Goal: Task Accomplishment & Management: Use online tool/utility

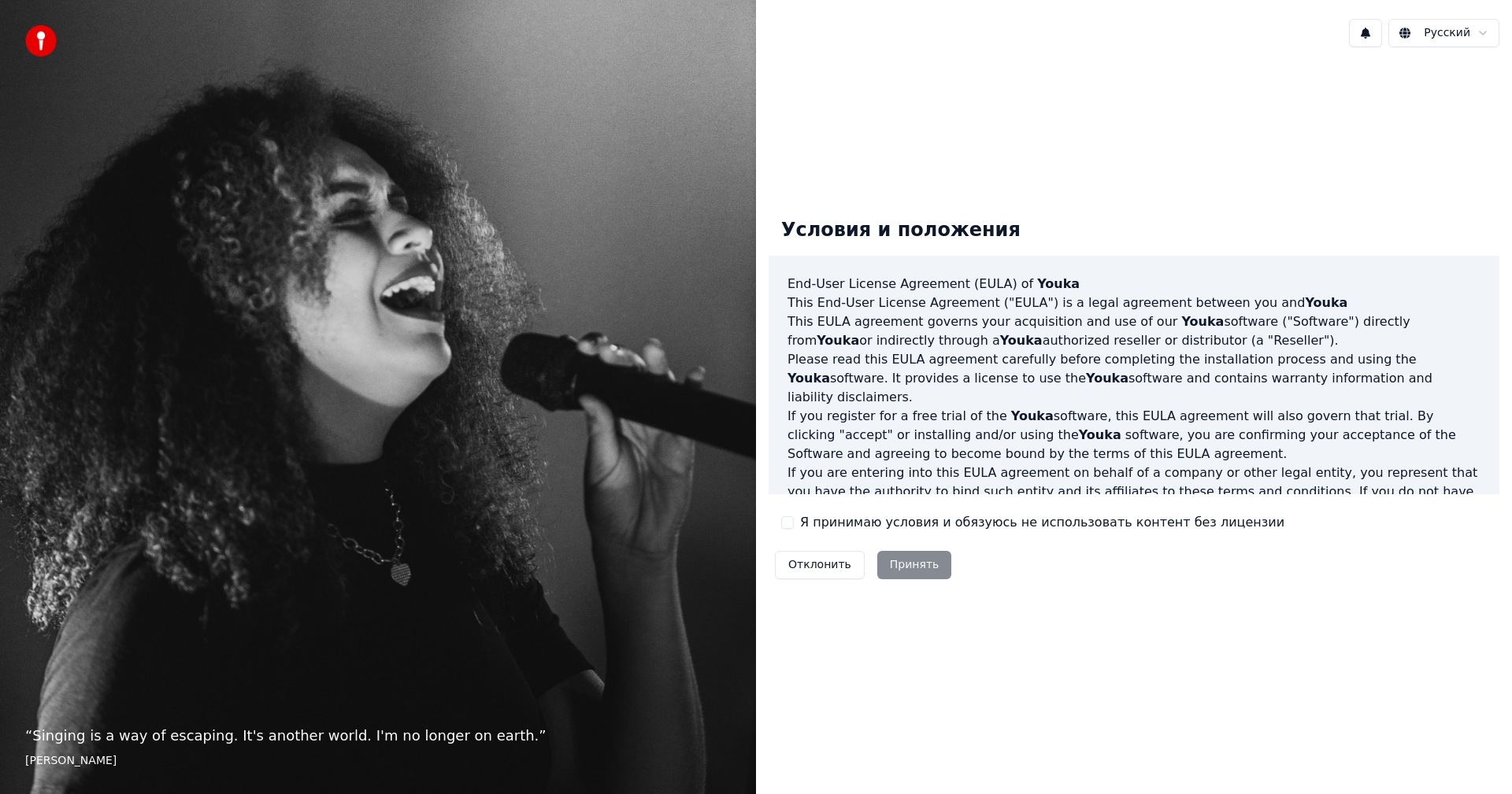
click at [826, 520] on label "Я принимаю условия и обязуюсь не использовать контент без лицензии" at bounding box center [1042, 523] width 484 height 19
click at [794, 520] on button "Я принимаю условия и обязуюсь не использовать контент без лицензии" at bounding box center [787, 522] width 12 height 12
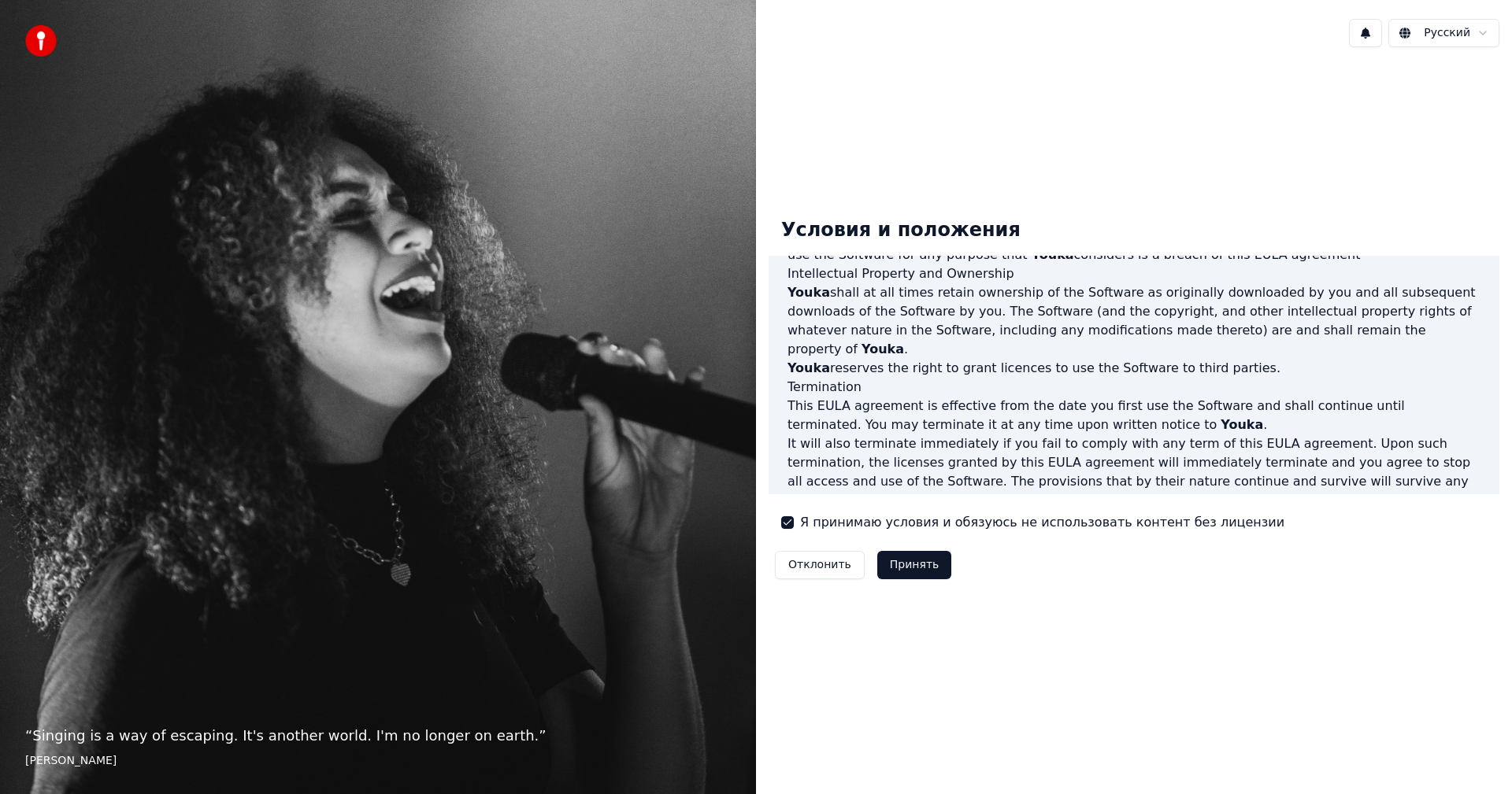
scroll to position [630, 0]
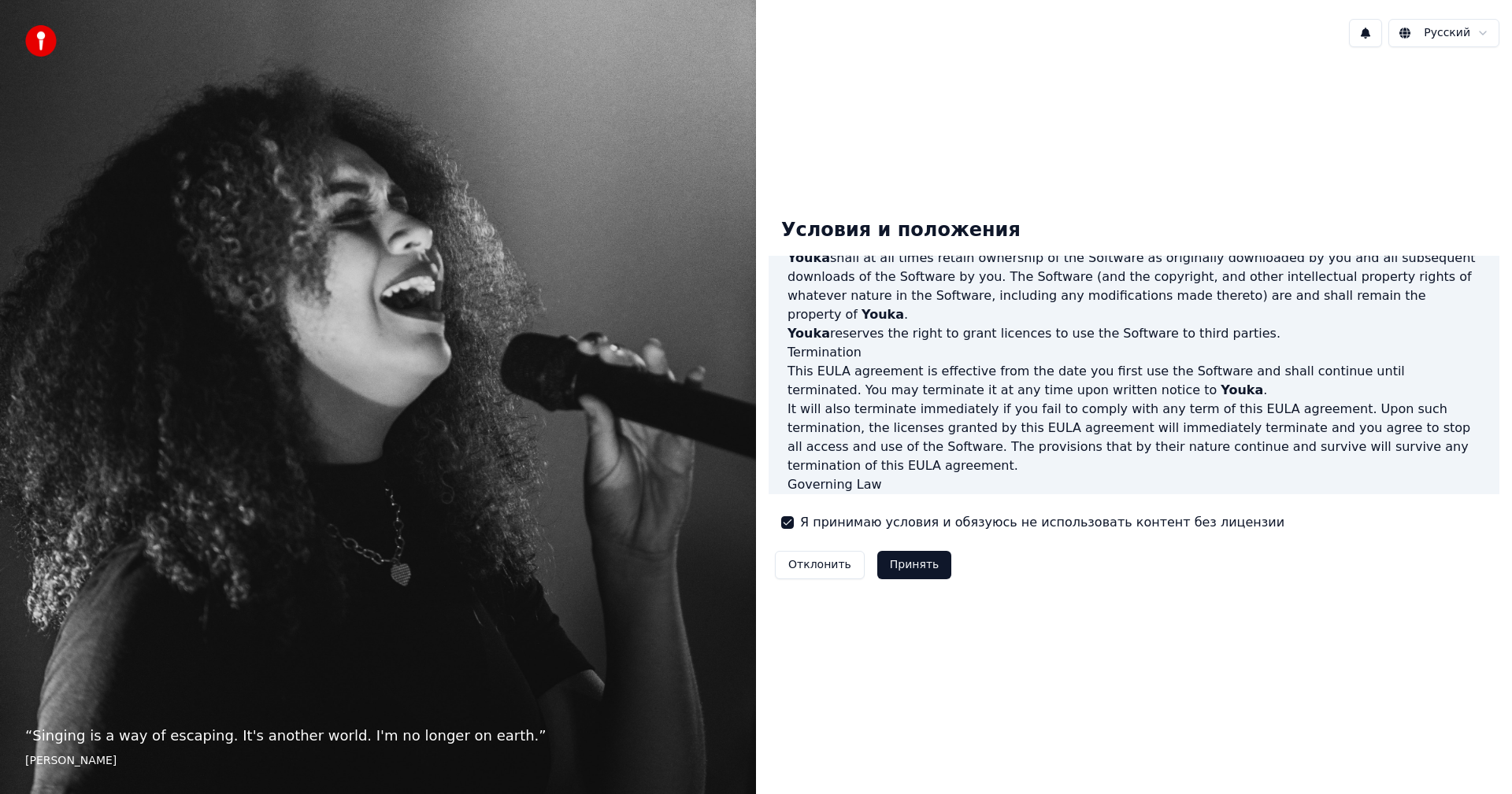
click at [919, 565] on button "Принять" at bounding box center [914, 565] width 74 height 29
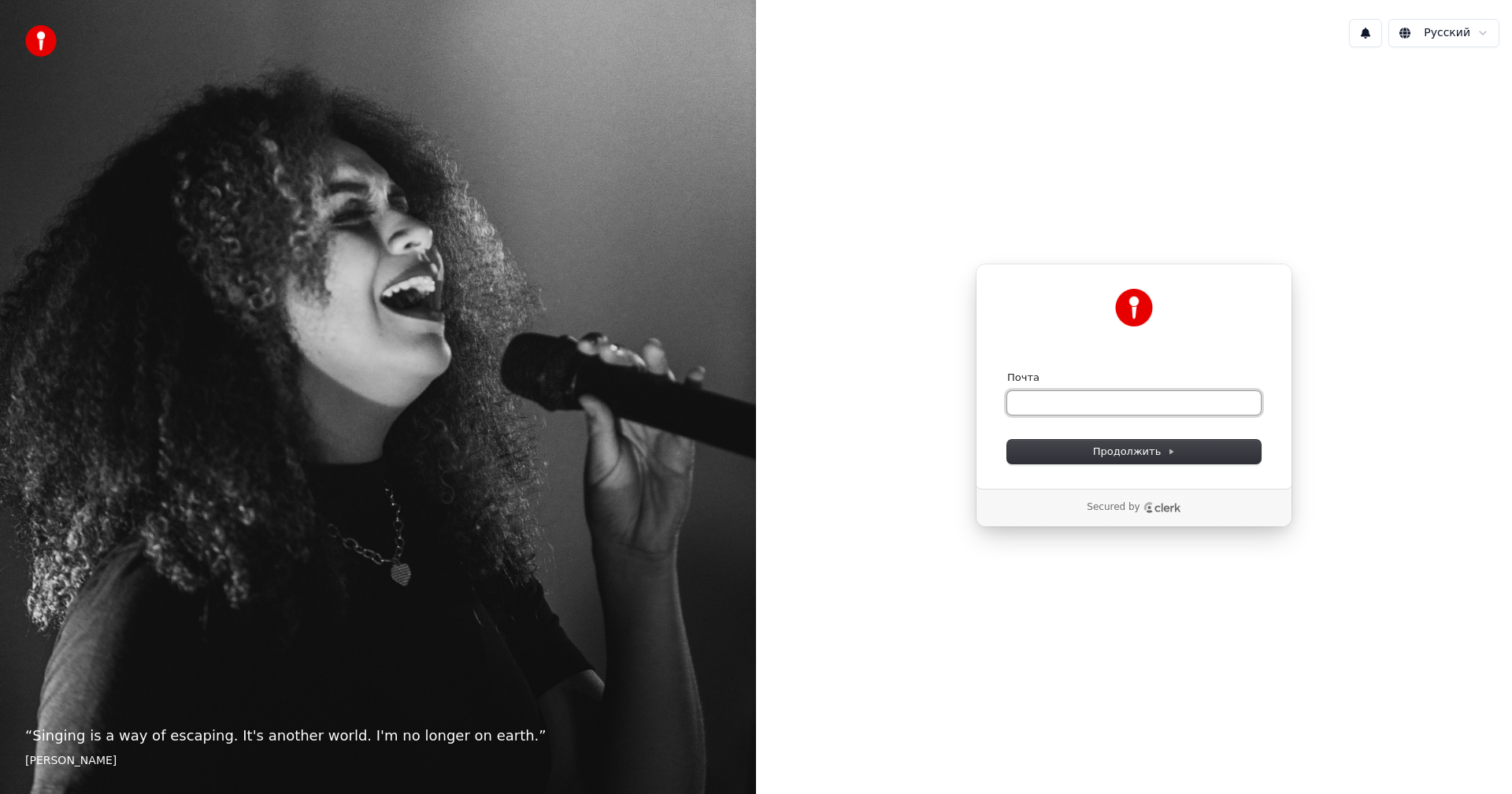
click at [1088, 407] on input "Почта" at bounding box center [1134, 402] width 254 height 24
type input "***"
paste input "**********"
click at [1097, 451] on span "Продолжить" at bounding box center [1134, 451] width 83 height 14
click at [1154, 455] on span "Продолжить" at bounding box center [1134, 451] width 83 height 14
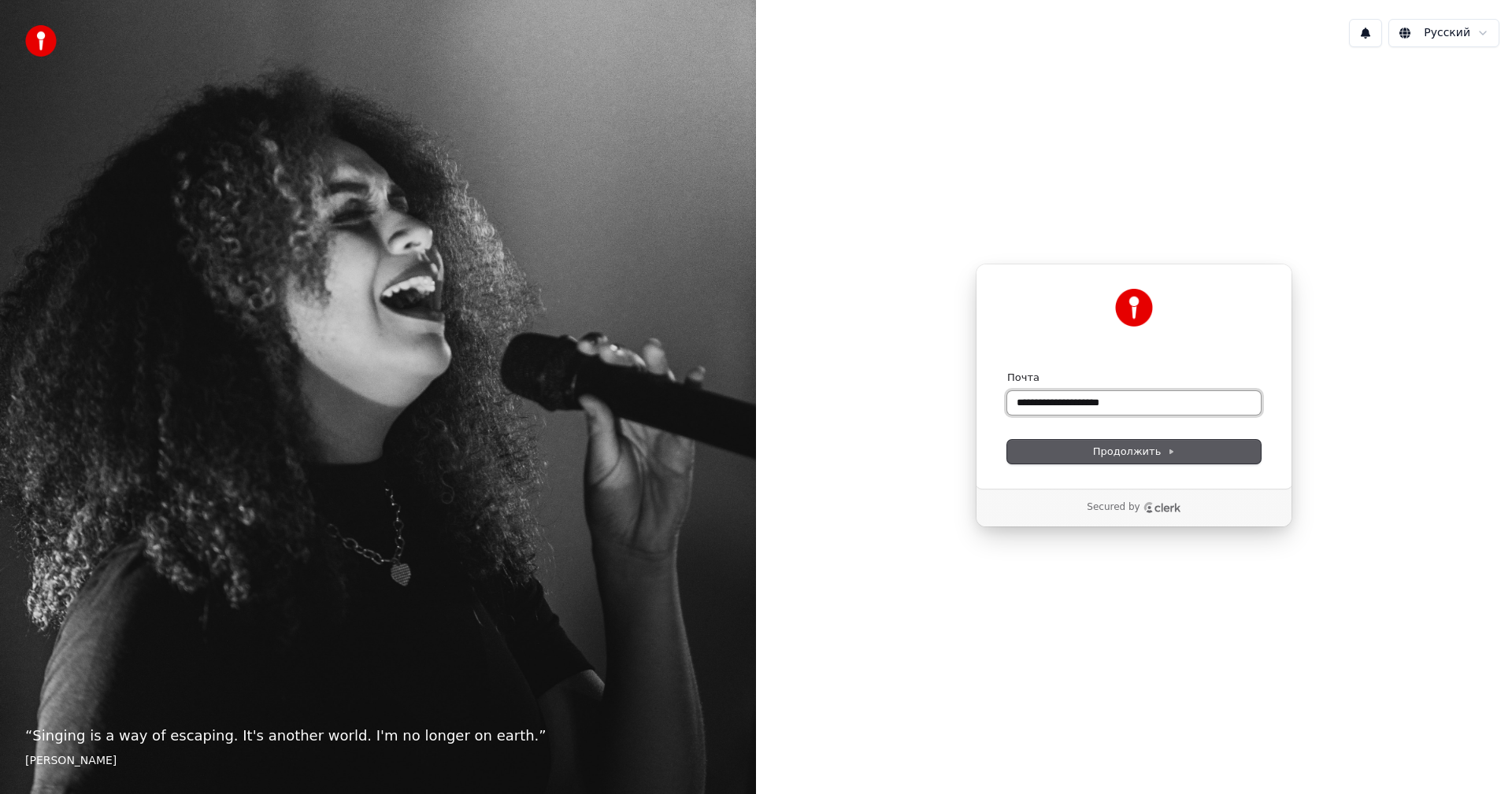
click at [1133, 400] on input "**********" at bounding box center [1134, 402] width 254 height 24
paste input "text"
click at [1101, 455] on span "Продолжить" at bounding box center [1134, 451] width 83 height 14
drag, startPoint x: 1211, startPoint y: 410, endPoint x: 951, endPoint y: 410, distance: 260.0
click at [953, 409] on div "**********" at bounding box center [1134, 395] width 756 height 671
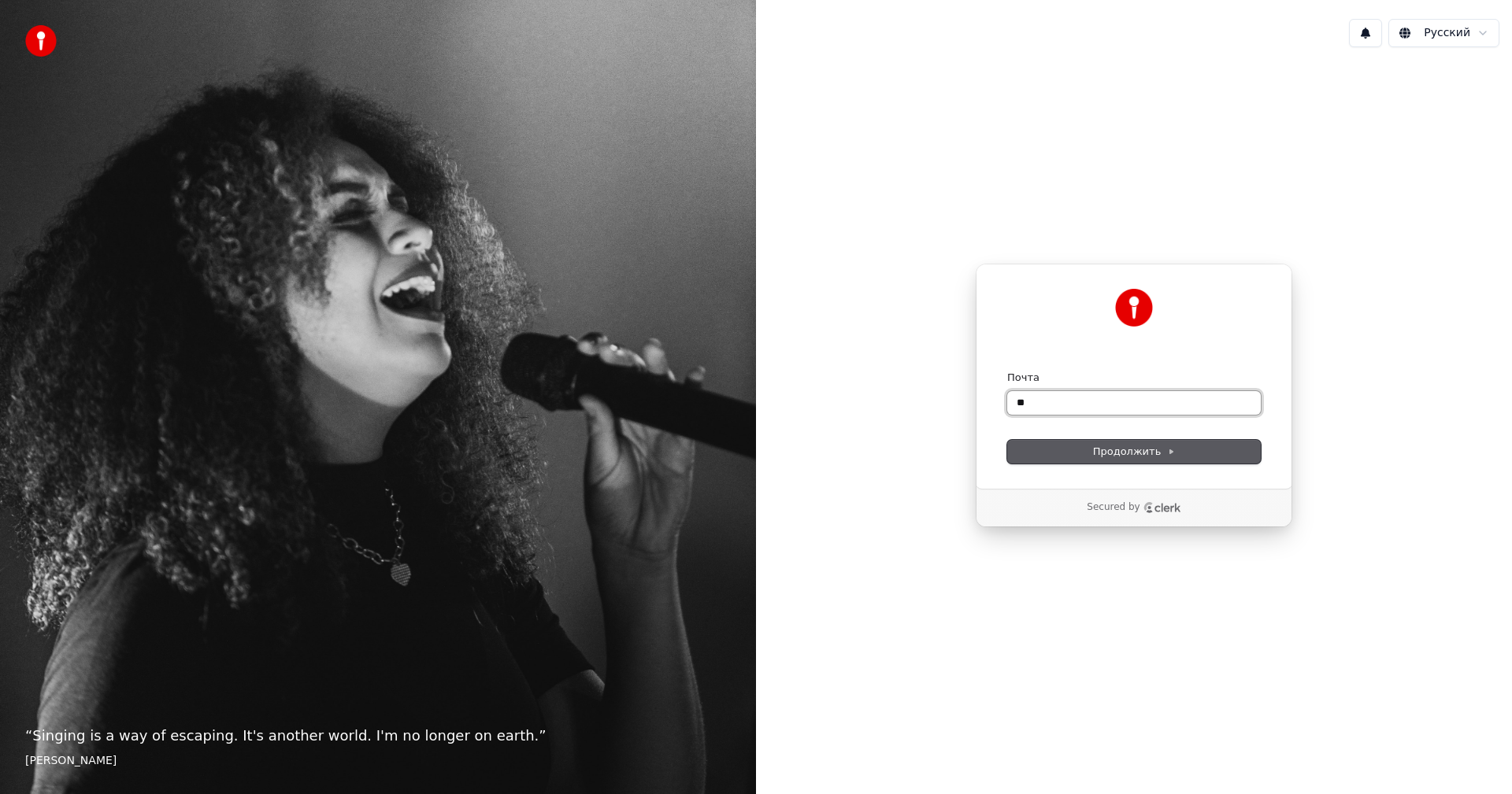
type input "*"
click at [1134, 445] on span "Продолжить" at bounding box center [1134, 451] width 83 height 14
type input "**********"
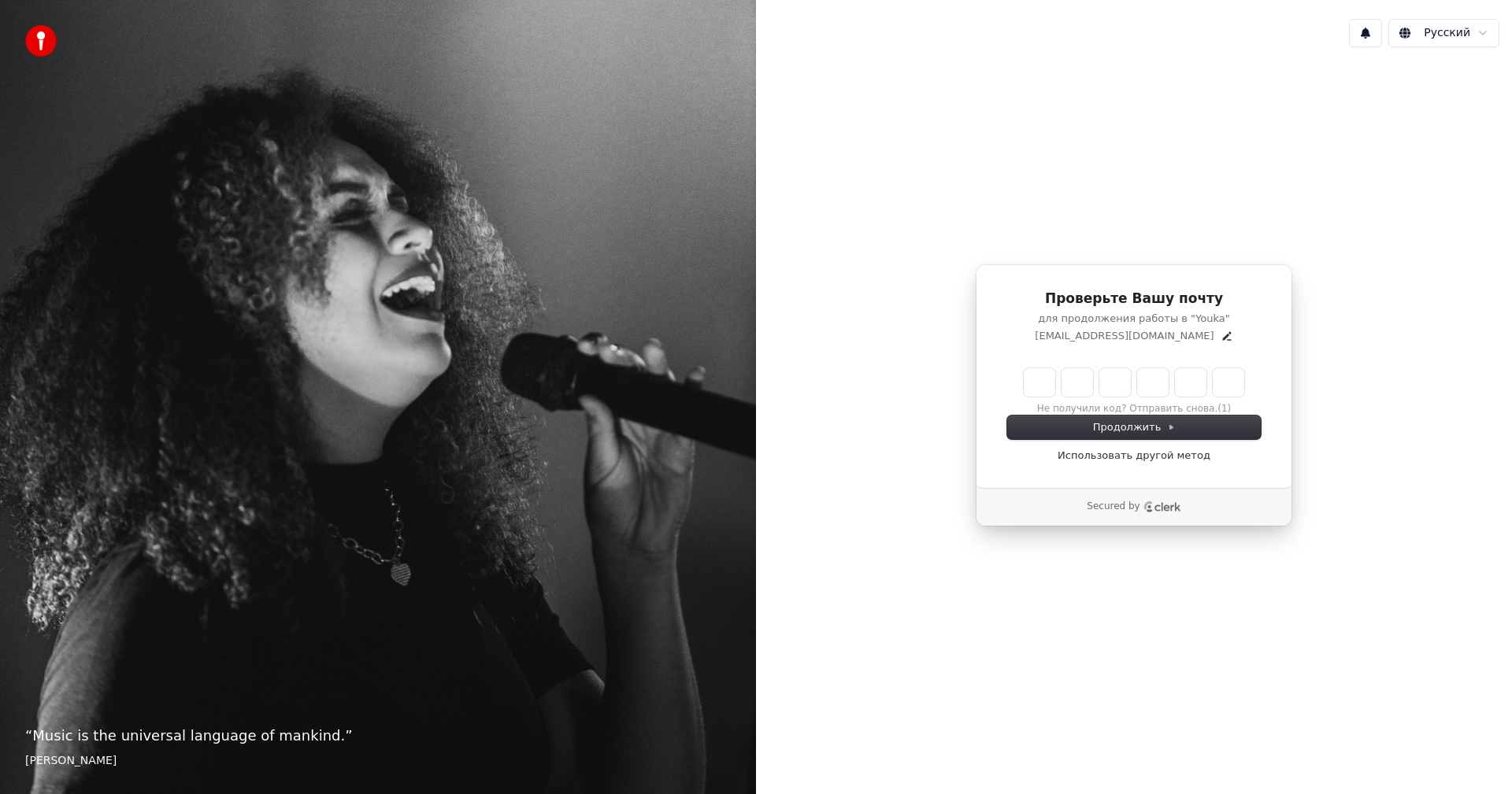
click at [1027, 389] on input "Enter verification code" at bounding box center [1134, 383] width 221 height 29
paste input "******"
type input "******"
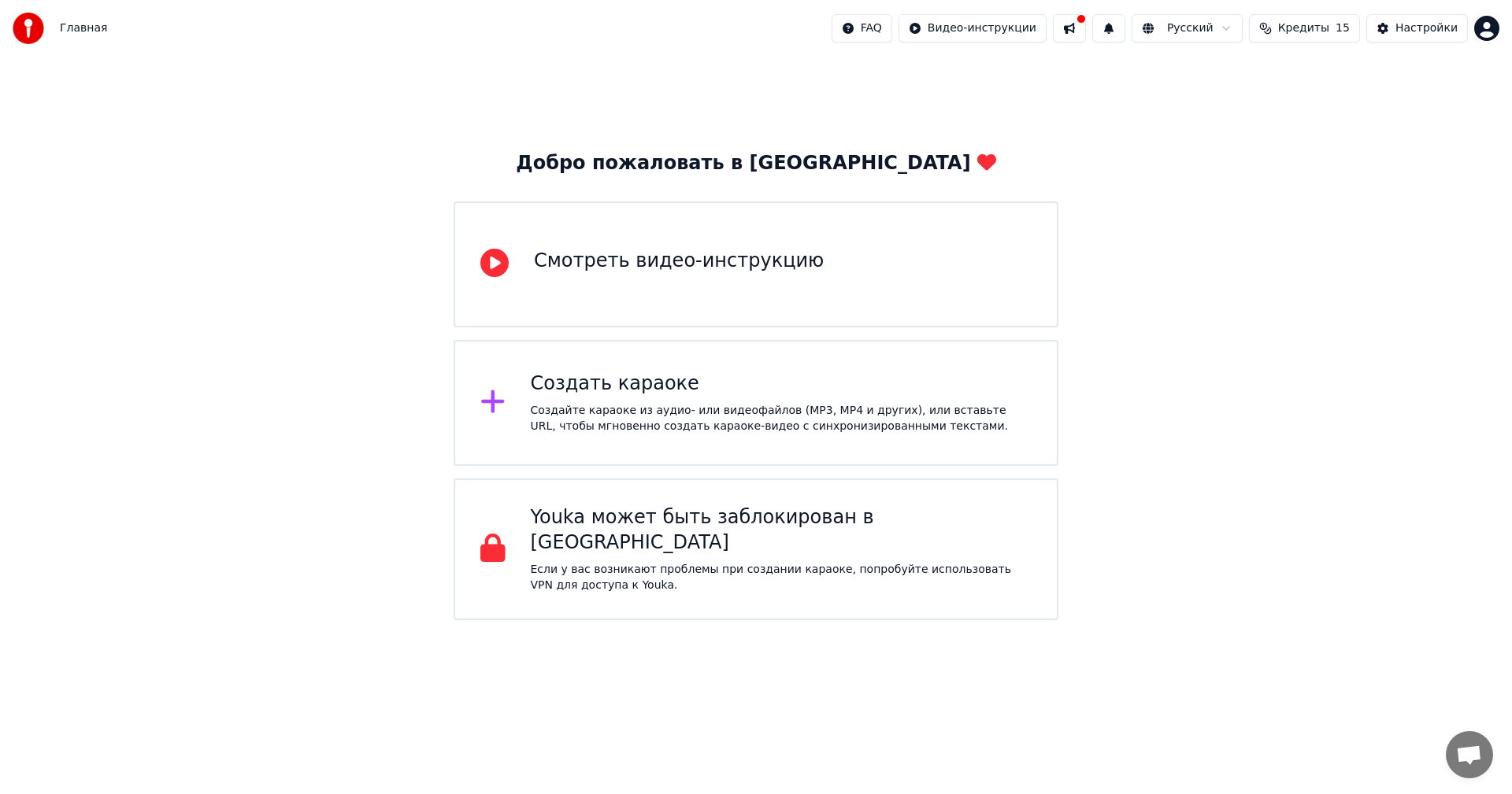
click at [1157, 447] on div "Добро пожаловать в Youka Смотреть видео-инструкцию Создать караоке Создайте кар…" at bounding box center [756, 338] width 1512 height 563
click at [765, 416] on div "Создайте караоке из аудио- или видеофайлов (MP3, MP4 и других), или вставьте UR…" at bounding box center [781, 419] width 502 height 32
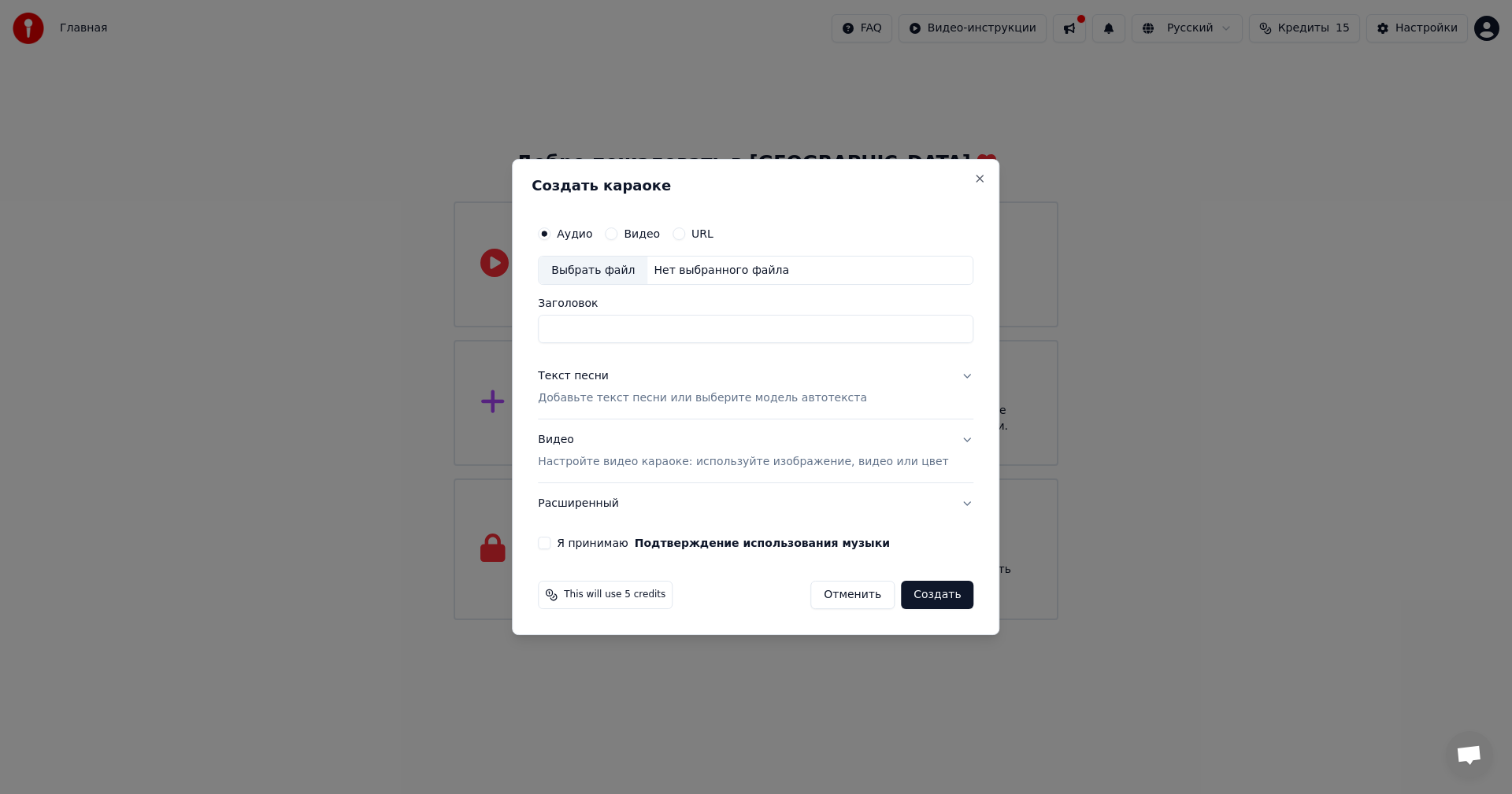
click at [592, 239] on label "Аудио" at bounding box center [574, 233] width 35 height 11
click at [551, 239] on button "Аудио" at bounding box center [543, 233] width 12 height 12
click at [911, 461] on p "Настройте видео караоке: используйте изображение, видео или цвет" at bounding box center [743, 461] width 411 height 16
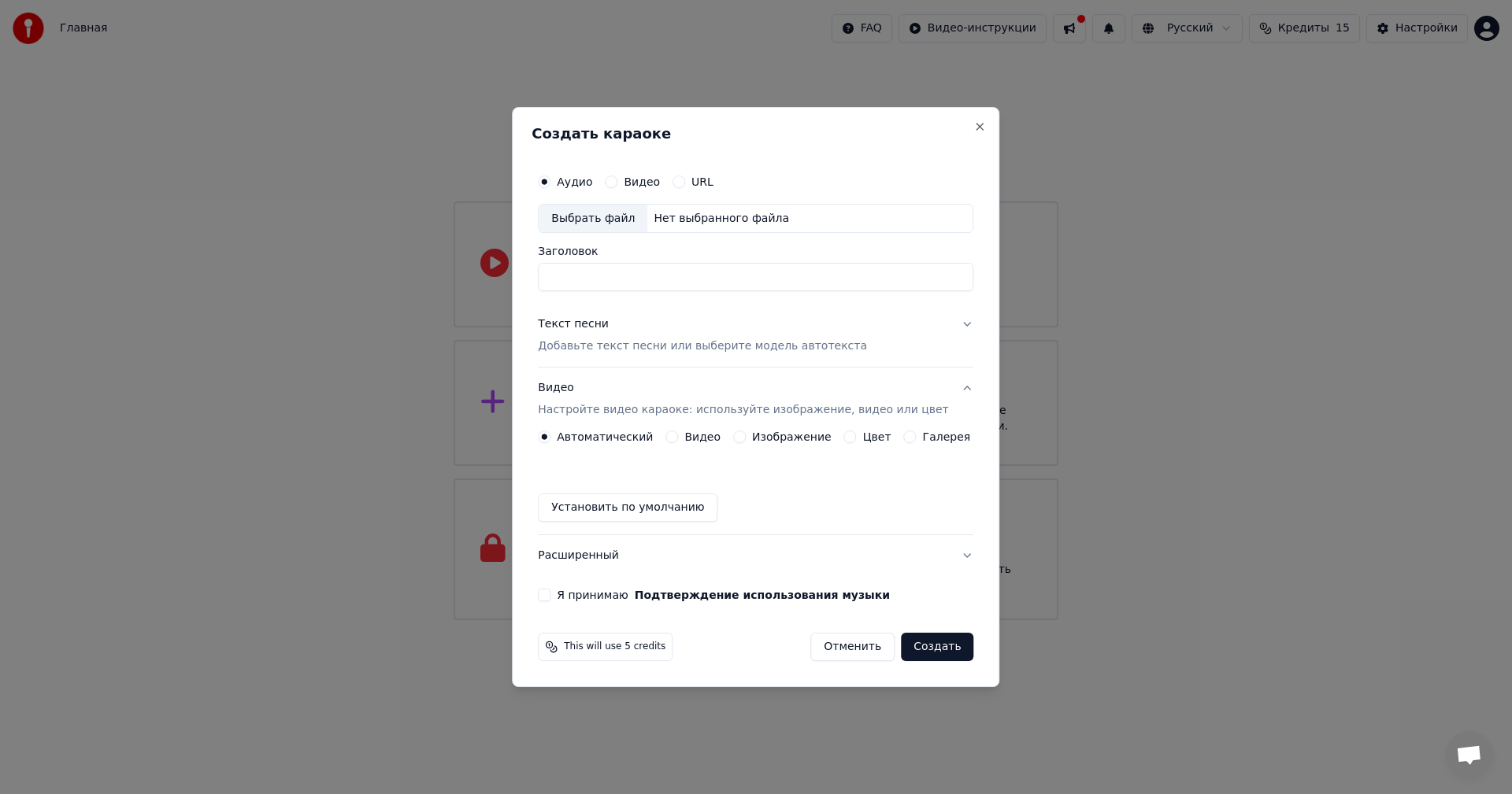
click at [941, 393] on button "Видео Настройте видео караоке: используйте изображение, видео или цвет" at bounding box center [755, 400] width 435 height 63
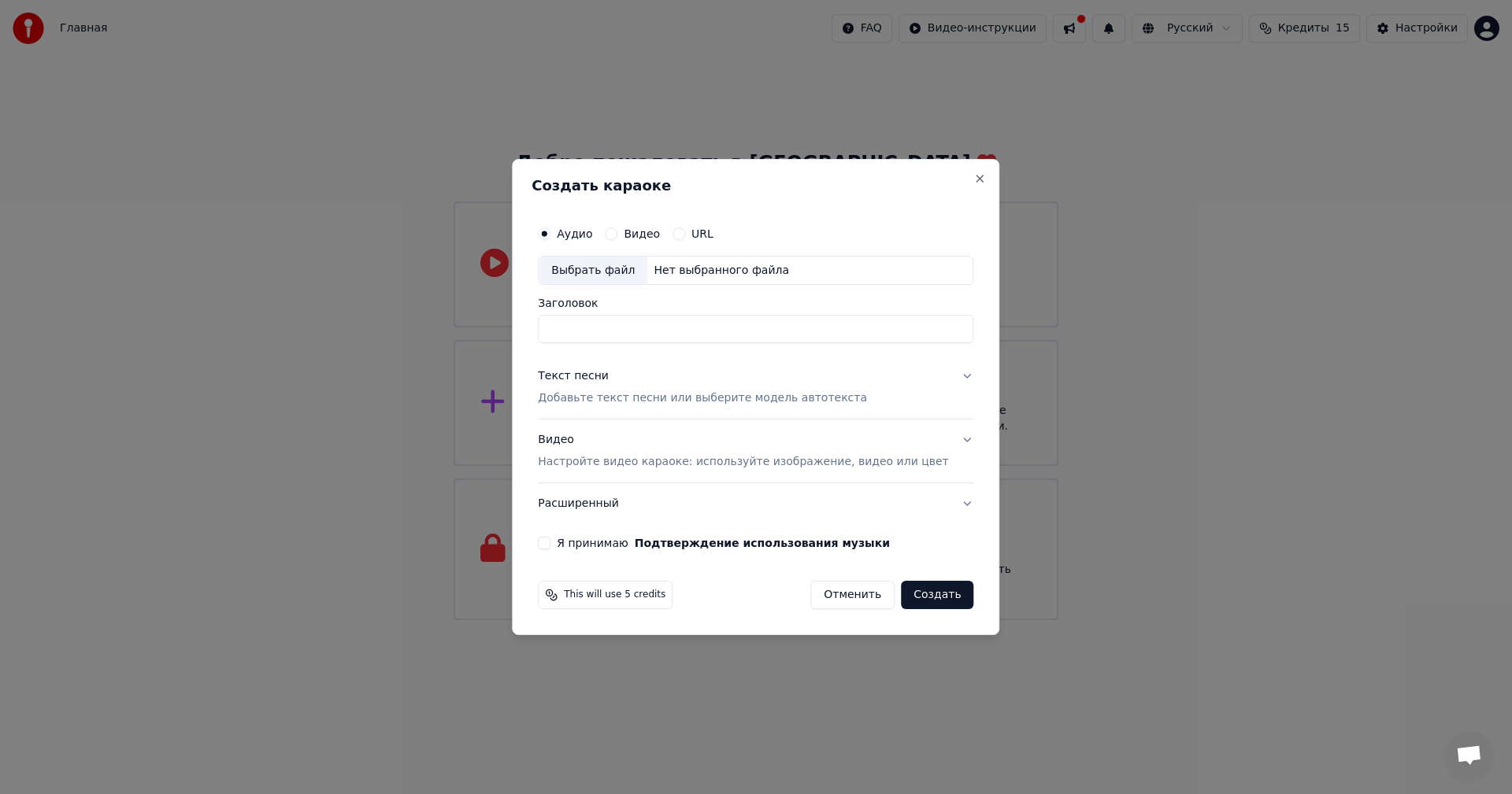
click at [617, 338] on input "Заголовок" at bounding box center [755, 330] width 435 height 29
type input "*****"
type input "********"
click at [666, 401] on p "Добавьте текст песни или выберите модель автотекста" at bounding box center [702, 398] width 329 height 16
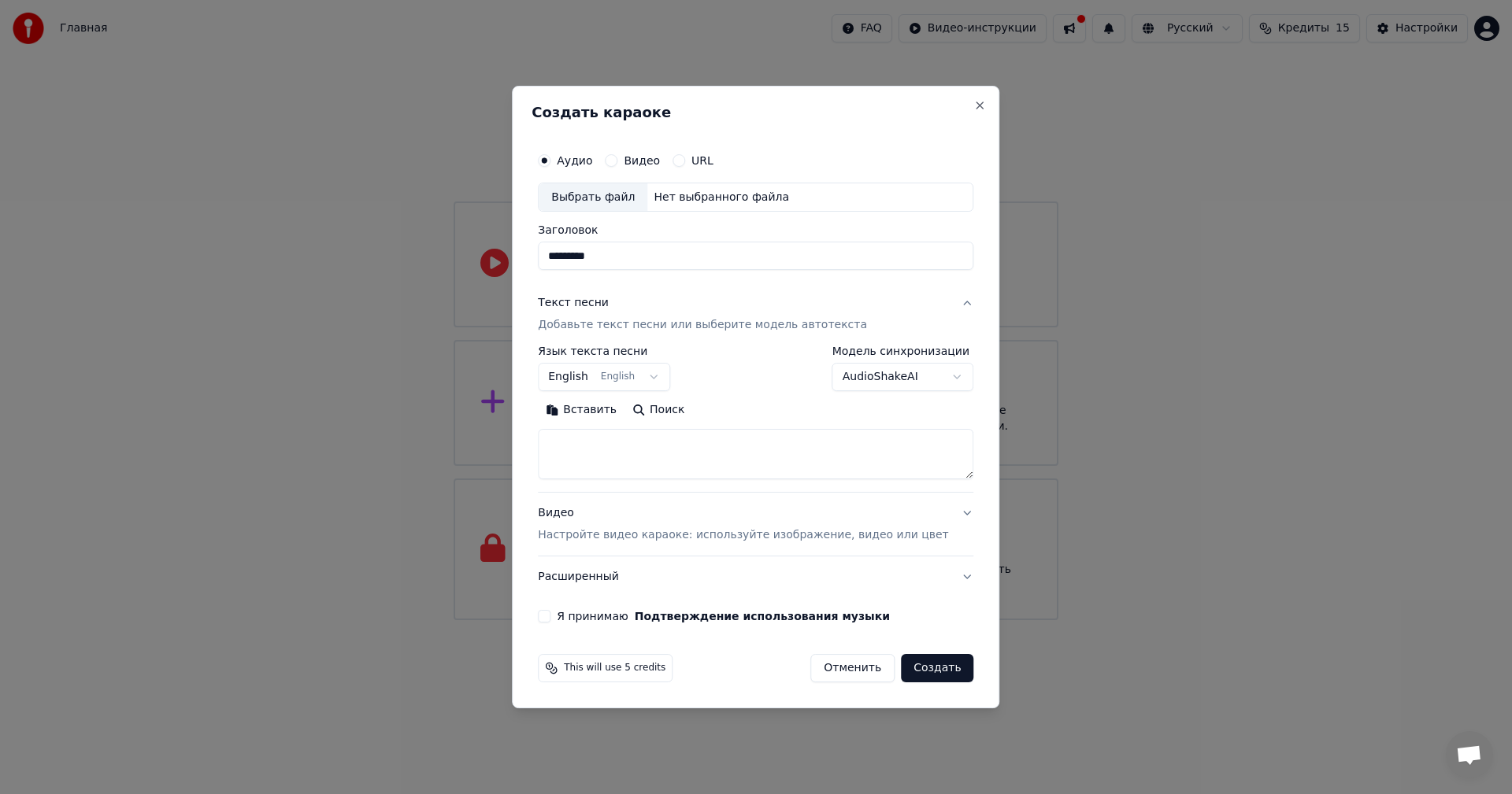
click at [659, 370] on body "Главная FAQ Видео-инструкции Русский Кредиты 15 Настройки Добро пожаловать в Yo…" at bounding box center [756, 310] width 1512 height 621
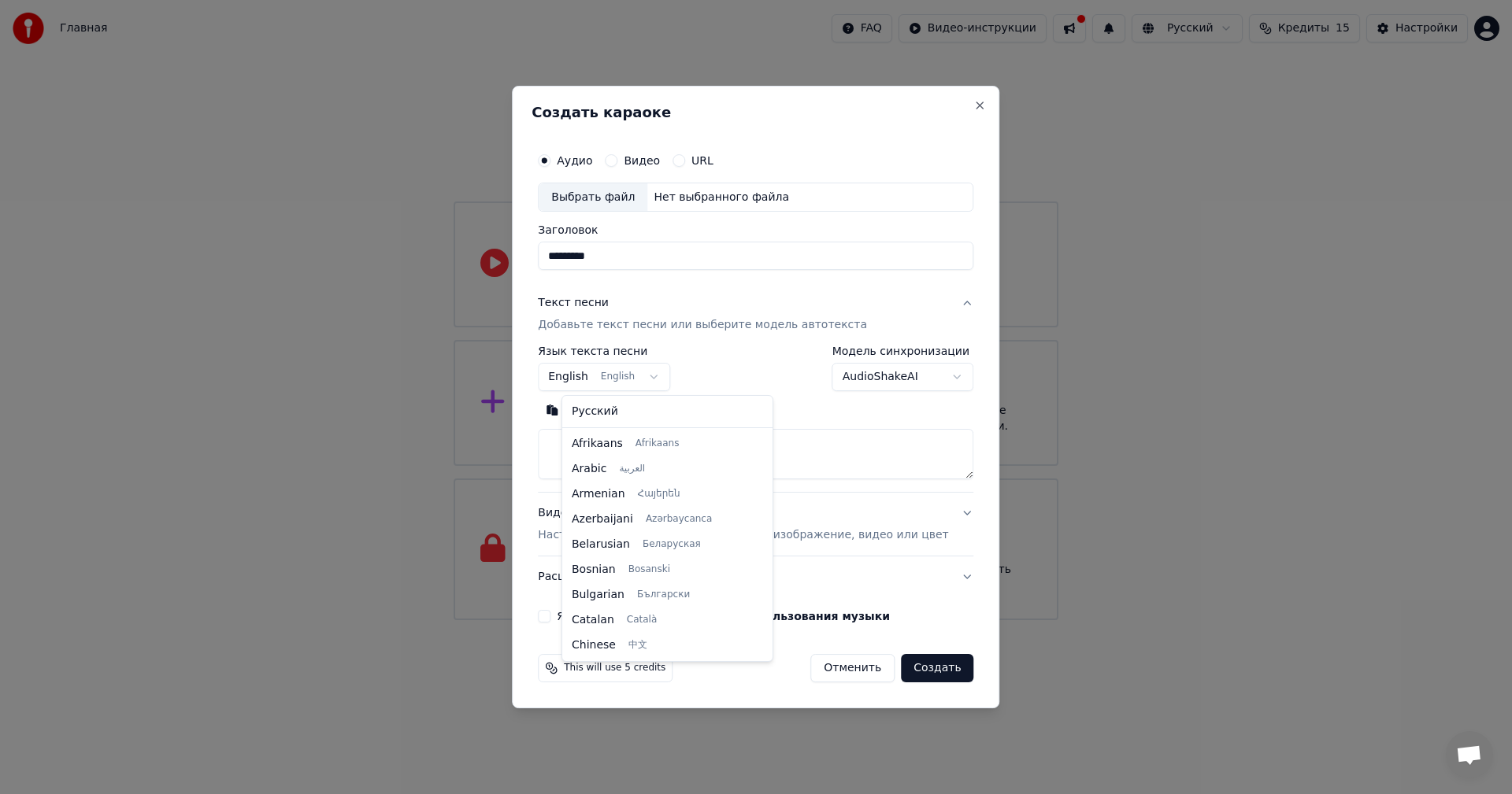
scroll to position [126, 0]
select select "**"
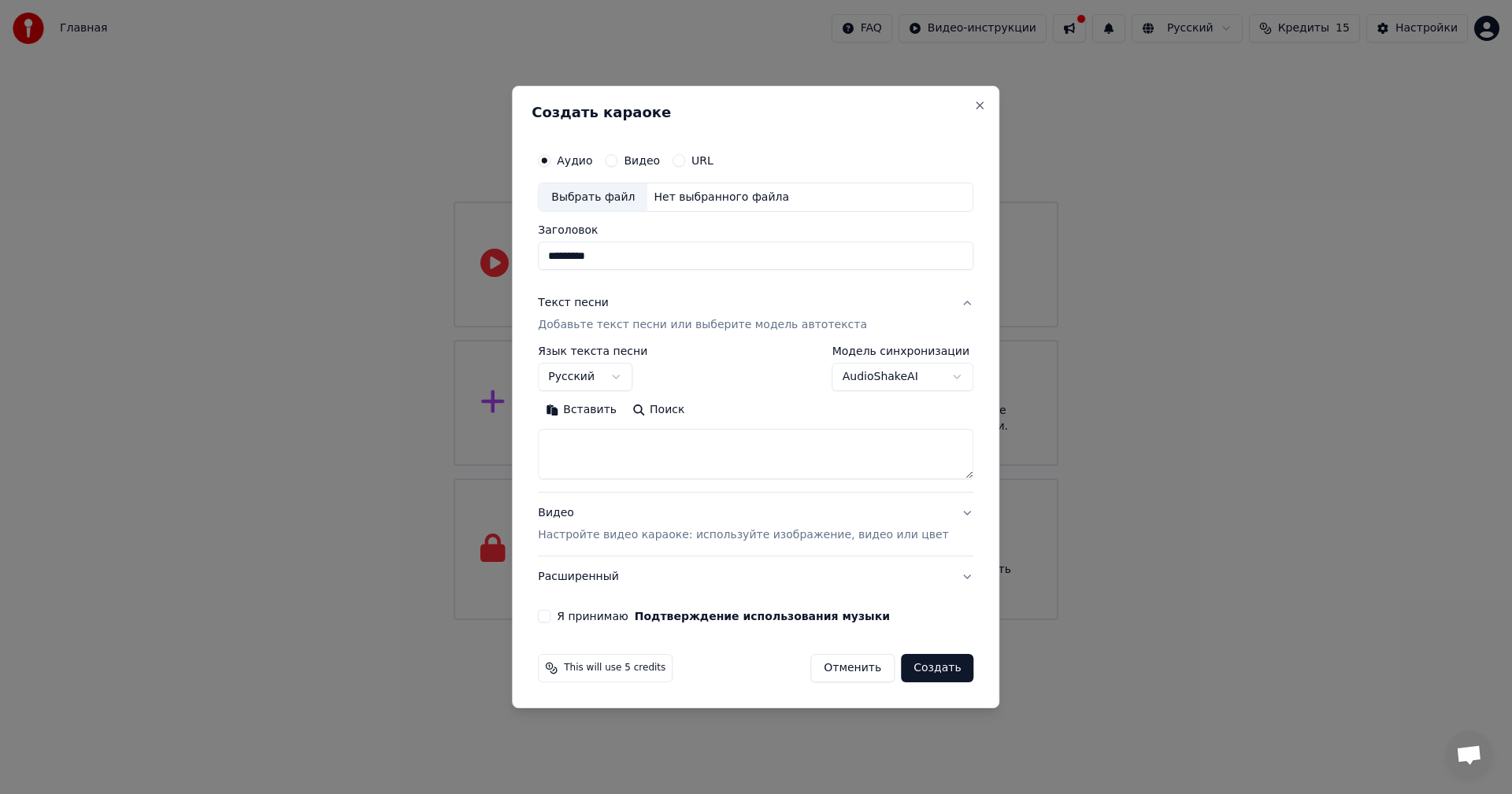
drag, startPoint x: 598, startPoint y: 357, endPoint x: 663, endPoint y: 359, distance: 65.0
click at [662, 359] on div "**********" at bounding box center [755, 370] width 435 height 46
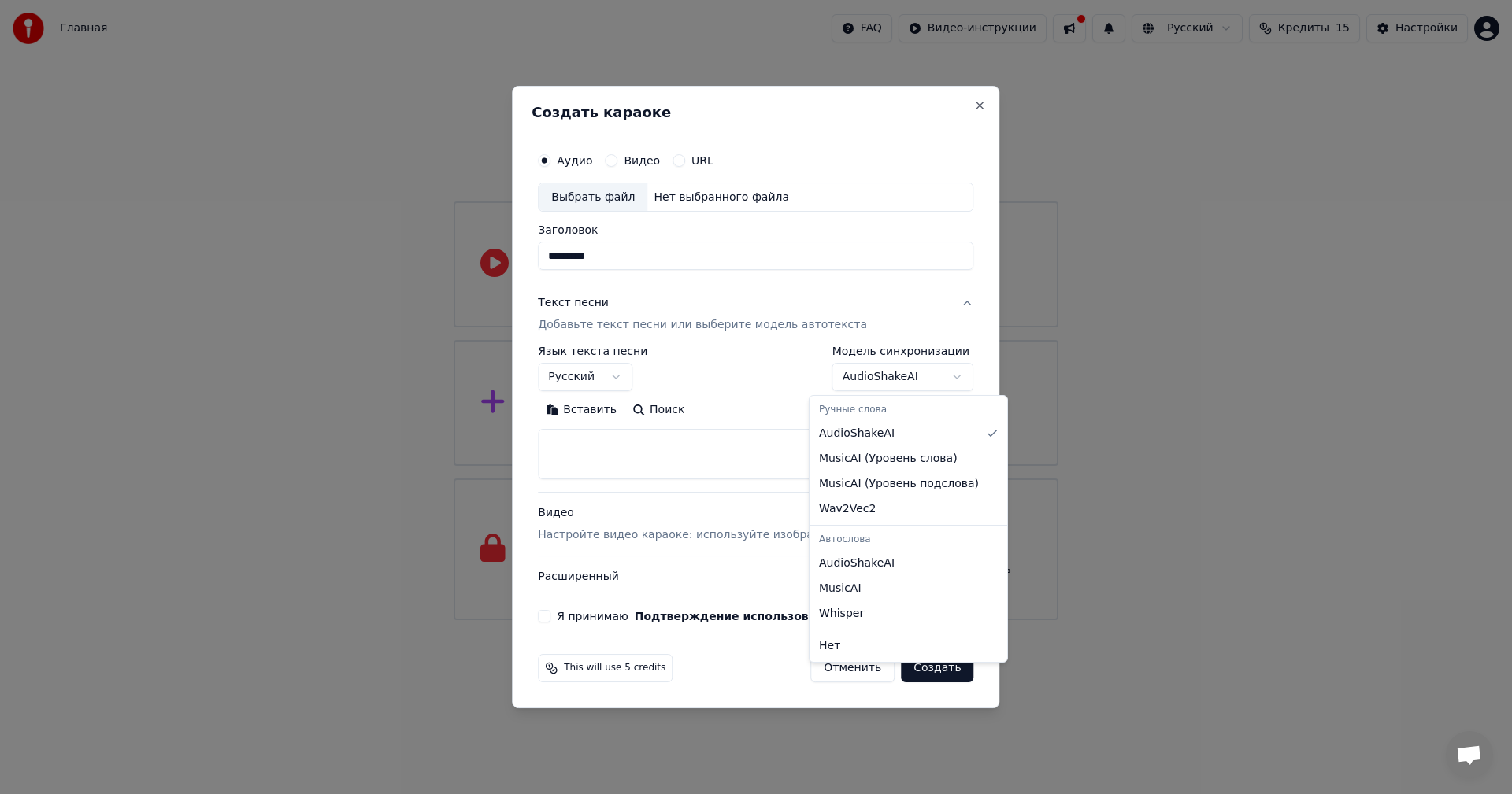
click at [930, 379] on body "Главная FAQ Видео-инструкции Русский Кредиты 15 Настройки Добро пожаловать в Yo…" at bounding box center [756, 310] width 1512 height 621
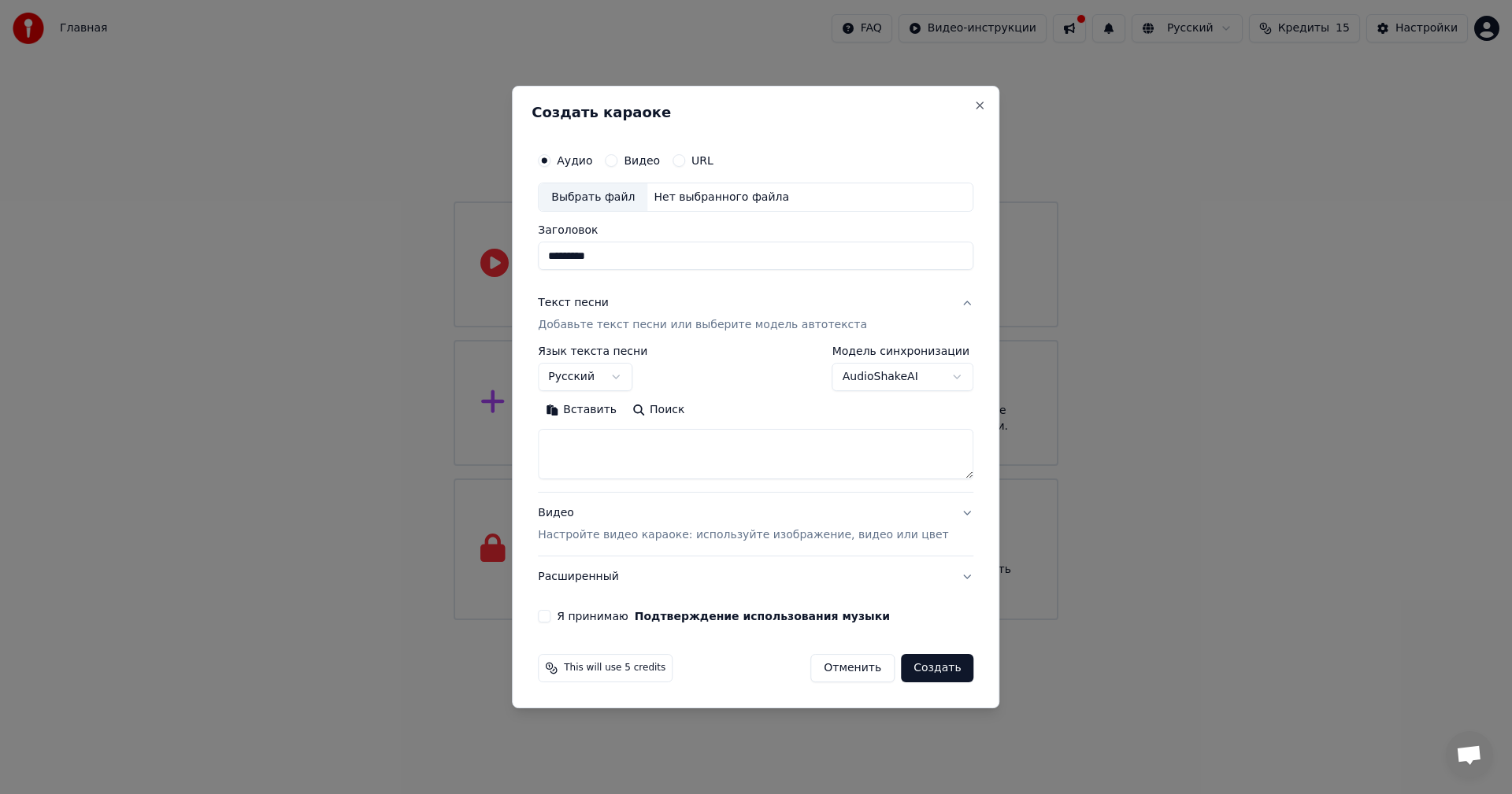
click at [932, 376] on body "Главная FAQ Видео-инструкции Русский Кредиты 15 Настройки Добро пожаловать в Yo…" at bounding box center [756, 310] width 1512 height 621
click at [733, 528] on p "Настройте видео караоке: используйте изображение, видео или цвет" at bounding box center [743, 535] width 411 height 16
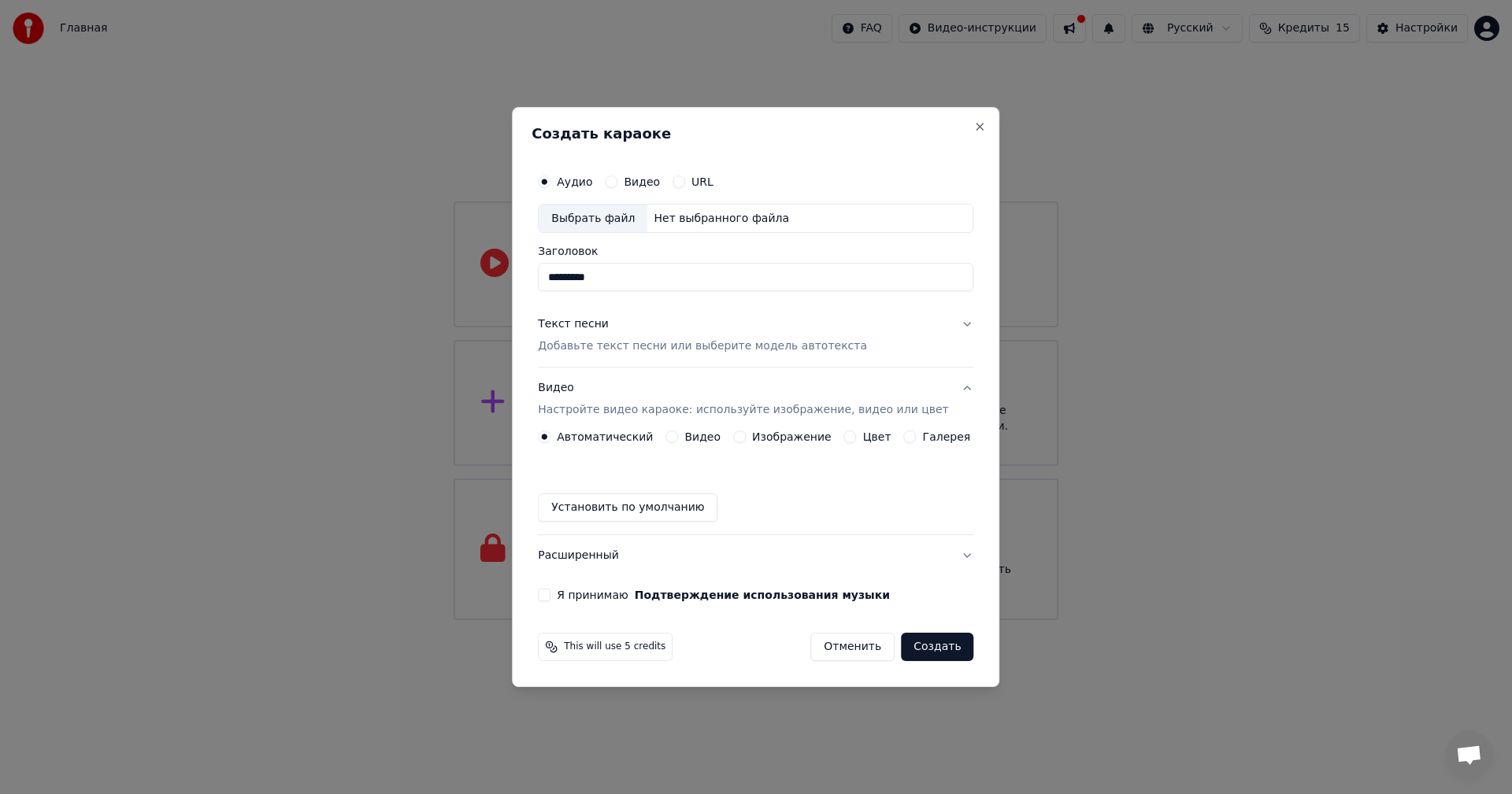
click at [686, 437] on div "Видео" at bounding box center [692, 437] width 55 height 12
click at [676, 437] on button "Видео" at bounding box center [671, 437] width 12 height 12
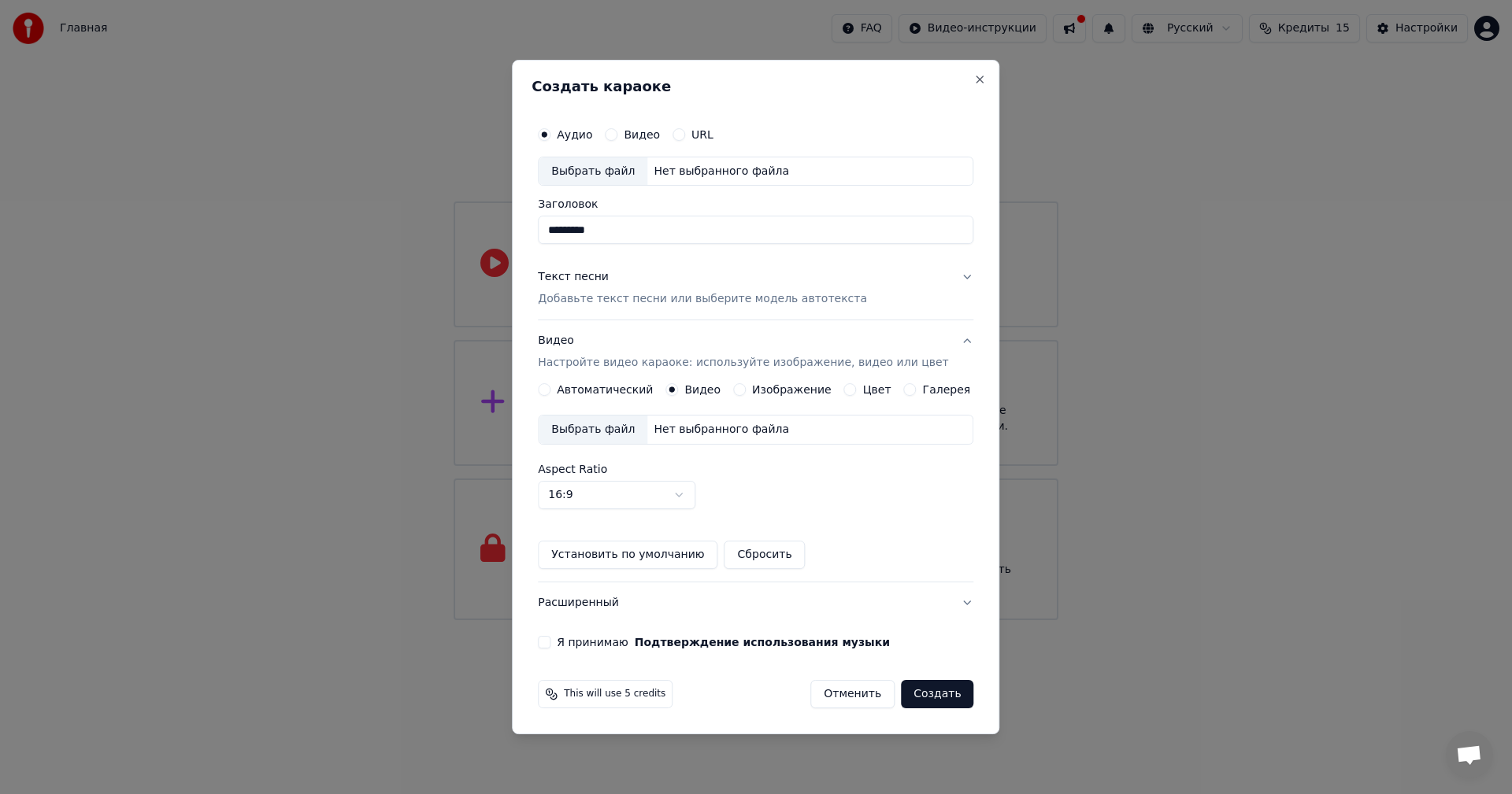
click at [614, 392] on label "Автоматический" at bounding box center [605, 389] width 96 height 11
click at [551, 392] on button "Автоматический" at bounding box center [543, 389] width 12 height 12
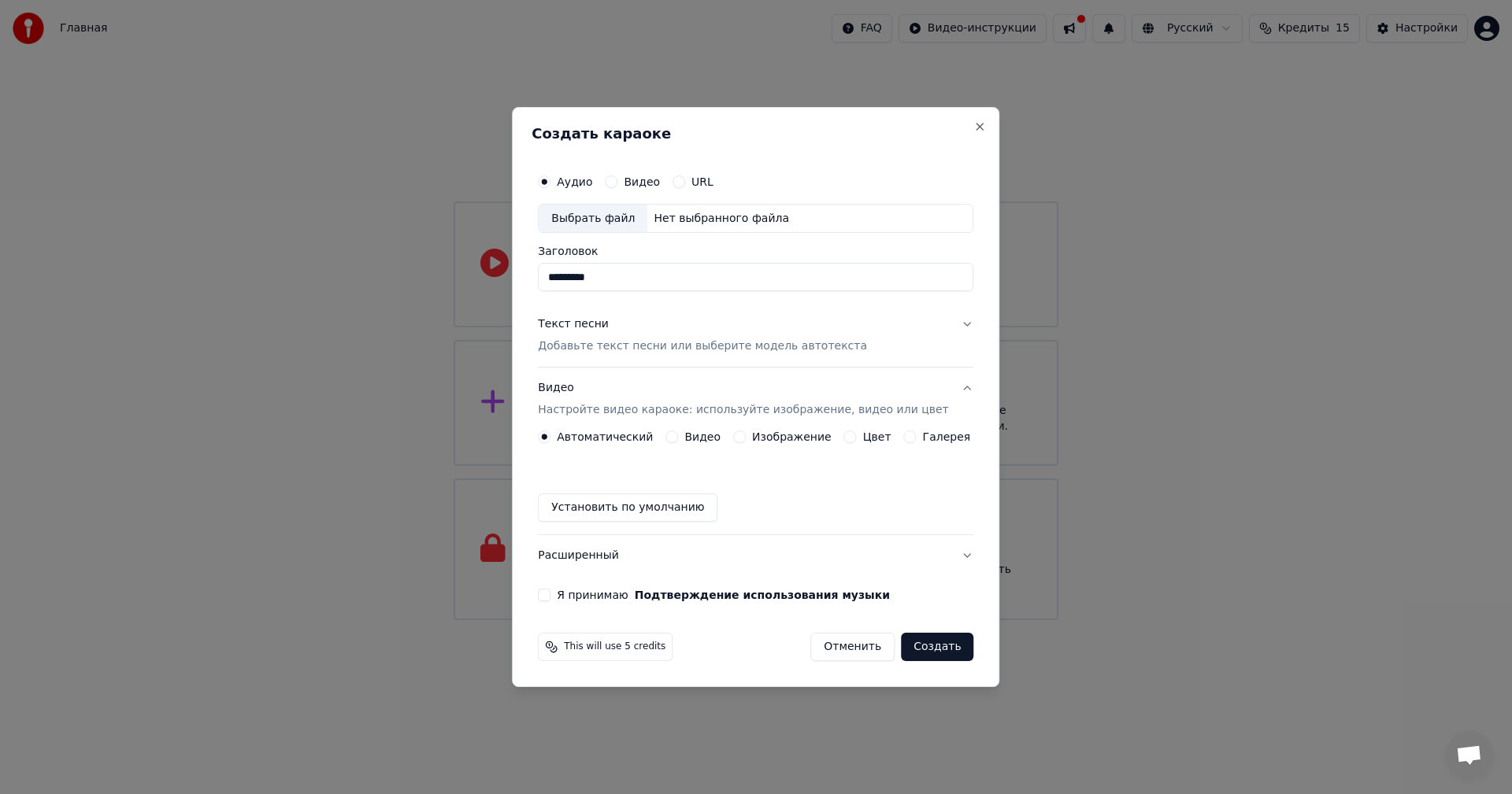
click at [551, 590] on button "Я принимаю Подтверждение использования музыки" at bounding box center [543, 594] width 12 height 12
click at [551, 591] on button "Я принимаю Подтверждение использования музыки" at bounding box center [543, 594] width 12 height 12
click at [612, 585] on div "Аудио Видео URL Выбрать файл Нет выбранного файла Заголовок ******** Текст песн…" at bounding box center [756, 384] width 448 height 449
click at [615, 594] on label "Я принимаю Подтверждение использования музыки" at bounding box center [723, 594] width 333 height 11
click at [551, 594] on button "Я принимаю Подтверждение использования музыки" at bounding box center [543, 594] width 12 height 12
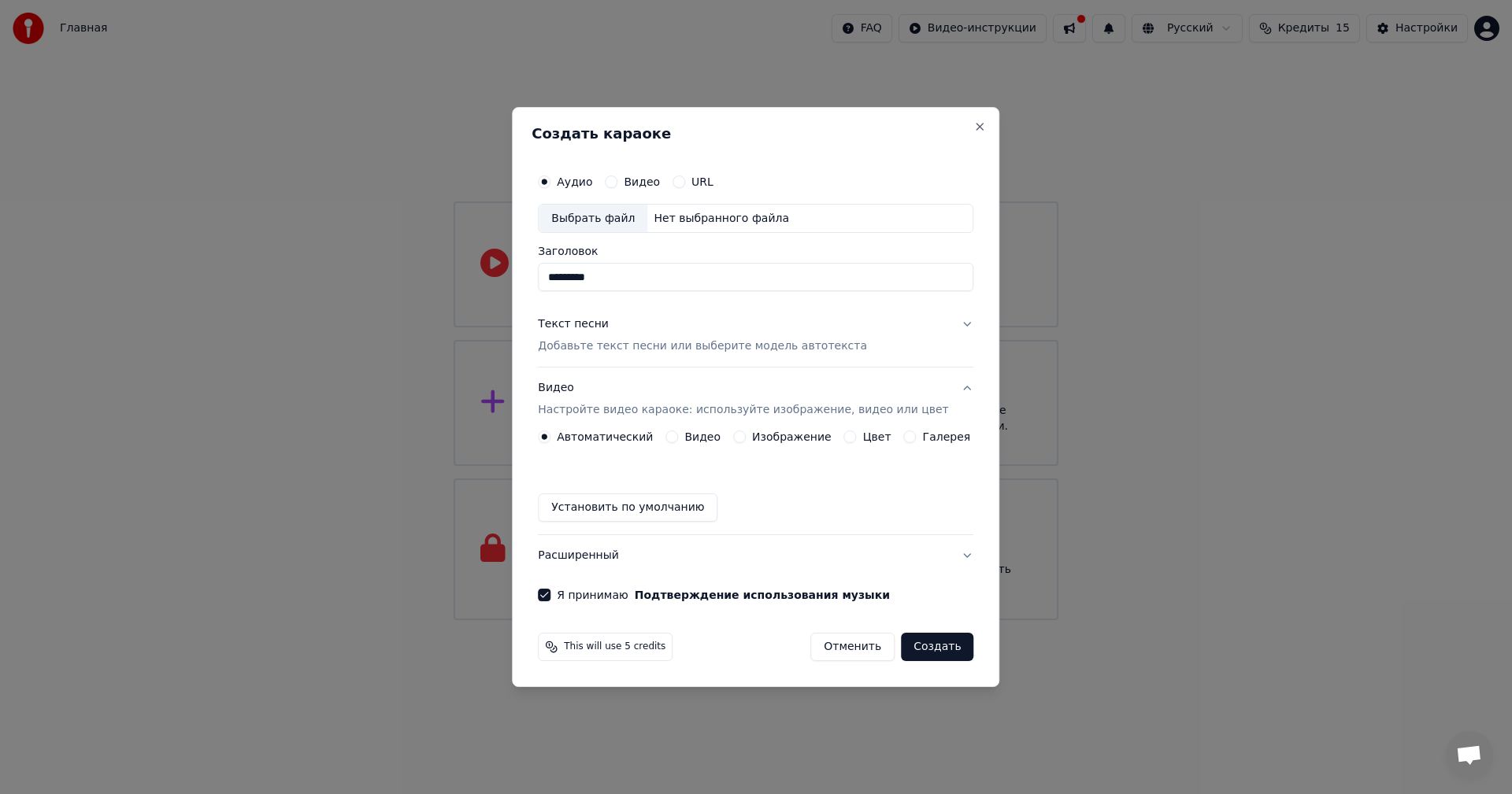
click at [920, 653] on button "Создать" at bounding box center [937, 647] width 73 height 29
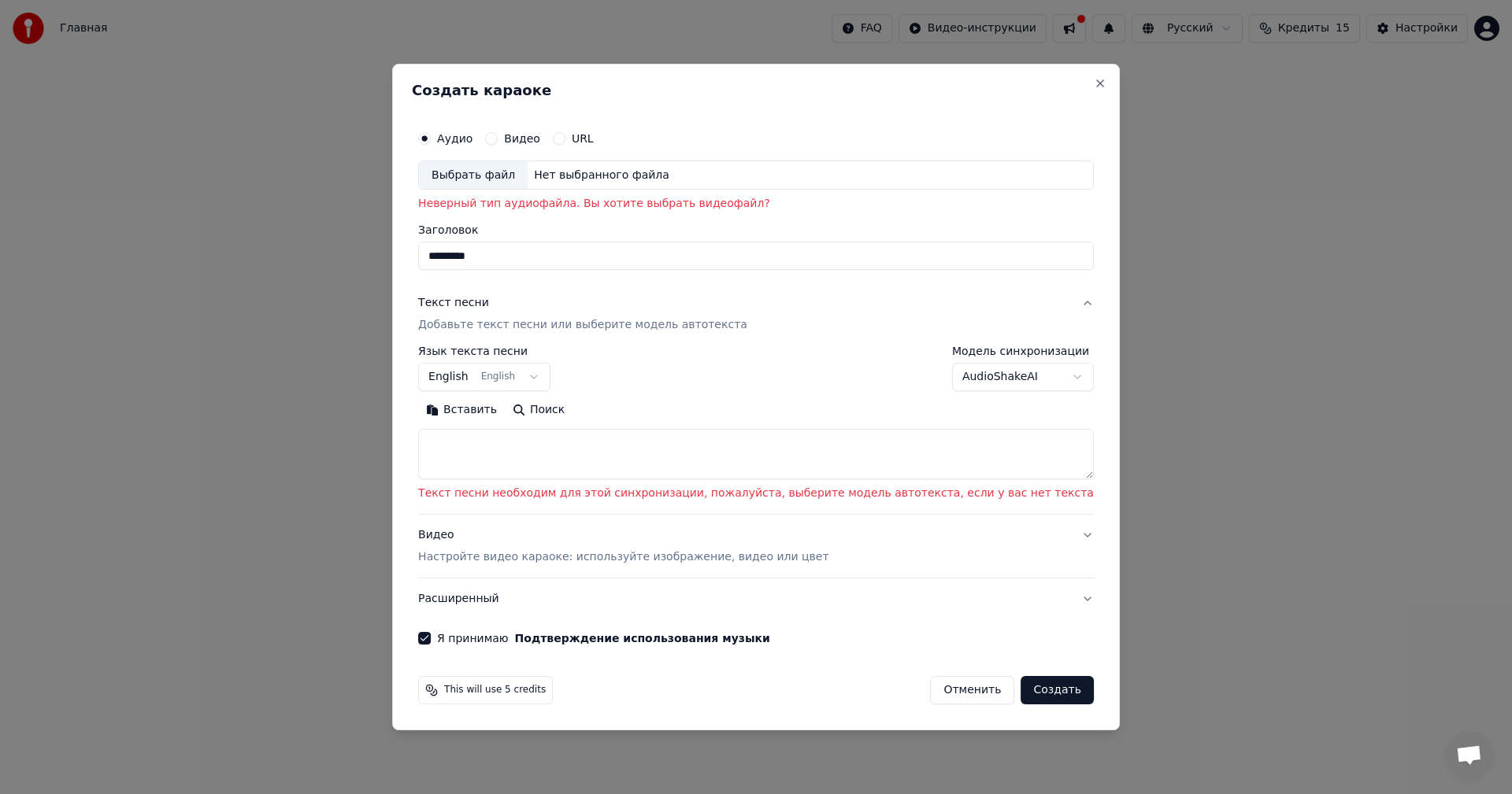
click at [565, 444] on textarea at bounding box center [756, 455] width 676 height 51
paste textarea "**********"
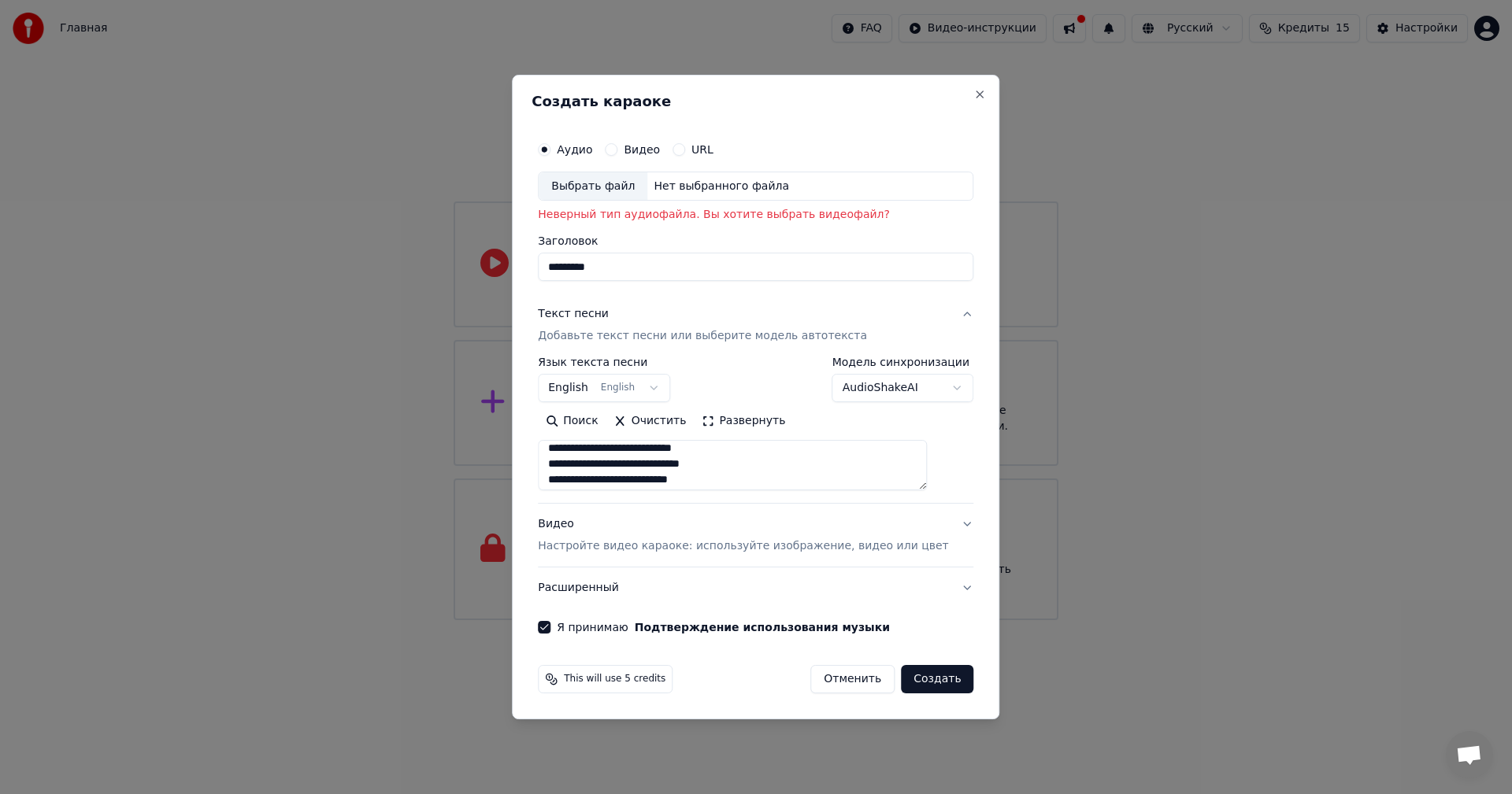
scroll to position [0, 0]
click at [786, 465] on textarea at bounding box center [732, 465] width 389 height 51
click at [770, 425] on button "Развернуть" at bounding box center [743, 421] width 99 height 25
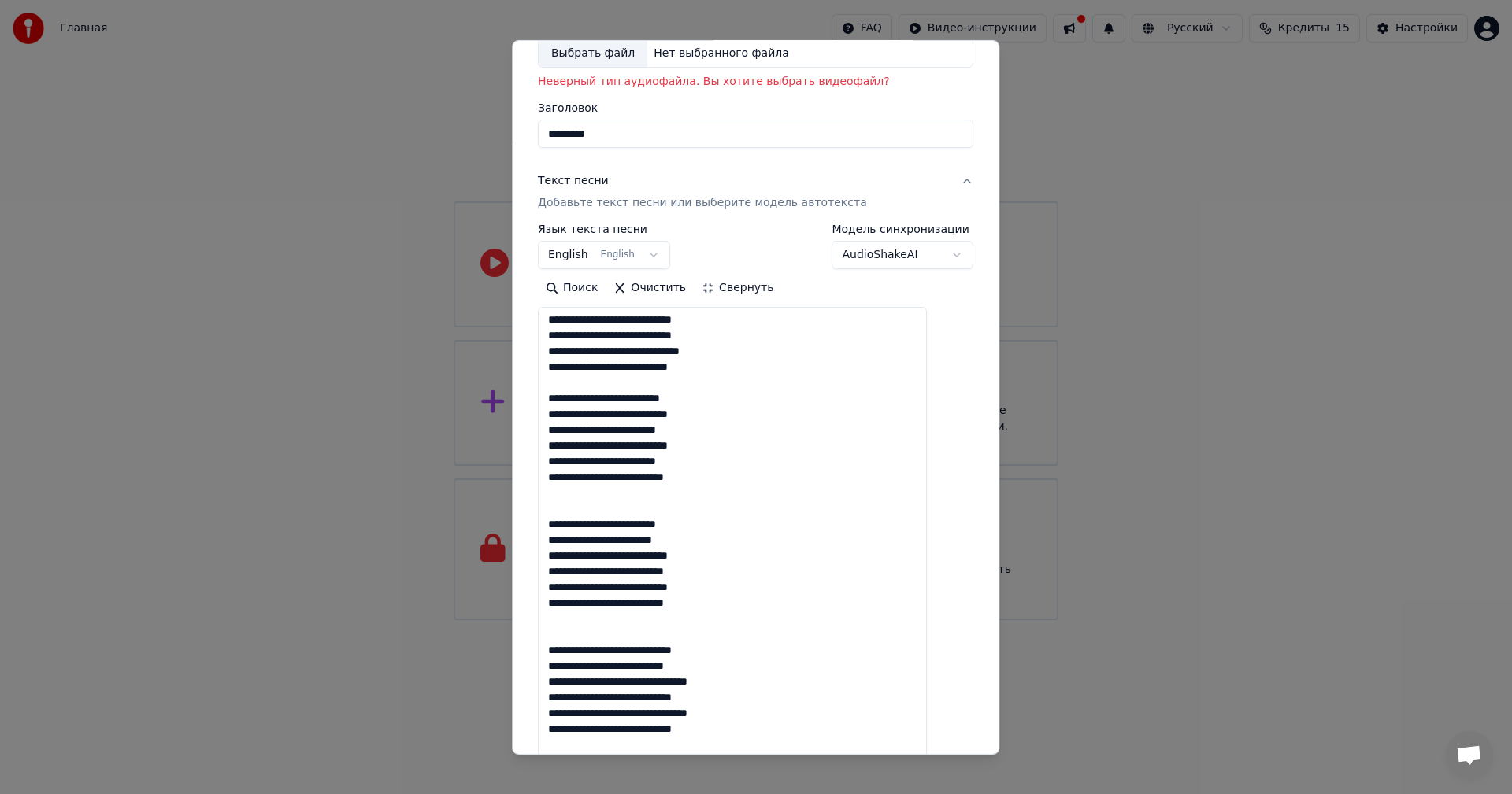
scroll to position [158, 0]
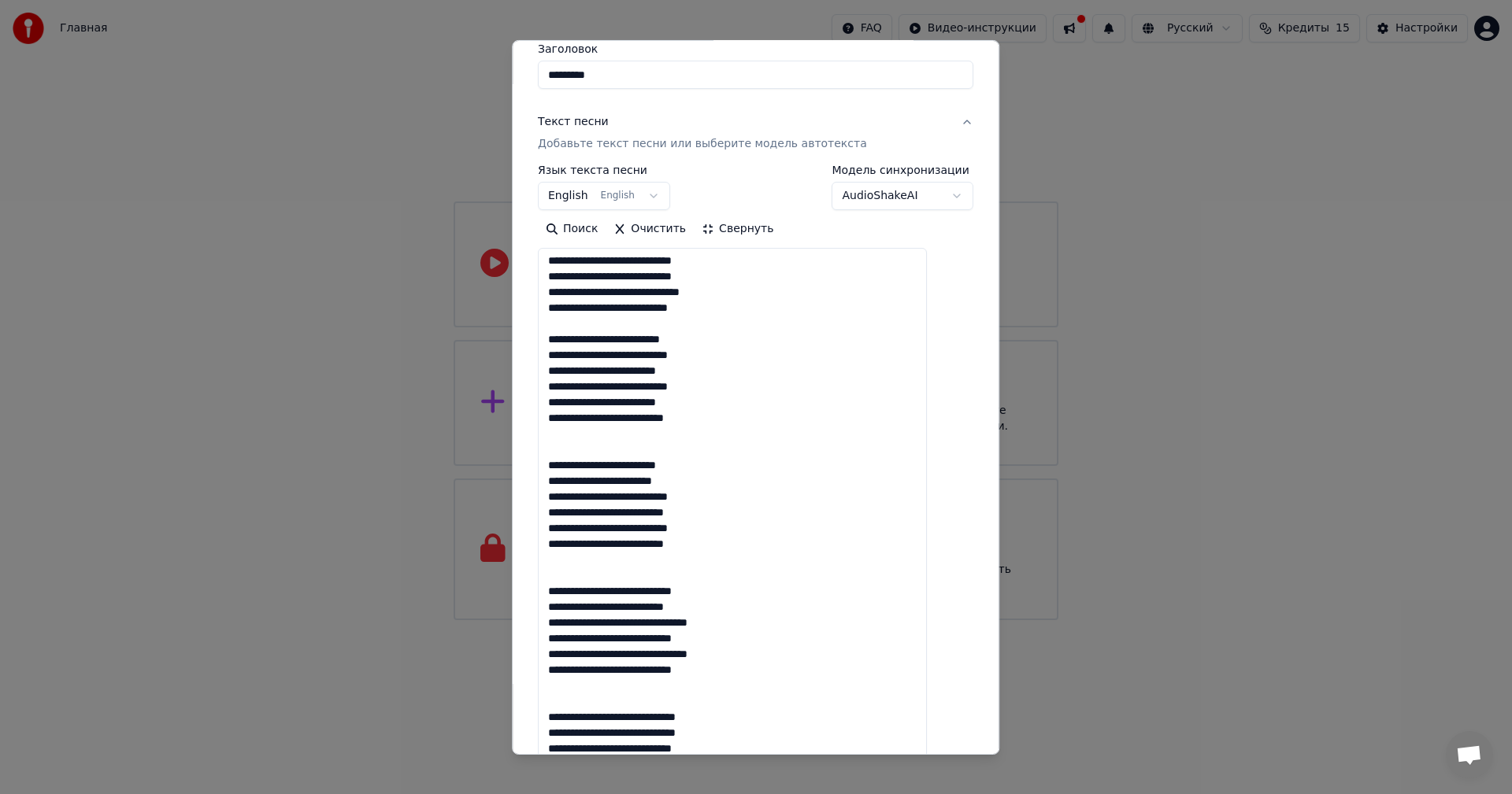
click at [601, 432] on textarea at bounding box center [732, 702] width 389 height 909
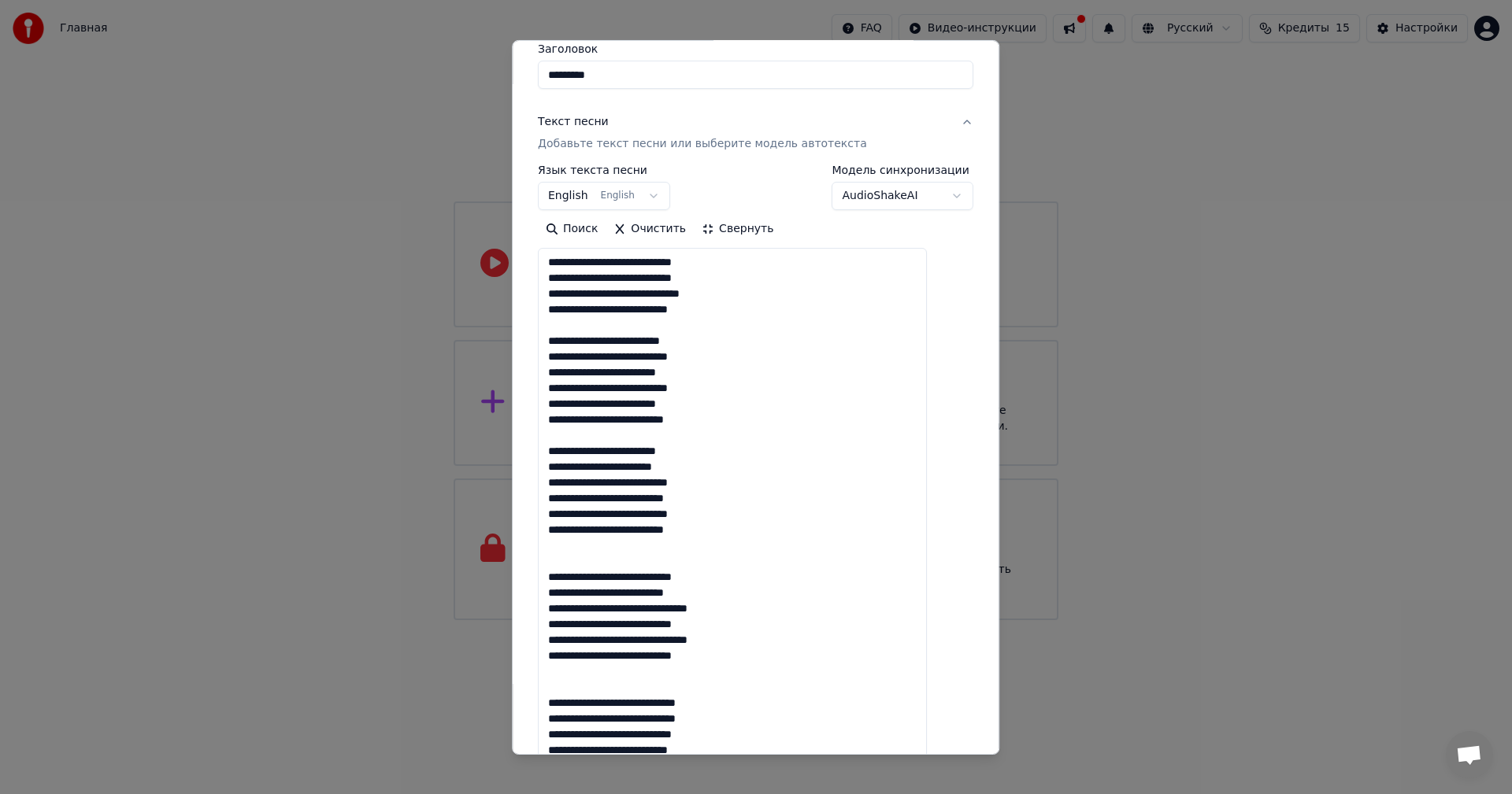
scroll to position [0, 0]
click at [605, 330] on textarea at bounding box center [732, 702] width 389 height 909
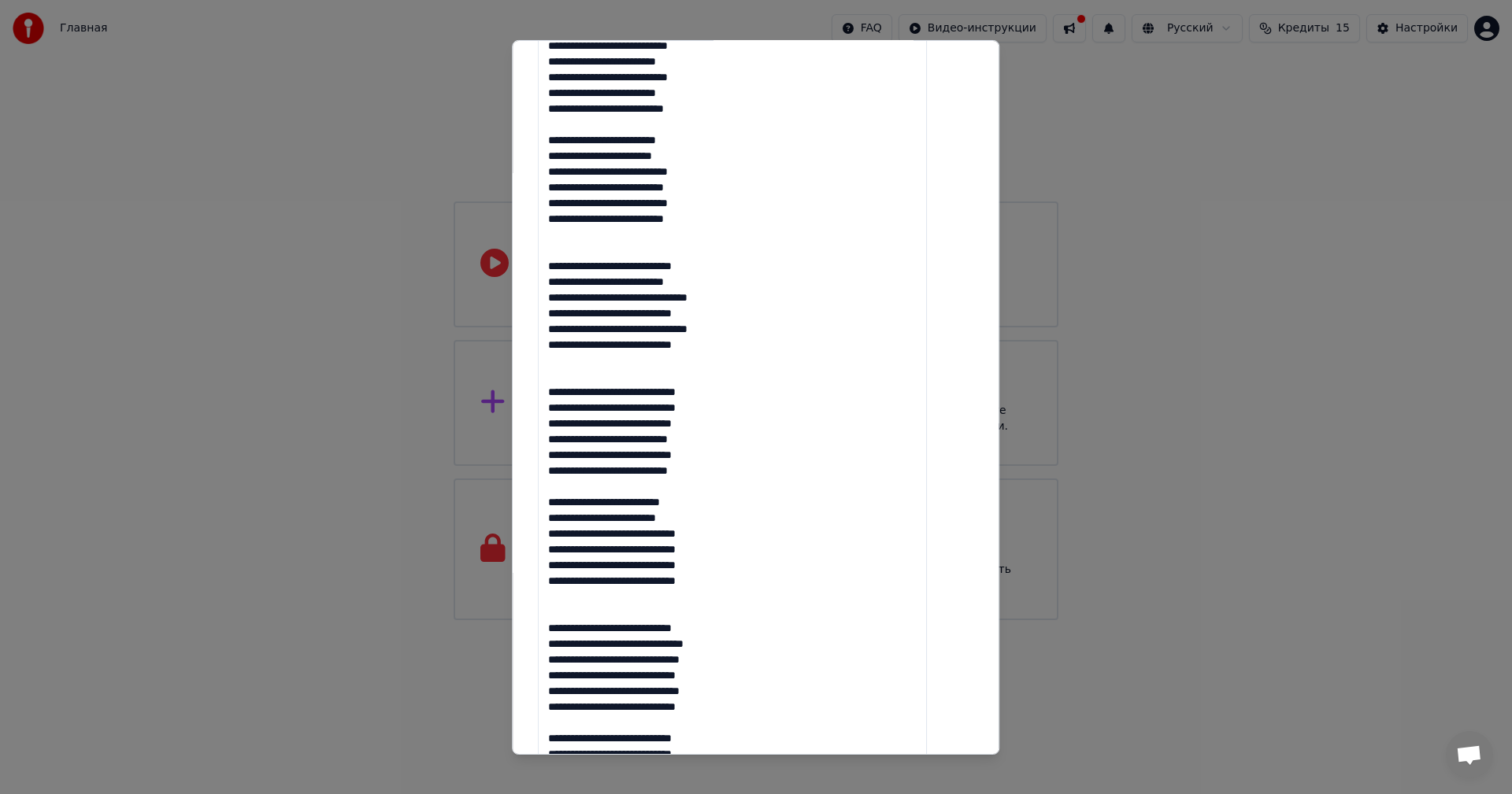
scroll to position [473, 0]
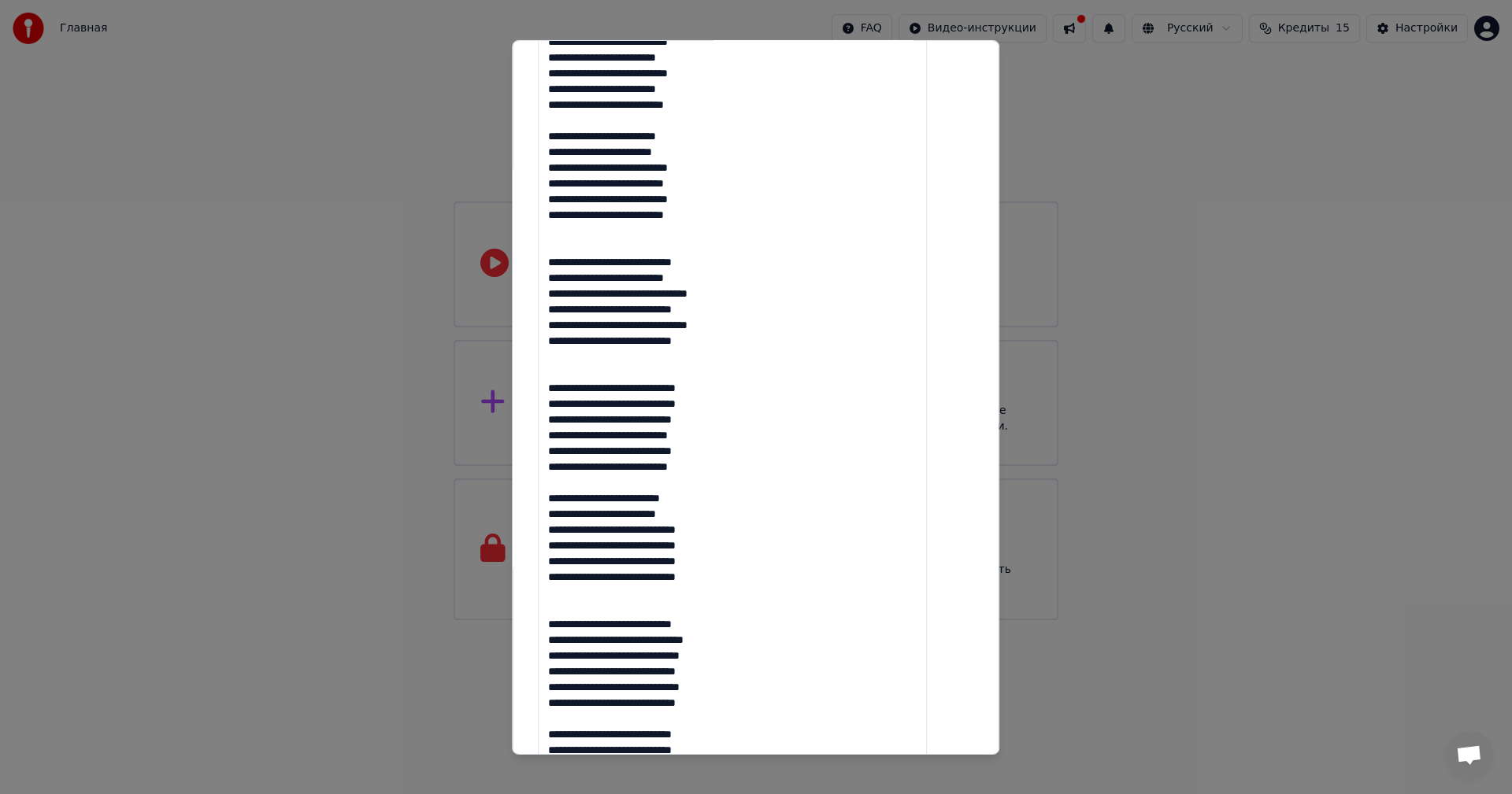
click at [619, 362] on textarea at bounding box center [732, 388] width 389 height 909
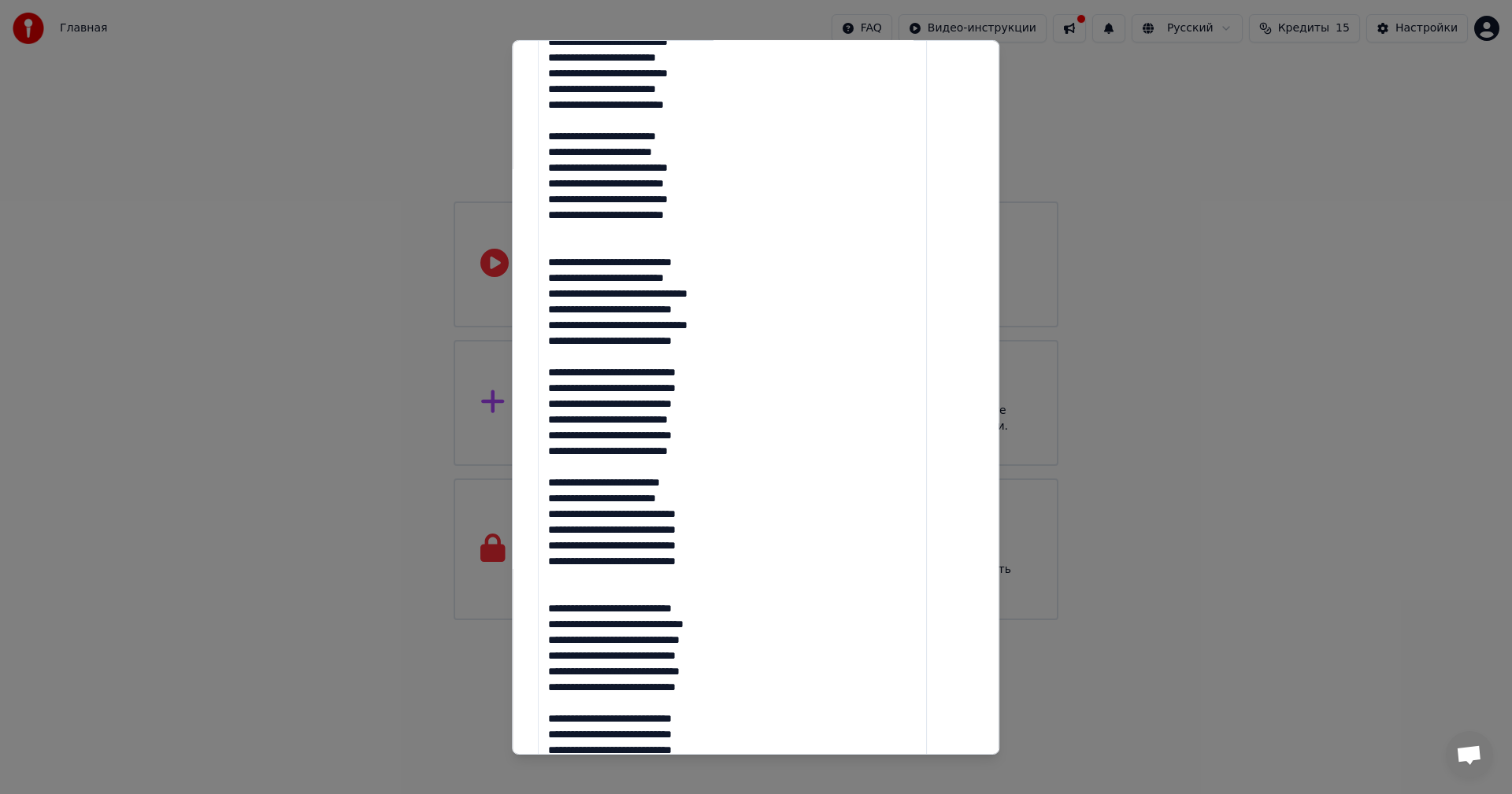
scroll to position [708, 0]
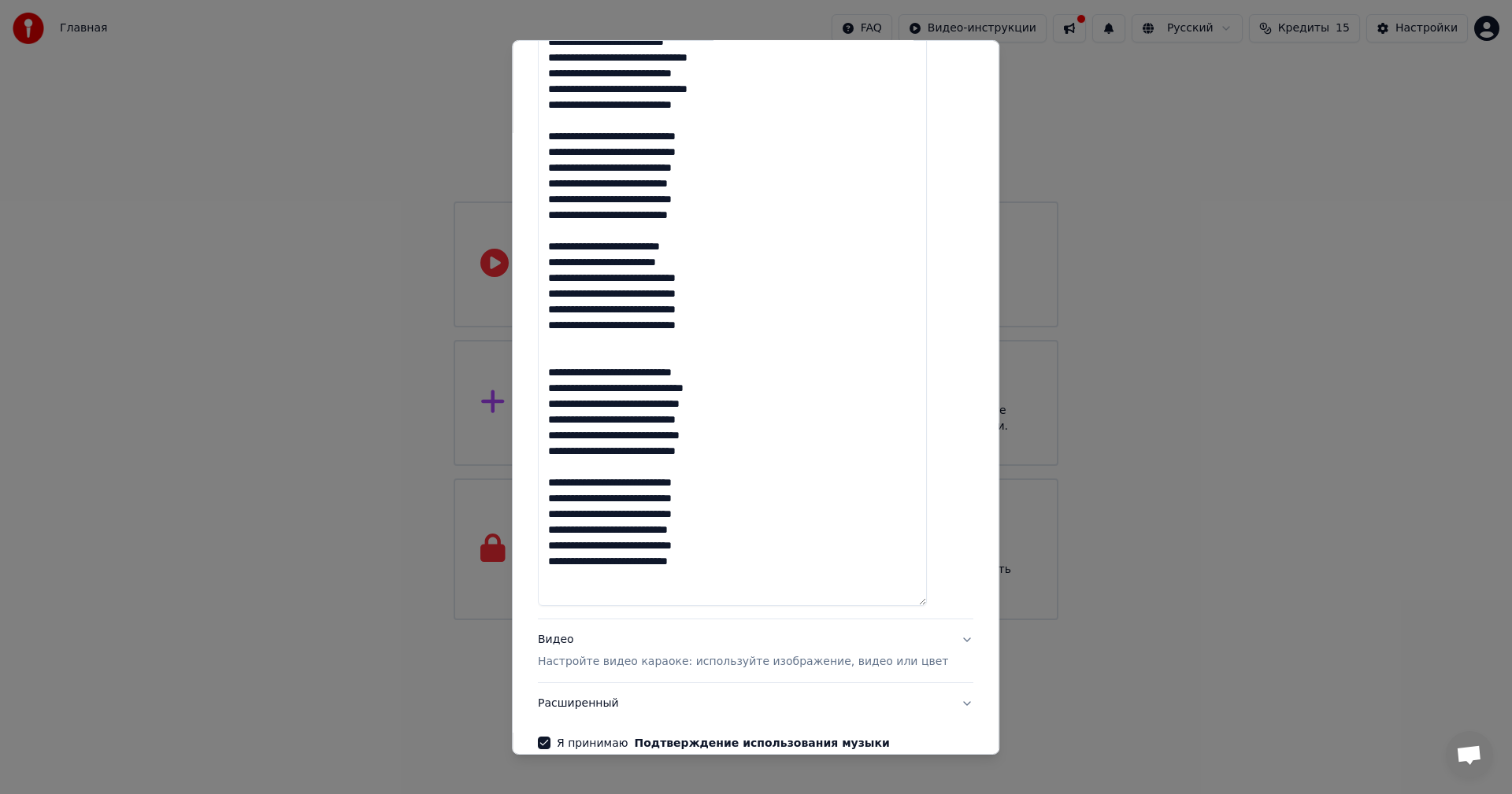
click at [626, 350] on textarea at bounding box center [732, 151] width 389 height 909
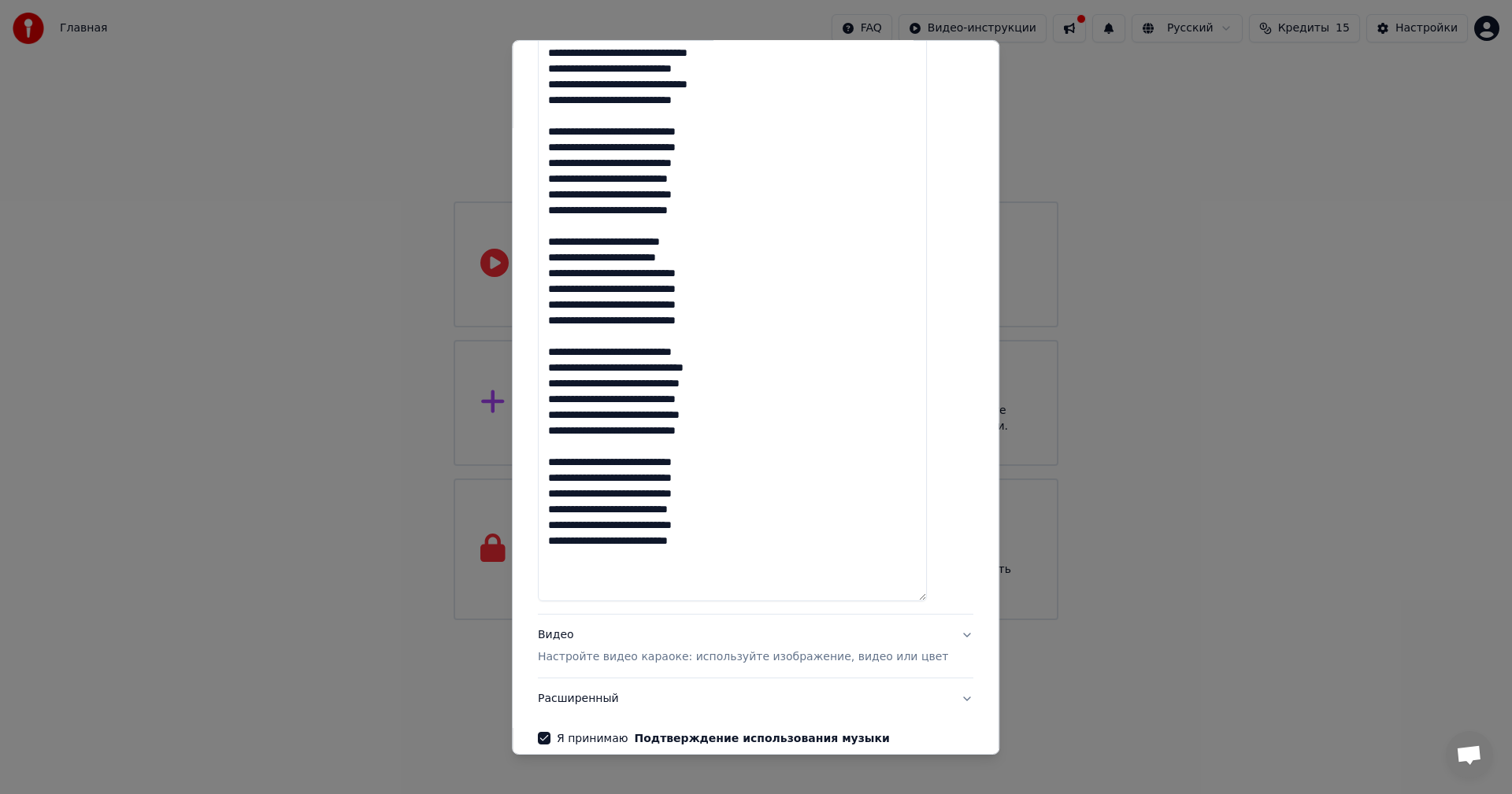
scroll to position [789, 0]
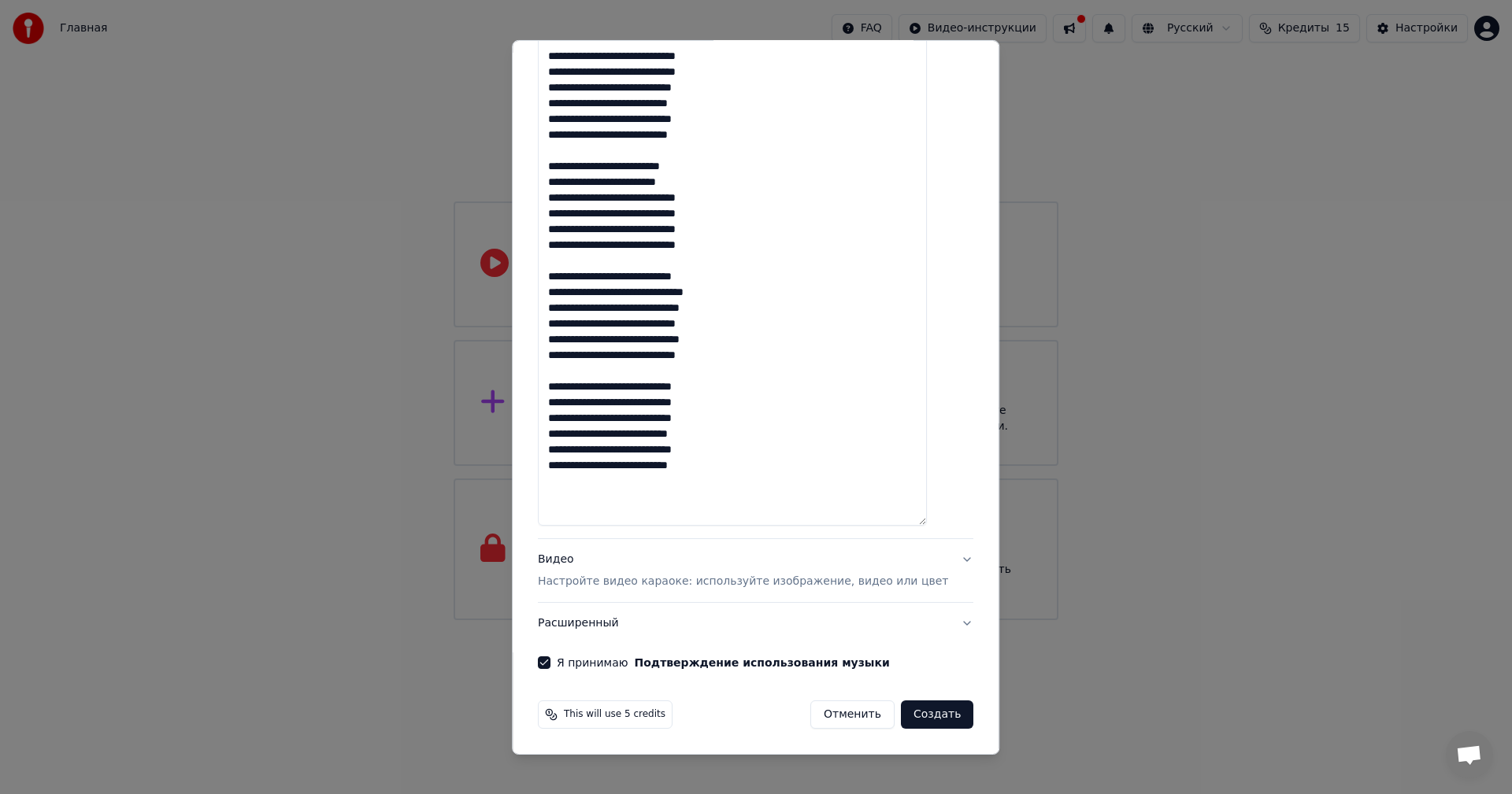
type textarea "**********"
click at [916, 717] on button "Создать" at bounding box center [937, 715] width 73 height 29
select select "**"
click at [917, 715] on button "Создать" at bounding box center [937, 715] width 73 height 29
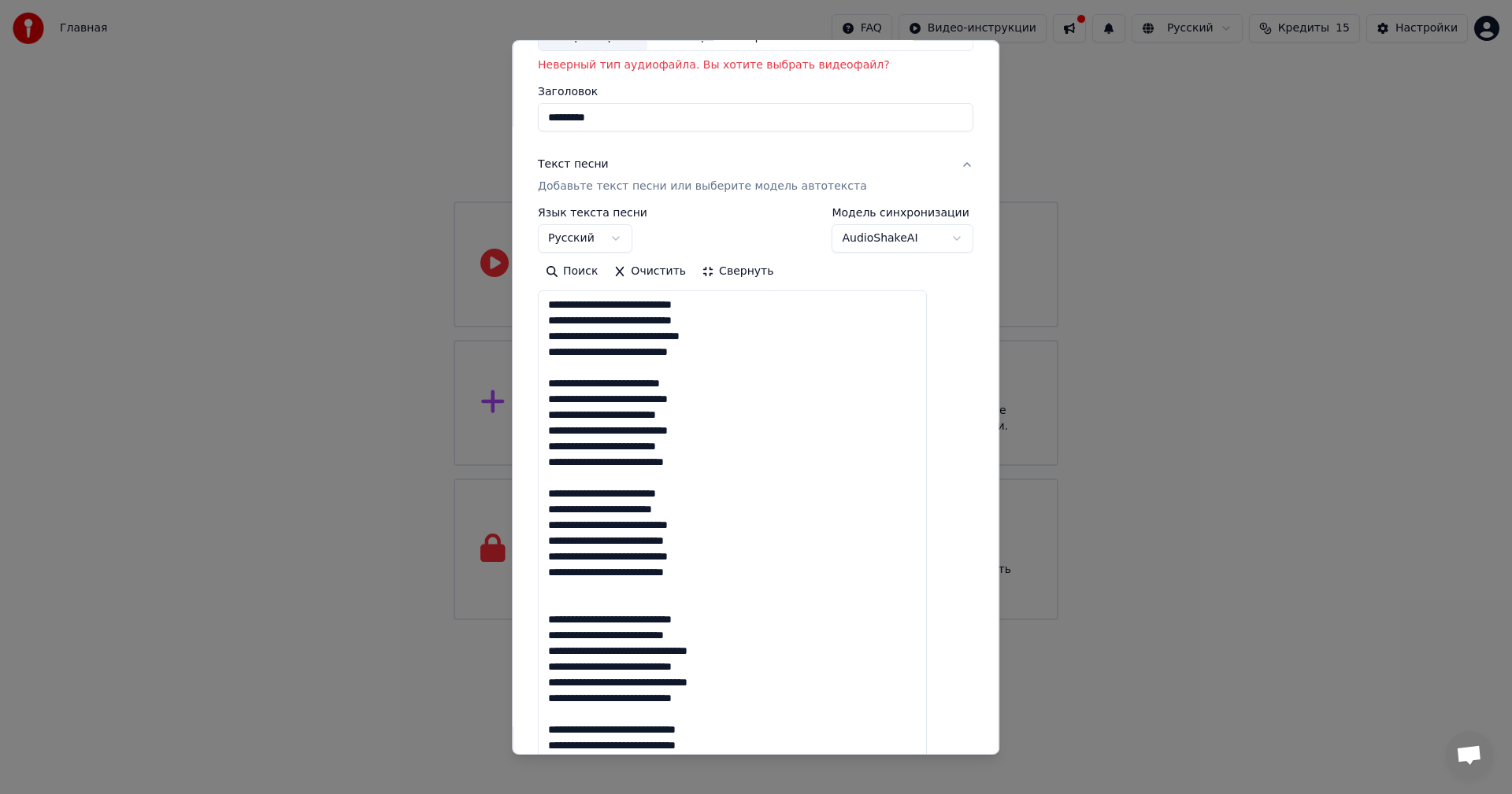
scroll to position [0, 0]
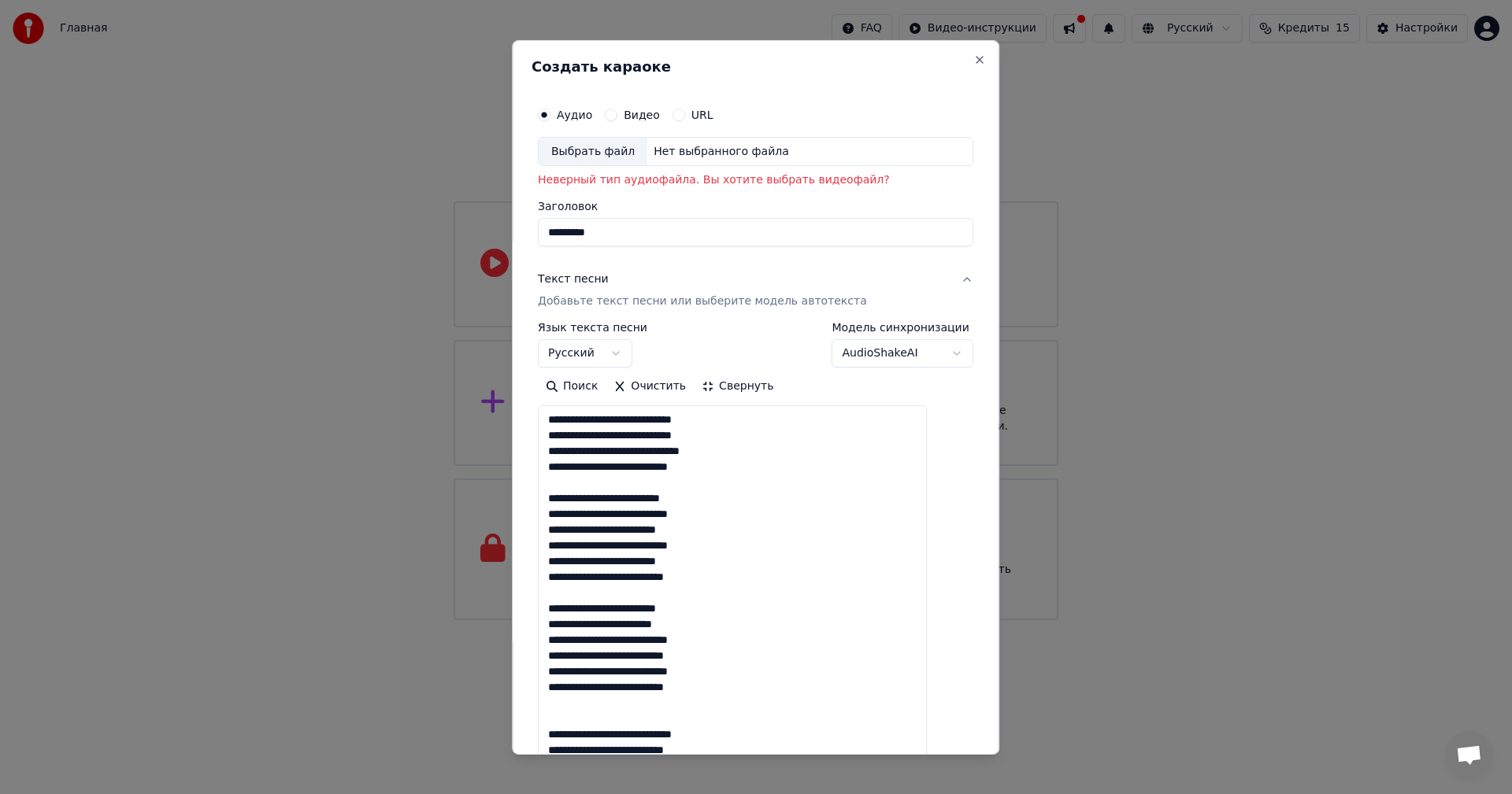
click at [748, 384] on button "Свернуть" at bounding box center [737, 386] width 88 height 25
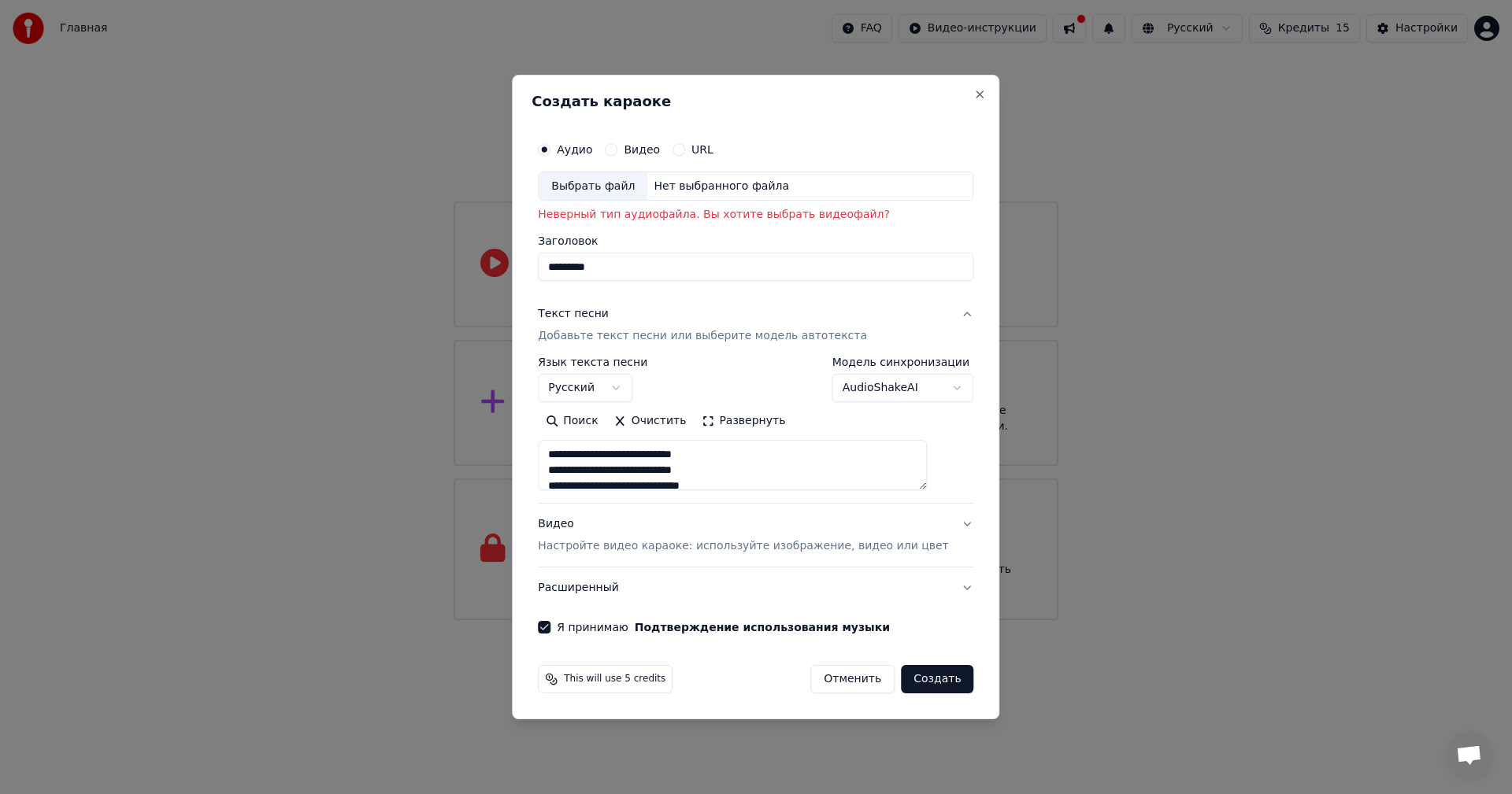
click at [810, 108] on h2 "Создать караоке" at bounding box center [756, 101] width 448 height 14
click at [627, 191] on div "Выбрать файл" at bounding box center [592, 186] width 109 height 29
type input "**********"
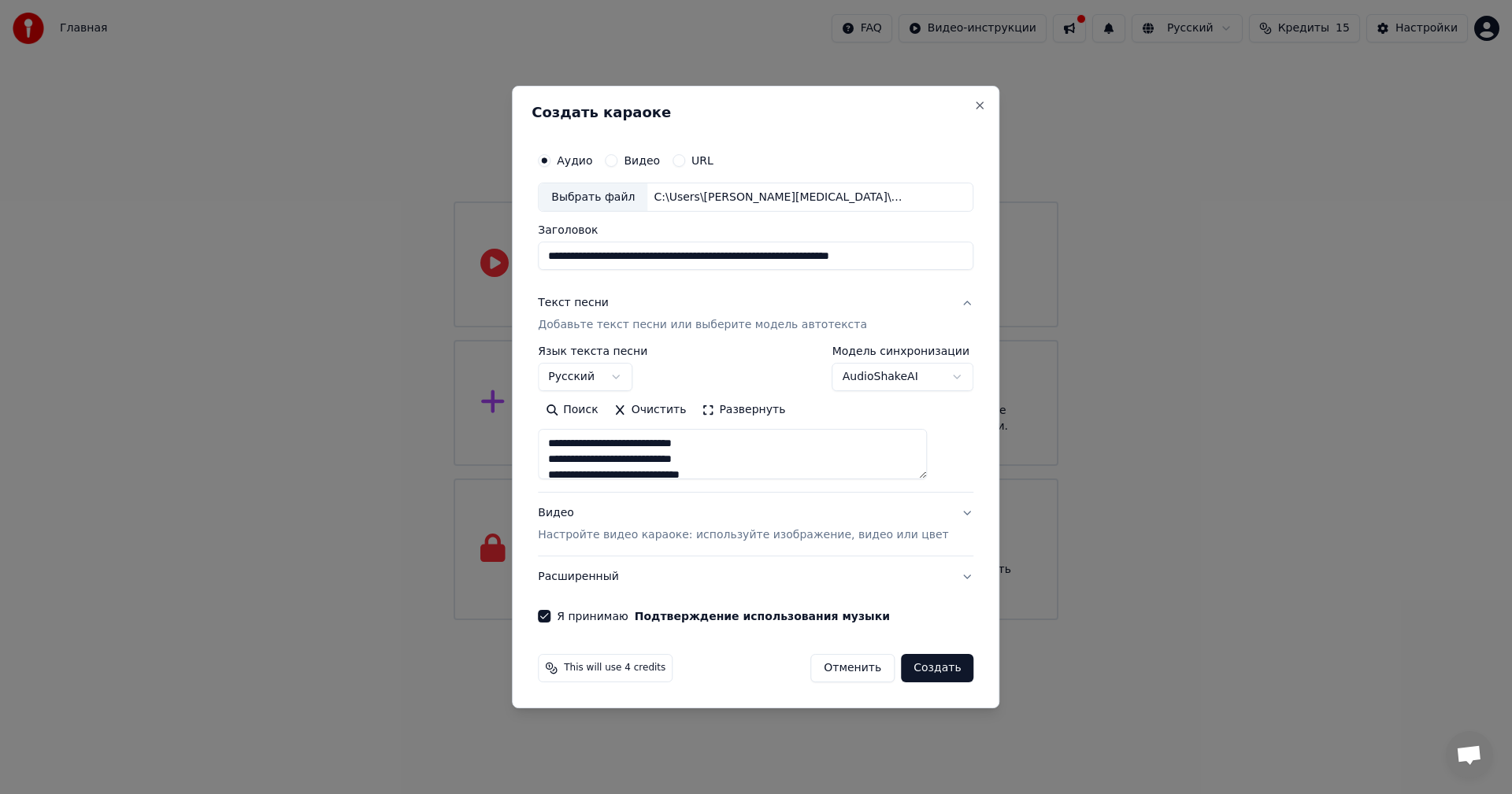
click at [926, 671] on button "Создать" at bounding box center [937, 668] width 73 height 29
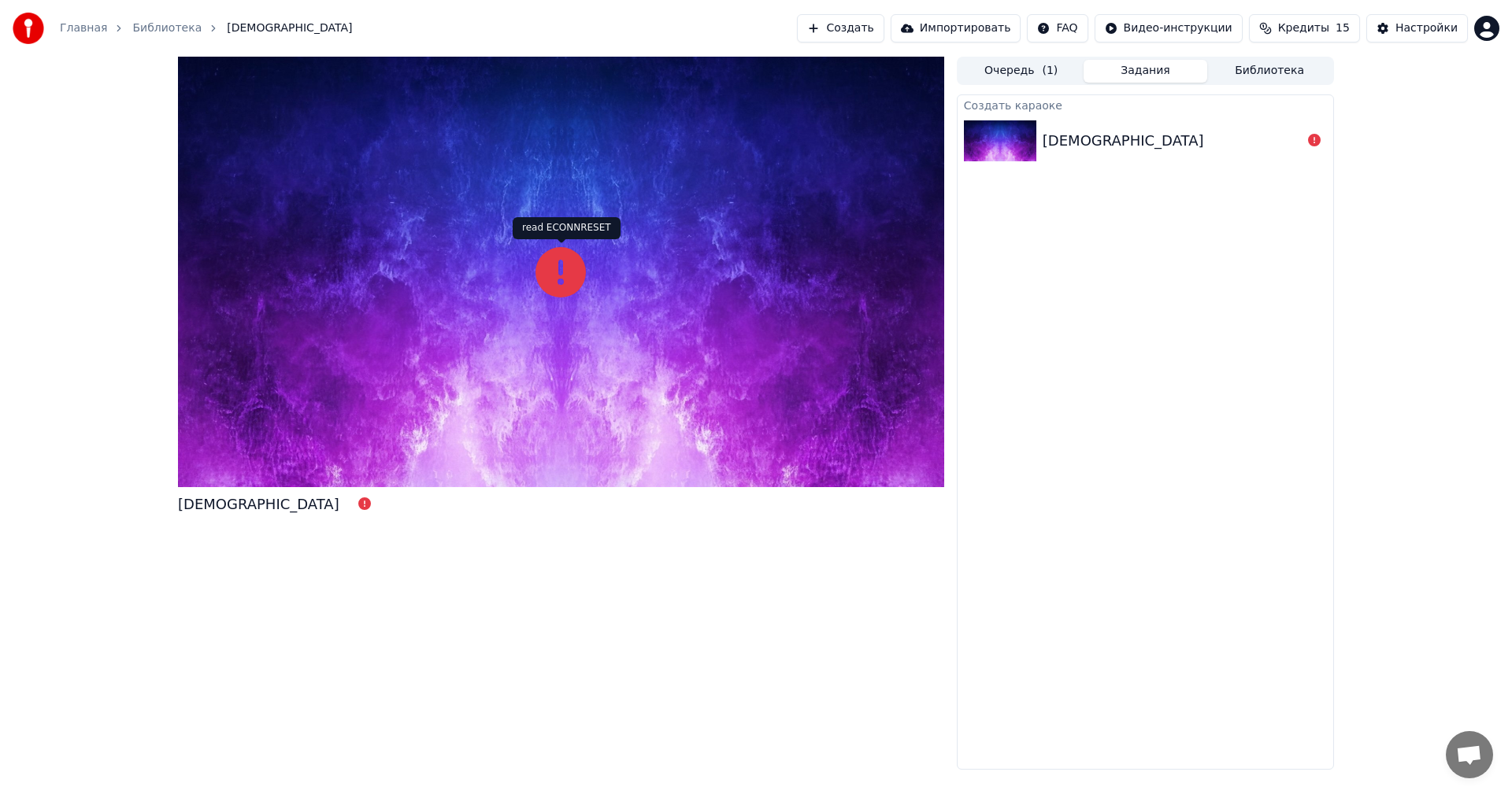
click at [562, 264] on icon at bounding box center [561, 272] width 51 height 51
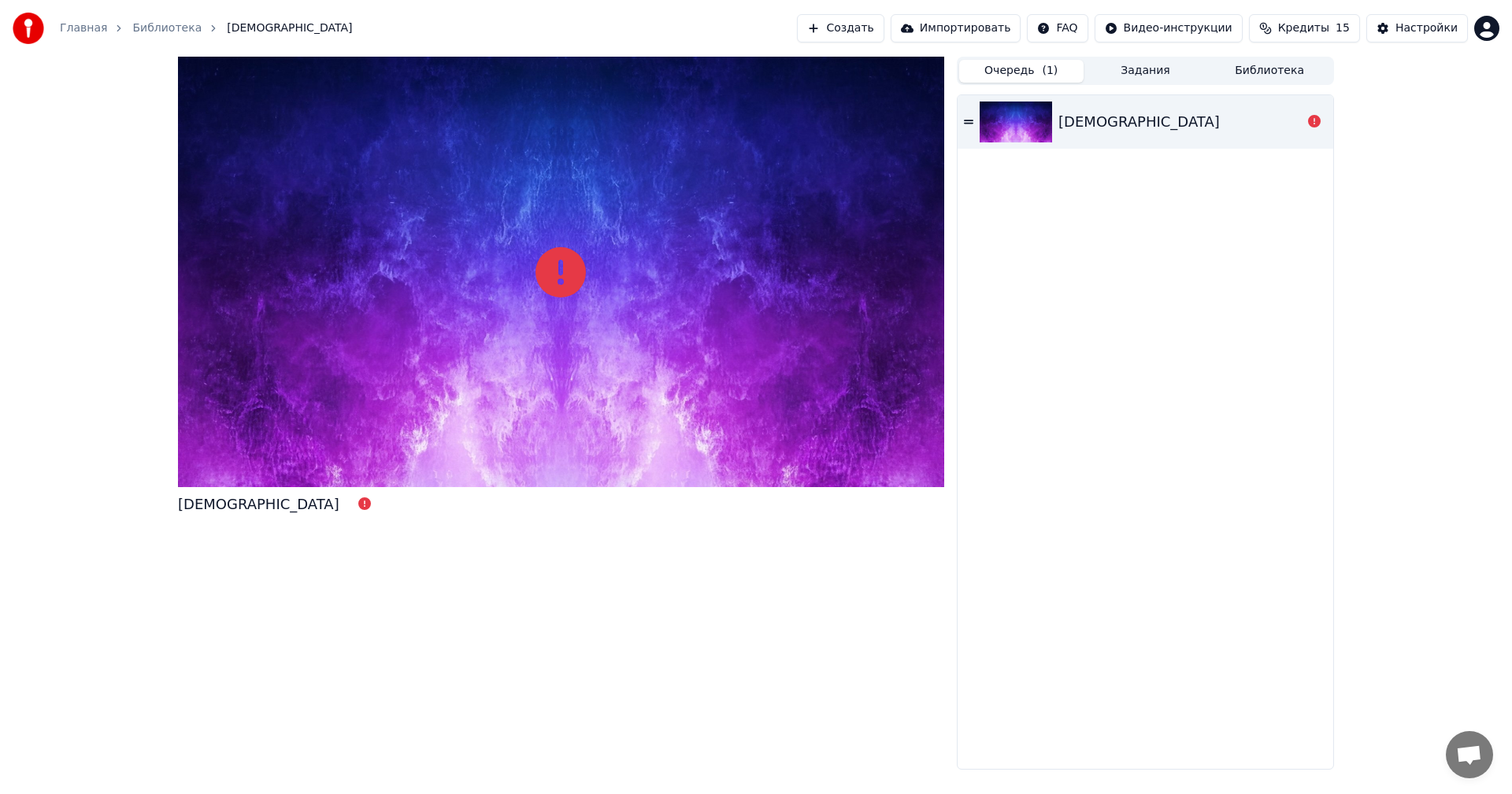
click at [1041, 69] on button "Очередь ( 1 )" at bounding box center [1021, 71] width 124 height 23
click at [1307, 118] on div at bounding box center [1314, 122] width 25 height 19
click at [1315, 123] on icon at bounding box center [1314, 121] width 12 height 12
click at [993, 115] on img at bounding box center [1015, 122] width 73 height 41
click at [960, 119] on div "[DEMOGRAPHIC_DATA]" at bounding box center [1145, 121] width 376 height 53
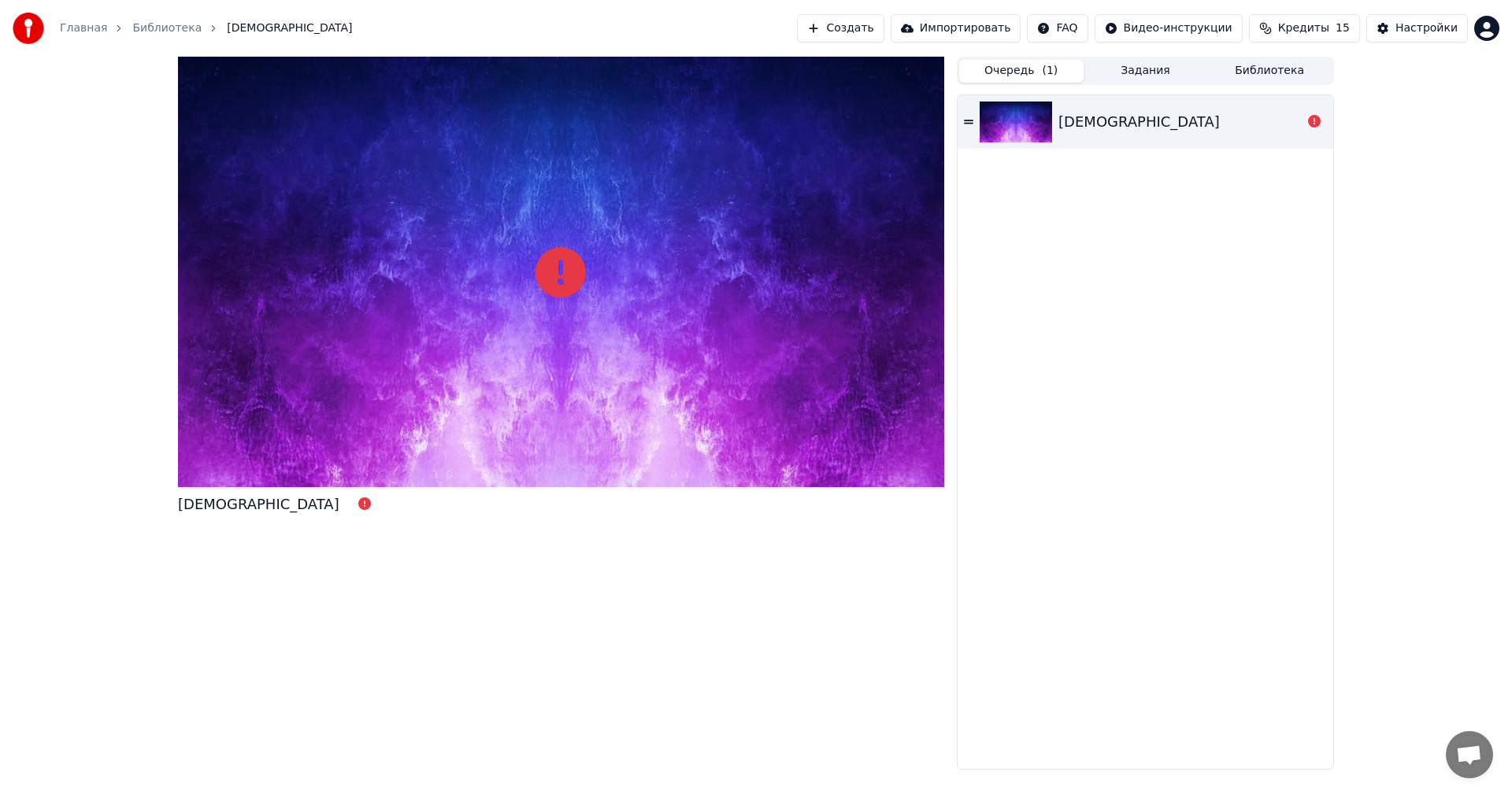
click at [969, 122] on icon at bounding box center [969, 121] width 10 height 11
drag, startPoint x: 969, startPoint y: 122, endPoint x: 969, endPoint y: 194, distance: 72.0
click at [970, 190] on div "[DEMOGRAPHIC_DATA]" at bounding box center [1145, 432] width 376 height 674
click at [160, 29] on link "Библиотека" at bounding box center [167, 28] width 70 height 16
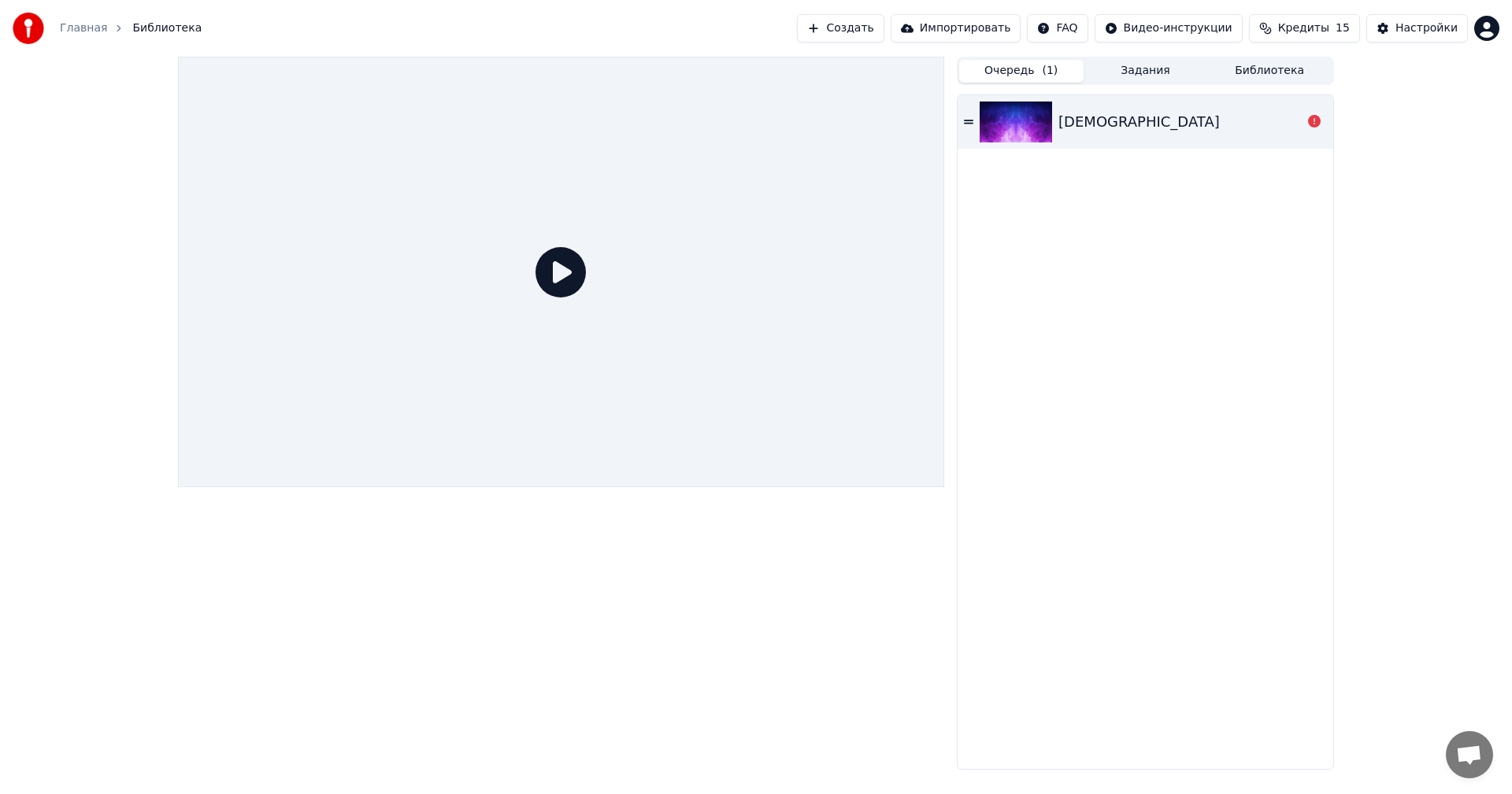
click at [559, 269] on icon at bounding box center [561, 272] width 51 height 51
click at [79, 26] on link "Главная" at bounding box center [83, 28] width 47 height 16
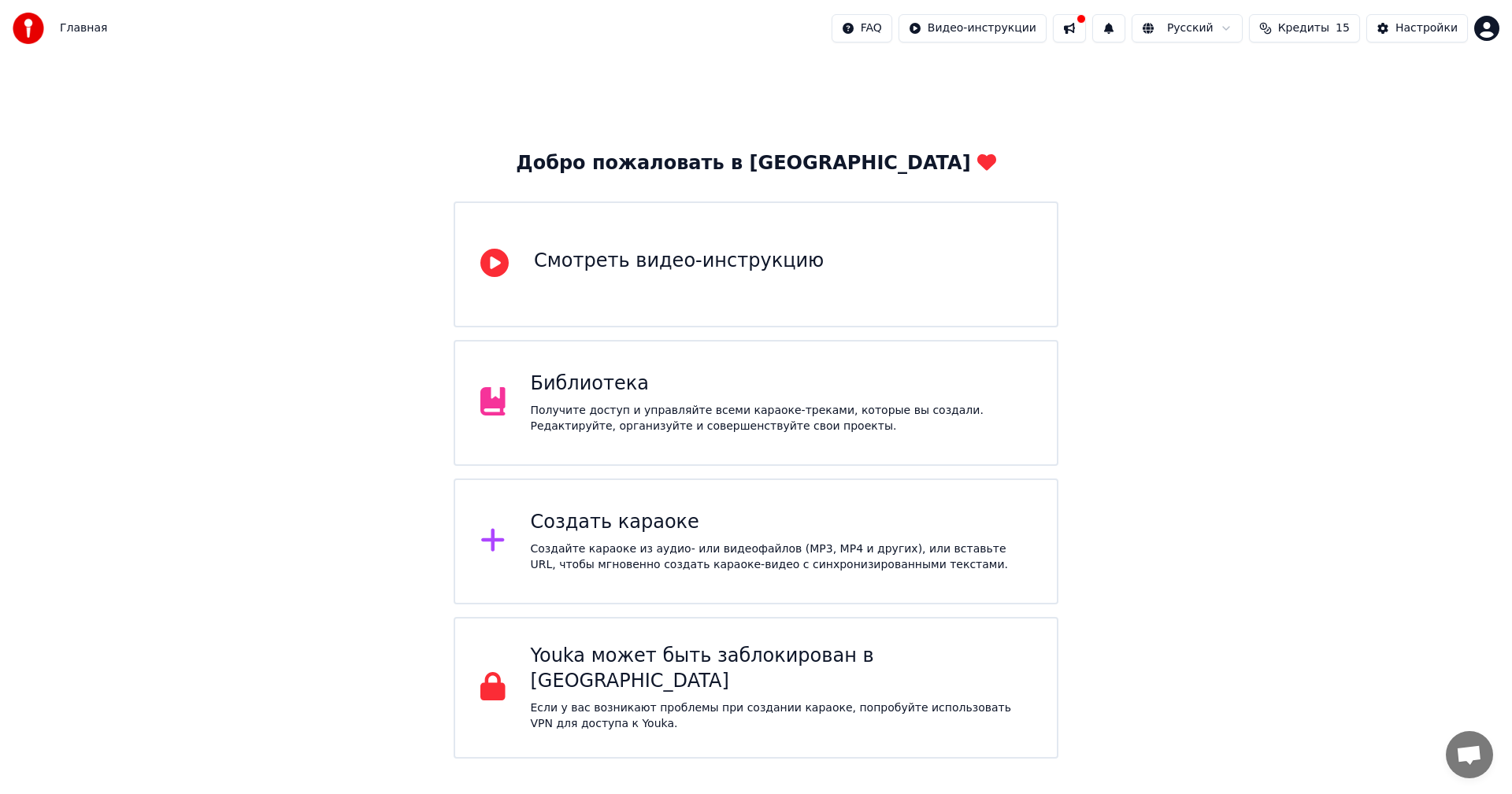
click at [731, 422] on div "Получите доступ и управляйте всеми караоке-треками, которые вы создали. Редакти…" at bounding box center [781, 419] width 502 height 32
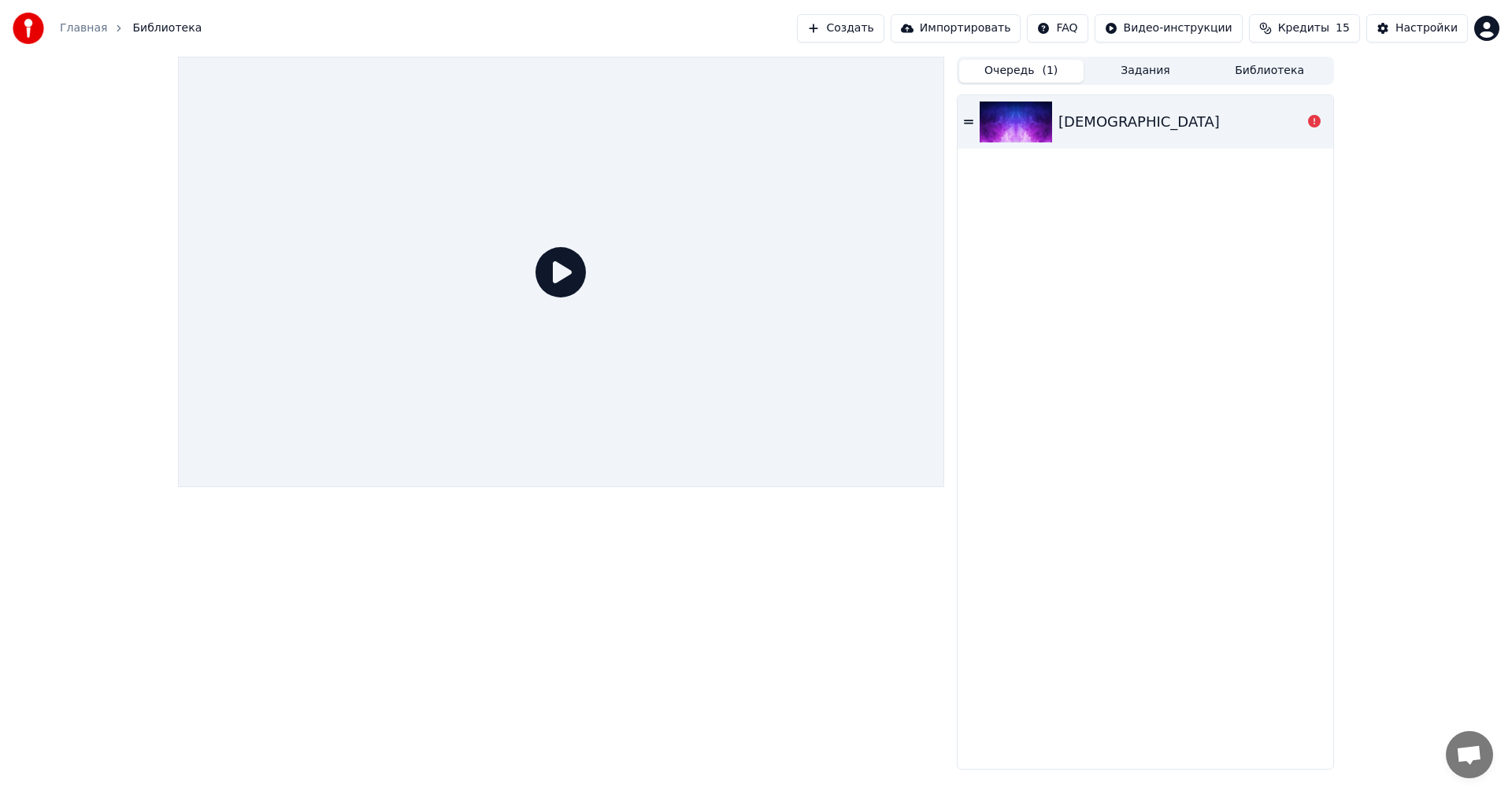
click at [1137, 129] on div "[DEMOGRAPHIC_DATA]" at bounding box center [1139, 122] width 161 height 22
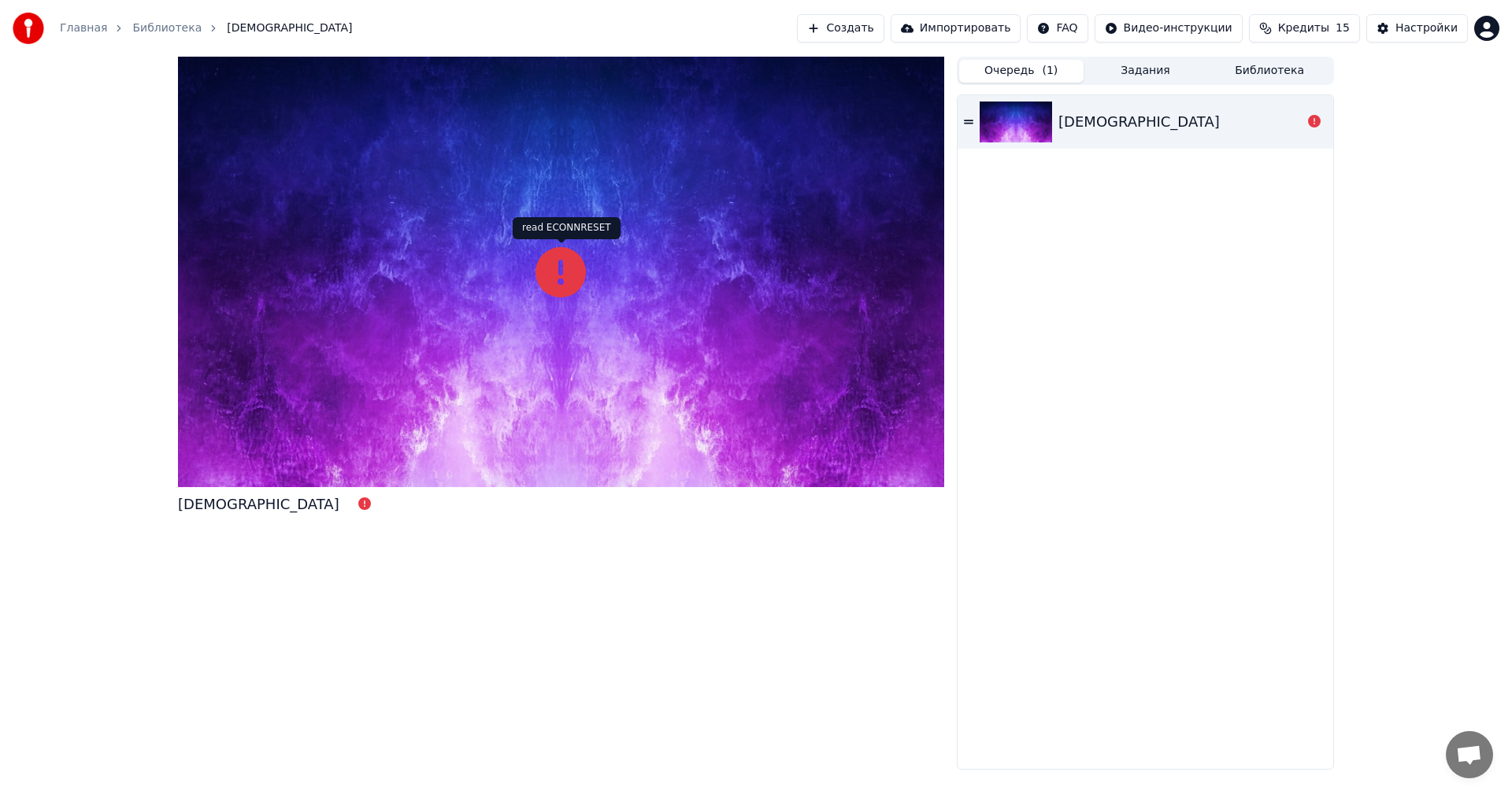
click at [551, 263] on icon at bounding box center [561, 272] width 51 height 51
click at [563, 262] on icon at bounding box center [561, 272] width 51 height 51
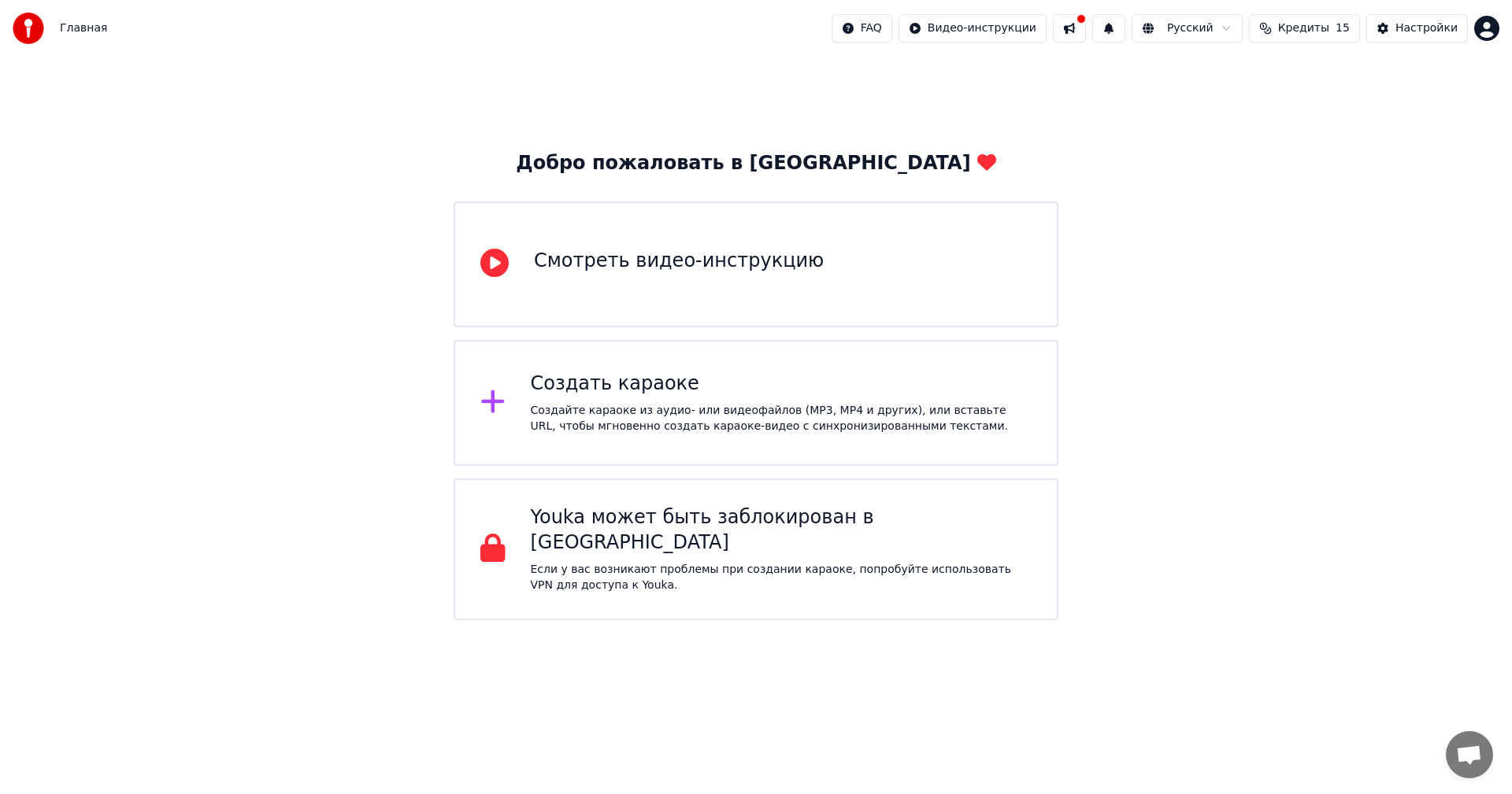
click at [43, 16] on img at bounding box center [28, 28] width 32 height 32
click at [1322, 33] on span "Кредиты" at bounding box center [1303, 28] width 52 height 16
drag, startPoint x: 1374, startPoint y: 105, endPoint x: 1398, endPoint y: 105, distance: 24.0
click at [1398, 105] on td "30" at bounding box center [1384, 105] width 139 height 29
click at [1388, 273] on div "Добро пожаловать в Youka Смотреть видео-инструкцию Создать караоке Создайте кар…" at bounding box center [756, 338] width 1512 height 563
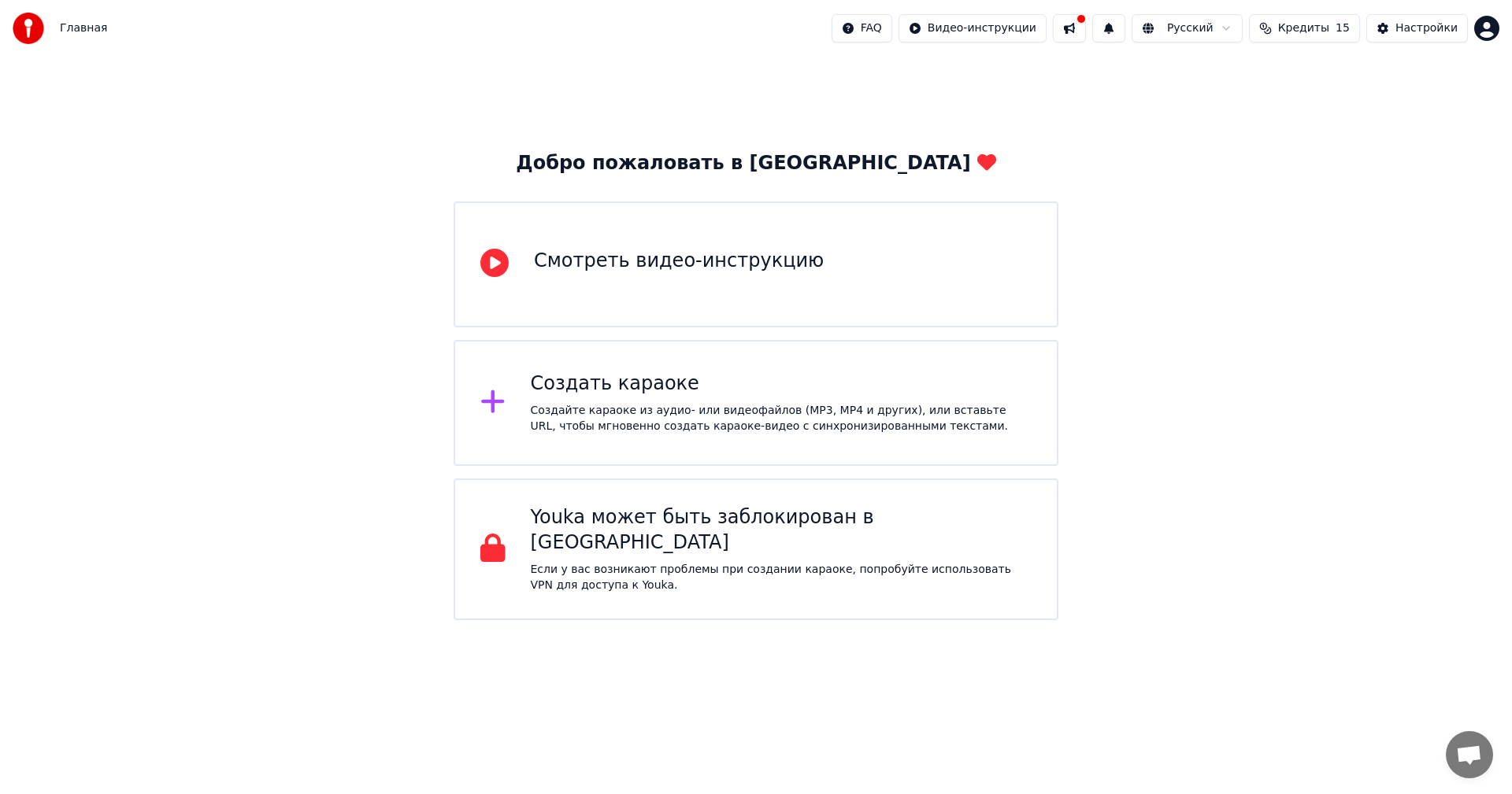
click at [1086, 21] on button at bounding box center [1069, 28] width 33 height 29
click at [1086, 25] on button at bounding box center [1069, 28] width 33 height 29
click at [739, 419] on div "Создайте караоке из аудио- или видеофайлов (MP3, MP4 и других), или вставьте UR…" at bounding box center [781, 419] width 502 height 32
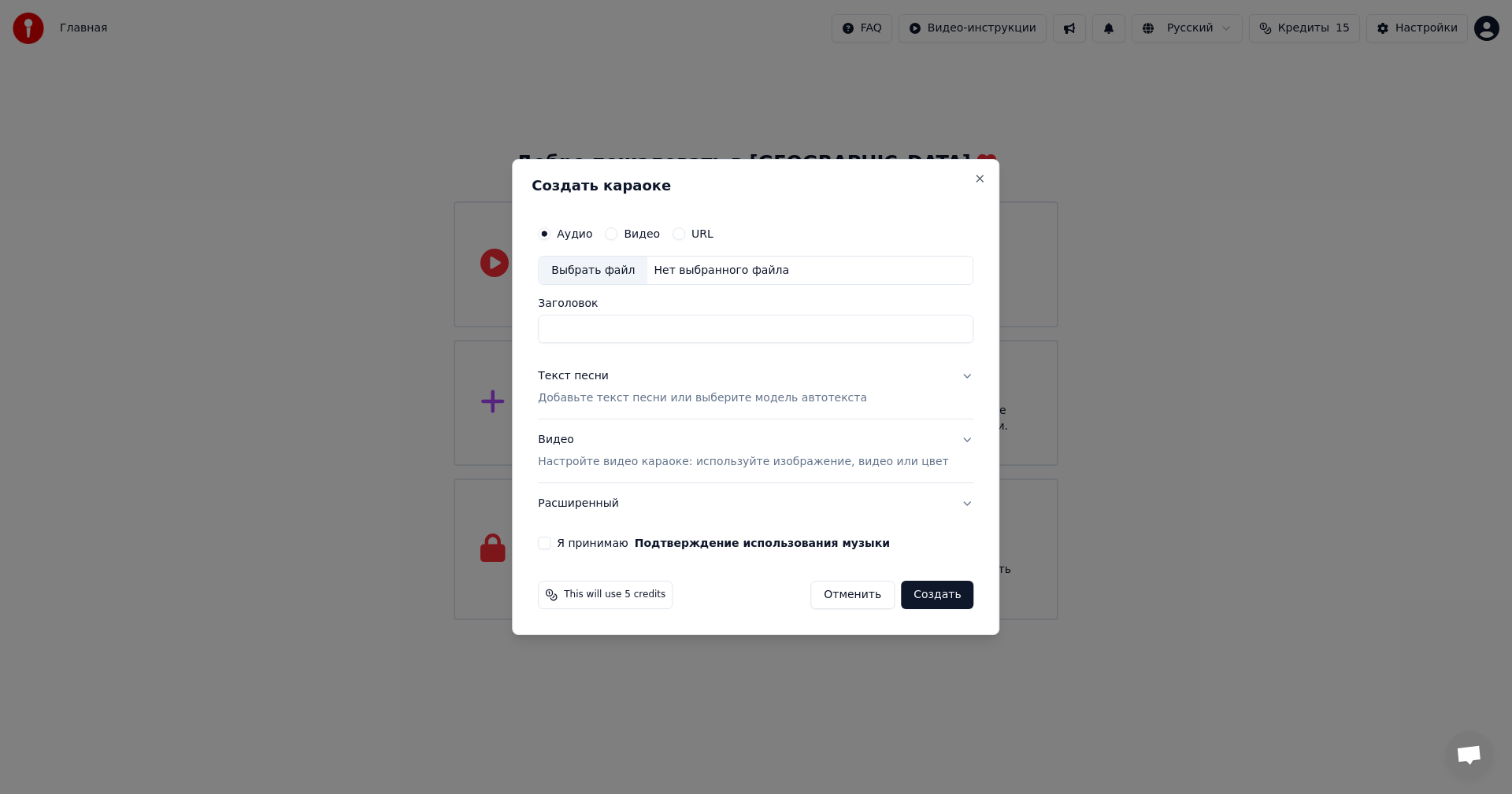
click at [620, 273] on div "Выбрать файл" at bounding box center [592, 271] width 109 height 29
type input "**********"
click at [695, 401] on p "Добавьте текст песни или выберите модель автотекста" at bounding box center [702, 398] width 329 height 16
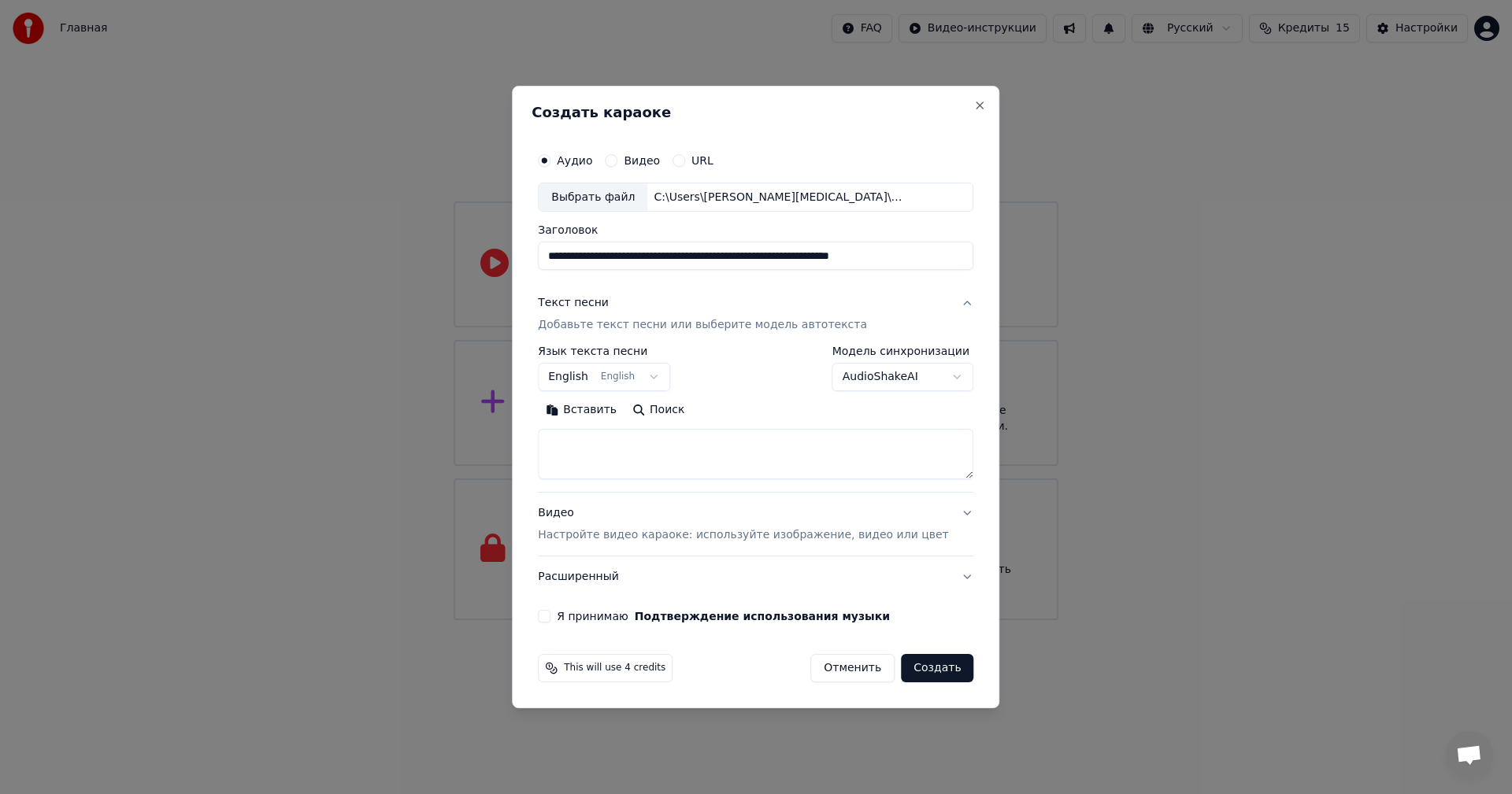
click at [640, 384] on body "**********" at bounding box center [756, 310] width 1512 height 621
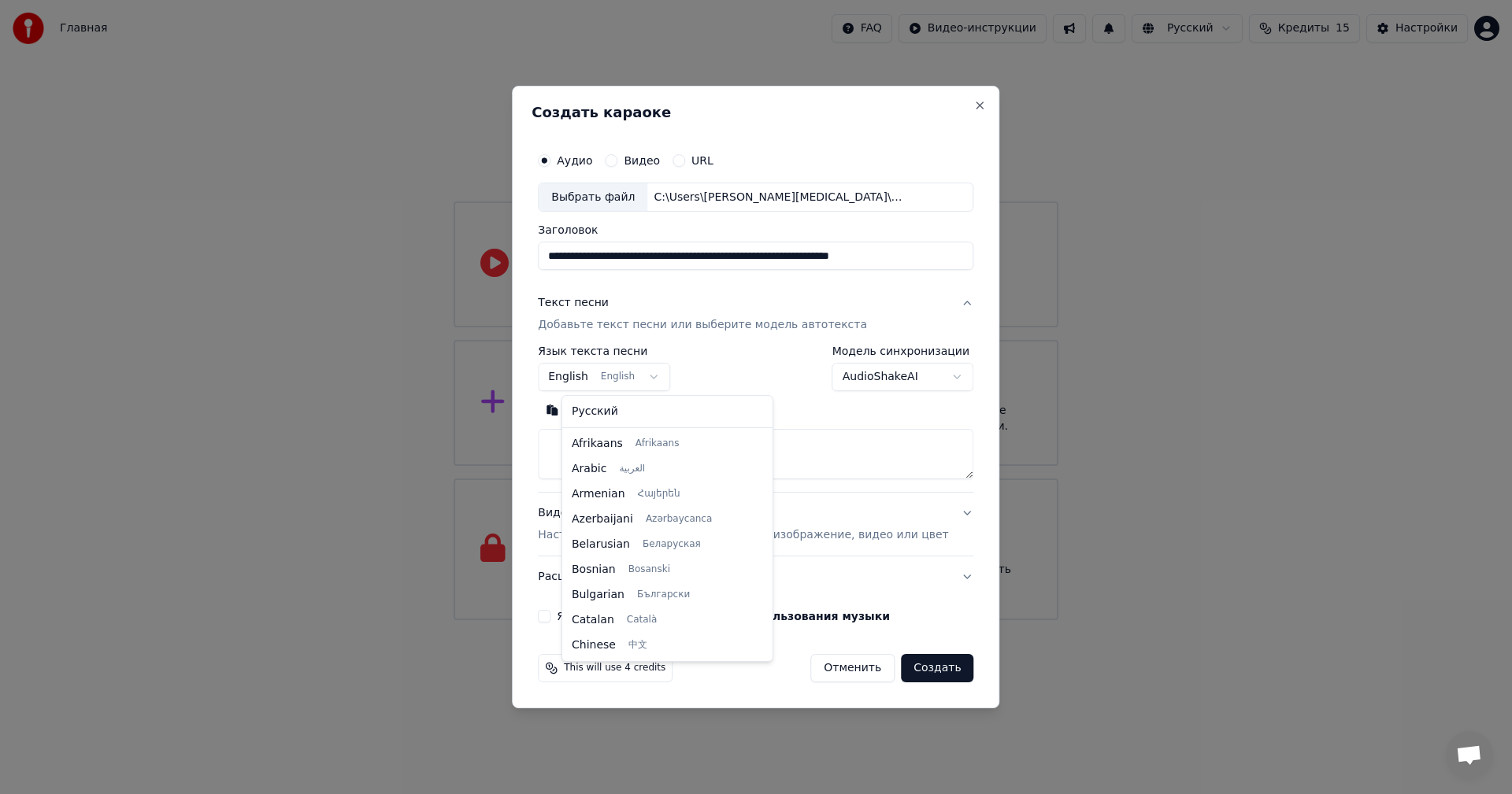
scroll to position [126, 0]
select select "**"
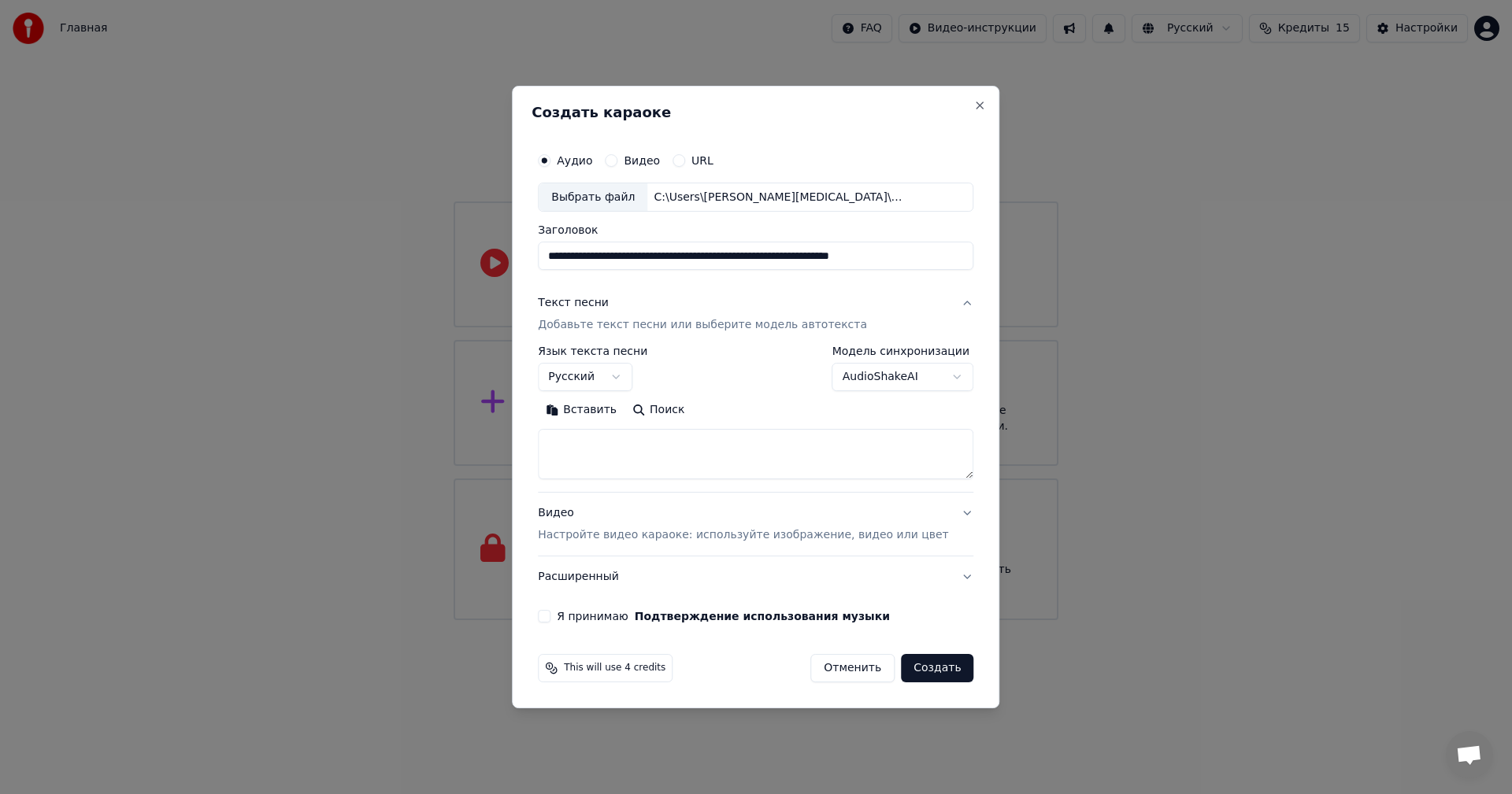
click at [671, 451] on textarea at bounding box center [755, 455] width 435 height 51
paste textarea "**********"
type textarea "**********"
click at [713, 545] on button "Видео Настройте видео караоке: используйте изображение, видео или цвет" at bounding box center [755, 525] width 435 height 63
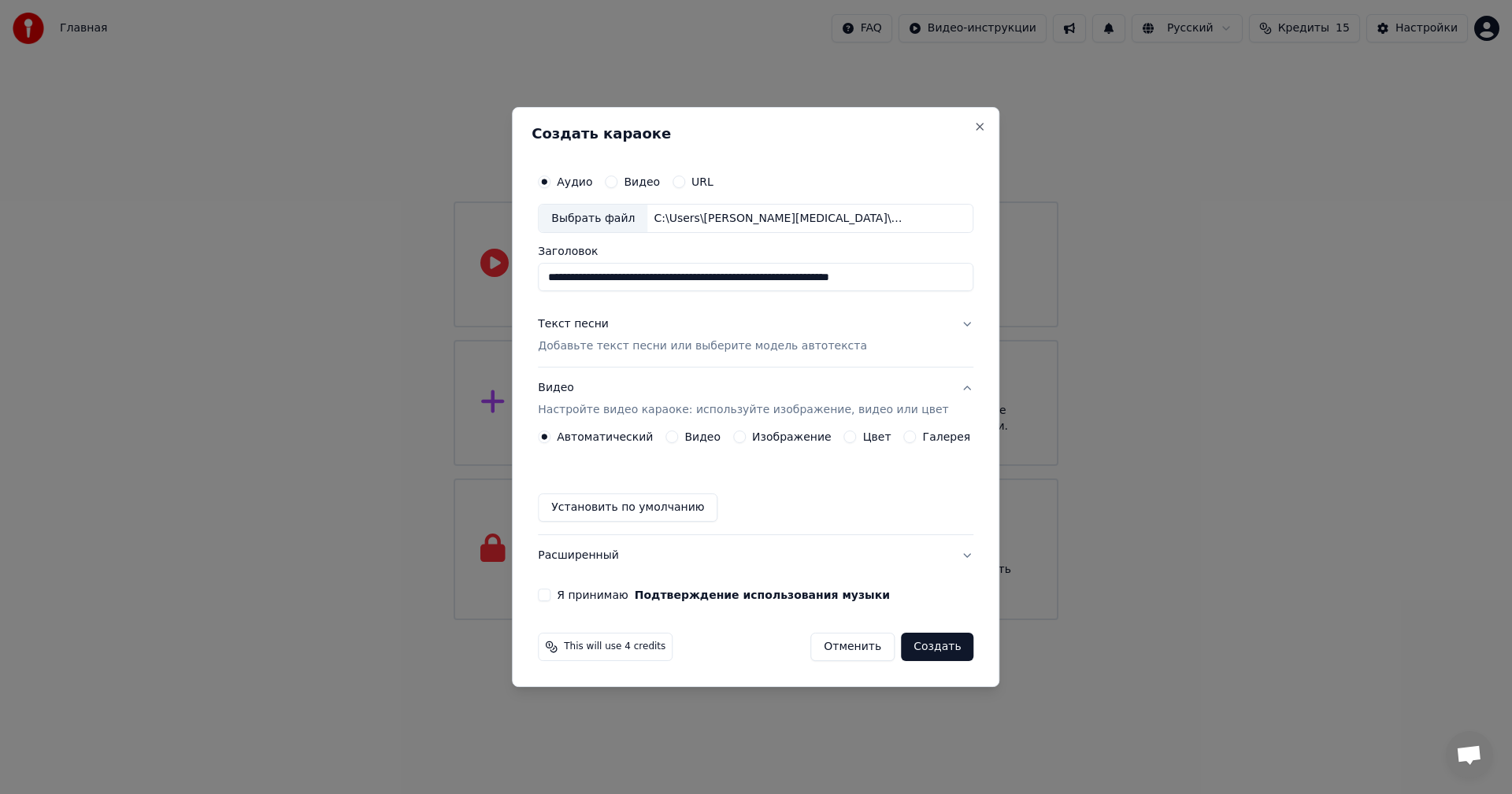
click at [551, 598] on button "Я принимаю Подтверждение использования музыки" at bounding box center [543, 594] width 12 height 12
click at [766, 349] on p "Добавьте текст песни или выберите модель автотекста" at bounding box center [702, 347] width 329 height 16
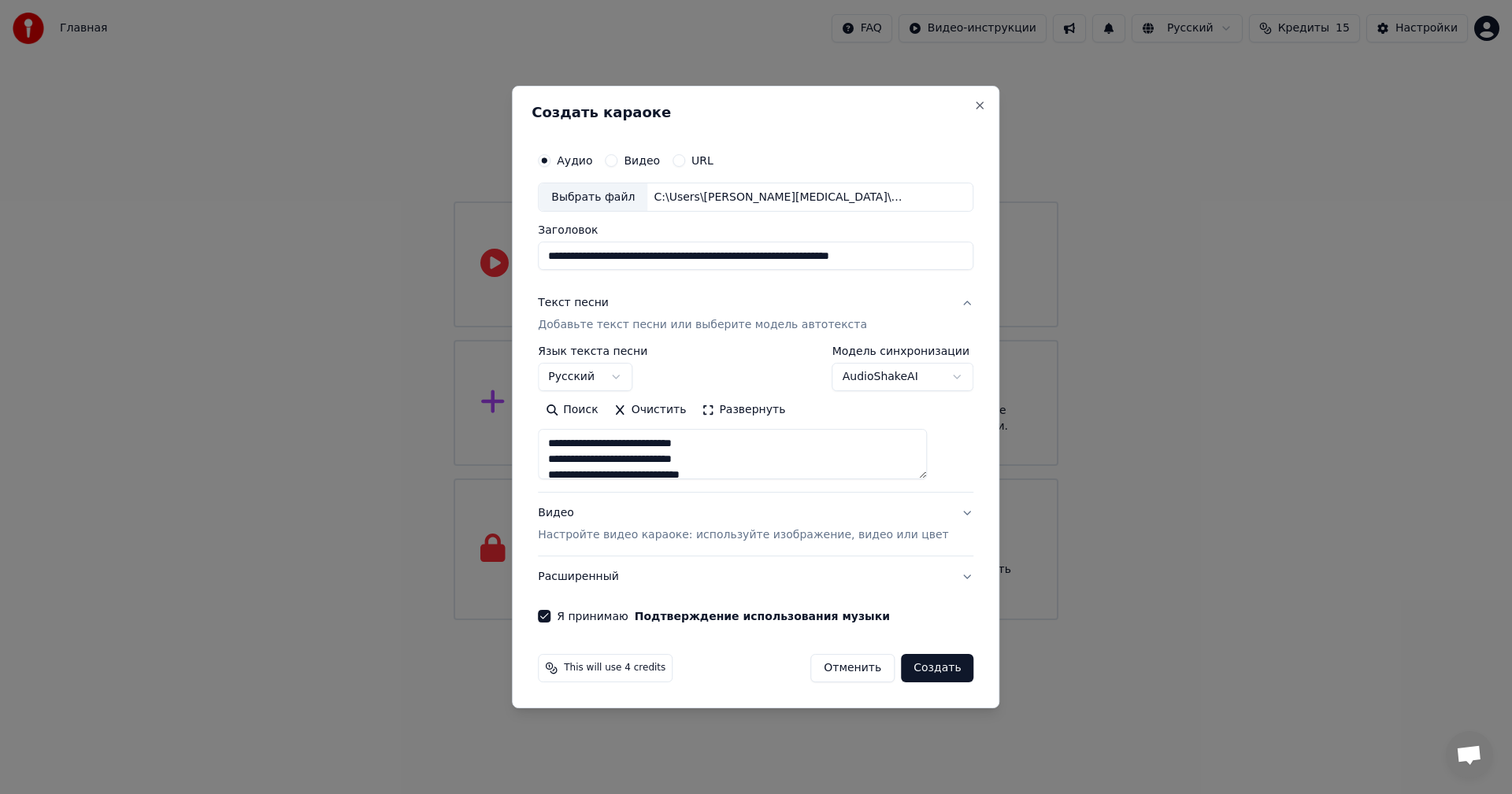
click at [911, 661] on button "Создать" at bounding box center [937, 668] width 73 height 29
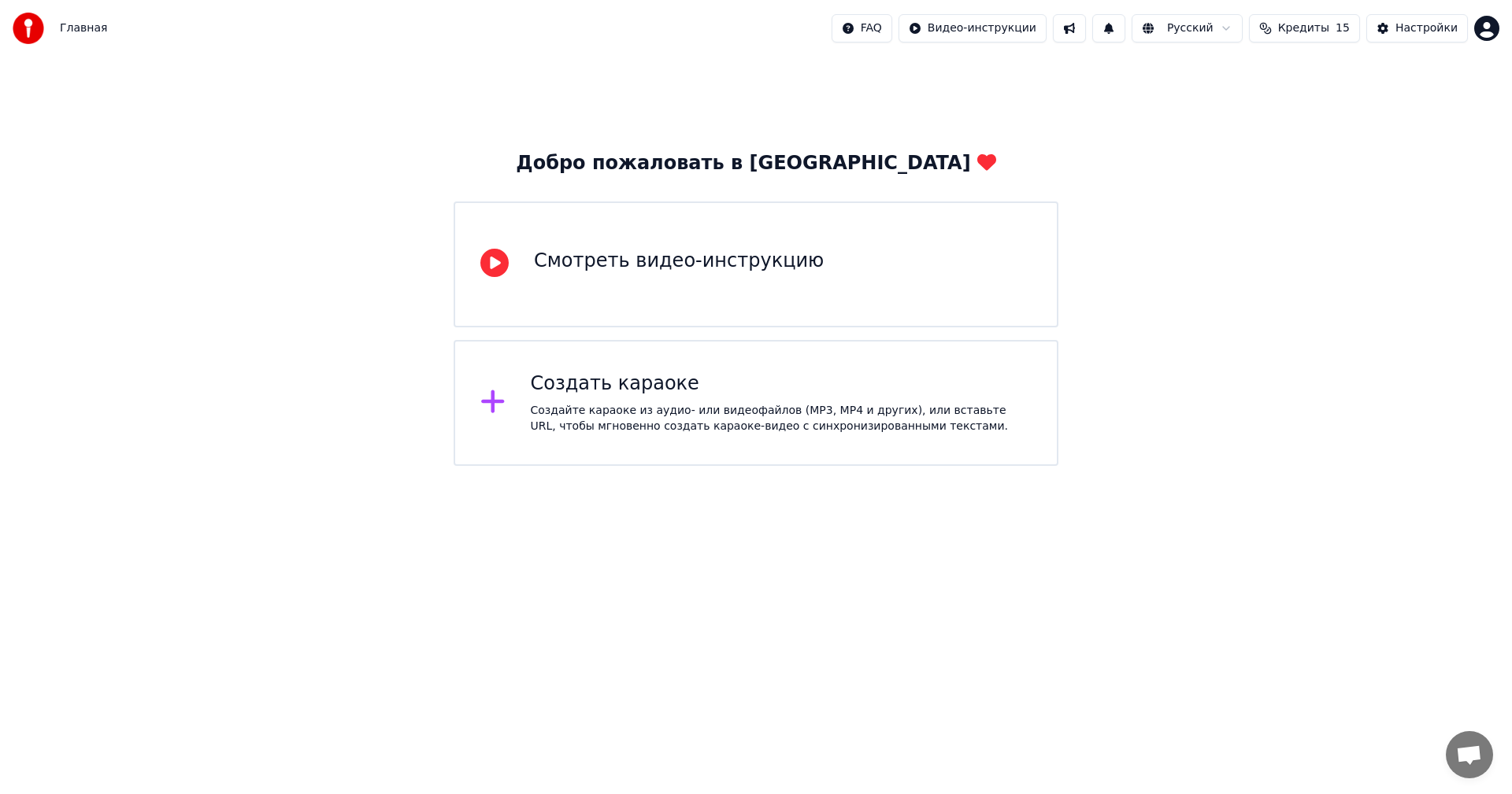
click at [821, 397] on div "Создать караоке Создайте караоке из аудио- или видеофайлов (MP3, MP4 и других),…" at bounding box center [781, 402] width 502 height 63
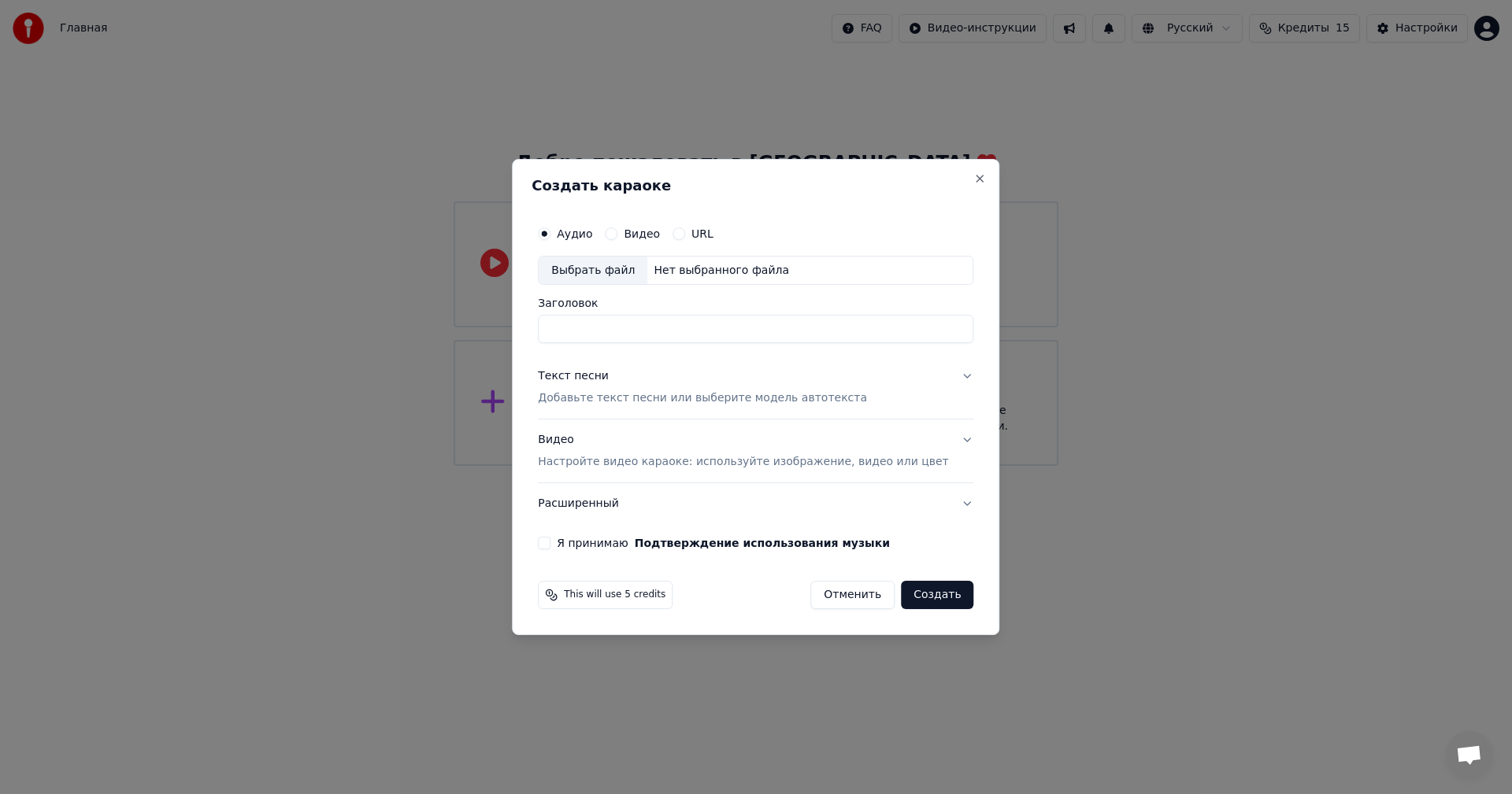
click at [596, 276] on div "Выбрать файл" at bounding box center [592, 271] width 109 height 29
type input "**********"
click at [916, 231] on div "Аудио Видео URL" at bounding box center [755, 234] width 435 height 32
click at [605, 397] on p "Добавьте текст песни или выберите модель автотекста" at bounding box center [702, 398] width 329 height 16
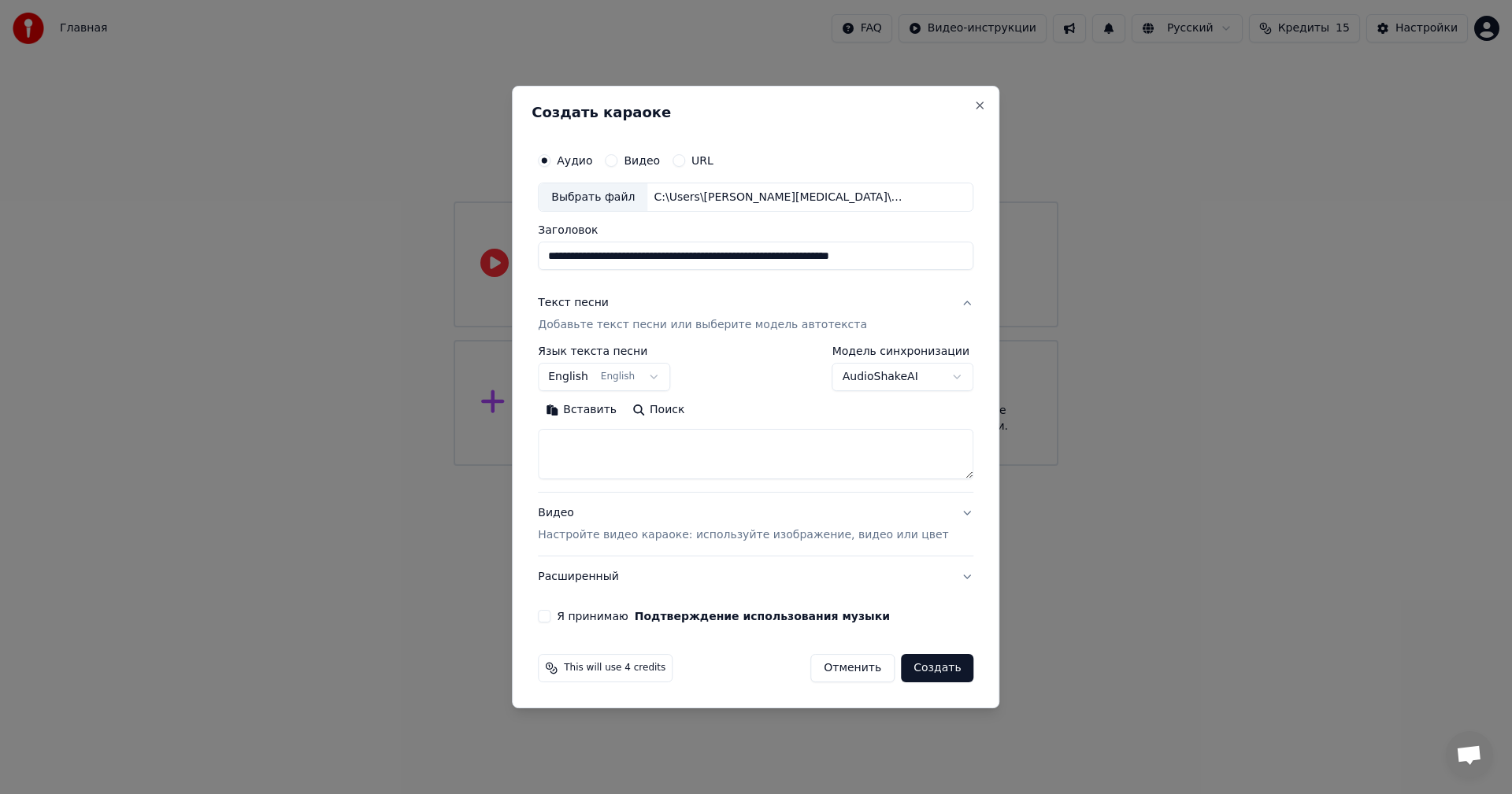
click at [632, 387] on button "English English" at bounding box center [604, 378] width 133 height 29
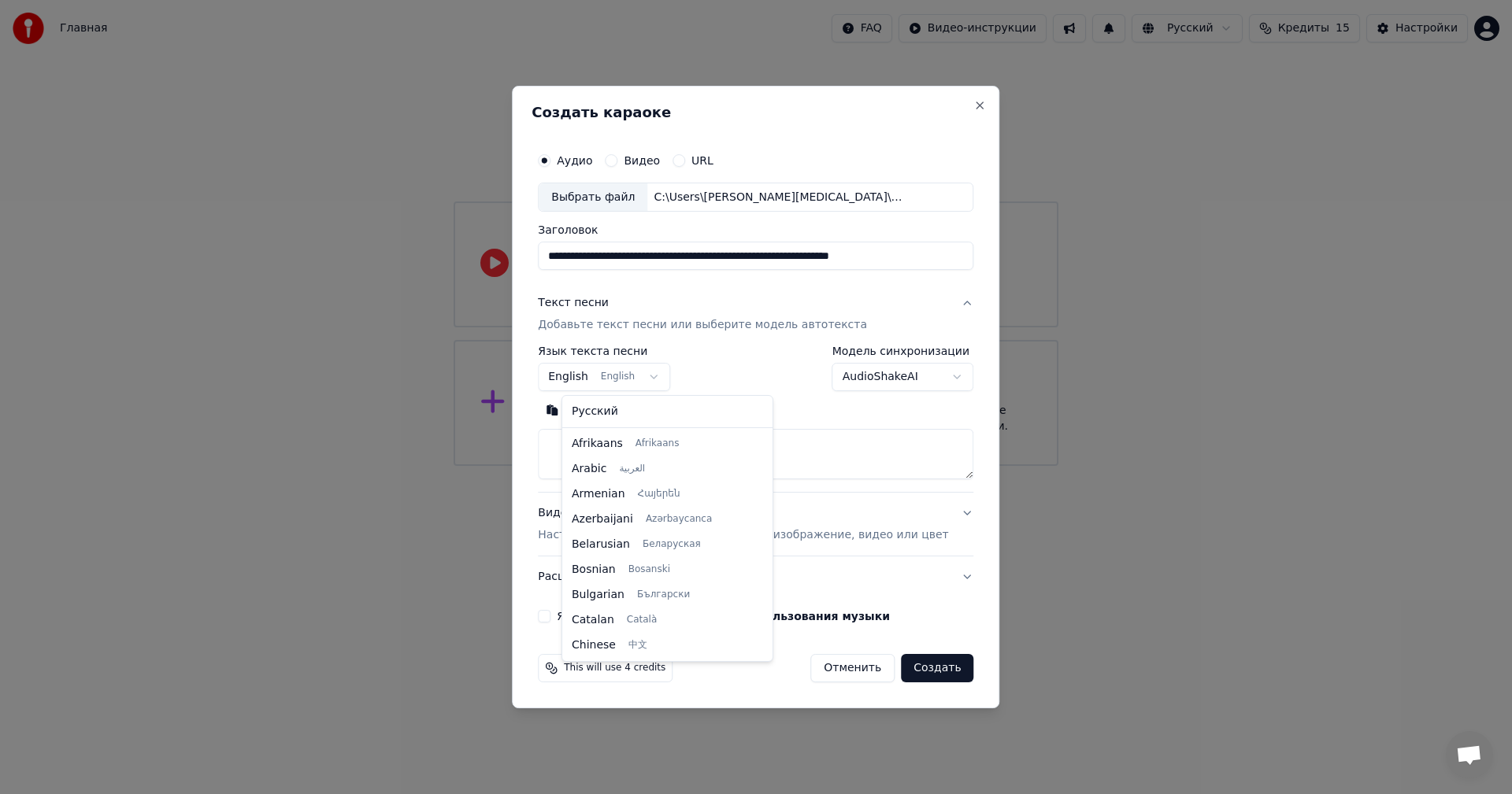
scroll to position [126, 0]
select select "**"
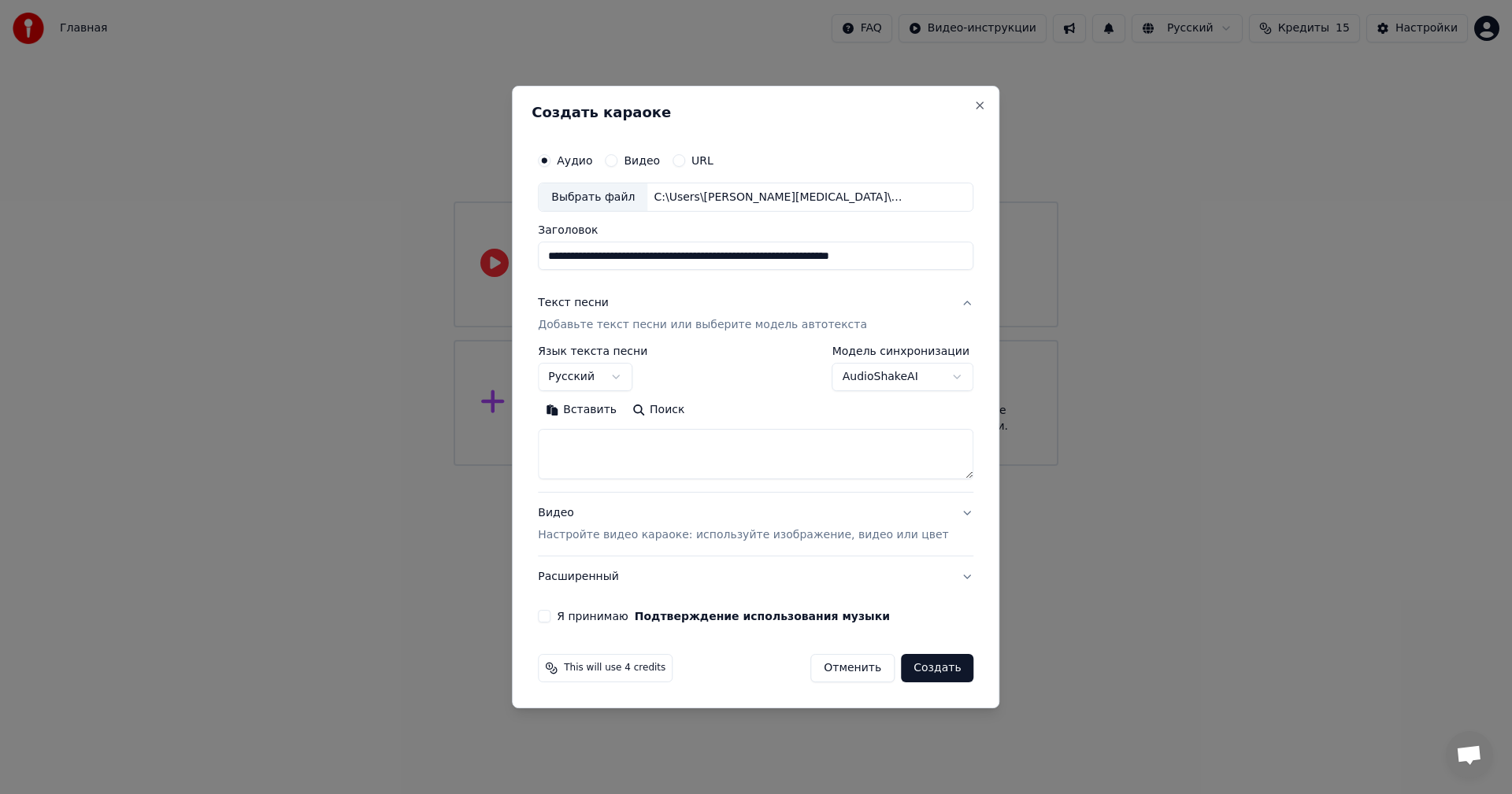
click at [645, 460] on textarea at bounding box center [755, 455] width 435 height 51
paste textarea "**********"
type textarea "**********"
click at [713, 537] on p "Настройте видео караоке: используйте изображение, видео или цвет" at bounding box center [743, 535] width 411 height 16
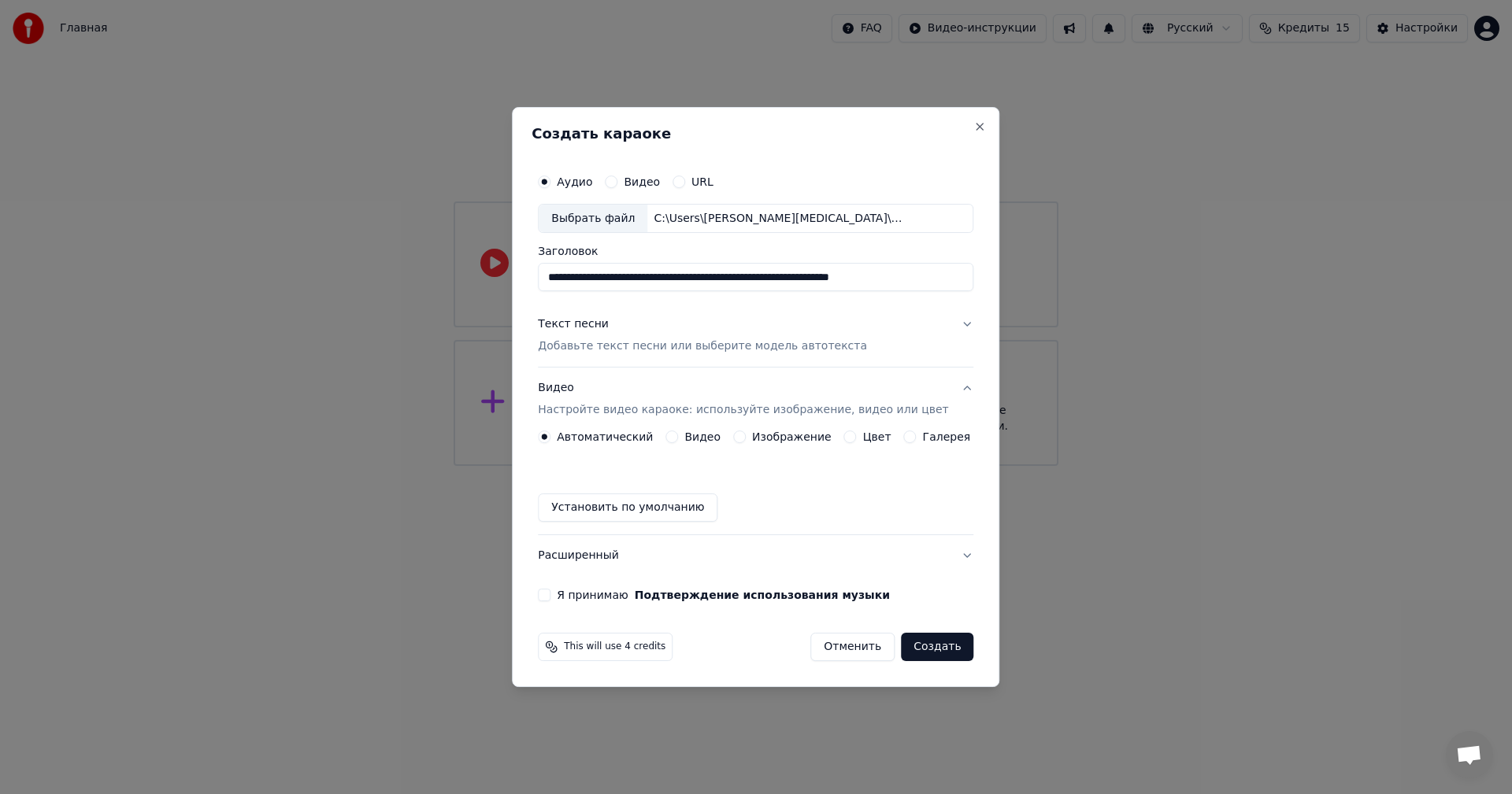
click at [585, 597] on label "Я принимаю Подтверждение использования музыки" at bounding box center [723, 594] width 333 height 11
click at [551, 597] on button "Я принимаю Подтверждение использования музыки" at bounding box center [543, 594] width 12 height 12
click at [925, 648] on button "Создать" at bounding box center [937, 647] width 73 height 29
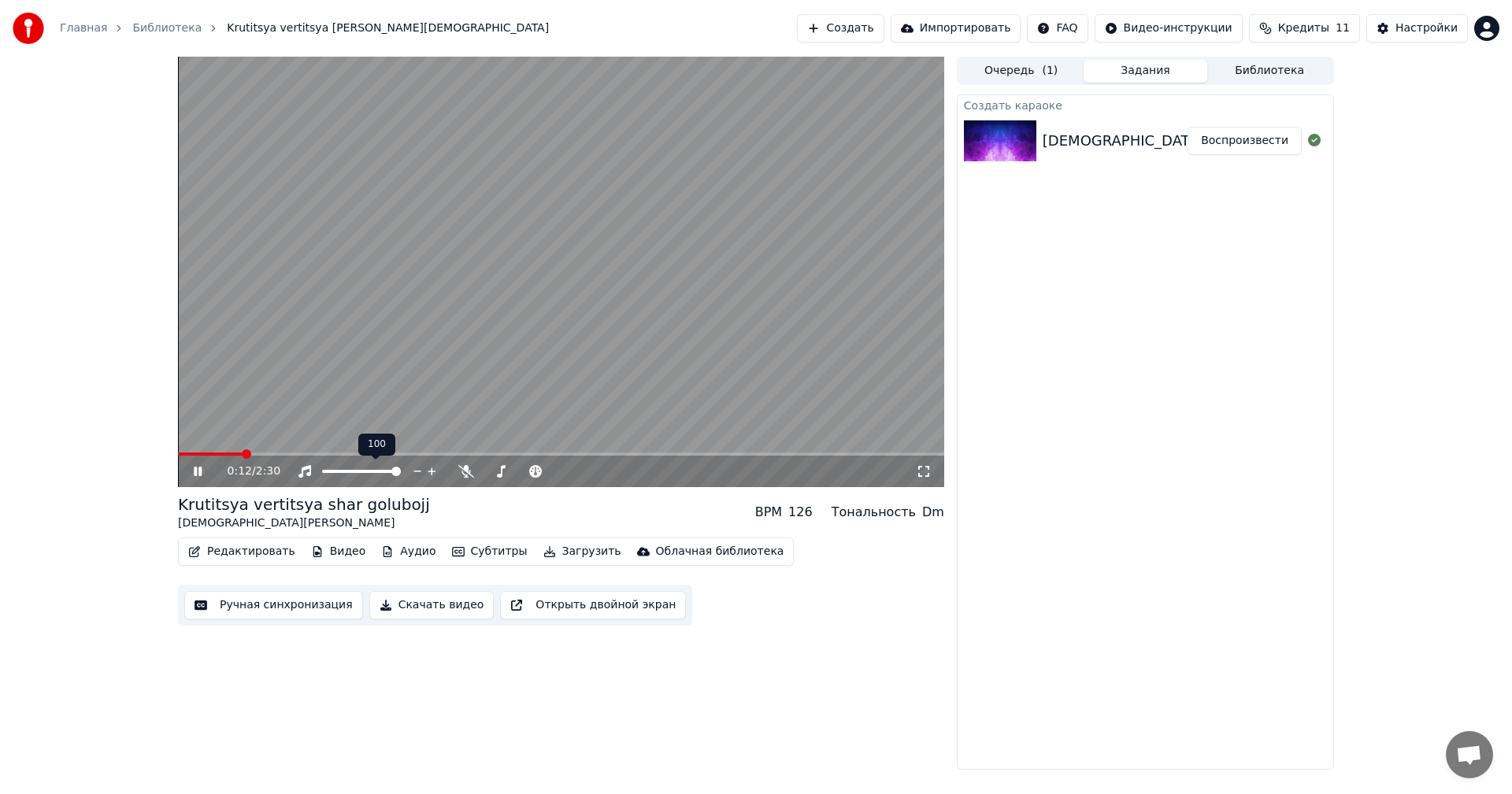
drag, startPoint x: 369, startPoint y: 473, endPoint x: 354, endPoint y: 479, distance: 16.2
click at [354, 479] on div at bounding box center [376, 471] width 127 height 16
click at [336, 469] on span at bounding box center [339, 472] width 10 height 10
click at [513, 473] on span at bounding box center [514, 472] width 10 height 10
click at [204, 471] on icon at bounding box center [209, 471] width 37 height 12
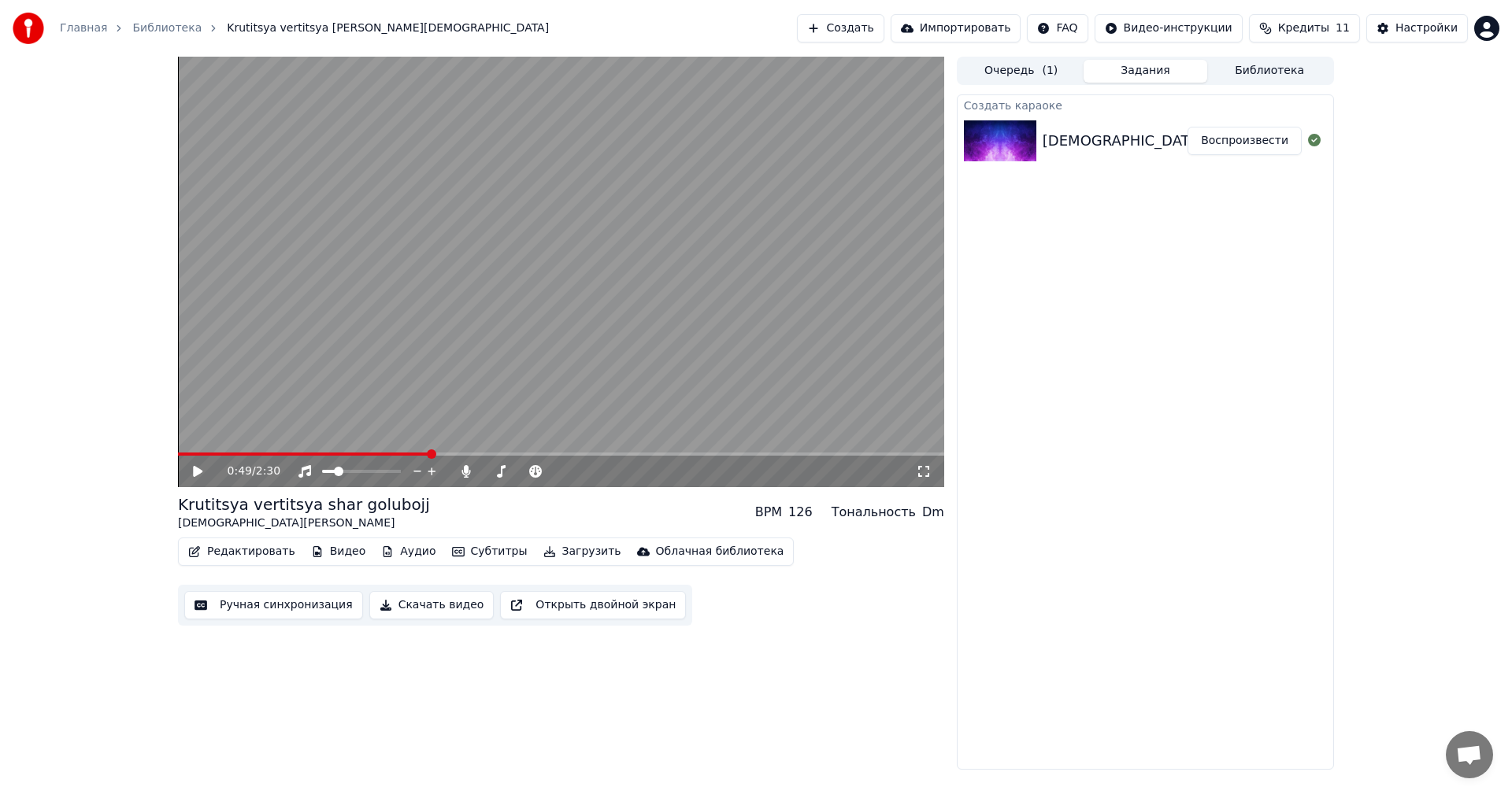
click at [543, 603] on button "Открыть двойной экран" at bounding box center [592, 605] width 186 height 29
click at [202, 466] on icon at bounding box center [209, 471] width 37 height 12
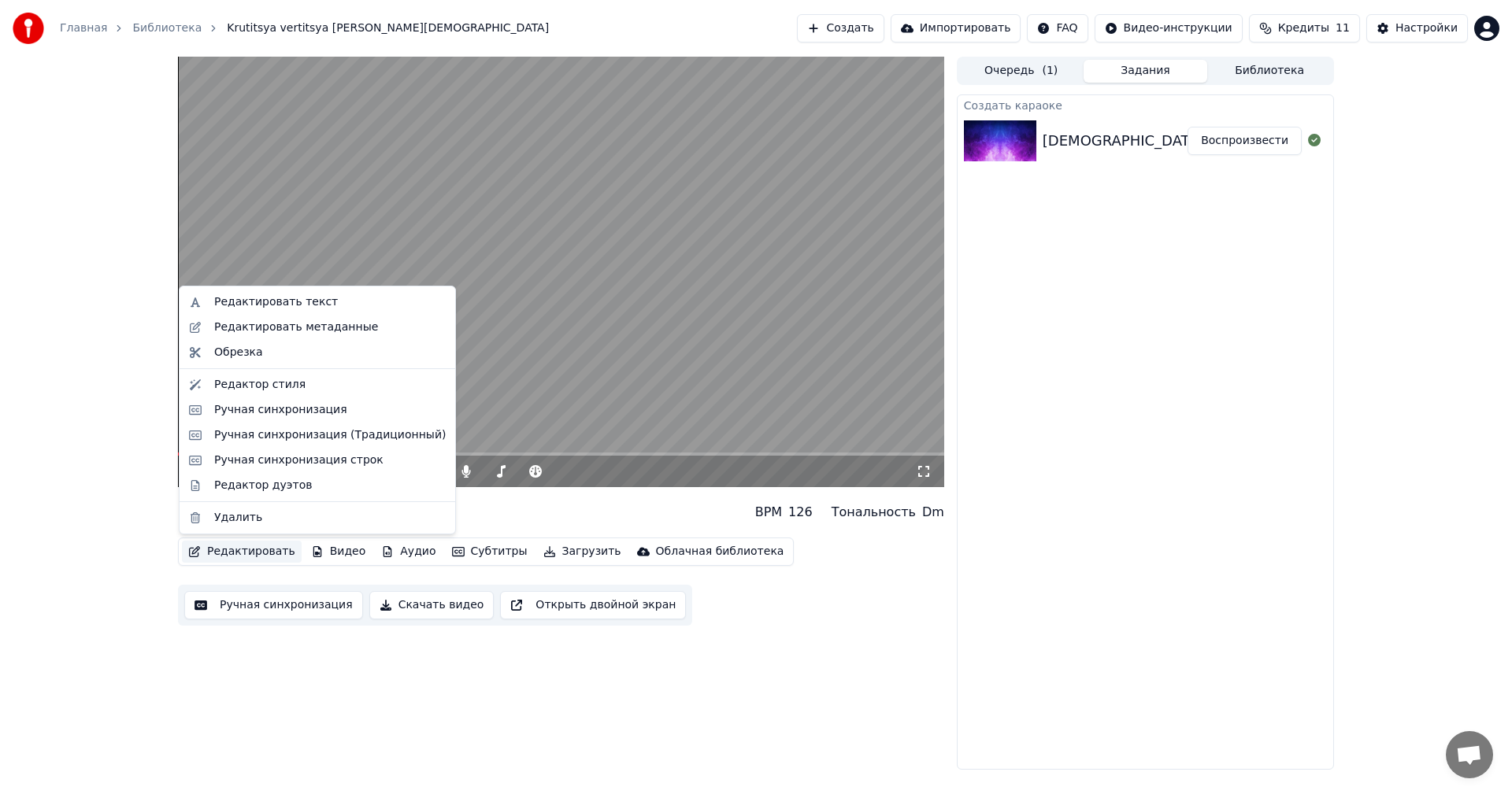
click at [268, 555] on button "Редактировать" at bounding box center [241, 551] width 119 height 22
click at [282, 306] on div "Редактировать текст" at bounding box center [276, 302] width 124 height 16
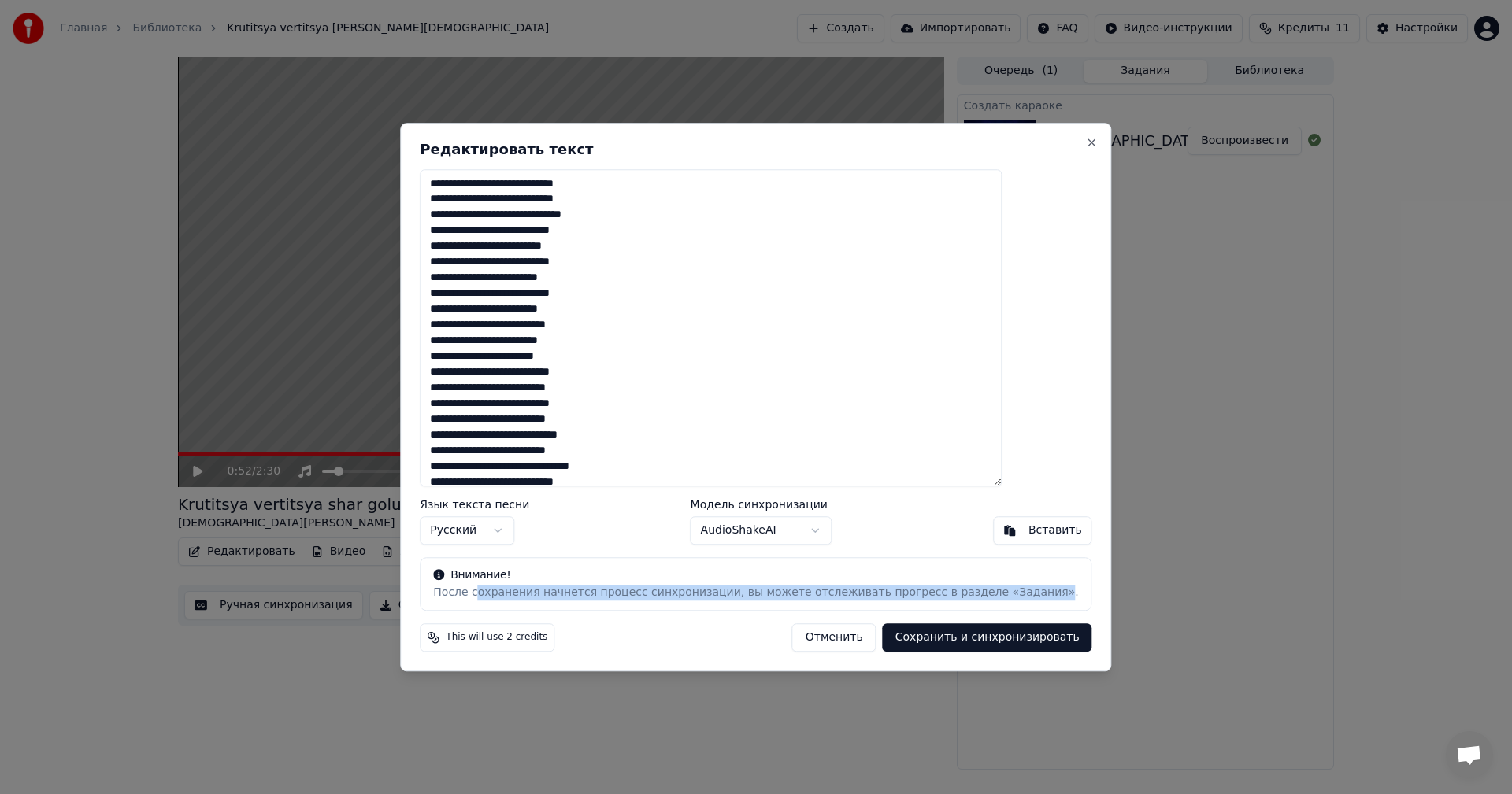
drag, startPoint x: 520, startPoint y: 594, endPoint x: 1028, endPoint y: 601, distance: 508.0
click at [1028, 601] on div "Внимание! После сохранения начнется процесс синхронизации, вы можете отслеживат…" at bounding box center [755, 584] width 672 height 53
click at [772, 599] on div "После сохранения начнется процесс синхронизации, вы можете отслеживать прогресс…" at bounding box center [755, 592] width 645 height 16
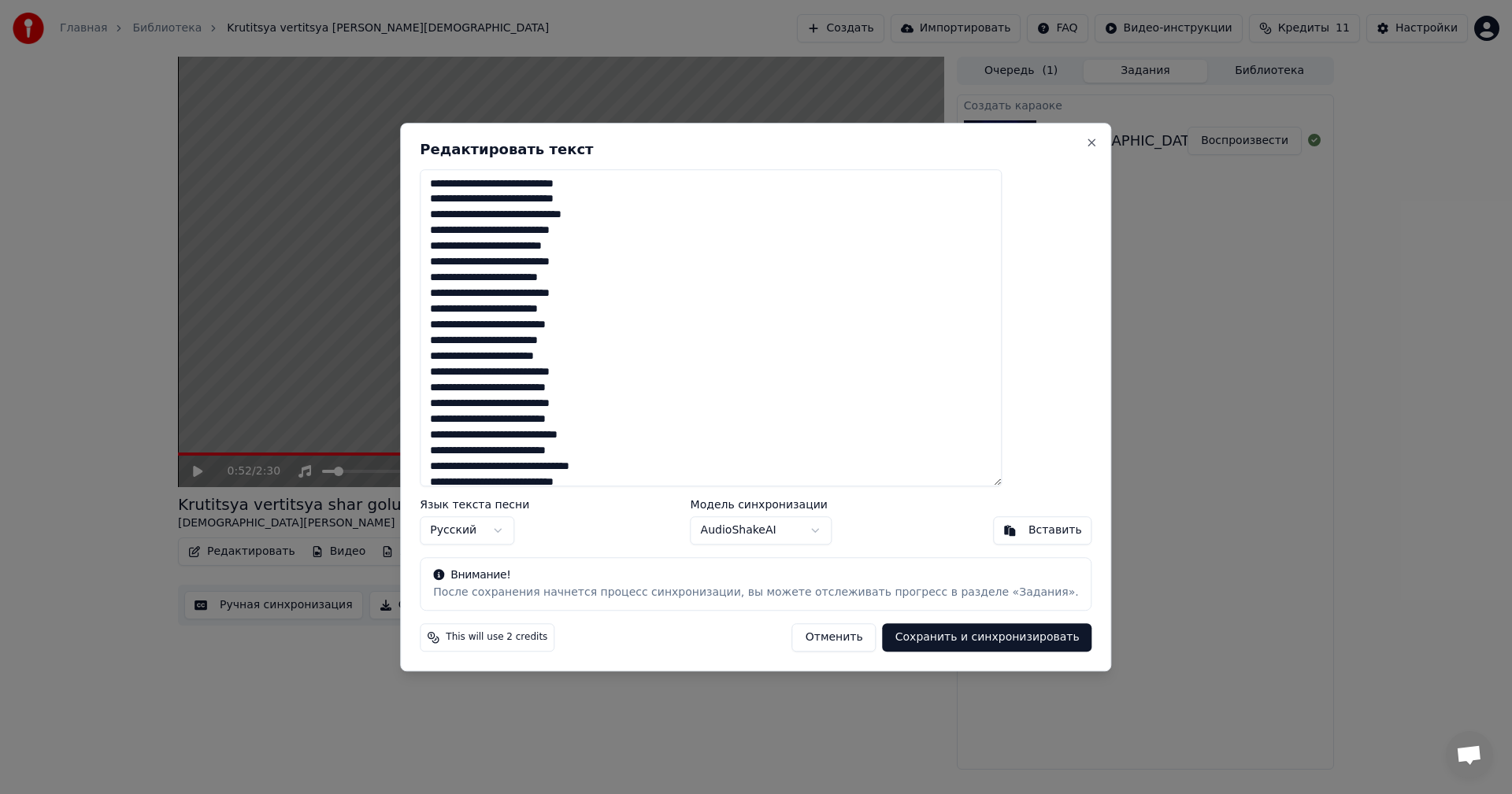
click at [825, 648] on button "Отменить" at bounding box center [834, 637] width 84 height 29
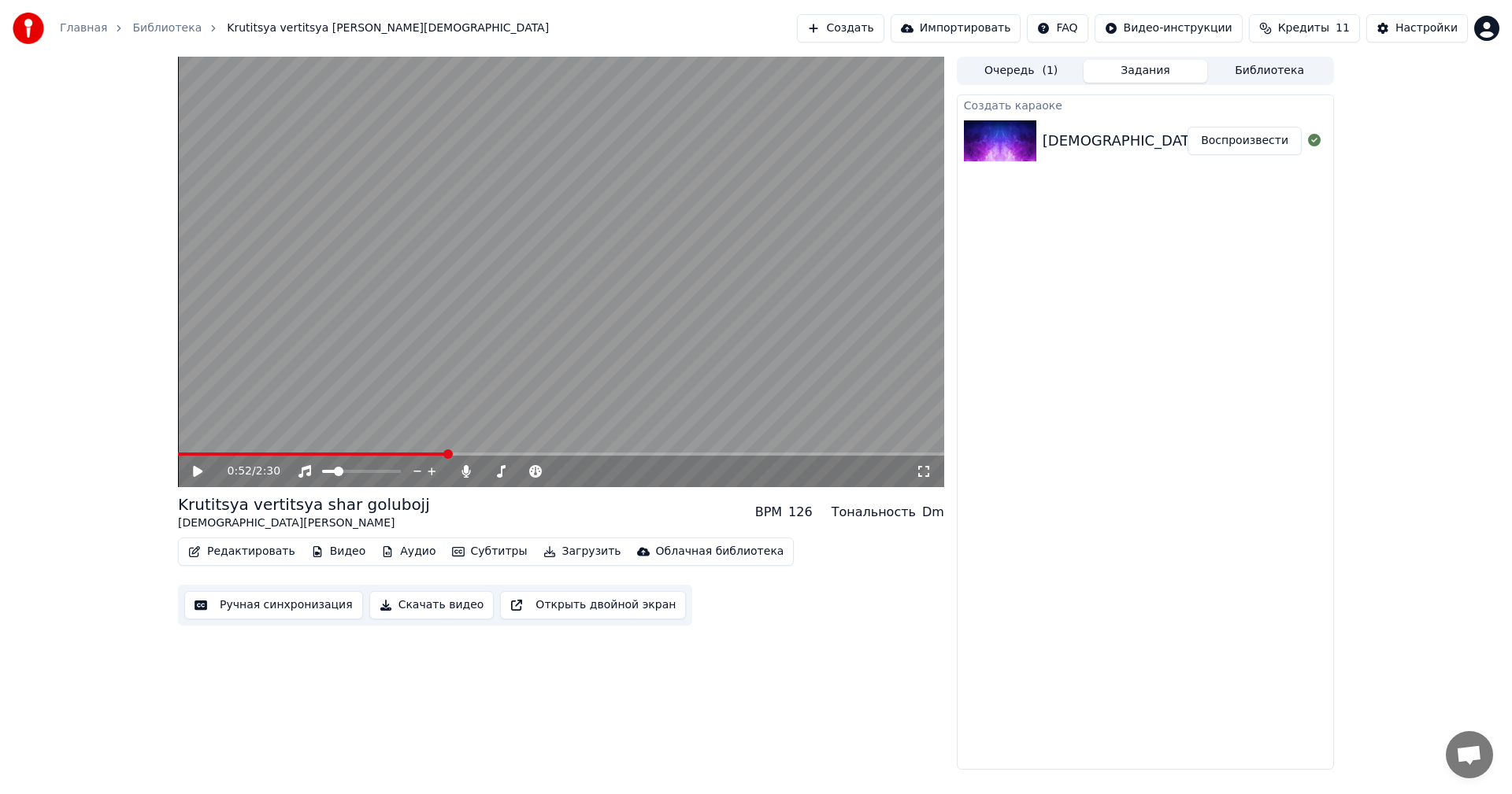
click at [271, 550] on button "Редактировать" at bounding box center [241, 551] width 119 height 22
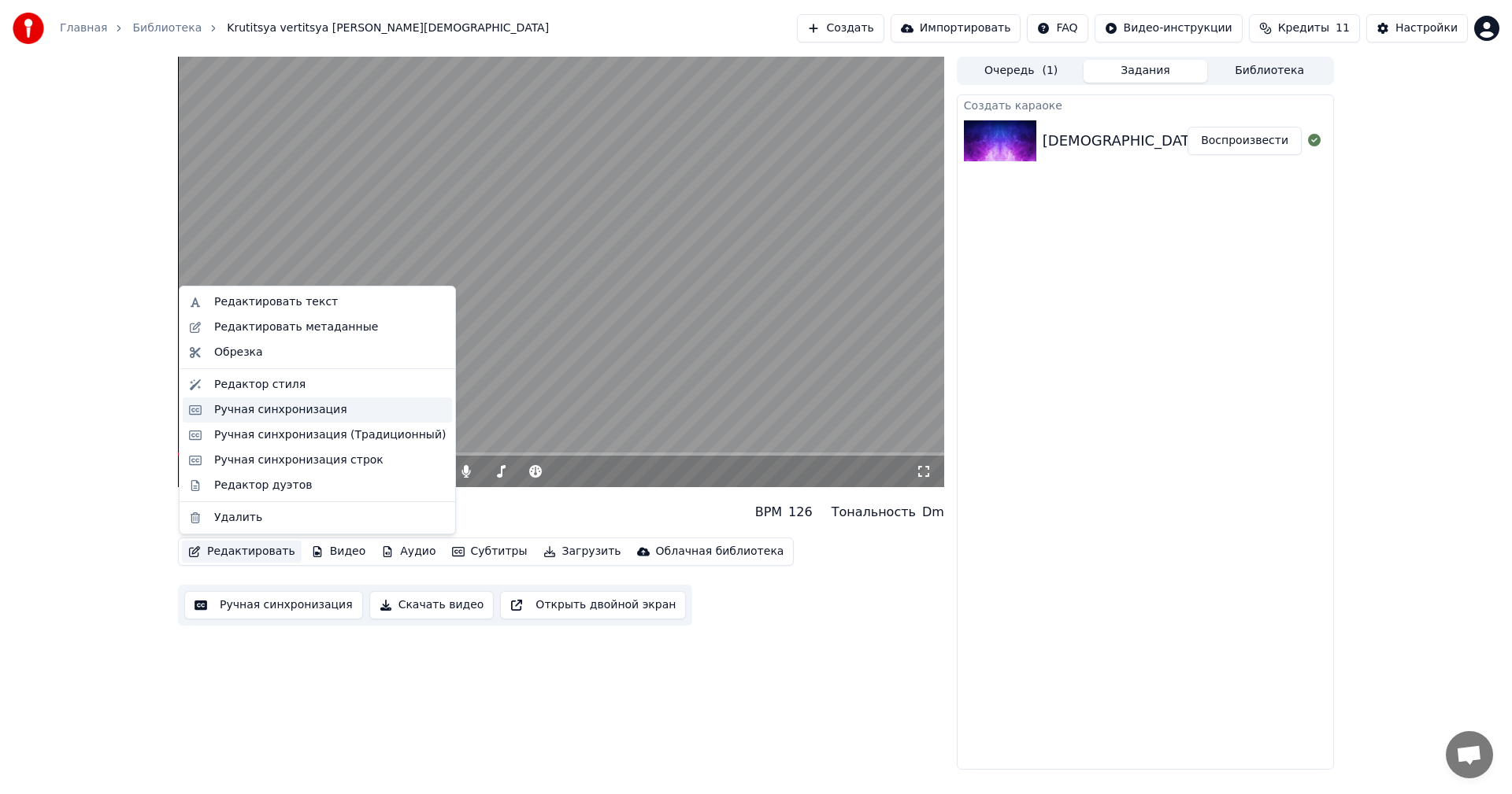
click at [272, 413] on div "Ручная синхронизация" at bounding box center [281, 410] width 133 height 16
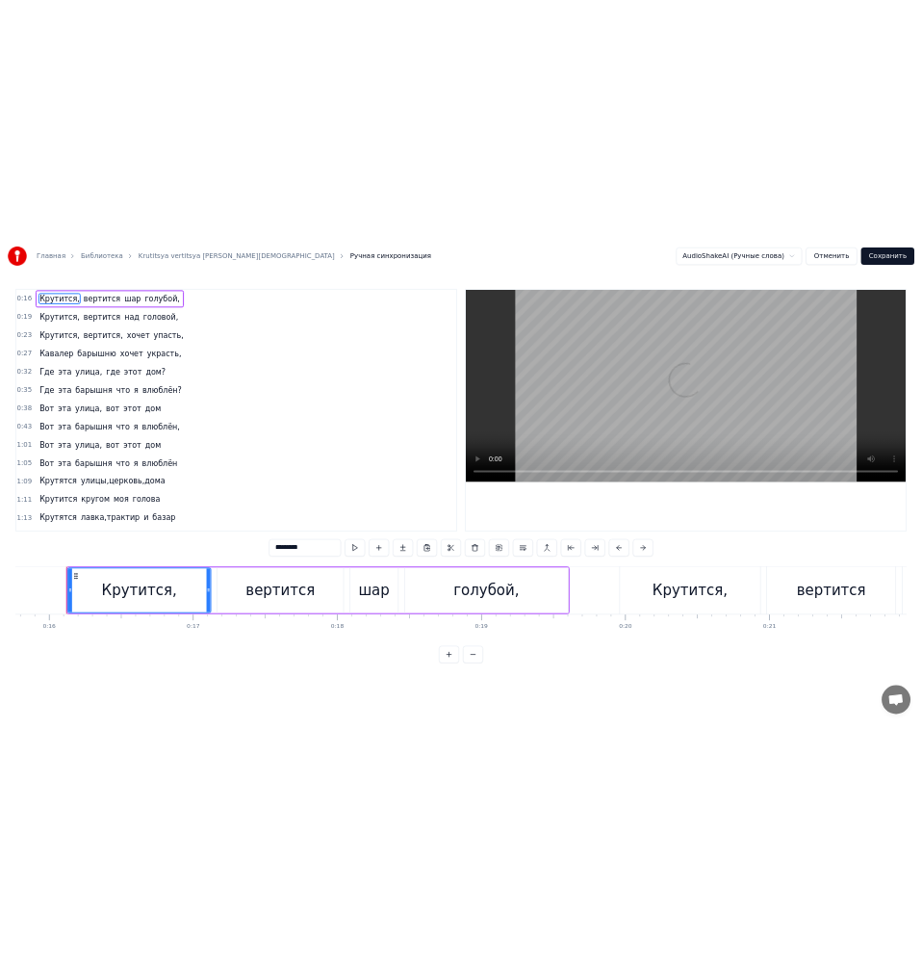
scroll to position [0, 4558]
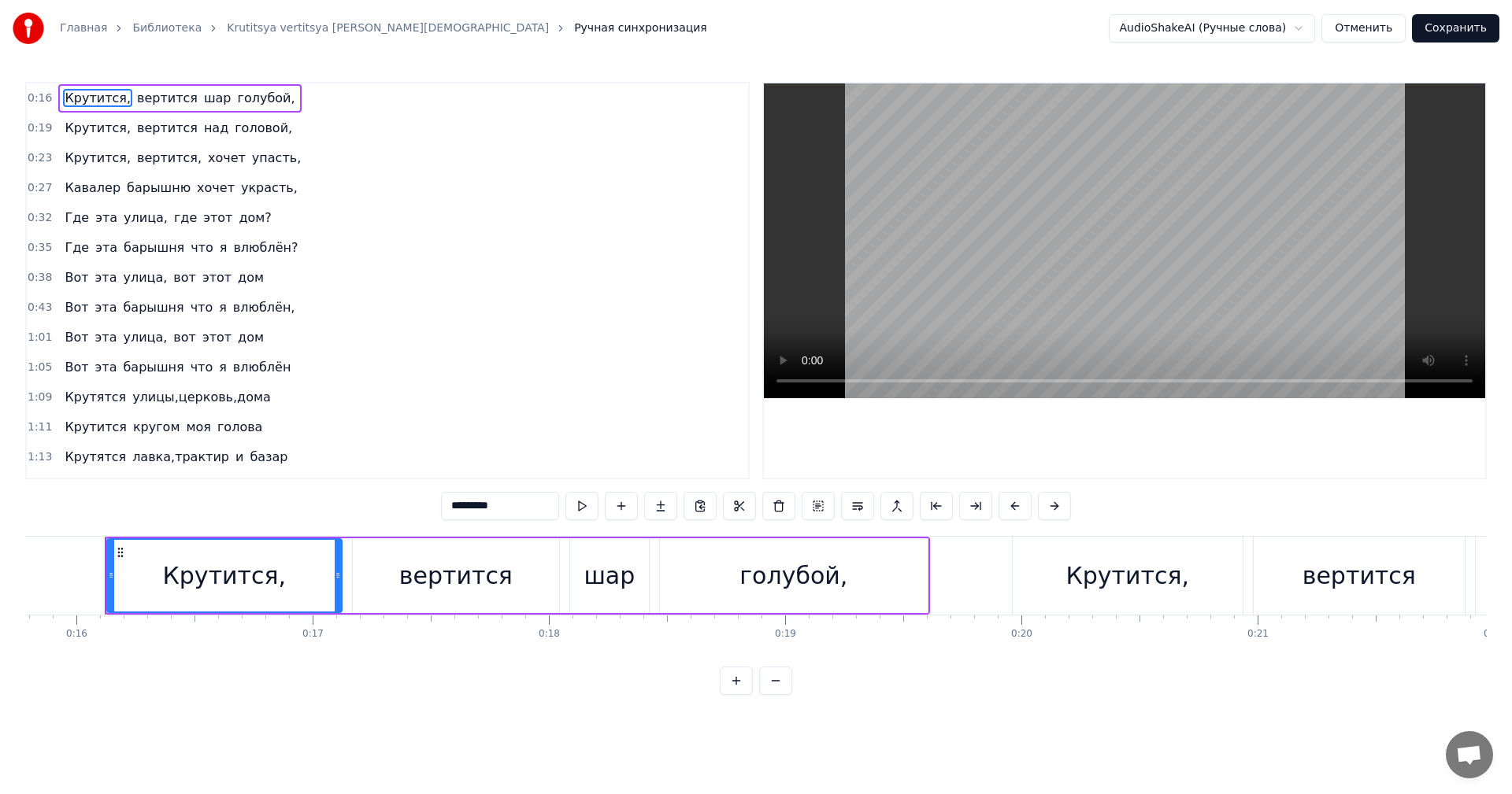
click at [243, 584] on div "Крутится," at bounding box center [224, 575] width 124 height 35
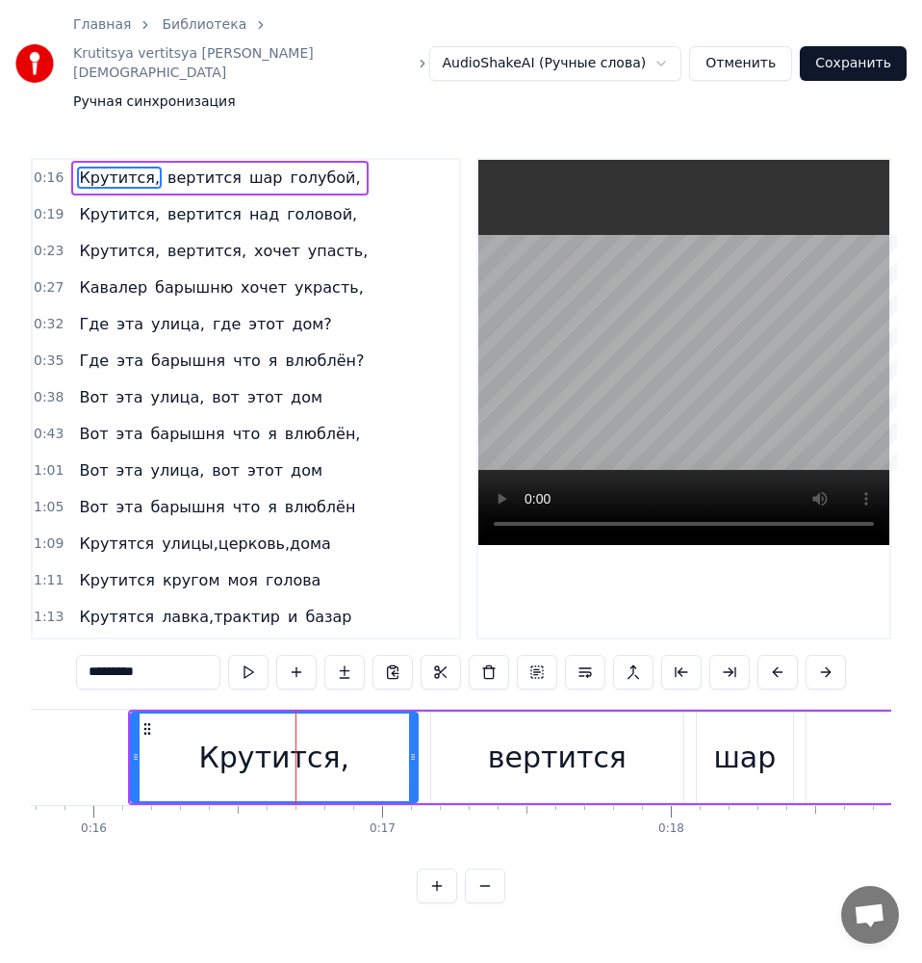
click at [104, 181] on span "Крутится," at bounding box center [119, 178] width 85 height 22
click at [111, 182] on span "Крутится," at bounding box center [119, 178] width 85 height 22
click at [111, 181] on span "Крутится," at bounding box center [119, 178] width 85 height 22
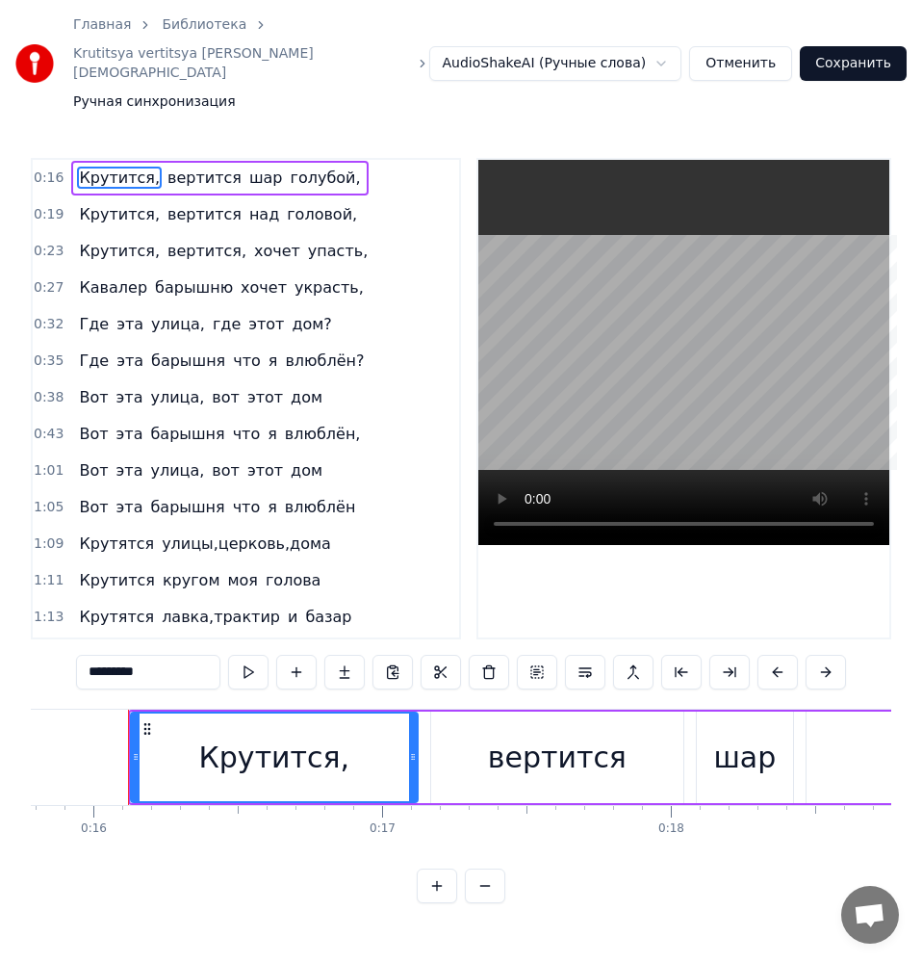
click at [111, 181] on span "Крутится," at bounding box center [119, 178] width 85 height 22
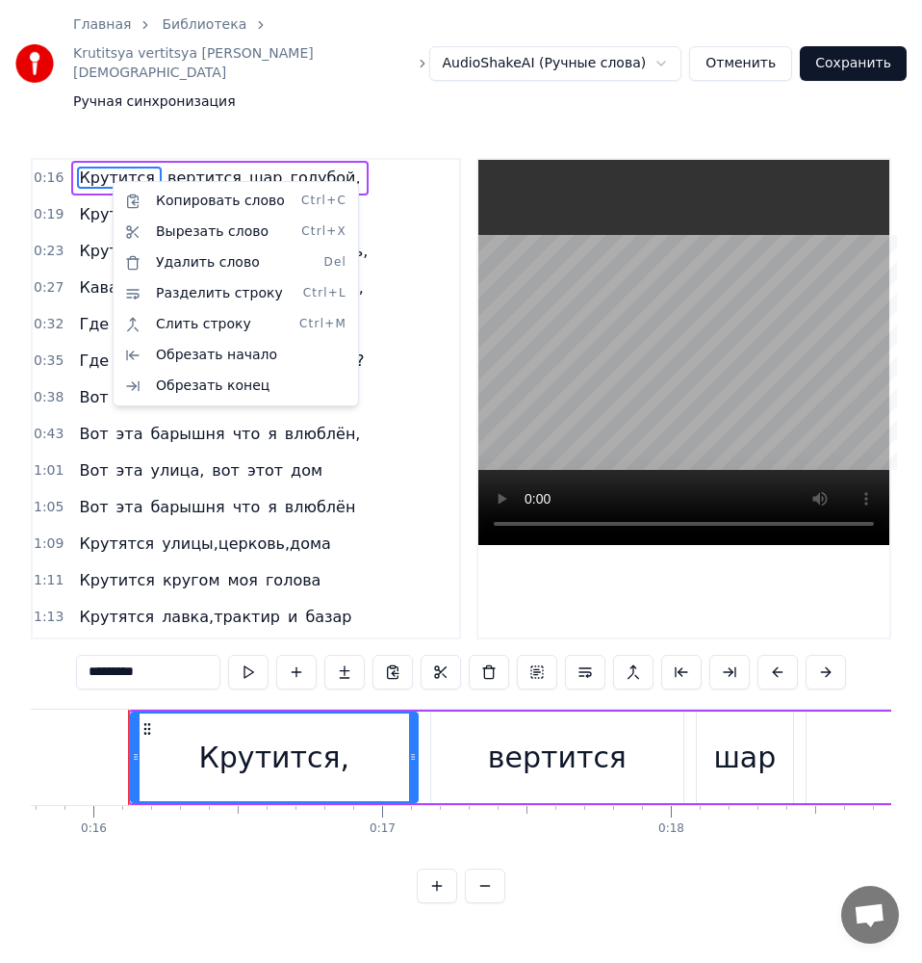
click at [329, 761] on html "Главная Библиотека Krutitsya vertitsya shar golubojj • [DEMOGRAPHIC_DATA] Malsu…" at bounding box center [461, 467] width 922 height 934
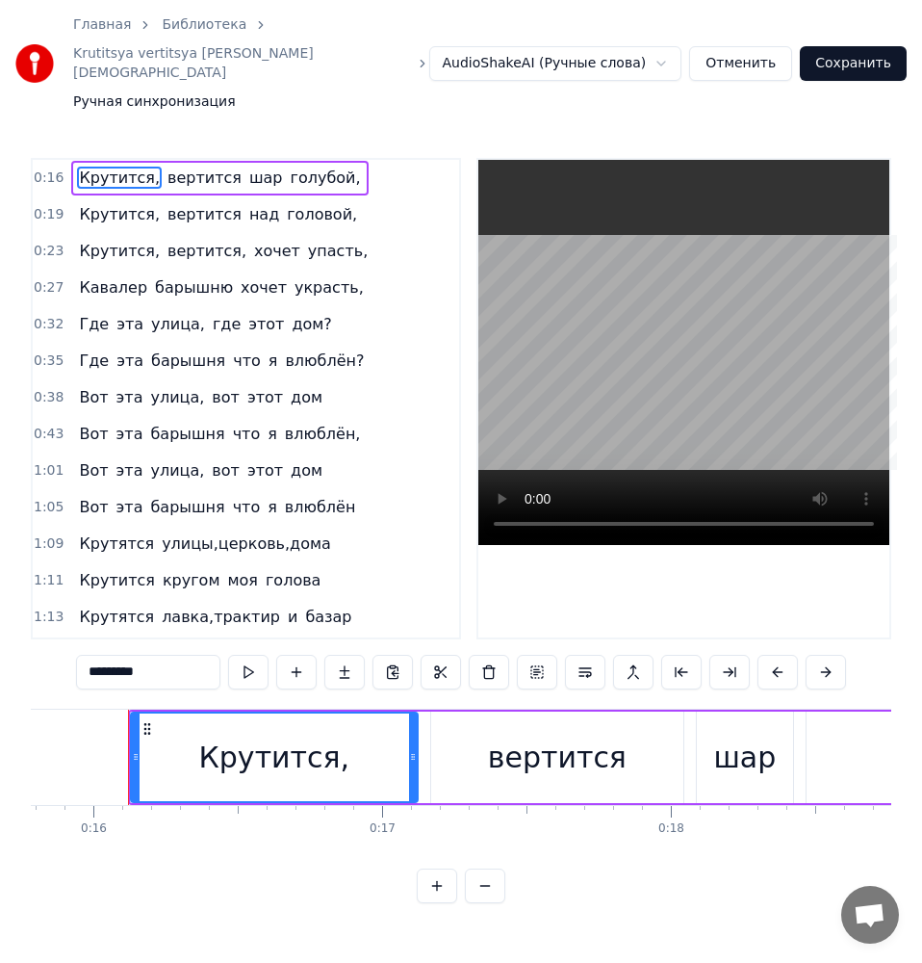
click at [293, 758] on div "Крутится," at bounding box center [274, 756] width 151 height 43
click at [225, 741] on div "Крутится," at bounding box center [274, 756] width 151 height 43
click at [165, 677] on input "*********" at bounding box center [148, 672] width 144 height 35
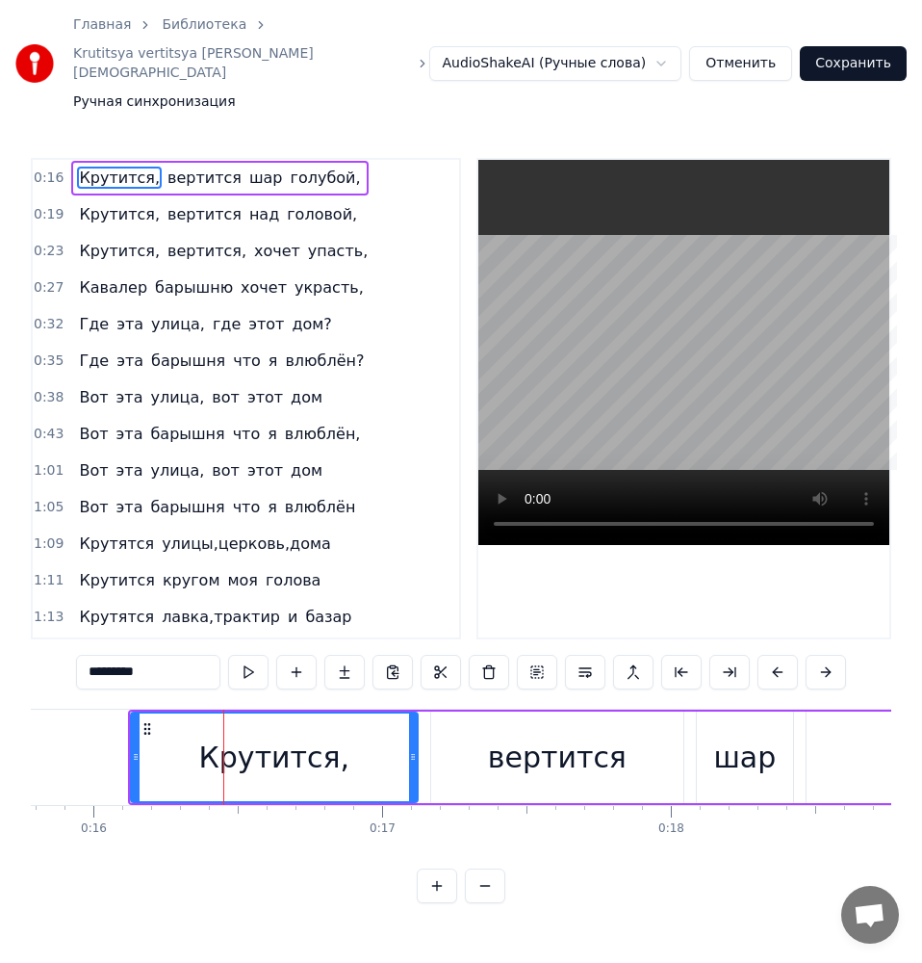
click at [166, 177] on span "вертится" at bounding box center [205, 178] width 78 height 22
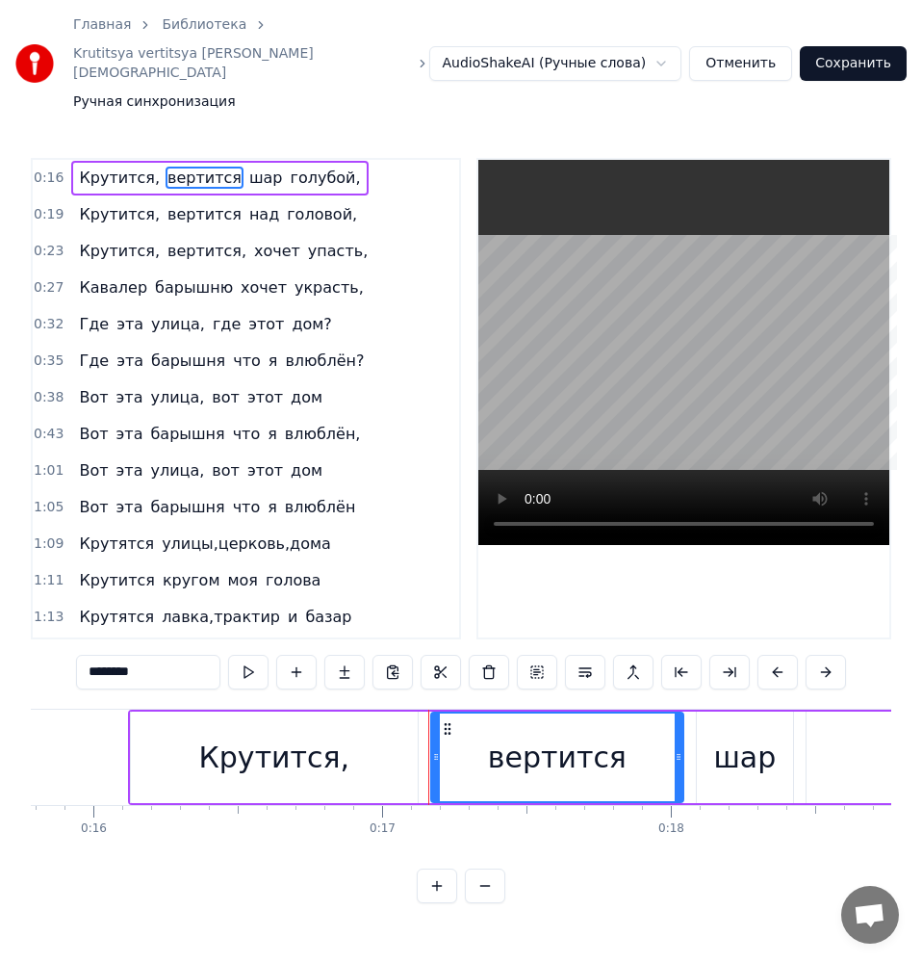
click at [247, 183] on span "шар" at bounding box center [266, 178] width 38 height 22
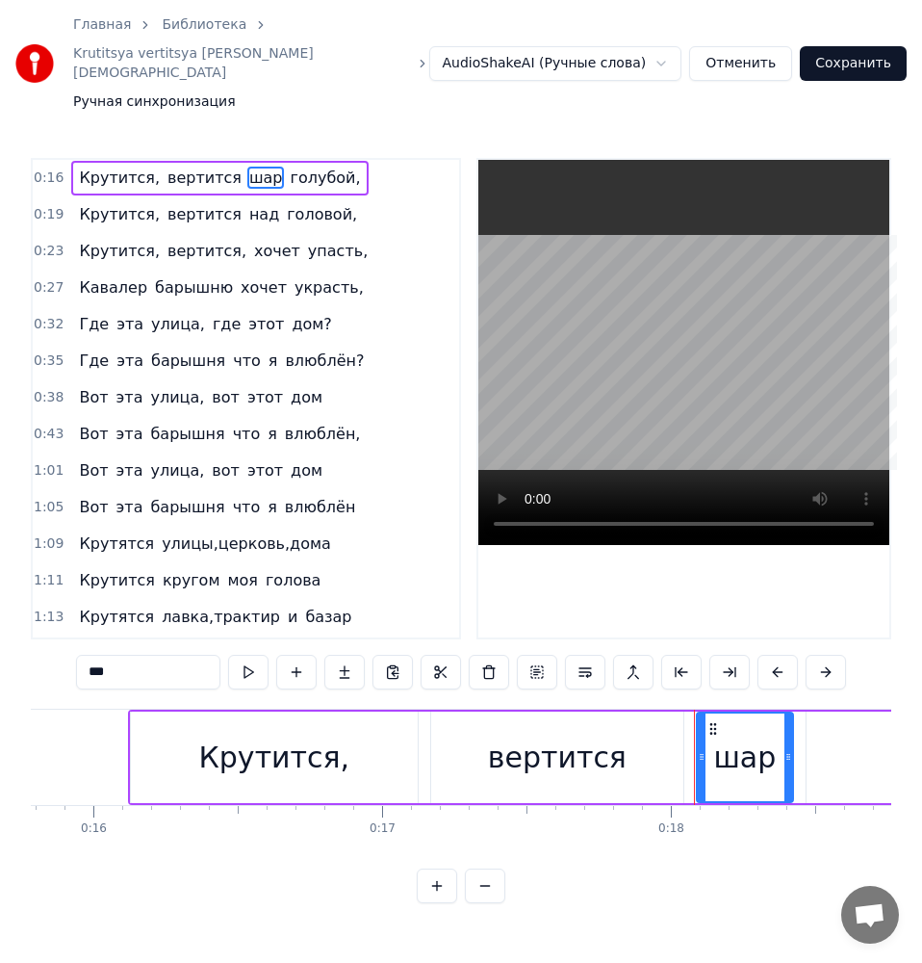
click at [145, 673] on input "***" at bounding box center [148, 672] width 144 height 35
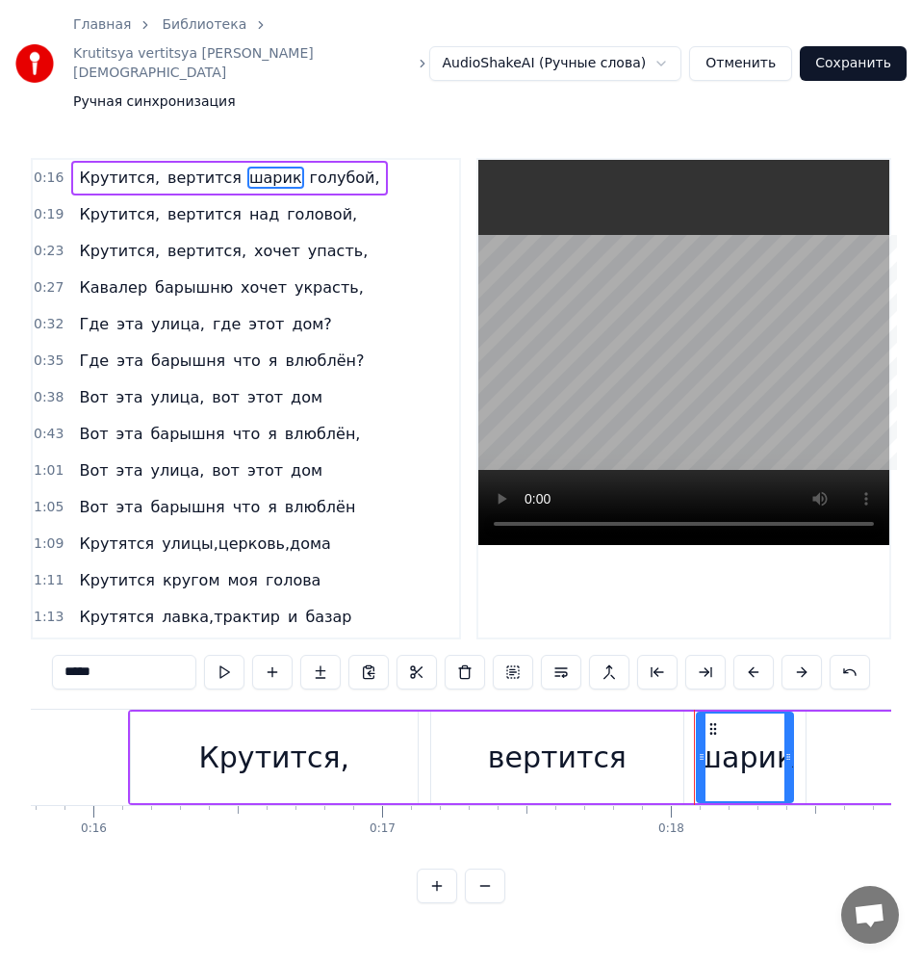
click at [308, 176] on span "голубой," at bounding box center [345, 178] width 74 height 22
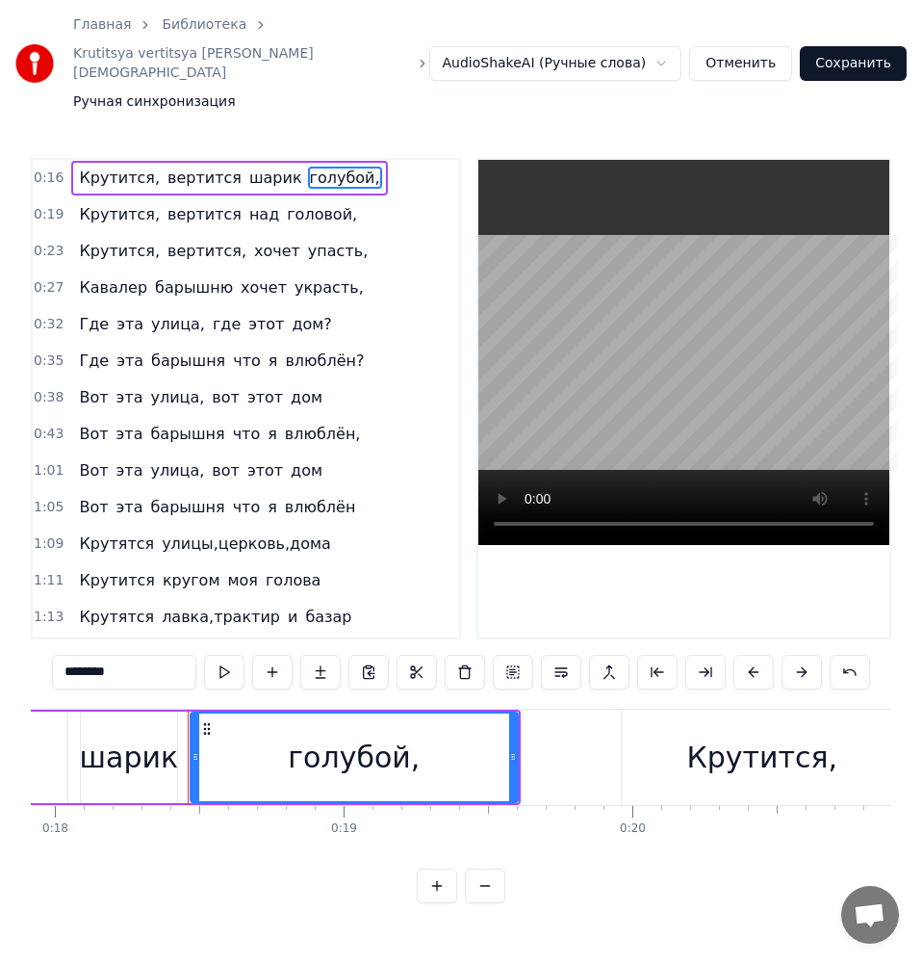
scroll to position [0, 5234]
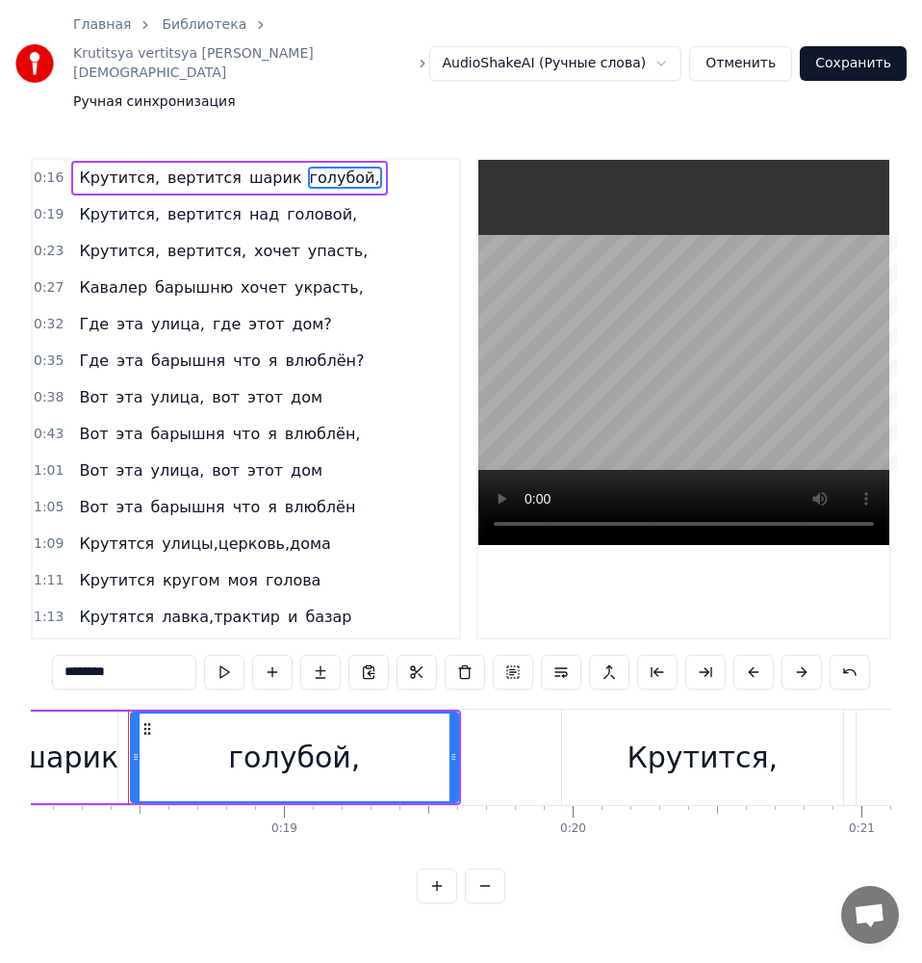
drag, startPoint x: 113, startPoint y: 674, endPoint x: 26, endPoint y: 680, distance: 86.8
click at [31, 676] on div "0:16 Крутится, вертится [PERSON_NAME], 0:19 Крутится, вертится над головой, 0:2…" at bounding box center [461, 530] width 861 height 745
click at [75, 665] on input "*******" at bounding box center [124, 672] width 144 height 35
click at [124, 217] on span "Крутится," at bounding box center [119, 214] width 85 height 22
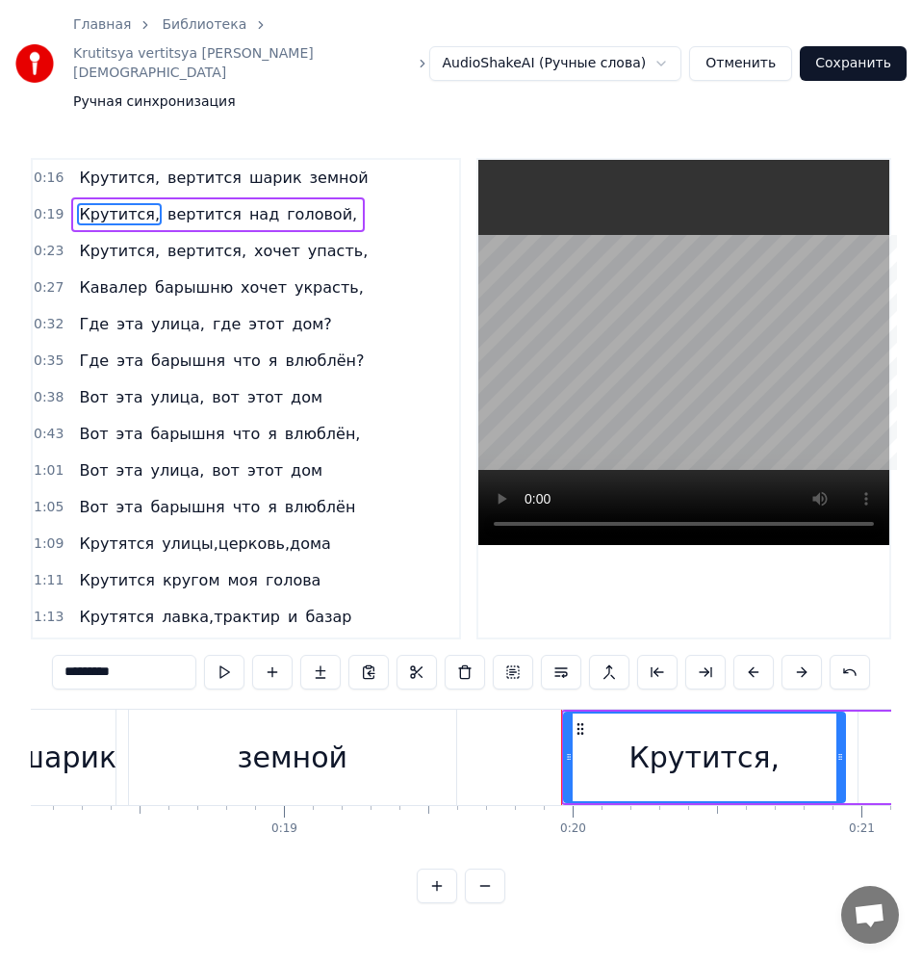
click at [308, 178] on span "земной" at bounding box center [339, 178] width 63 height 22
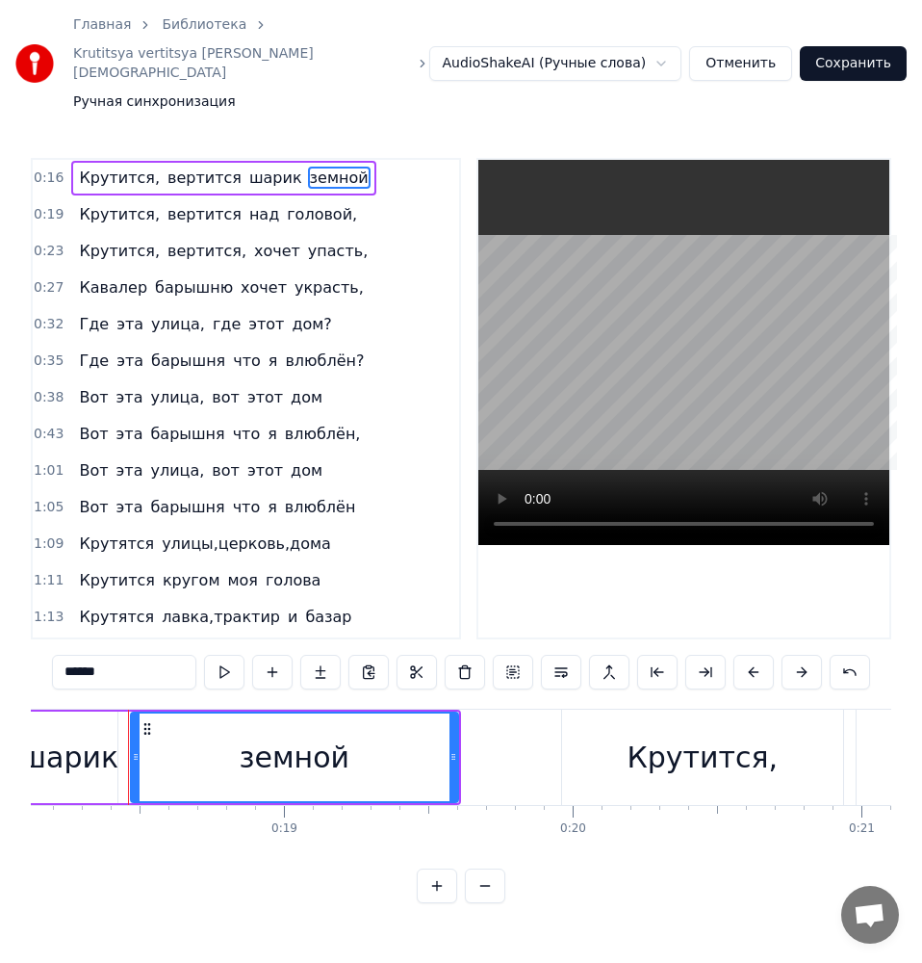
click at [155, 682] on input "******" at bounding box center [124, 672] width 144 height 35
type input "*******"
click at [219, 757] on div "земной." at bounding box center [294, 757] width 325 height 88
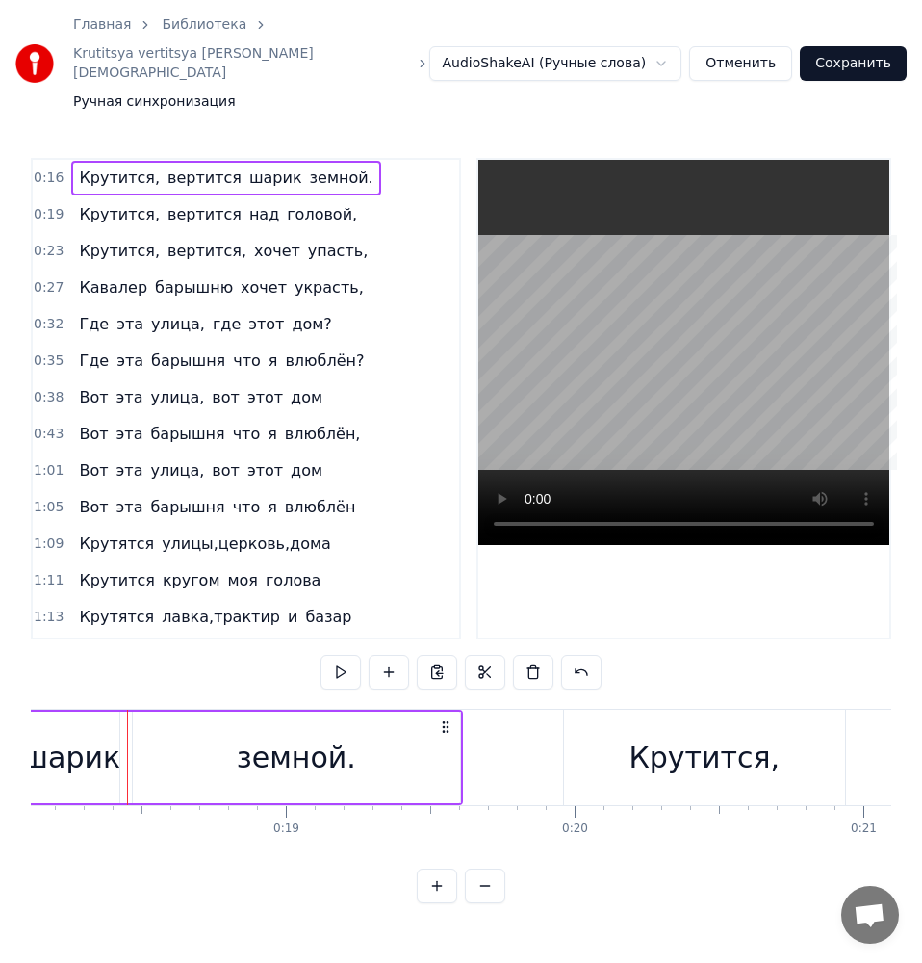
click at [301, 182] on div "Крутится, вертится шарик земной." at bounding box center [225, 178] width 309 height 35
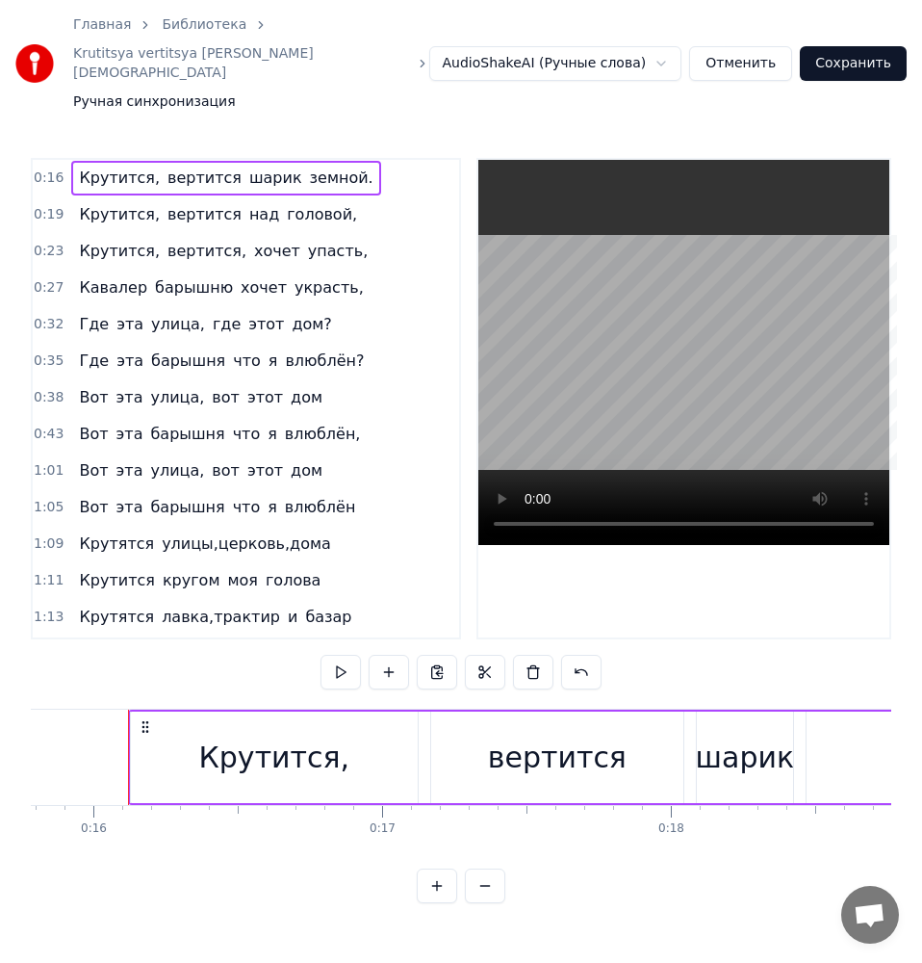
click at [308, 172] on span "земной." at bounding box center [341, 178] width 67 height 22
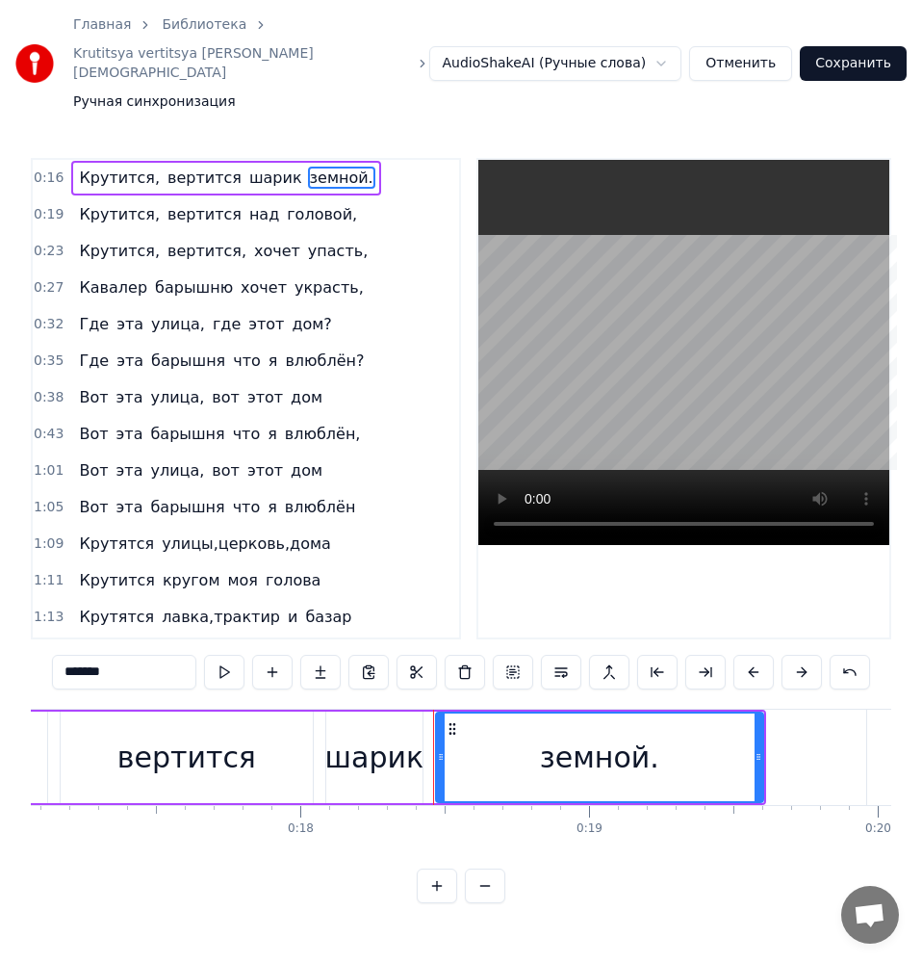
scroll to position [0, 5234]
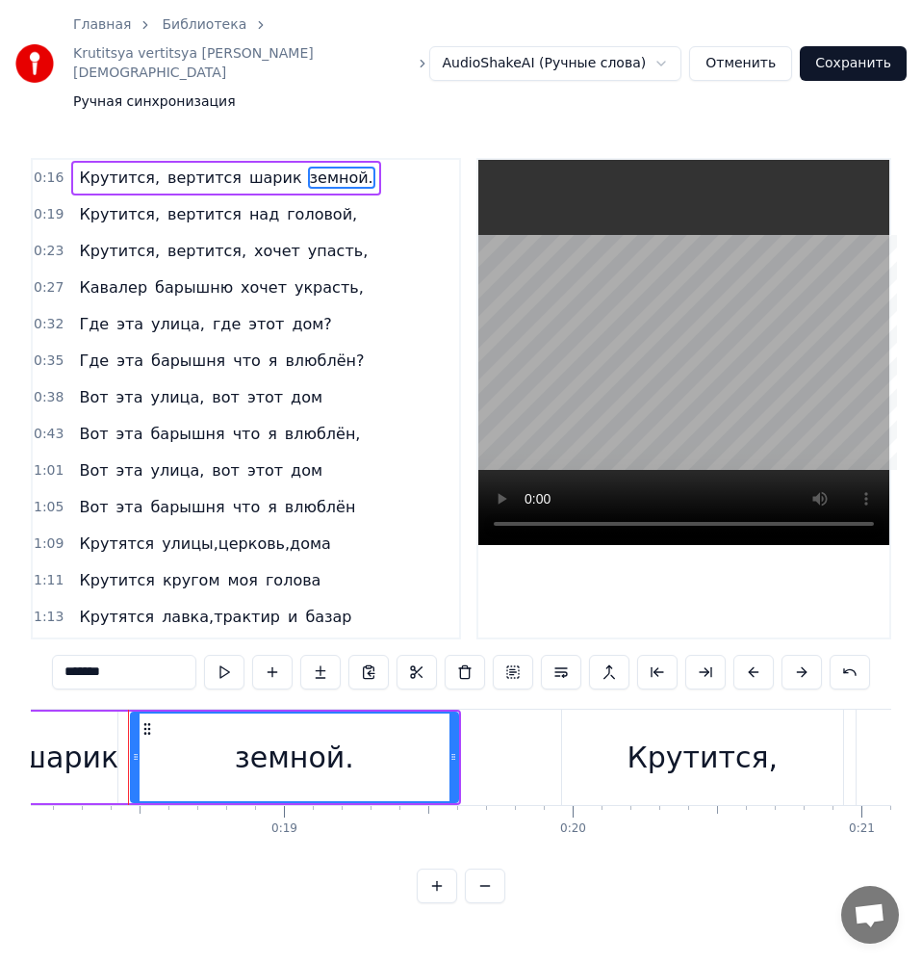
click at [120, 214] on span "Крутится," at bounding box center [119, 214] width 85 height 22
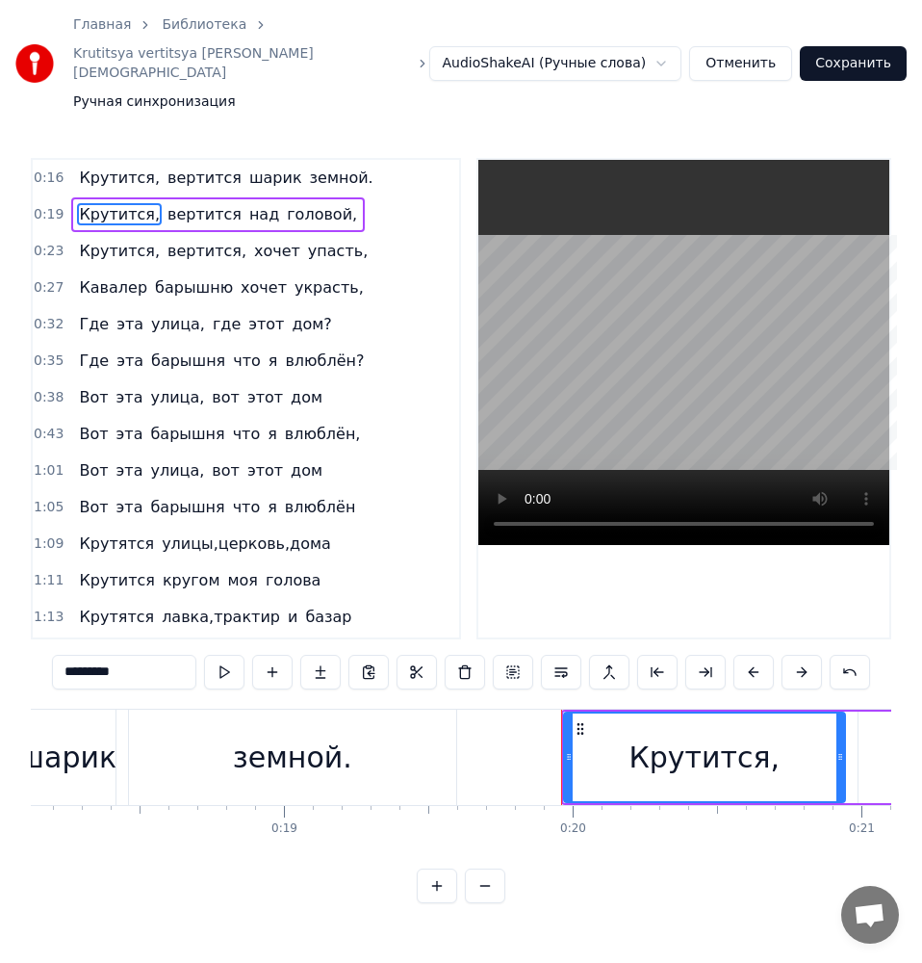
drag, startPoint x: 108, startPoint y: 682, endPoint x: 3, endPoint y: 678, distance: 105.0
click at [3, 678] on div "Главная Библиотека Krutitsya vertitsya shar golubojj • [DEMOGRAPHIC_DATA] Malsu…" at bounding box center [461, 451] width 922 height 903
click at [214, 217] on span "над" at bounding box center [231, 214] width 34 height 22
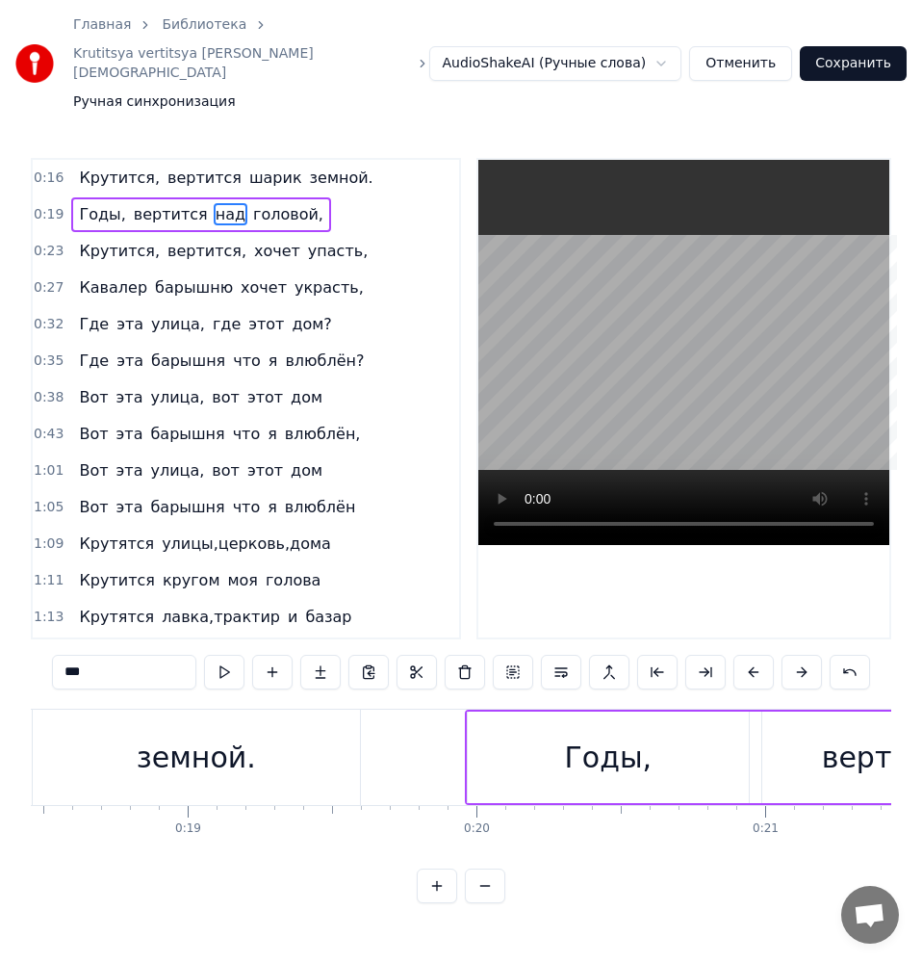
click at [163, 213] on span "вертится" at bounding box center [171, 214] width 78 height 22
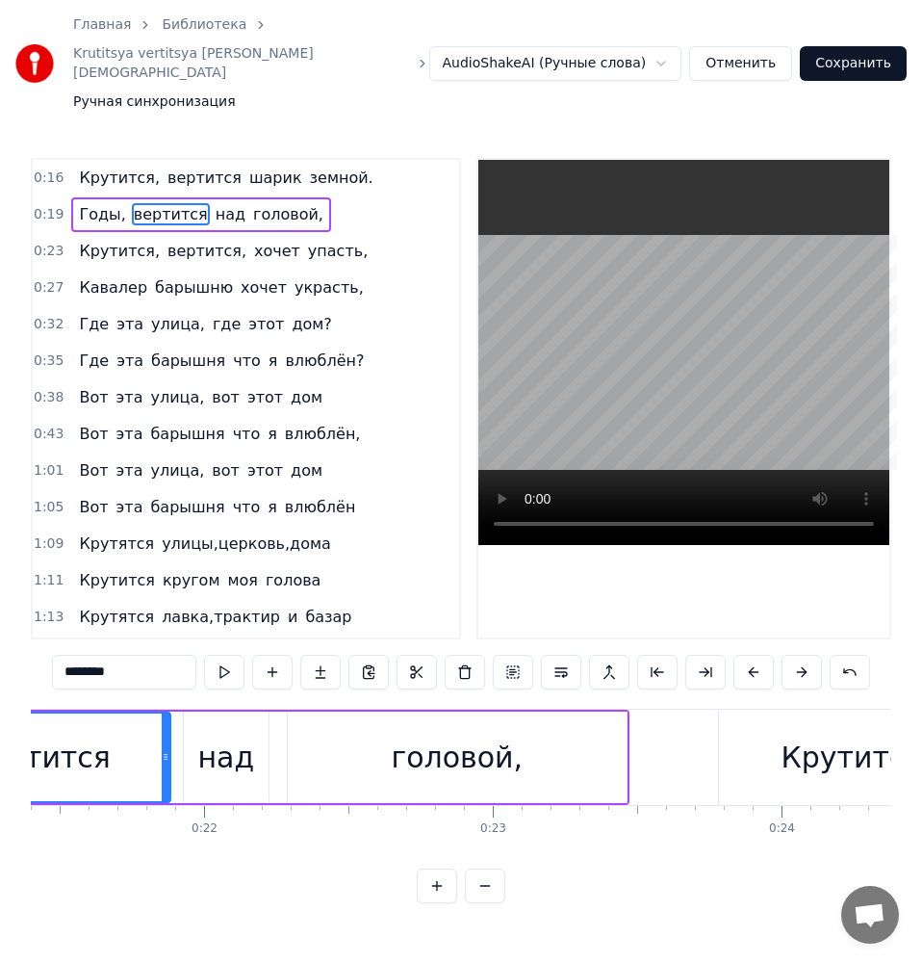
scroll to position [0, 6233]
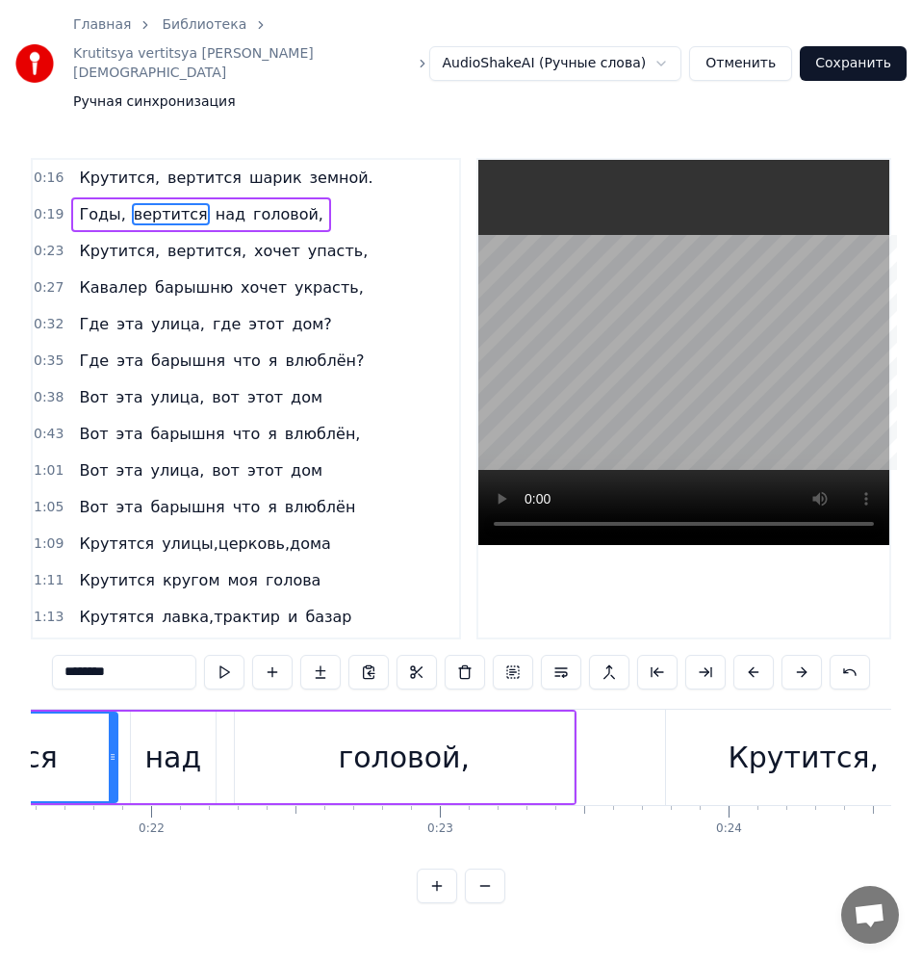
drag, startPoint x: 137, startPoint y: 681, endPoint x: 23, endPoint y: 678, distance: 113.6
click at [0, 666] on html "Главная Библиотека Krutitsya vertitsya shar golubojj • [DEMOGRAPHIC_DATA] Malsu…" at bounding box center [461, 467] width 922 height 934
click at [167, 214] on span "над" at bounding box center [184, 214] width 34 height 22
type input "***"
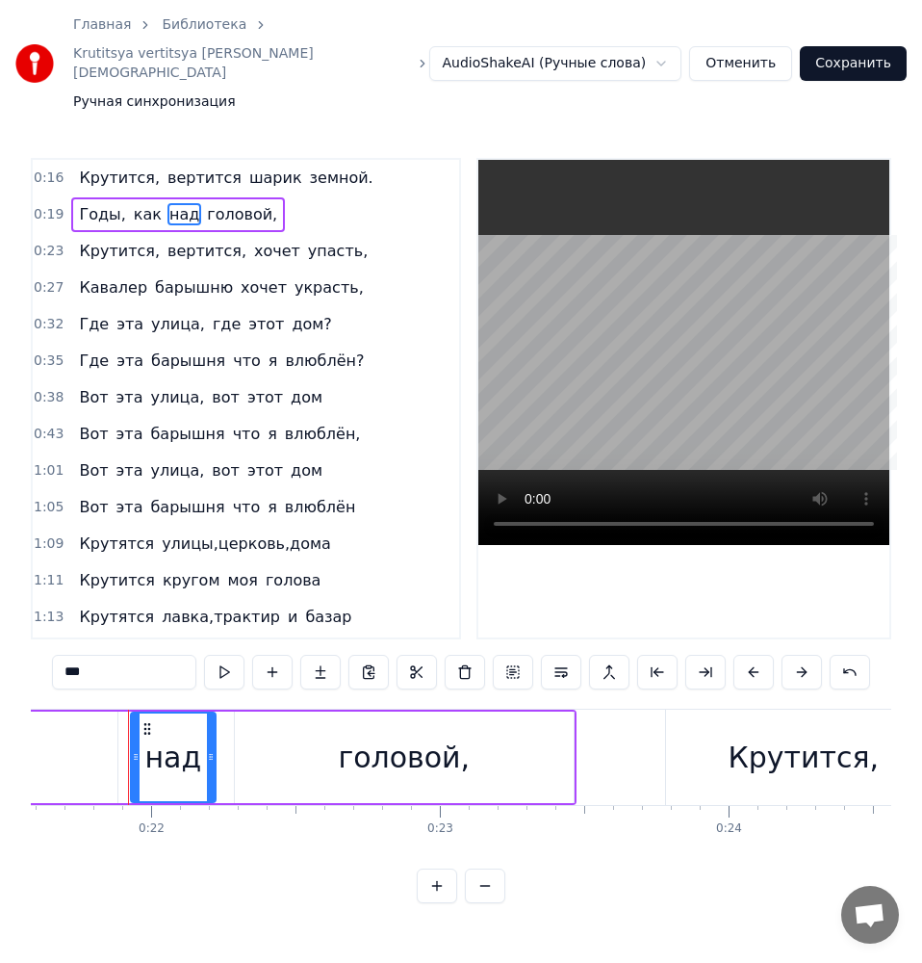
click at [783, 56] on button "Отменить" at bounding box center [740, 63] width 103 height 35
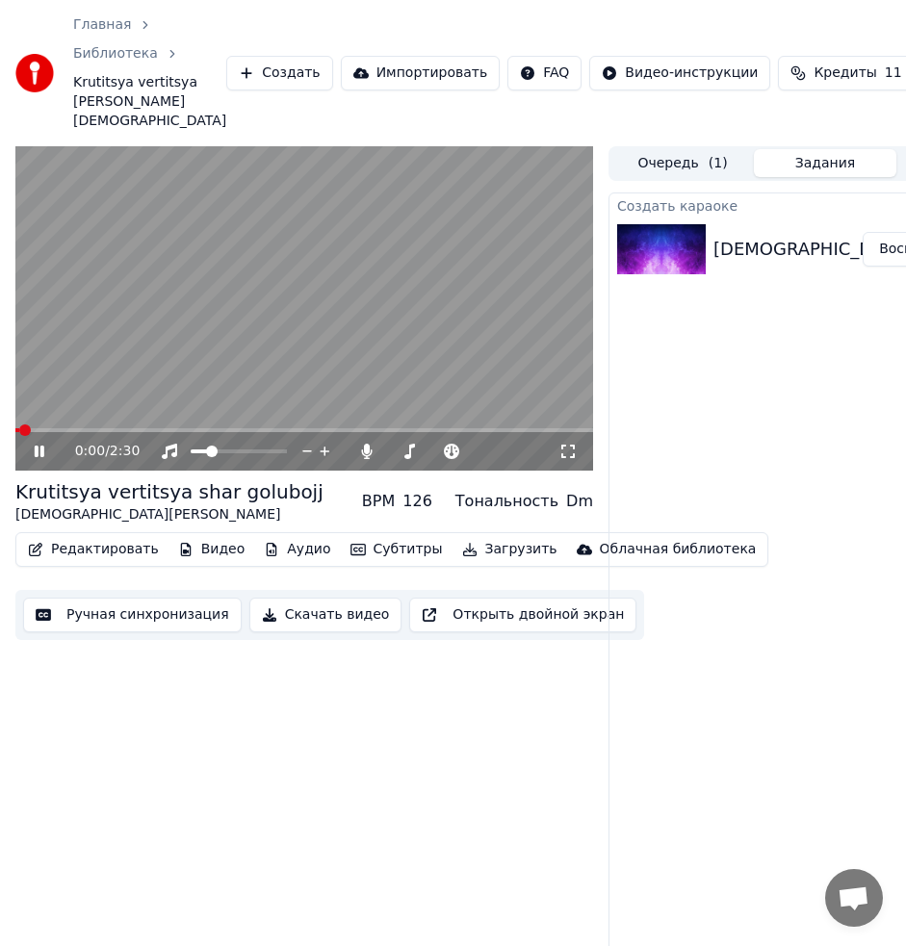
click at [39, 459] on icon at bounding box center [53, 451] width 44 height 15
click at [110, 563] on button "Редактировать" at bounding box center [93, 549] width 146 height 27
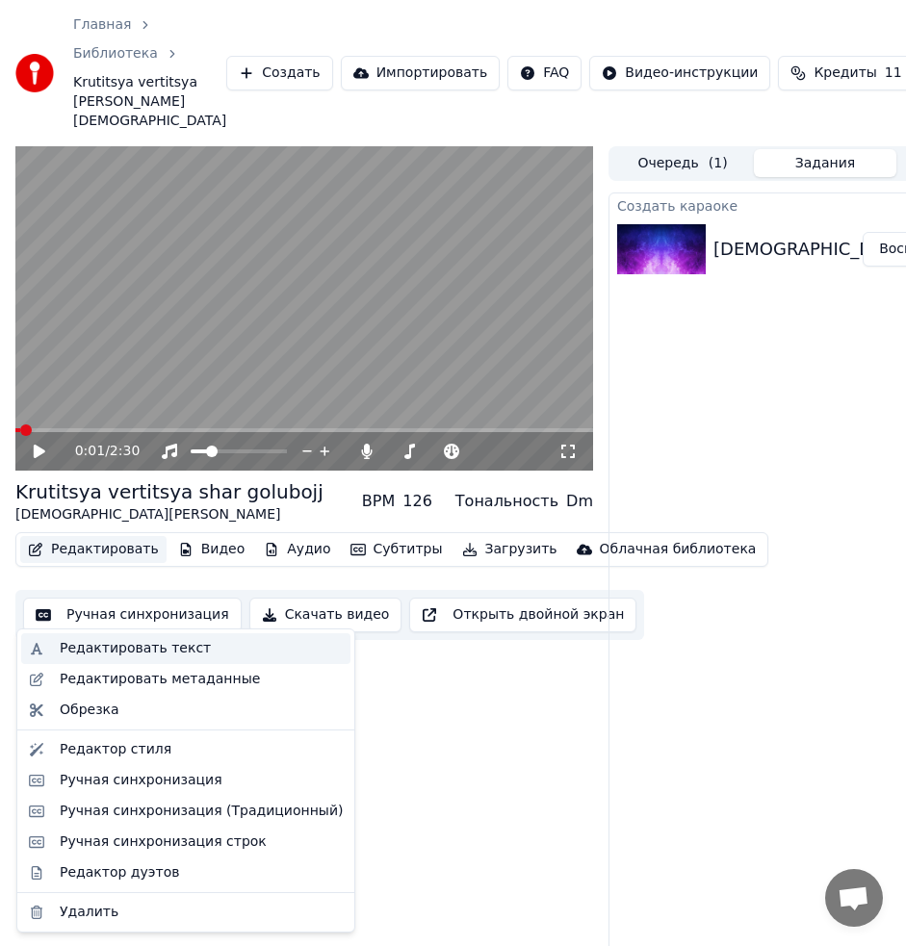
click at [164, 650] on div "Редактировать текст" at bounding box center [135, 648] width 151 height 19
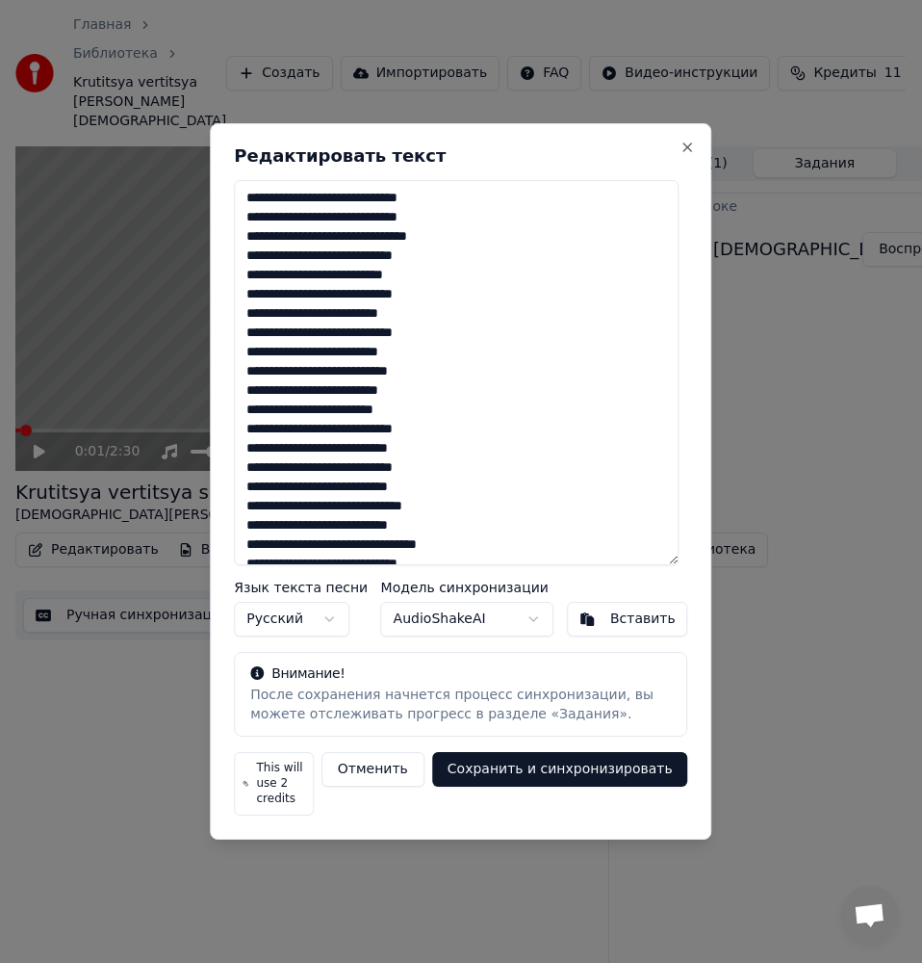
click at [360, 270] on textarea at bounding box center [456, 372] width 445 height 385
paste textarea "**********"
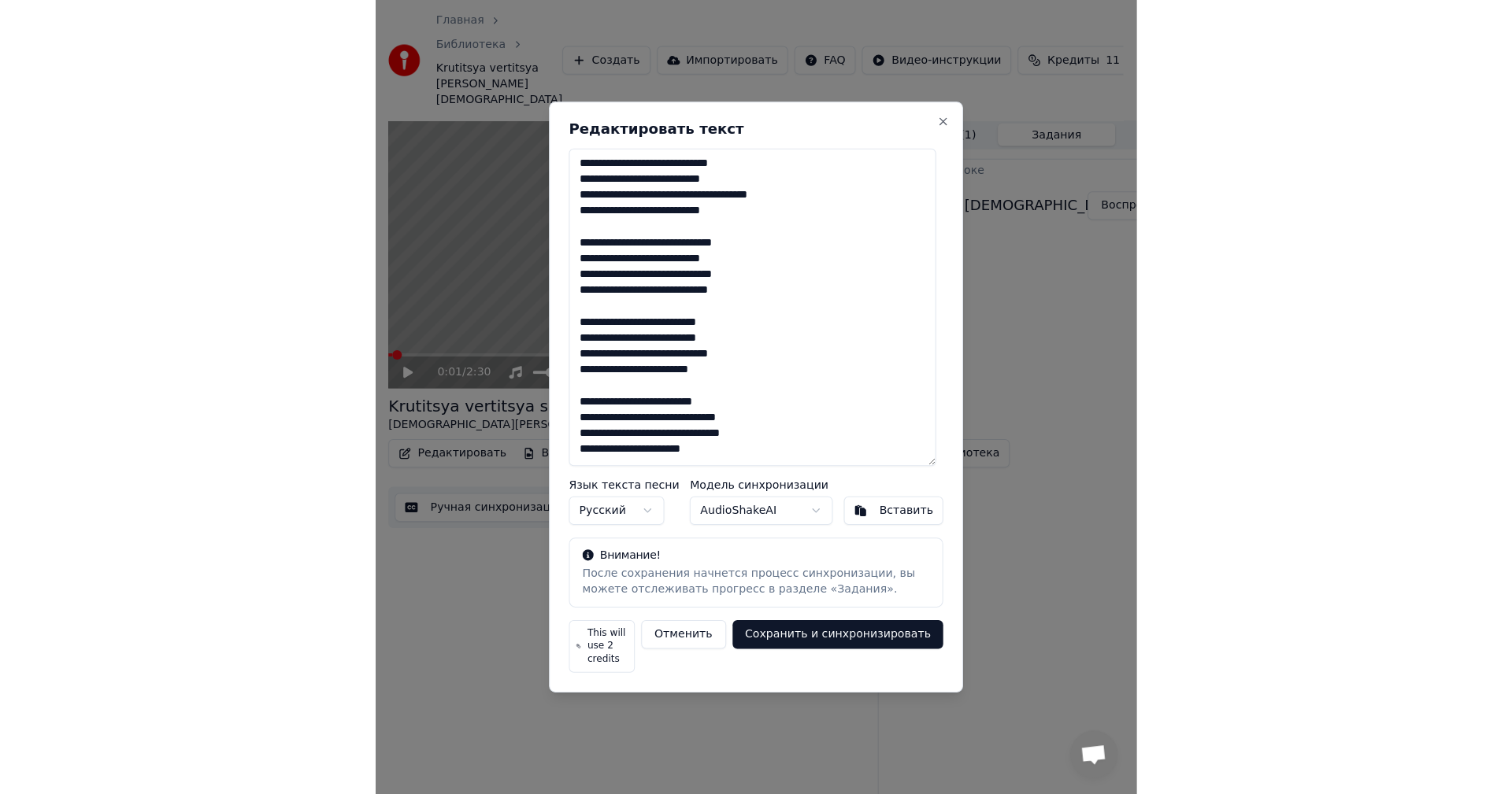
scroll to position [70, 0]
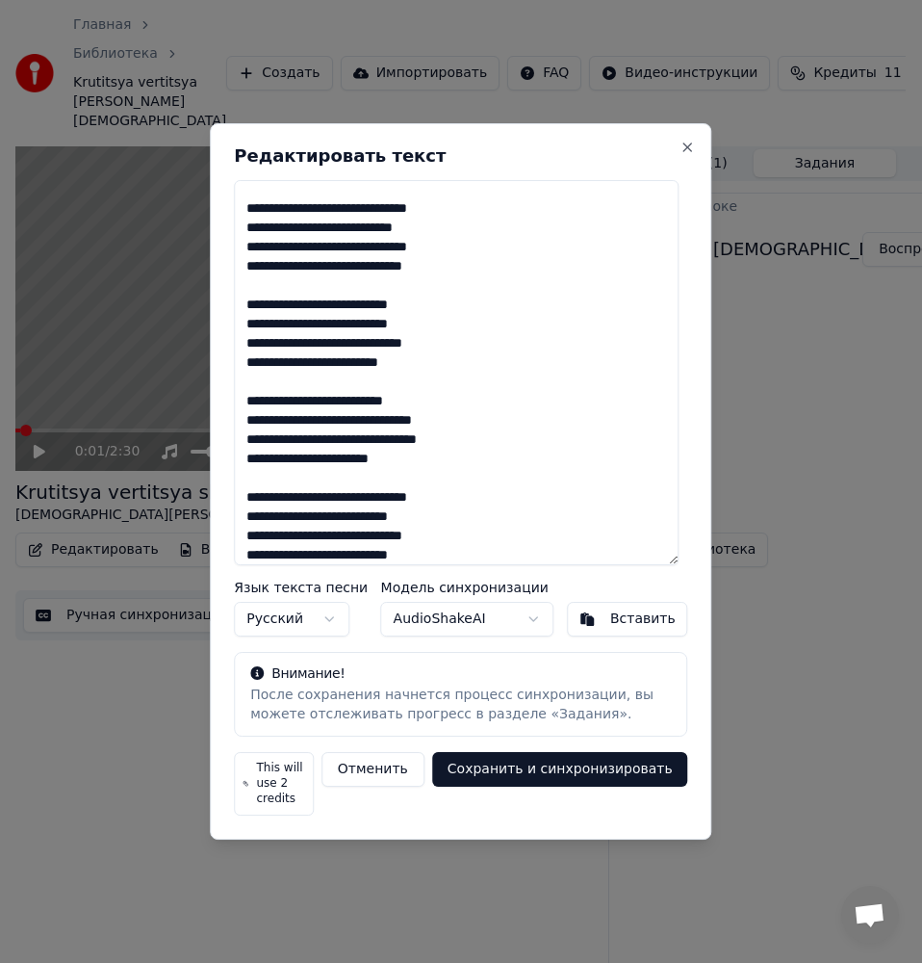
type textarea "**********"
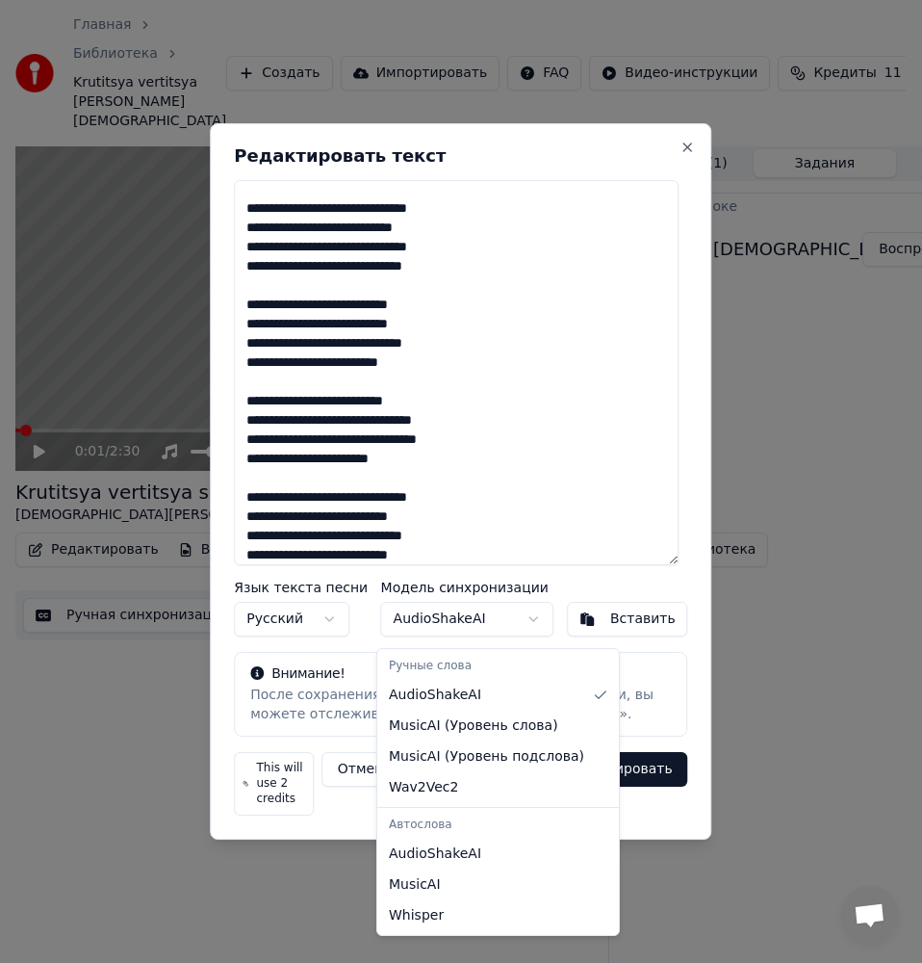
click at [436, 628] on body "Главная Библиотека Krutitsya vertitsya shar golubojj • [DEMOGRAPHIC_DATA] Malsu…" at bounding box center [453, 481] width 906 height 963
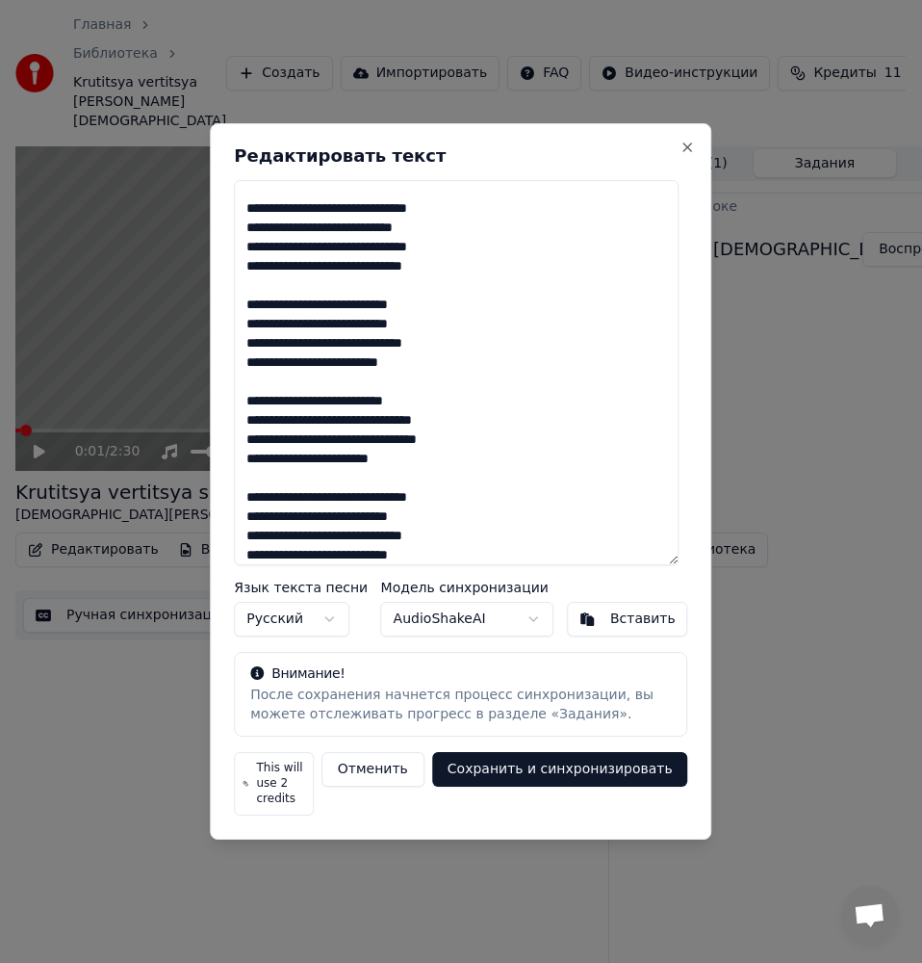
click at [606, 774] on button "Сохранить и синхронизировать" at bounding box center [560, 769] width 256 height 35
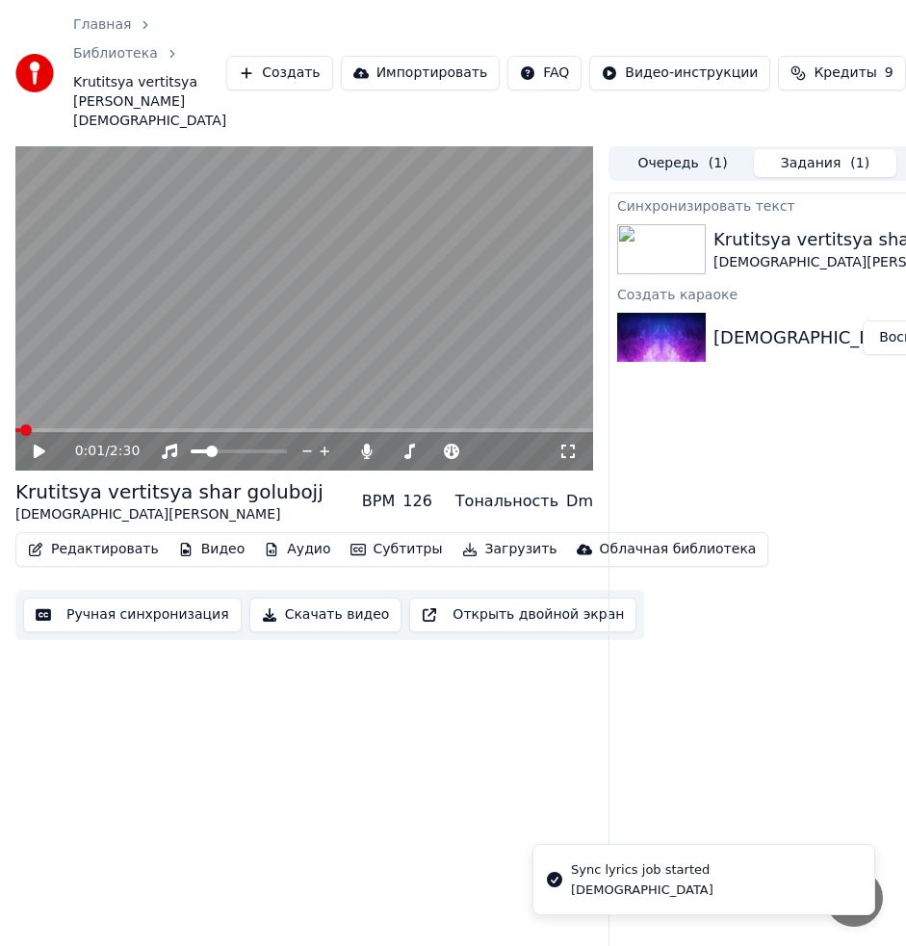
click at [172, 505] on div "Krutitsya vertitsya shar golubojj" at bounding box center [169, 491] width 308 height 27
click at [35, 458] on icon at bounding box center [40, 451] width 12 height 13
click at [35, 457] on icon at bounding box center [40, 452] width 10 height 12
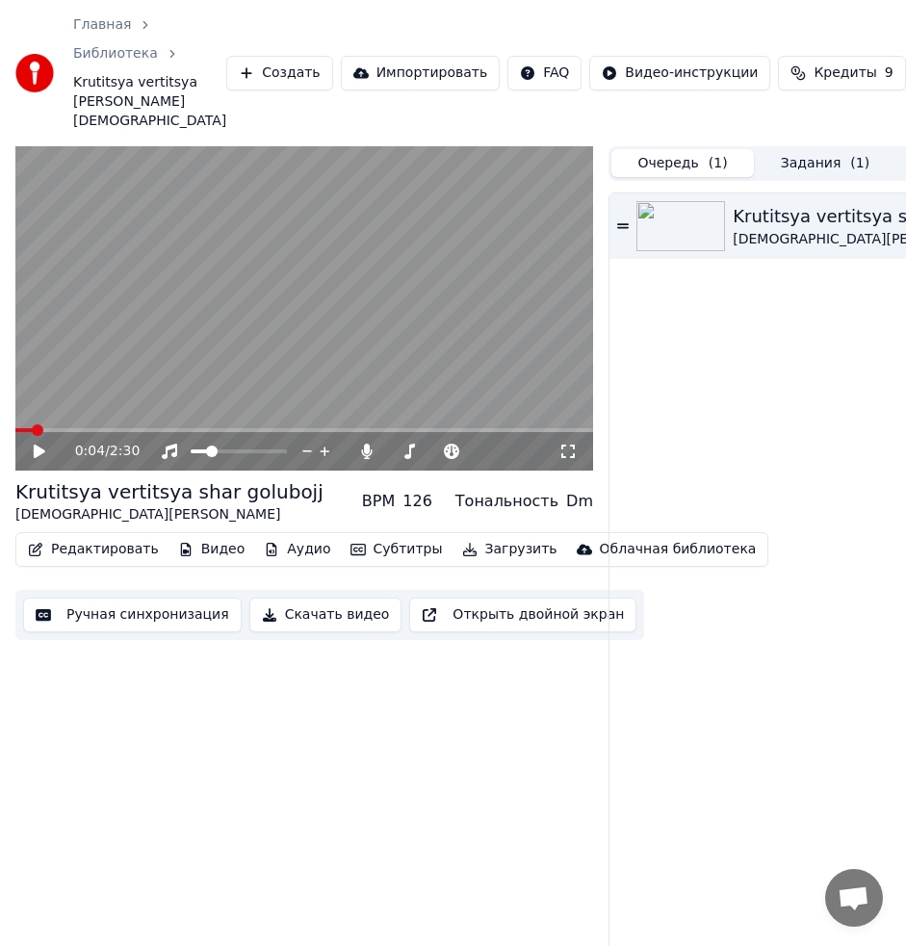
click at [685, 177] on button "Очередь ( 1 )" at bounding box center [682, 163] width 142 height 28
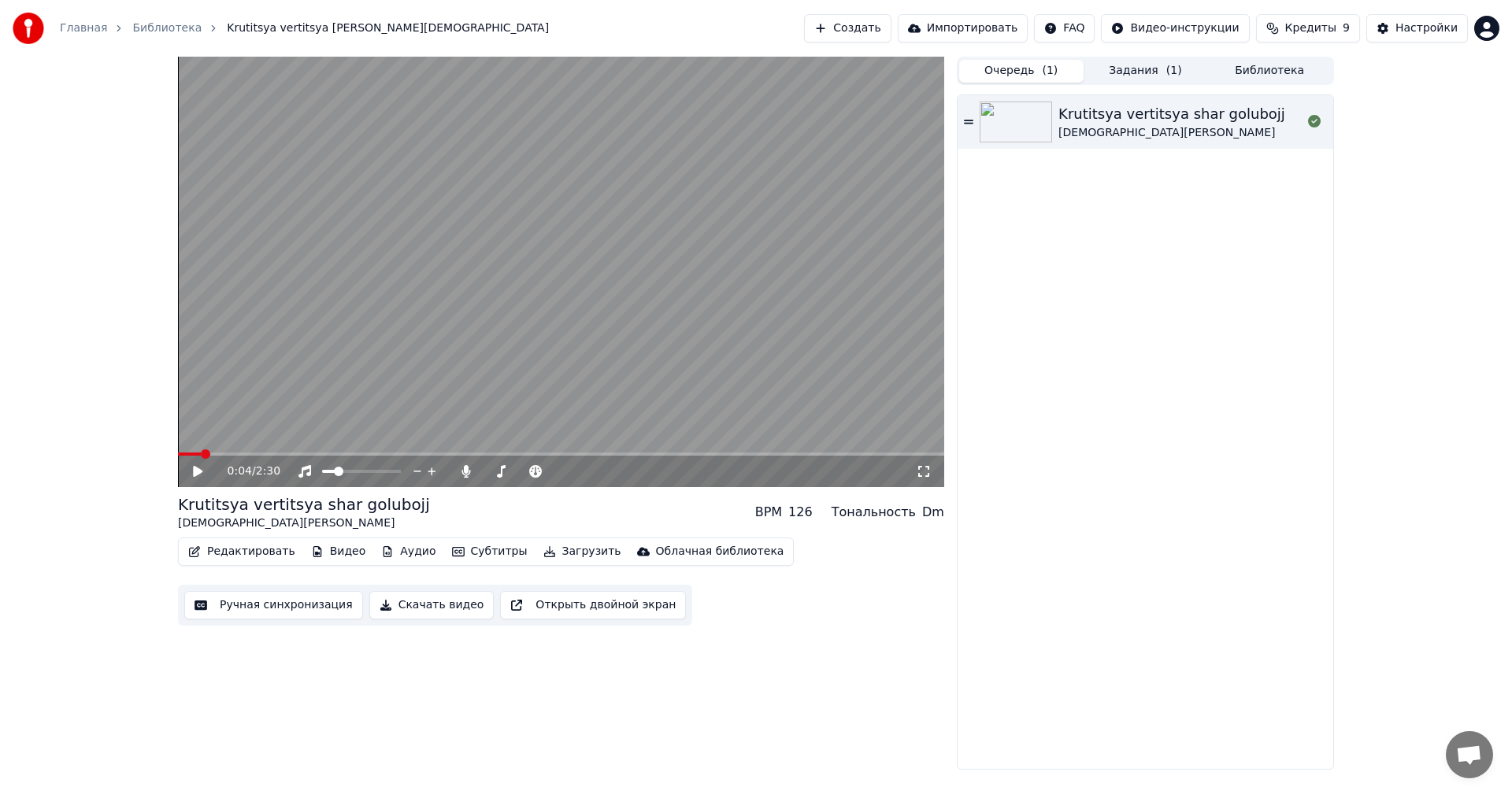
click at [1134, 68] on button "Задания ( 1 )" at bounding box center [1146, 71] width 124 height 23
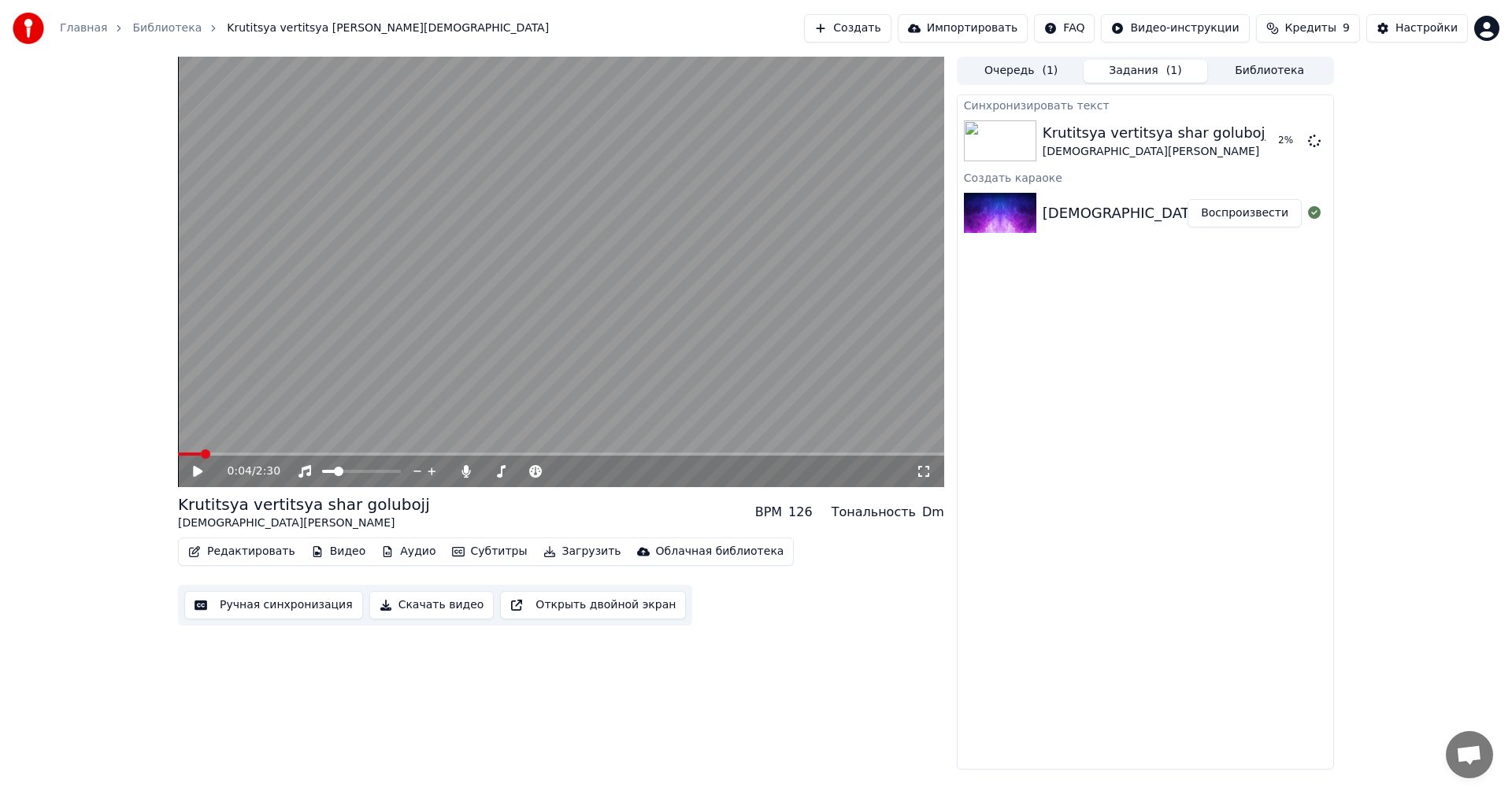
click at [203, 481] on div "0:04 / 2:30" at bounding box center [561, 471] width 767 height 32
click at [200, 474] on icon at bounding box center [209, 471] width 37 height 12
click at [322, 468] on span at bounding box center [327, 472] width 10 height 10
click at [325, 472] on span at bounding box center [329, 472] width 10 height 10
click at [200, 471] on icon at bounding box center [198, 472] width 8 height 10
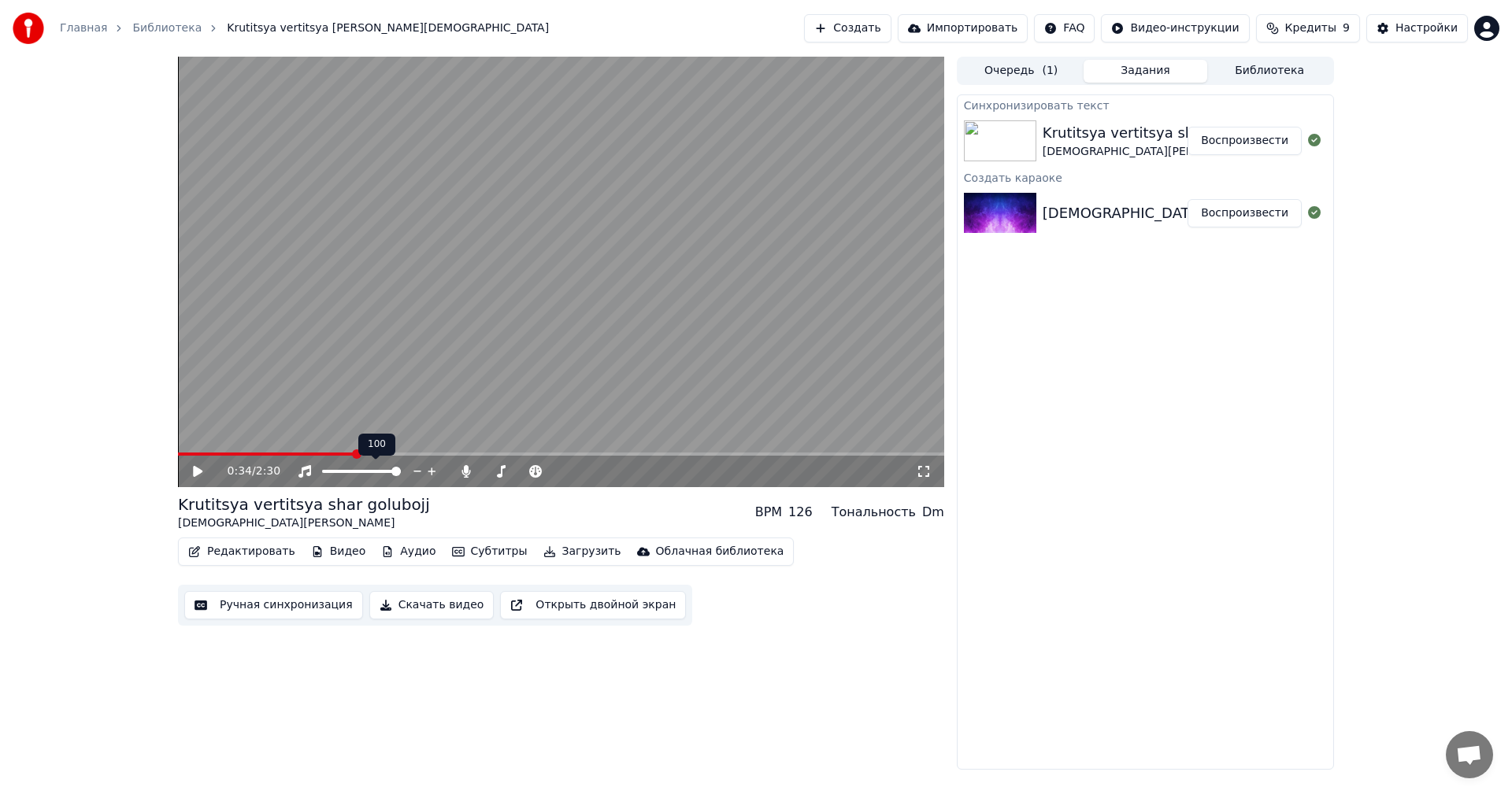
click at [401, 476] on span at bounding box center [396, 472] width 10 height 10
click at [200, 469] on icon at bounding box center [209, 471] width 37 height 12
click at [338, 470] on span at bounding box center [333, 472] width 21 height 3
click at [502, 471] on span at bounding box center [504, 472] width 10 height 10
click at [191, 470] on icon at bounding box center [209, 471] width 37 height 12
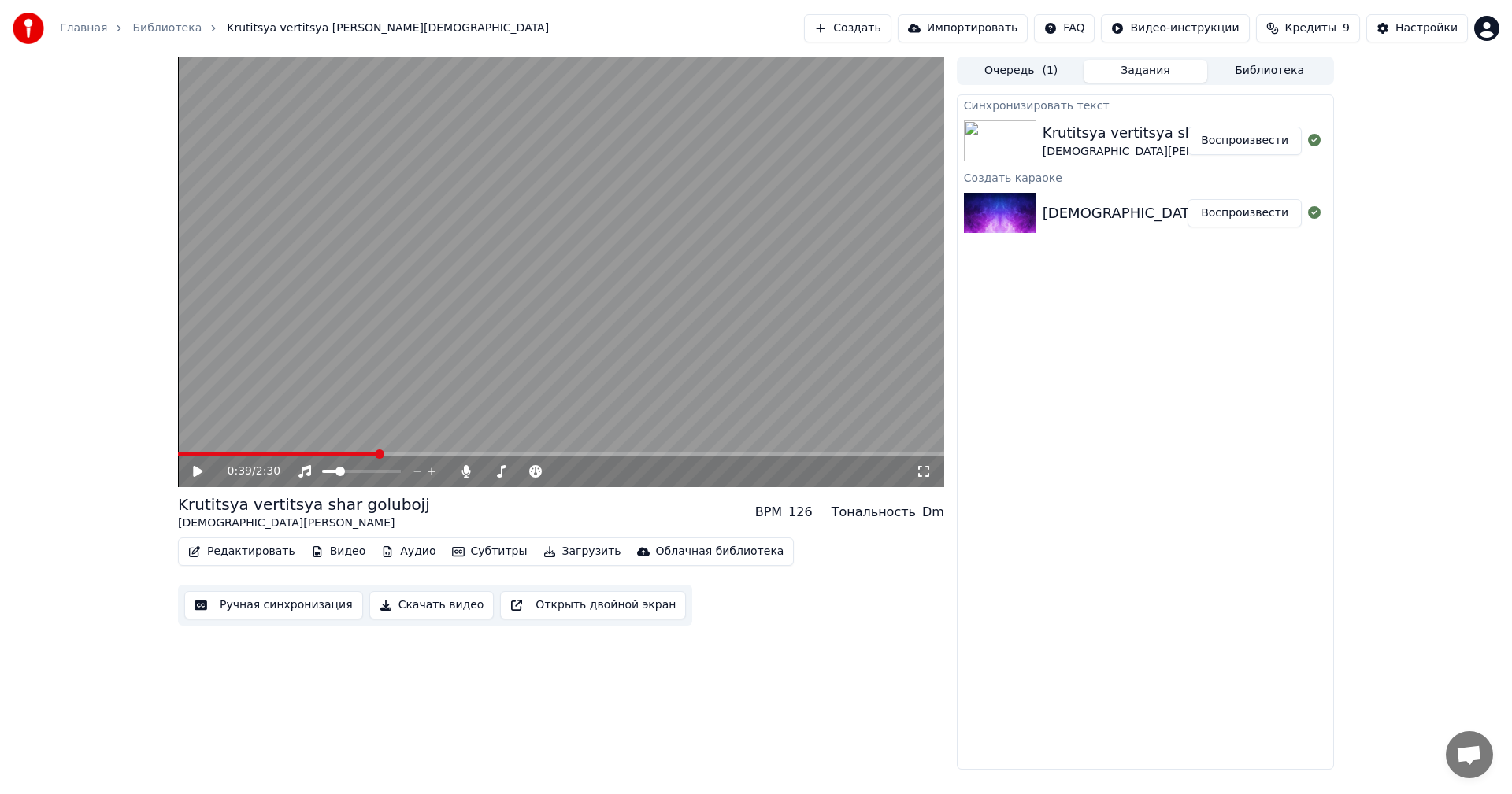
click at [315, 496] on div "Krutitsya vertitsya shar golubojj" at bounding box center [304, 505] width 252 height 22
click at [268, 550] on button "Редактировать" at bounding box center [241, 551] width 119 height 22
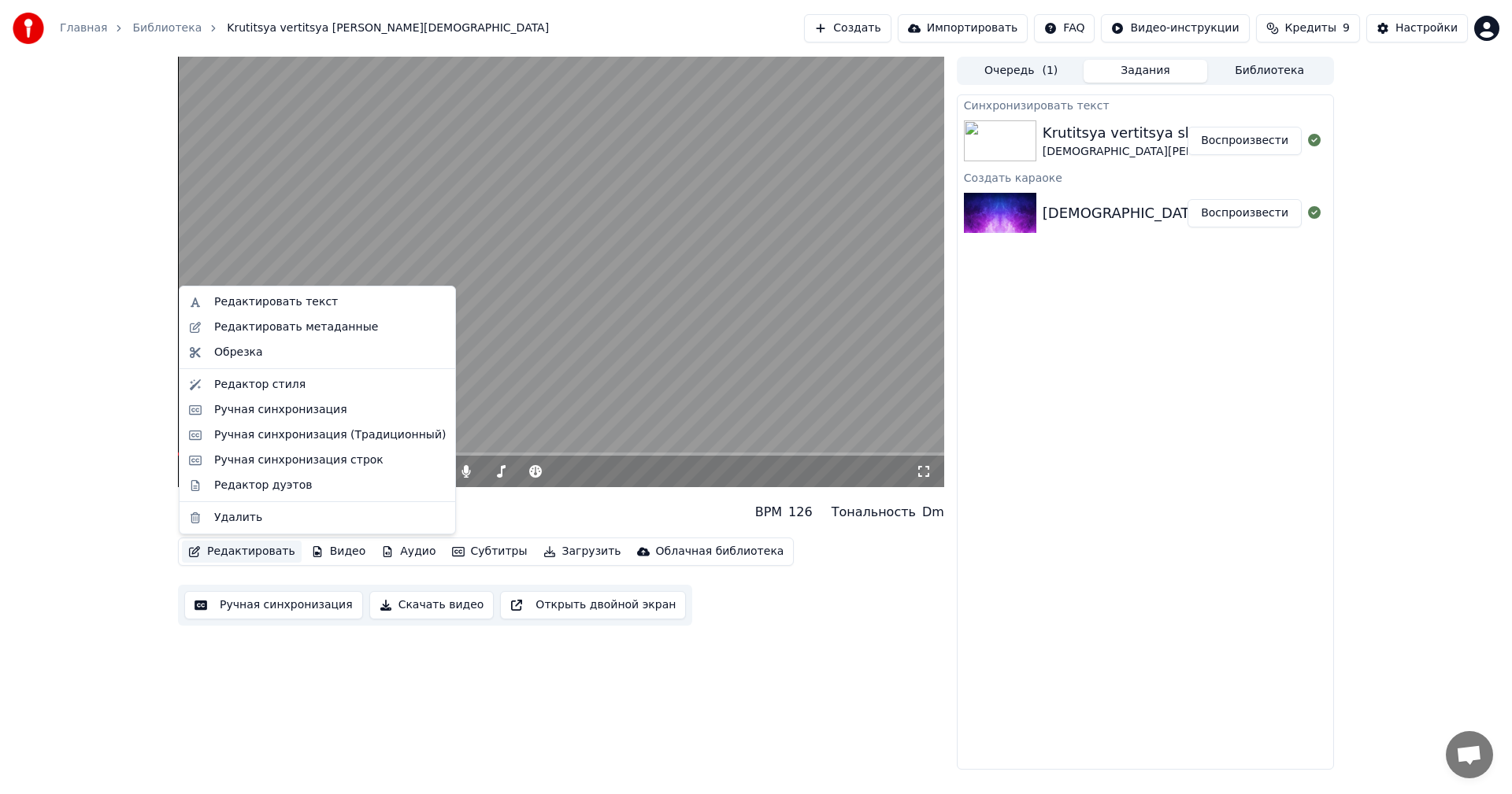
click at [533, 512] on div "Krutitsya vertitsya shar golubojj [DEMOGRAPHIC_DATA][PERSON_NAME] BPM 126 Тонал…" at bounding box center [561, 513] width 767 height 38
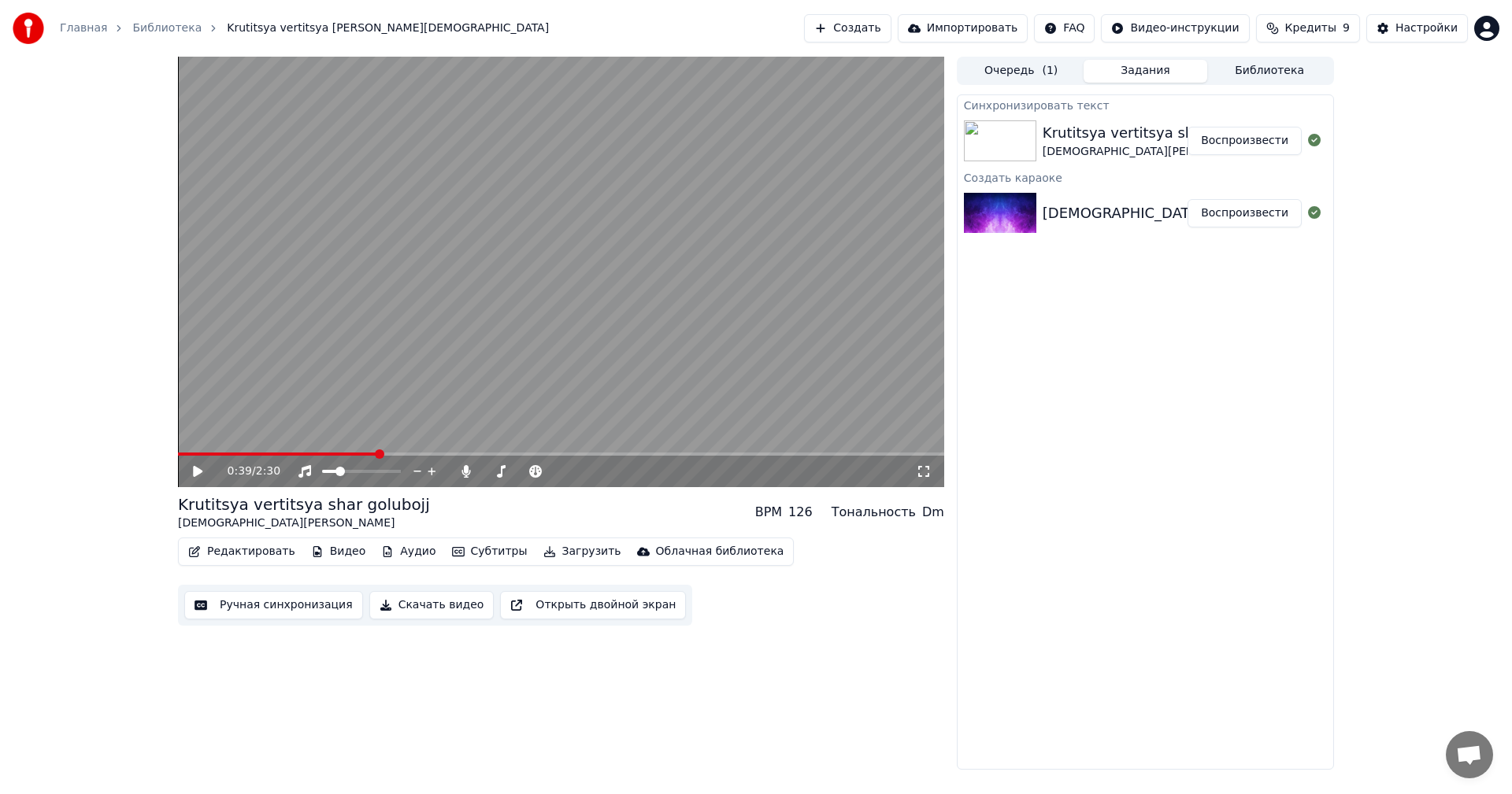
click at [548, 512] on div "Krutitsya vertitsya shar golubojj [DEMOGRAPHIC_DATA][PERSON_NAME] BPM 126 Тонал…" at bounding box center [561, 513] width 767 height 38
click at [183, 508] on div "Krutitsya vertitsya shar golubojj" at bounding box center [304, 505] width 252 height 22
click at [182, 508] on div "Krutitsya vertitsya shar golubojj" at bounding box center [304, 505] width 252 height 22
drag, startPoint x: 434, startPoint y: 524, endPoint x: 205, endPoint y: 491, distance: 231.4
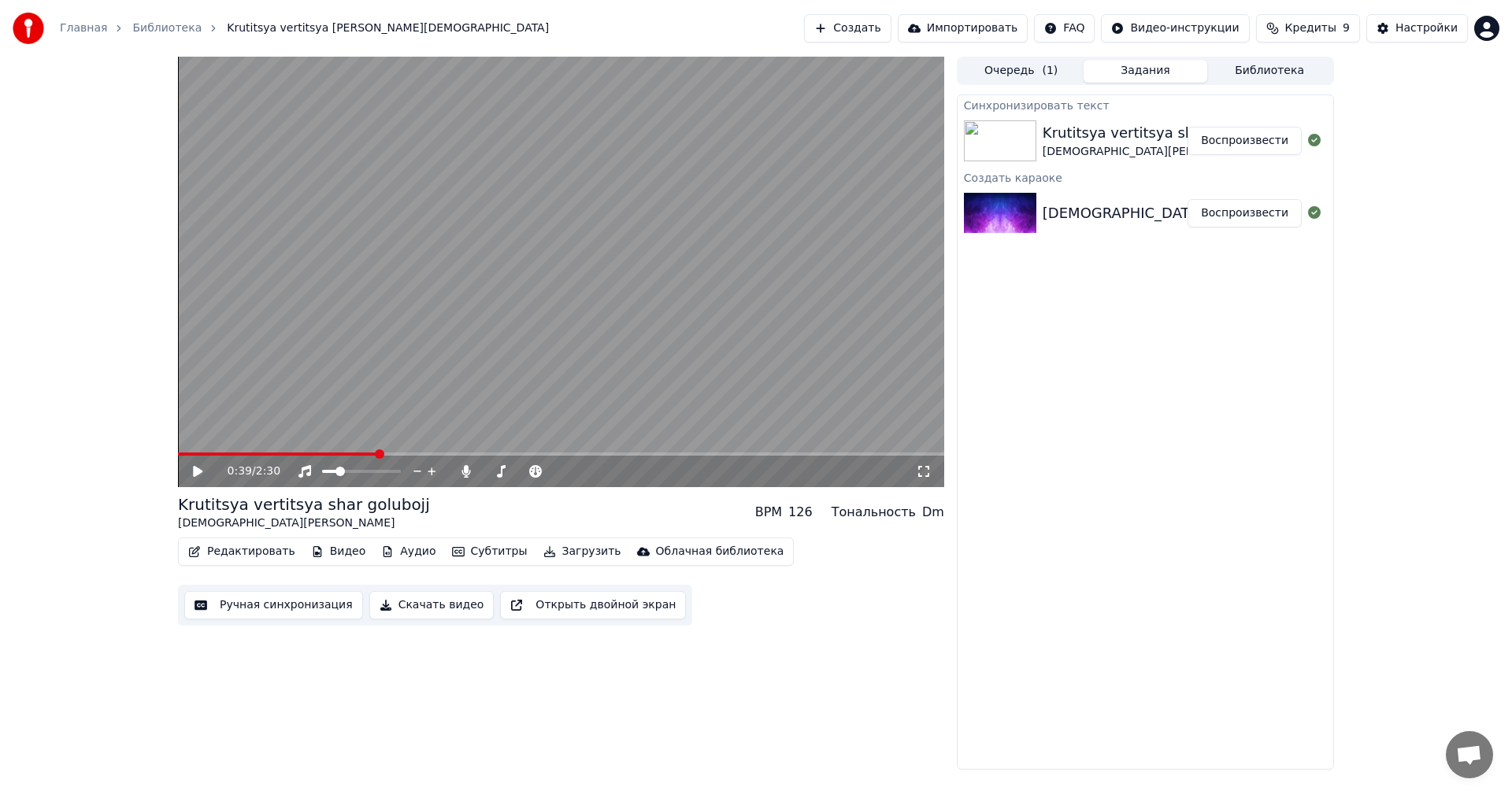
click at [205, 491] on div "0:39 / 2:30 Krutitsya vertitsya shar golubojj [DEMOGRAPHIC_DATA] Malsujjgenov •…" at bounding box center [561, 413] width 767 height 713
click at [178, 453] on span at bounding box center [178, 455] width 0 height 3
click at [195, 478] on div "0:00 / 2:30" at bounding box center [560, 471] width 754 height 16
click at [200, 473] on icon at bounding box center [198, 471] width 10 height 11
click at [197, 471] on icon at bounding box center [198, 472] width 8 height 10
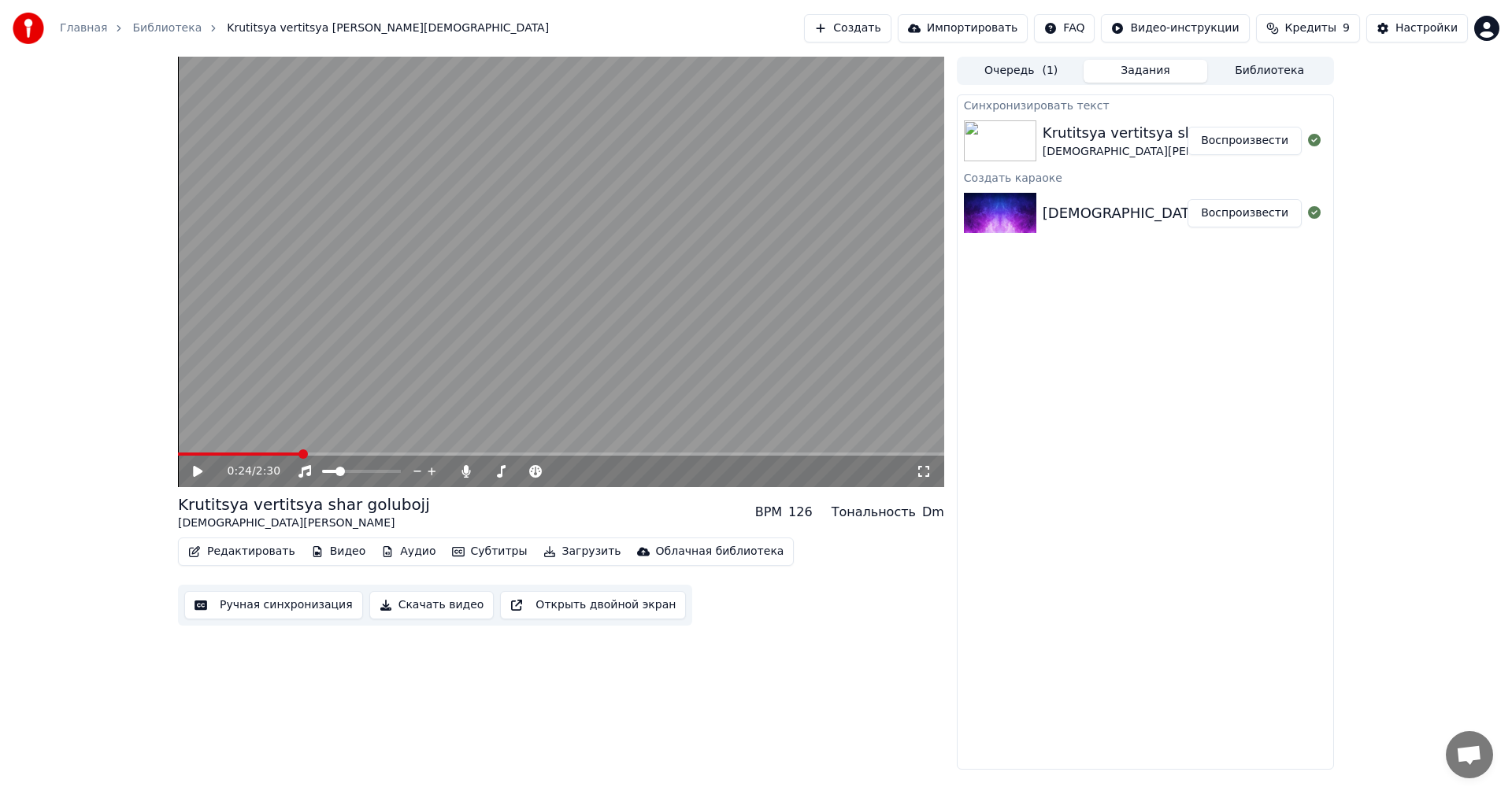
click at [891, 35] on button "Создать" at bounding box center [848, 28] width 87 height 29
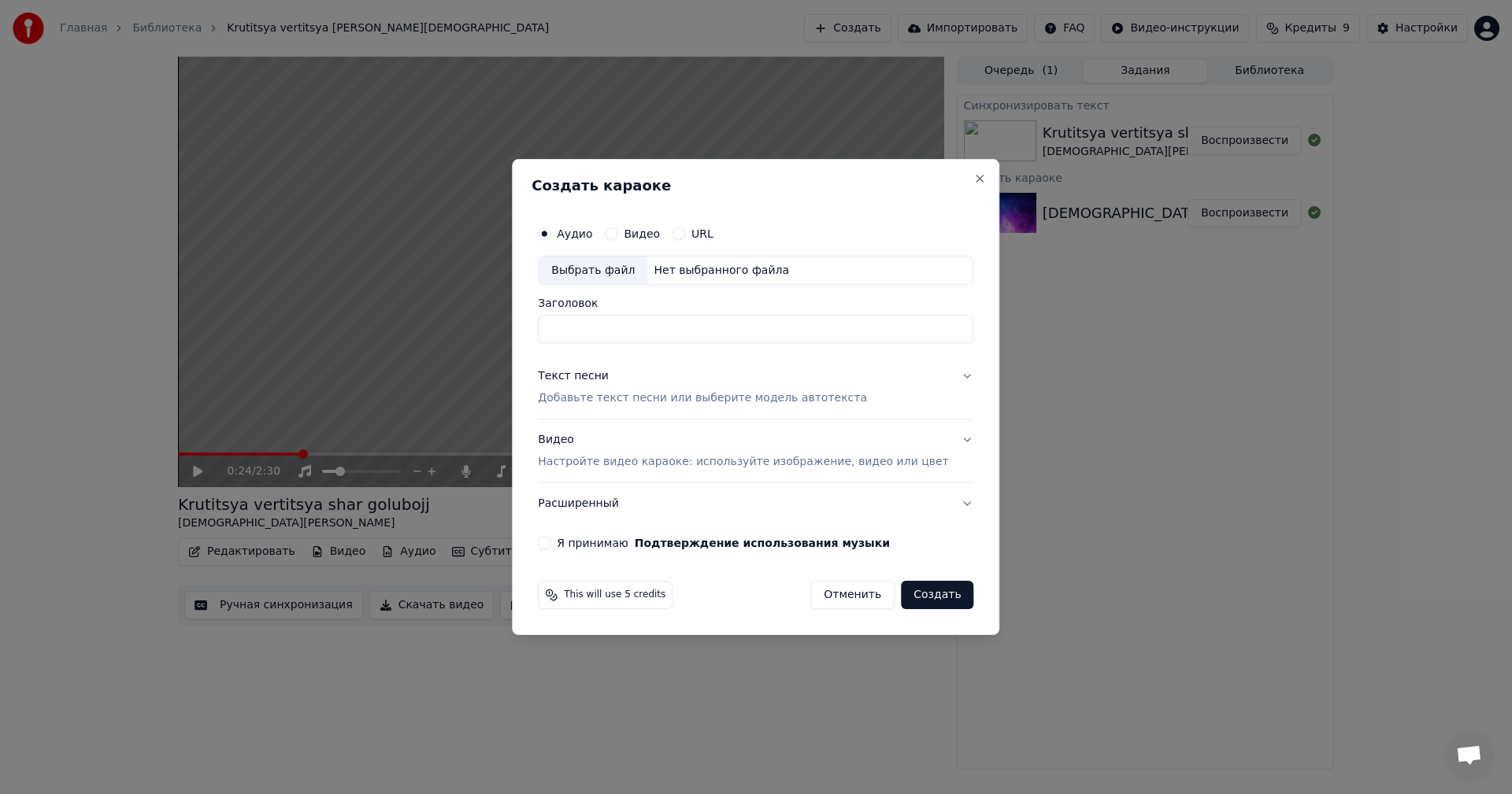
click at [623, 276] on div "Выбрать файл" at bounding box center [592, 271] width 109 height 29
type input "**********"
click at [674, 399] on p "Добавьте текст песни или выберите модель автотекста" at bounding box center [702, 398] width 329 height 16
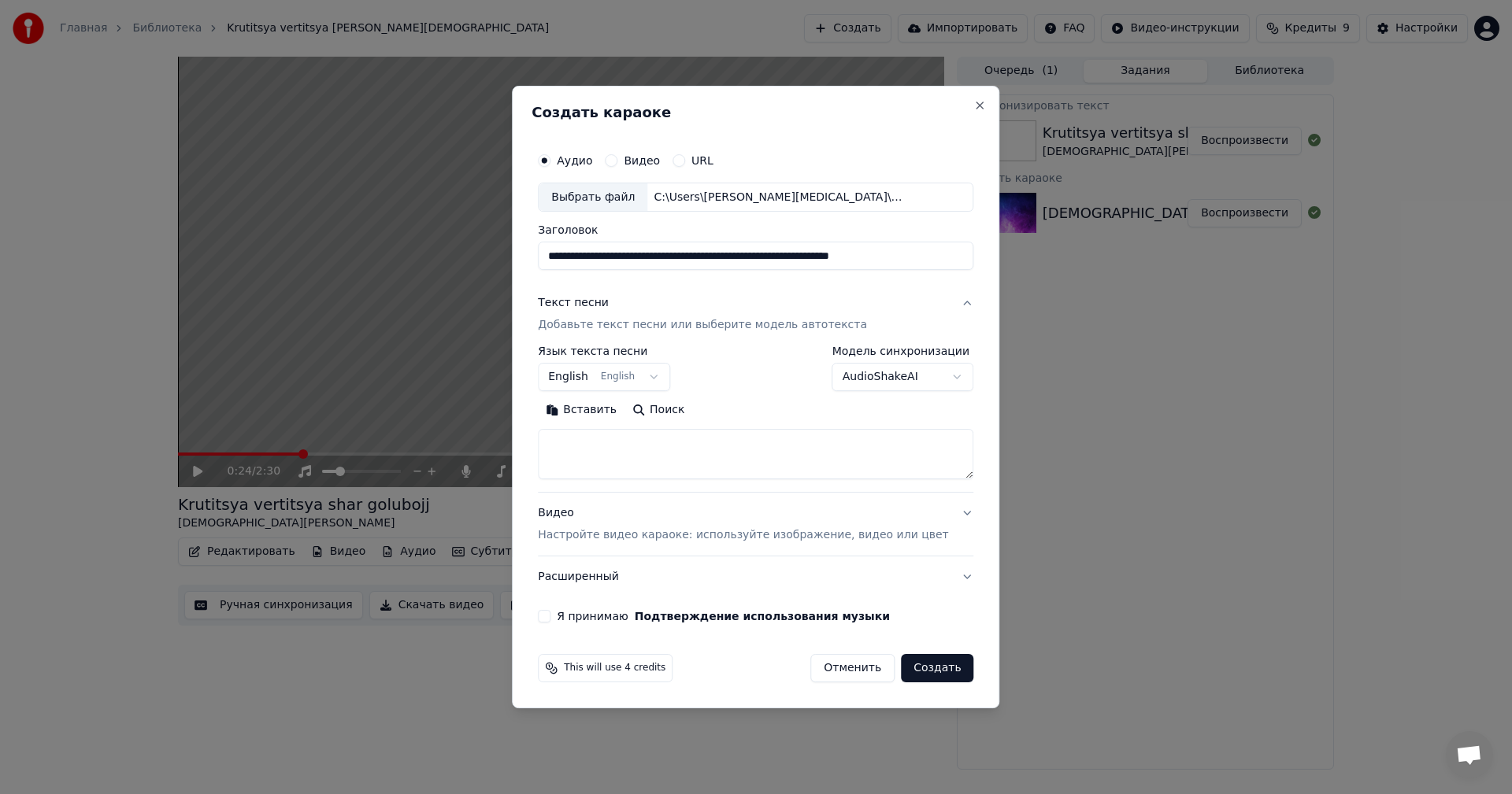
click at [675, 376] on body "Главная Библиотека Krutitsya vertitsya shar golubojj • [DEMOGRAPHIC_DATA][PERSO…" at bounding box center [756, 397] width 1512 height 794
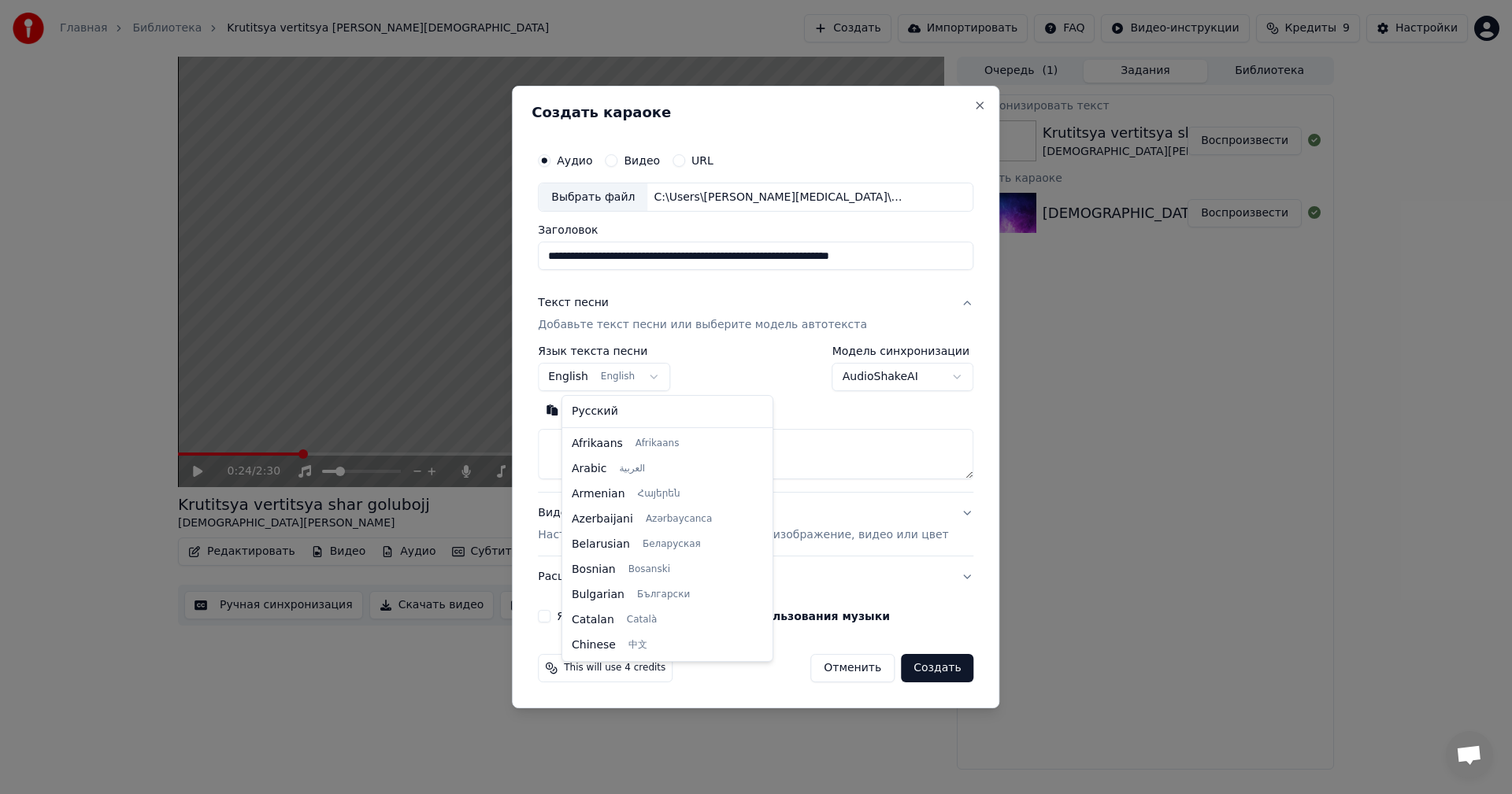
scroll to position [126, 0]
select select "**"
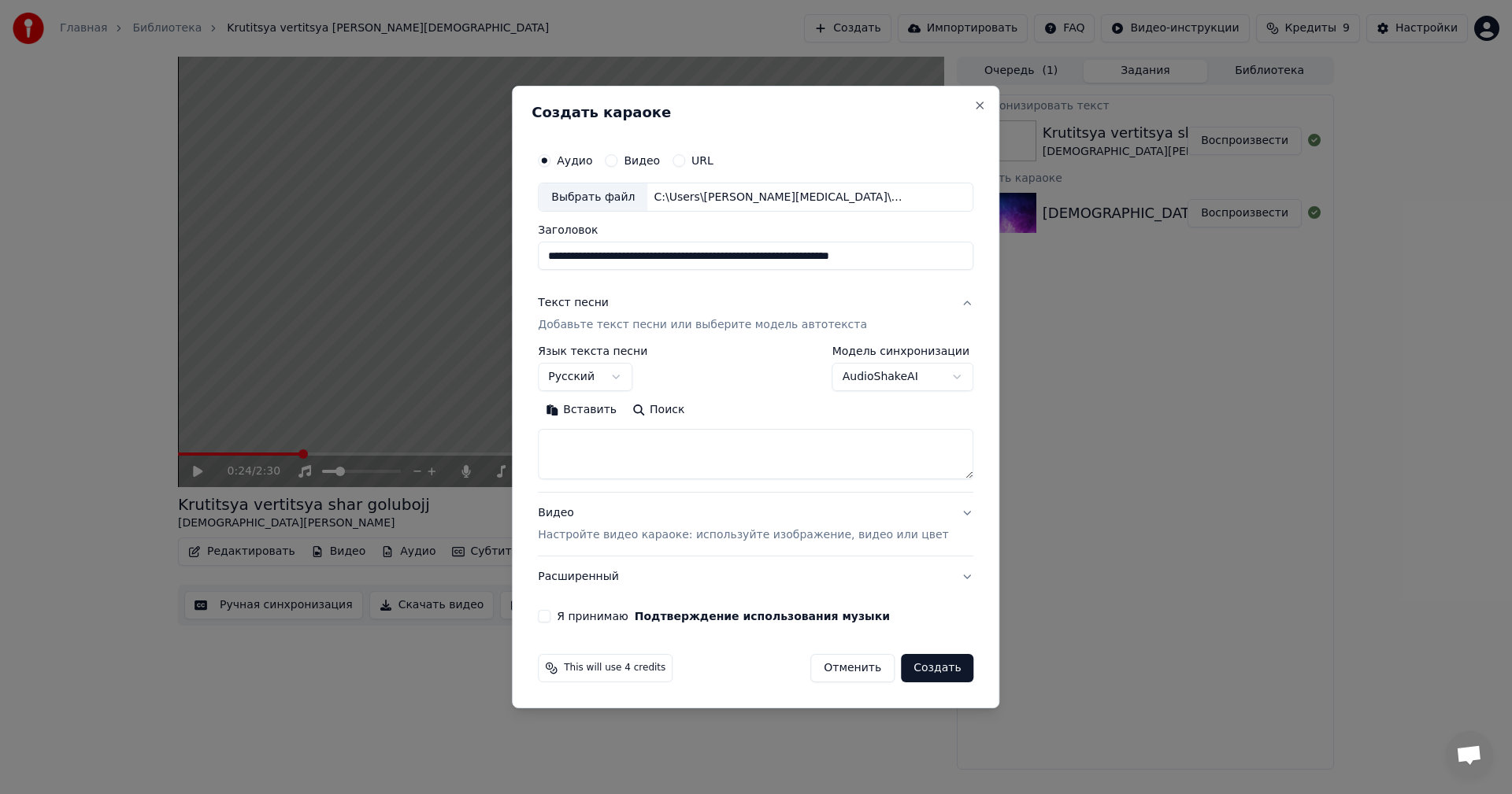
click at [659, 445] on textarea at bounding box center [755, 455] width 435 height 51
paste textarea "**********"
type textarea "**********"
click at [870, 394] on div "**********" at bounding box center [755, 414] width 435 height 134
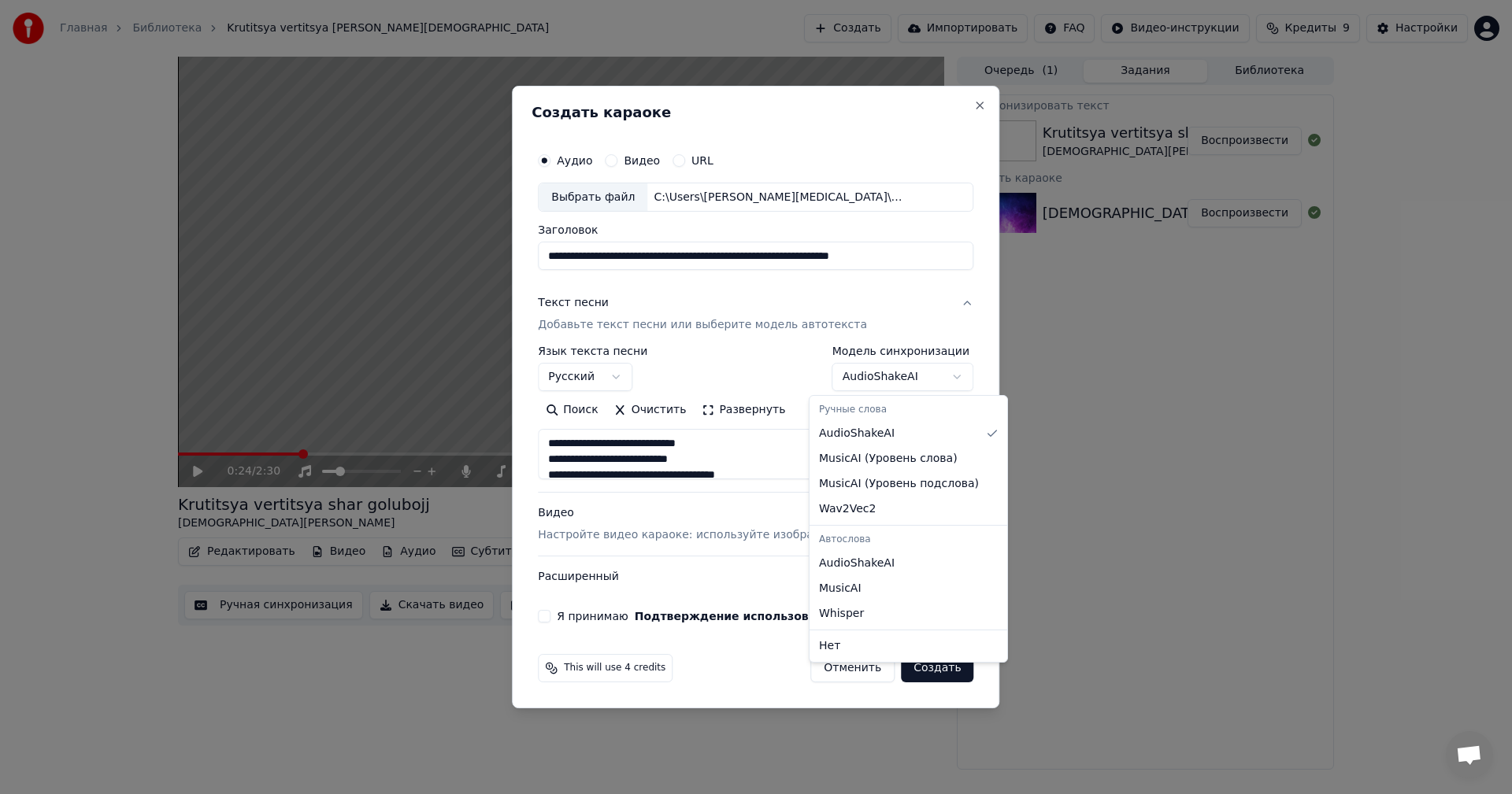
click at [875, 379] on body "Главная Библиотека Krutitsya vertitsya shar golubojj • [DEMOGRAPHIC_DATA][PERSO…" at bounding box center [756, 397] width 1512 height 794
select select "**********"
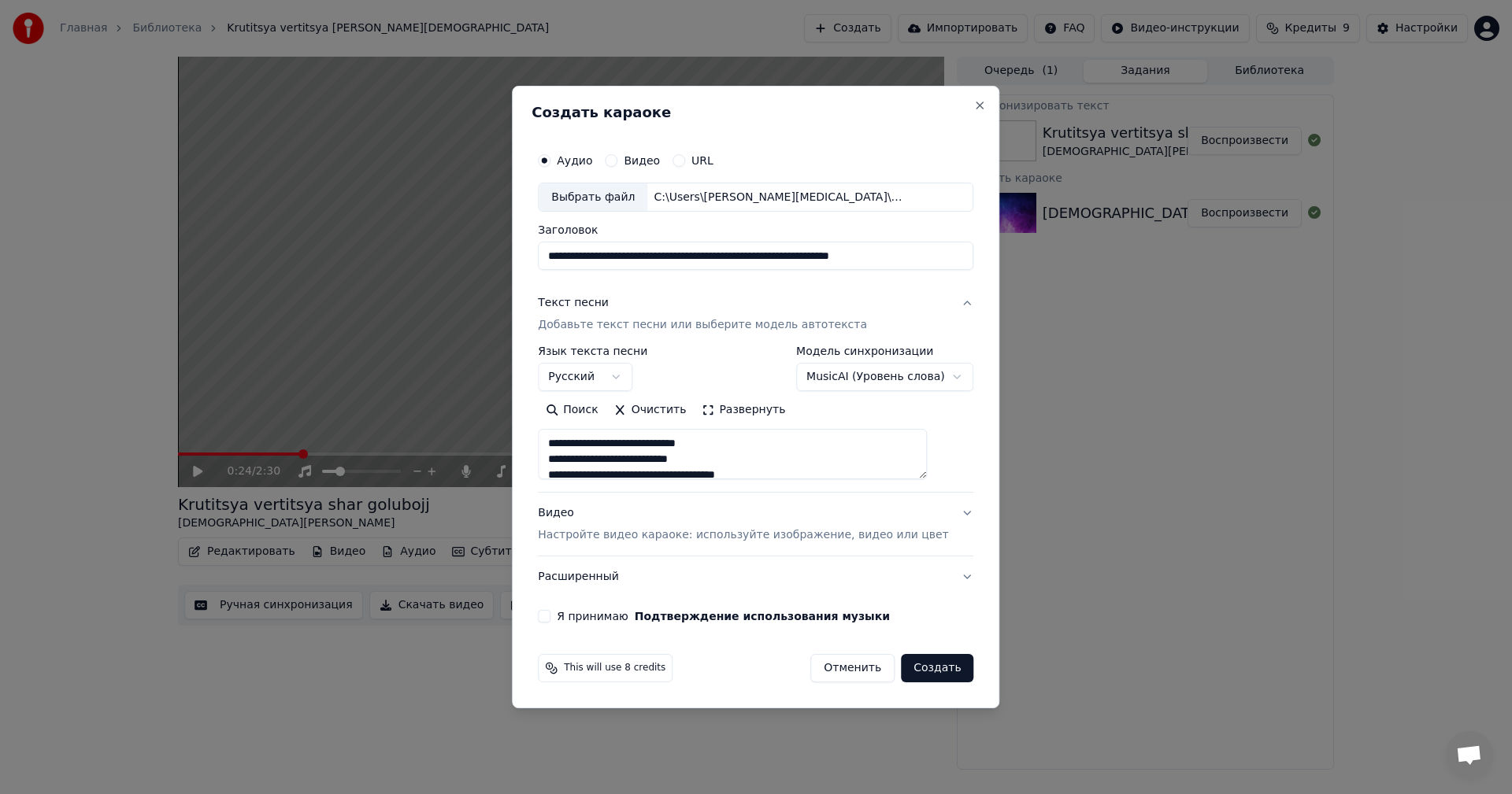
click at [900, 369] on body "Главная Библиотека Krutitsya vertitsya shar golubojj • [DEMOGRAPHIC_DATA][PERSO…" at bounding box center [756, 397] width 1512 height 794
click at [772, 536] on p "Настройте видео караоке: используйте изображение, видео или цвет" at bounding box center [743, 535] width 411 height 16
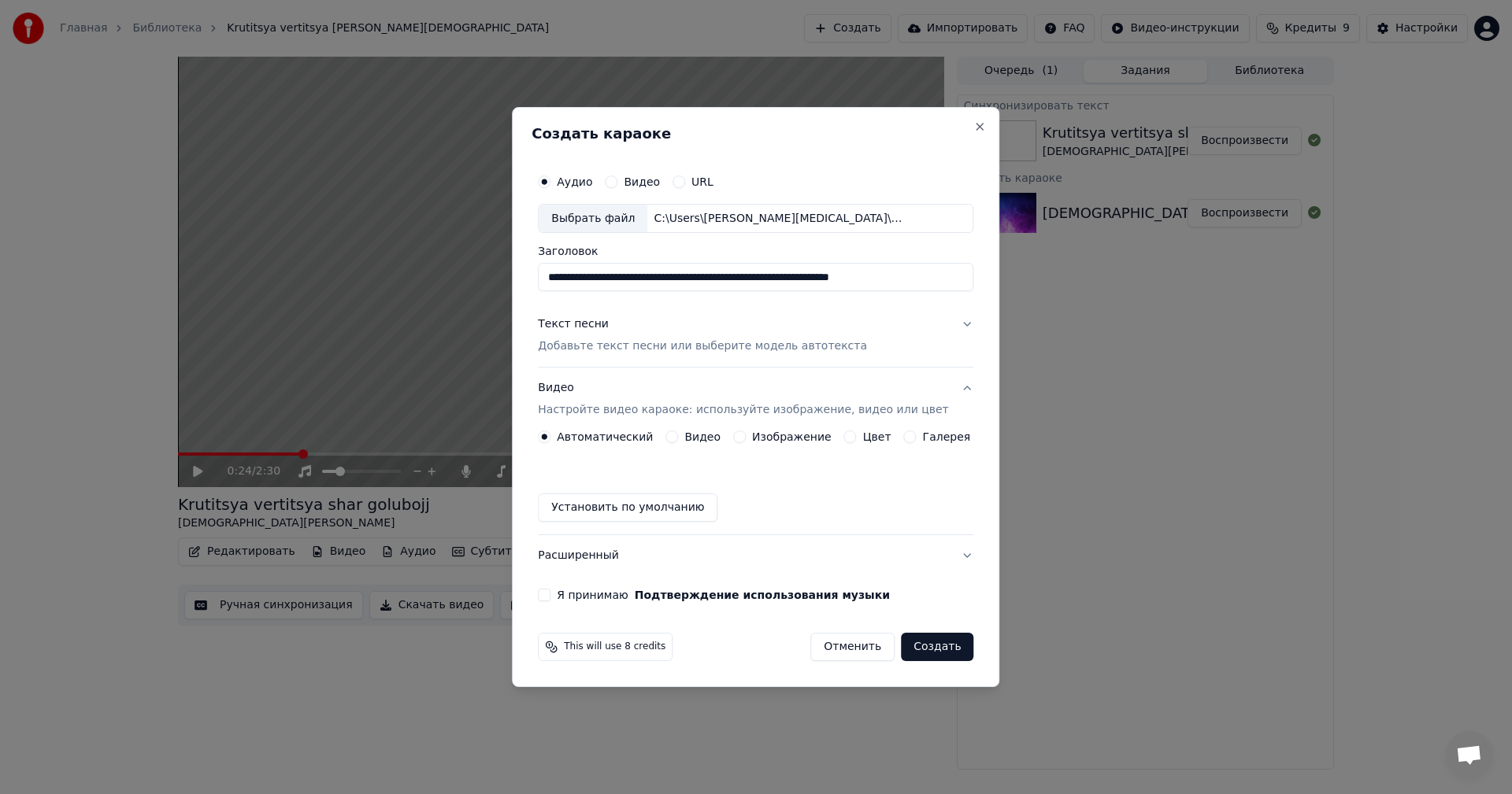
click at [613, 592] on label "Я принимаю Подтверждение использования музыки" at bounding box center [723, 594] width 333 height 11
click at [551, 592] on button "Я принимаю Подтверждение использования музыки" at bounding box center [543, 594] width 12 height 12
click at [589, 271] on input "**********" at bounding box center [755, 277] width 435 height 29
paste input
type input "**********"
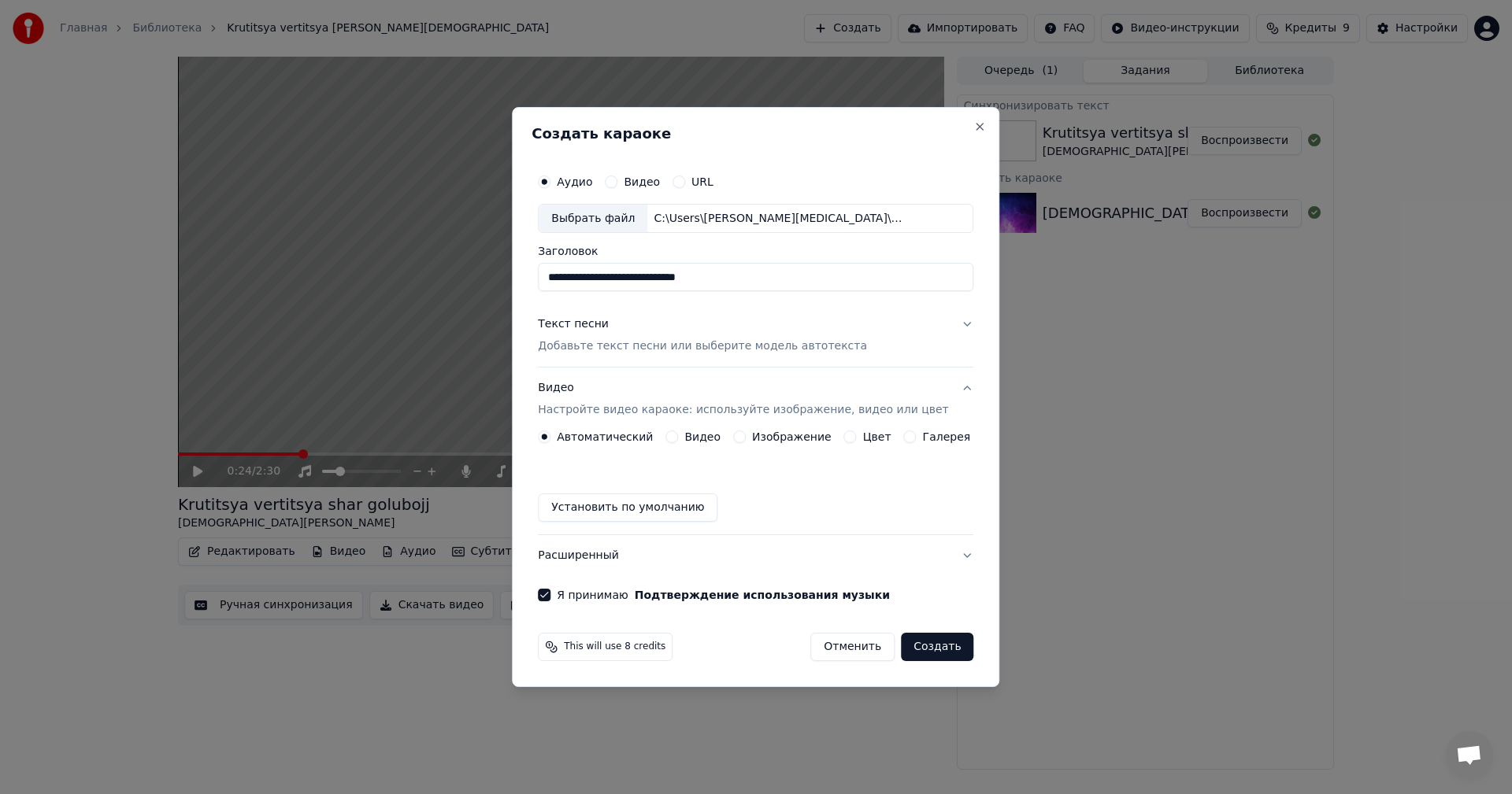
click at [929, 649] on button "Создать" at bounding box center [937, 647] width 73 height 29
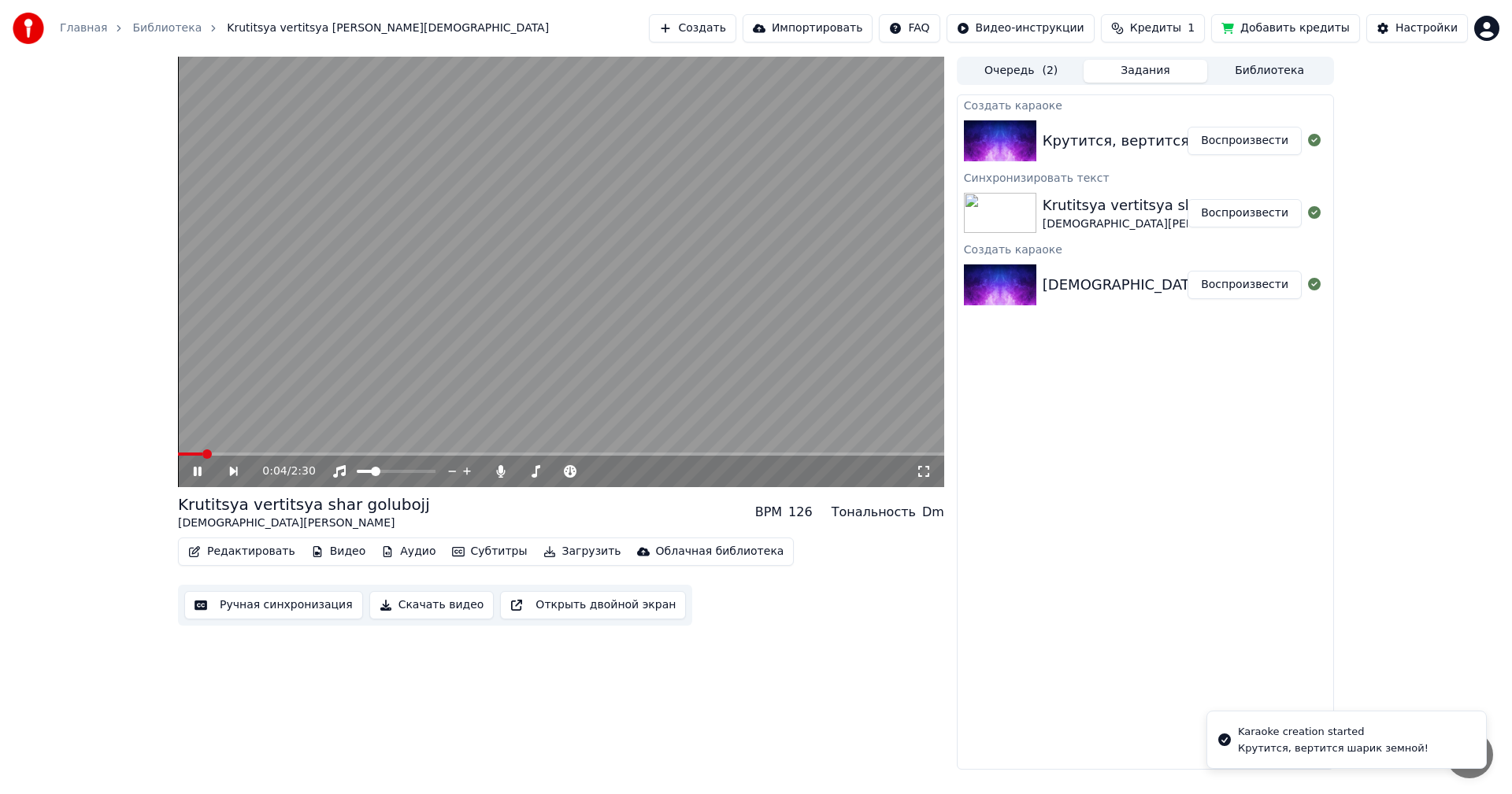
click at [206, 470] on icon at bounding box center [209, 471] width 36 height 12
click at [205, 471] on icon at bounding box center [209, 471] width 36 height 12
click at [175, 456] on div "0:28 / 2:30 Krutitsya vertitsya shar golubojj [DEMOGRAPHIC_DATA] Malsujjgenov •…" at bounding box center [756, 413] width 1181 height 713
click at [410, 453] on icon at bounding box center [410, 454] width 11 height 11
click at [353, 454] on span at bounding box center [349, 455] width 10 height 10
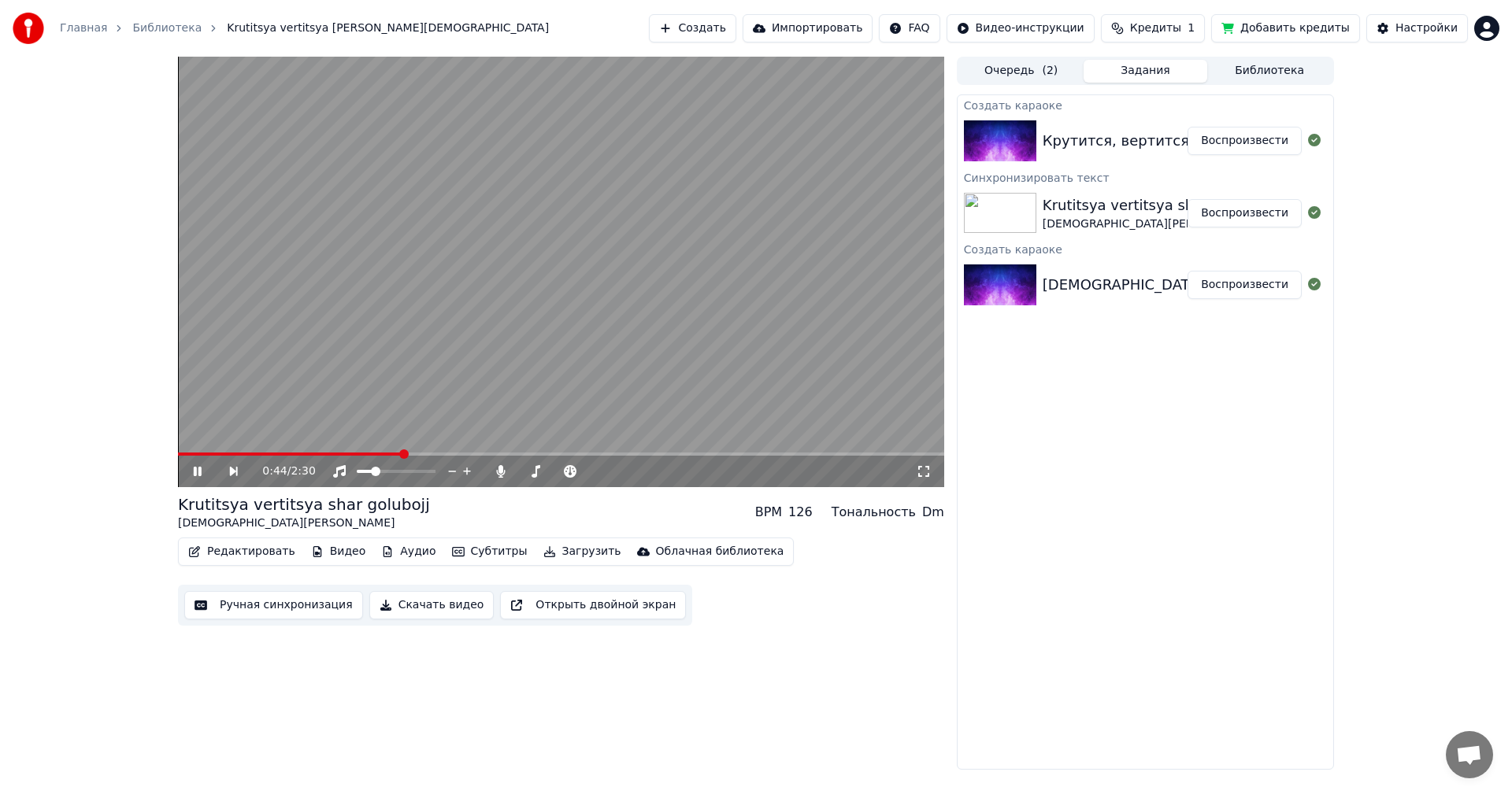
click at [409, 458] on span at bounding box center [404, 455] width 10 height 10
drag, startPoint x: 474, startPoint y: 450, endPoint x: 524, endPoint y: 453, distance: 50.1
click at [524, 453] on div "0:56 / 2:30" at bounding box center [561, 271] width 767 height 431
click at [474, 457] on span at bounding box center [470, 455] width 10 height 10
click at [196, 476] on icon at bounding box center [198, 471] width 10 height 11
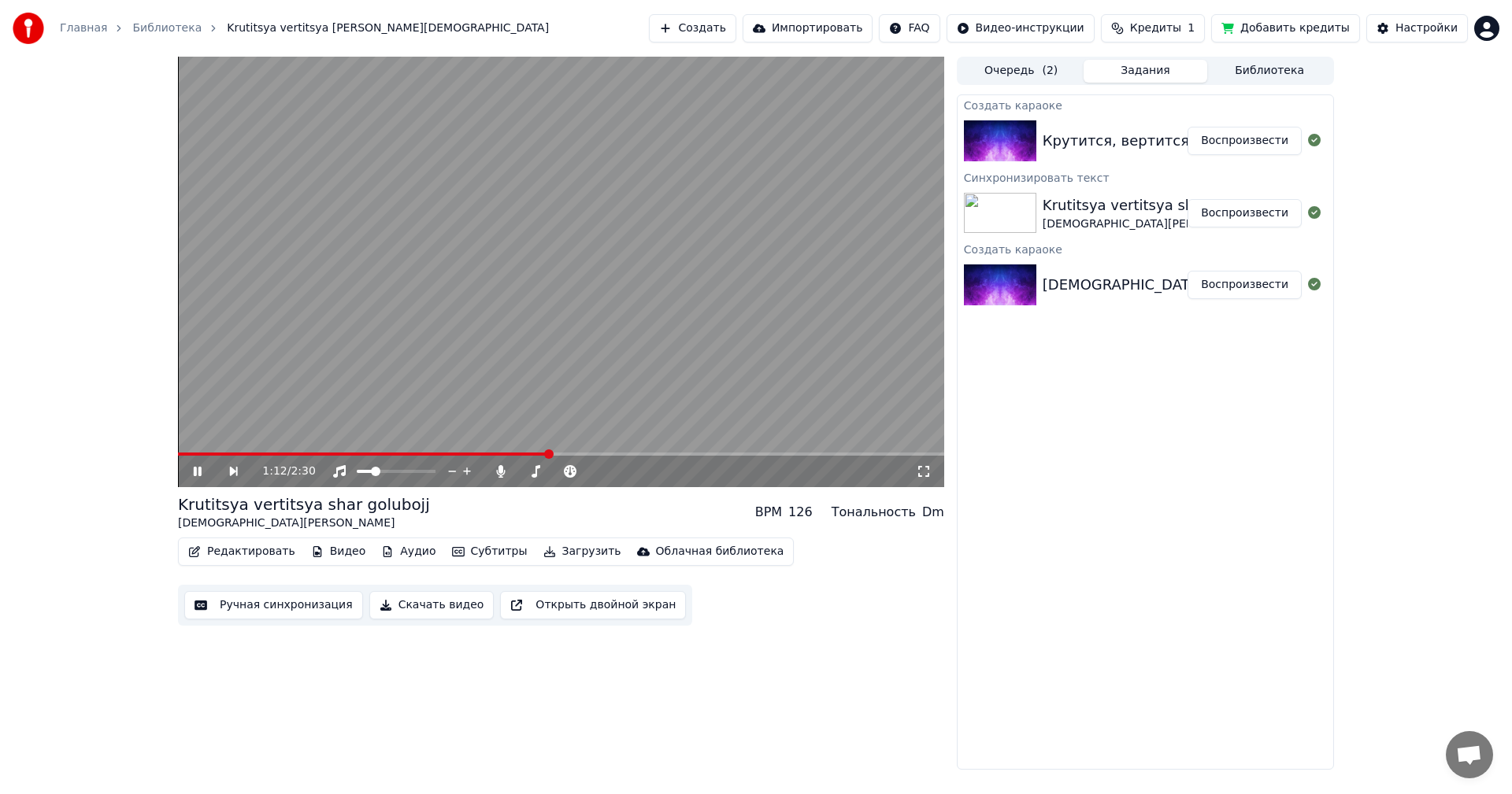
click at [196, 476] on icon at bounding box center [198, 472] width 8 height 10
click at [253, 554] on button "Редактировать" at bounding box center [241, 551] width 119 height 22
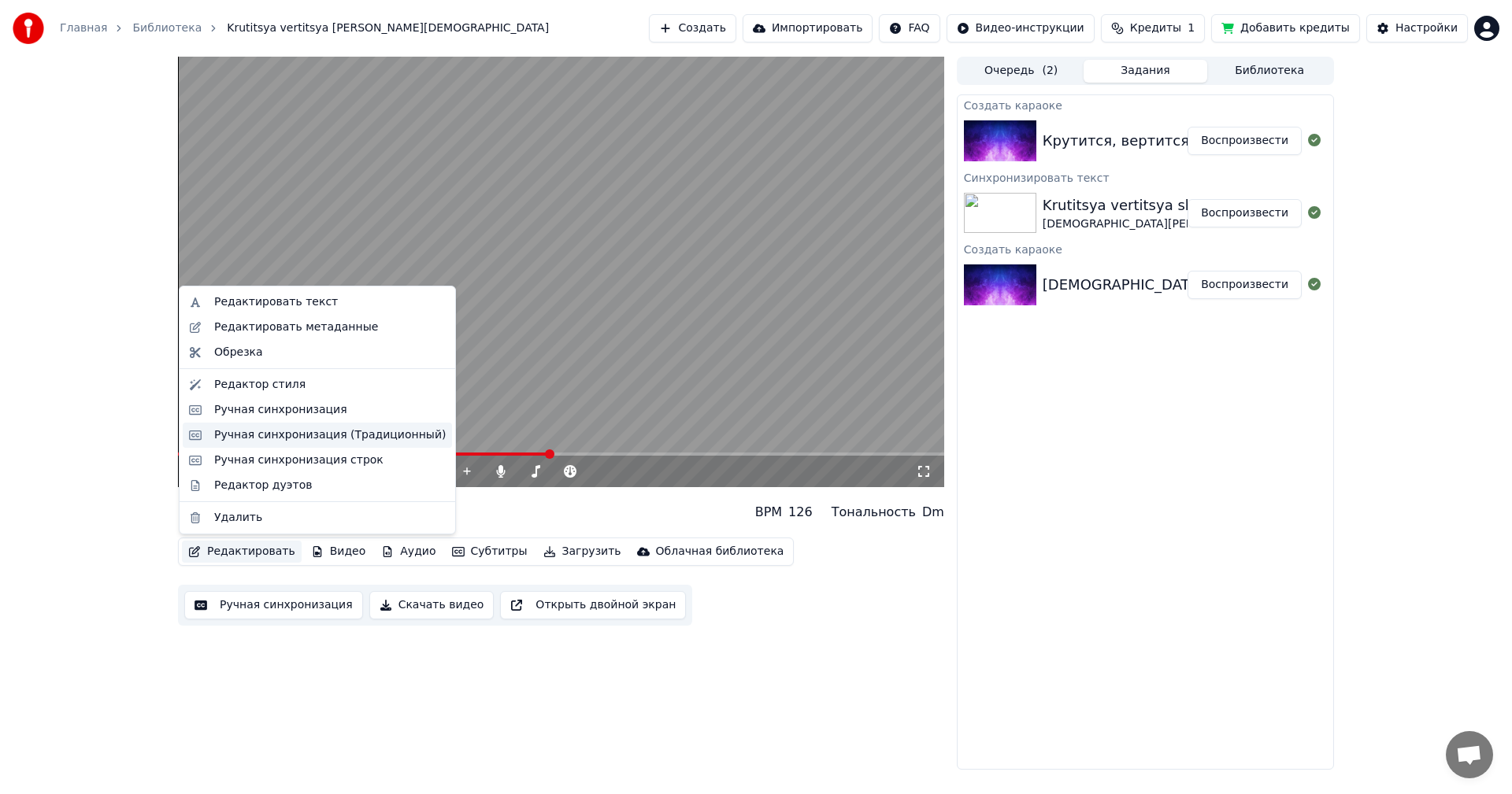
click at [344, 435] on div "Ручная синхронизация (Традиционный)" at bounding box center [330, 435] width 232 height 16
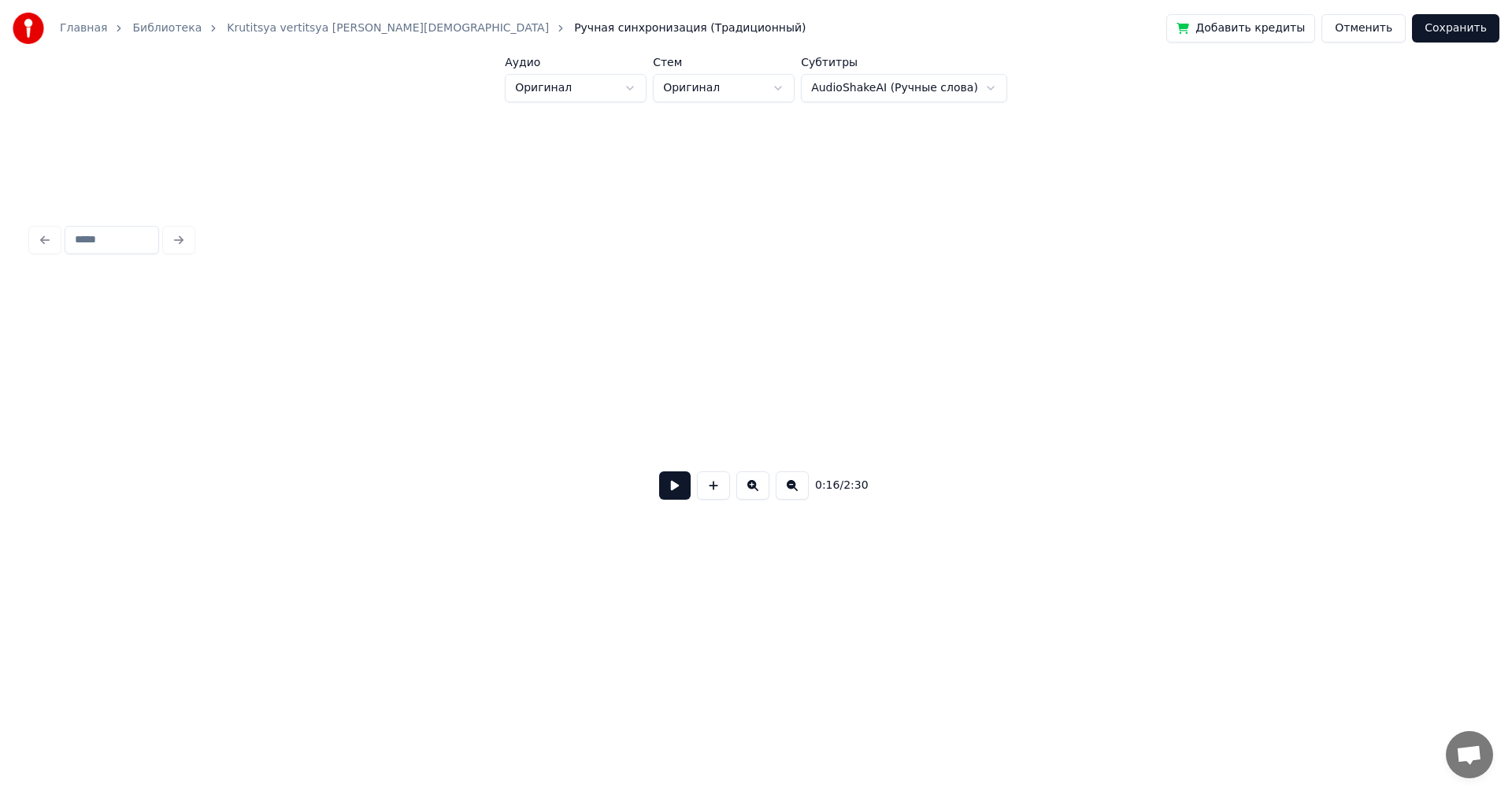
click at [668, 497] on button at bounding box center [675, 486] width 32 height 29
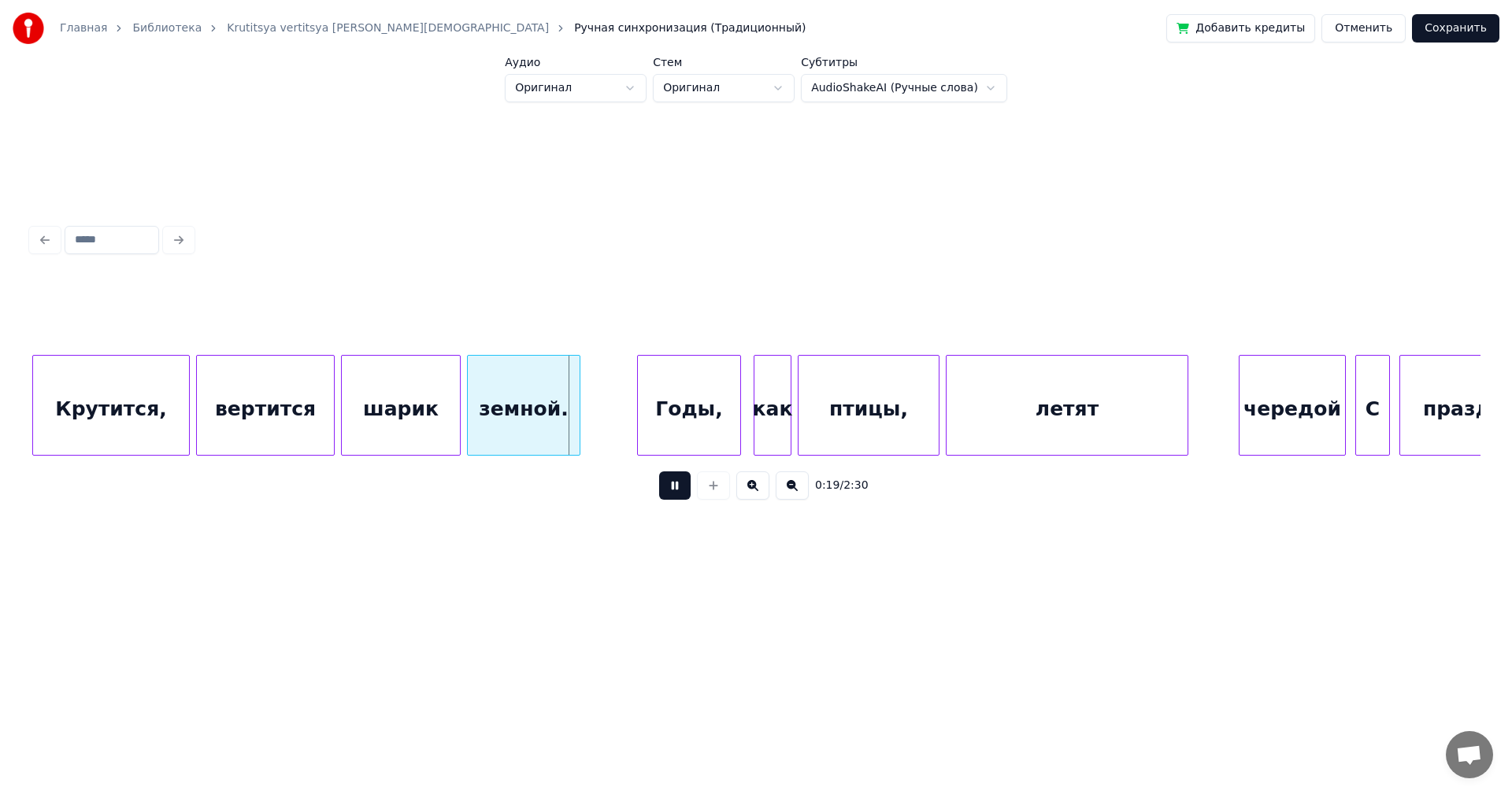
click at [685, 495] on button at bounding box center [675, 486] width 32 height 29
click at [690, 402] on div "Годы," at bounding box center [689, 409] width 102 height 107
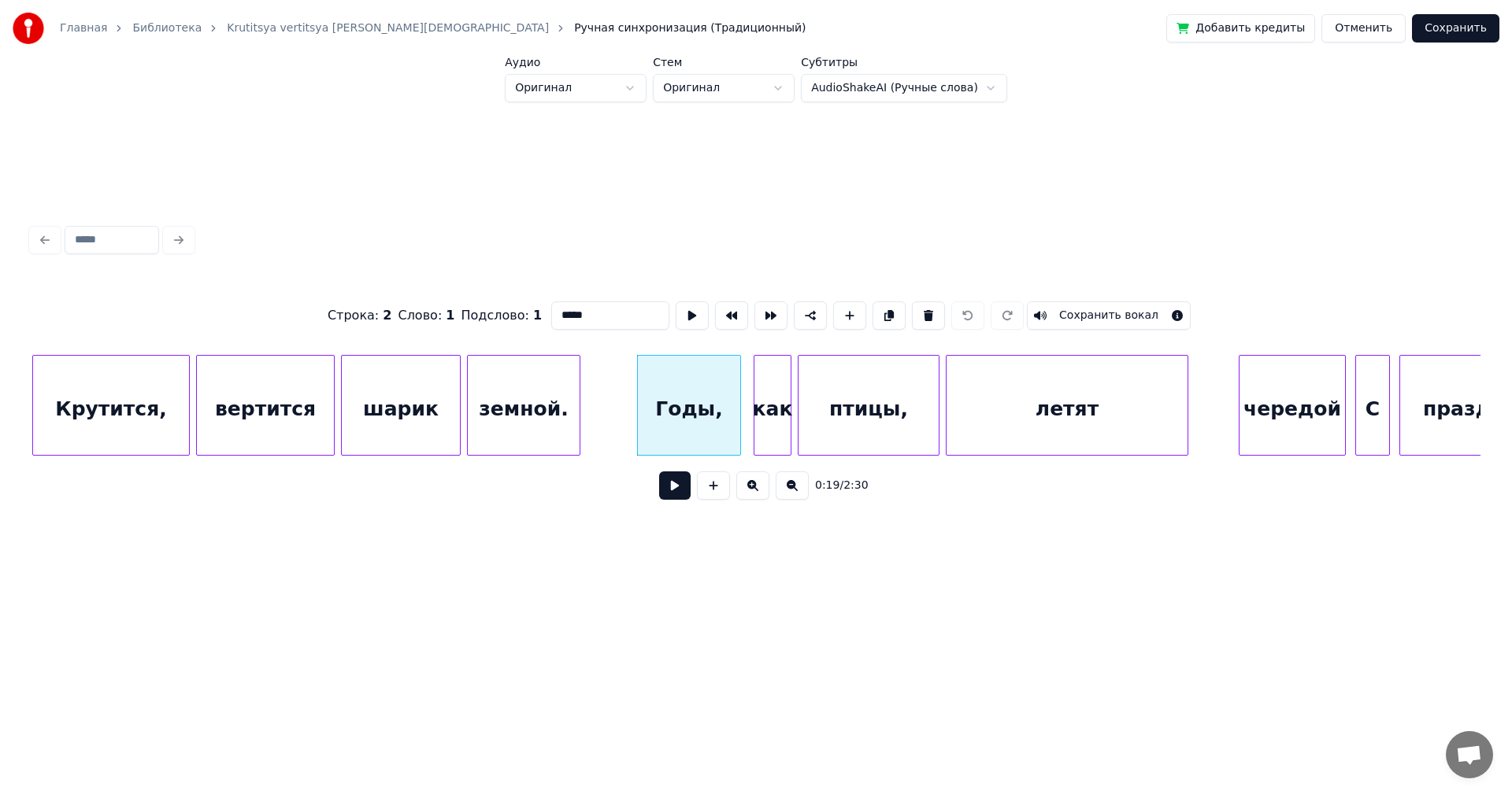
click at [671, 480] on button at bounding box center [675, 486] width 32 height 29
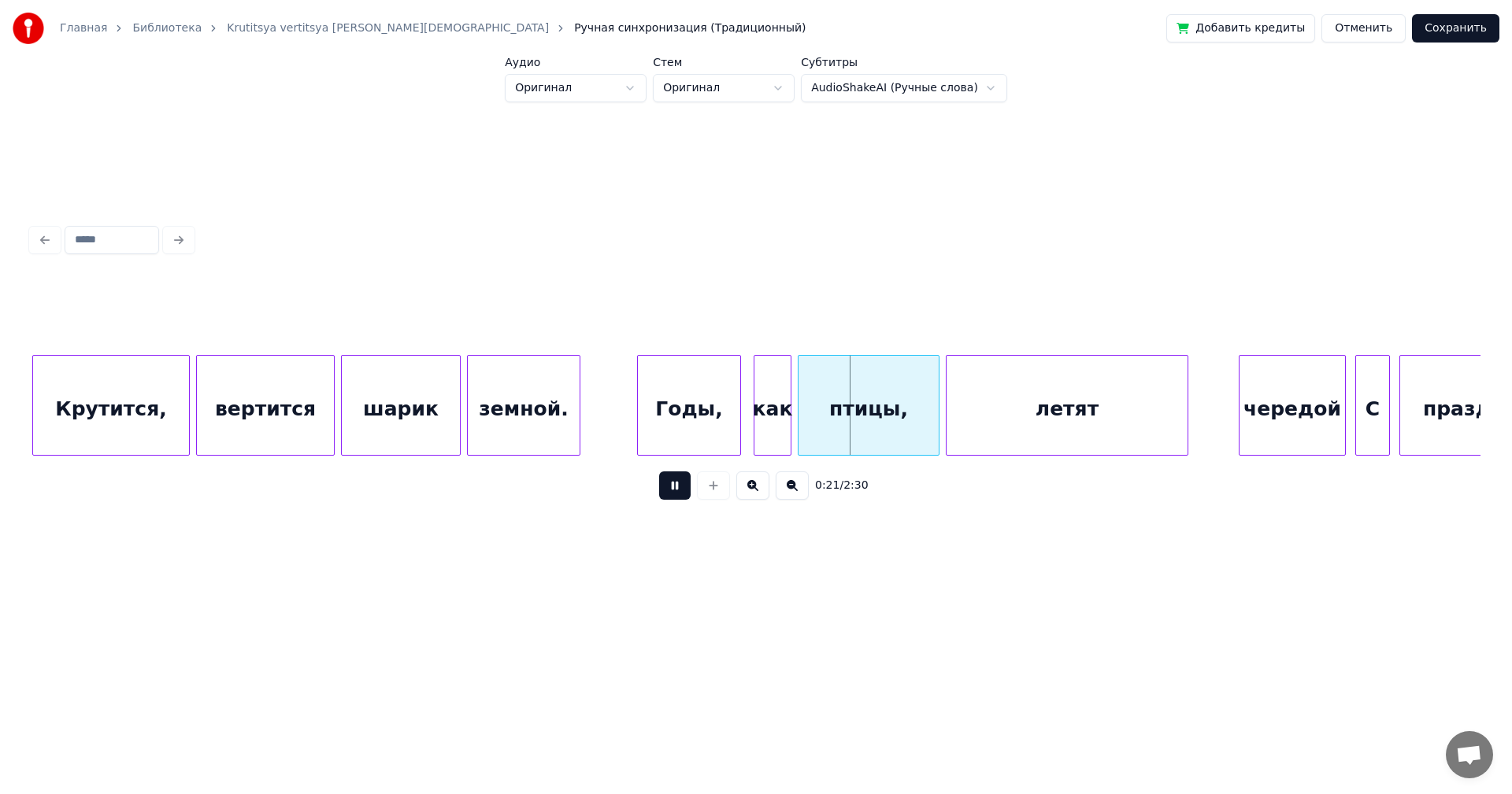
click at [677, 487] on button at bounding box center [675, 486] width 32 height 29
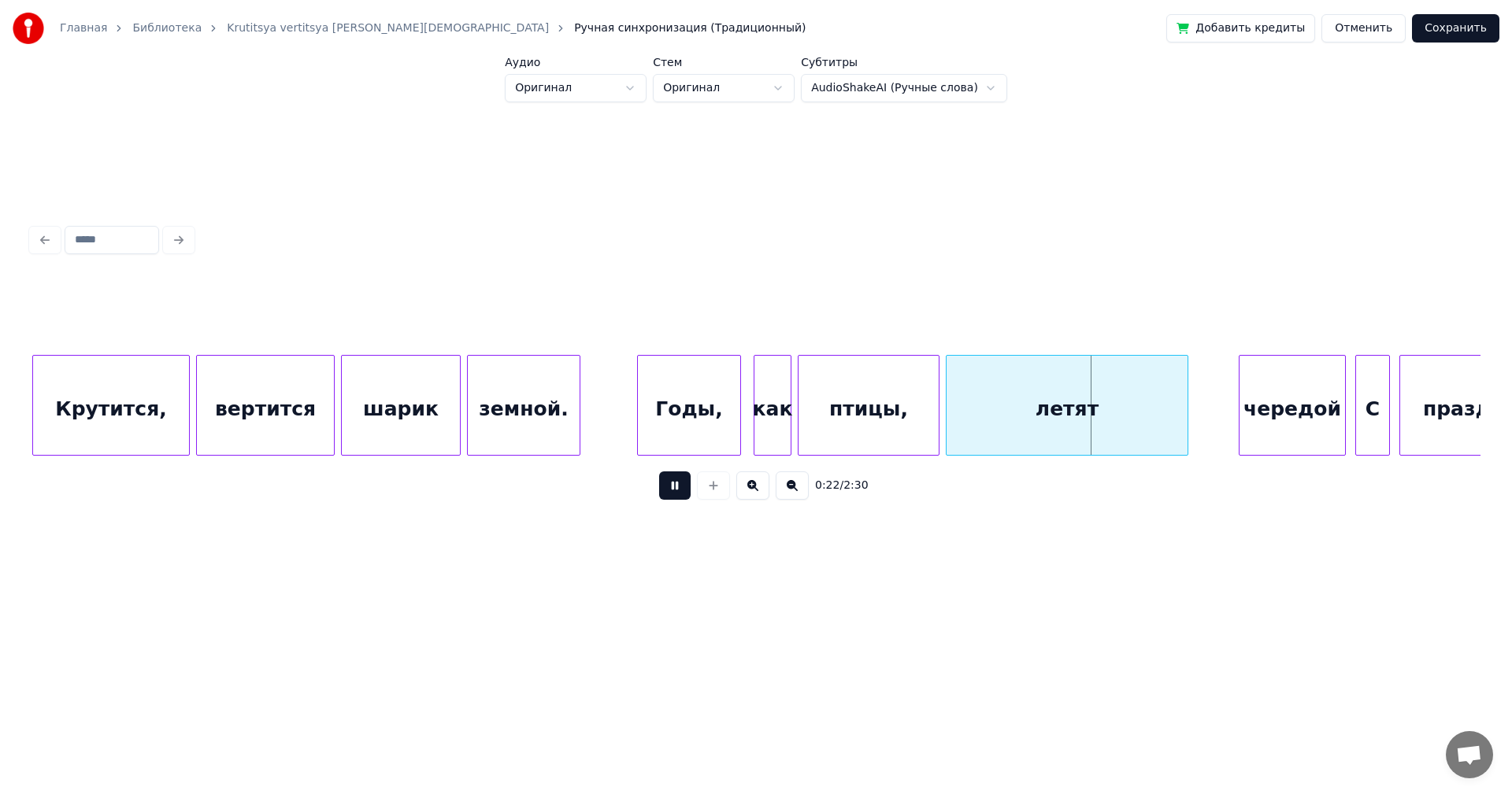
click at [677, 487] on button at bounding box center [675, 486] width 32 height 29
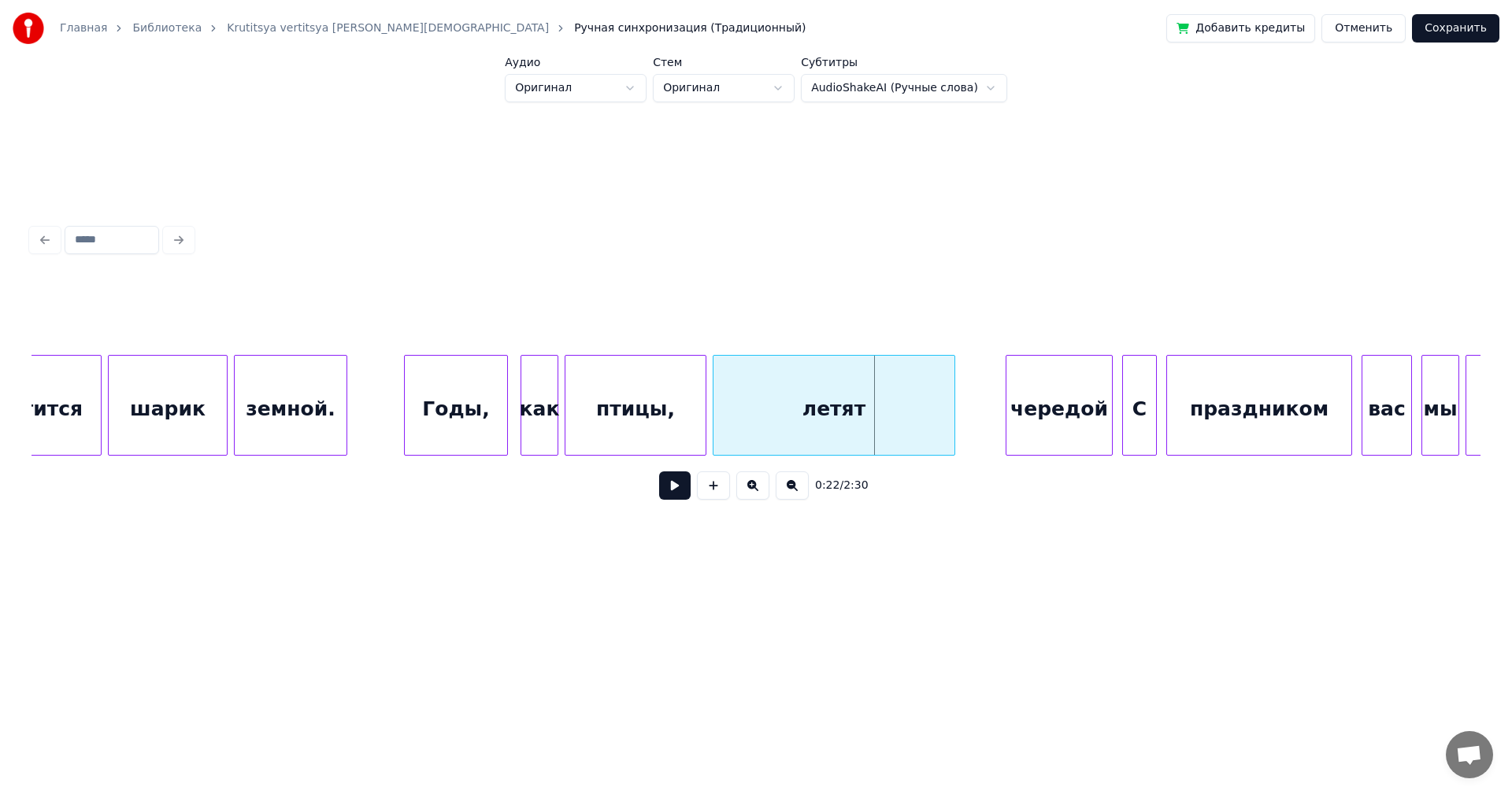
scroll to position [0, 2785]
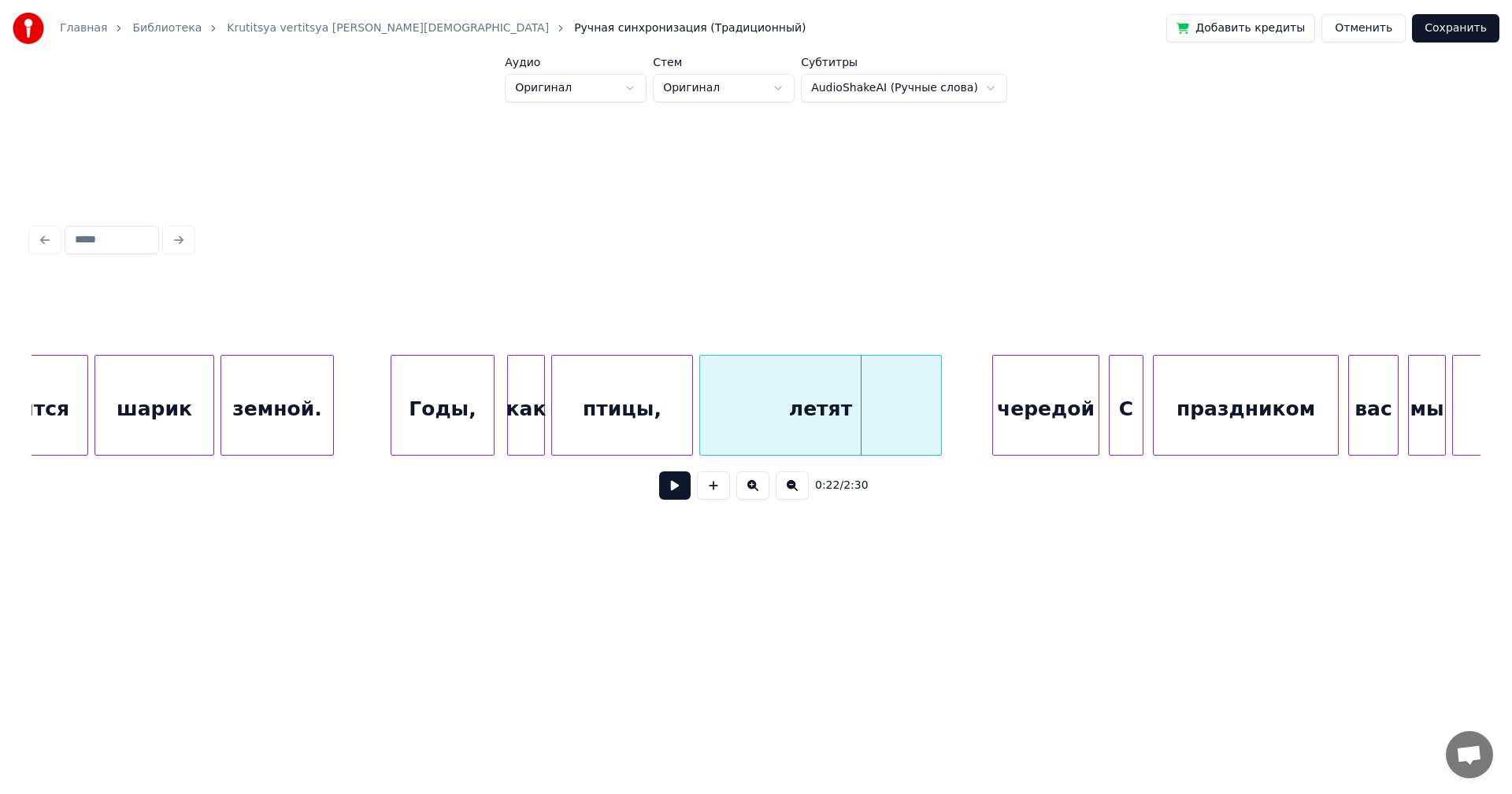
click at [769, 330] on div at bounding box center [756, 316] width 1449 height 79
click at [778, 489] on button at bounding box center [792, 486] width 33 height 29
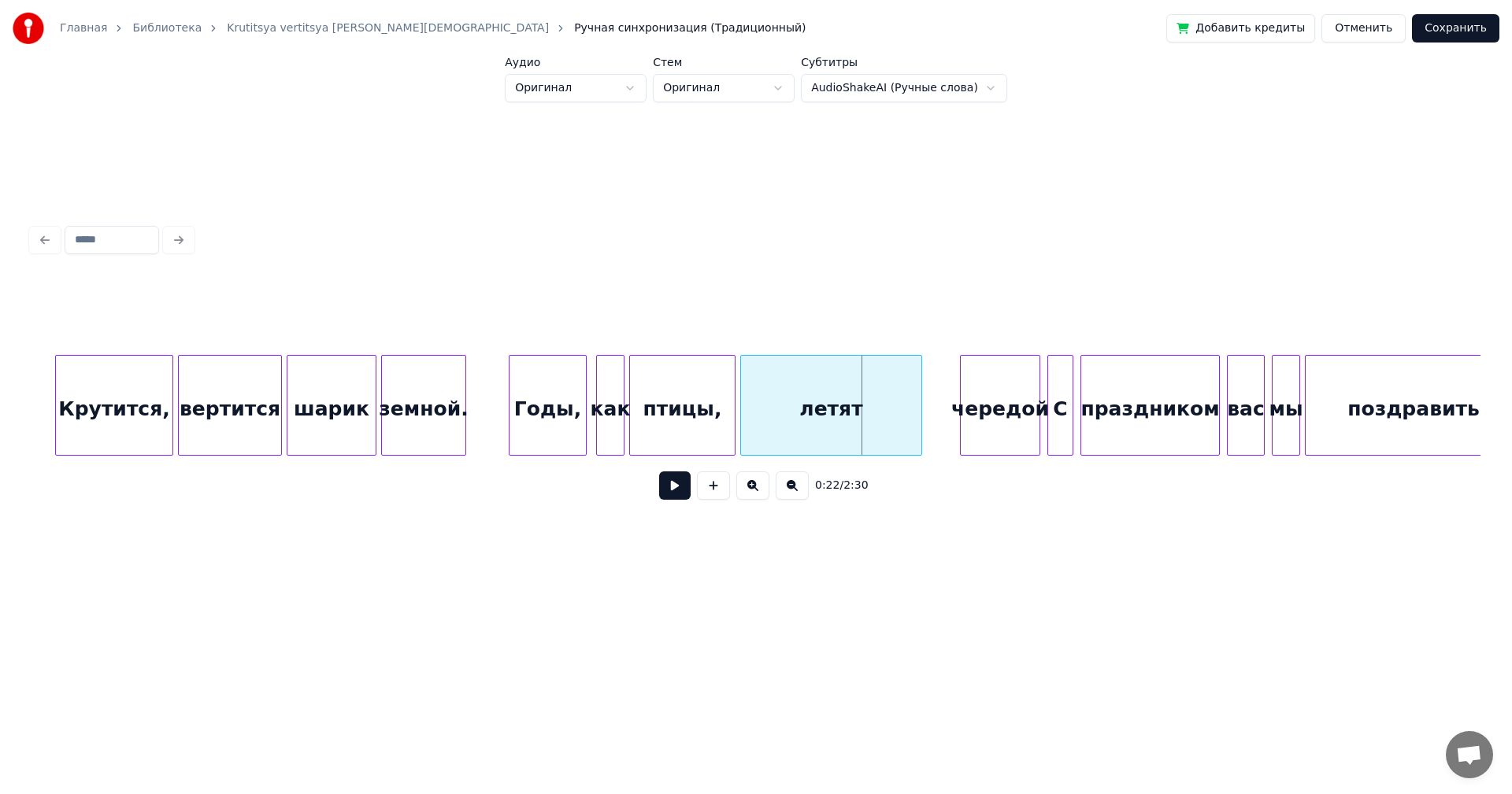
click at [778, 489] on button at bounding box center [792, 486] width 33 height 29
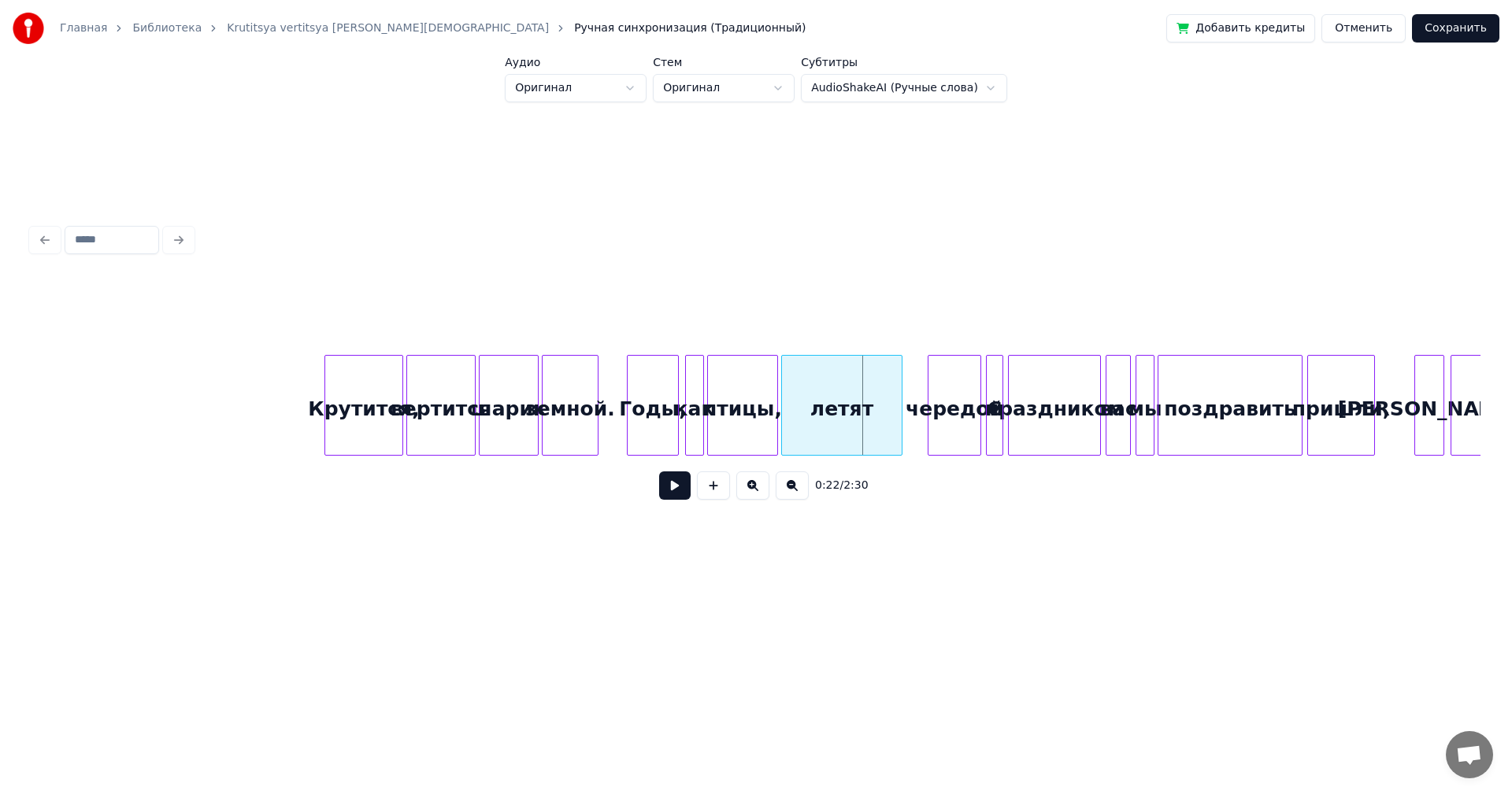
click at [758, 305] on div at bounding box center [756, 316] width 1449 height 79
click at [807, 337] on div at bounding box center [756, 316] width 1449 height 79
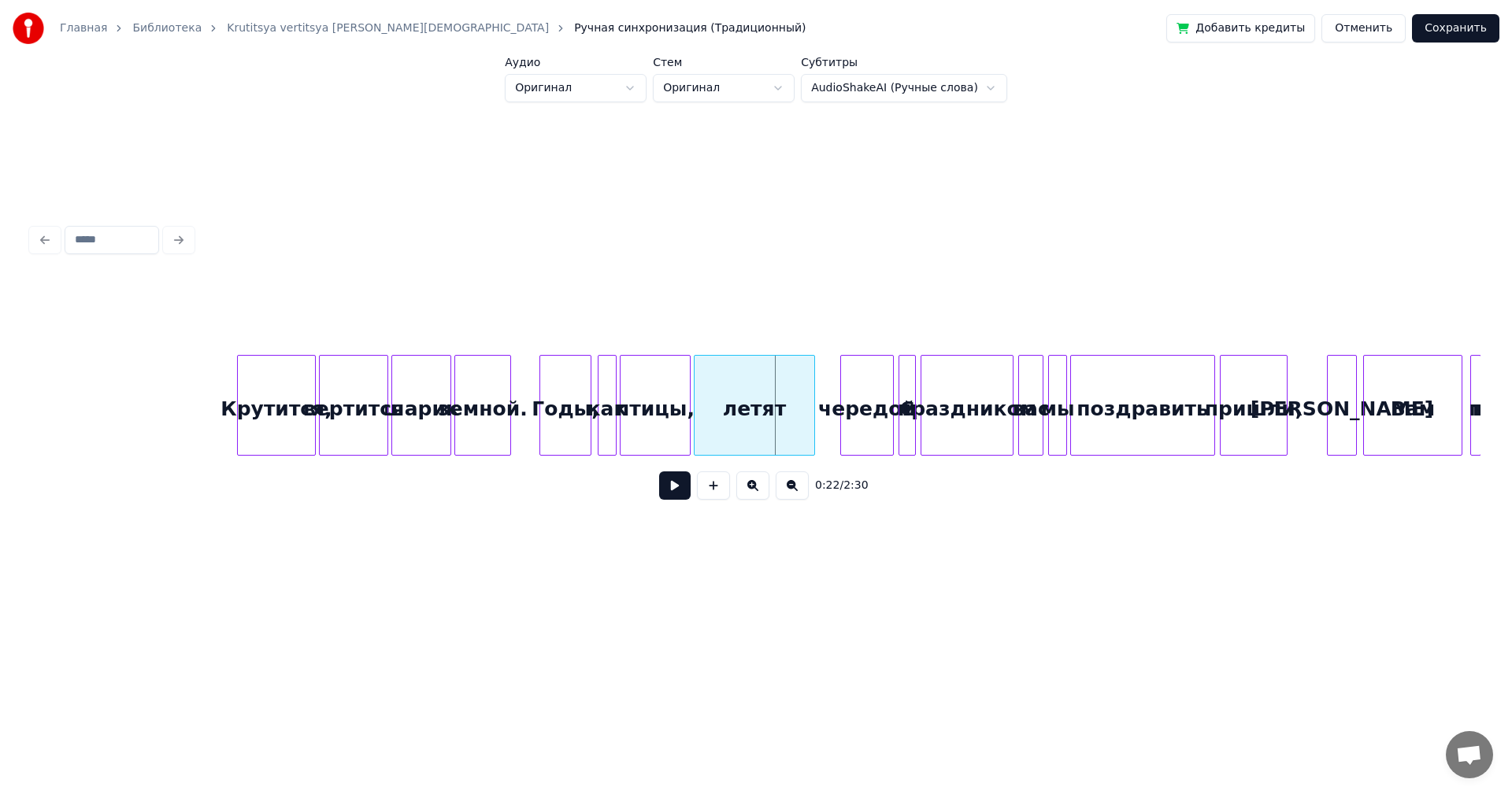
scroll to position [0, 1064]
click at [646, 394] on div "птицы," at bounding box center [655, 409] width 70 height 107
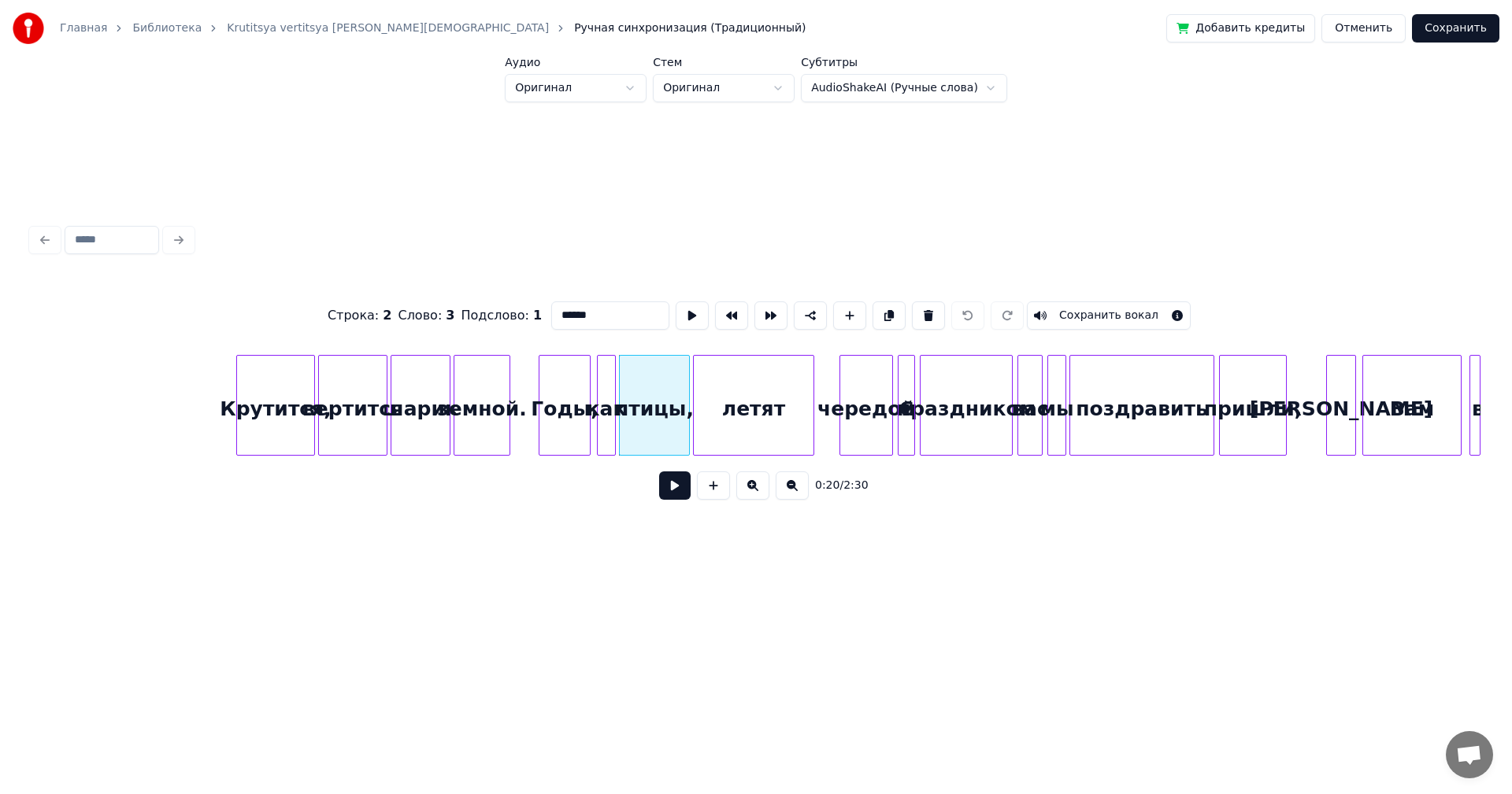
click at [677, 487] on button at bounding box center [675, 486] width 32 height 29
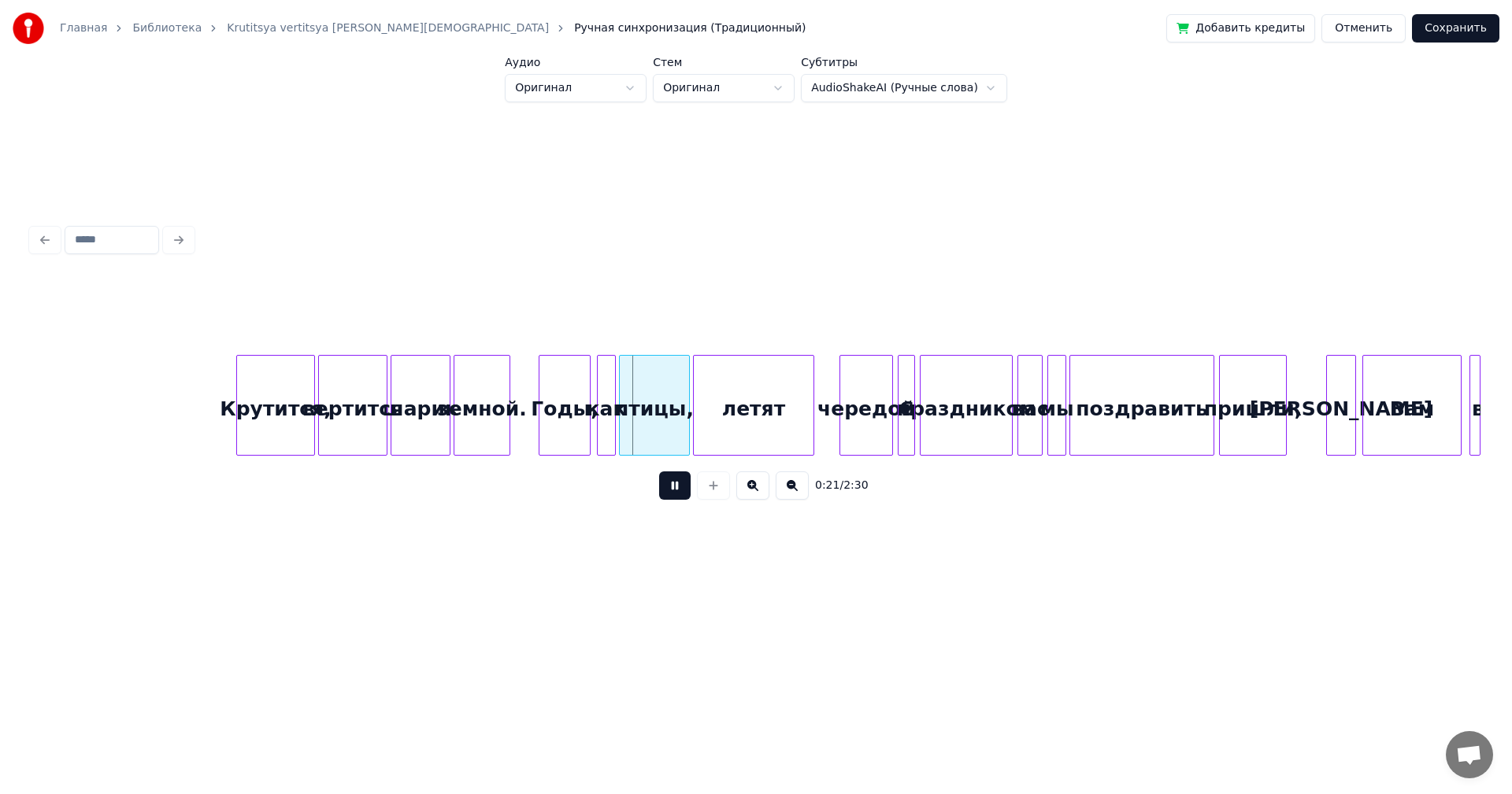
click at [673, 488] on button at bounding box center [675, 486] width 32 height 29
click at [676, 490] on button at bounding box center [675, 486] width 32 height 29
click at [564, 361] on div "Годы," at bounding box center [565, 409] width 51 height 107
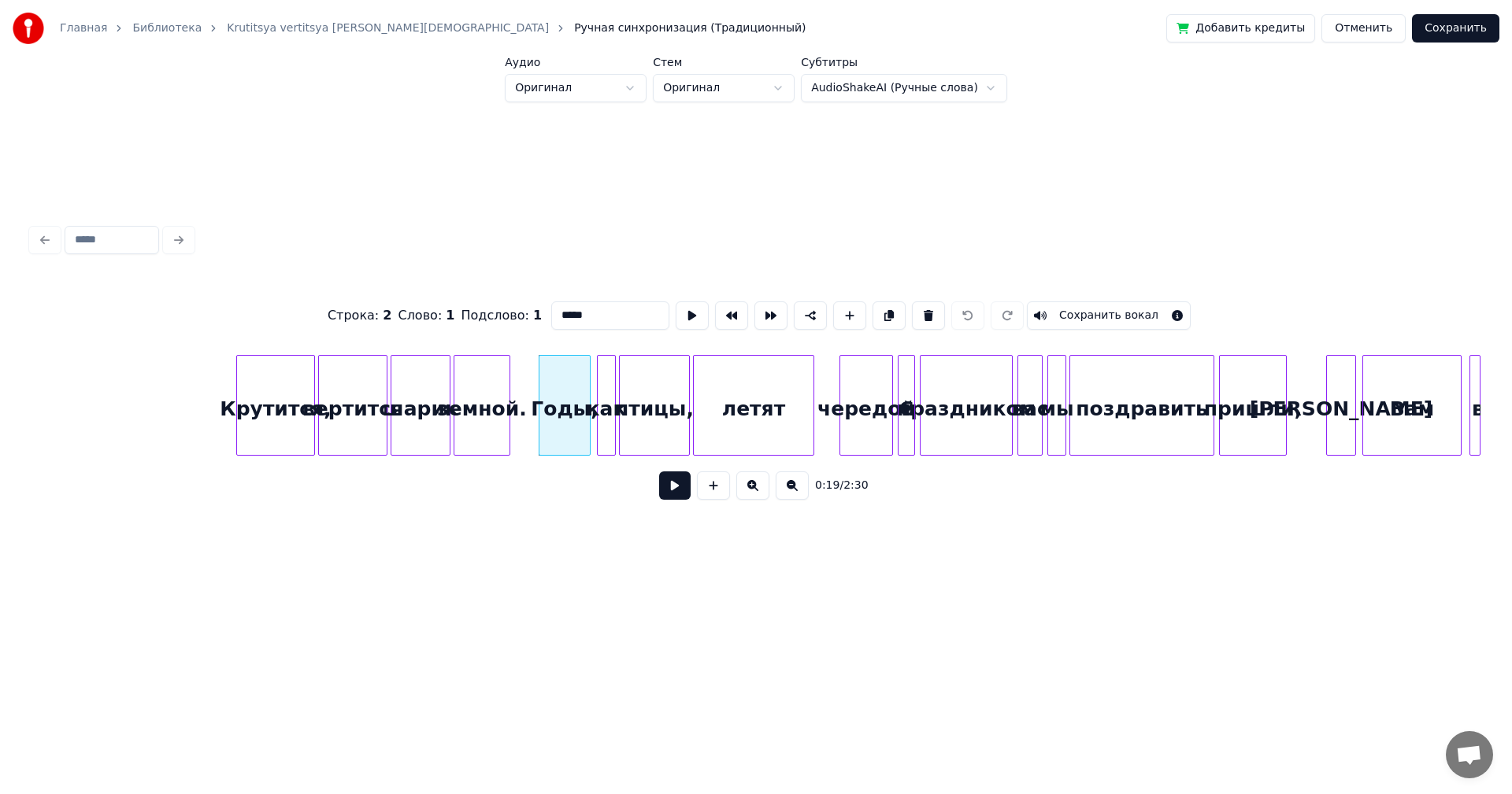
click at [672, 483] on button at bounding box center [675, 486] width 32 height 29
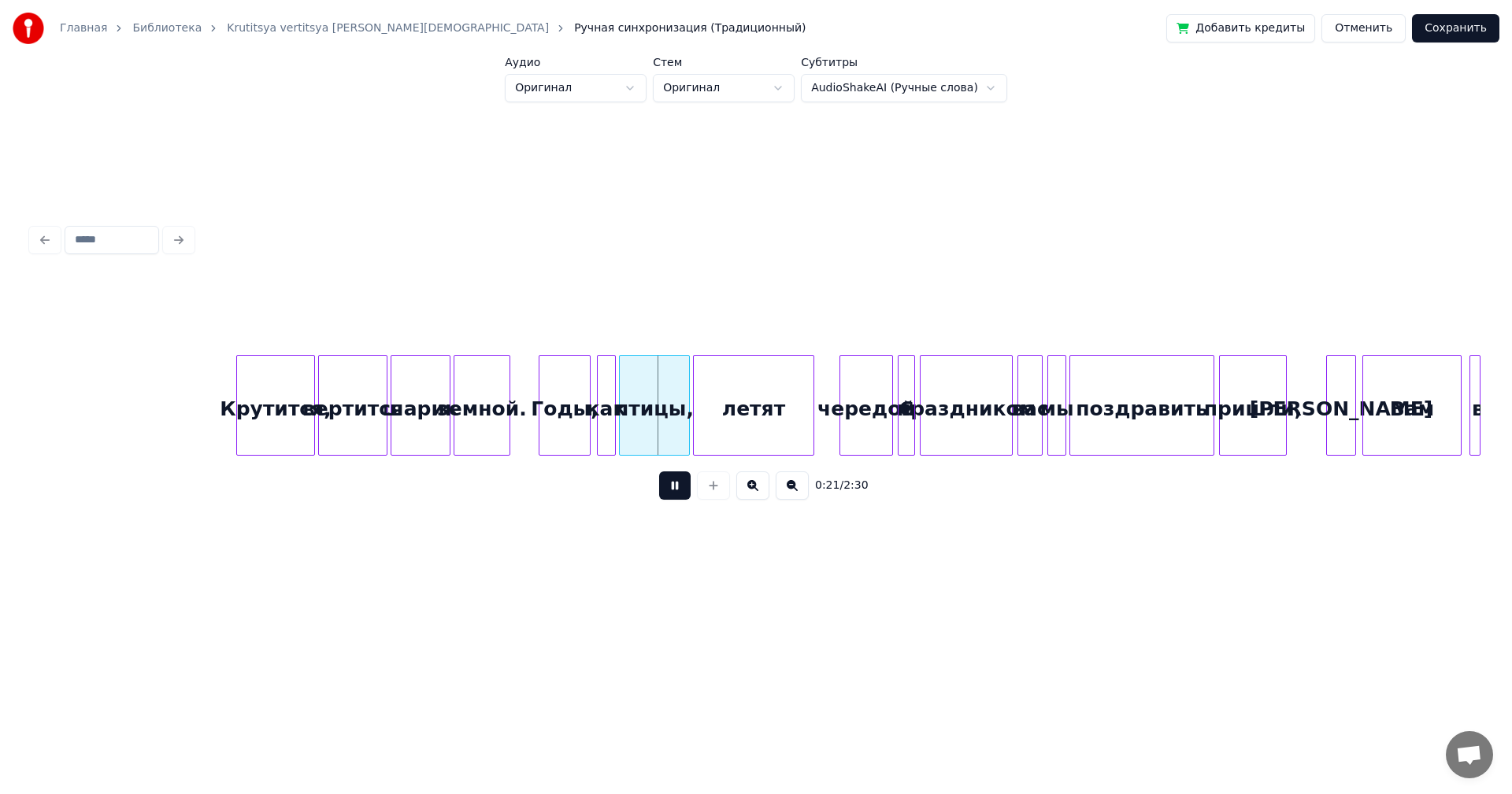
click at [672, 483] on button at bounding box center [675, 486] width 32 height 29
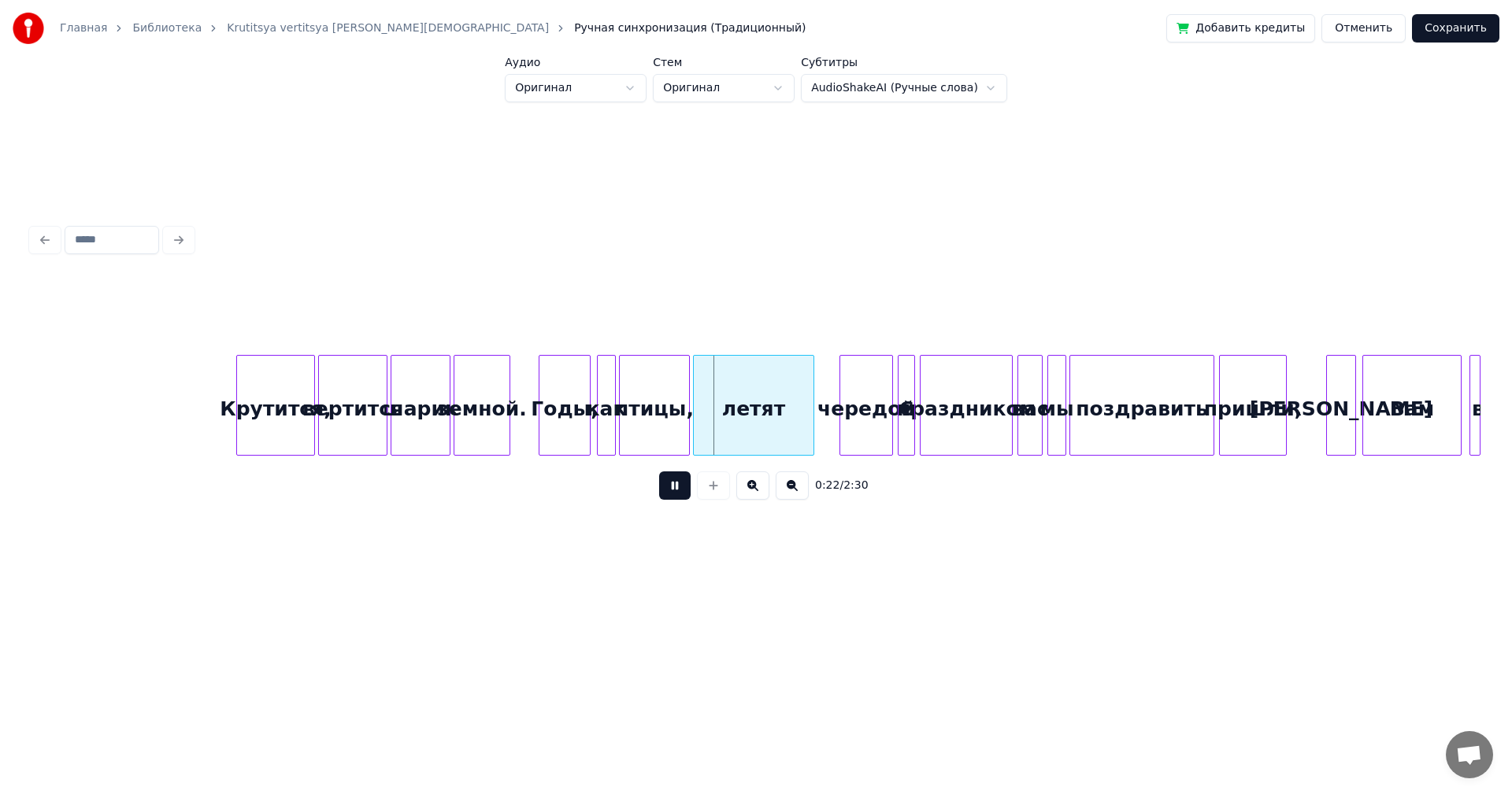
click at [672, 483] on button at bounding box center [675, 486] width 32 height 29
click at [673, 491] on button at bounding box center [675, 486] width 32 height 29
click at [733, 403] on div at bounding box center [731, 405] width 5 height 99
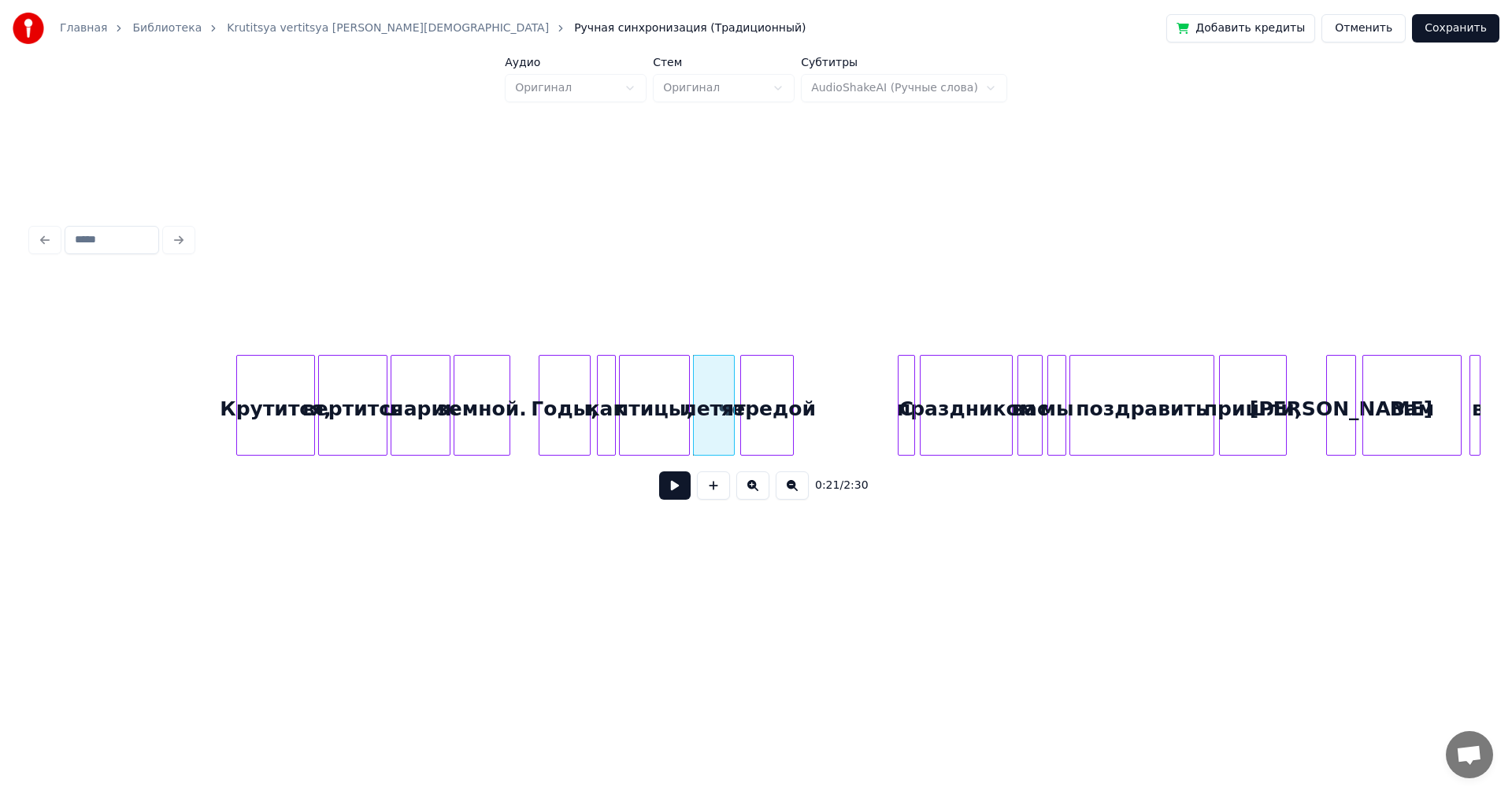
click at [768, 403] on div "чередой" at bounding box center [767, 409] width 52 height 107
click at [586, 400] on div at bounding box center [587, 405] width 5 height 99
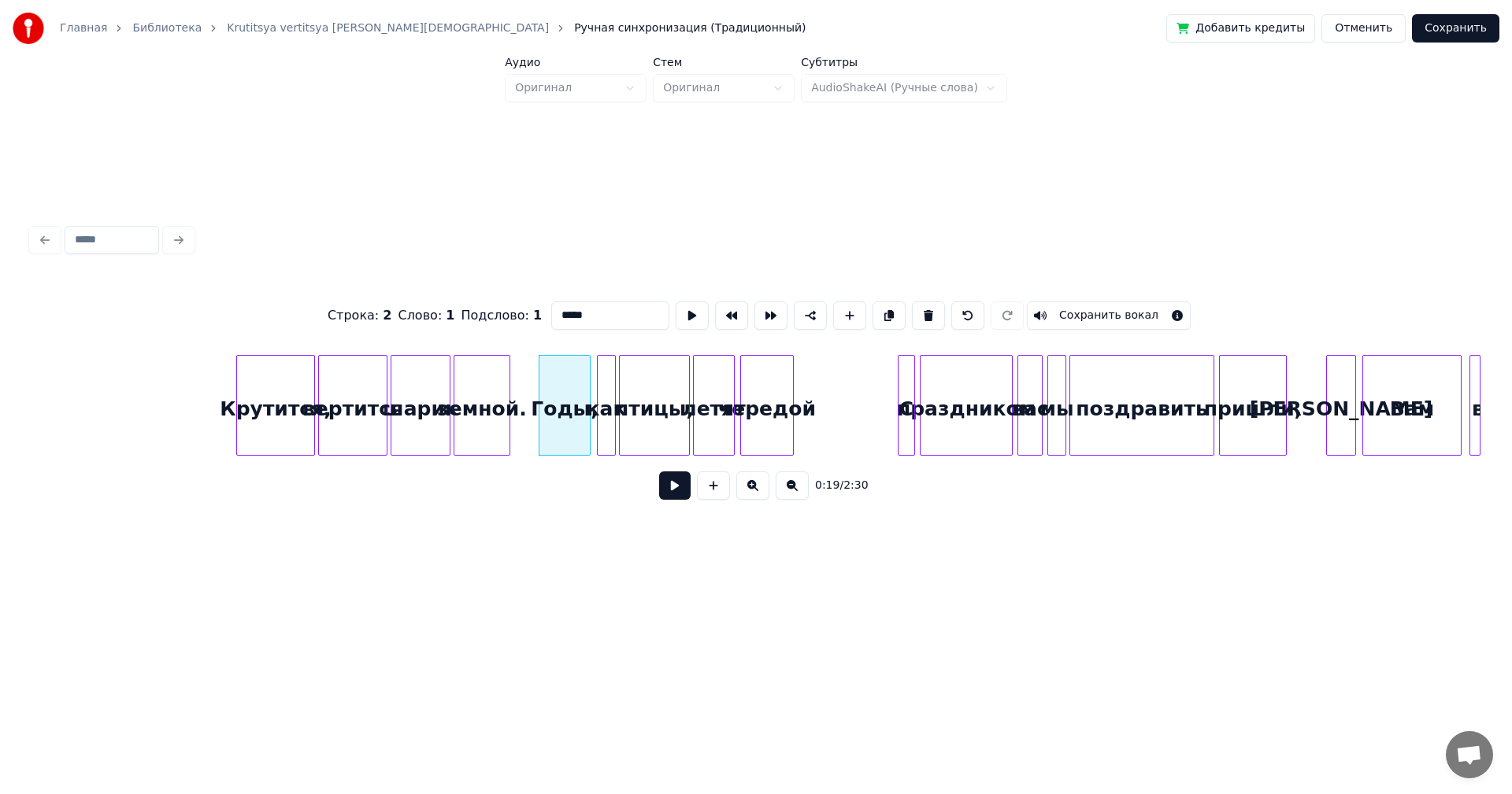
click at [672, 483] on button at bounding box center [675, 486] width 32 height 29
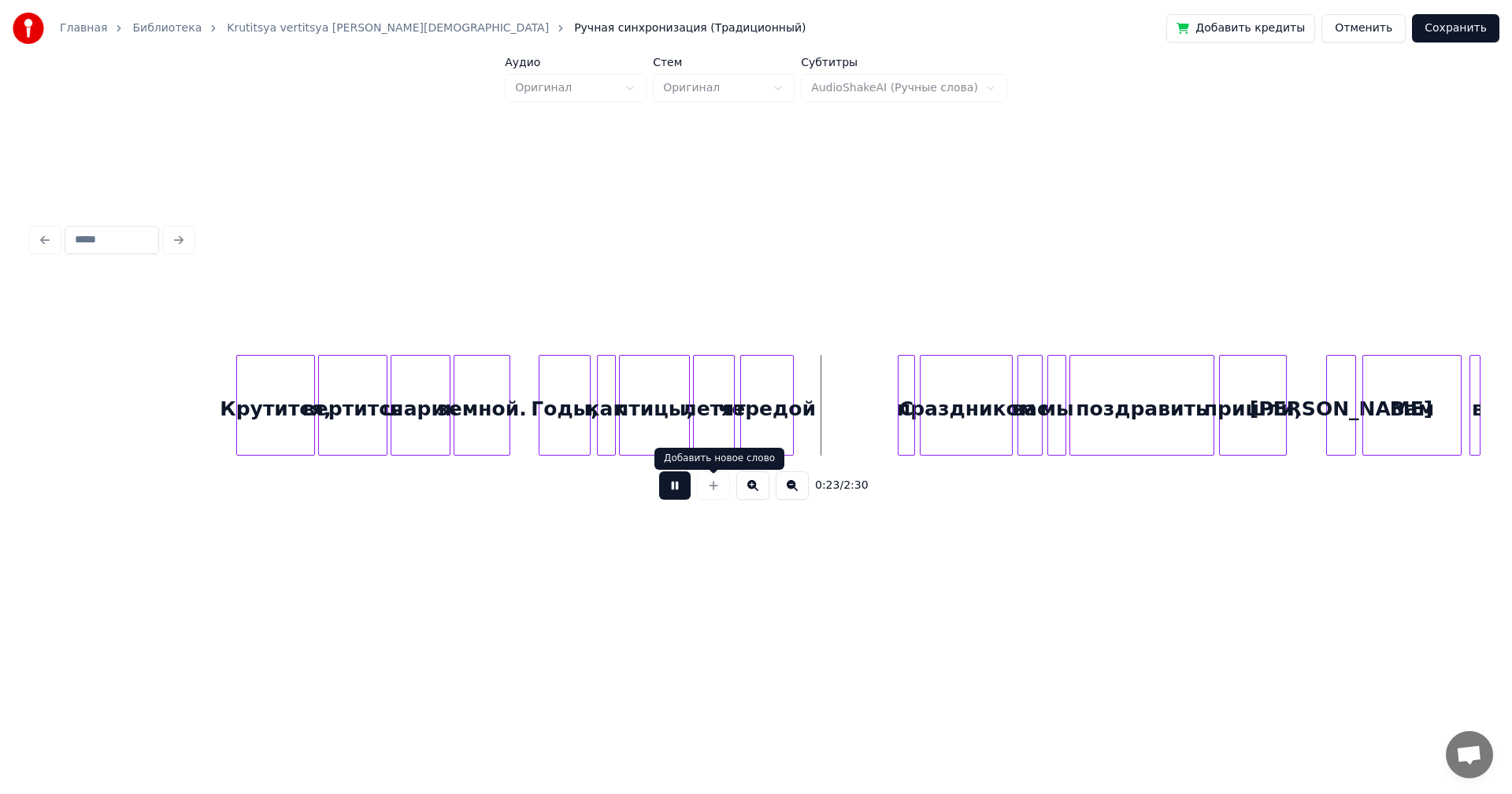
click at [681, 488] on button at bounding box center [675, 486] width 32 height 29
click at [679, 415] on div at bounding box center [677, 405] width 5 height 99
click at [696, 424] on div "летят" at bounding box center [705, 409] width 40 height 107
click at [746, 426] on div "чередой" at bounding box center [757, 409] width 52 height 107
click at [760, 428] on div "чередой" at bounding box center [760, 409] width 52 height 107
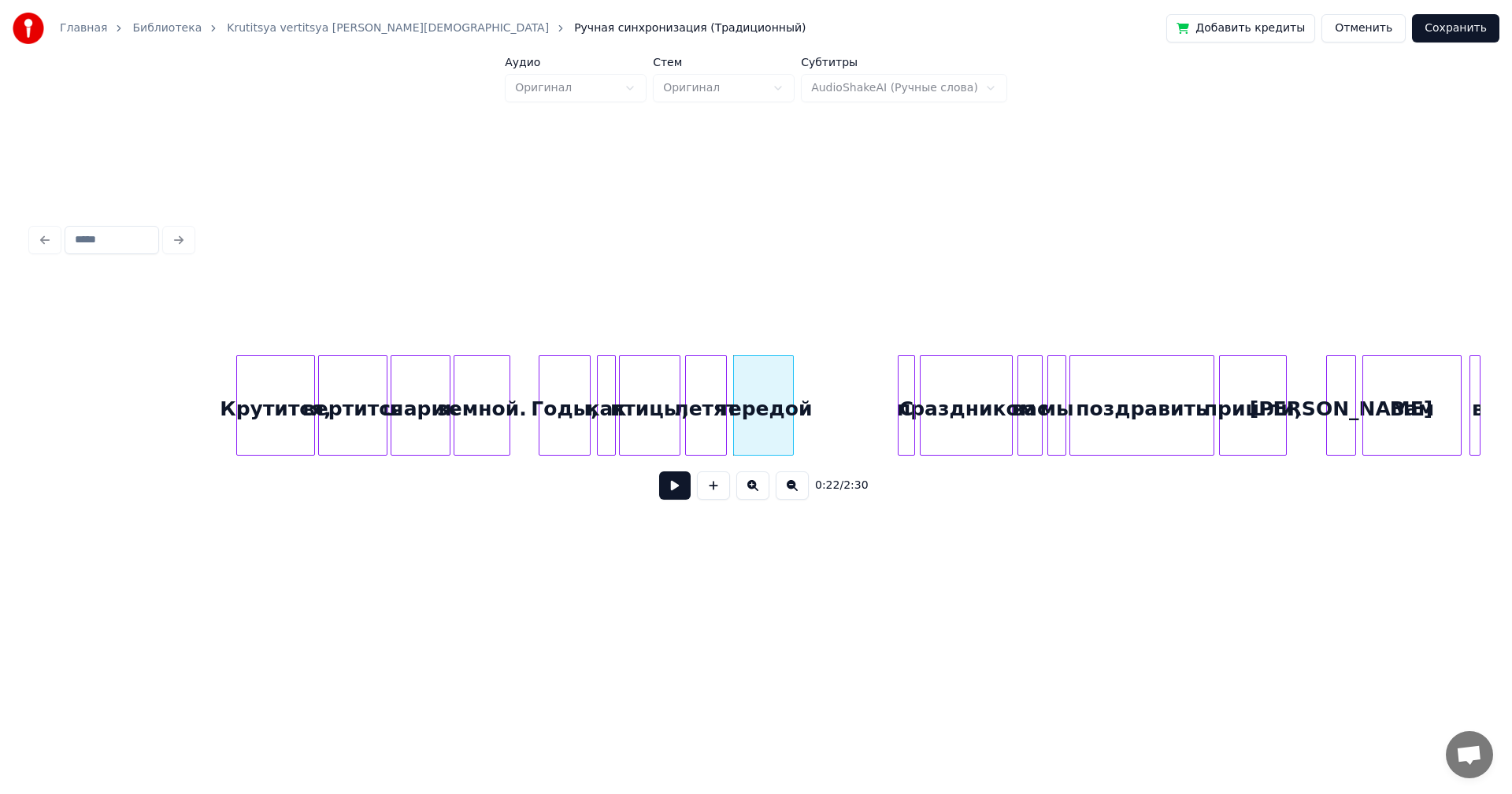
click at [792, 427] on div at bounding box center [791, 405] width 5 height 99
click at [565, 409] on div "Годы," at bounding box center [565, 409] width 51 height 107
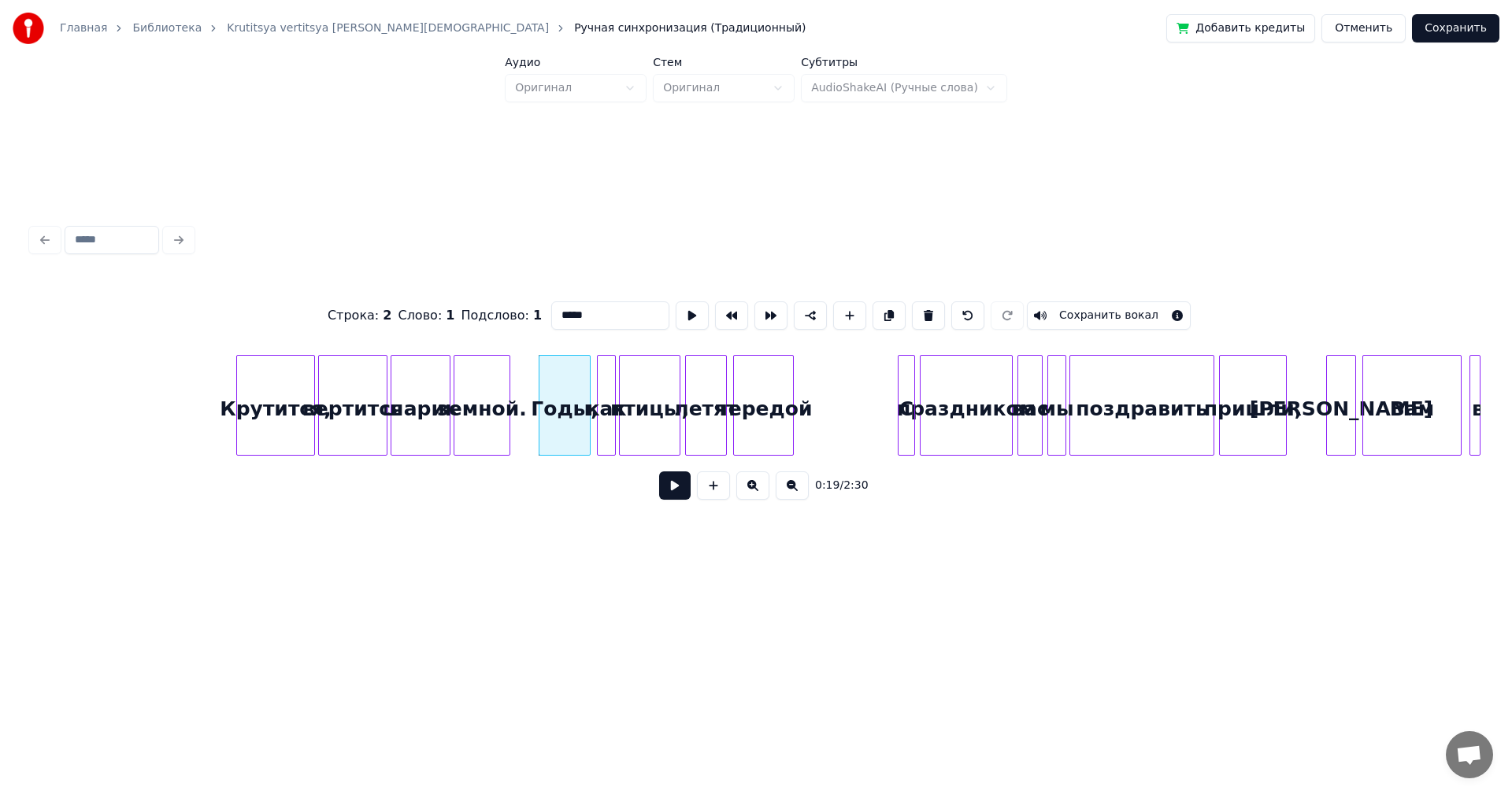
click at [674, 478] on button at bounding box center [675, 486] width 32 height 29
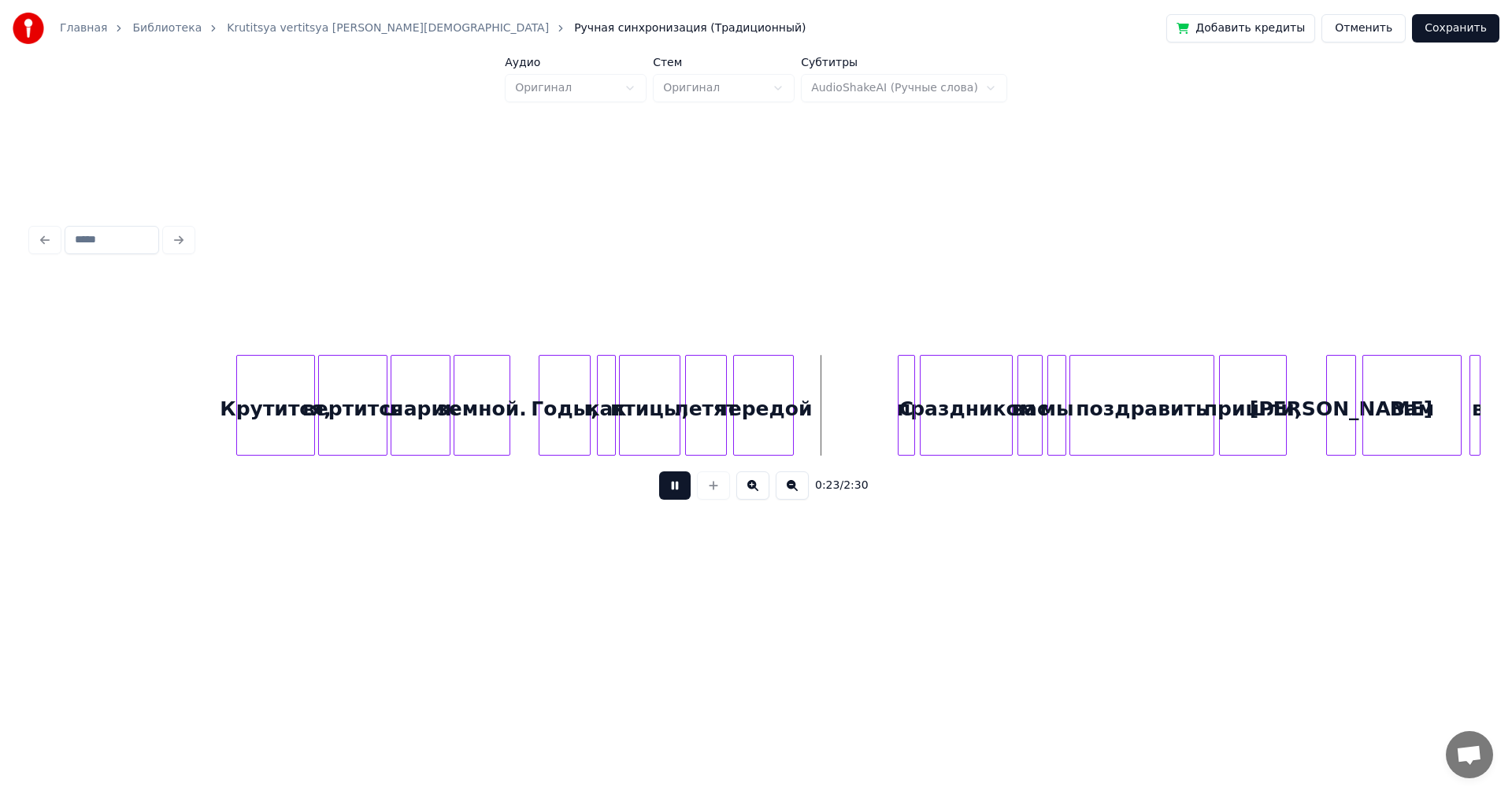
click at [682, 478] on button at bounding box center [675, 486] width 32 height 29
click at [910, 417] on div at bounding box center [912, 405] width 5 height 99
click at [846, 420] on div "С" at bounding box center [847, 409] width 16 height 107
click at [882, 418] on div "праздником" at bounding box center [907, 409] width 92 height 107
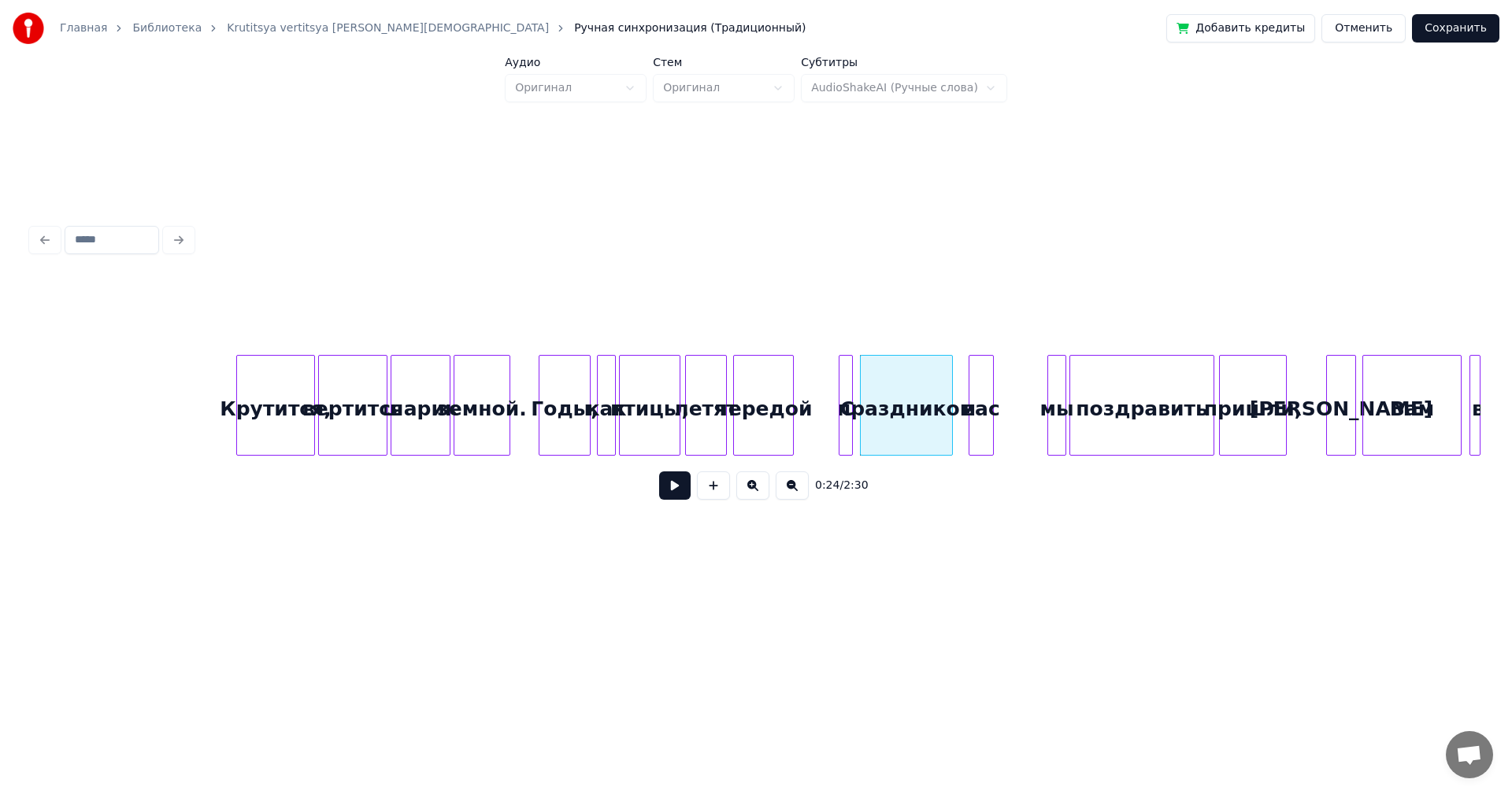
click at [974, 419] on div "вас" at bounding box center [981, 409] width 24 height 107
click at [848, 392] on div at bounding box center [850, 405] width 5 height 99
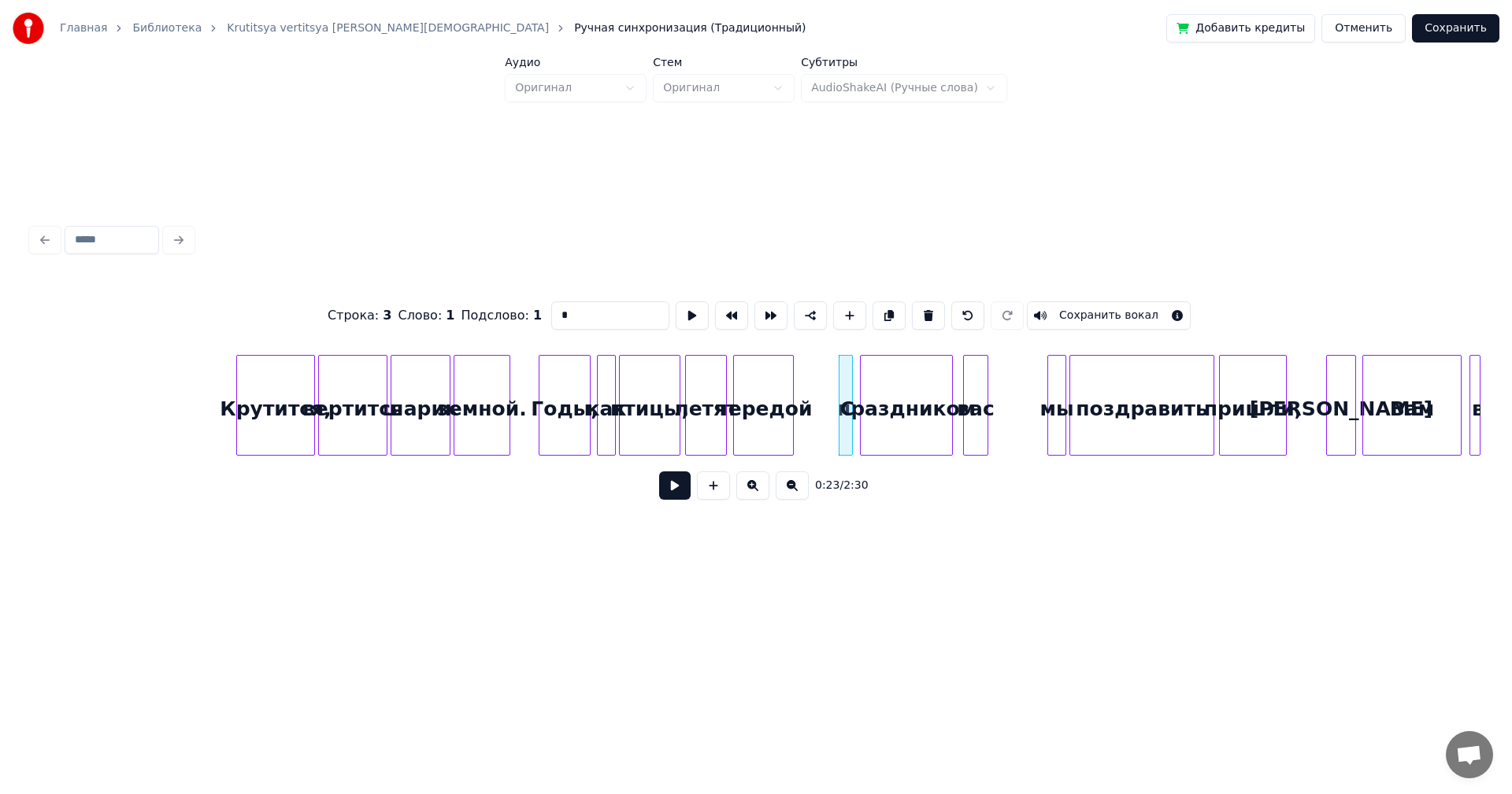
click at [682, 487] on button at bounding box center [675, 486] width 32 height 29
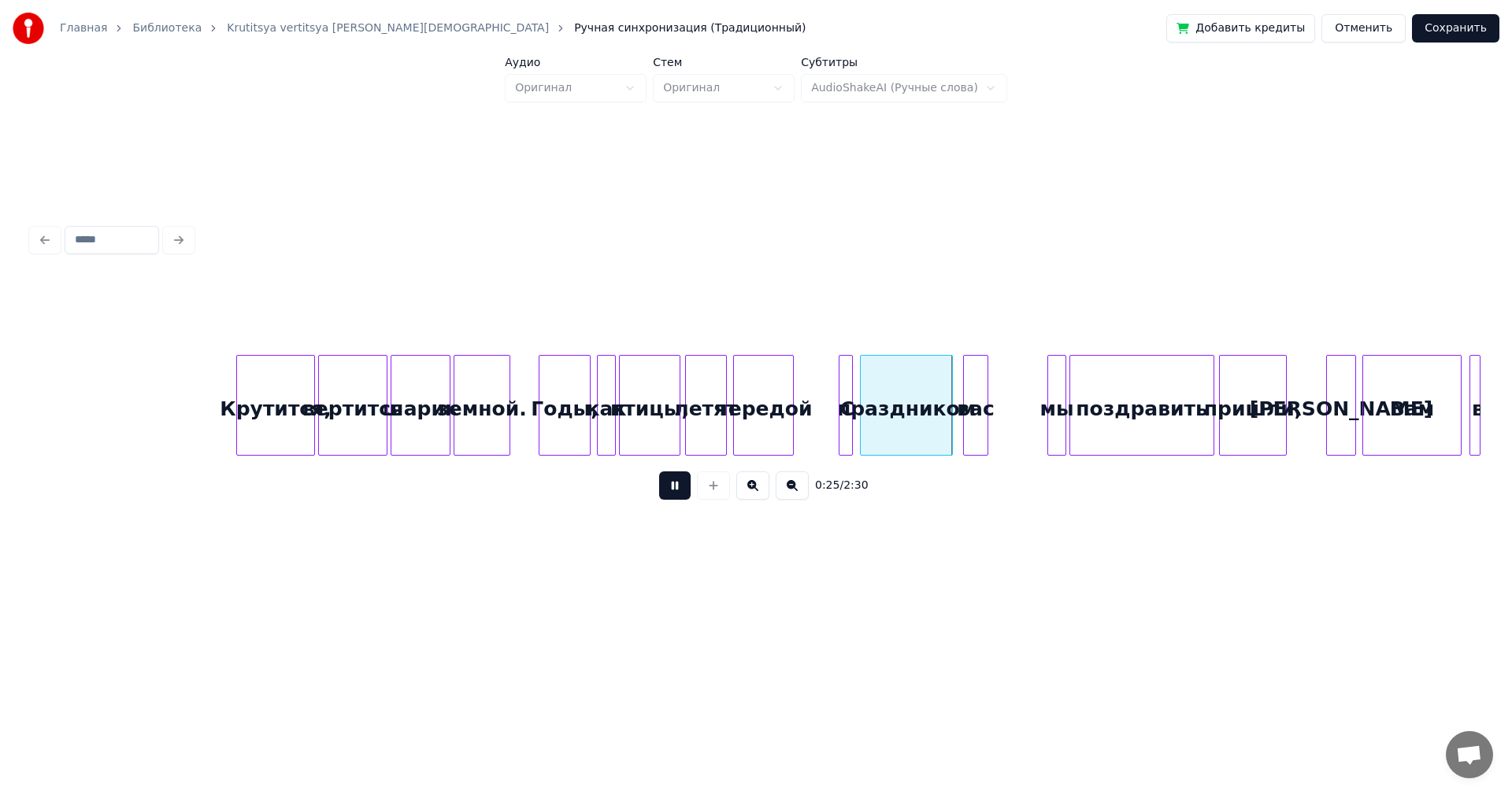
click at [683, 484] on button at bounding box center [675, 486] width 32 height 29
click at [952, 410] on div "праздником" at bounding box center [907, 409] width 92 height 107
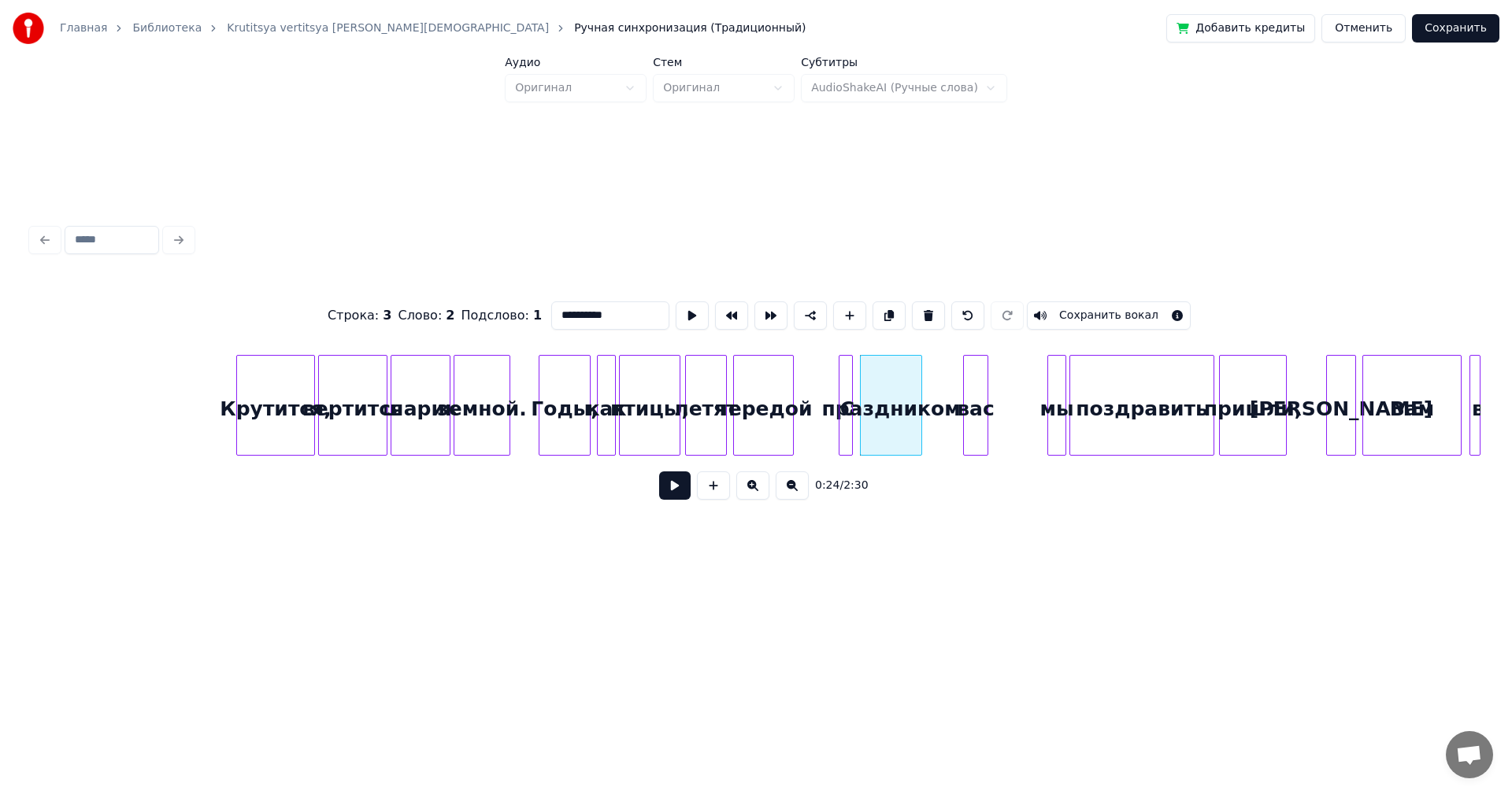
click at [918, 407] on div at bounding box center [919, 405] width 5 height 99
click at [939, 408] on div at bounding box center [938, 405] width 5 height 99
click at [958, 404] on div at bounding box center [960, 405] width 5 height 99
click at [922, 405] on div "праздником" at bounding box center [892, 409] width 61 height 107
click at [952, 398] on div "вас" at bounding box center [947, 409] width 24 height 107
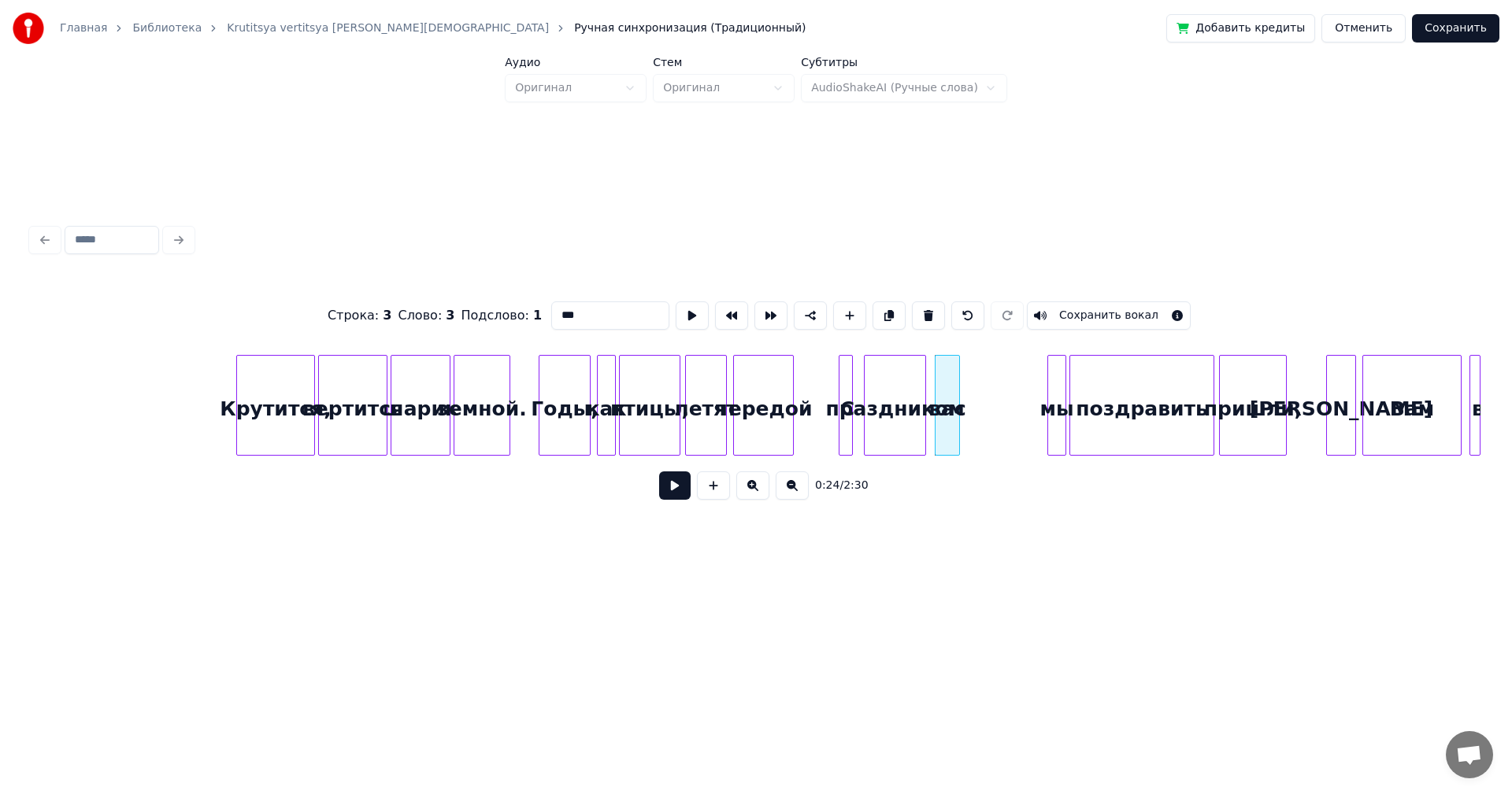
click at [925, 401] on div "праздником" at bounding box center [895, 409] width 61 height 107
click at [955, 401] on div "вас" at bounding box center [943, 409] width 24 height 107
click at [850, 395] on div at bounding box center [850, 405] width 5 height 99
type input "*"
click at [680, 481] on button at bounding box center [675, 486] width 32 height 29
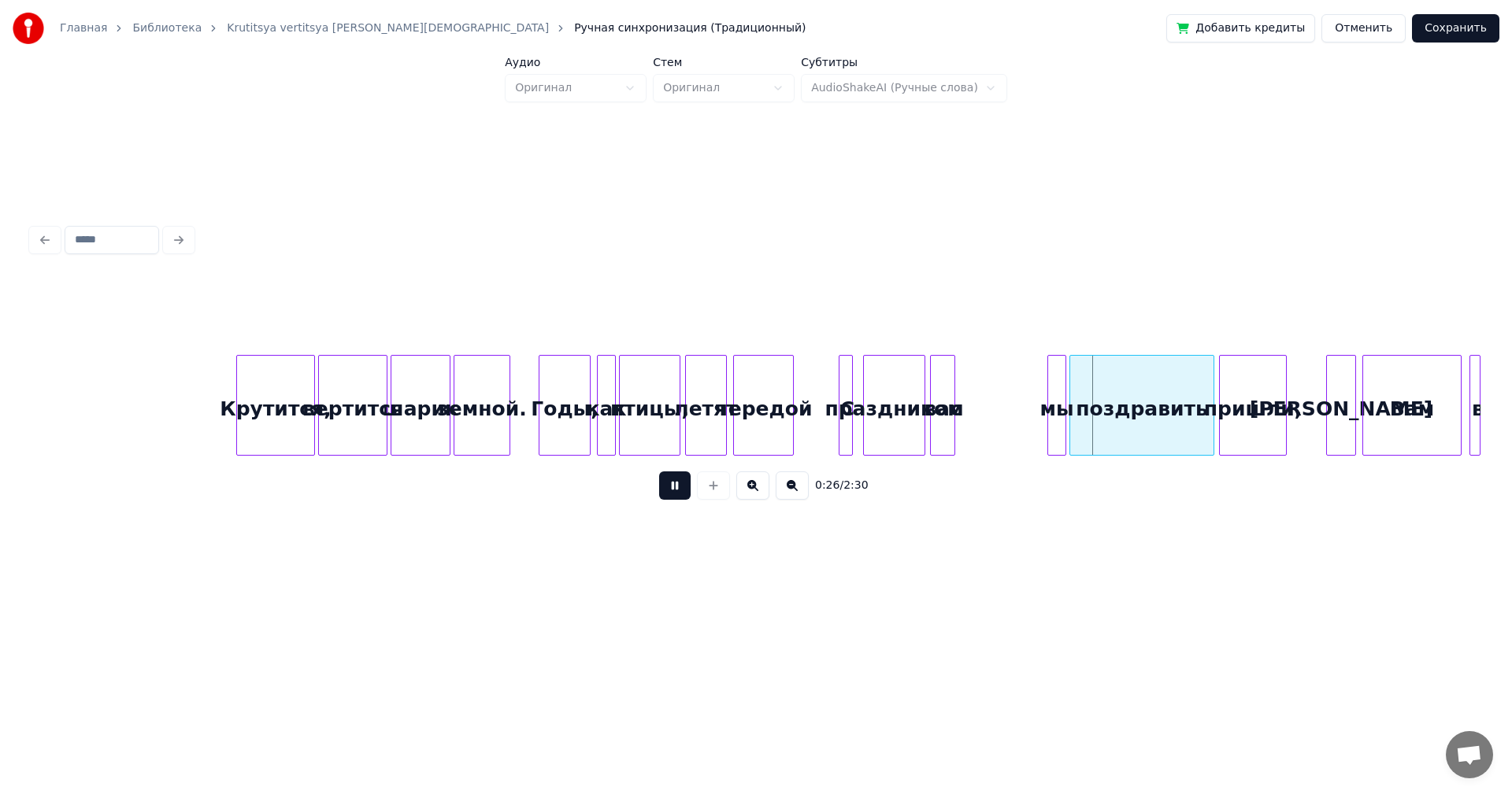
click at [677, 480] on button at bounding box center [675, 486] width 32 height 29
click at [970, 395] on div "мы" at bounding box center [971, 409] width 17 height 107
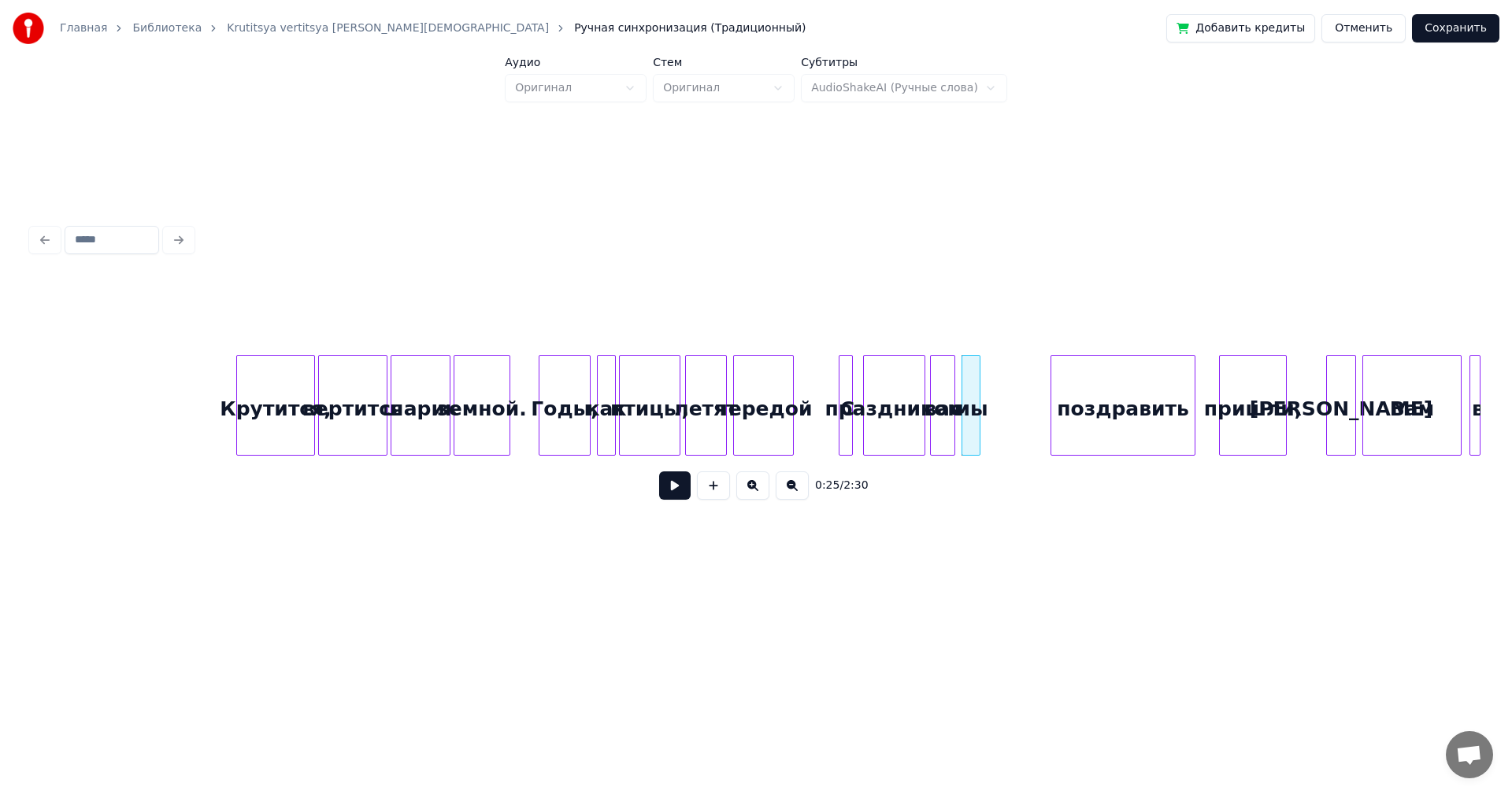
click at [1114, 399] on div "поздравить" at bounding box center [1123, 409] width 143 height 107
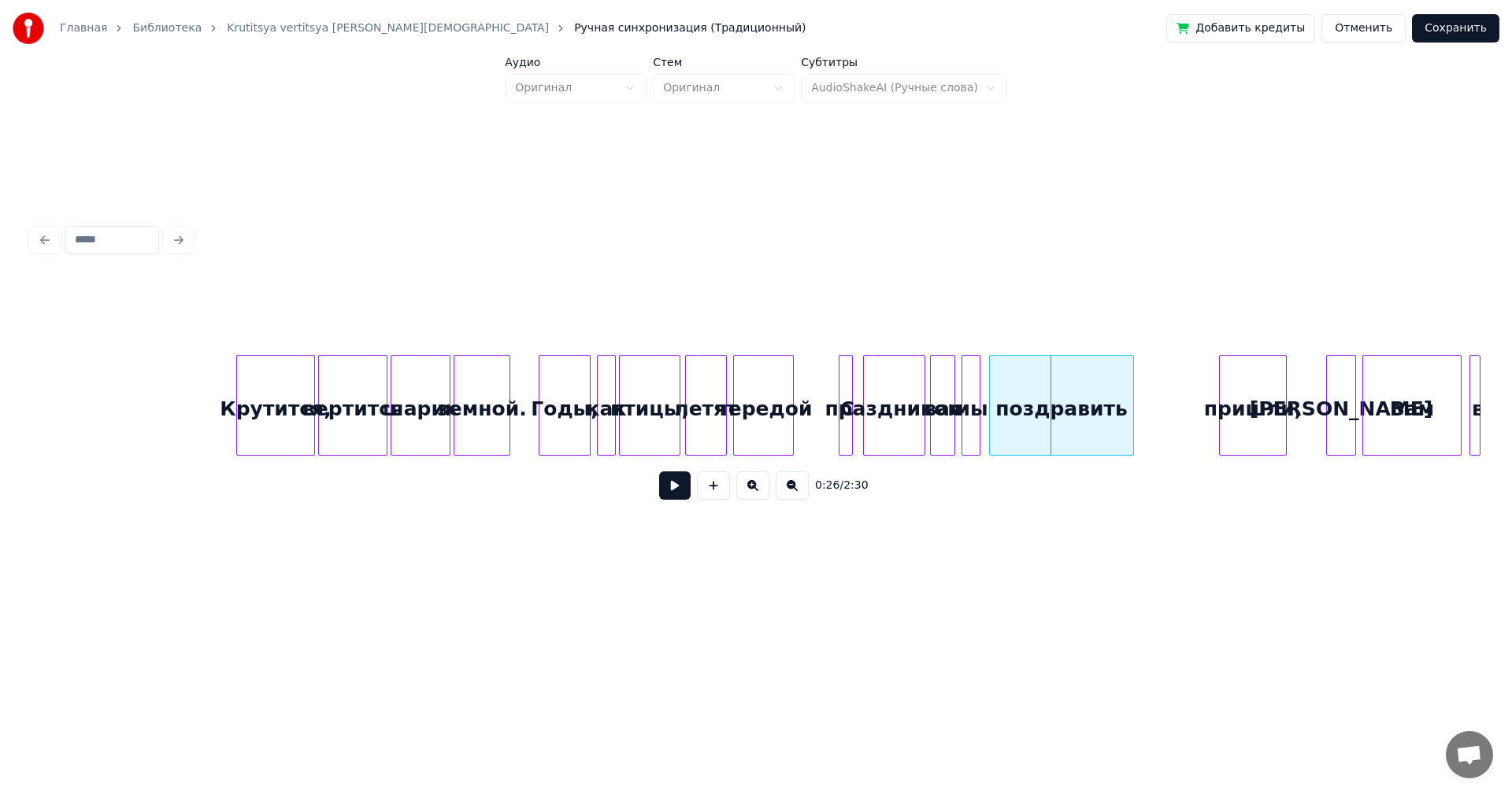
click at [1055, 404] on div "поздравить" at bounding box center [1061, 409] width 143 height 107
click at [850, 405] on div at bounding box center [850, 405] width 5 height 99
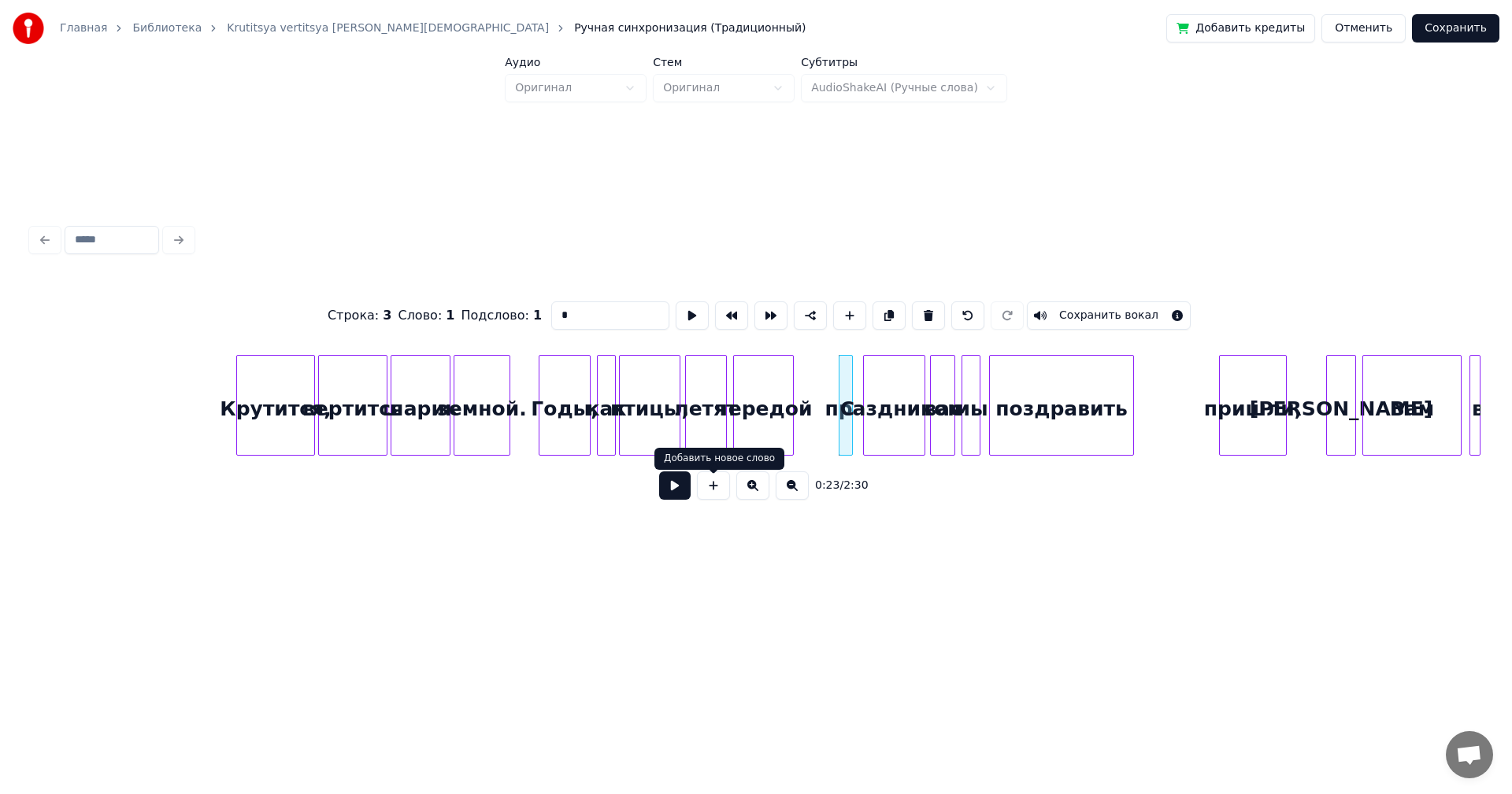
click at [673, 491] on button at bounding box center [675, 486] width 32 height 29
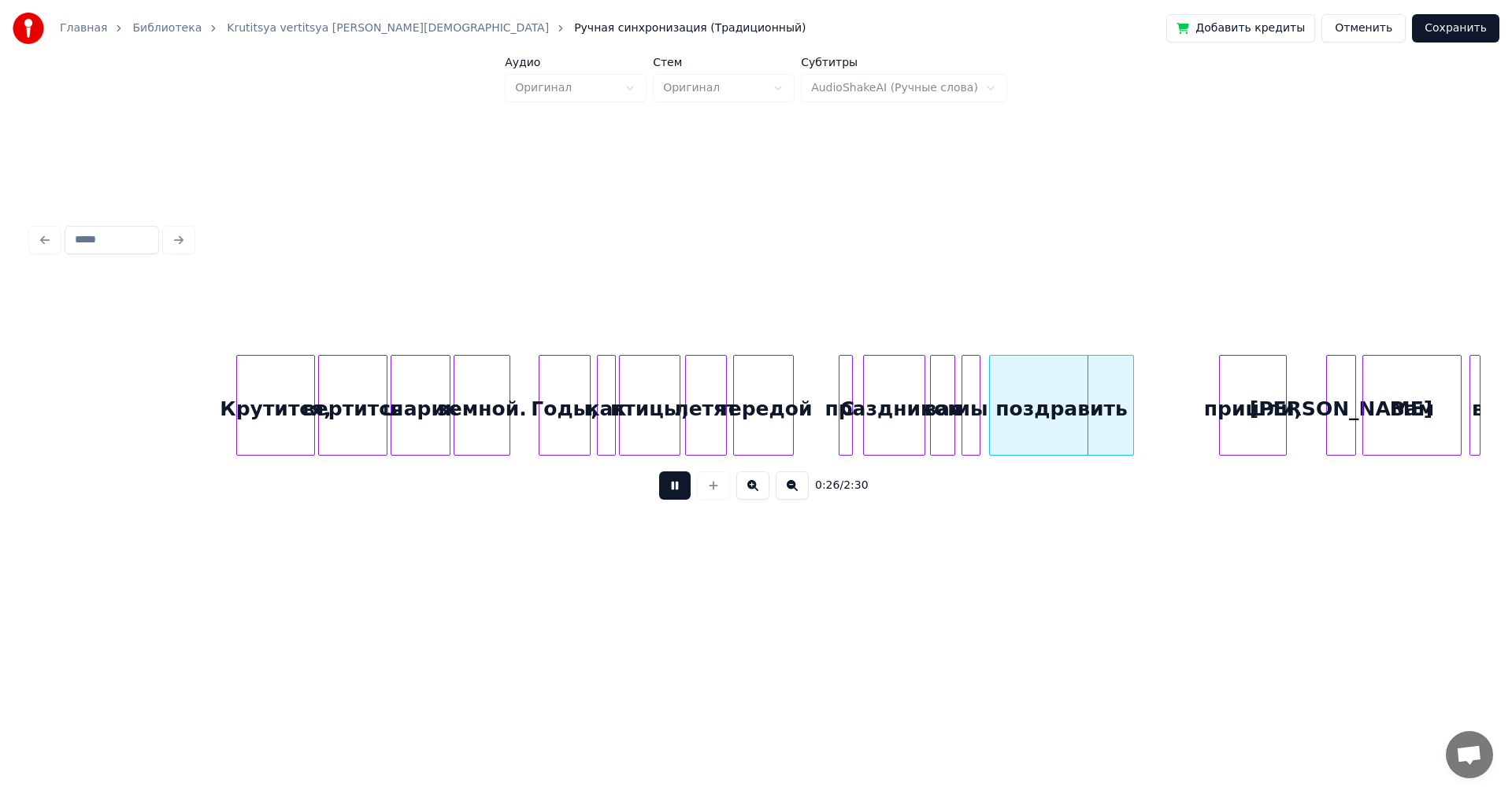
click at [673, 491] on button at bounding box center [675, 486] width 32 height 29
click at [1063, 392] on div at bounding box center [1061, 405] width 5 height 99
click at [1094, 390] on div "пришли," at bounding box center [1107, 409] width 66 height 107
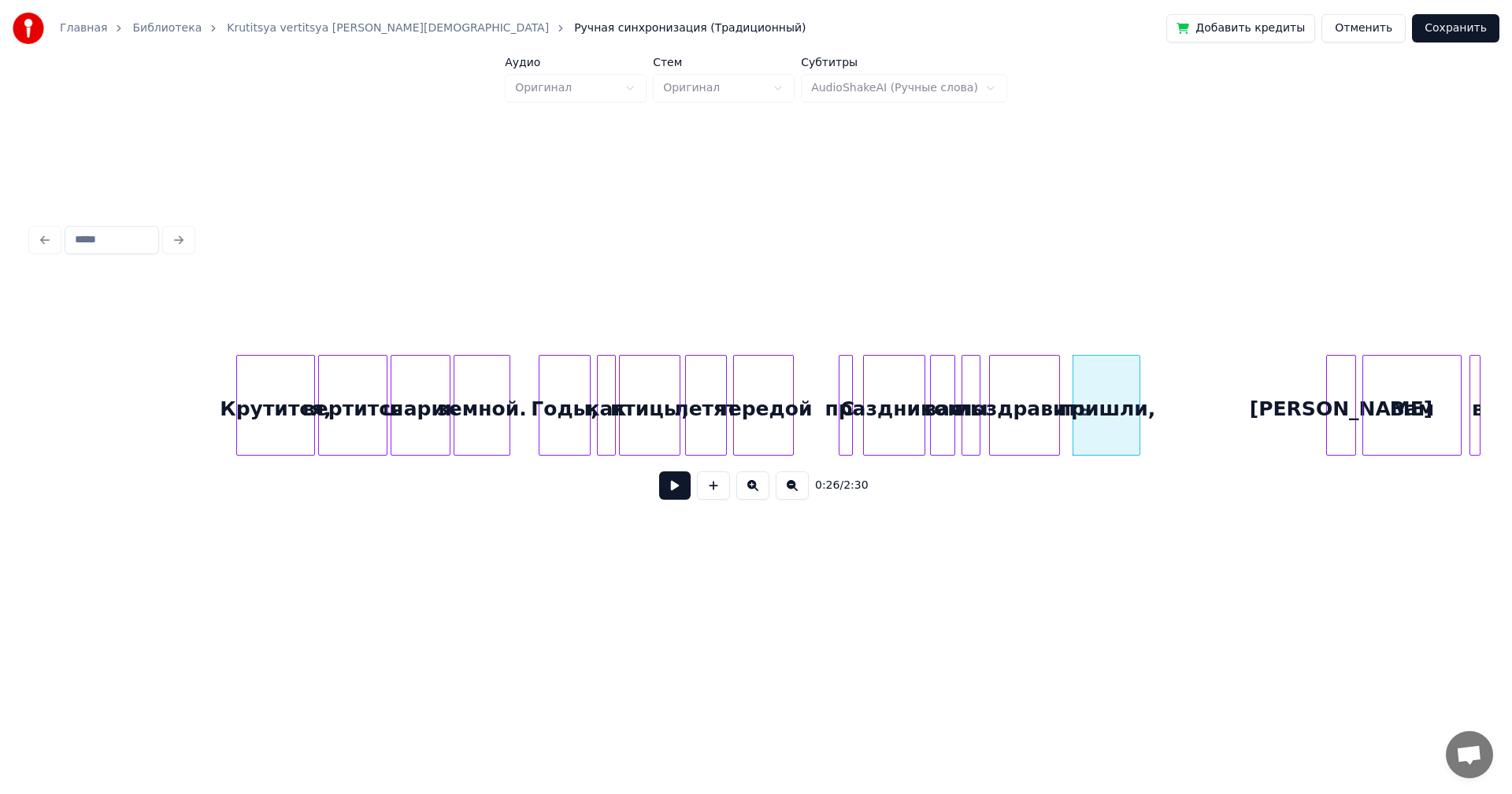
click at [1059, 389] on div at bounding box center [1057, 405] width 5 height 99
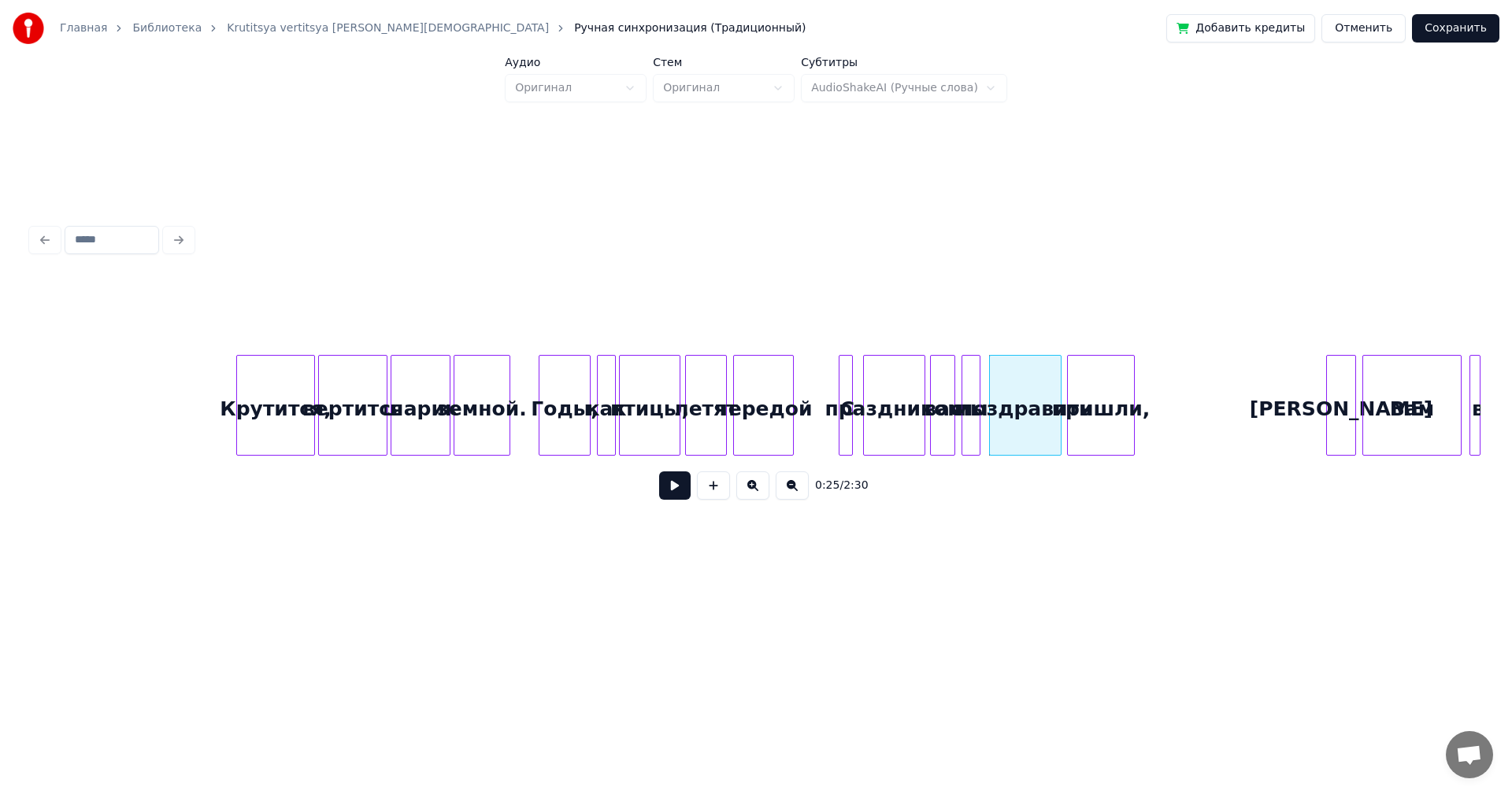
click at [1085, 399] on div "пришли," at bounding box center [1100, 409] width 66 height 107
click at [1122, 406] on div at bounding box center [1120, 405] width 5 height 99
click at [845, 364] on div "С" at bounding box center [847, 409] width 16 height 107
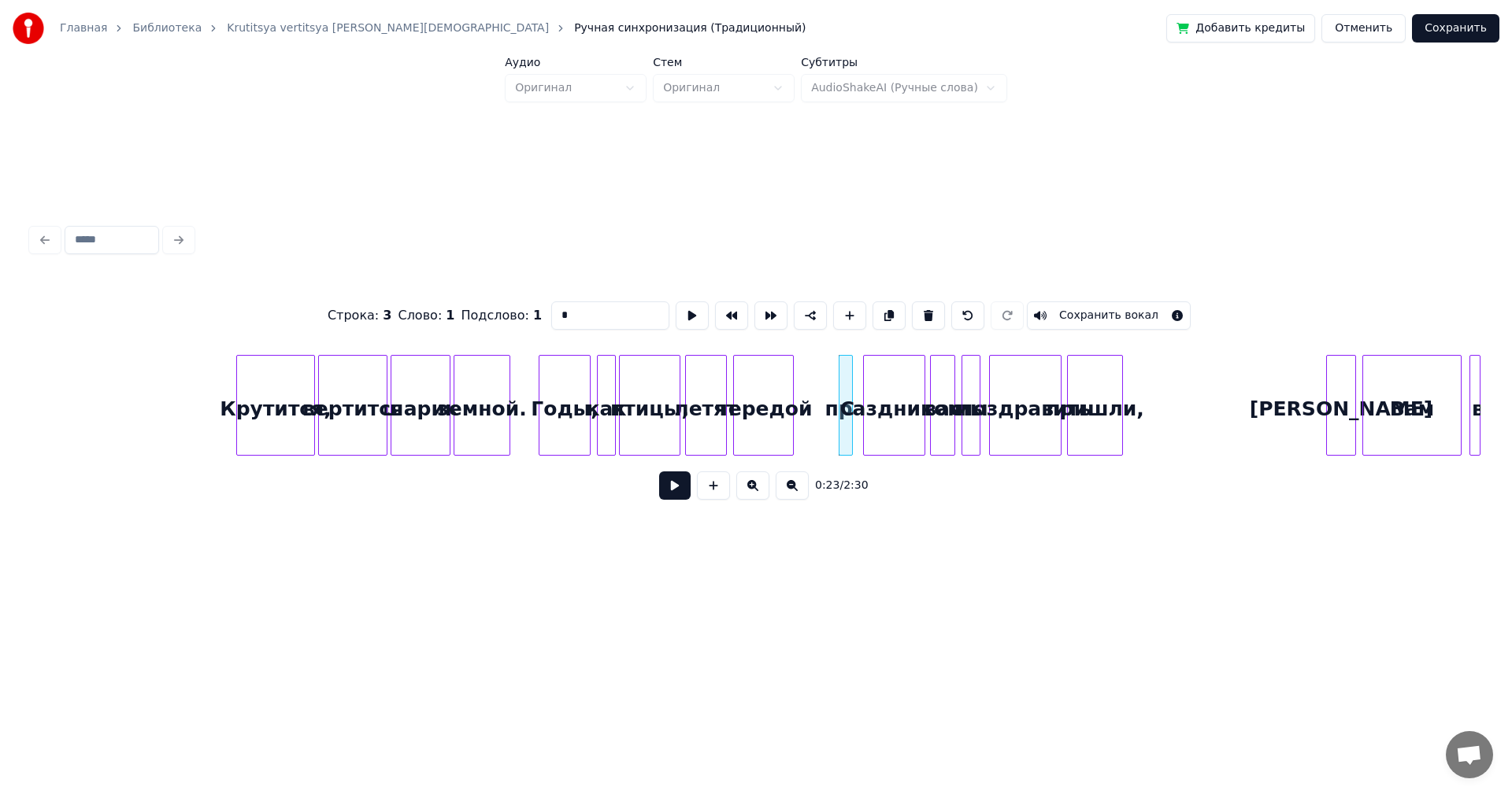
click at [664, 495] on button at bounding box center [675, 486] width 32 height 29
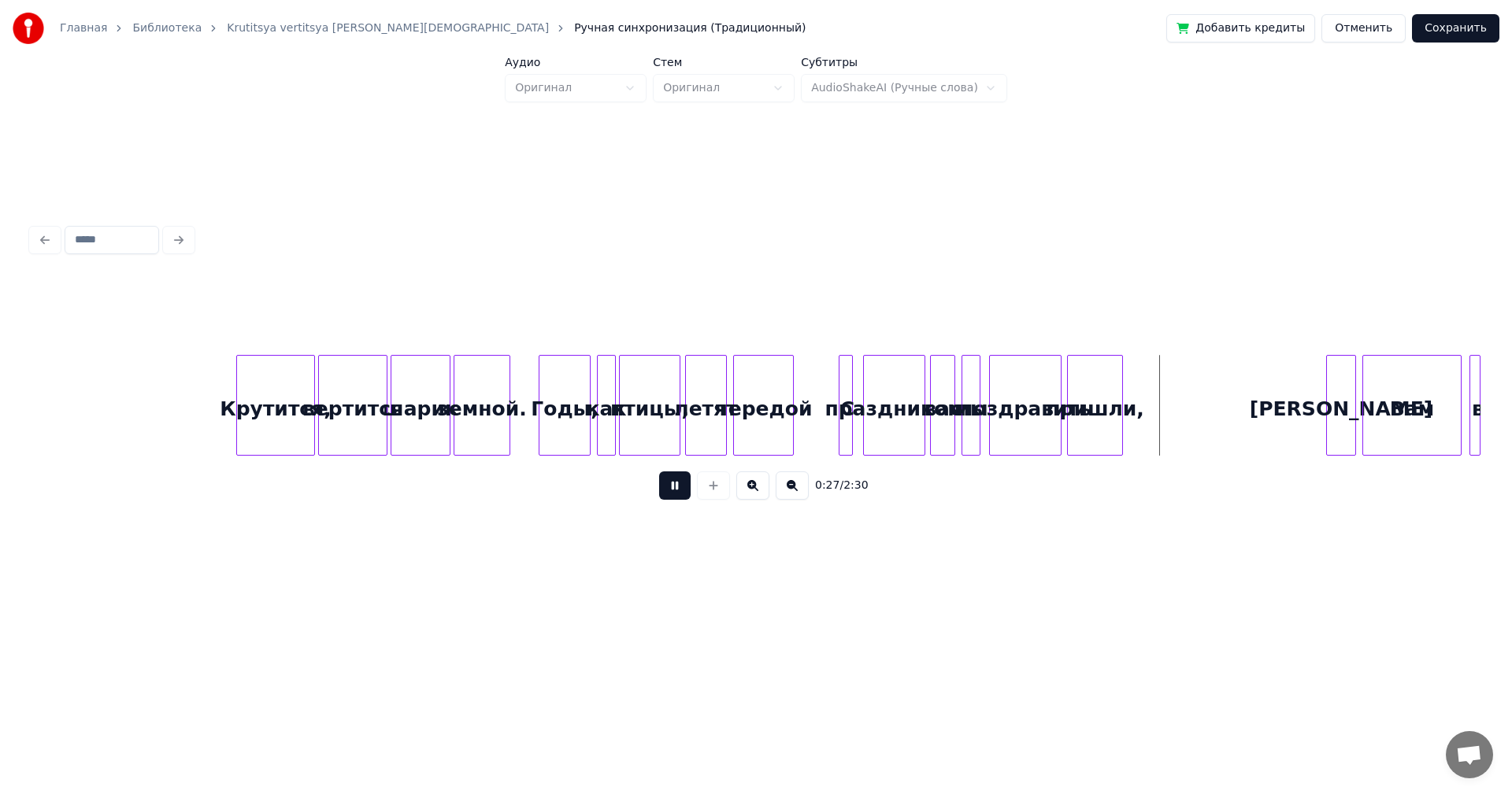
click at [677, 479] on button at bounding box center [675, 486] width 32 height 29
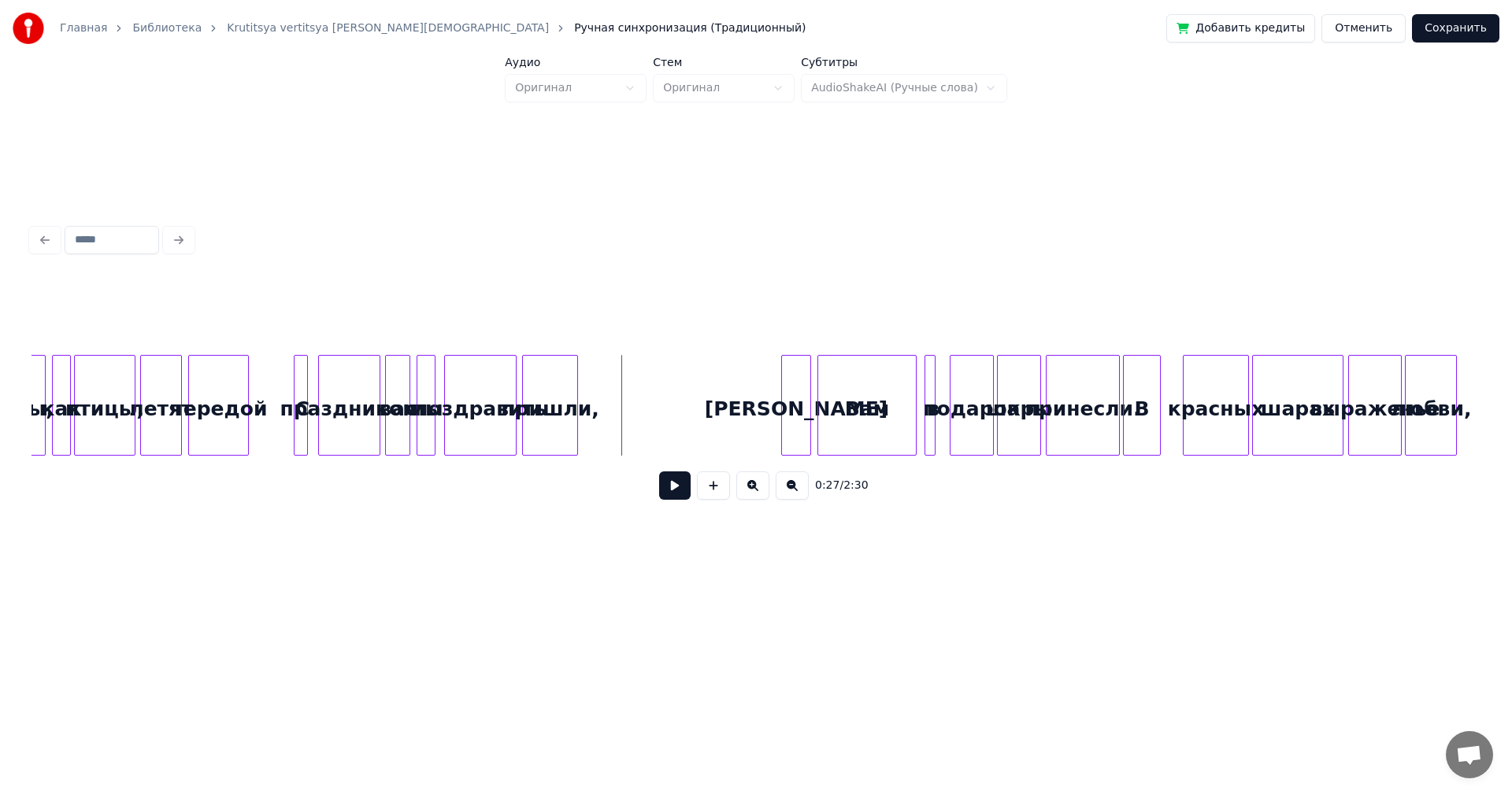
scroll to position [0, 1807]
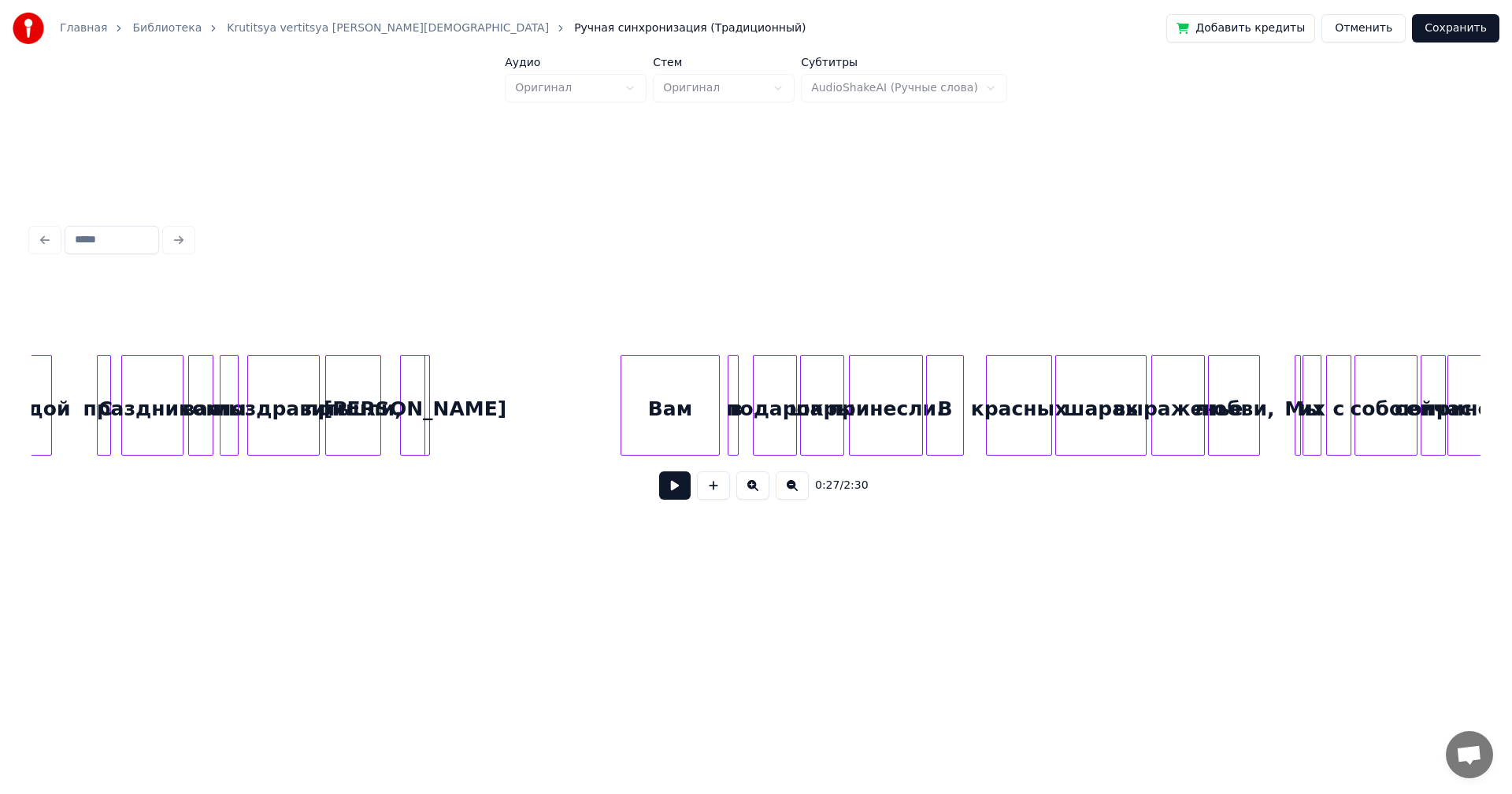
click at [413, 404] on div "[PERSON_NAME]" at bounding box center [415, 409] width 29 height 107
click at [430, 410] on div "[PERSON_NAME]" at bounding box center [415, 405] width 30 height 101
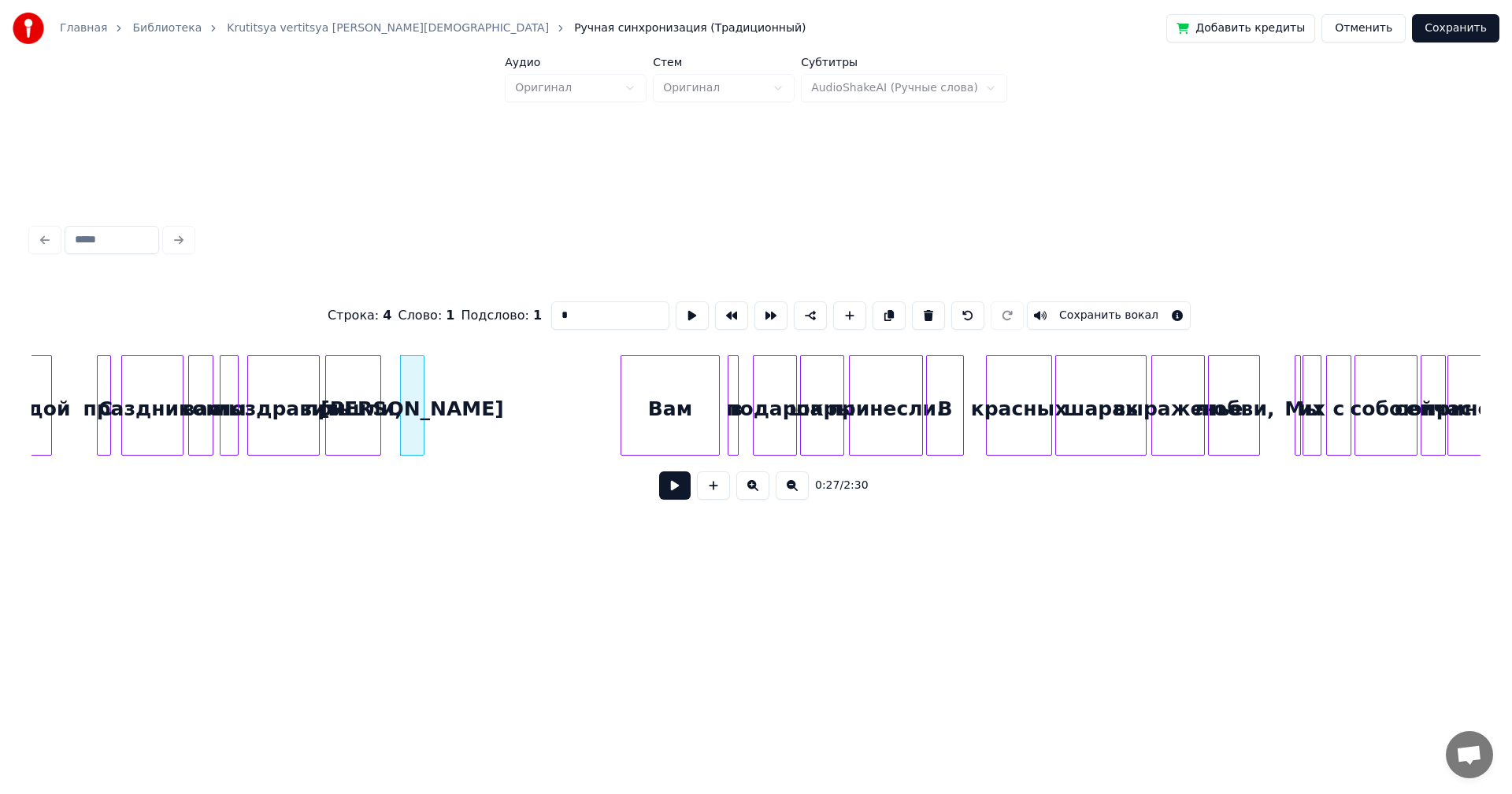
click at [421, 399] on div at bounding box center [421, 405] width 5 height 99
click at [461, 400] on div "Вам" at bounding box center [479, 409] width 97 height 107
click at [468, 399] on div at bounding box center [468, 405] width 5 height 99
click at [539, 389] on div at bounding box center [538, 405] width 5 height 99
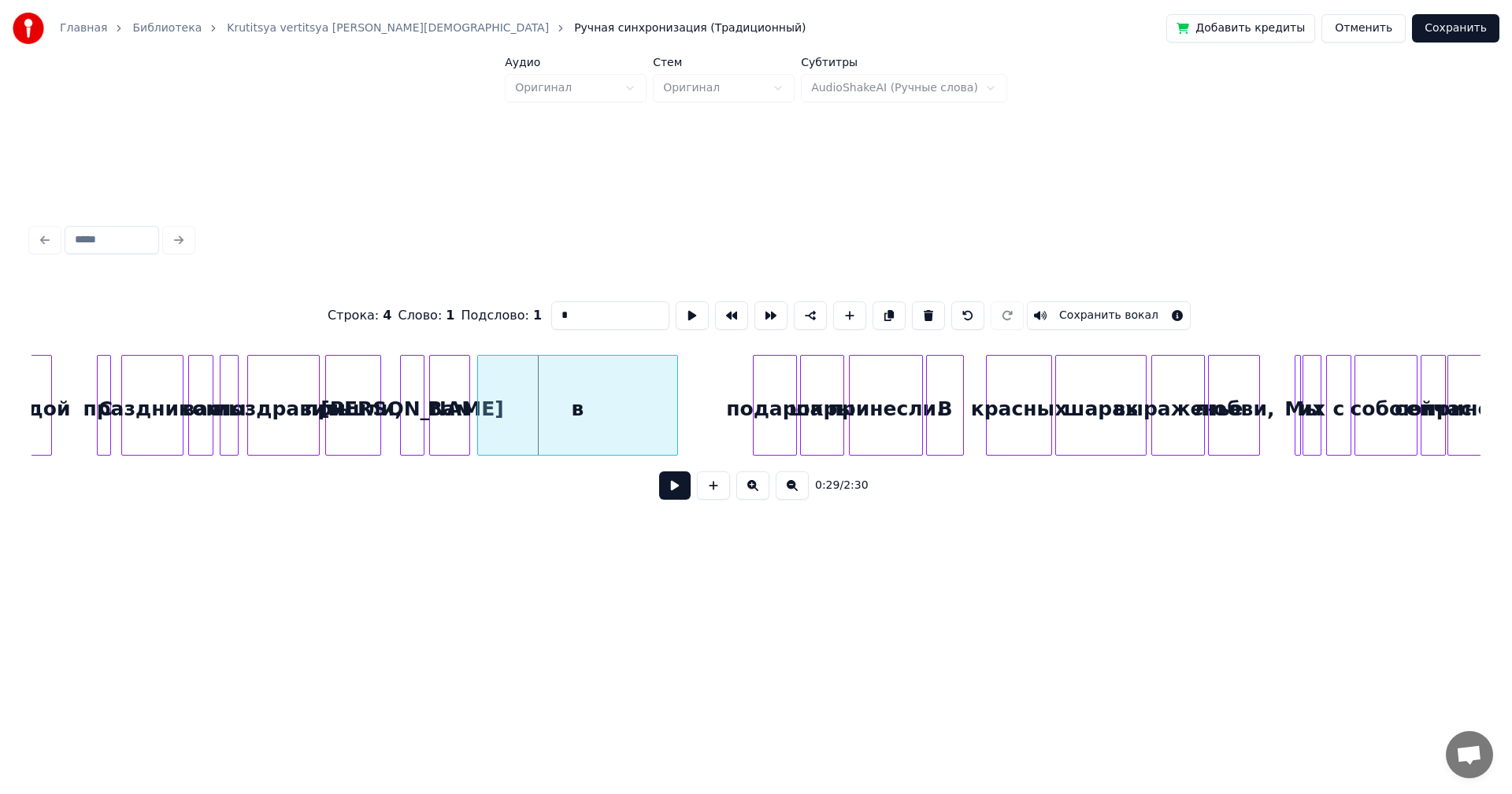
click at [548, 395] on div "в" at bounding box center [578, 409] width 200 height 107
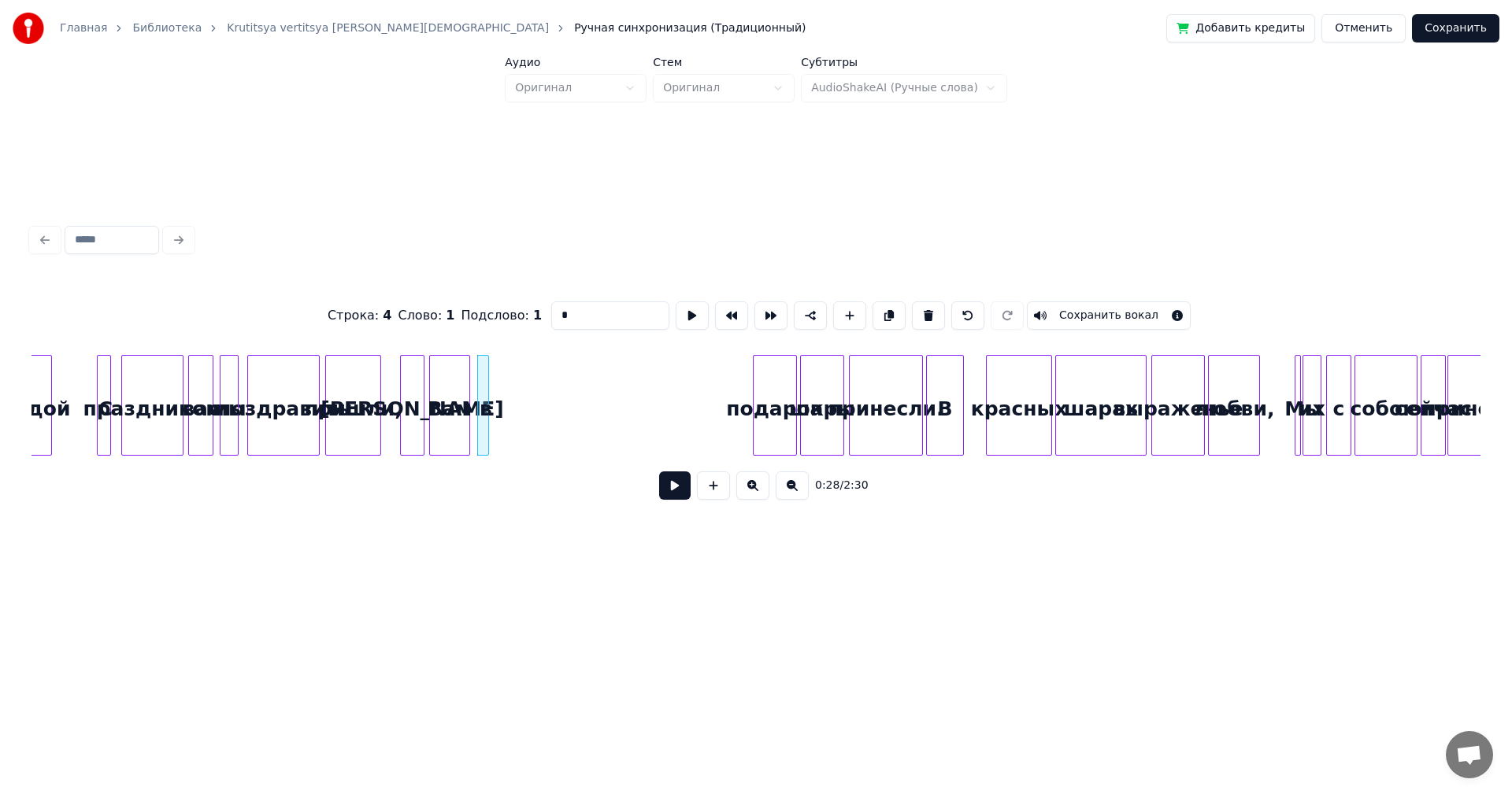
click at [487, 390] on div at bounding box center [486, 405] width 5 height 99
click at [519, 401] on div "подарок" at bounding box center [515, 409] width 43 height 107
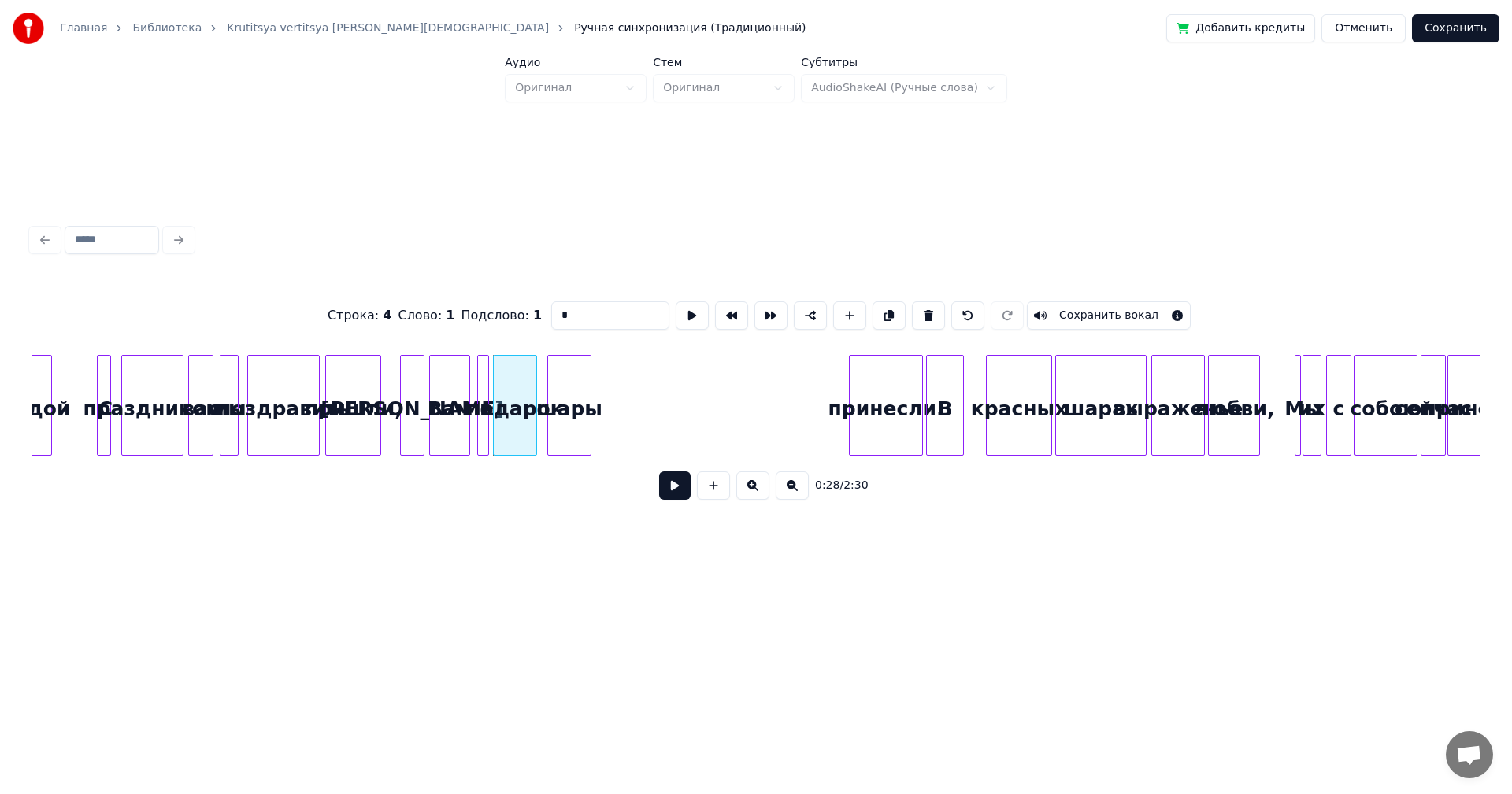
click at [578, 412] on div "шары" at bounding box center [569, 409] width 43 height 107
click at [574, 393] on div "шары" at bounding box center [569, 409] width 43 height 107
click at [571, 392] on div at bounding box center [569, 405] width 5 height 99
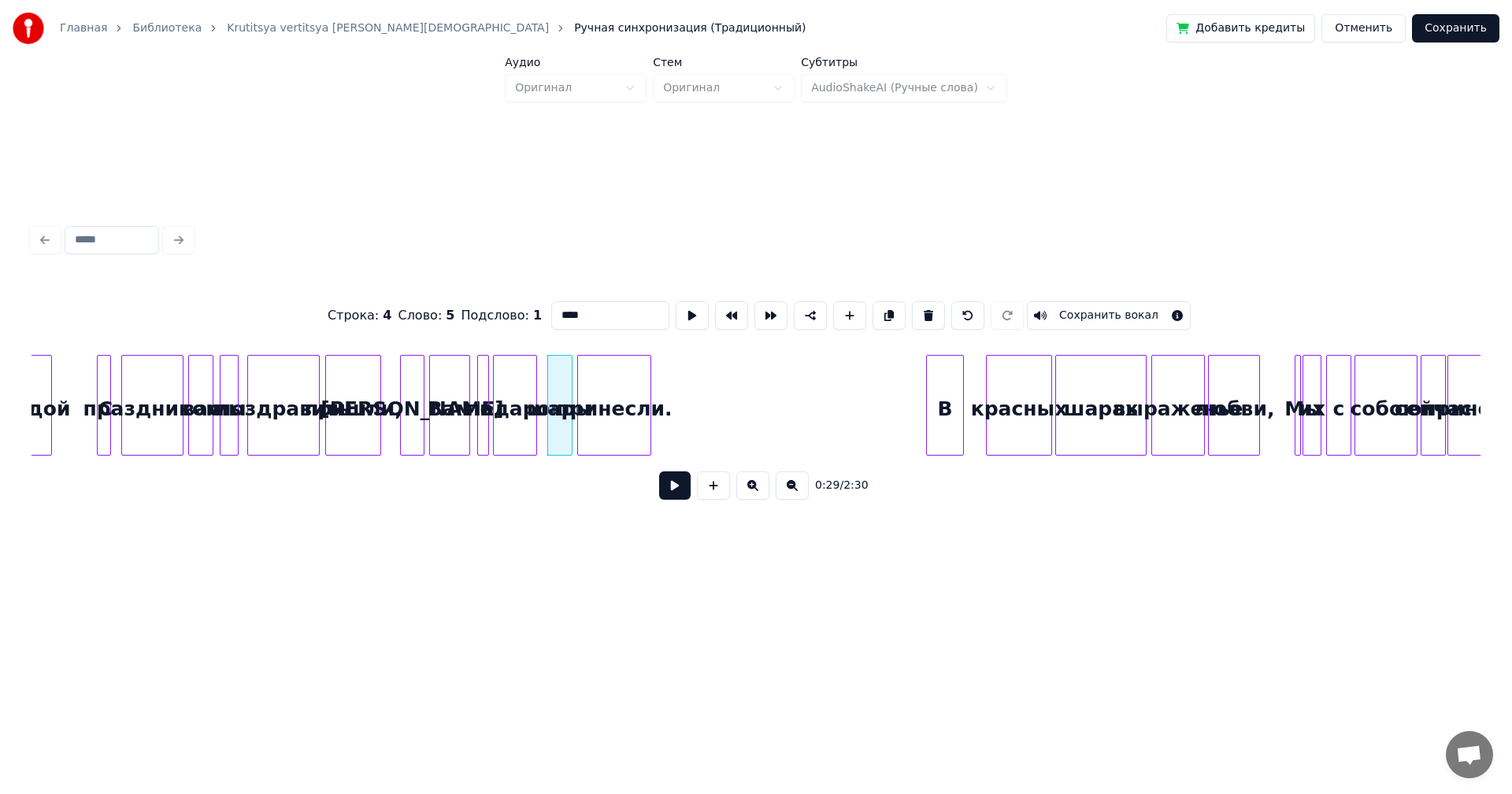
click at [616, 397] on div "принесли." at bounding box center [614, 409] width 73 height 107
click at [609, 394] on div at bounding box center [608, 405] width 5 height 99
click at [346, 411] on div "пришли," at bounding box center [353, 409] width 54 height 107
type input "*******"
click at [669, 482] on button at bounding box center [675, 486] width 32 height 29
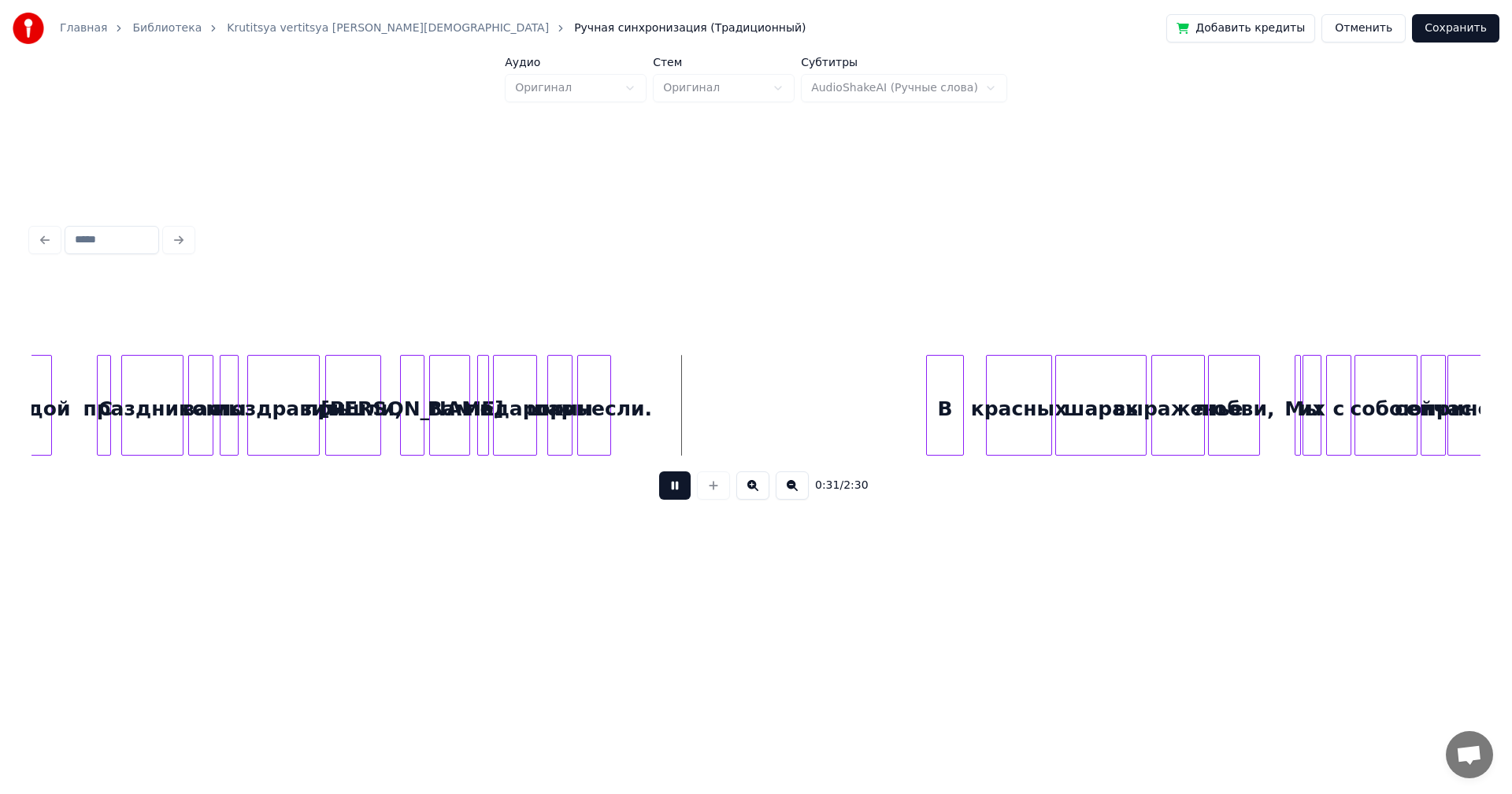
click at [675, 488] on button at bounding box center [675, 486] width 32 height 29
click at [658, 428] on div "принесли." at bounding box center [664, 409] width 32 height 107
click at [647, 420] on div "принесли." at bounding box center [664, 405] width 34 height 101
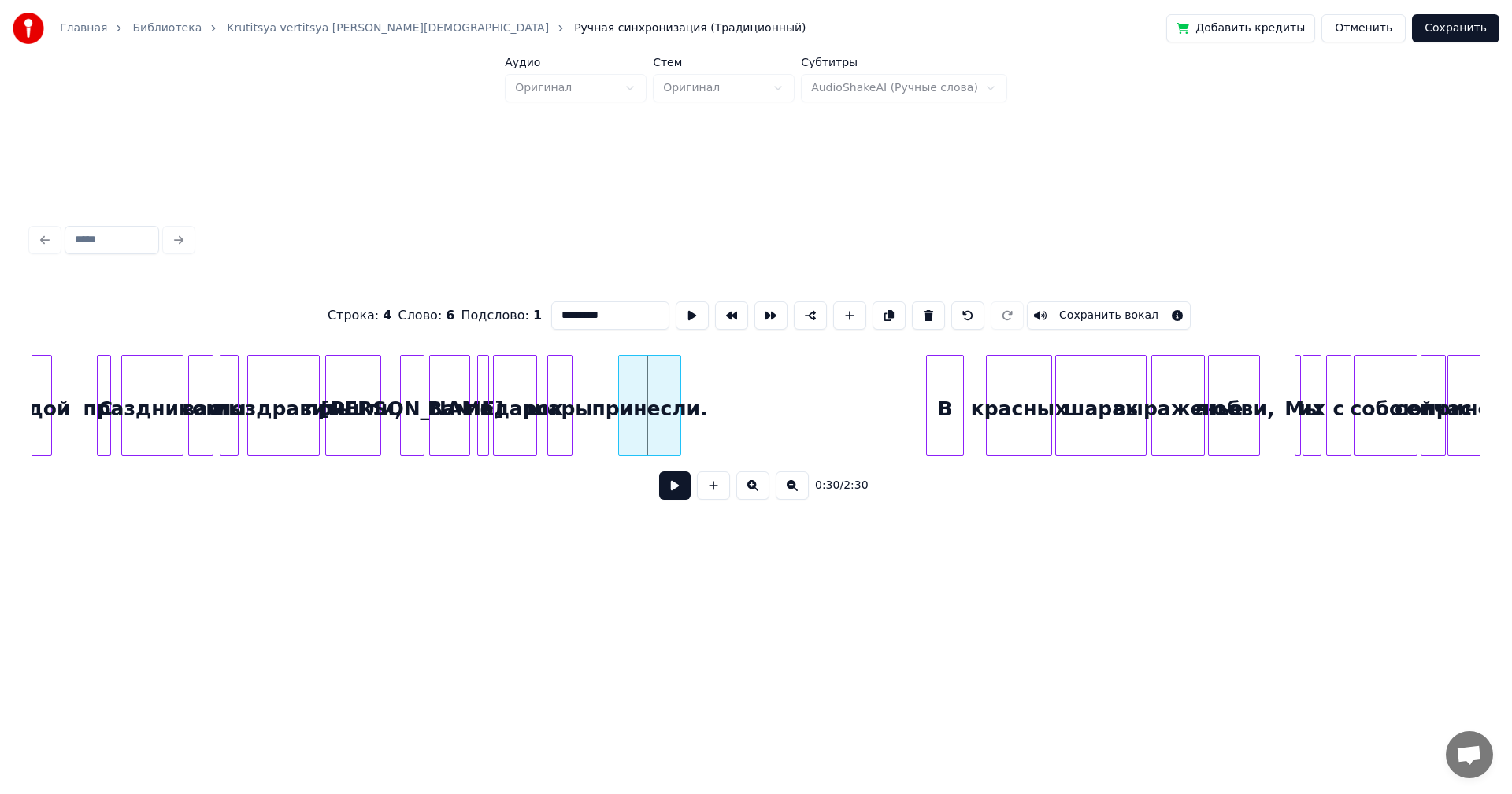
click at [619, 394] on div at bounding box center [622, 405] width 5 height 99
click at [569, 404] on div at bounding box center [569, 405] width 5 height 99
click at [564, 397] on div "шары" at bounding box center [560, 409] width 24 height 107
click at [565, 393] on div "шары" at bounding box center [560, 409] width 24 height 107
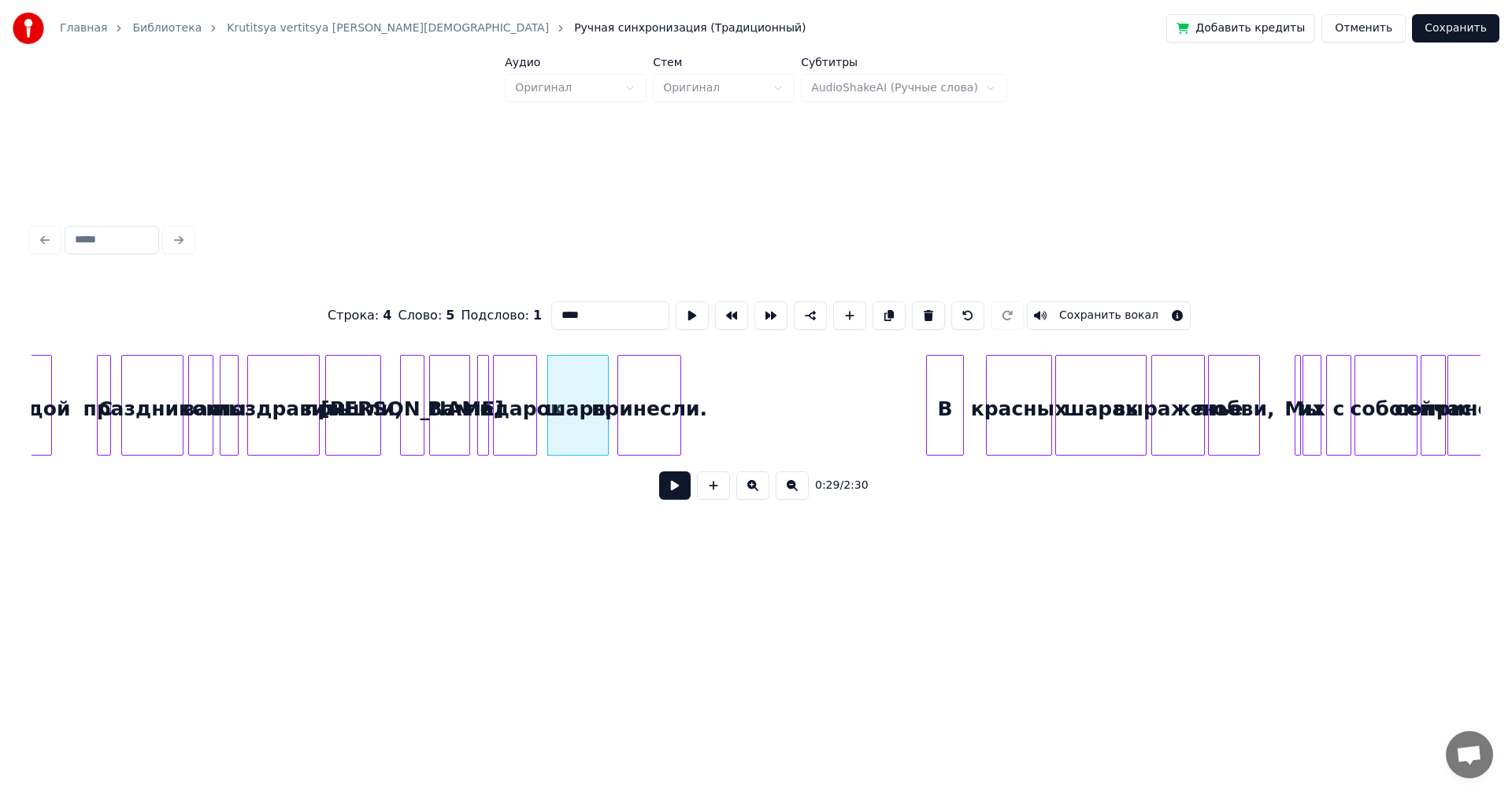
click at [605, 398] on div at bounding box center [605, 405] width 5 height 99
click at [413, 401] on div "[PERSON_NAME]" at bounding box center [412, 409] width 23 height 107
type input "*"
click at [674, 484] on button at bounding box center [675, 486] width 32 height 29
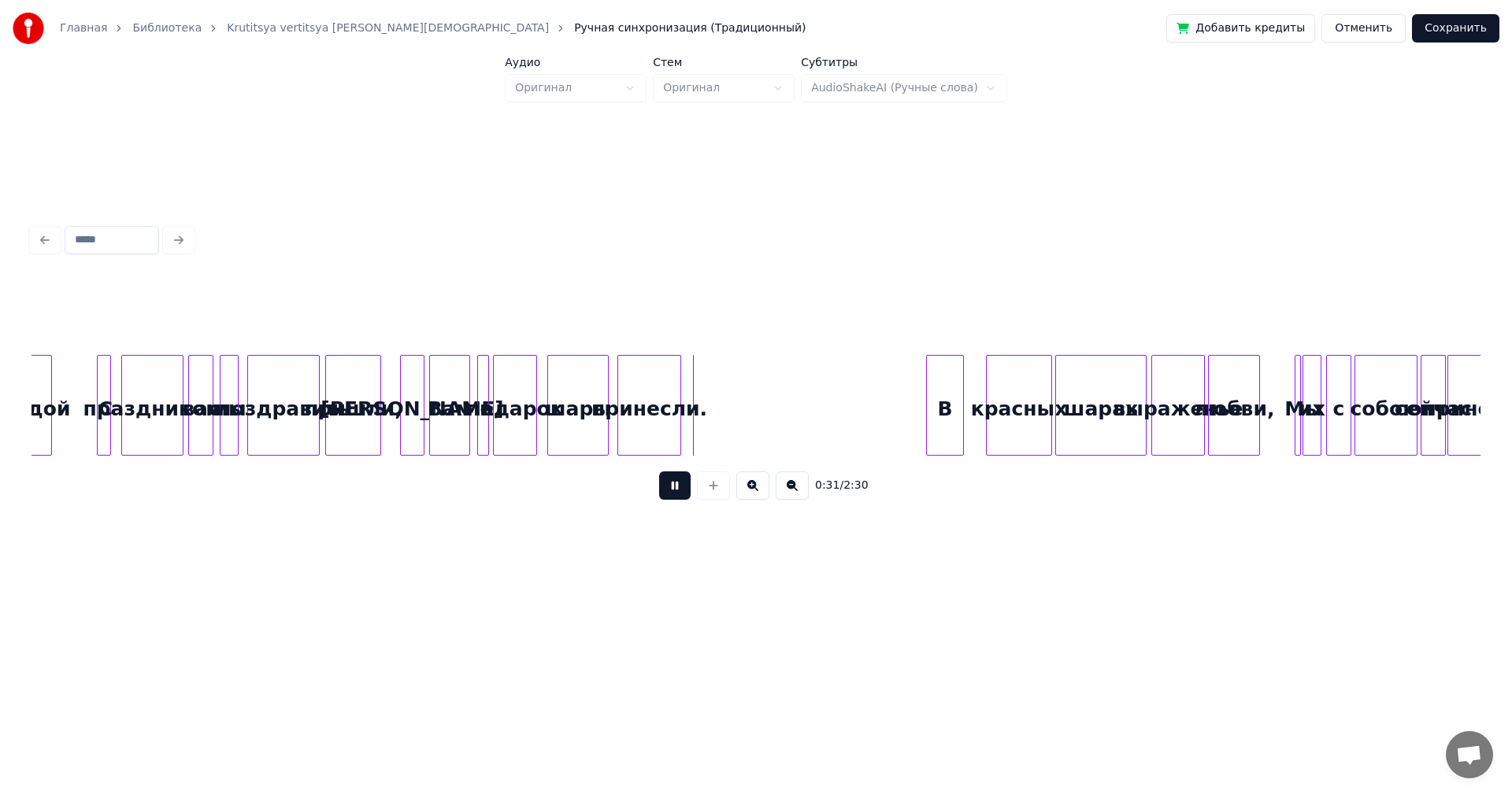
click at [677, 495] on button at bounding box center [675, 486] width 32 height 29
click at [408, 416] on div "[PERSON_NAME]" at bounding box center [412, 409] width 23 height 107
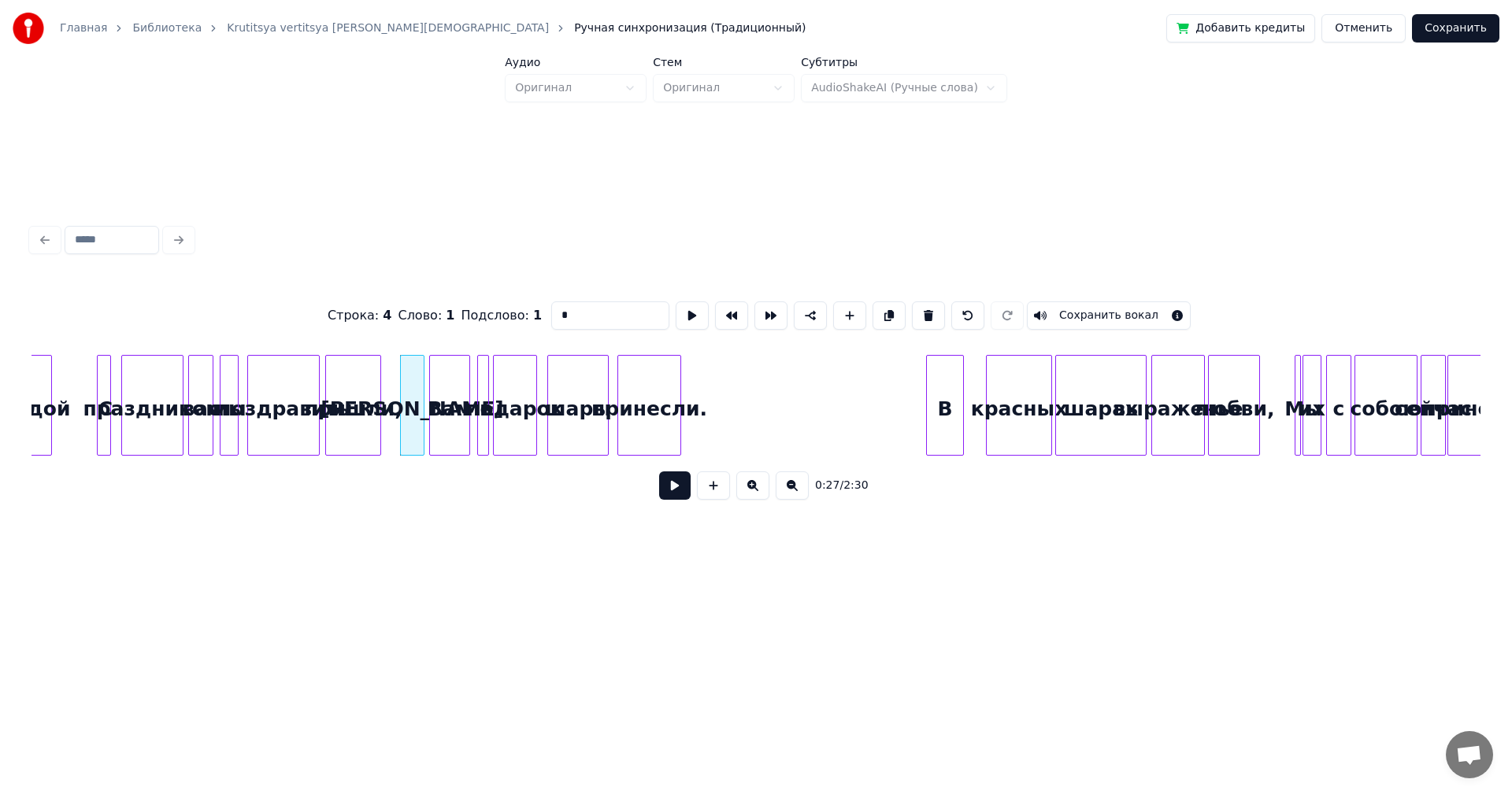
click at [676, 499] on button at bounding box center [675, 486] width 32 height 29
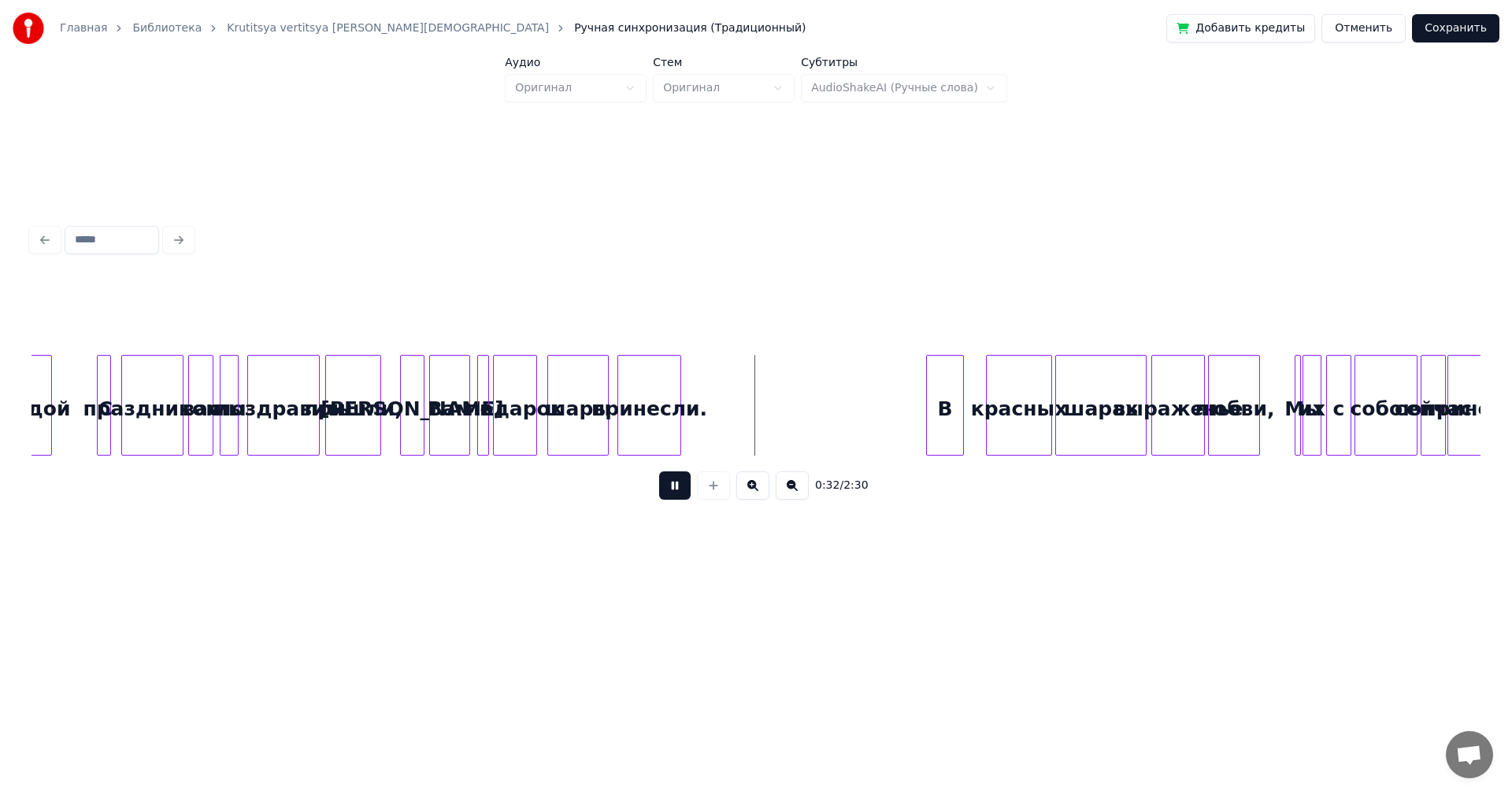
click at [673, 500] on button at bounding box center [675, 486] width 32 height 29
click at [416, 404] on div "[PERSON_NAME]" at bounding box center [412, 409] width 23 height 107
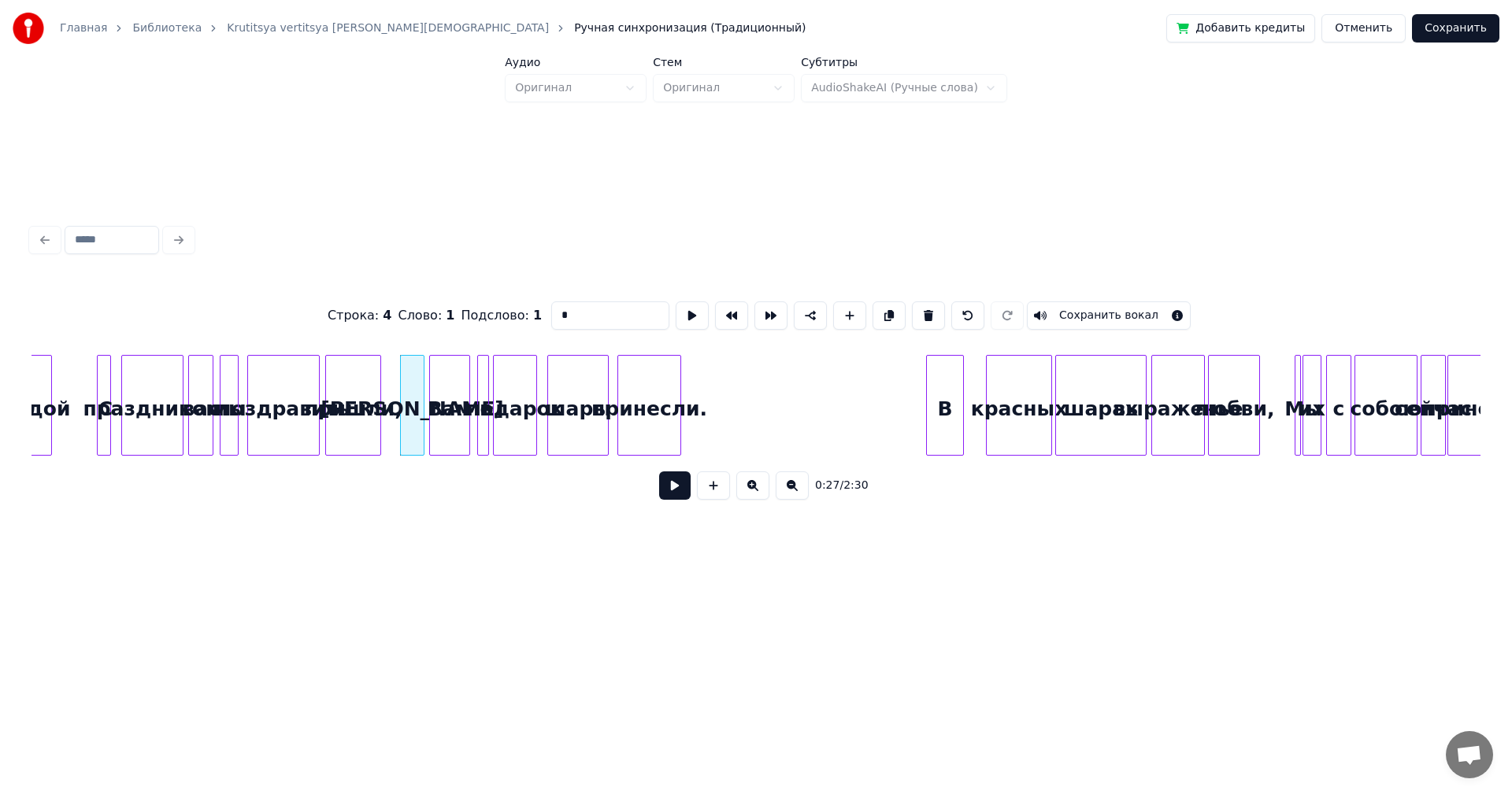
click at [668, 494] on button at bounding box center [675, 486] width 32 height 29
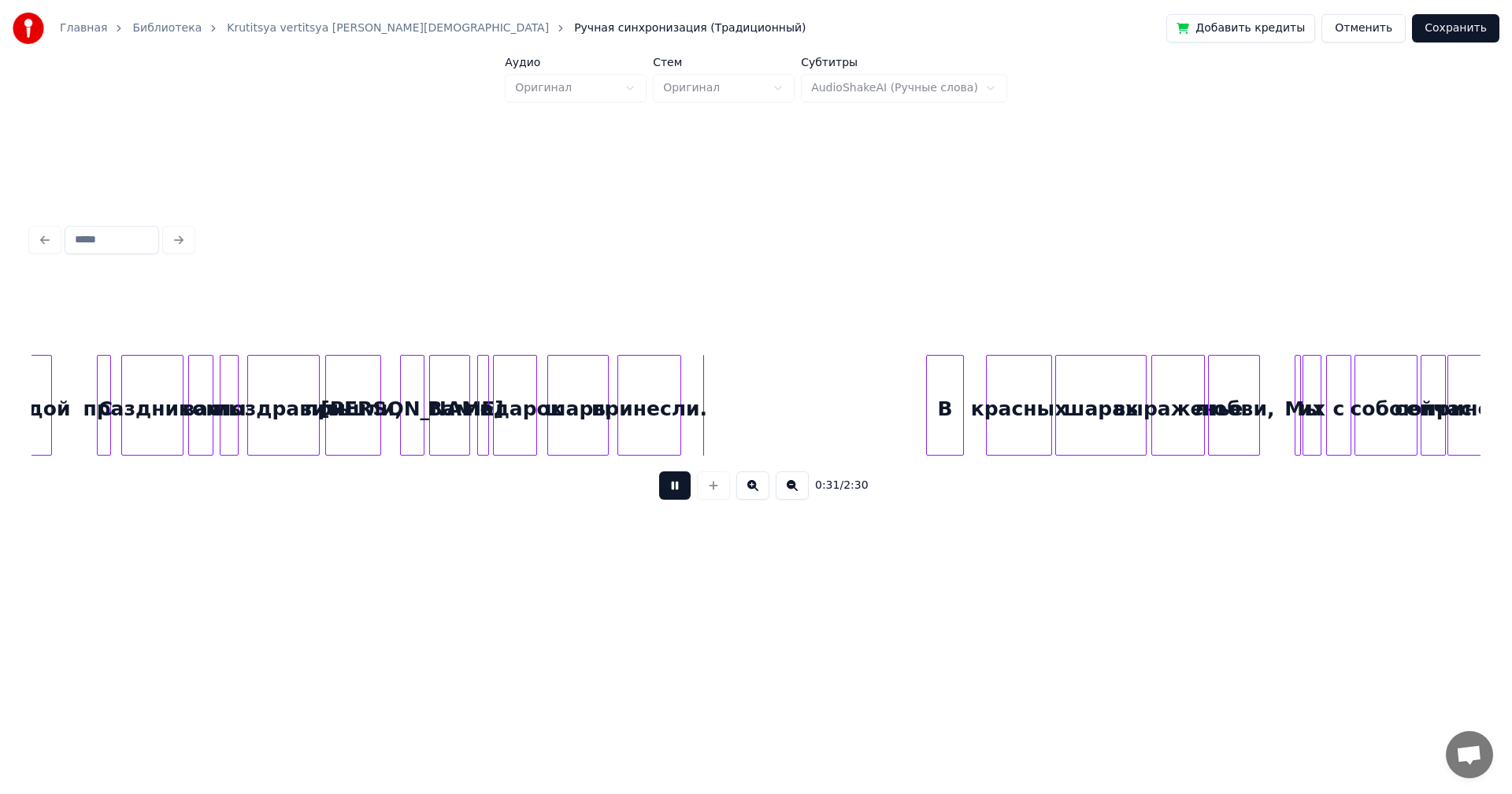
click at [668, 493] on button at bounding box center [675, 486] width 32 height 29
click at [408, 393] on div "[PERSON_NAME]" at bounding box center [412, 409] width 23 height 107
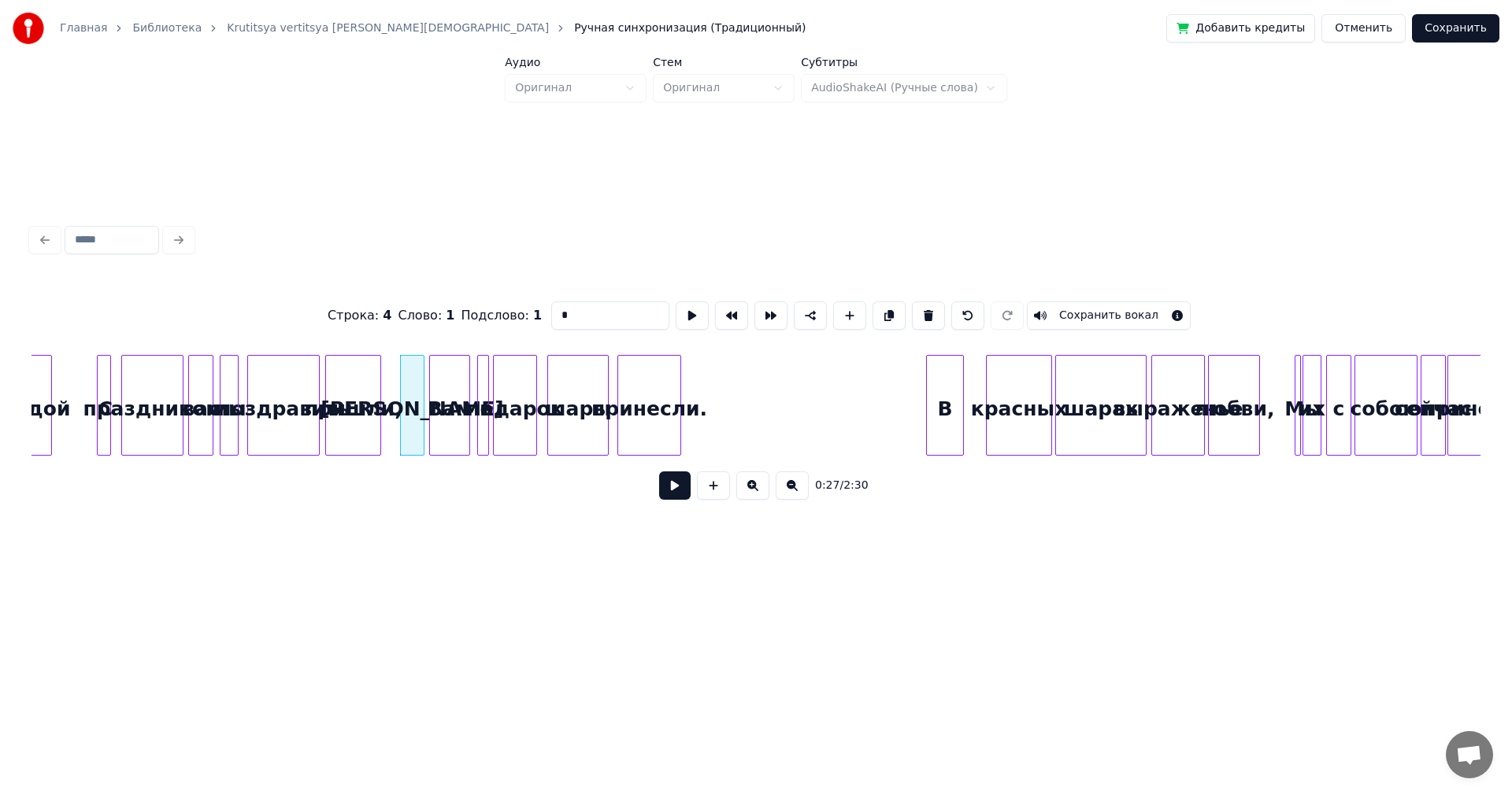
click at [672, 482] on button at bounding box center [675, 486] width 32 height 29
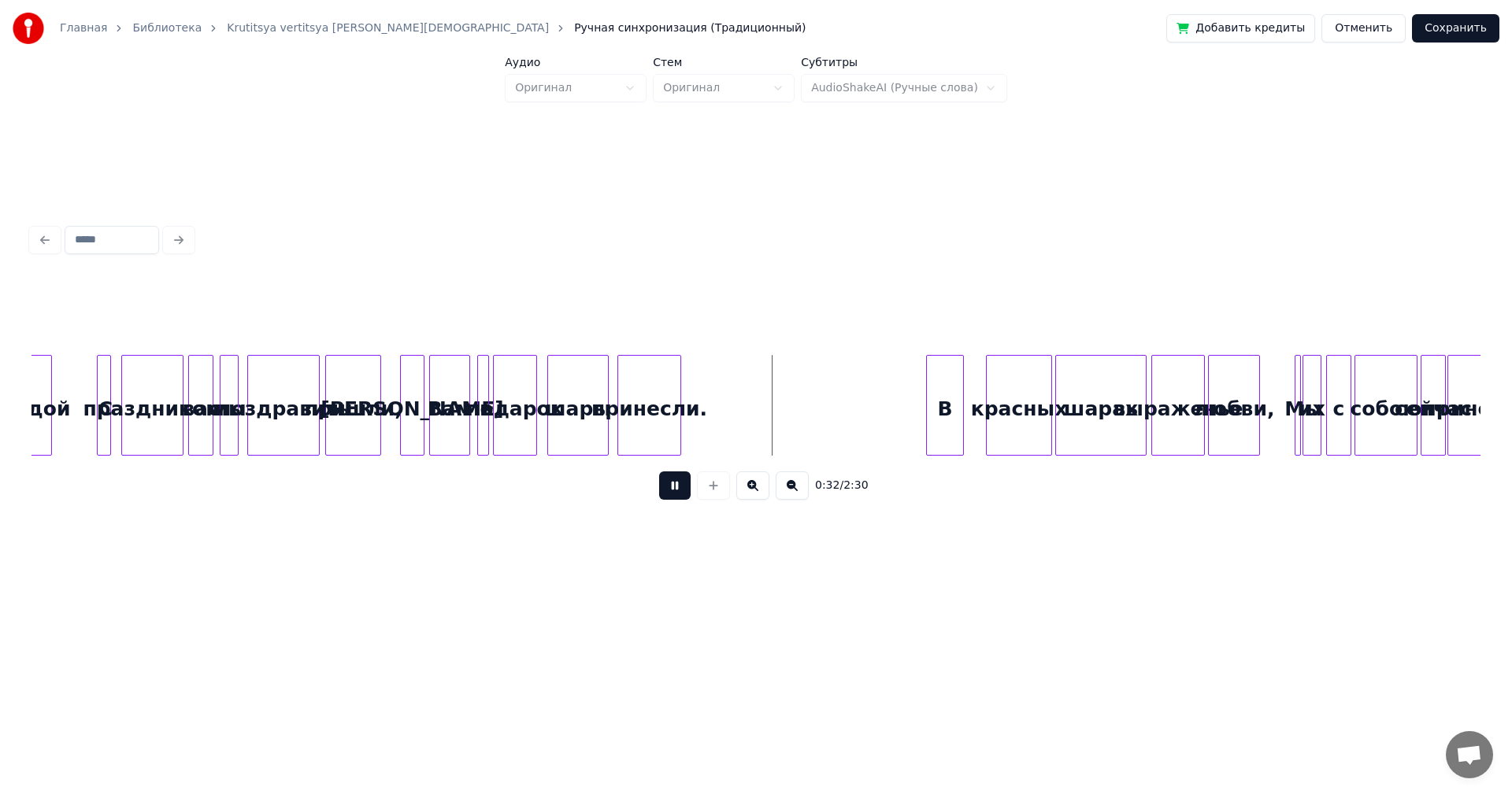
click at [676, 494] on button at bounding box center [675, 486] width 32 height 29
click at [403, 373] on div at bounding box center [403, 405] width 5 height 99
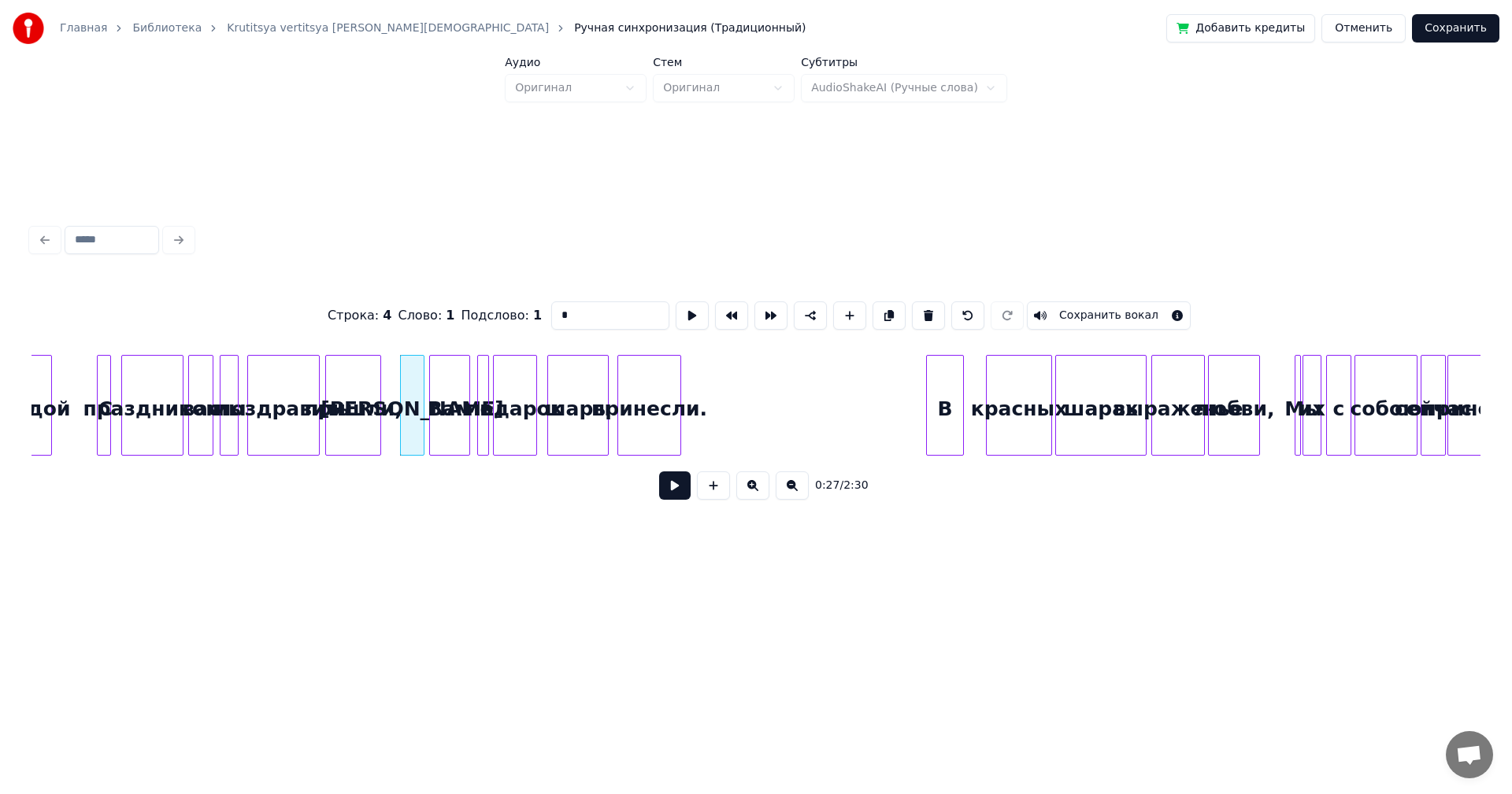
click at [667, 487] on button at bounding box center [675, 486] width 32 height 29
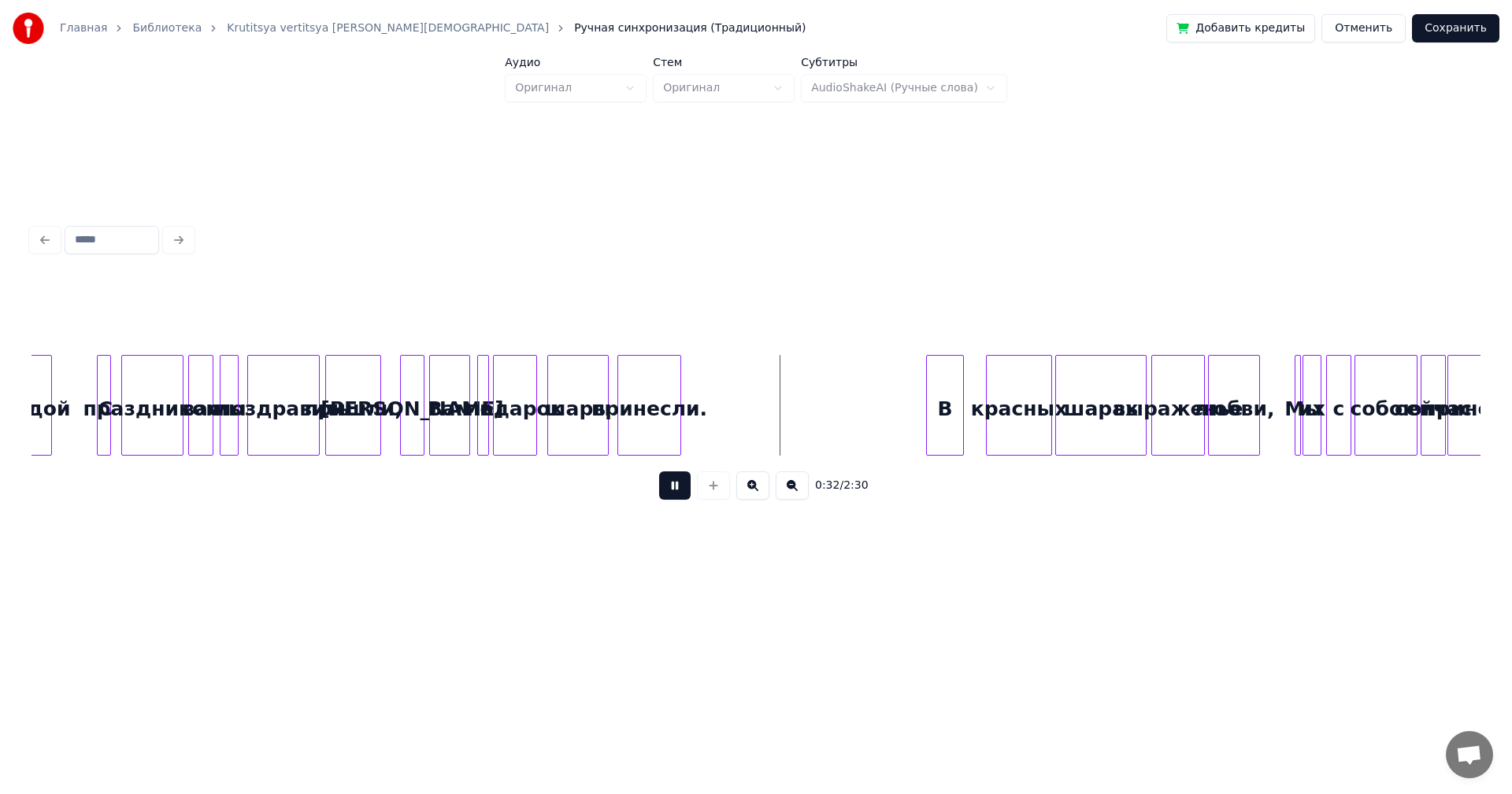
click at [668, 493] on button at bounding box center [675, 486] width 32 height 29
click at [403, 405] on div at bounding box center [403, 405] width 5 height 99
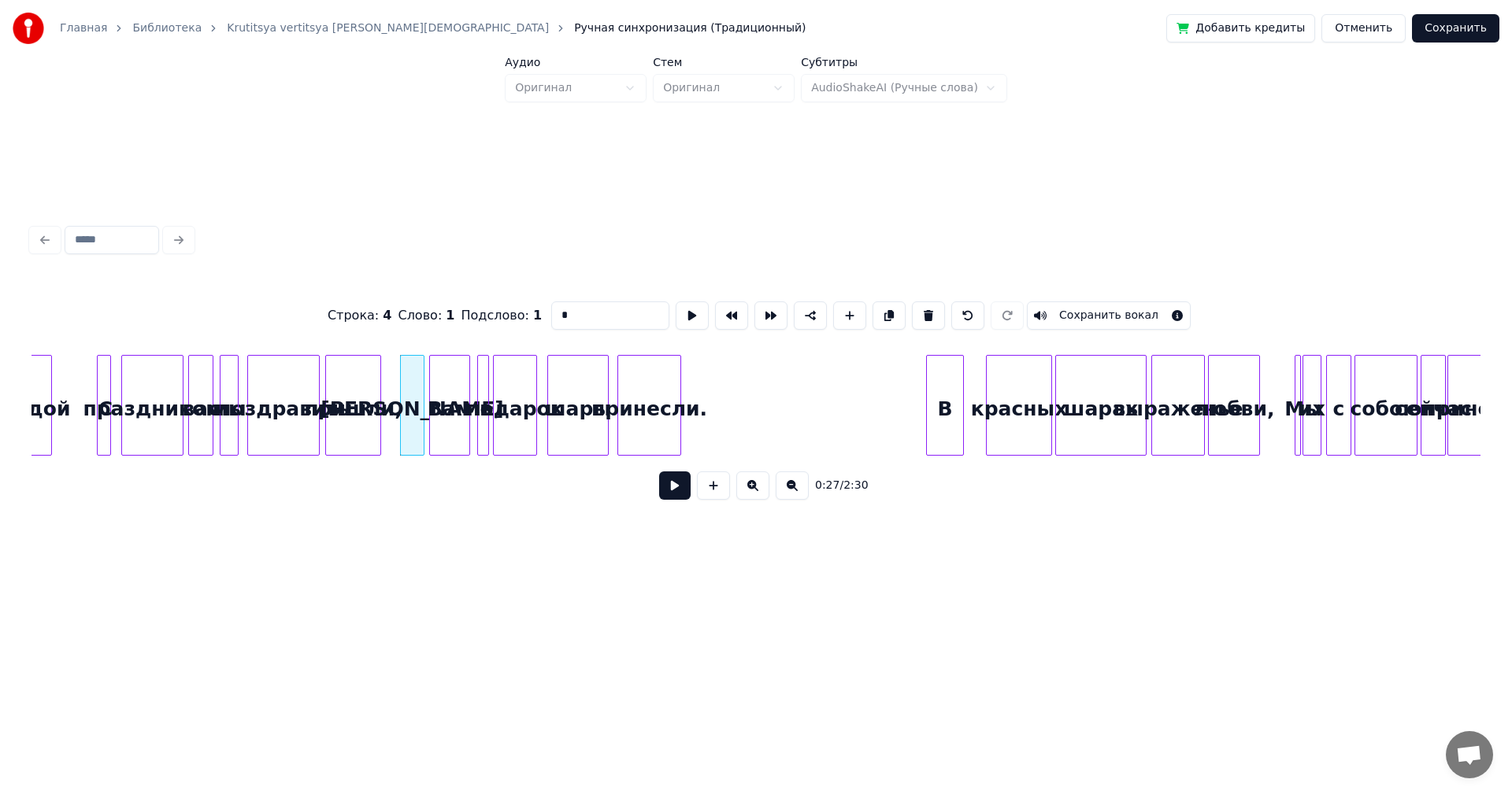
click at [670, 492] on button at bounding box center [675, 486] width 32 height 29
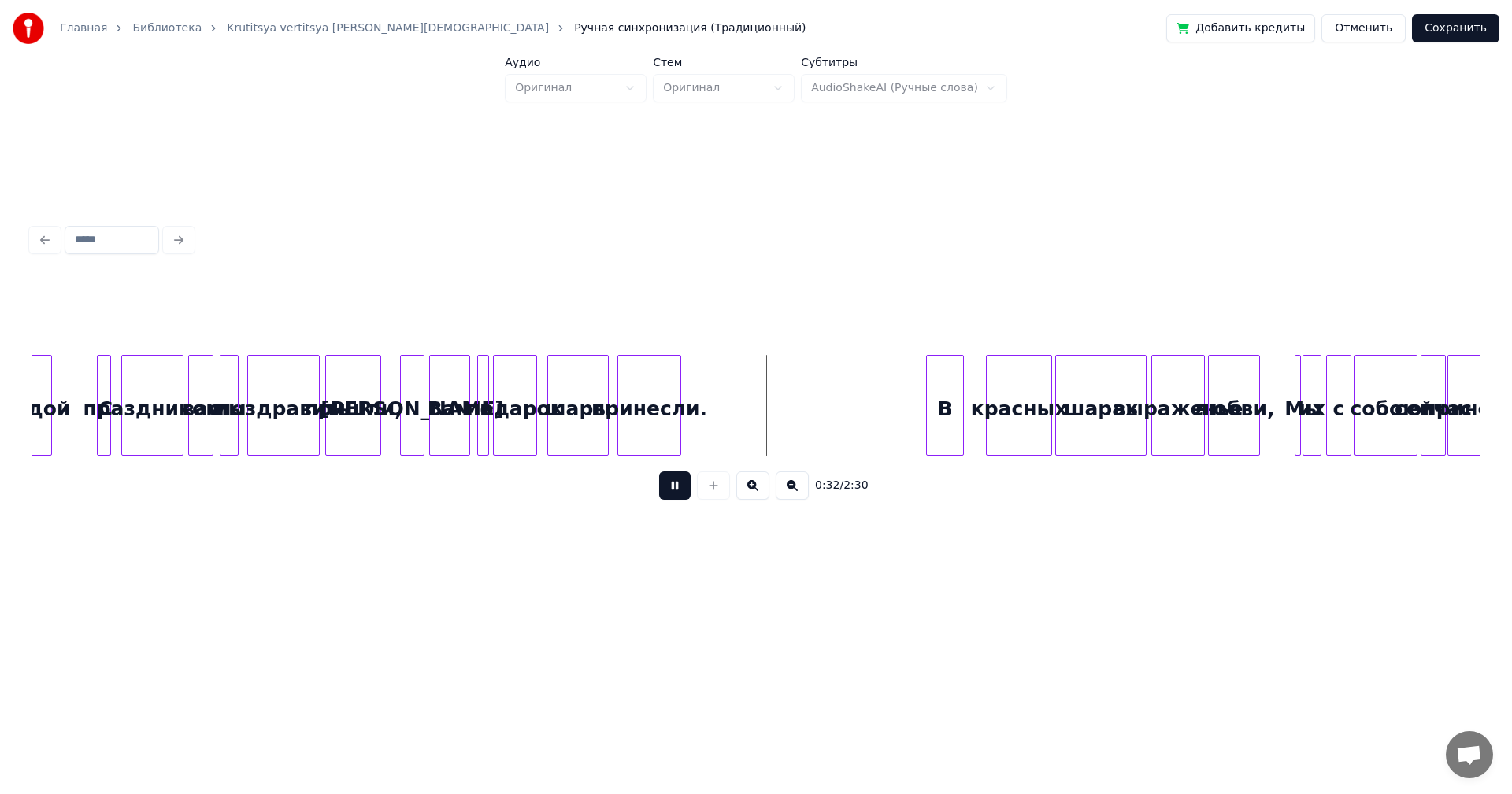
click at [608, 419] on div "шары" at bounding box center [578, 405] width 61 height 101
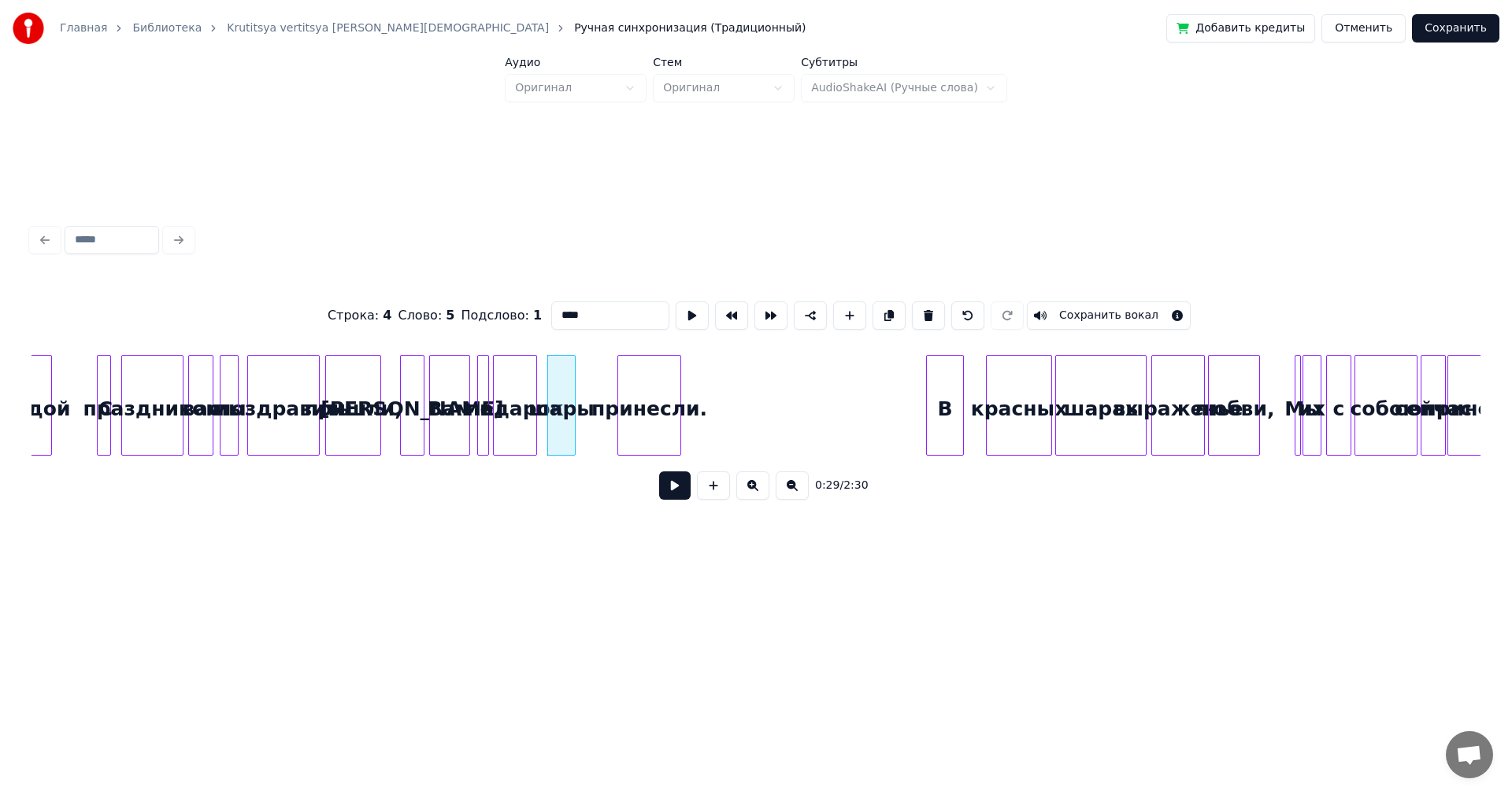
click at [572, 375] on div at bounding box center [573, 405] width 5 height 99
click at [574, 374] on div "шары" at bounding box center [561, 405] width 29 height 101
click at [569, 375] on div at bounding box center [568, 405] width 5 height 99
click at [578, 374] on div at bounding box center [580, 405] width 5 height 99
click at [408, 377] on div "[PERSON_NAME]" at bounding box center [412, 409] width 23 height 107
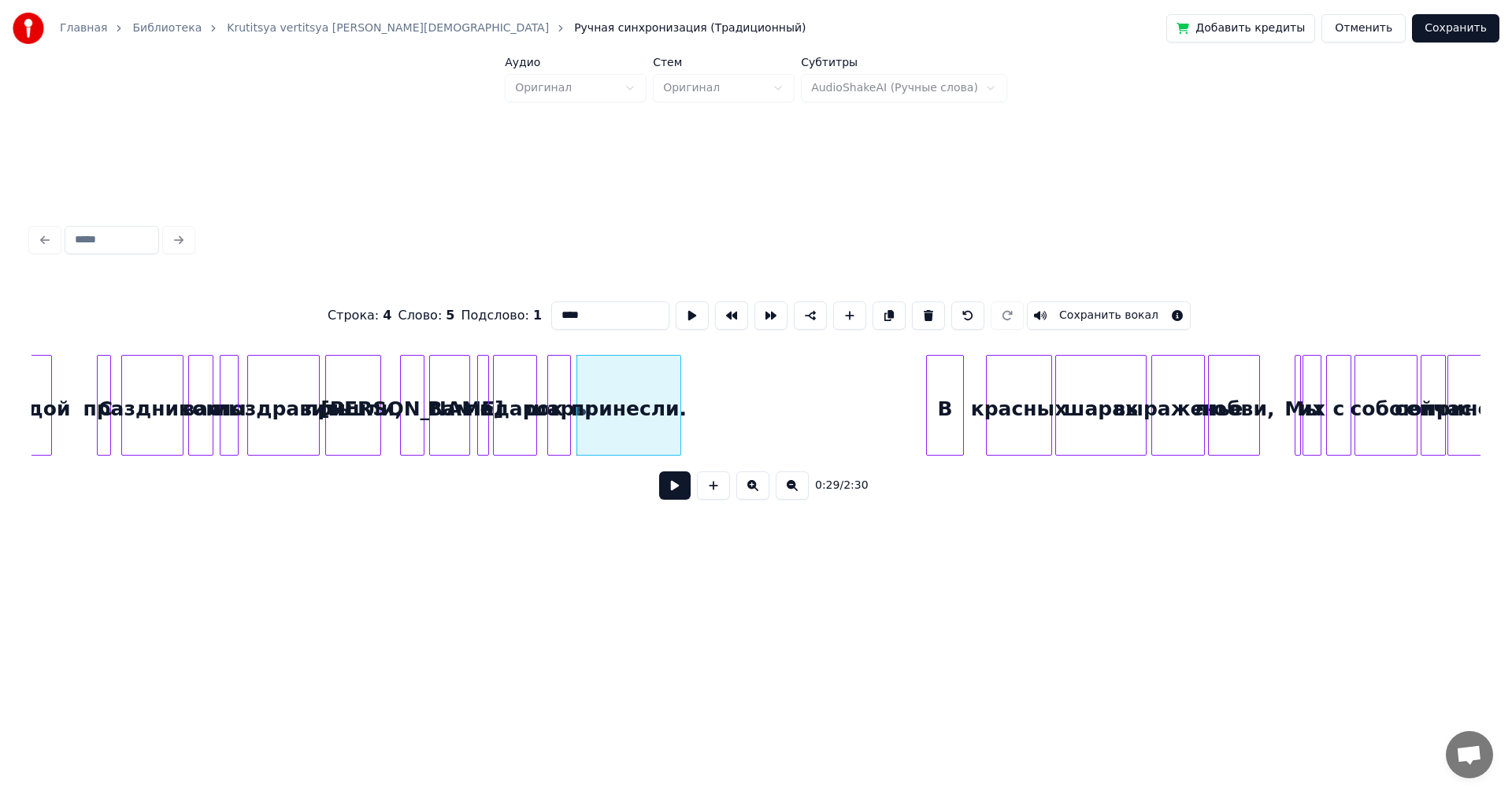
type input "*"
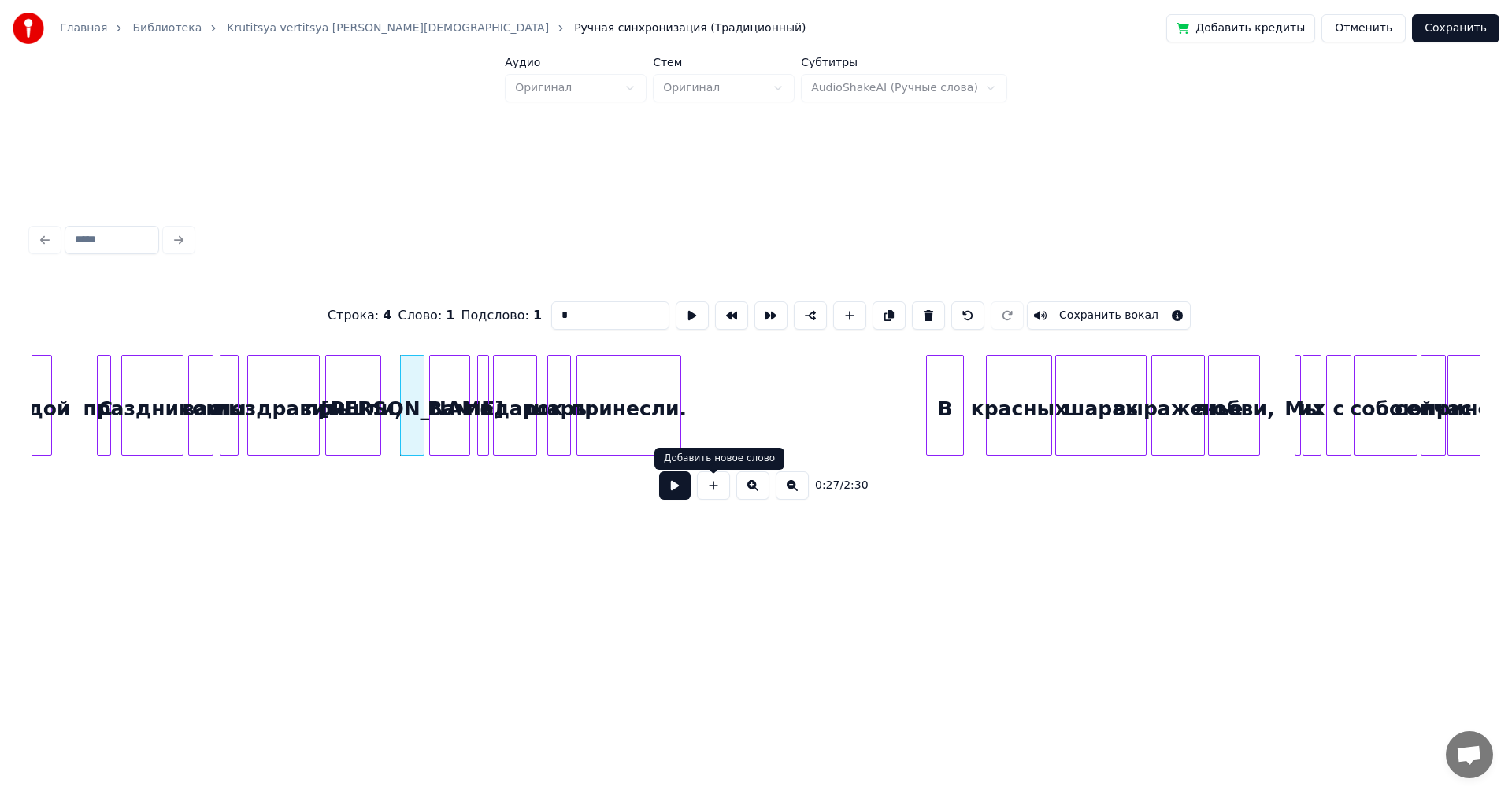
click at [659, 483] on button at bounding box center [675, 486] width 32 height 29
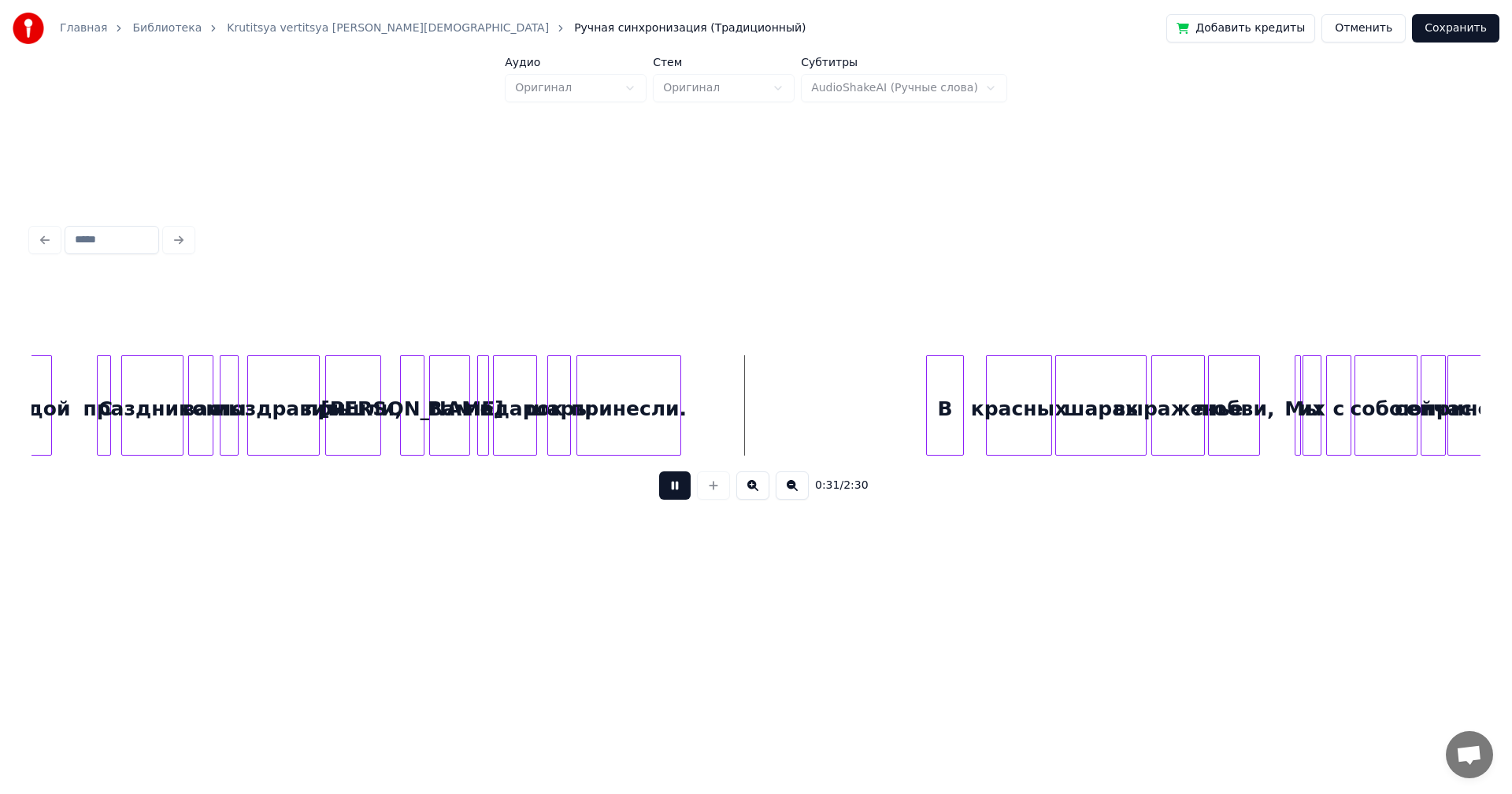
click at [667, 487] on button at bounding box center [675, 486] width 32 height 29
click at [409, 378] on div "[PERSON_NAME]" at bounding box center [412, 409] width 23 height 107
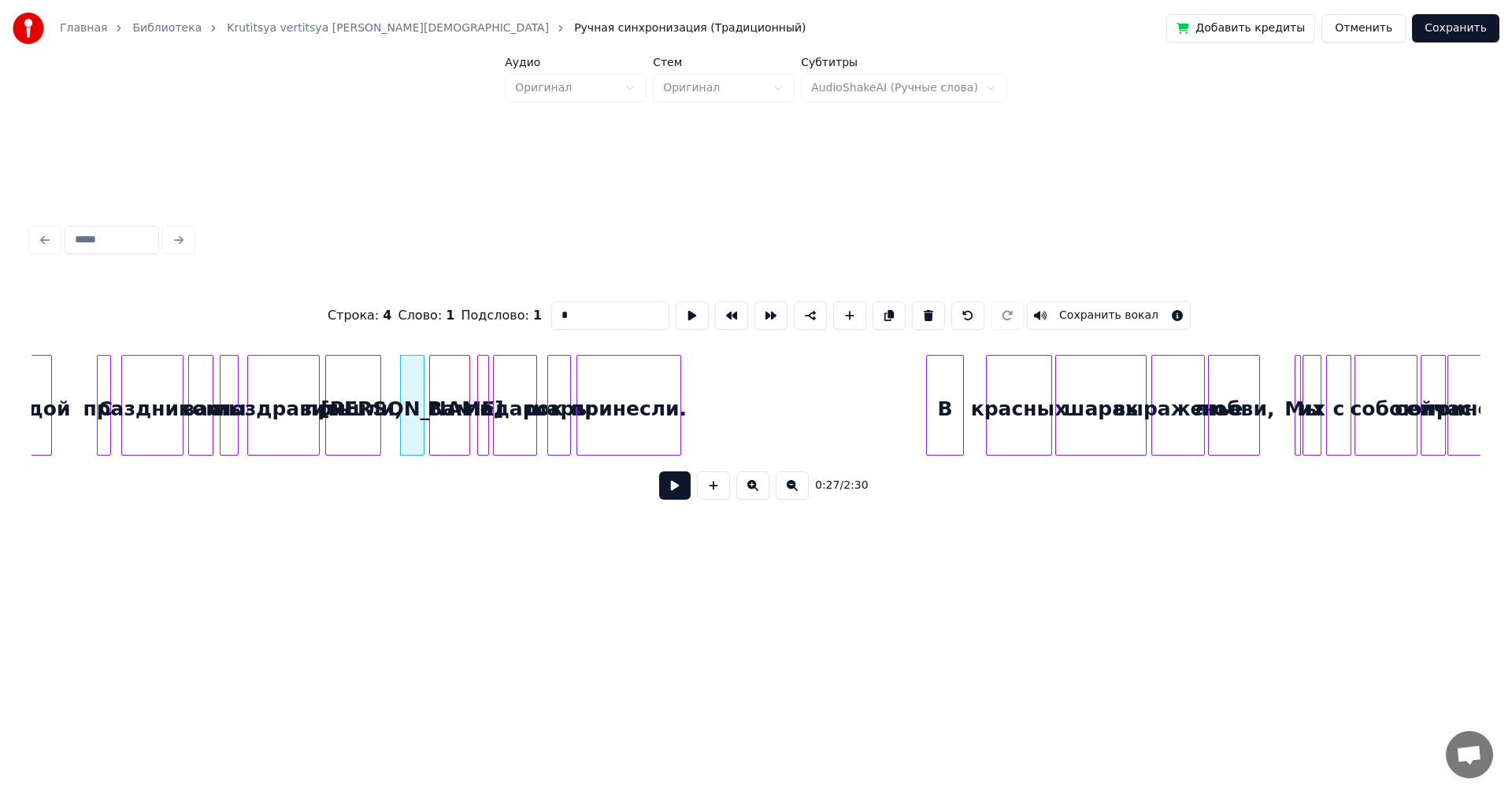
click at [684, 495] on button at bounding box center [675, 486] width 32 height 29
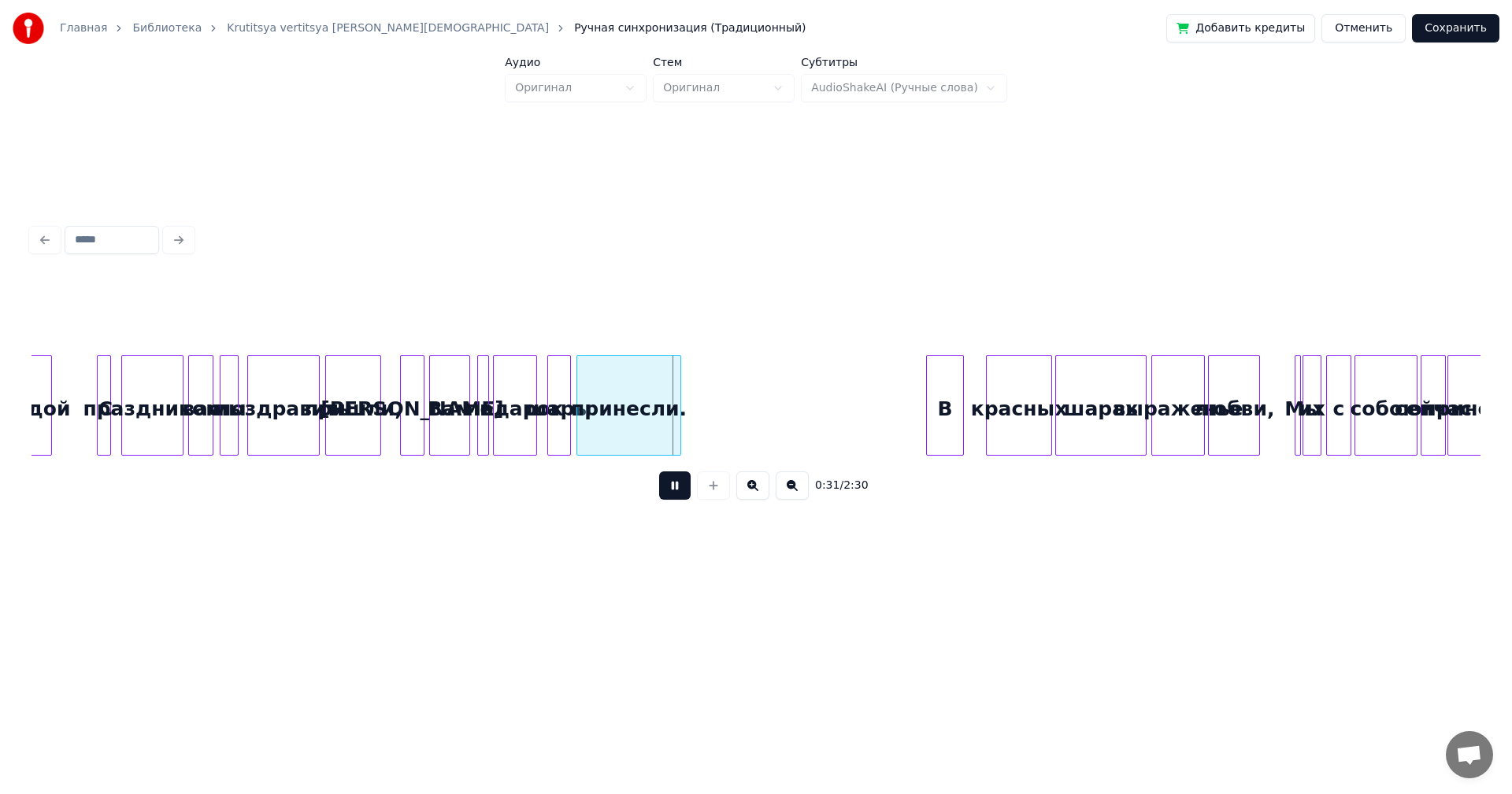
click at [678, 492] on button at bounding box center [675, 486] width 32 height 29
click at [668, 487] on button at bounding box center [675, 486] width 32 height 29
click at [682, 492] on button at bounding box center [675, 486] width 32 height 29
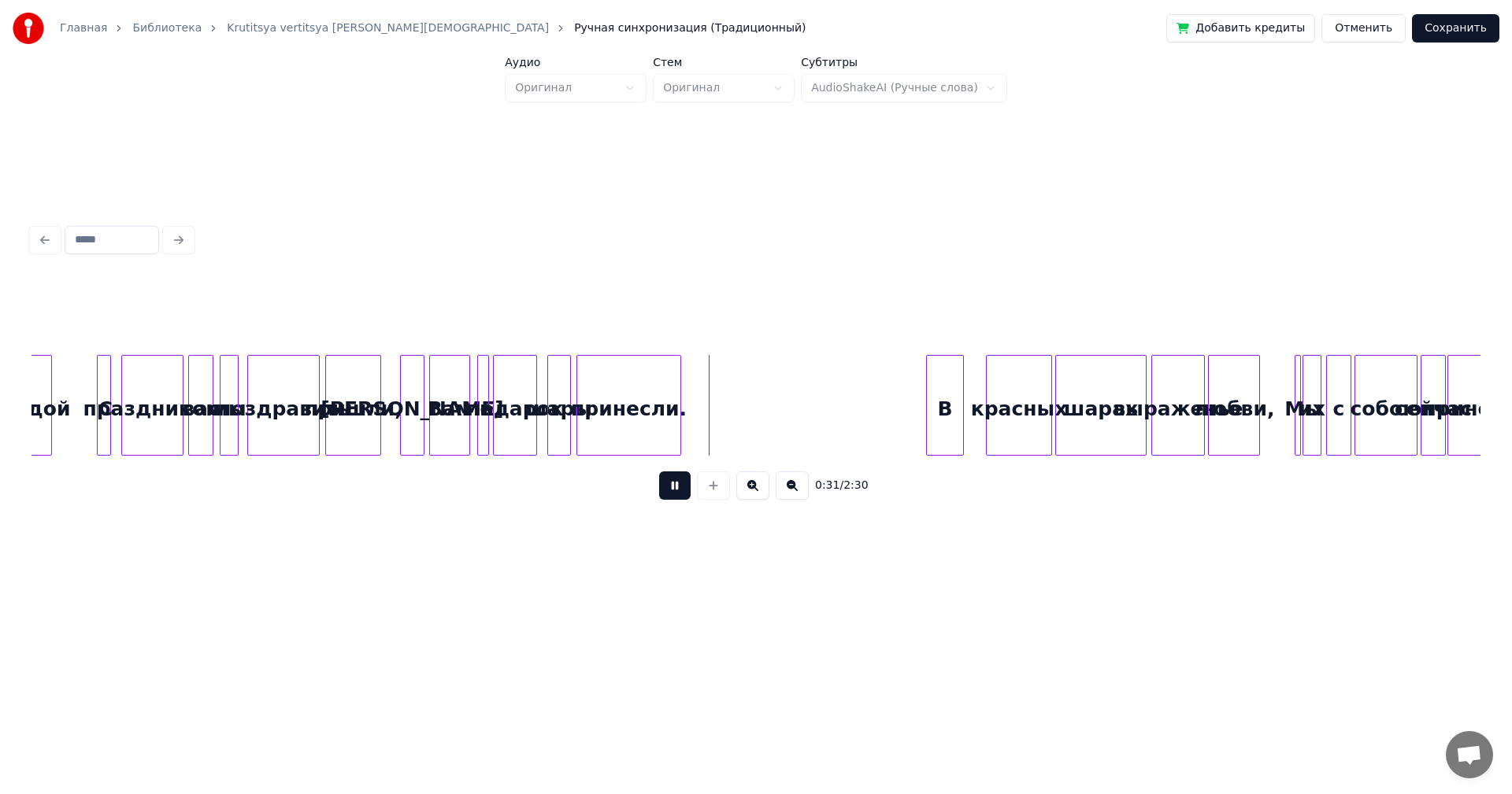
click at [682, 492] on button at bounding box center [675, 486] width 32 height 29
click at [667, 492] on button at bounding box center [675, 486] width 32 height 29
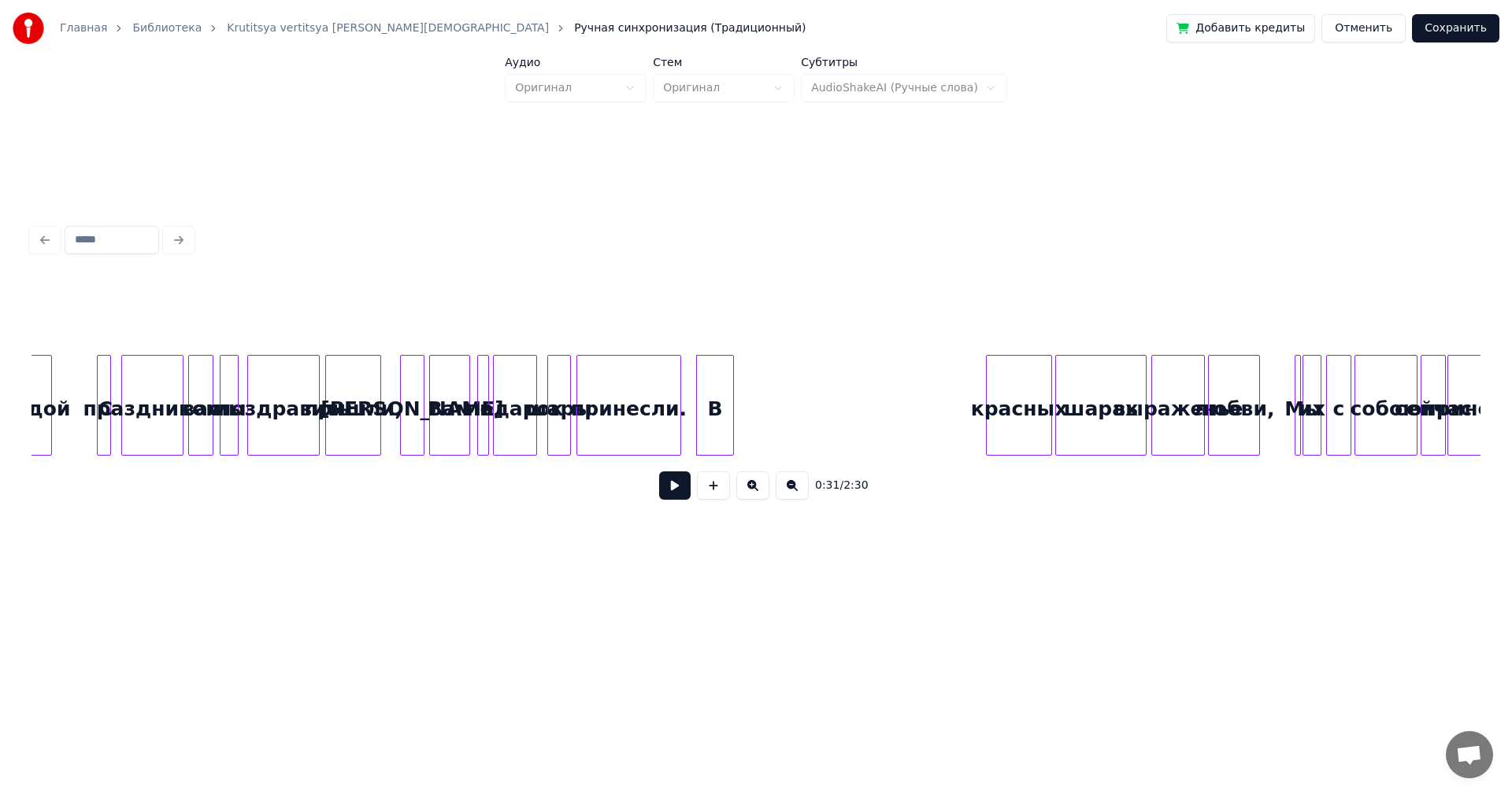
click at [714, 375] on div "В" at bounding box center [715, 409] width 36 height 107
click at [713, 386] on div at bounding box center [712, 405] width 5 height 99
click at [760, 382] on div "красных" at bounding box center [755, 409] width 65 height 107
click at [677, 491] on button at bounding box center [675, 486] width 32 height 29
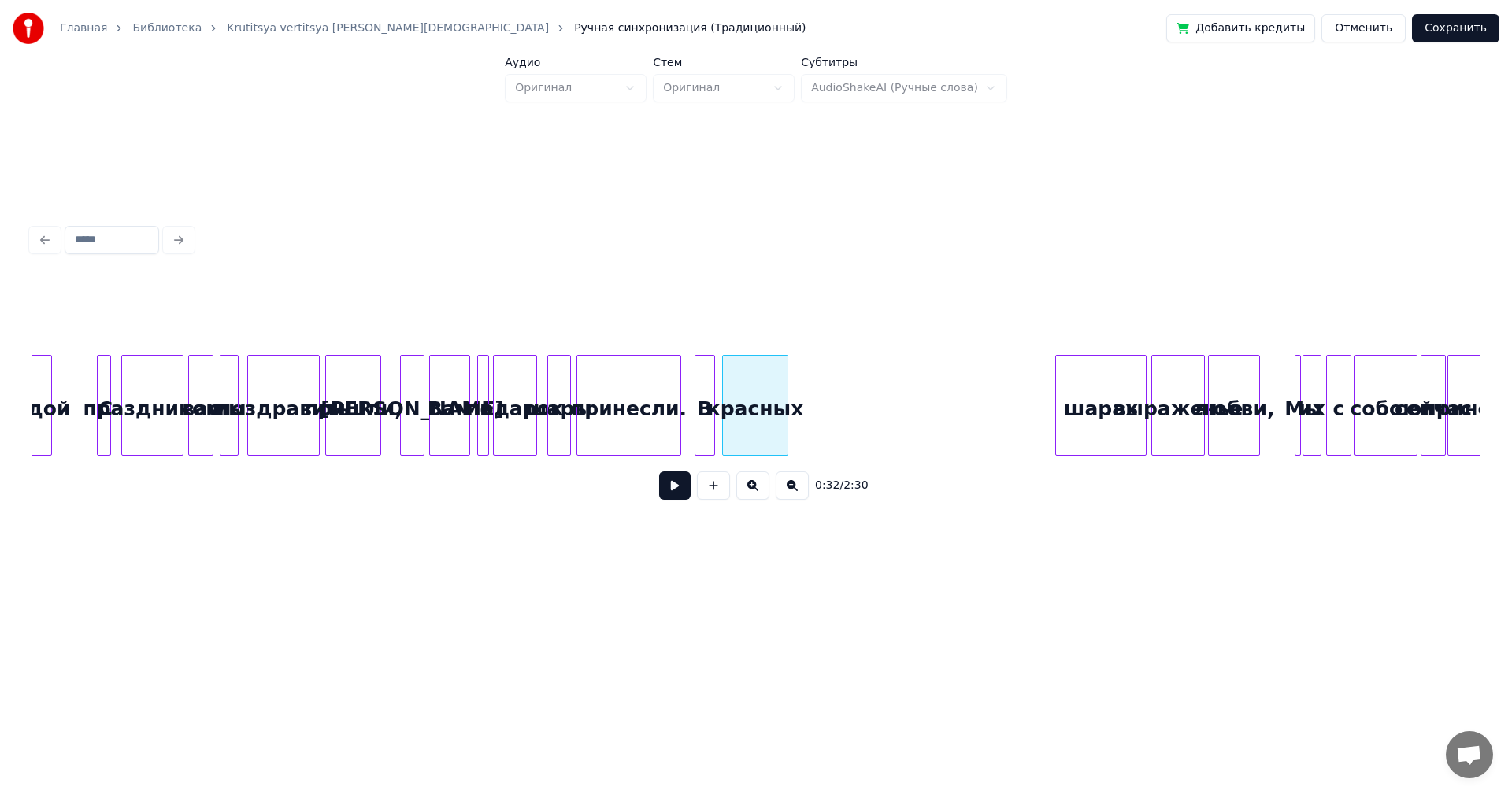
click at [699, 402] on div at bounding box center [698, 405] width 5 height 99
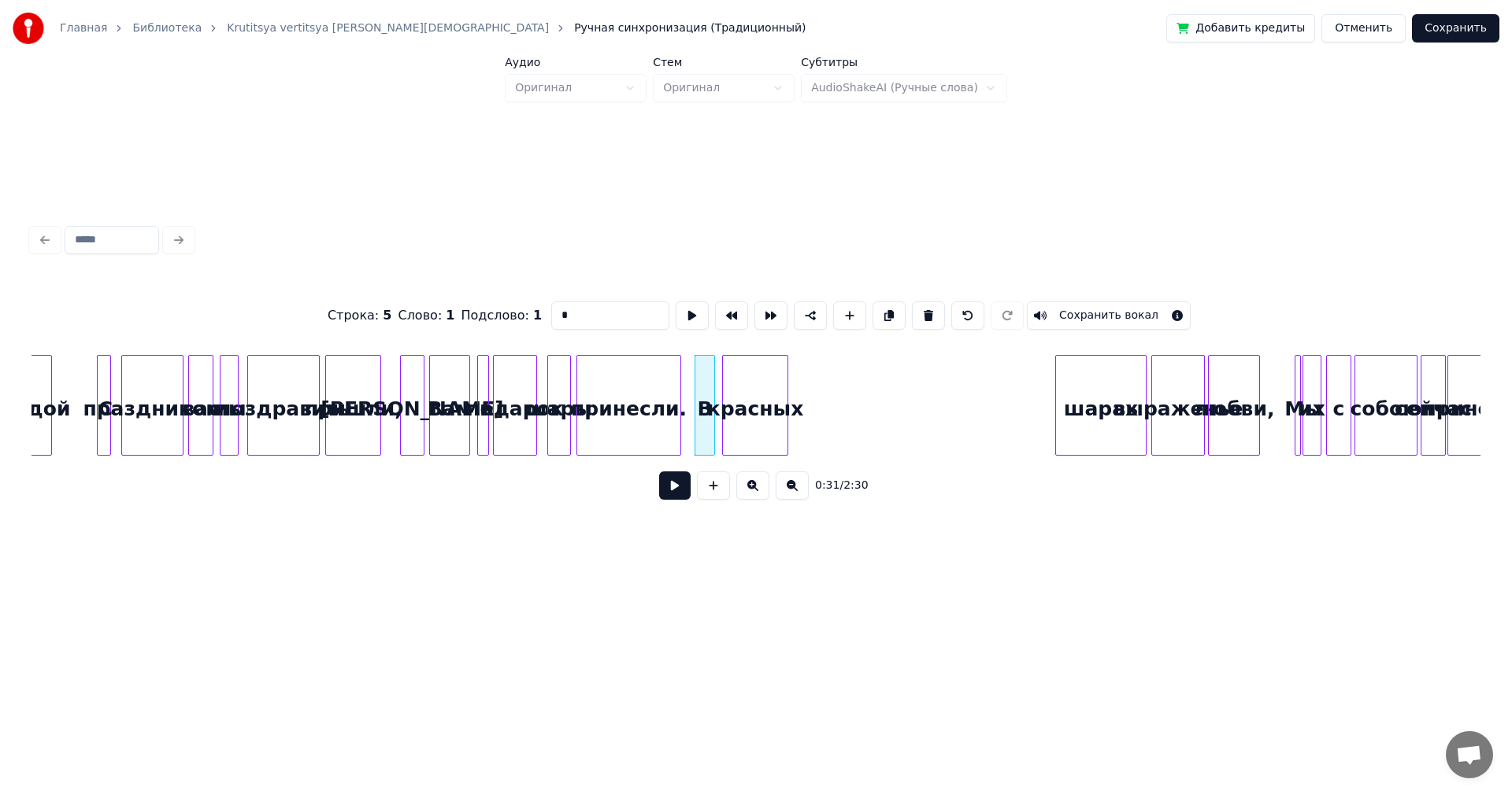
click at [677, 495] on button at bounding box center [675, 486] width 32 height 29
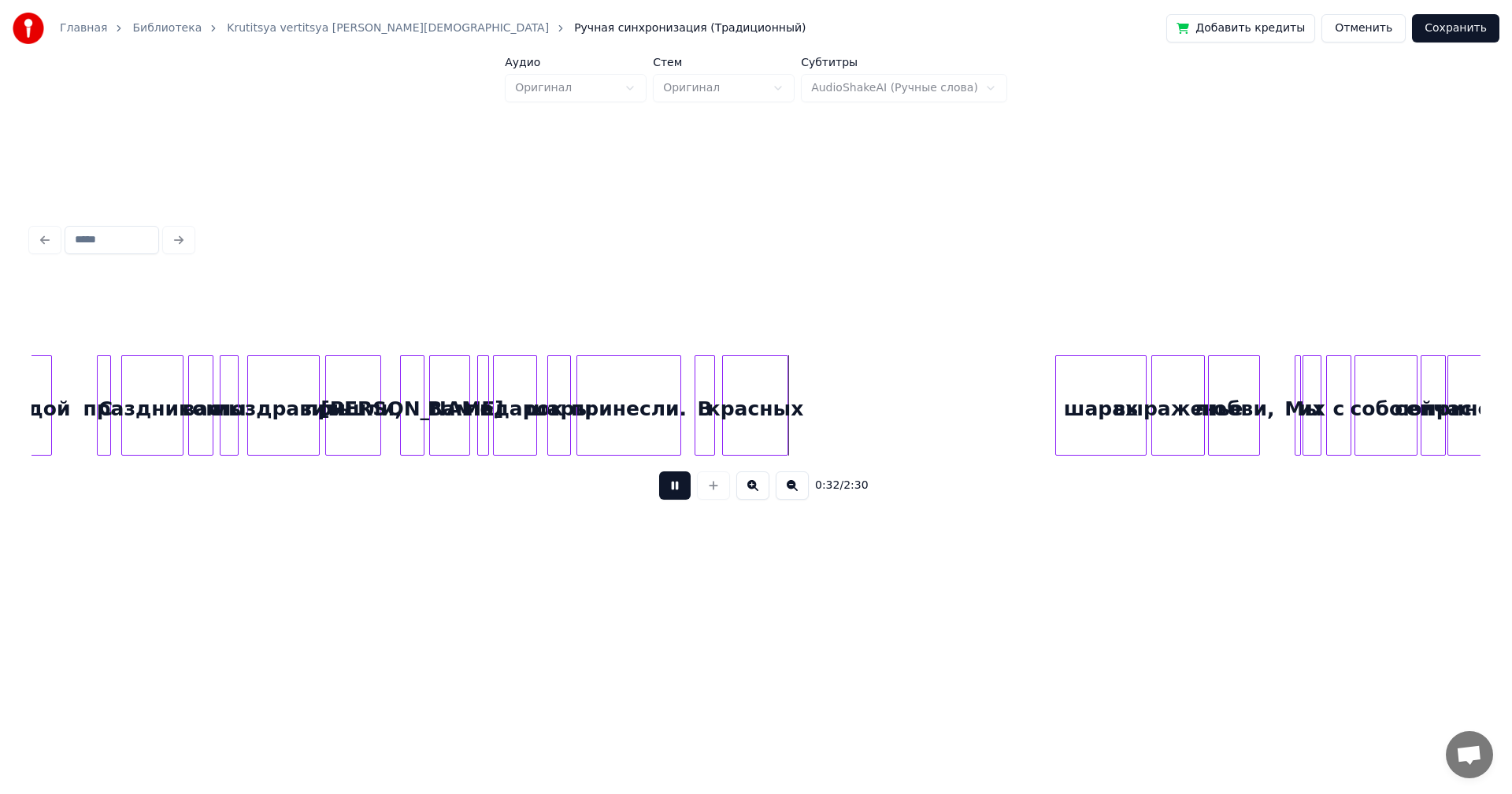
click at [673, 495] on button at bounding box center [675, 486] width 32 height 29
click at [766, 393] on div at bounding box center [766, 405] width 5 height 99
click at [809, 387] on div "шарах" at bounding box center [821, 409] width 90 height 107
click at [786, 388] on div at bounding box center [788, 405] width 5 height 99
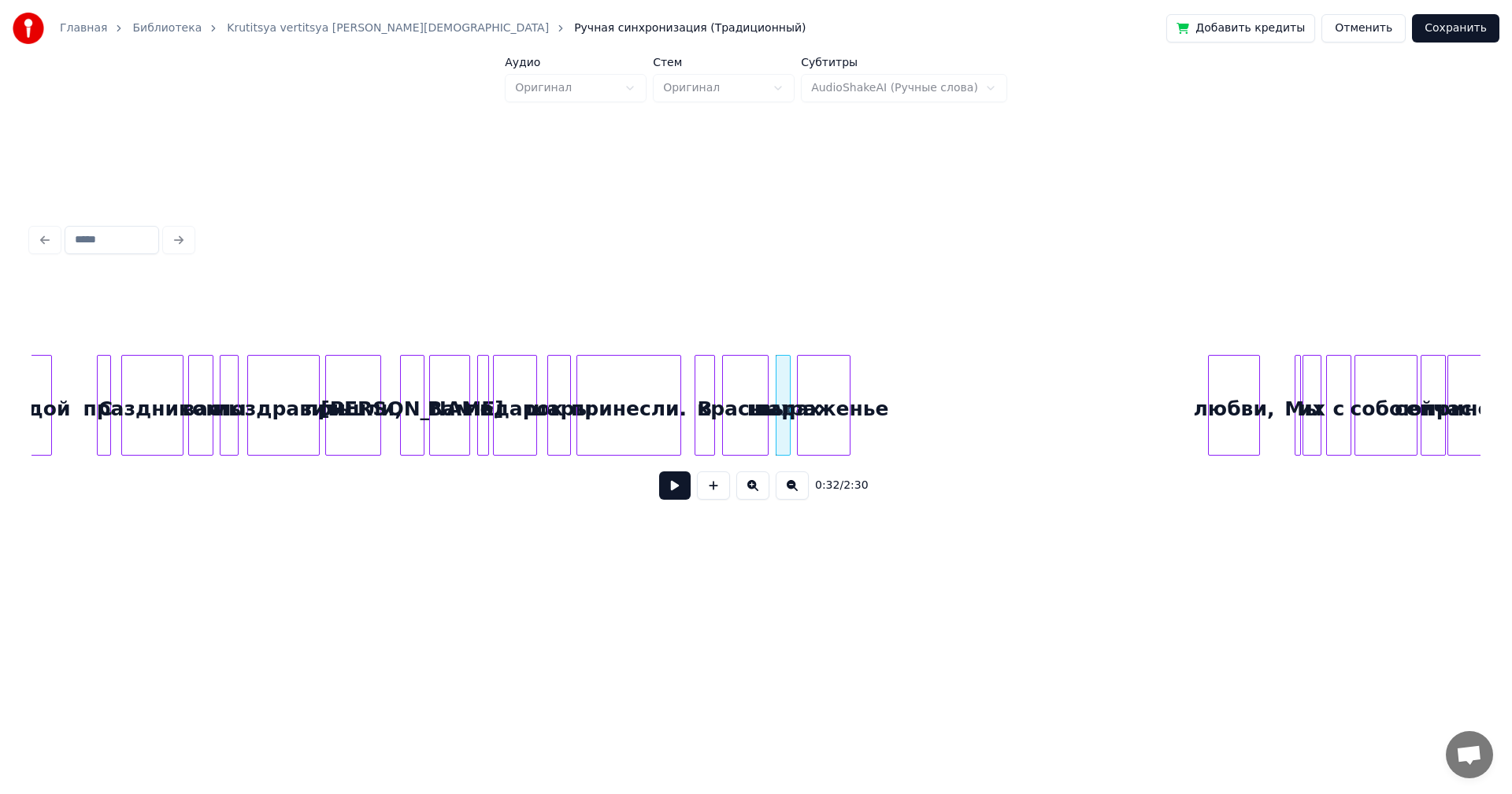
click at [822, 389] on div "выраженье" at bounding box center [824, 409] width 52 height 107
click at [849, 386] on div "выраженье" at bounding box center [822, 405] width 53 height 101
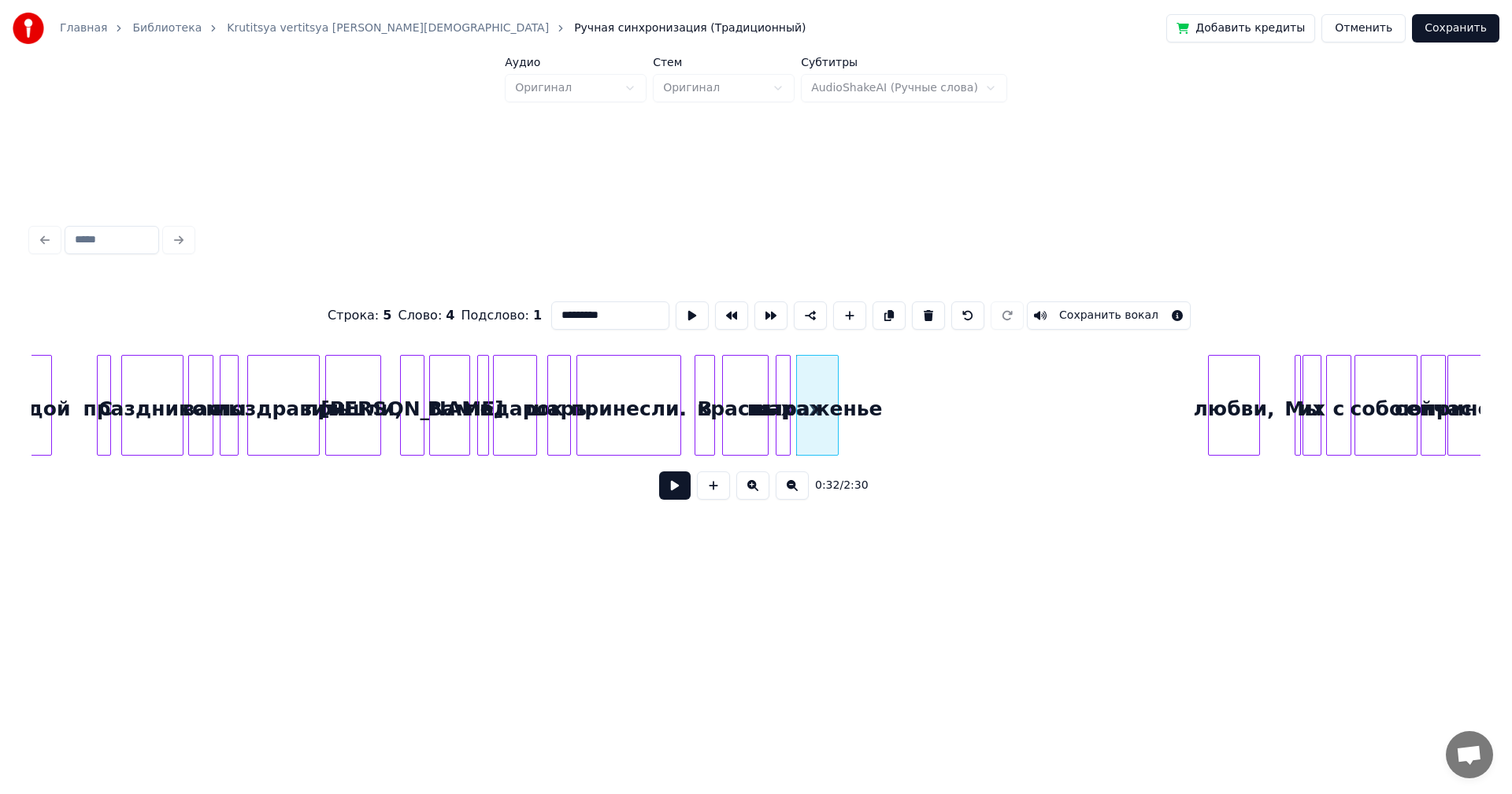
click at [835, 377] on div at bounding box center [835, 405] width 5 height 99
click at [857, 382] on div "любви," at bounding box center [874, 409] width 51 height 107
click at [867, 384] on div at bounding box center [866, 405] width 5 height 99
click at [703, 393] on div "В" at bounding box center [704, 409] width 19 height 107
type input "*"
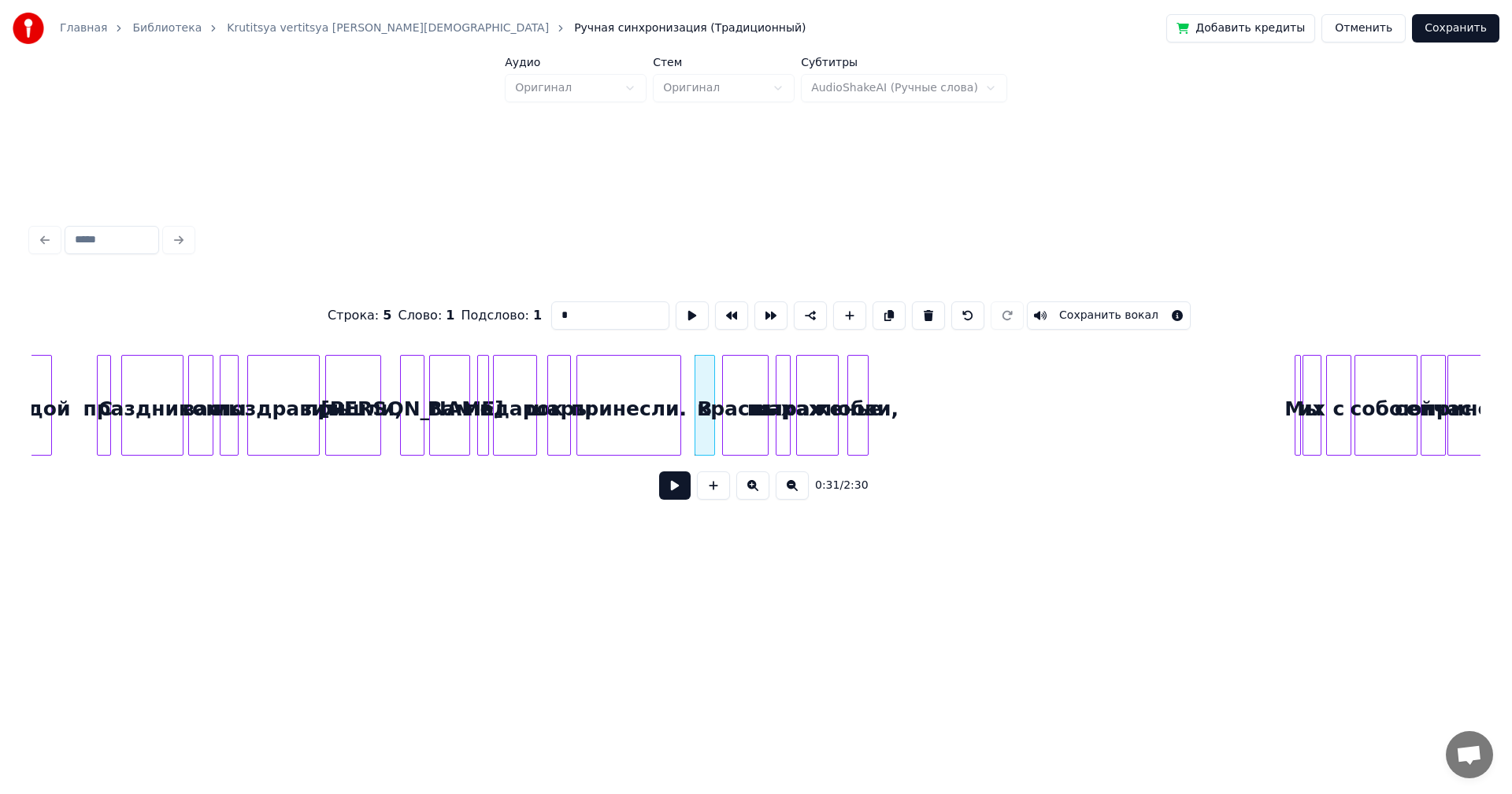
click at [664, 486] on button at bounding box center [675, 486] width 32 height 29
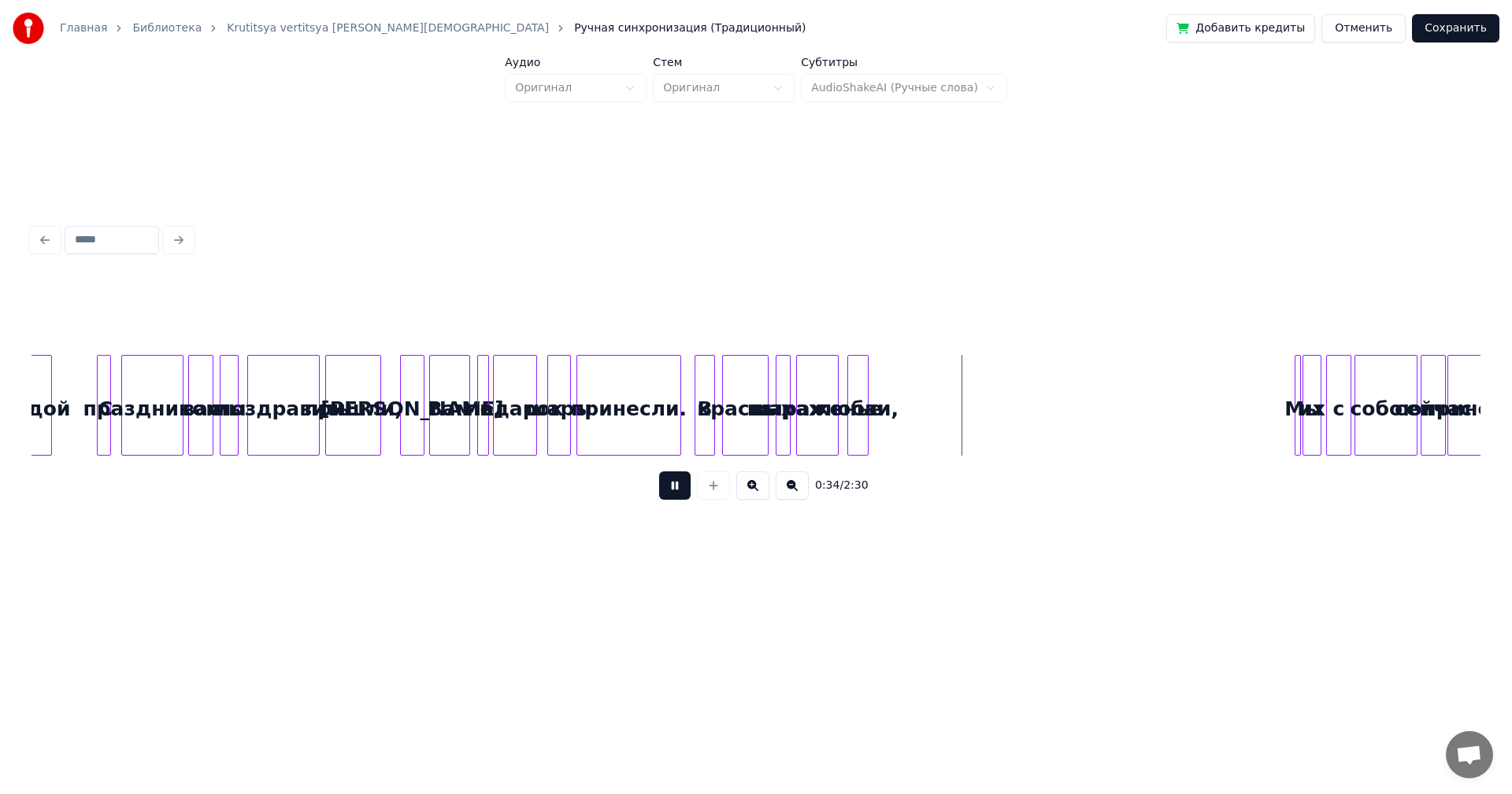
scroll to position [0, 2746]
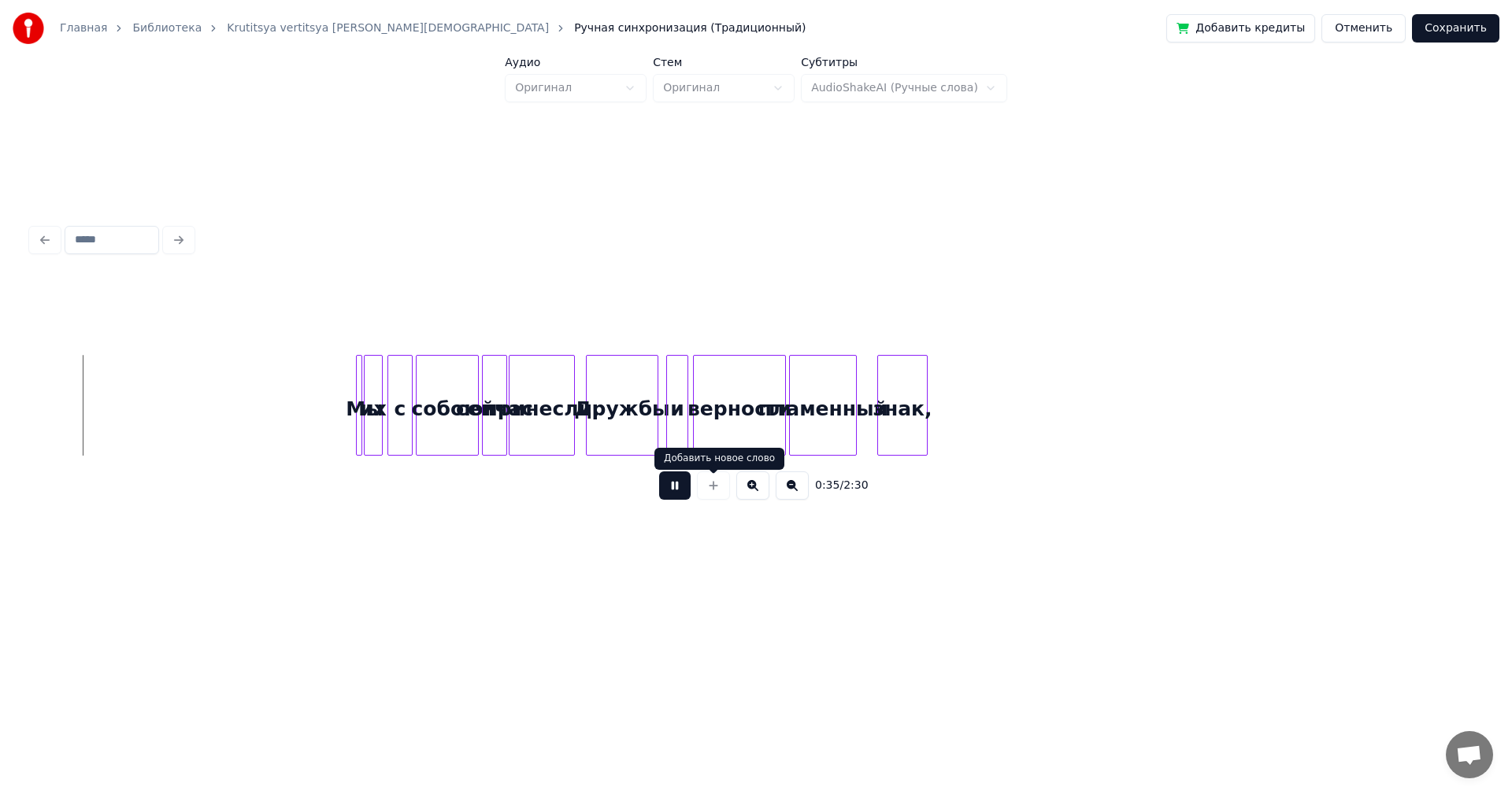
click at [673, 499] on button at bounding box center [675, 486] width 32 height 29
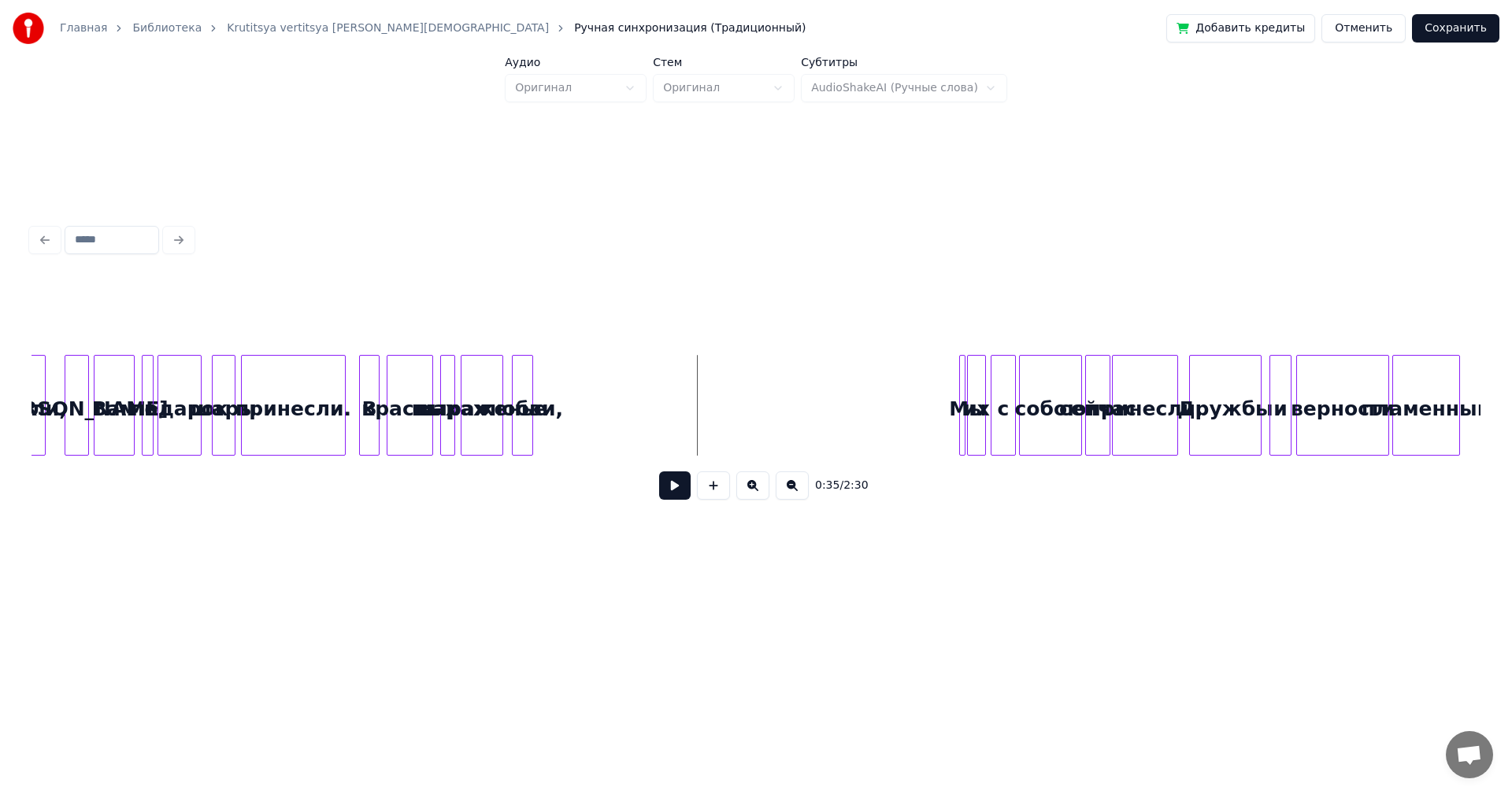
scroll to position [0, 2149]
click at [750, 492] on button at bounding box center [753, 486] width 33 height 29
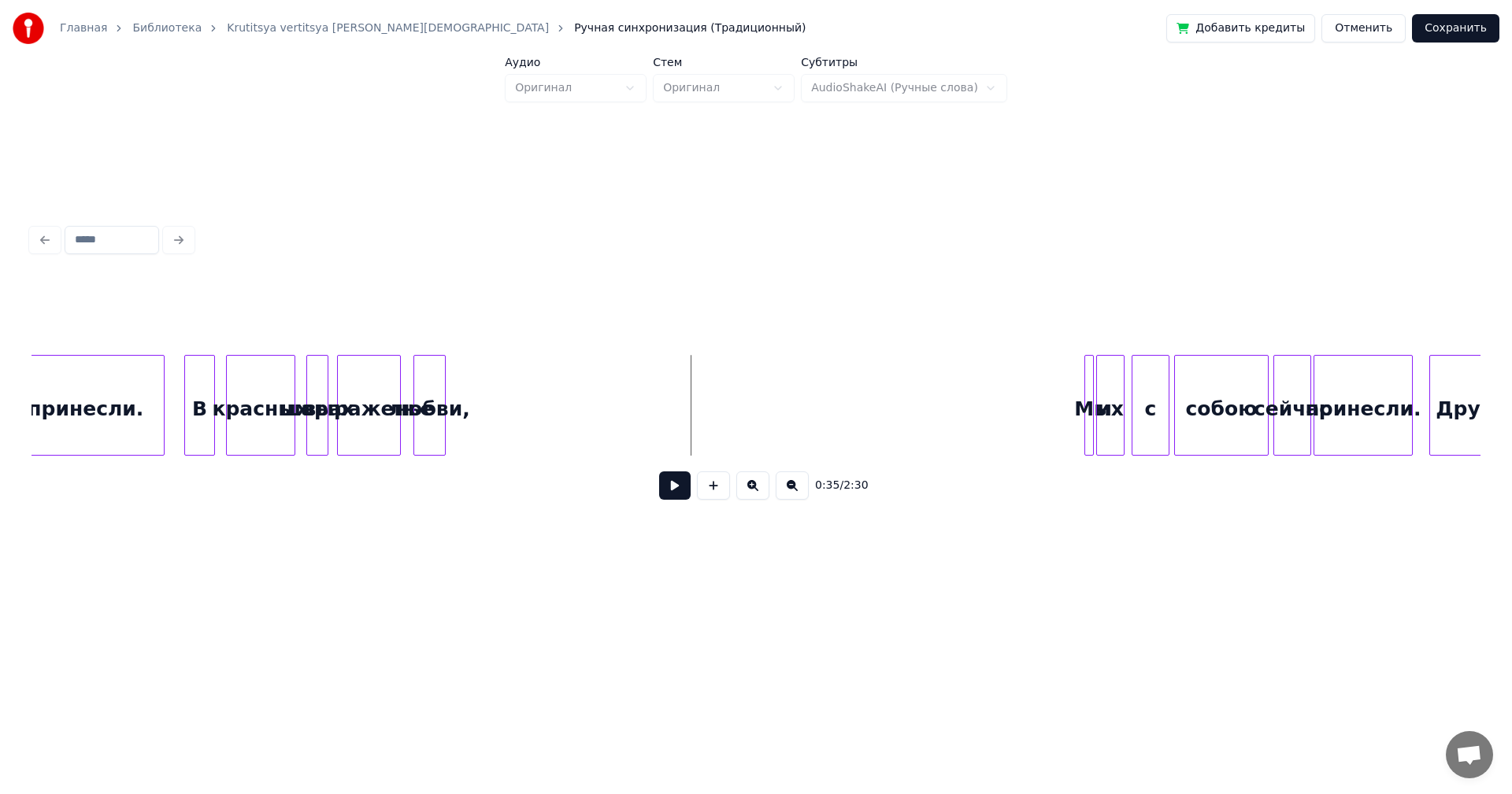
click at [750, 492] on button at bounding box center [753, 486] width 33 height 29
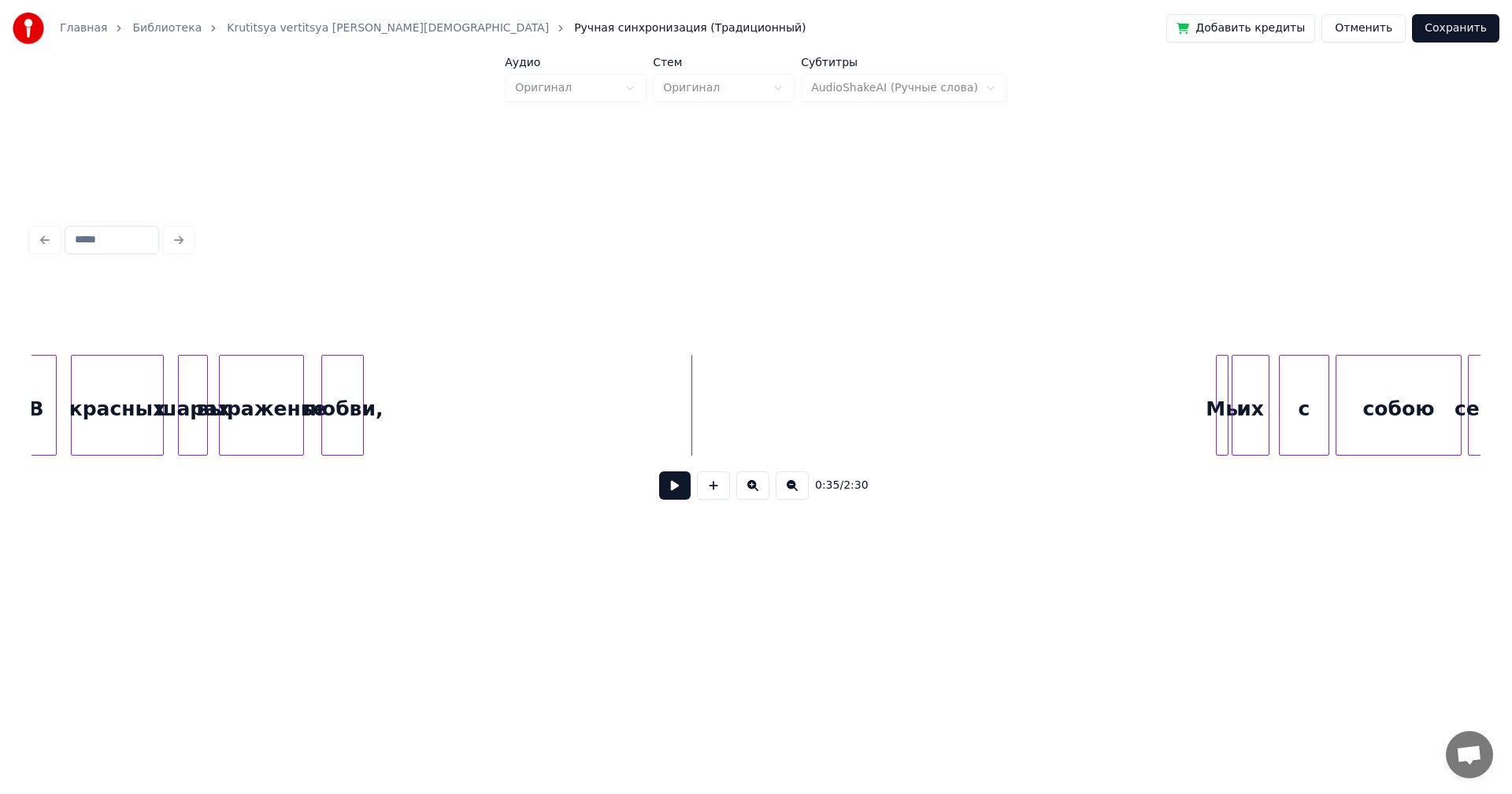
click at [750, 492] on button at bounding box center [753, 486] width 33 height 29
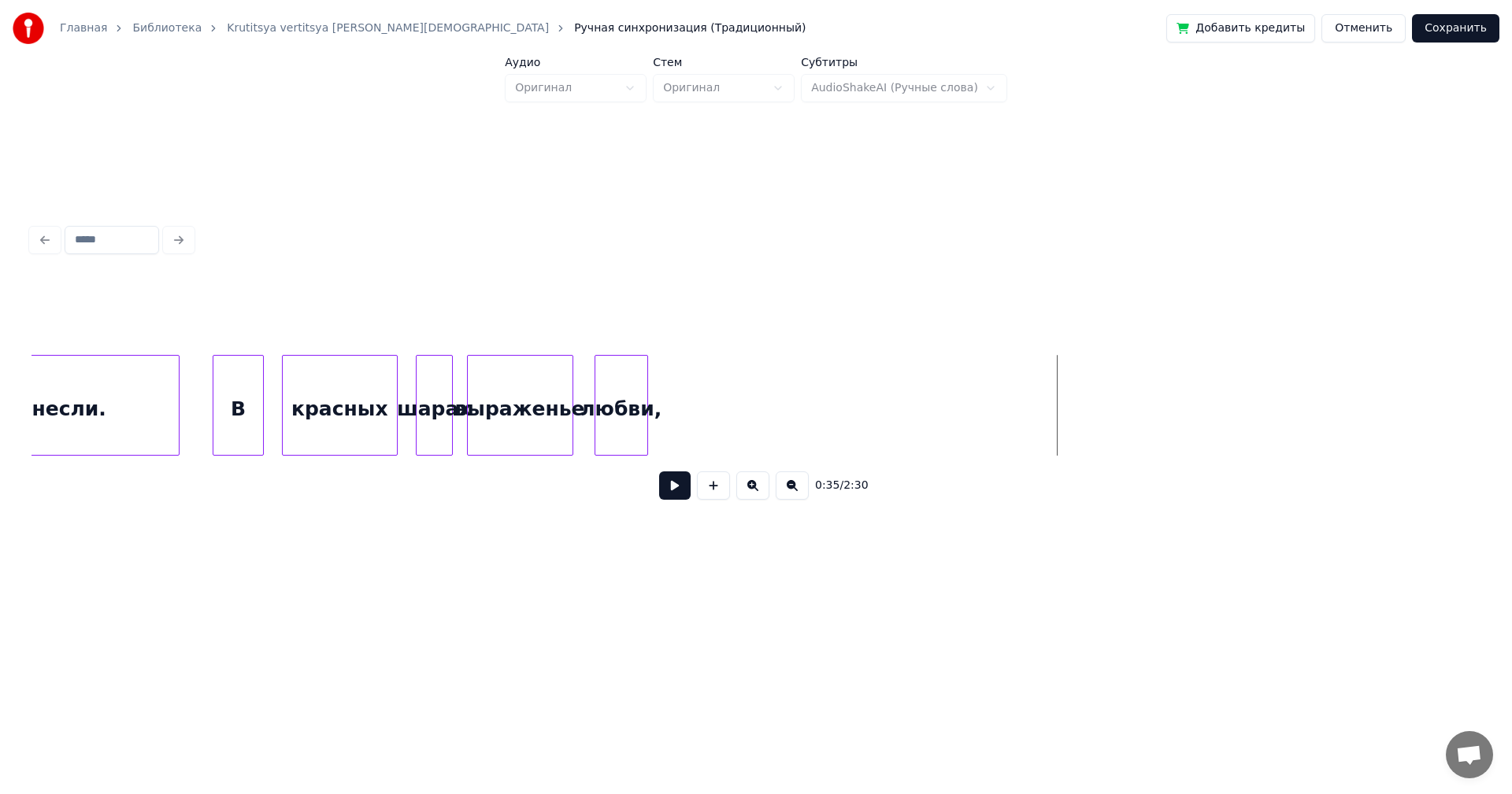
scroll to position [0, 5911]
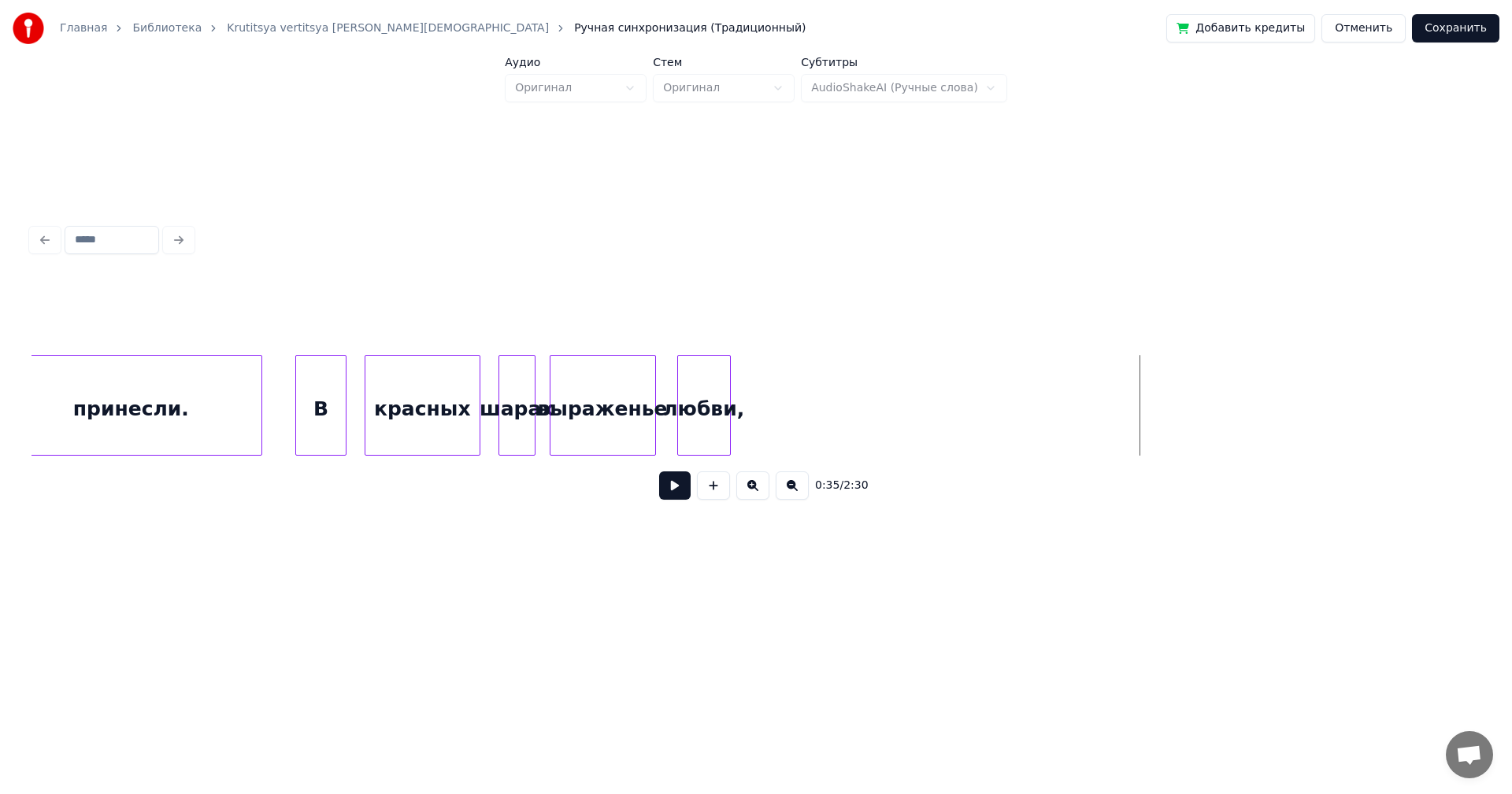
click at [678, 490] on button at bounding box center [675, 486] width 32 height 29
click at [680, 489] on button at bounding box center [675, 486] width 32 height 29
click at [754, 416] on div "любви," at bounding box center [758, 409] width 52 height 107
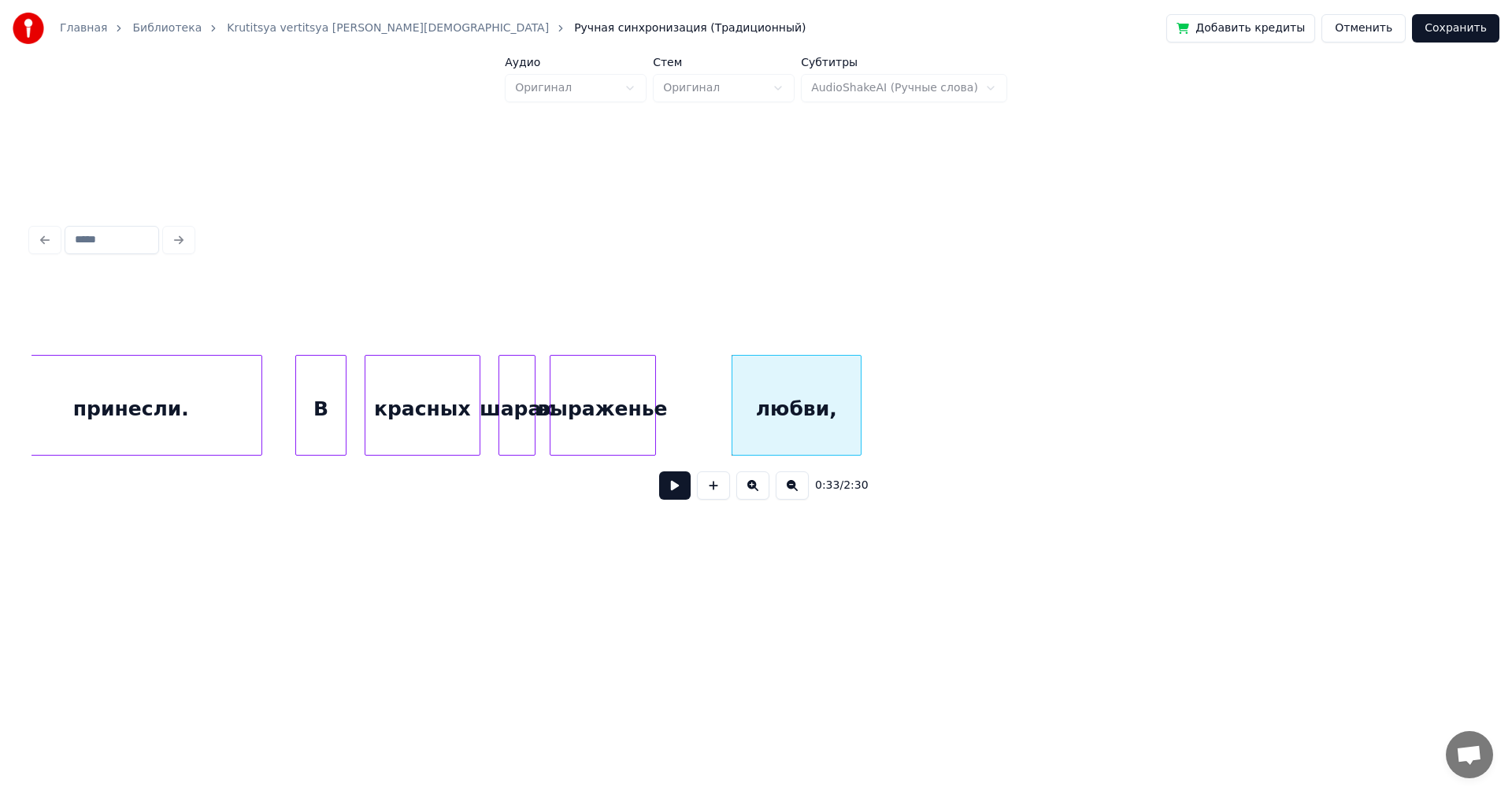
click at [859, 410] on div at bounding box center [858, 405] width 5 height 99
click at [642, 392] on div "выраженье" at bounding box center [603, 409] width 105 height 107
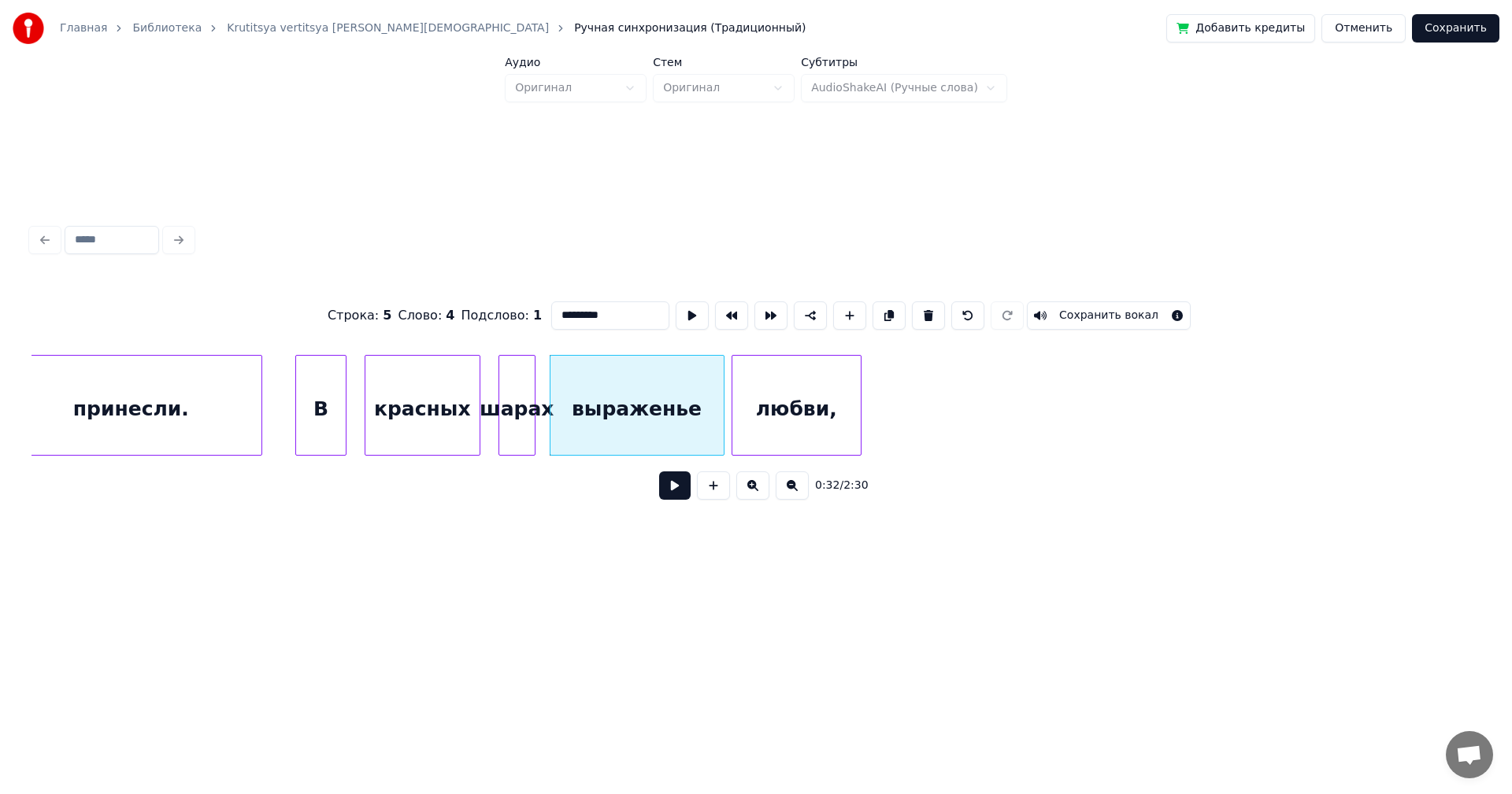
click at [722, 363] on div at bounding box center [722, 405] width 5 height 99
click at [309, 410] on div "В" at bounding box center [321, 409] width 50 height 107
type input "*"
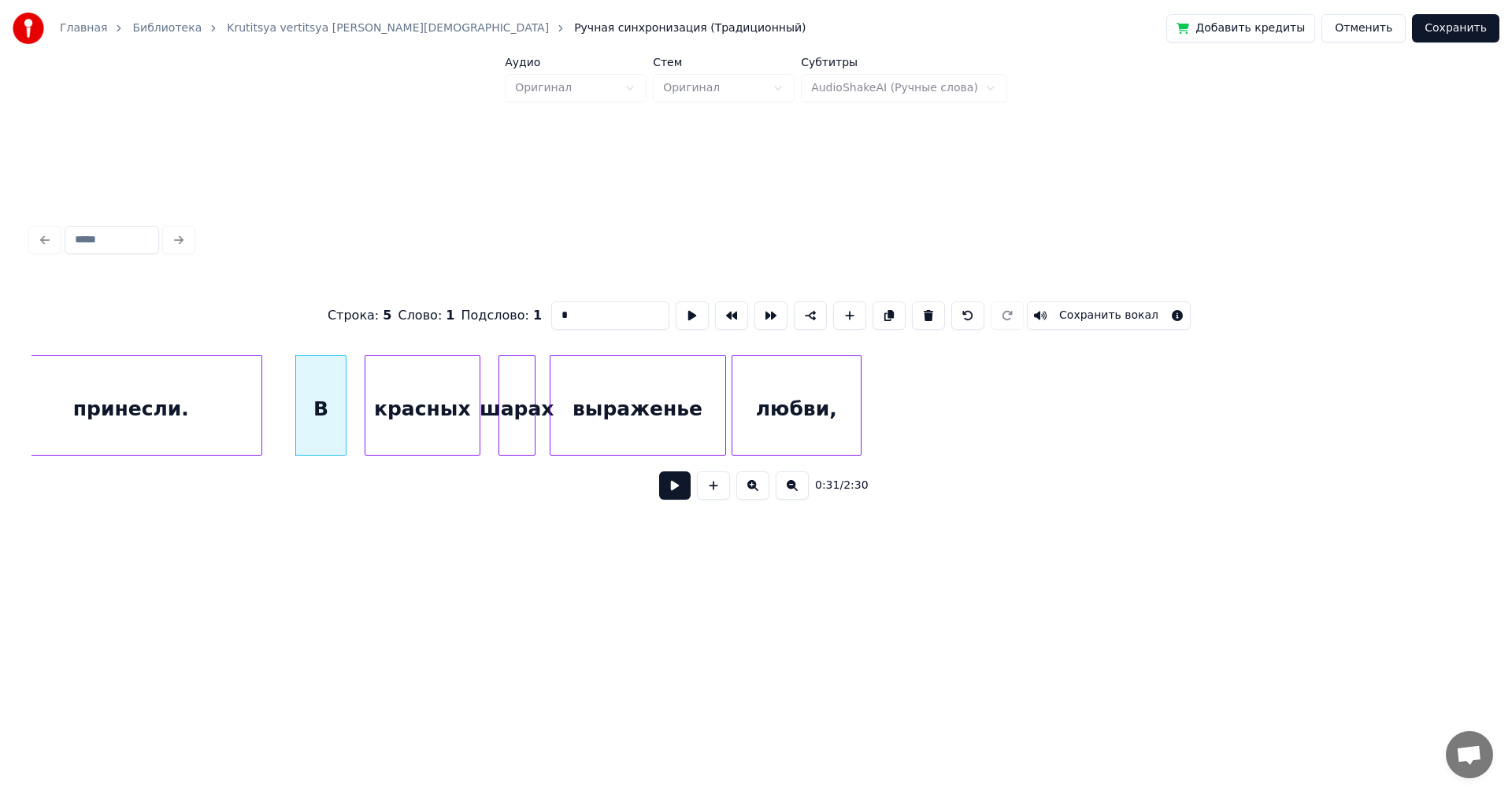
click at [668, 490] on button at bounding box center [675, 486] width 32 height 29
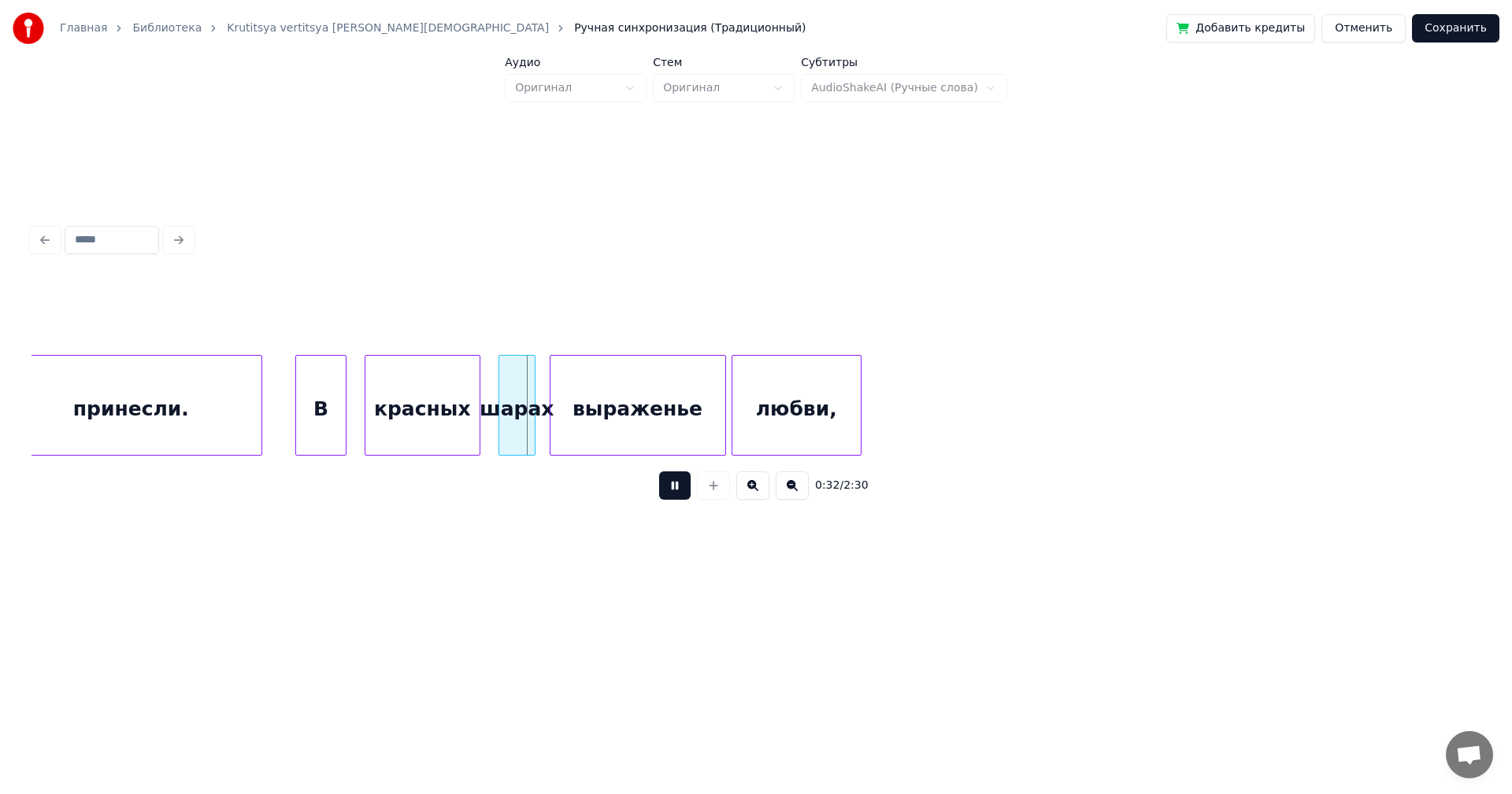
click at [664, 490] on button at bounding box center [675, 486] width 32 height 29
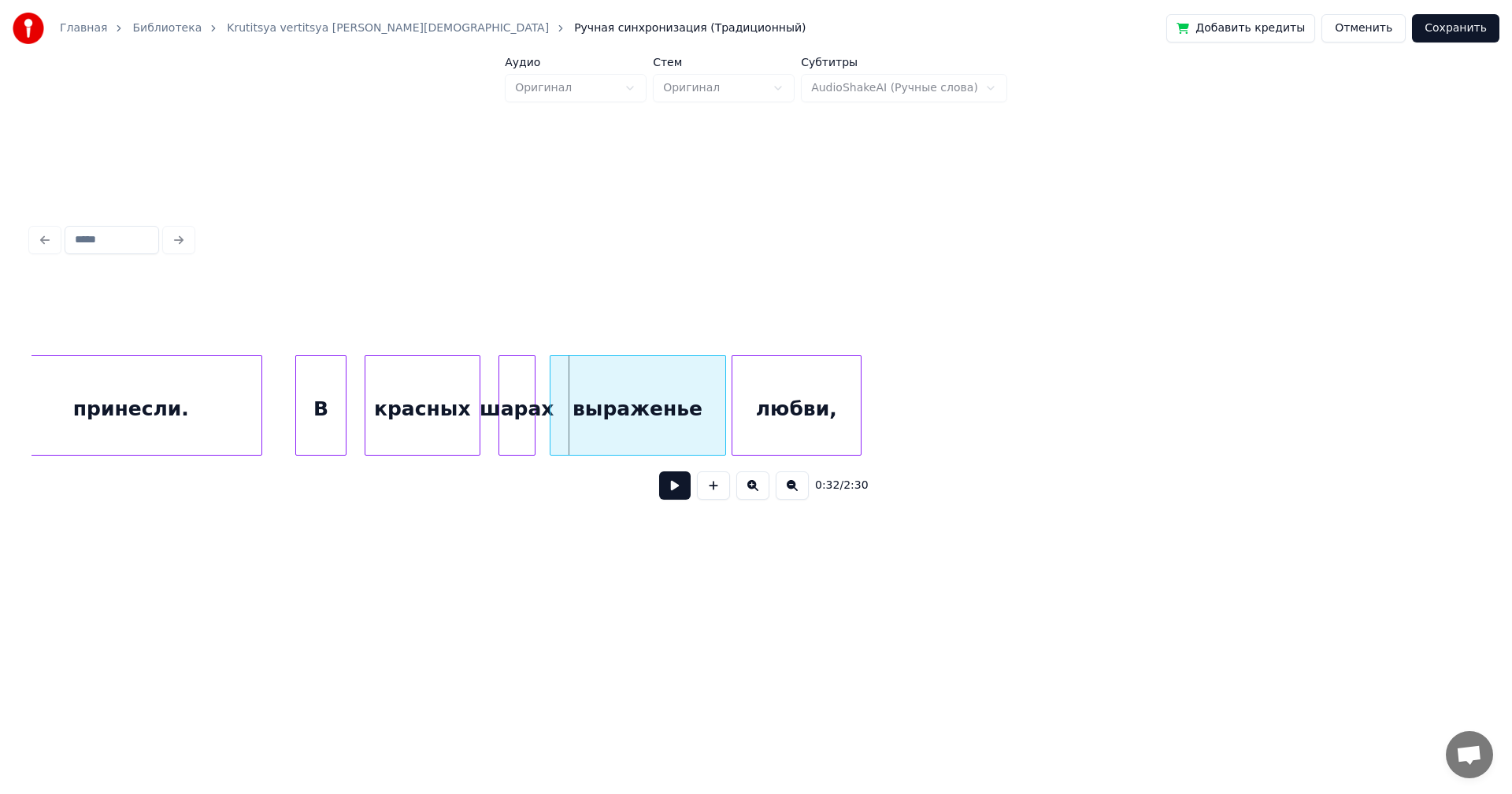
click at [318, 411] on div "В" at bounding box center [321, 409] width 50 height 107
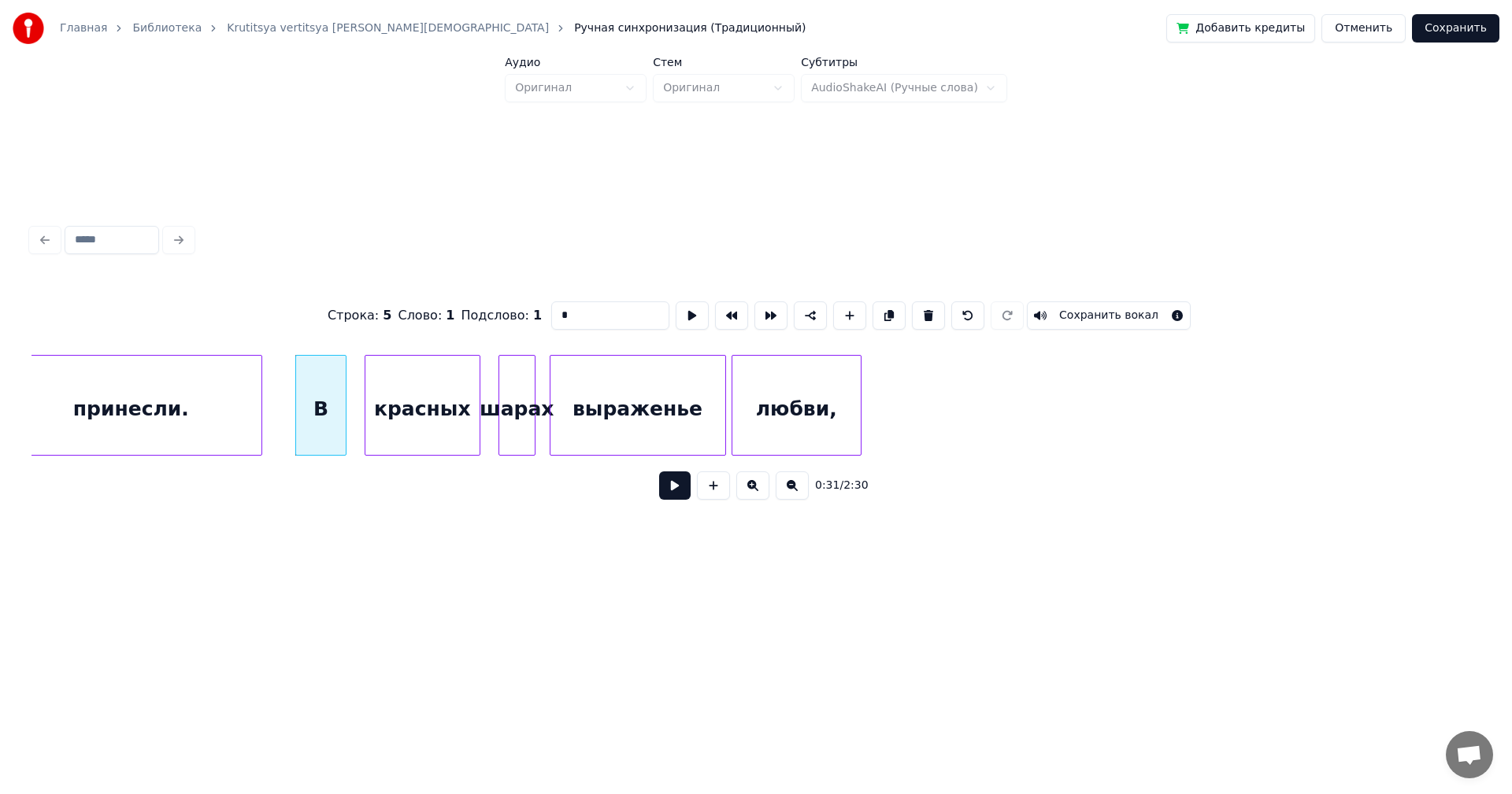
click at [668, 491] on button at bounding box center [675, 486] width 32 height 29
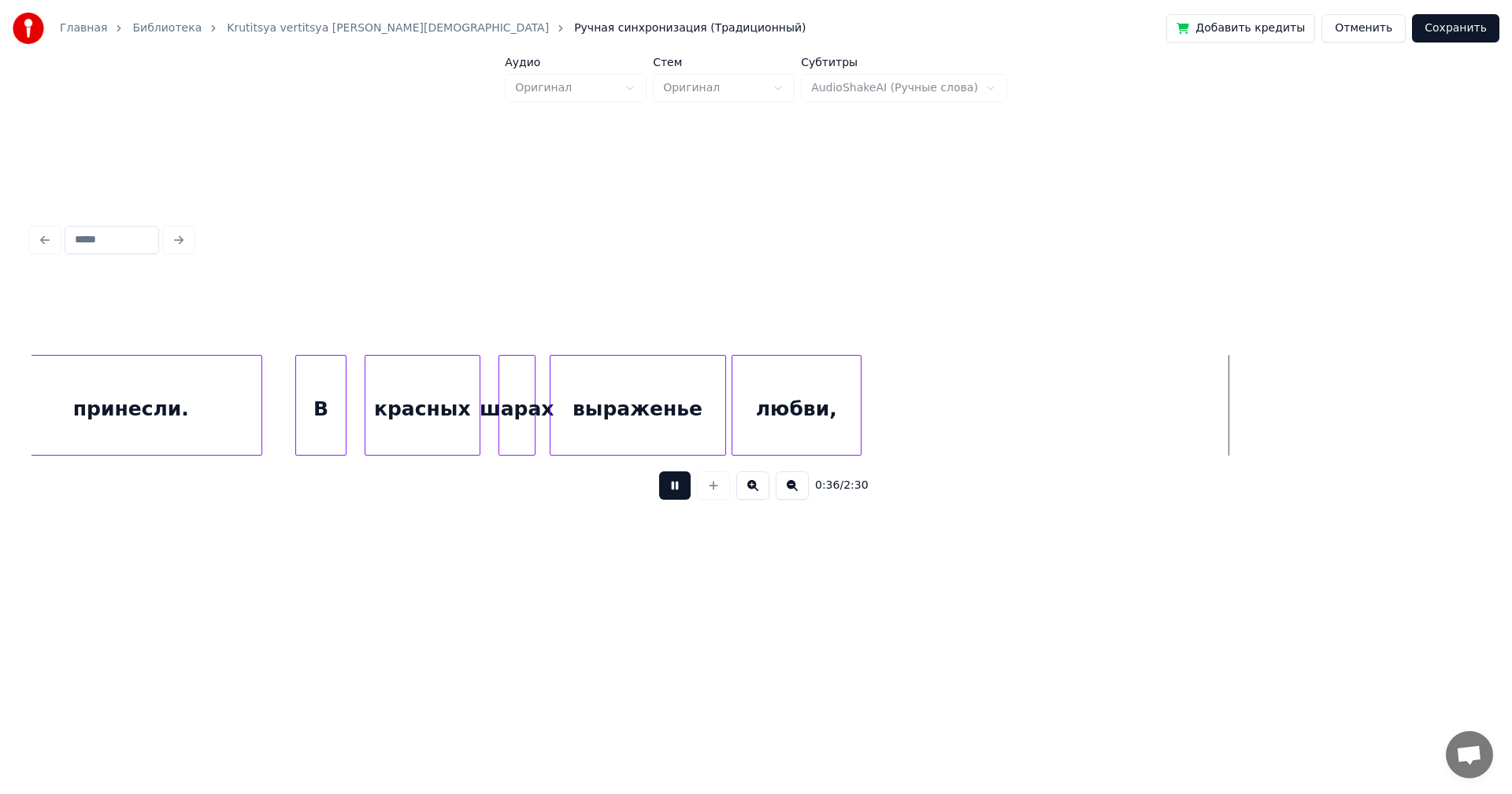
click at [681, 496] on button at bounding box center [675, 486] width 32 height 29
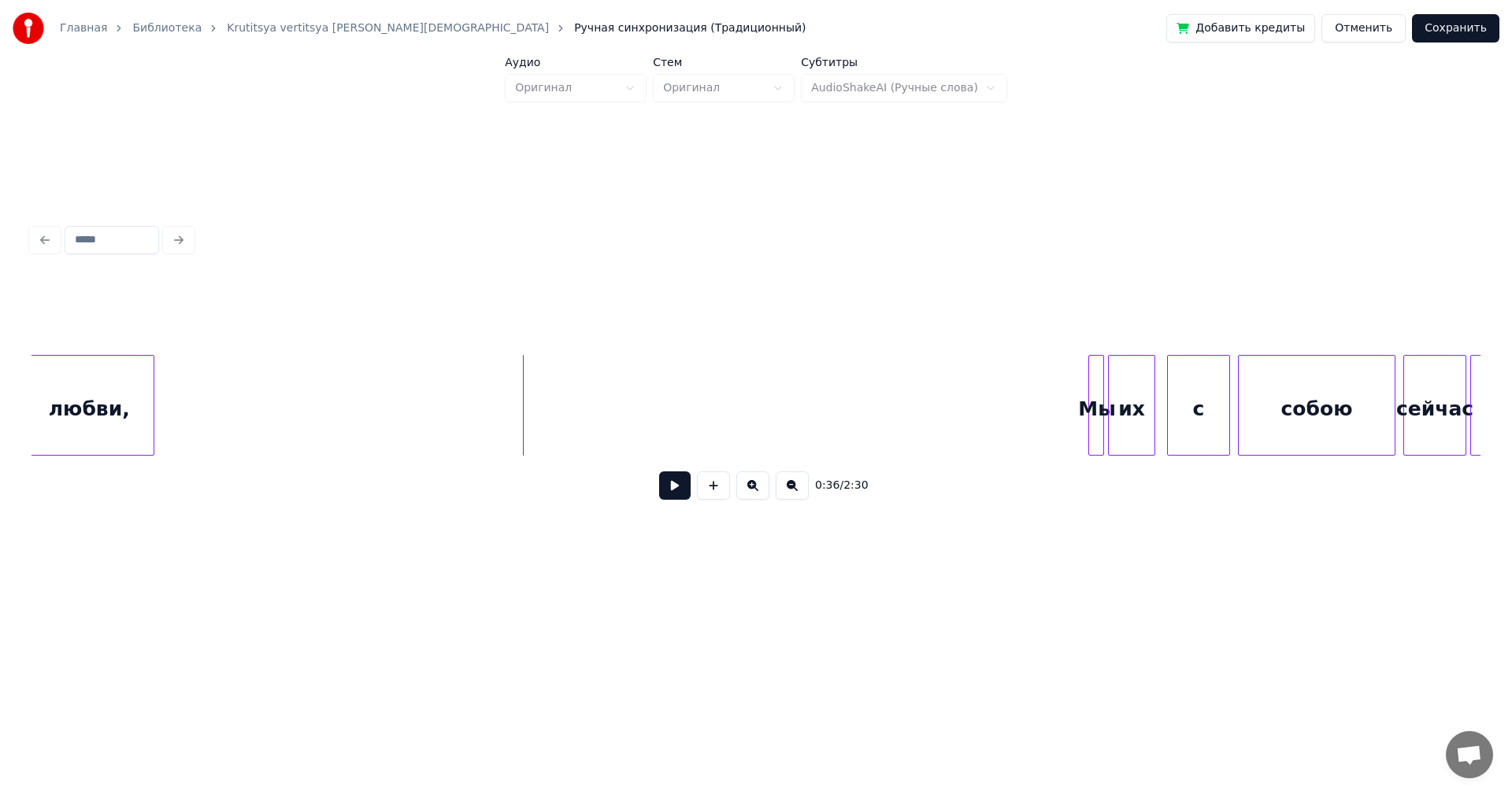
scroll to position [0, 6634]
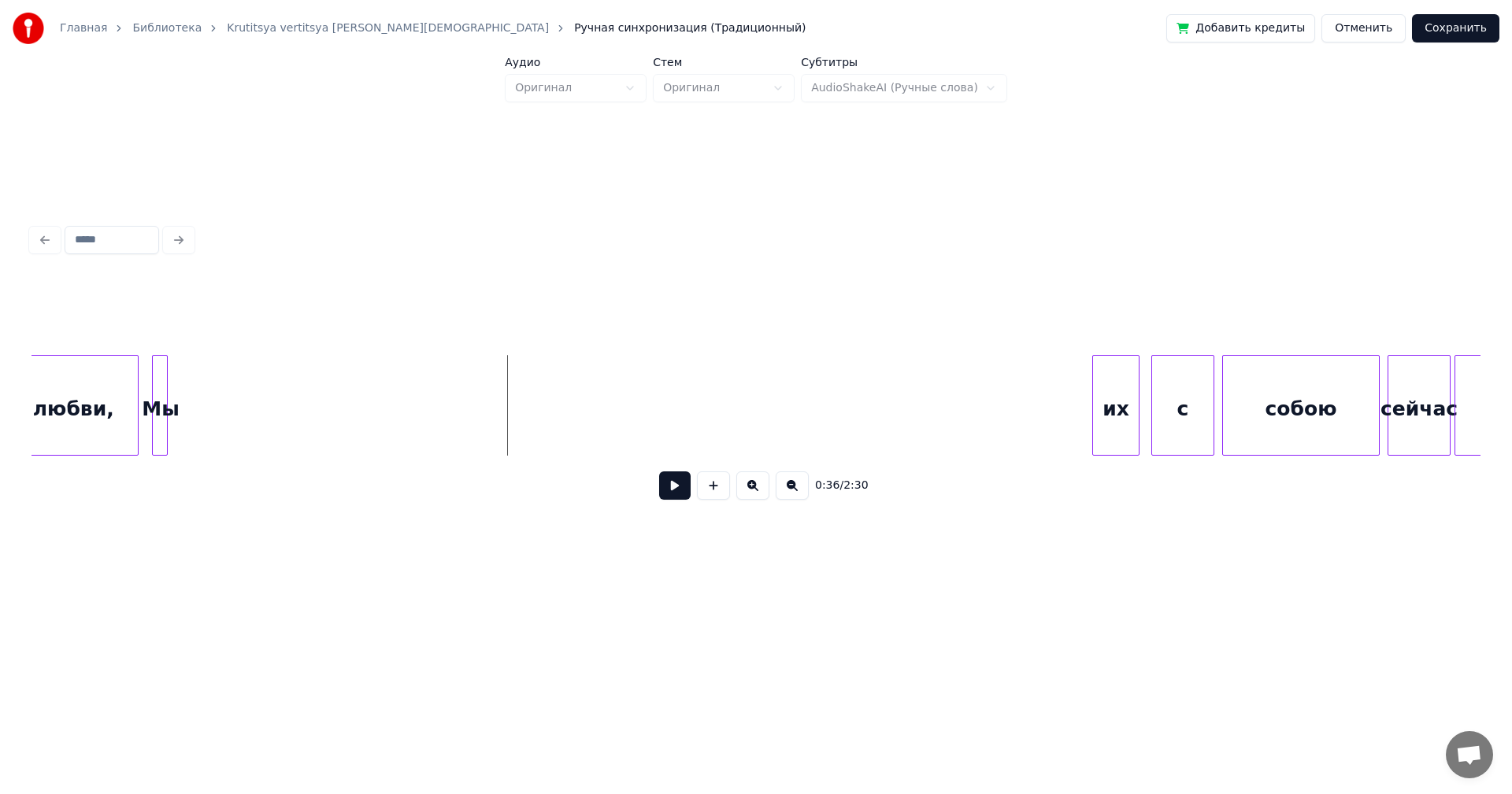
click at [159, 326] on div "0:36 / 2:30" at bounding box center [756, 396] width 1449 height 240
click at [195, 356] on div "их" at bounding box center [199, 409] width 46 height 107
click at [259, 339] on div "0:34 / 2:30" at bounding box center [756, 396] width 1449 height 240
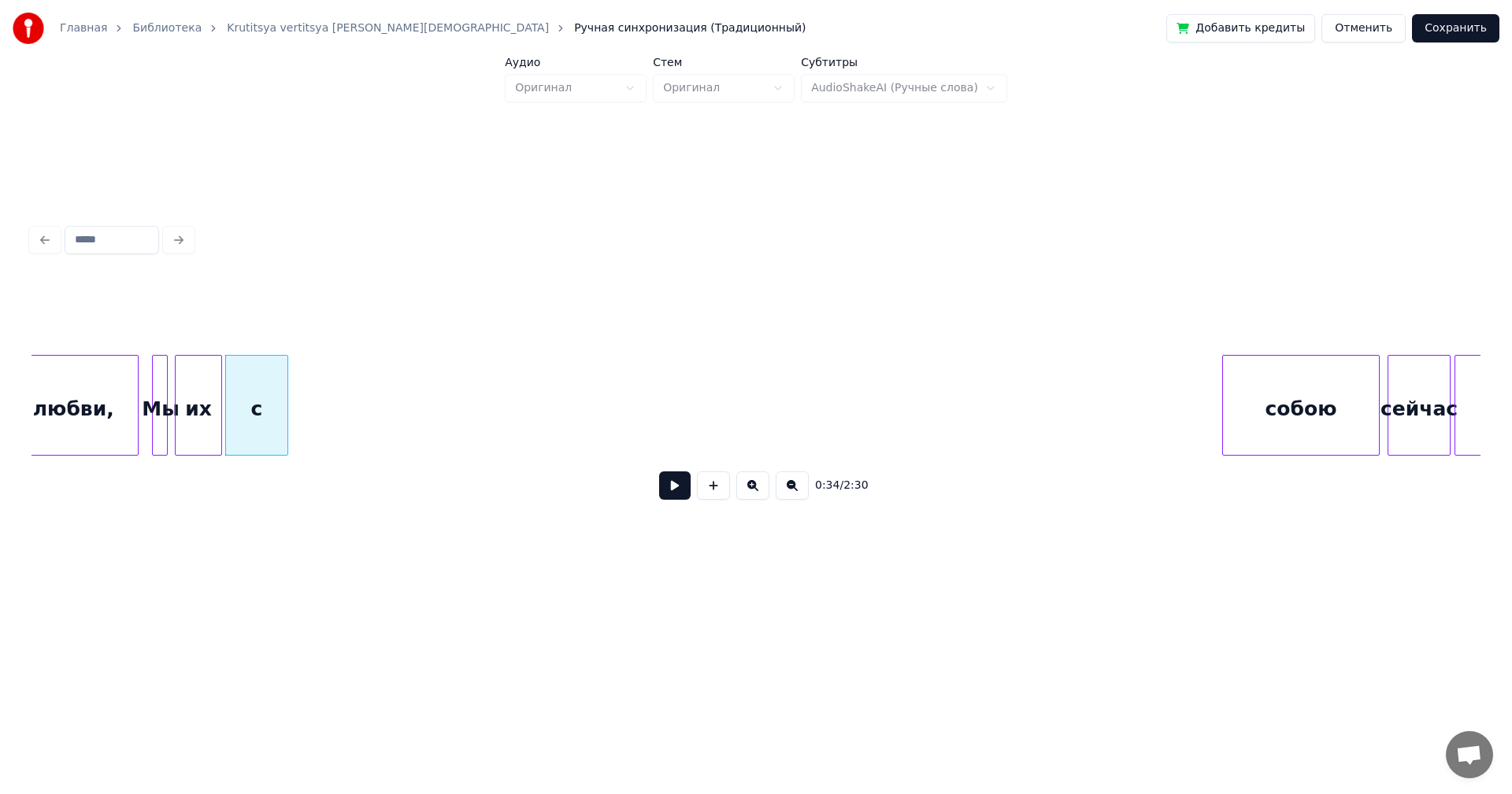
scroll to position [0, 6306]
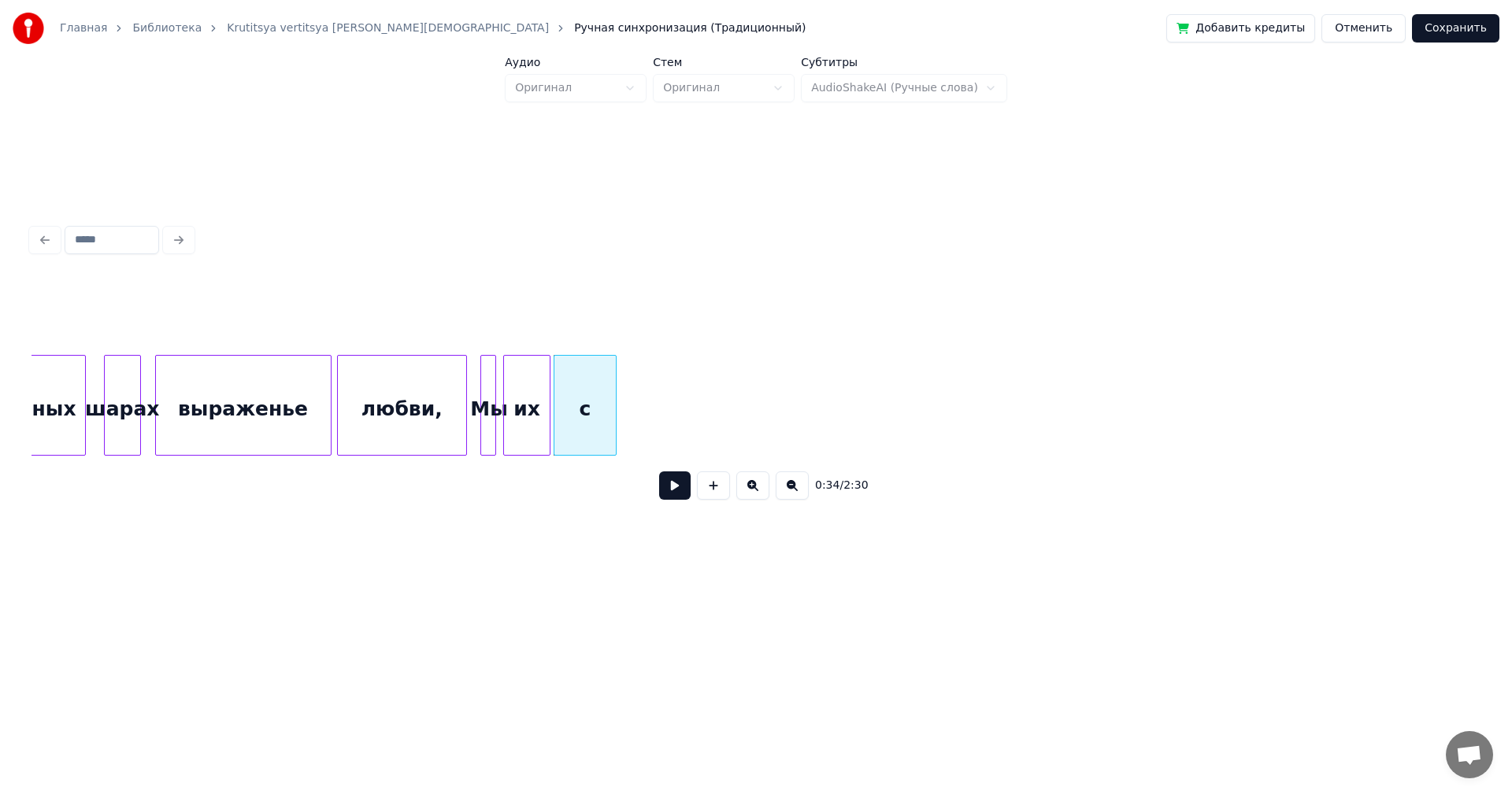
click at [406, 389] on div "любви," at bounding box center [402, 409] width 128 height 107
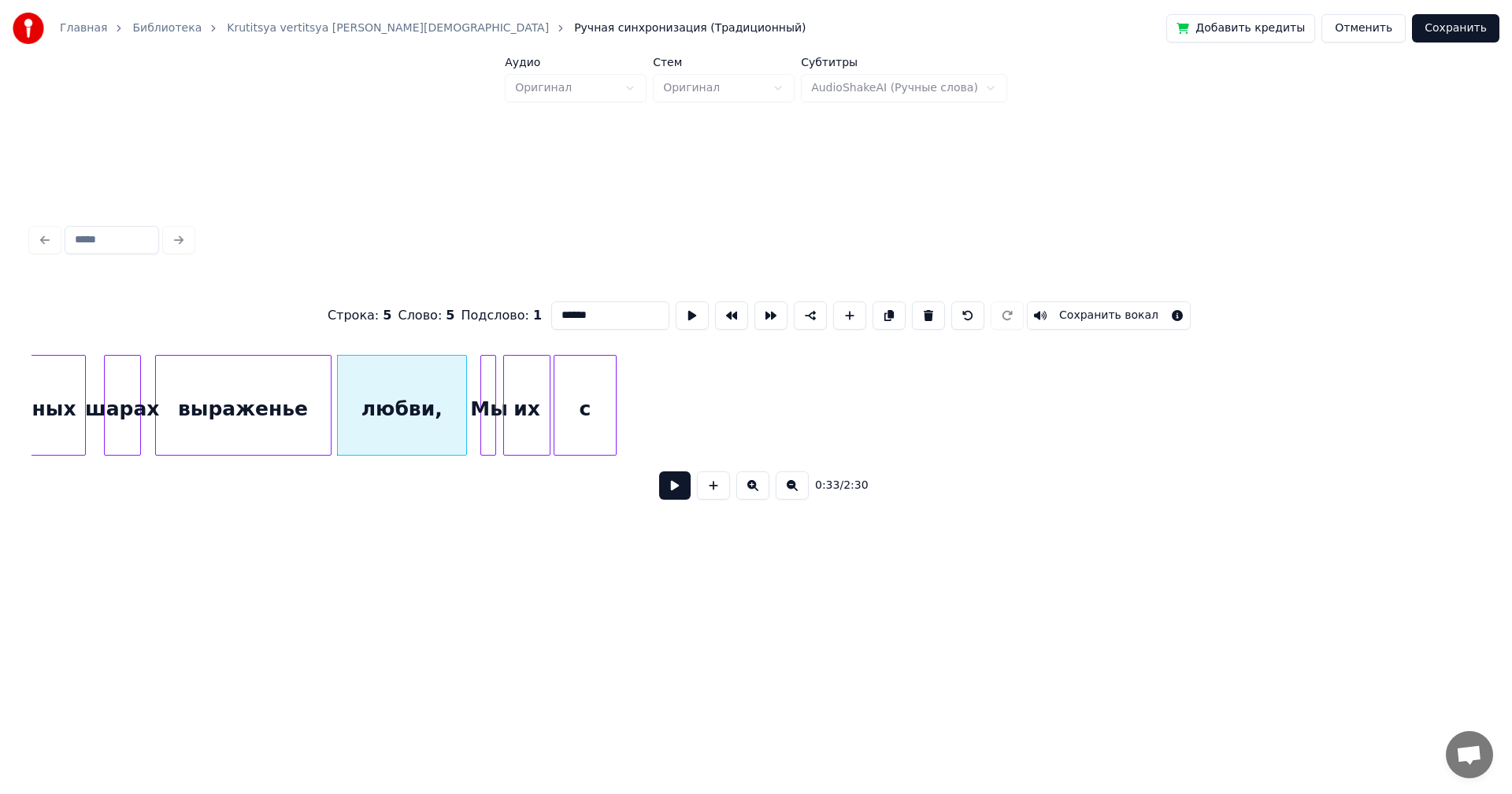
click at [674, 496] on button at bounding box center [675, 486] width 32 height 29
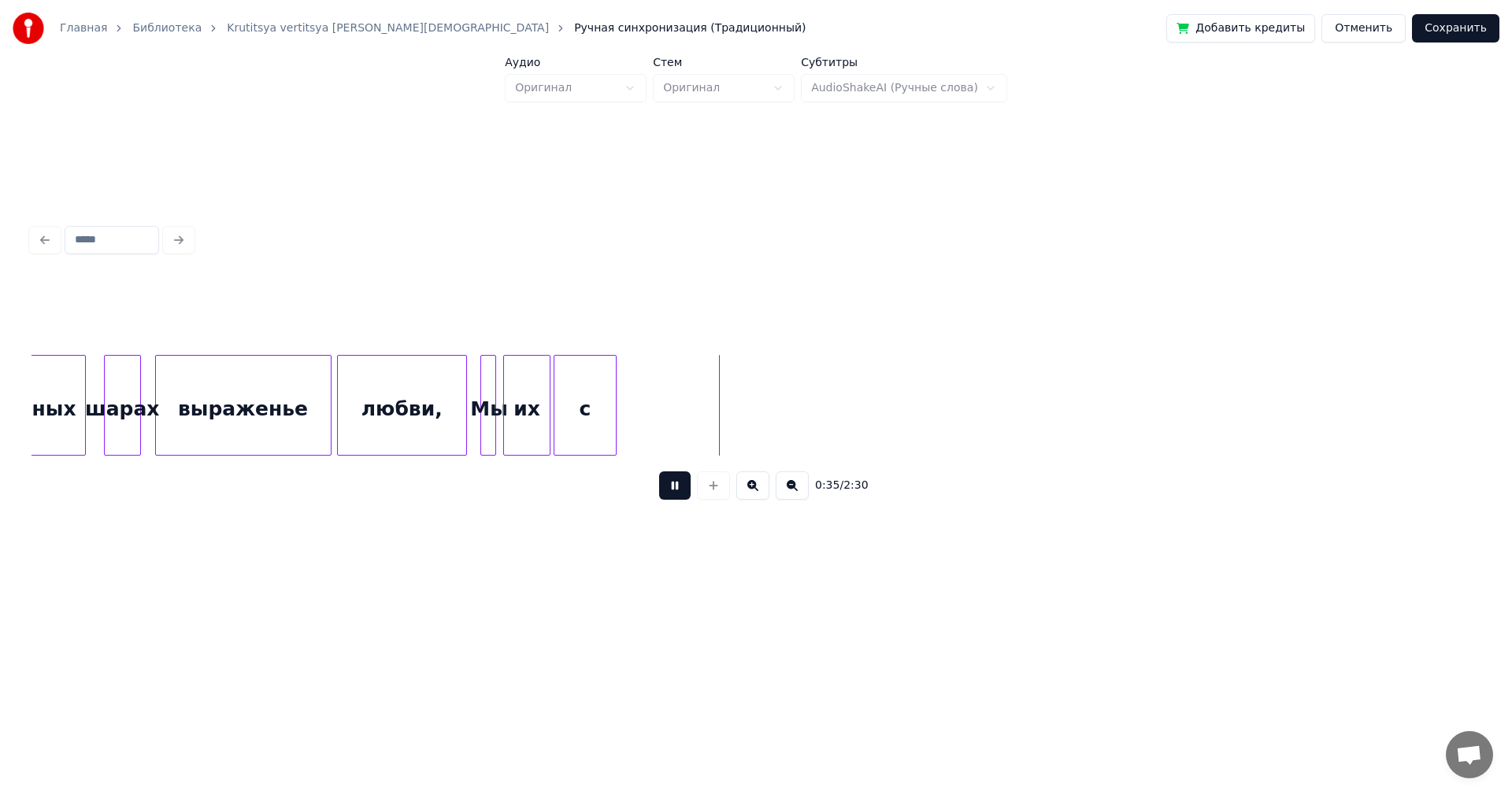
click at [674, 496] on button at bounding box center [675, 486] width 32 height 29
click at [491, 411] on div at bounding box center [493, 405] width 5 height 99
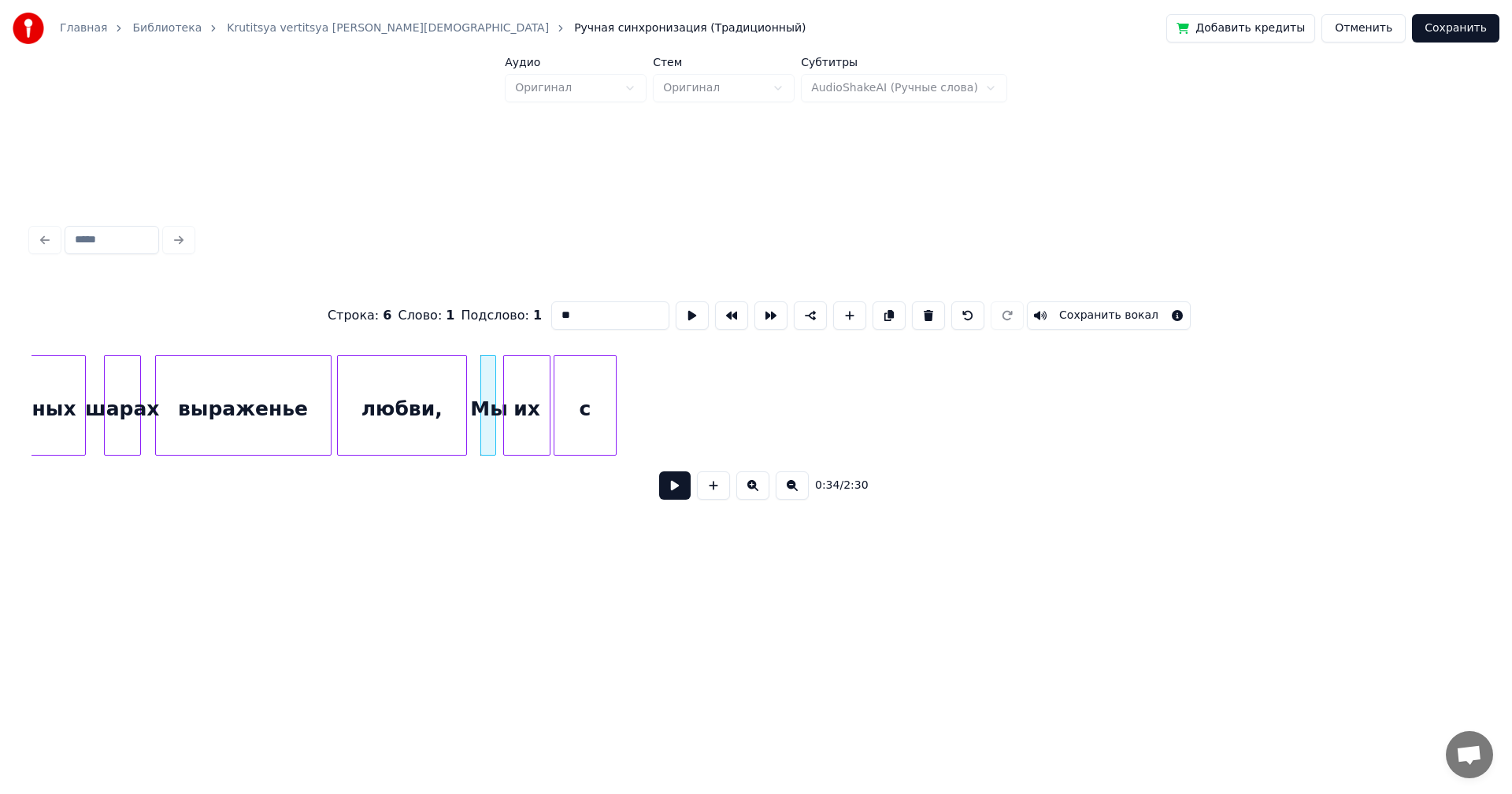
click at [491, 411] on div at bounding box center [493, 405] width 5 height 99
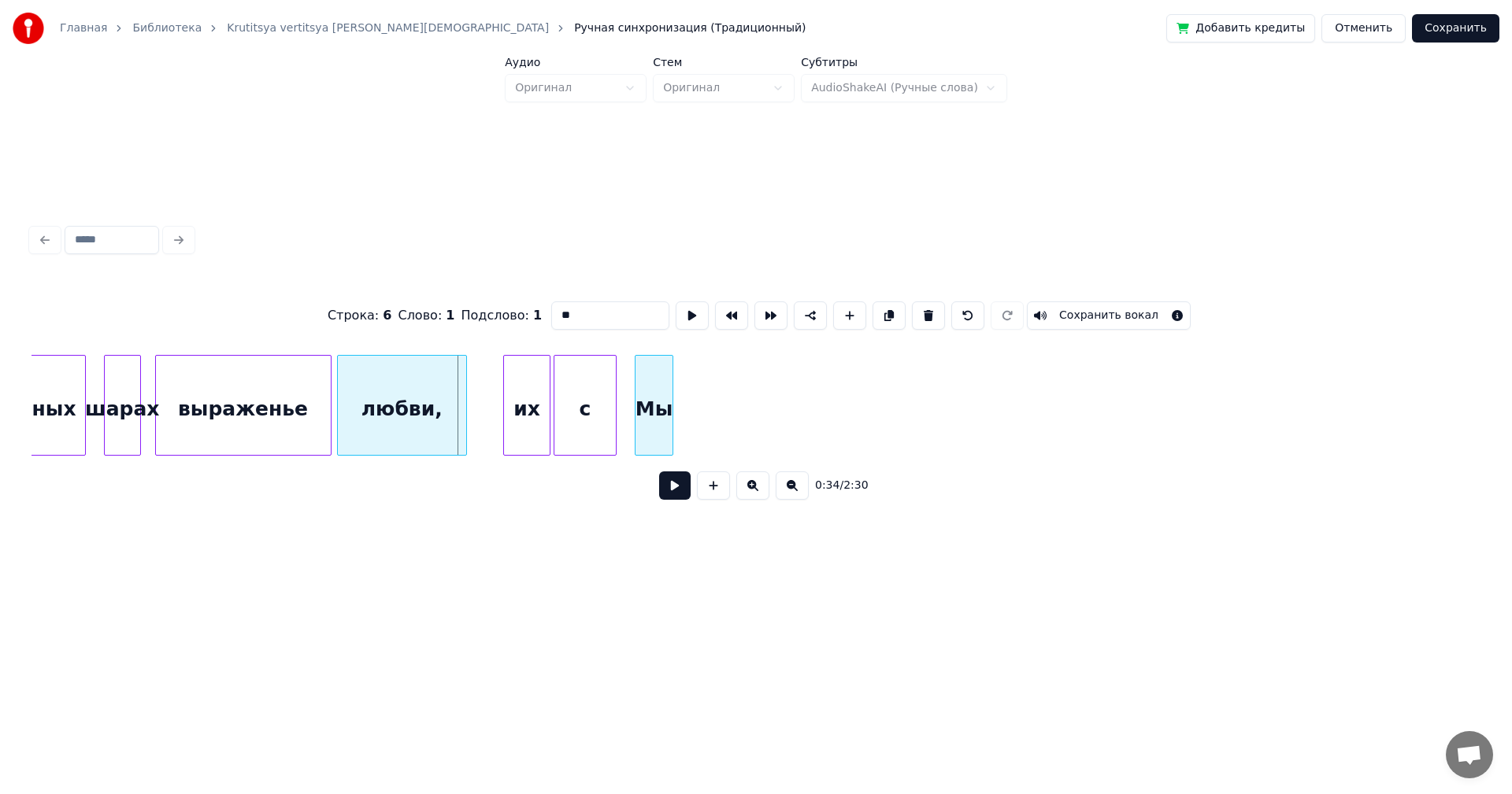
click at [661, 431] on div "Мы" at bounding box center [654, 409] width 37 height 107
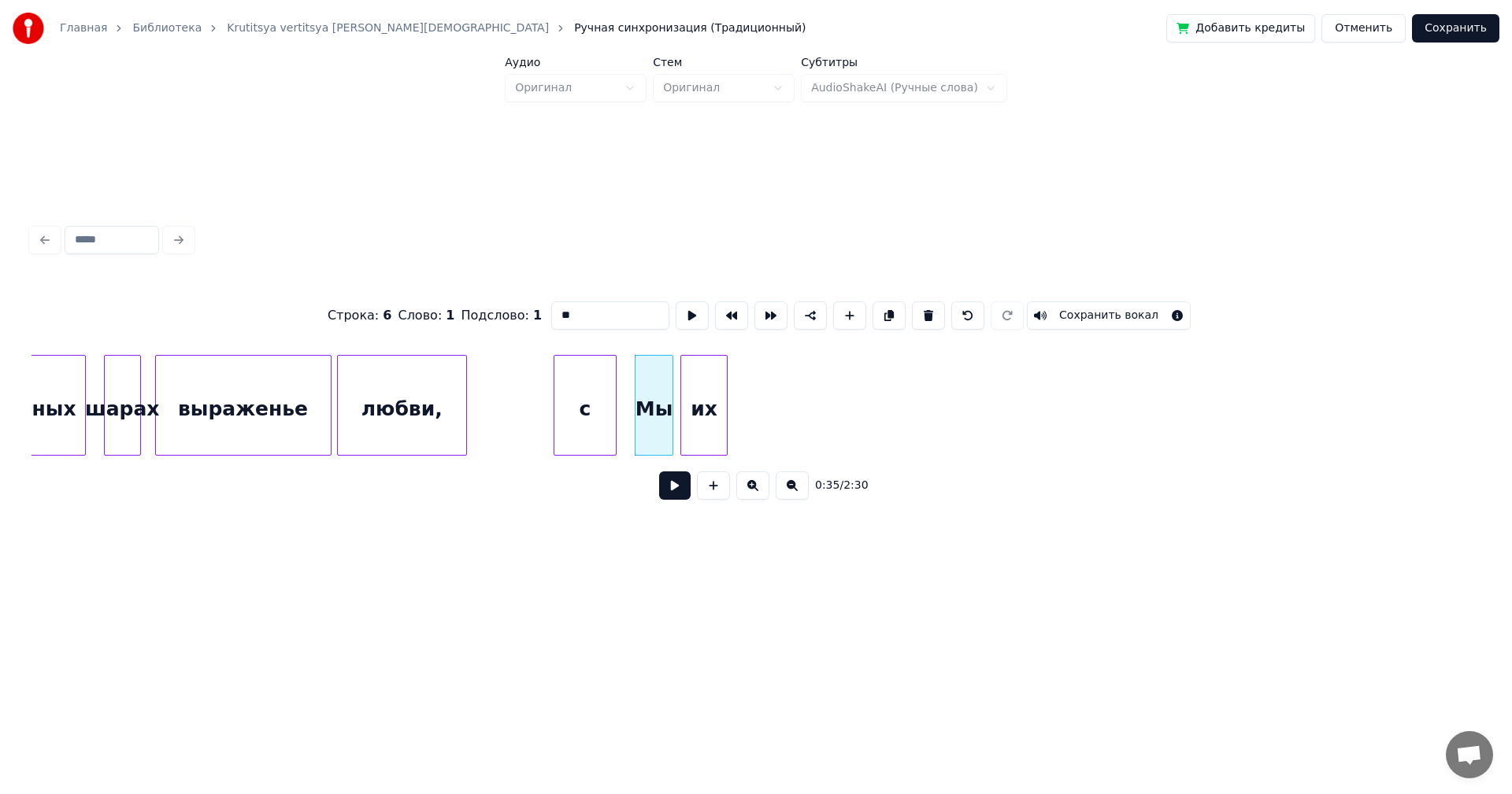
click at [698, 421] on div "их" at bounding box center [704, 409] width 46 height 107
click at [773, 429] on div "с" at bounding box center [770, 409] width 61 height 107
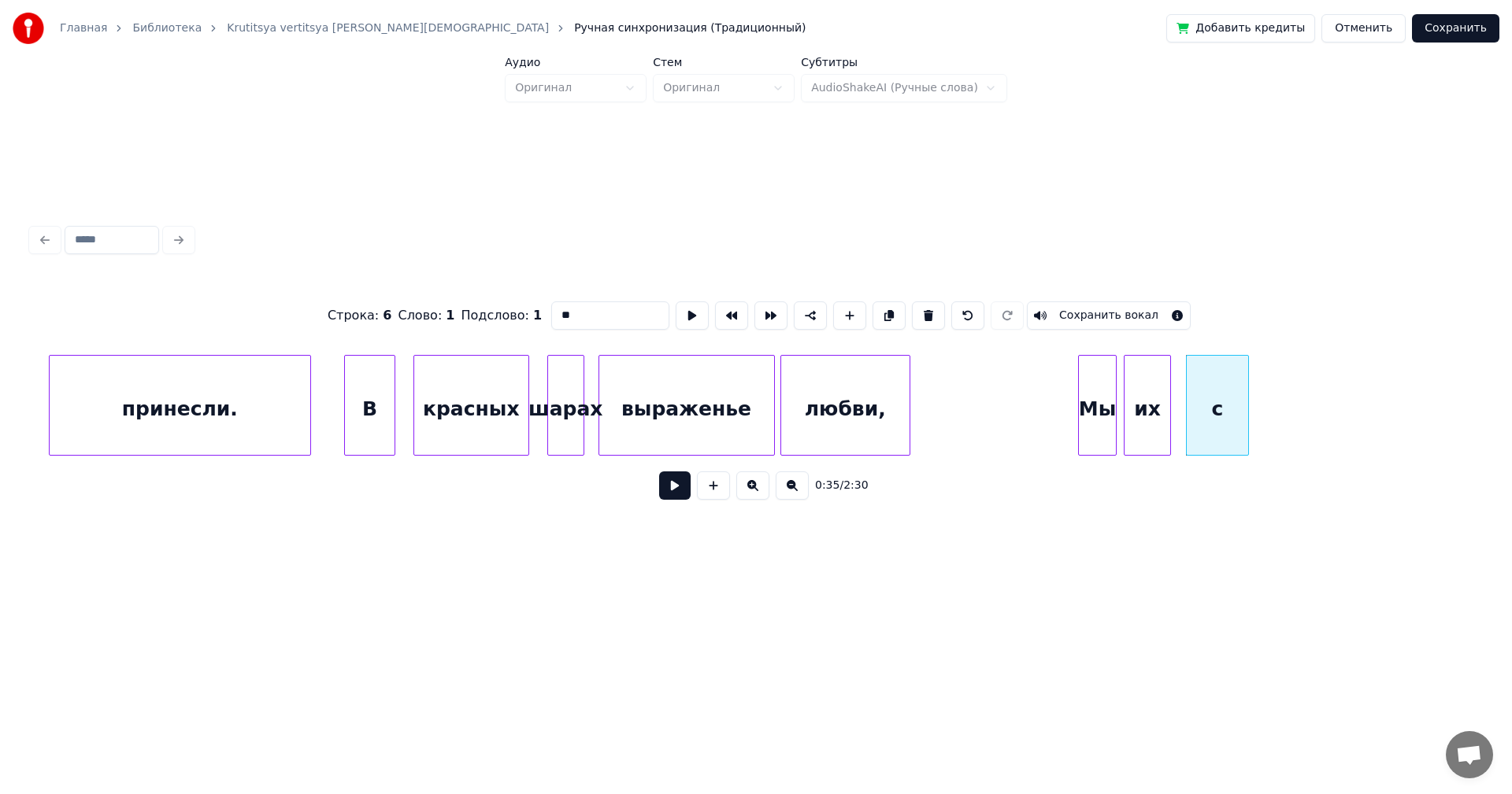
scroll to position [0, 6043]
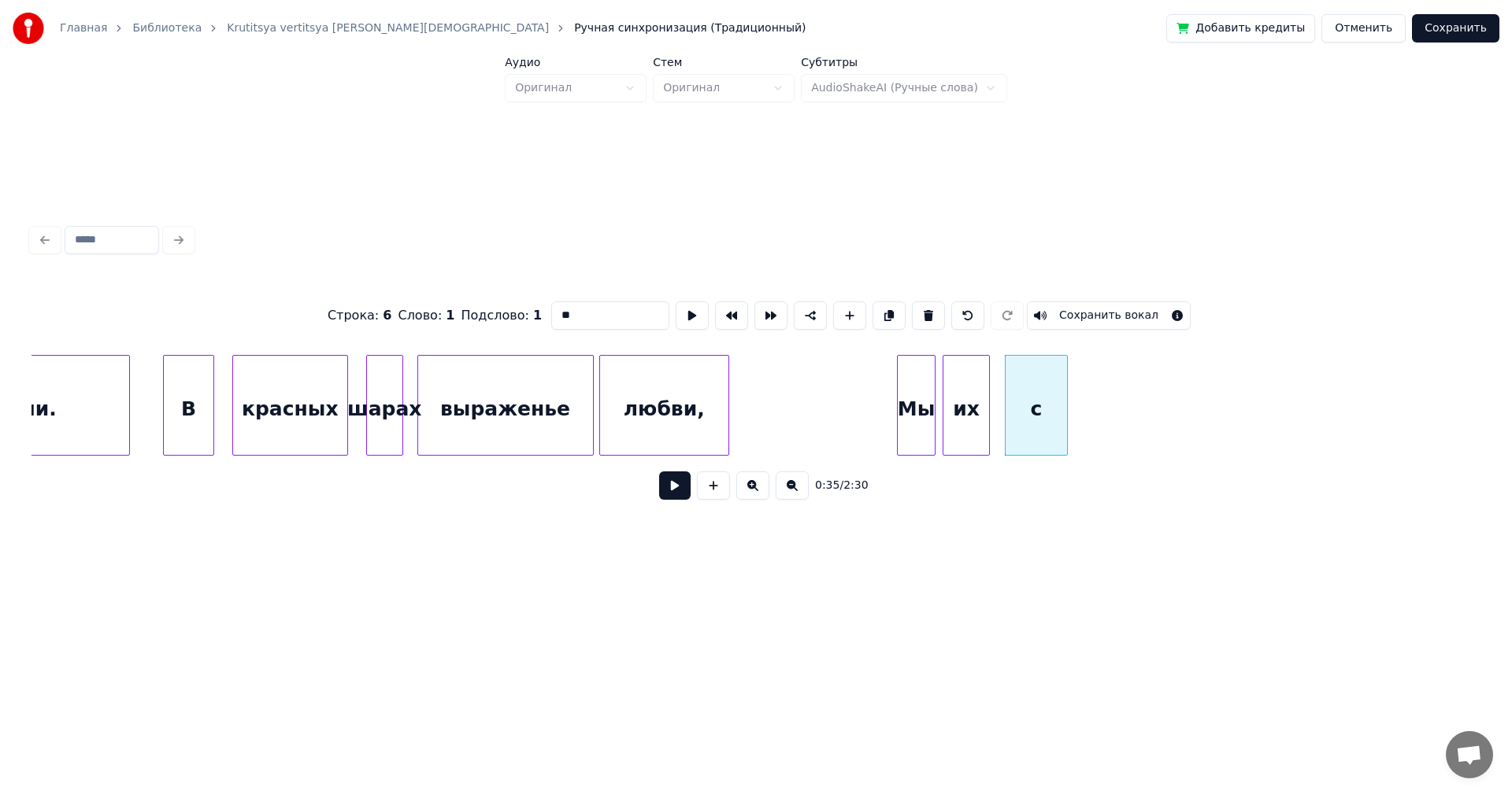
click at [187, 415] on div "В" at bounding box center [188, 409] width 50 height 107
type input "*"
click at [663, 487] on button at bounding box center [675, 486] width 32 height 29
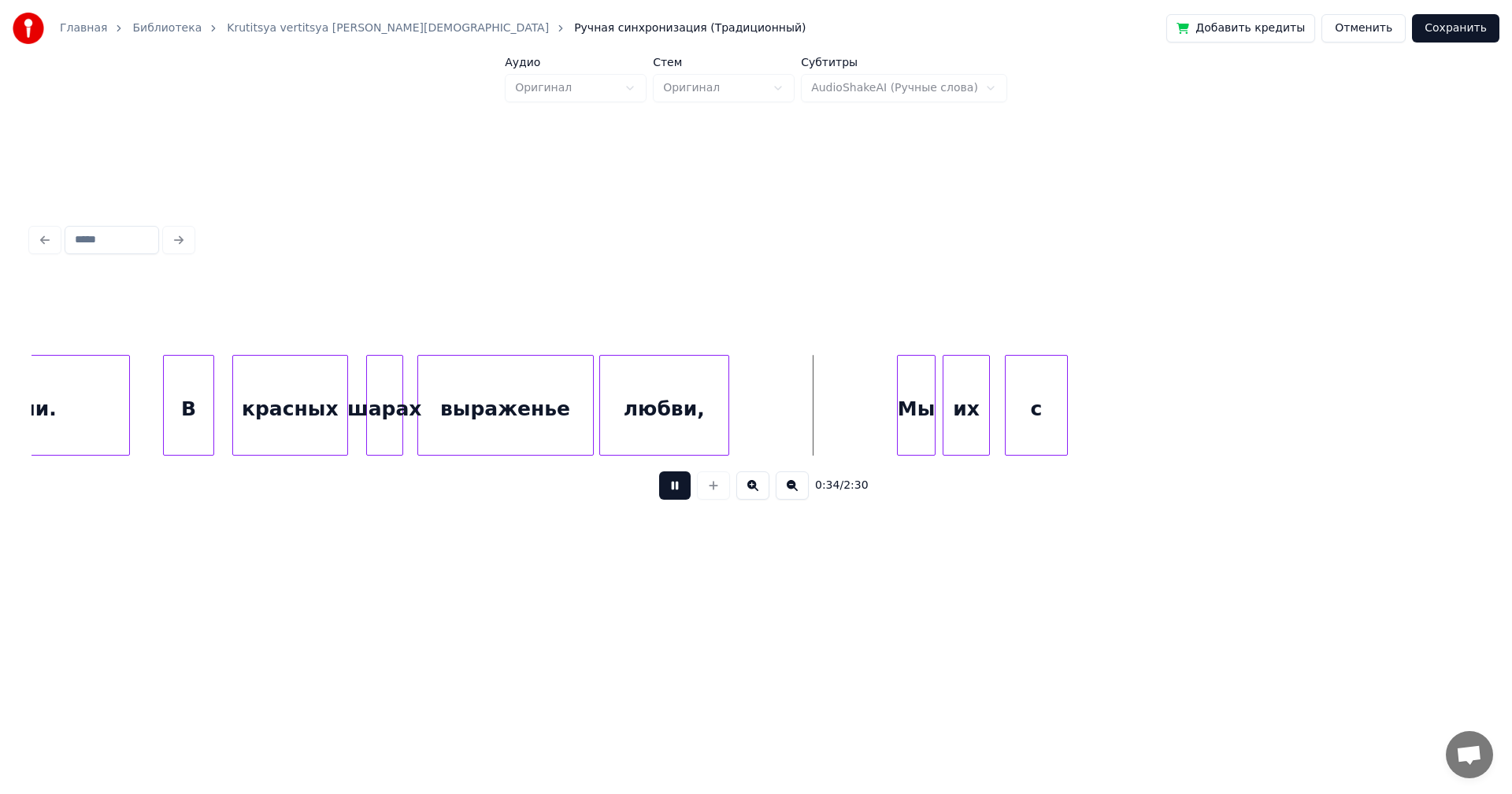
click at [673, 491] on button at bounding box center [675, 486] width 32 height 29
click at [834, 413] on div at bounding box center [832, 405] width 5 height 99
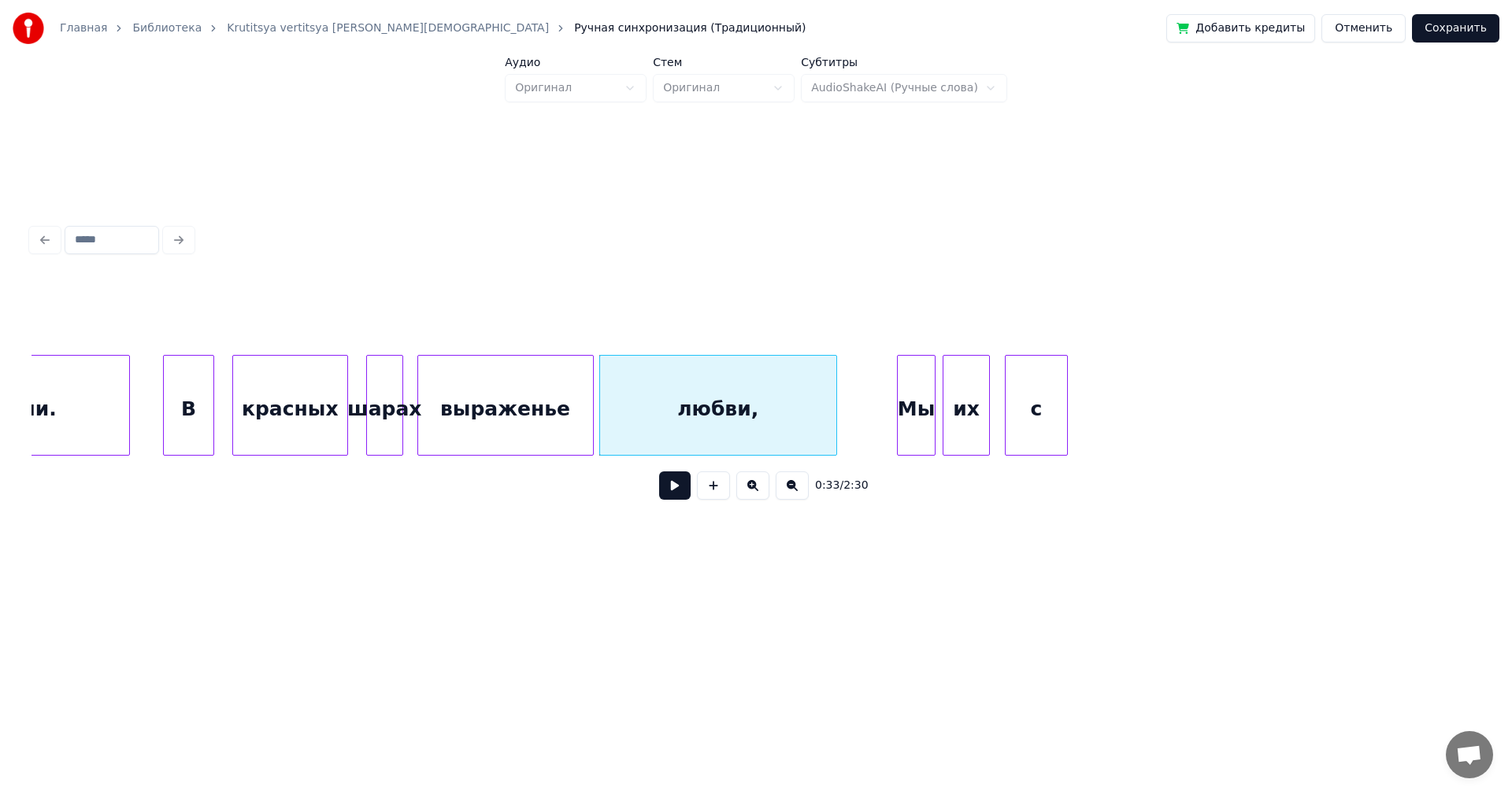
click at [193, 419] on div "В" at bounding box center [188, 409] width 50 height 107
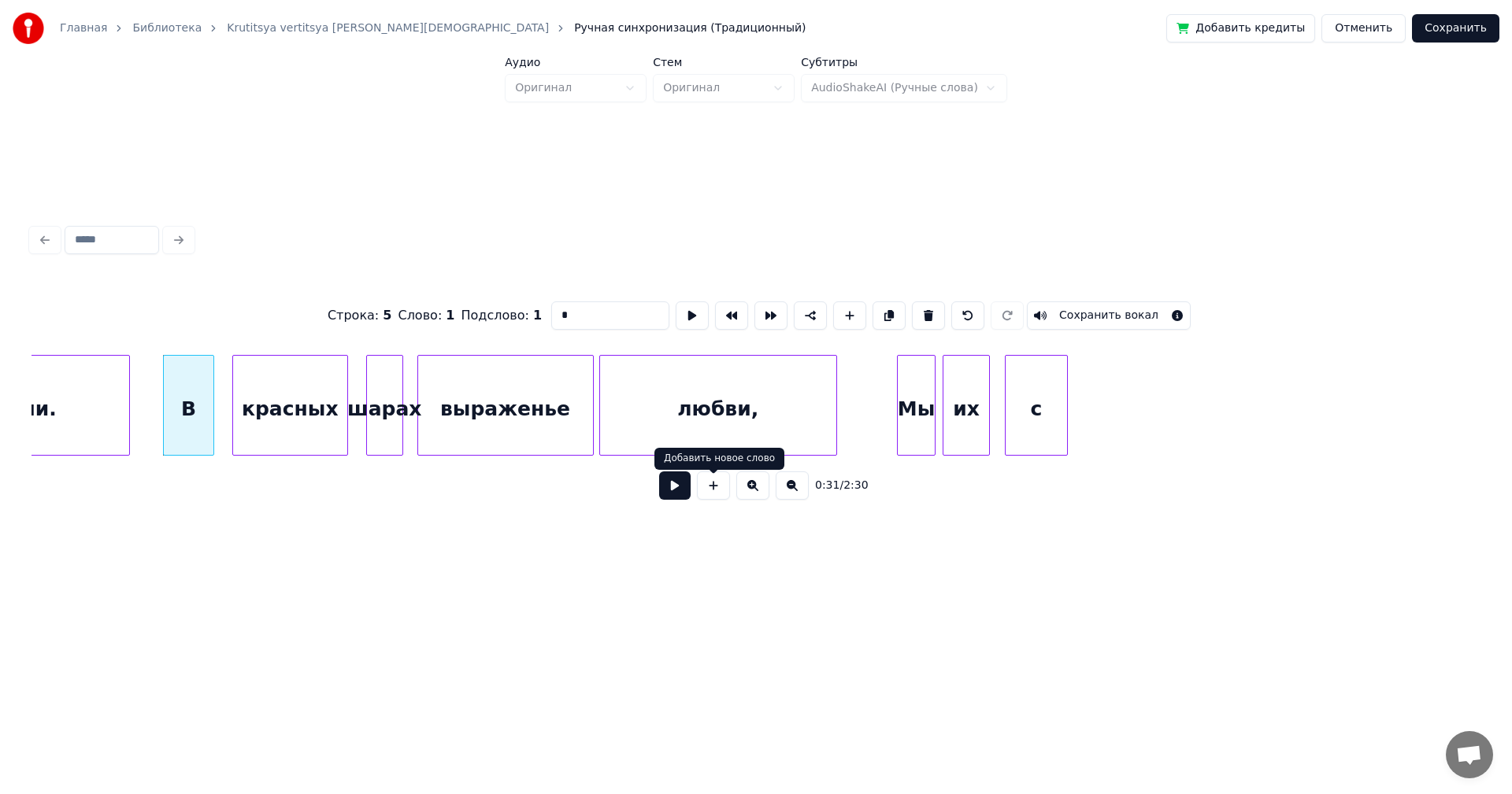
click at [678, 489] on button at bounding box center [675, 486] width 32 height 29
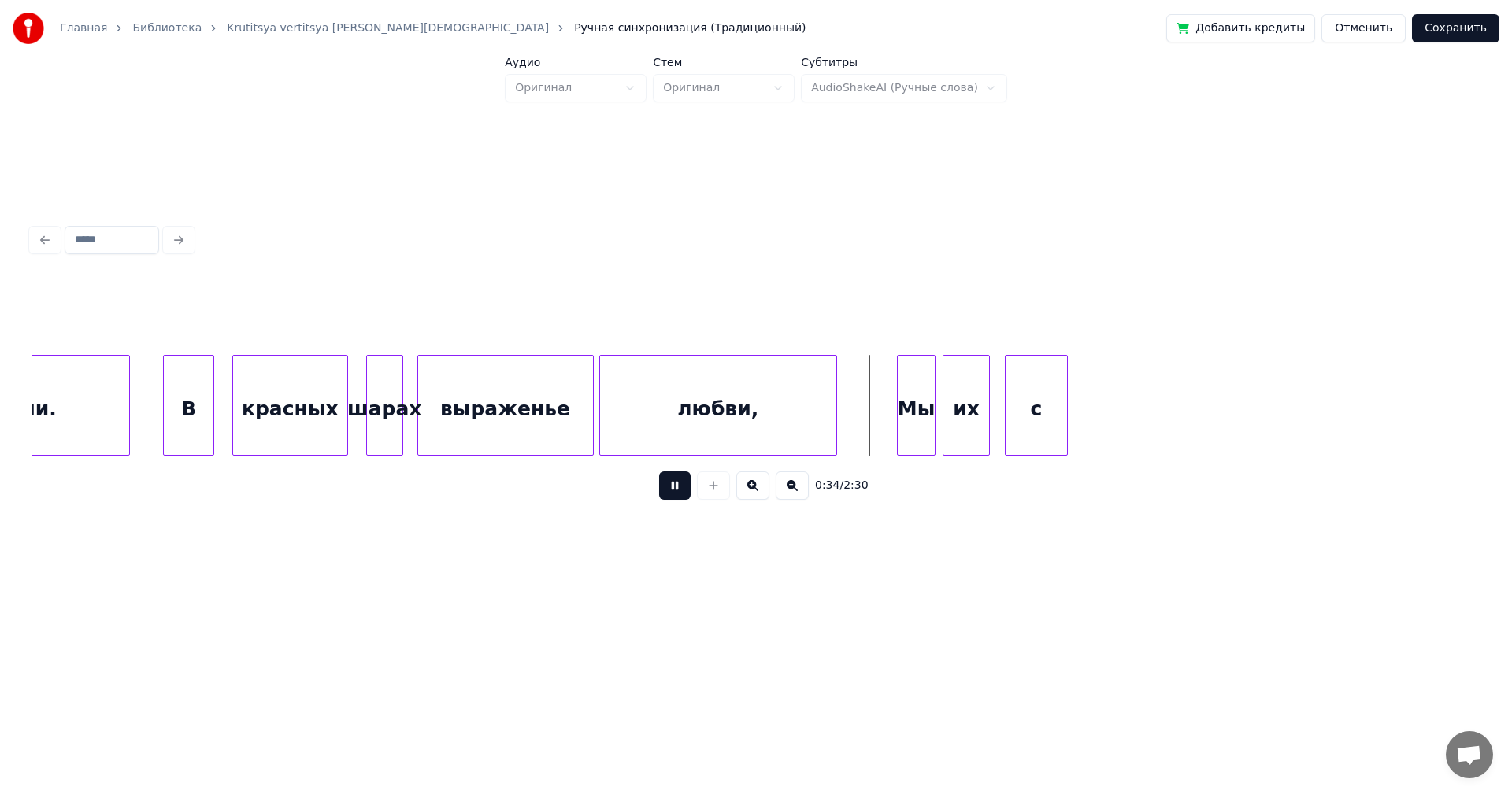
click at [673, 488] on button at bounding box center [675, 486] width 32 height 29
click at [520, 399] on div "выраженье" at bounding box center [506, 409] width 175 height 107
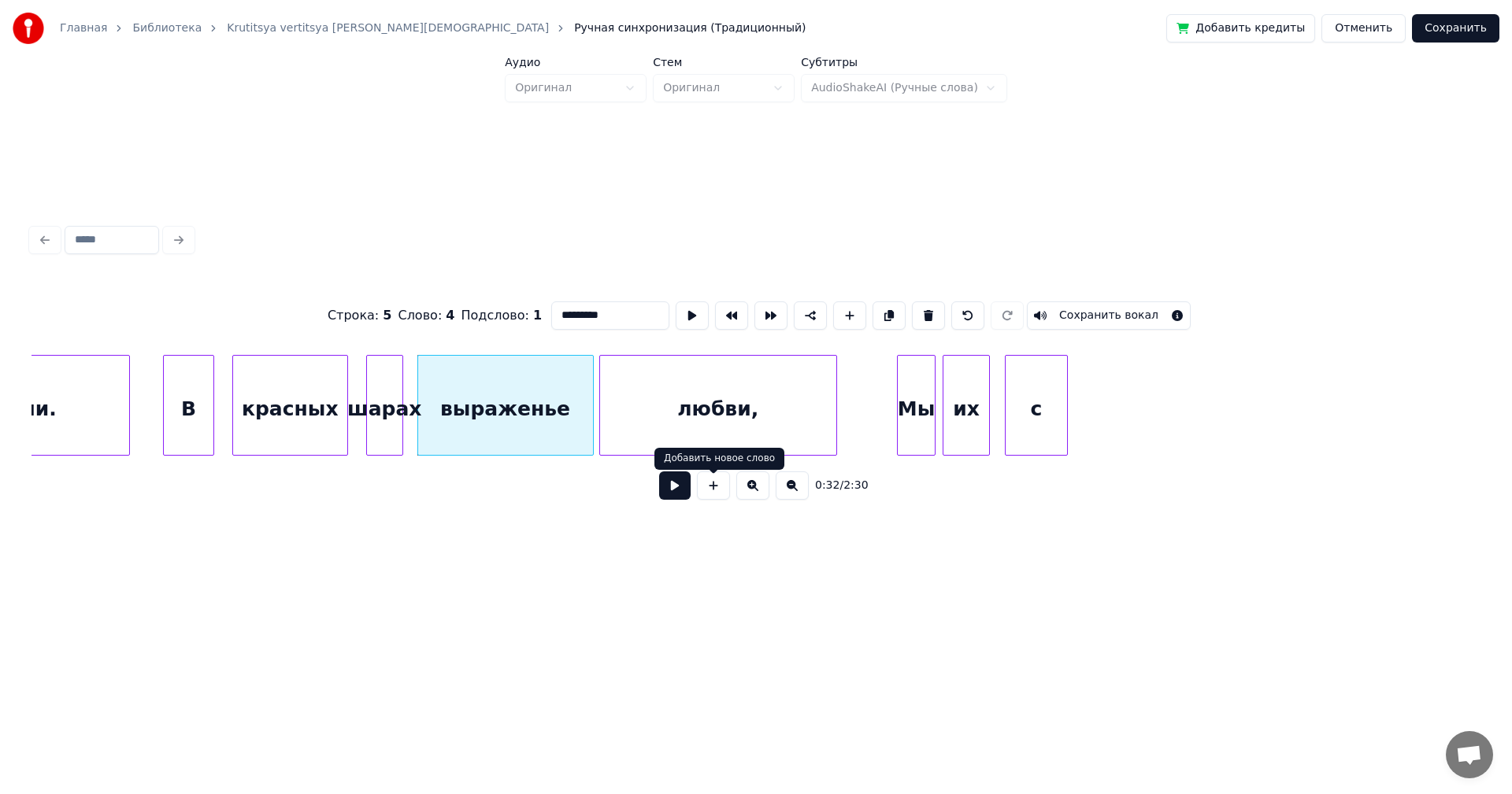
click at [678, 491] on button at bounding box center [675, 486] width 32 height 29
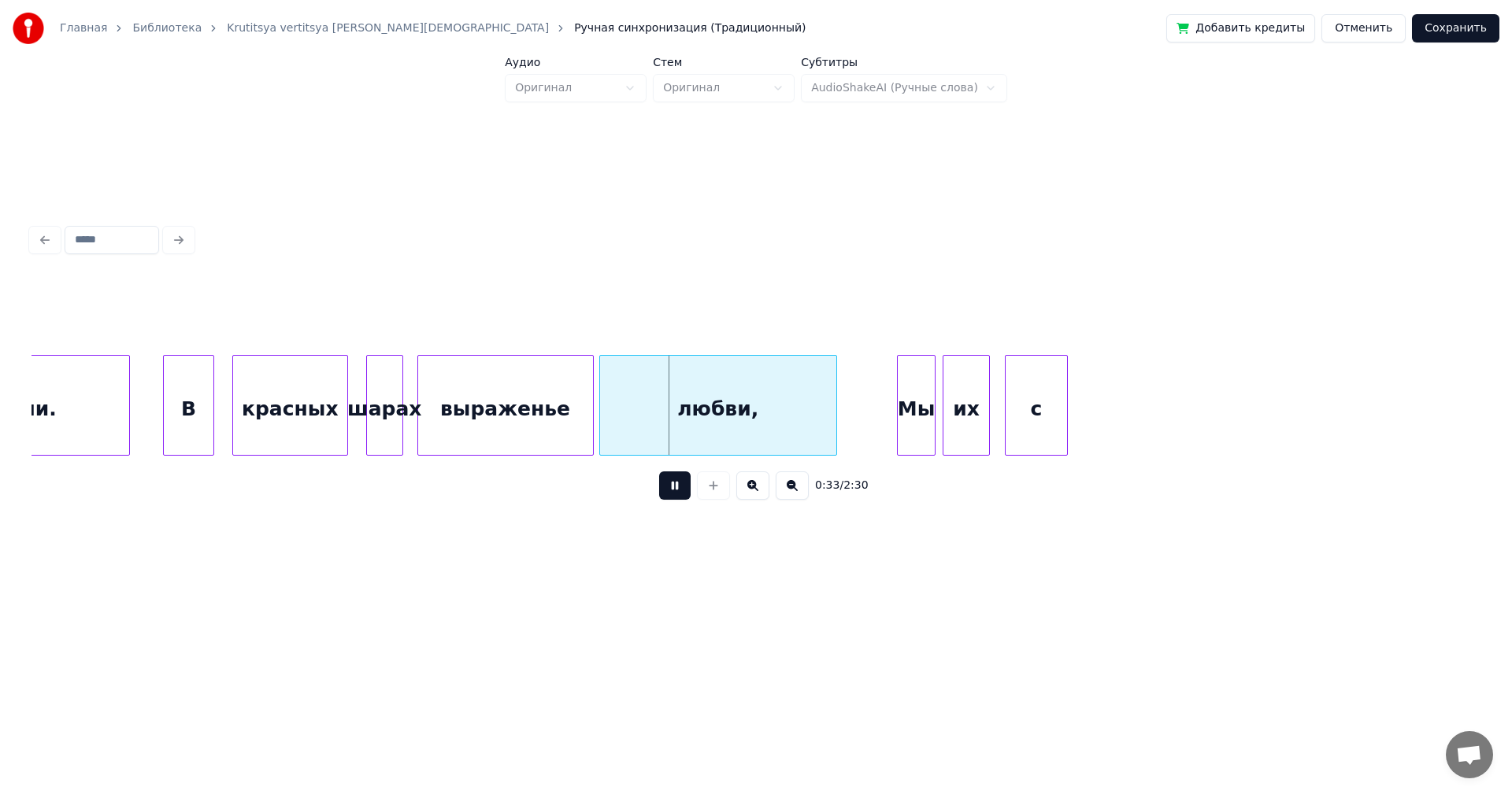
click at [678, 491] on button at bounding box center [675, 486] width 32 height 29
click at [450, 401] on div "выраженье" at bounding box center [506, 409] width 175 height 107
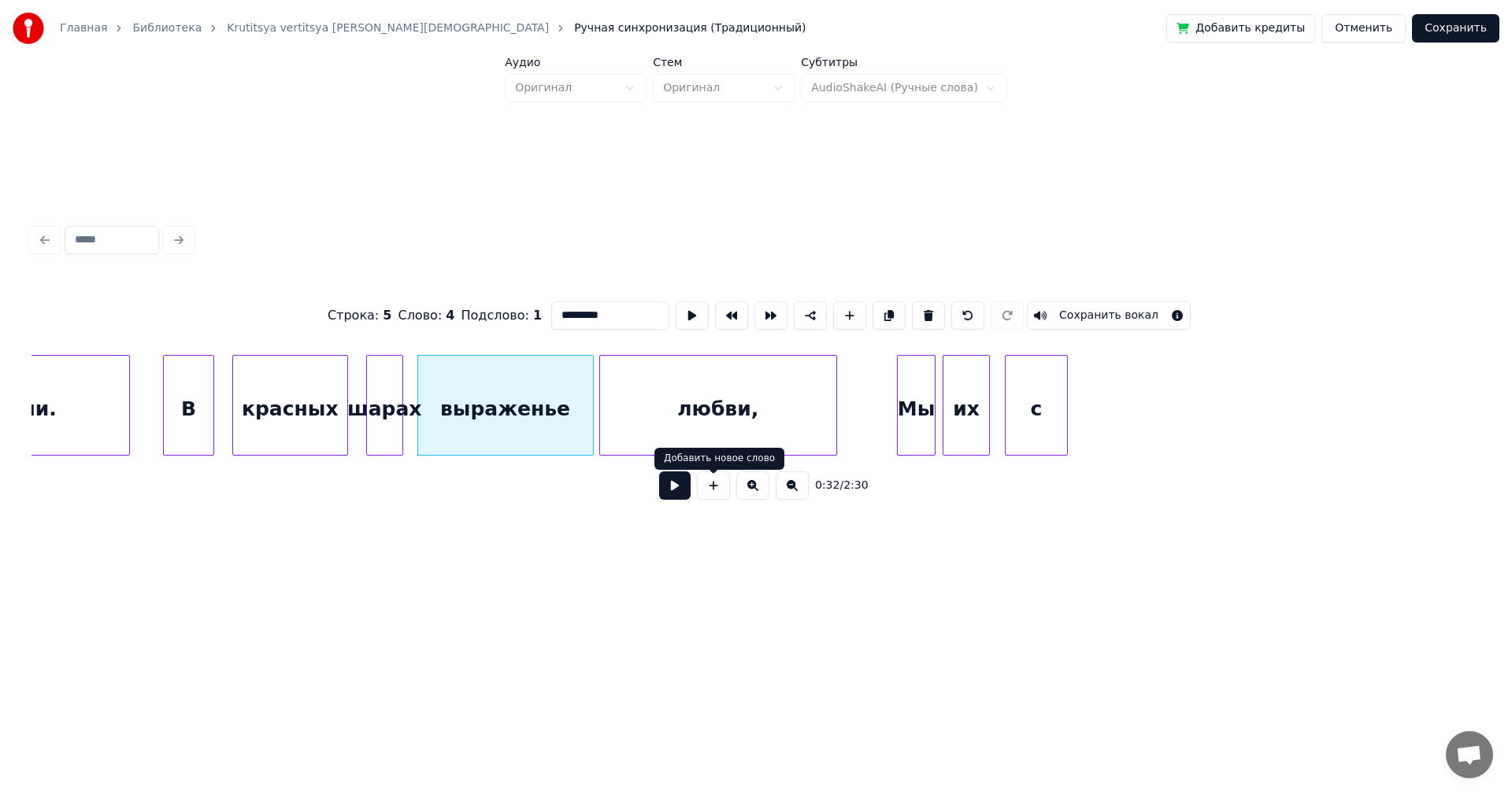
click at [678, 486] on button at bounding box center [675, 486] width 32 height 29
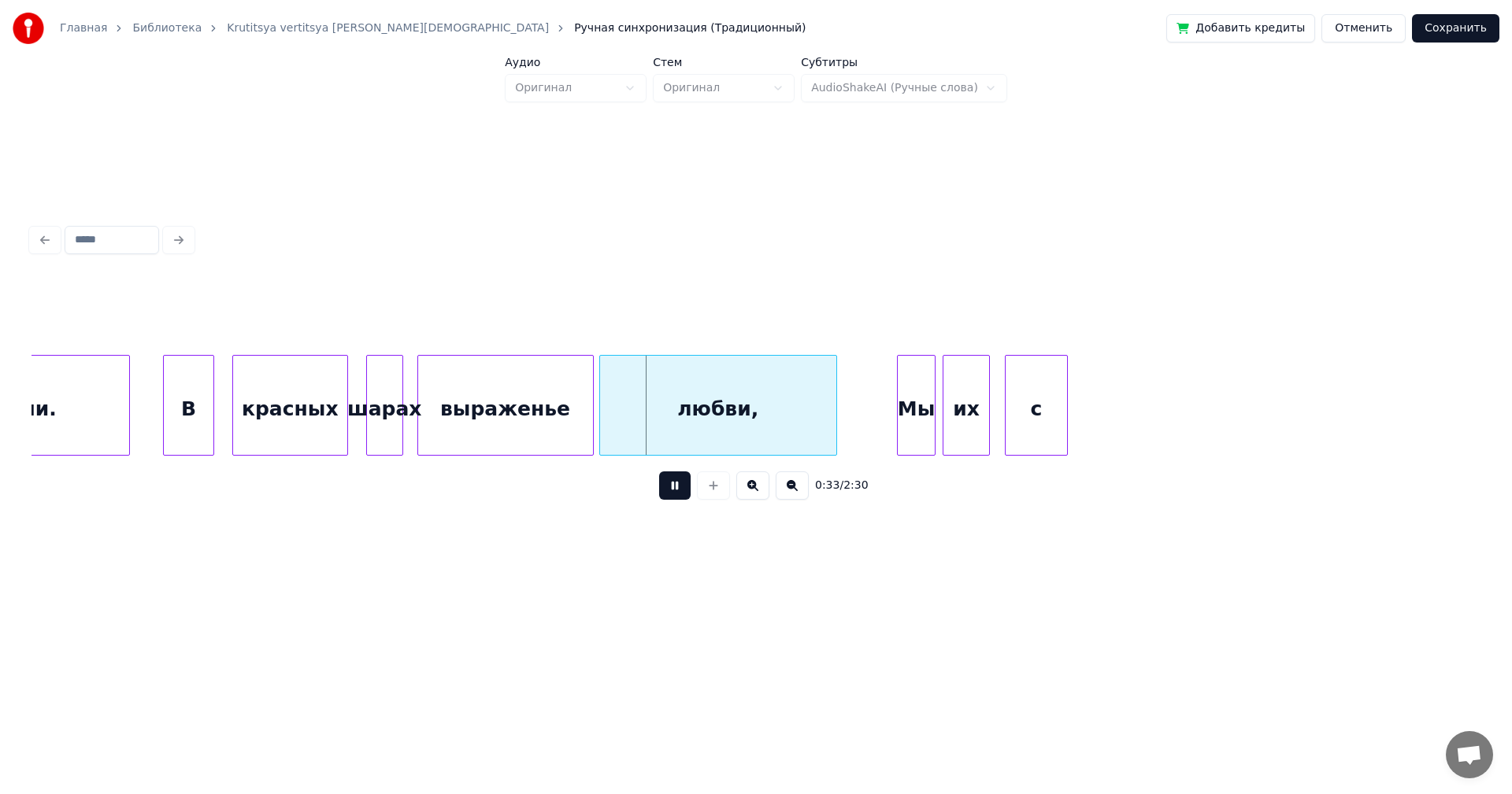
click at [677, 482] on button at bounding box center [675, 486] width 32 height 29
click at [201, 419] on div "В" at bounding box center [188, 409] width 50 height 107
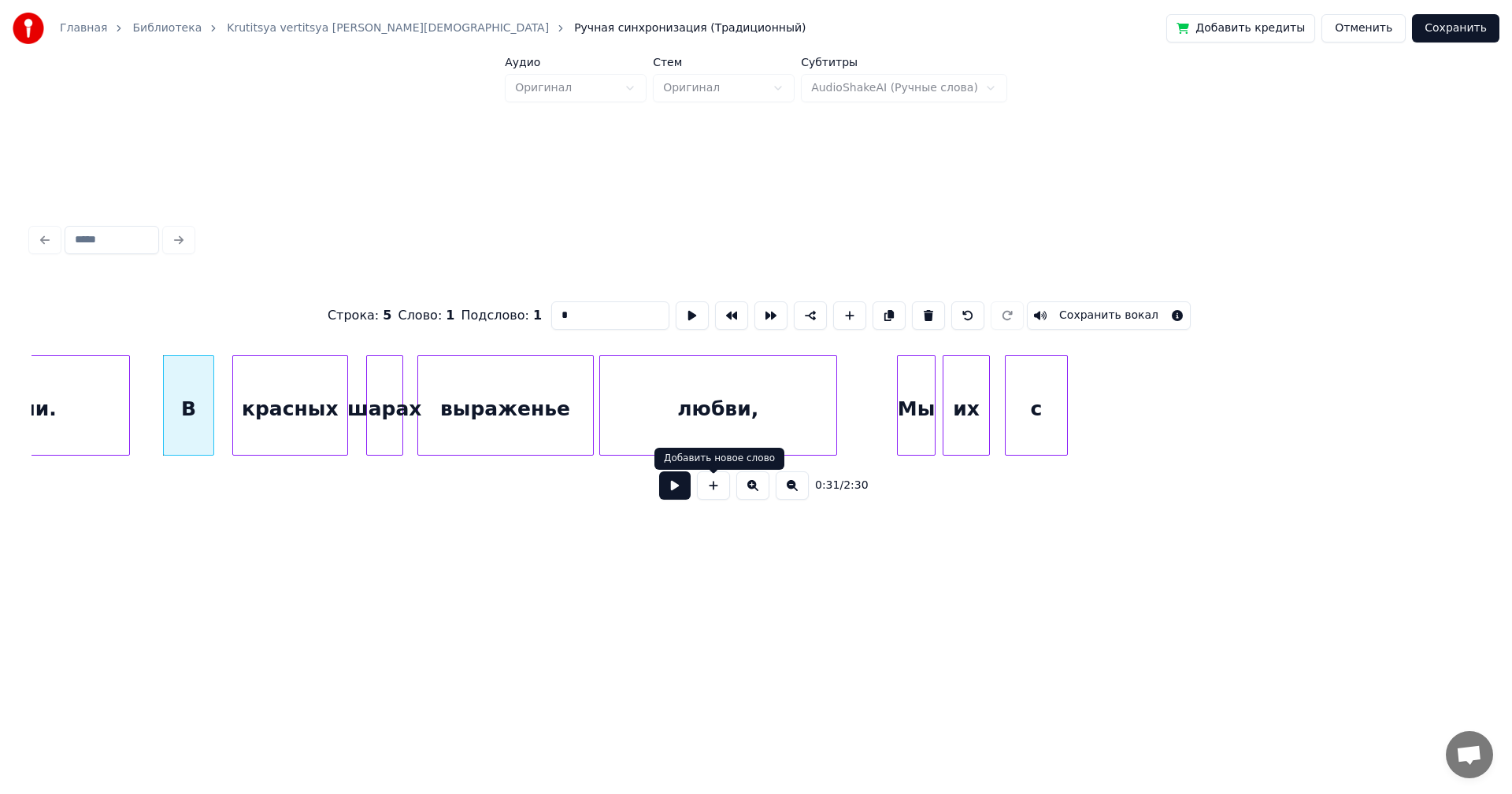
click at [686, 497] on button at bounding box center [675, 486] width 32 height 29
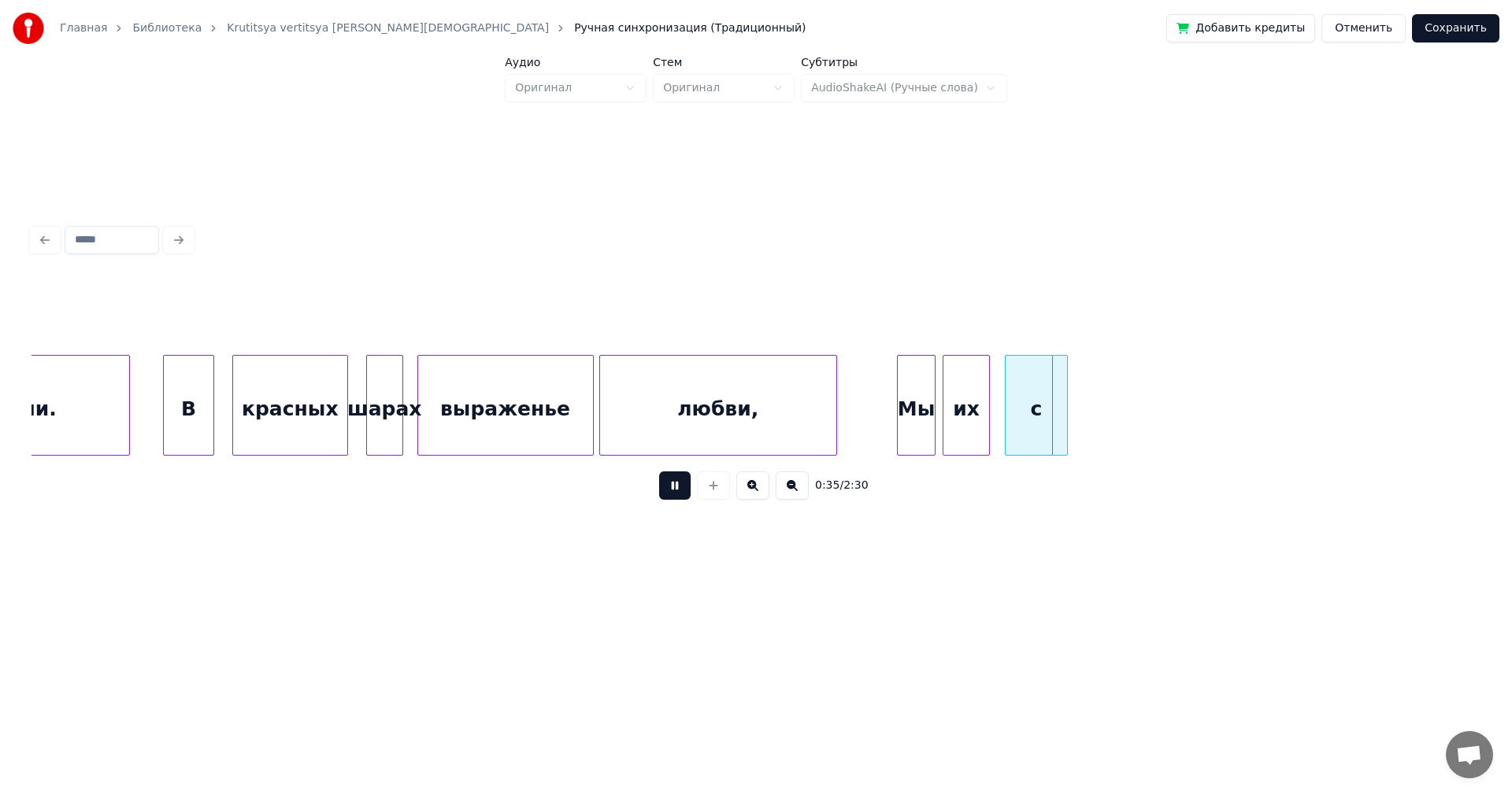
click at [233, 399] on div at bounding box center [236, 405] width 5 height 99
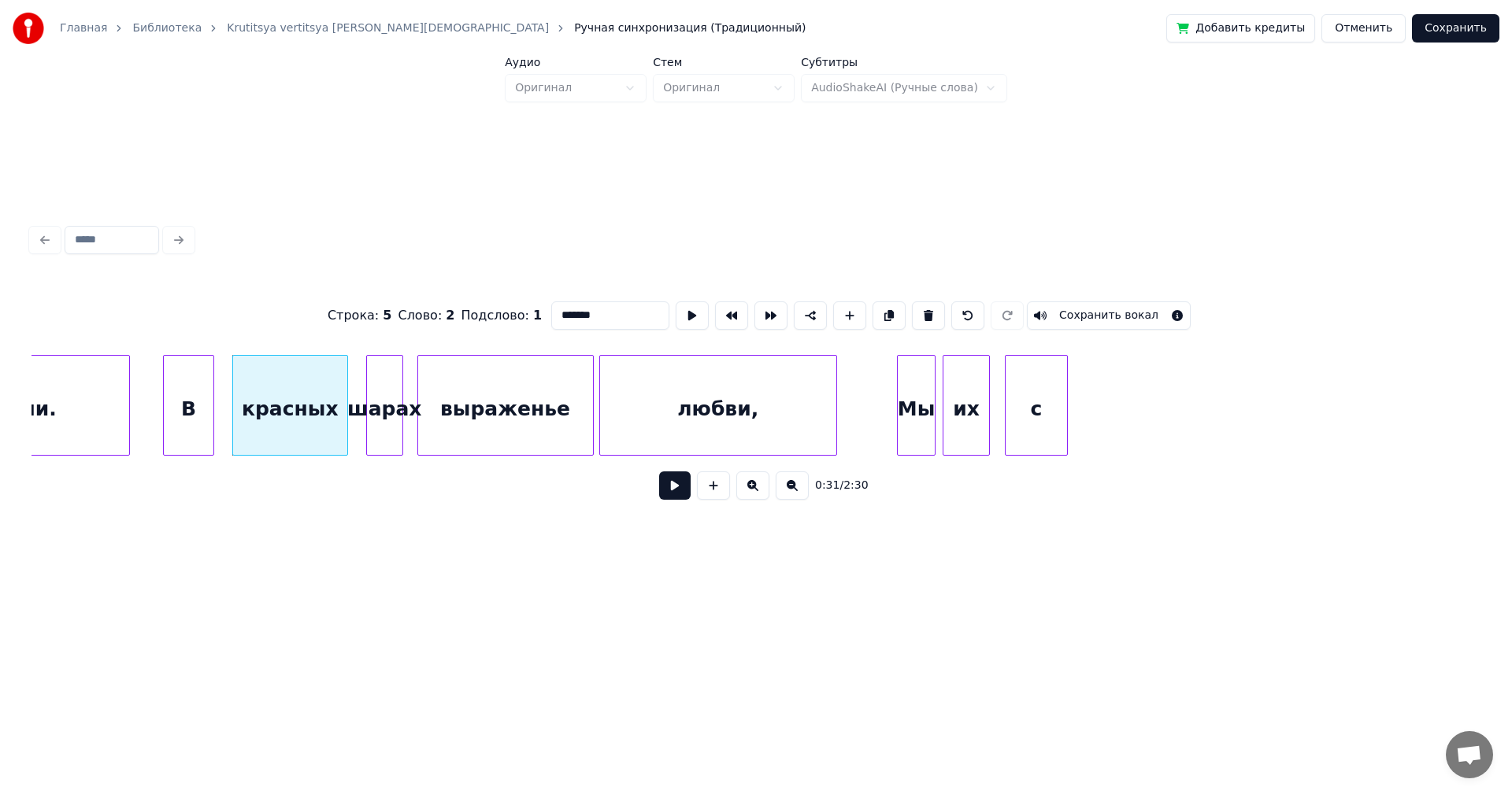
click at [197, 409] on div "В" at bounding box center [188, 409] width 50 height 107
type input "*"
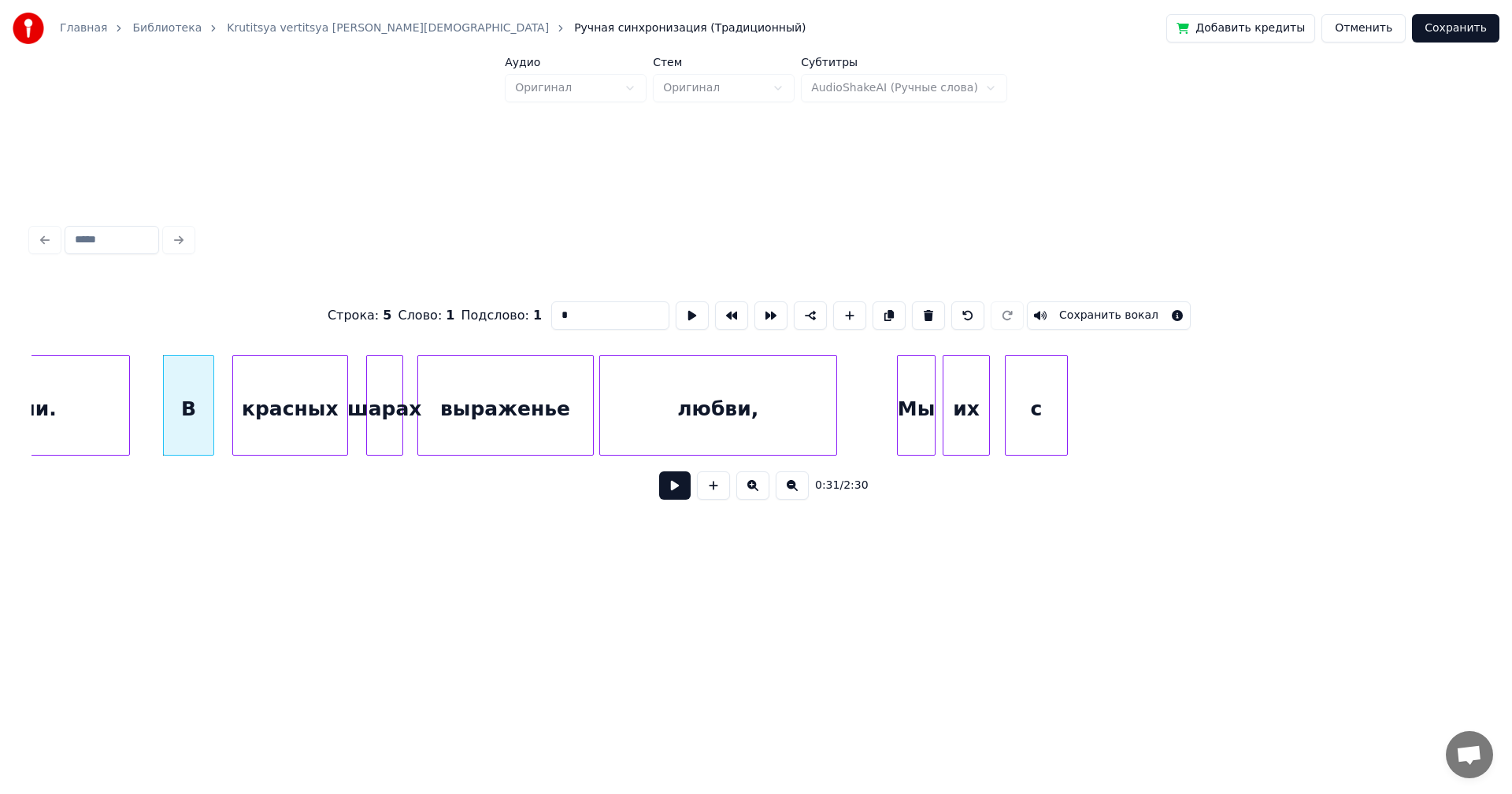
click at [676, 494] on button at bounding box center [675, 486] width 32 height 29
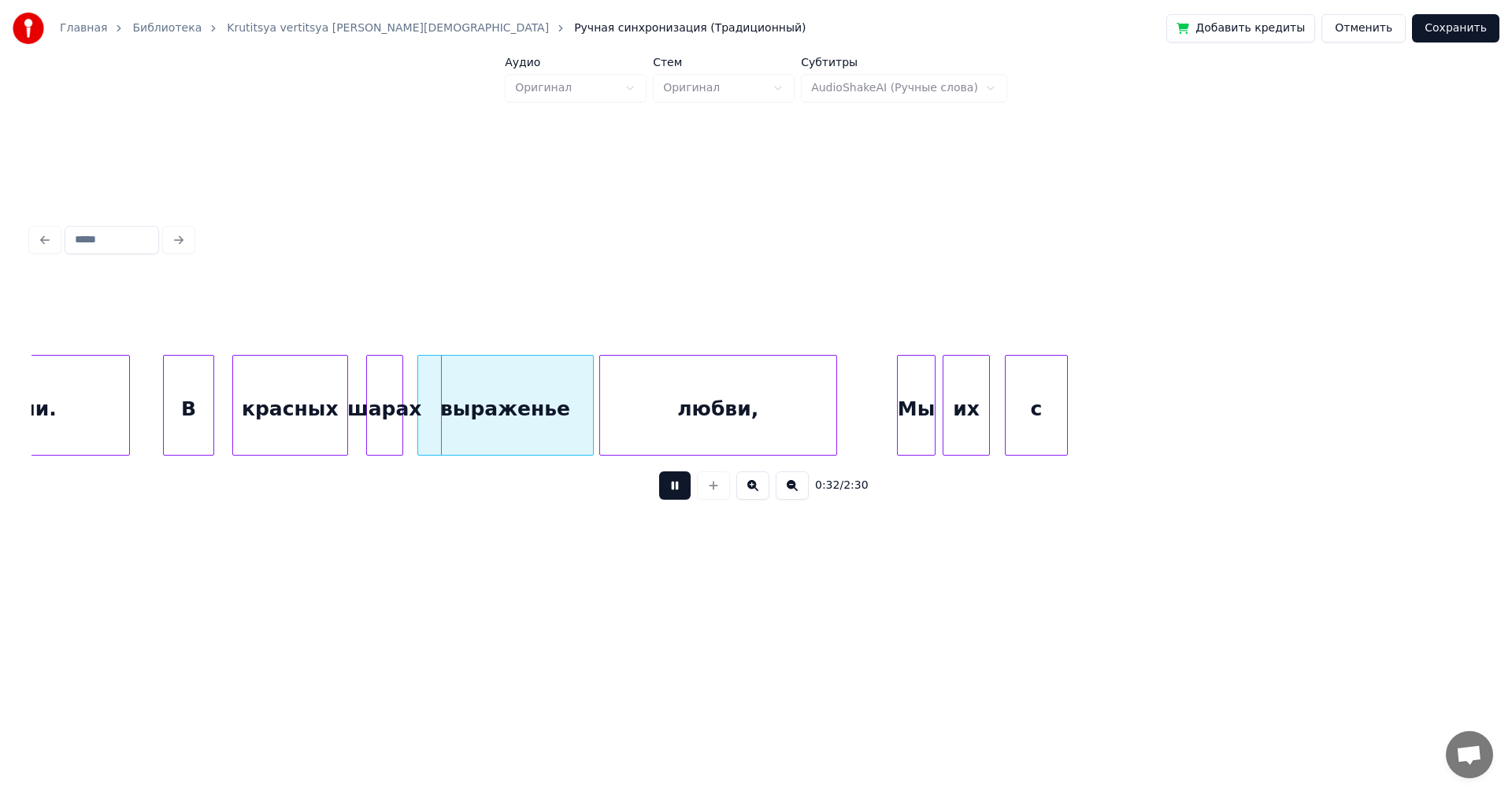
click at [169, 401] on div "В" at bounding box center [188, 409] width 50 height 107
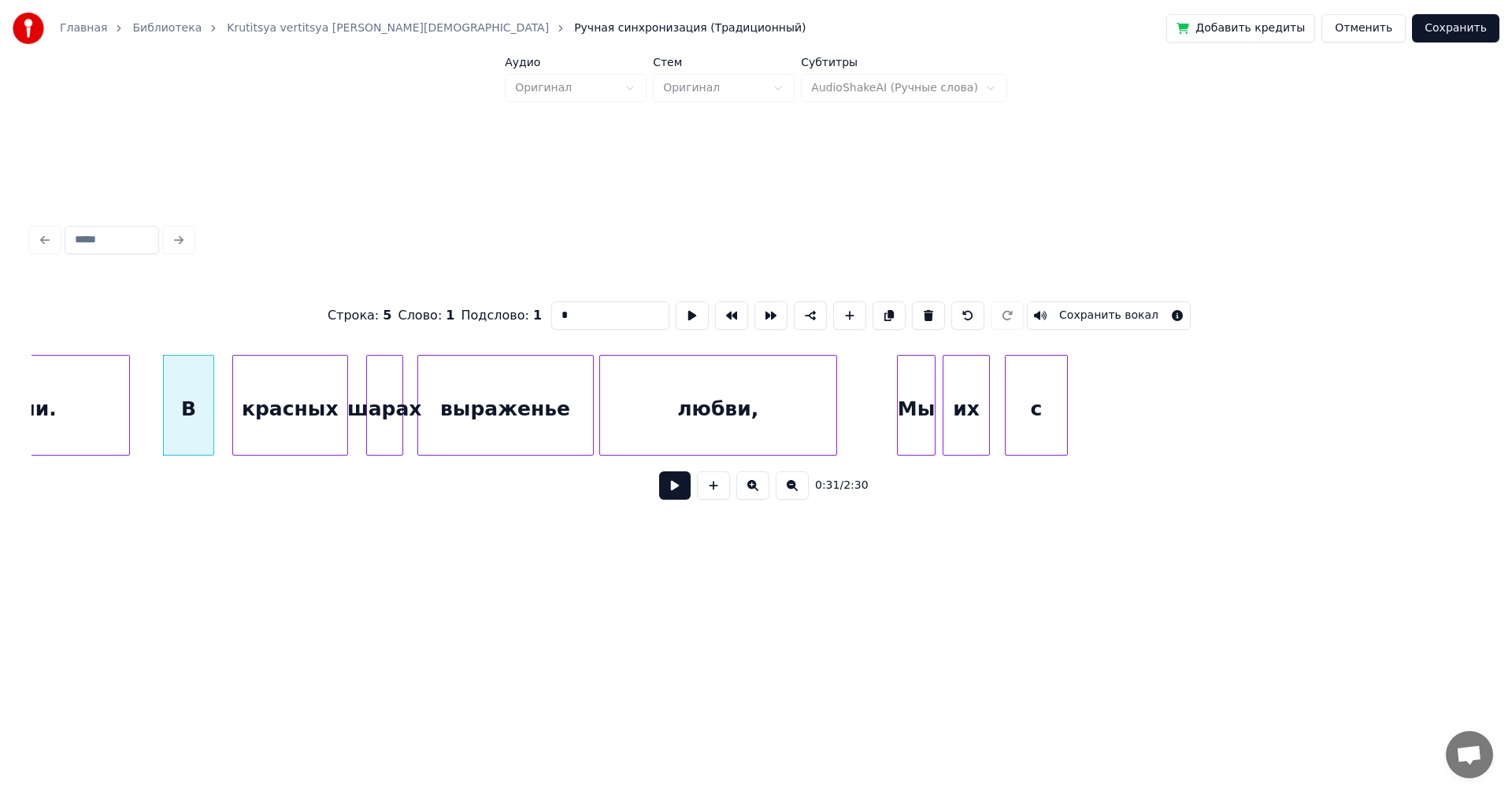
click at [196, 412] on div "В" at bounding box center [188, 409] width 50 height 107
click at [671, 492] on button at bounding box center [675, 486] width 32 height 29
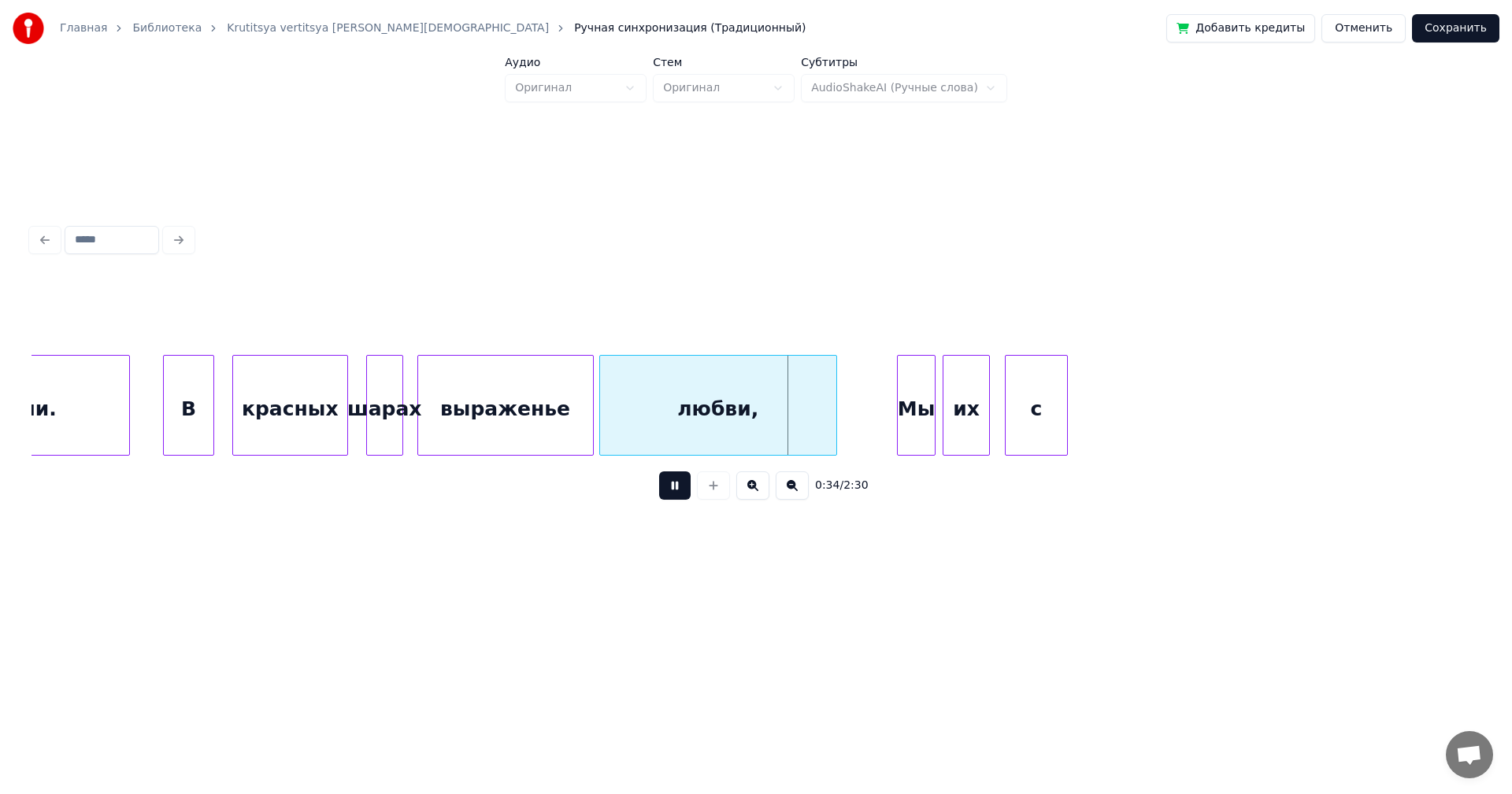
click at [673, 496] on button at bounding box center [675, 486] width 32 height 29
click at [199, 394] on div "В" at bounding box center [188, 409] width 50 height 107
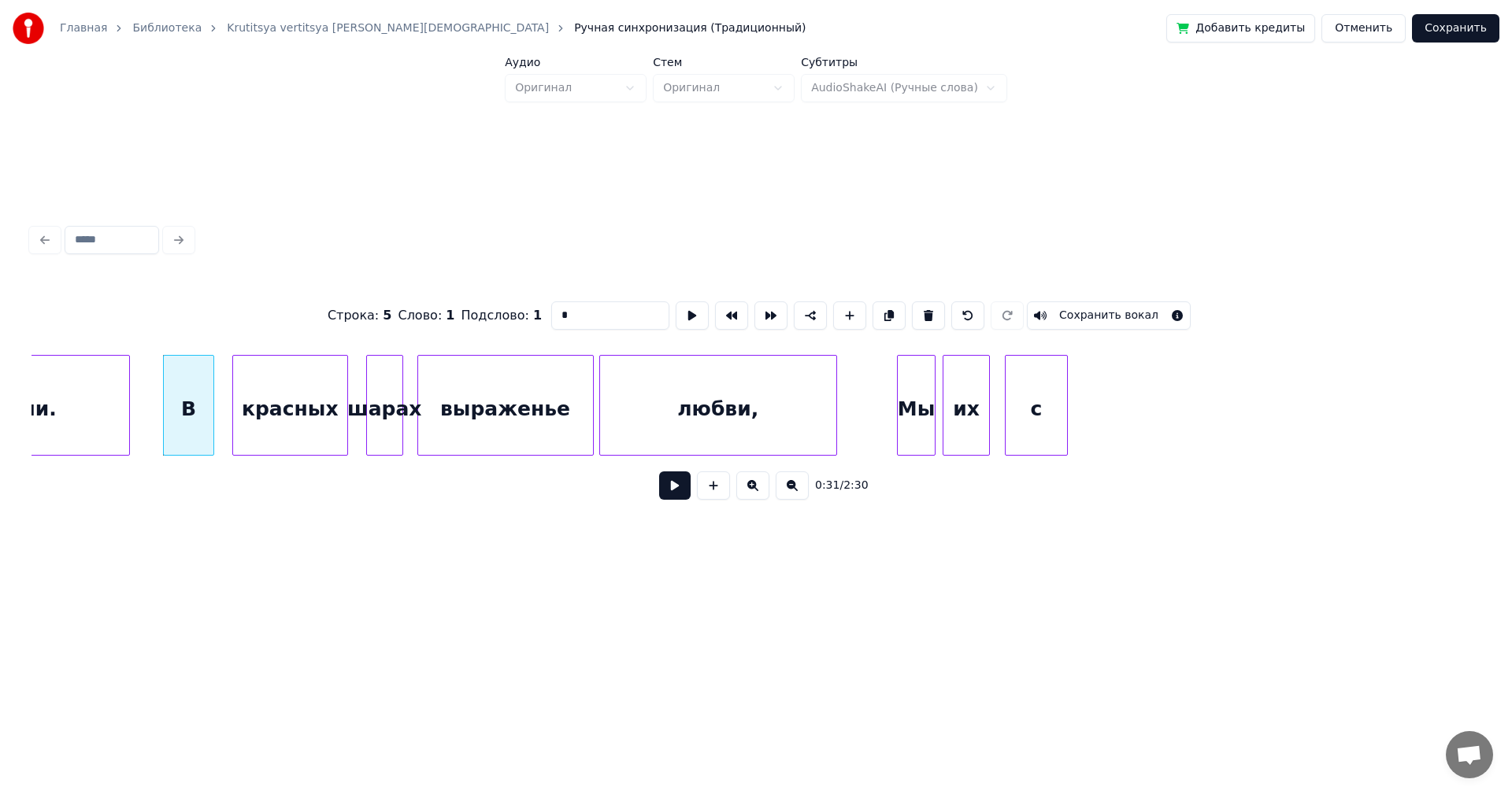
click at [682, 497] on button at bounding box center [675, 486] width 32 height 29
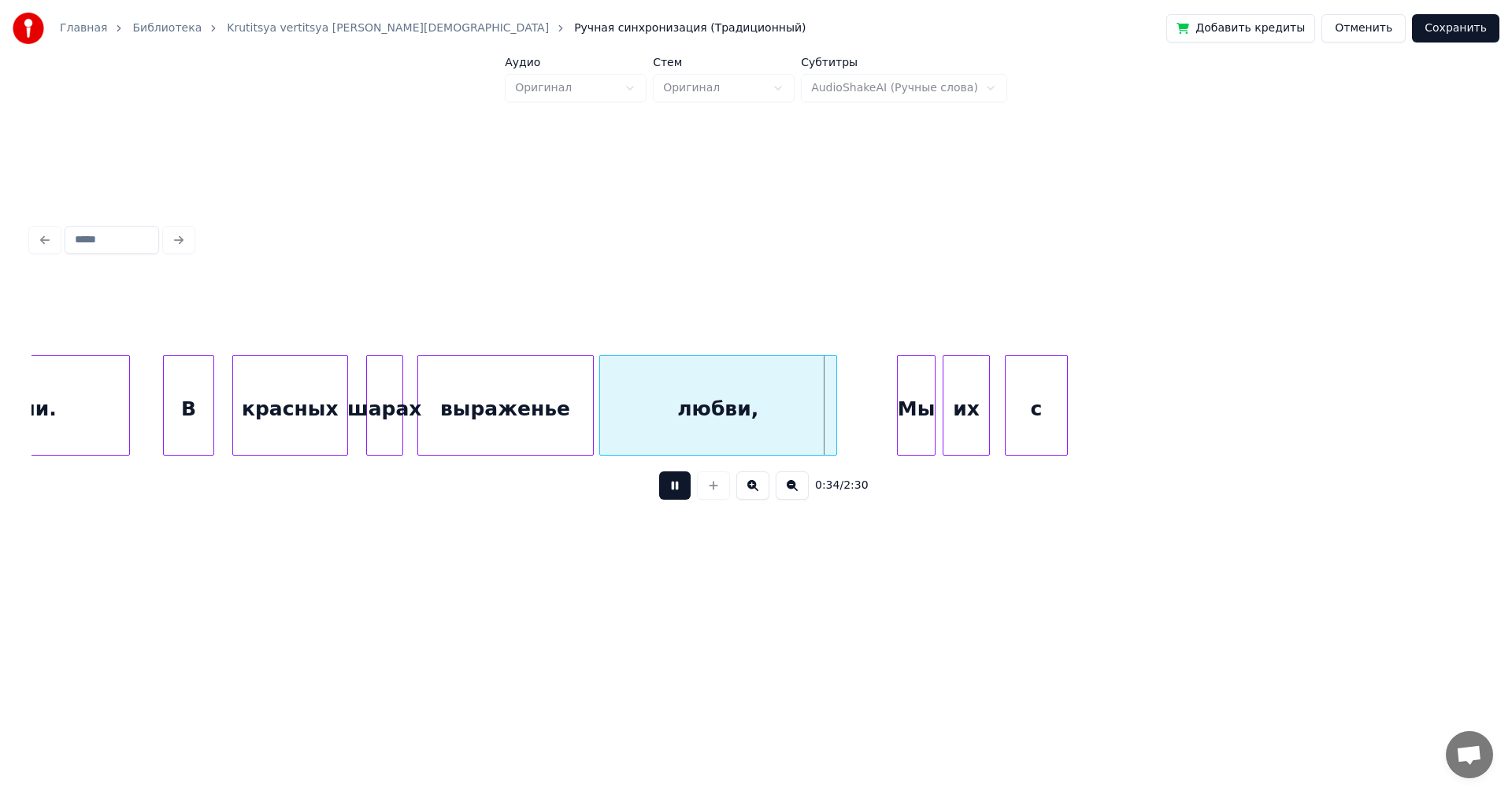
click at [682, 497] on button at bounding box center [675, 486] width 32 height 29
click at [677, 495] on button at bounding box center [675, 486] width 32 height 29
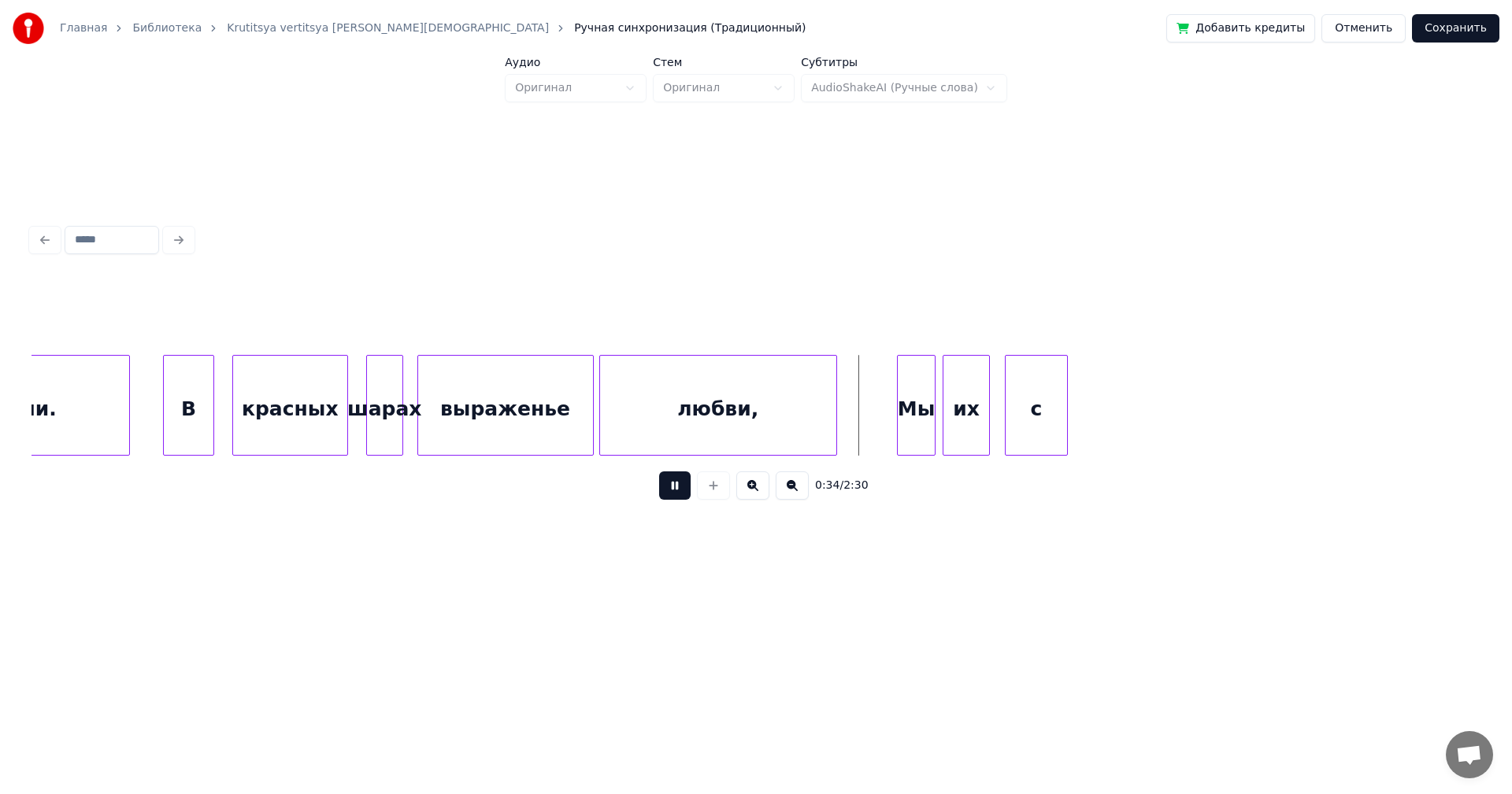
click at [677, 495] on button at bounding box center [675, 486] width 32 height 29
click at [907, 416] on div "Мы" at bounding box center [911, 409] width 37 height 107
click at [961, 417] on div "их" at bounding box center [960, 409] width 46 height 107
click at [902, 401] on div "Мы" at bounding box center [911, 409] width 37 height 107
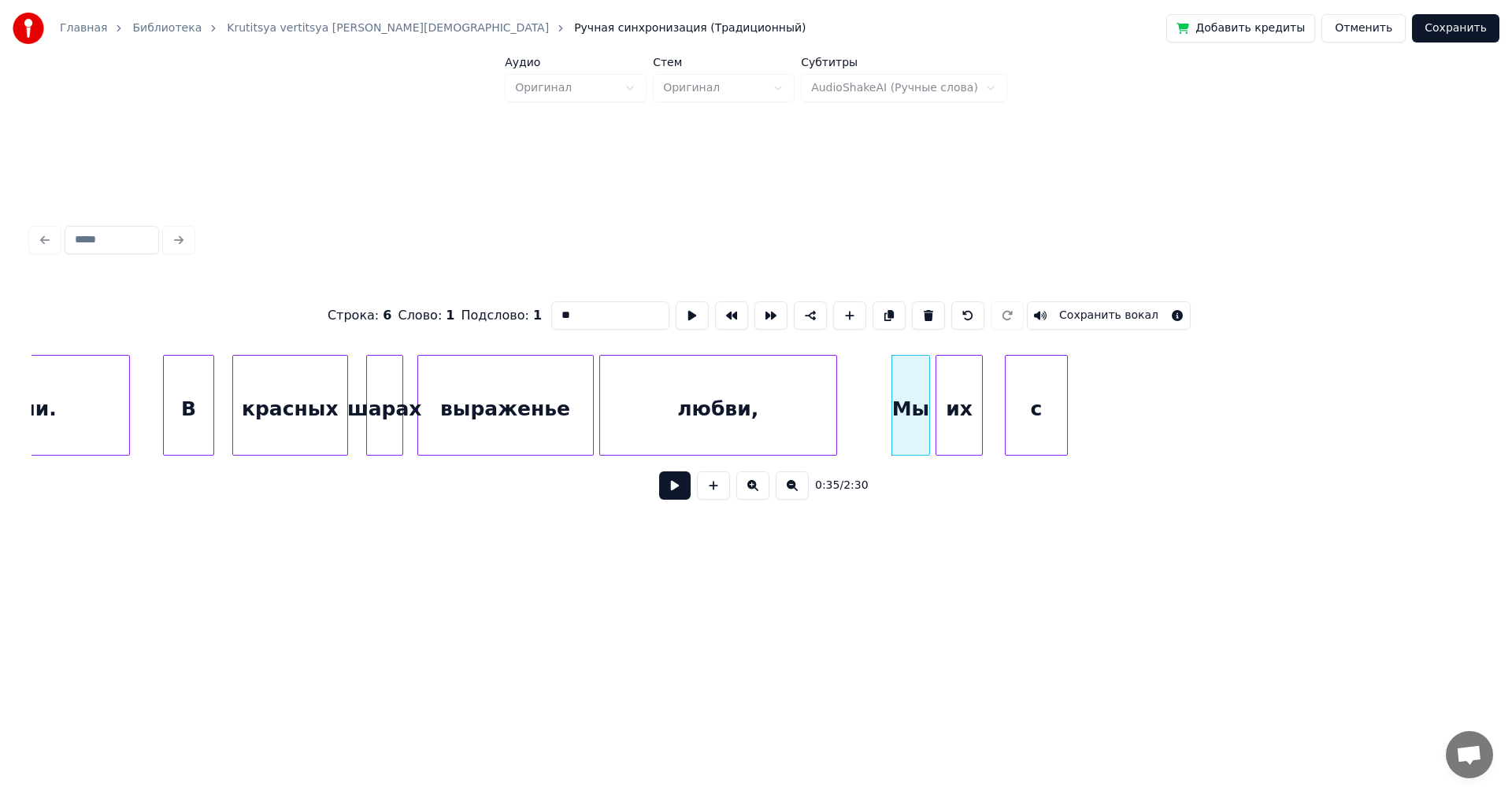
click at [672, 493] on button at bounding box center [675, 486] width 32 height 29
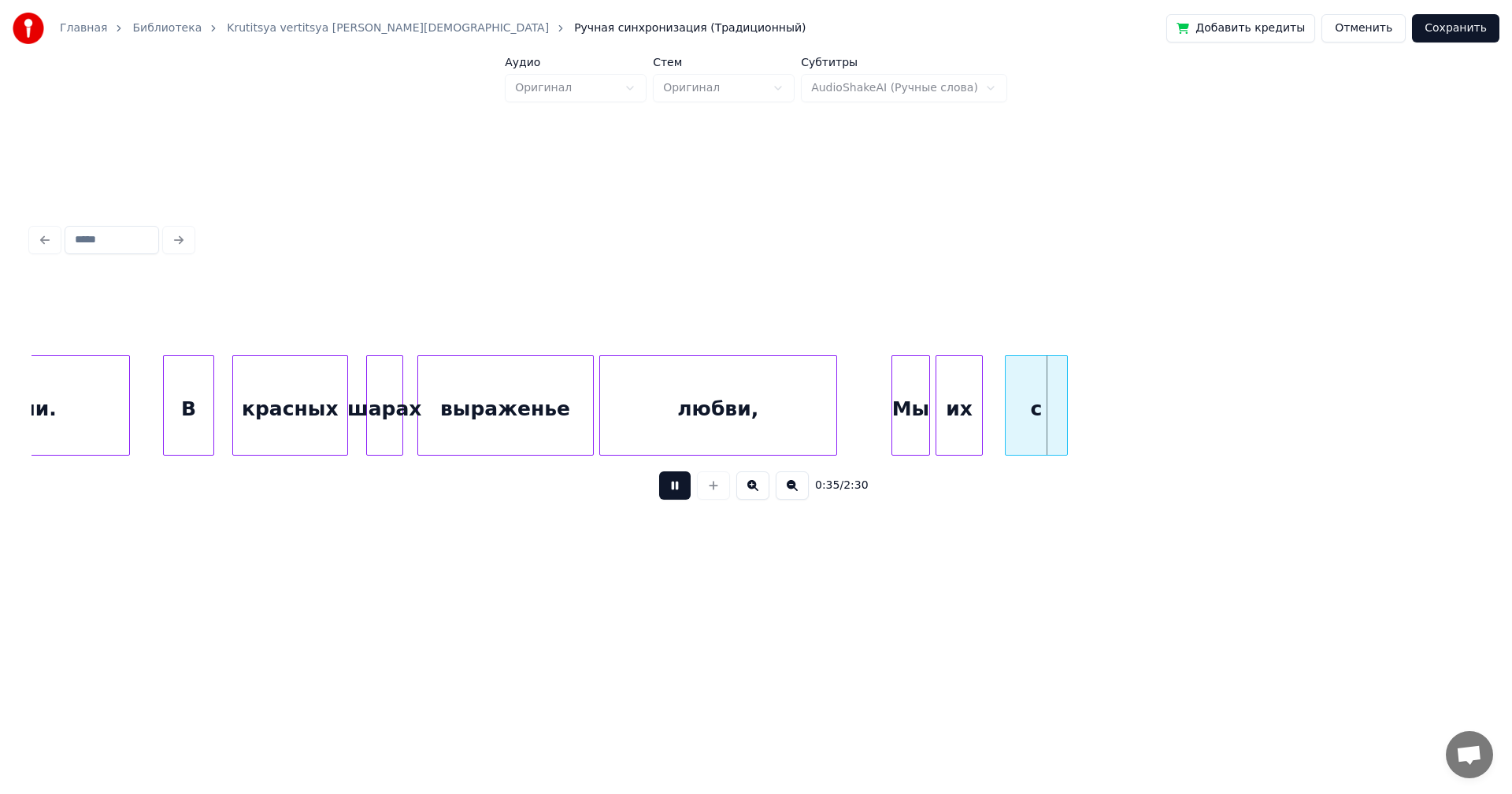
click at [670, 493] on button at bounding box center [675, 486] width 32 height 29
click at [1019, 415] on div "с" at bounding box center [1019, 409] width 61 height 107
click at [1017, 409] on div at bounding box center [1016, 405] width 5 height 99
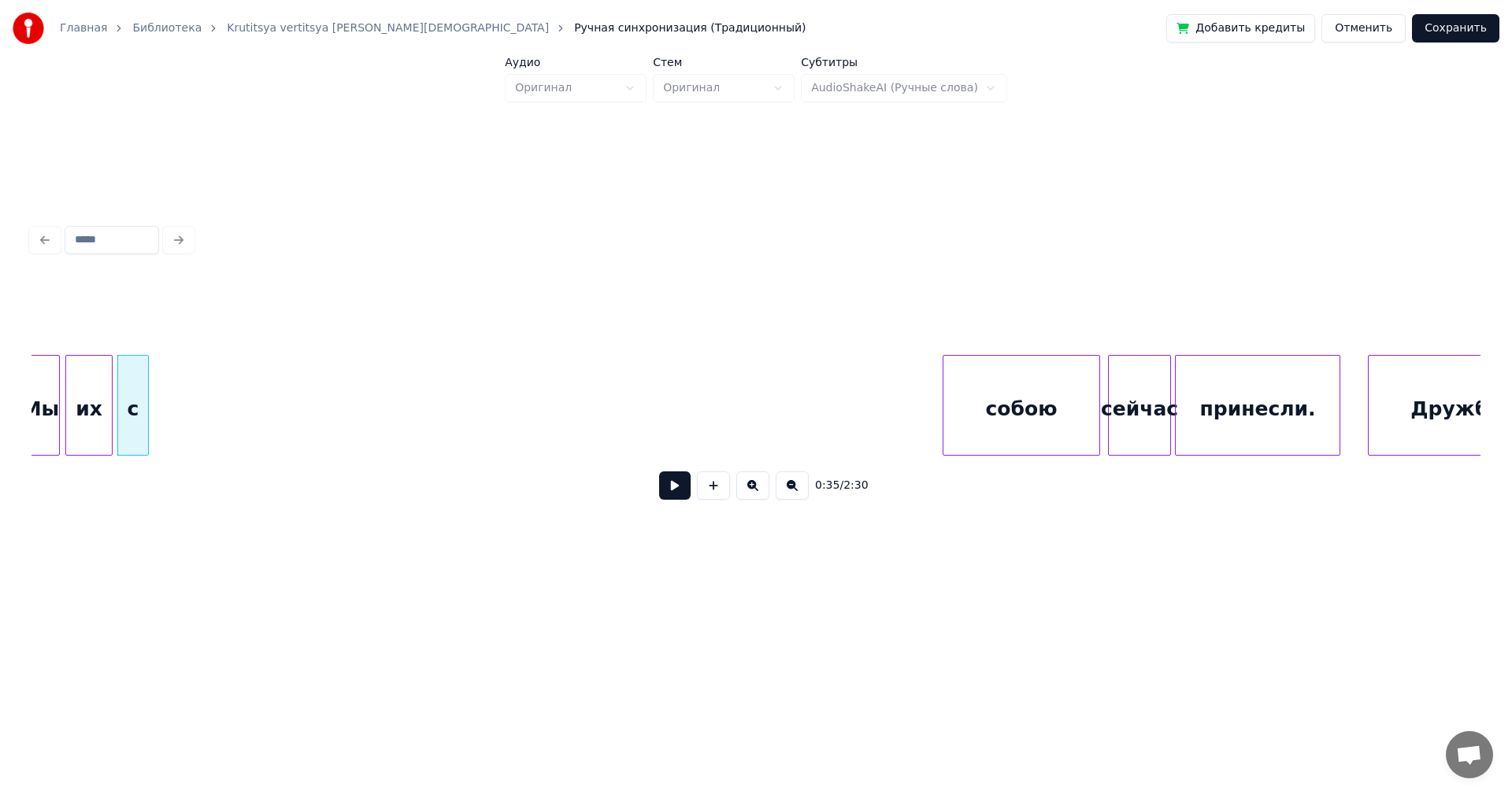
scroll to position [0, 6930]
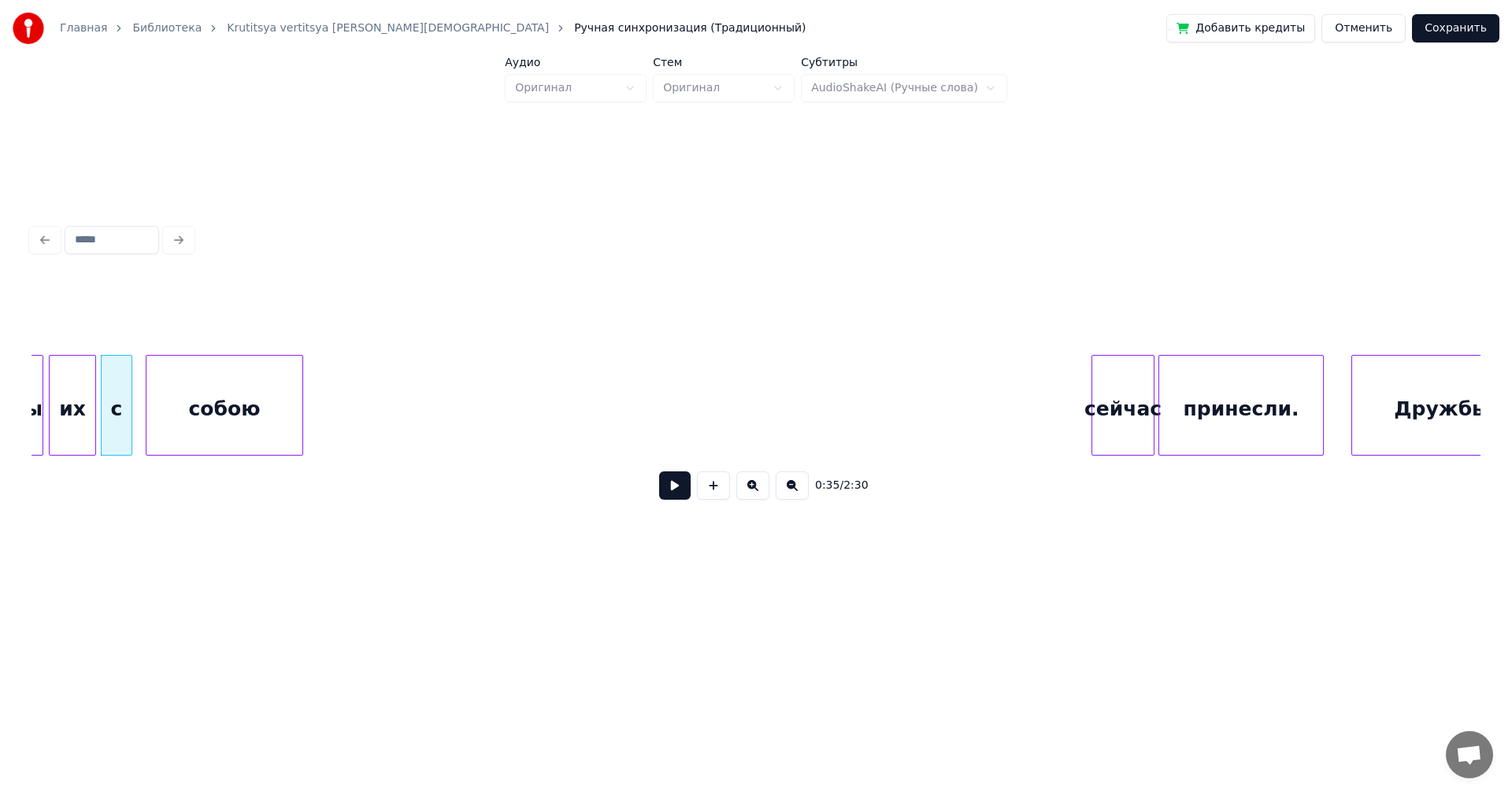
click at [205, 407] on div "собою" at bounding box center [224, 409] width 156 height 107
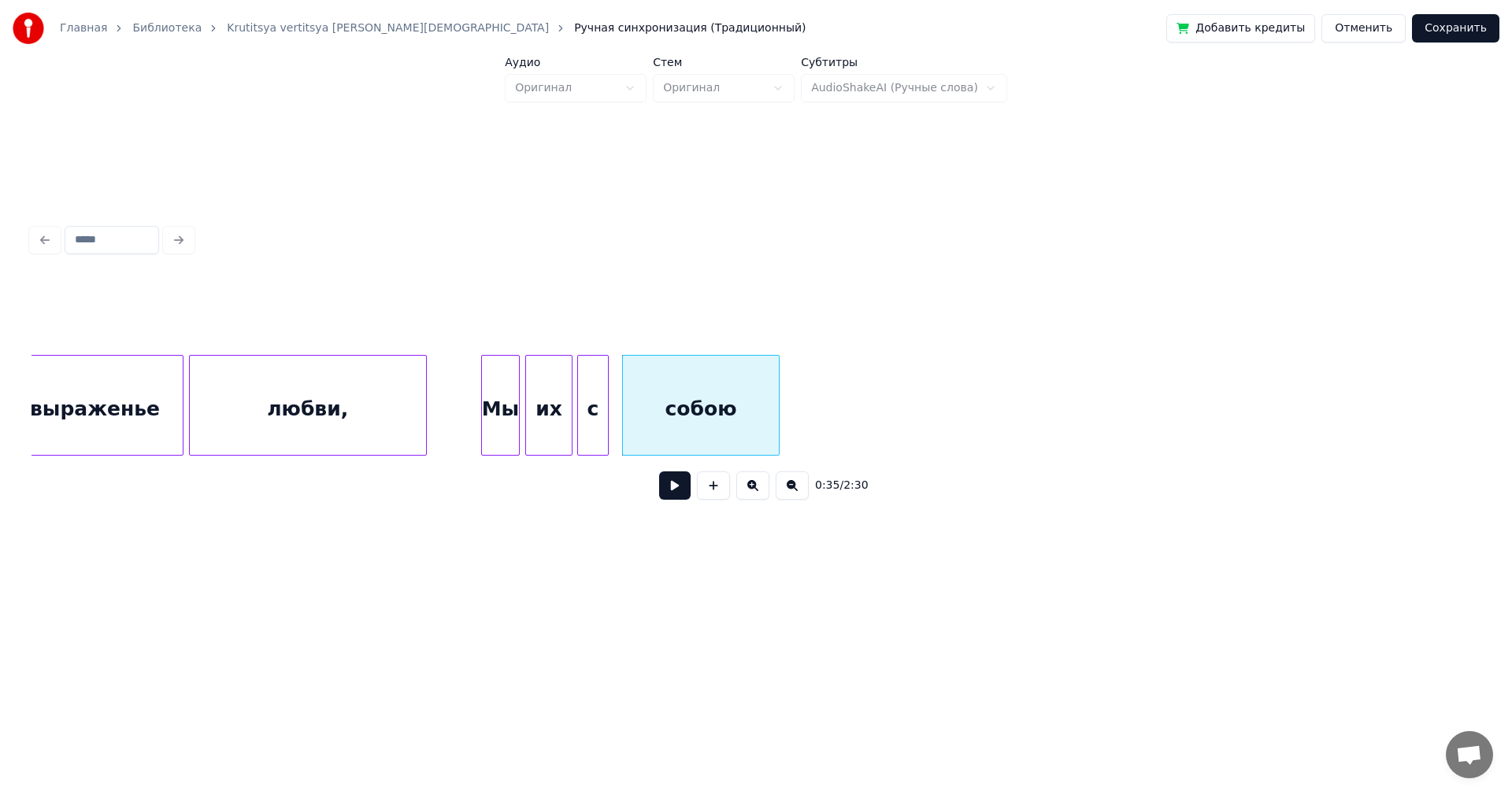
scroll to position [0, 6519]
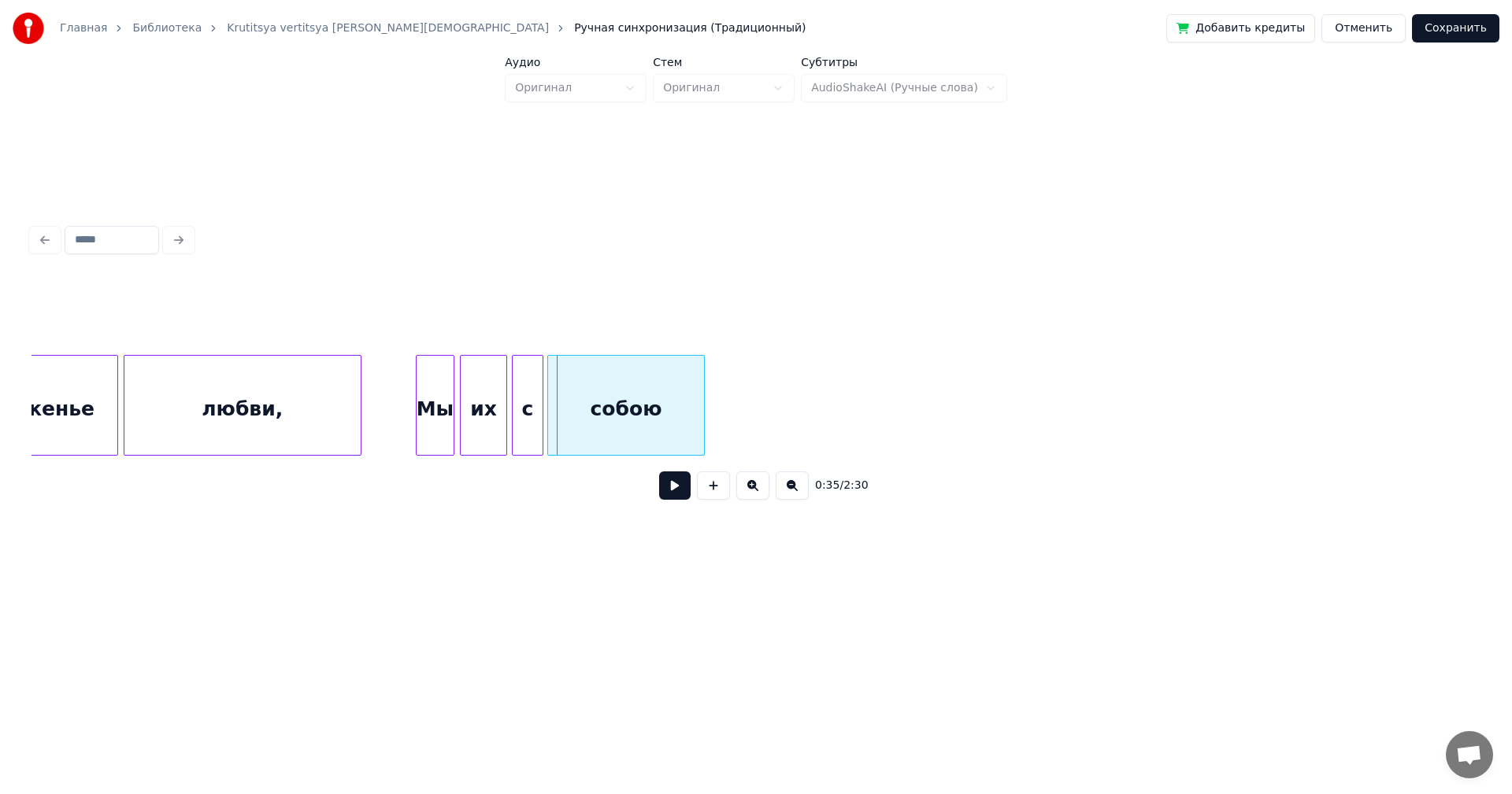
click at [628, 420] on div "собою" at bounding box center [626, 409] width 156 height 107
click at [579, 407] on div at bounding box center [580, 405] width 5 height 99
click at [440, 410] on div "Мы" at bounding box center [434, 409] width 37 height 107
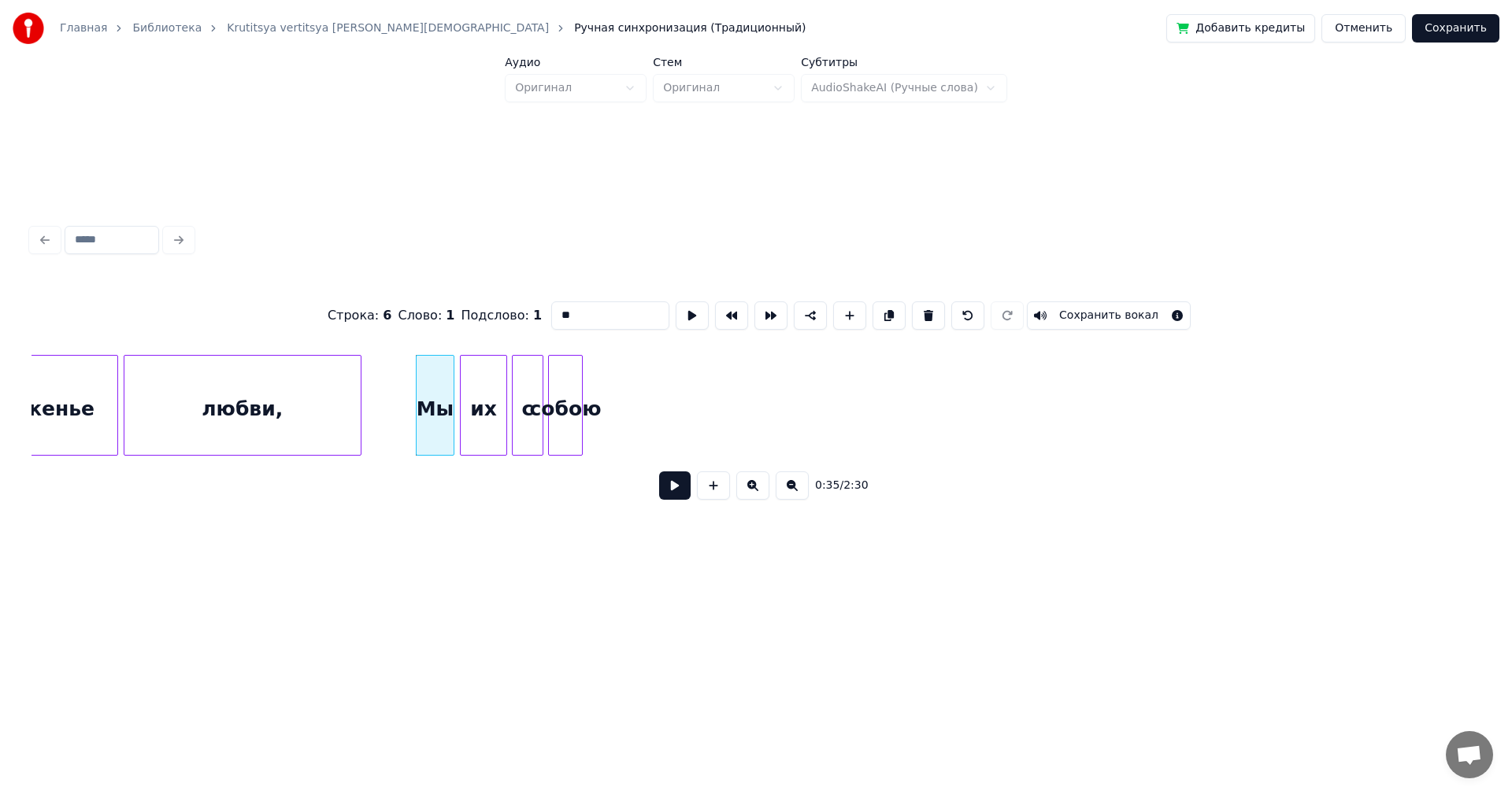
click at [664, 491] on button at bounding box center [675, 486] width 32 height 29
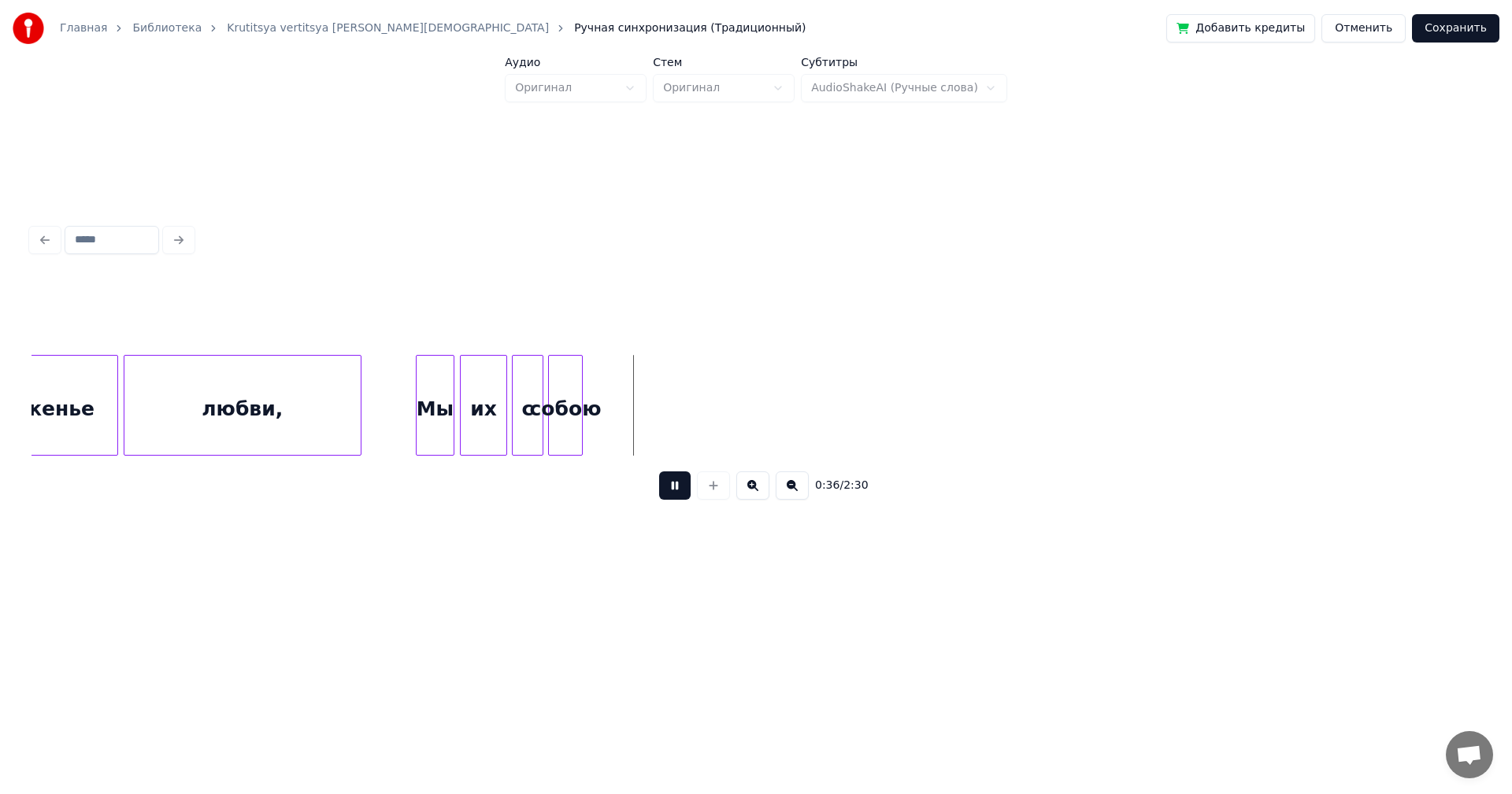
click at [664, 489] on button at bounding box center [675, 486] width 32 height 29
click at [425, 369] on div "Мы" at bounding box center [434, 409] width 37 height 107
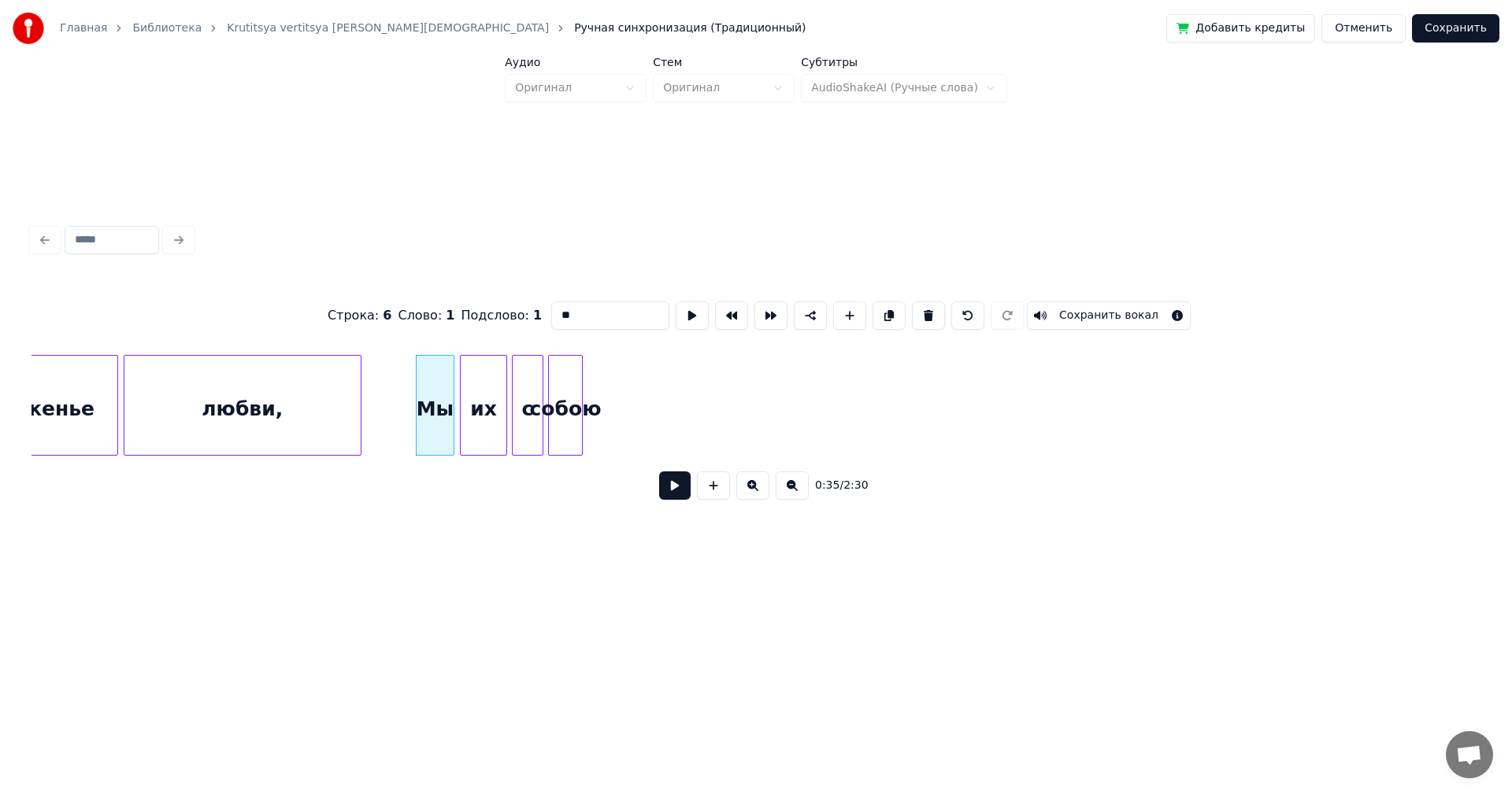
click at [671, 492] on button at bounding box center [675, 486] width 32 height 29
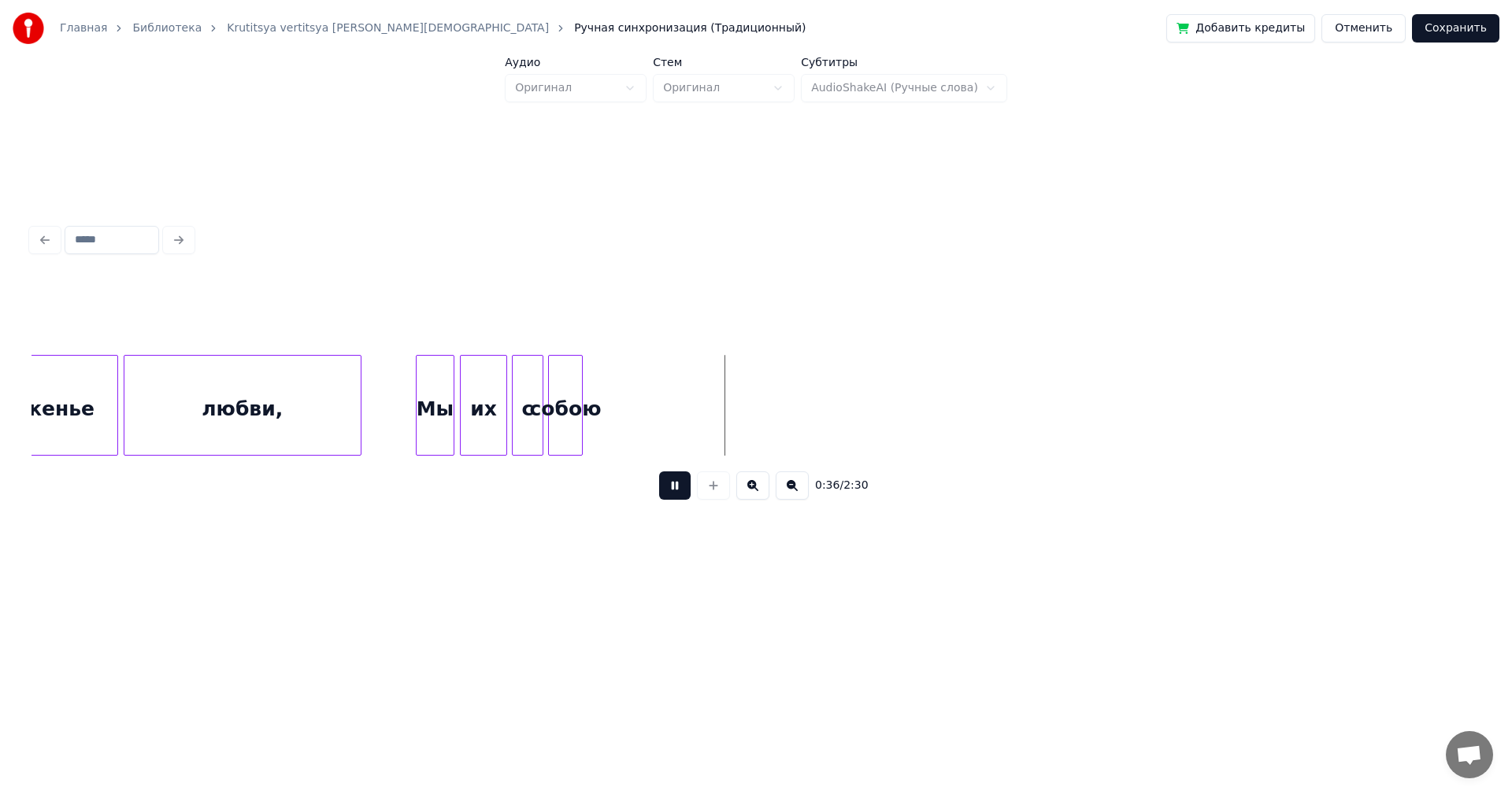
click at [671, 492] on button at bounding box center [675, 486] width 32 height 29
click at [674, 422] on div "собою" at bounding box center [675, 409] width 33 height 107
click at [587, 406] on div at bounding box center [589, 405] width 5 height 99
click at [489, 413] on div "их" at bounding box center [484, 409] width 46 height 107
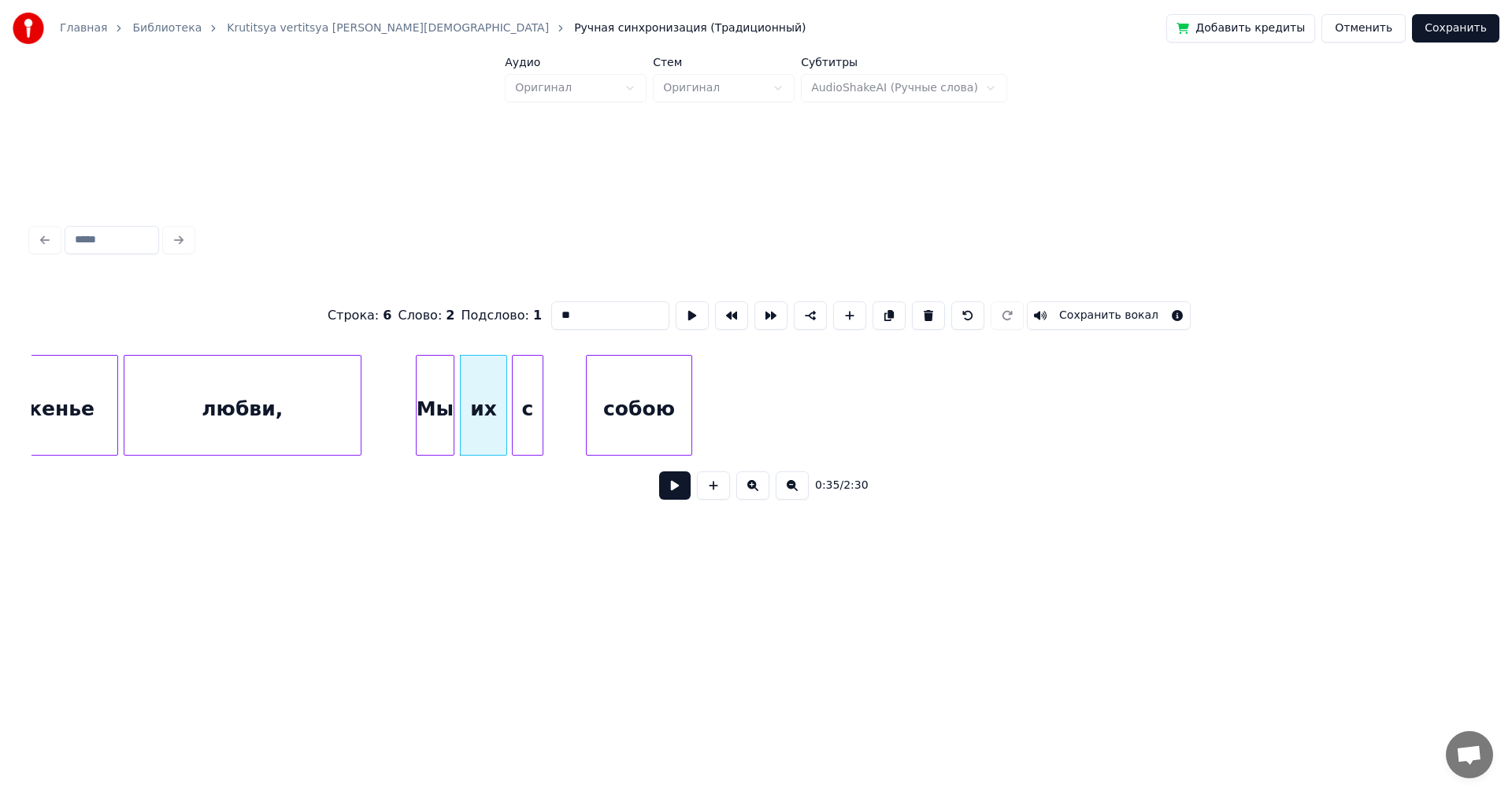
click at [529, 415] on div "с" at bounding box center [528, 409] width 30 height 107
click at [443, 422] on div "Мы" at bounding box center [434, 409] width 37 height 107
type input "**"
click at [671, 488] on button at bounding box center [675, 486] width 32 height 29
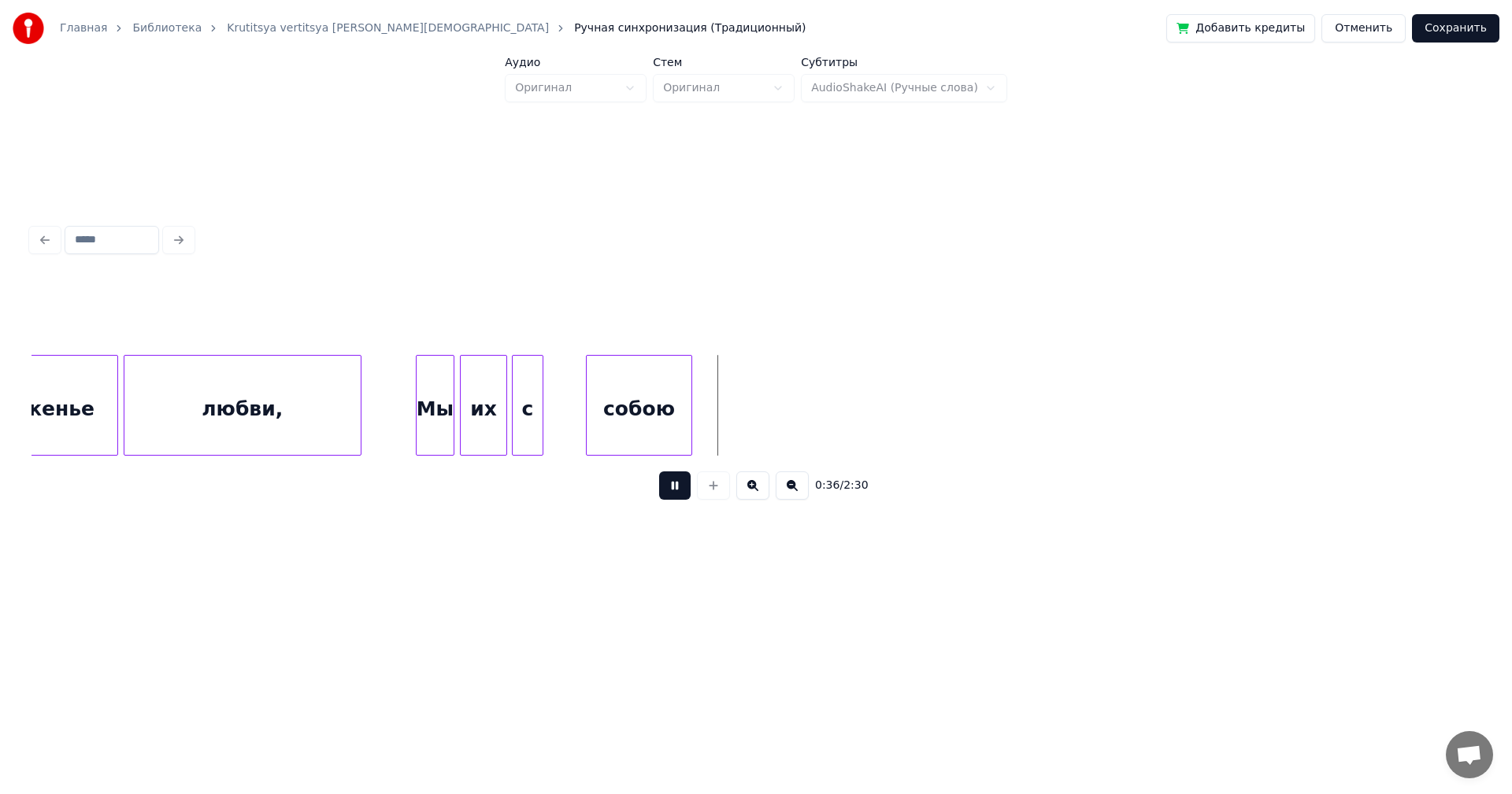
click at [671, 488] on button at bounding box center [675, 486] width 32 height 29
click at [431, 414] on div "Мы" at bounding box center [434, 409] width 37 height 107
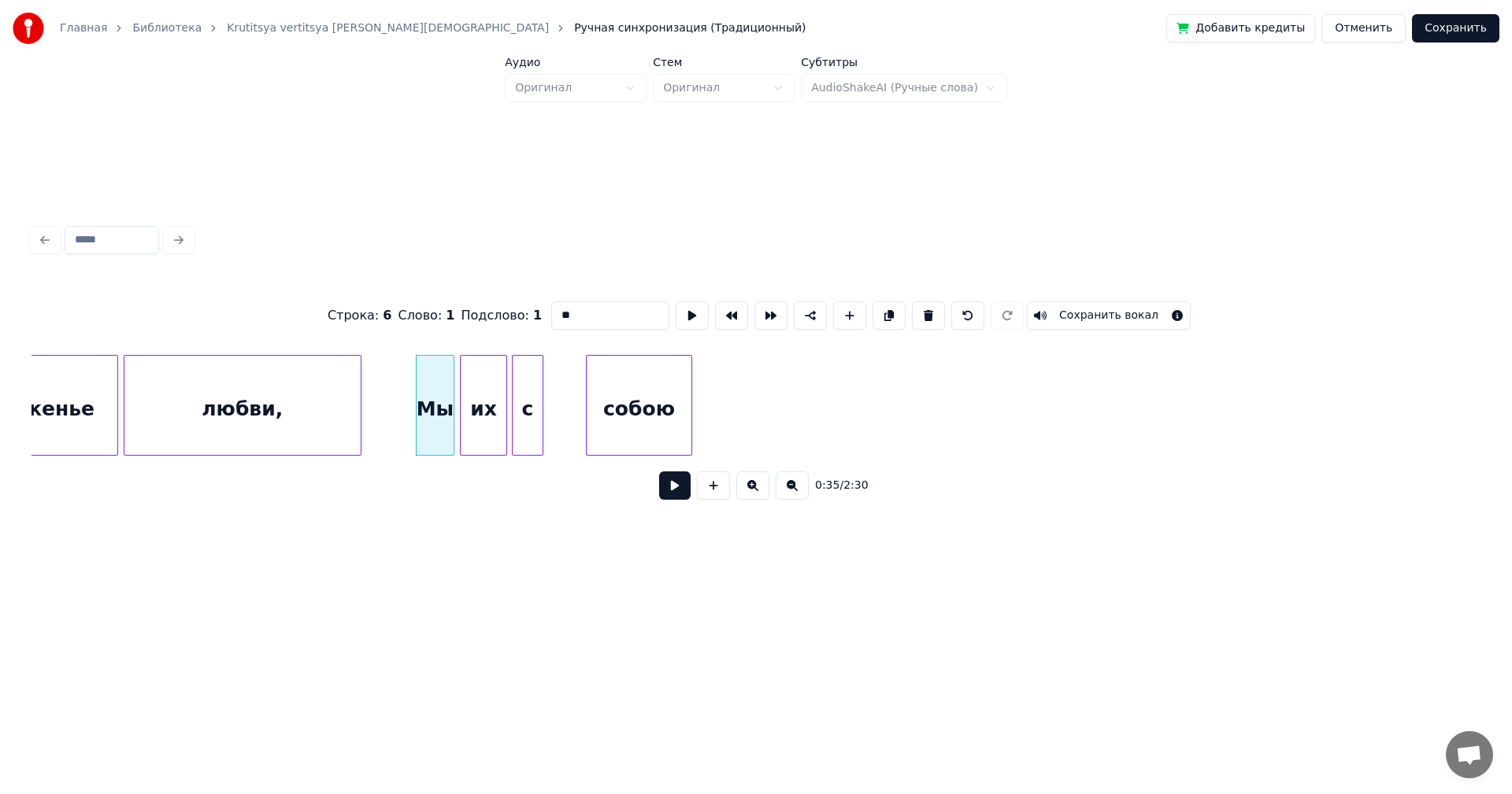
click at [668, 489] on button at bounding box center [675, 486] width 32 height 29
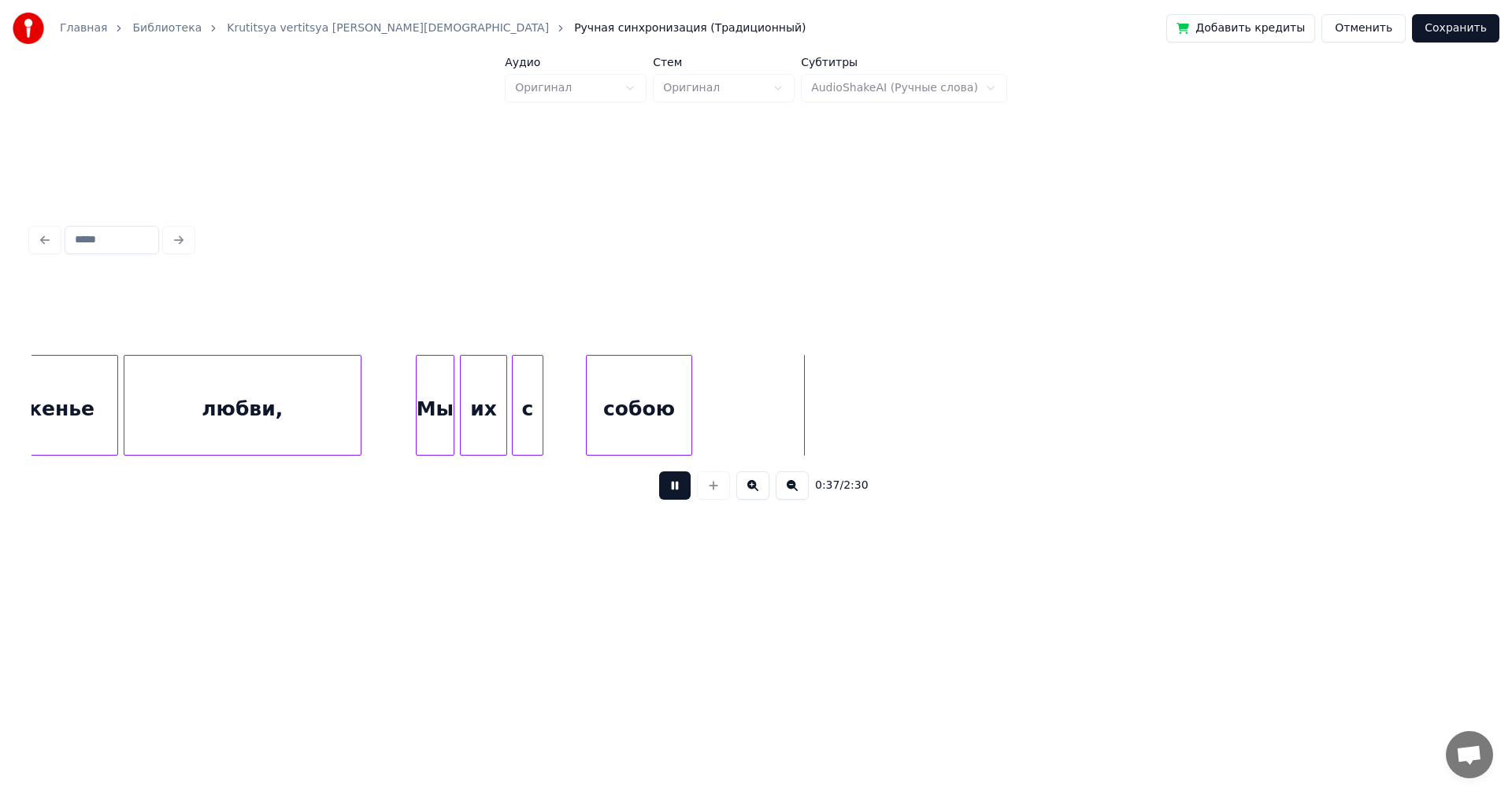
click at [668, 493] on button at bounding box center [675, 486] width 32 height 29
click at [589, 410] on div at bounding box center [589, 405] width 5 height 99
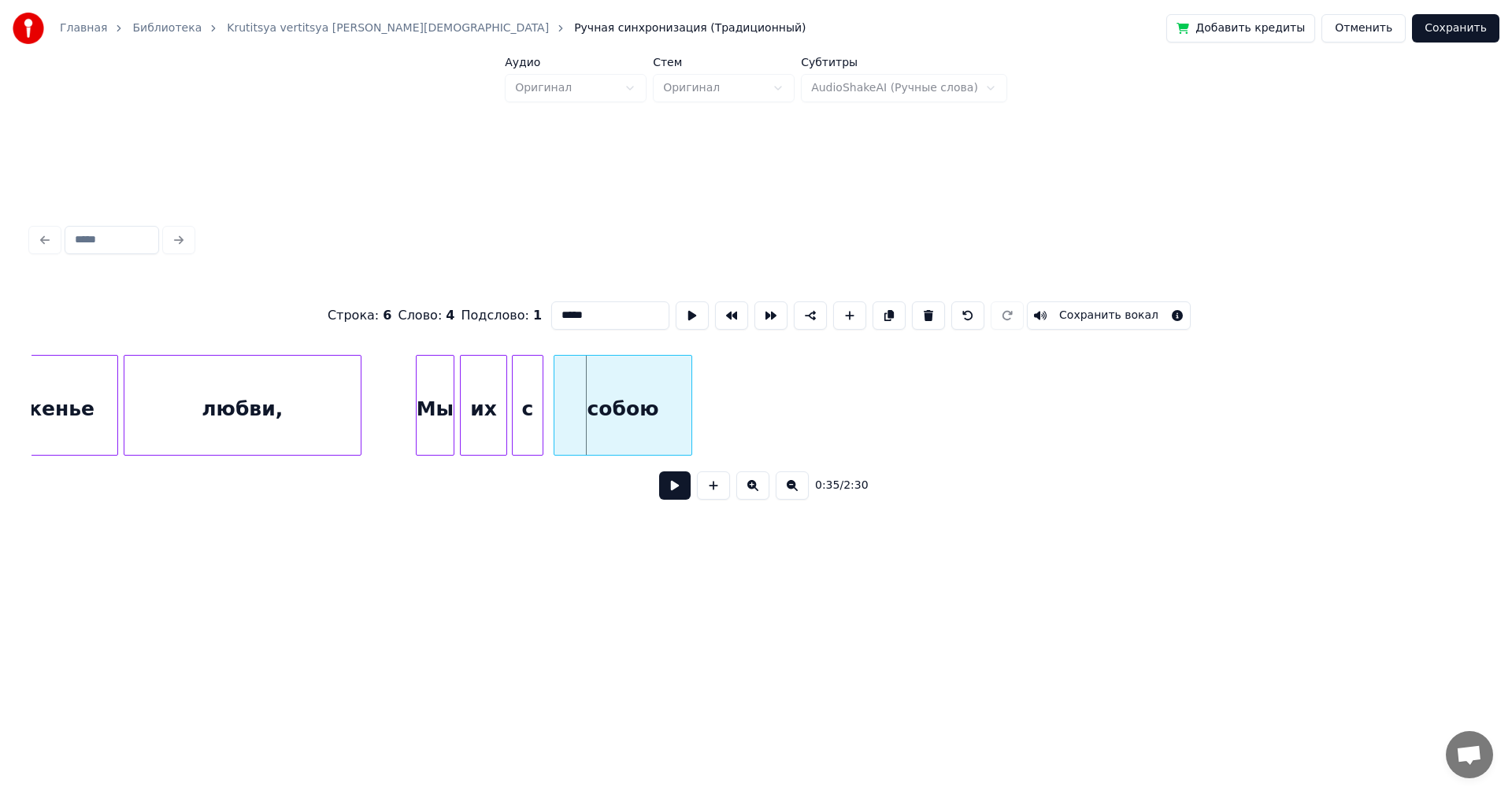
click at [556, 401] on div at bounding box center [557, 405] width 5 height 99
click at [673, 491] on button at bounding box center [675, 486] width 32 height 29
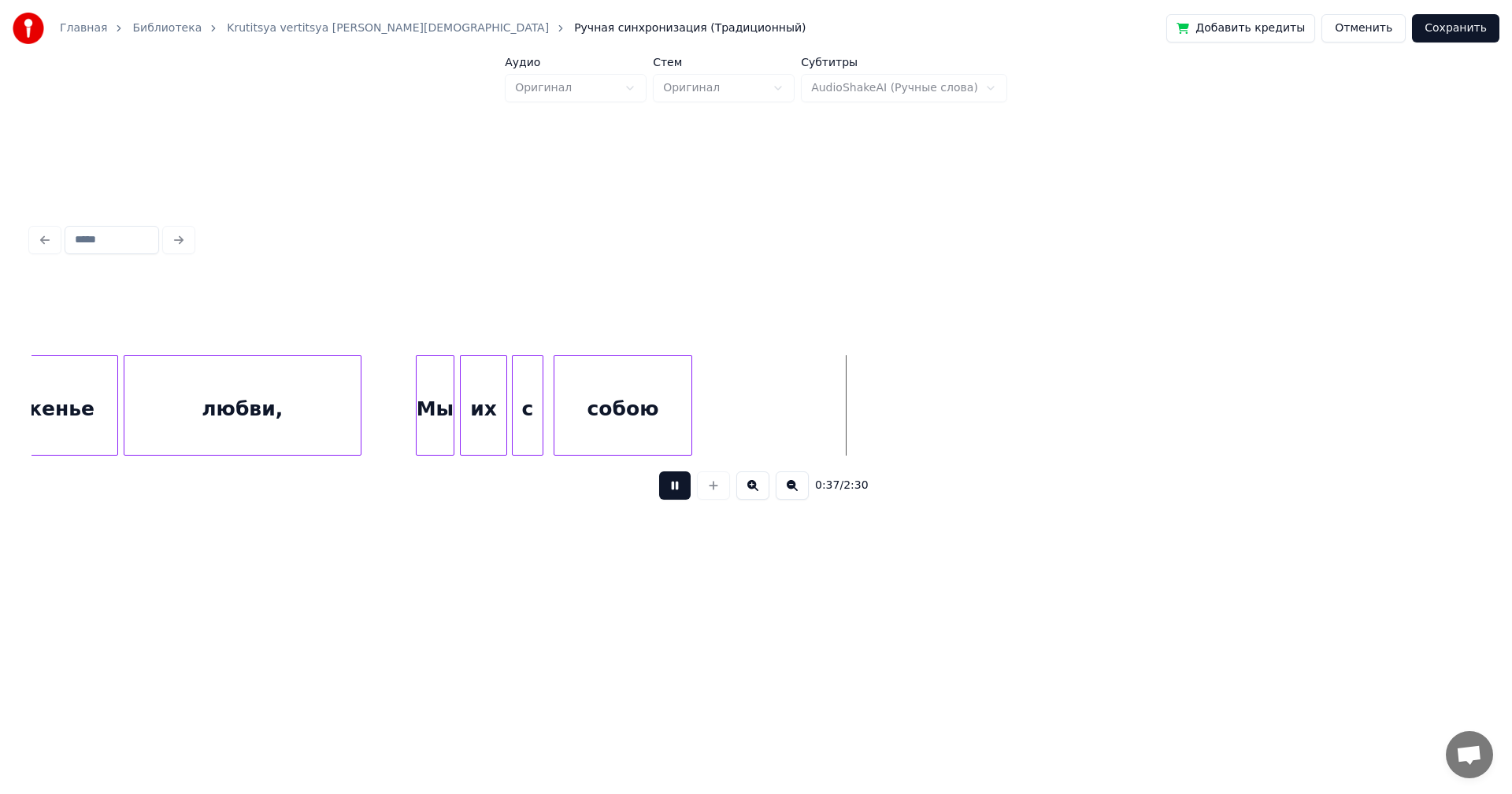
click at [676, 497] on button at bounding box center [675, 486] width 32 height 29
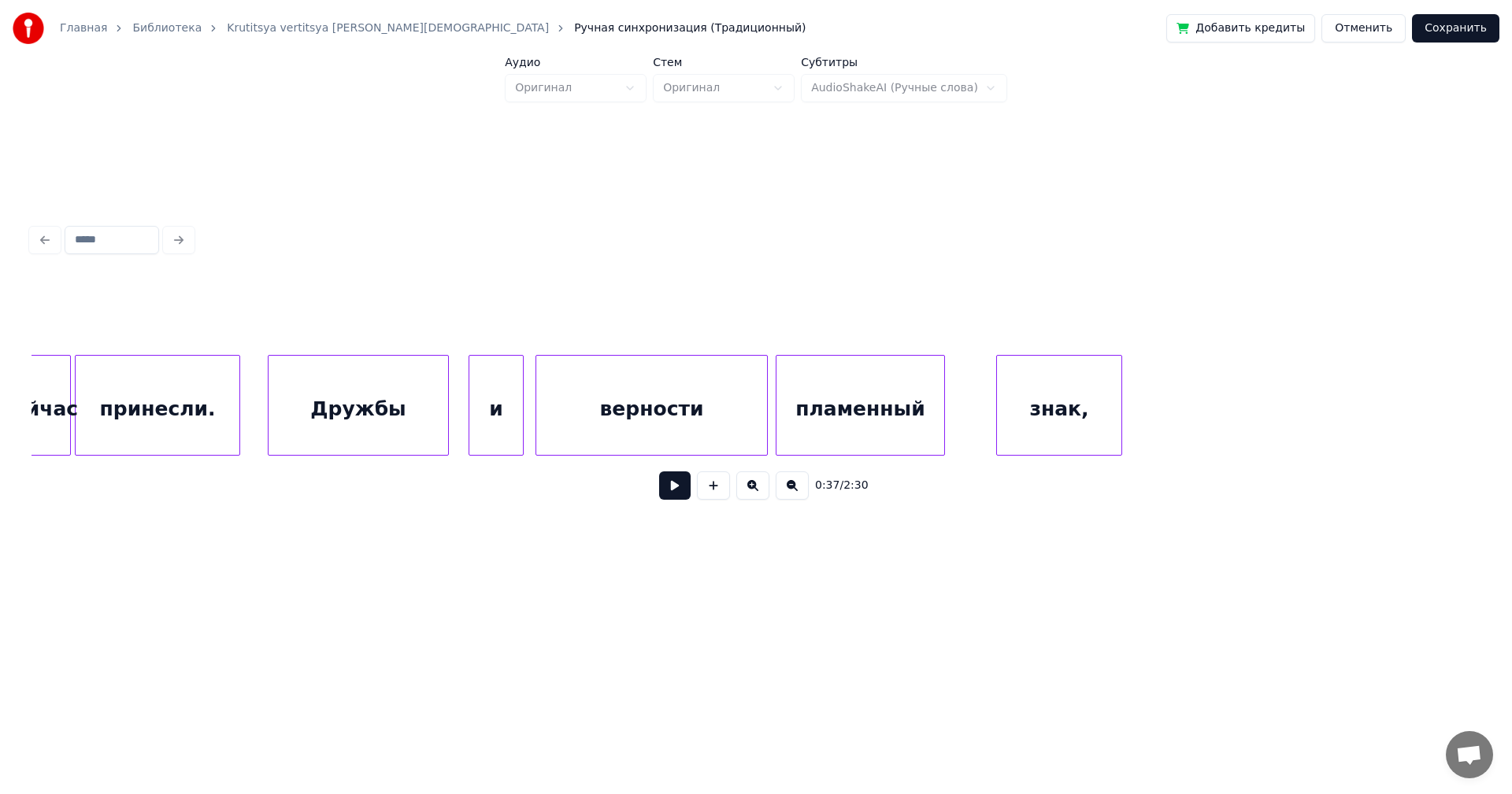
scroll to position [0, 7816]
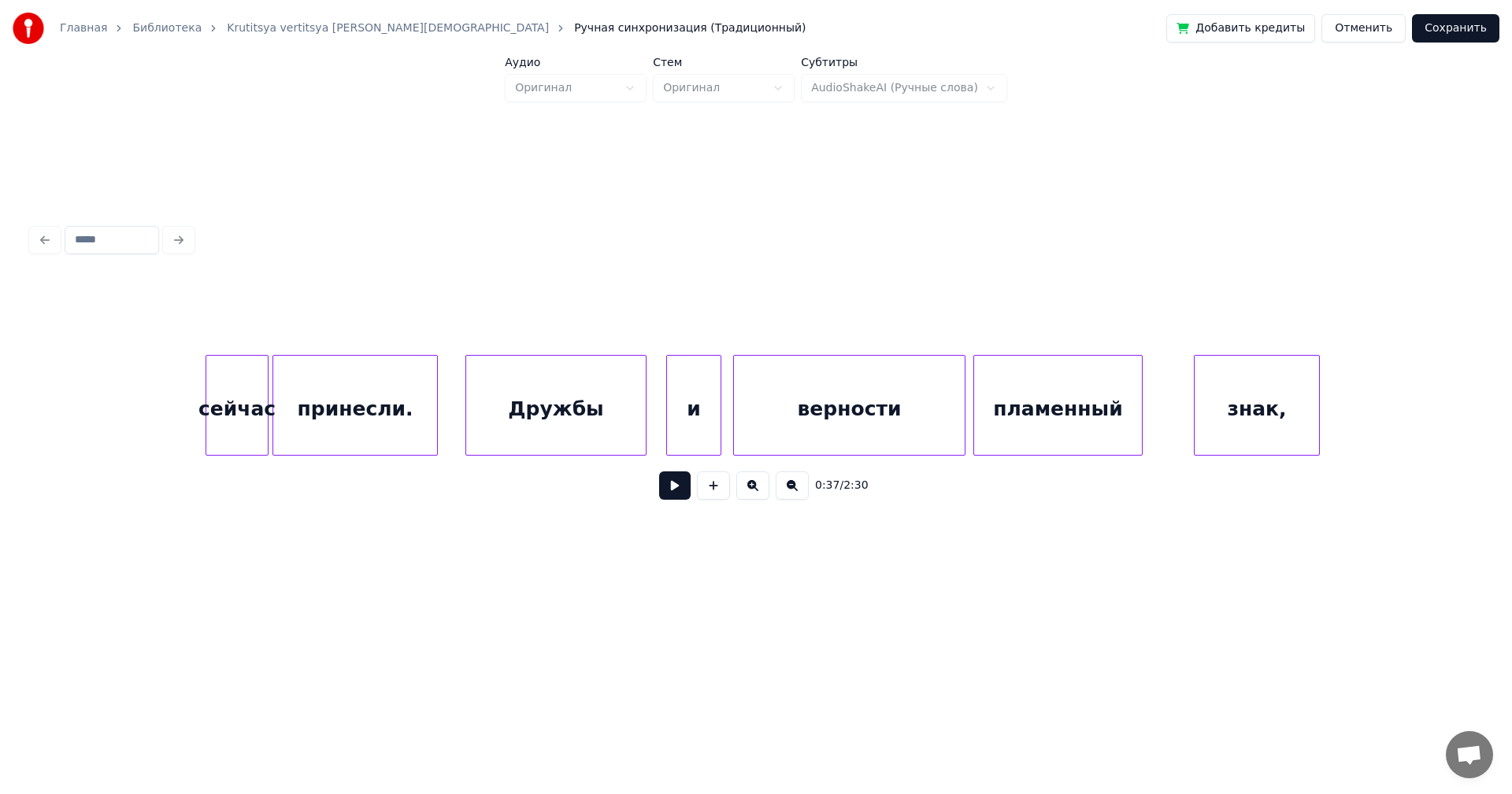
click at [797, 491] on button at bounding box center [792, 486] width 33 height 29
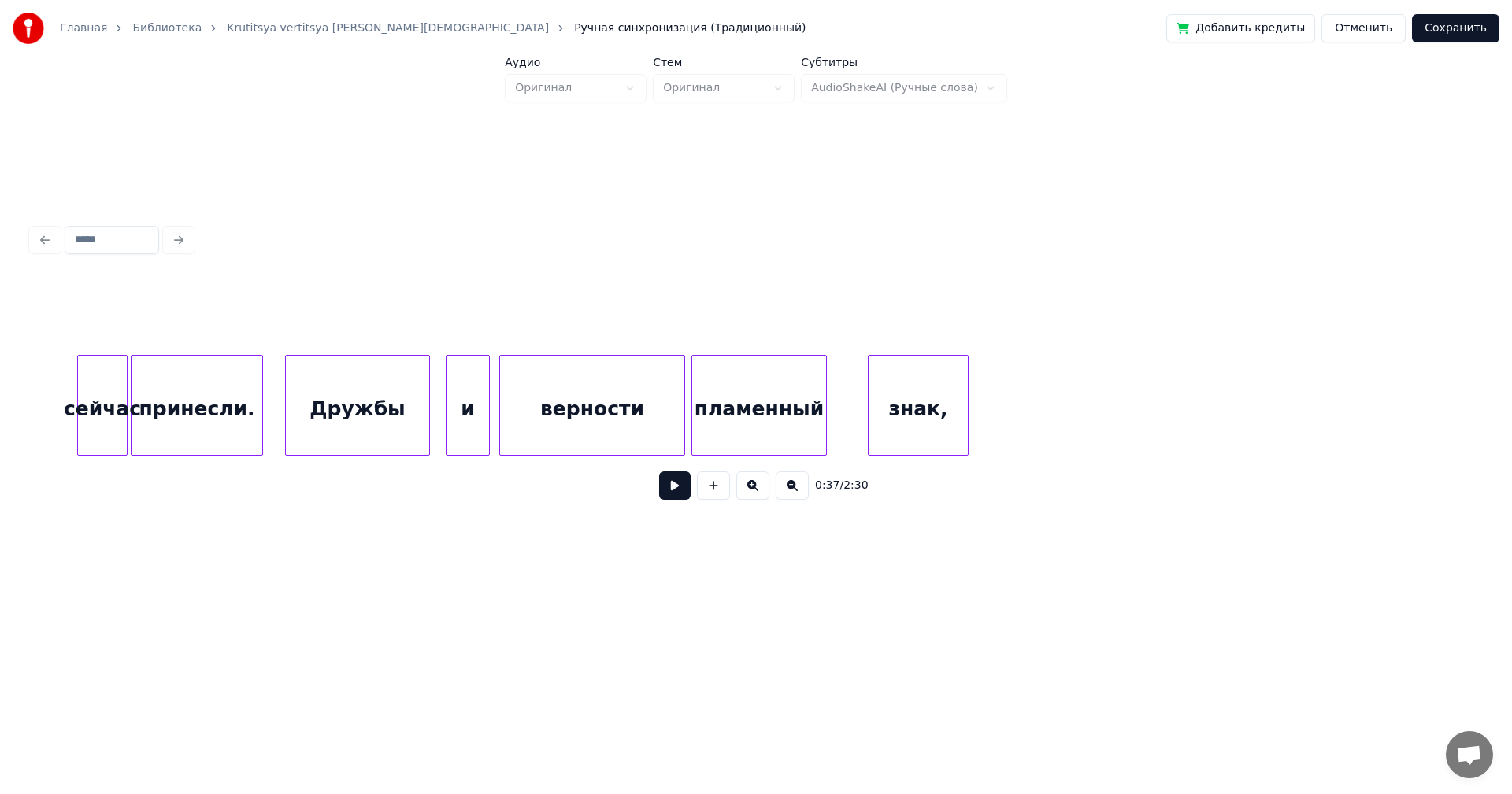
click at [797, 491] on button at bounding box center [792, 486] width 33 height 29
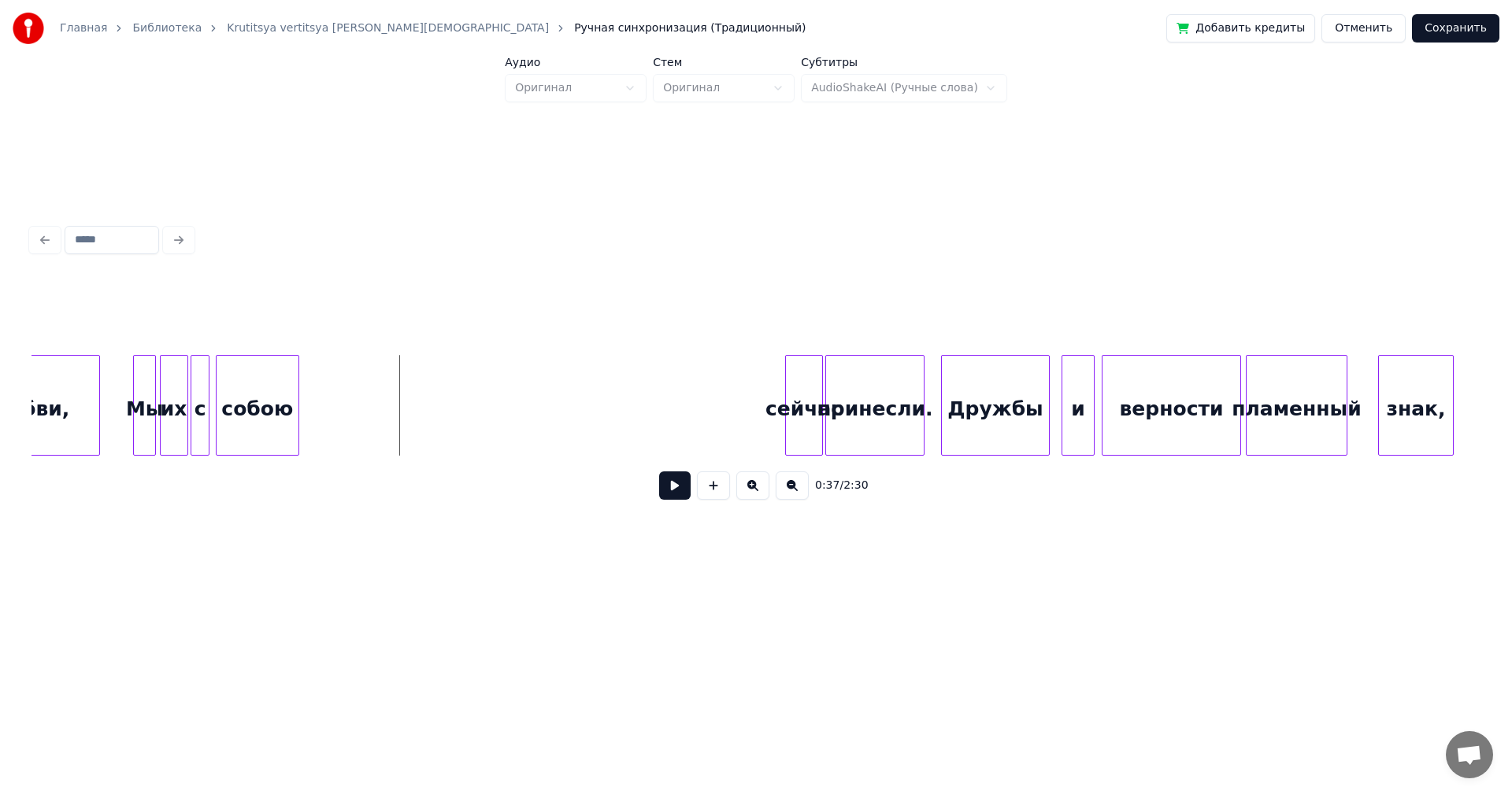
scroll to position [0, 4228]
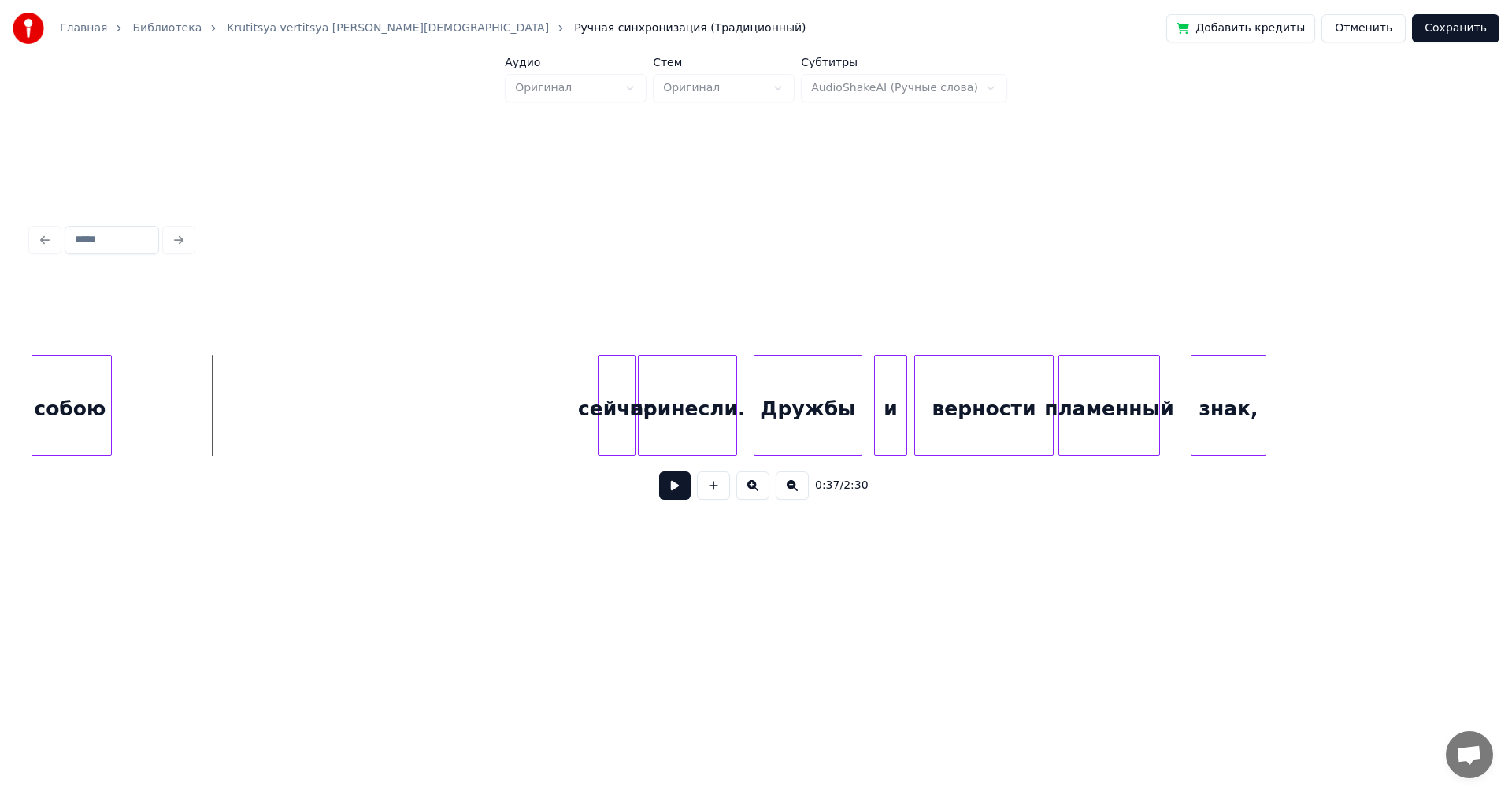
drag, startPoint x: 1363, startPoint y: 310, endPoint x: 650, endPoint y: 376, distance: 716.0
click at [709, 380] on div "0:37 / 2:30" at bounding box center [756, 396] width 1449 height 240
click at [243, 379] on div "сейчас" at bounding box center [238, 409] width 36 height 107
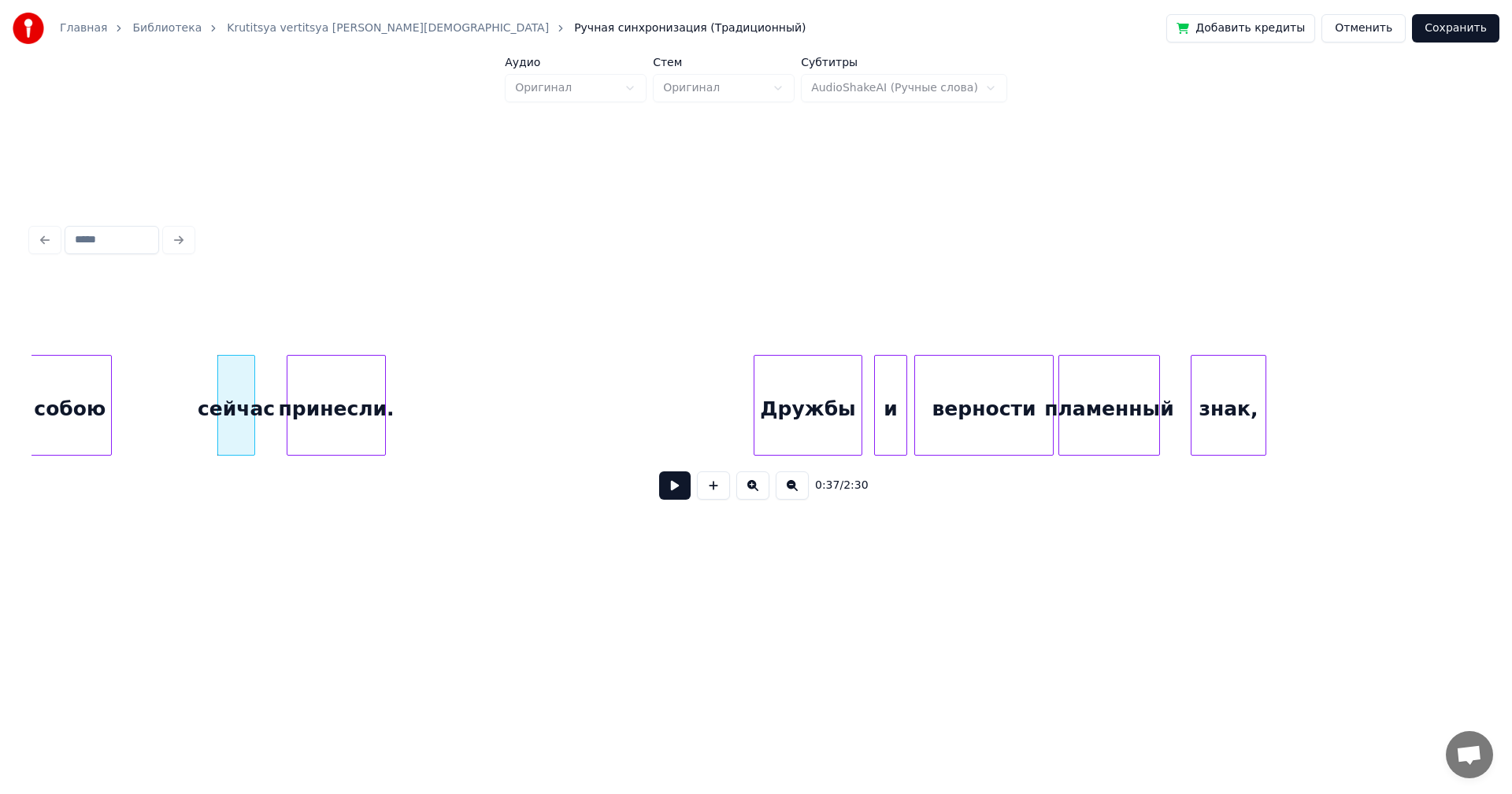
click at [353, 391] on div "принесли." at bounding box center [335, 409] width 97 height 107
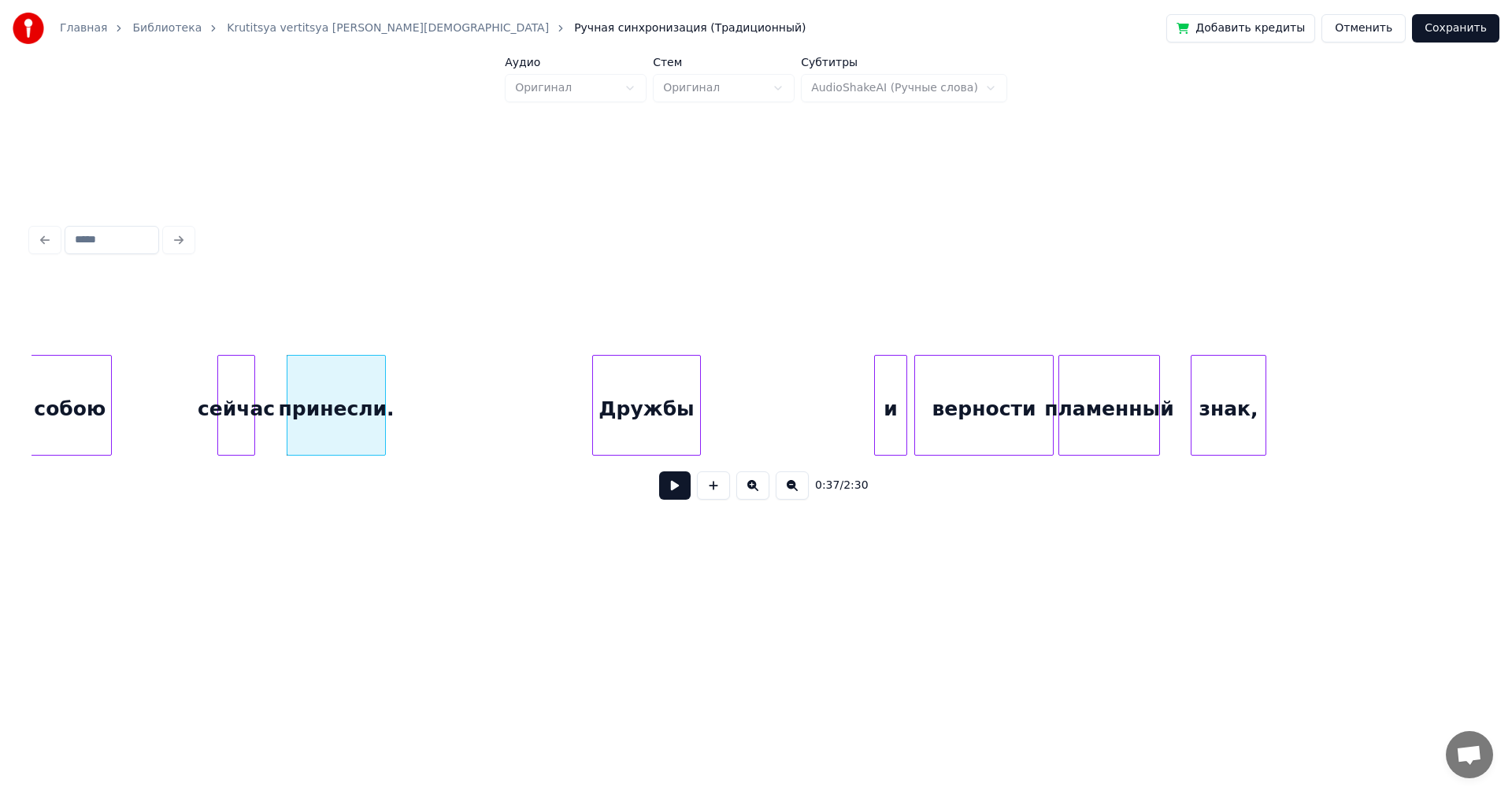
click at [593, 405] on div "Дружбы" at bounding box center [646, 409] width 107 height 107
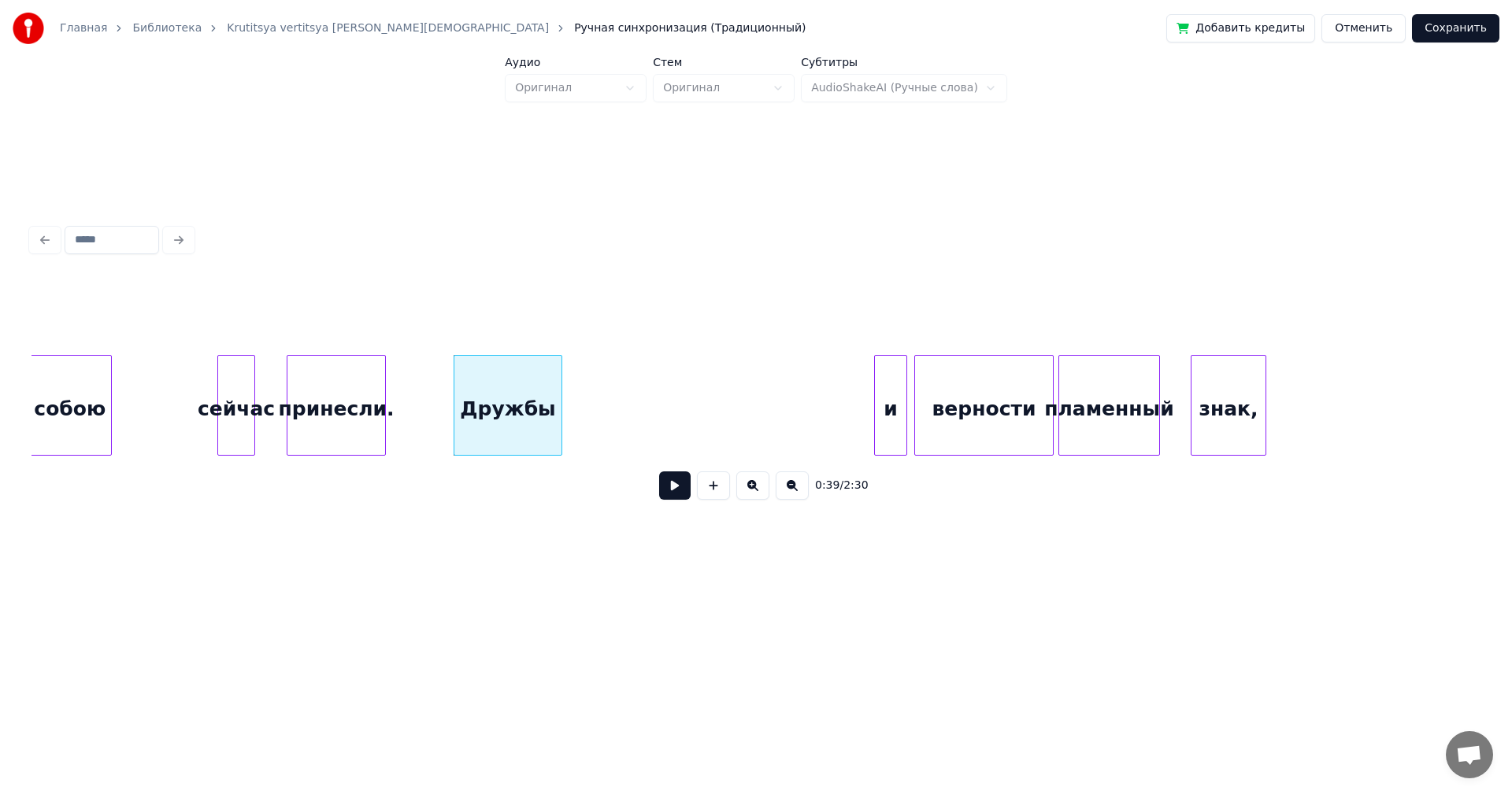
click at [885, 409] on div "и" at bounding box center [890, 409] width 32 height 107
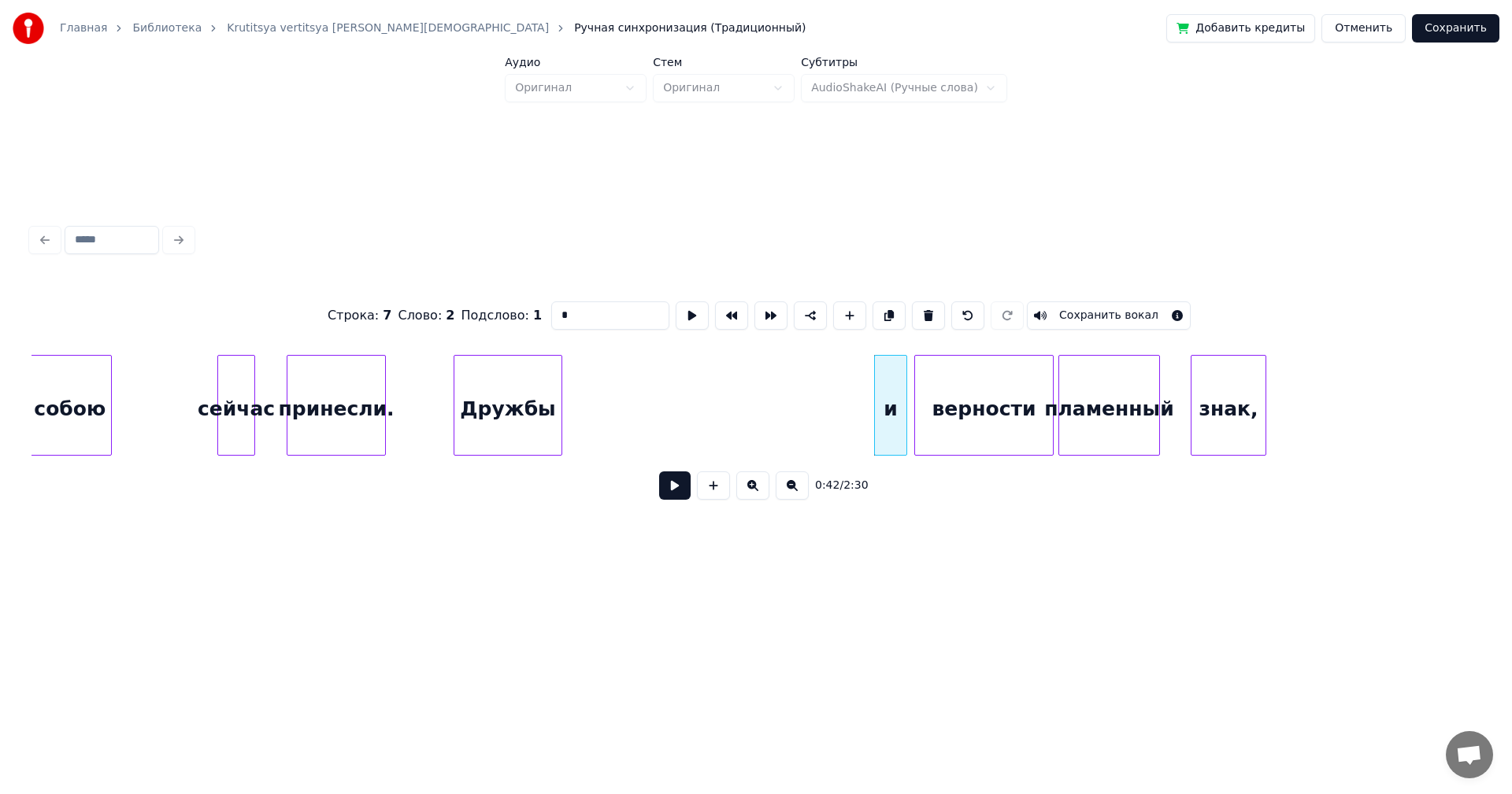
click at [979, 415] on div "верности" at bounding box center [984, 409] width 137 height 107
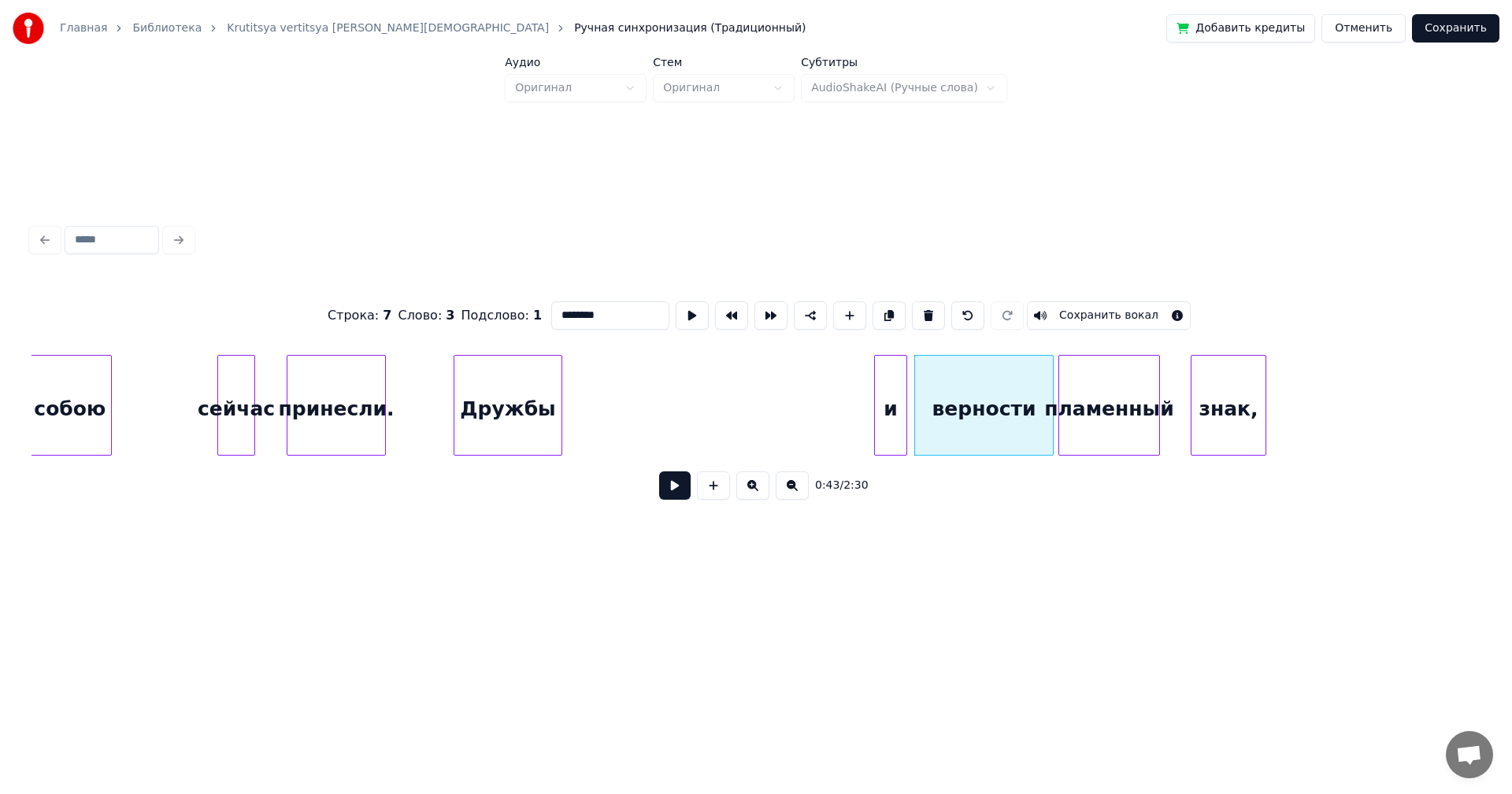
click at [1136, 415] on div "пламенный" at bounding box center [1109, 409] width 100 height 107
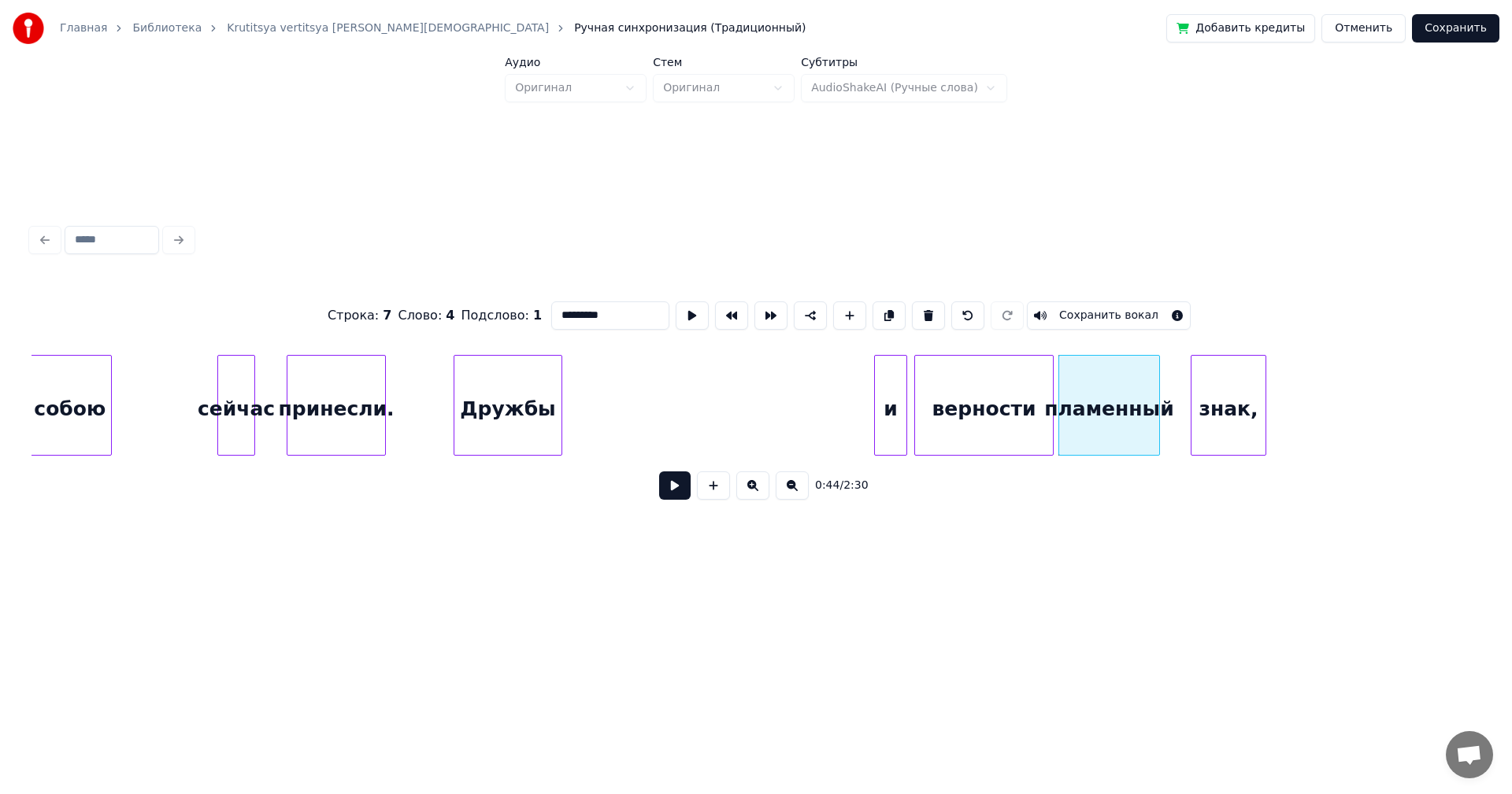
click at [881, 406] on div "и" at bounding box center [890, 409] width 32 height 107
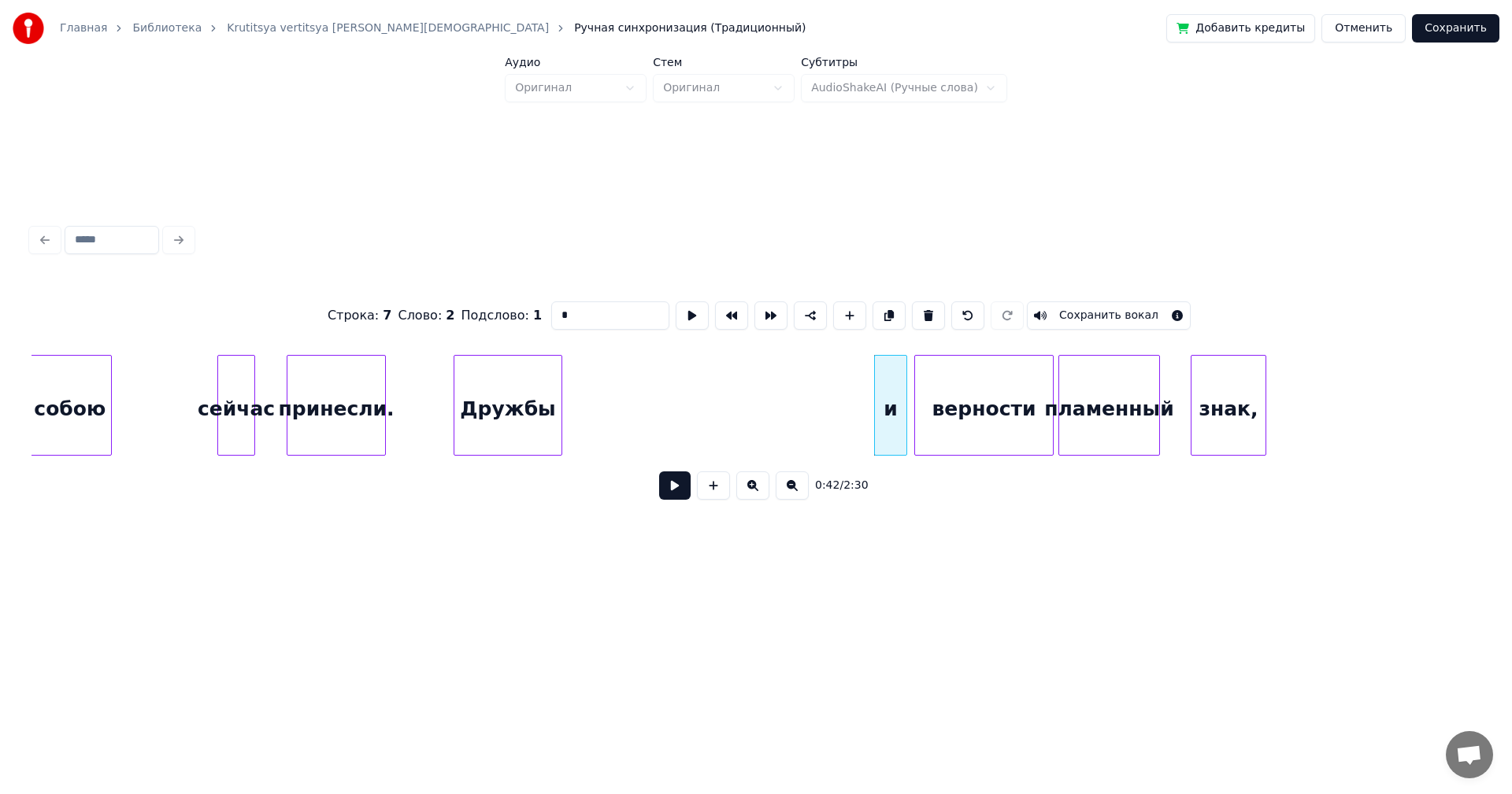
click at [1222, 423] on div "знак," at bounding box center [1228, 409] width 74 height 107
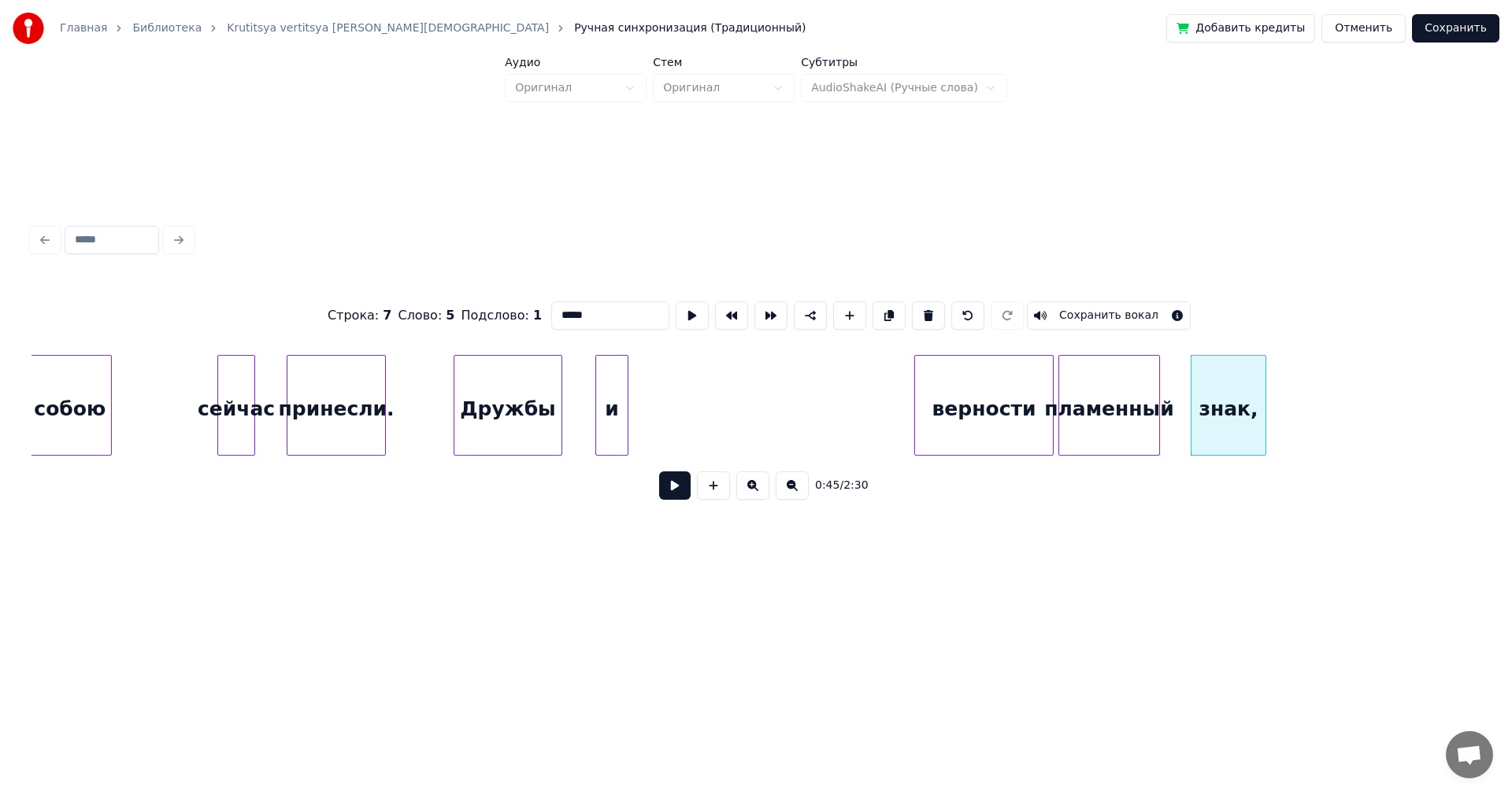
click at [612, 392] on div "и" at bounding box center [612, 409] width 32 height 107
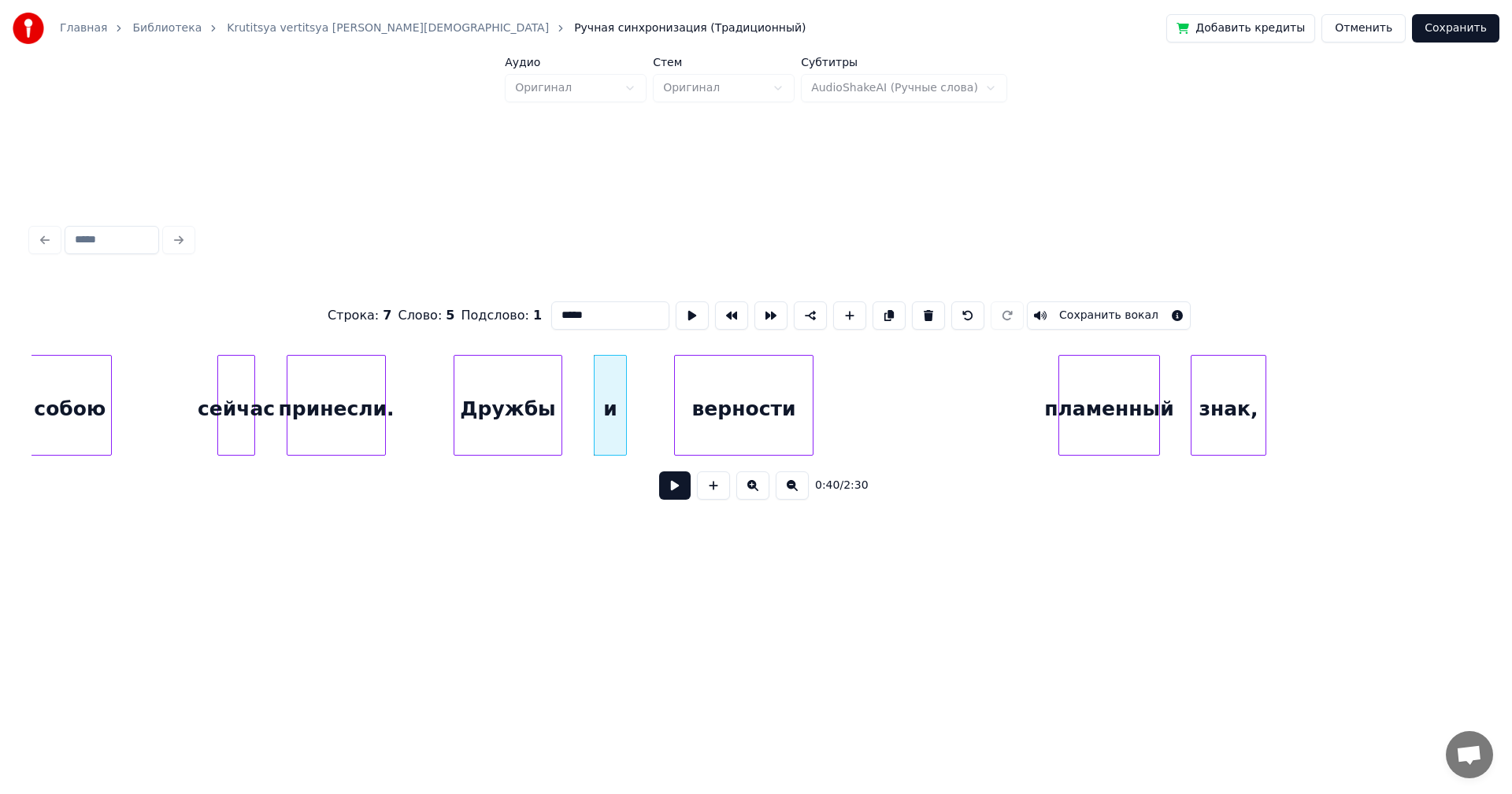
click at [715, 405] on div "верности" at bounding box center [744, 409] width 137 height 107
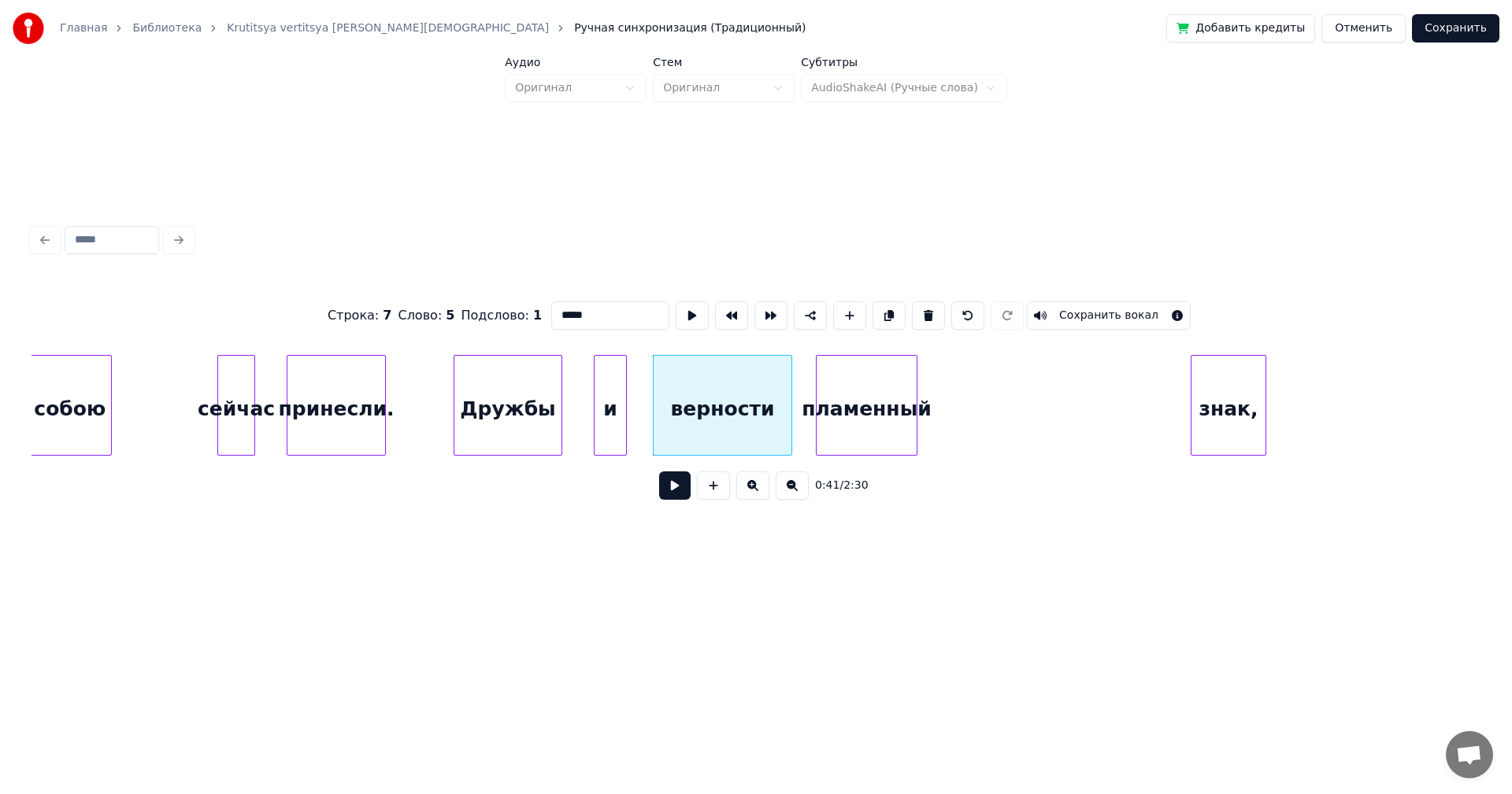
click at [873, 405] on div "пламенный" at bounding box center [866, 409] width 100 height 107
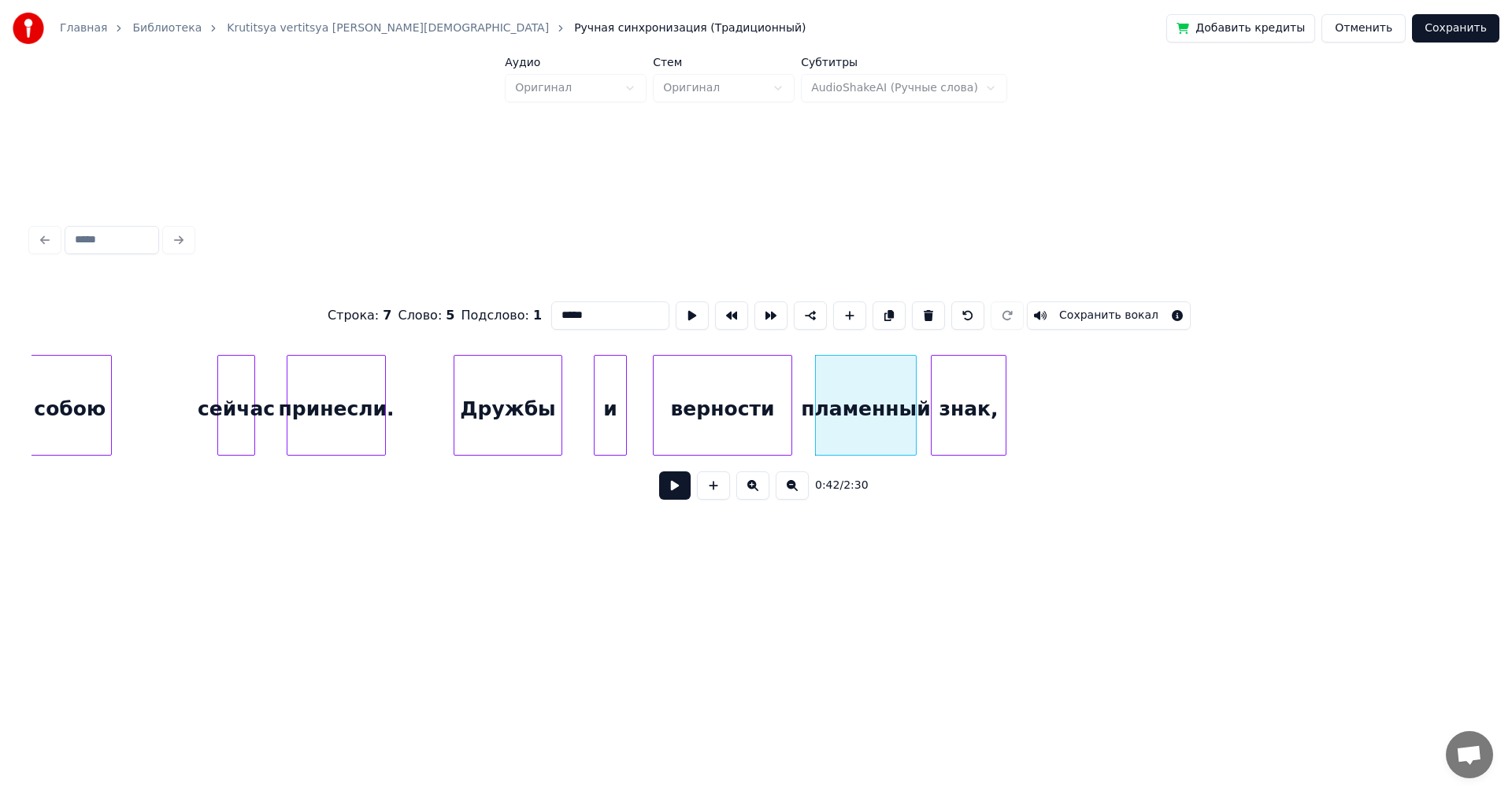
click at [977, 409] on div "знак," at bounding box center [969, 409] width 74 height 107
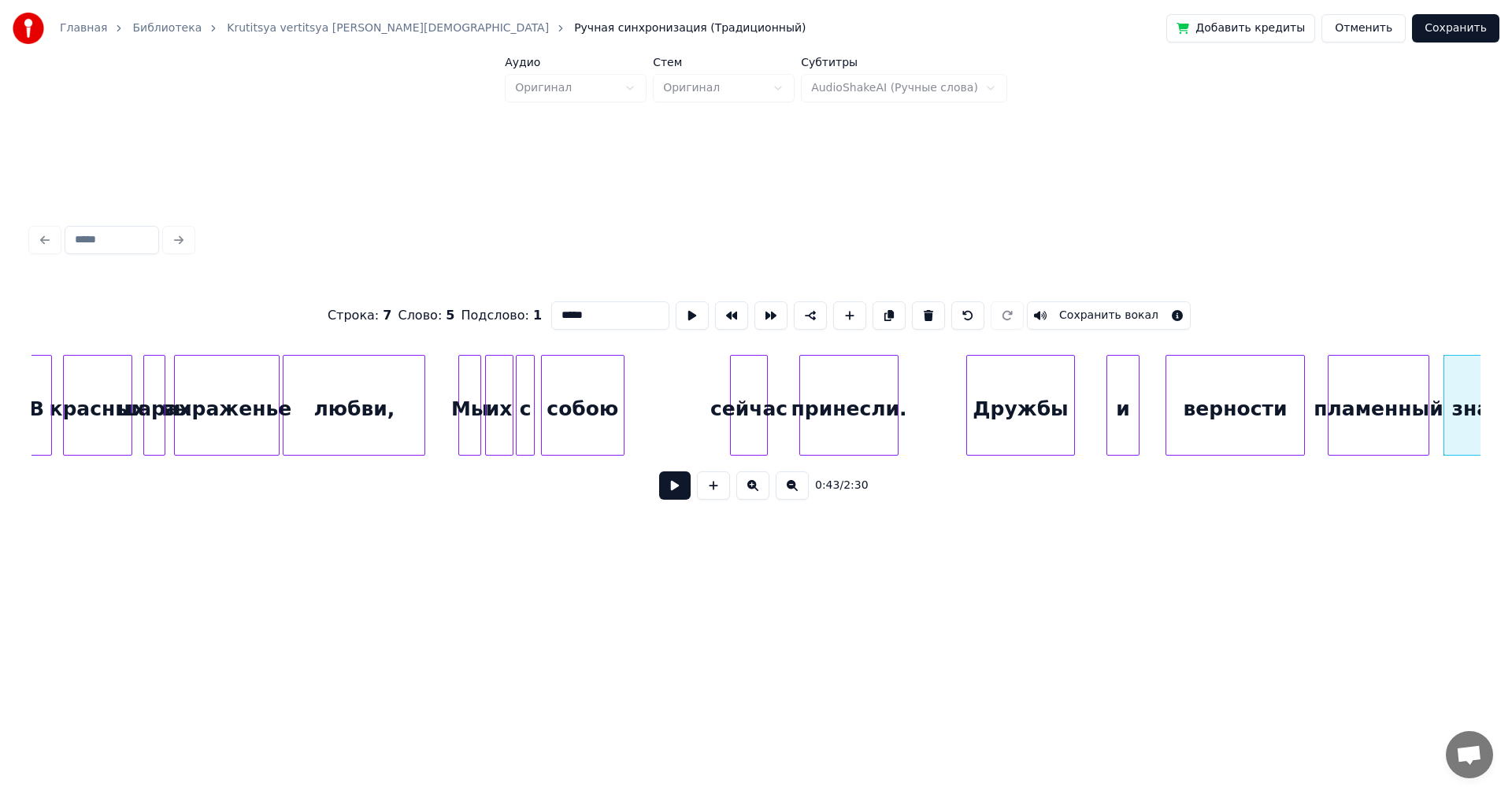
scroll to position [0, 3665]
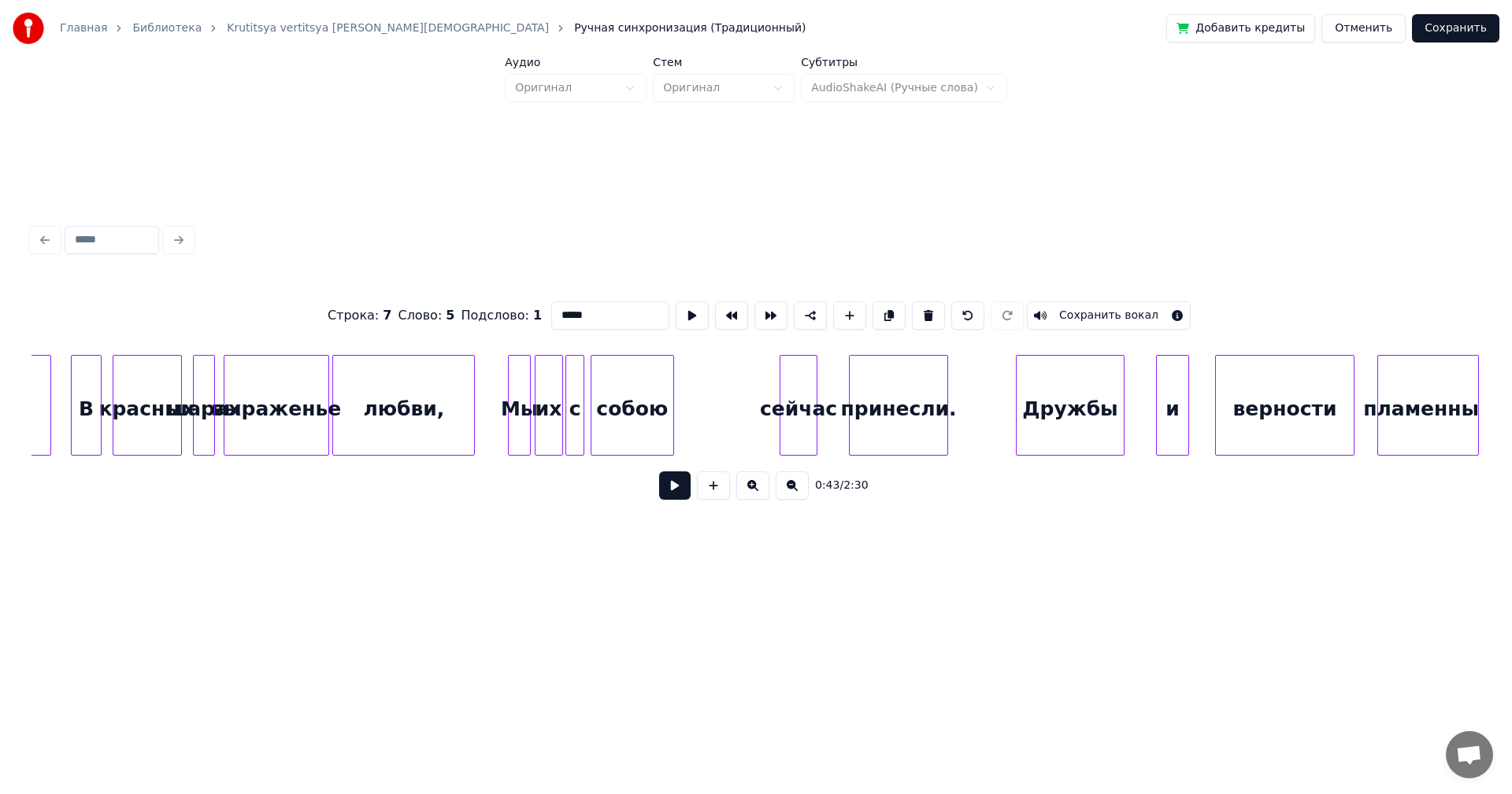
click at [516, 410] on div "Мы" at bounding box center [520, 409] width 21 height 107
type input "**"
click at [671, 494] on button at bounding box center [675, 486] width 32 height 29
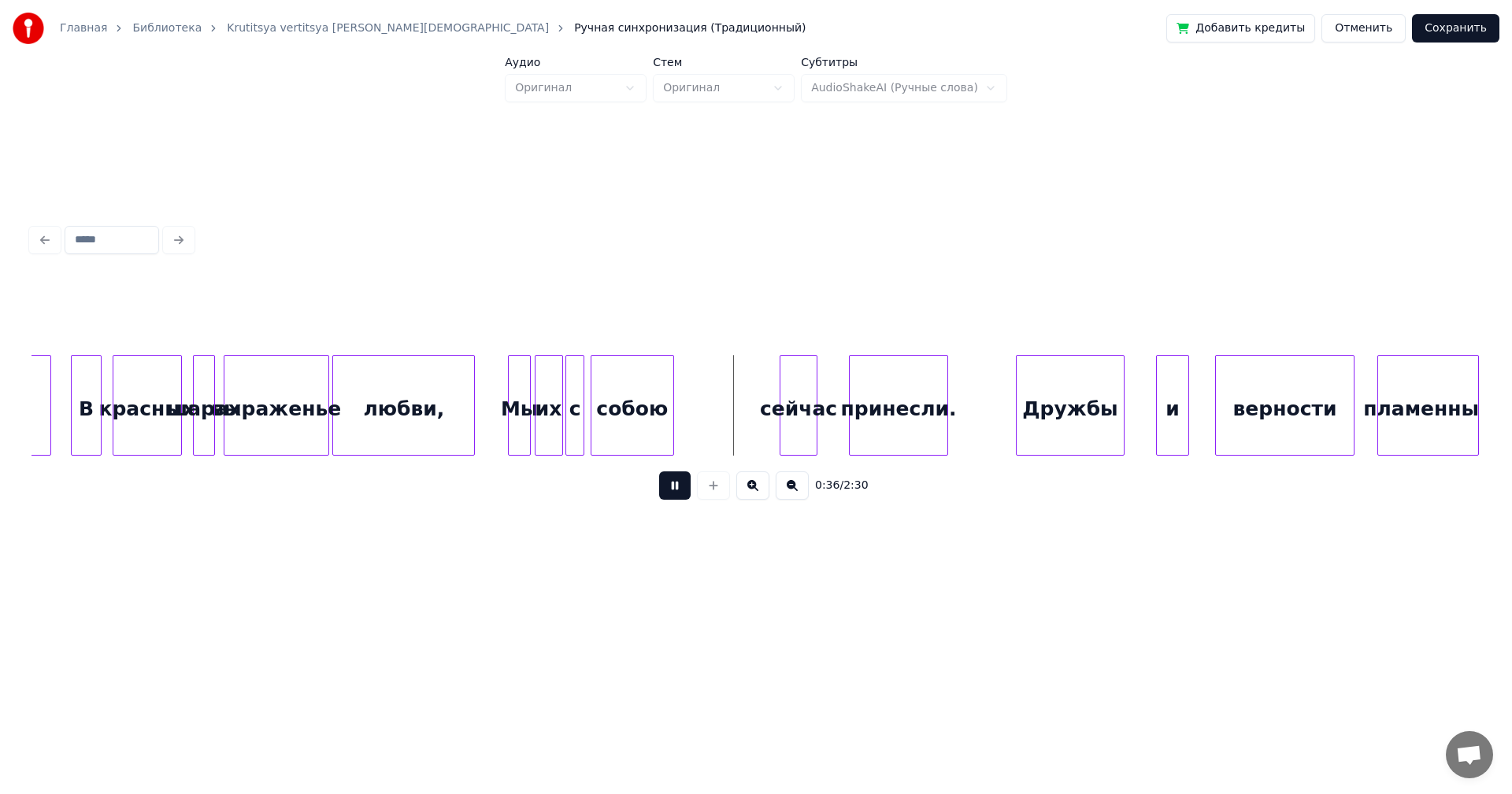
click at [681, 493] on button at bounding box center [675, 486] width 32 height 29
click at [526, 415] on div at bounding box center [528, 405] width 5 height 99
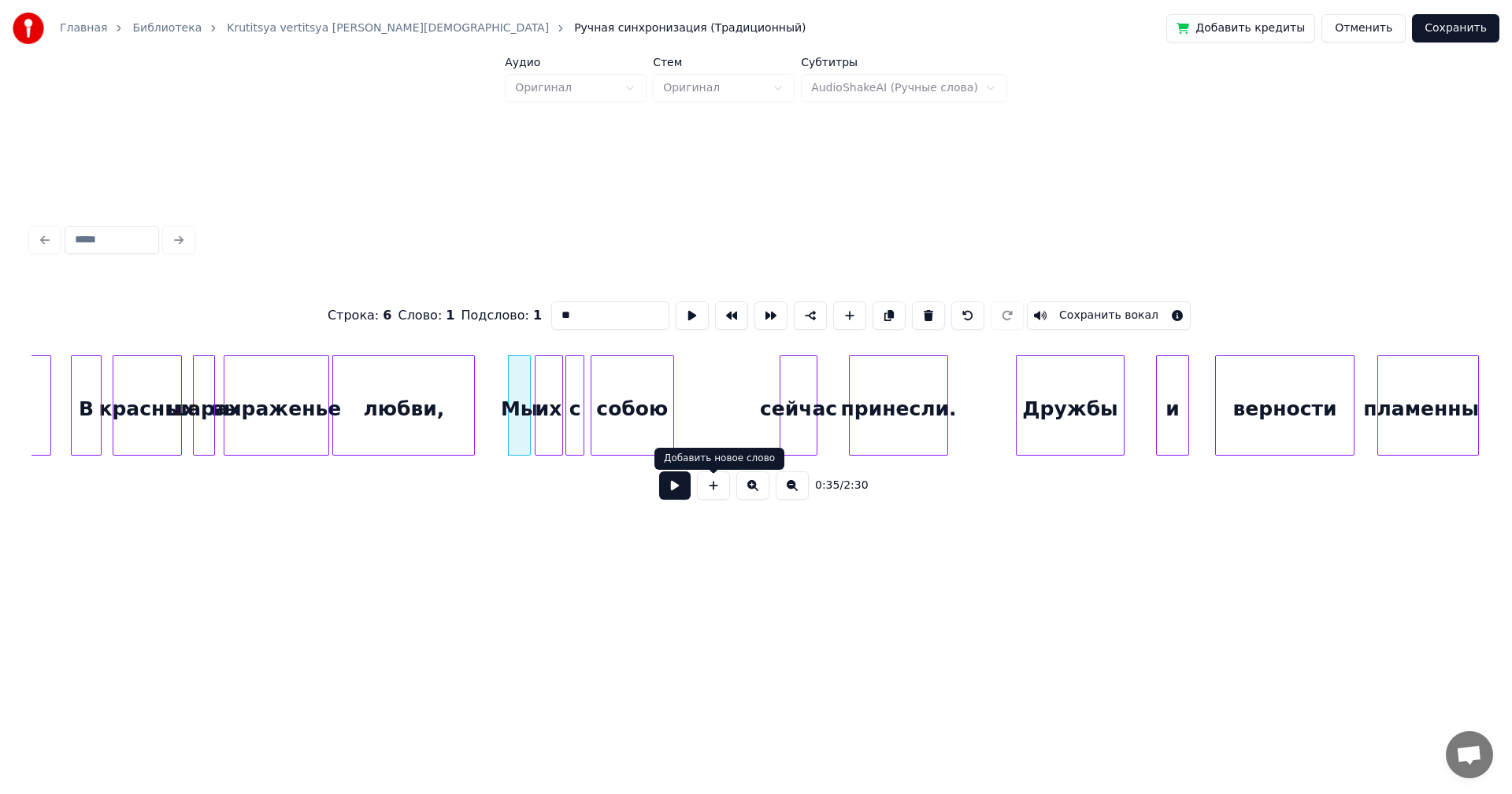
click at [682, 485] on button at bounding box center [675, 486] width 32 height 29
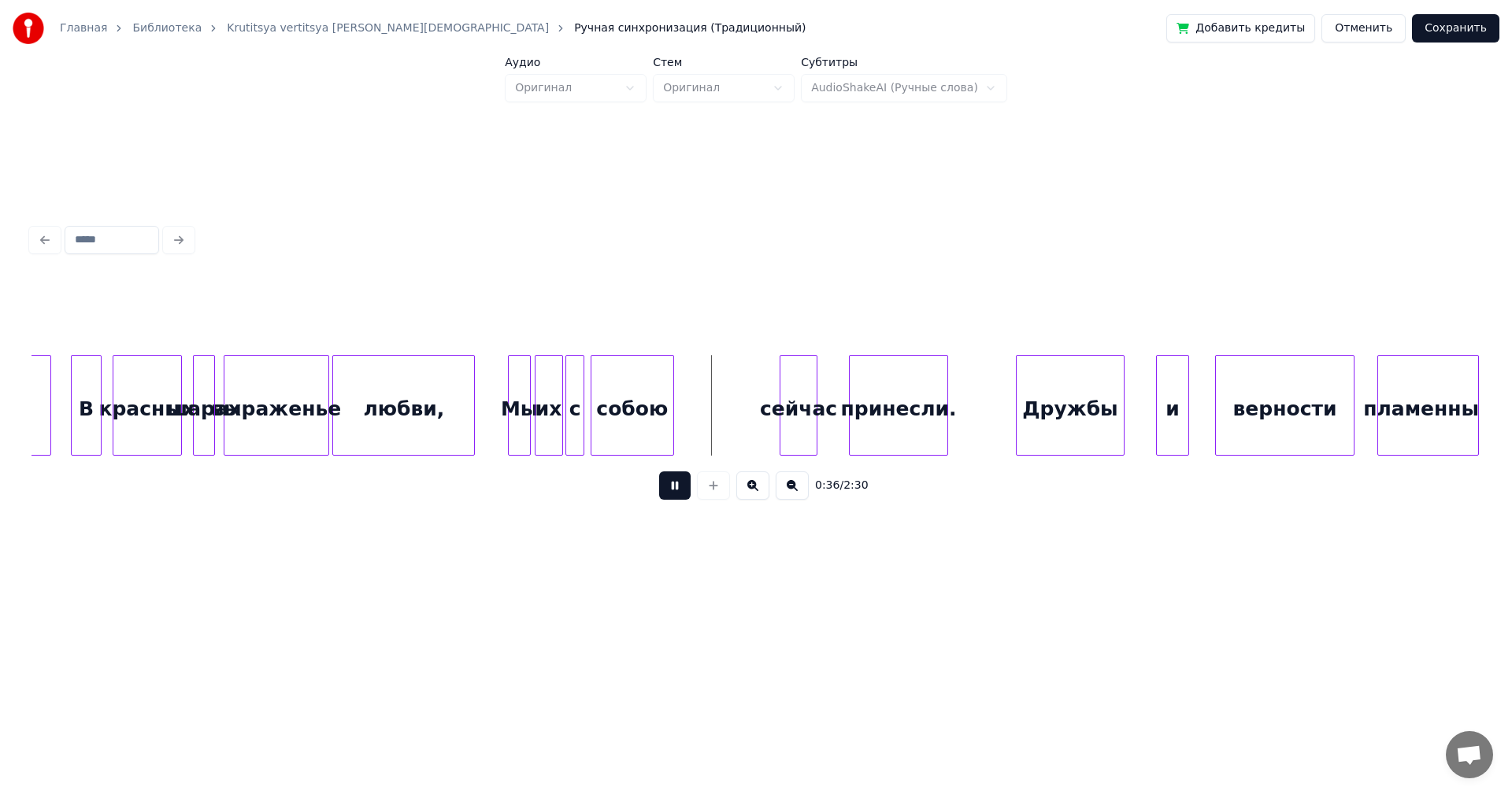
click at [682, 484] on button at bounding box center [675, 486] width 32 height 29
click at [522, 403] on div "Мы" at bounding box center [520, 409] width 21 height 107
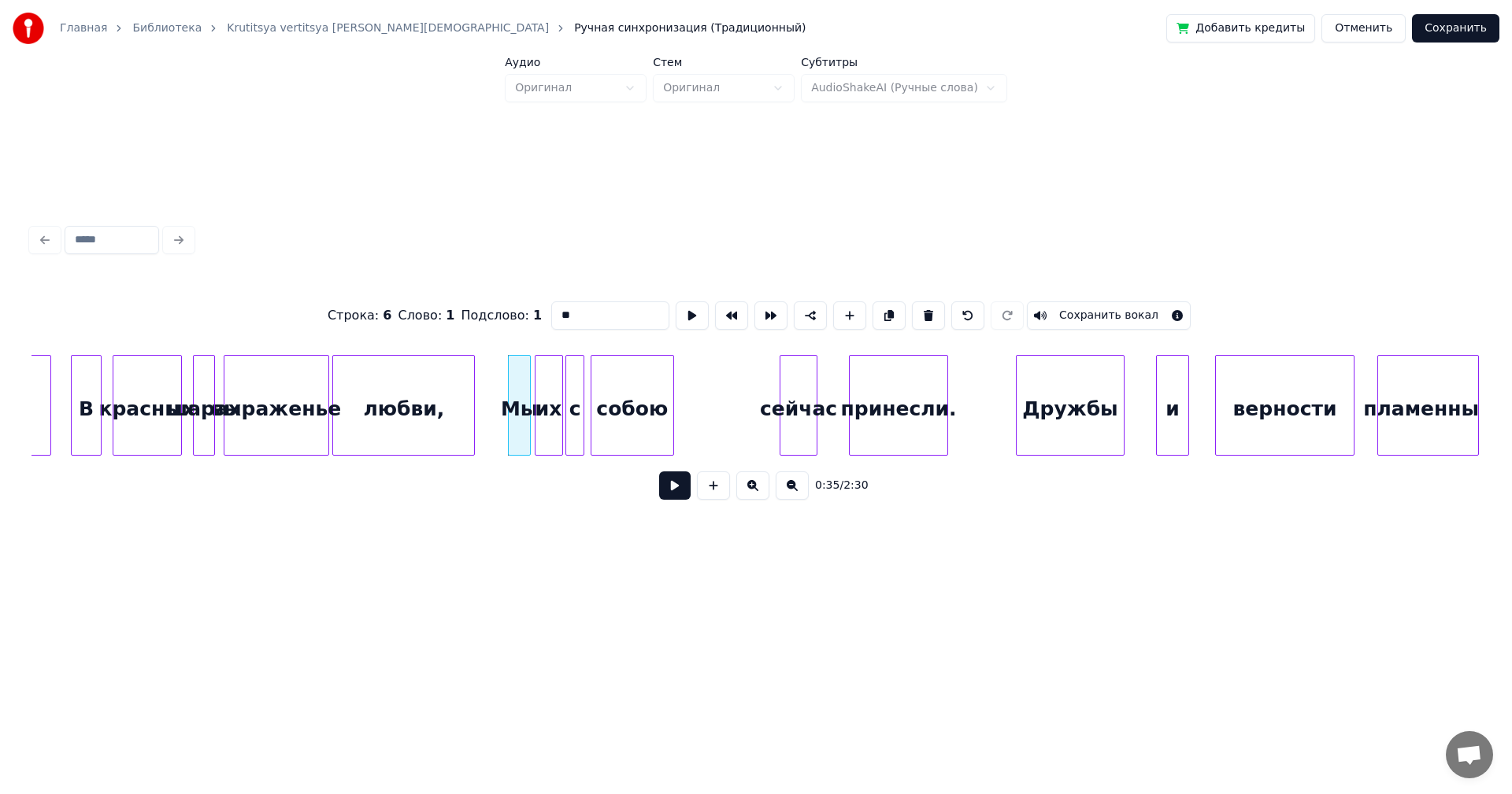
click at [669, 490] on button at bounding box center [675, 486] width 32 height 29
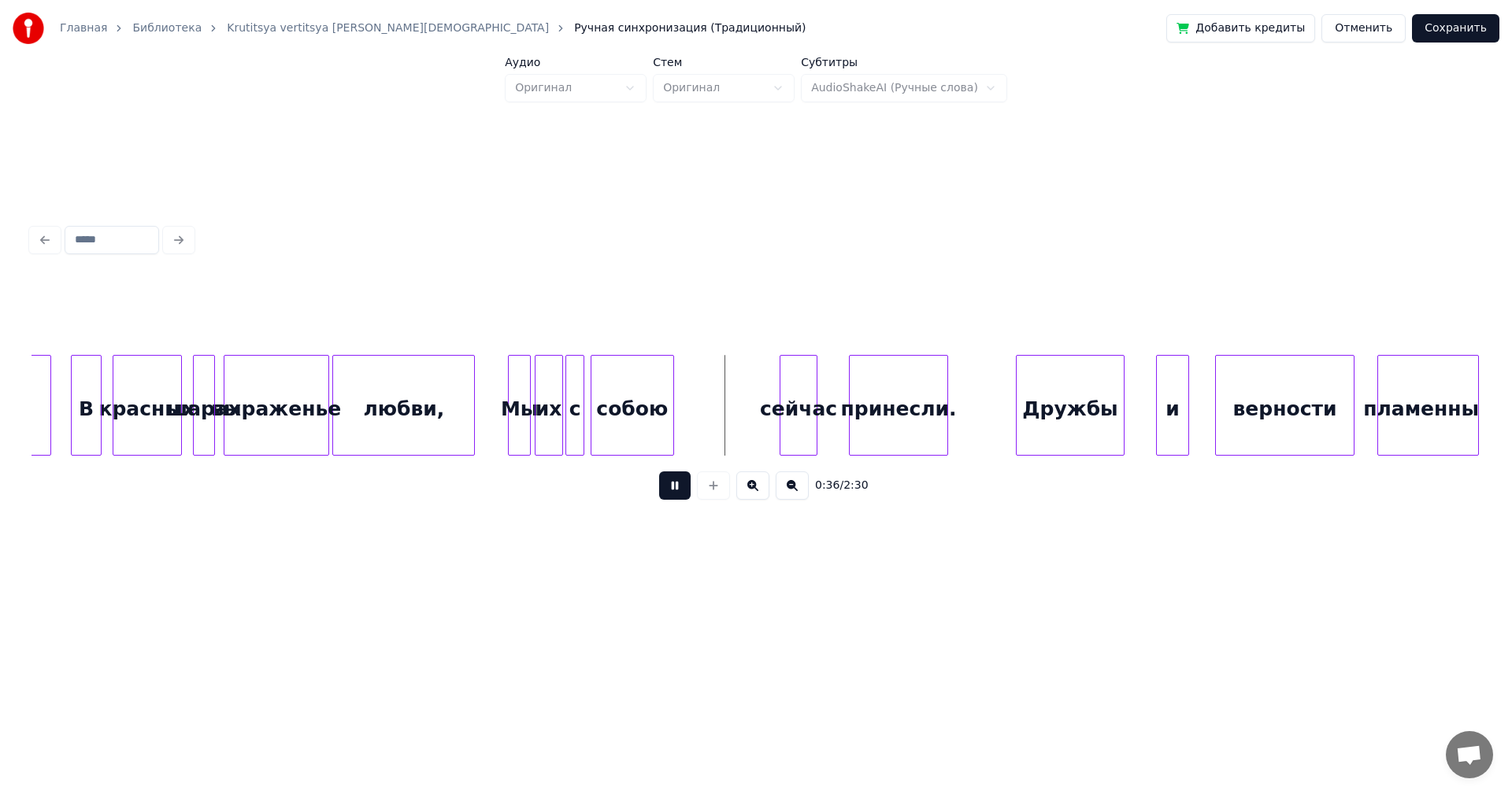
click at [673, 491] on button at bounding box center [675, 486] width 32 height 29
click at [513, 399] on div at bounding box center [511, 405] width 5 height 99
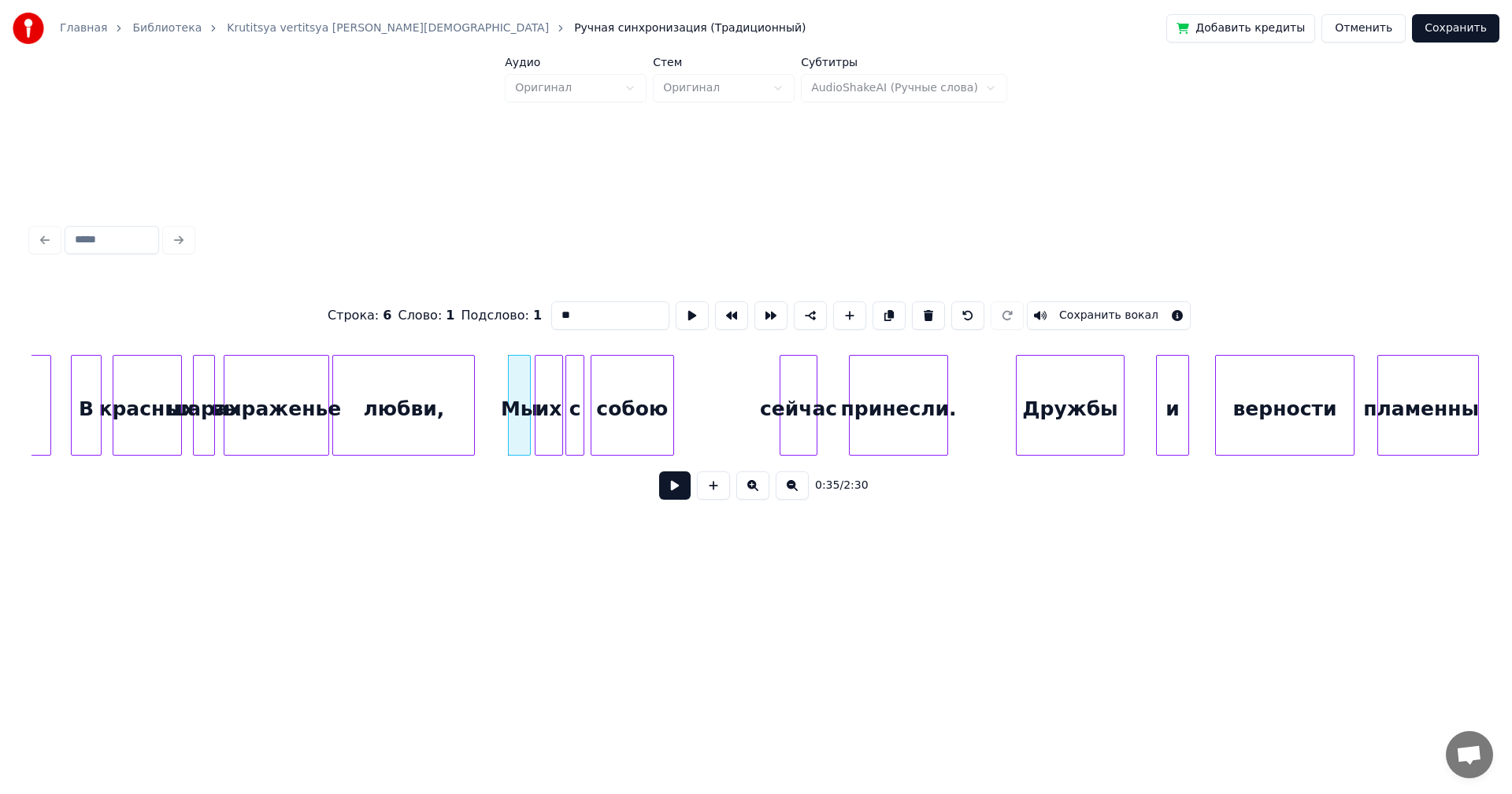
click at [757, 496] on button at bounding box center [753, 486] width 33 height 29
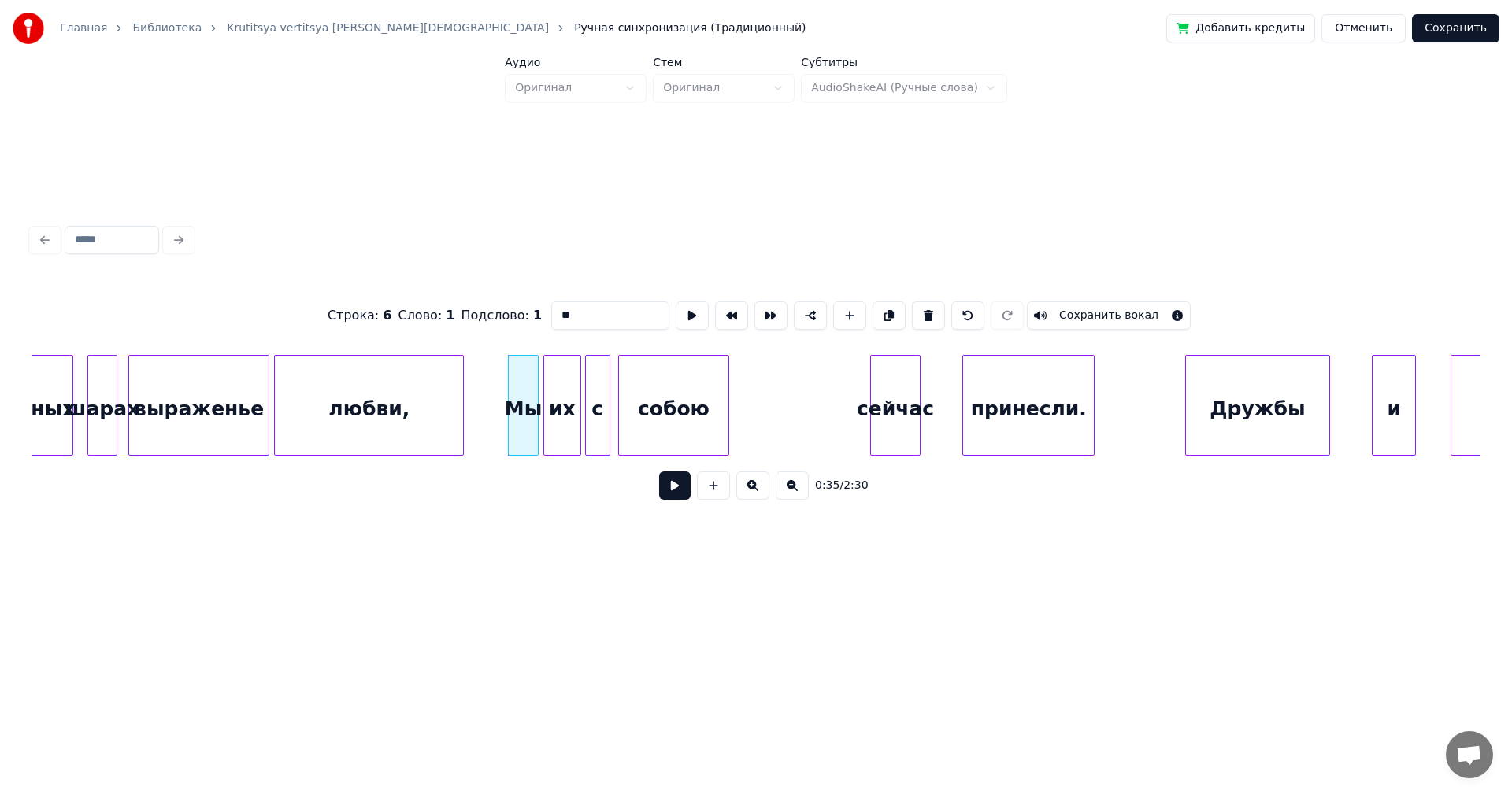
click at [756, 497] on button at bounding box center [753, 486] width 33 height 29
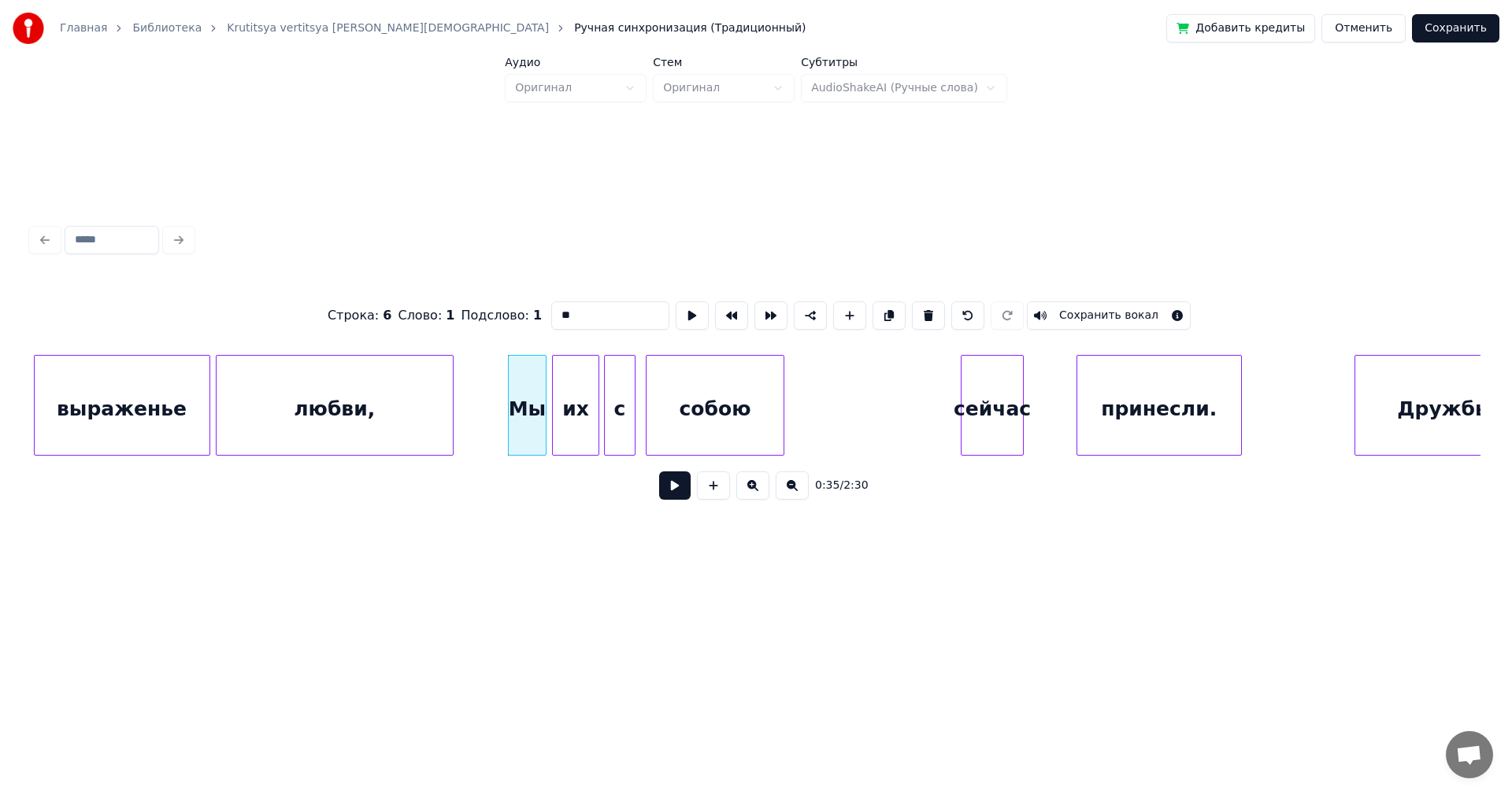
click at [756, 497] on button at bounding box center [753, 486] width 33 height 29
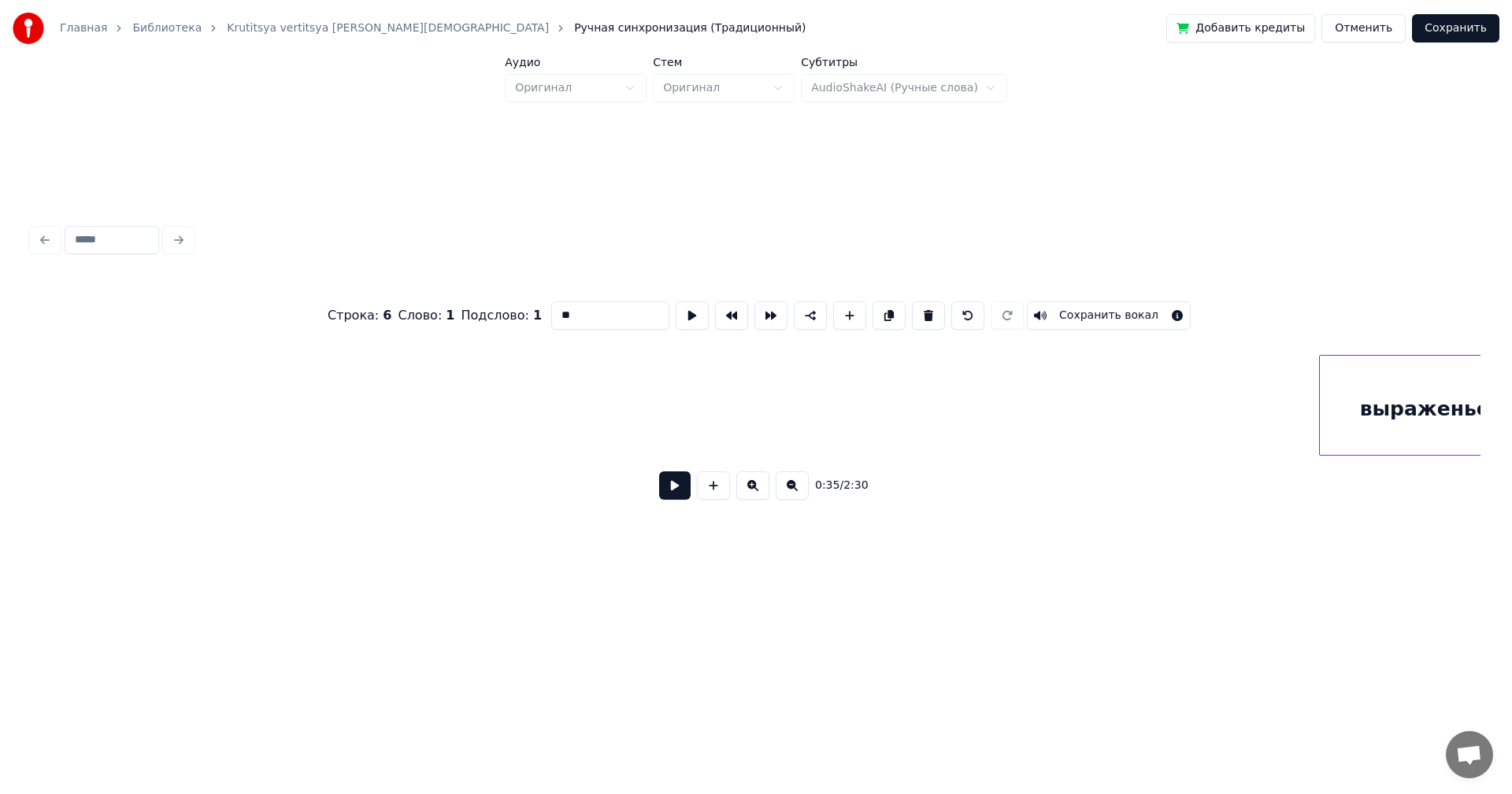
scroll to position [0, 7807]
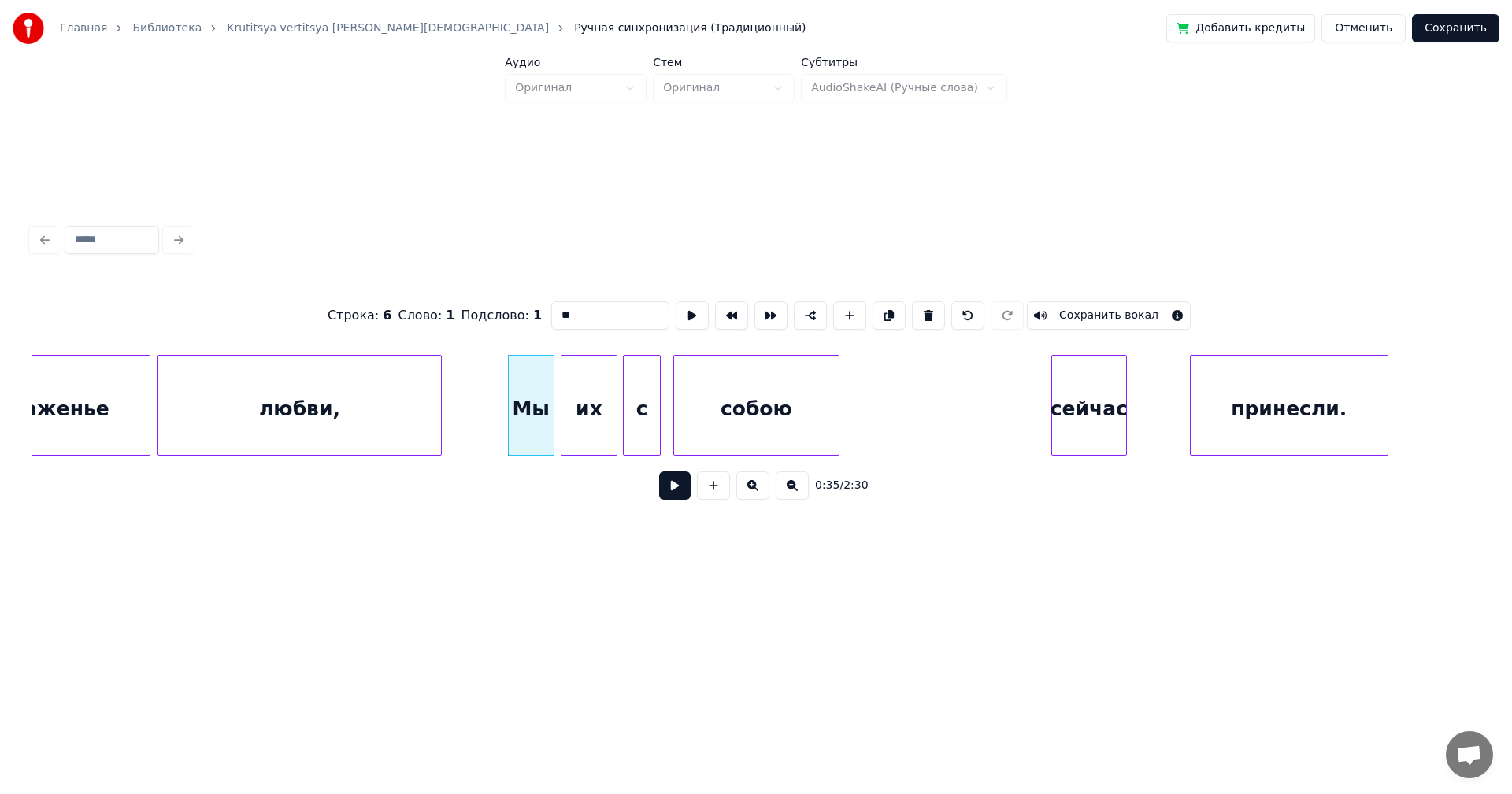
click at [681, 494] on button at bounding box center [675, 486] width 32 height 29
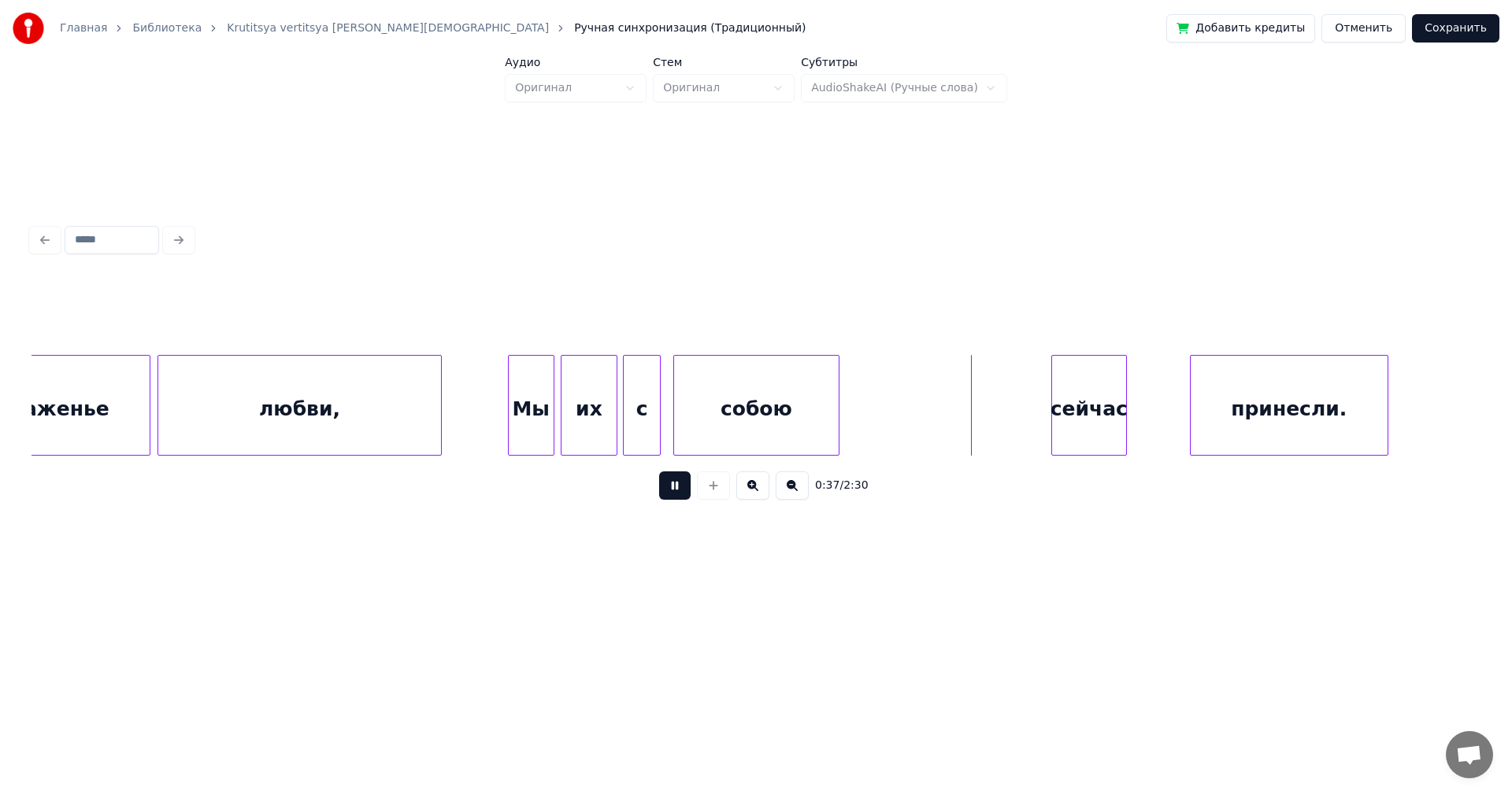
click at [681, 494] on button at bounding box center [675, 486] width 32 height 29
click at [874, 393] on div "сейчас" at bounding box center [890, 409] width 74 height 107
click at [662, 500] on button at bounding box center [675, 486] width 32 height 29
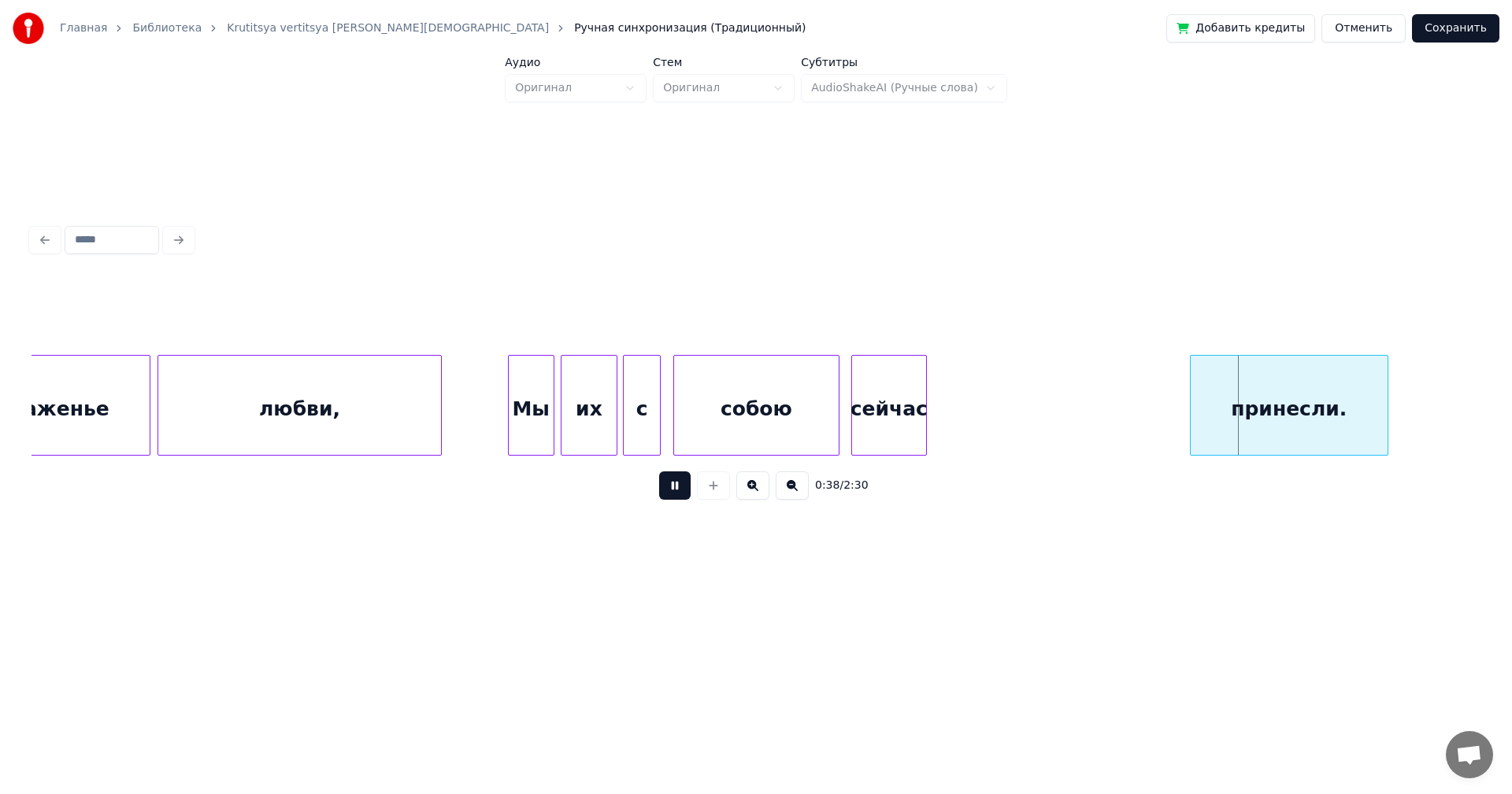
click at [664, 496] on button at bounding box center [675, 486] width 32 height 29
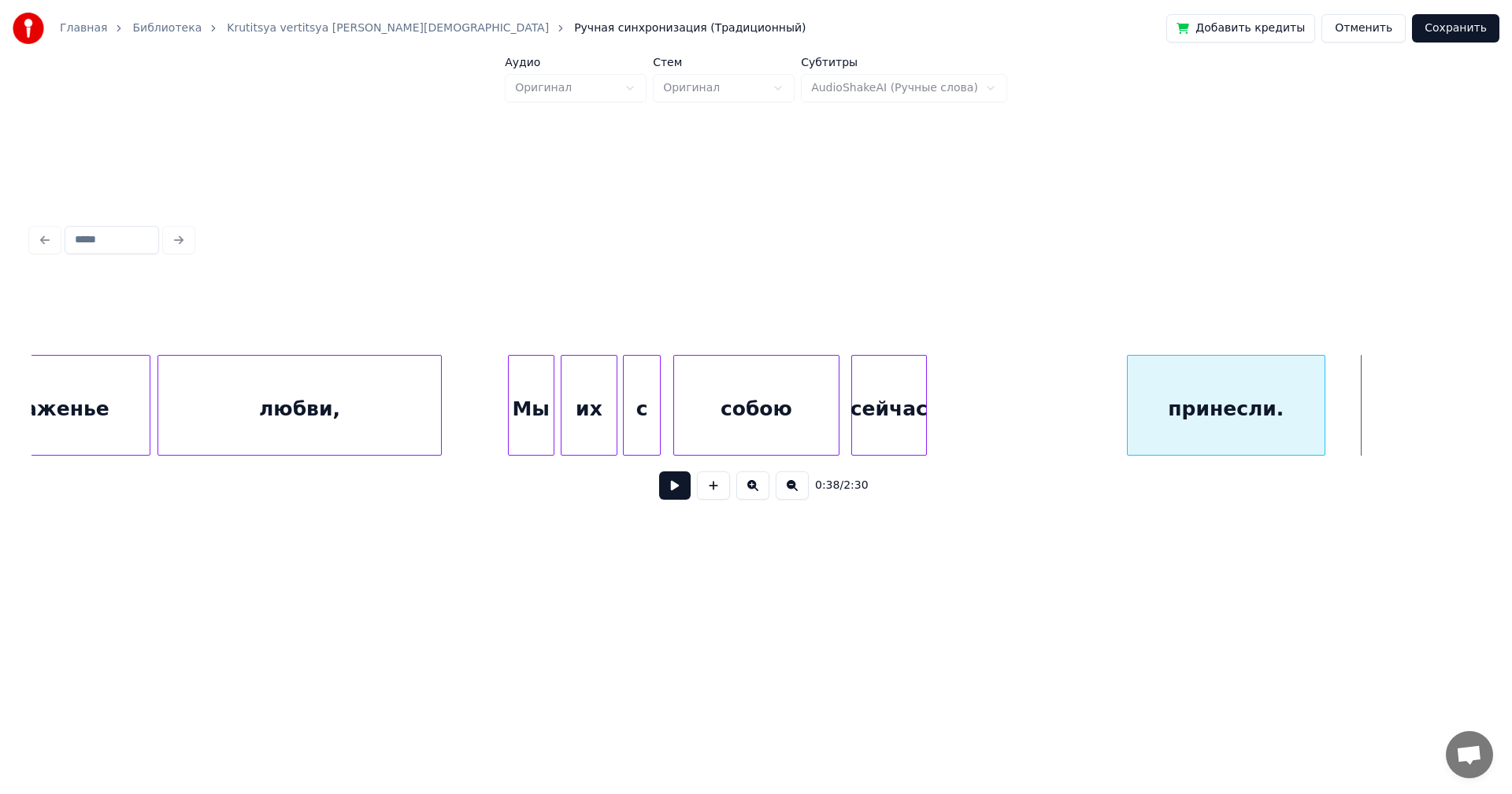
click at [1222, 414] on div "принесли." at bounding box center [1226, 409] width 197 height 107
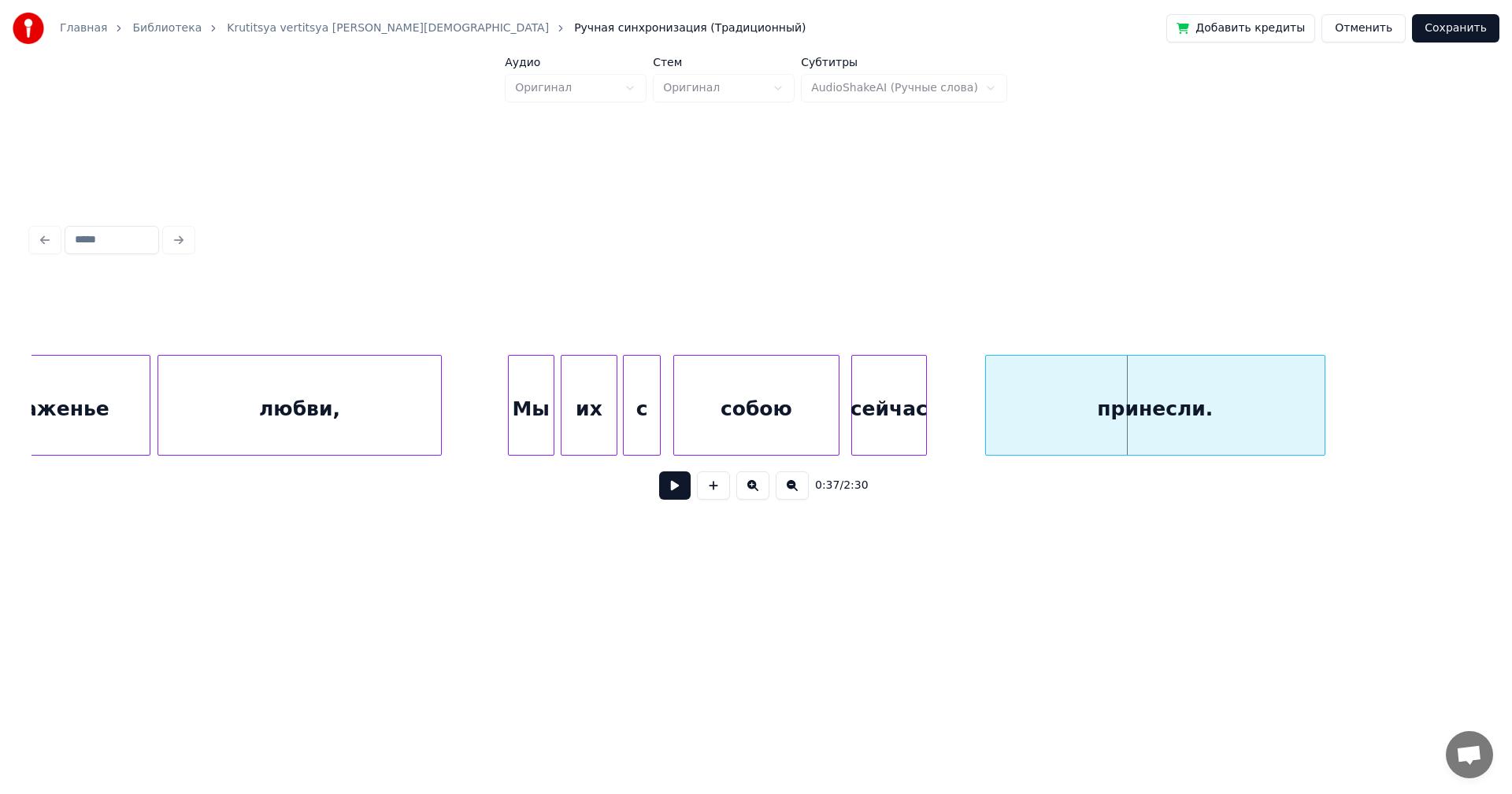
click at [987, 368] on div at bounding box center [988, 405] width 5 height 99
click at [918, 375] on div "сейчас" at bounding box center [889, 409] width 74 height 107
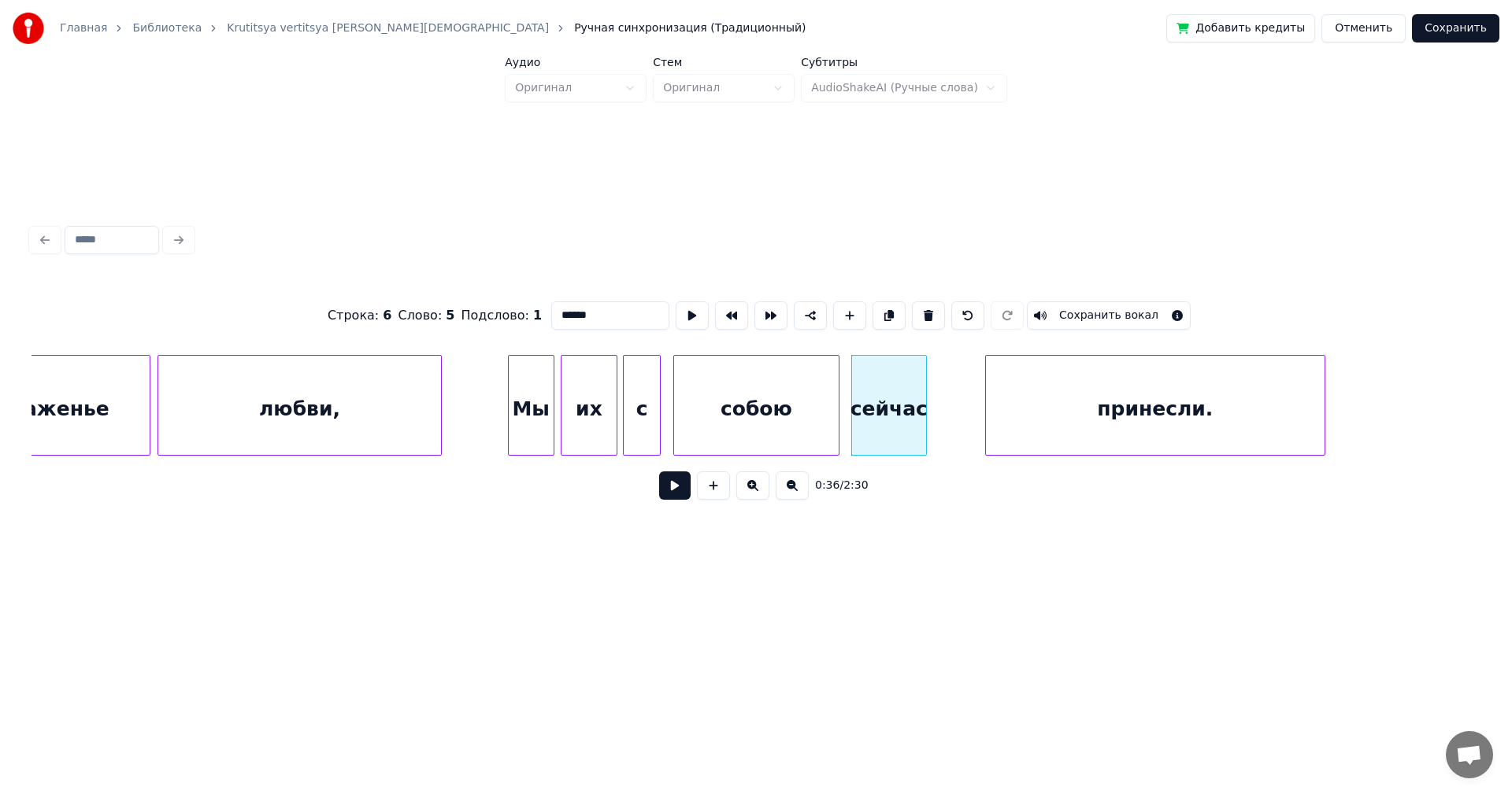
click at [926, 377] on div "сейчас" at bounding box center [889, 405] width 75 height 101
click at [975, 372] on div at bounding box center [974, 405] width 5 height 99
click at [519, 403] on div "Мы" at bounding box center [531, 409] width 45 height 107
type input "**"
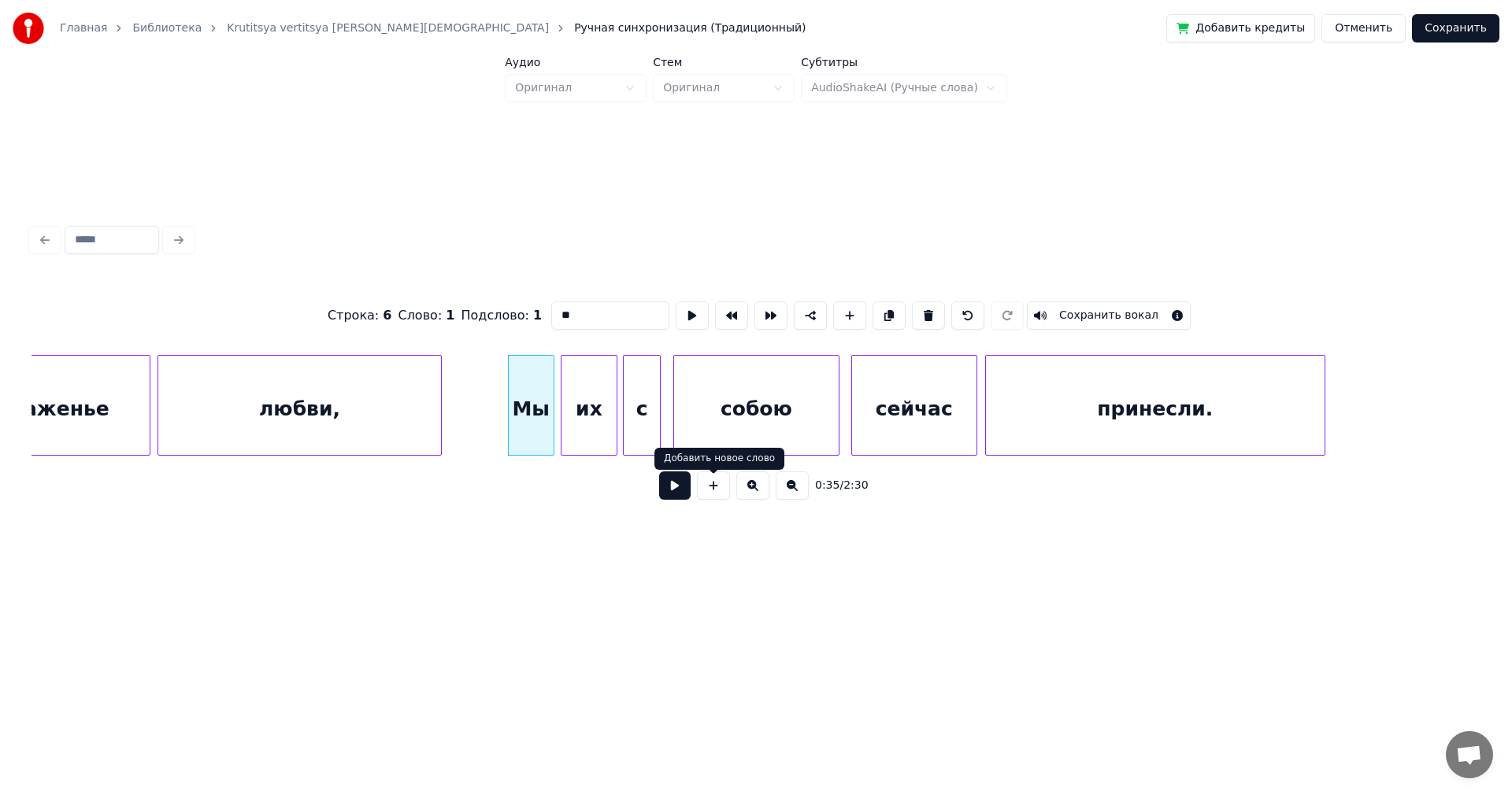
click at [685, 493] on button at bounding box center [675, 486] width 32 height 29
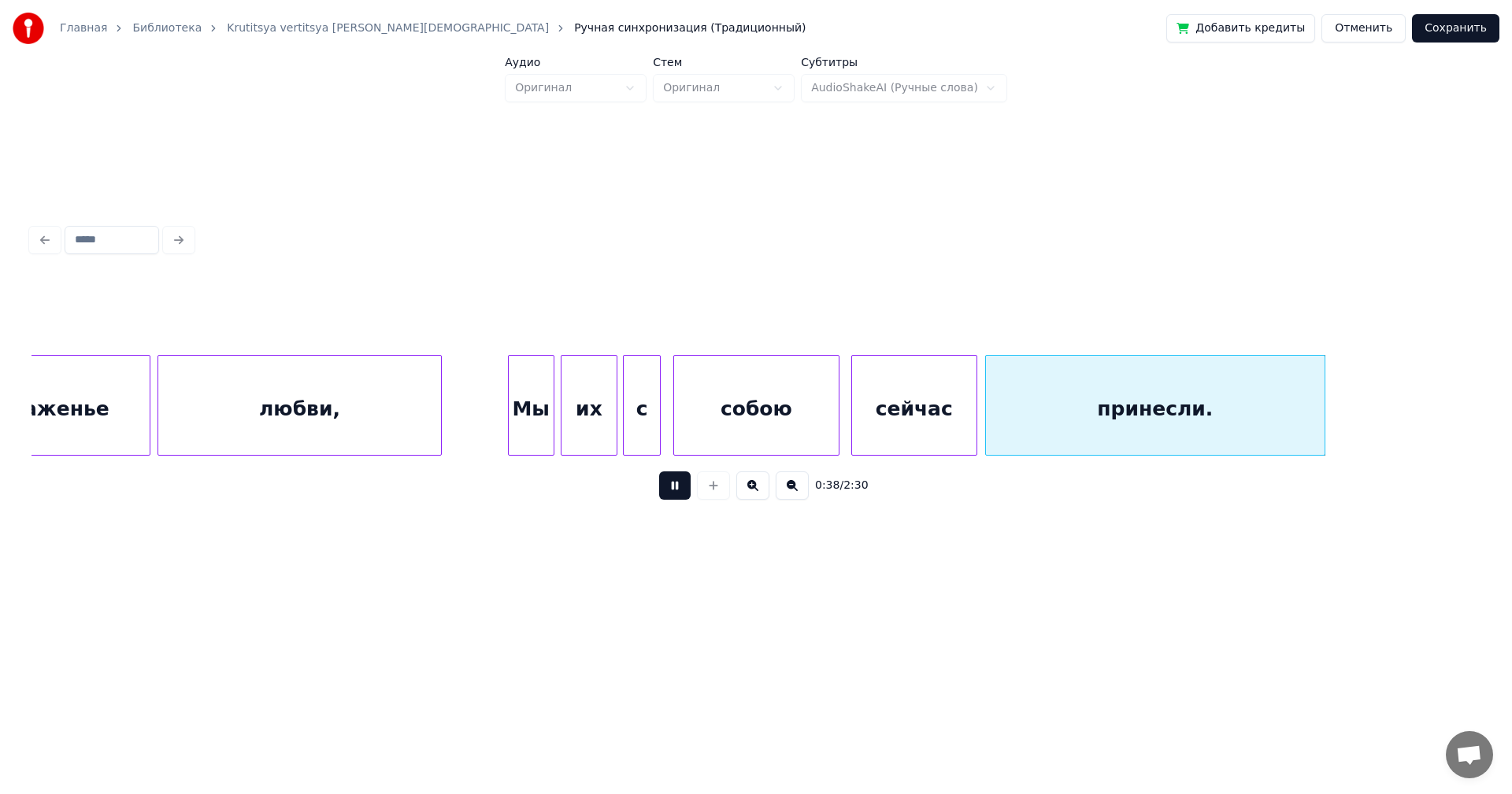
click at [668, 499] on button at bounding box center [675, 486] width 32 height 29
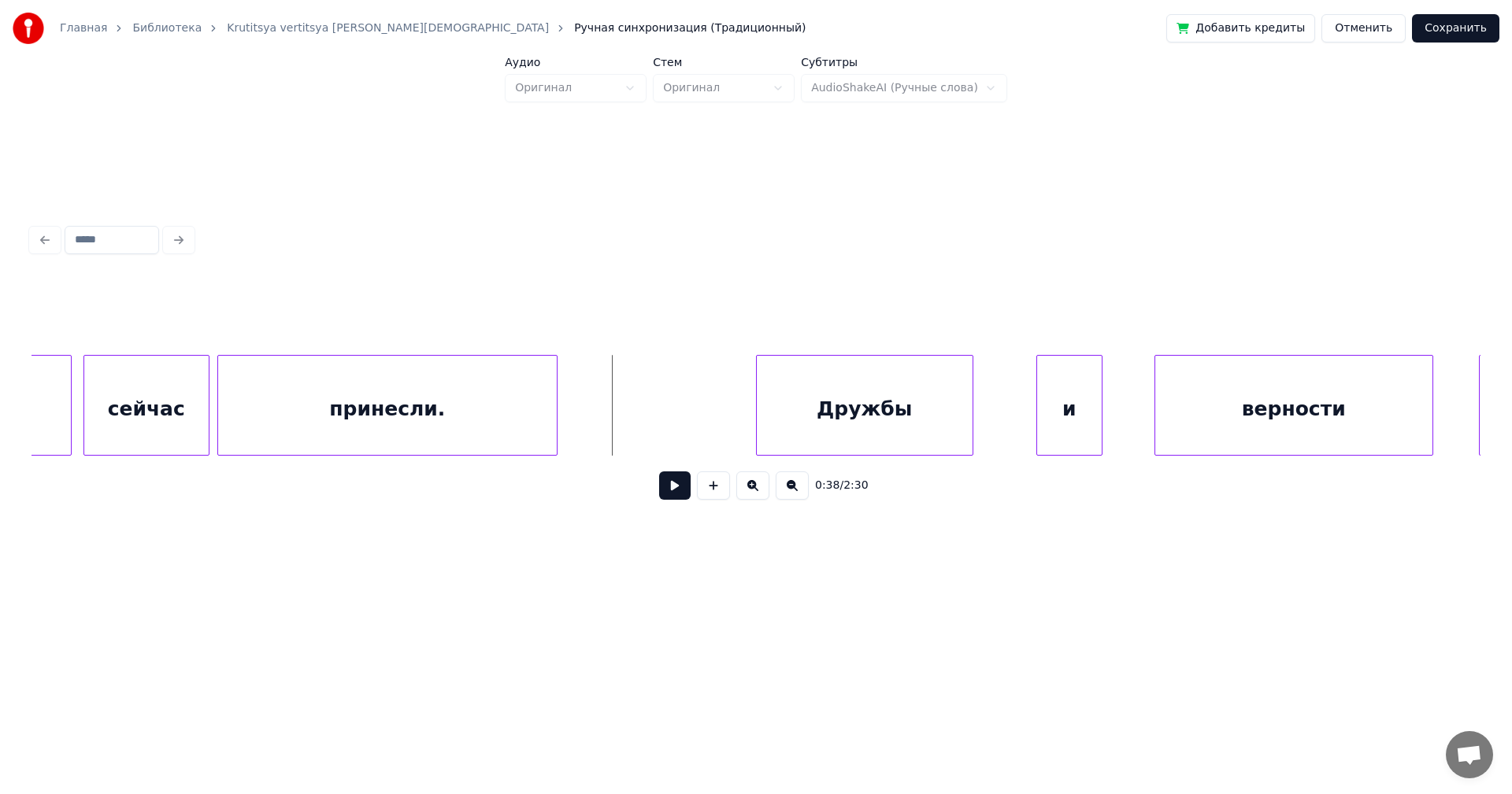
scroll to position [0, 8615]
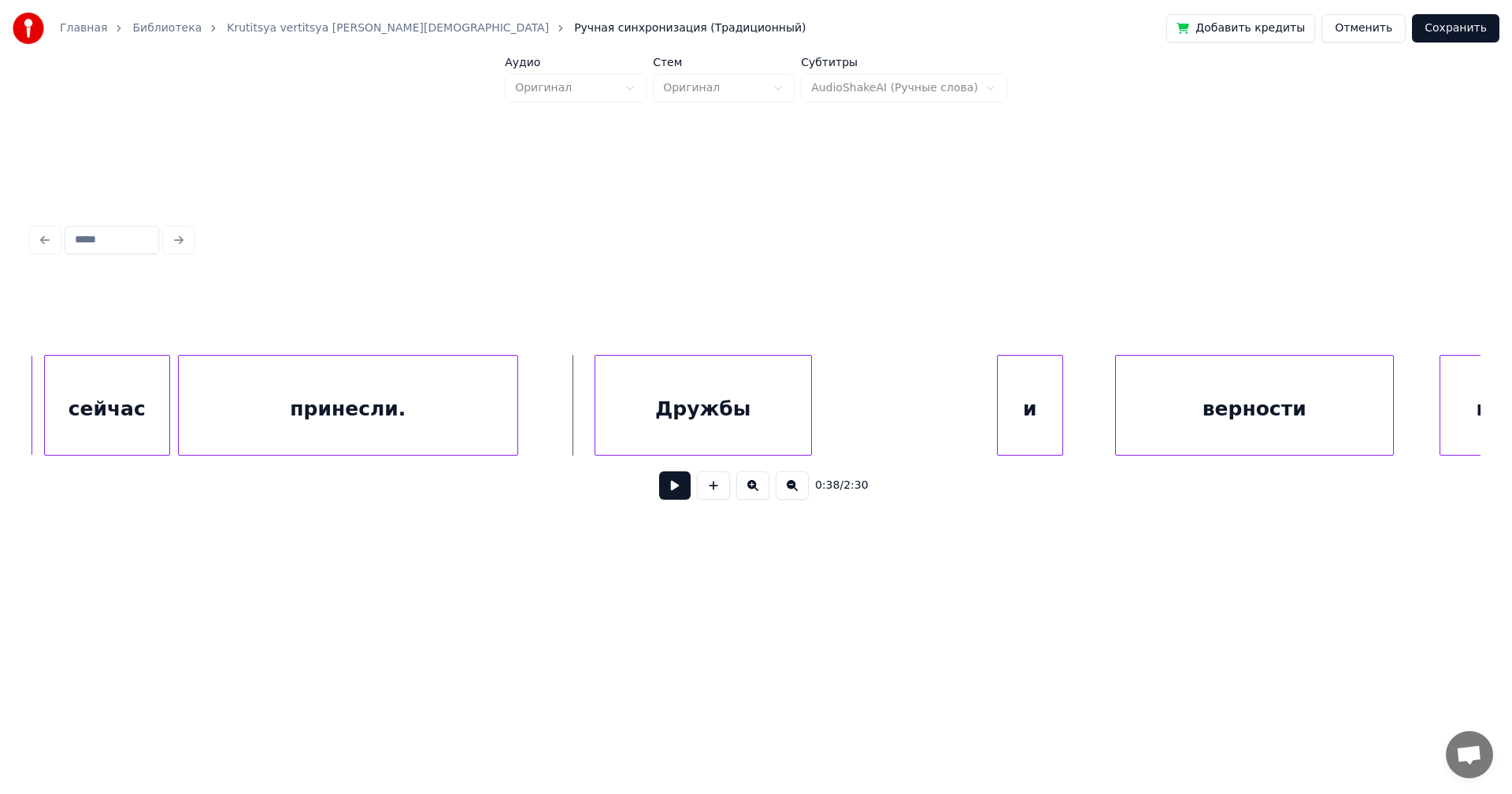
click at [676, 411] on div "Дружбы" at bounding box center [704, 409] width 216 height 107
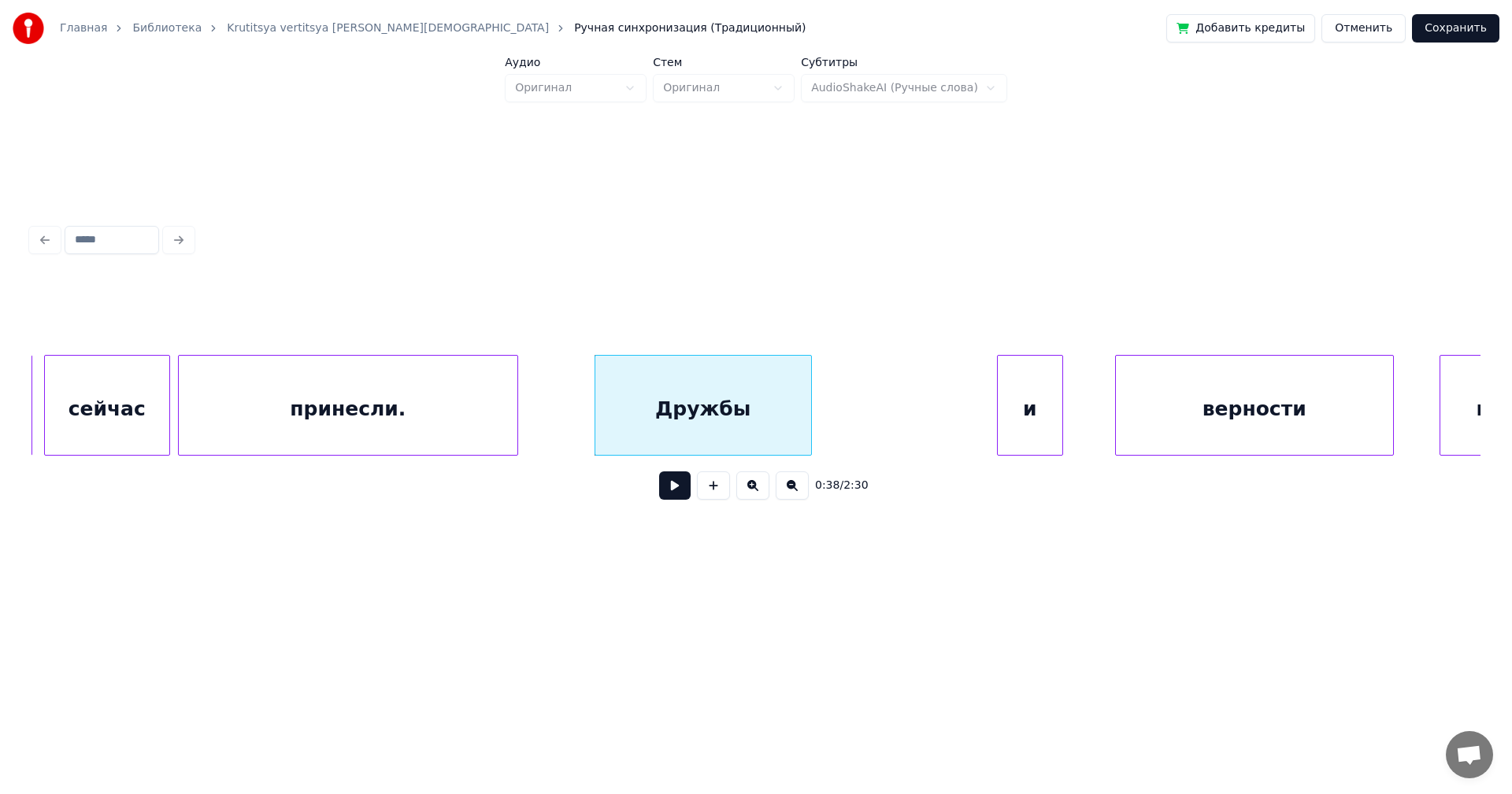
click at [677, 491] on button at bounding box center [675, 486] width 32 height 29
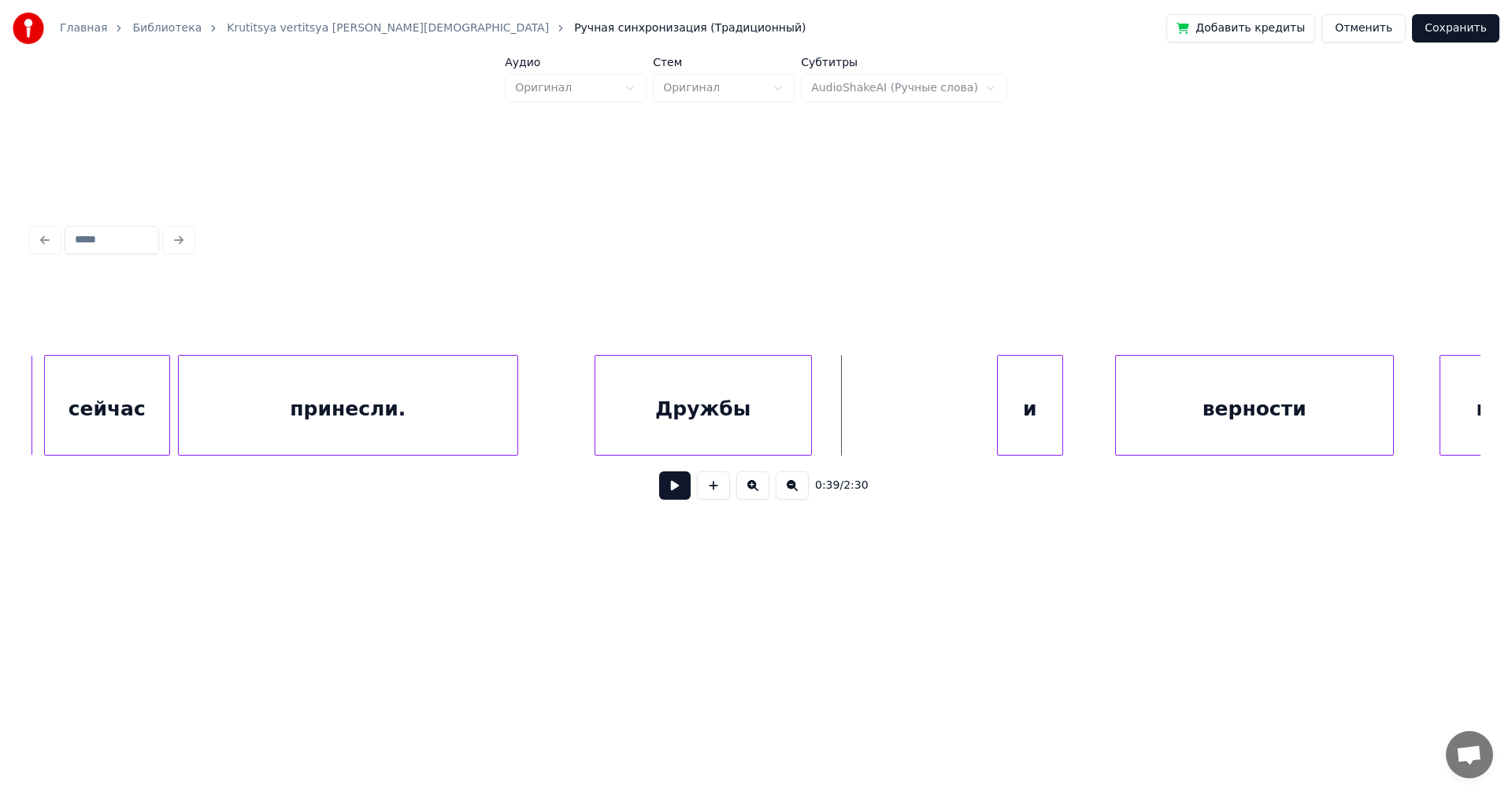
click at [808, 400] on div at bounding box center [809, 405] width 5 height 99
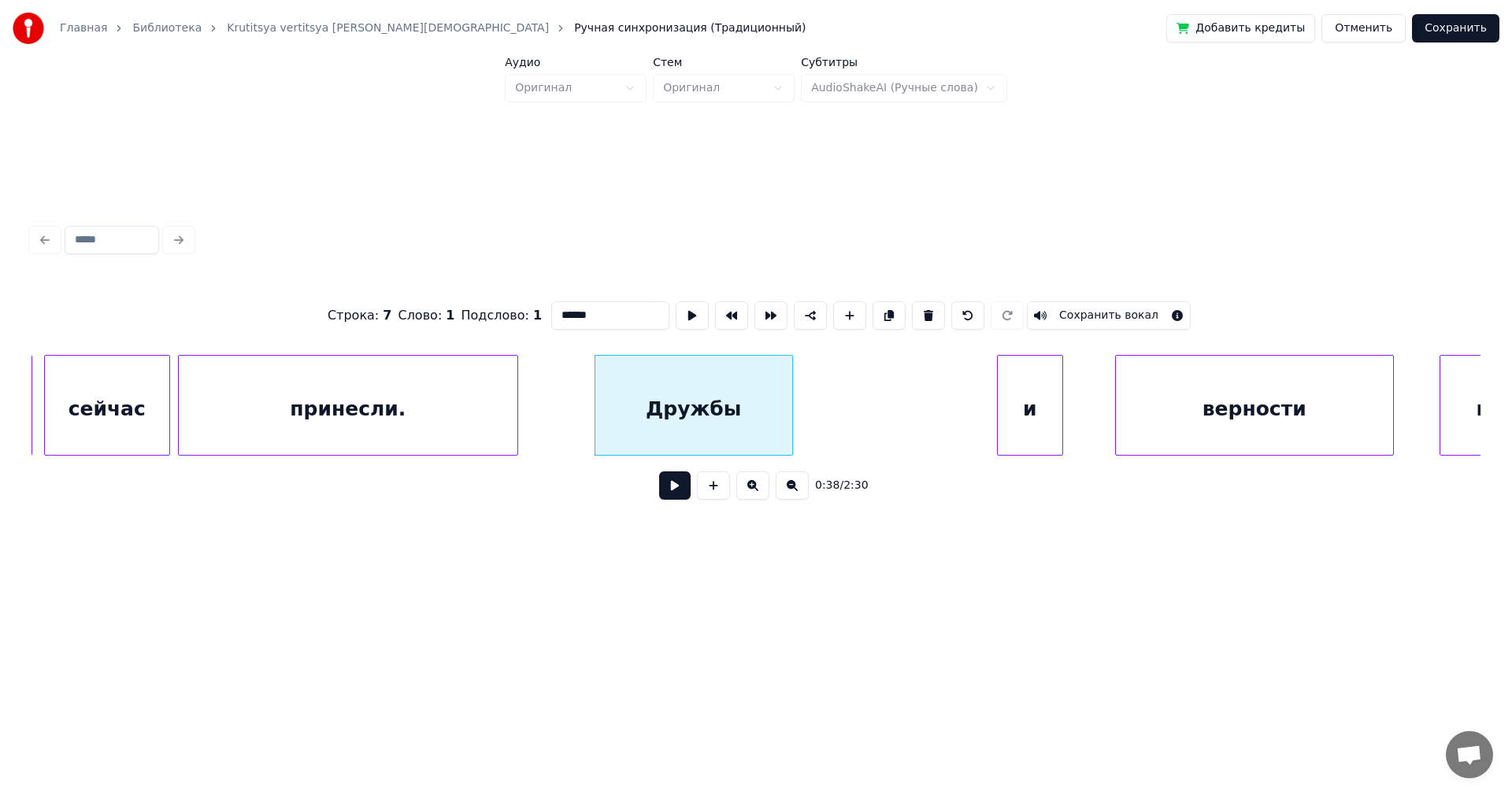
click at [790, 401] on div at bounding box center [790, 405] width 5 height 99
click at [824, 396] on div "и" at bounding box center [840, 409] width 65 height 107
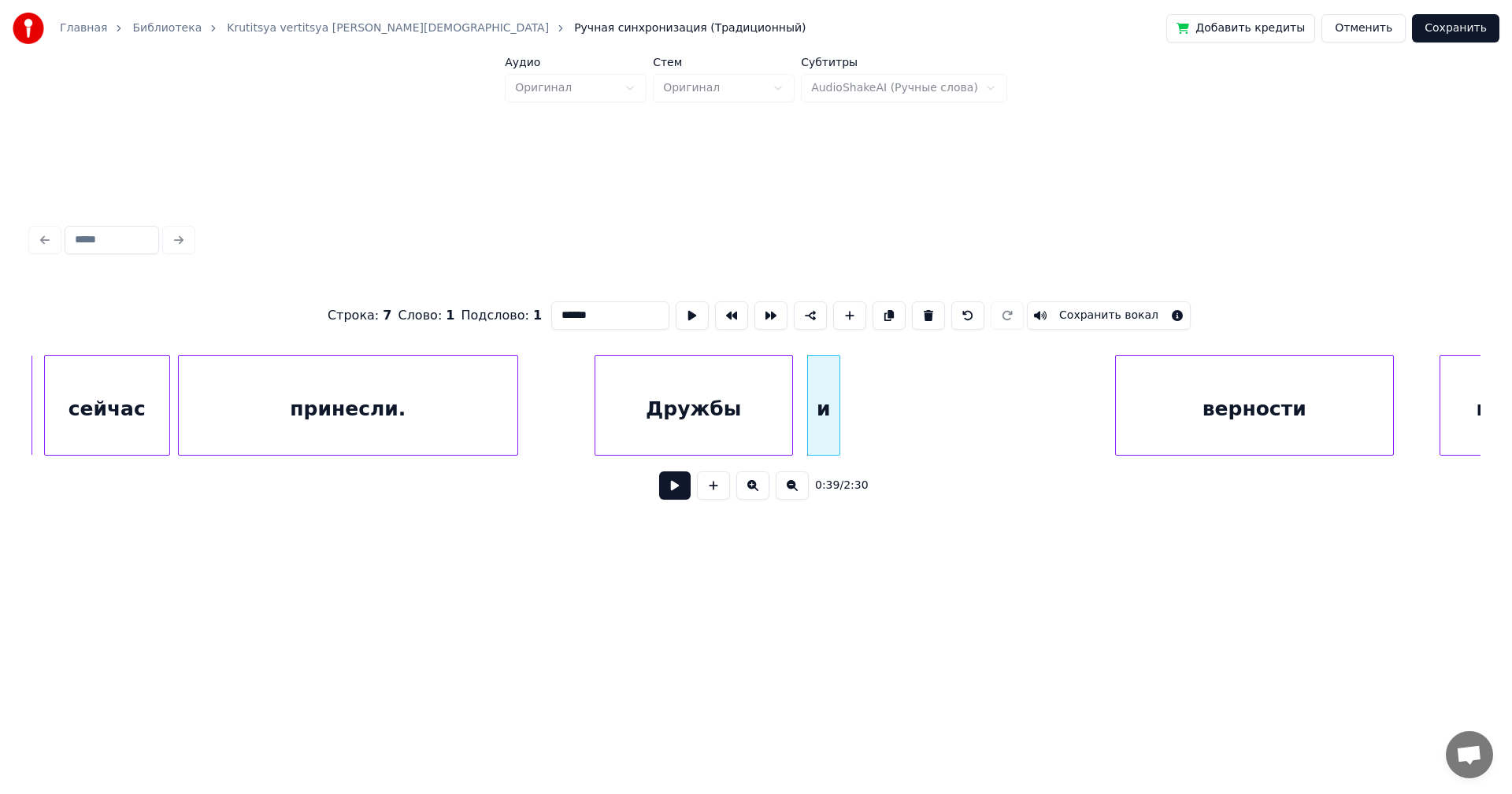
click at [839, 402] on div at bounding box center [837, 405] width 5 height 99
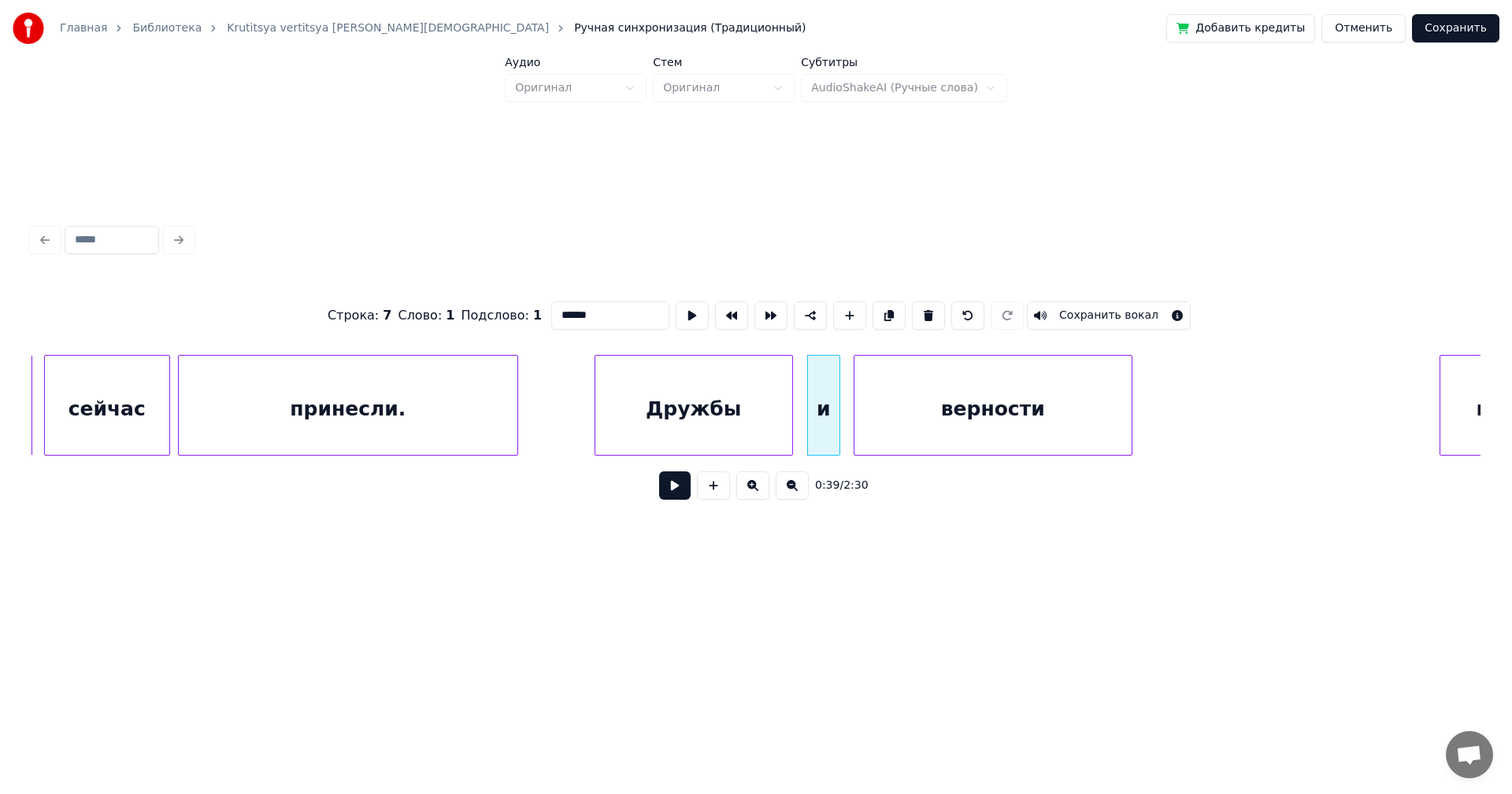
click at [919, 400] on div "верности" at bounding box center [992, 409] width 277 height 107
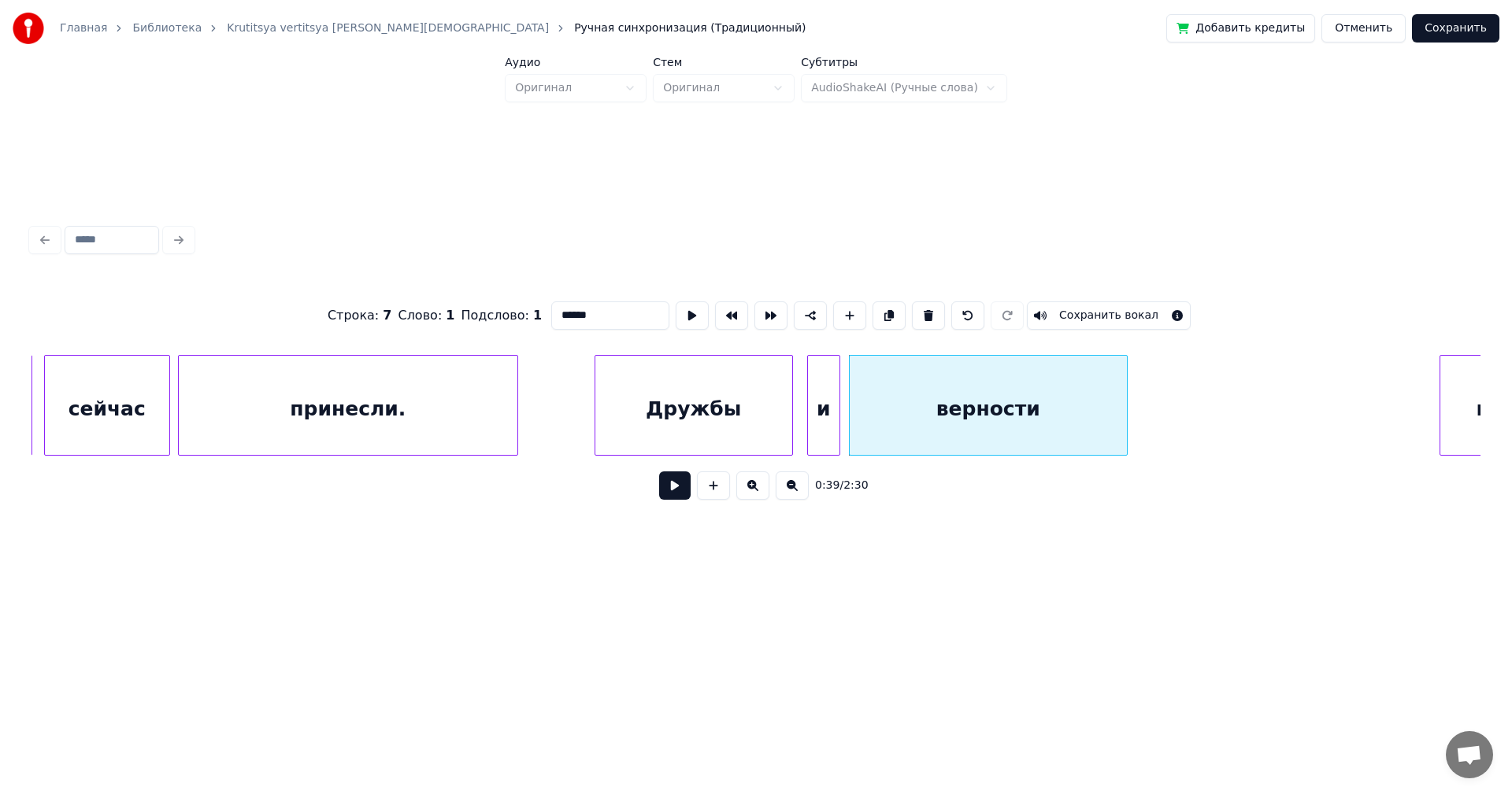
click at [787, 491] on button at bounding box center [792, 486] width 33 height 29
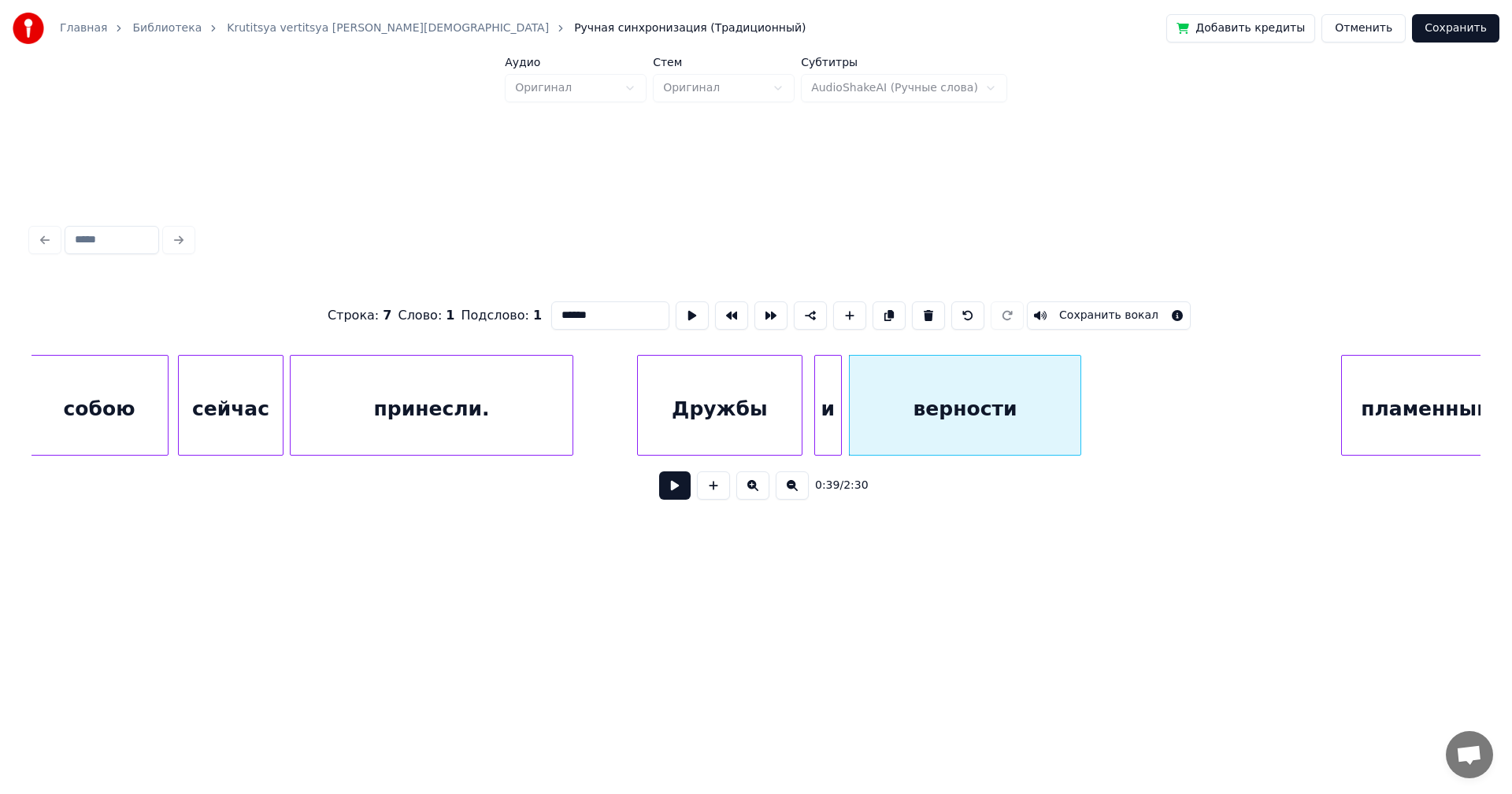
click at [785, 490] on button at bounding box center [792, 486] width 33 height 29
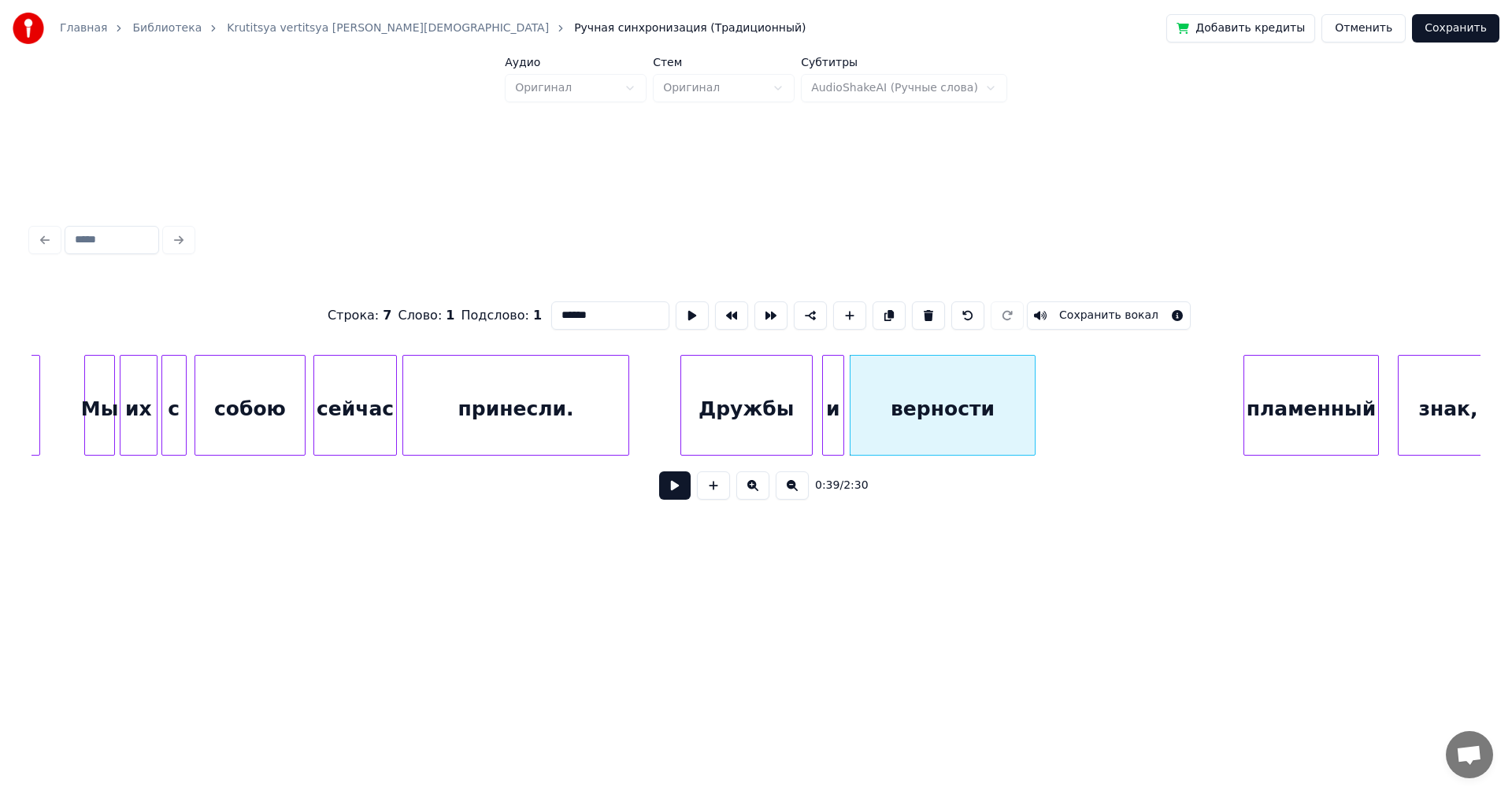
click at [708, 407] on div "Дружбы" at bounding box center [747, 409] width 131 height 107
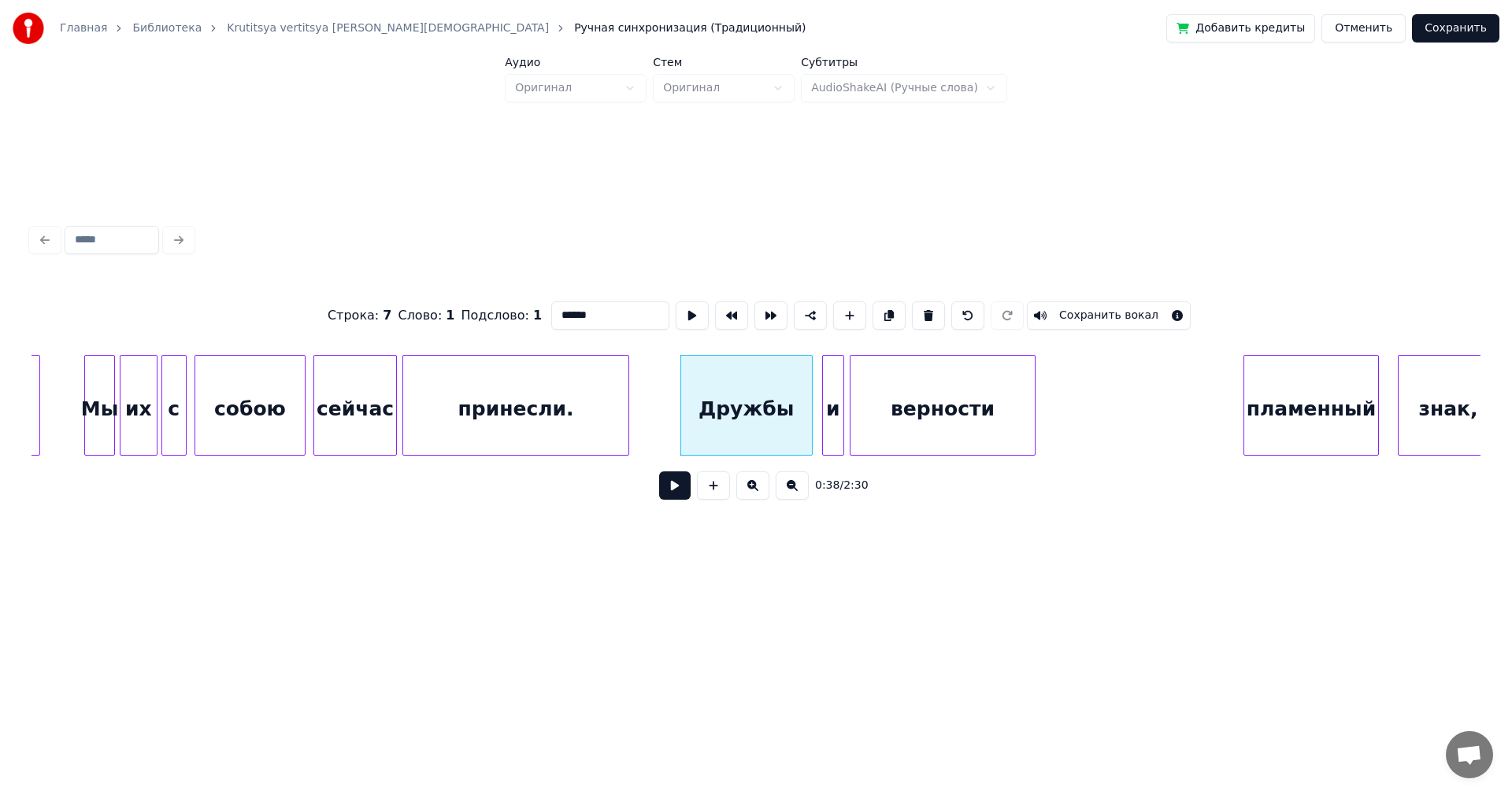
click at [674, 495] on button at bounding box center [675, 486] width 32 height 29
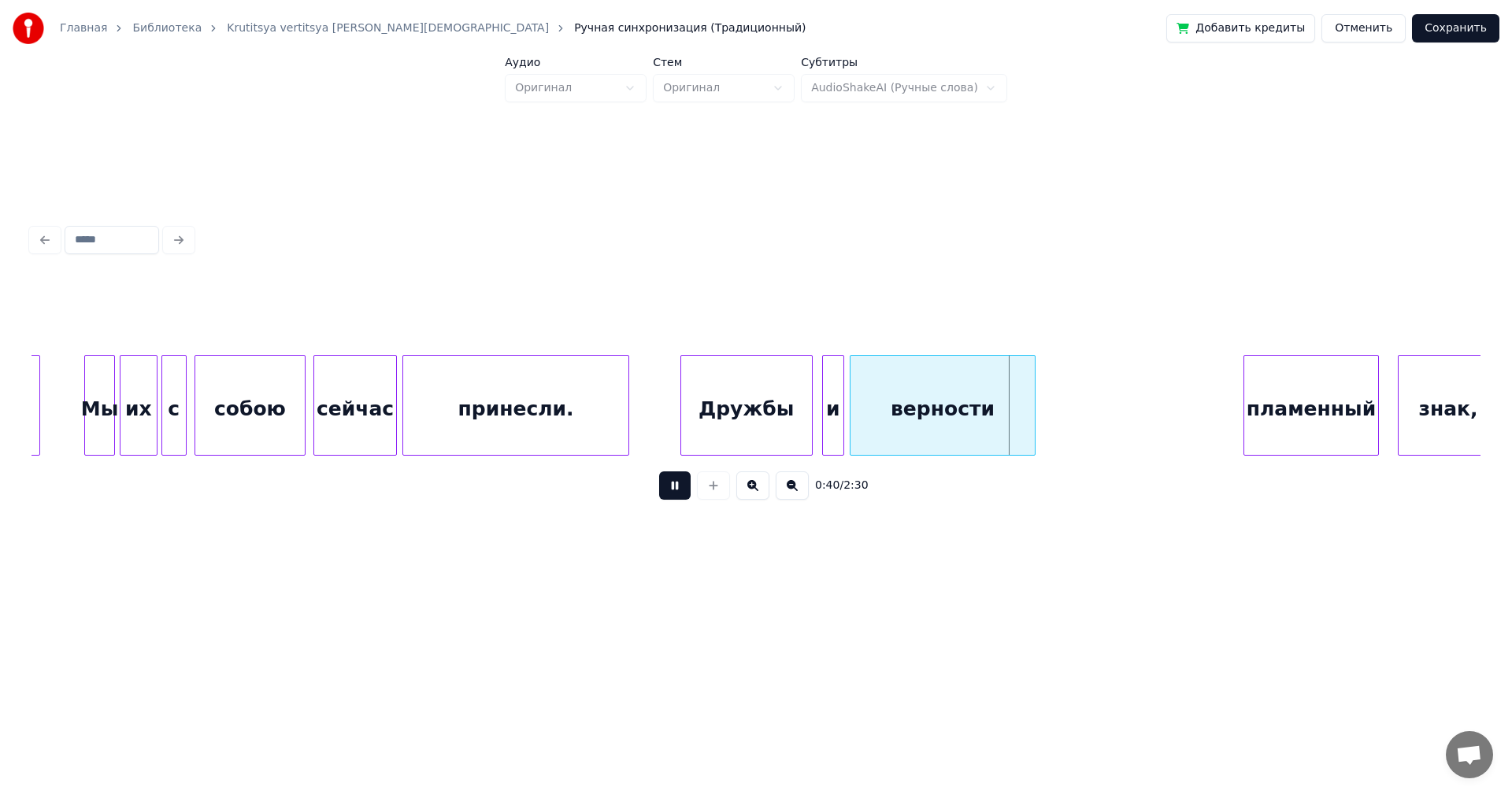
click at [674, 494] on button at bounding box center [675, 486] width 32 height 29
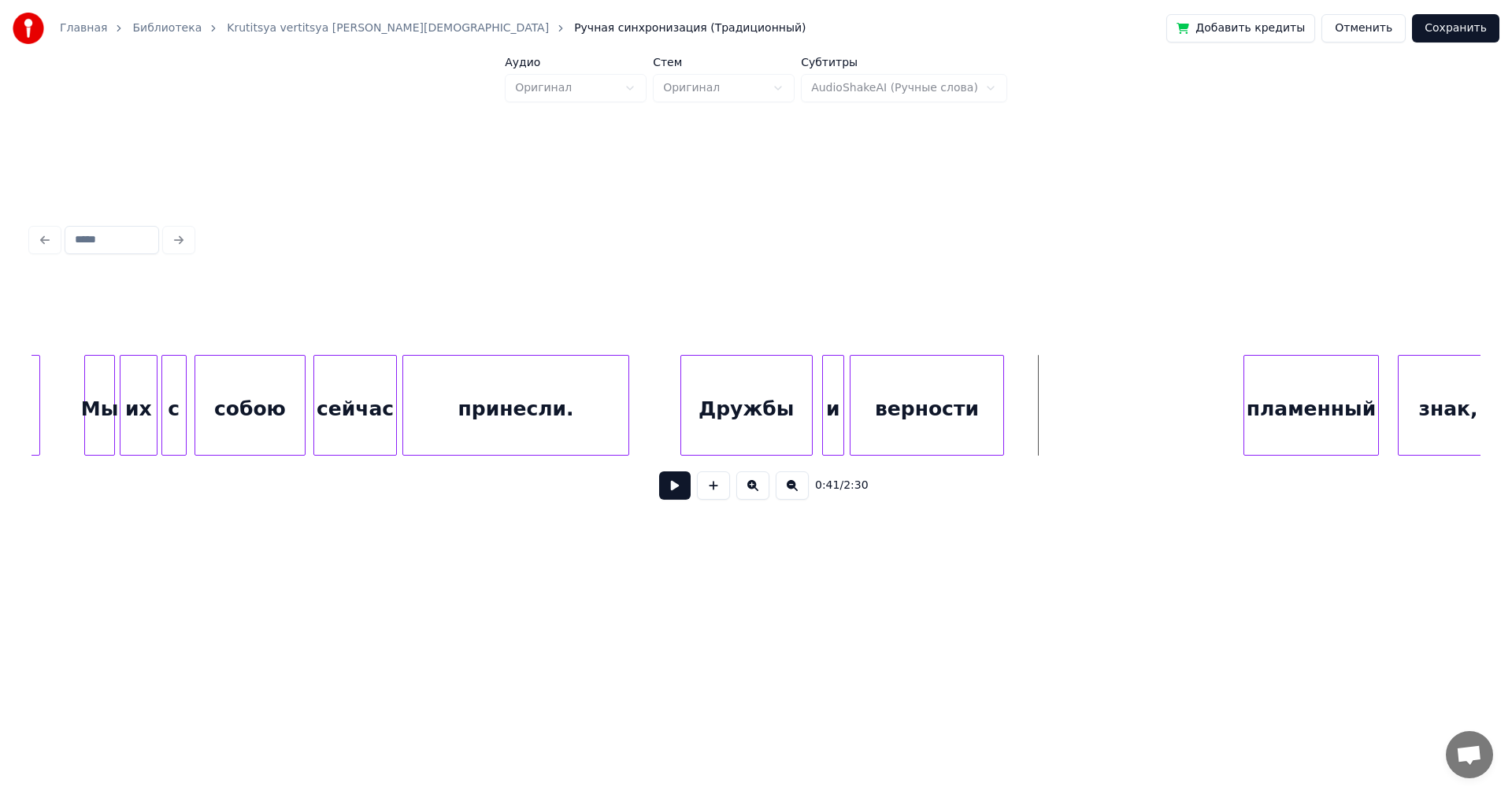
click at [1001, 407] on div at bounding box center [1001, 405] width 5 height 99
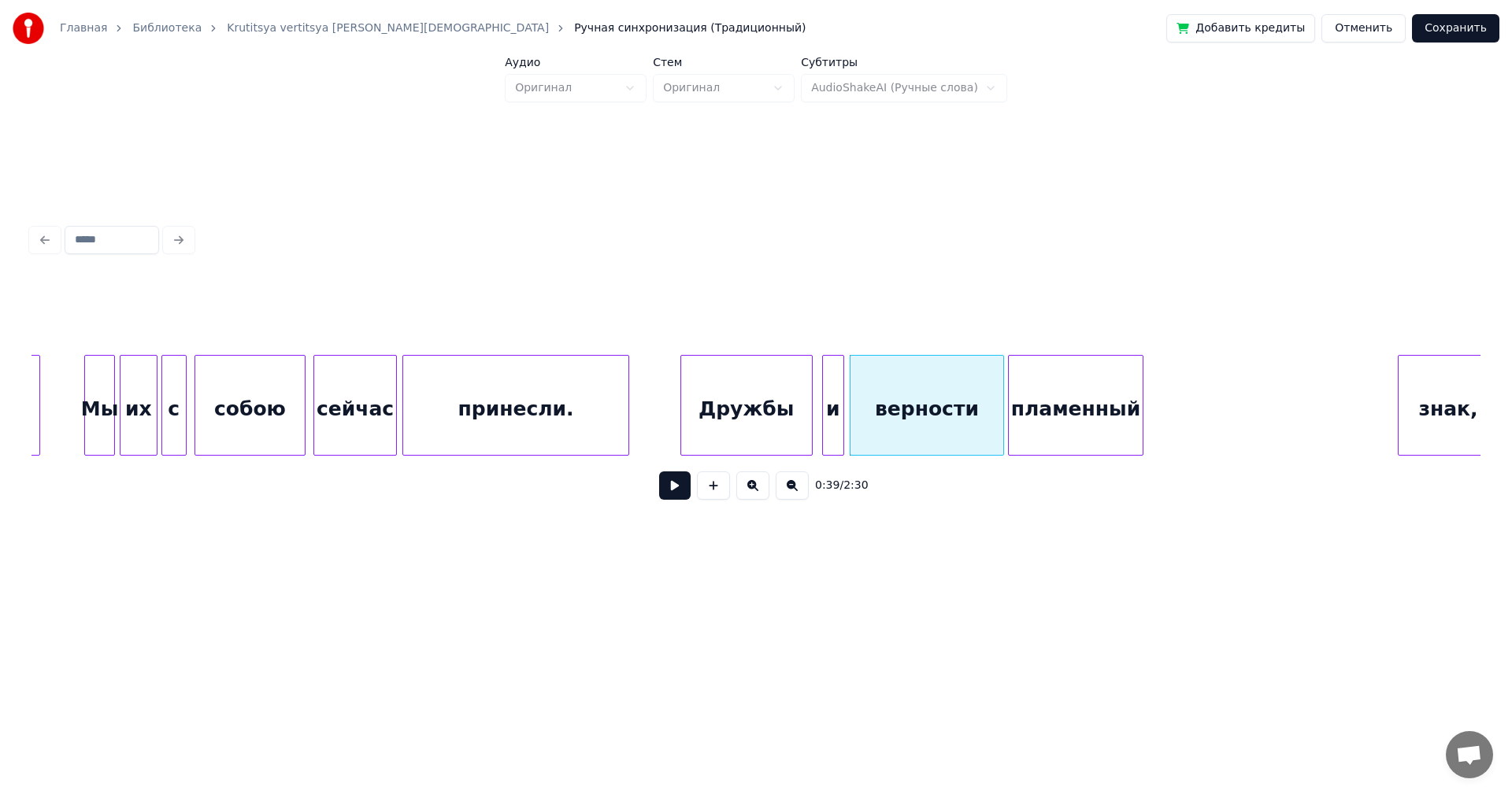
click at [1060, 397] on div "пламенный" at bounding box center [1076, 409] width 134 height 107
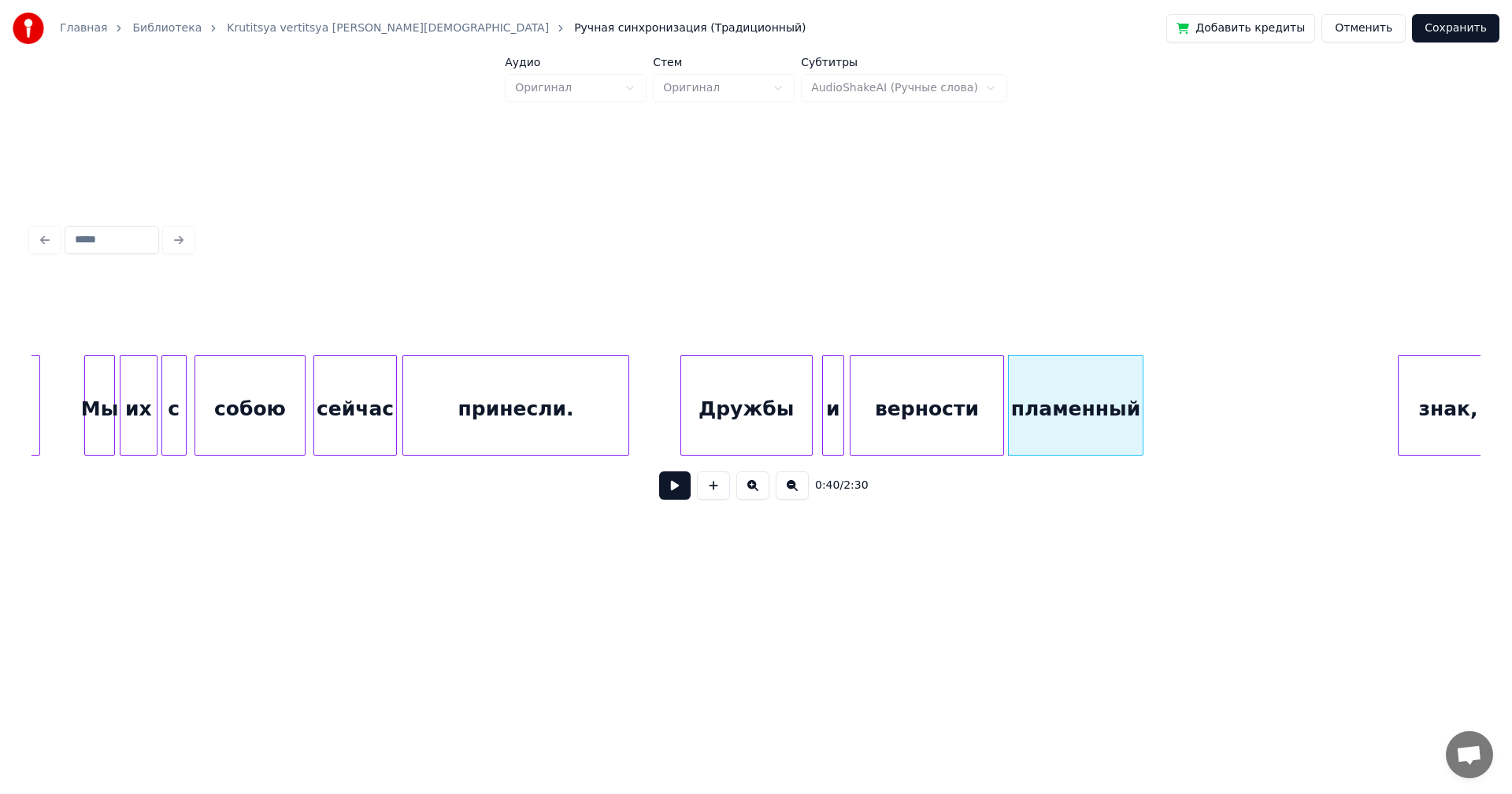
click at [925, 419] on div "верности" at bounding box center [927, 409] width 153 height 107
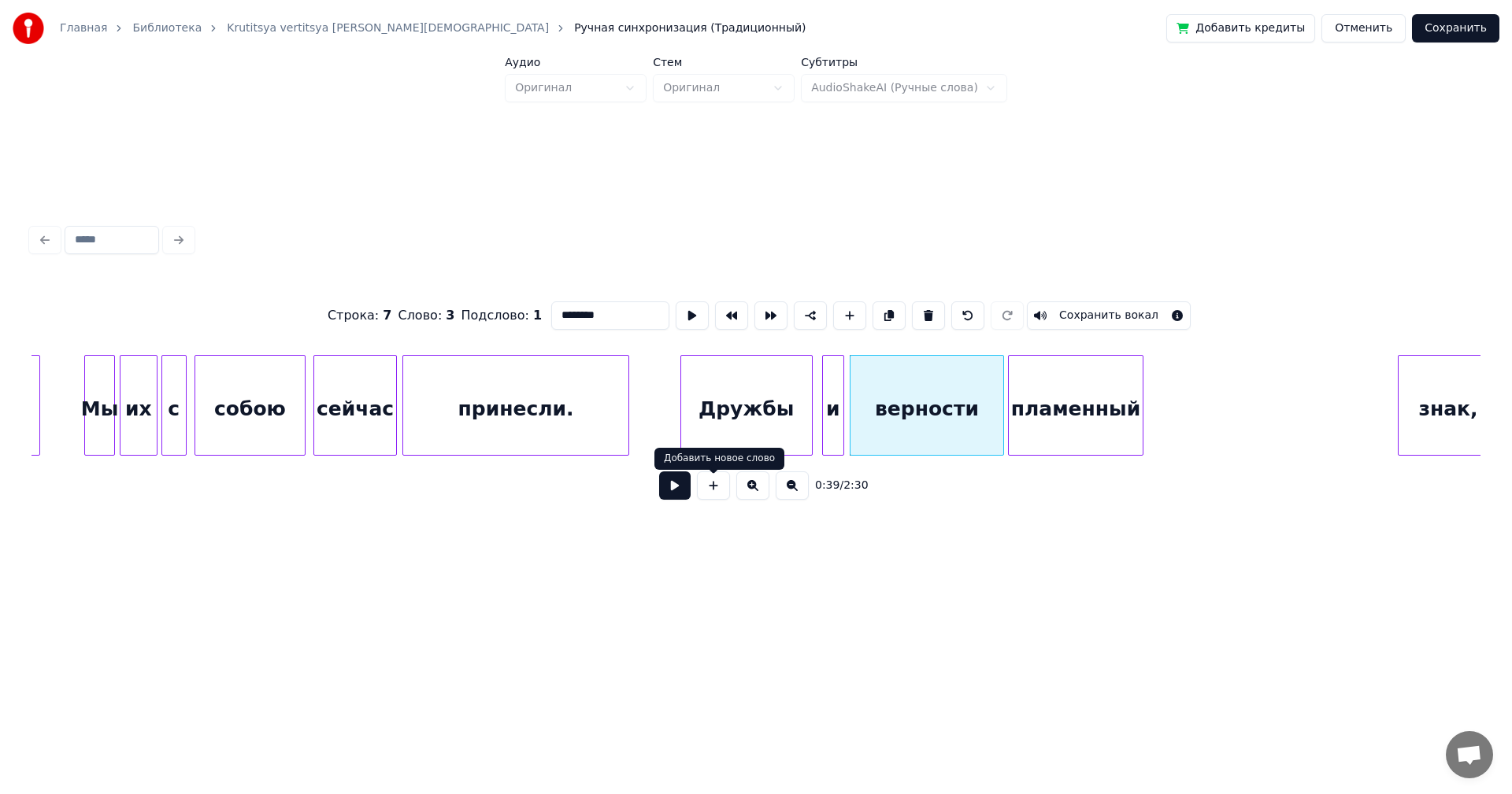
click at [669, 495] on button at bounding box center [675, 486] width 32 height 29
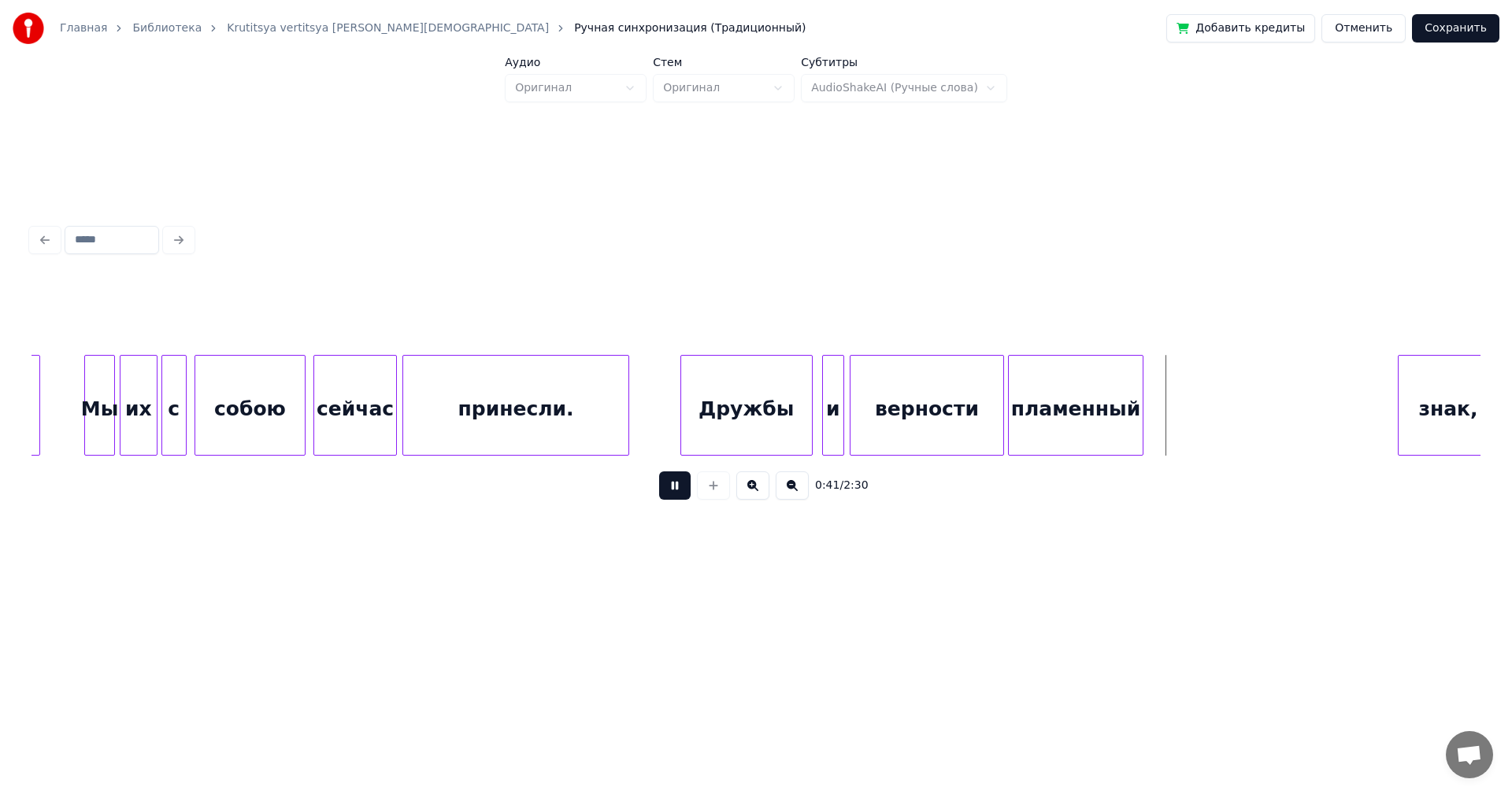
click at [684, 489] on button at bounding box center [675, 486] width 32 height 29
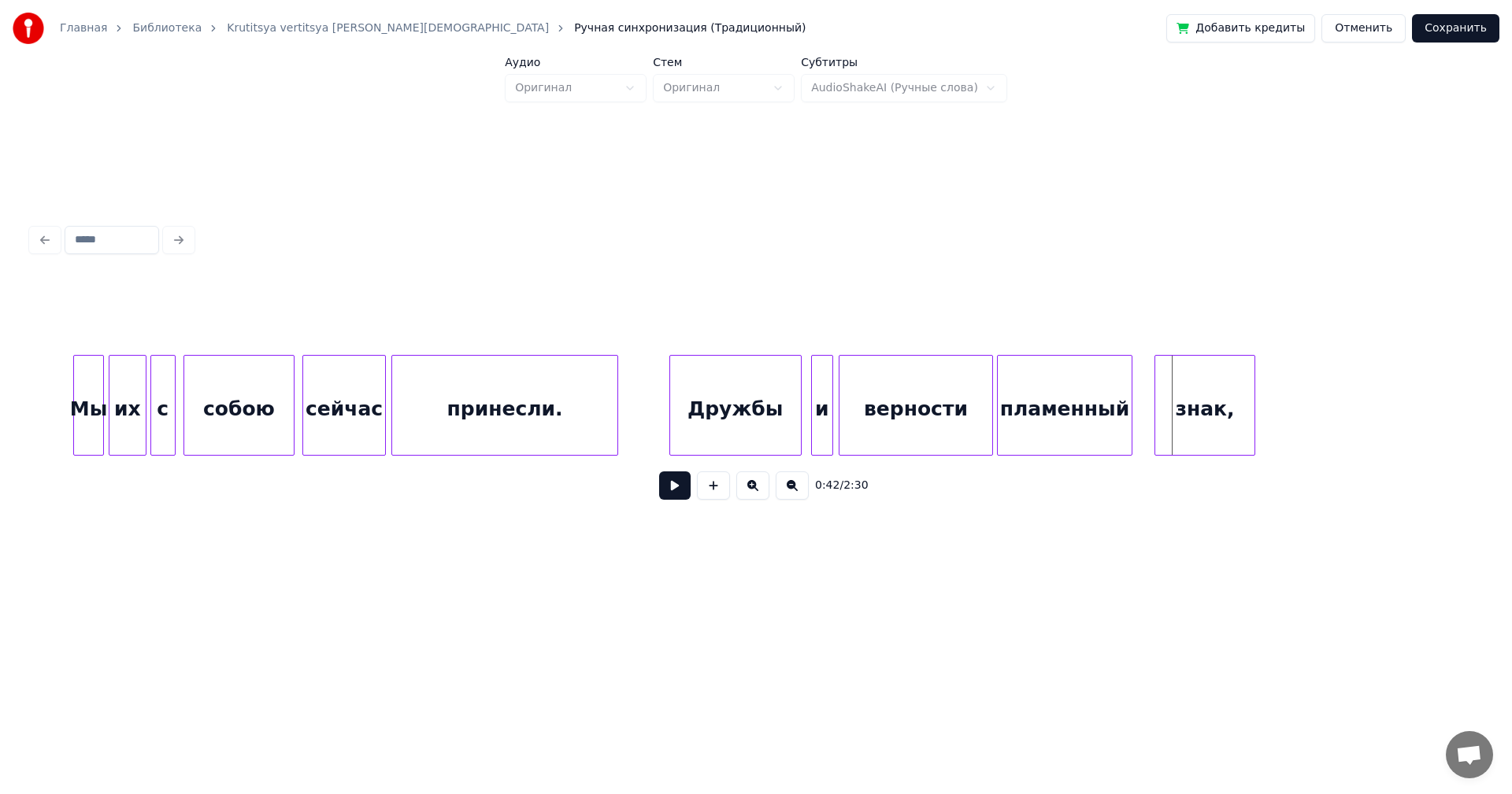
click at [1183, 401] on div "знак," at bounding box center [1204, 409] width 99 height 107
click at [1237, 405] on div at bounding box center [1240, 405] width 5 height 99
click at [1139, 402] on div at bounding box center [1138, 405] width 5 height 99
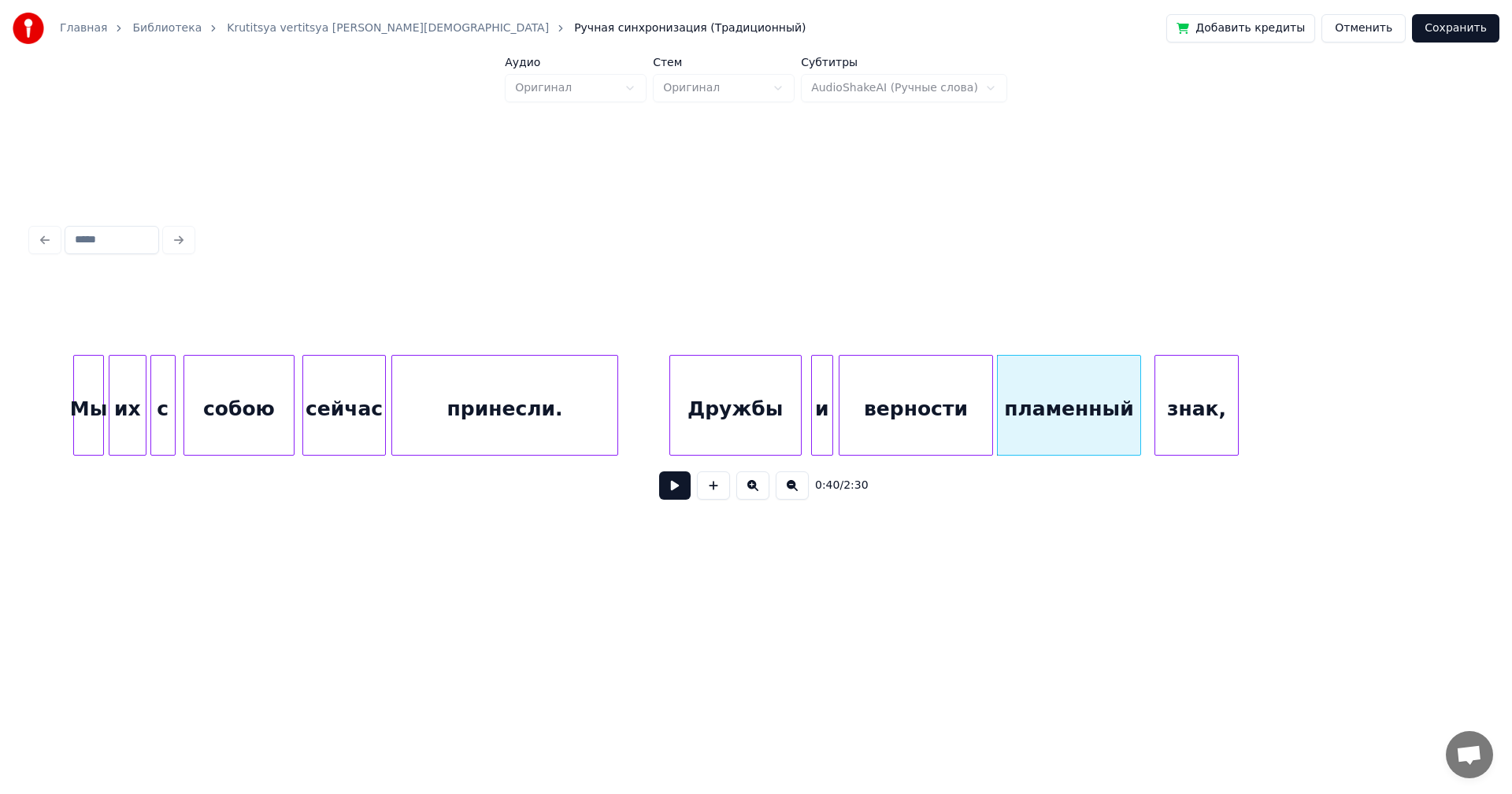
click at [660, 484] on button at bounding box center [675, 486] width 32 height 29
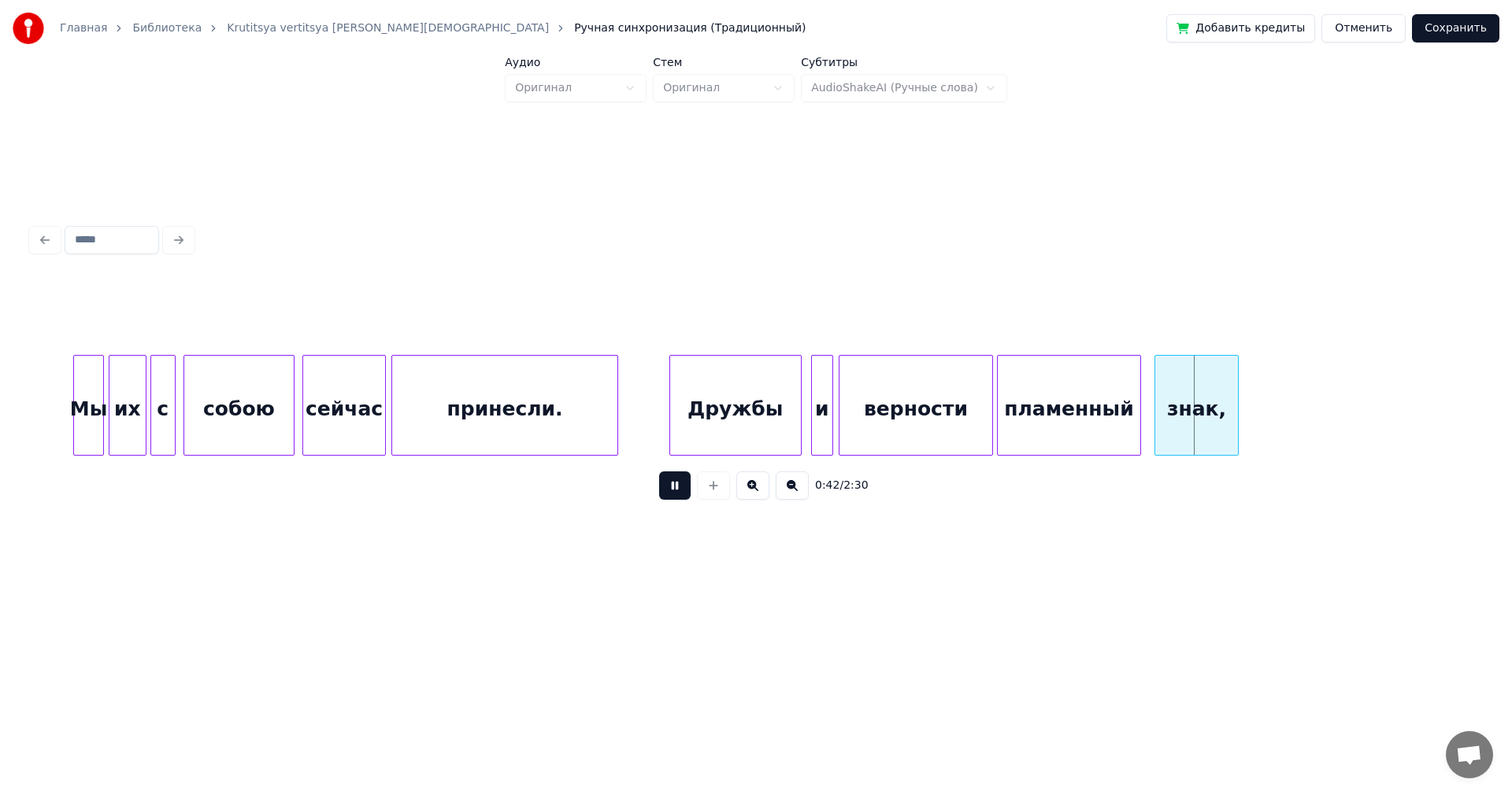
click at [673, 488] on button at bounding box center [675, 486] width 32 height 29
click at [739, 401] on div "Дружбы" at bounding box center [736, 409] width 131 height 107
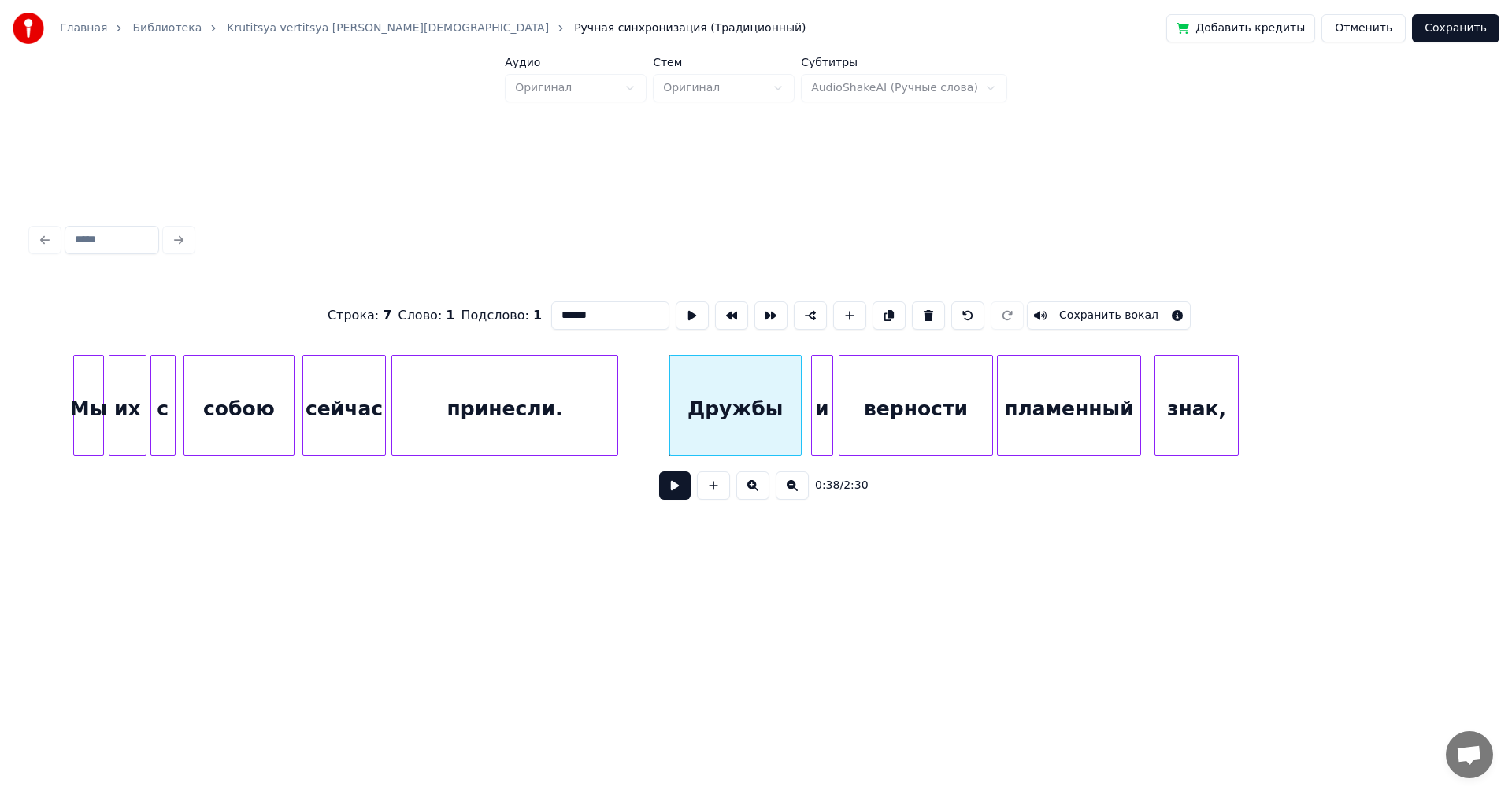
click at [676, 487] on button at bounding box center [675, 486] width 32 height 29
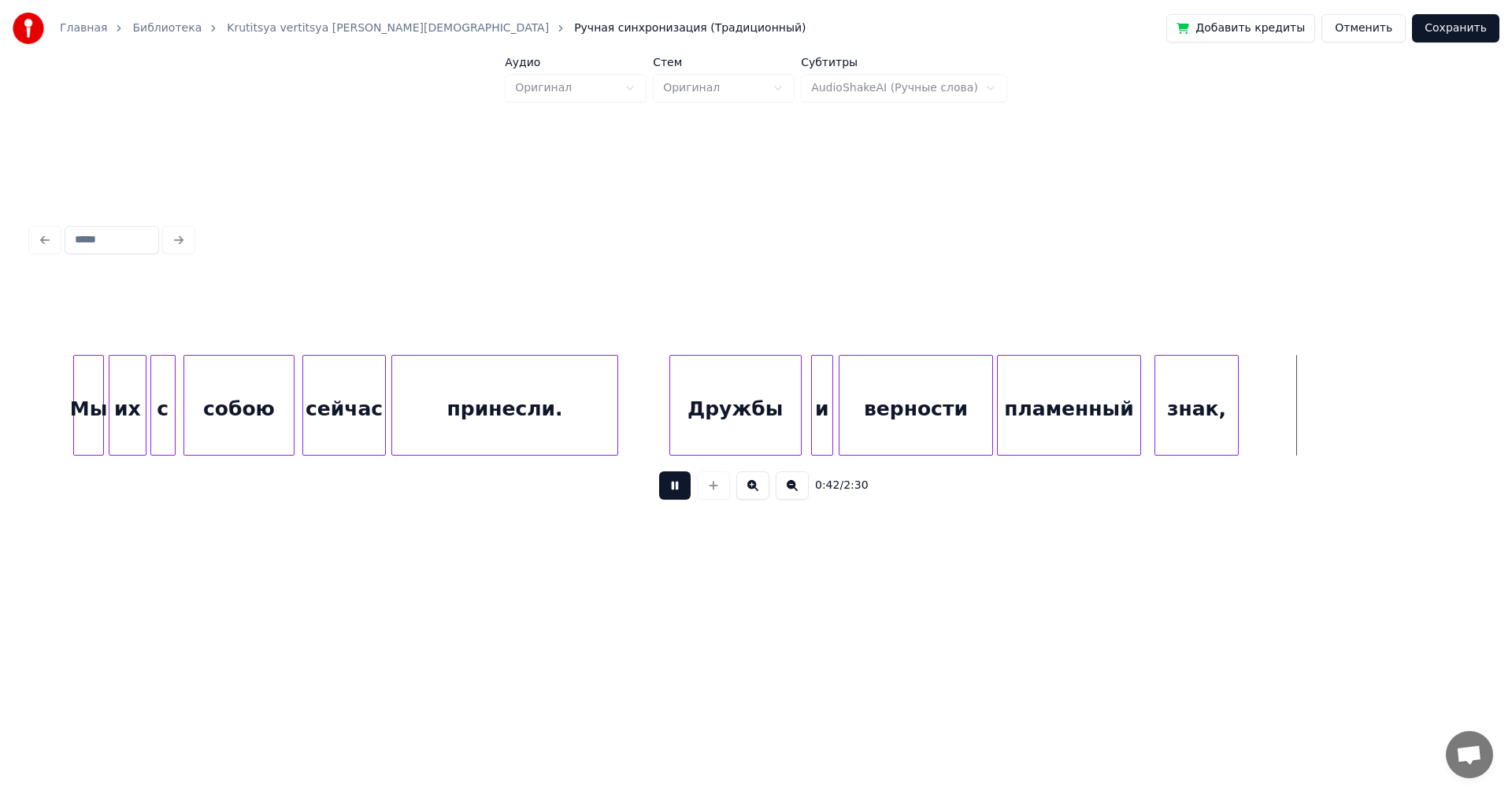
click at [672, 496] on button at bounding box center [675, 486] width 32 height 29
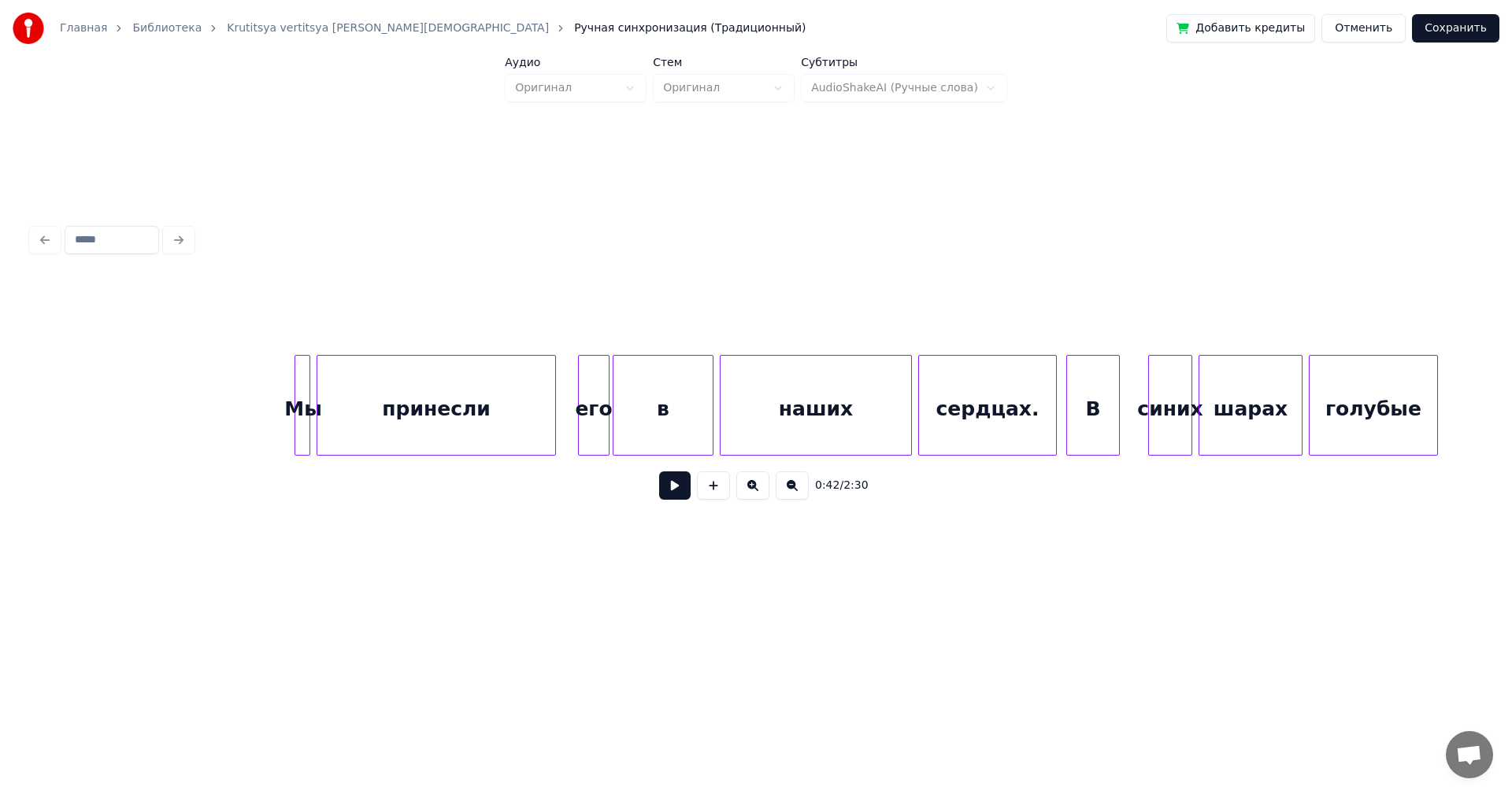
scroll to position [0, 9458]
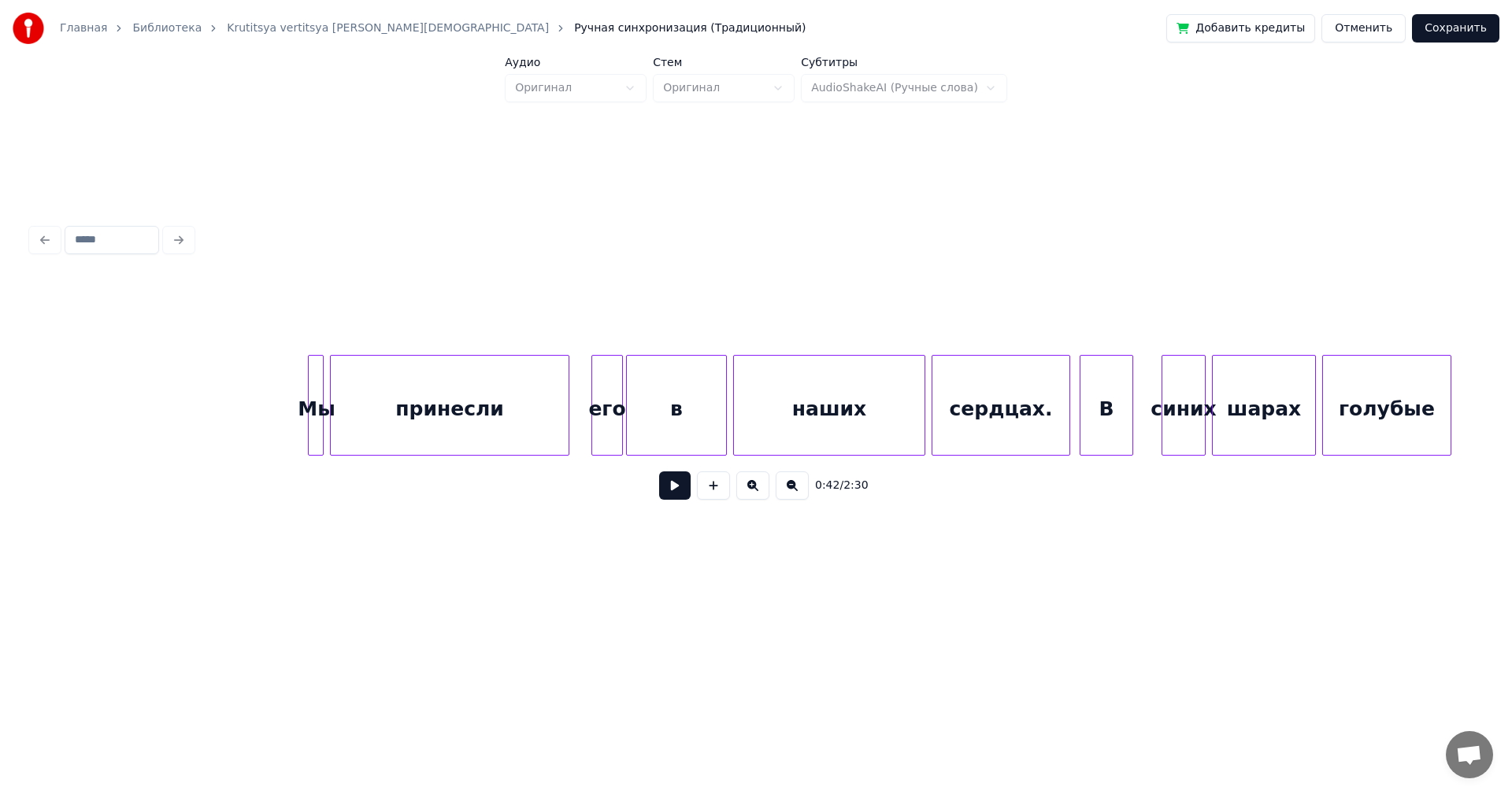
click at [789, 491] on button at bounding box center [792, 486] width 33 height 29
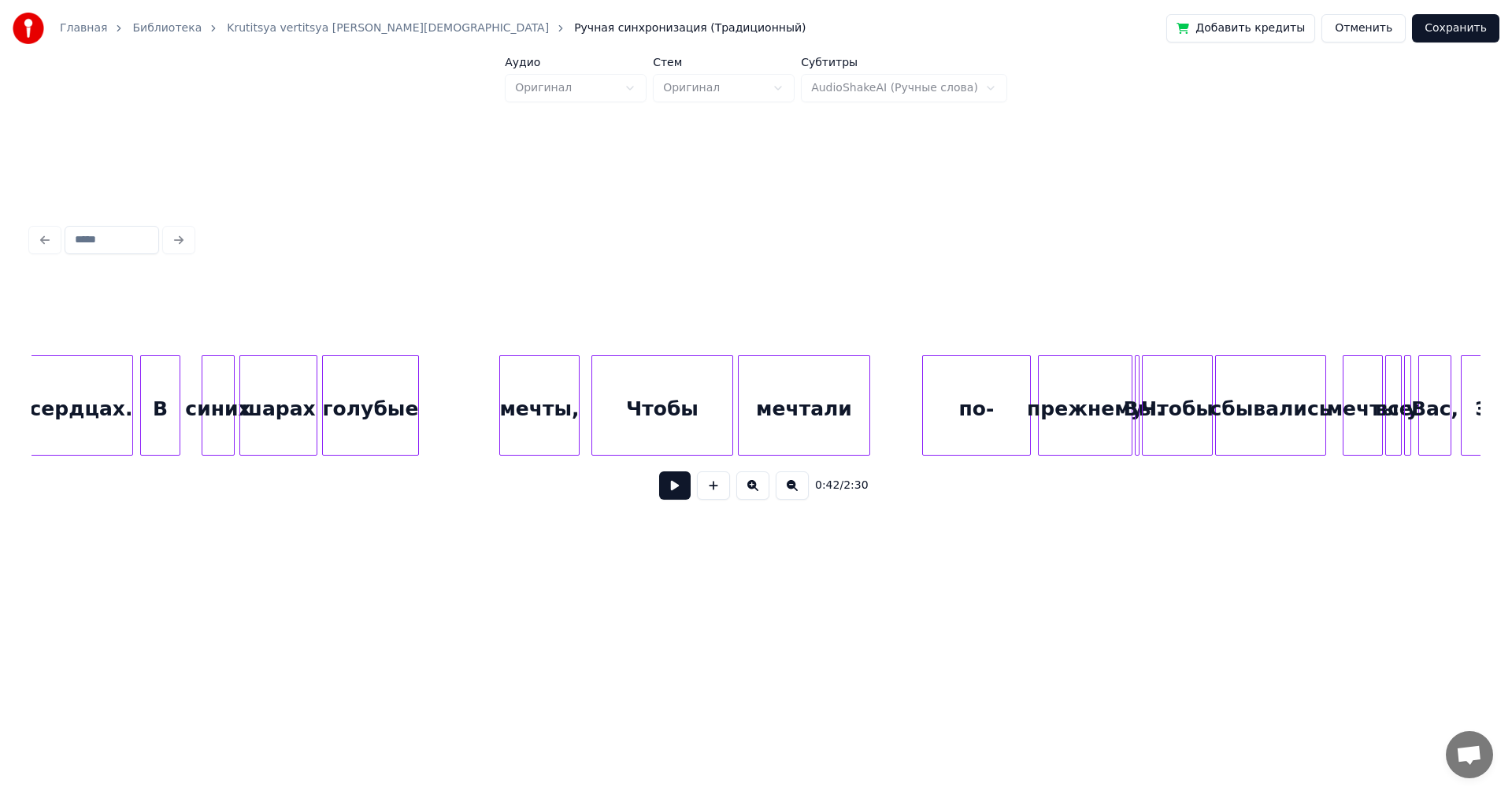
click at [789, 491] on button at bounding box center [792, 486] width 33 height 29
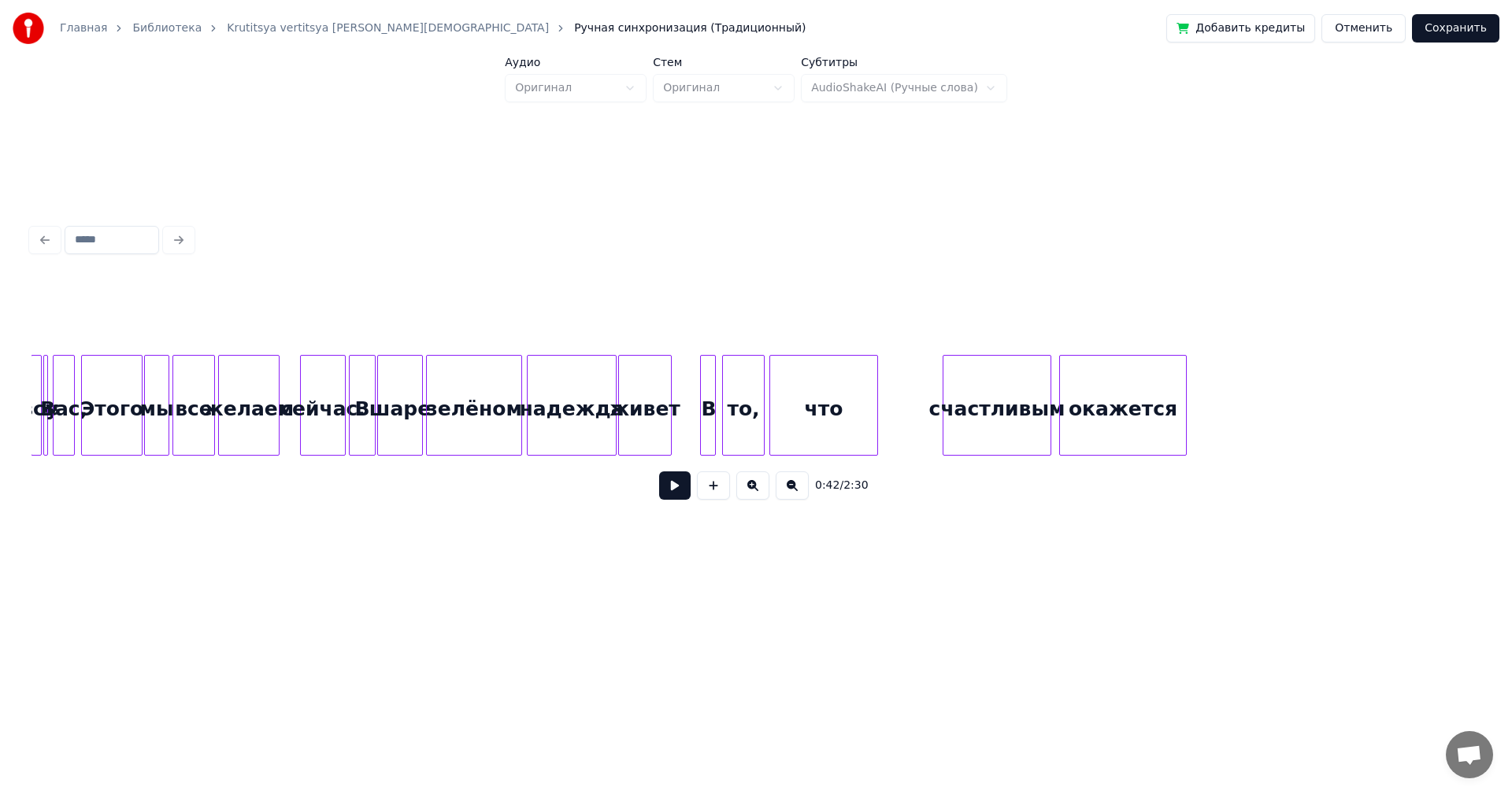
click at [789, 491] on button at bounding box center [792, 486] width 33 height 29
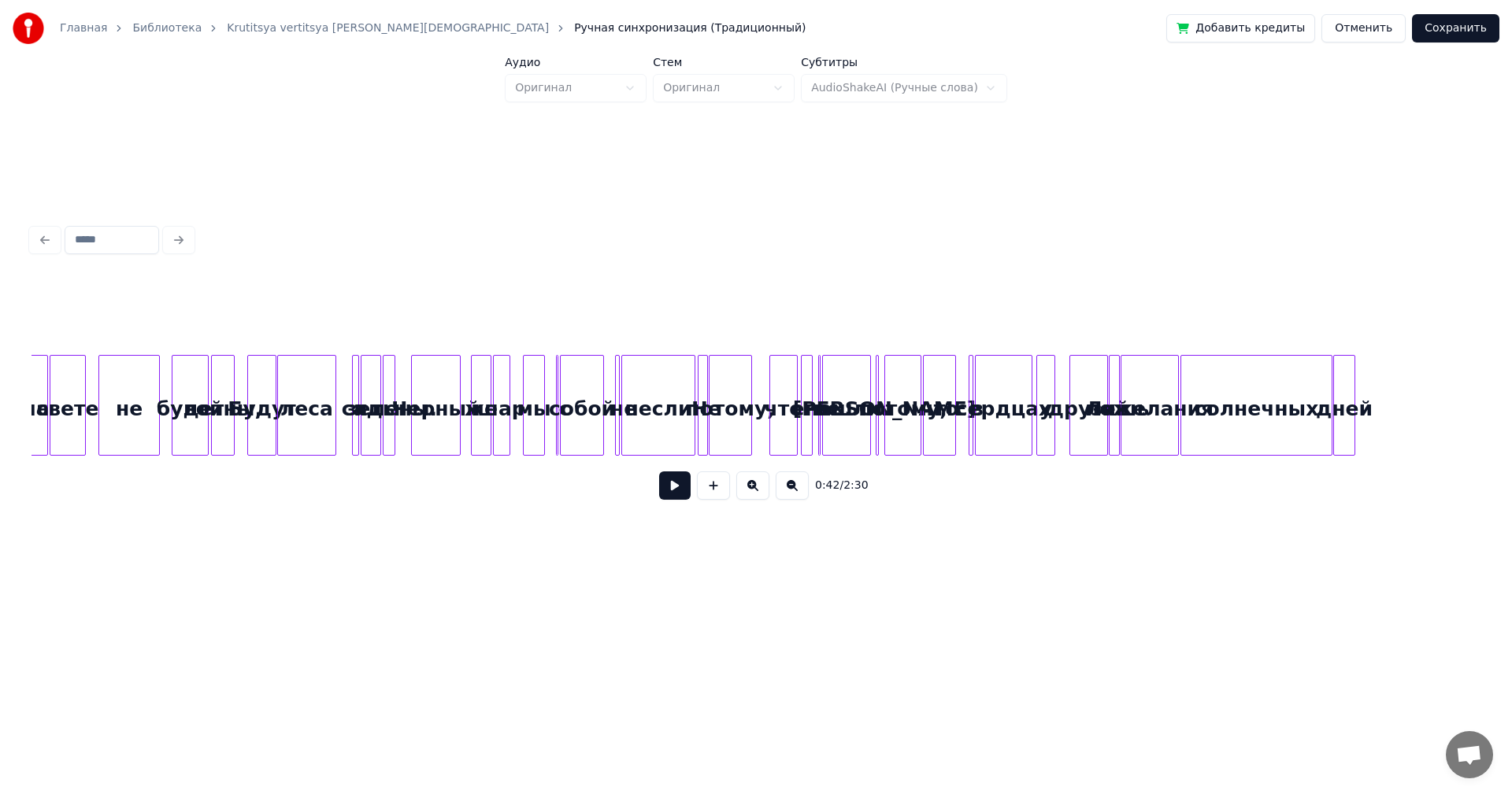
click at [789, 491] on button at bounding box center [792, 486] width 33 height 29
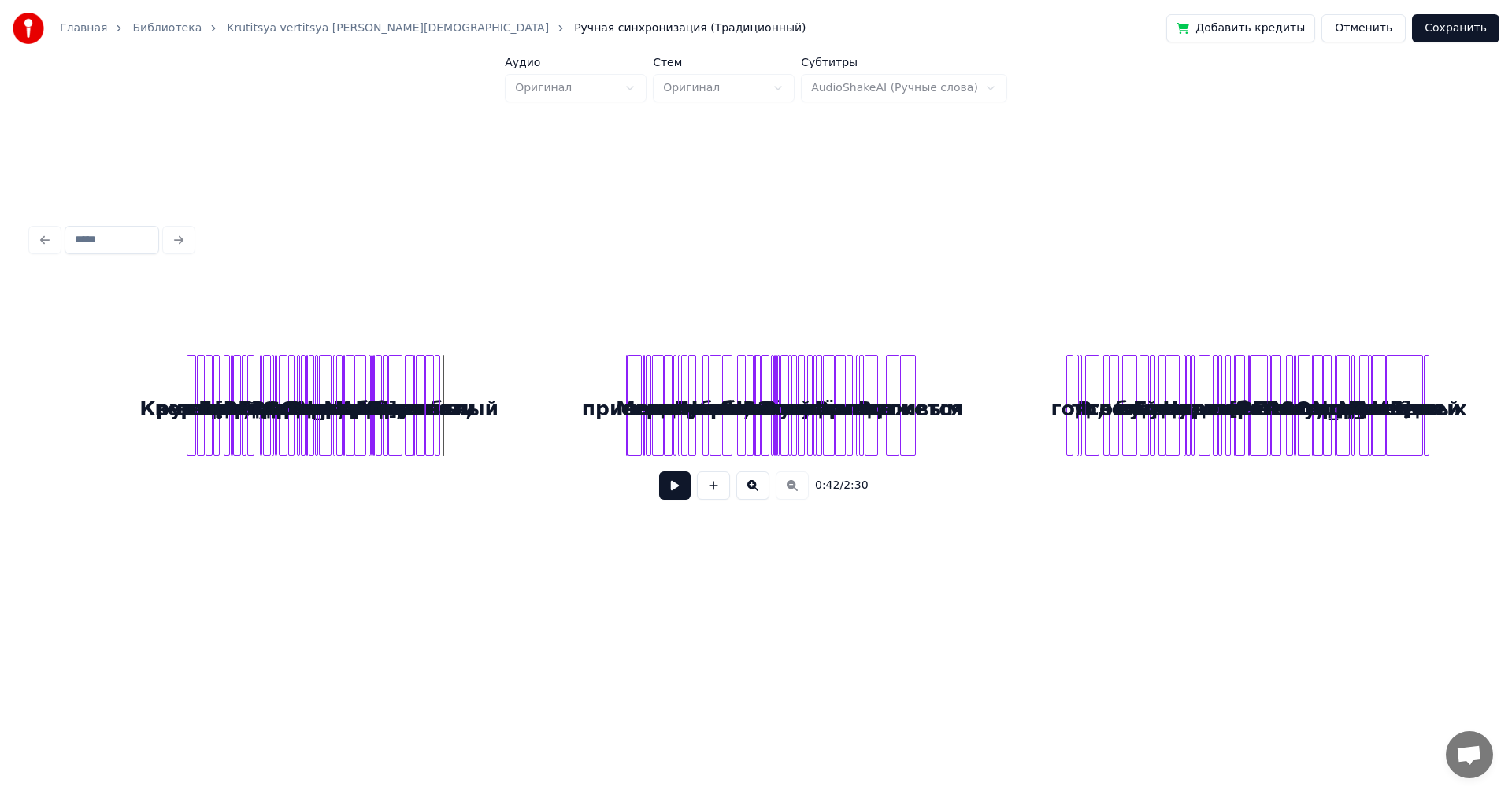
click at [442, 421] on div "пламенный" at bounding box center [434, 409] width 16 height 107
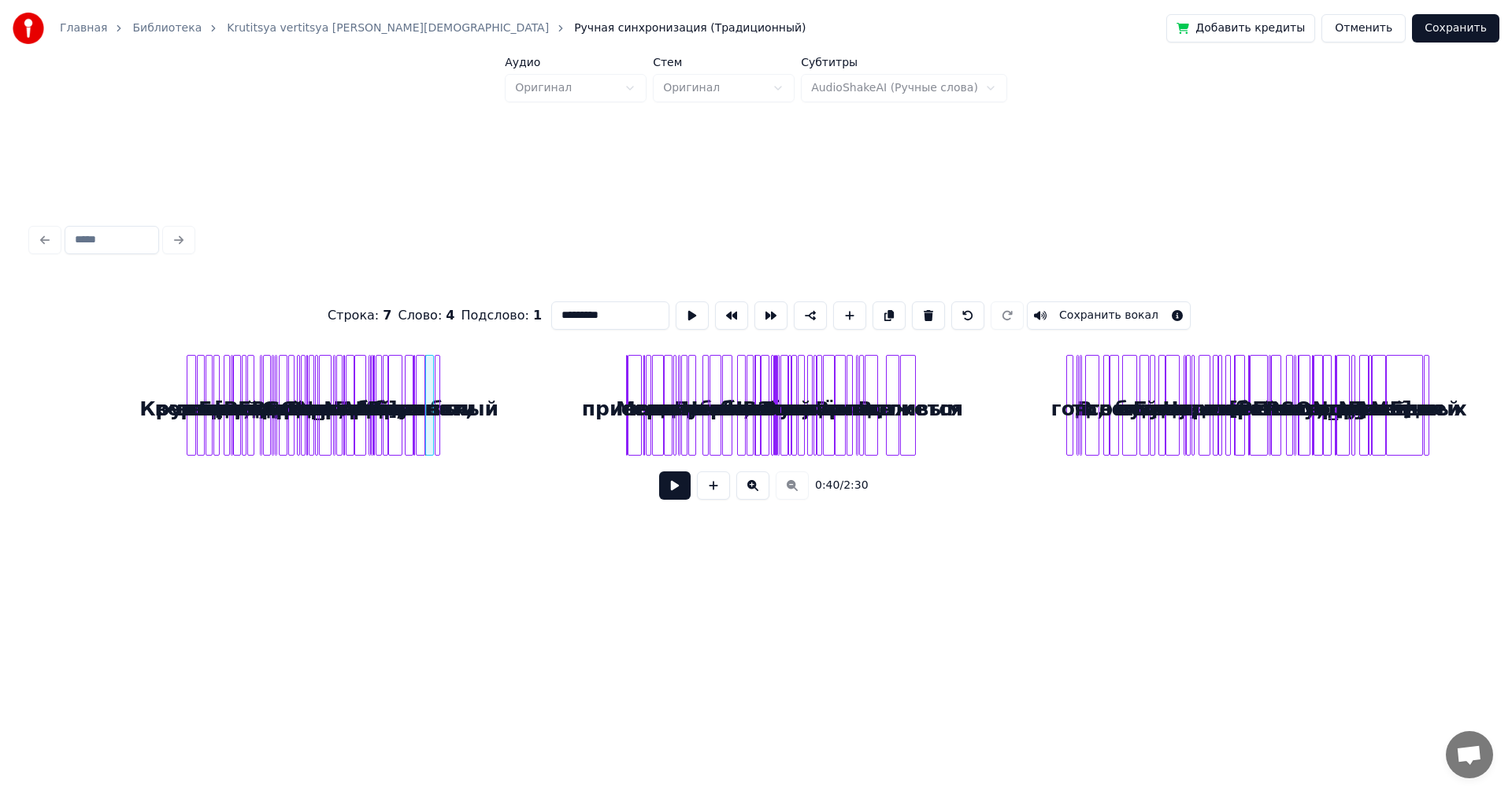
click at [663, 490] on button at bounding box center [675, 486] width 32 height 29
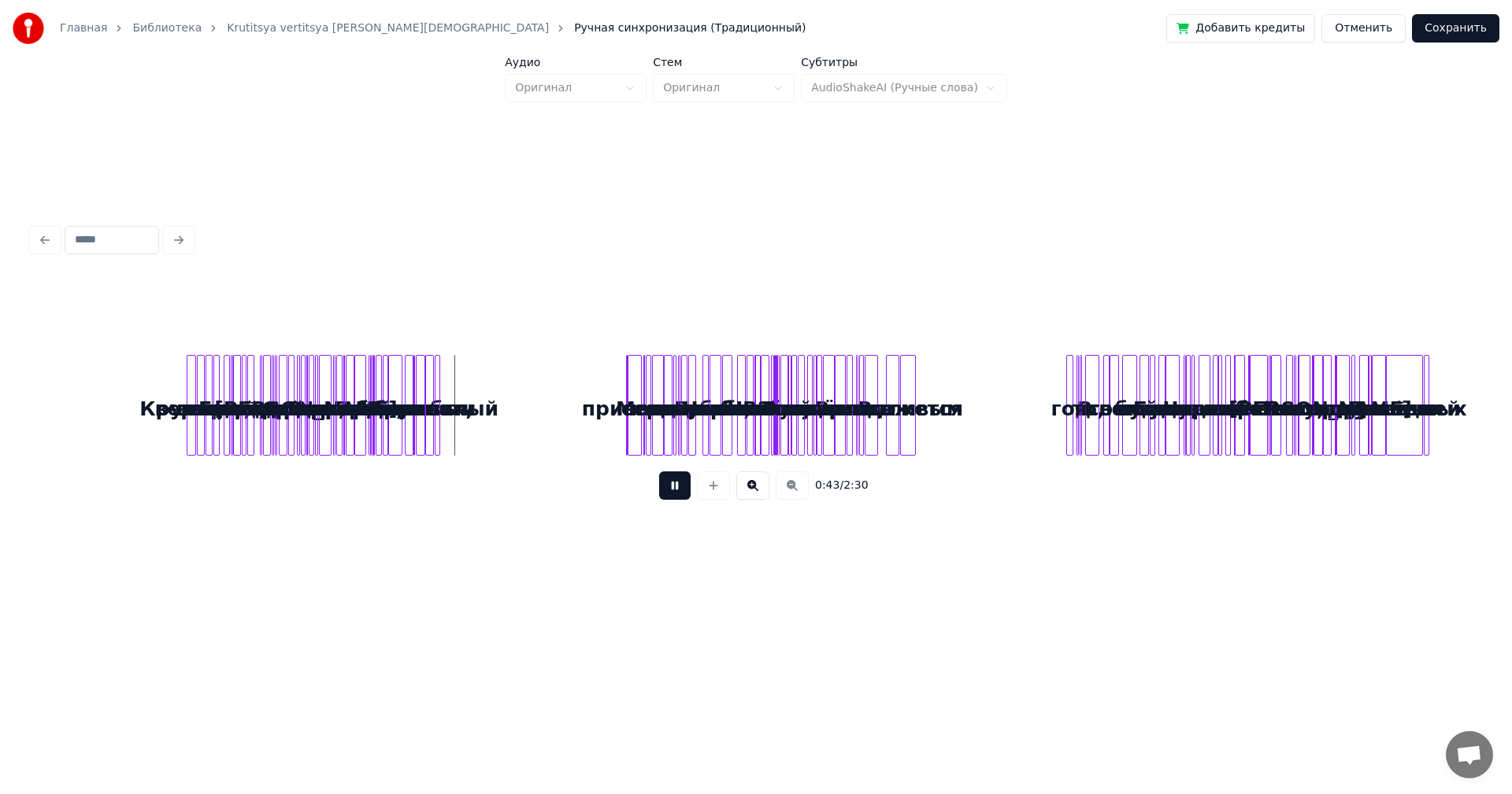
click at [760, 493] on button at bounding box center [753, 486] width 33 height 29
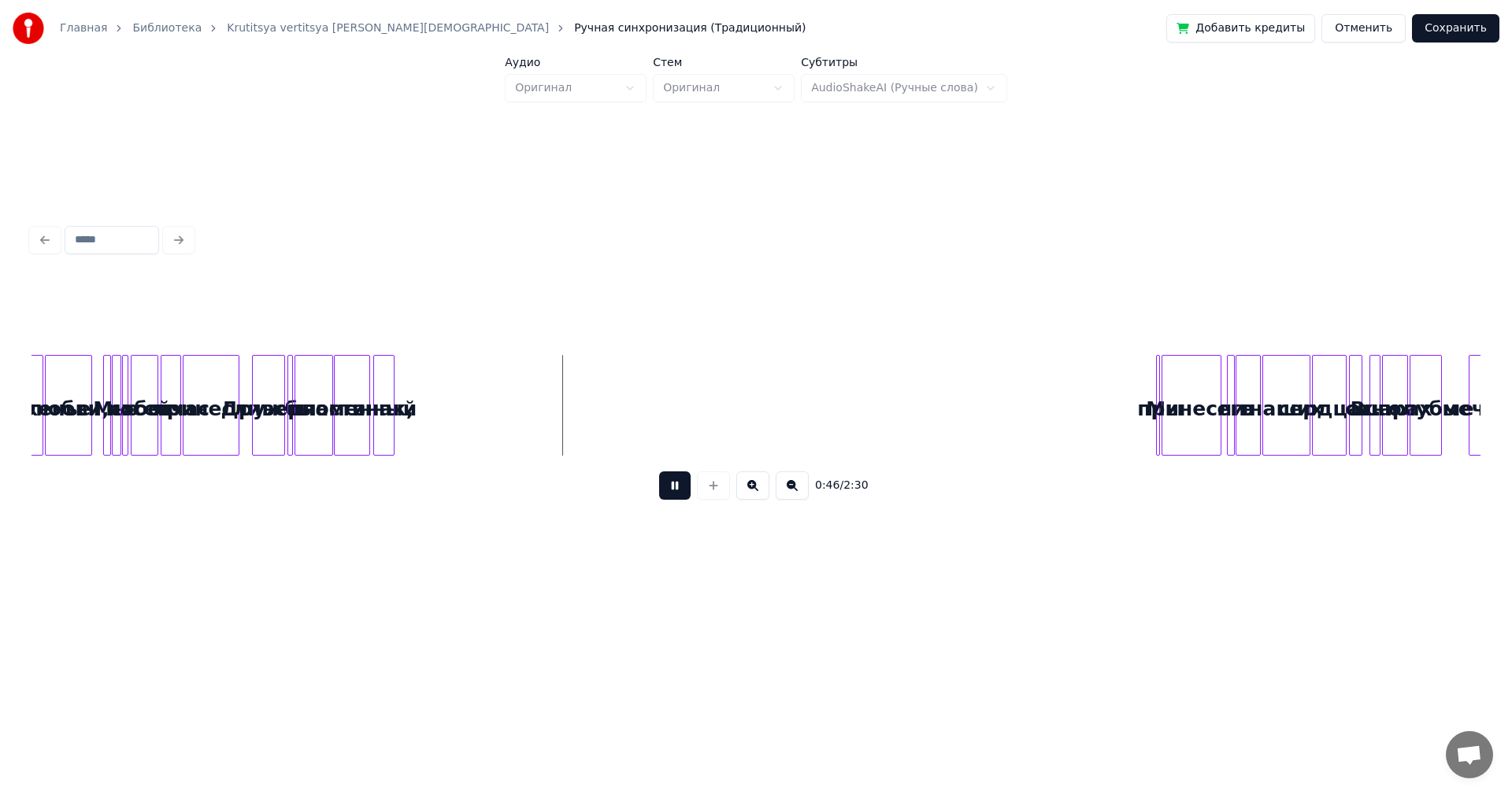
click at [669, 491] on button at bounding box center [675, 486] width 32 height 29
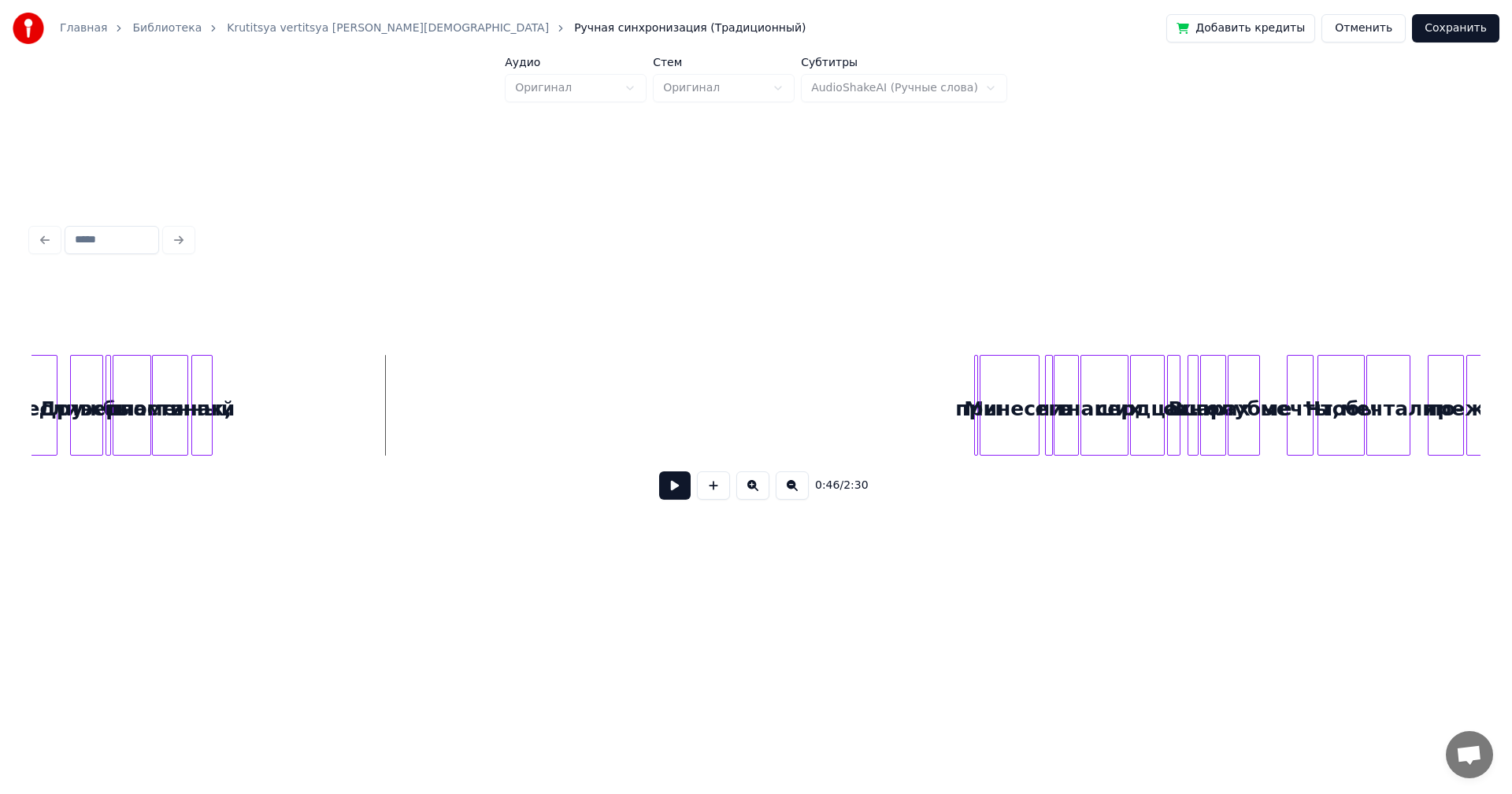
click at [704, 455] on div "принесли. Дружбы и верности пламенный знак, Мы принесли его в наших сердцах. В …" at bounding box center [756, 405] width 1449 height 101
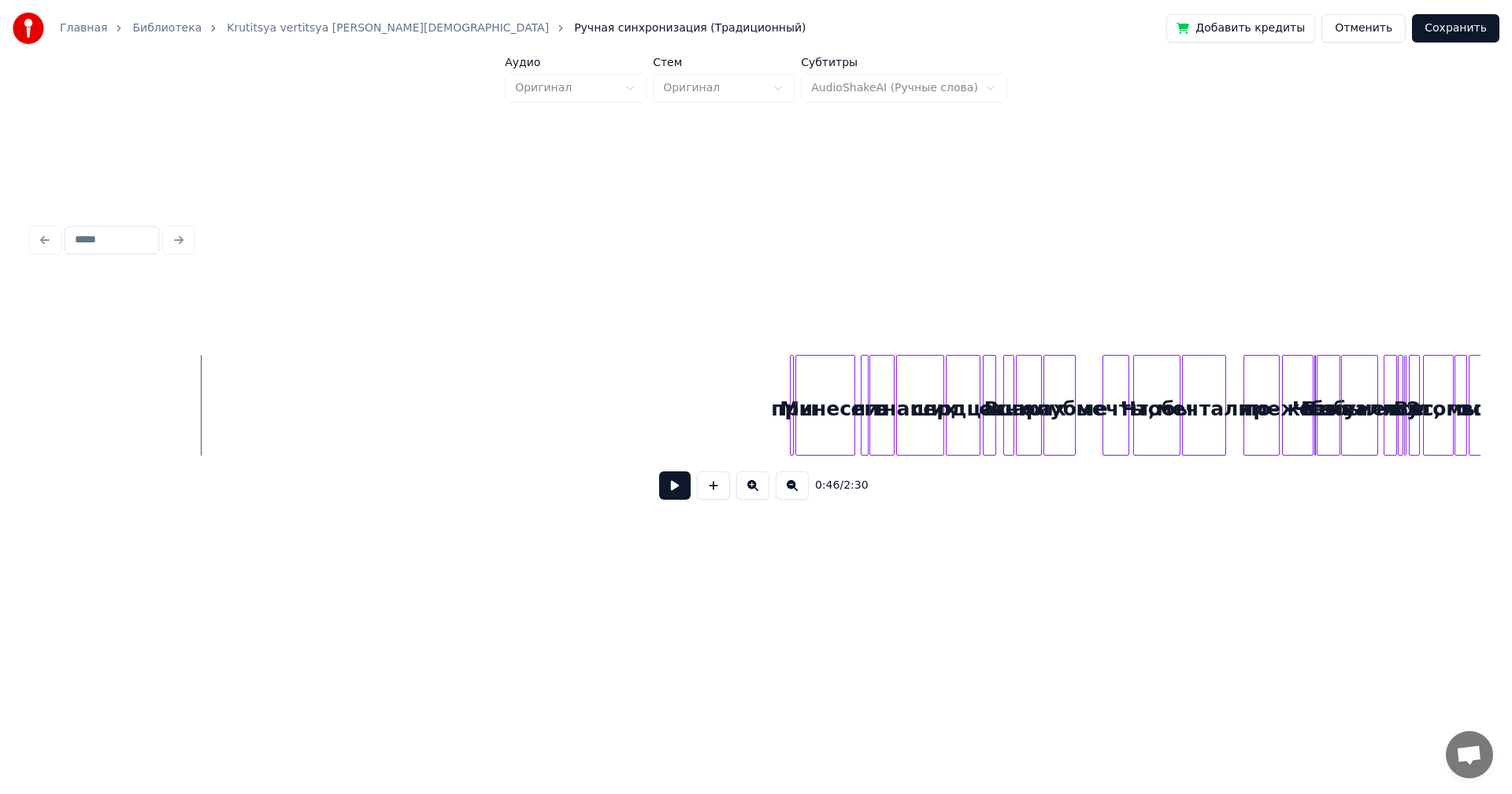
click at [790, 402] on div at bounding box center [791, 405] width 5 height 99
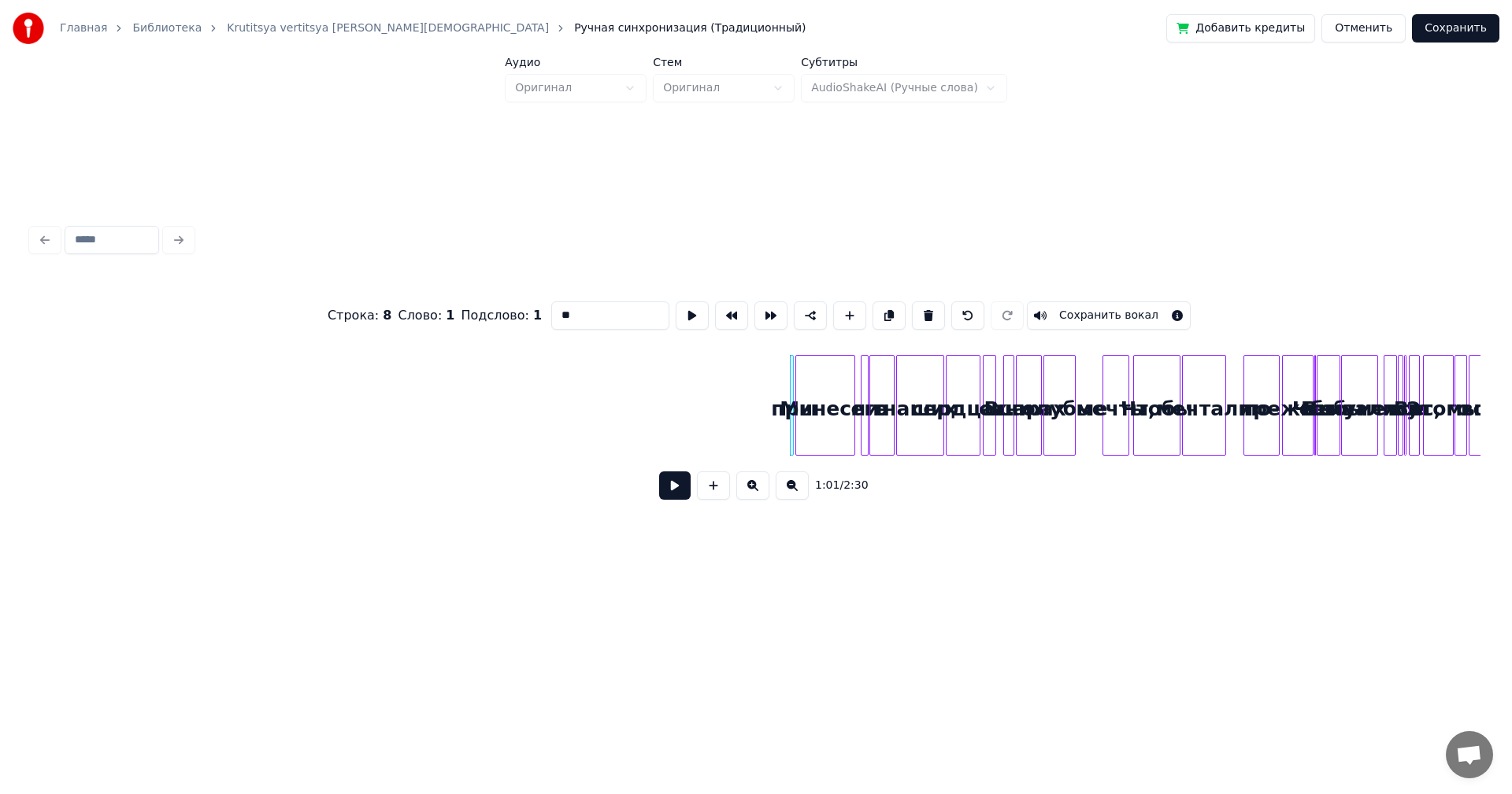
click at [748, 493] on button at bounding box center [753, 486] width 33 height 29
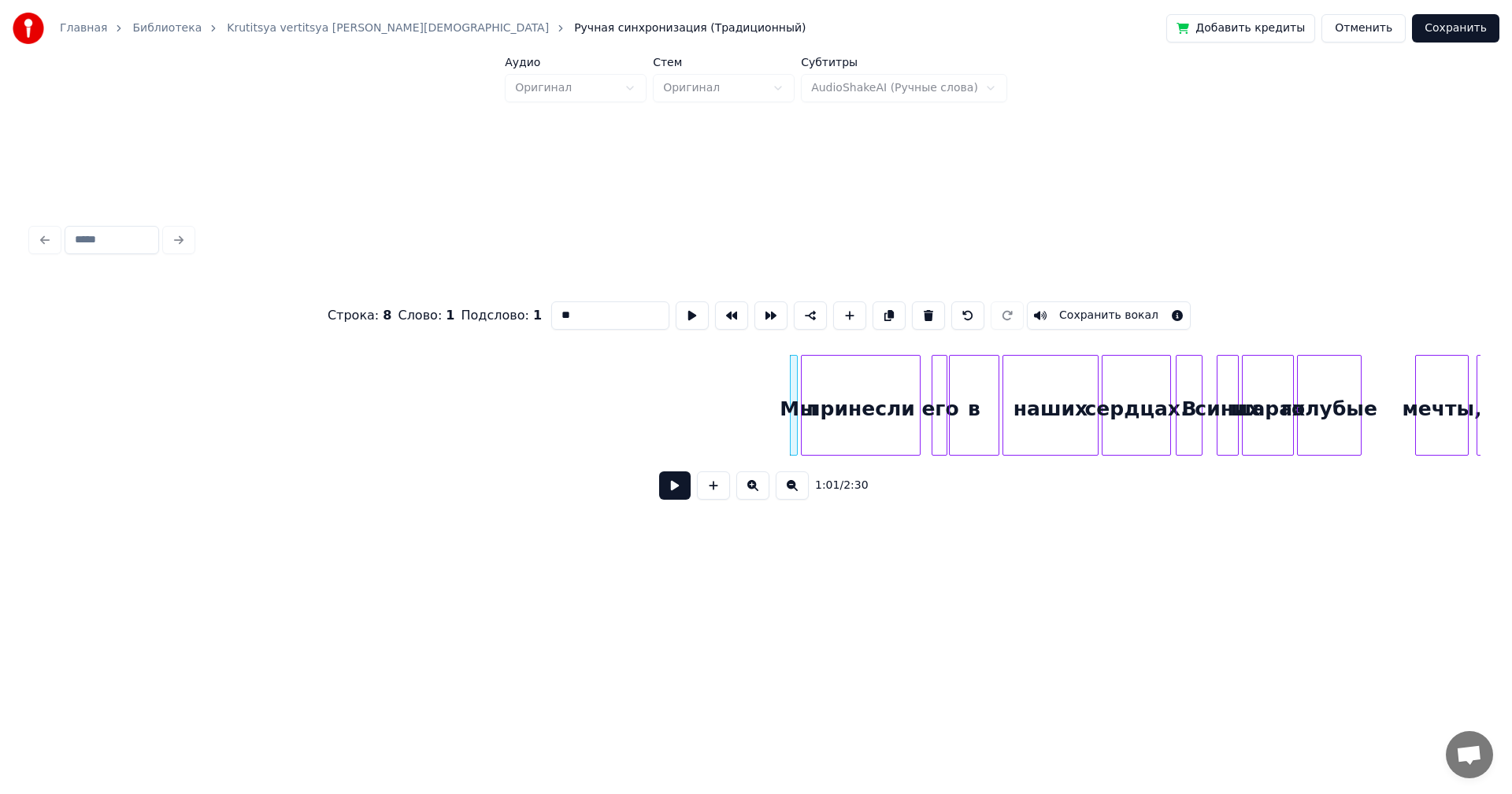
click at [748, 493] on button at bounding box center [753, 486] width 33 height 29
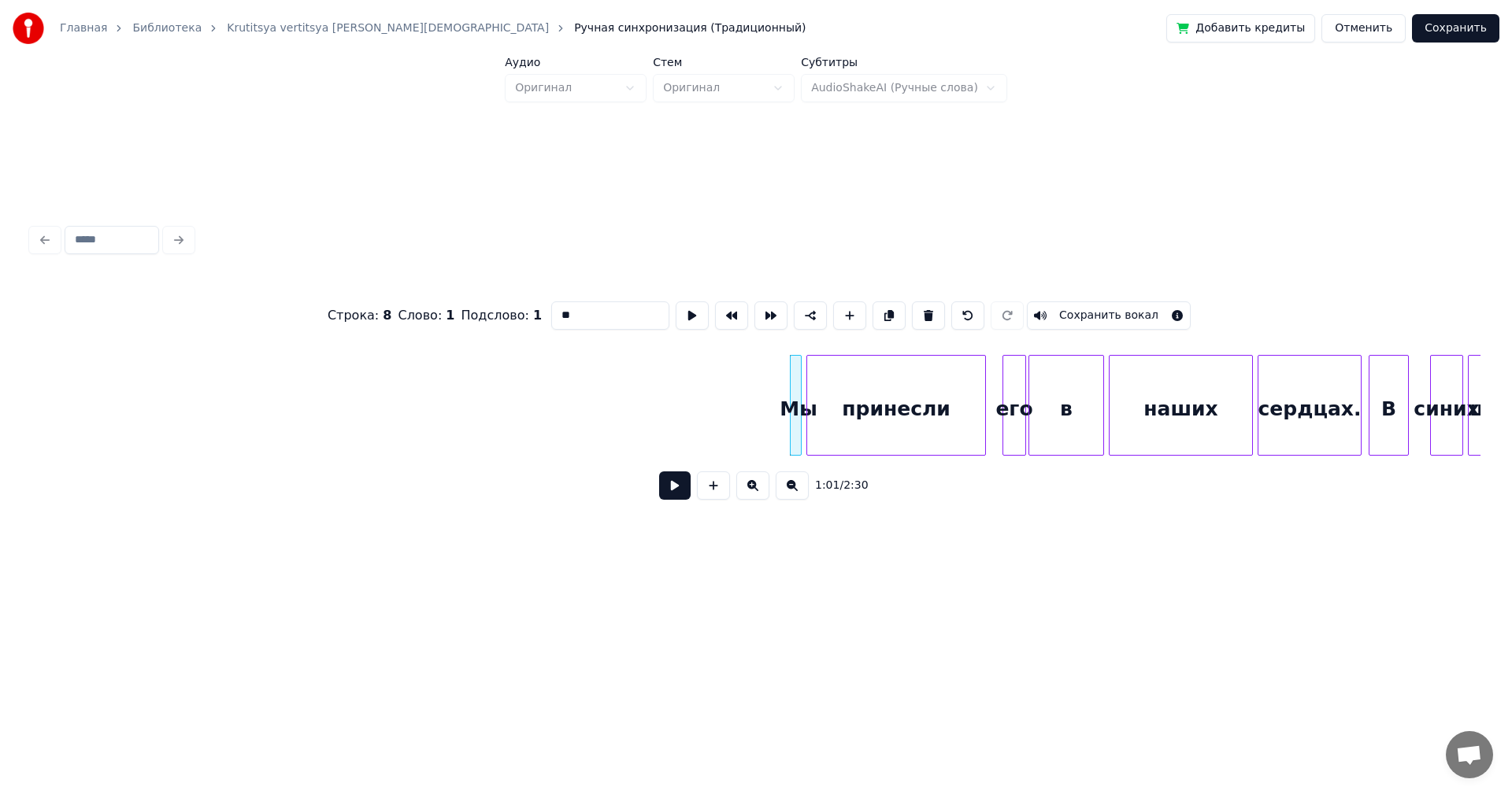
click at [748, 493] on button at bounding box center [753, 486] width 33 height 29
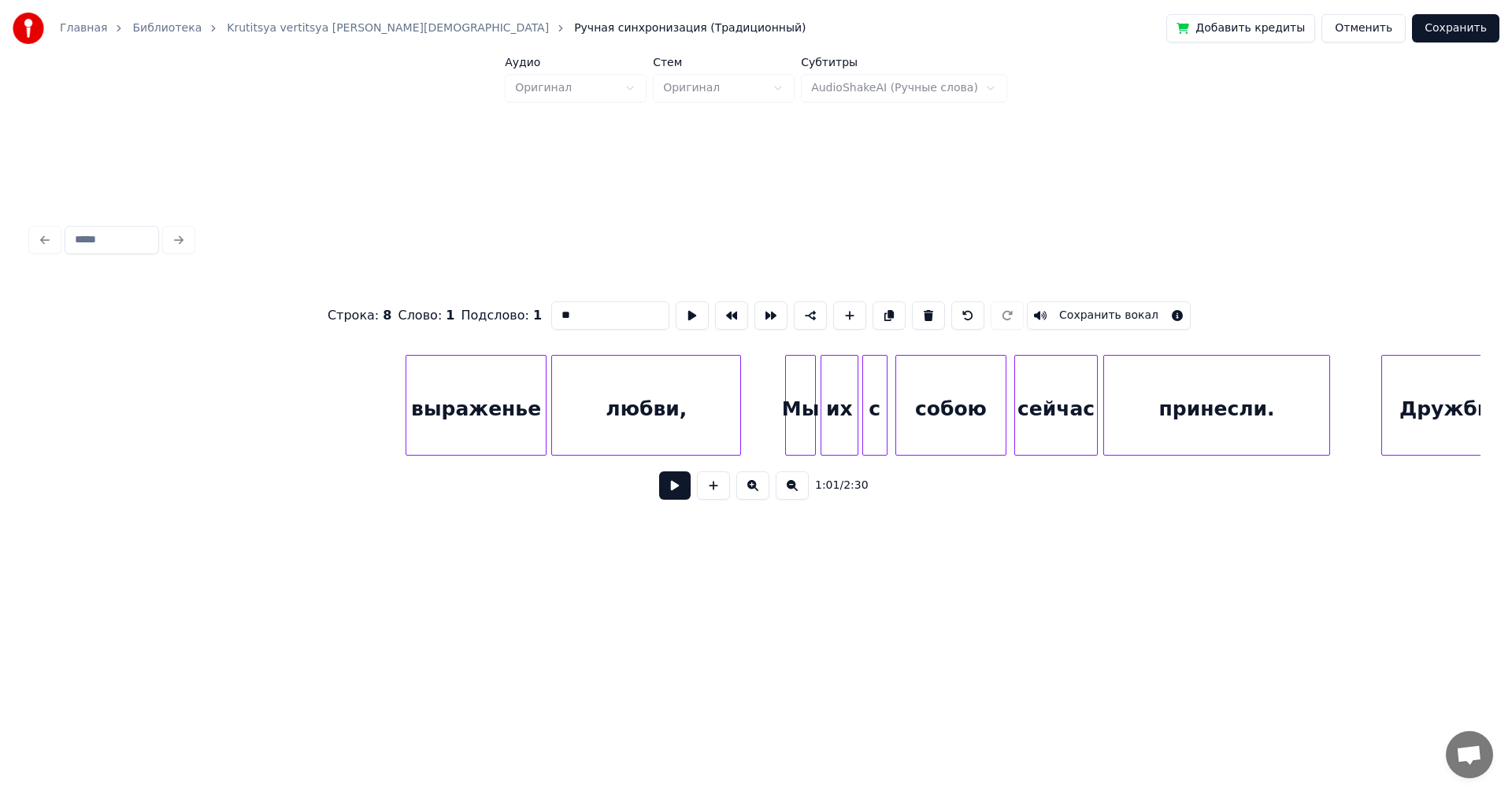
scroll to position [0, 5268]
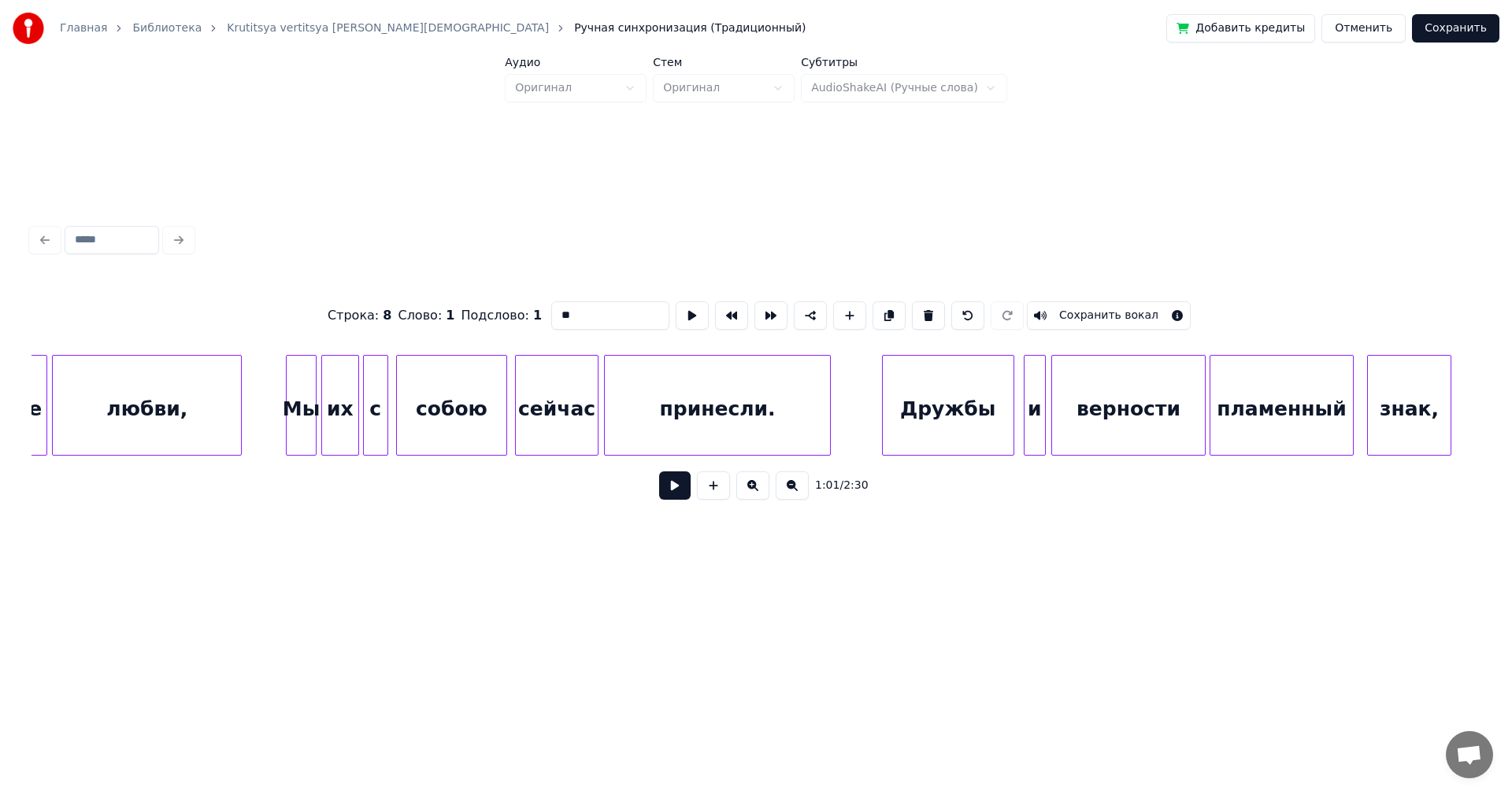
click at [799, 497] on button at bounding box center [792, 486] width 33 height 29
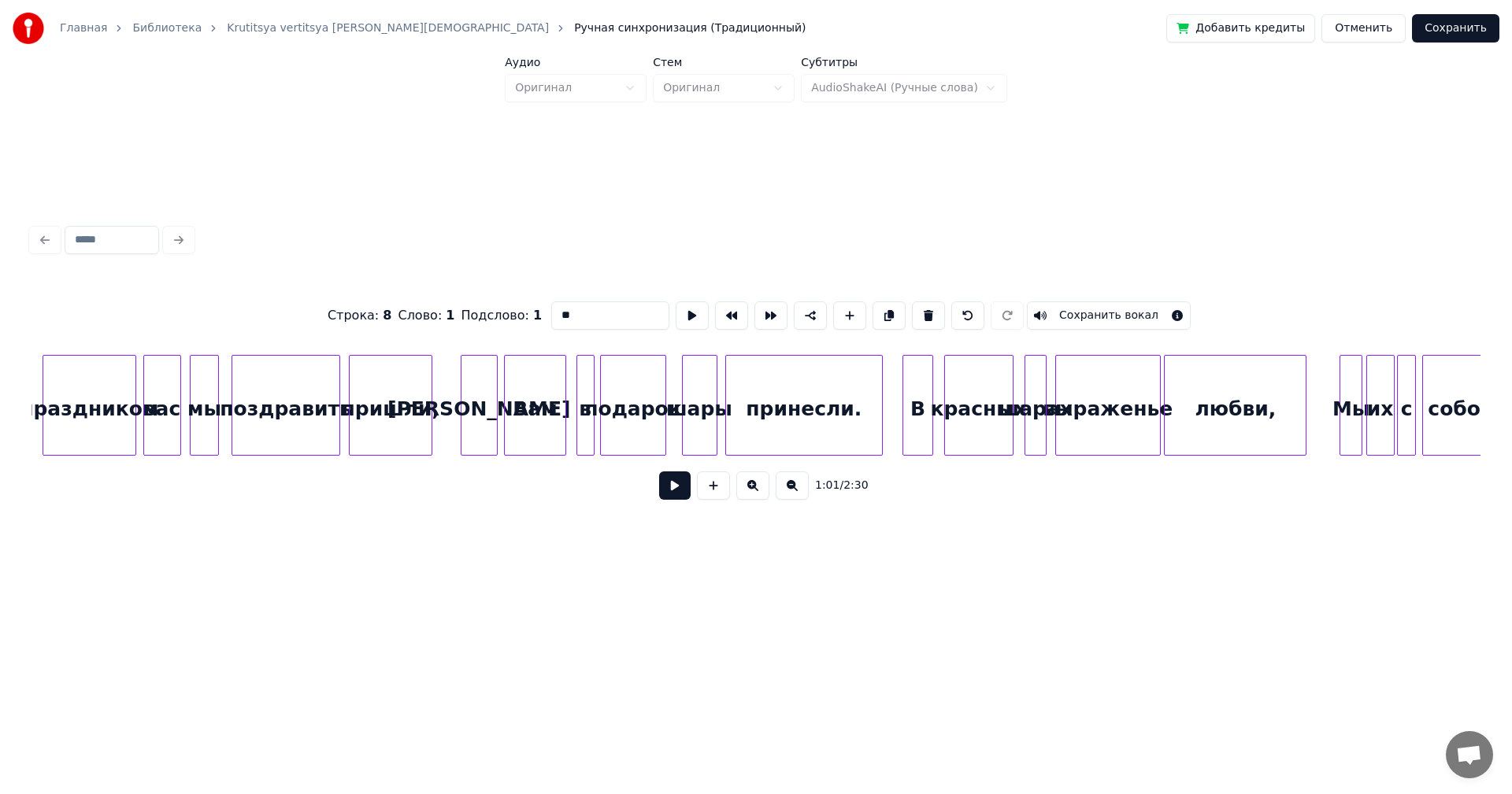
click at [799, 497] on button at bounding box center [792, 486] width 33 height 29
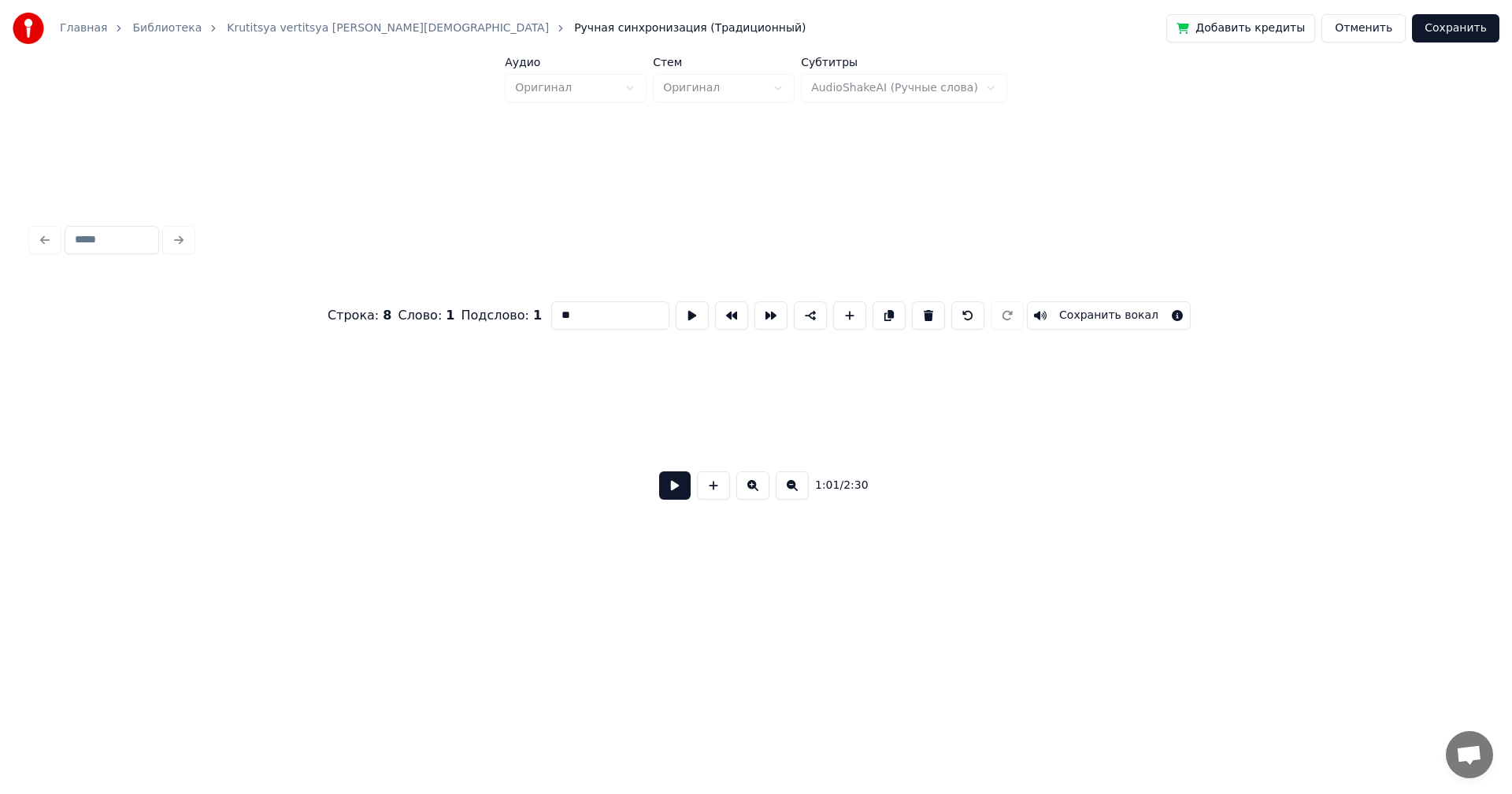
scroll to position [0, 399]
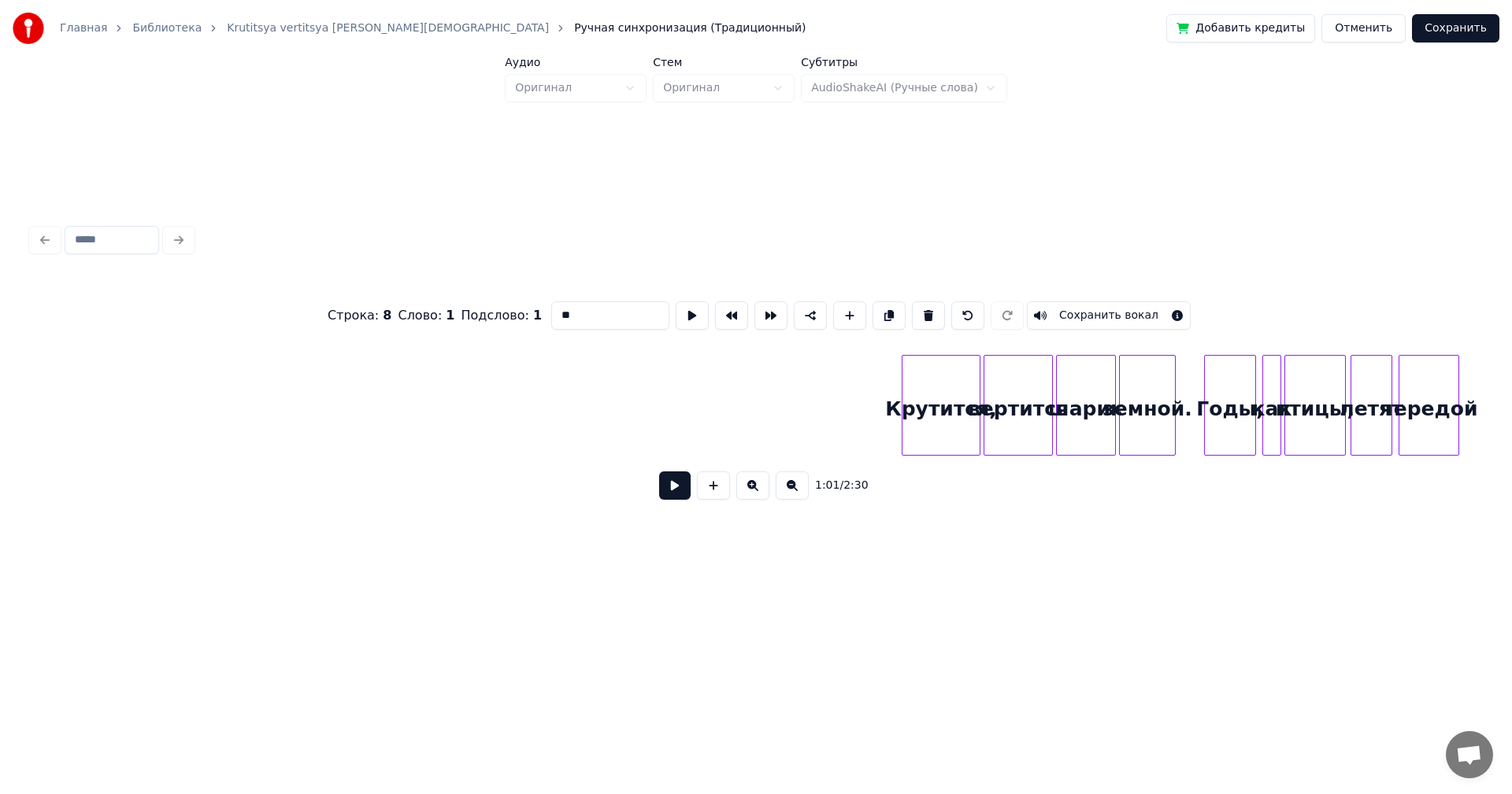
click at [799, 497] on button at bounding box center [792, 486] width 33 height 29
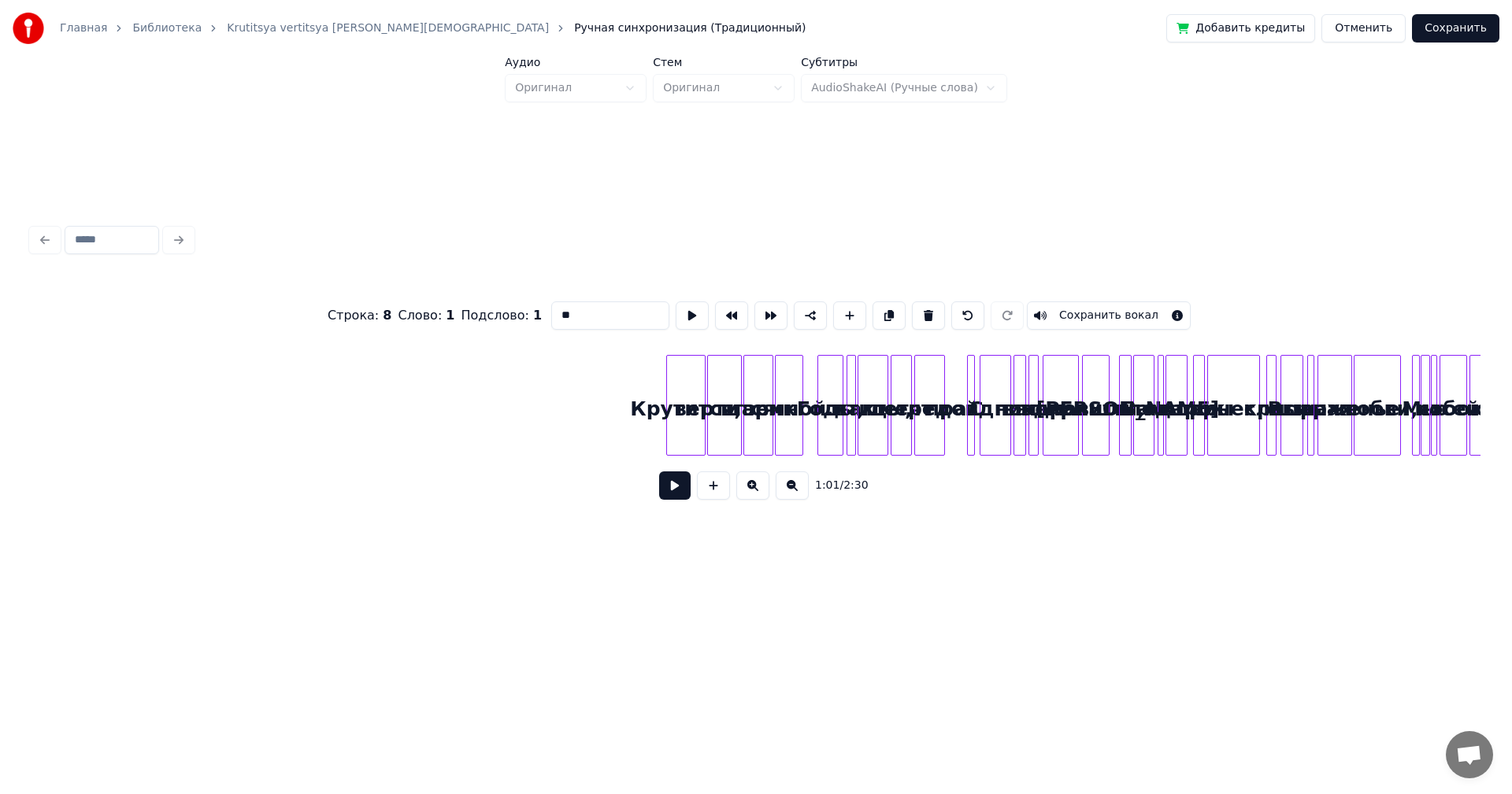
click at [799, 497] on button at bounding box center [792, 486] width 33 height 29
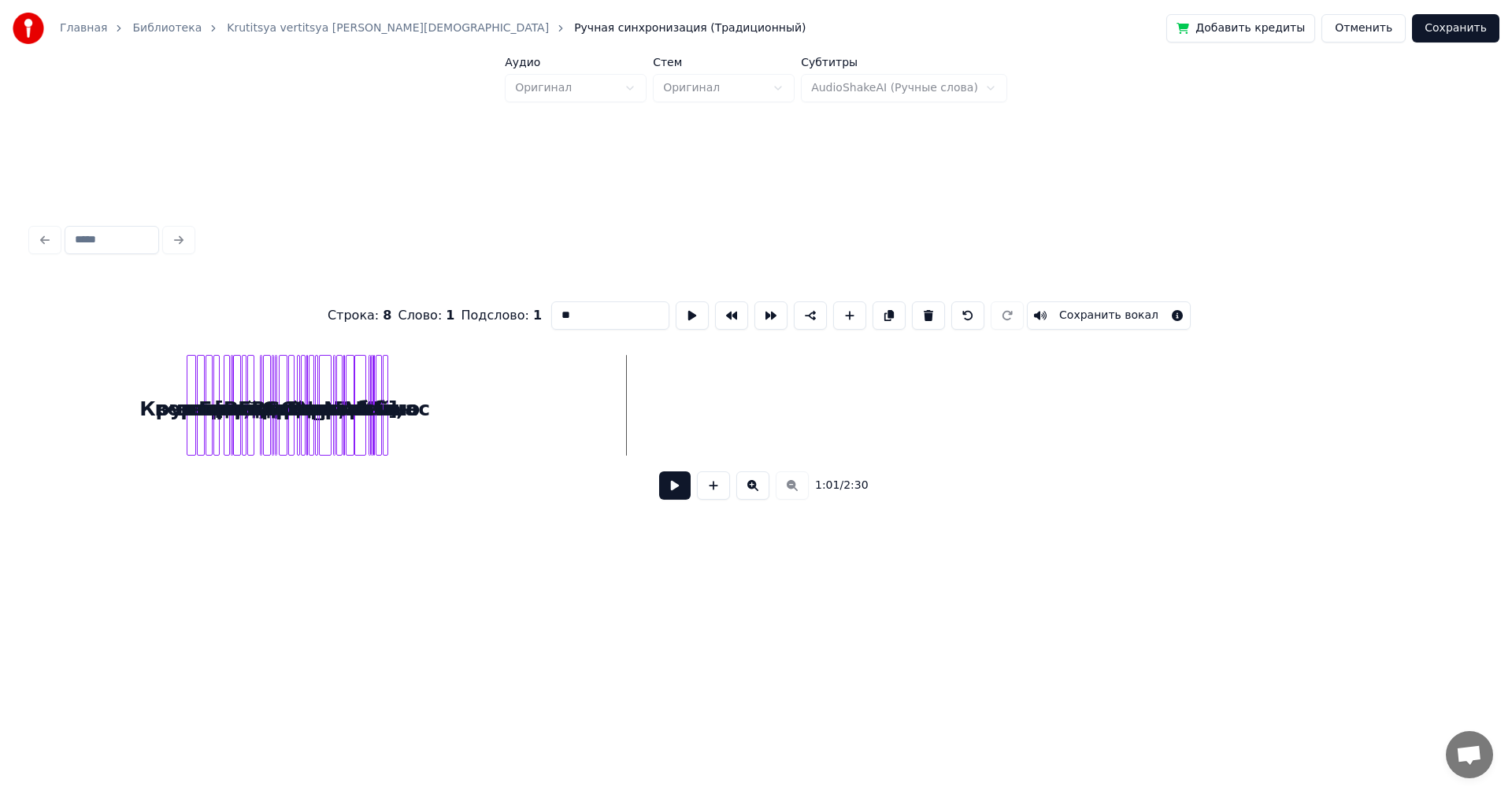
click at [773, 491] on div "1:01 / 2:30" at bounding box center [756, 486] width 1424 height 34
click at [777, 491] on div "1:01 / 2:30" at bounding box center [756, 486] width 1424 height 34
click at [715, 494] on button at bounding box center [713, 486] width 33 height 29
type input "**"
click at [715, 494] on button at bounding box center [713, 486] width 33 height 29
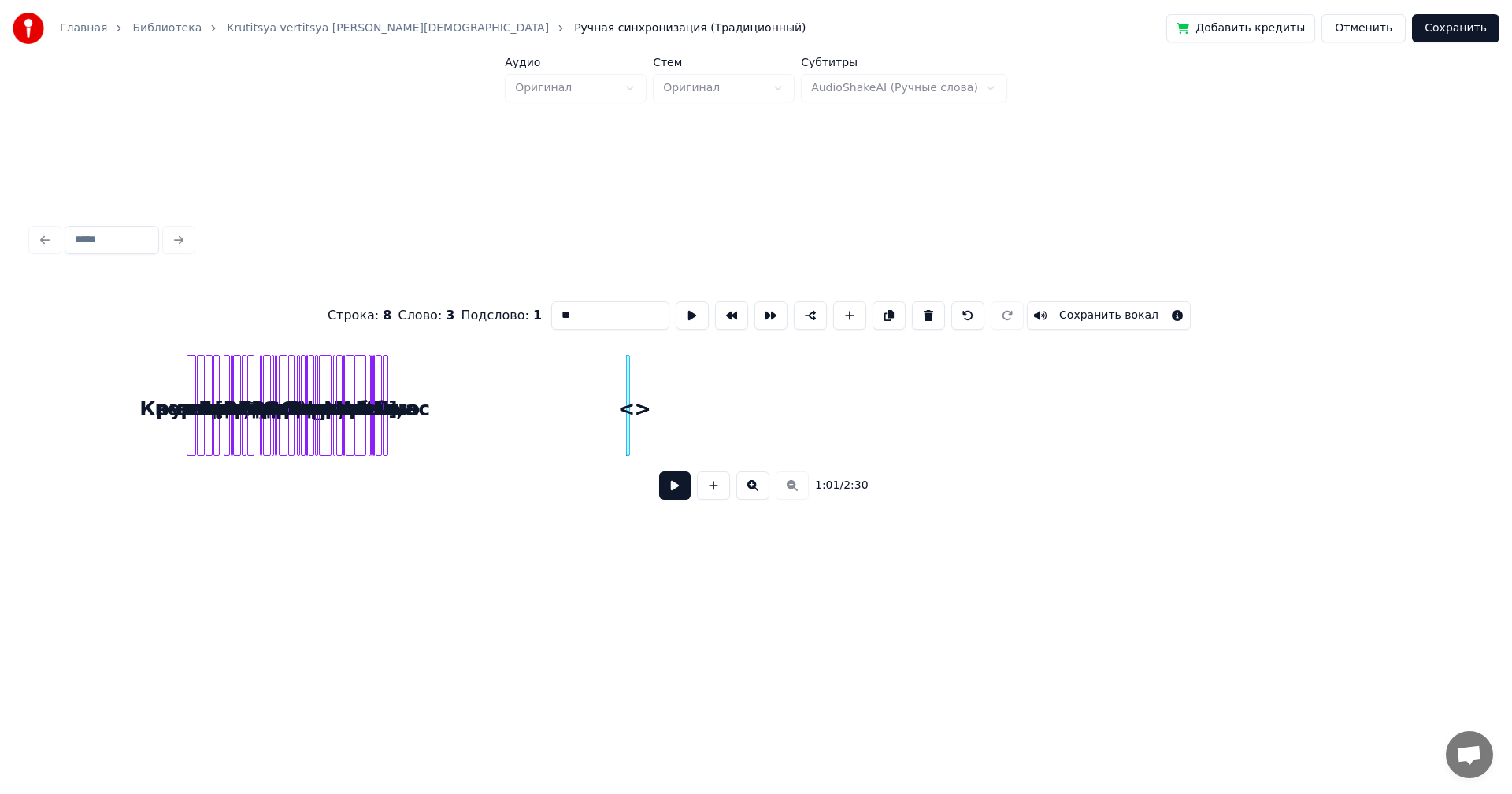
click at [715, 494] on button at bounding box center [713, 486] width 33 height 29
click at [754, 483] on button at bounding box center [753, 486] width 33 height 29
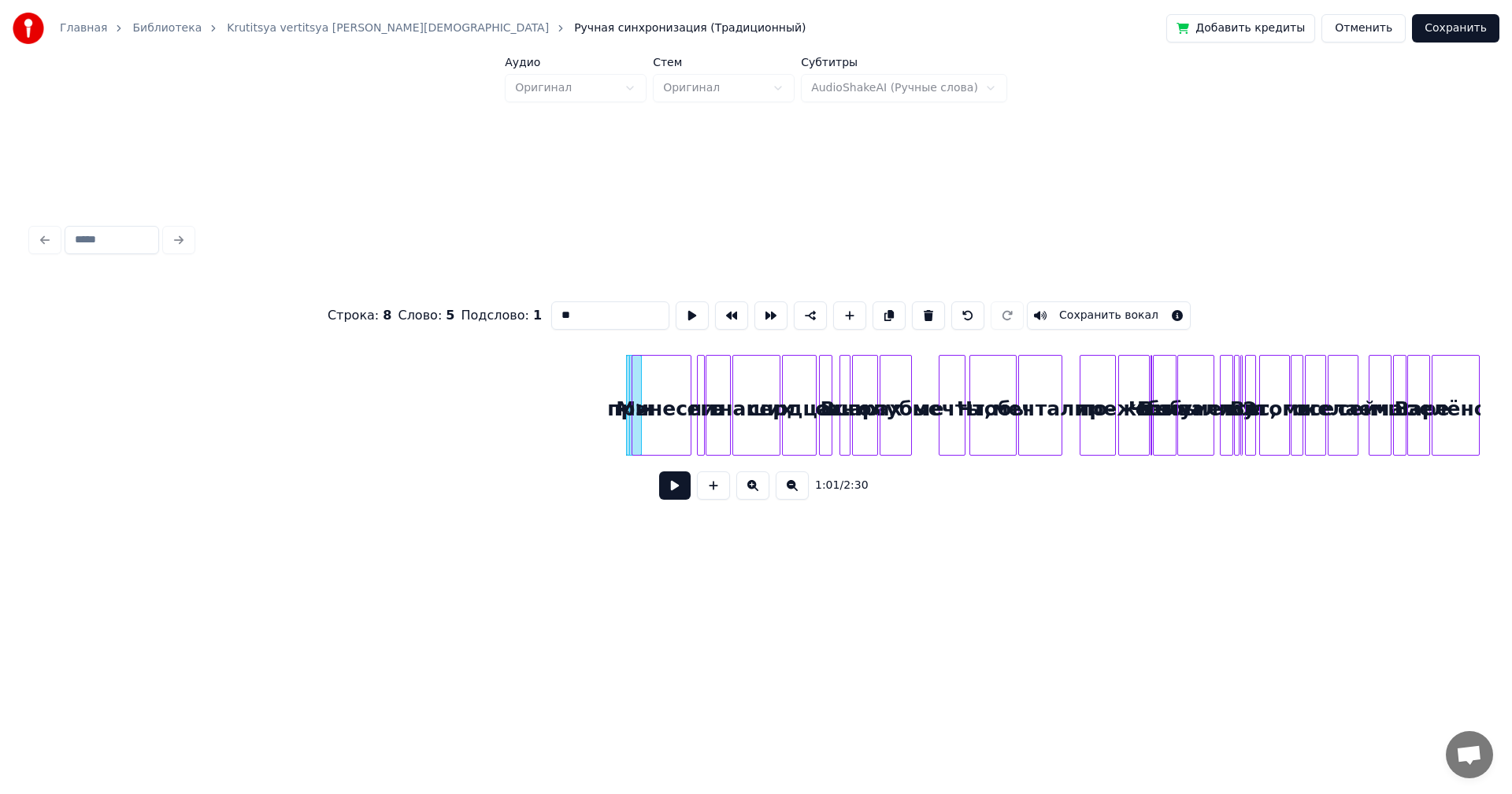
click at [754, 482] on button at bounding box center [753, 486] width 33 height 29
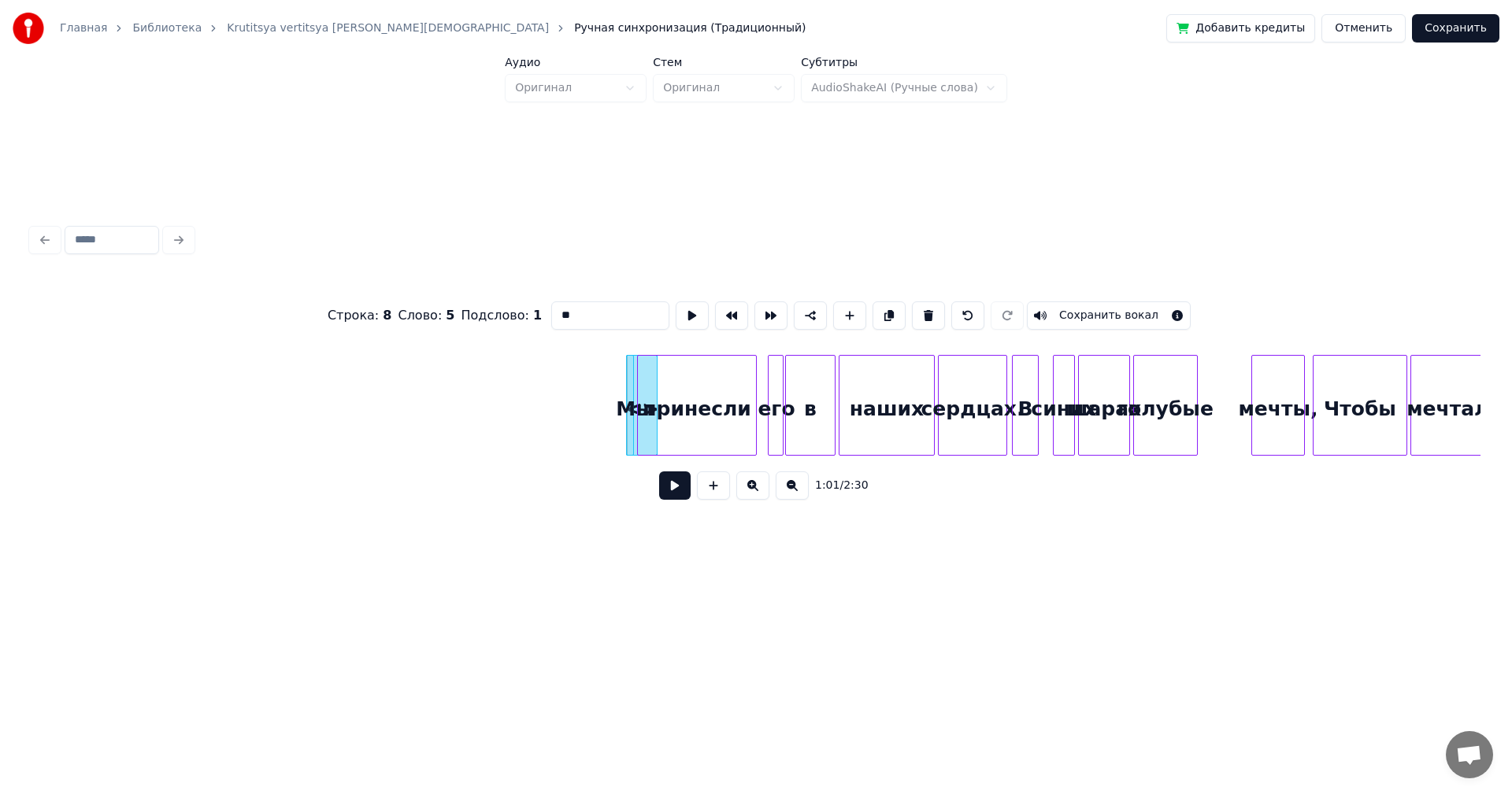
click at [754, 482] on button at bounding box center [753, 486] width 33 height 29
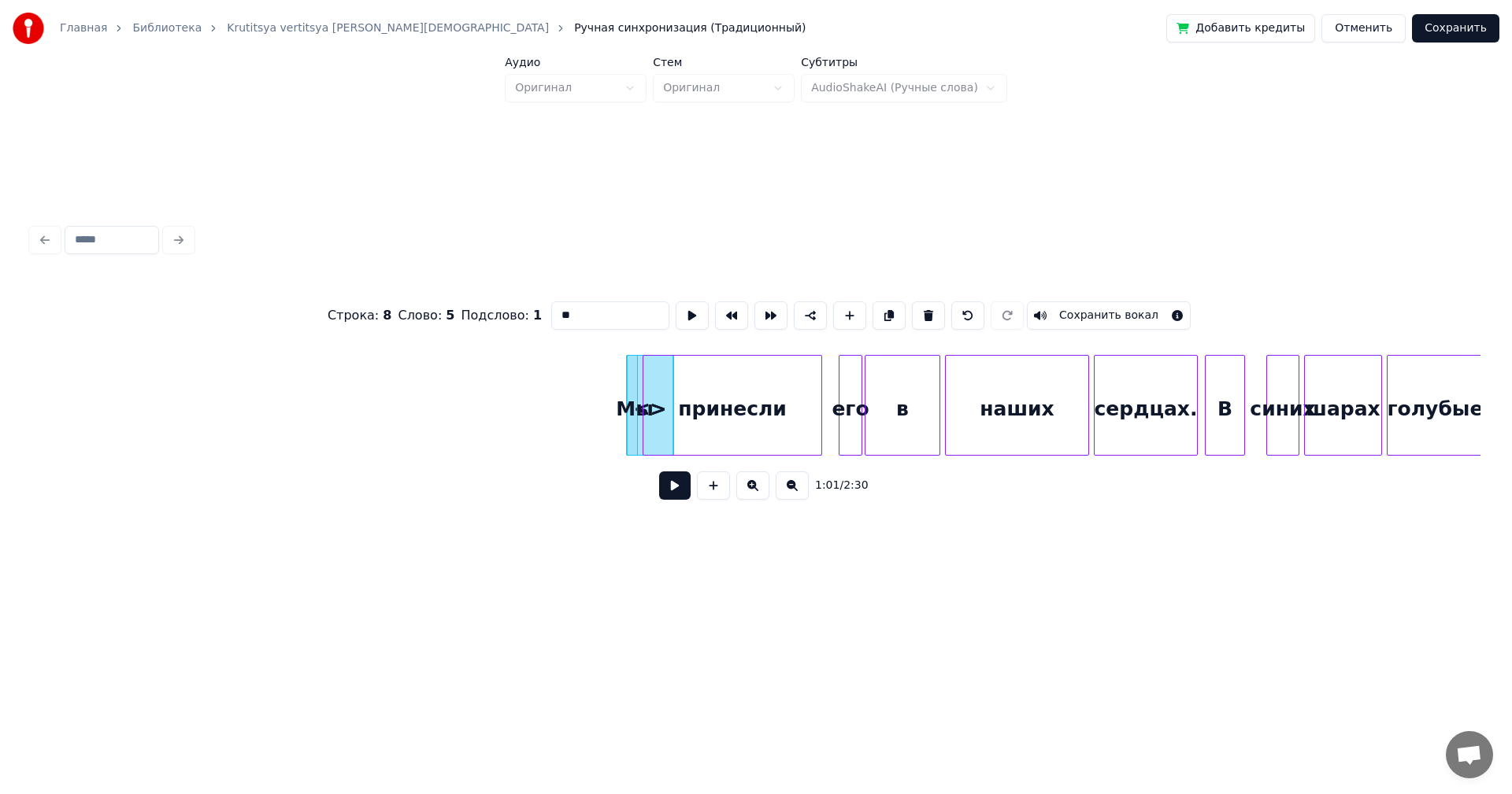
click at [754, 482] on button at bounding box center [753, 486] width 33 height 29
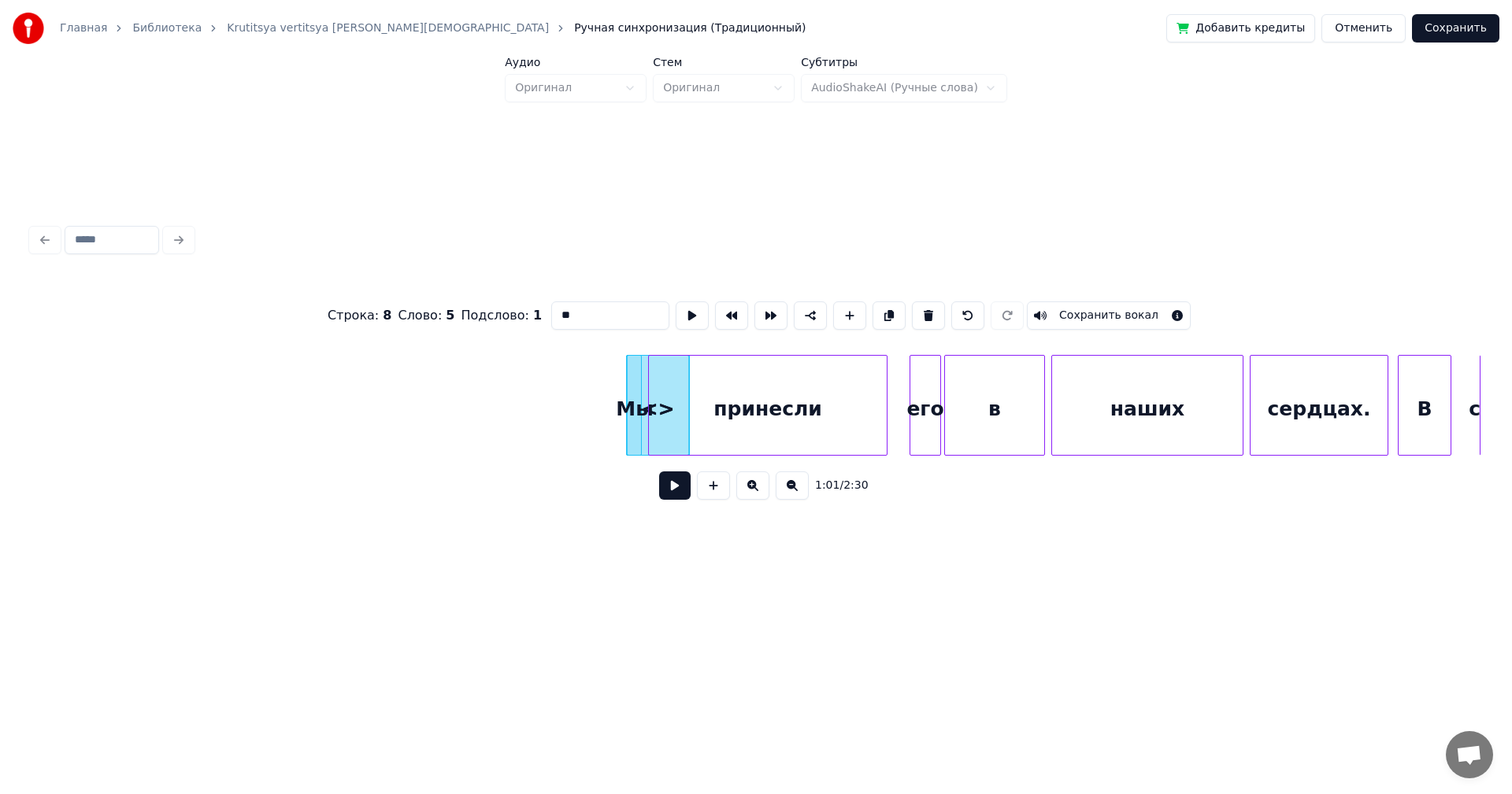
click at [754, 482] on button at bounding box center [753, 486] width 33 height 29
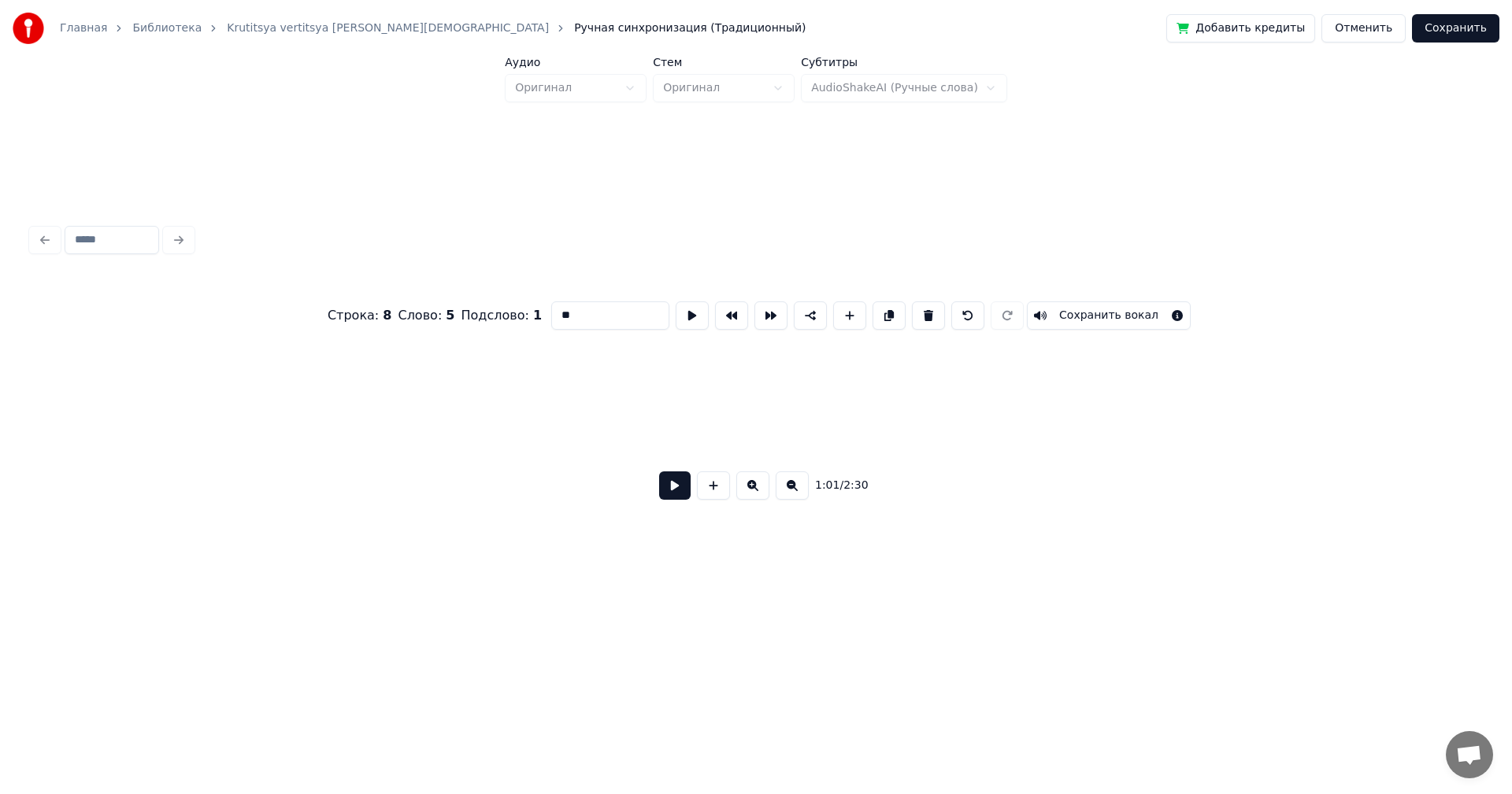
click at [754, 482] on button at bounding box center [753, 486] width 33 height 29
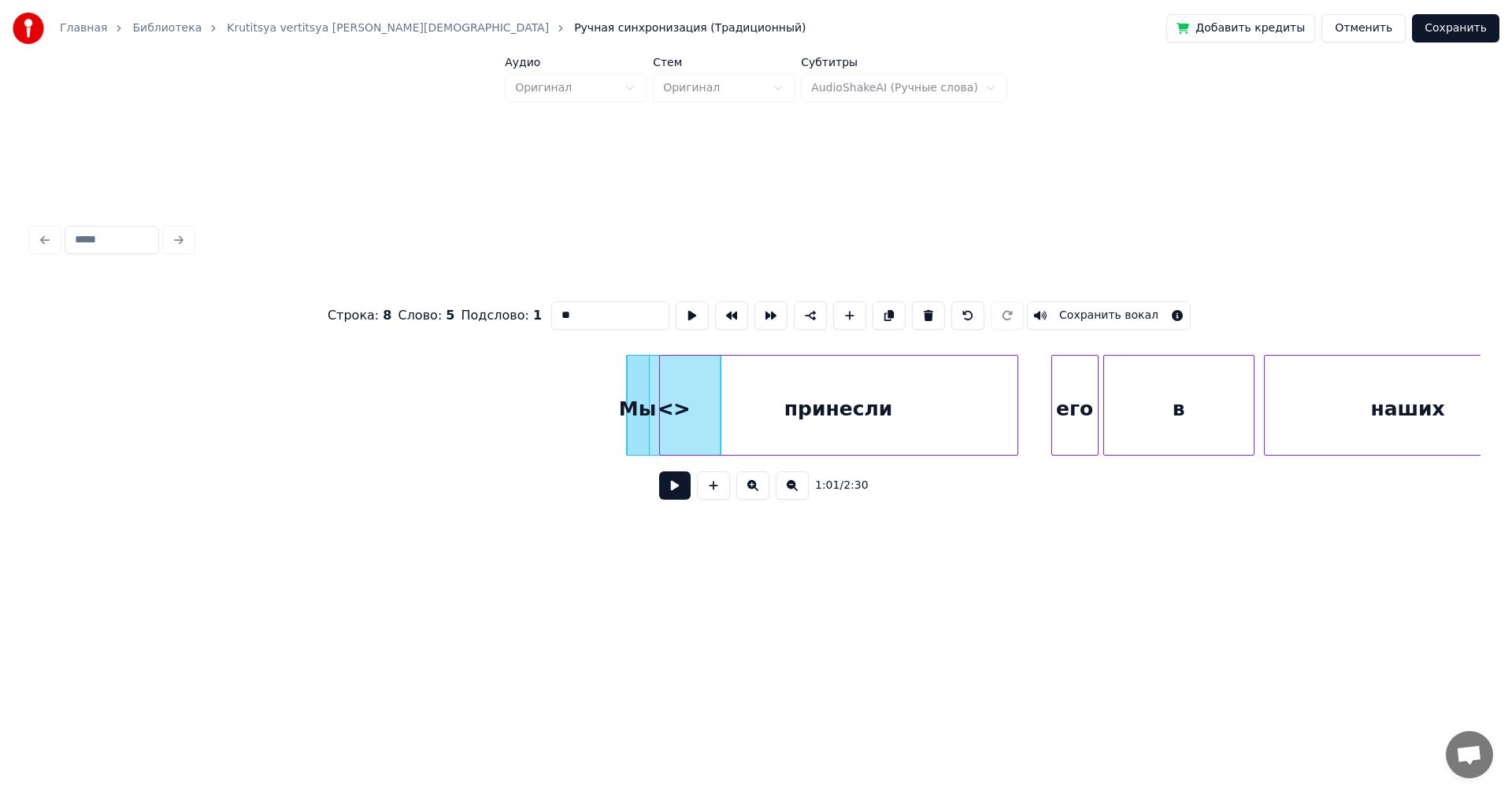
click at [754, 482] on button at bounding box center [753, 486] width 33 height 29
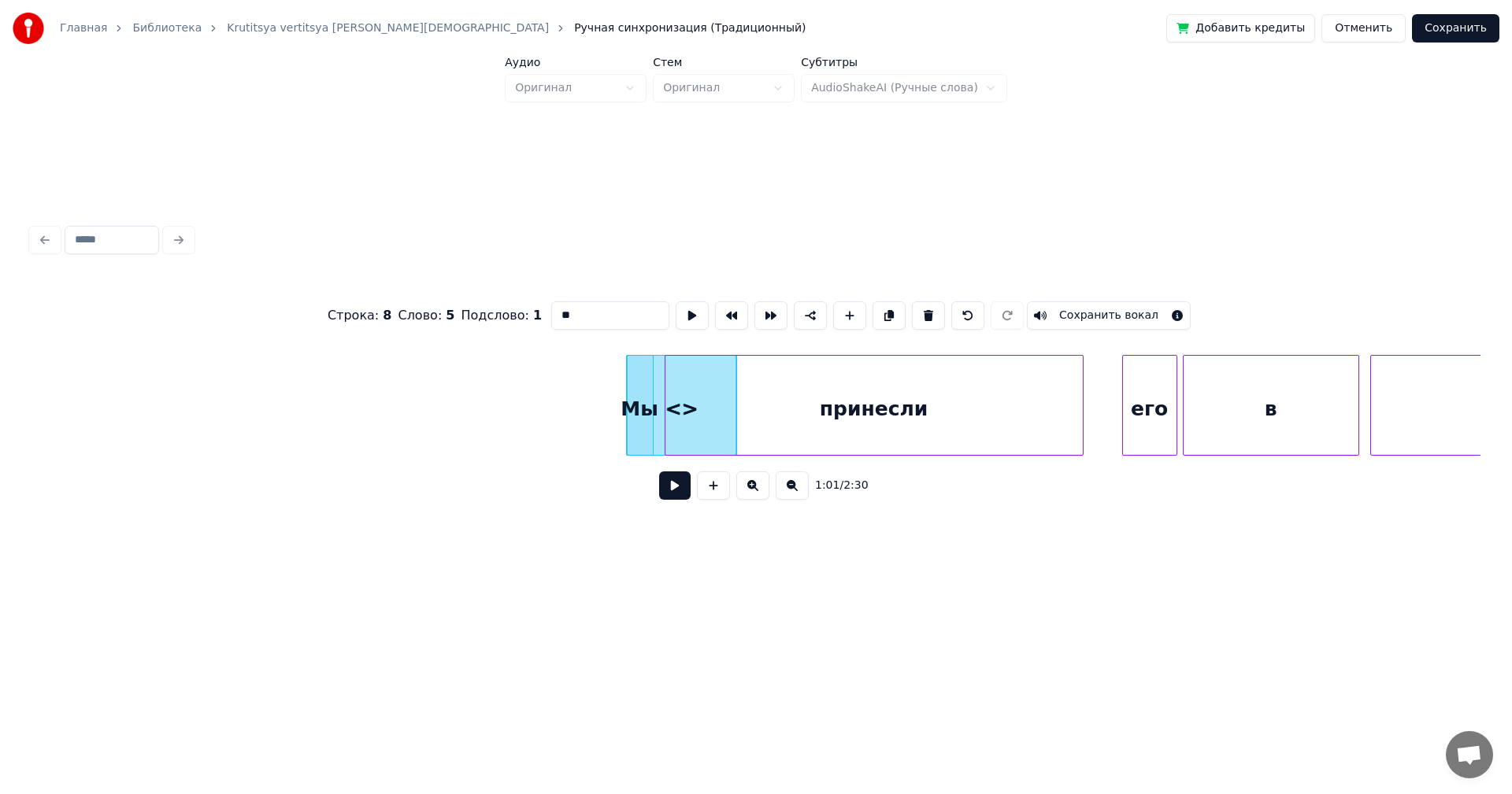
click at [754, 482] on button at bounding box center [753, 486] width 33 height 29
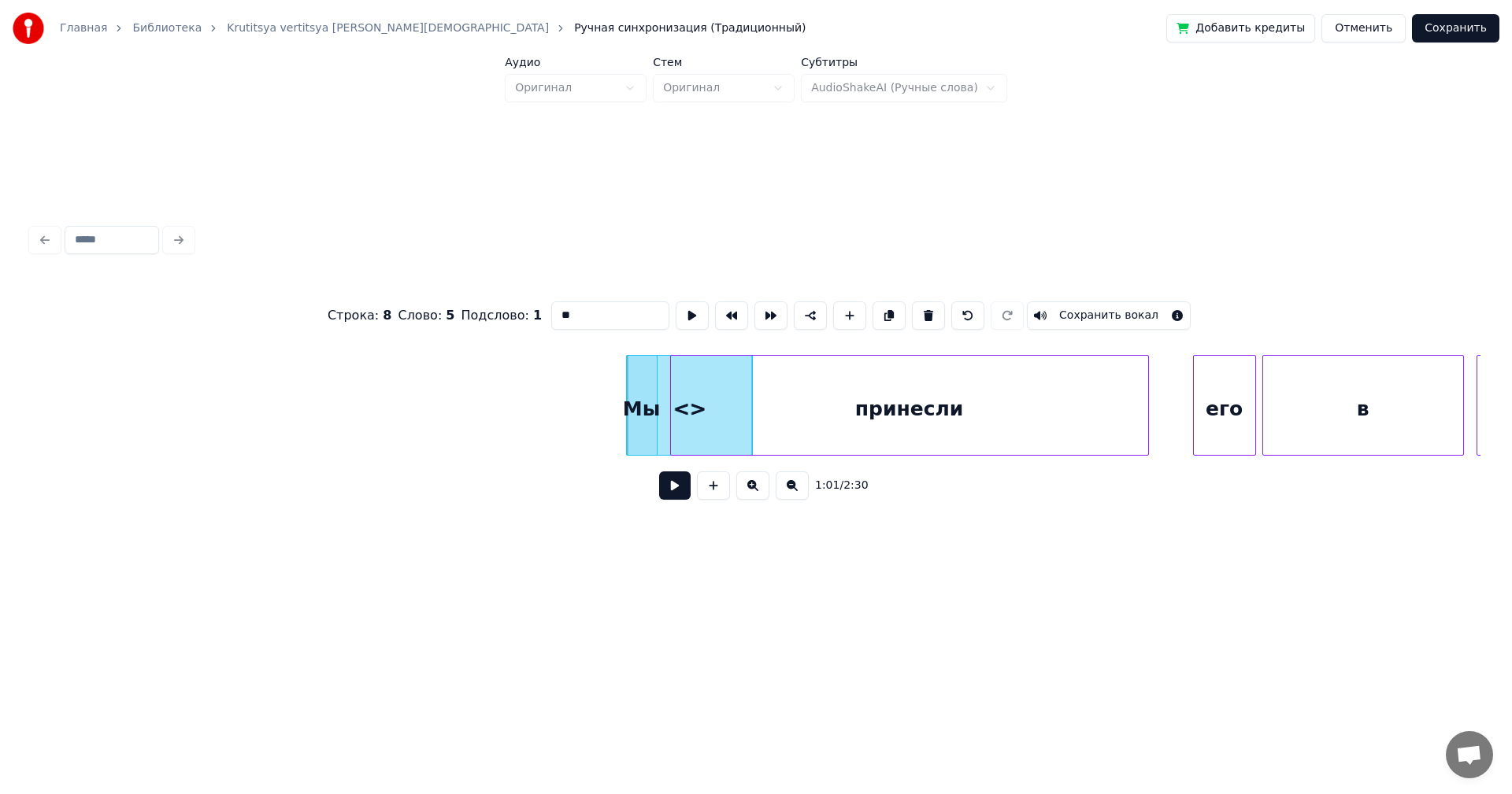
click at [754, 482] on button at bounding box center [753, 486] width 33 height 29
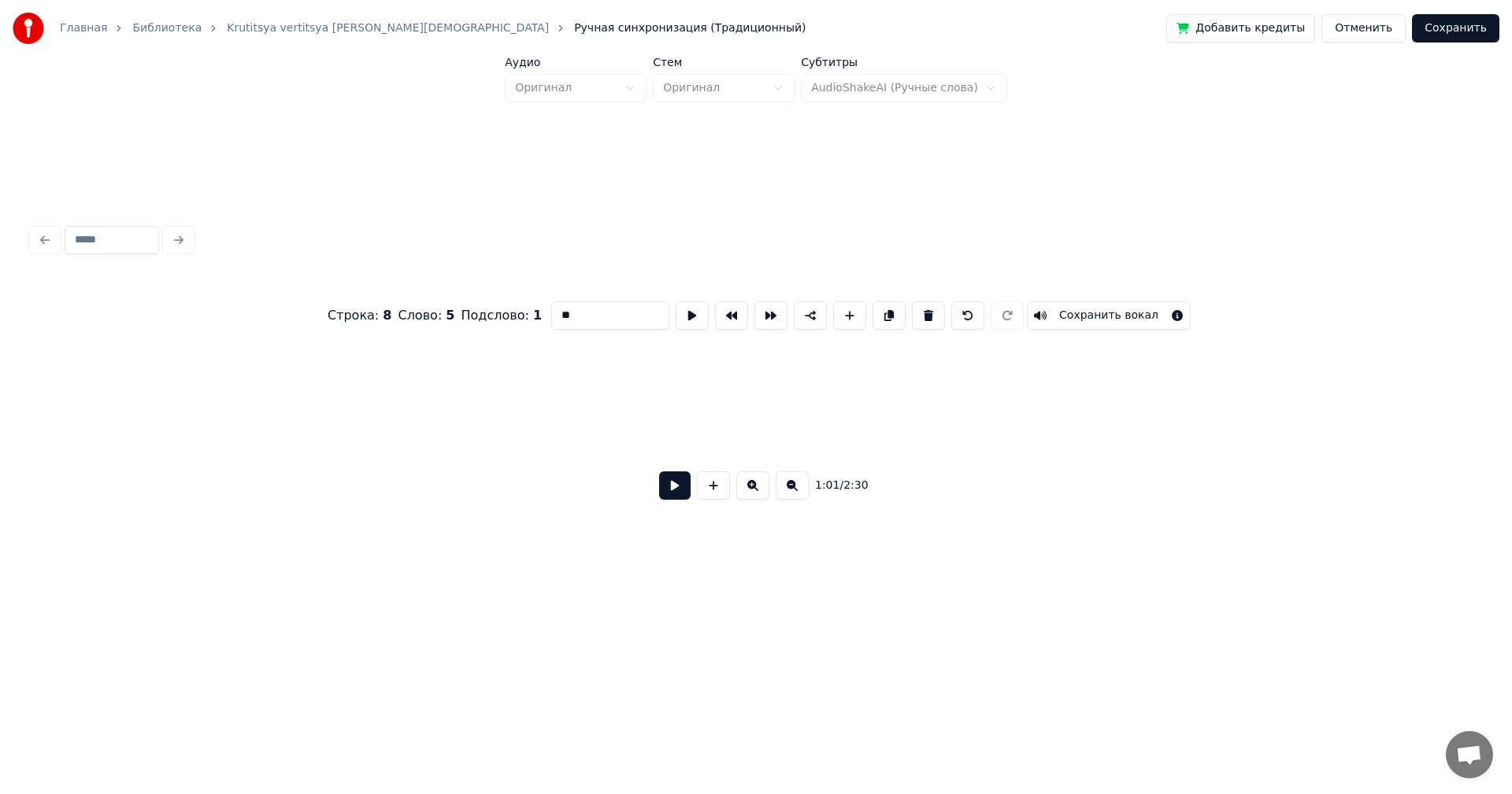
click at [754, 482] on button at bounding box center [753, 486] width 33 height 29
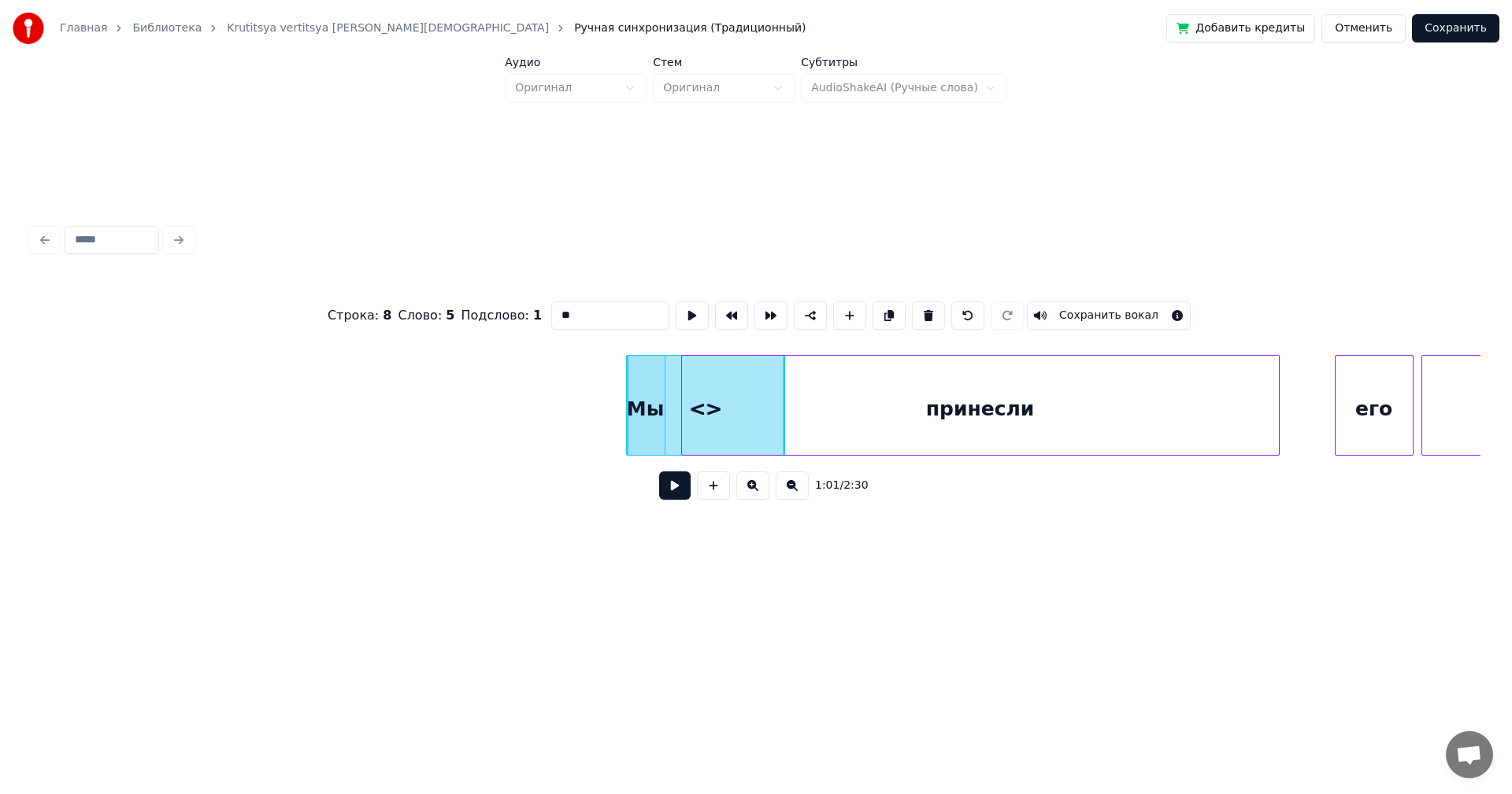
click at [637, 410] on div "Мы" at bounding box center [646, 409] width 38 height 107
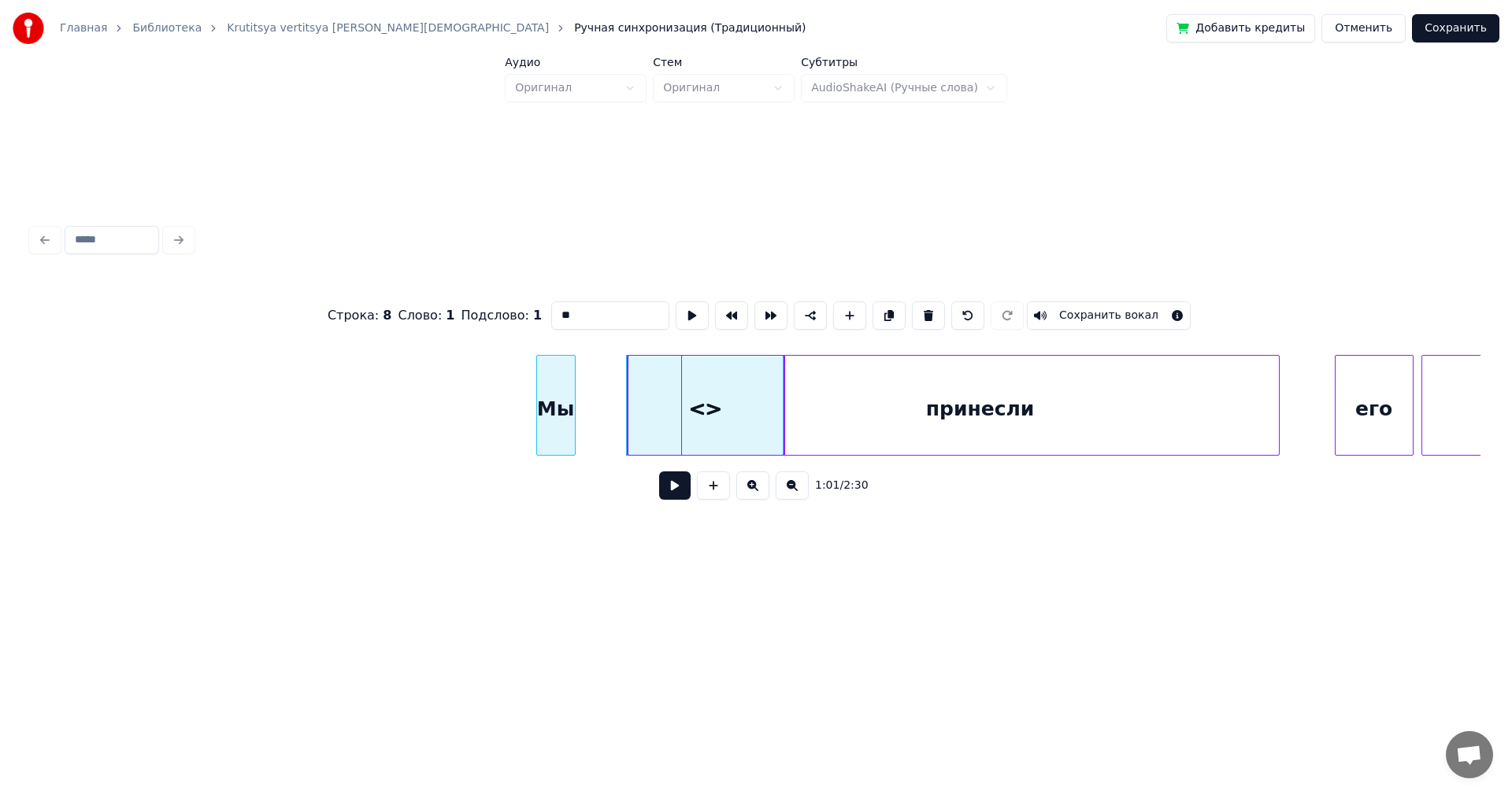
click at [538, 406] on div "Мы" at bounding box center [556, 409] width 38 height 107
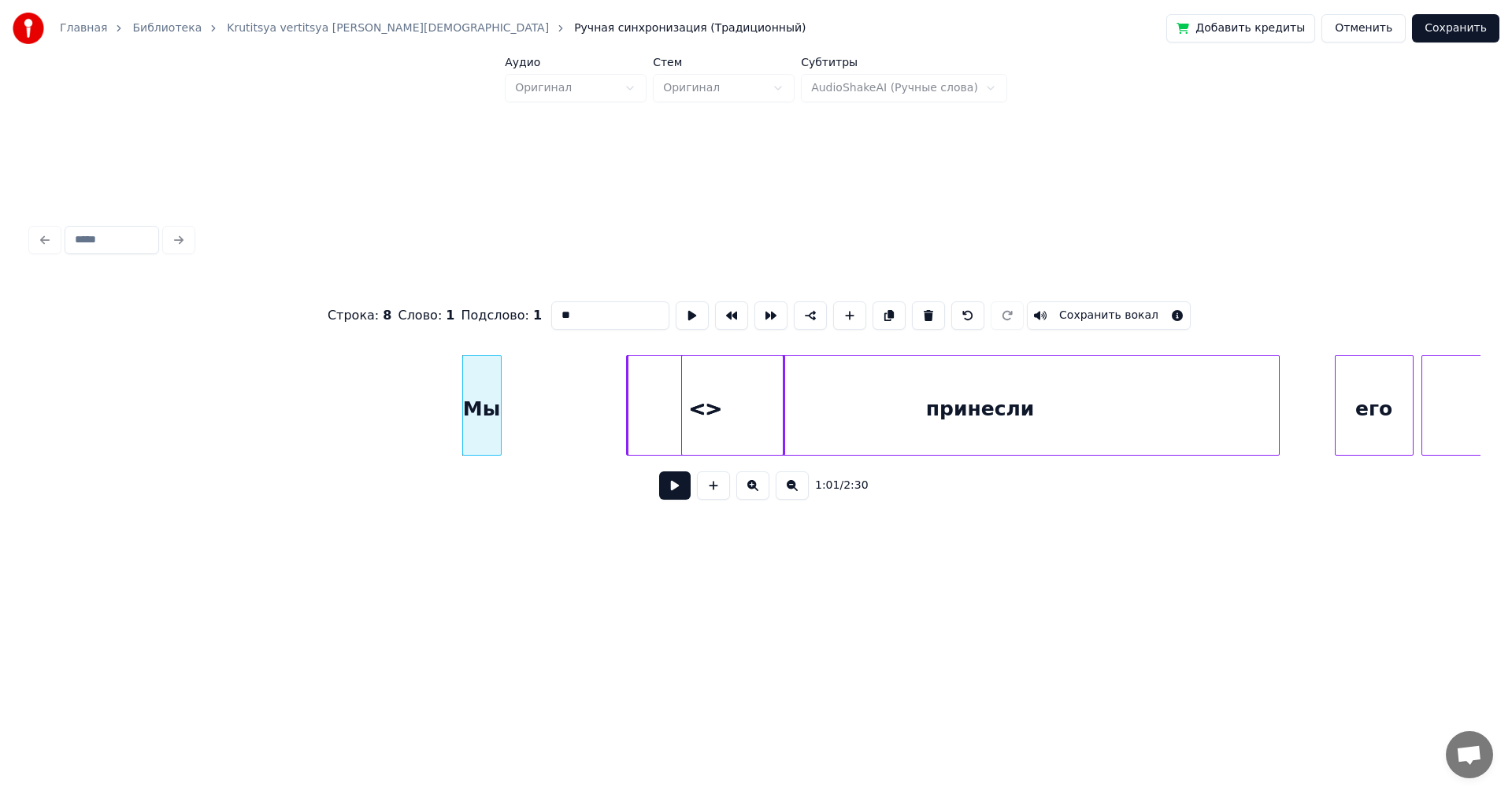
click at [646, 413] on div "<>" at bounding box center [706, 409] width 156 height 107
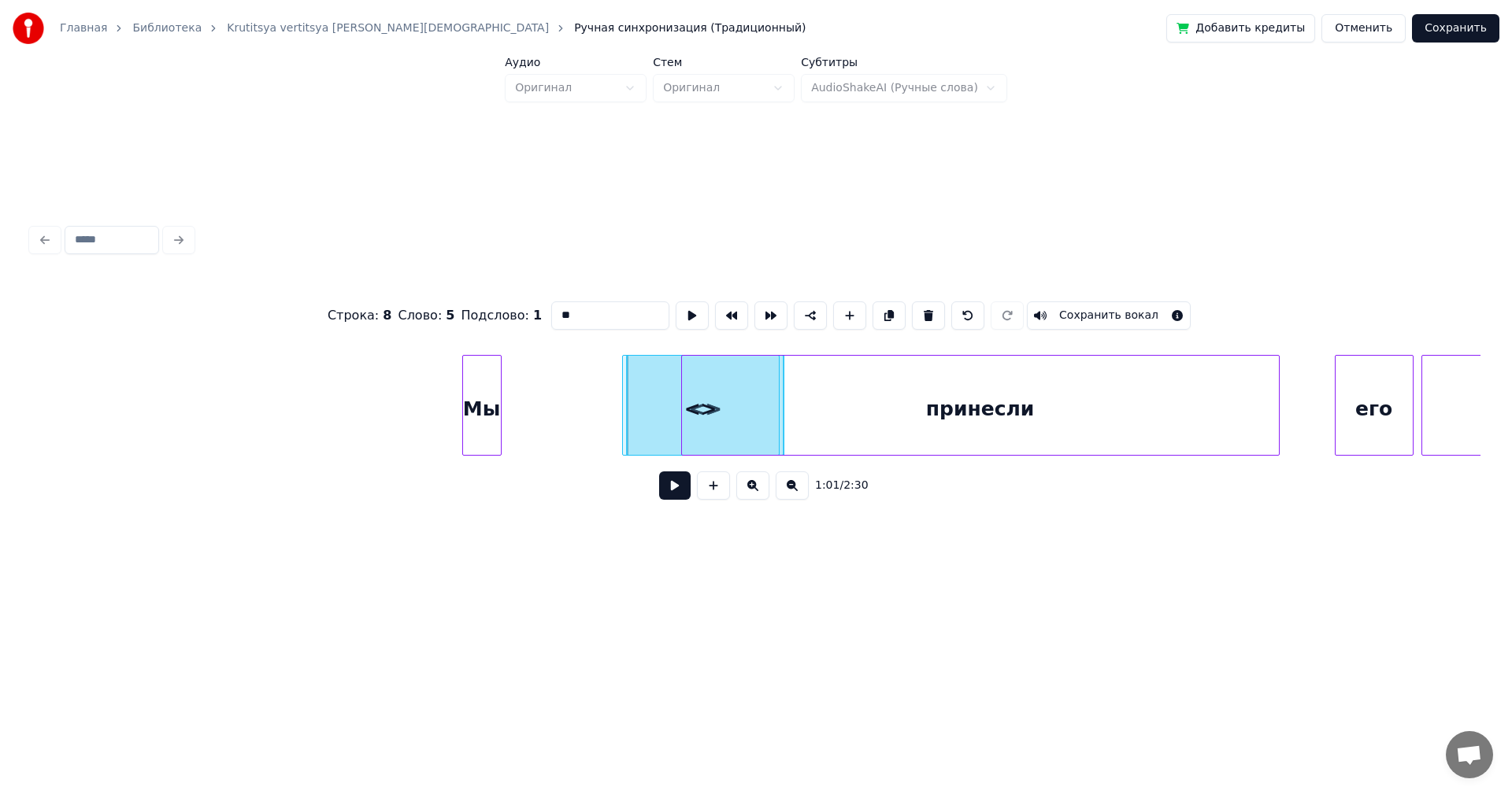
click at [623, 421] on div "<>" at bounding box center [700, 409] width 156 height 107
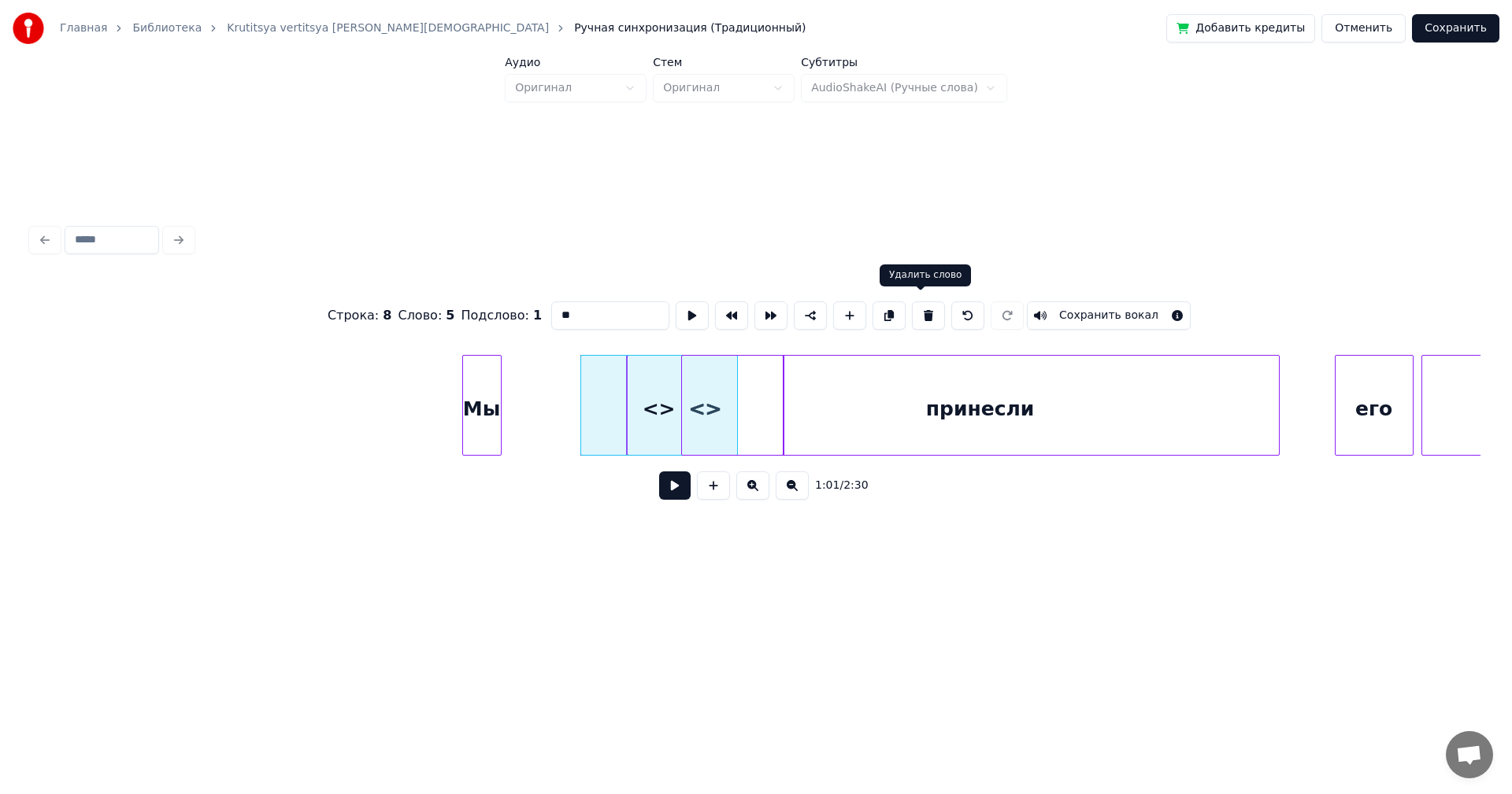
click at [912, 312] on button at bounding box center [929, 316] width 33 height 29
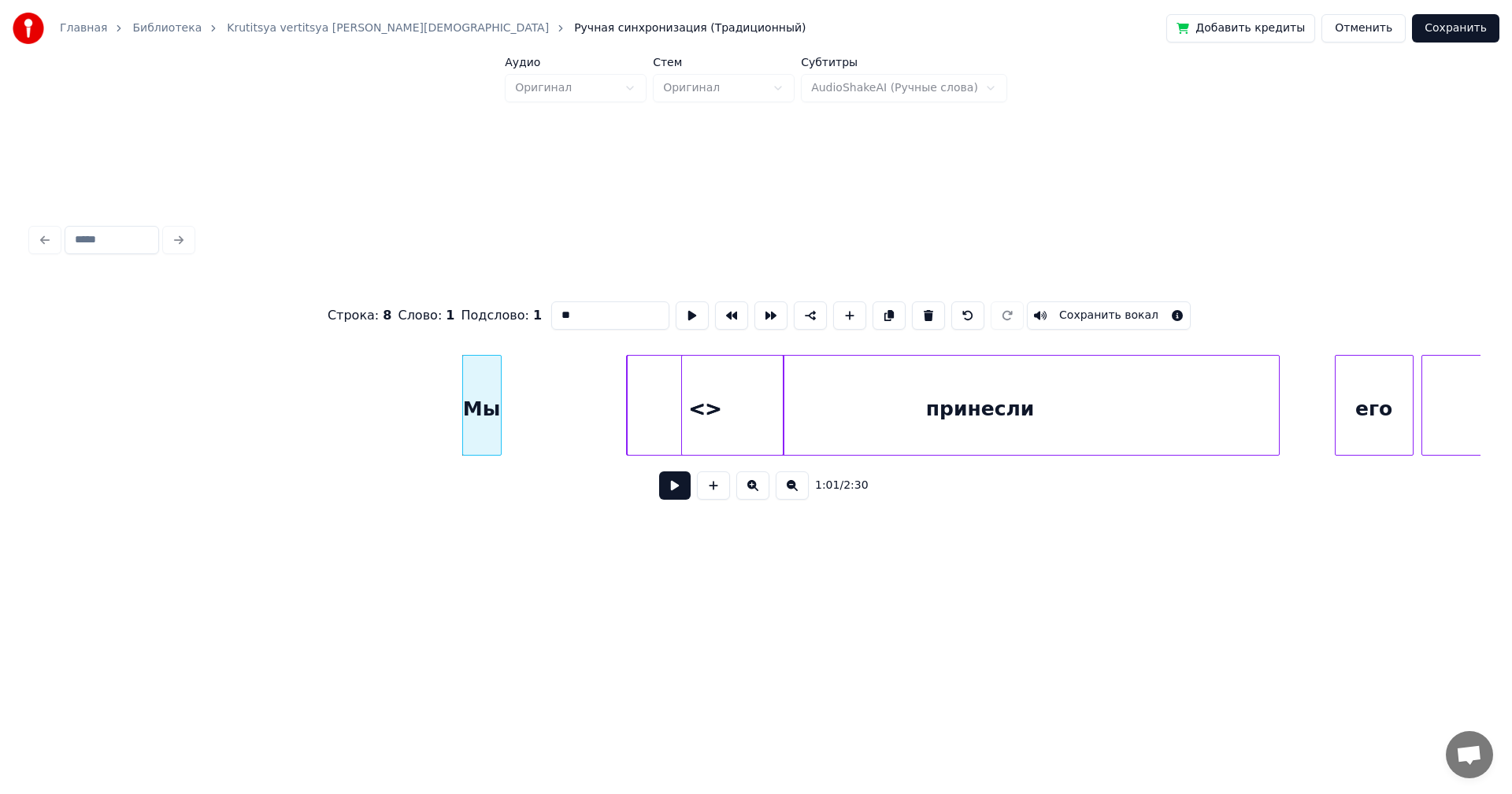
click at [658, 415] on div "<>" at bounding box center [705, 409] width 156 height 107
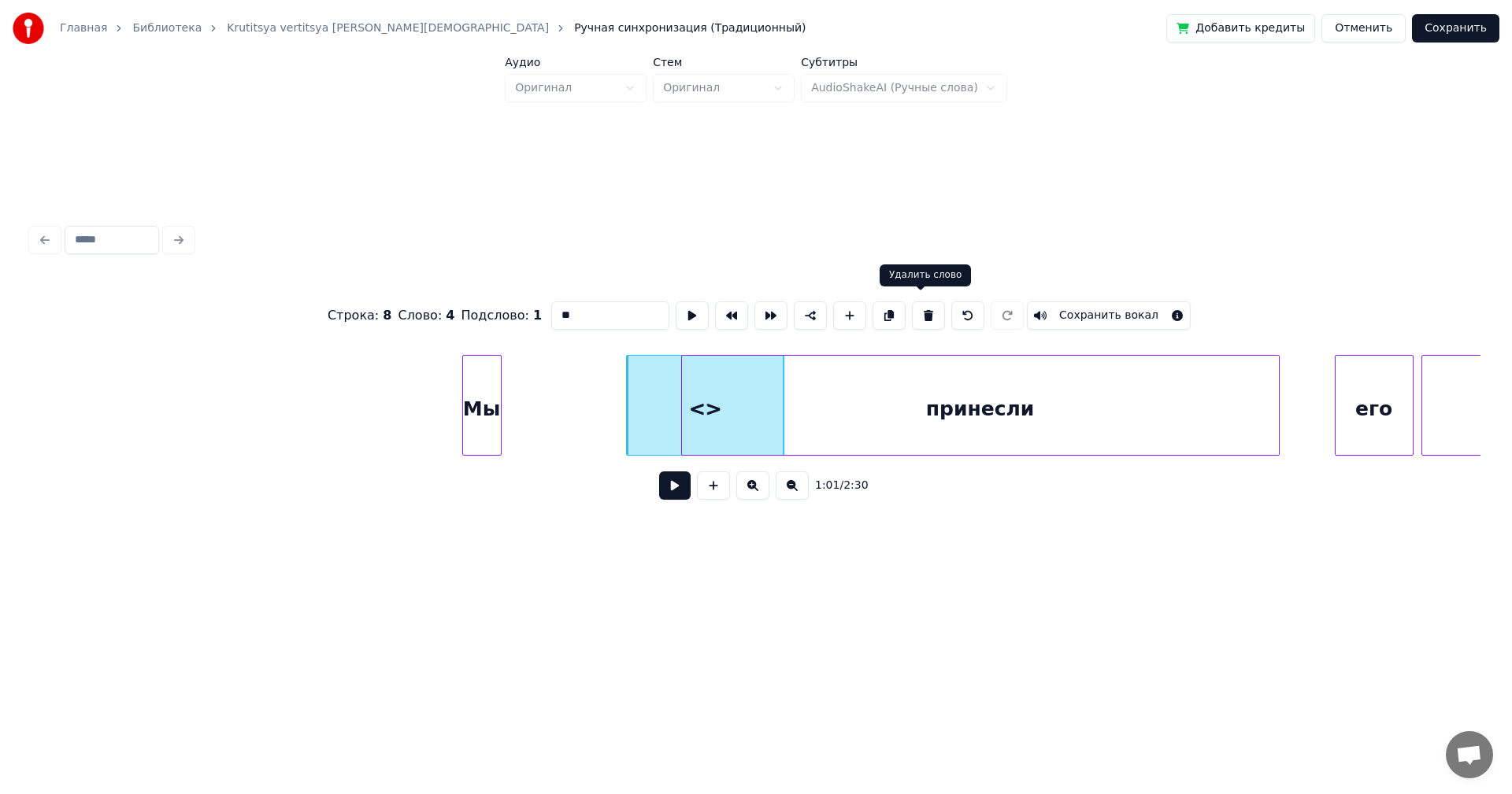
click at [916, 312] on button at bounding box center [929, 316] width 33 height 29
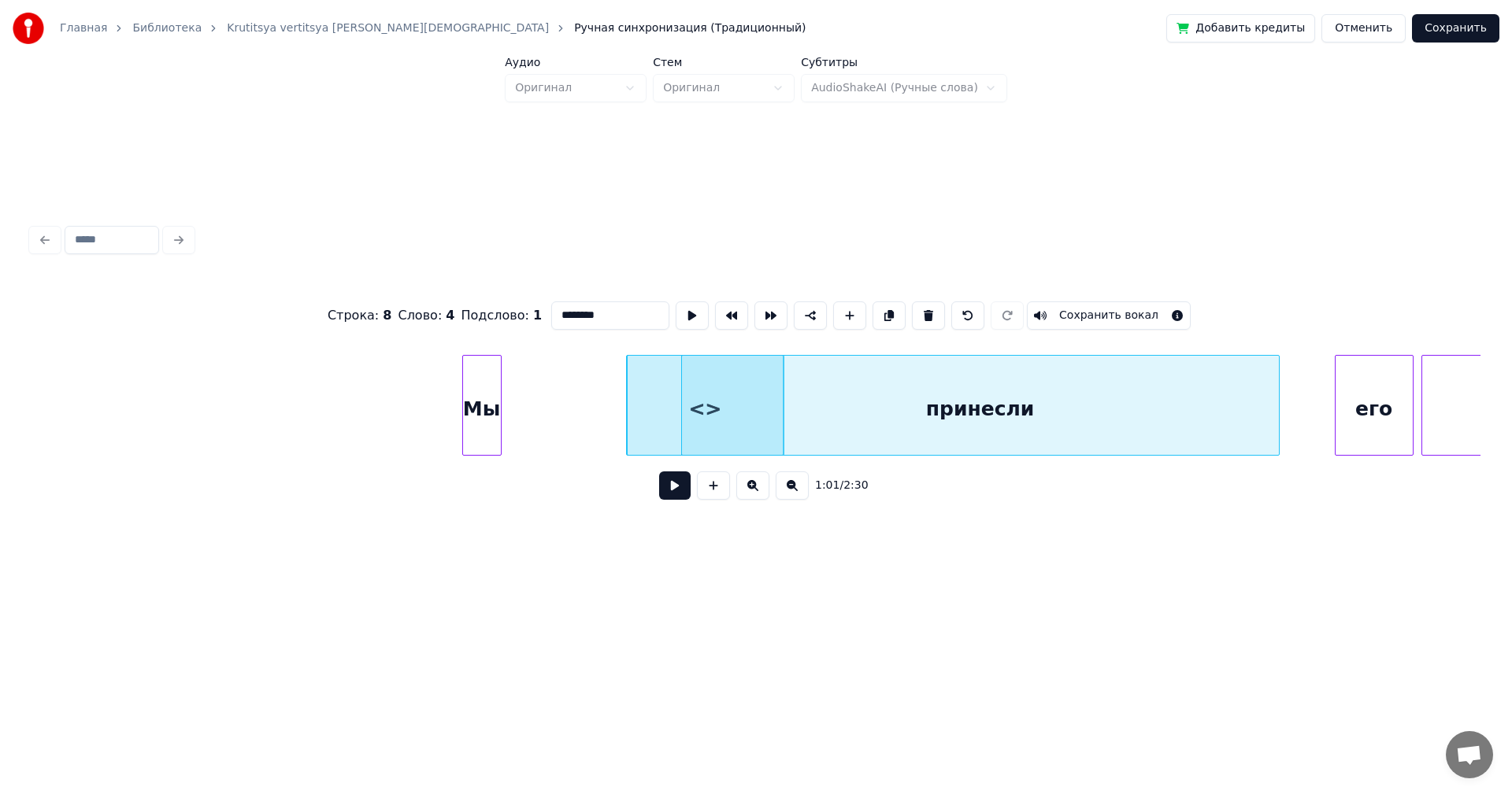
click at [645, 421] on div "<>" at bounding box center [705, 409] width 156 height 107
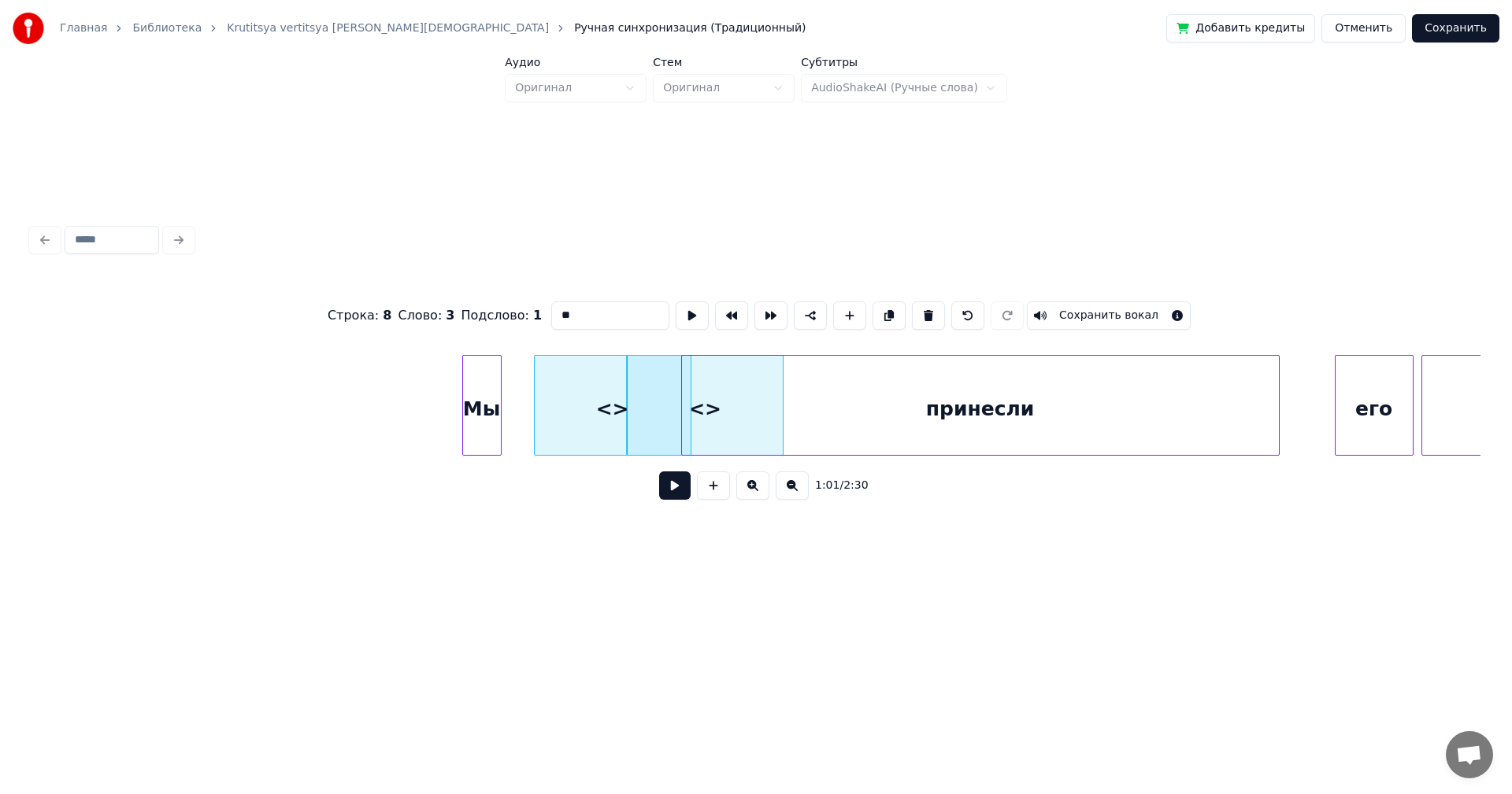
click at [569, 413] on div "<>" at bounding box center [613, 409] width 156 height 107
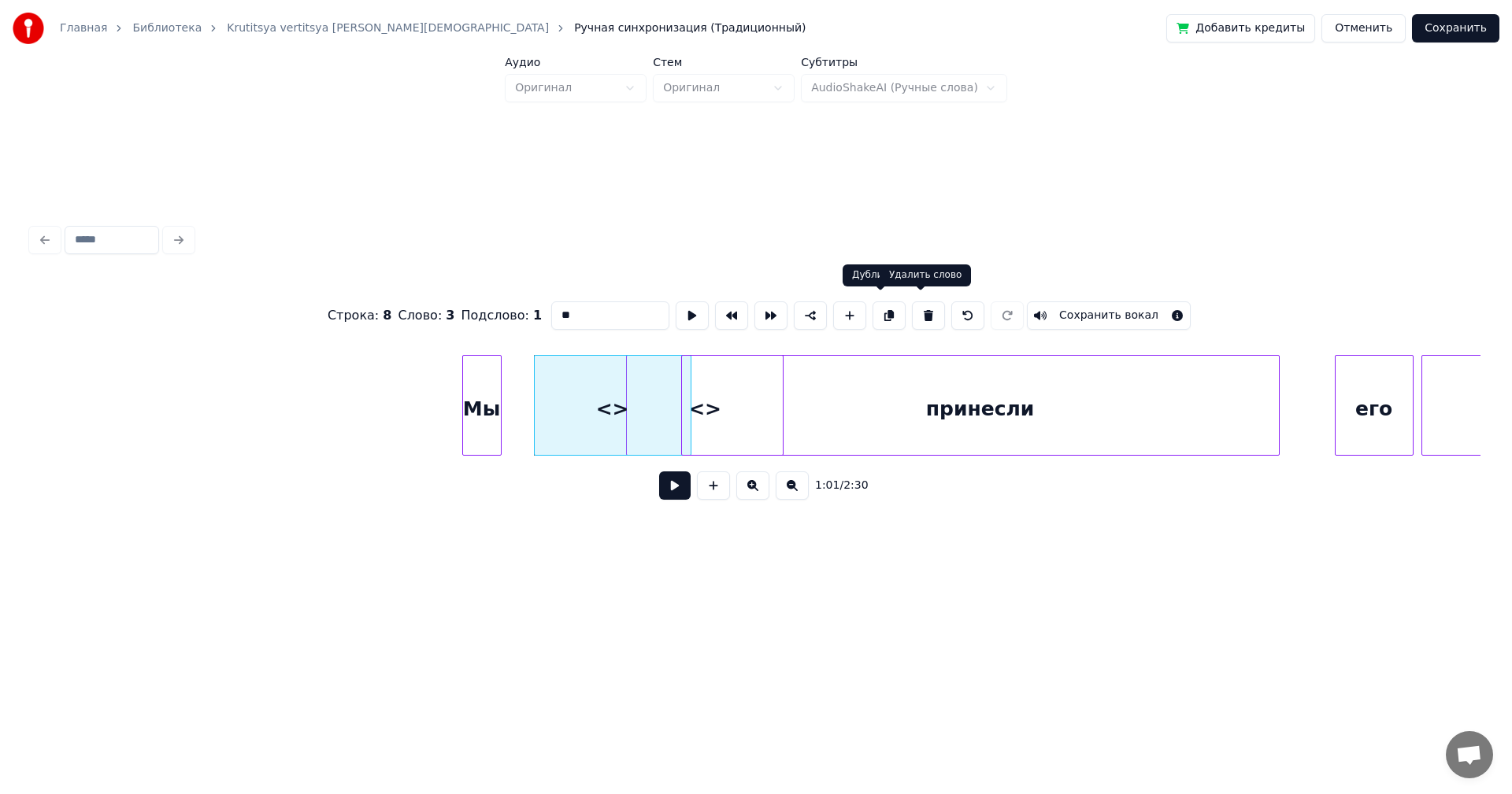
click at [918, 308] on button at bounding box center [929, 316] width 33 height 29
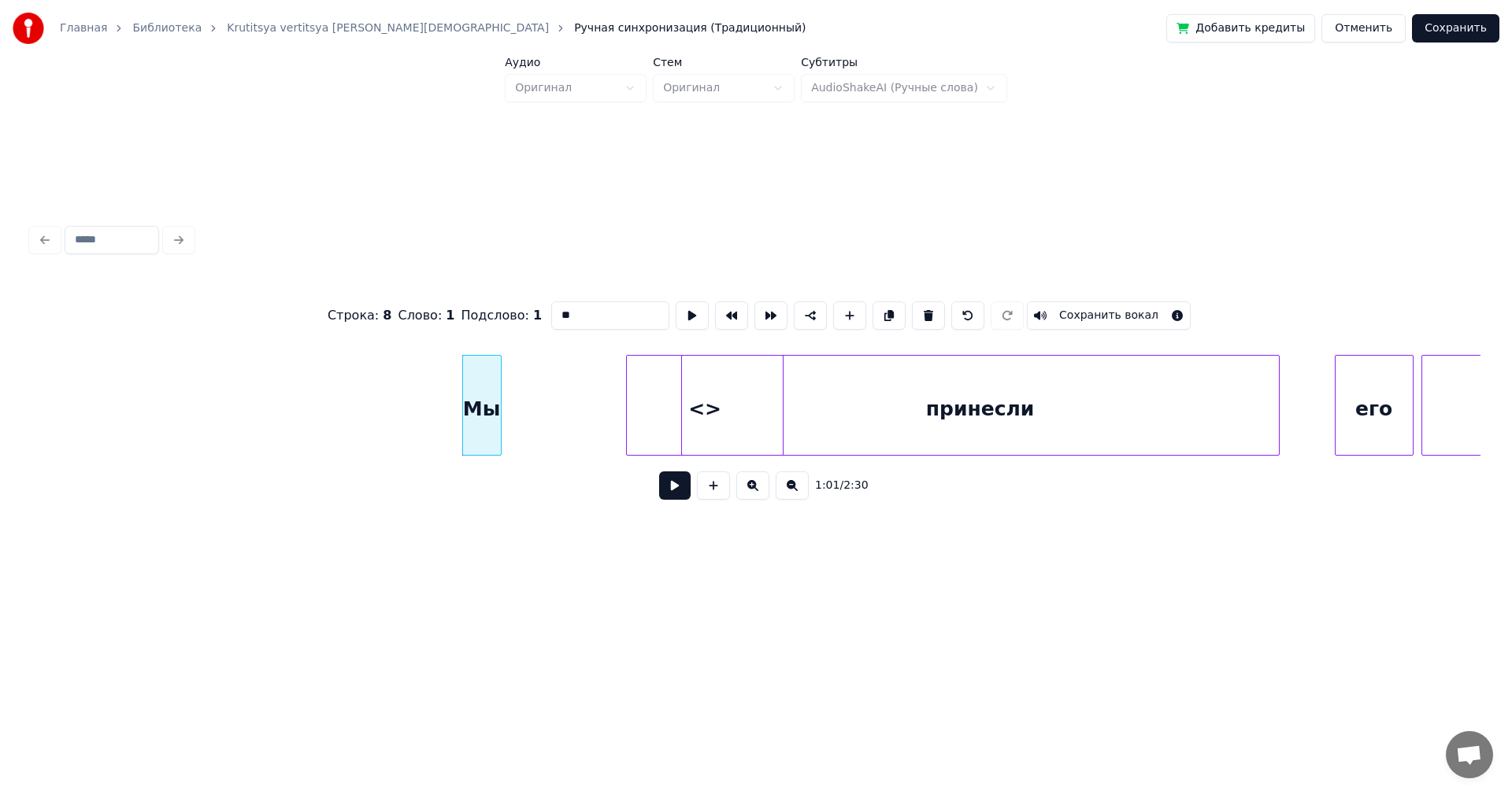
click at [632, 406] on div "<>" at bounding box center [704, 409] width 156 height 107
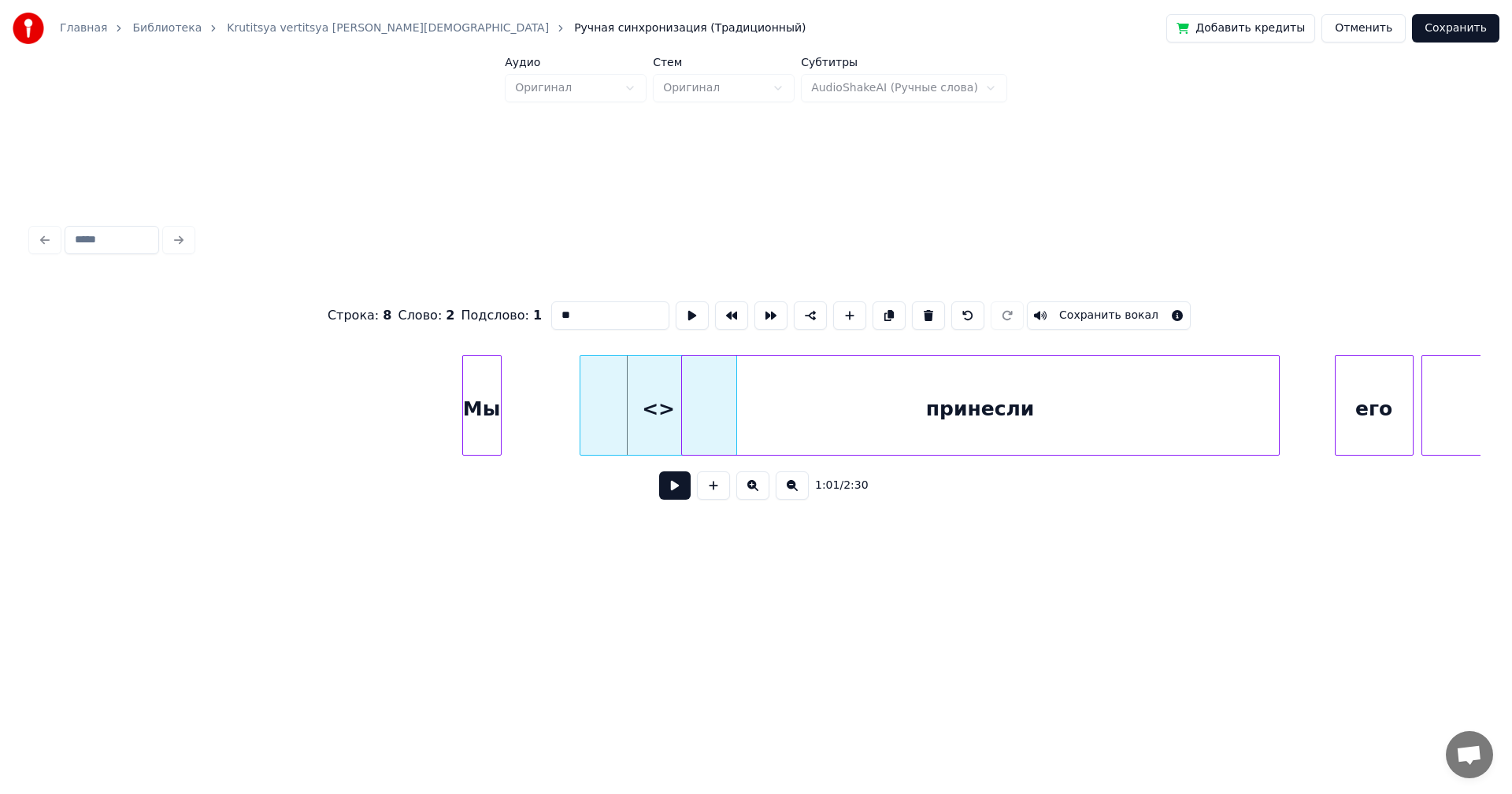
click at [590, 409] on div "<>" at bounding box center [658, 409] width 156 height 107
click at [912, 306] on button at bounding box center [929, 316] width 33 height 29
type input "**"
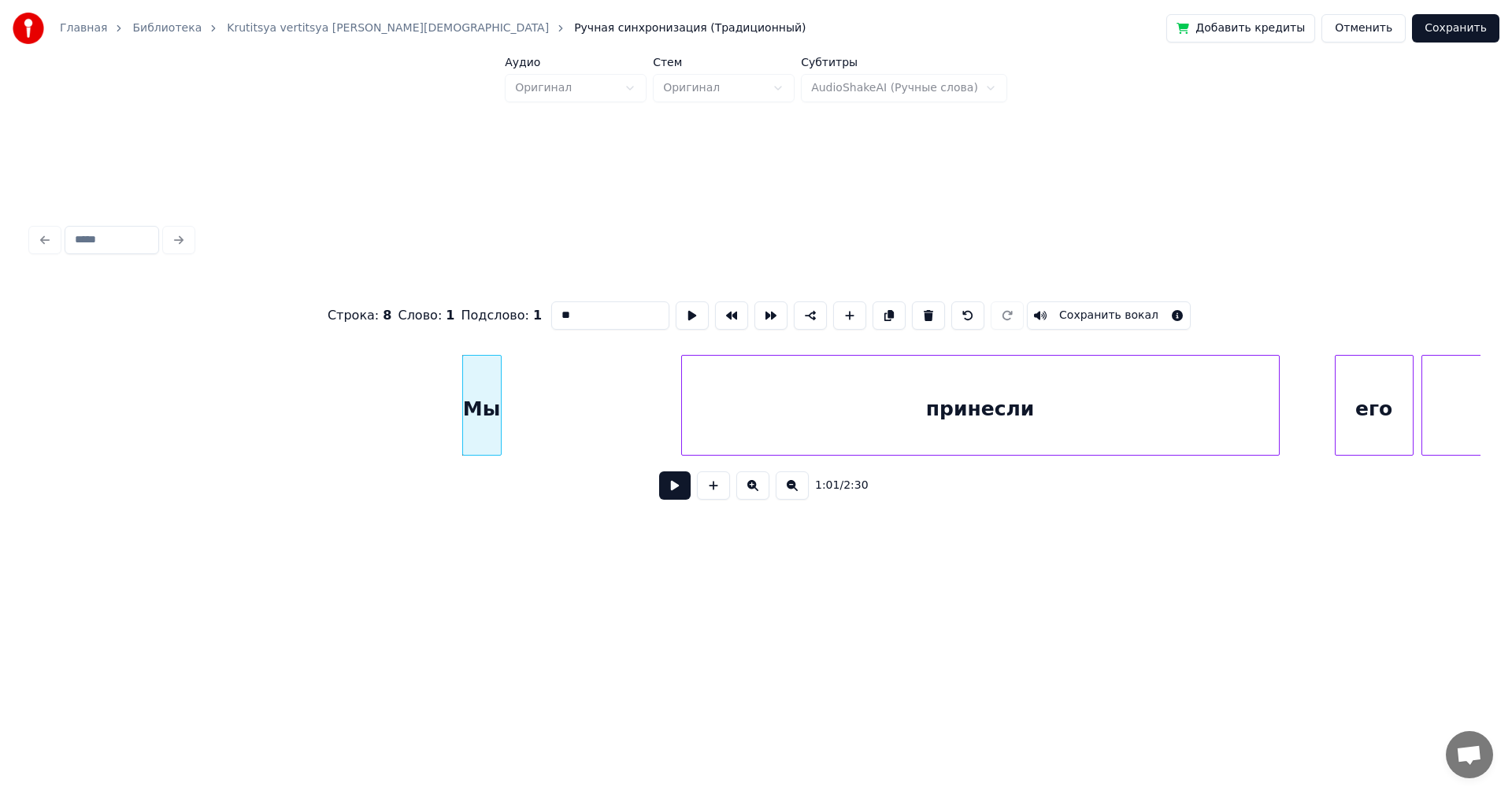
click at [478, 391] on div "Мы" at bounding box center [482, 409] width 38 height 107
click at [675, 489] on button at bounding box center [675, 486] width 32 height 29
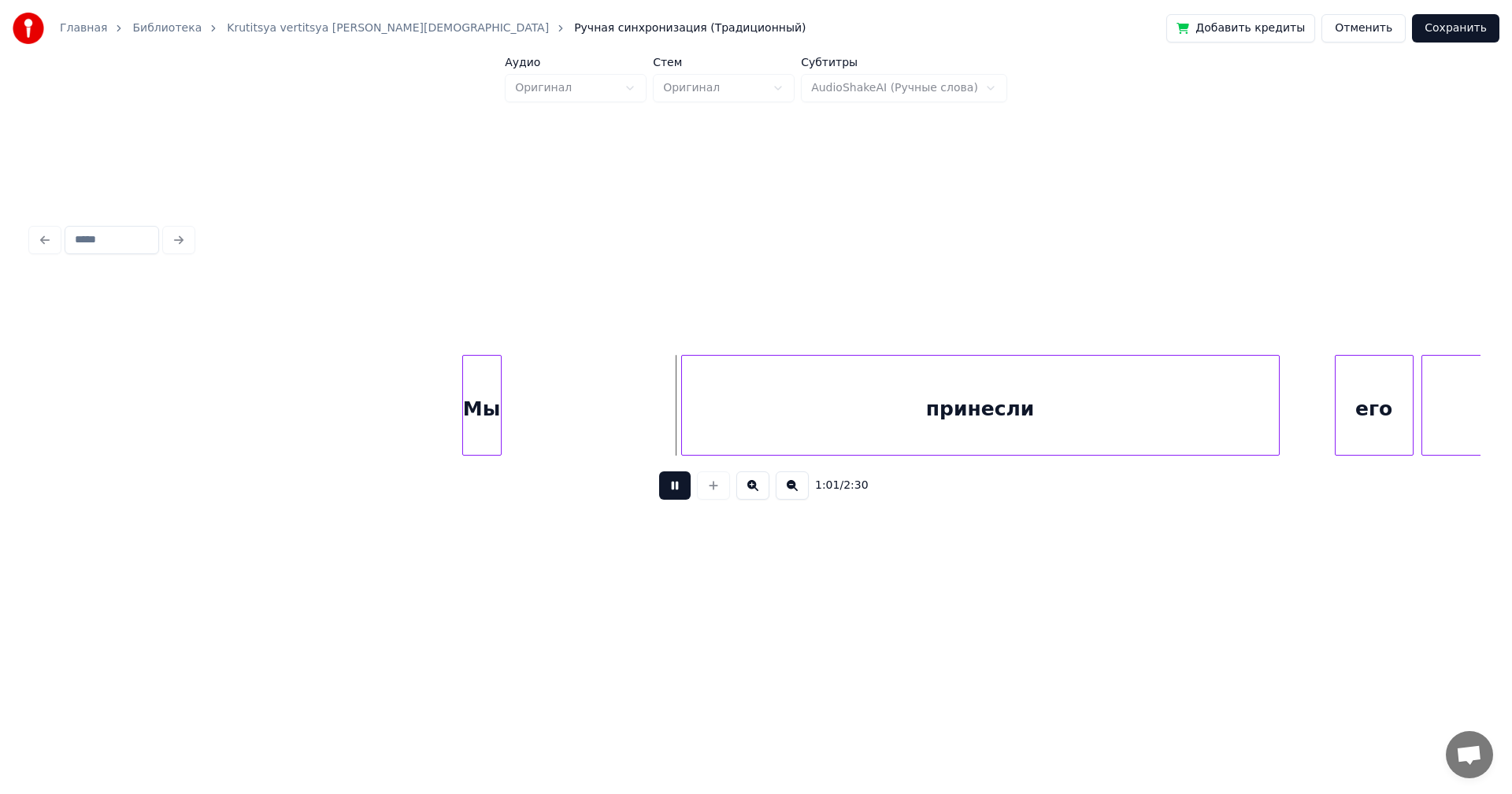
click at [676, 487] on button at bounding box center [675, 486] width 32 height 29
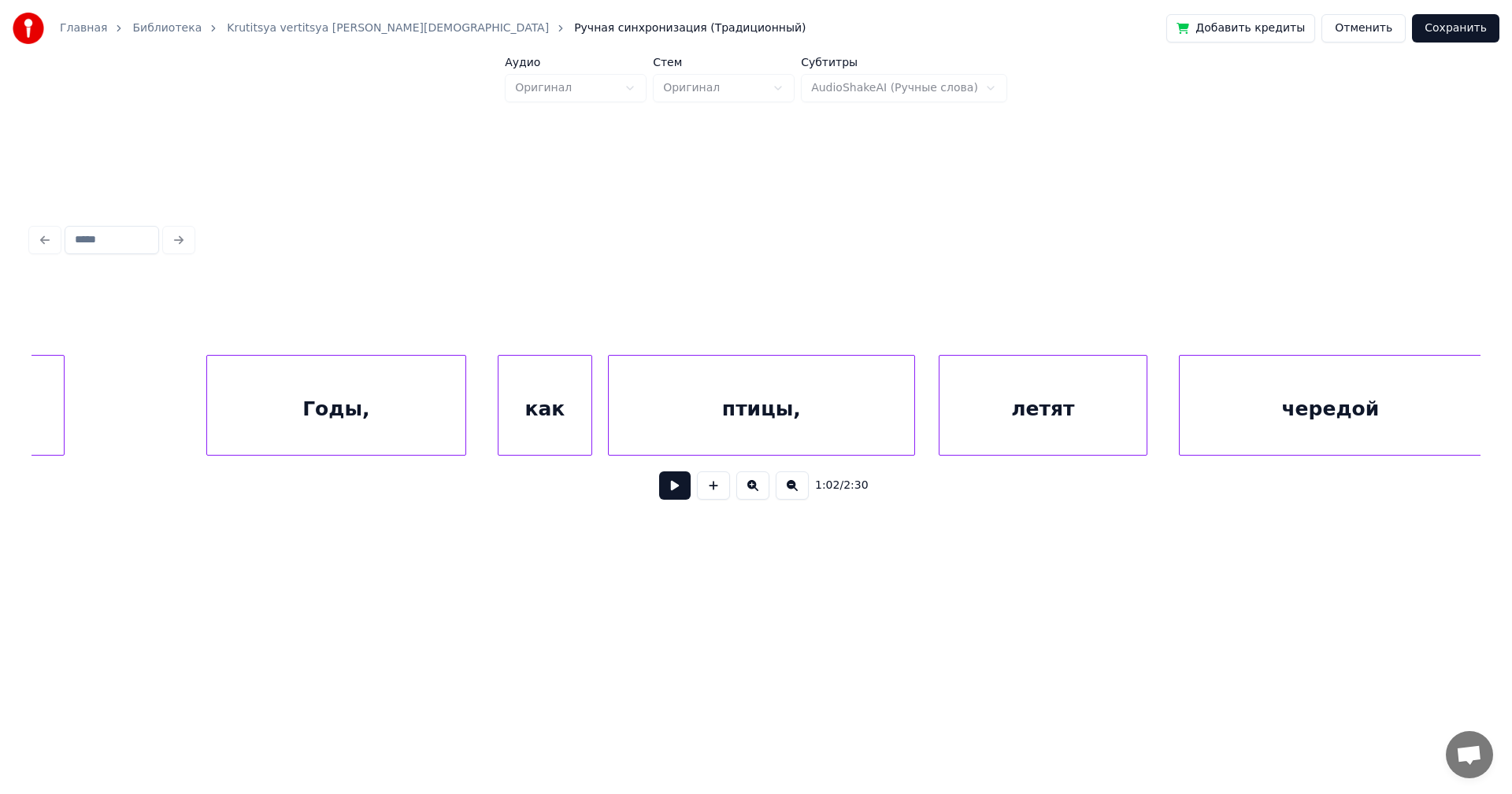
scroll to position [0, 6930]
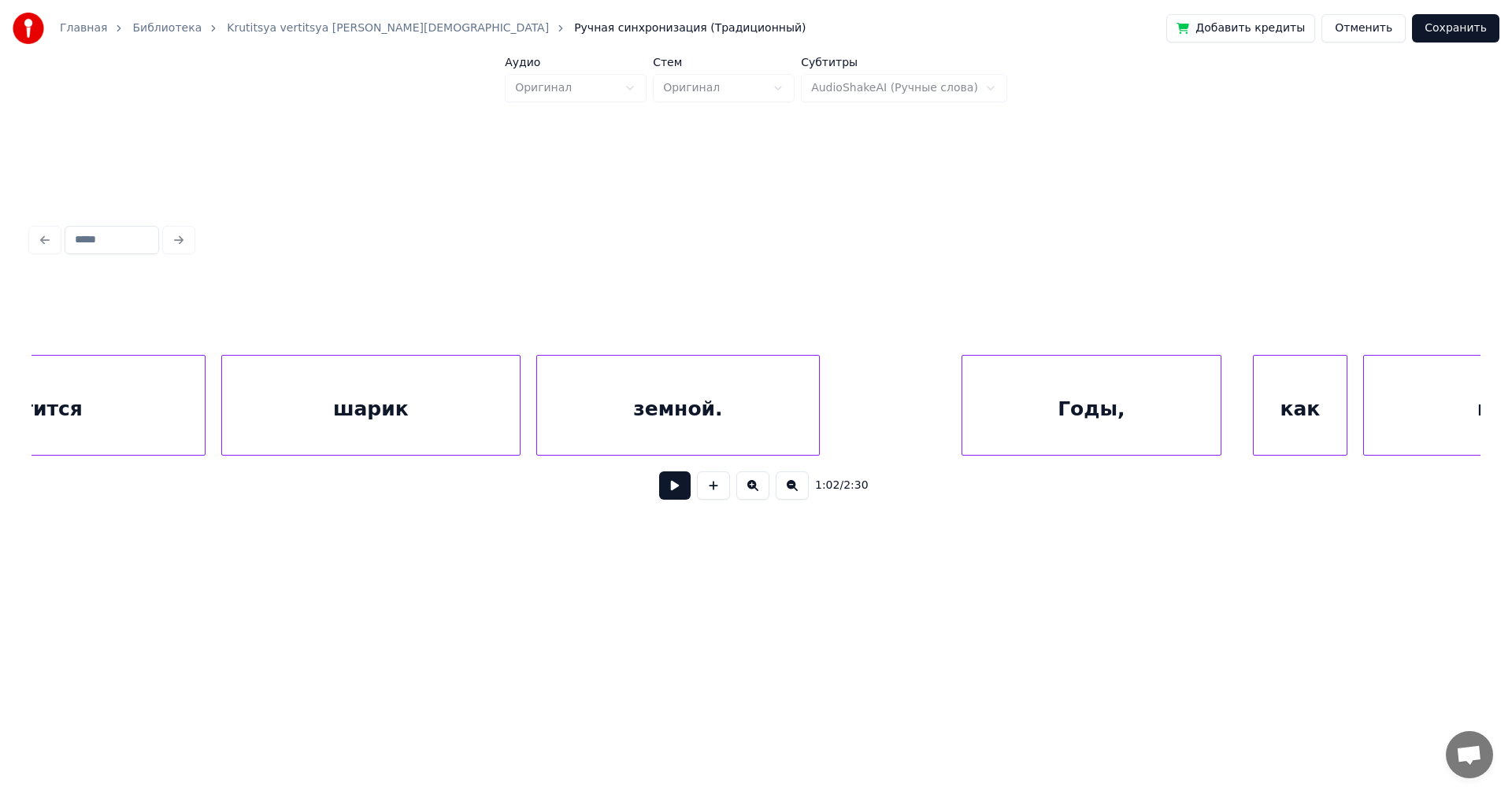
click at [786, 487] on button at bounding box center [792, 486] width 33 height 29
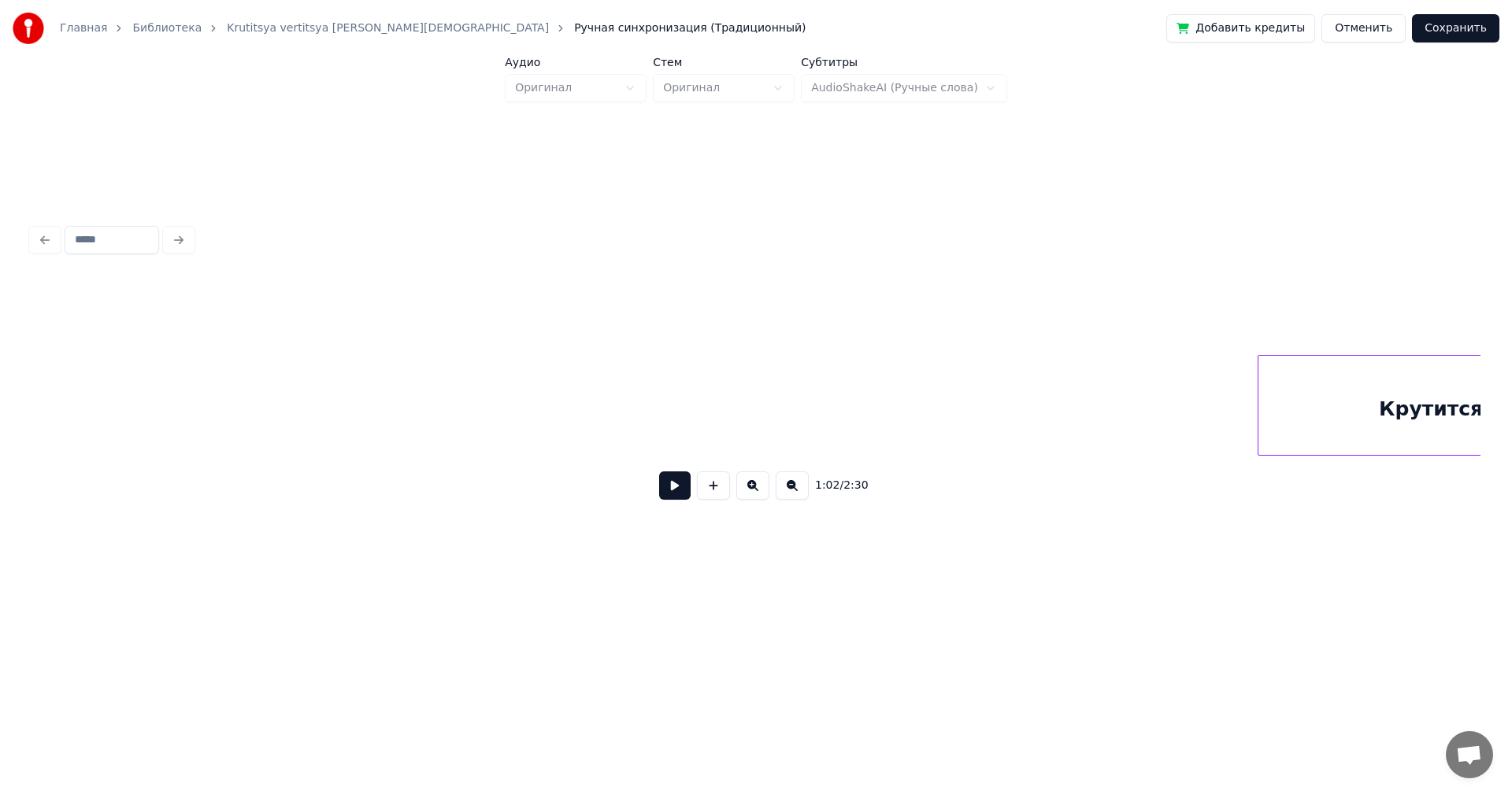
click at [786, 487] on button at bounding box center [792, 486] width 33 height 29
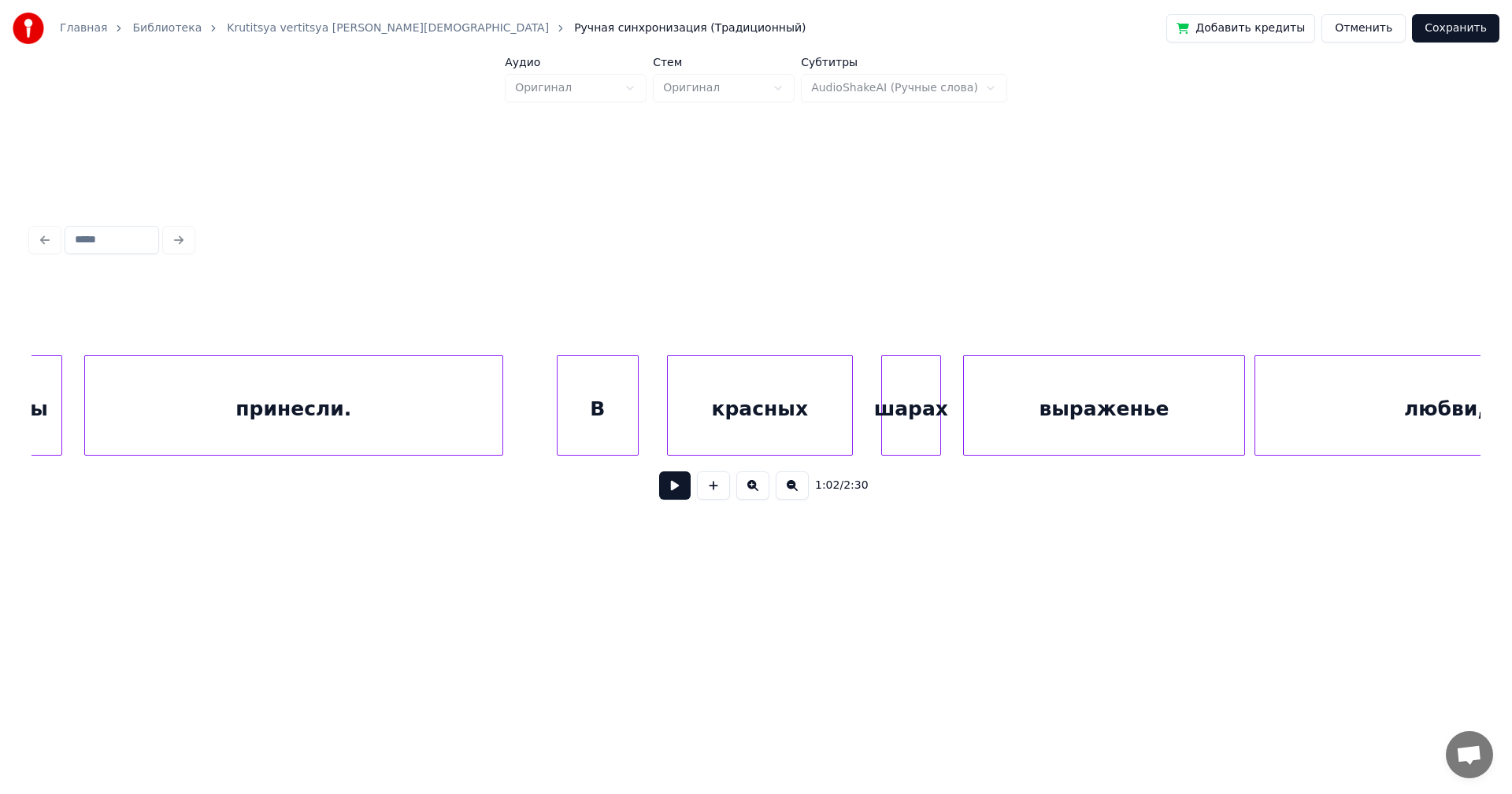
click at [786, 491] on button at bounding box center [792, 486] width 33 height 29
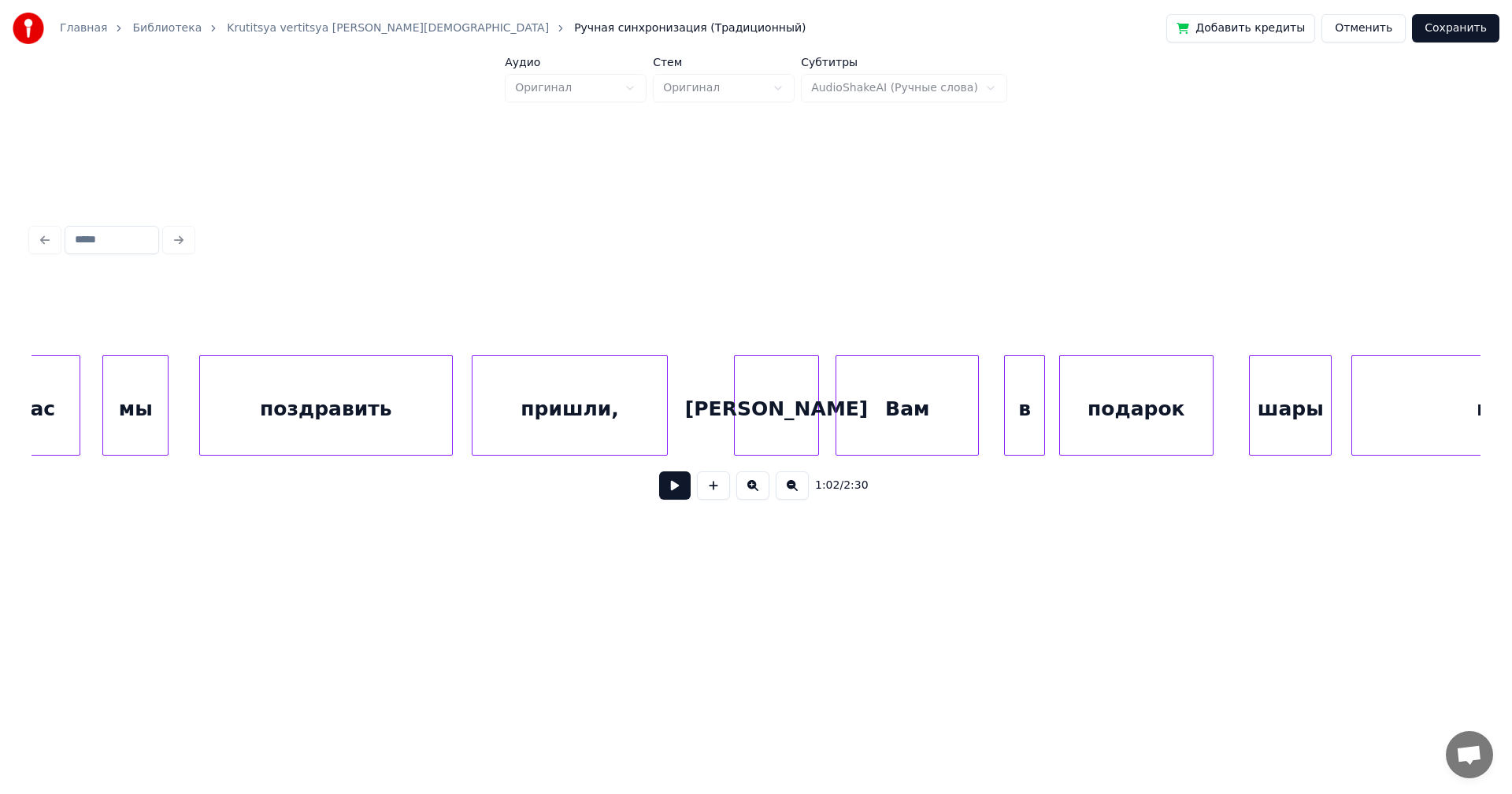
click at [786, 491] on button at bounding box center [792, 486] width 33 height 29
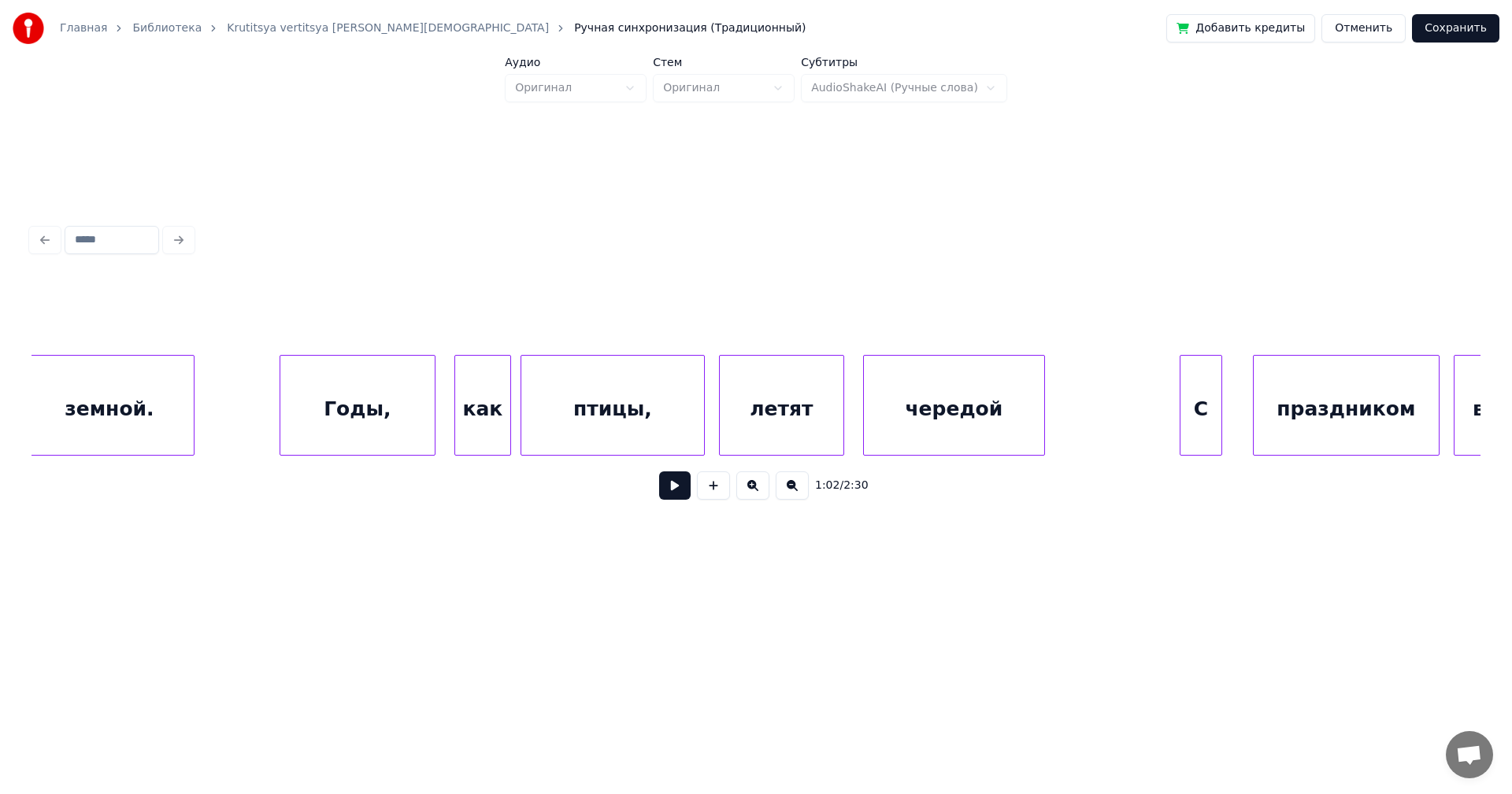
click at [786, 491] on button at bounding box center [792, 486] width 33 height 29
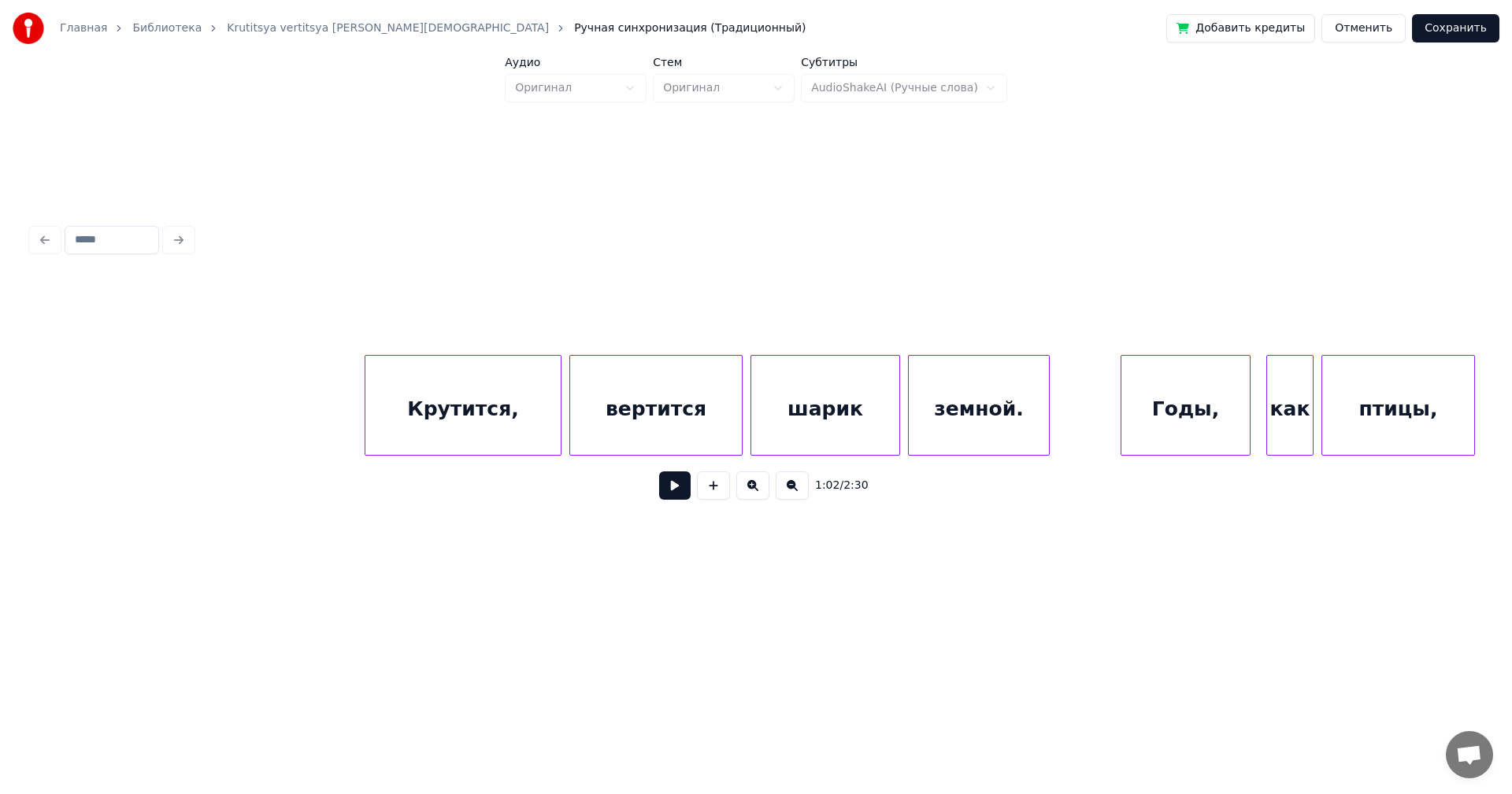
scroll to position [0, 3416]
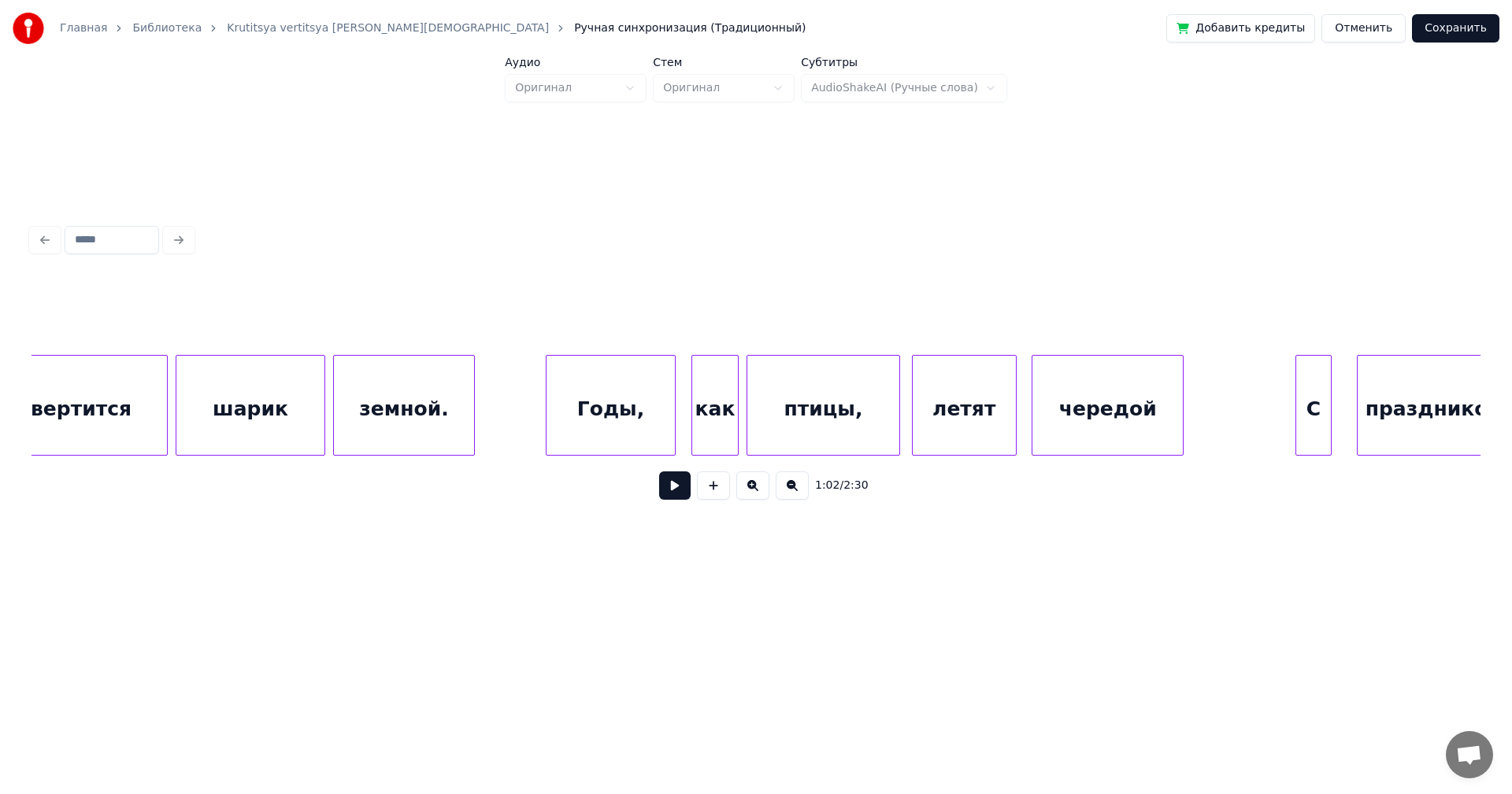
click at [788, 492] on button at bounding box center [792, 486] width 33 height 29
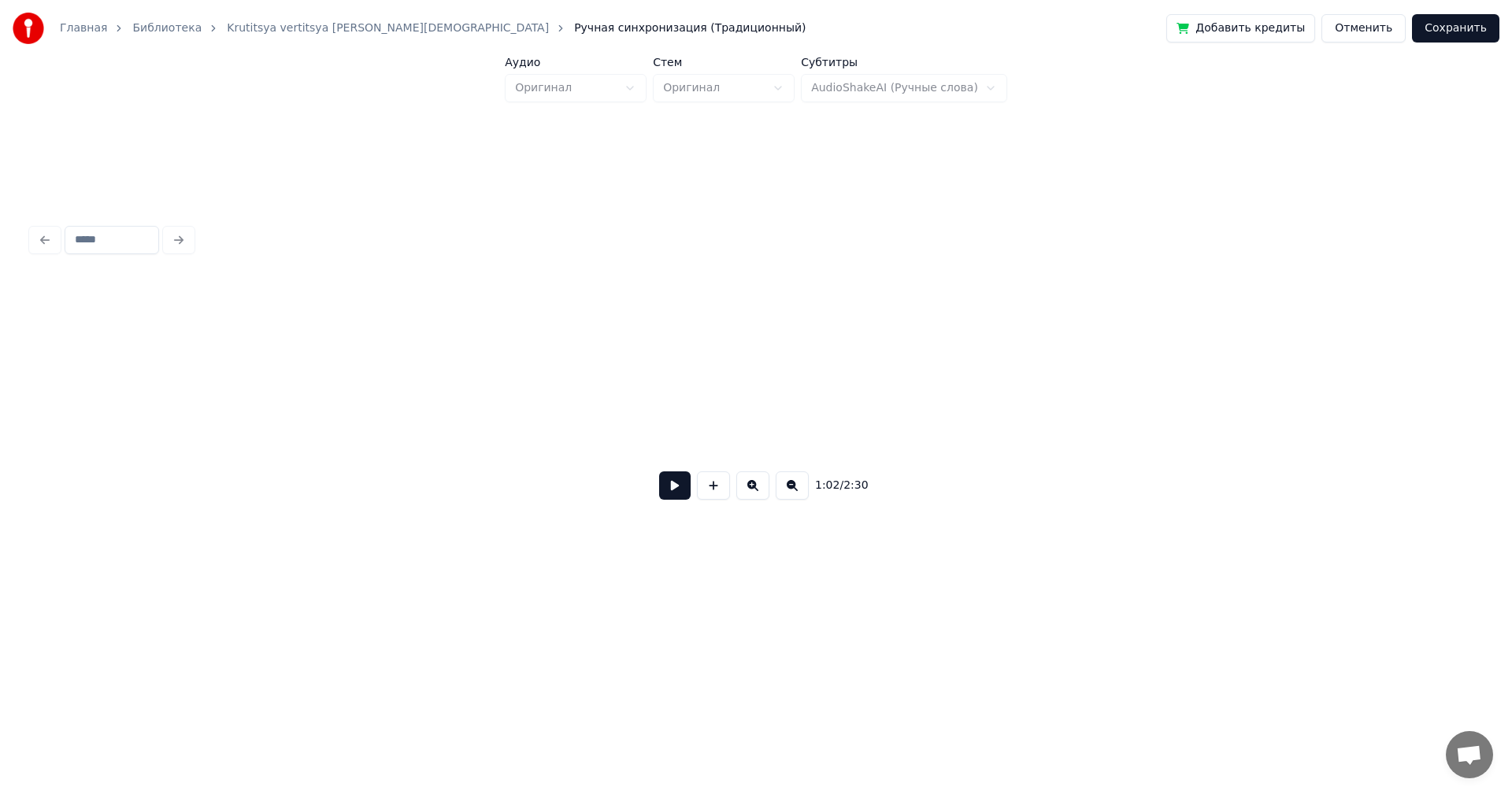
scroll to position [0, 0]
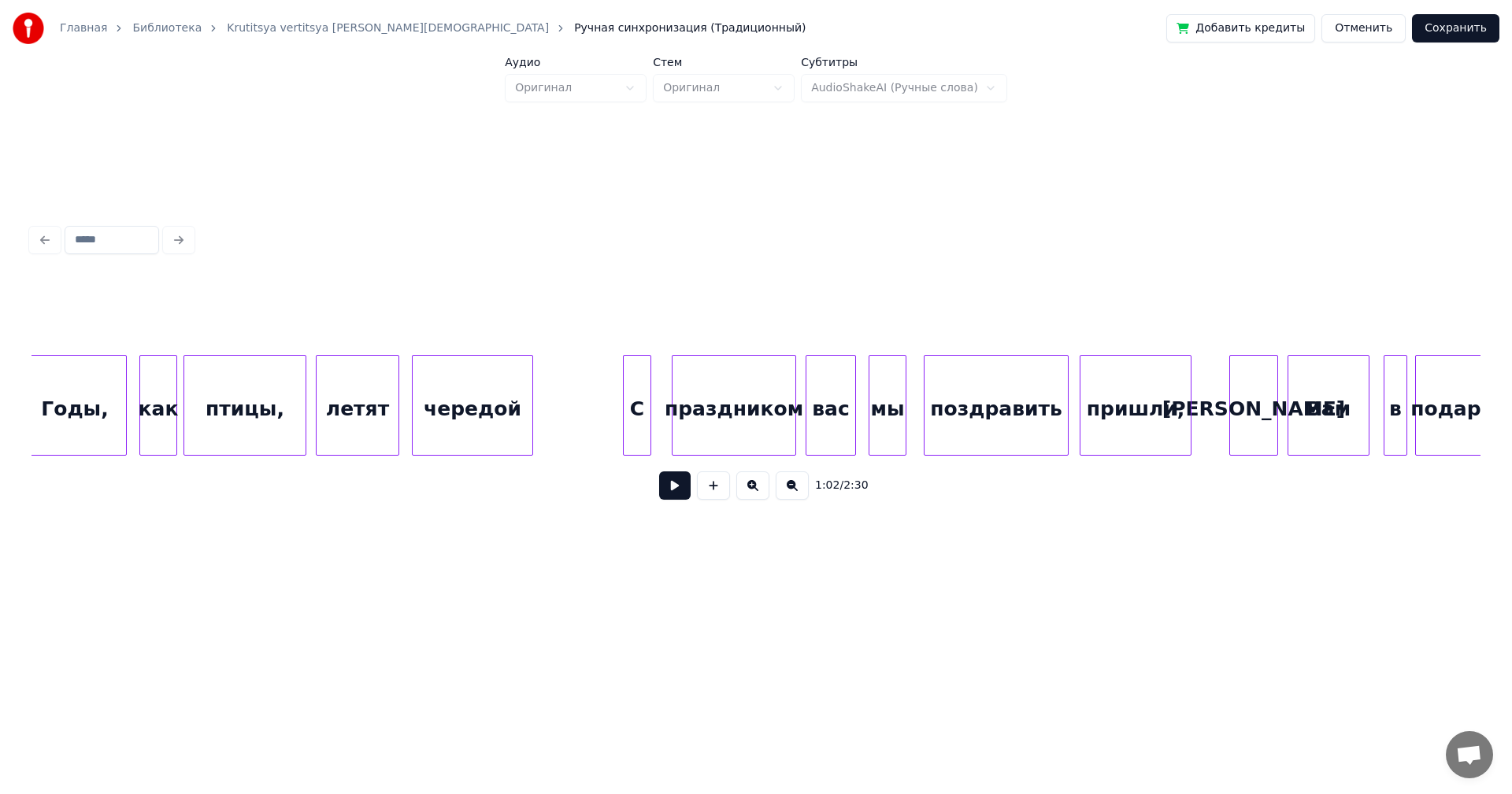
click at [791, 486] on button at bounding box center [792, 486] width 33 height 29
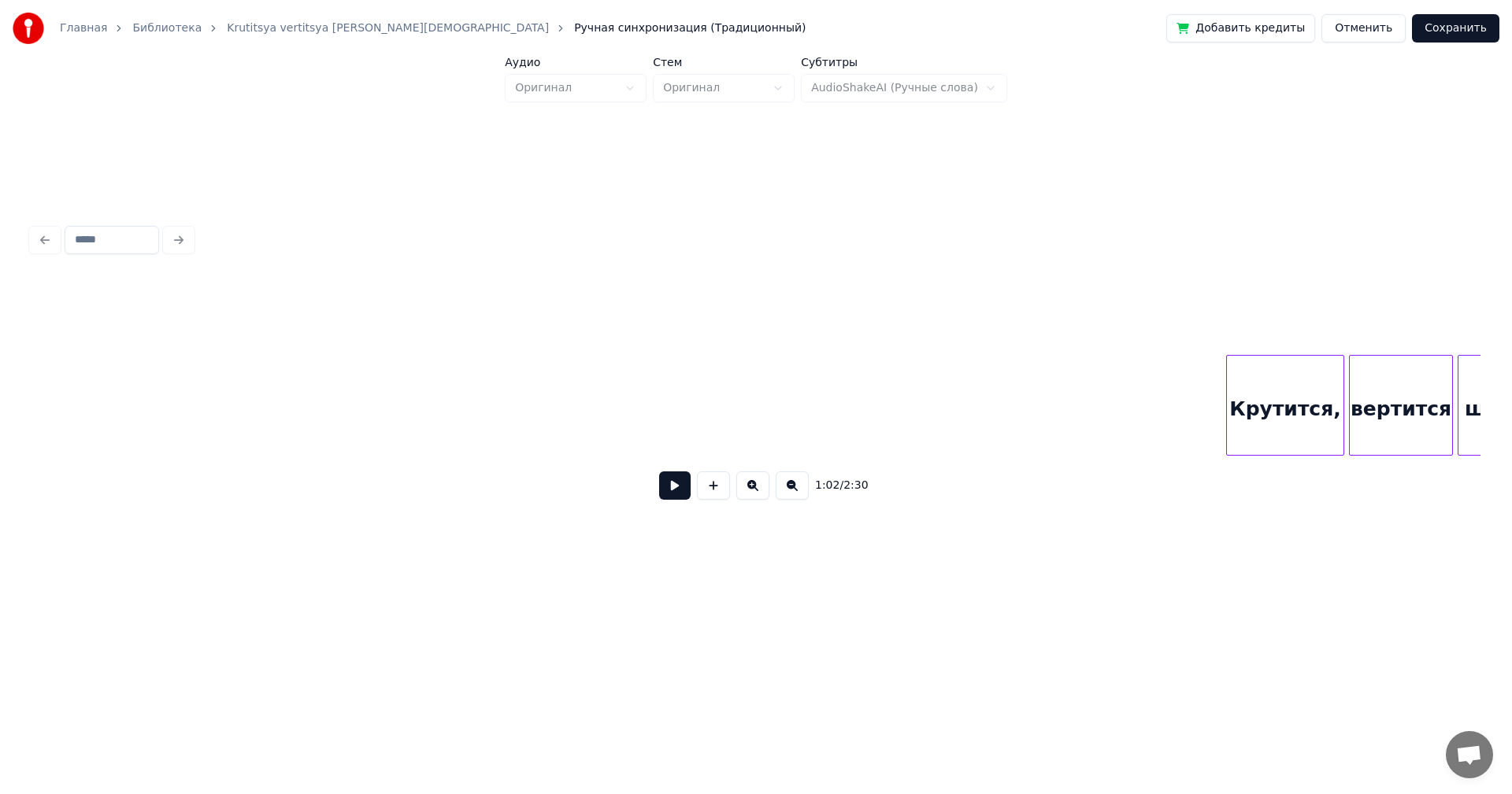
click at [786, 487] on button at bounding box center [792, 486] width 33 height 29
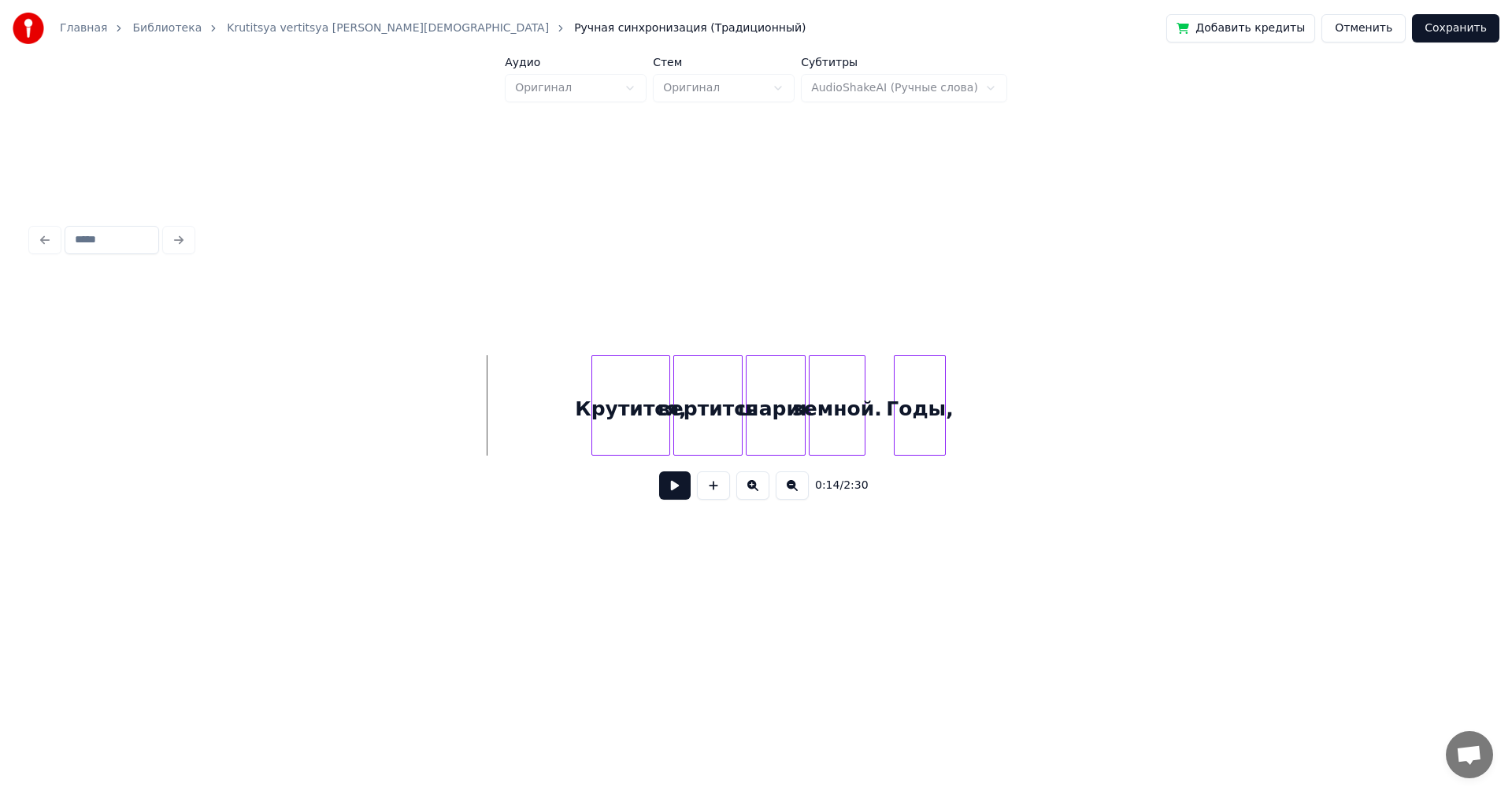
scroll to position [0, 127]
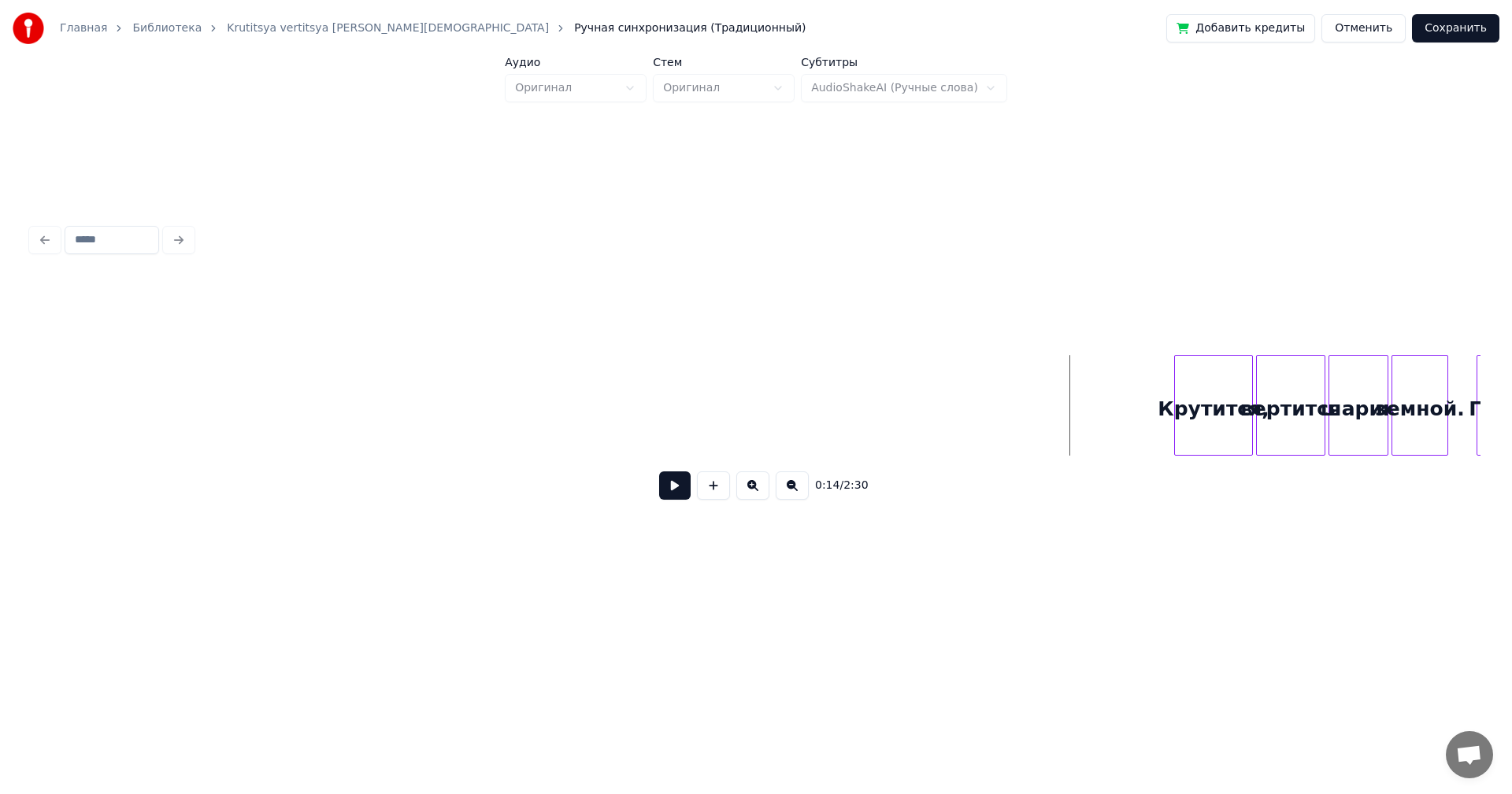
click at [801, 492] on button at bounding box center [792, 486] width 33 height 29
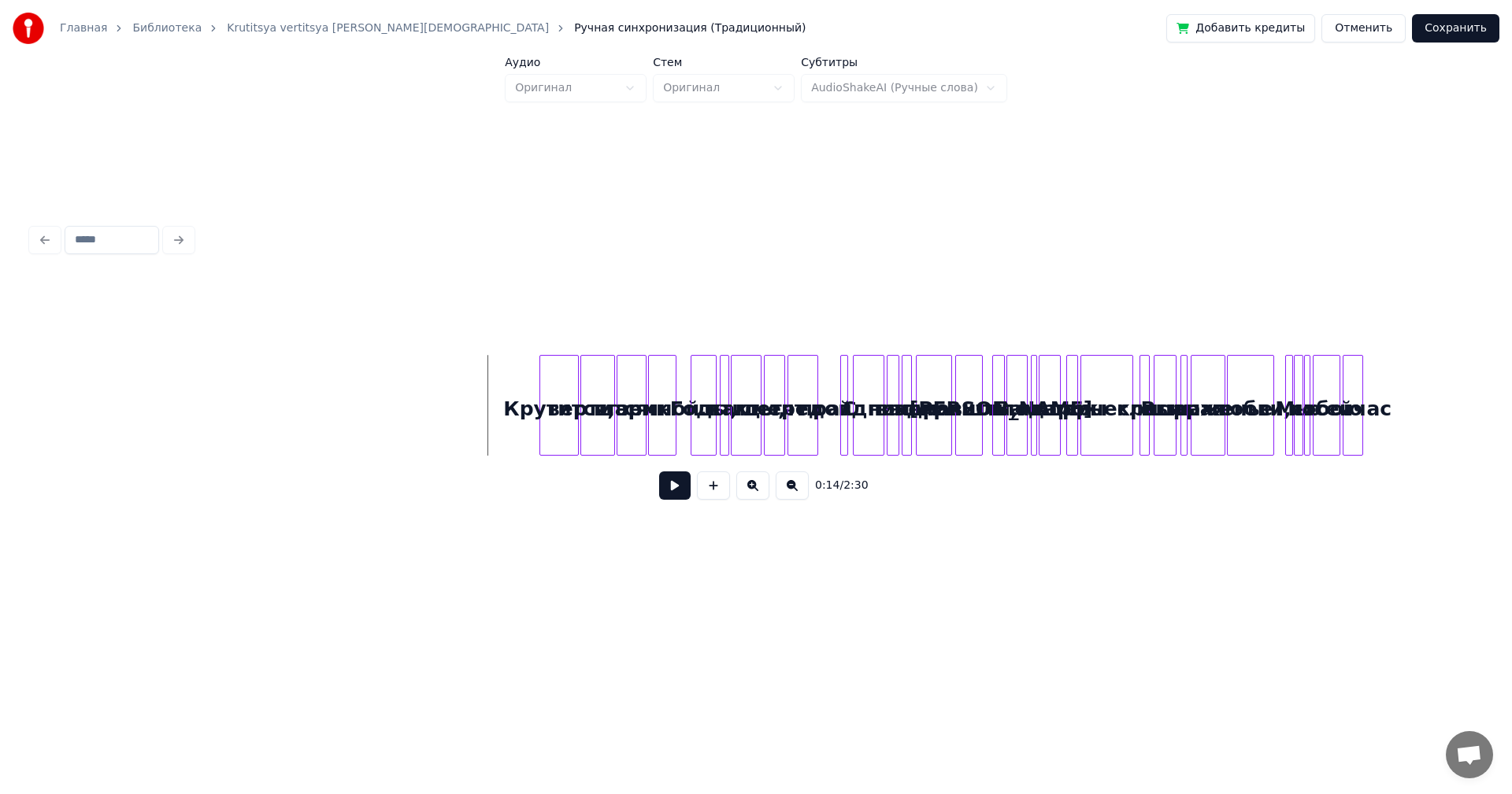
scroll to position [0, 0]
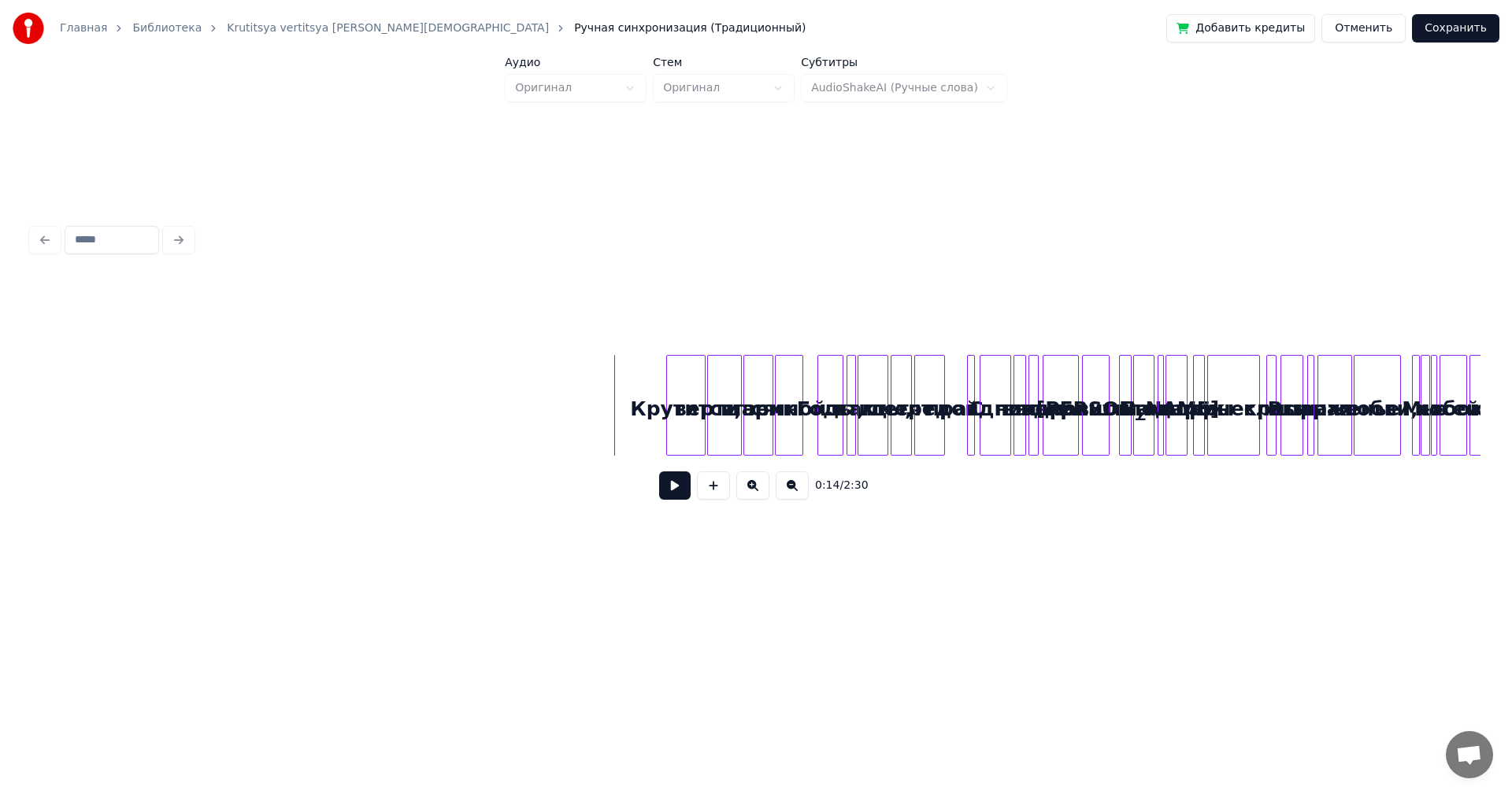
click at [750, 496] on button at bounding box center [753, 486] width 33 height 29
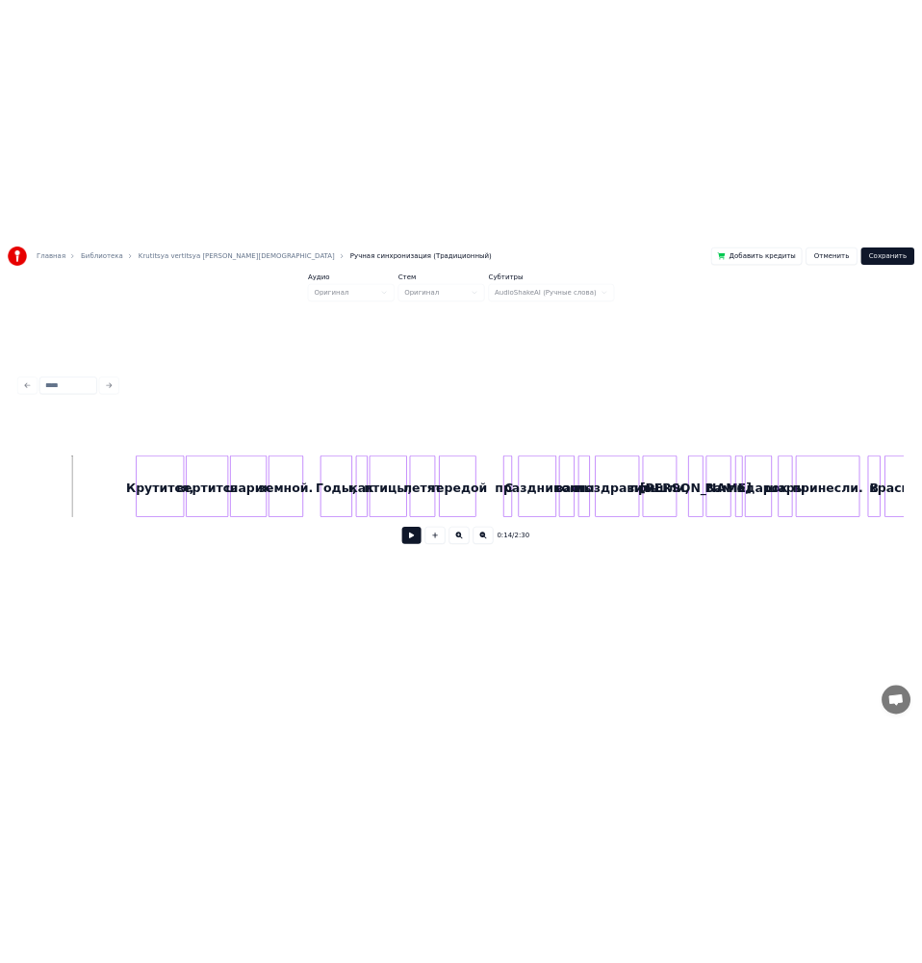
scroll to position [0, 1326]
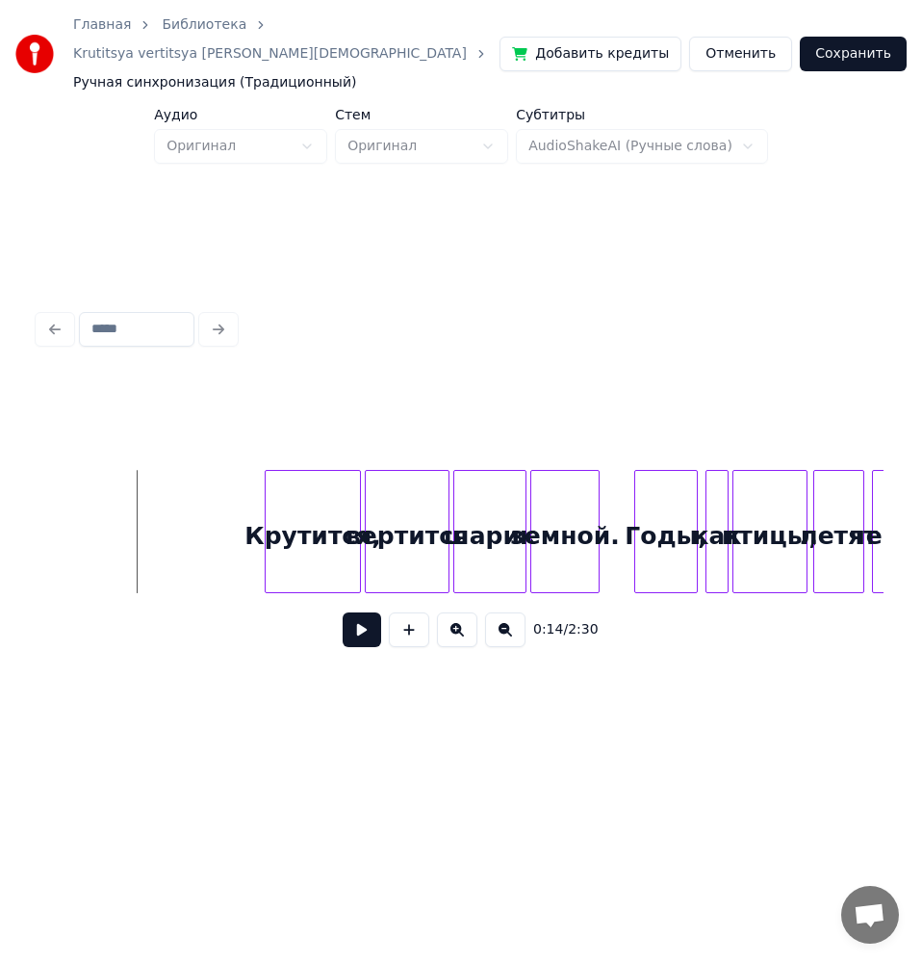
click at [367, 647] on button at bounding box center [362, 629] width 39 height 35
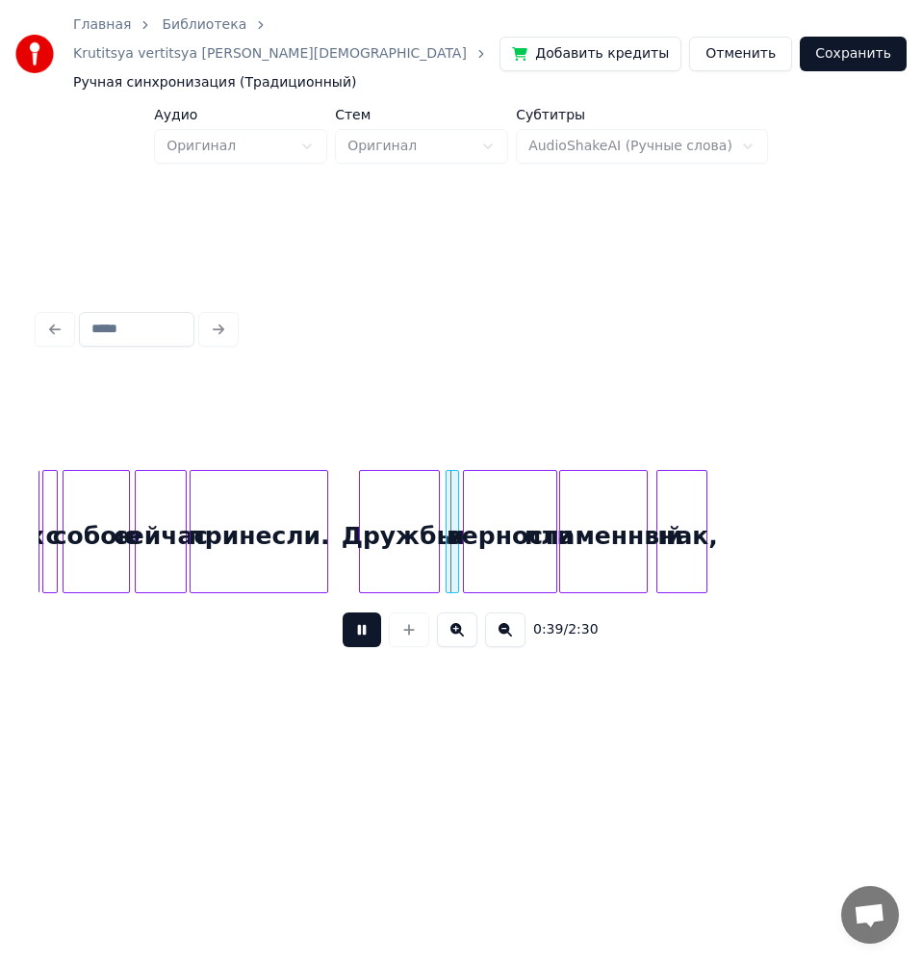
scroll to position [0, 3436]
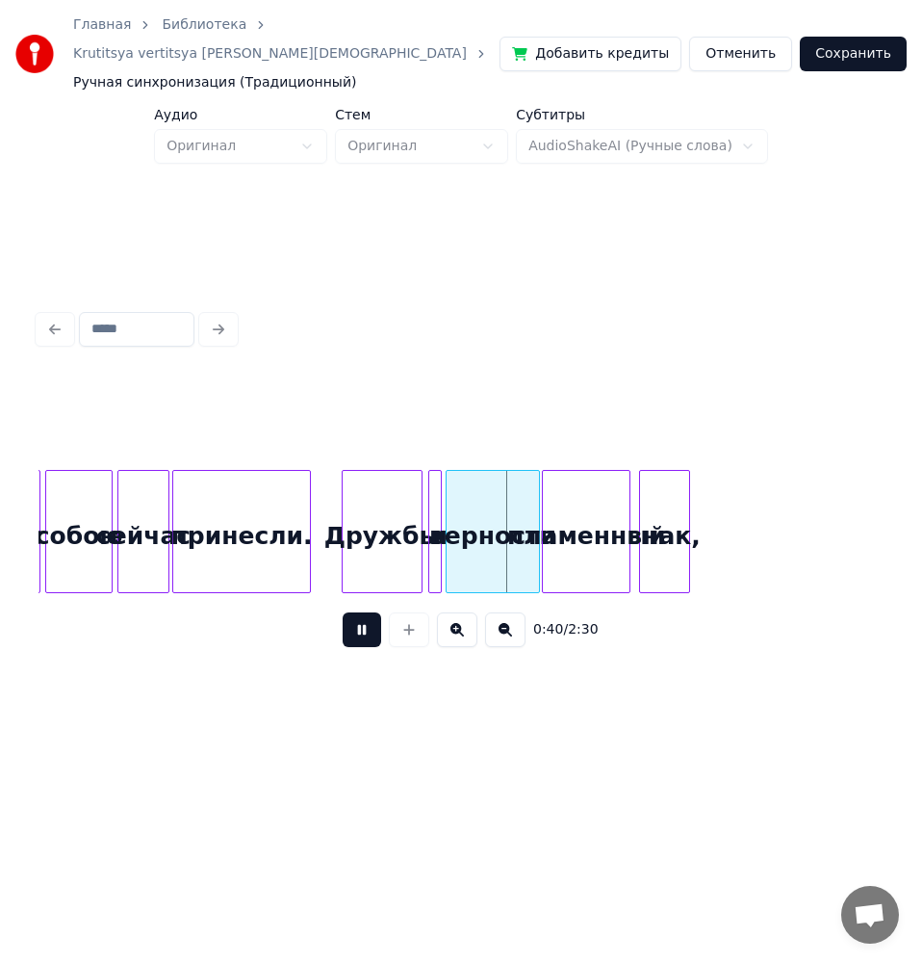
click at [348, 647] on button at bounding box center [362, 629] width 39 height 35
click at [356, 647] on button at bounding box center [362, 629] width 39 height 35
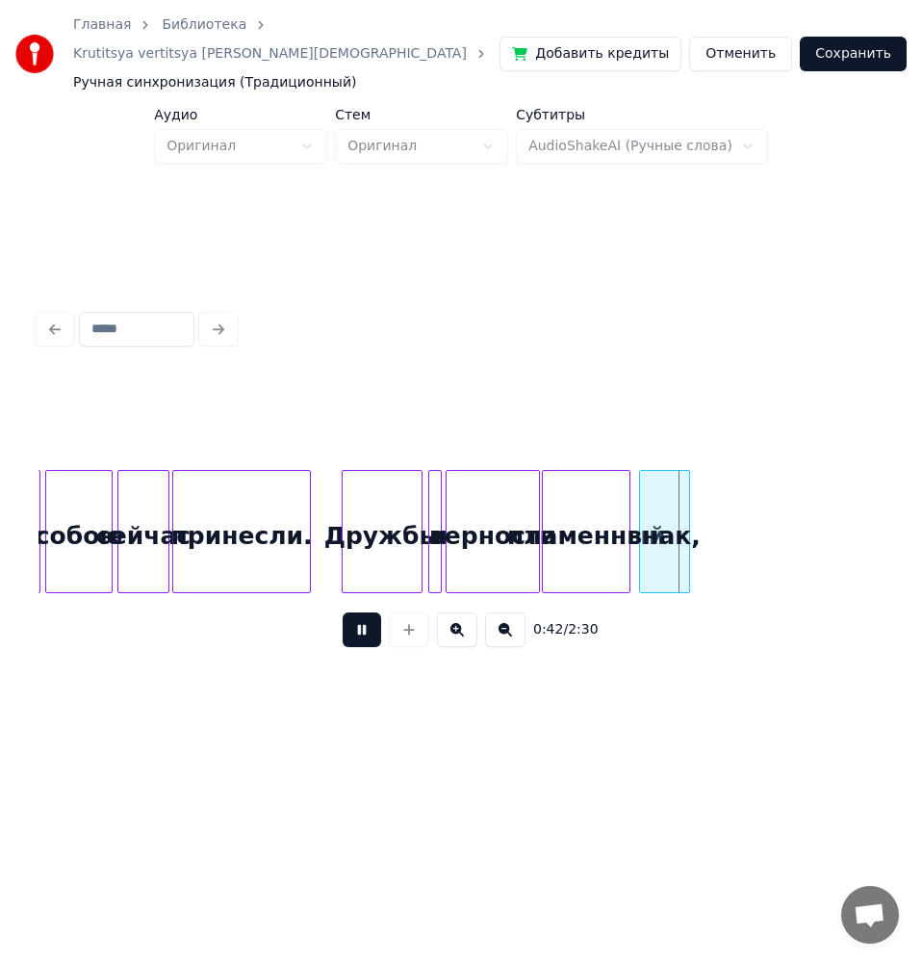
click at [378, 647] on button at bounding box center [362, 629] width 39 height 35
click at [359, 647] on button at bounding box center [362, 629] width 39 height 35
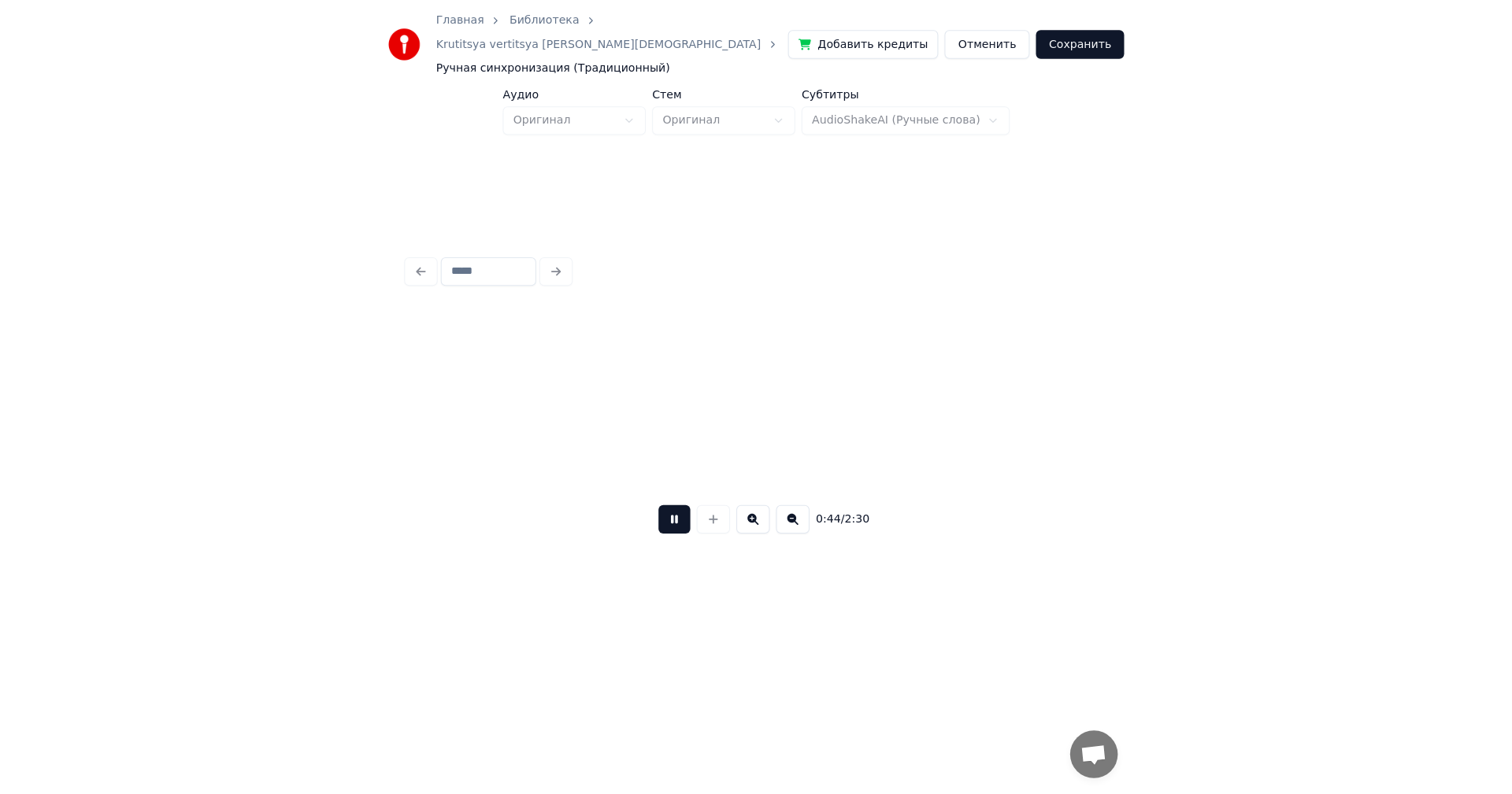
scroll to position [0, 3503]
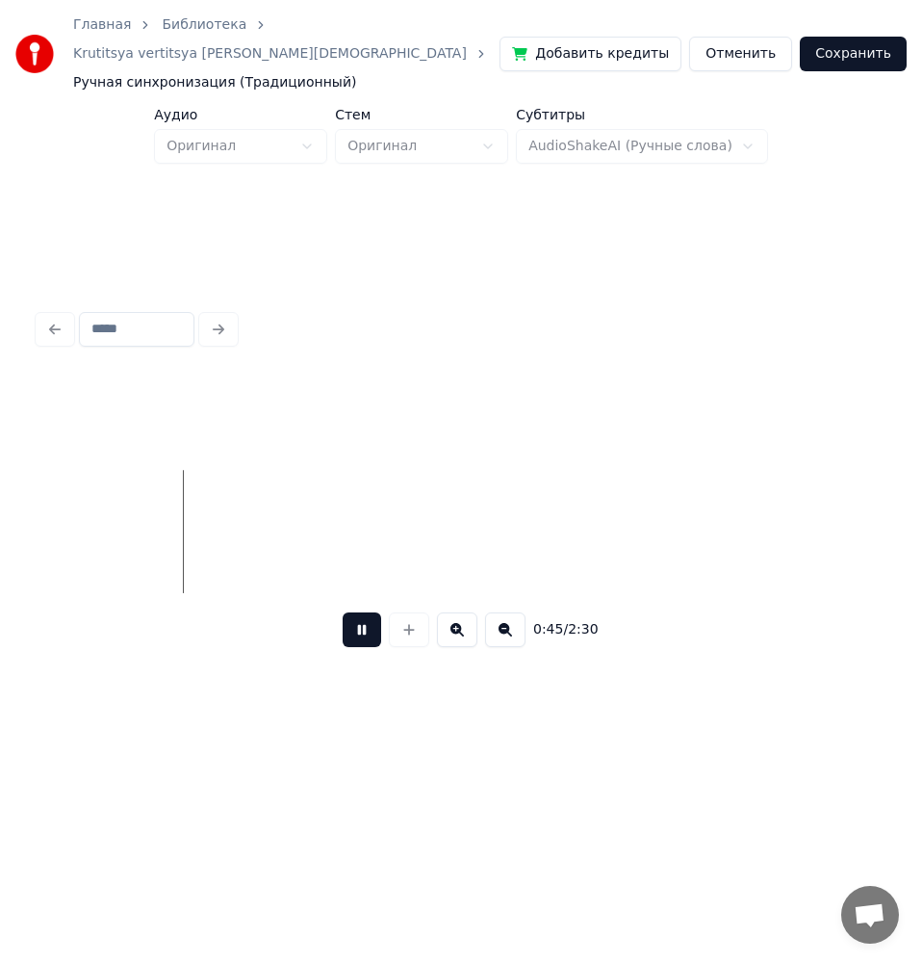
click at [359, 647] on button at bounding box center [362, 629] width 39 height 35
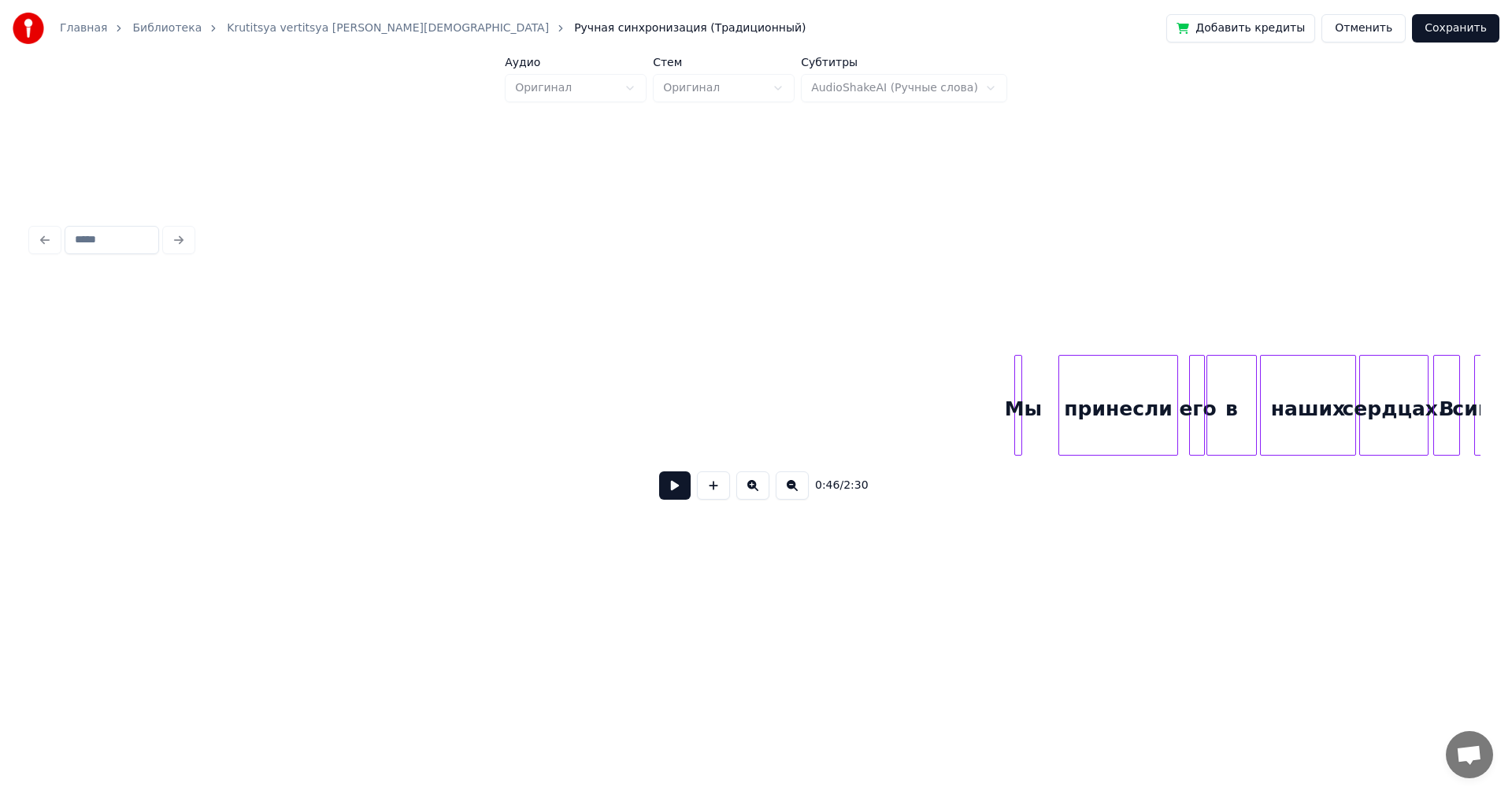
scroll to position [0, 3930]
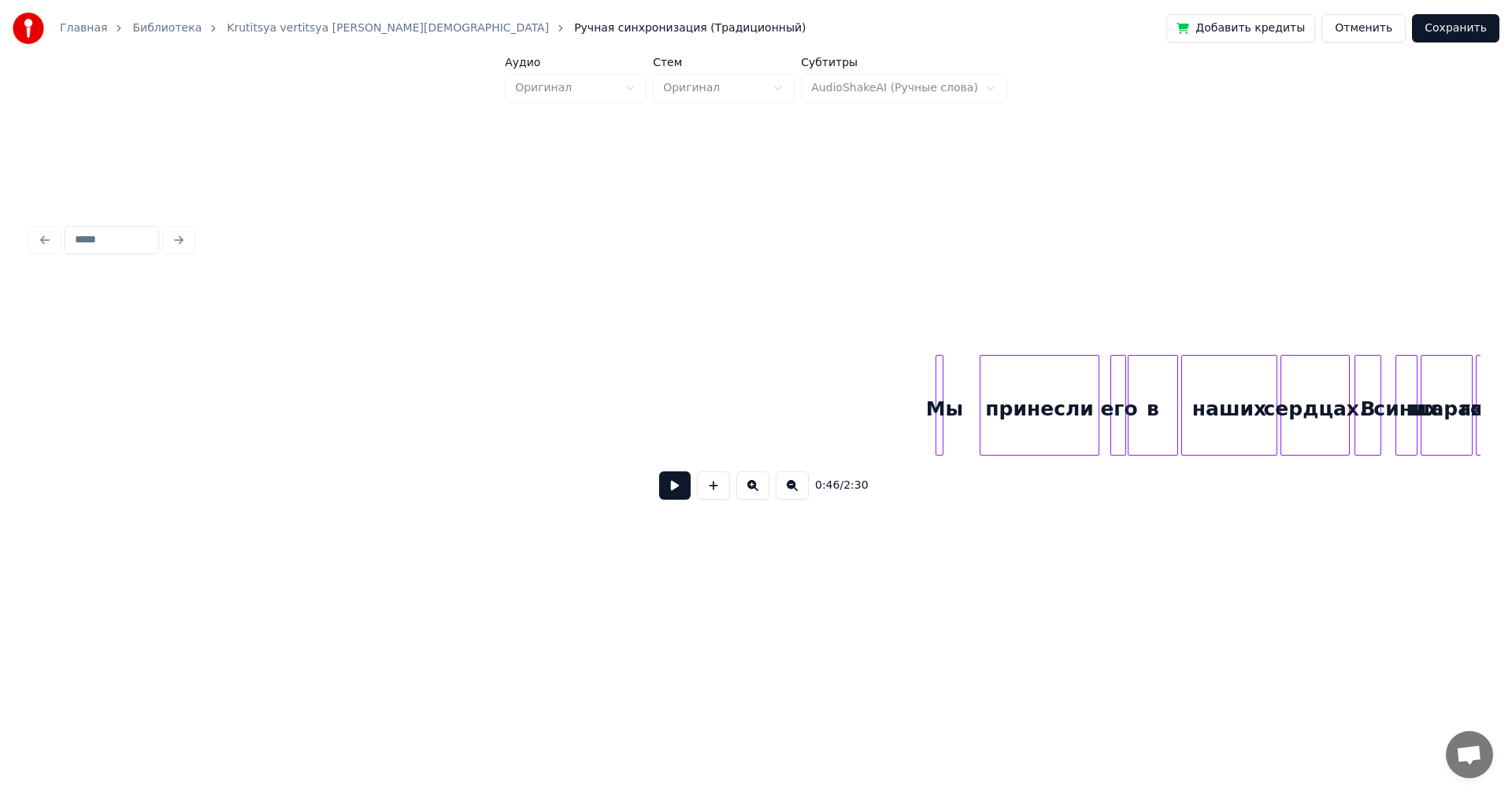
click at [939, 396] on div at bounding box center [940, 405] width 5 height 99
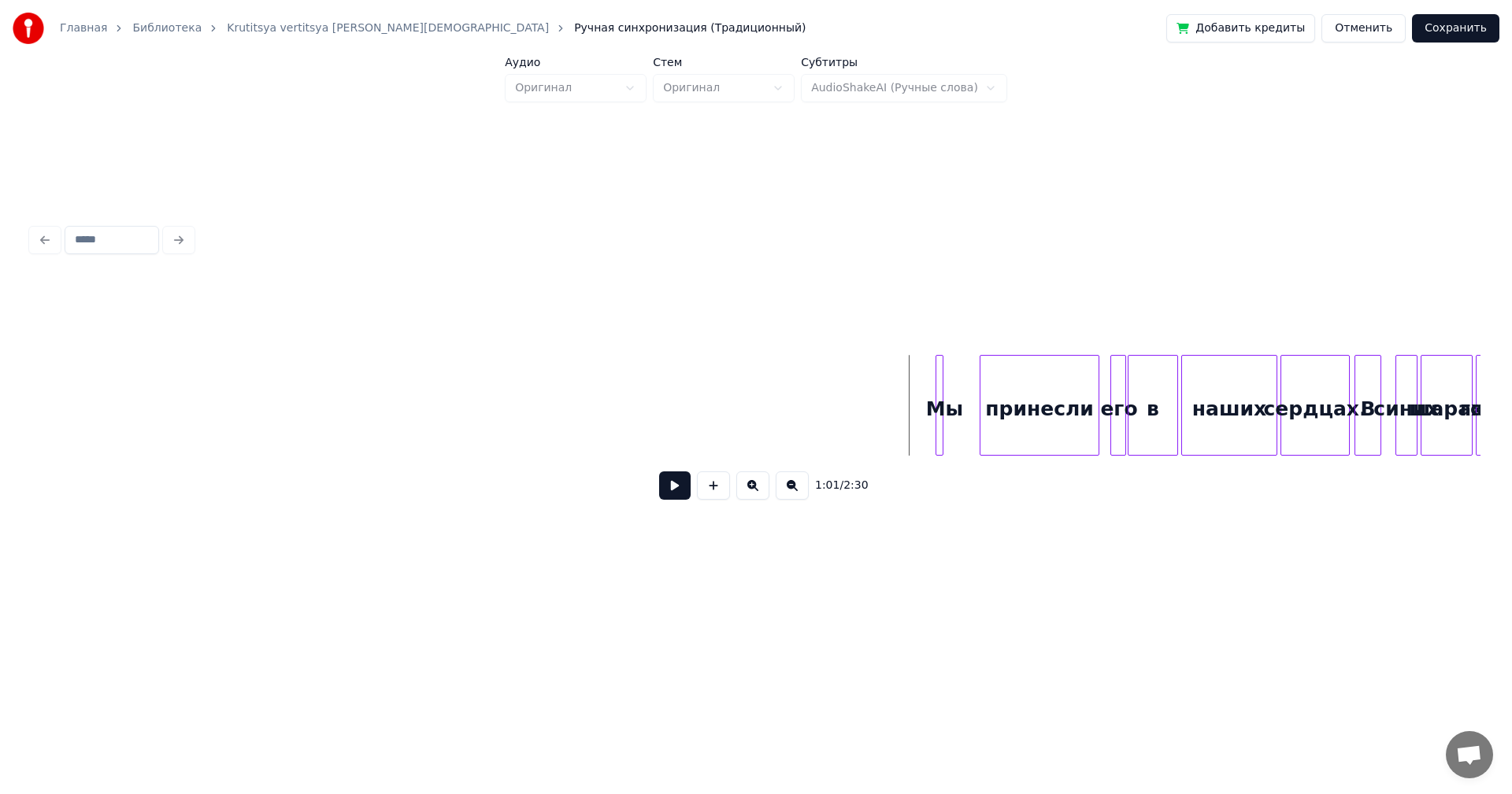
click at [751, 496] on button at bounding box center [753, 486] width 33 height 29
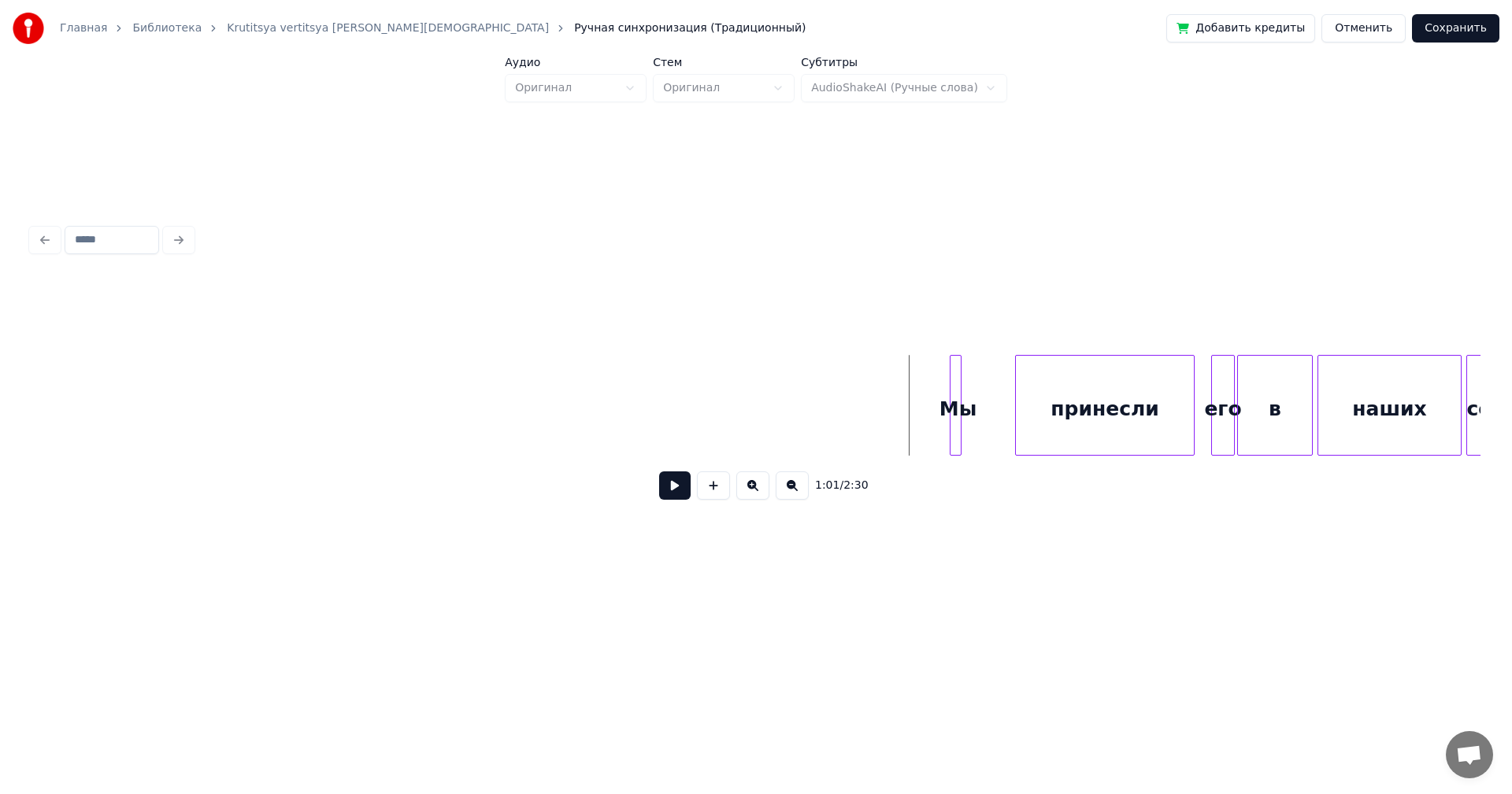
click at [956, 396] on div at bounding box center [959, 405] width 5 height 99
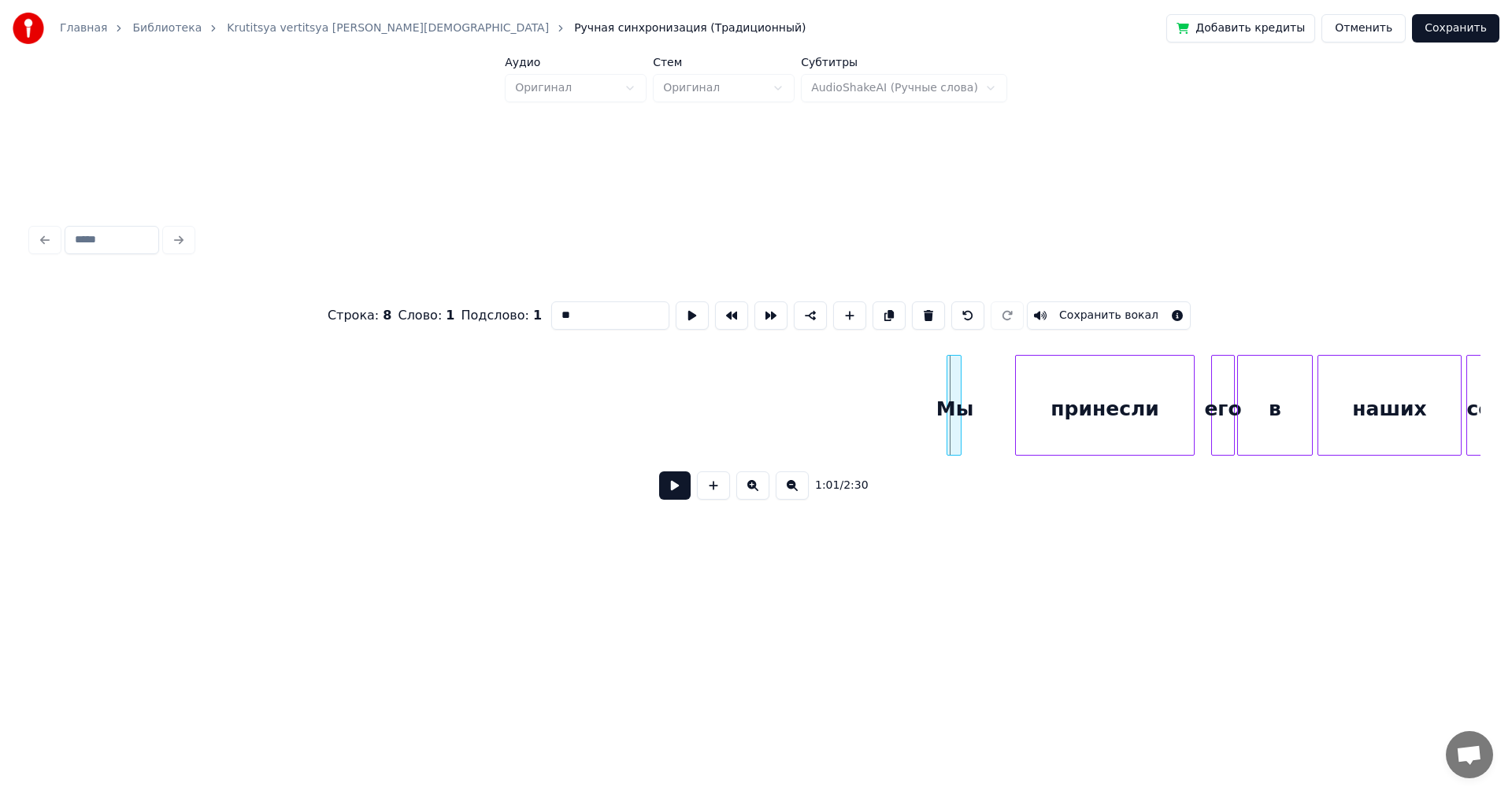
click at [950, 388] on div at bounding box center [950, 405] width 5 height 99
click at [930, 393] on div at bounding box center [932, 405] width 5 height 99
click at [234, 389] on div "Мы" at bounding box center [250, 409] width 33 height 107
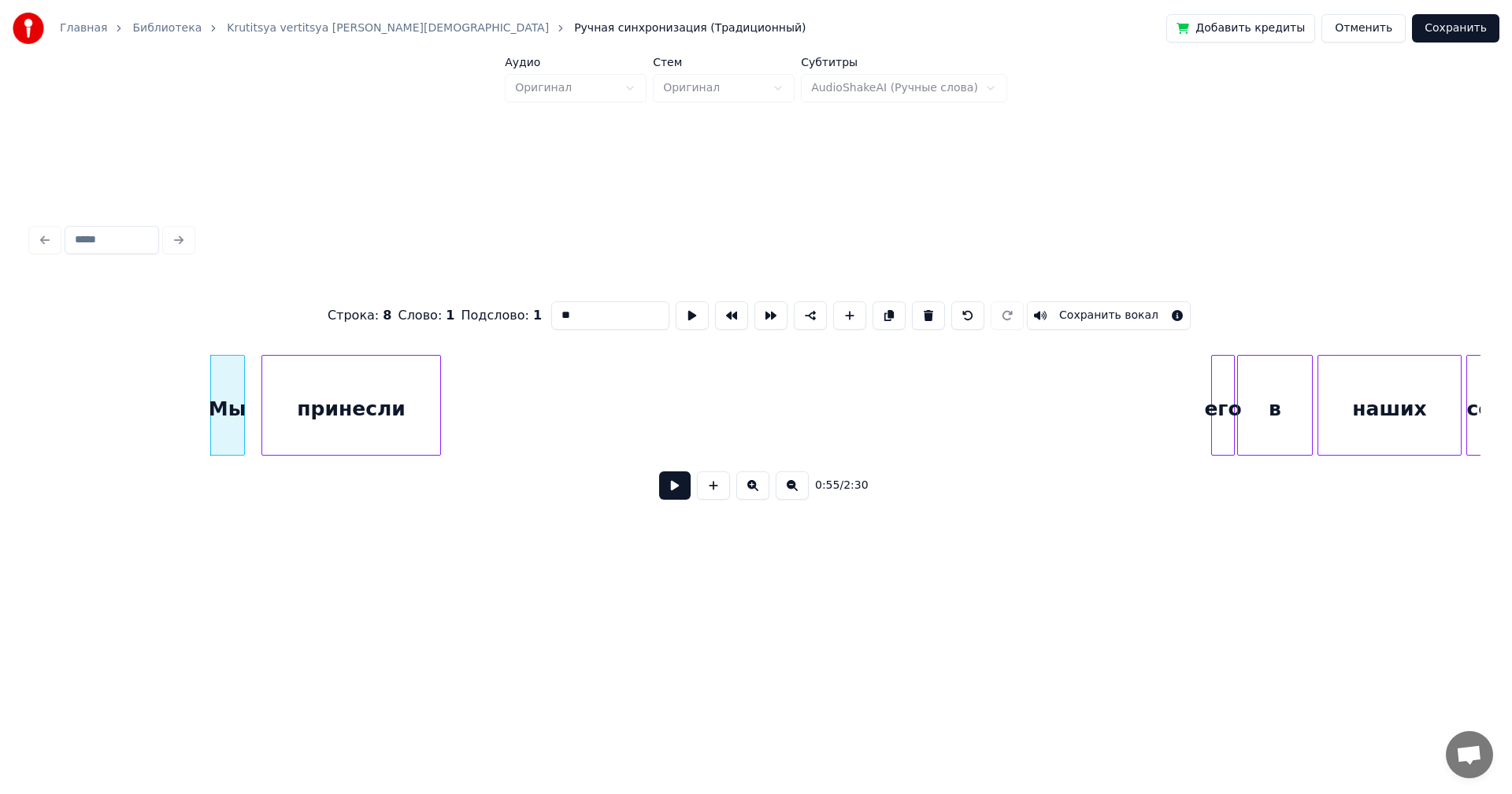
click at [323, 385] on div "принесли" at bounding box center [352, 409] width 178 height 107
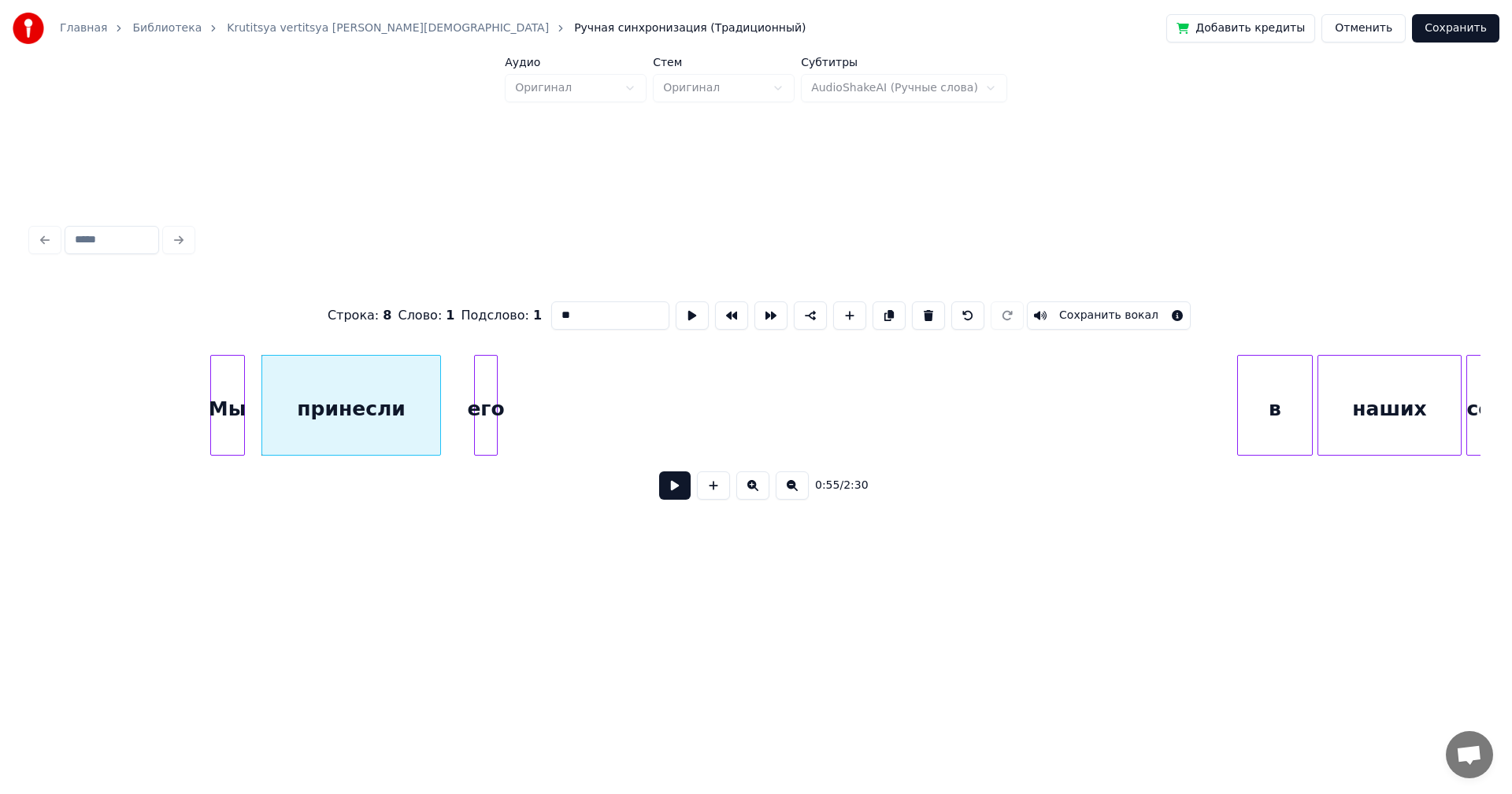
click at [488, 379] on div "его" at bounding box center [485, 409] width 22 height 107
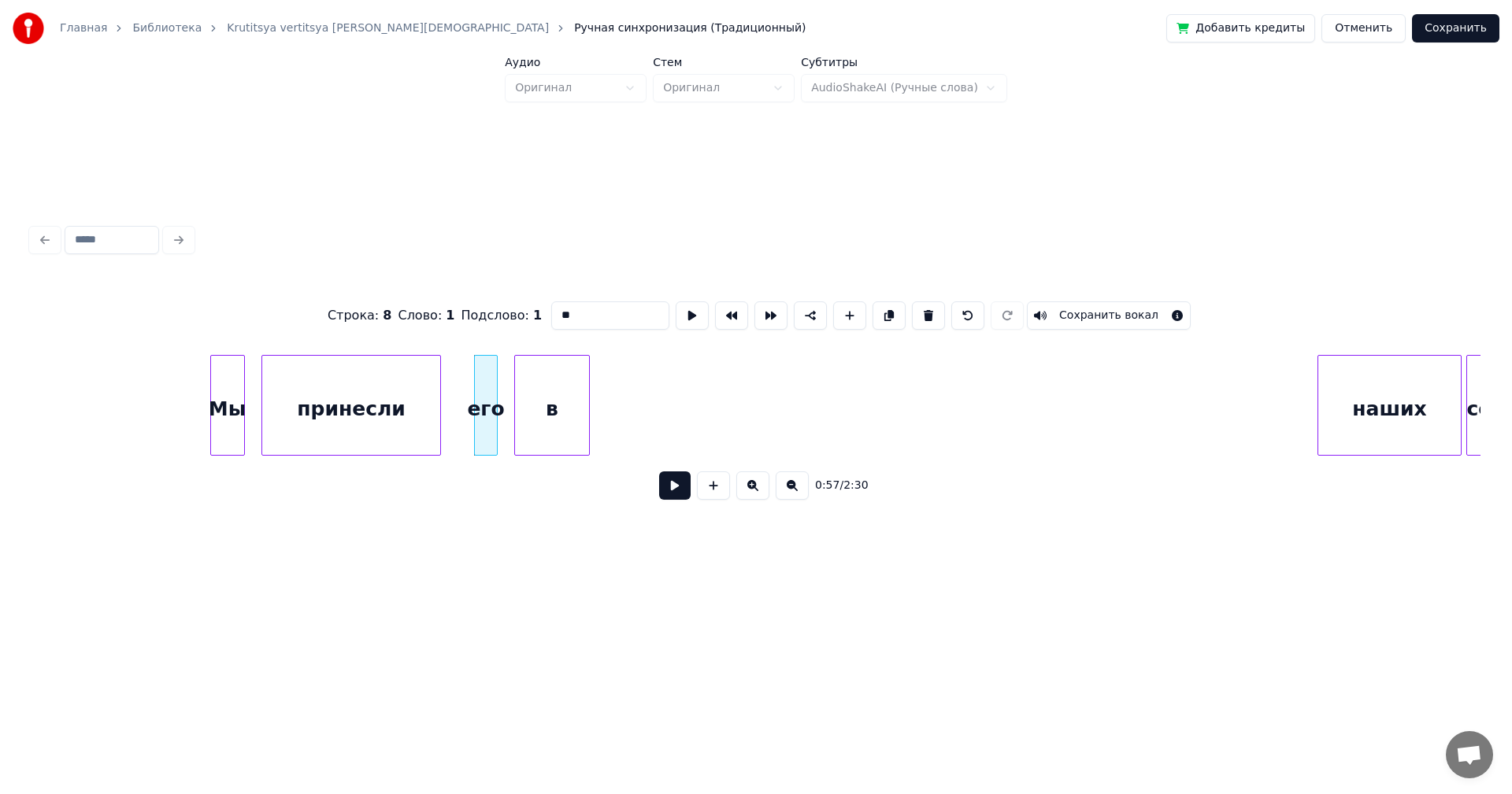
click at [568, 374] on div "в" at bounding box center [552, 409] width 74 height 107
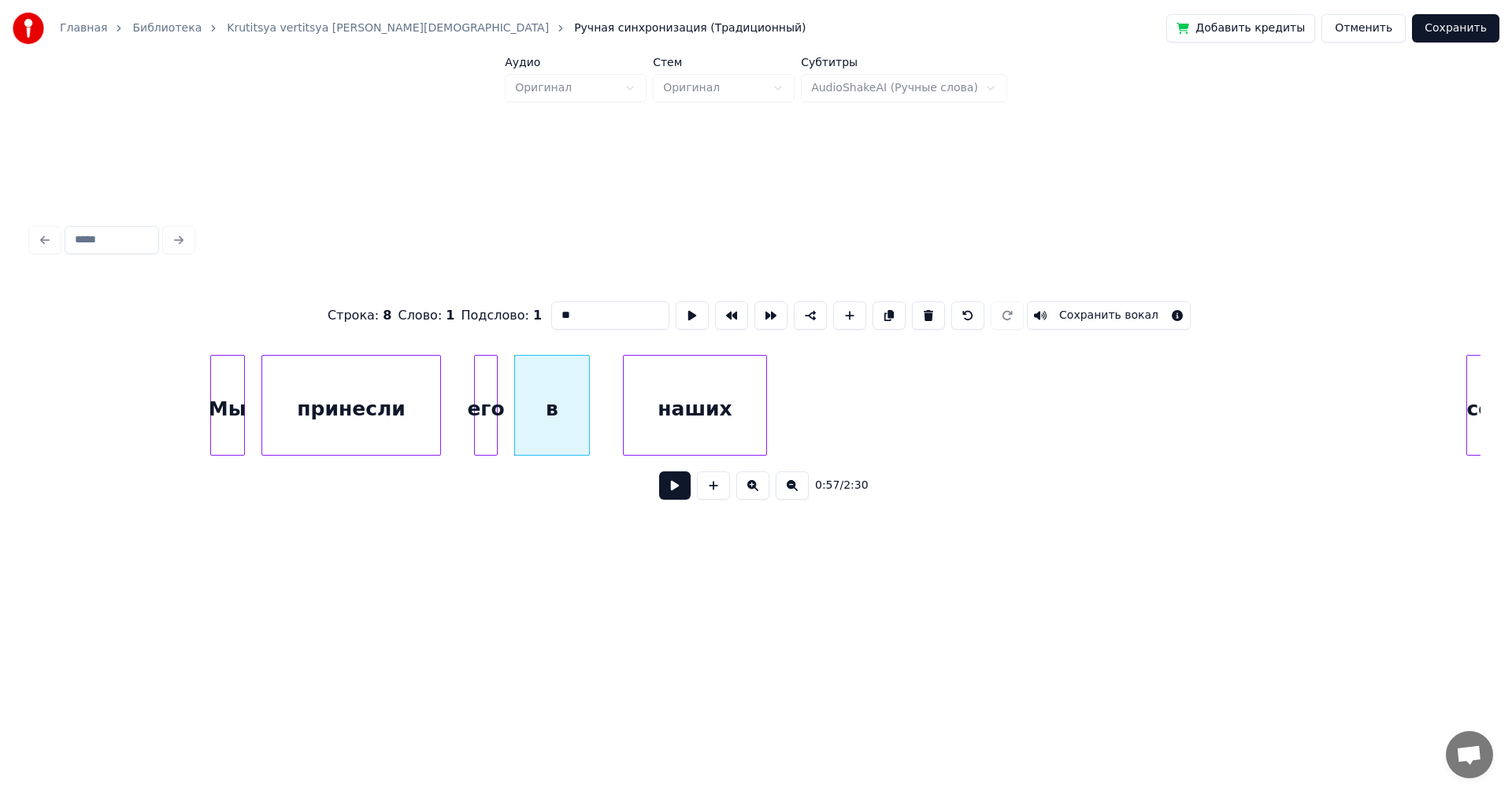
click at [693, 410] on div "наших" at bounding box center [695, 409] width 142 height 107
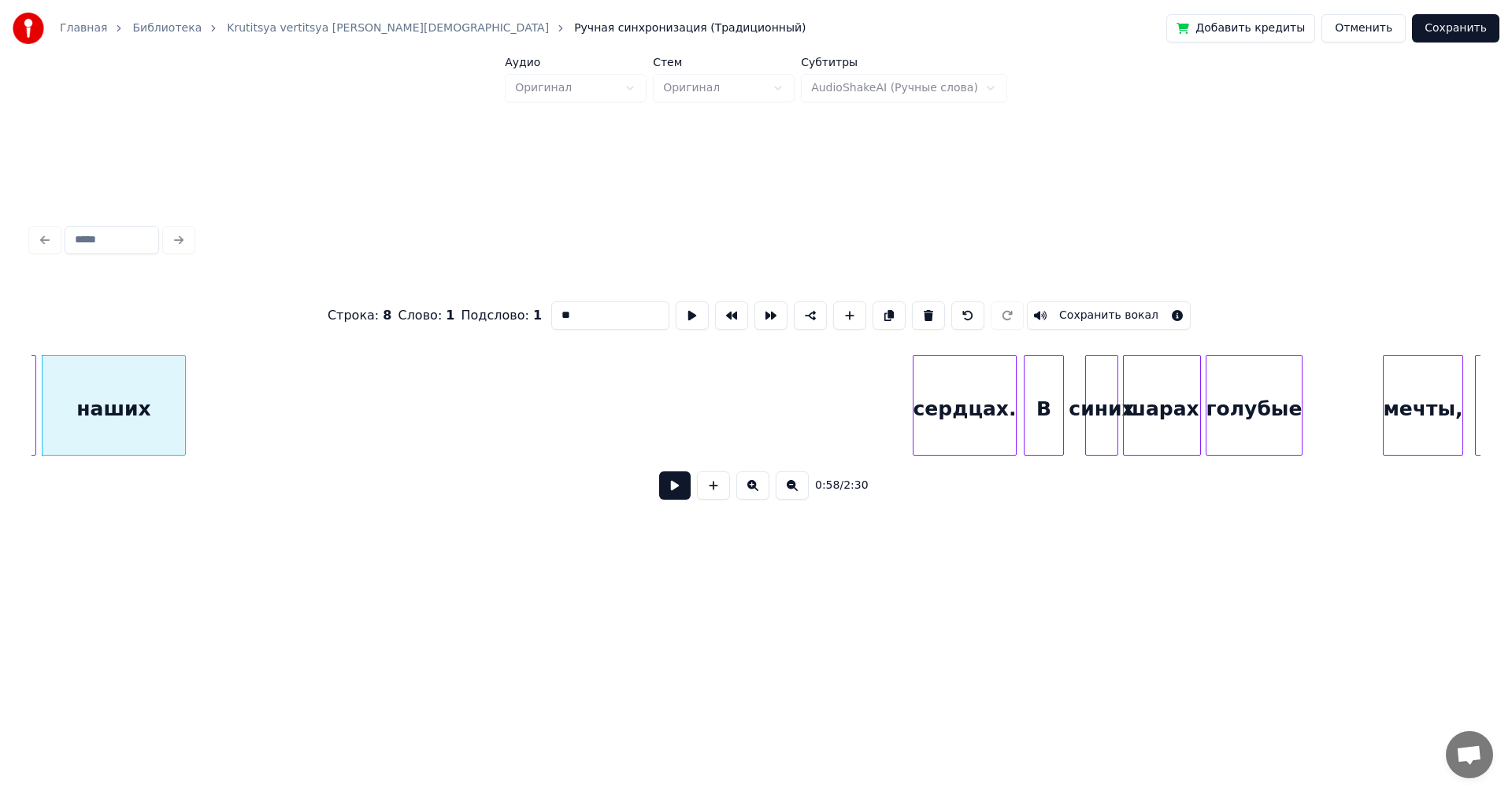
scroll to position [0, 7006]
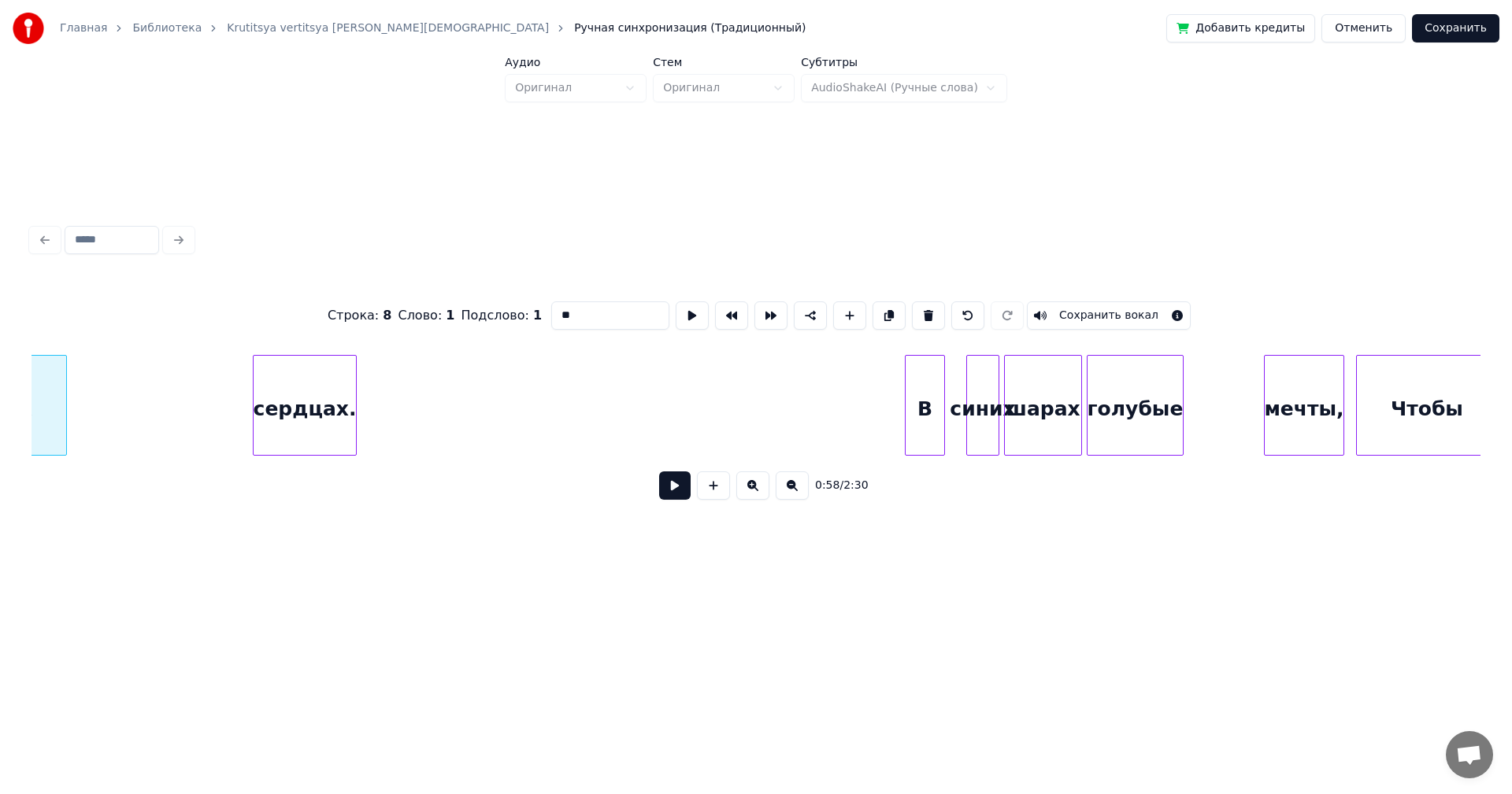
click at [254, 387] on div "сердцах." at bounding box center [304, 409] width 102 height 107
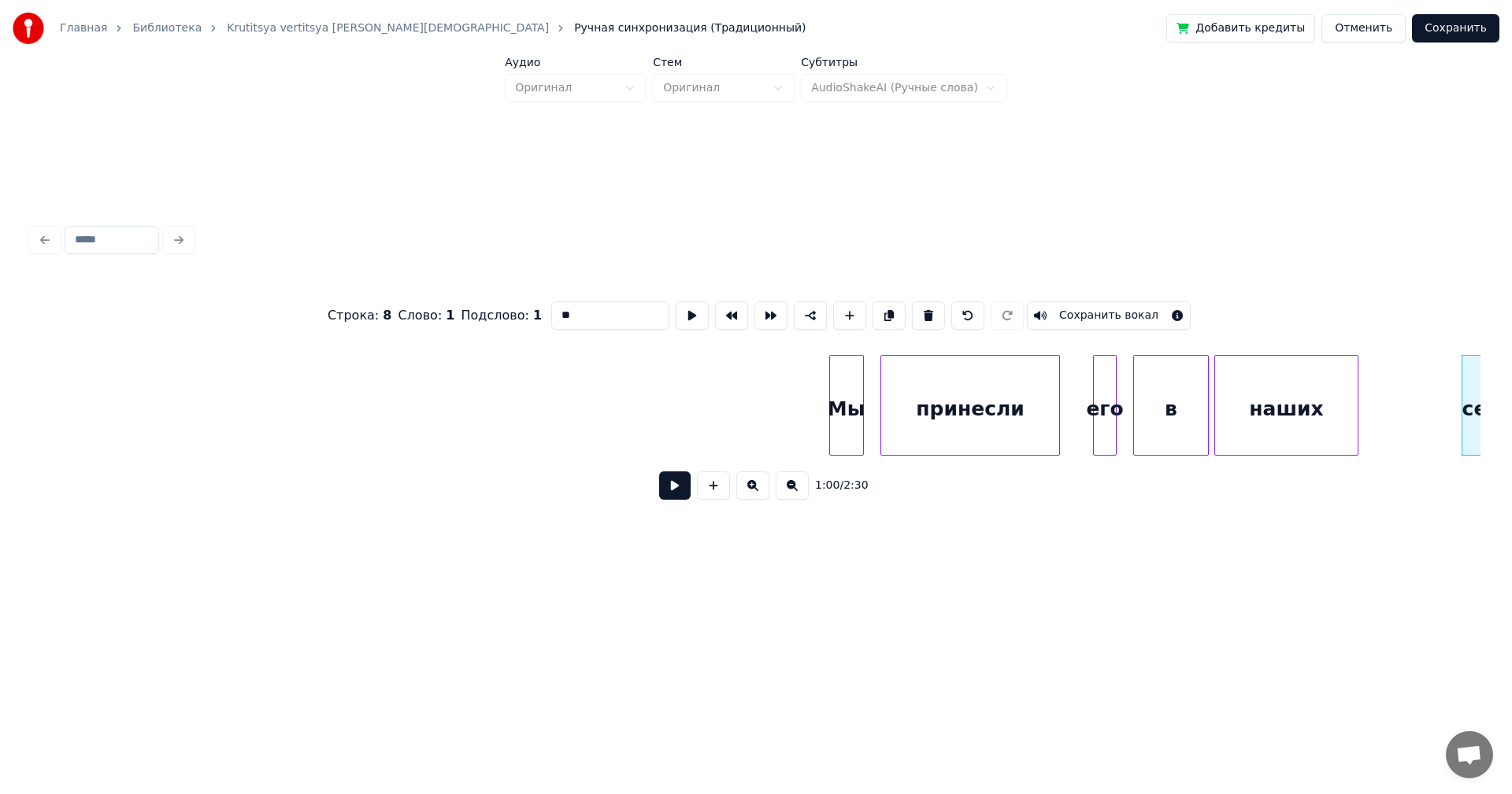
scroll to position [0, 6090]
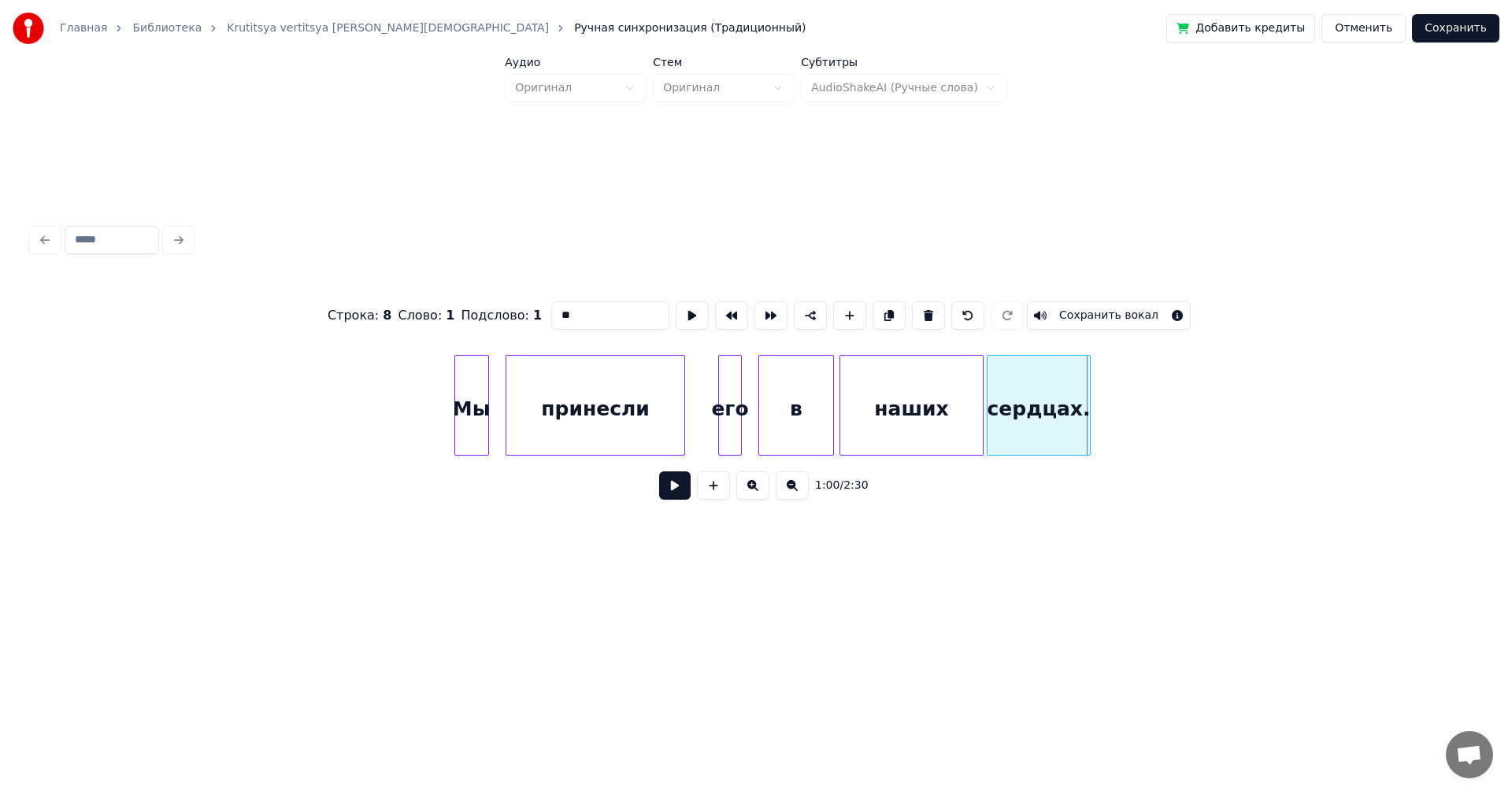
click at [1043, 410] on div "сердцах." at bounding box center [1038, 409] width 102 height 107
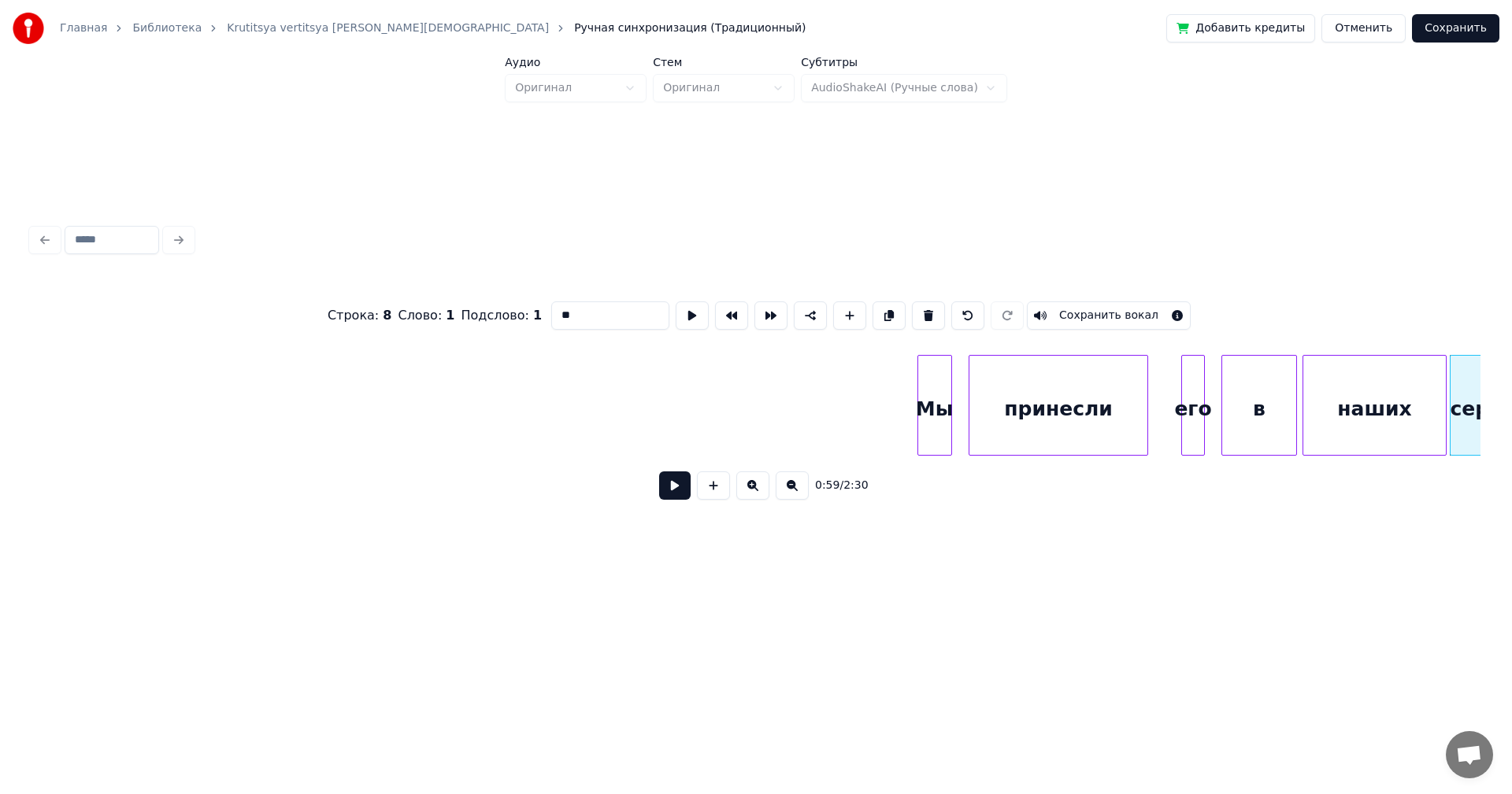
scroll to position [0, 5656]
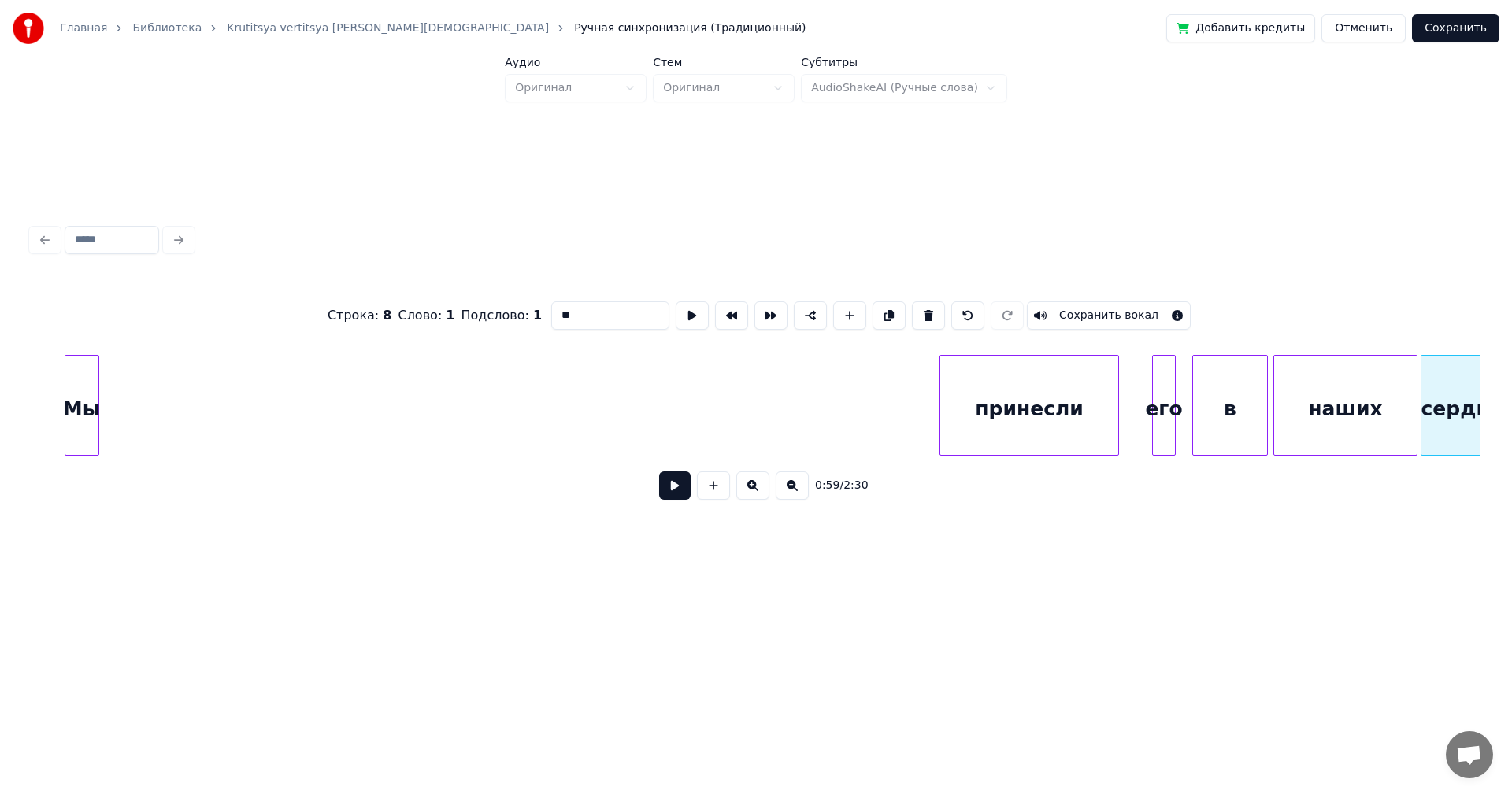
click at [79, 383] on div "Мы" at bounding box center [82, 409] width 33 height 107
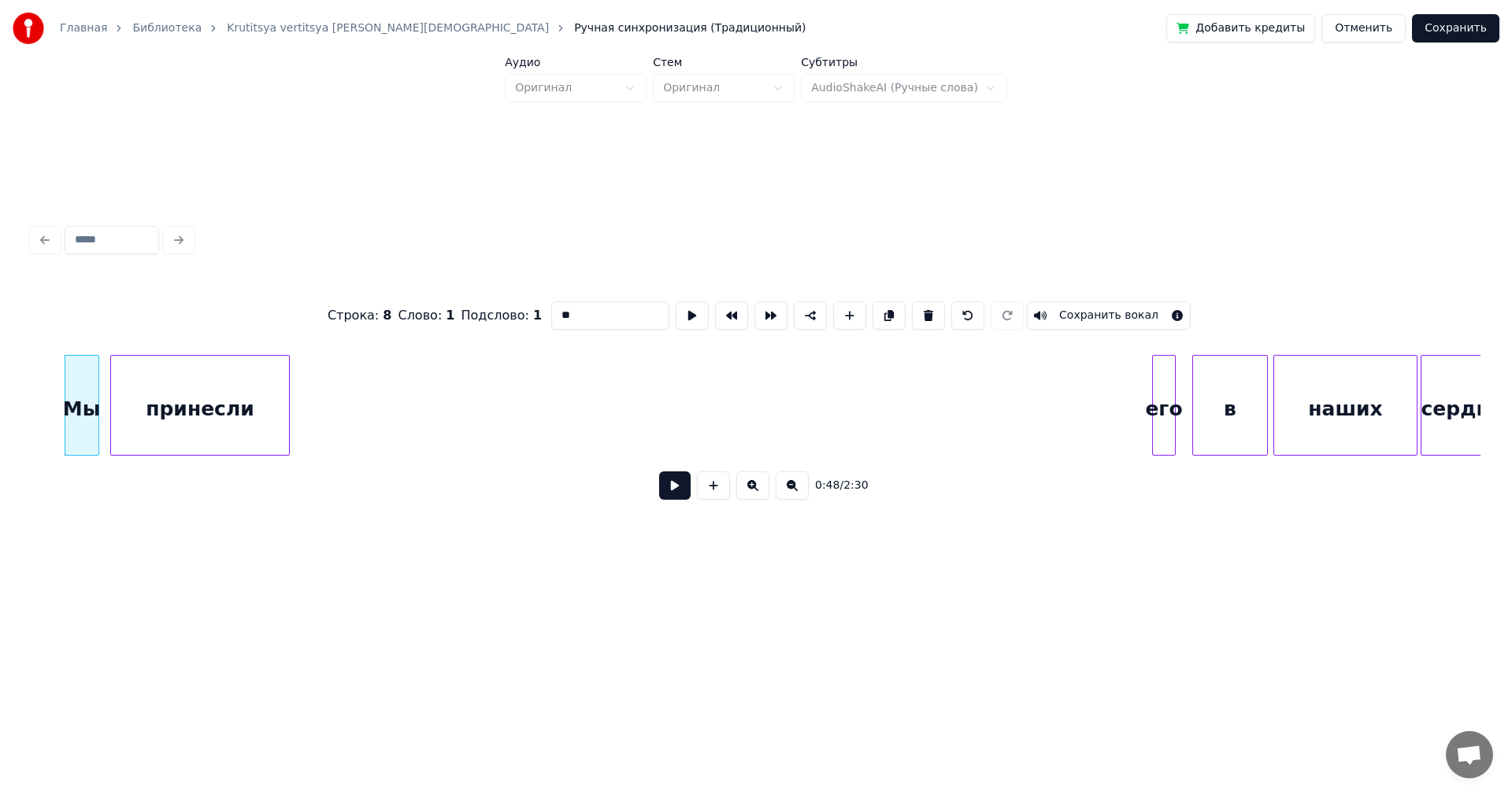
click at [236, 381] on div "принесли" at bounding box center [200, 409] width 178 height 107
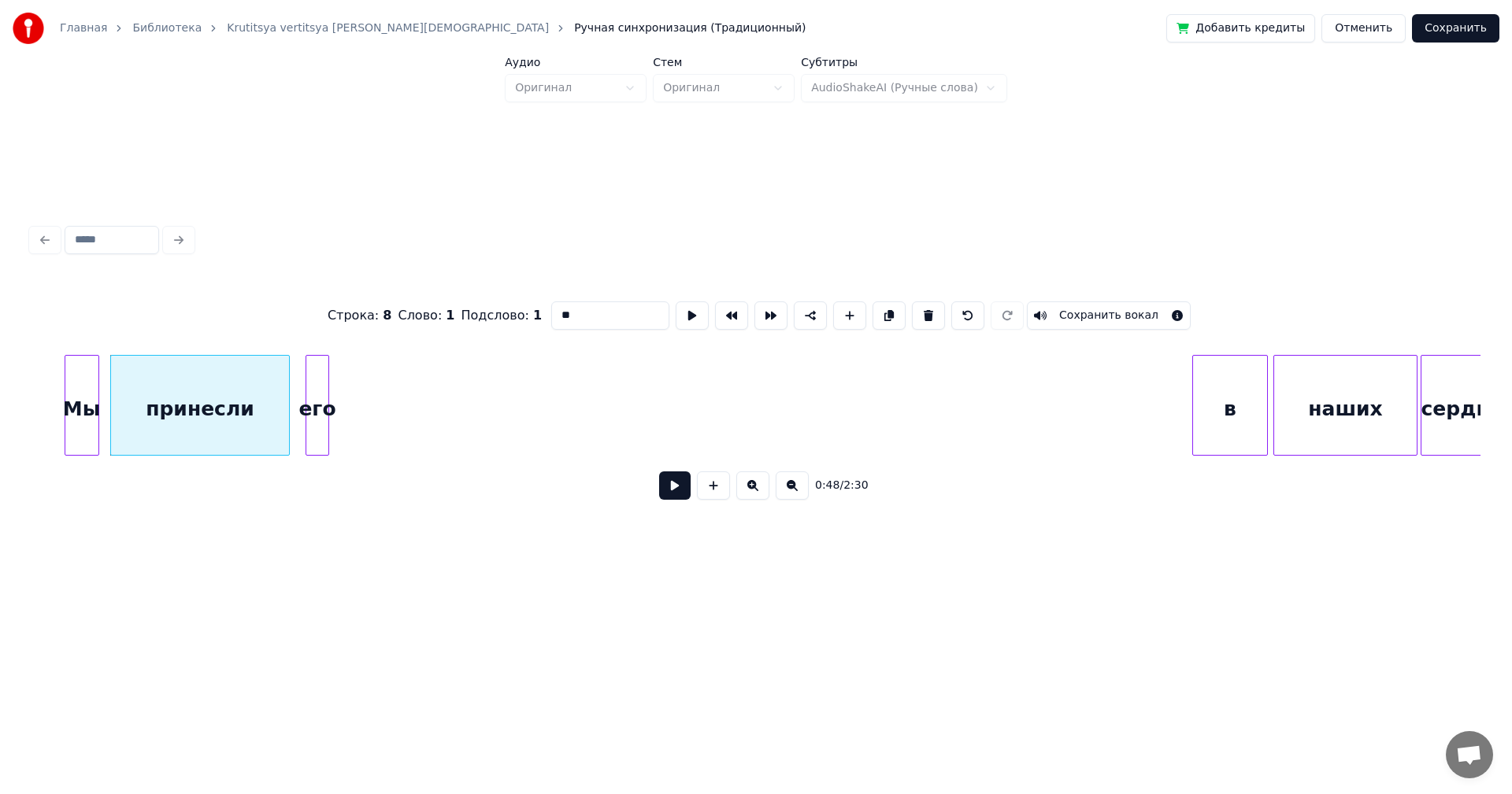
click at [313, 369] on div "его" at bounding box center [317, 409] width 22 height 107
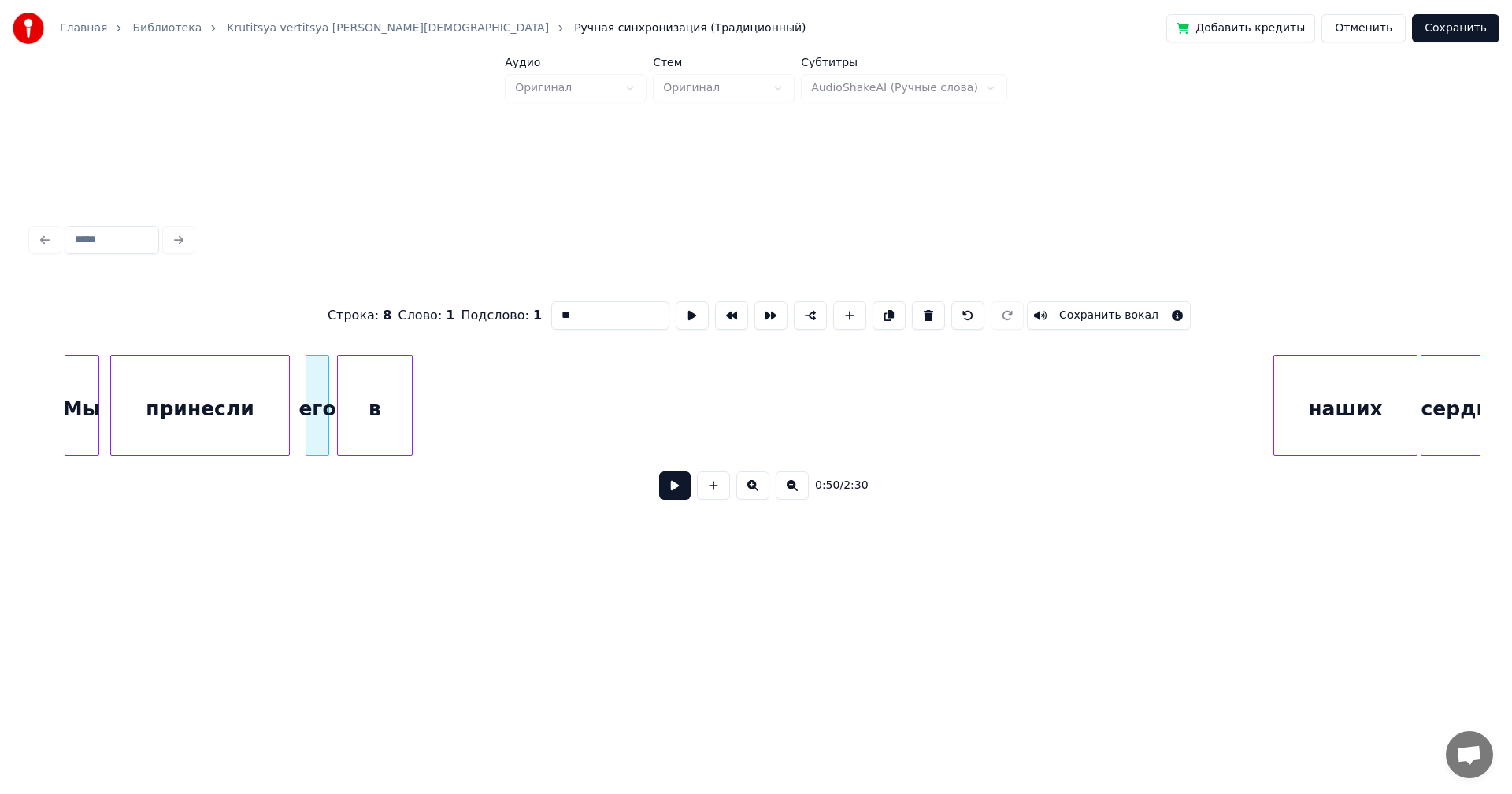
click at [370, 410] on div "в" at bounding box center [375, 409] width 74 height 107
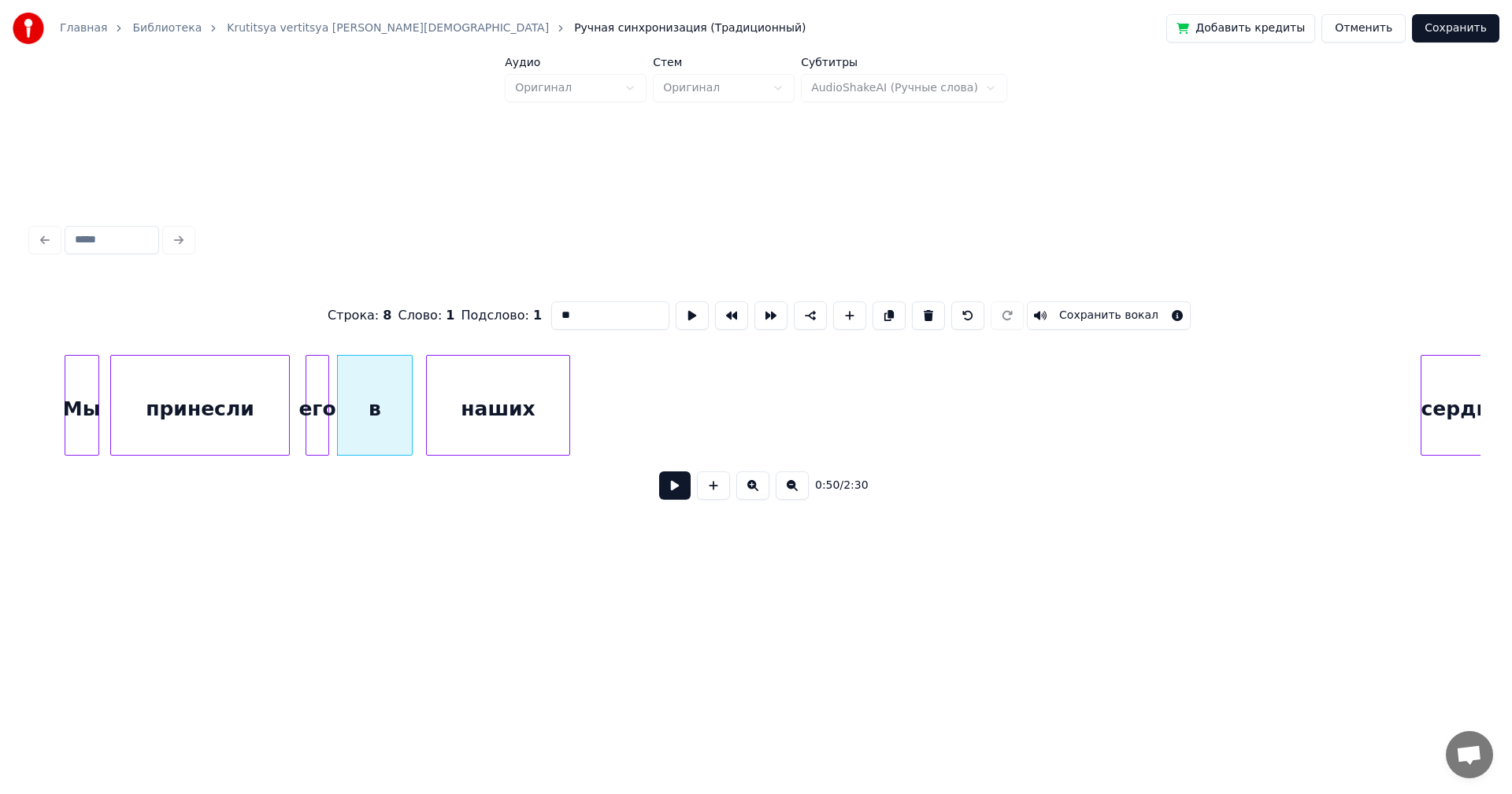
click at [543, 412] on div "наших" at bounding box center [498, 409] width 142 height 107
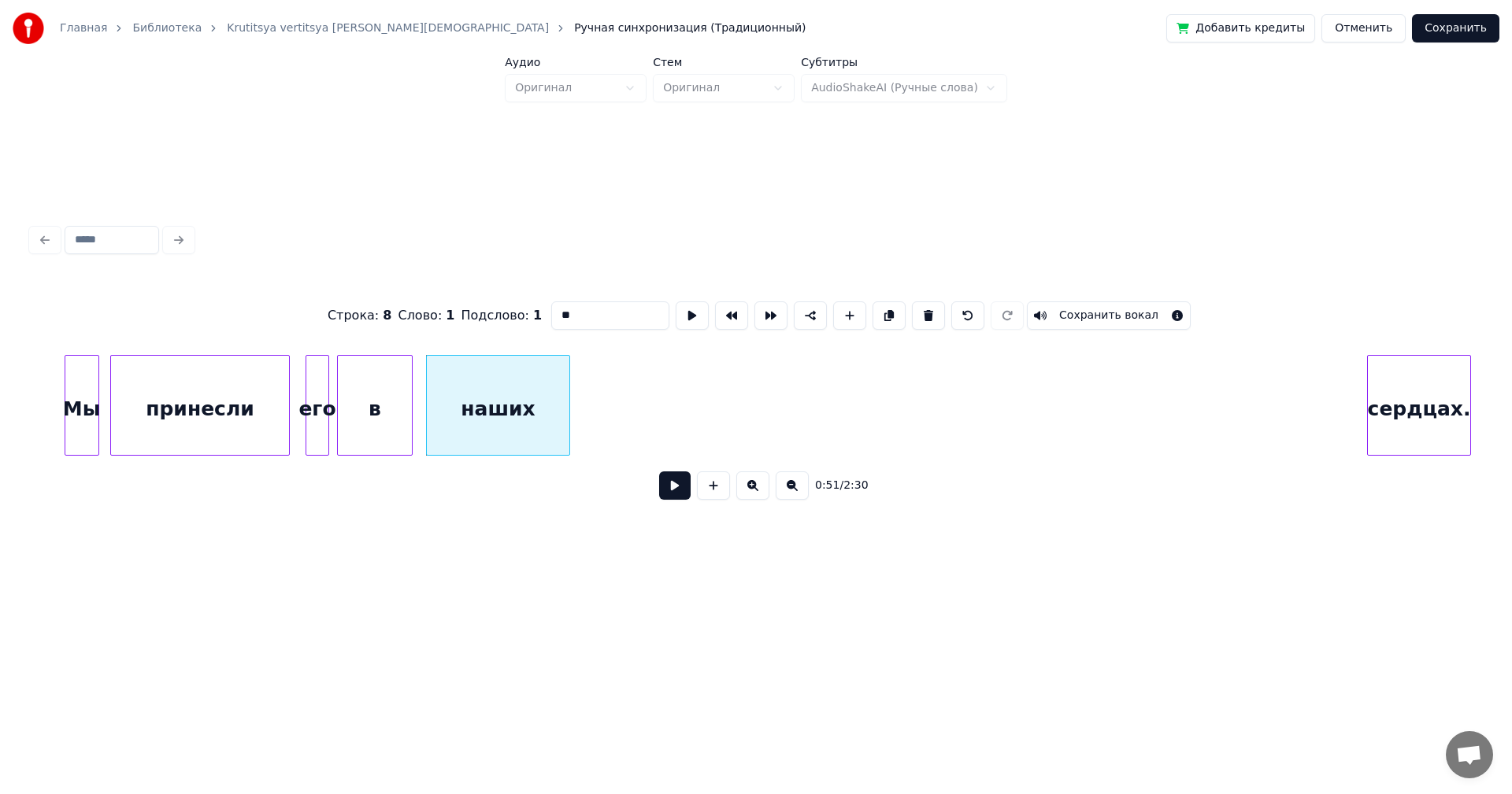
scroll to position [0, 5695]
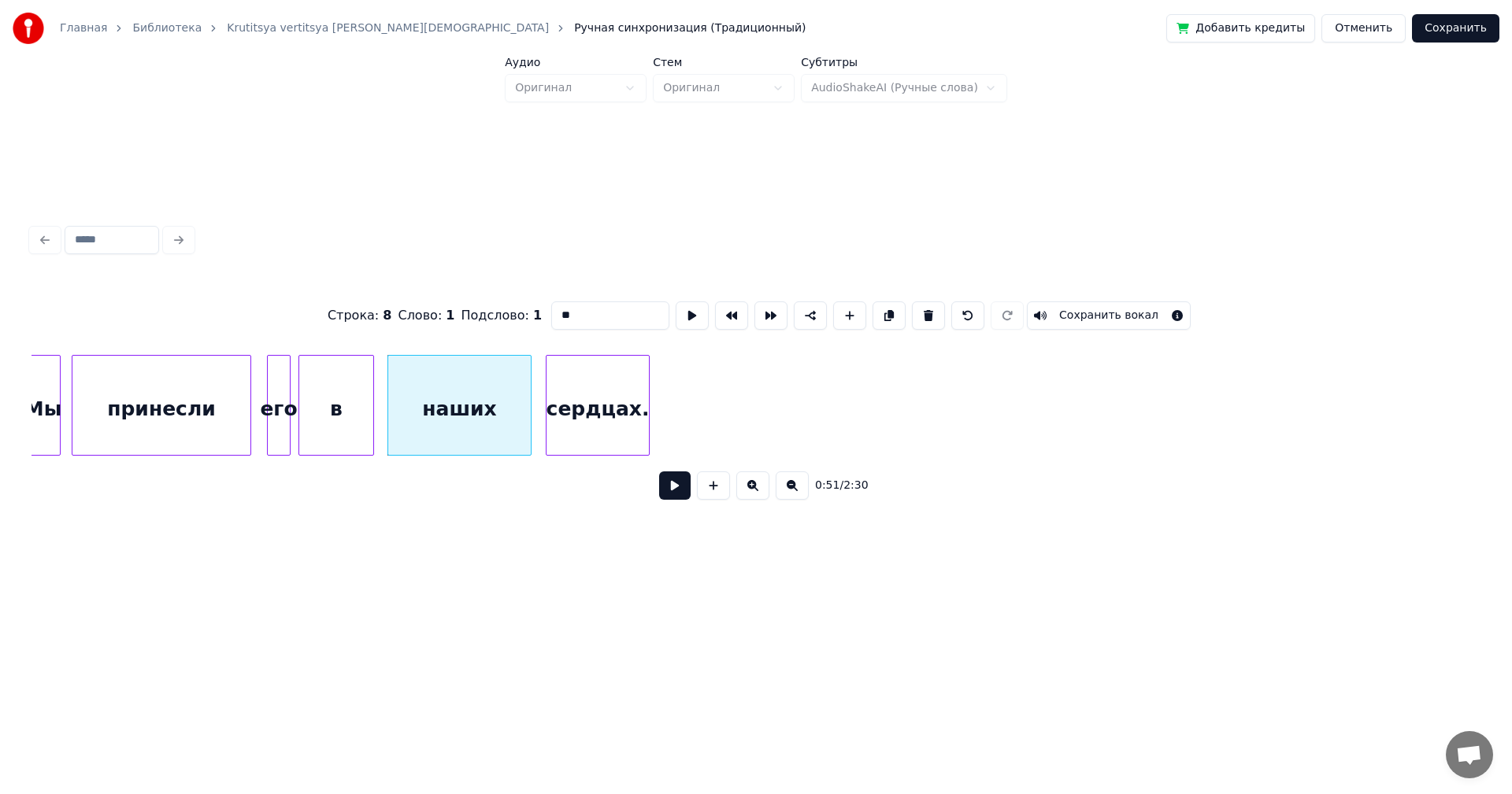
click at [623, 401] on div "сердцах." at bounding box center [597, 409] width 102 height 107
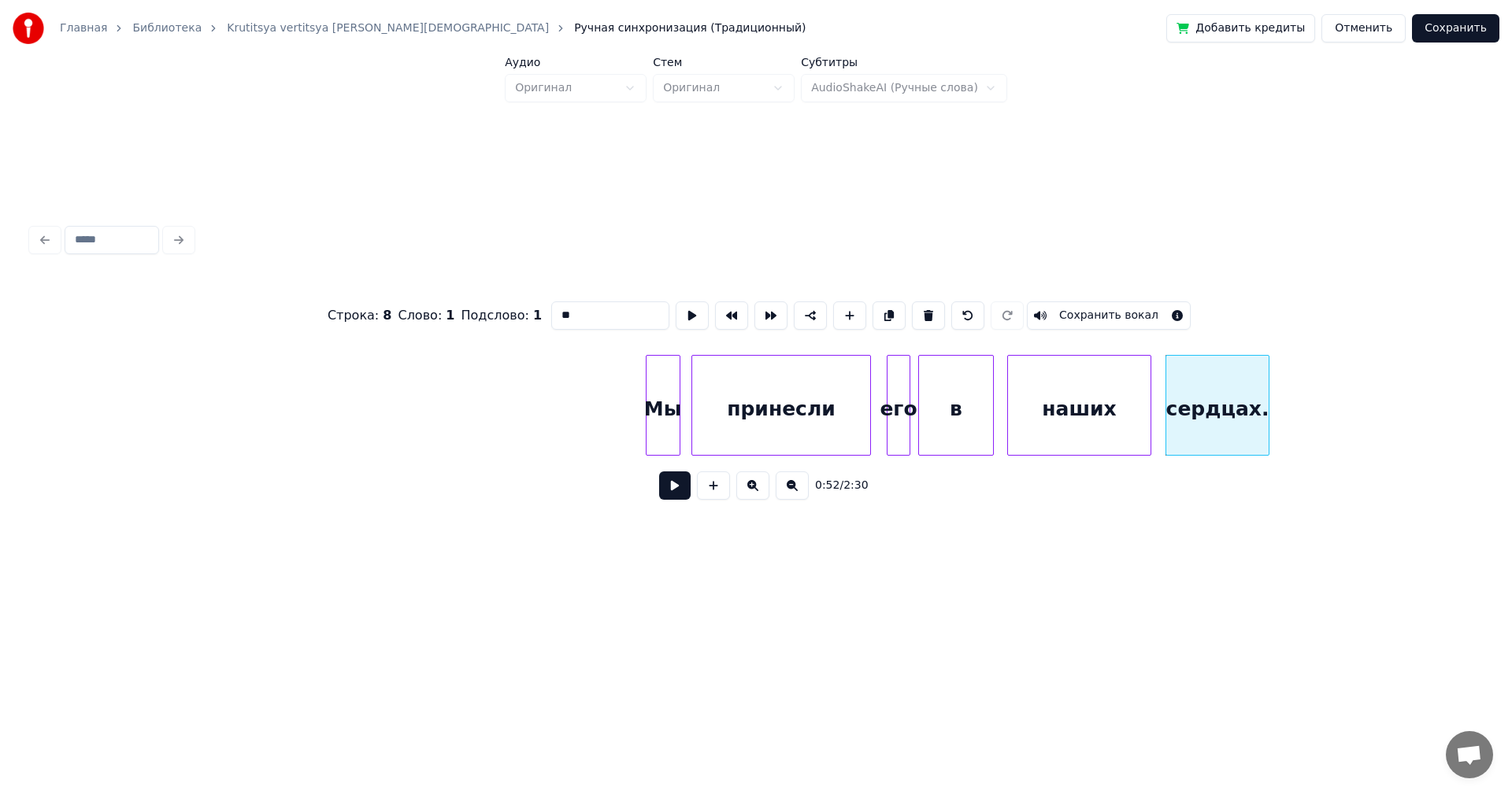
scroll to position [0, 4818]
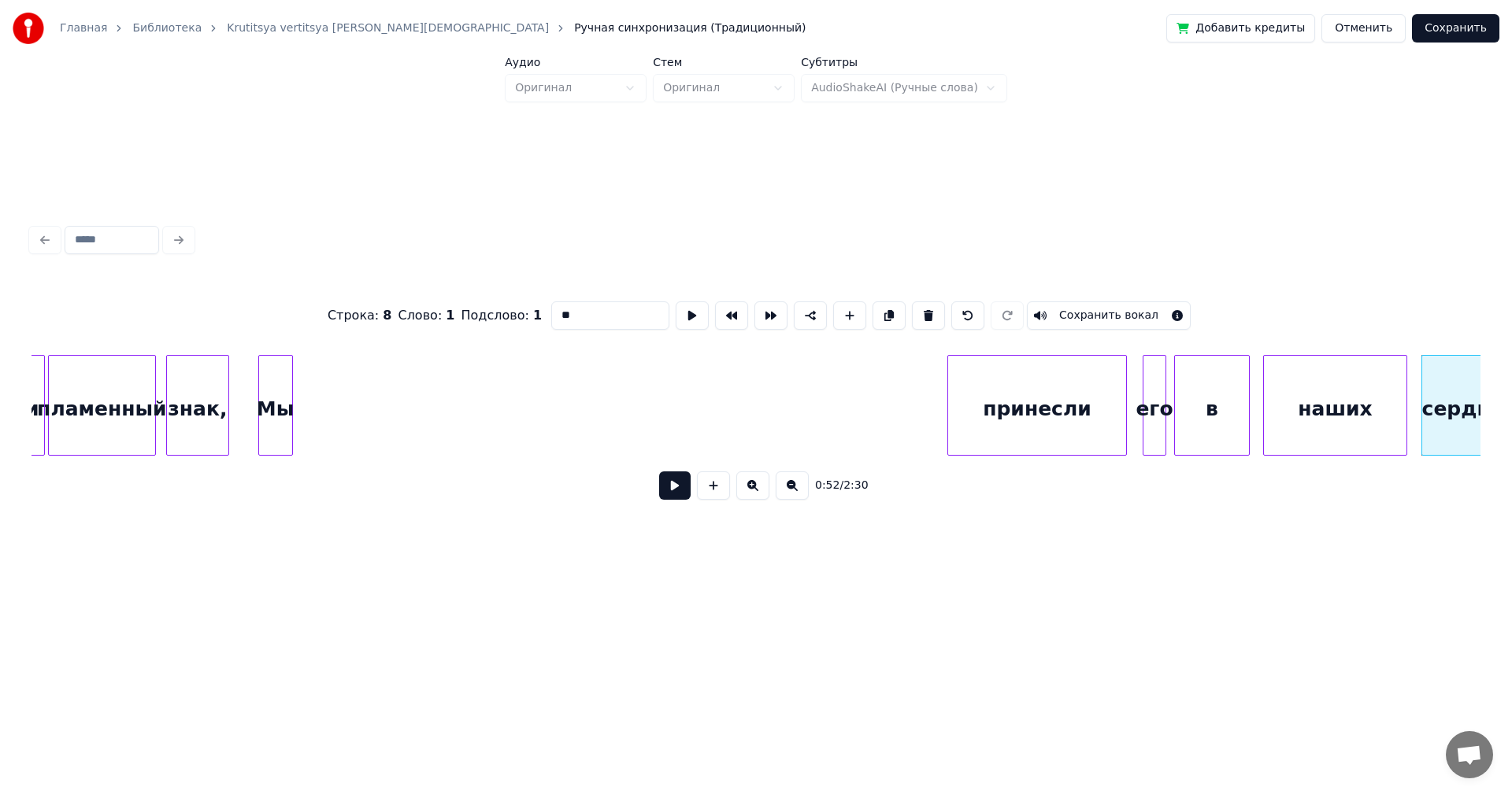
click at [271, 388] on div "Мы" at bounding box center [276, 409] width 33 height 107
click at [273, 413] on div "Мы" at bounding box center [273, 409] width 33 height 107
click at [669, 492] on button at bounding box center [675, 486] width 32 height 29
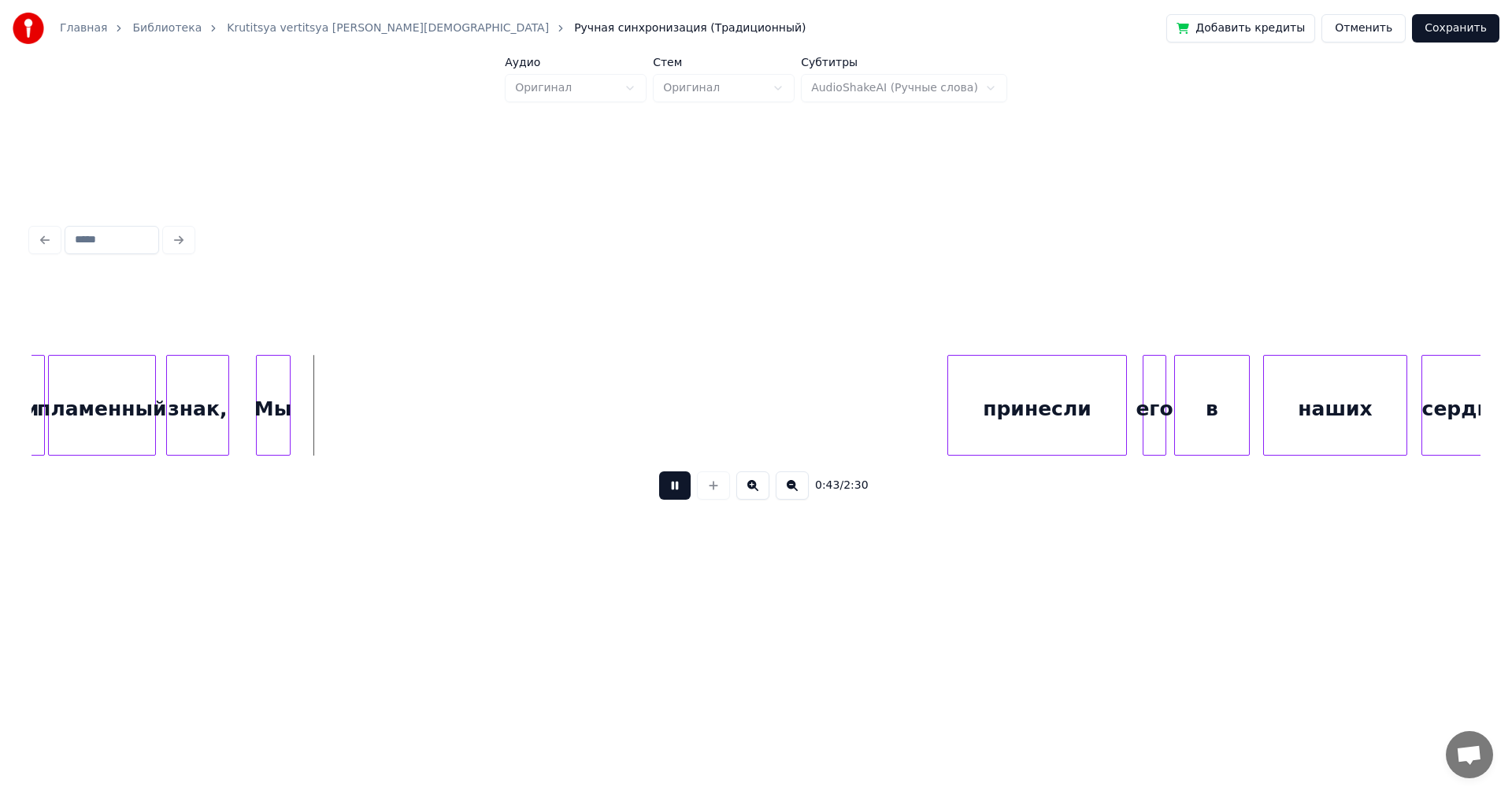
click at [669, 492] on button at bounding box center [675, 486] width 32 height 29
click at [285, 414] on div at bounding box center [287, 405] width 5 height 99
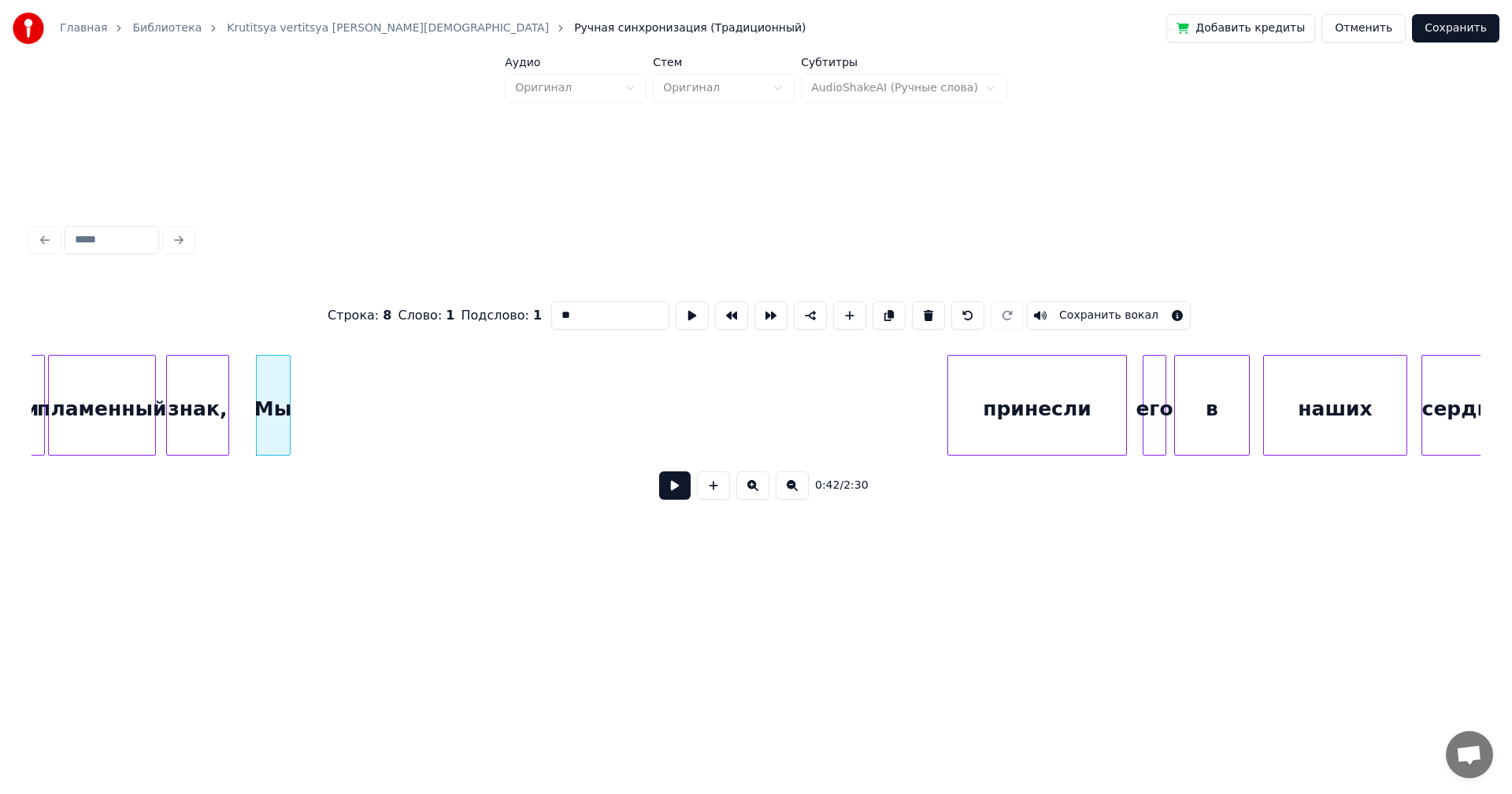
click at [668, 487] on button at bounding box center [675, 486] width 32 height 29
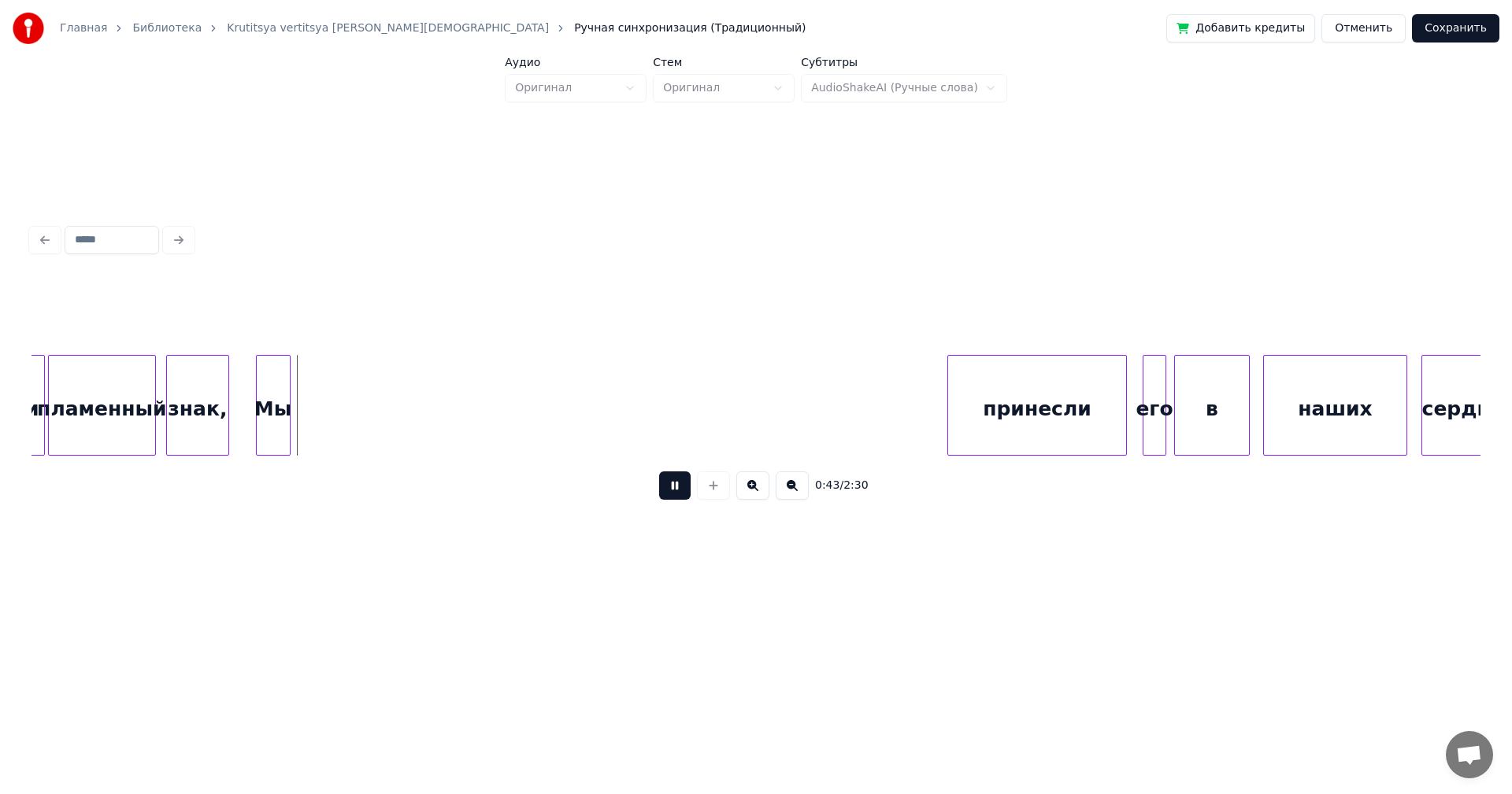
click at [669, 487] on button at bounding box center [675, 486] width 32 height 29
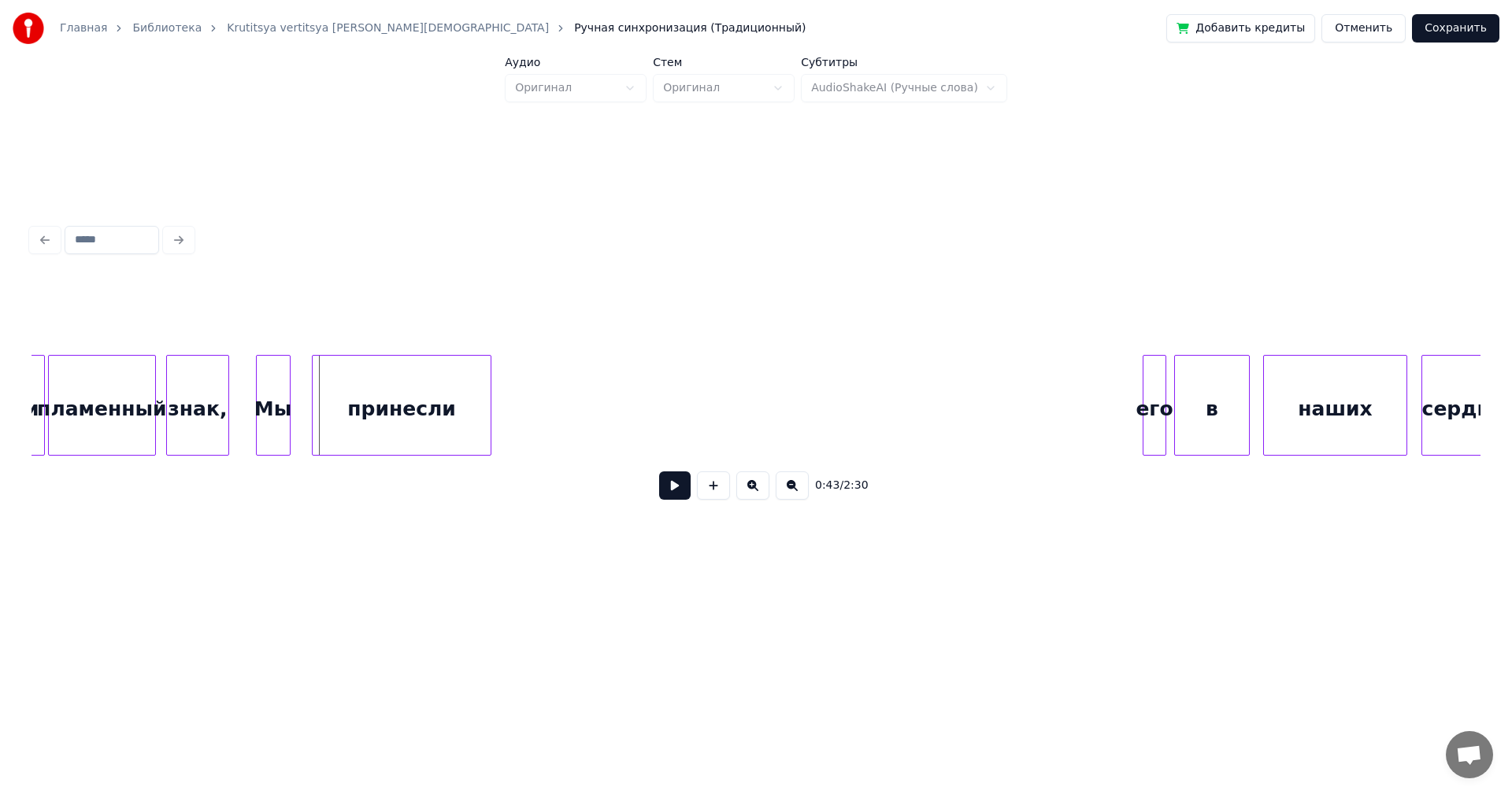
click at [410, 378] on div "принесли" at bounding box center [402, 409] width 178 height 107
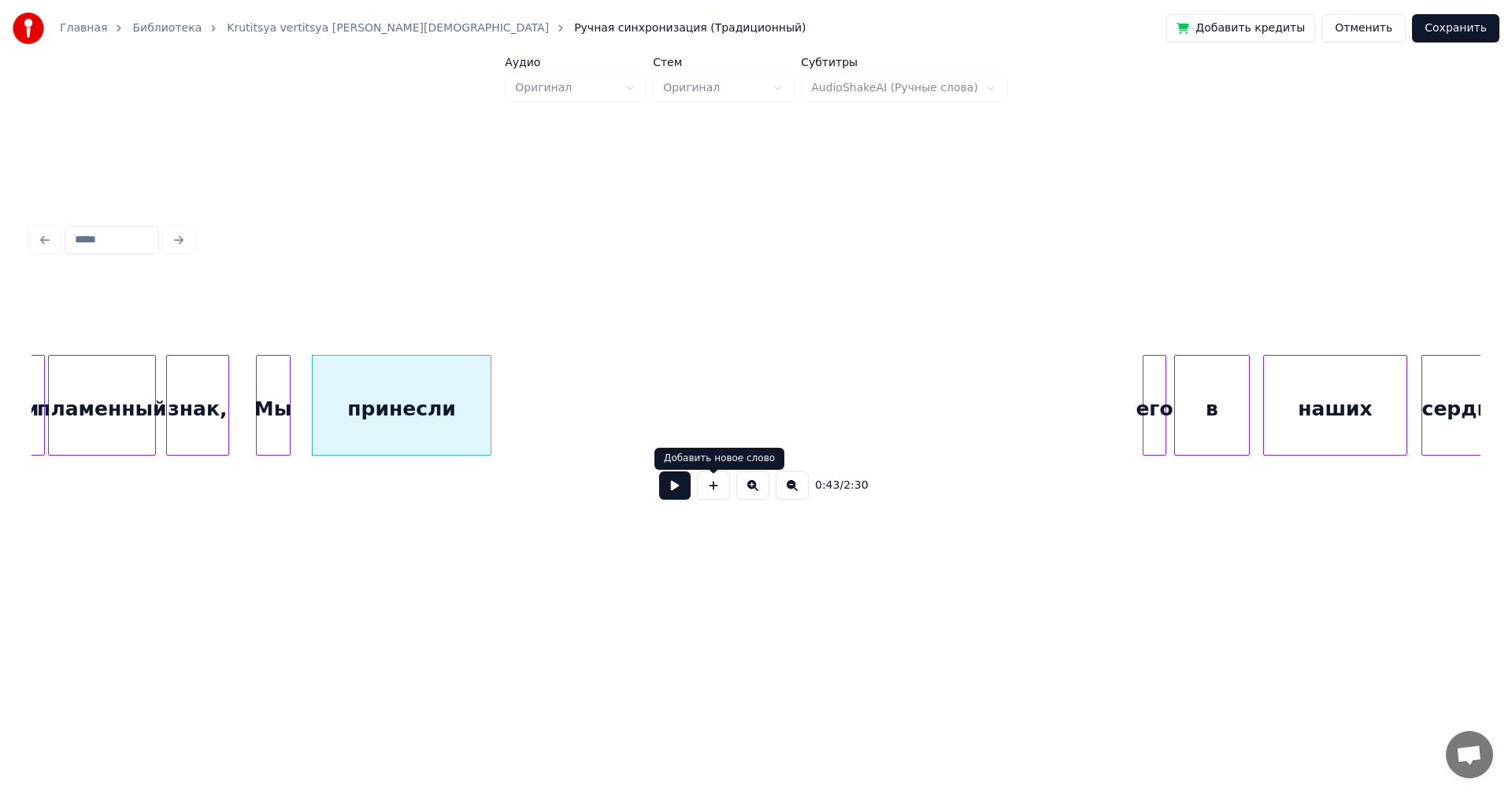
click at [677, 492] on button at bounding box center [675, 486] width 32 height 29
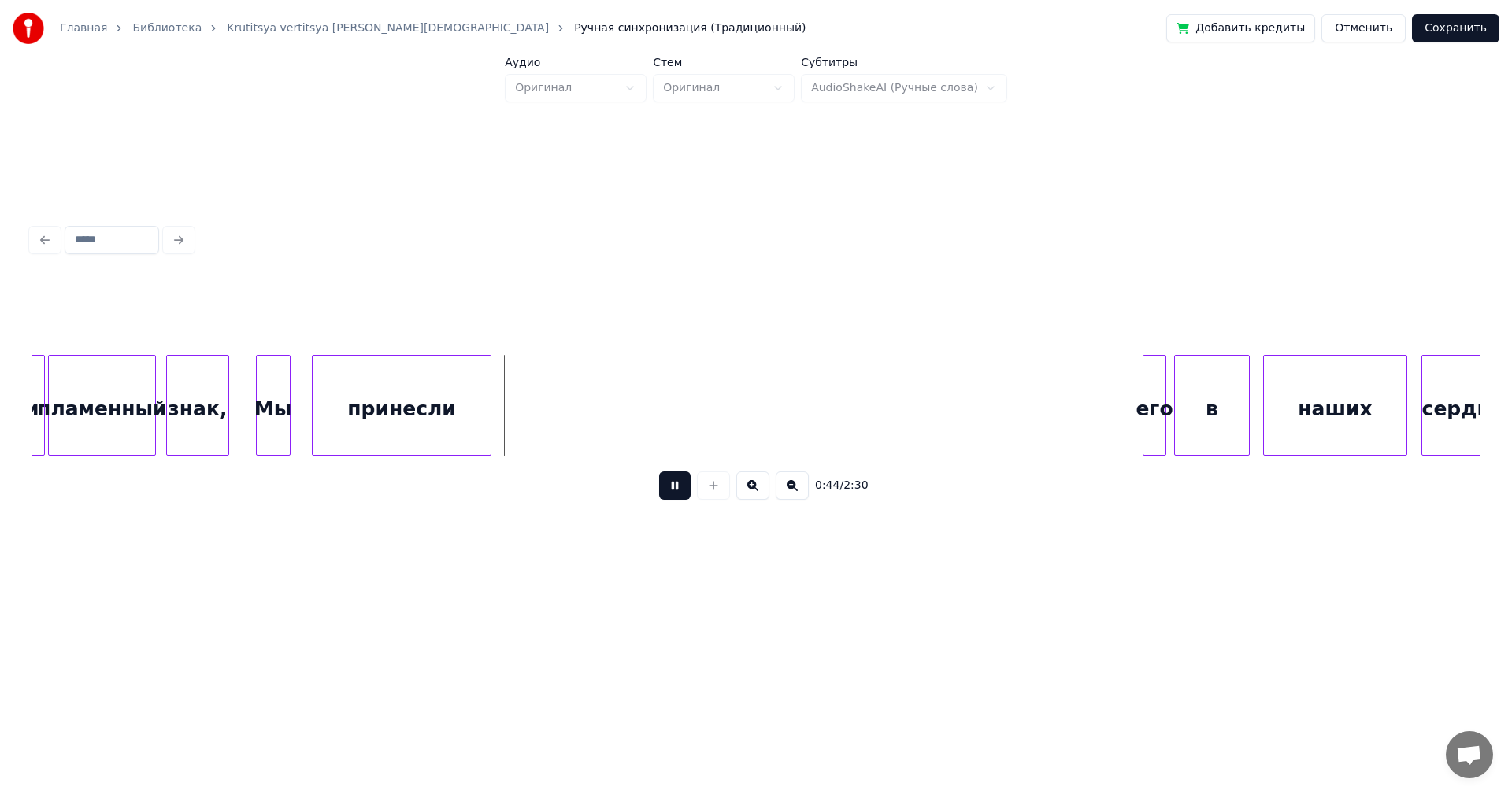
click at [678, 492] on button at bounding box center [675, 486] width 32 height 29
click at [275, 415] on div "Мы" at bounding box center [273, 409] width 33 height 107
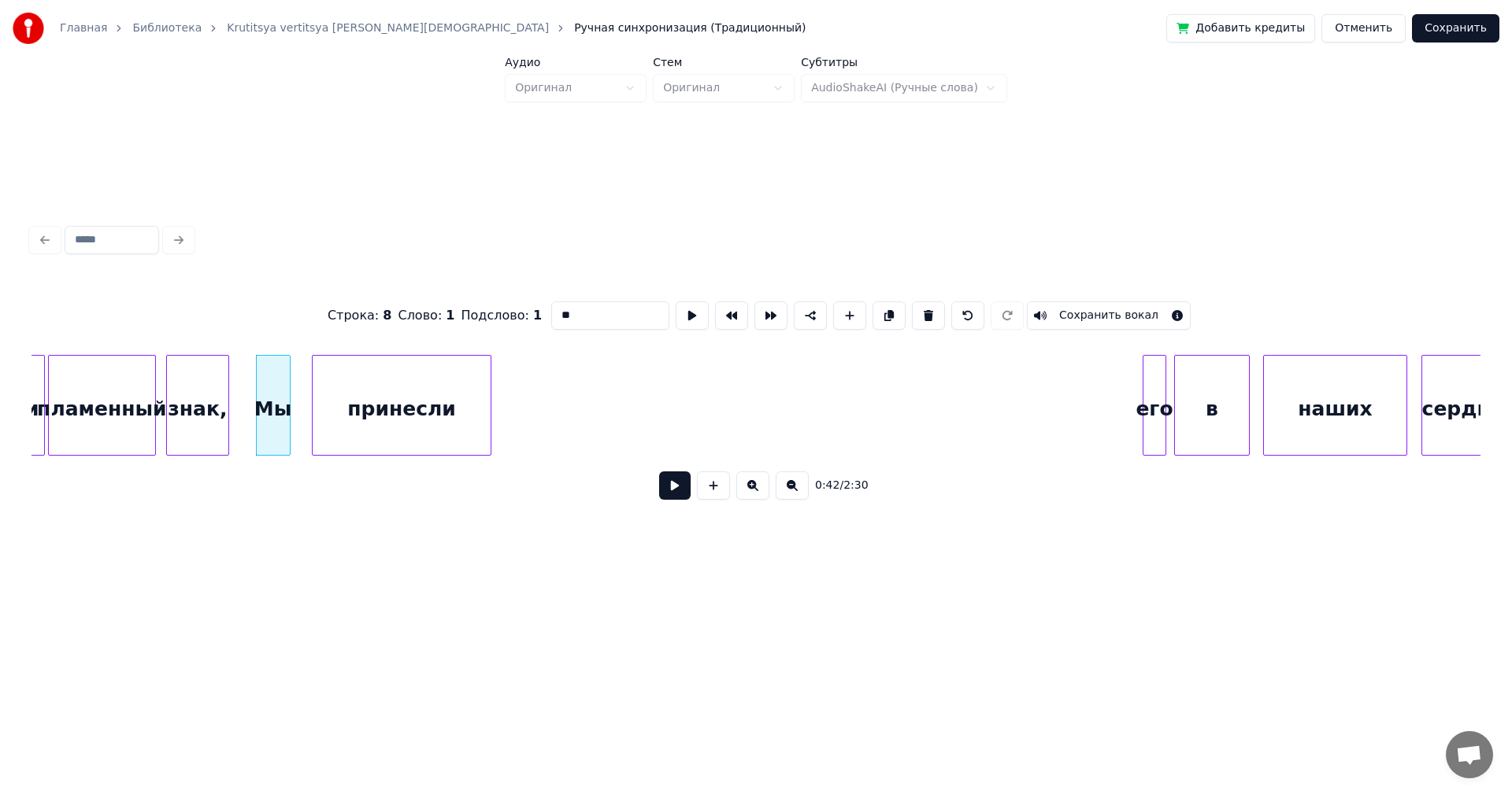
click at [677, 486] on button at bounding box center [675, 486] width 32 height 29
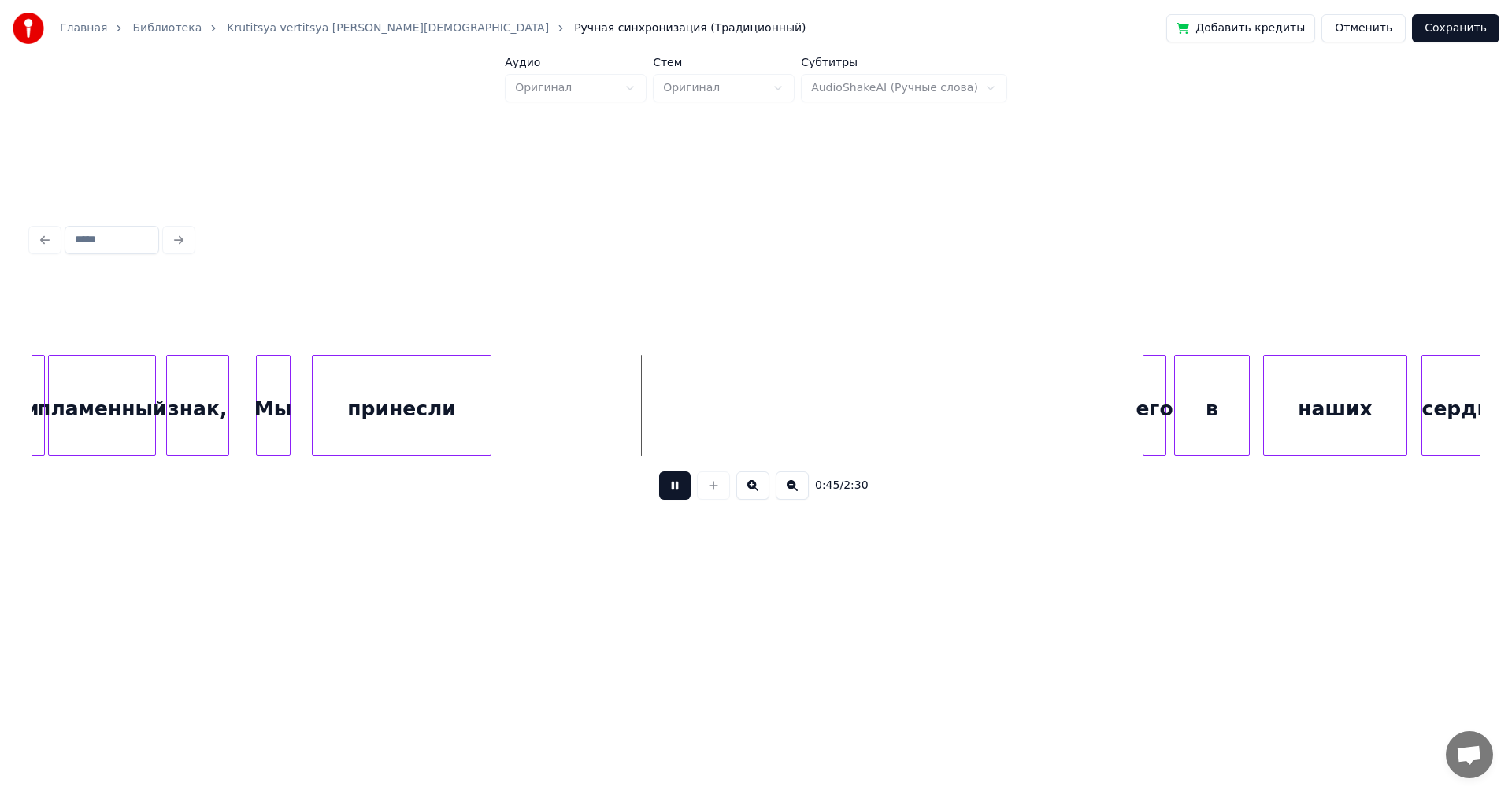
click at [678, 491] on button at bounding box center [675, 486] width 32 height 29
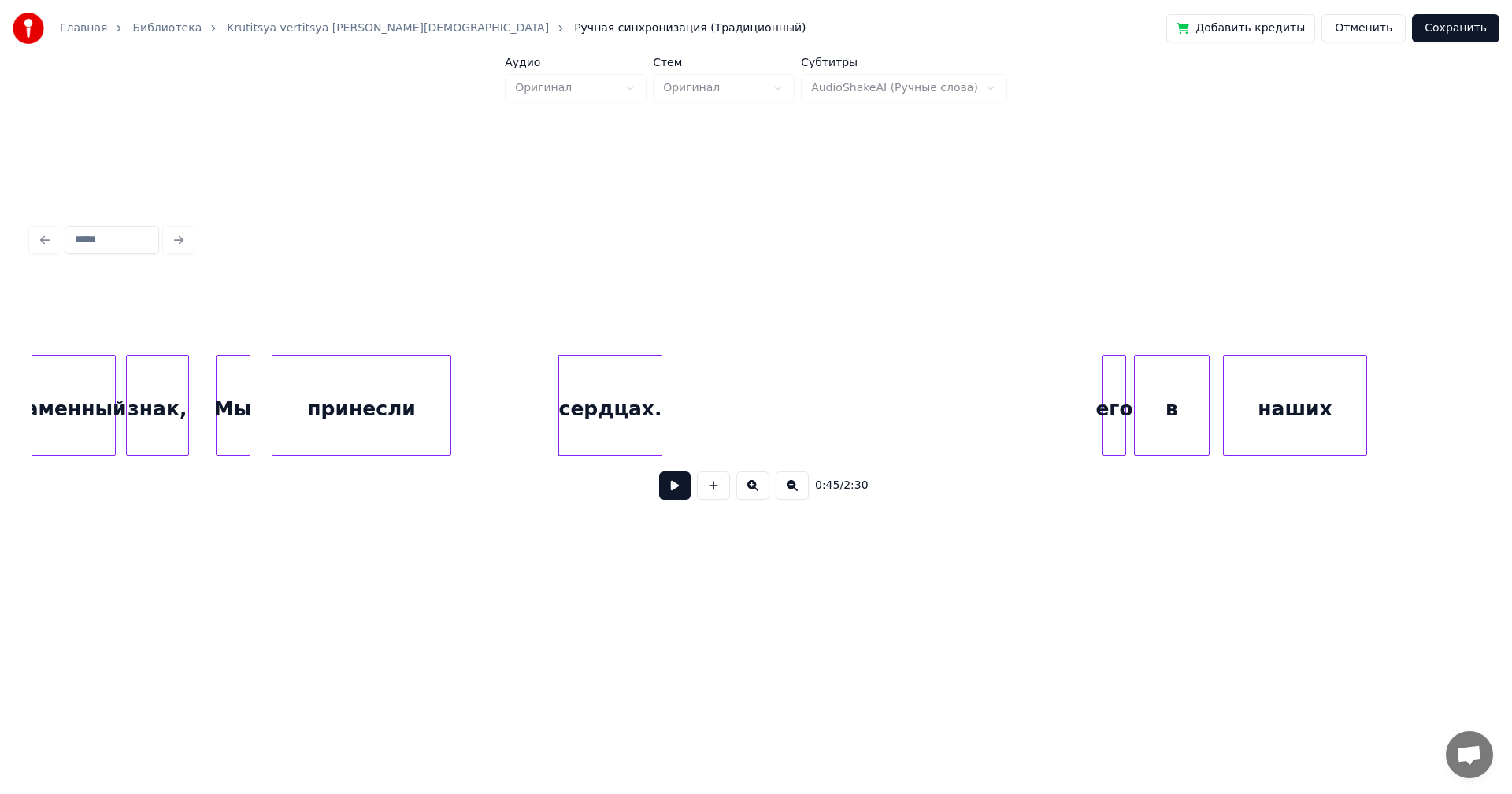
click at [623, 423] on div "сердцах." at bounding box center [610, 409] width 102 height 107
click at [657, 407] on div at bounding box center [656, 405] width 5 height 99
click at [236, 397] on div "Мы" at bounding box center [233, 409] width 33 height 107
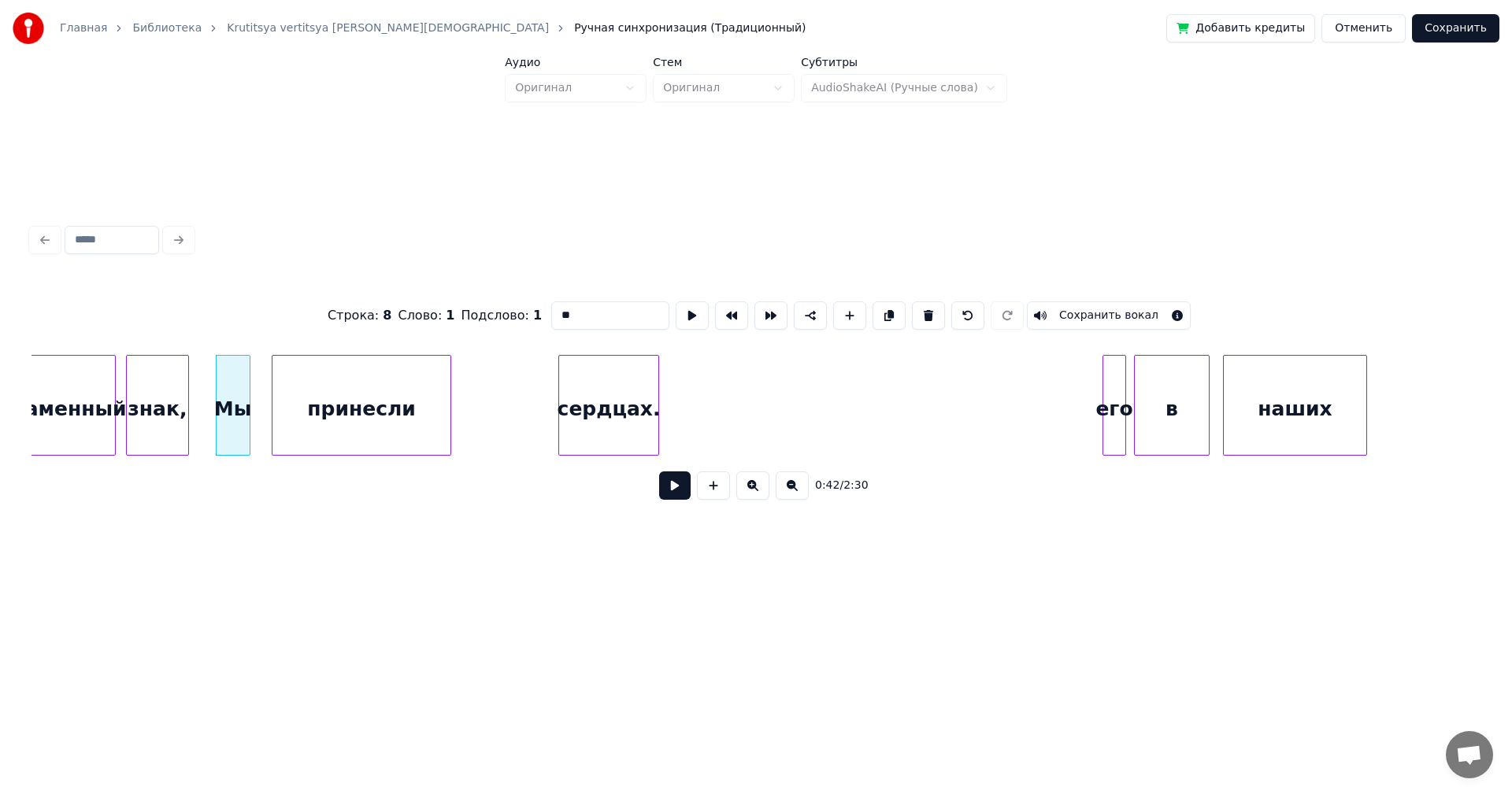
click at [675, 497] on button at bounding box center [675, 486] width 32 height 29
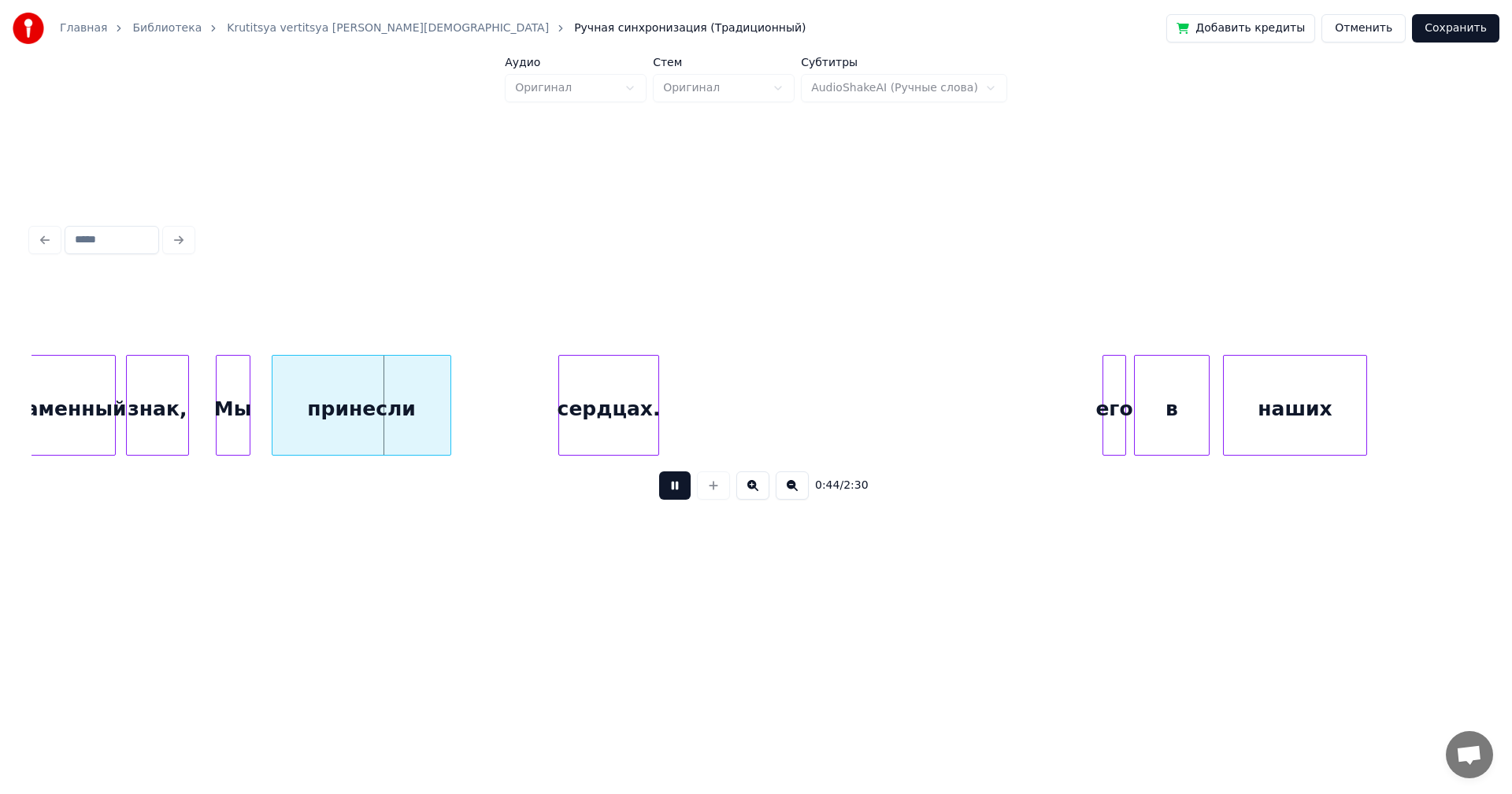
click at [673, 497] on button at bounding box center [675, 486] width 32 height 29
click at [374, 415] on div at bounding box center [372, 405] width 5 height 99
click at [391, 394] on div "его" at bounding box center [396, 409] width 22 height 107
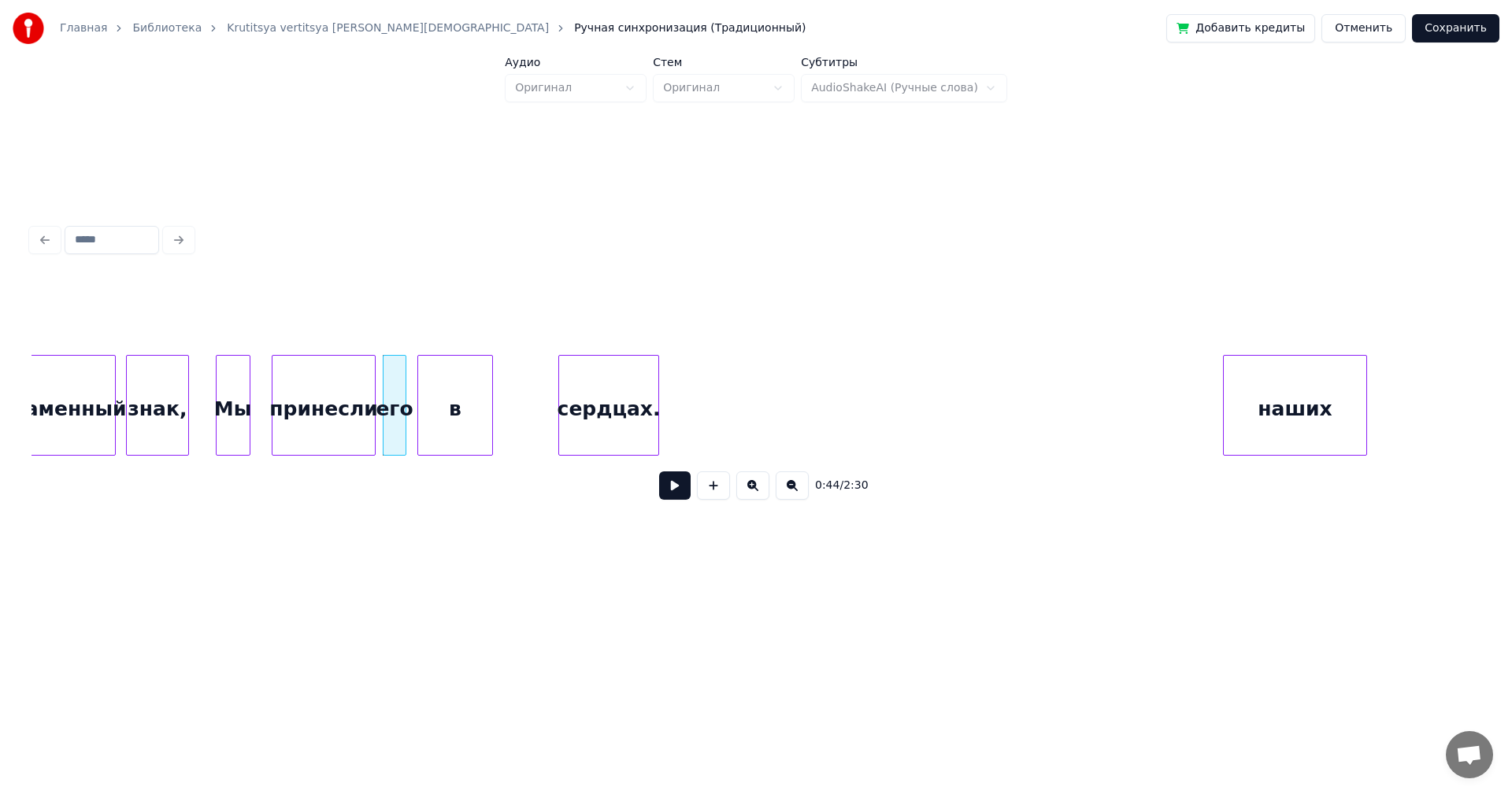
click at [467, 402] on div "в" at bounding box center [455, 409] width 74 height 107
click at [458, 403] on div at bounding box center [461, 405] width 5 height 99
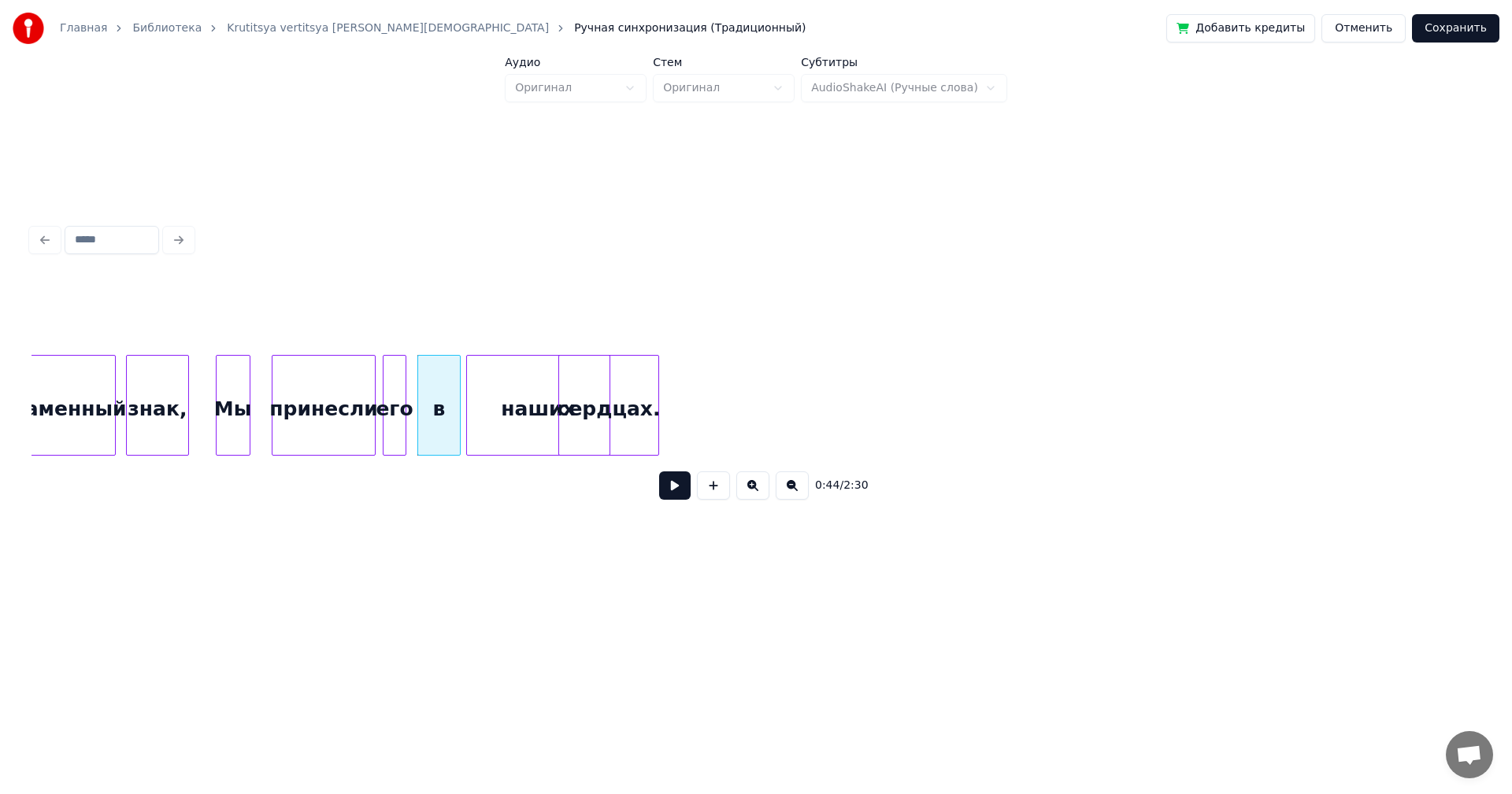
click at [544, 430] on div at bounding box center [543, 405] width 5 height 99
click at [234, 405] on div "Мы" at bounding box center [233, 409] width 33 height 107
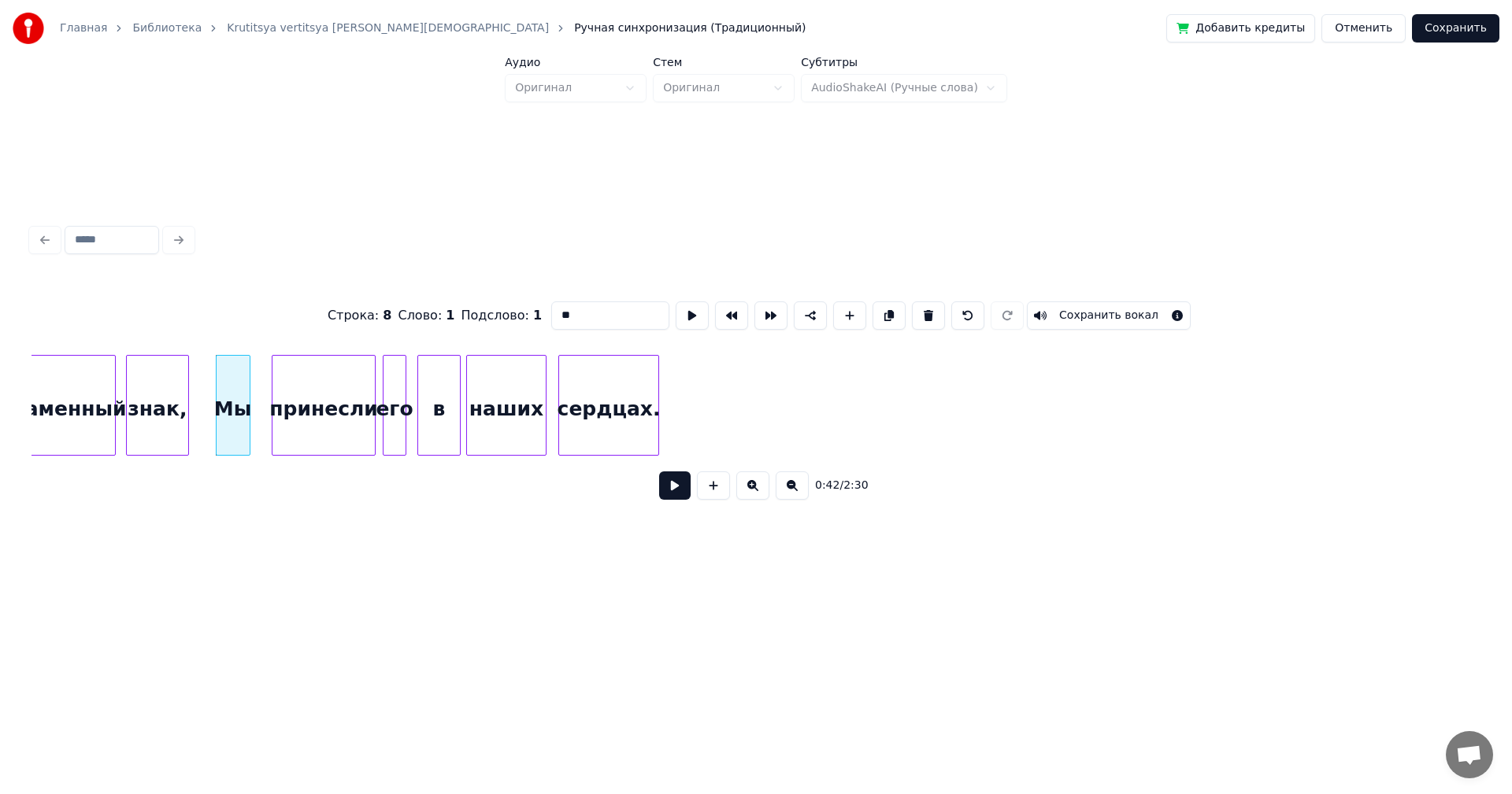
click at [672, 492] on button at bounding box center [675, 486] width 32 height 29
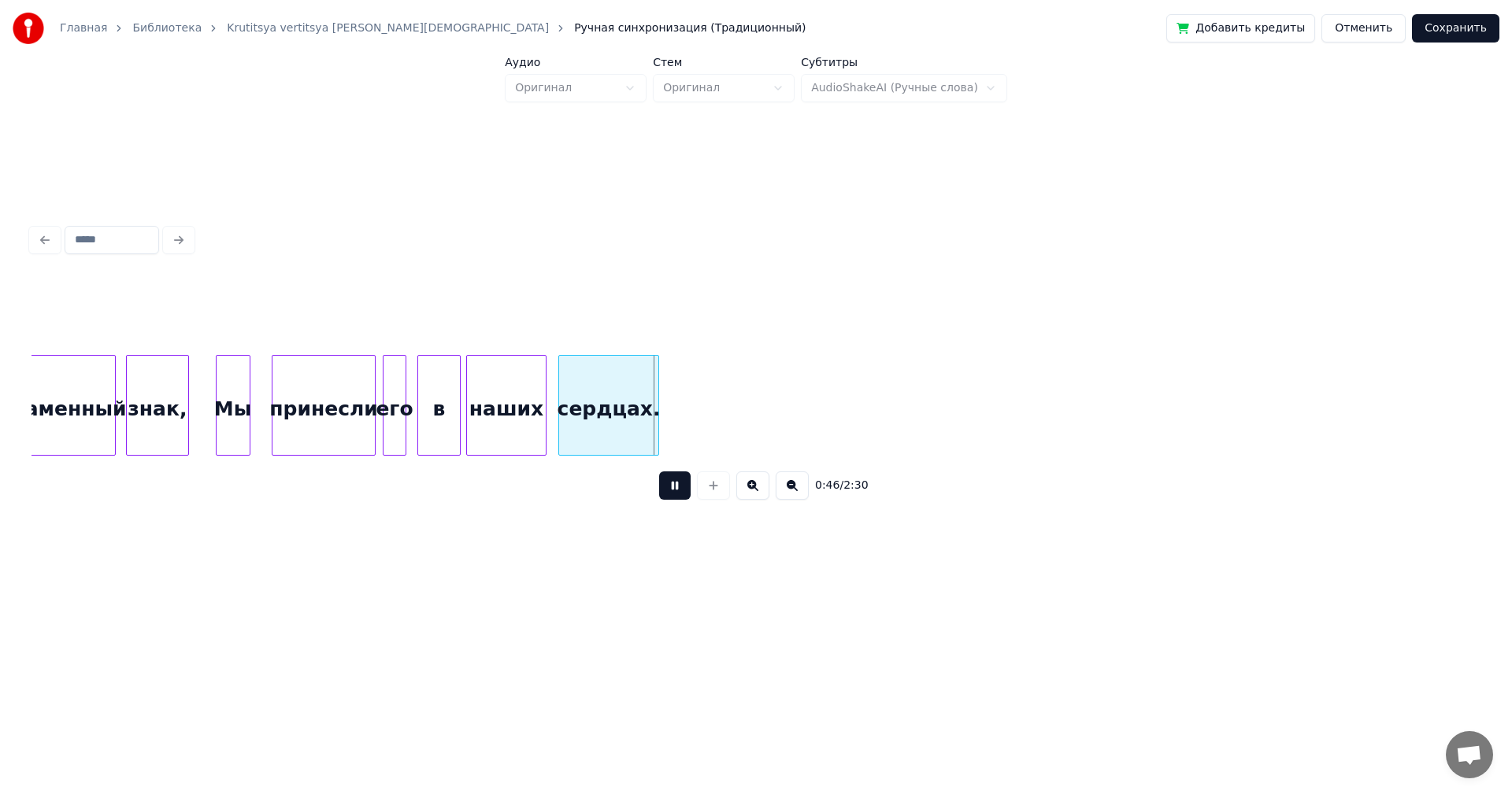
click at [672, 491] on button at bounding box center [675, 486] width 32 height 29
click at [224, 406] on div "Мы" at bounding box center [233, 409] width 33 height 107
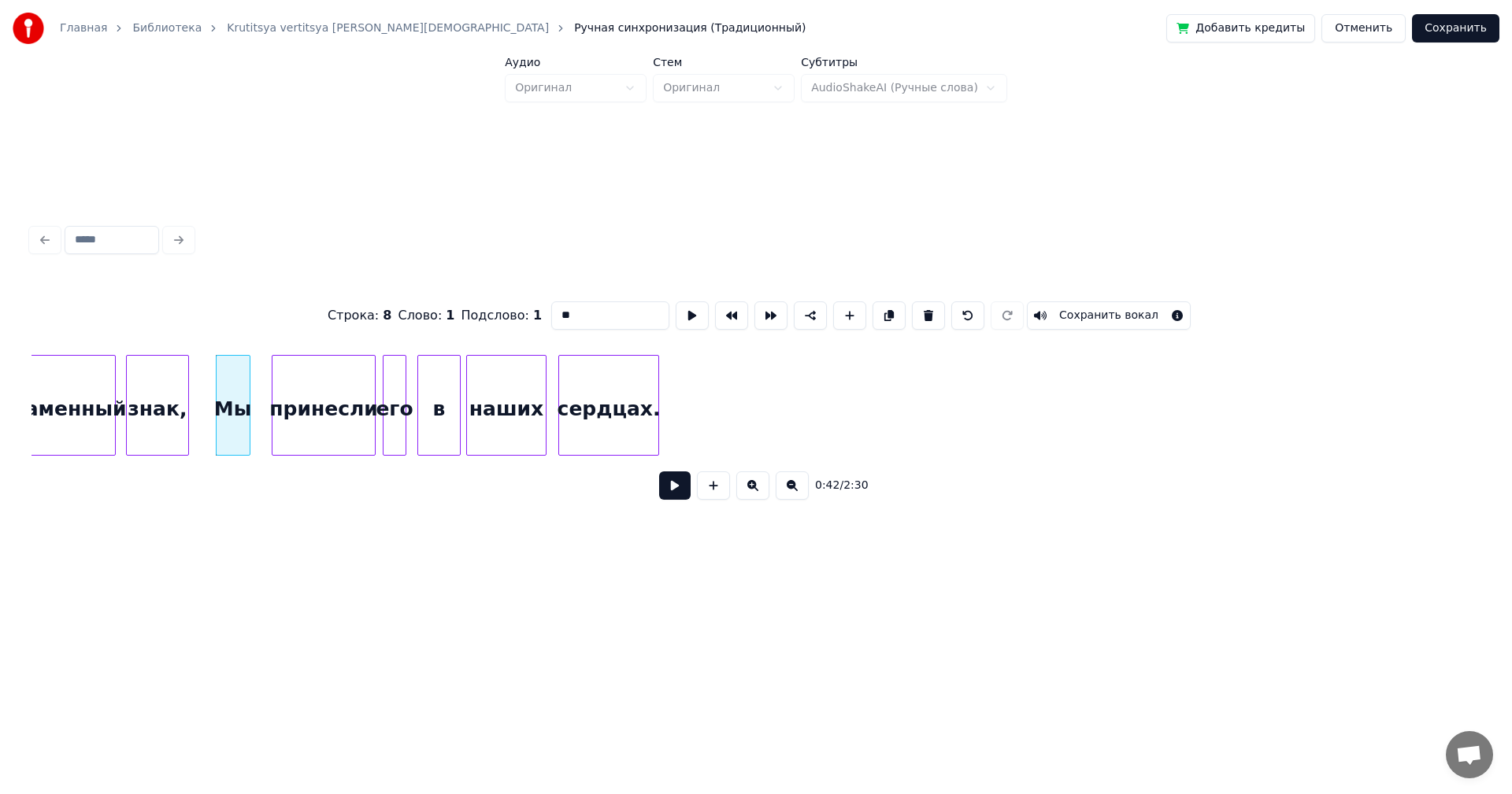
click at [670, 499] on button at bounding box center [675, 486] width 32 height 29
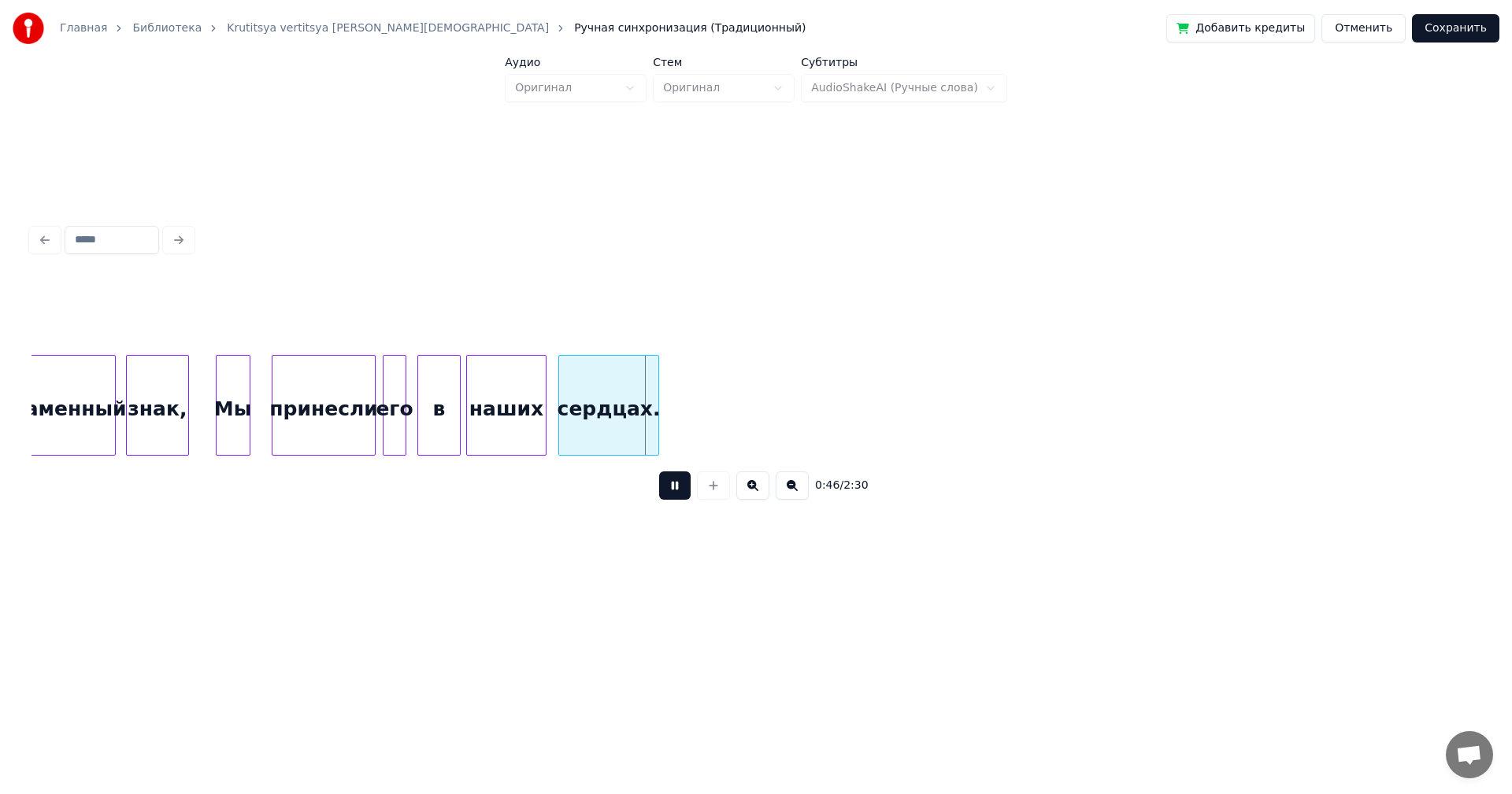
click at [672, 491] on button at bounding box center [675, 486] width 32 height 29
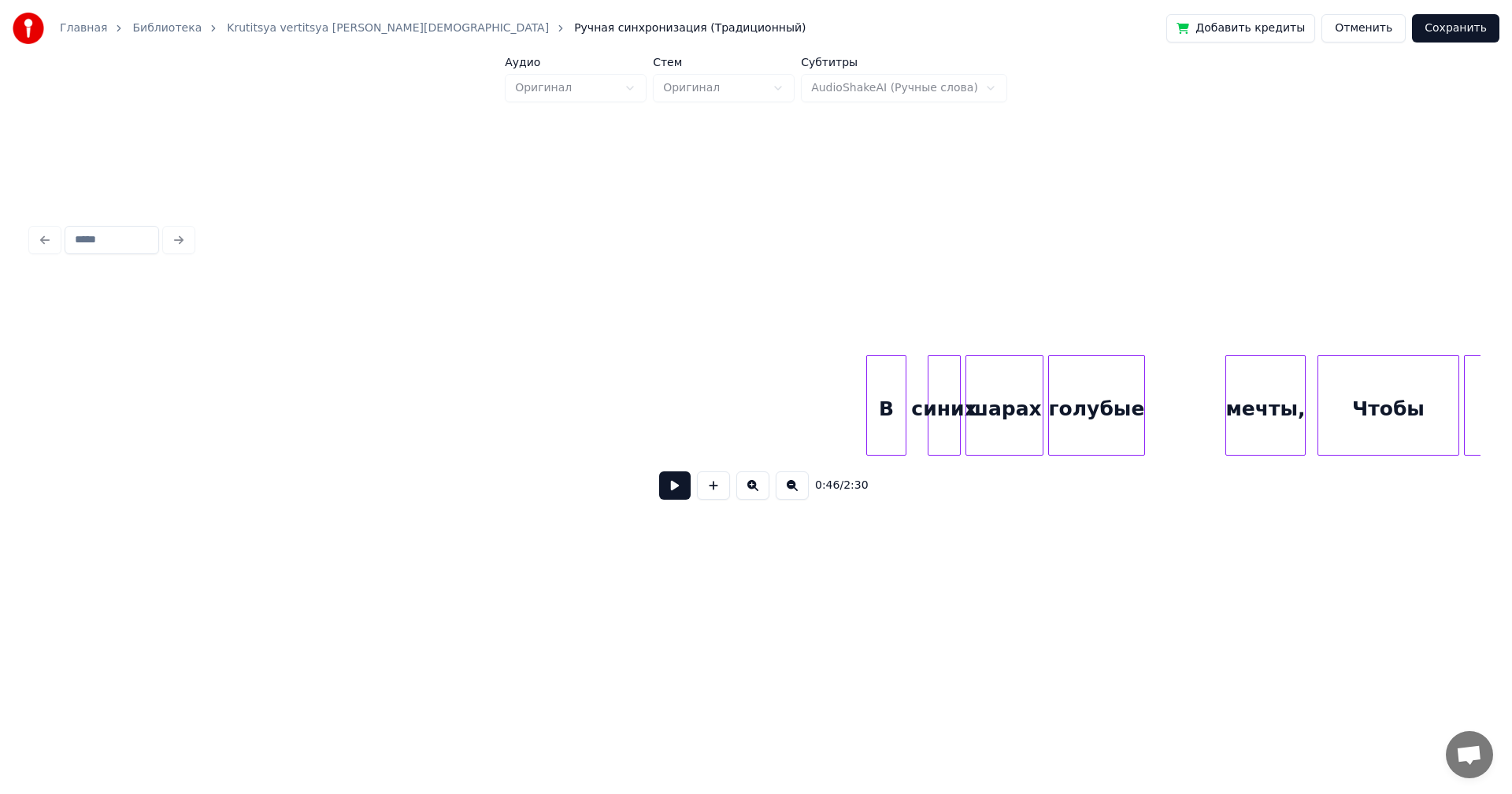
scroll to position [0, 7016]
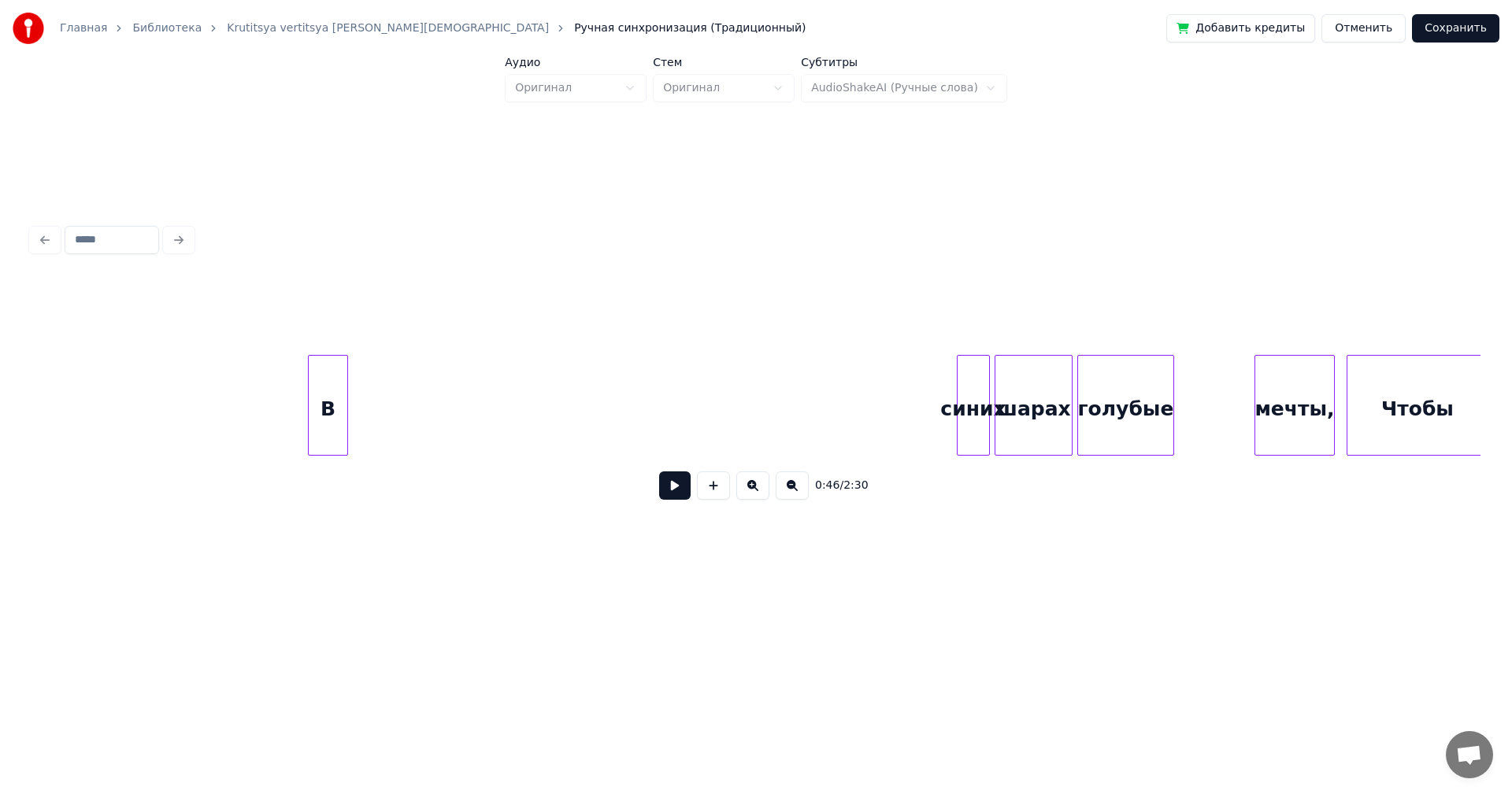
click at [335, 368] on div "В" at bounding box center [327, 409] width 38 height 107
click at [338, 392] on div "В" at bounding box center [328, 409] width 38 height 107
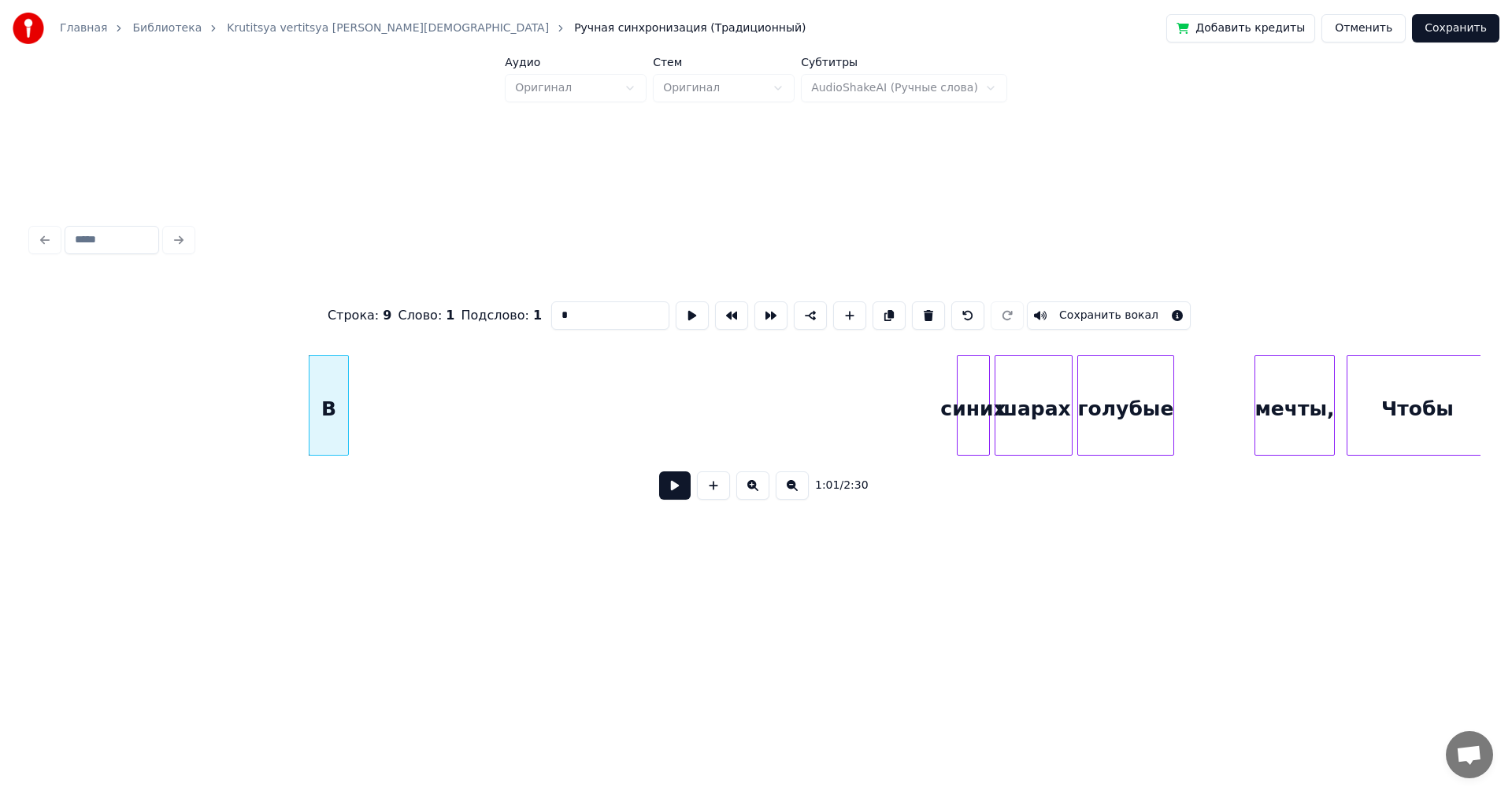
click at [669, 495] on button at bounding box center [675, 486] width 32 height 29
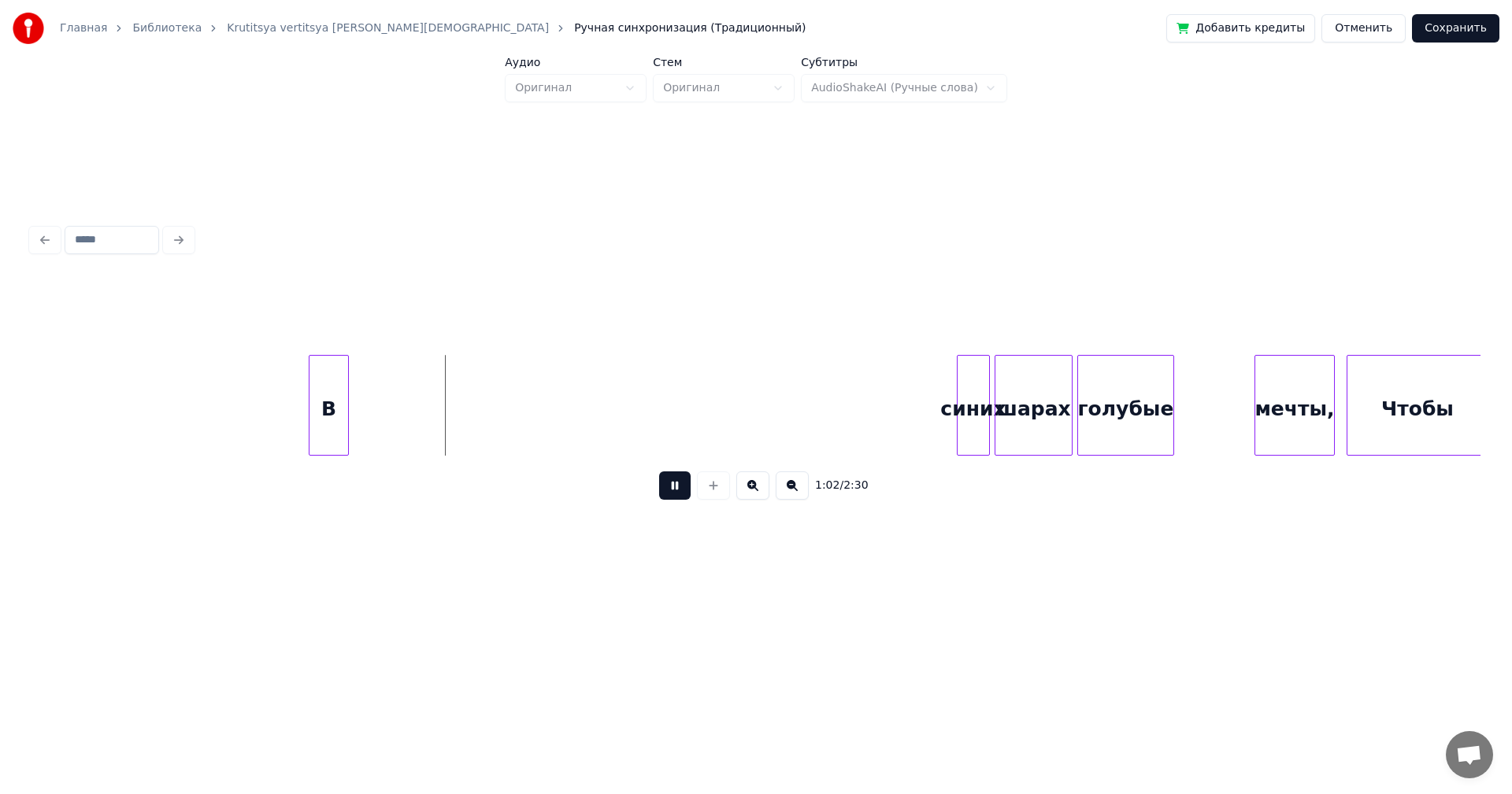
click at [669, 495] on button at bounding box center [675, 486] width 32 height 29
click at [325, 418] on div "В" at bounding box center [328, 409] width 38 height 107
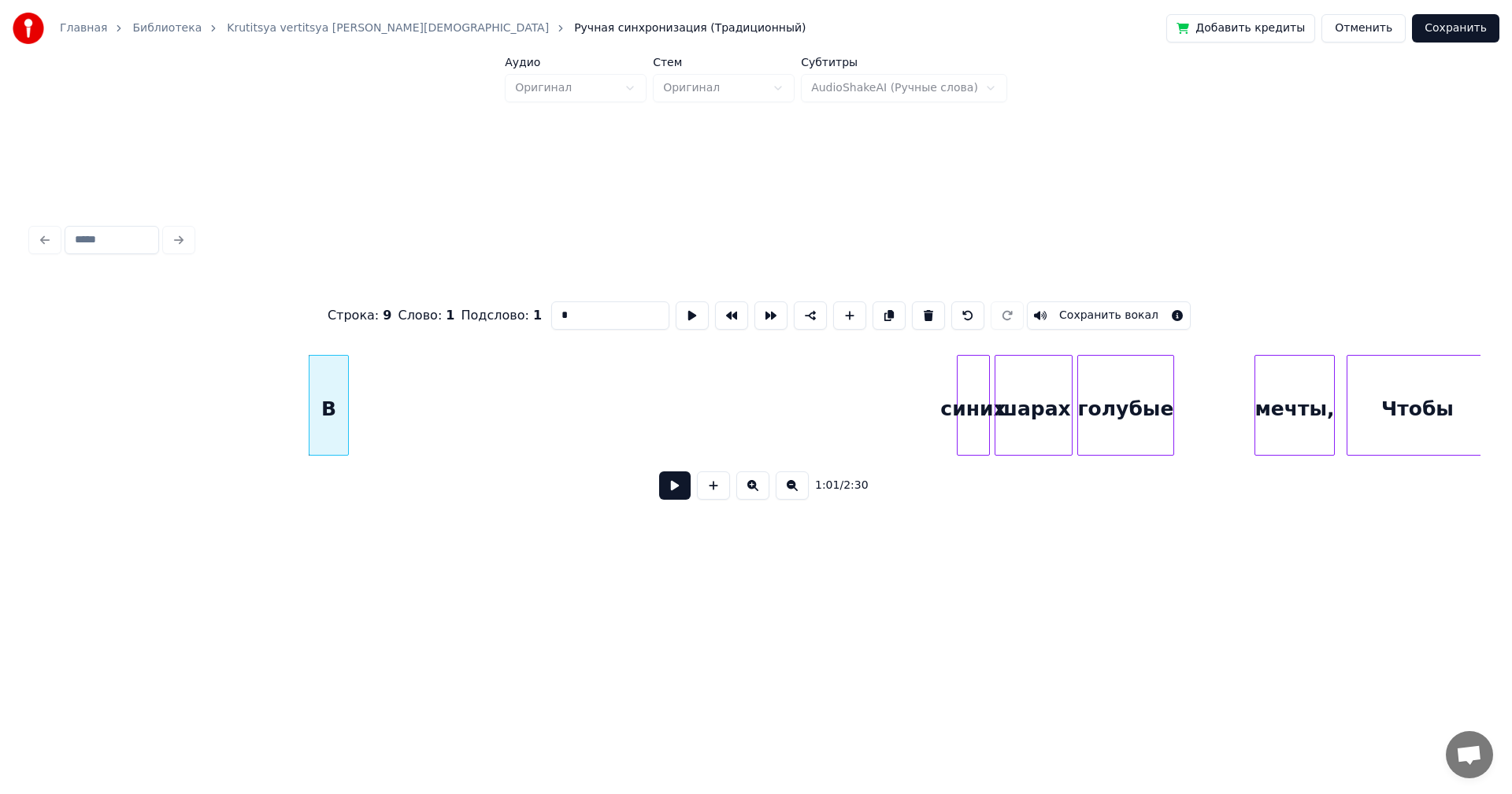
click at [673, 491] on button at bounding box center [675, 486] width 32 height 29
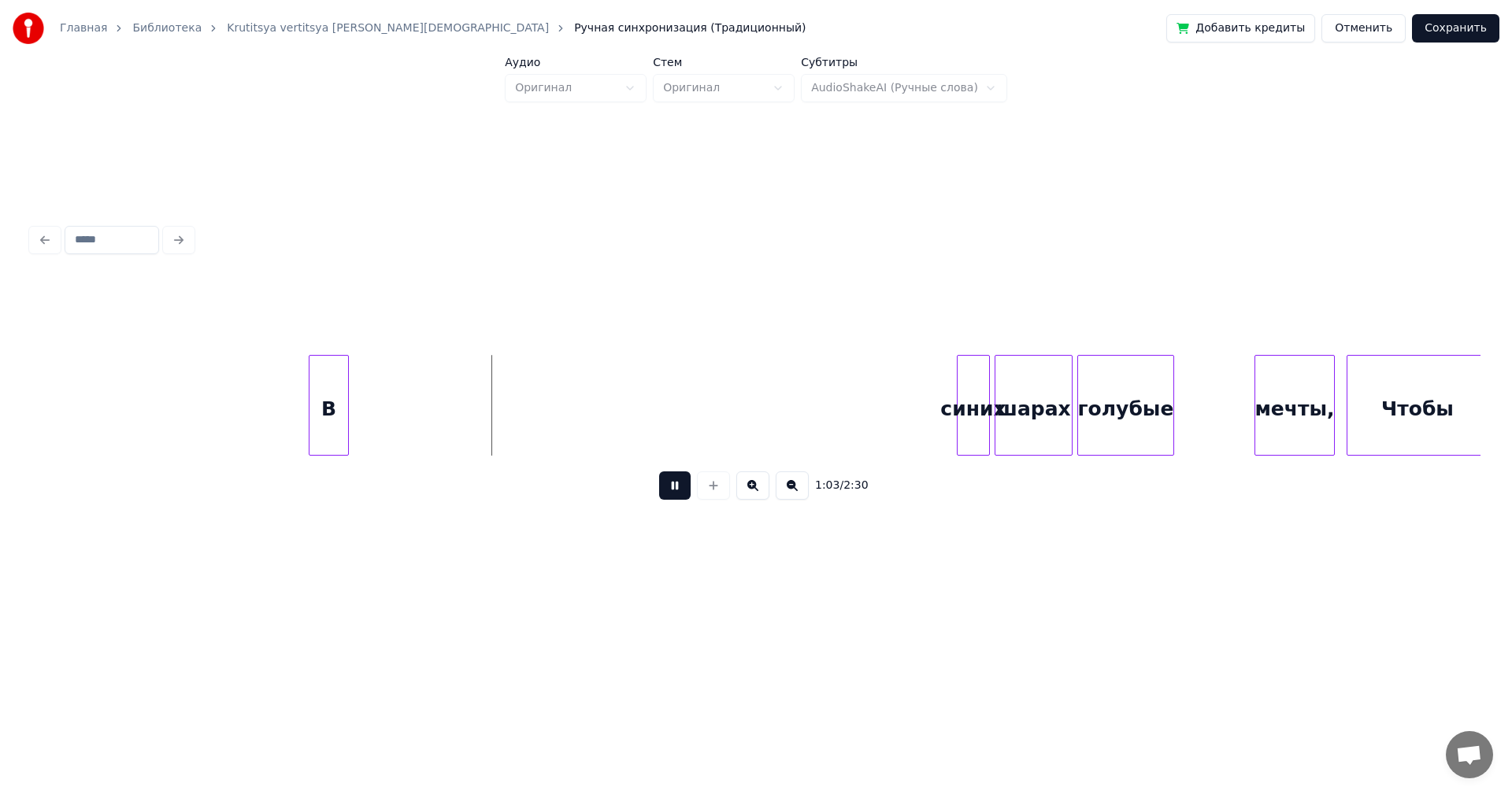
click at [673, 491] on button at bounding box center [675, 486] width 32 height 29
click at [326, 410] on div "В" at bounding box center [328, 409] width 38 height 107
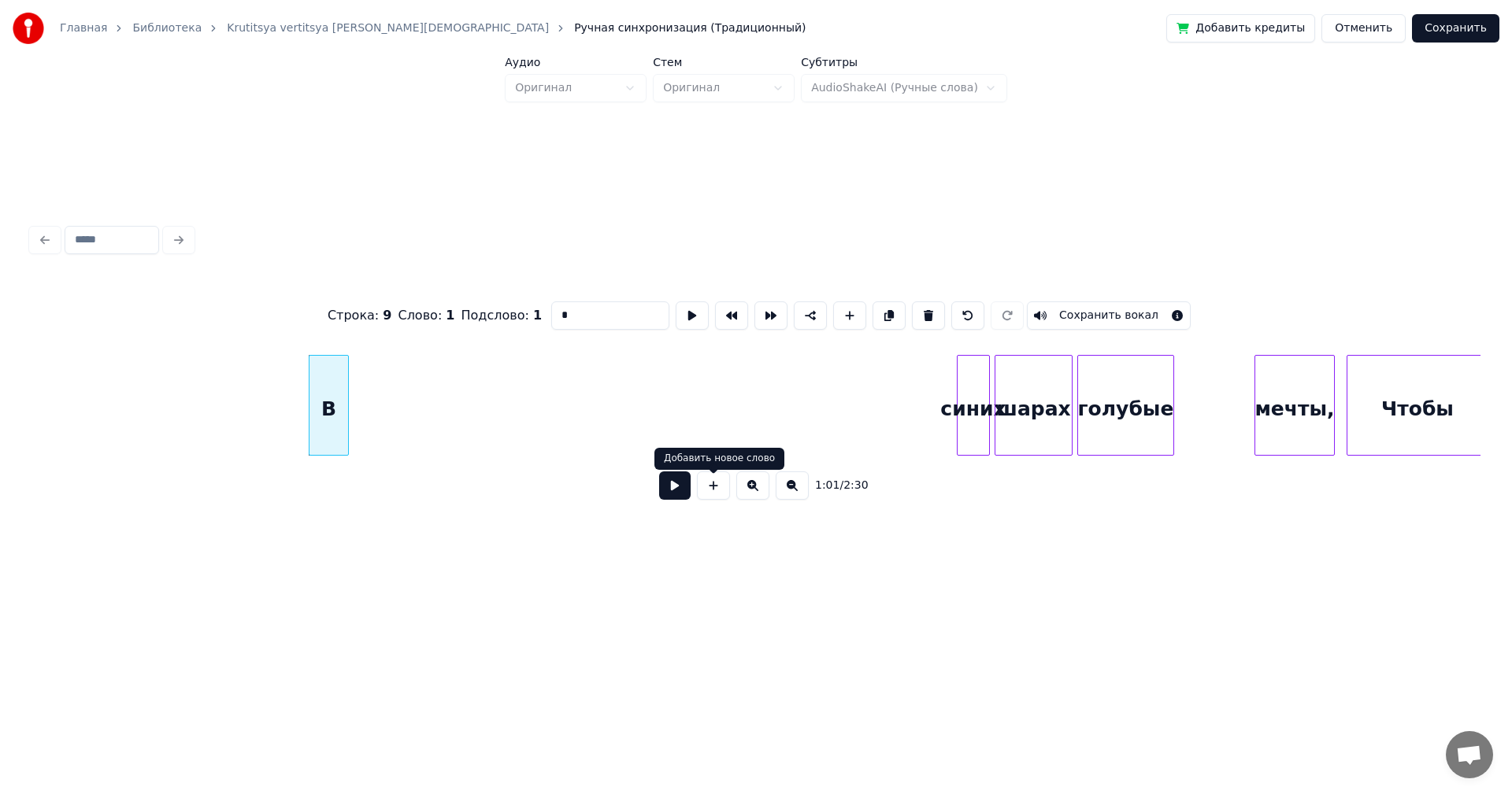
click at [683, 494] on button at bounding box center [675, 486] width 32 height 29
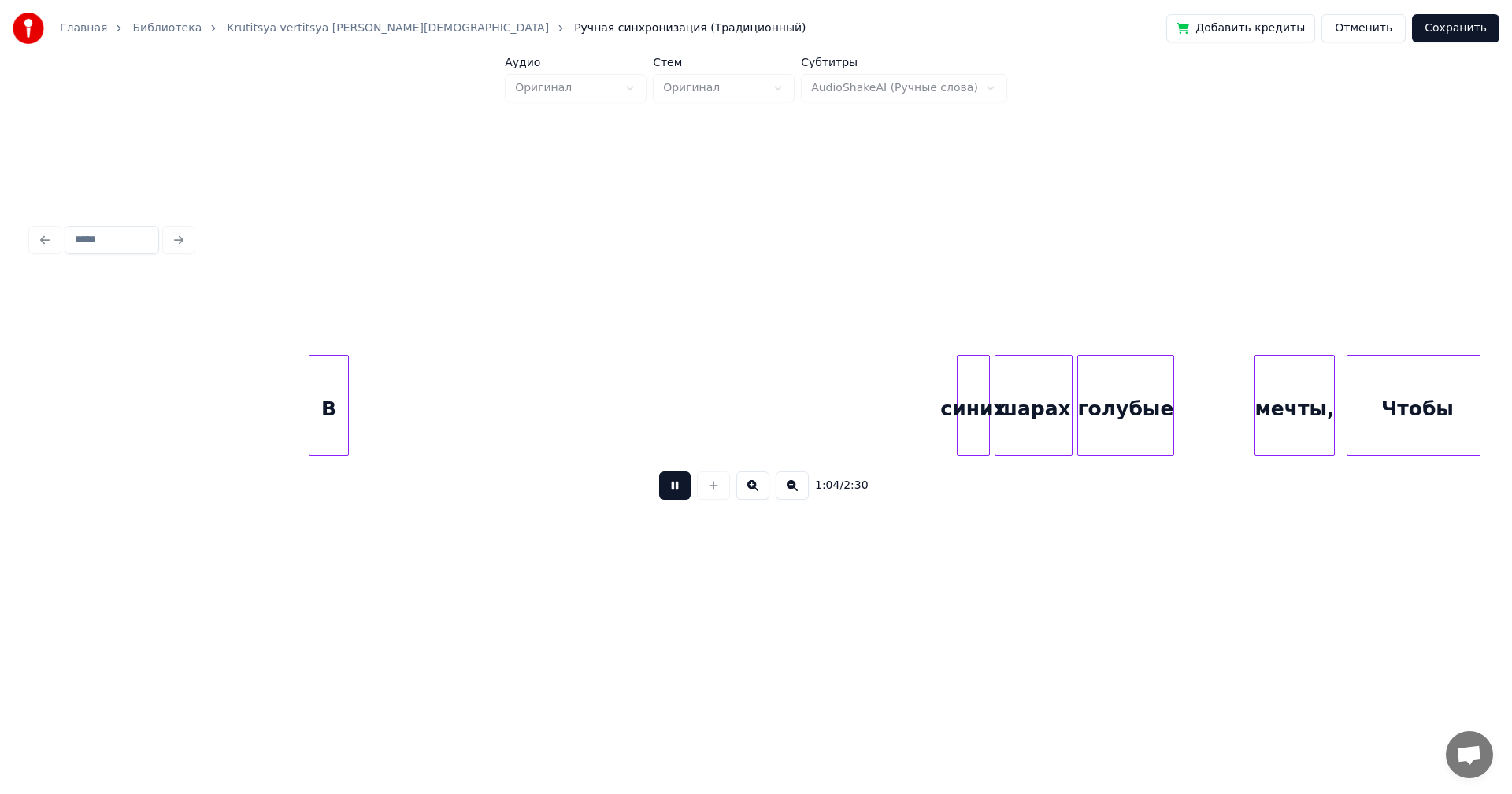
click at [681, 494] on button at bounding box center [675, 486] width 32 height 29
click at [682, 491] on button at bounding box center [675, 486] width 32 height 29
click at [651, 415] on div "мечты," at bounding box center [675, 409] width 79 height 107
click at [335, 419] on div "В" at bounding box center [328, 409] width 38 height 107
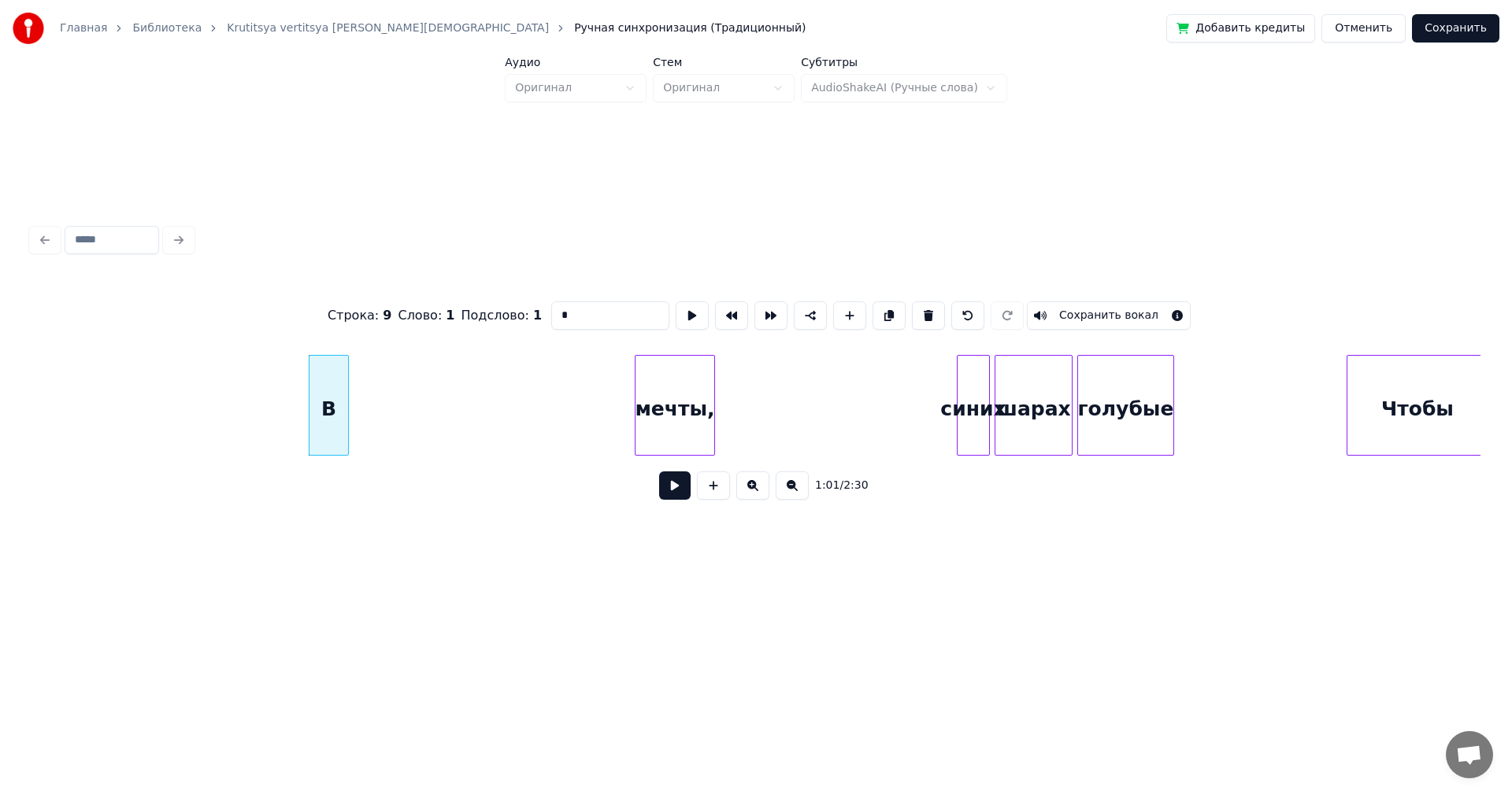
click at [674, 494] on button at bounding box center [675, 486] width 32 height 29
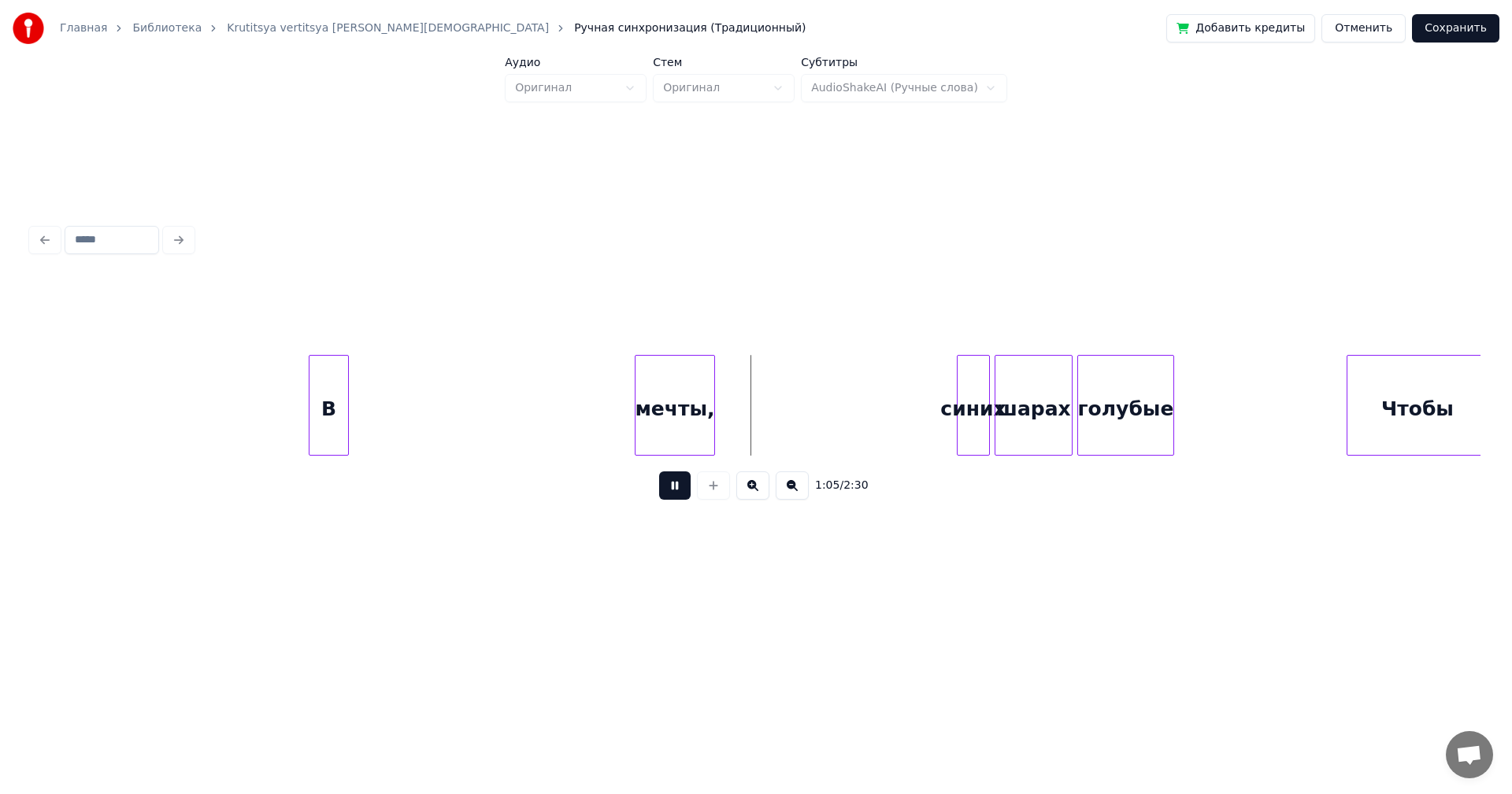
click at [675, 494] on button at bounding box center [675, 486] width 32 height 29
click at [675, 412] on div "мечты," at bounding box center [675, 409] width 79 height 107
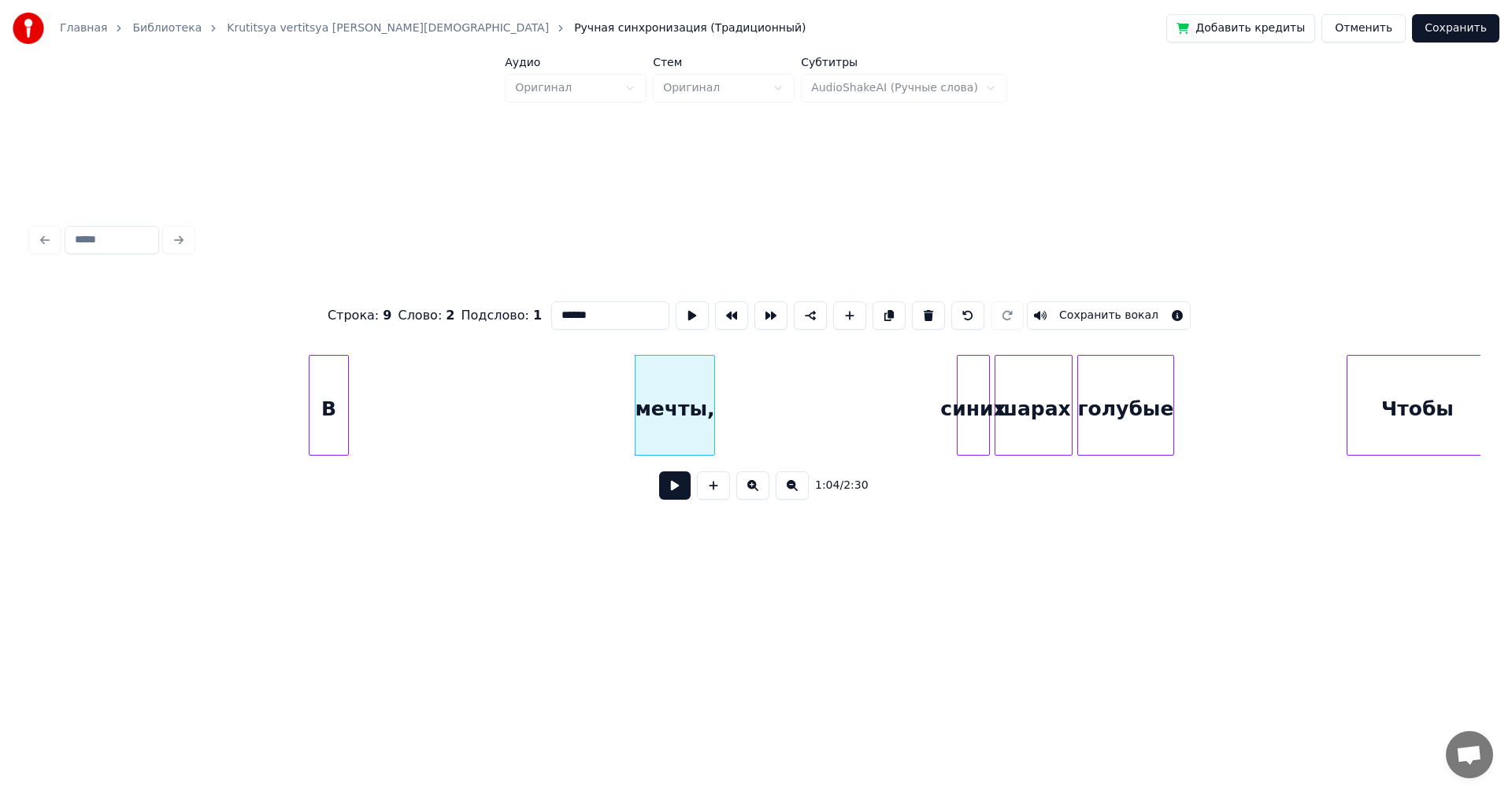
click at [680, 492] on button at bounding box center [675, 486] width 32 height 29
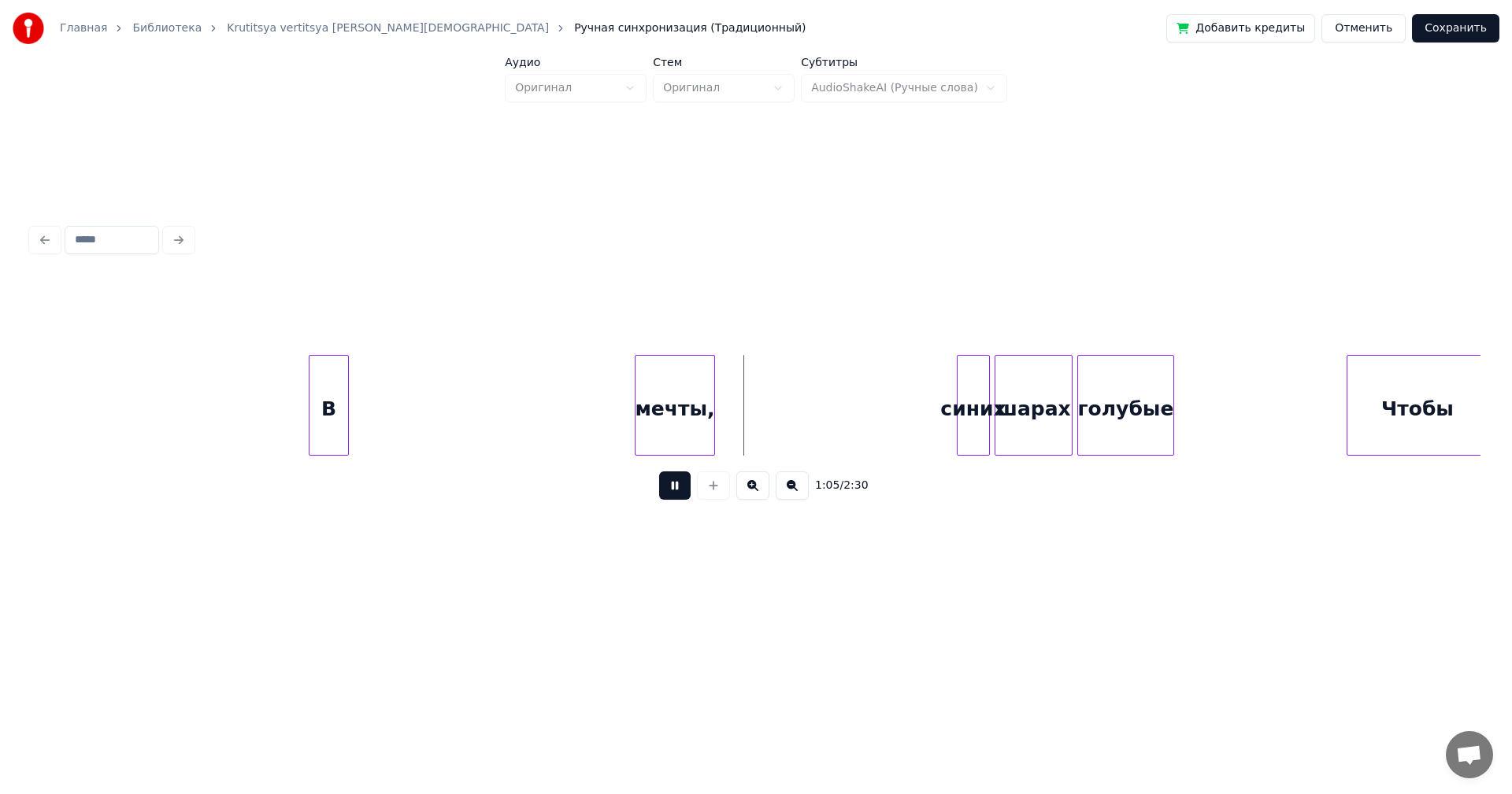
click at [681, 492] on button at bounding box center [675, 486] width 32 height 29
click at [374, 394] on div "синих" at bounding box center [371, 409] width 32 height 107
click at [317, 399] on div "В" at bounding box center [328, 409] width 38 height 107
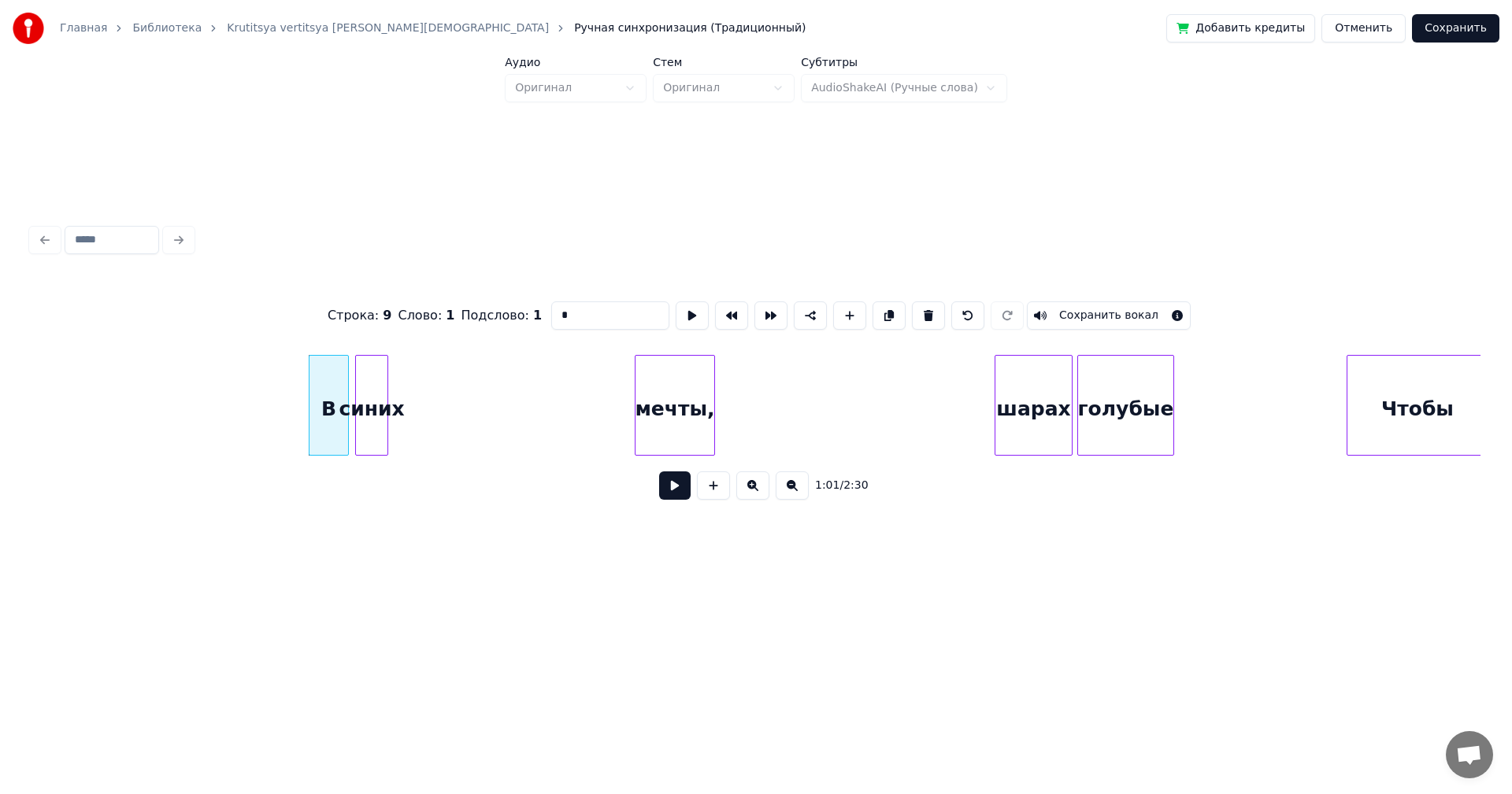
click at [677, 492] on button at bounding box center [675, 486] width 32 height 29
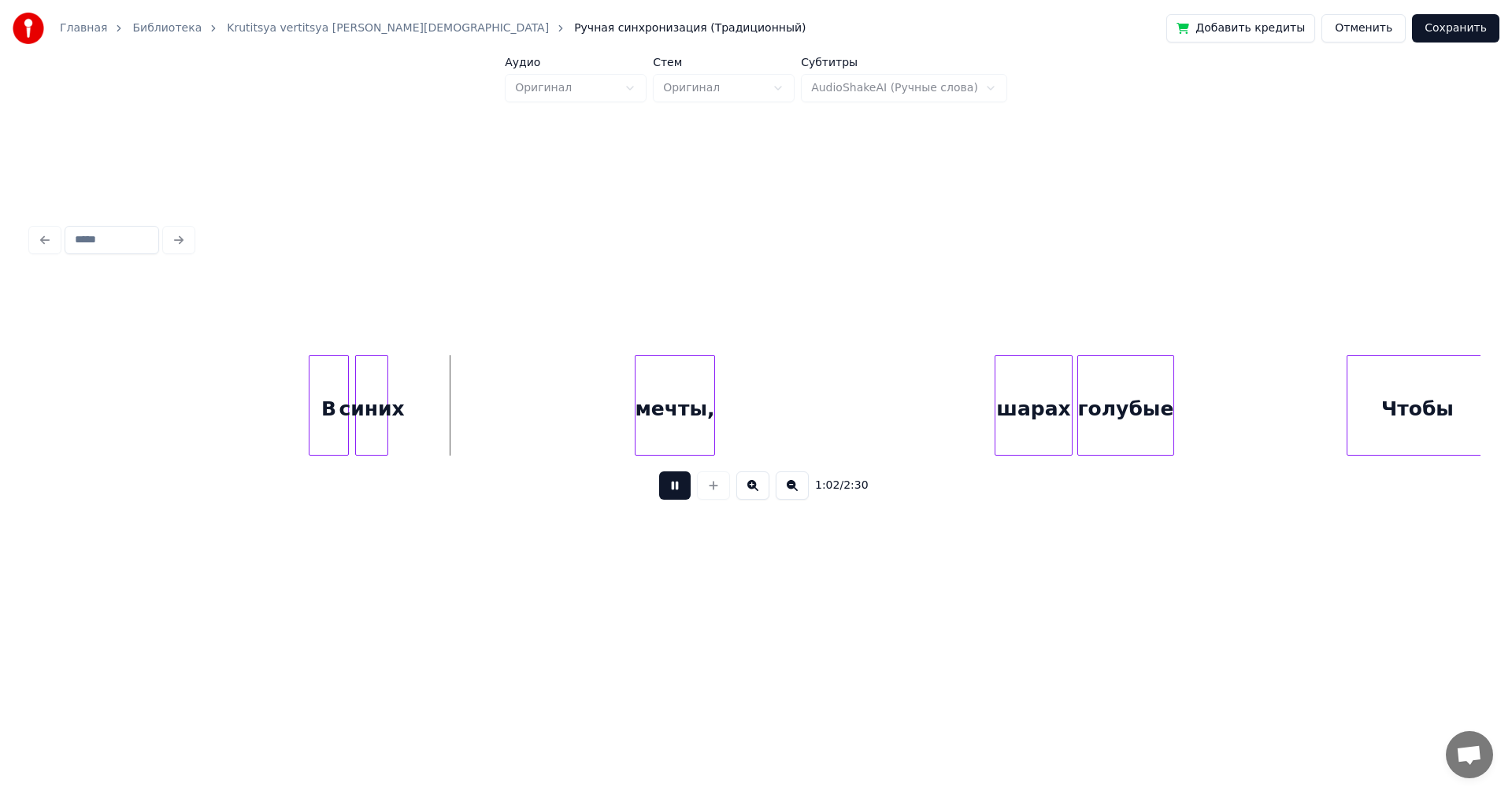
click at [677, 492] on button at bounding box center [675, 486] width 32 height 29
click at [345, 397] on div at bounding box center [346, 405] width 5 height 99
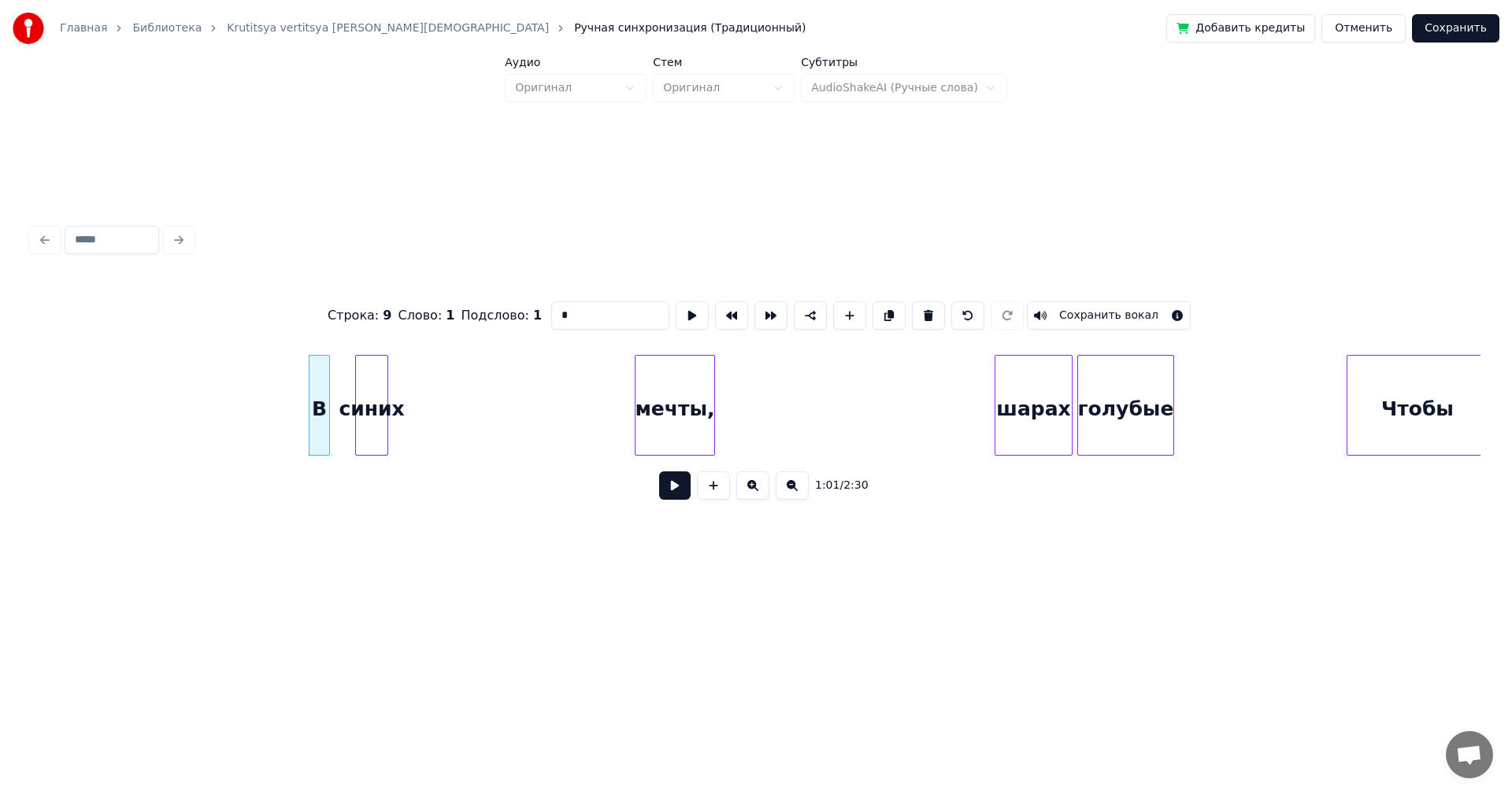
click at [326, 398] on div at bounding box center [327, 405] width 5 height 99
click at [329, 401] on div "В" at bounding box center [319, 405] width 21 height 101
click at [342, 401] on div "синих" at bounding box center [349, 409] width 32 height 107
click at [355, 400] on div "синих" at bounding box center [349, 409] width 32 height 107
click at [401, 375] on div at bounding box center [399, 405] width 5 height 99
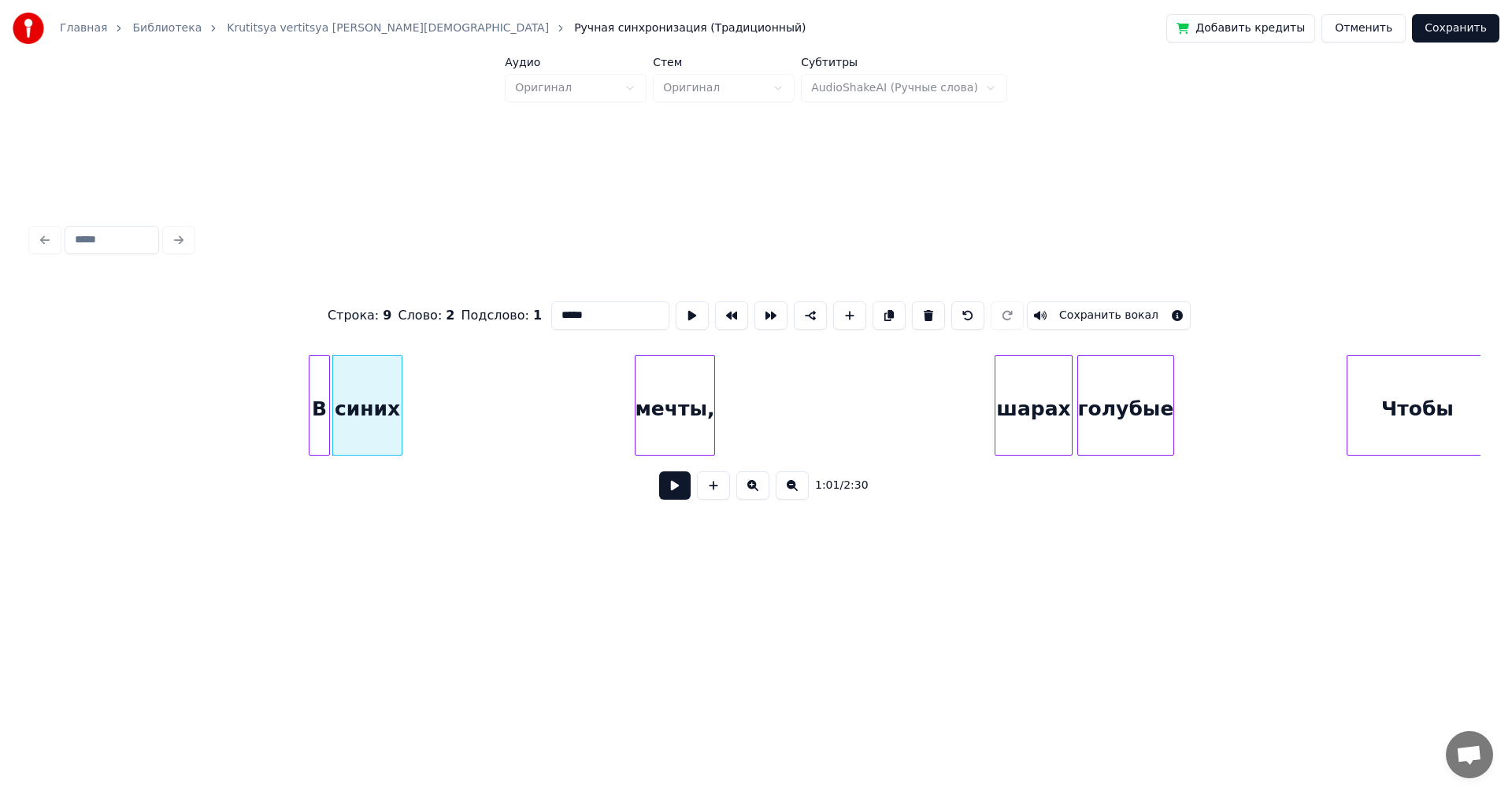
click at [314, 382] on div "В" at bounding box center [319, 409] width 20 height 107
type input "*"
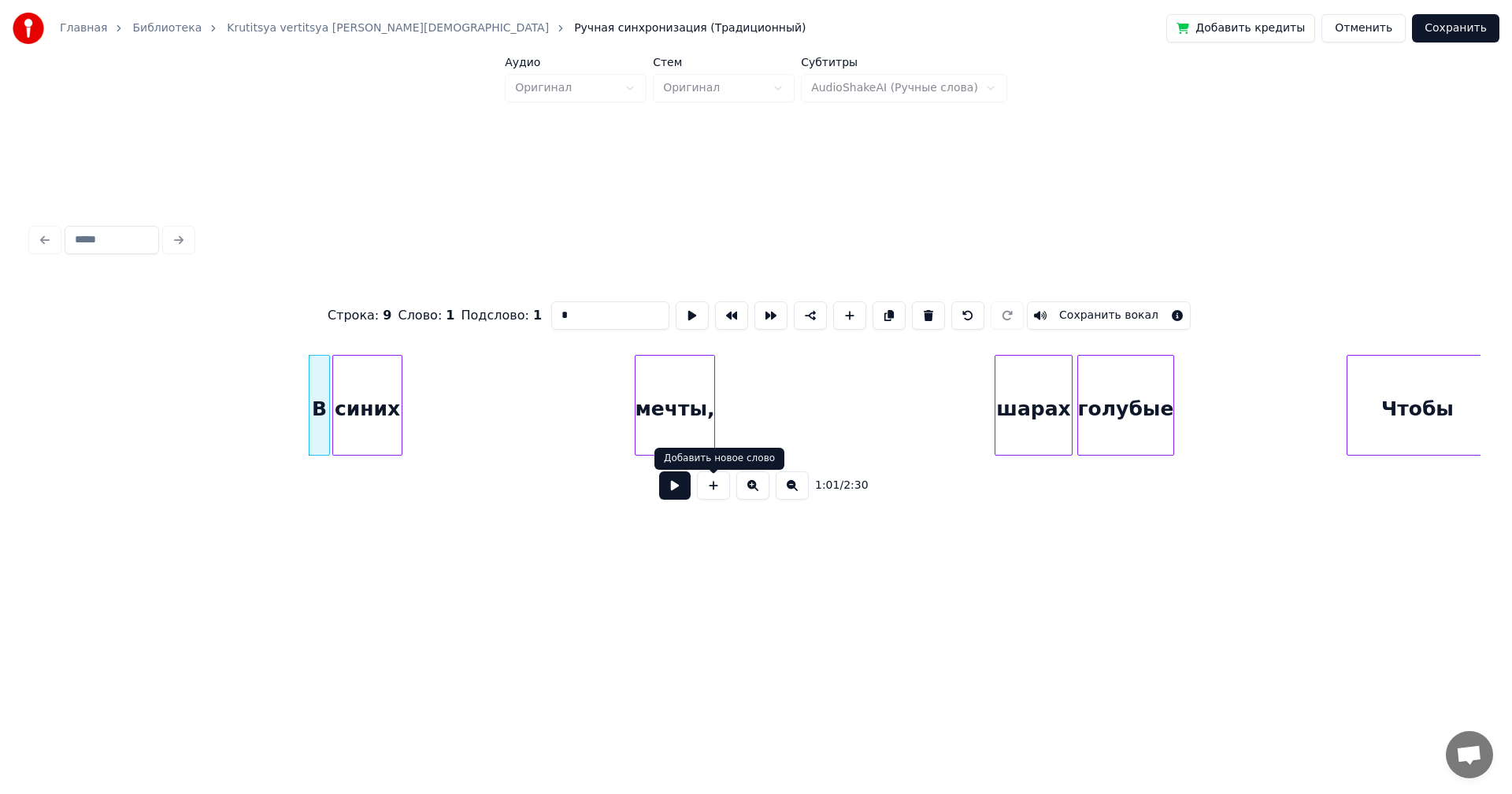
click at [666, 489] on button at bounding box center [675, 486] width 32 height 29
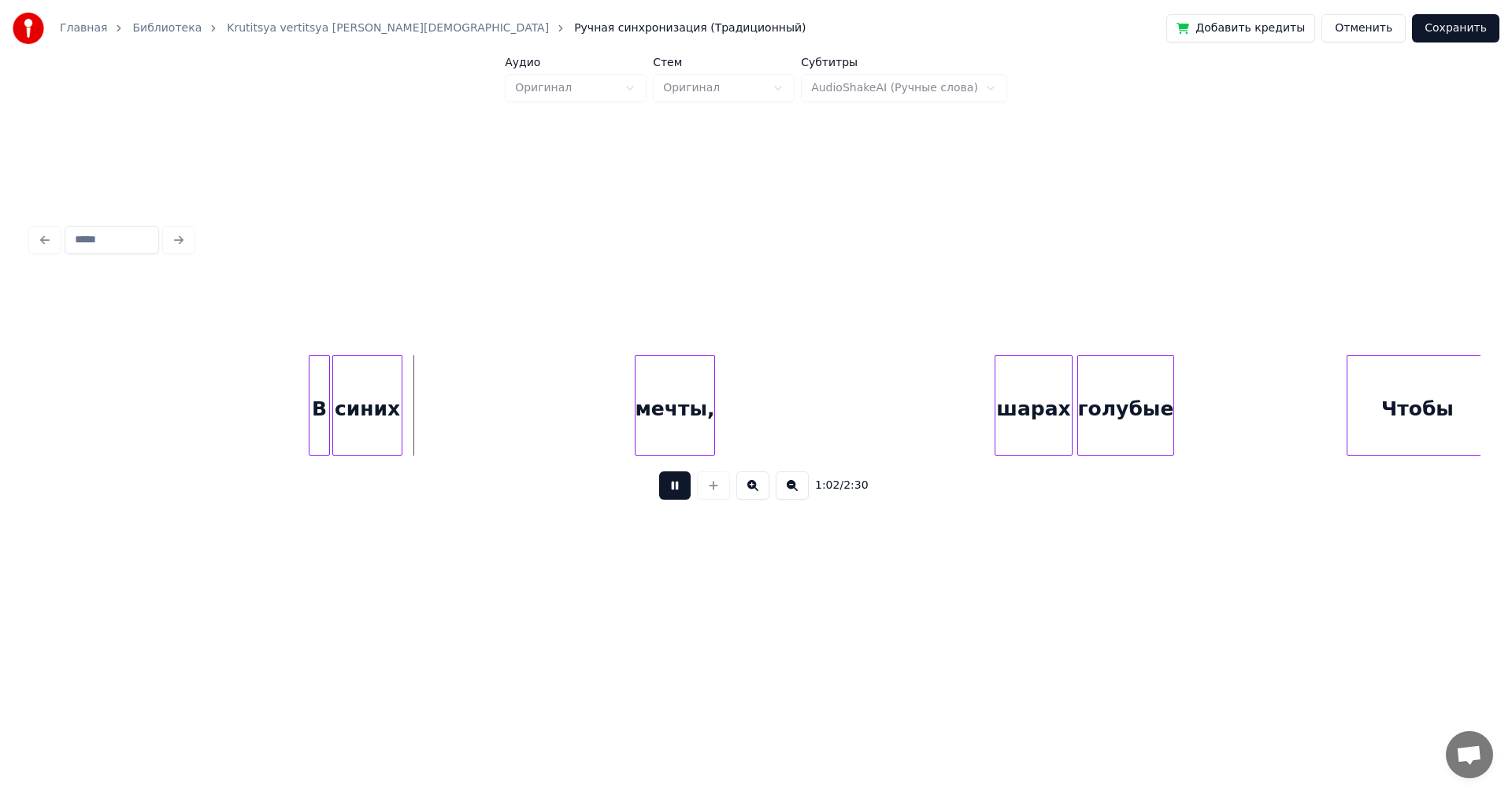
click at [677, 491] on button at bounding box center [675, 486] width 32 height 29
click at [443, 390] on div "шарах" at bounding box center [446, 409] width 76 height 107
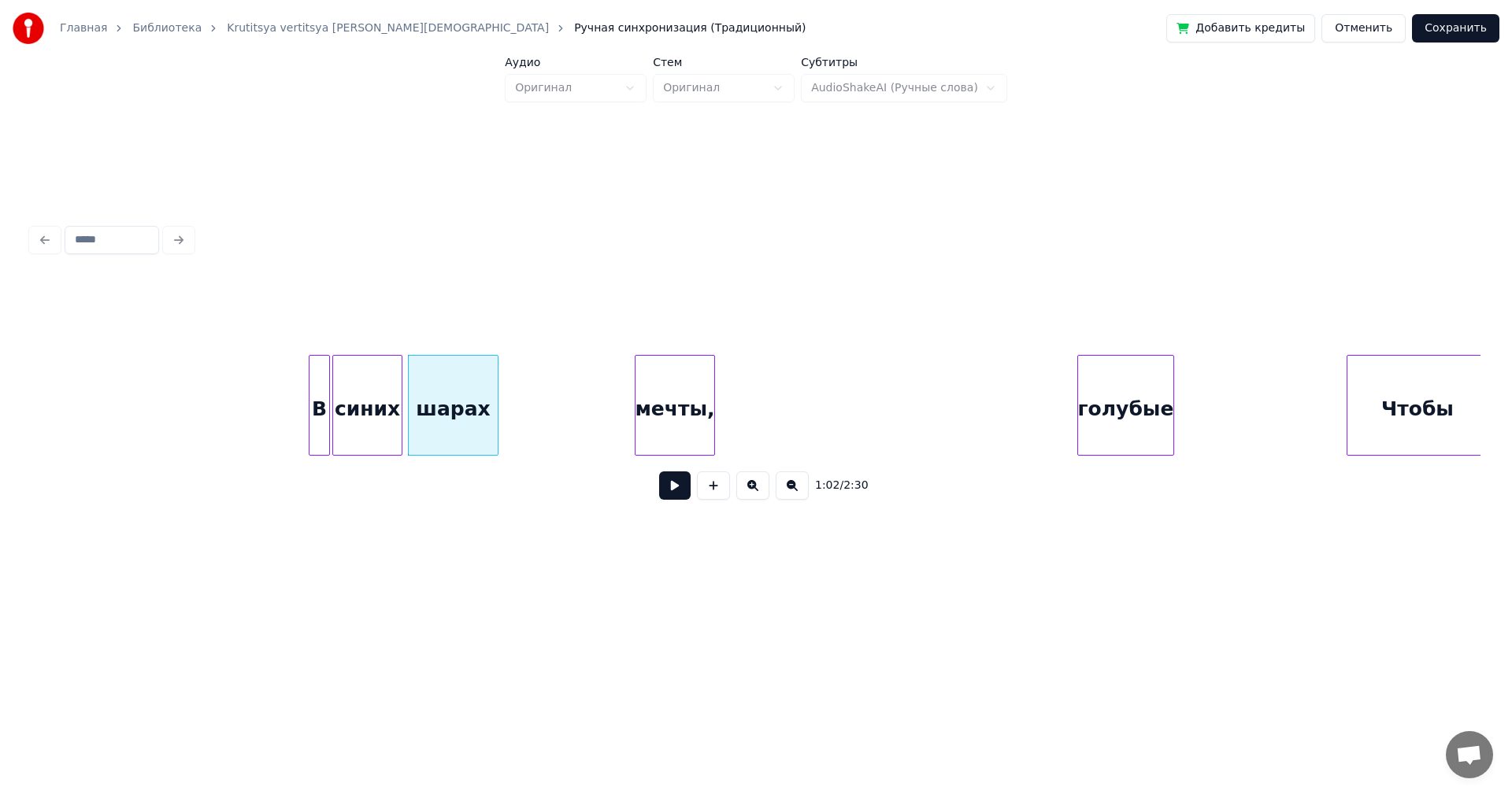
click at [497, 395] on div at bounding box center [496, 405] width 5 height 99
click at [573, 408] on div "голубые" at bounding box center [557, 409] width 95 height 107
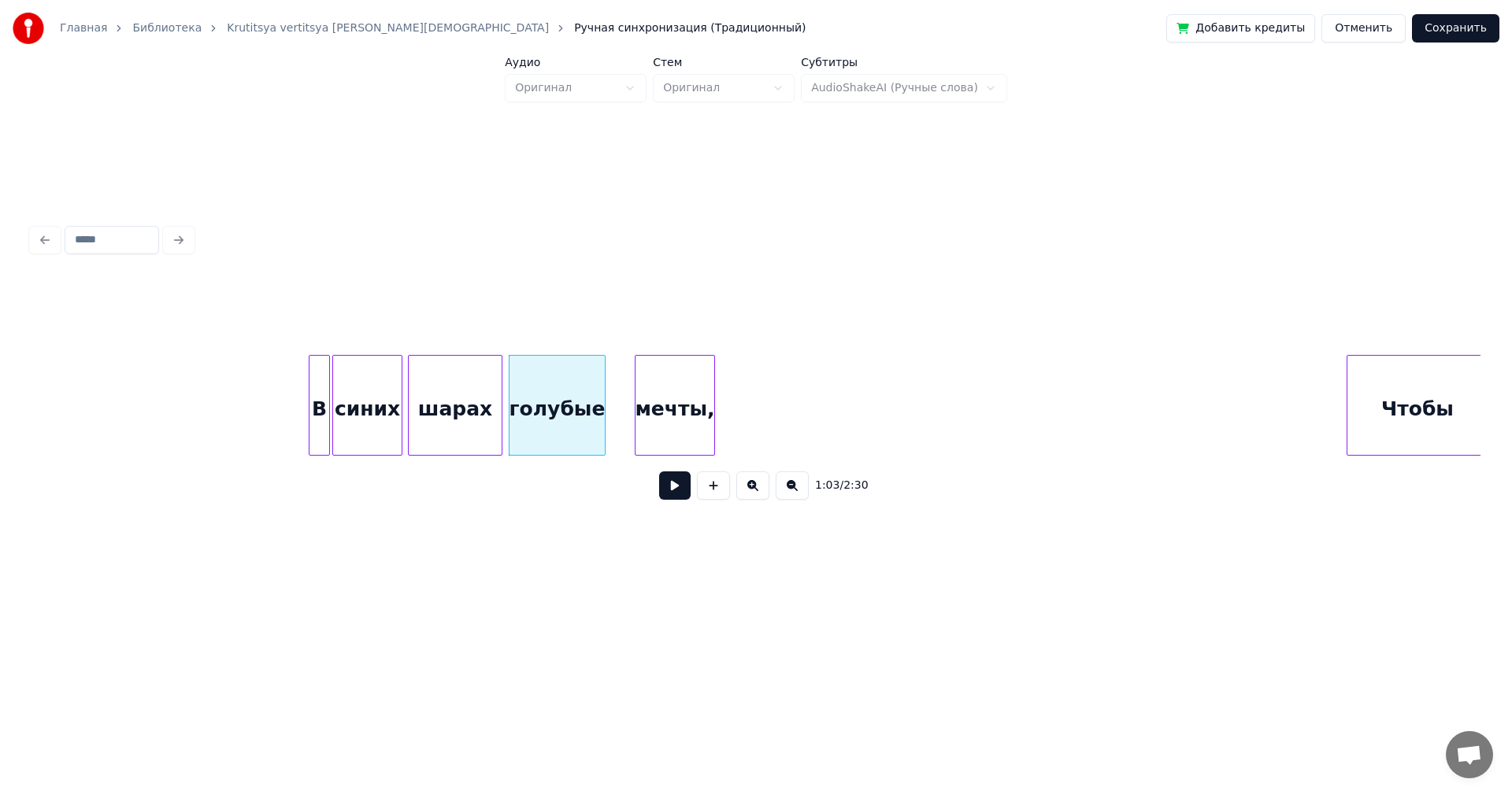
click at [605, 405] on div "голубые" at bounding box center [557, 405] width 97 height 101
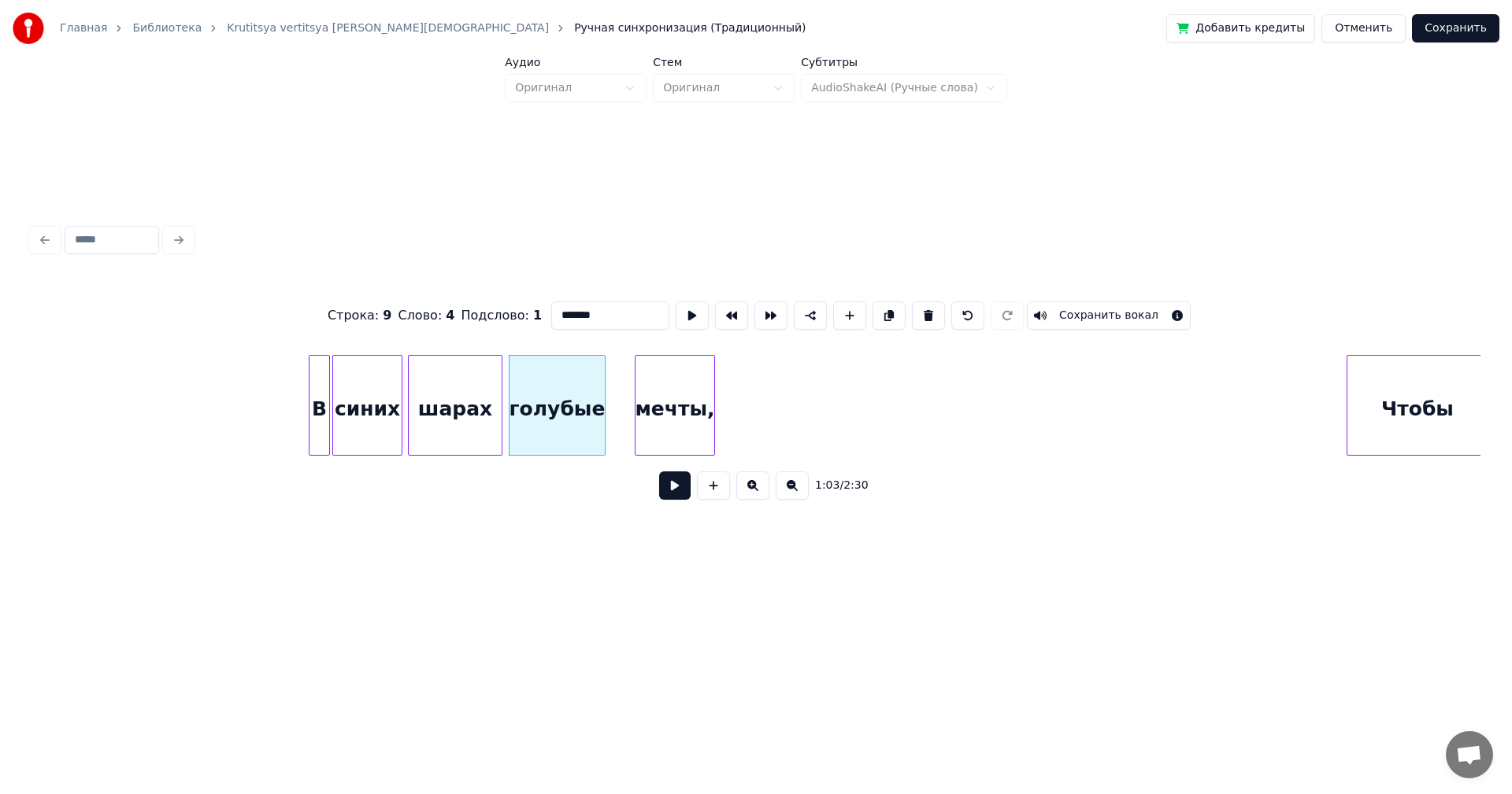
click at [589, 399] on div "голубые" at bounding box center [557, 409] width 95 height 107
click at [622, 400] on div at bounding box center [621, 405] width 5 height 99
click at [317, 397] on div "В" at bounding box center [319, 409] width 20 height 107
type input "*"
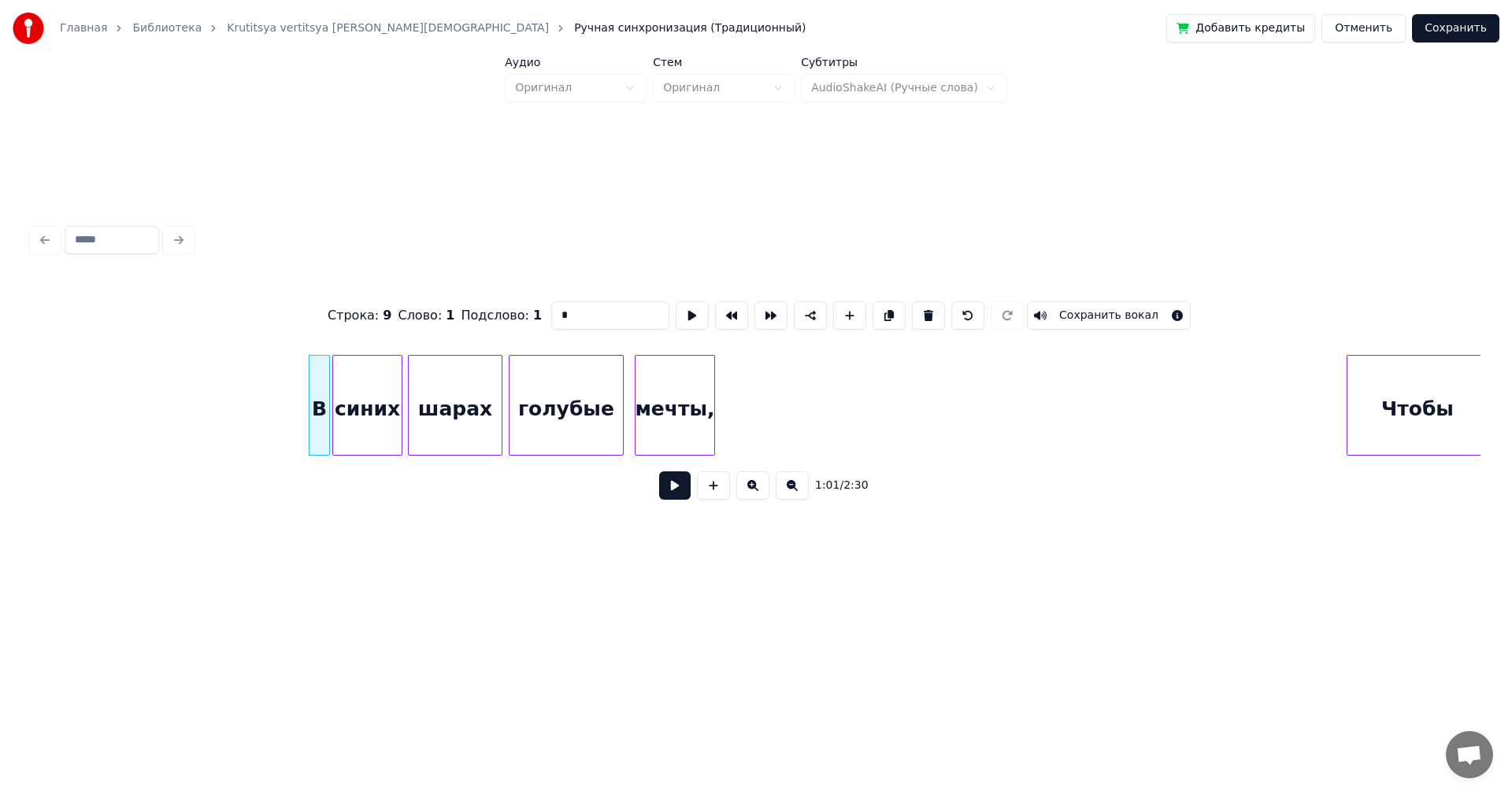
click at [673, 487] on button at bounding box center [675, 486] width 32 height 29
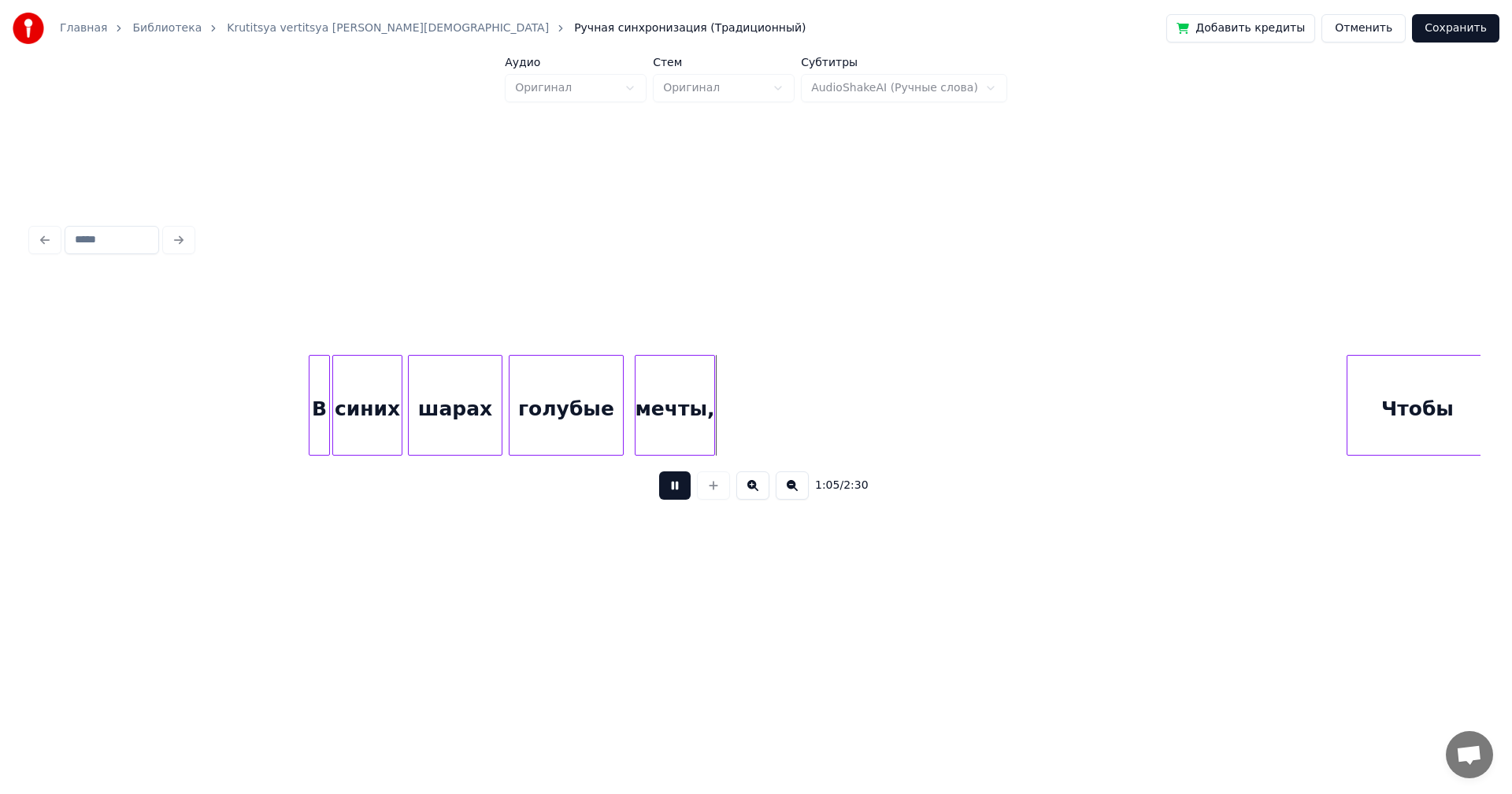
click at [682, 495] on button at bounding box center [675, 486] width 32 height 29
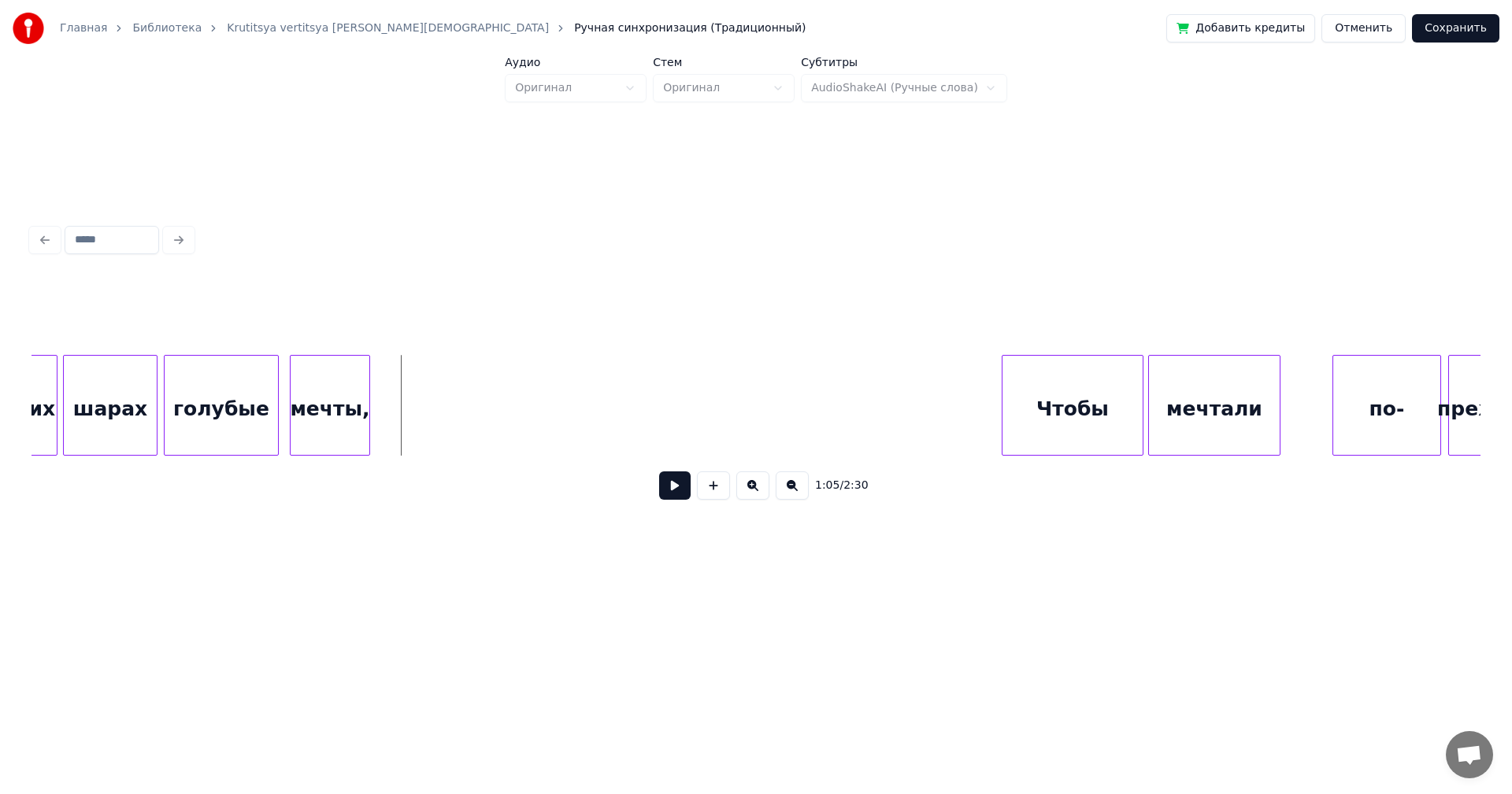
scroll to position [0, 7371]
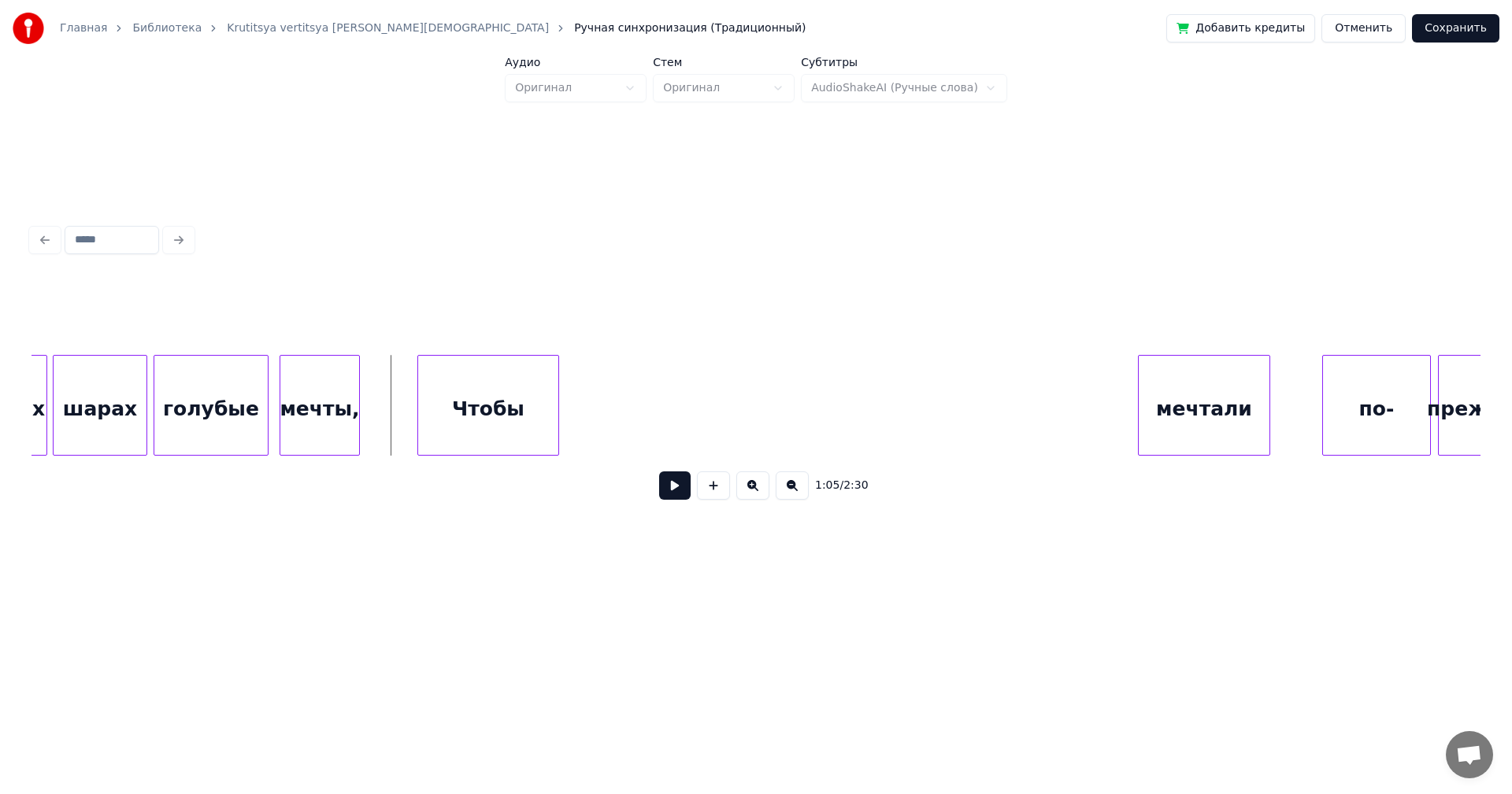
click at [465, 390] on div "Чтобы" at bounding box center [488, 409] width 140 height 107
click at [494, 420] on div "Чтобы" at bounding box center [487, 409] width 140 height 107
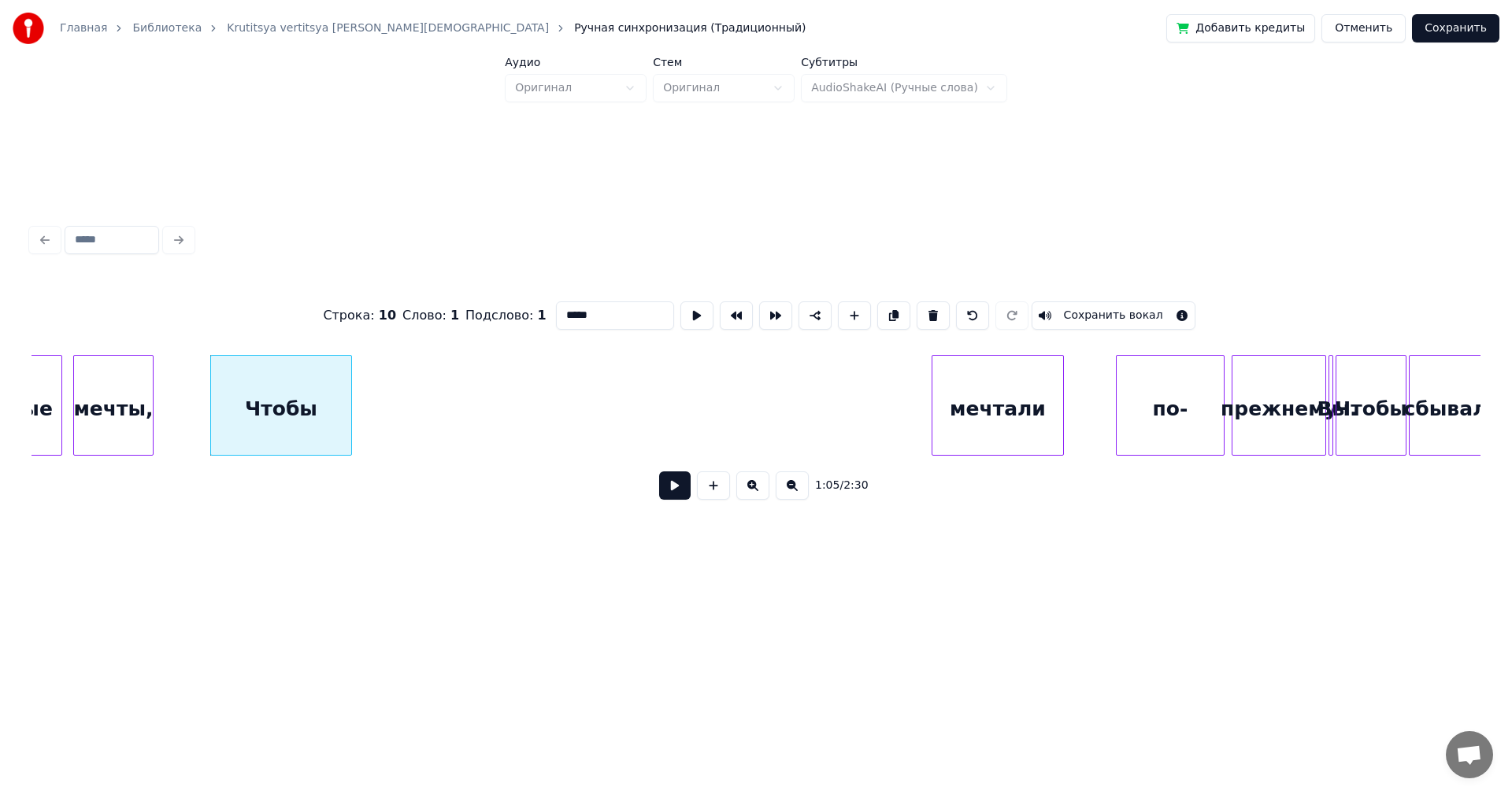
scroll to position [0, 7499]
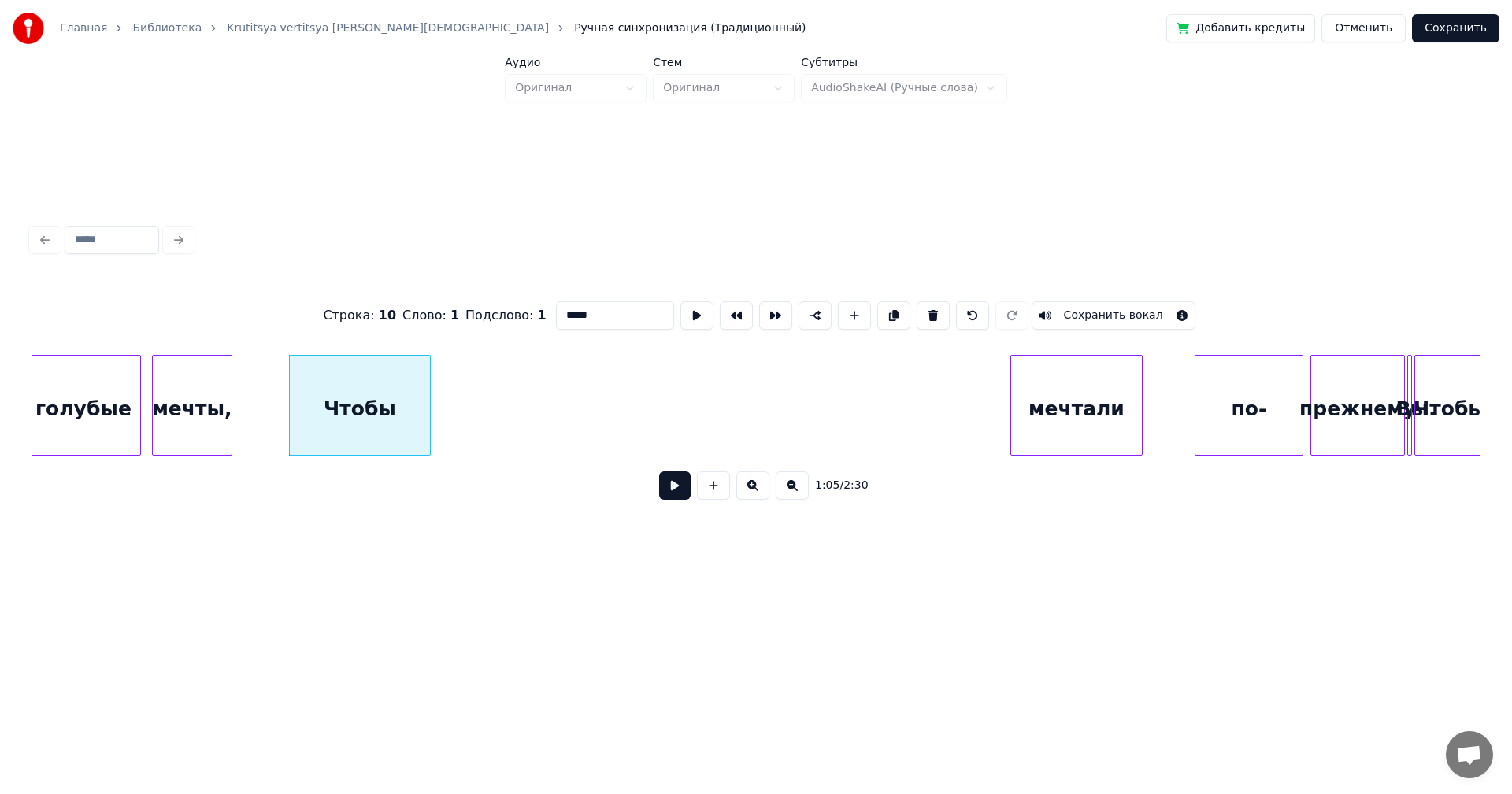
click at [666, 493] on button at bounding box center [675, 486] width 32 height 29
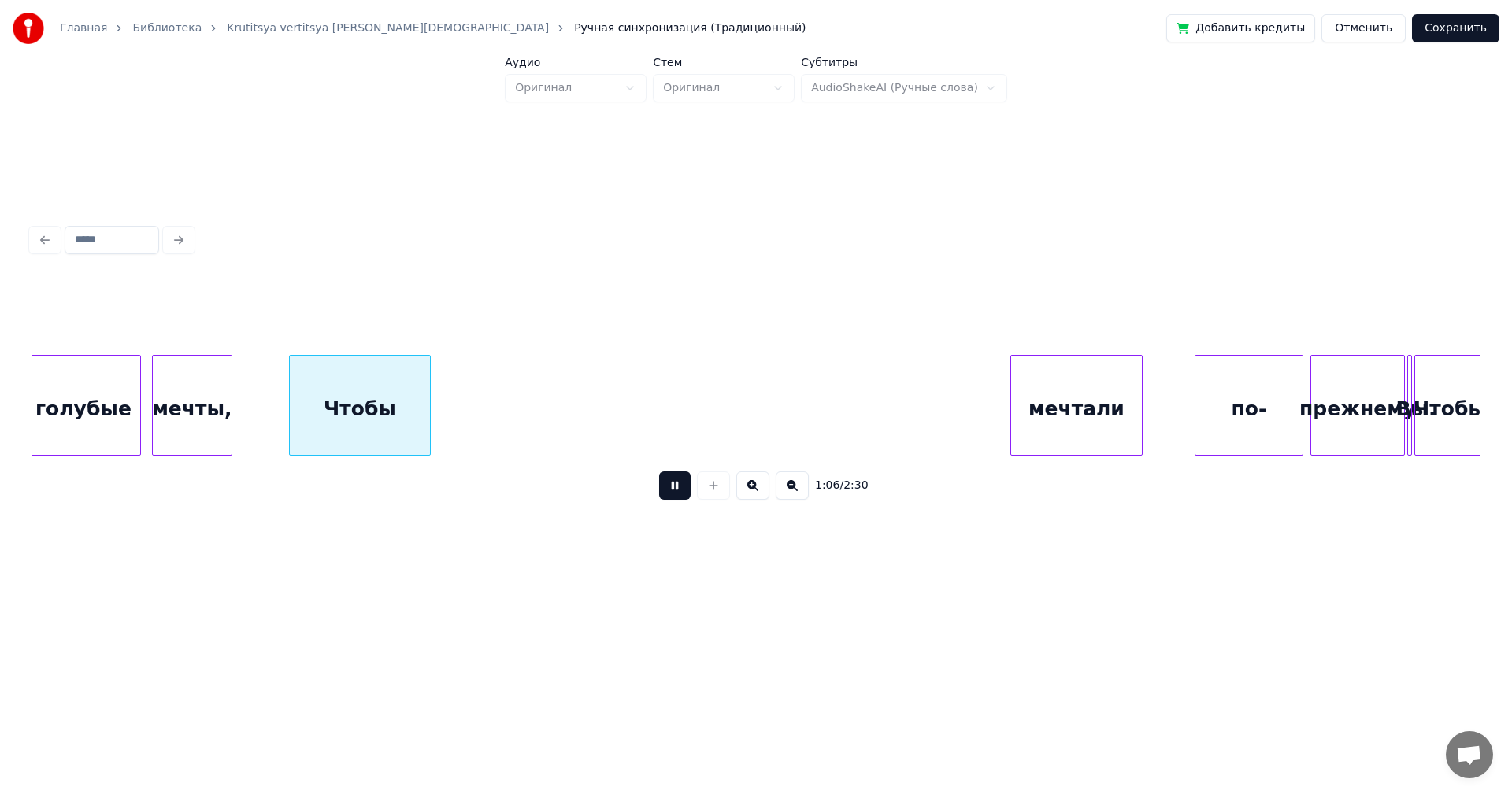
click at [682, 486] on button at bounding box center [675, 486] width 32 height 29
click at [388, 397] on div "Чтобы" at bounding box center [359, 409] width 140 height 107
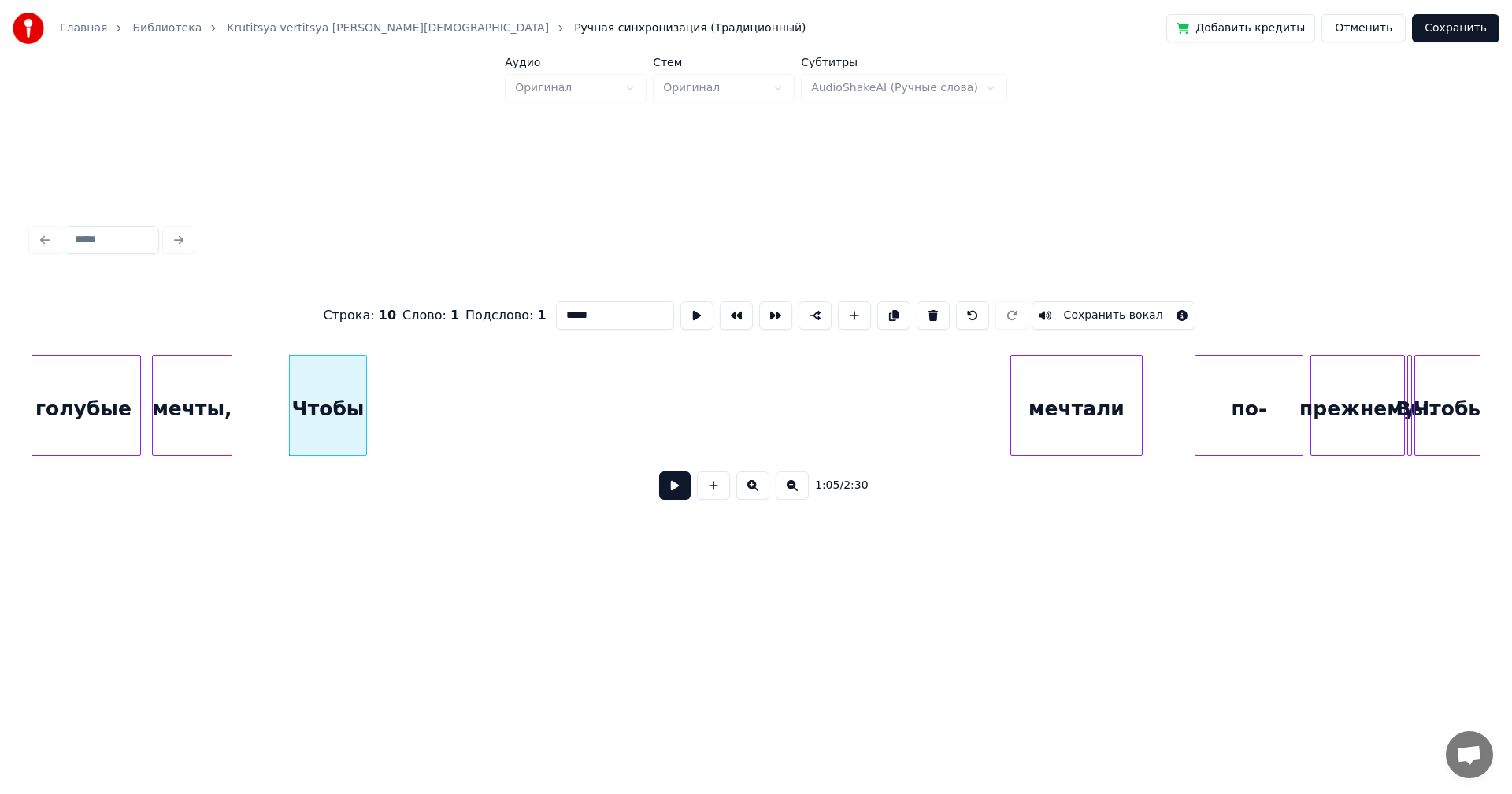
click at [366, 394] on div at bounding box center [364, 405] width 5 height 99
click at [313, 397] on div "Чтобы" at bounding box center [327, 409] width 76 height 107
click at [668, 486] on button at bounding box center [675, 486] width 32 height 29
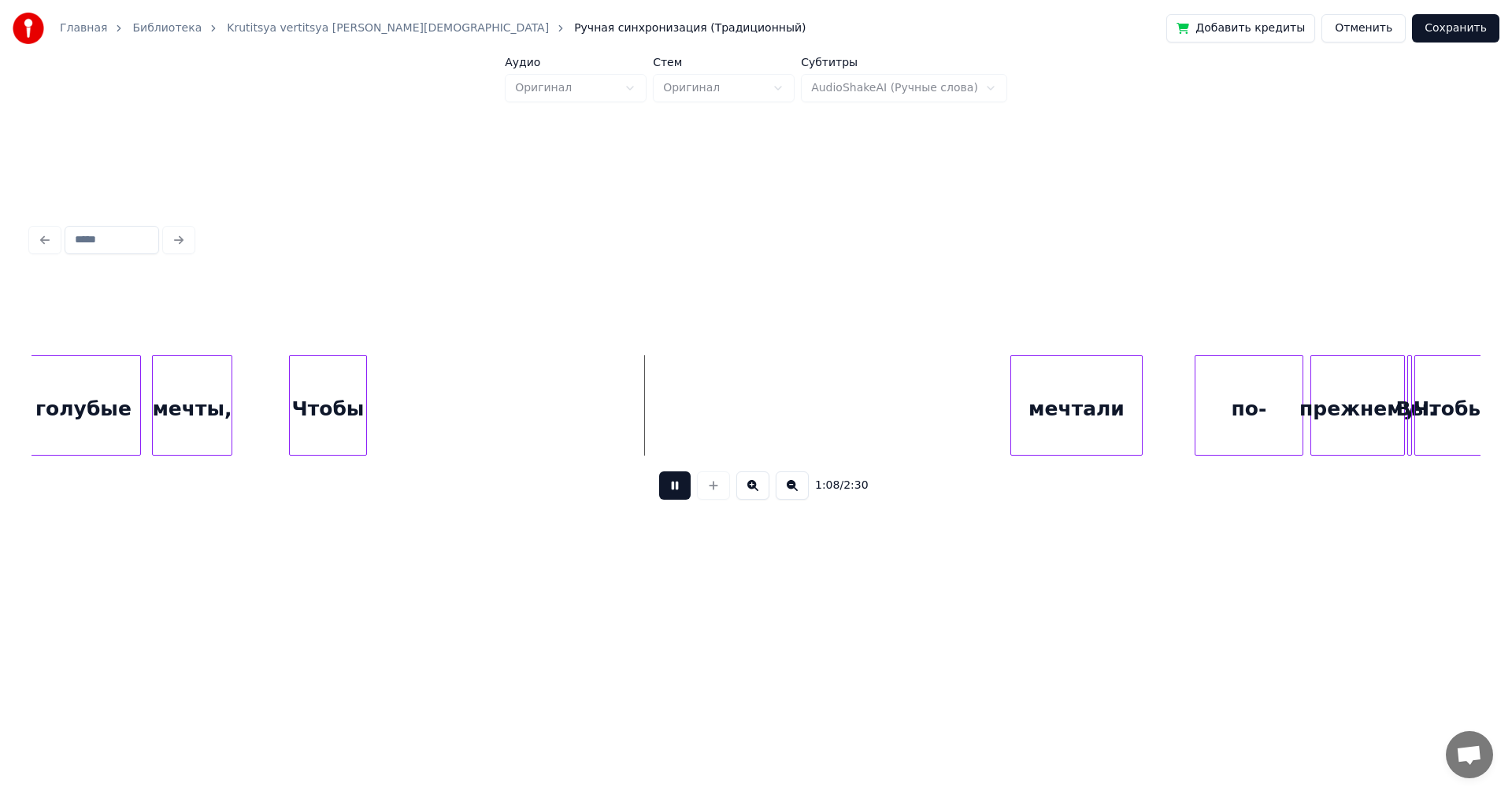
click at [669, 488] on button at bounding box center [675, 486] width 32 height 29
click at [622, 386] on div "голубые мечты, Чтобы мечтали по- прежнему Вы. Чтобы" at bounding box center [1430, 405] width 17796 height 101
click at [1409, 392] on div at bounding box center [1409, 405] width 5 height 99
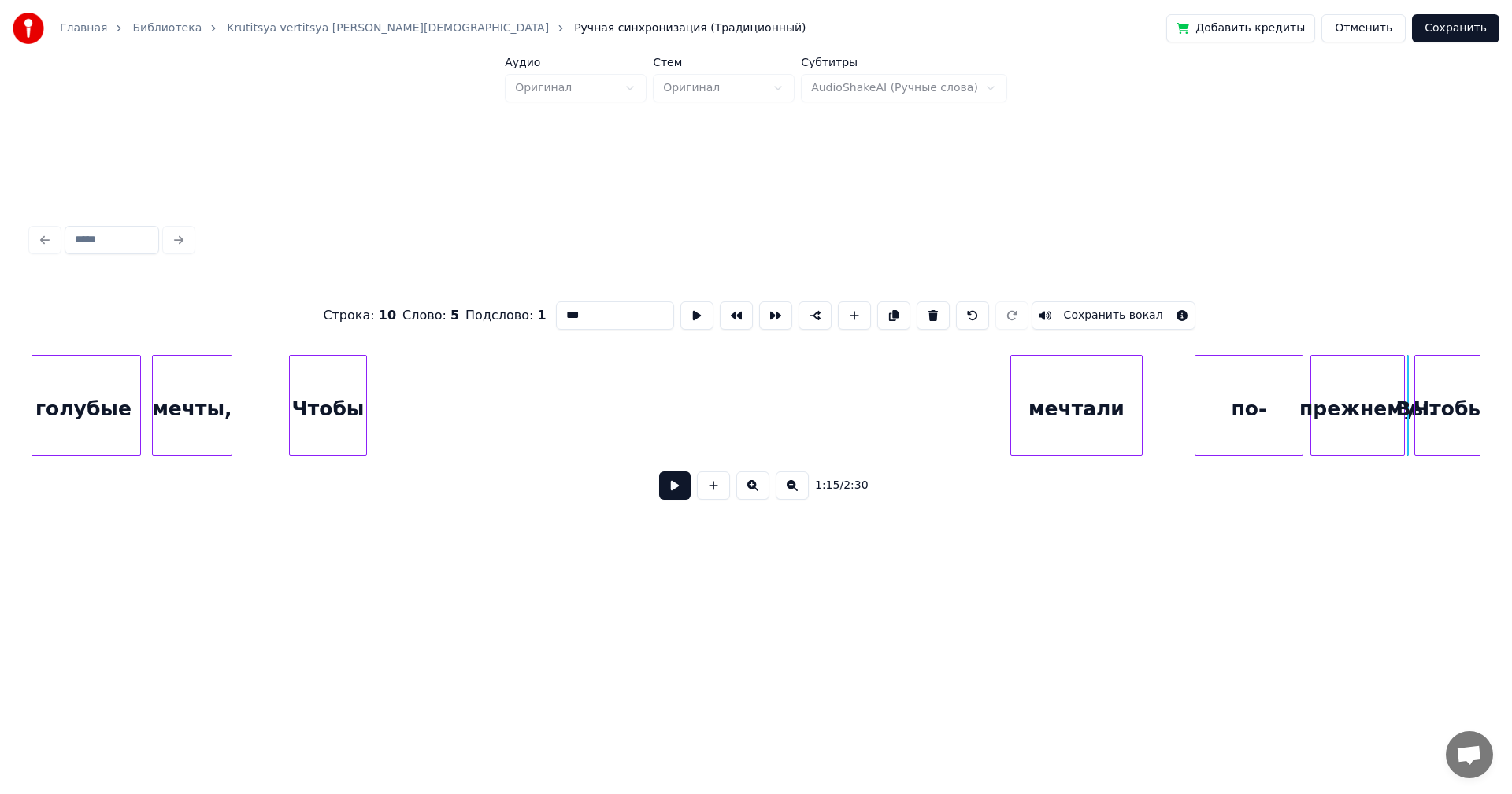
click at [1341, 391] on div "голубые мечты, Чтобы мечтали по- прежнему Вы. Чтобы" at bounding box center [1430, 405] width 17796 height 101
click at [1069, 402] on div "мечтали" at bounding box center [1077, 409] width 131 height 107
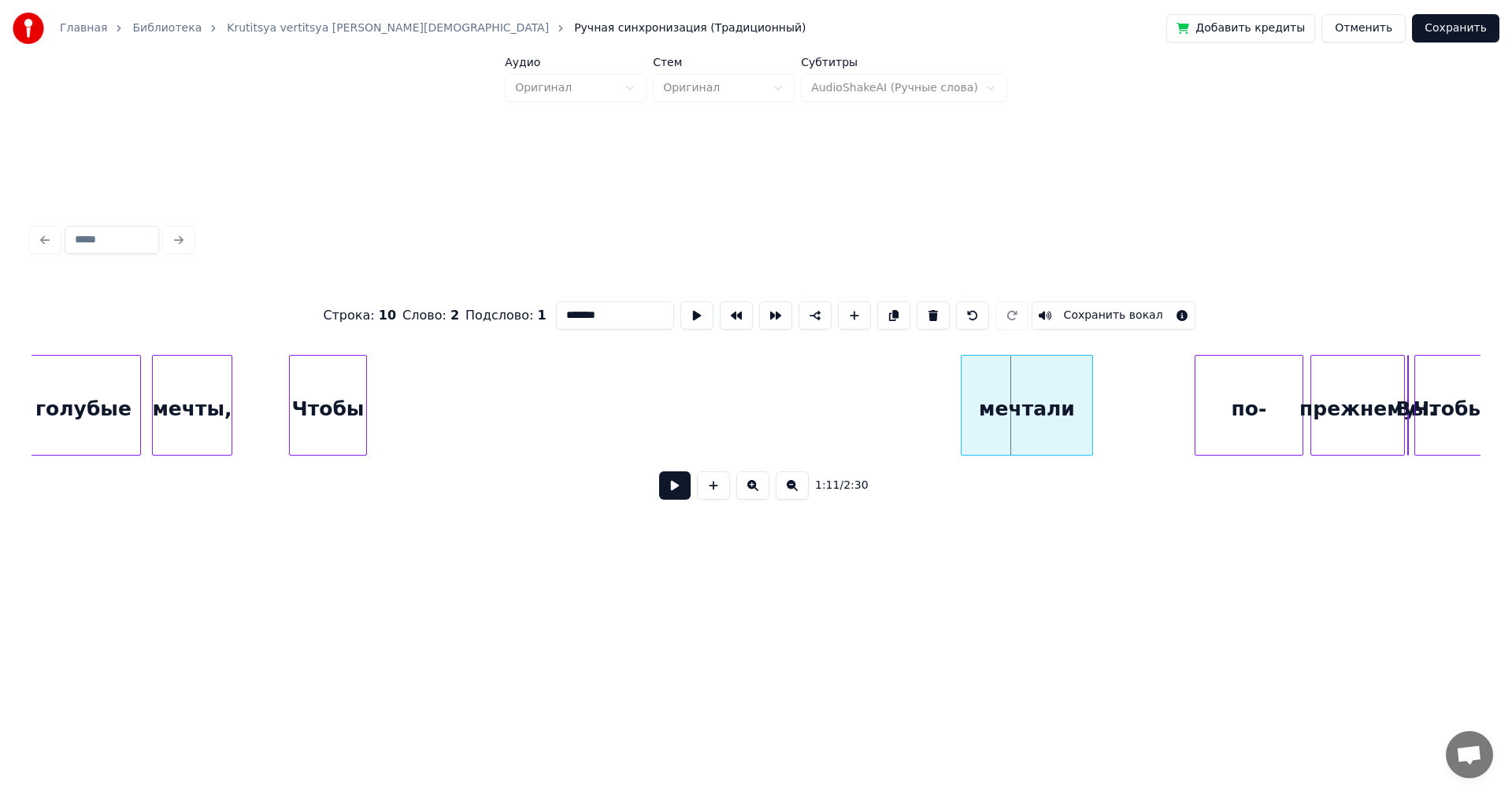
click at [961, 409] on div "мечтали" at bounding box center [1027, 409] width 131 height 107
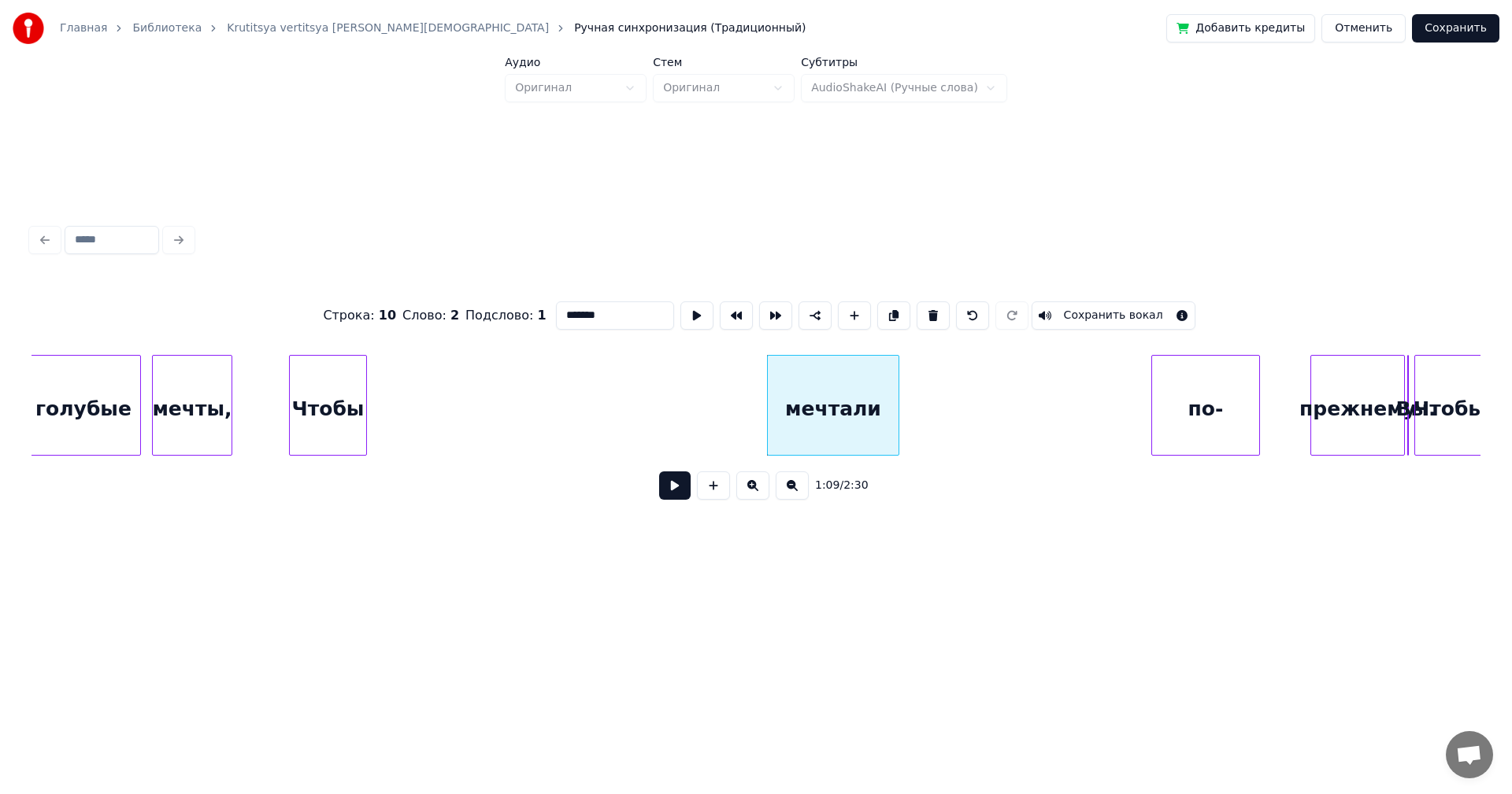
click at [1152, 409] on div "по-" at bounding box center [1205, 409] width 107 height 107
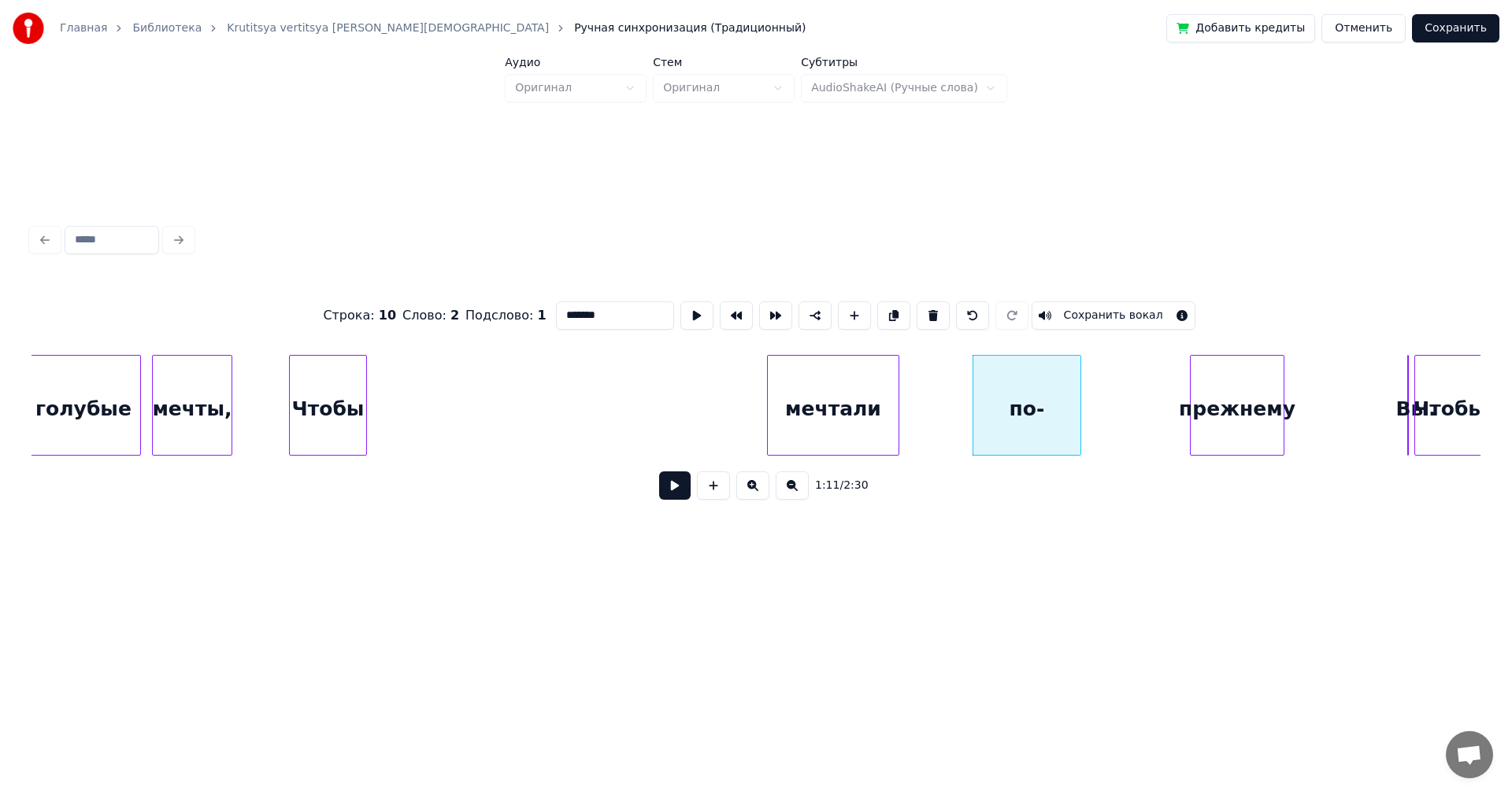
click at [1215, 400] on div "прежнему" at bounding box center [1237, 409] width 93 height 107
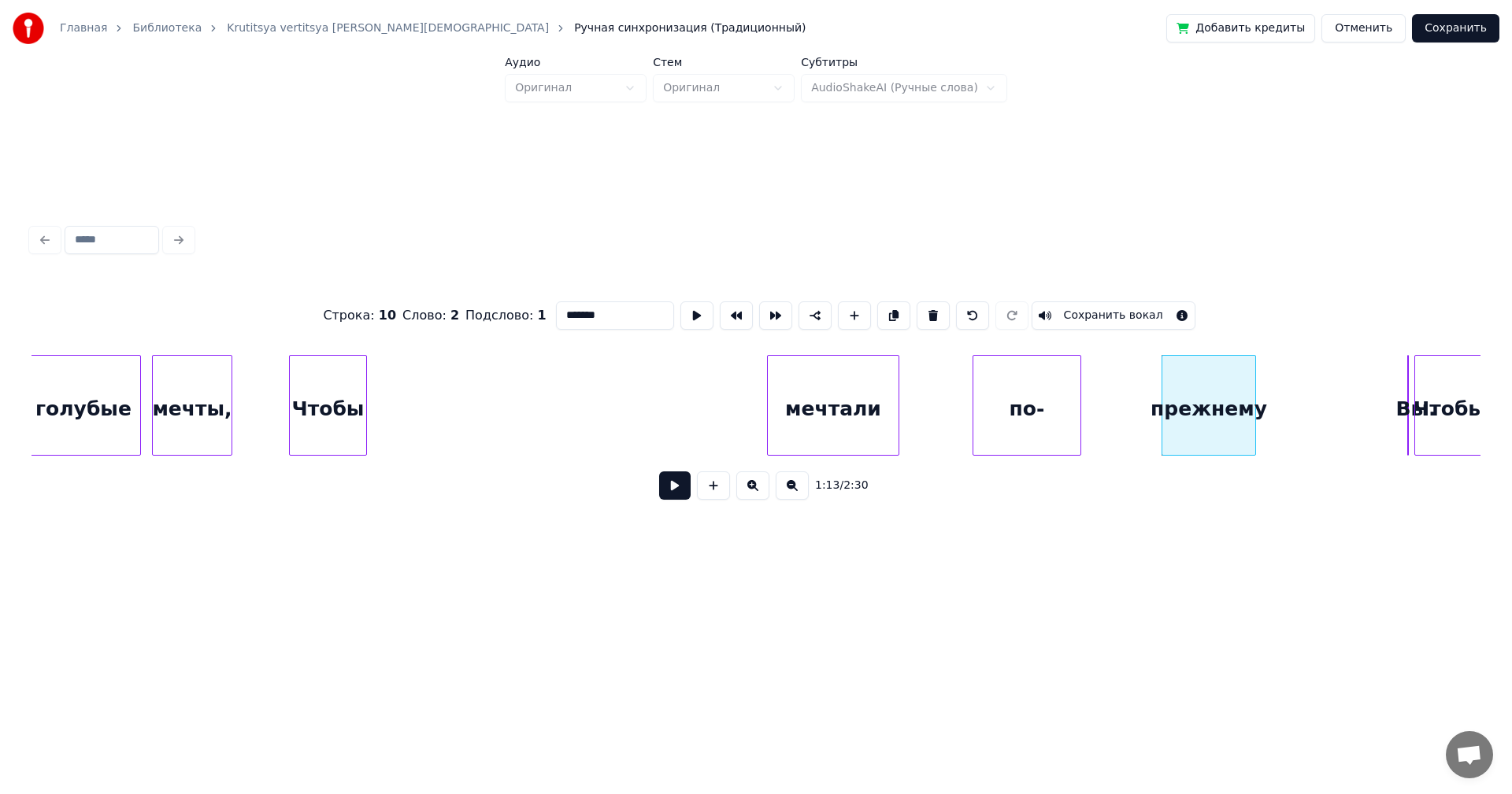
click at [1379, 393] on div "голубые мечты, Чтобы мечтали по- прежнему Вы. Чтобы" at bounding box center [1430, 405] width 17796 height 101
click at [1361, 394] on div "голубые мечты, Чтобы мечтали по- прежнему Вы. Чтобы" at bounding box center [1430, 405] width 17796 height 101
click at [1343, 394] on div "голубые мечты, Чтобы мечтали по- прежнему Вы. Чтобы" at bounding box center [1430, 405] width 17796 height 101
click at [1446, 397] on div "голубые мечты, Чтобы мечтали по- прежнему Вы. Чтобы" at bounding box center [1430, 405] width 17796 height 101
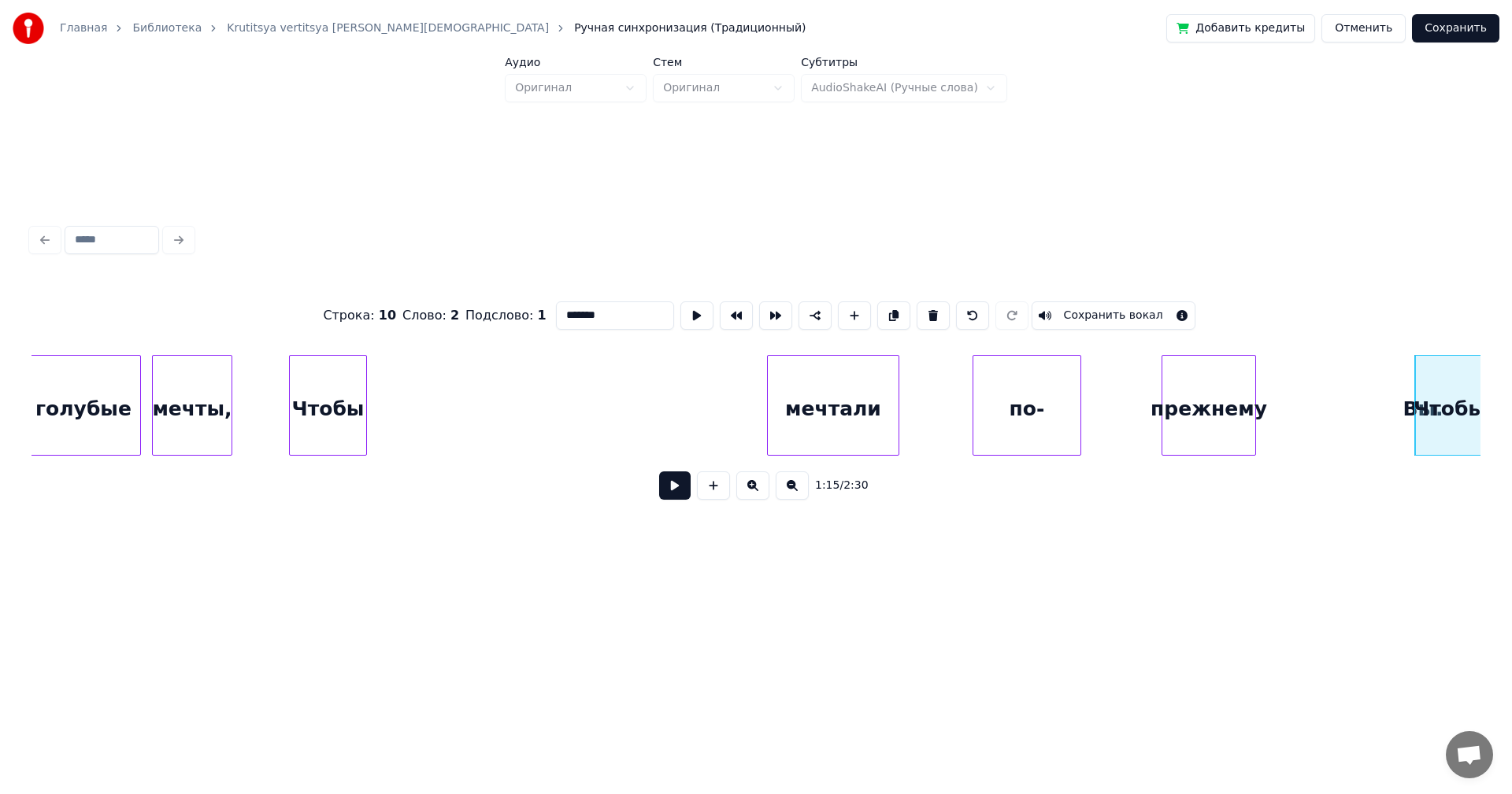
click at [1415, 396] on div "Вы." at bounding box center [1423, 409] width 16 height 107
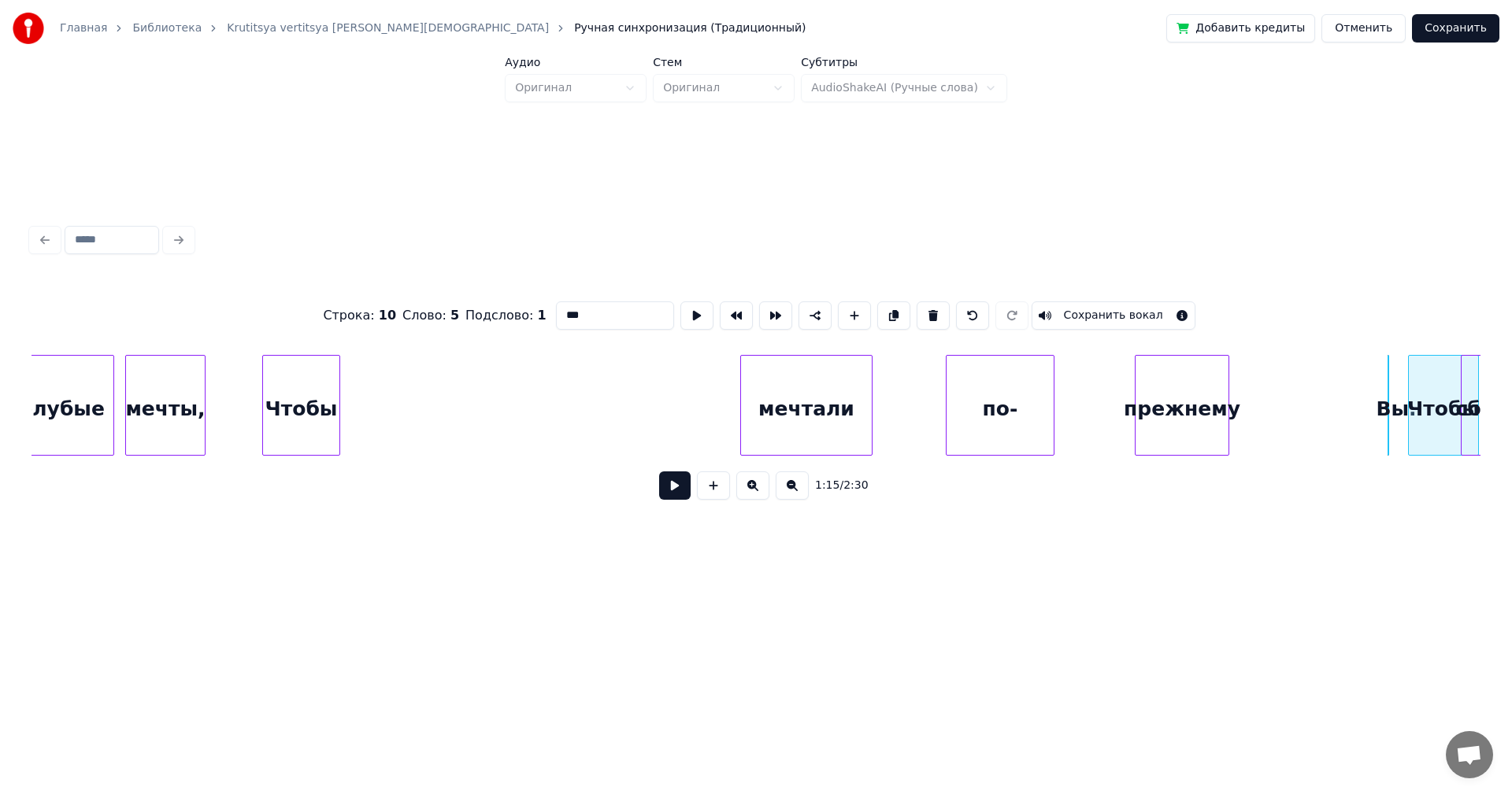
scroll to position [0, 7526]
click at [1468, 403] on div "голубые мечты, Чтобы мечтали по- прежнему Вы. Чтобы сбывались" at bounding box center [1403, 405] width 17796 height 101
click at [1386, 393] on div at bounding box center [1385, 405] width 5 height 99
click at [753, 493] on button at bounding box center [753, 486] width 33 height 29
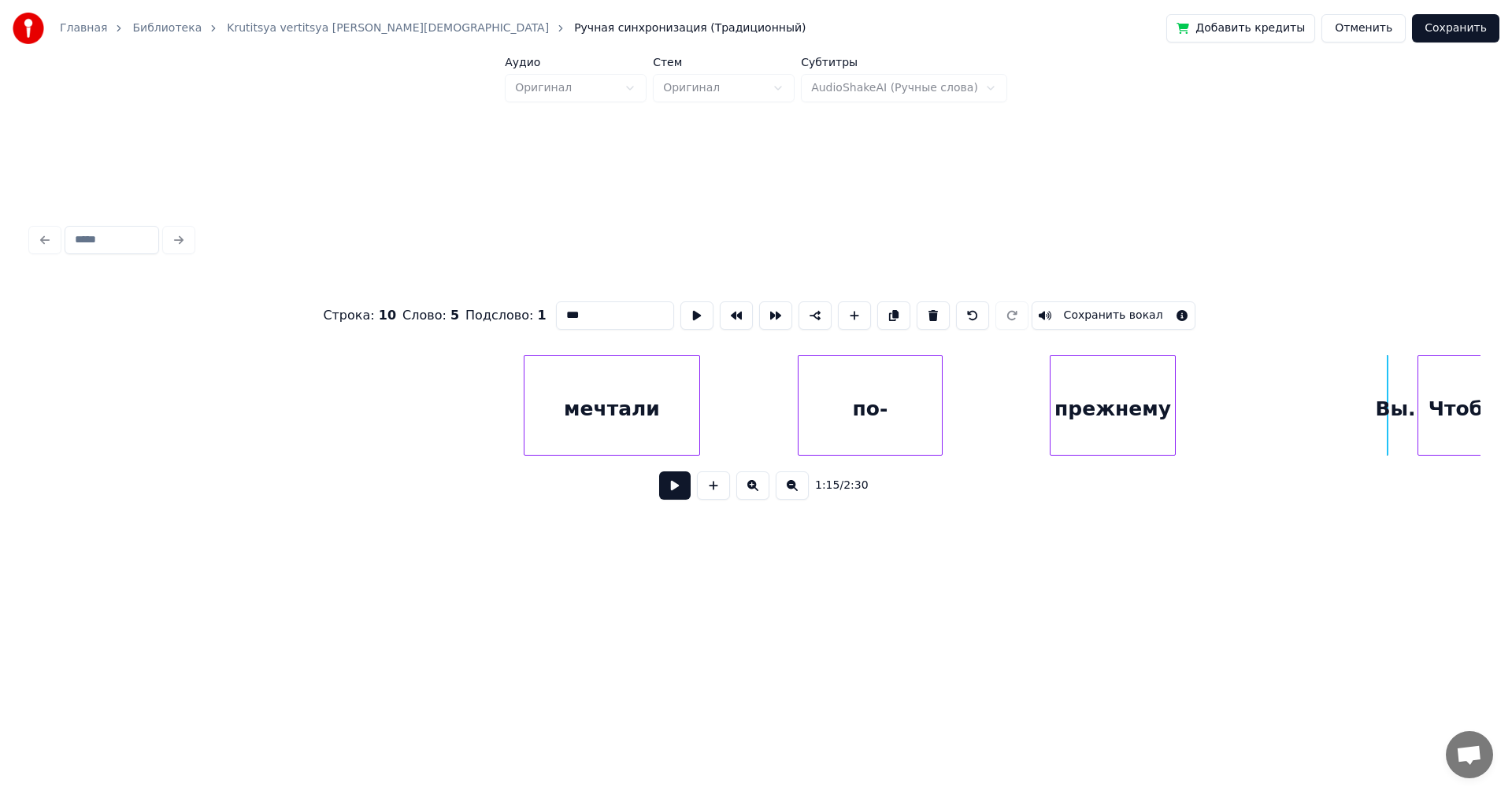
click at [753, 493] on button at bounding box center [753, 486] width 33 height 29
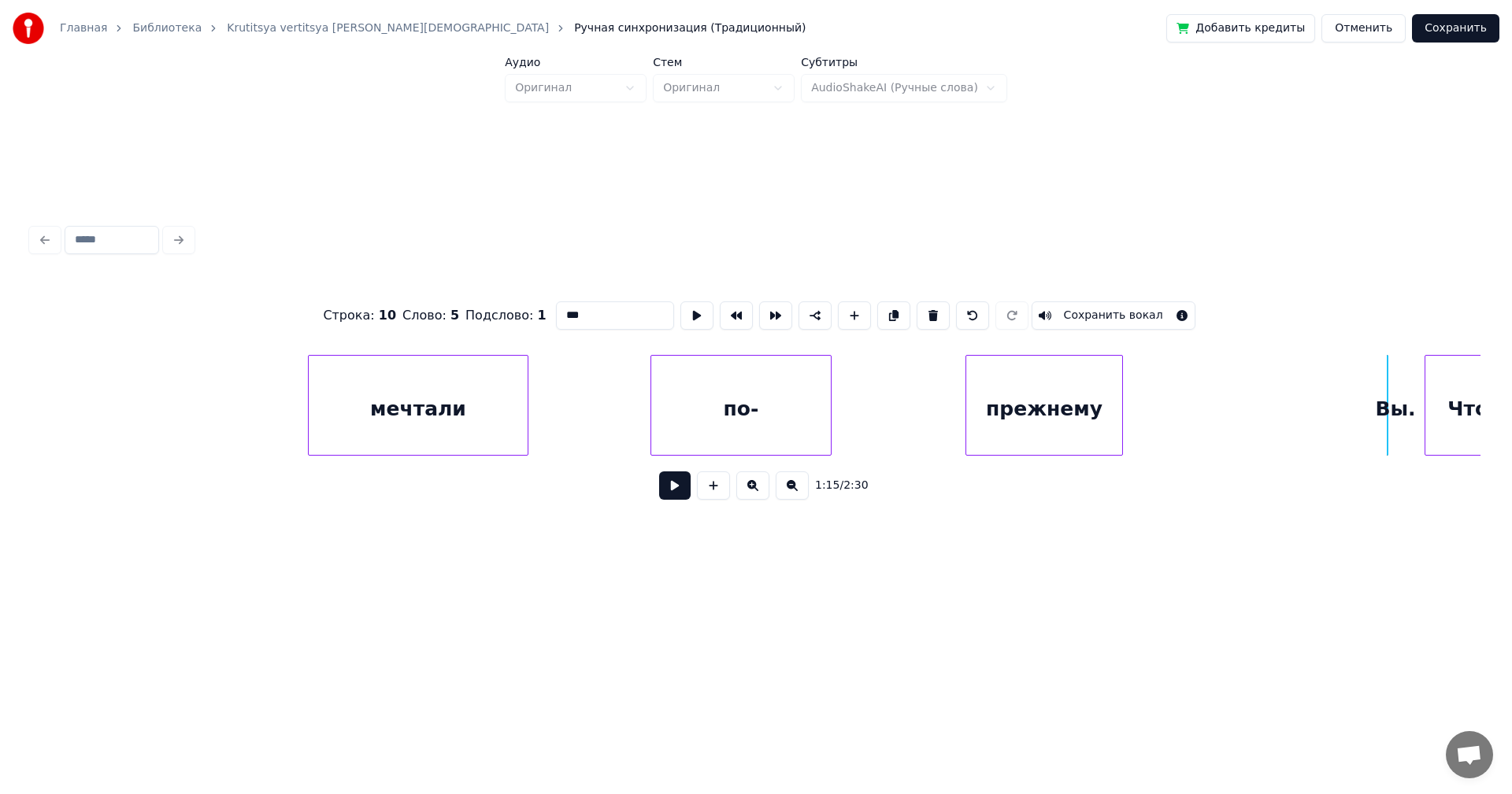
click at [753, 493] on button at bounding box center [753, 486] width 33 height 29
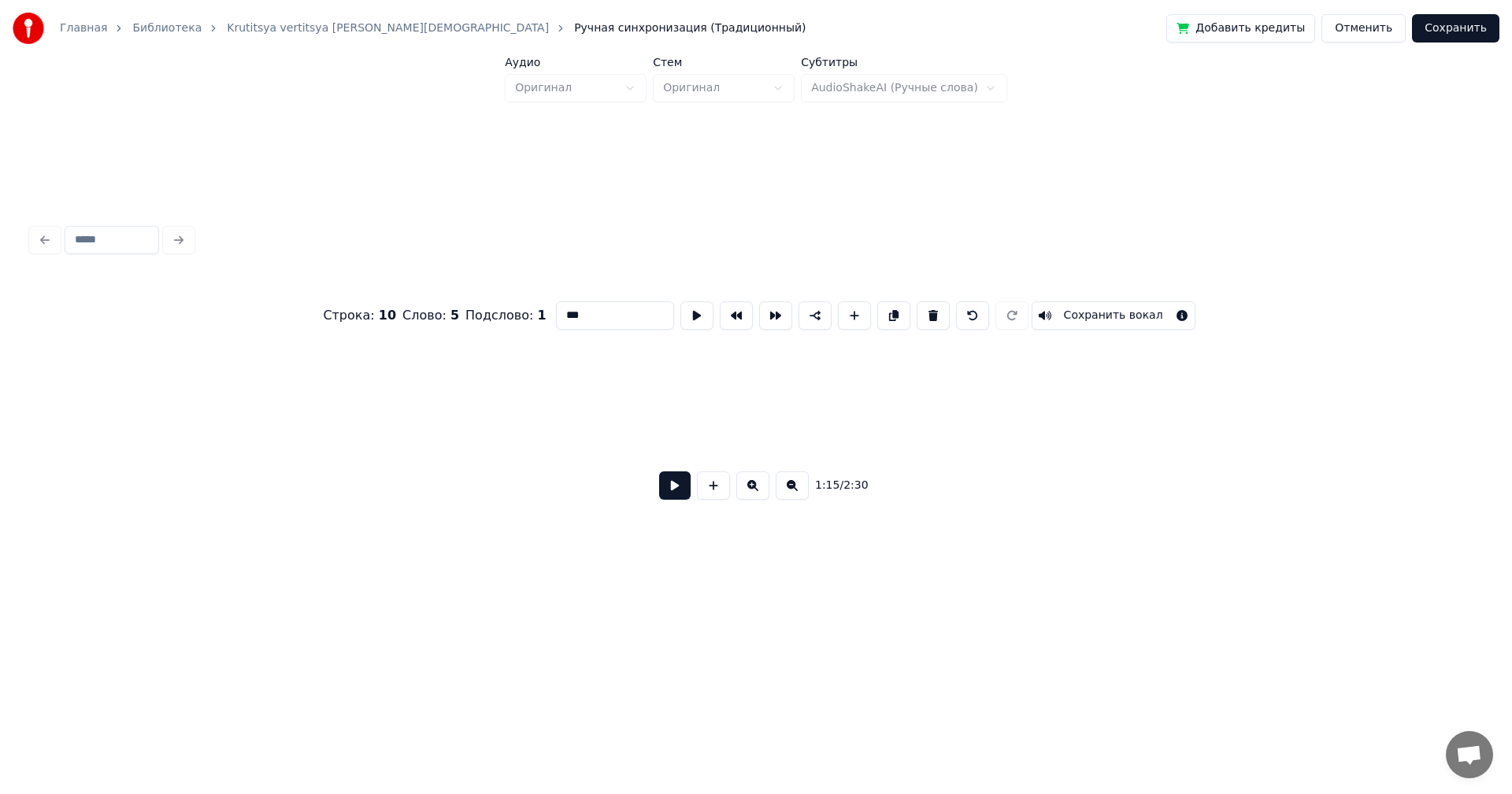
click at [753, 493] on button at bounding box center [753, 486] width 33 height 29
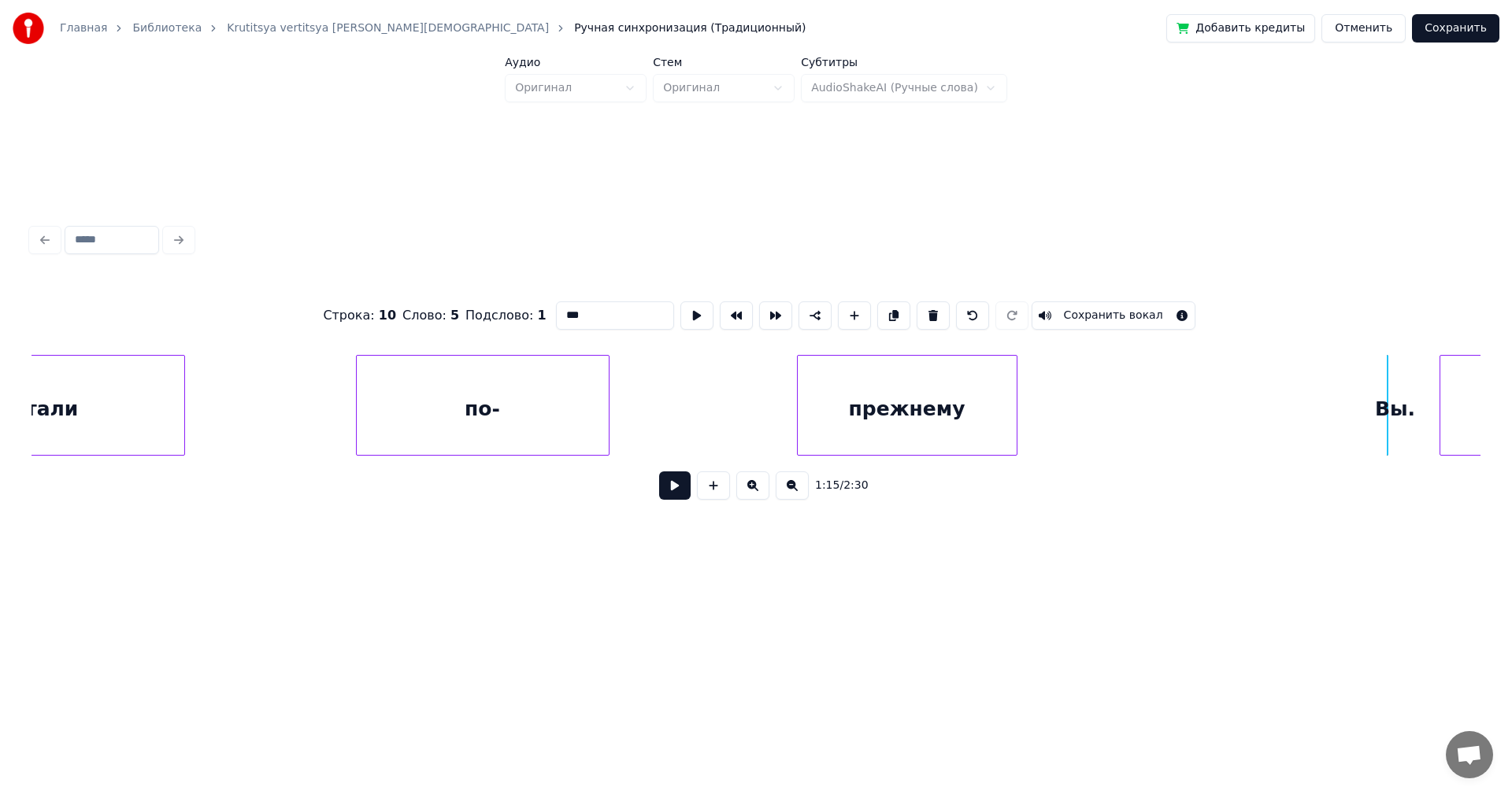
click at [753, 493] on button at bounding box center [753, 486] width 33 height 29
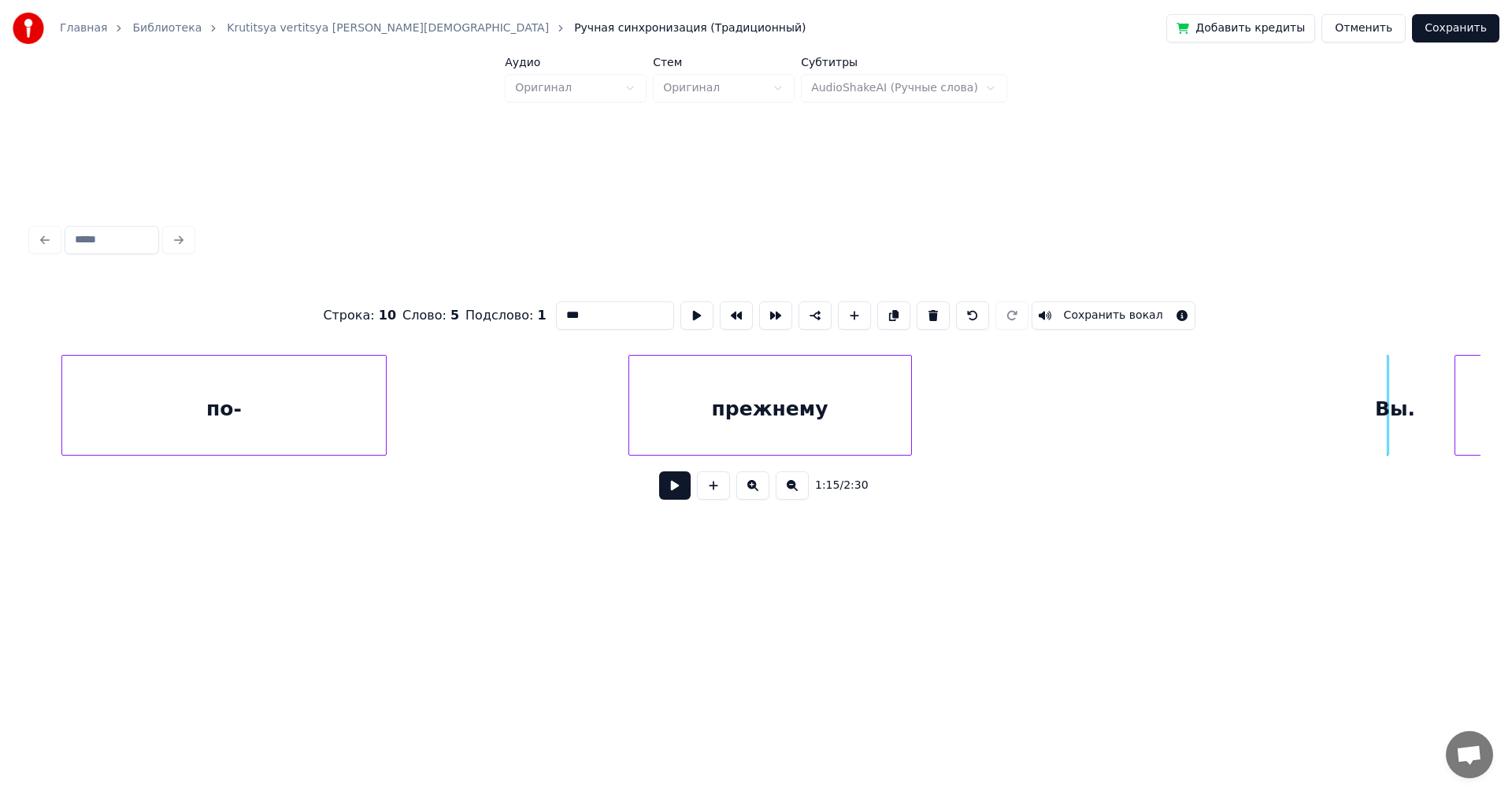
click at [753, 493] on button at bounding box center [753, 486] width 33 height 29
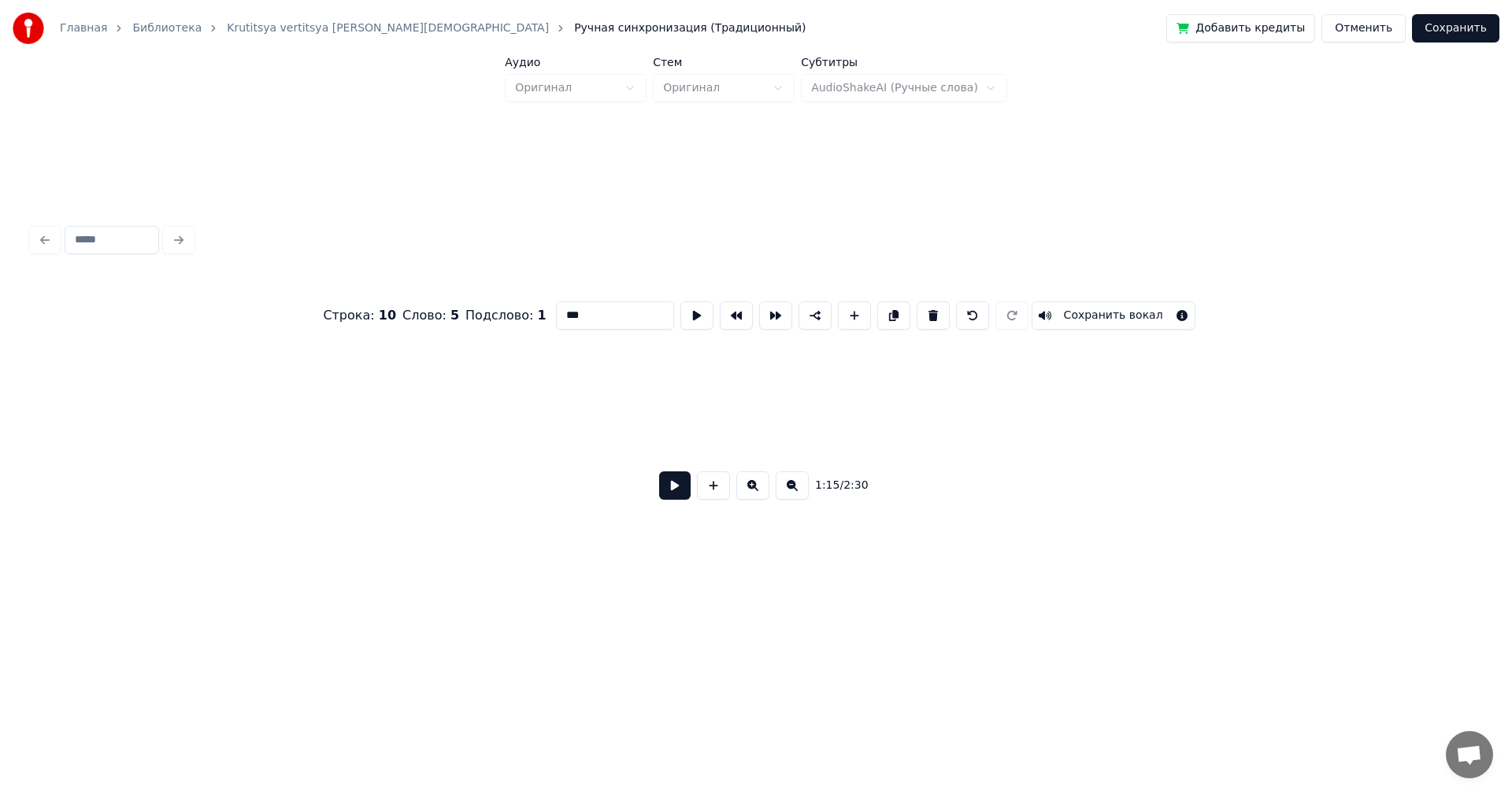
click at [753, 493] on button at bounding box center [753, 486] width 33 height 29
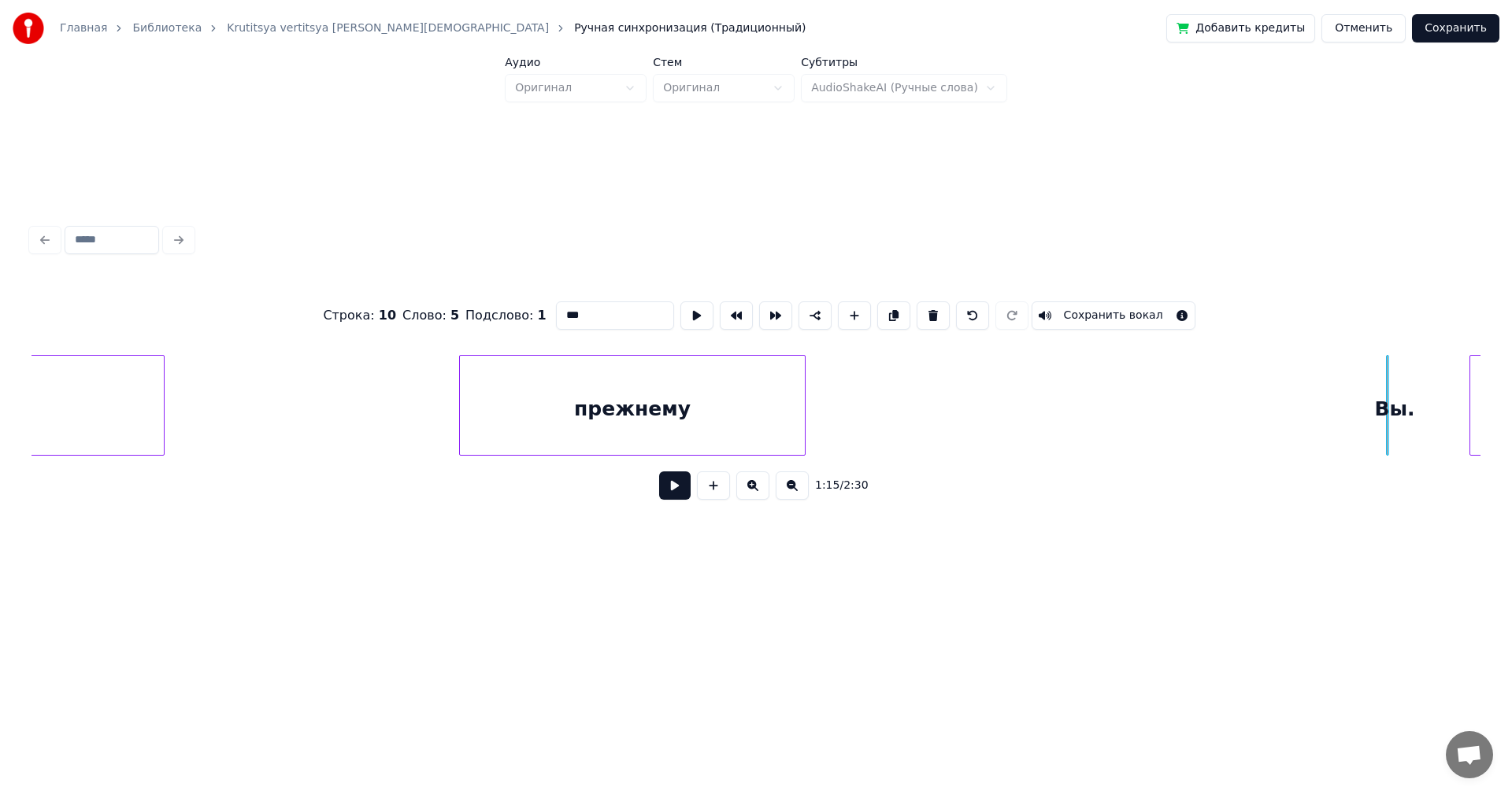
click at [753, 493] on button at bounding box center [753, 486] width 33 height 29
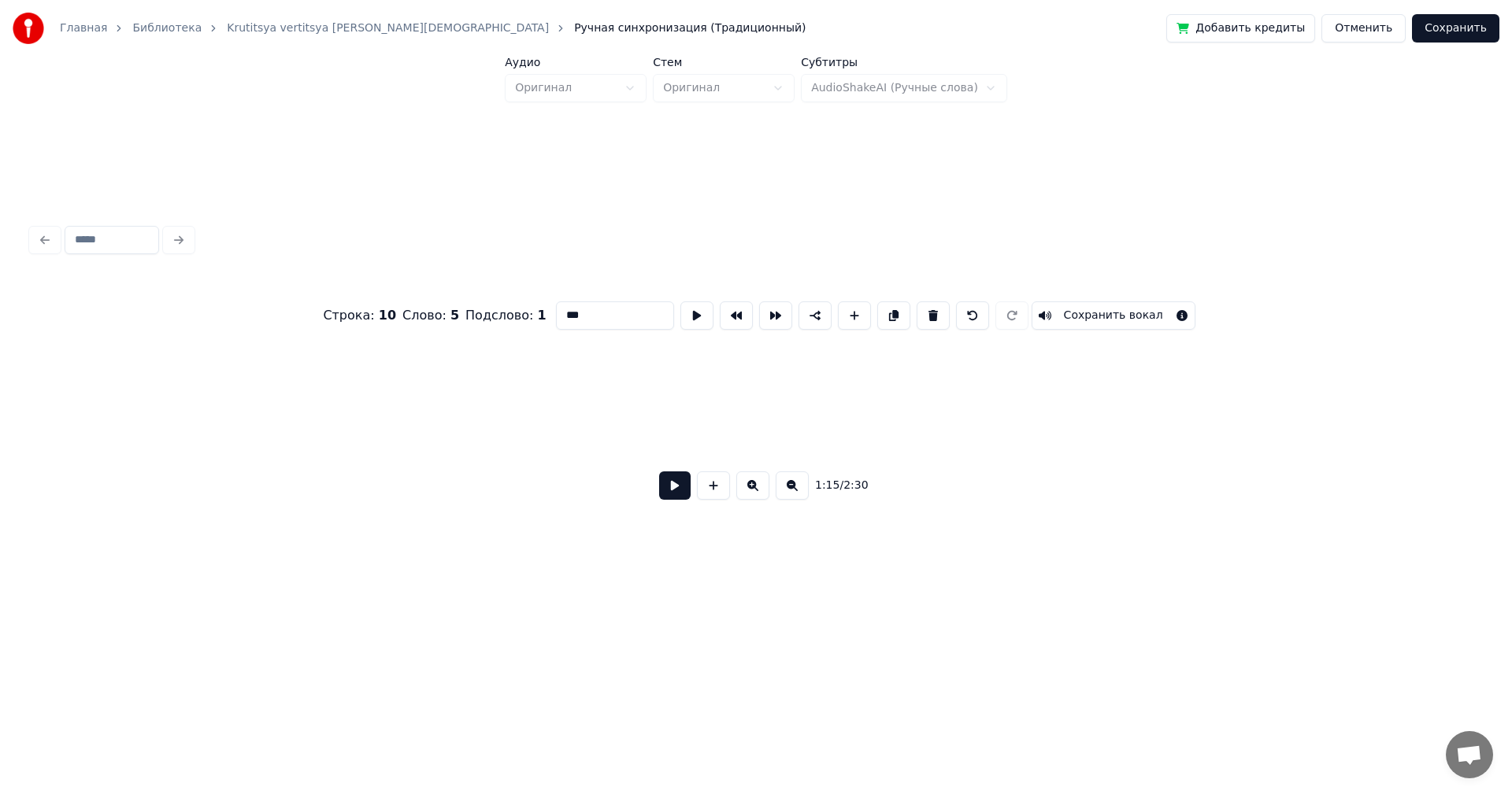
click at [753, 493] on button at bounding box center [753, 486] width 33 height 29
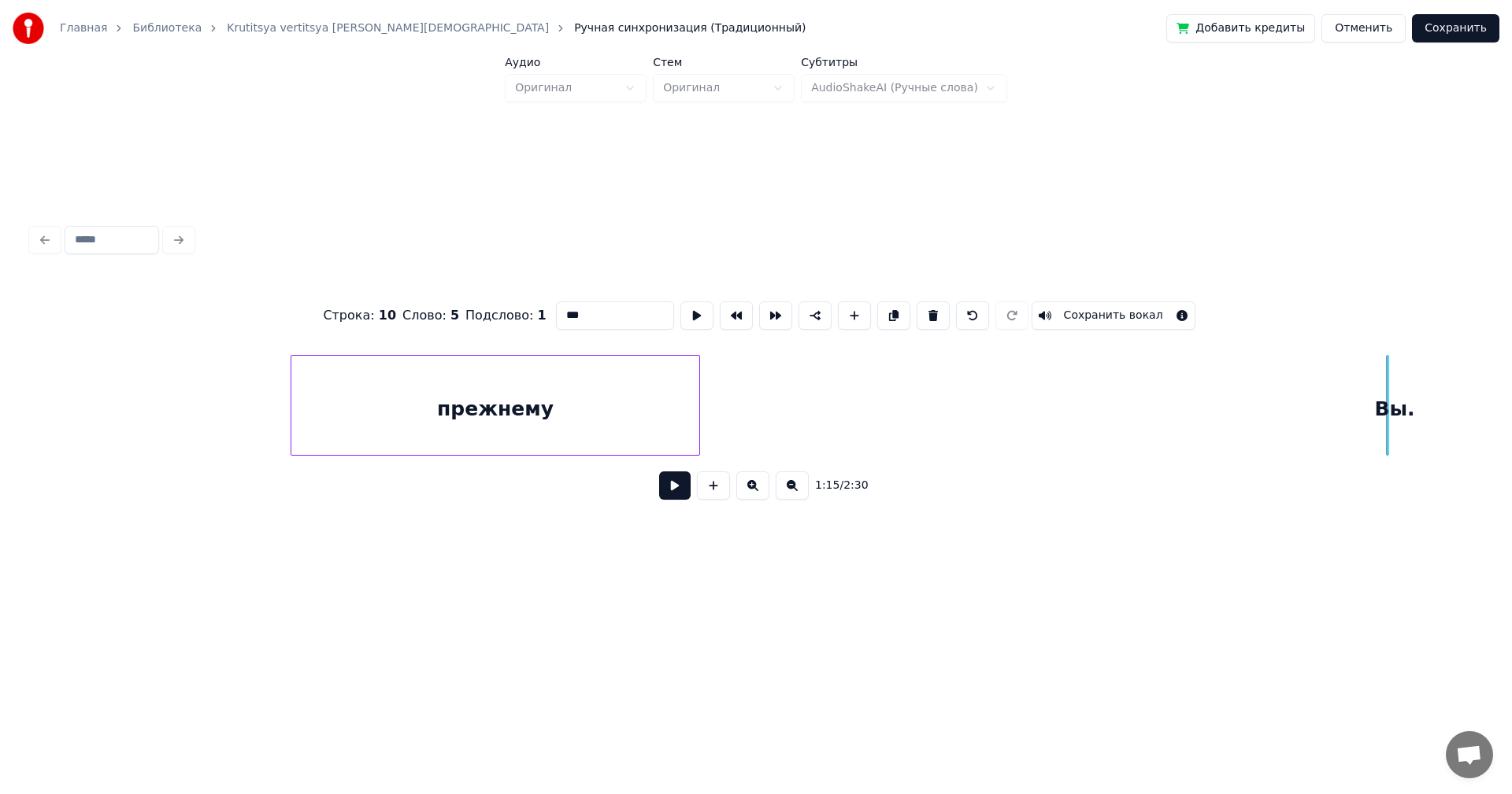
click at [753, 493] on button at bounding box center [753, 486] width 33 height 29
click at [753, 492] on button at bounding box center [753, 486] width 33 height 29
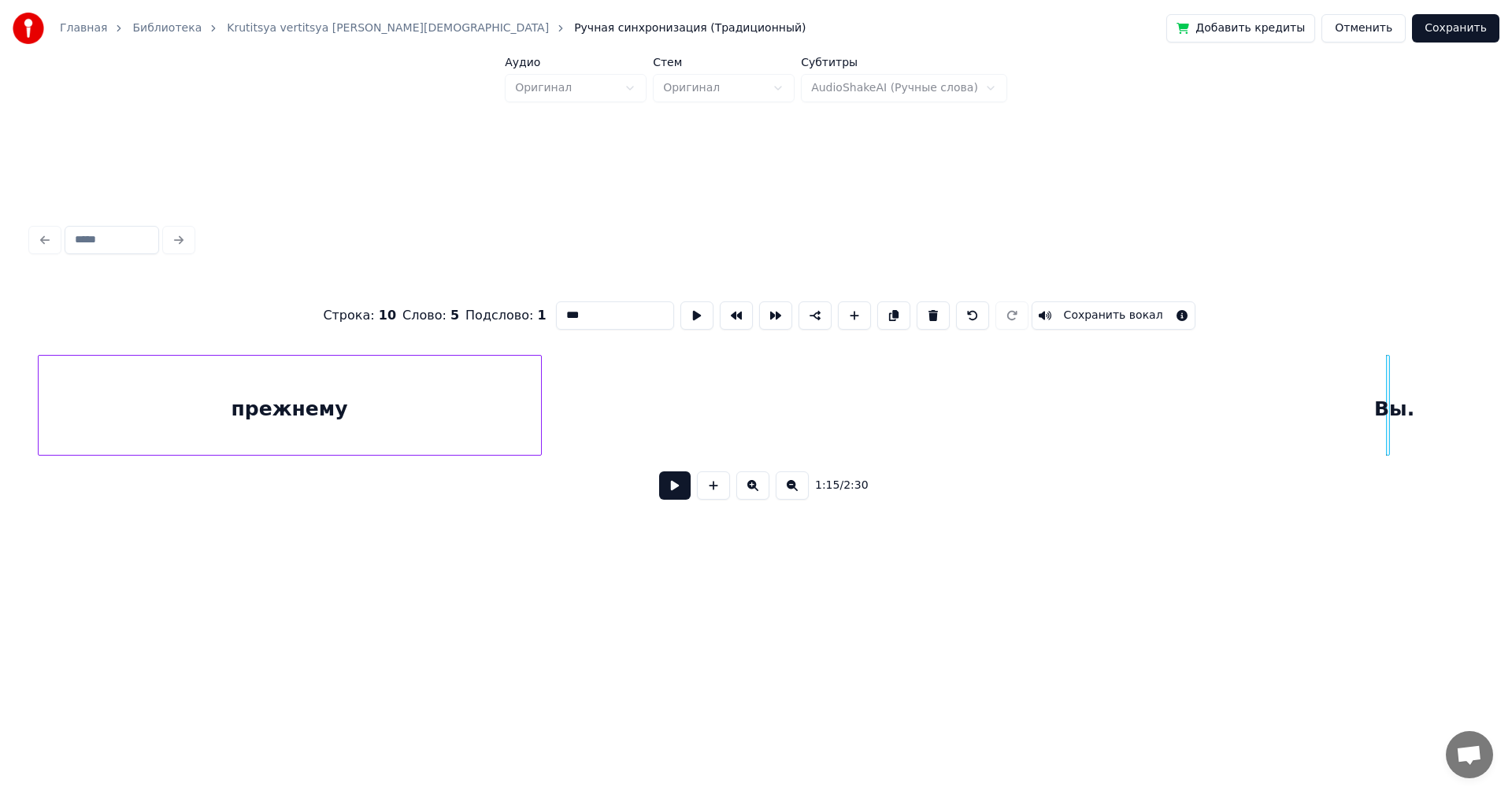
click at [751, 491] on button at bounding box center [753, 486] width 33 height 29
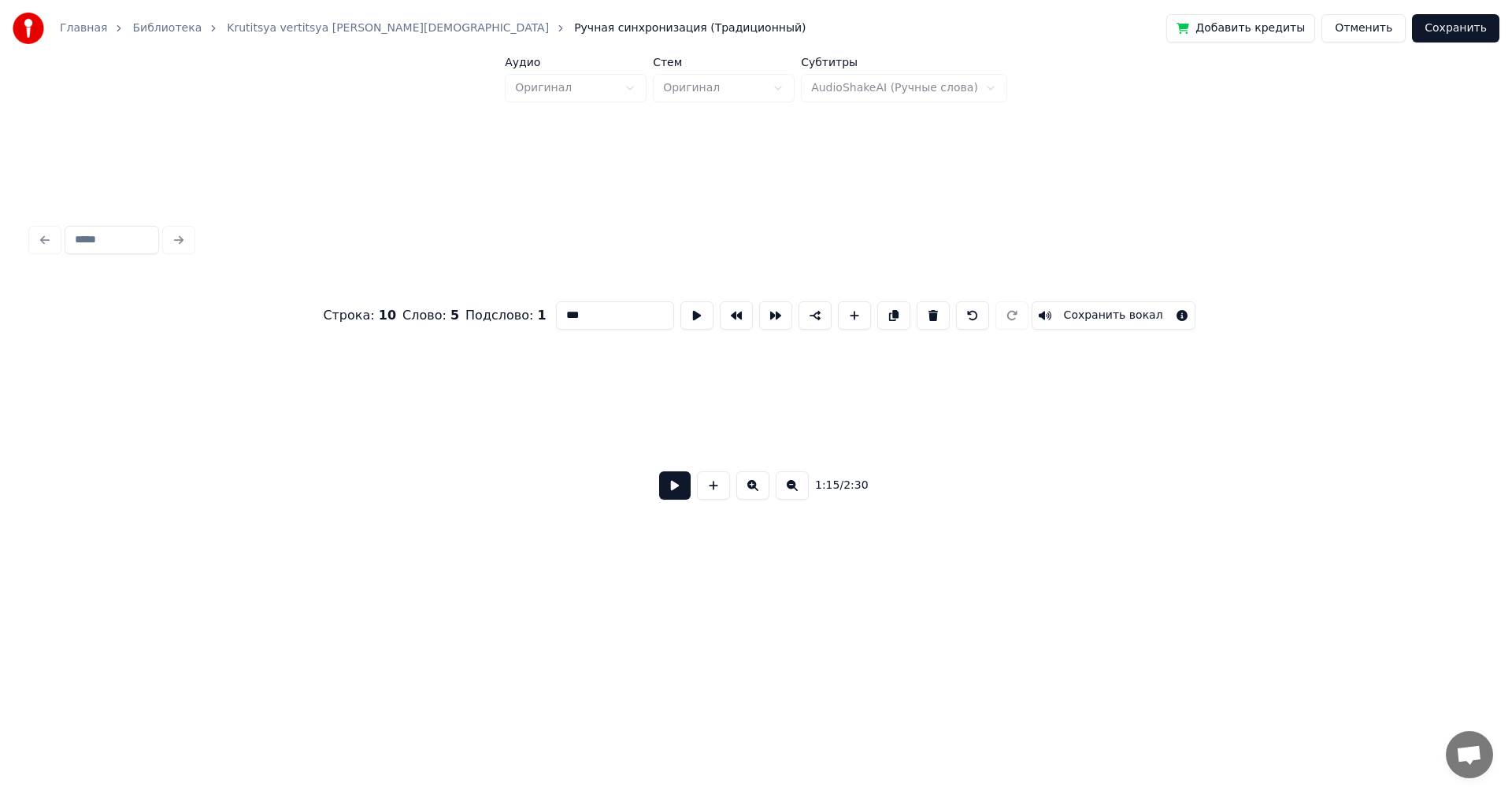
click at [749, 490] on button at bounding box center [753, 486] width 33 height 29
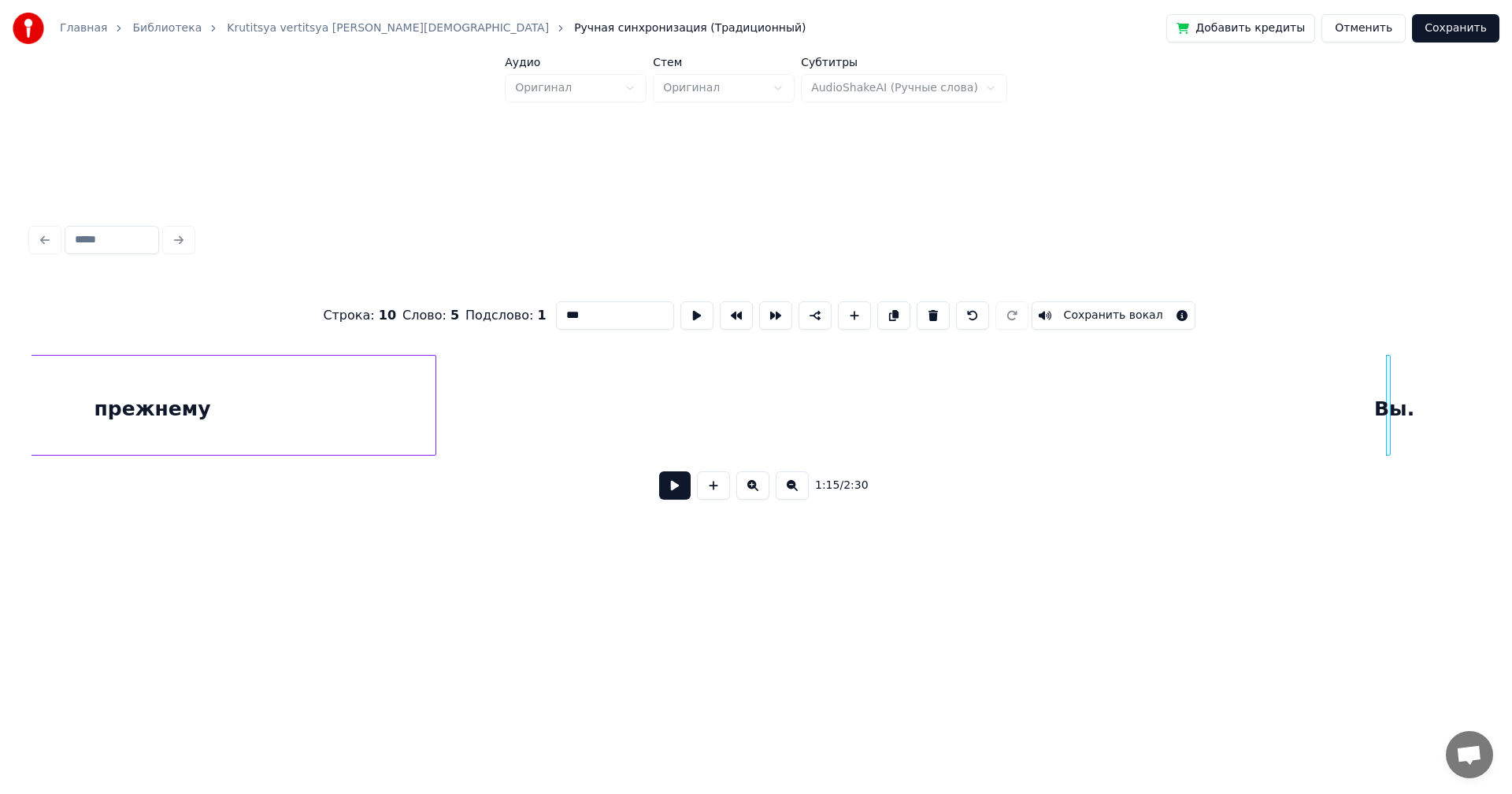
click at [748, 489] on button at bounding box center [753, 486] width 33 height 29
click at [747, 489] on button at bounding box center [753, 486] width 33 height 29
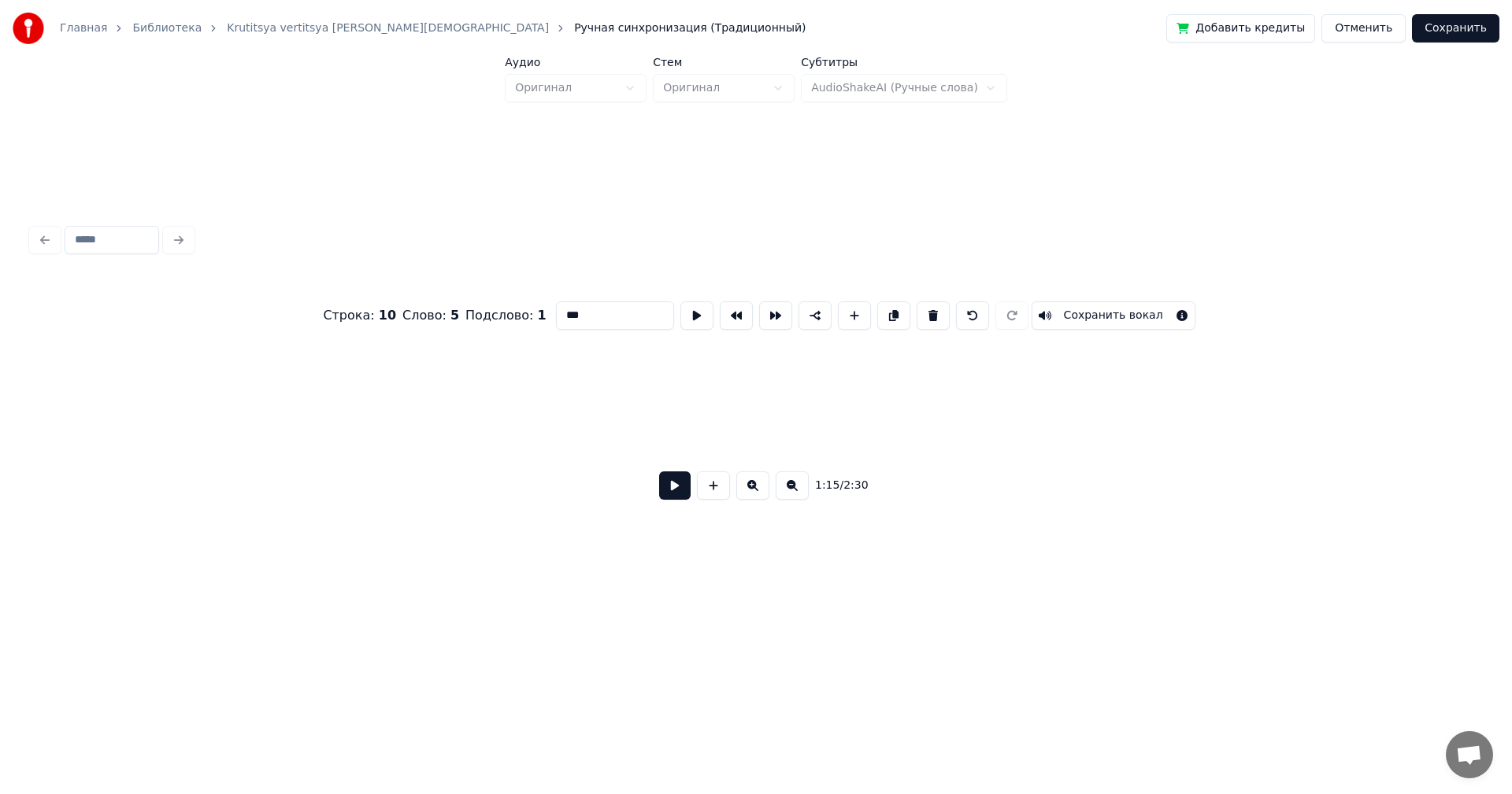
click at [746, 488] on button at bounding box center [753, 486] width 33 height 29
click at [745, 488] on button at bounding box center [753, 486] width 33 height 29
click at [742, 487] on button at bounding box center [753, 486] width 33 height 29
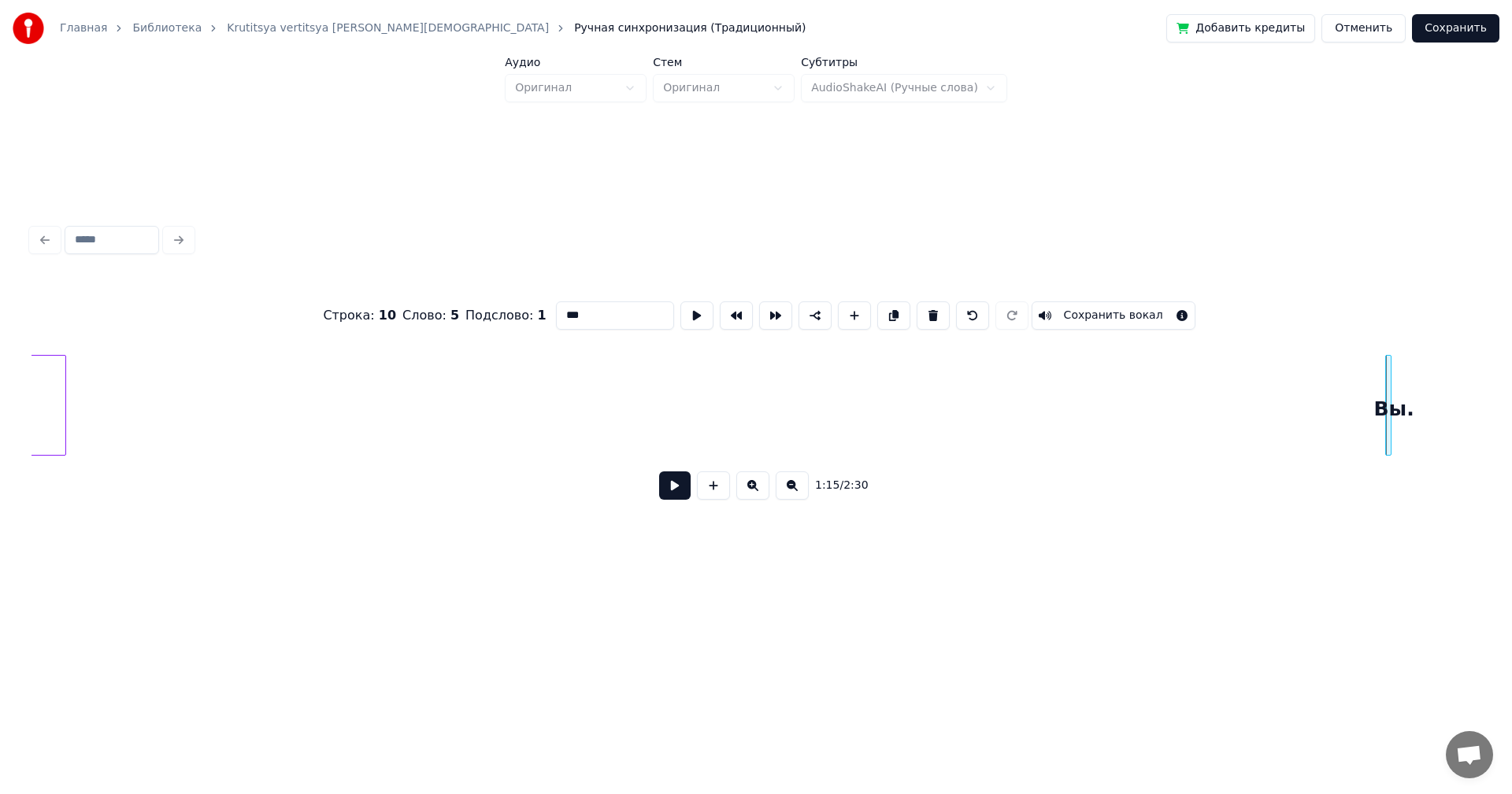
click at [742, 487] on button at bounding box center [753, 486] width 33 height 29
click at [742, 487] on button at bounding box center [753, 486] width 33 height 29
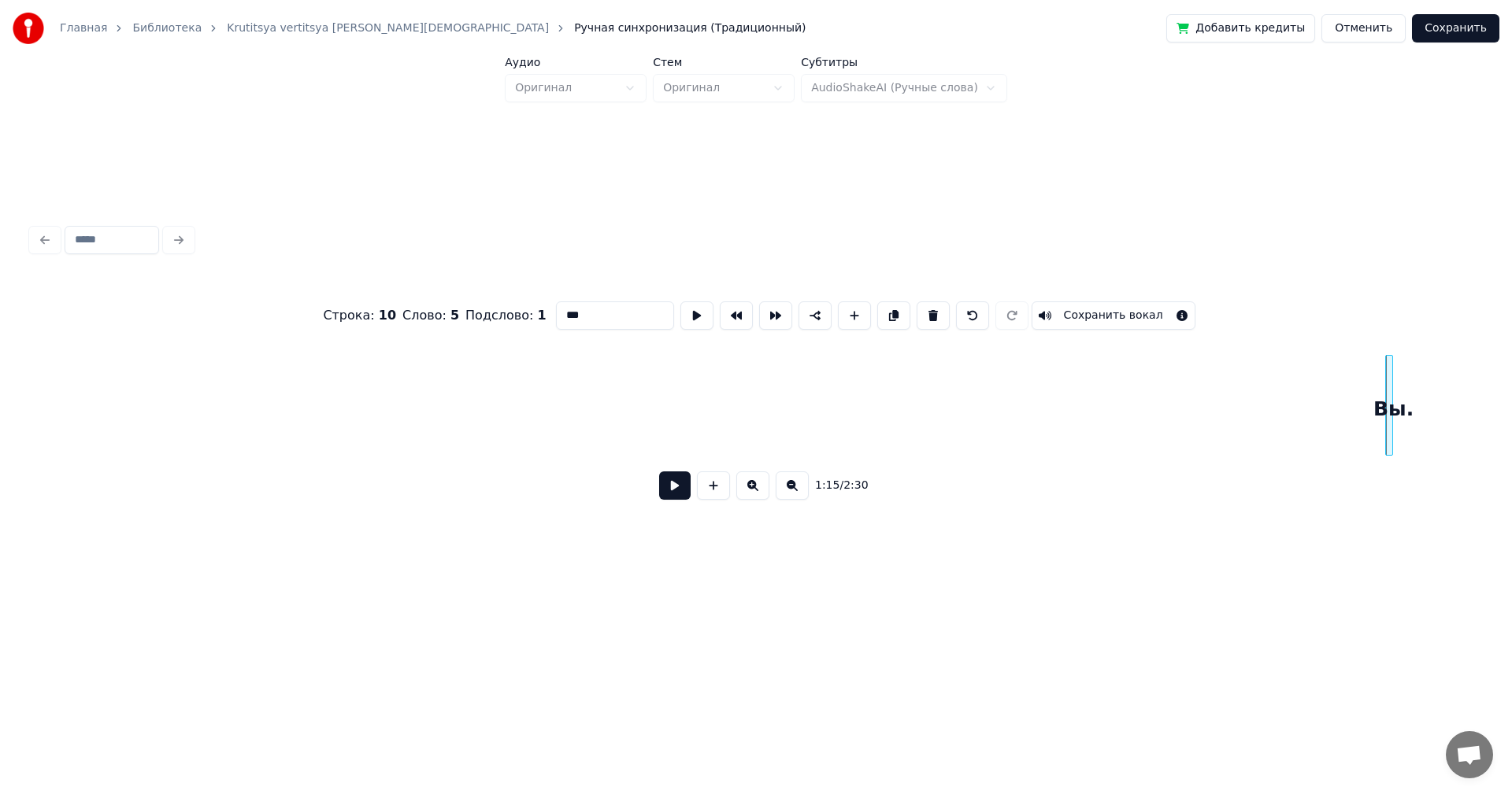
click at [742, 487] on button at bounding box center [753, 486] width 33 height 29
click at [1389, 393] on div "Вы." at bounding box center [1396, 409] width 16 height 107
click at [1457, 395] on div "Вы." at bounding box center [1441, 405] width 119 height 101
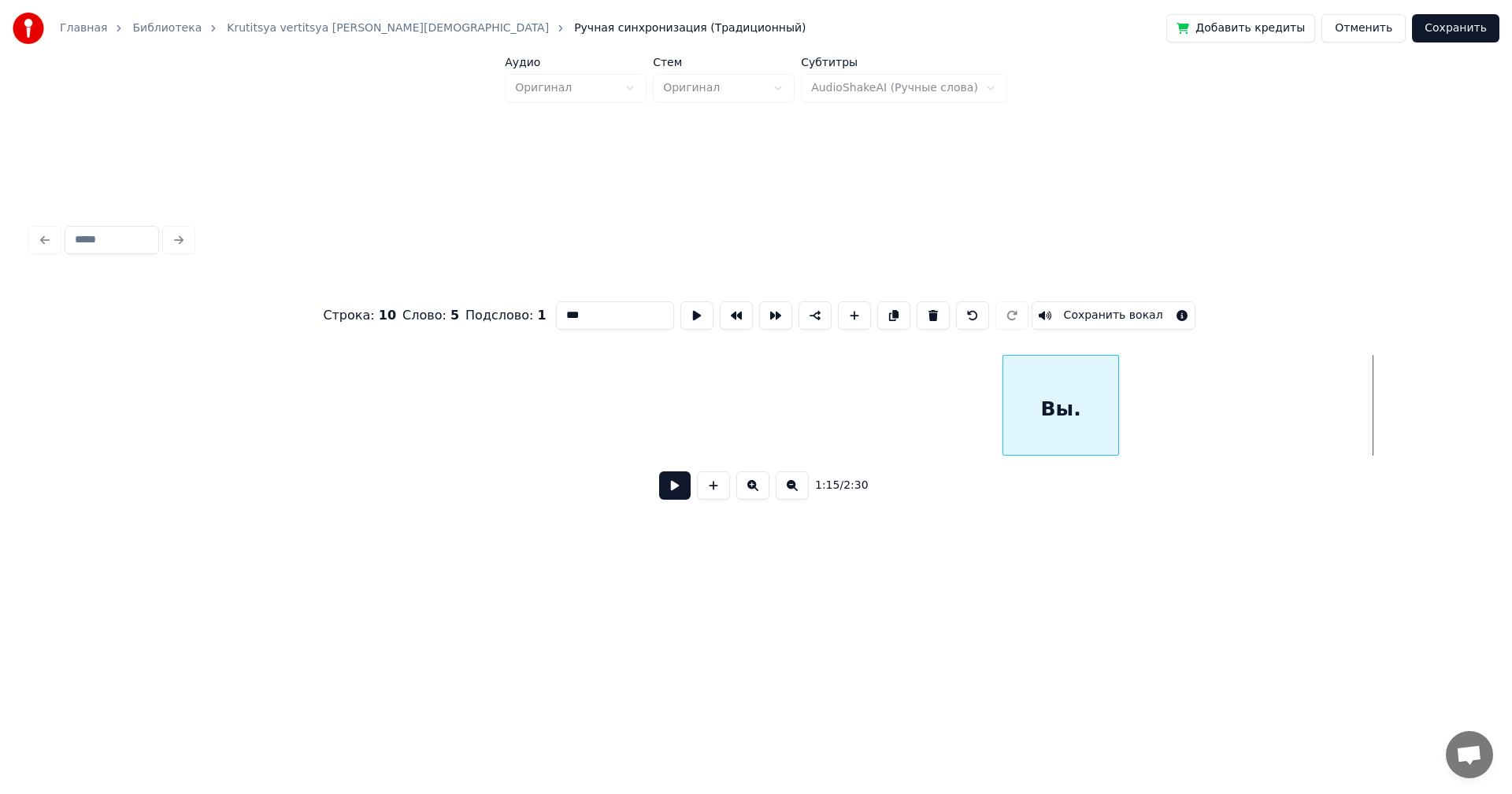
click at [1049, 393] on div "Вы." at bounding box center [1060, 409] width 115 height 107
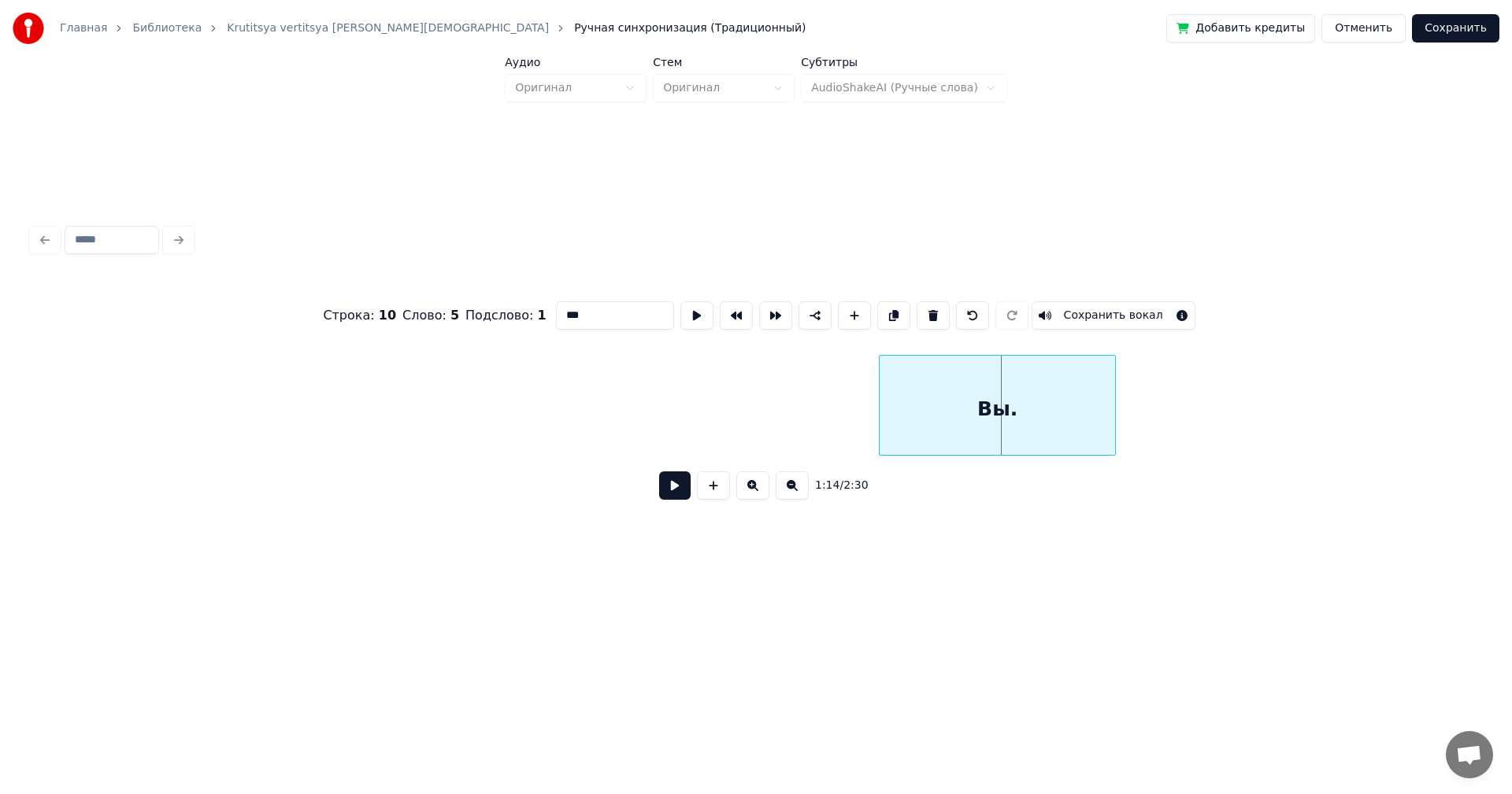
click at [880, 400] on div at bounding box center [882, 405] width 5 height 99
click at [790, 491] on button at bounding box center [792, 486] width 33 height 29
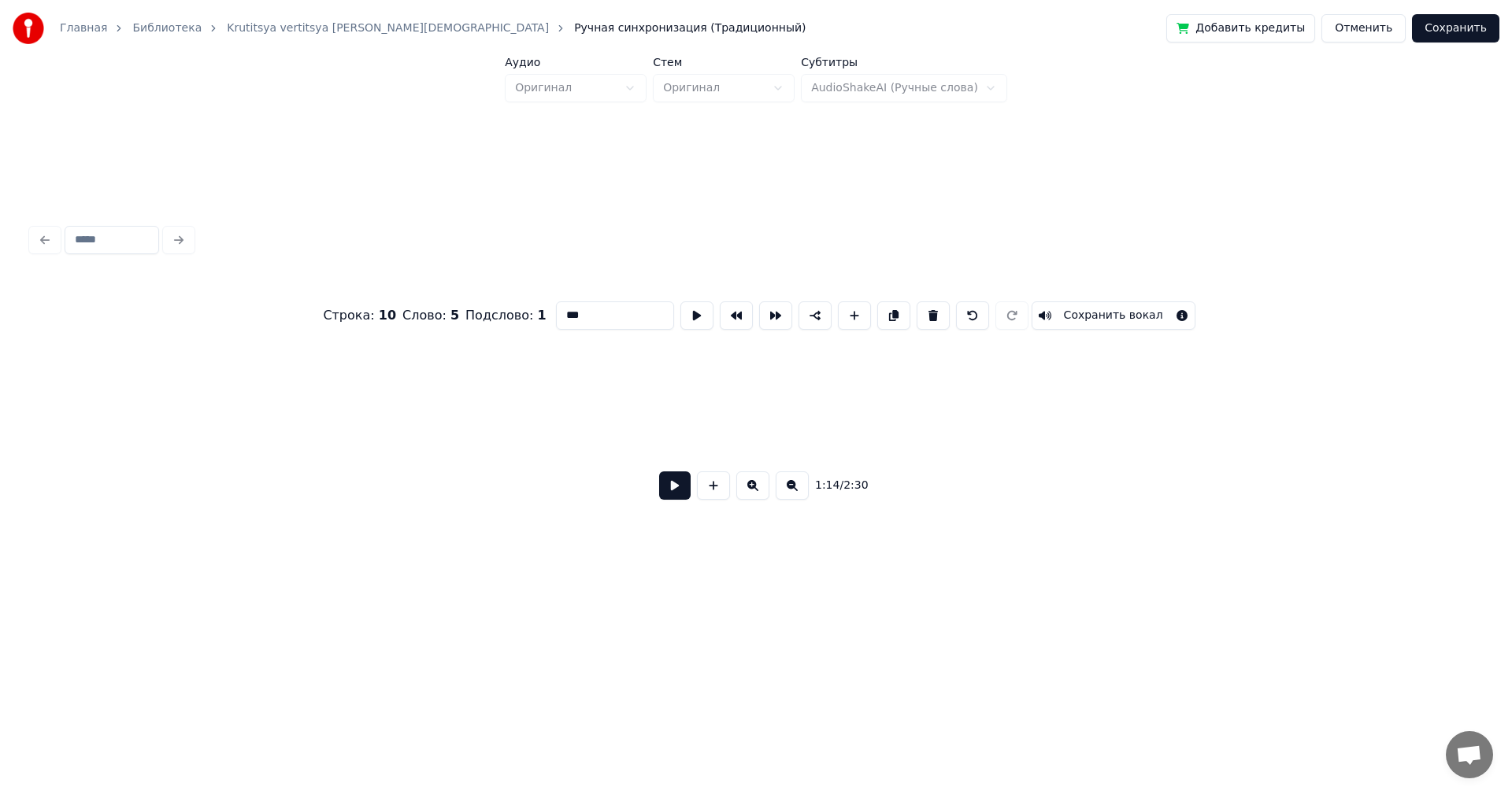
click at [790, 491] on button at bounding box center [792, 486] width 33 height 29
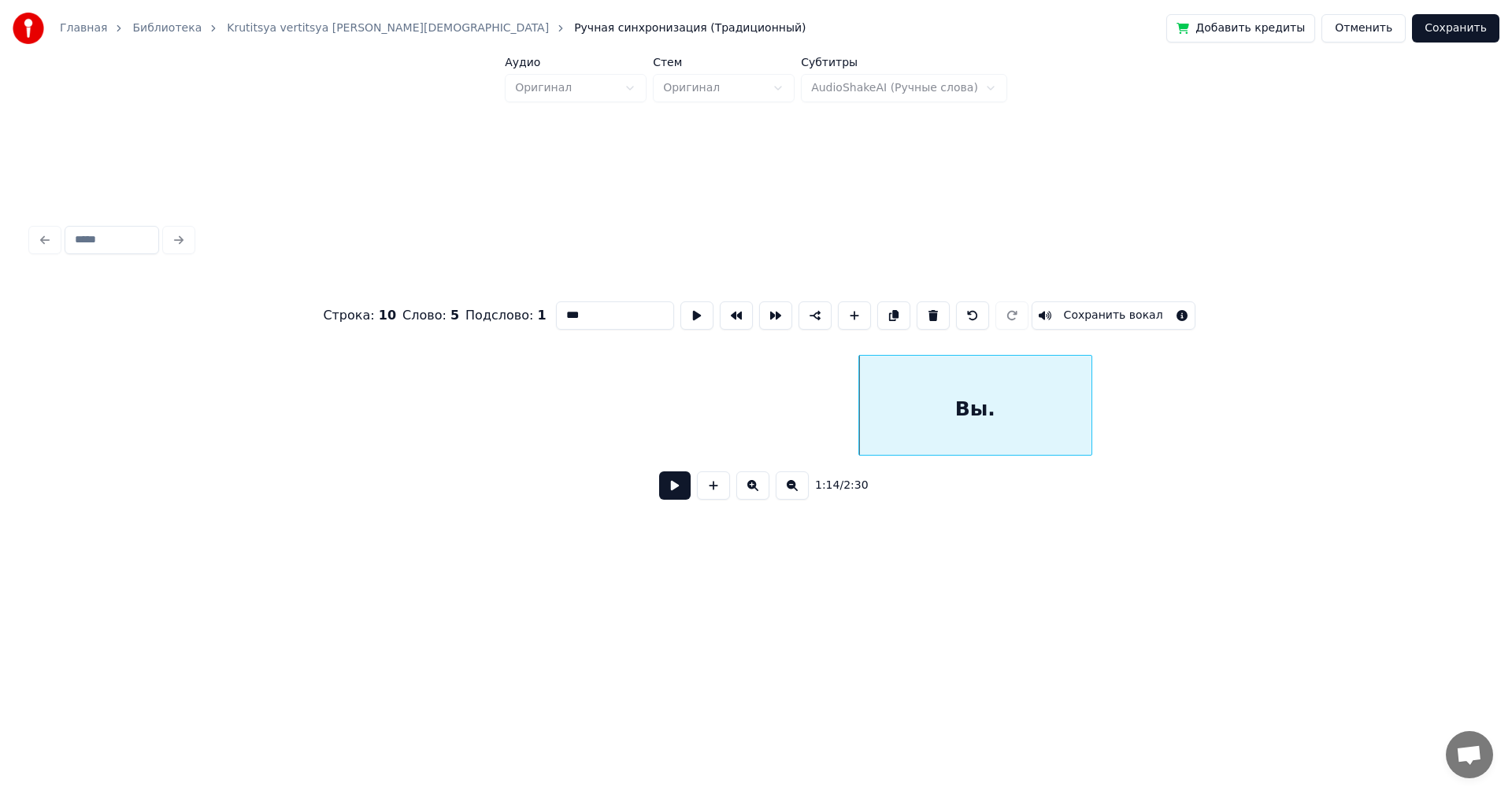
click at [790, 491] on button at bounding box center [792, 486] width 33 height 29
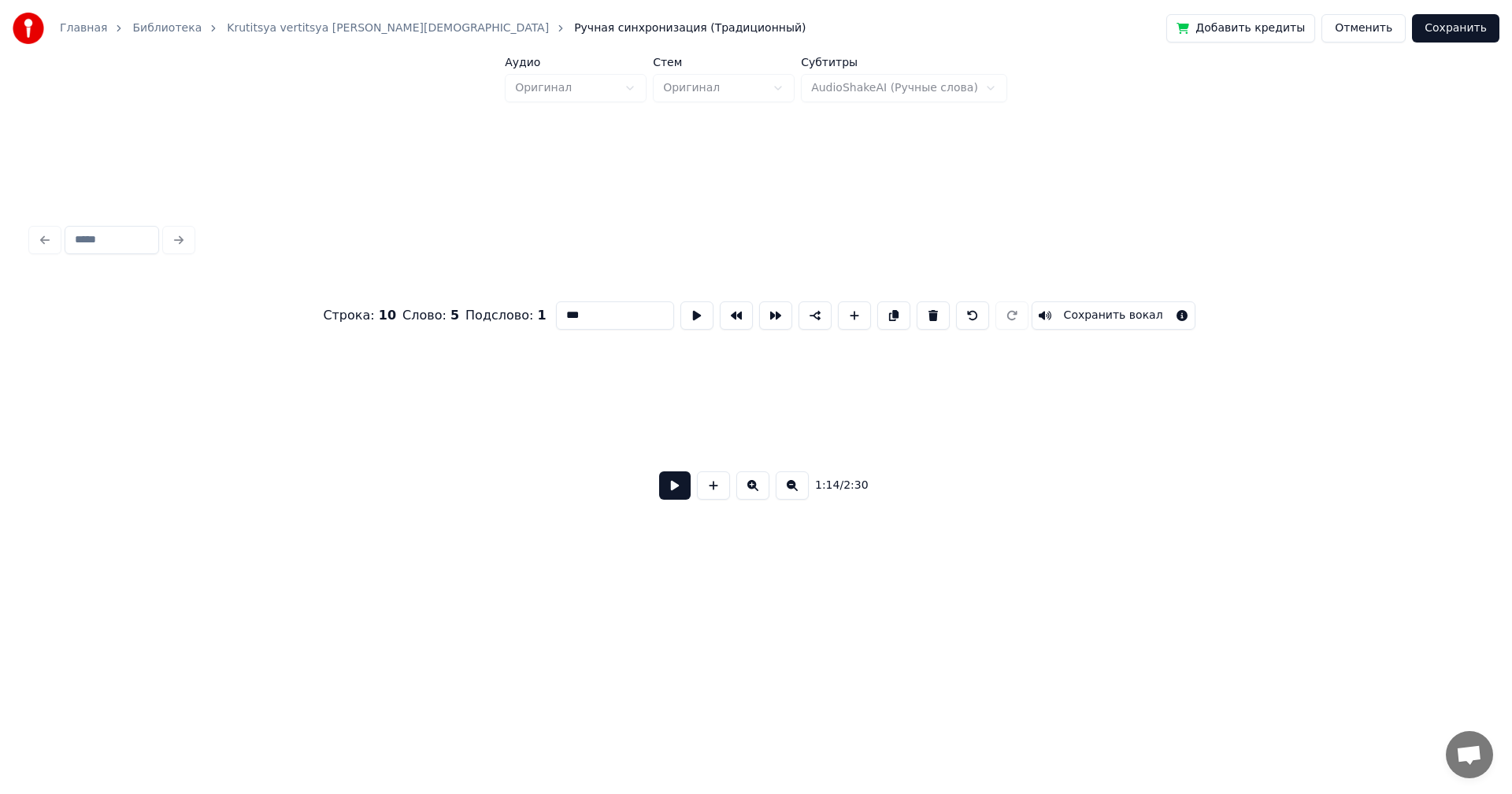
click at [790, 491] on button at bounding box center [792, 486] width 33 height 29
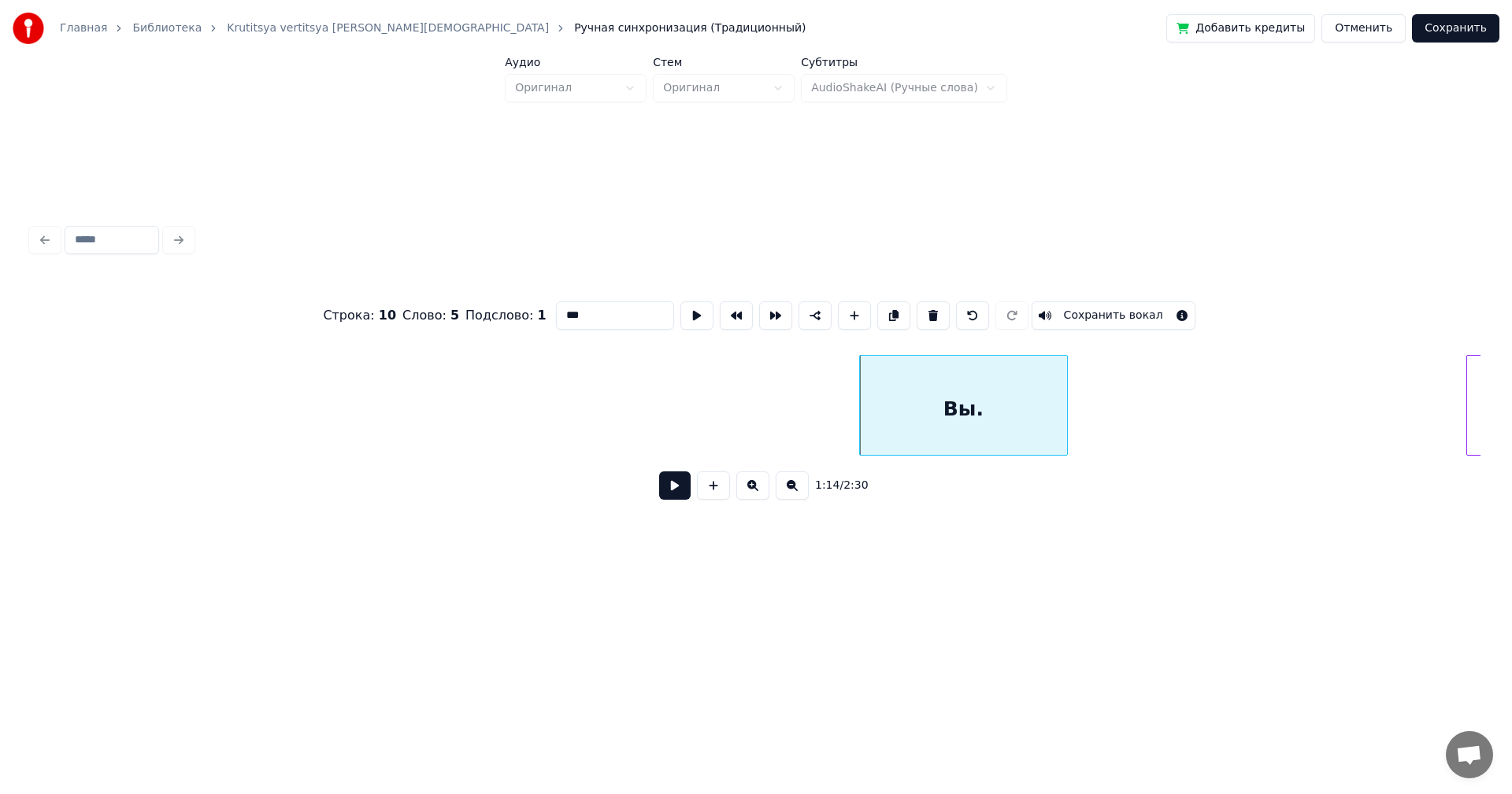
click at [790, 491] on button at bounding box center [792, 486] width 33 height 29
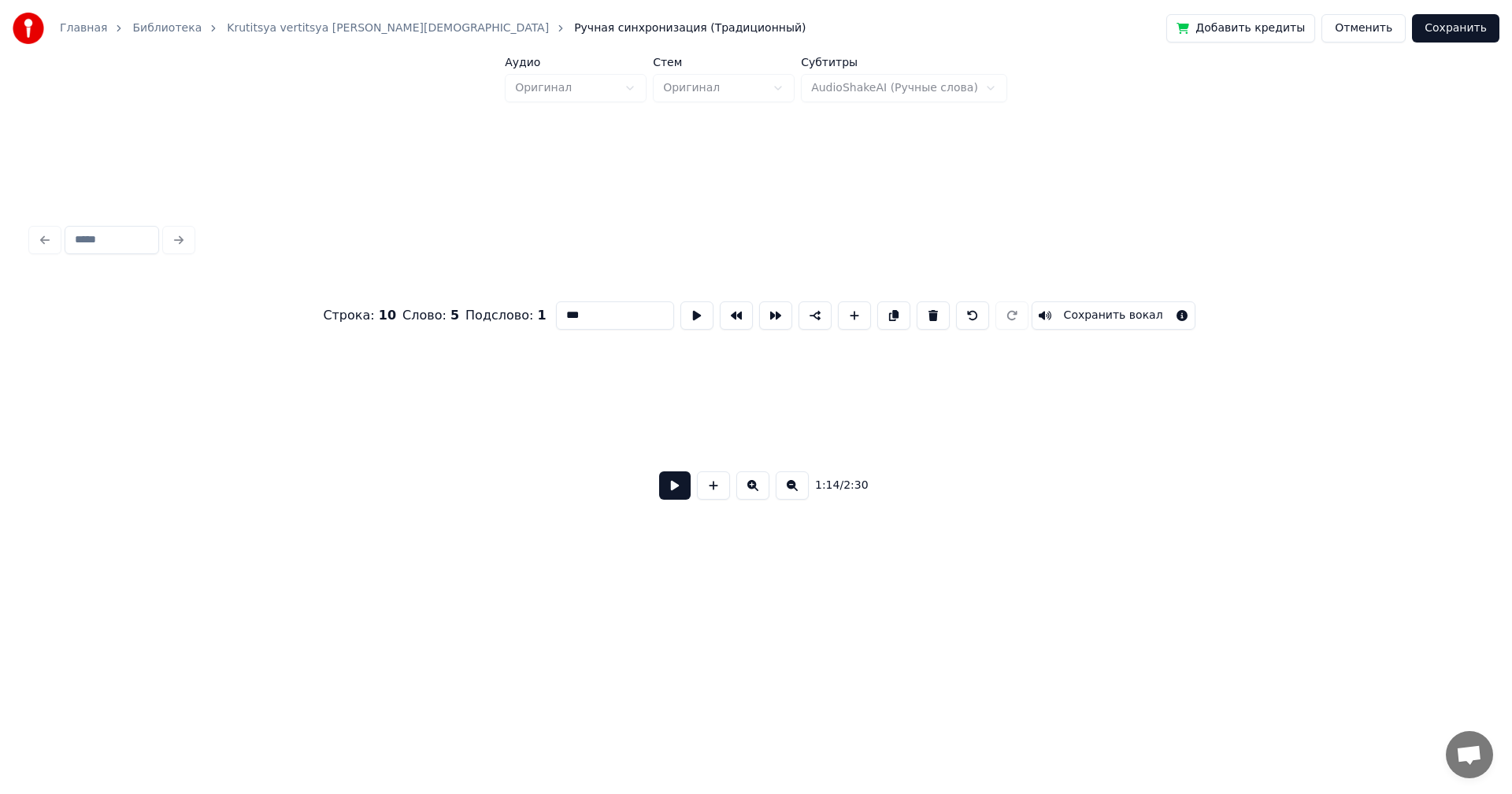
click at [790, 491] on button at bounding box center [792, 486] width 33 height 29
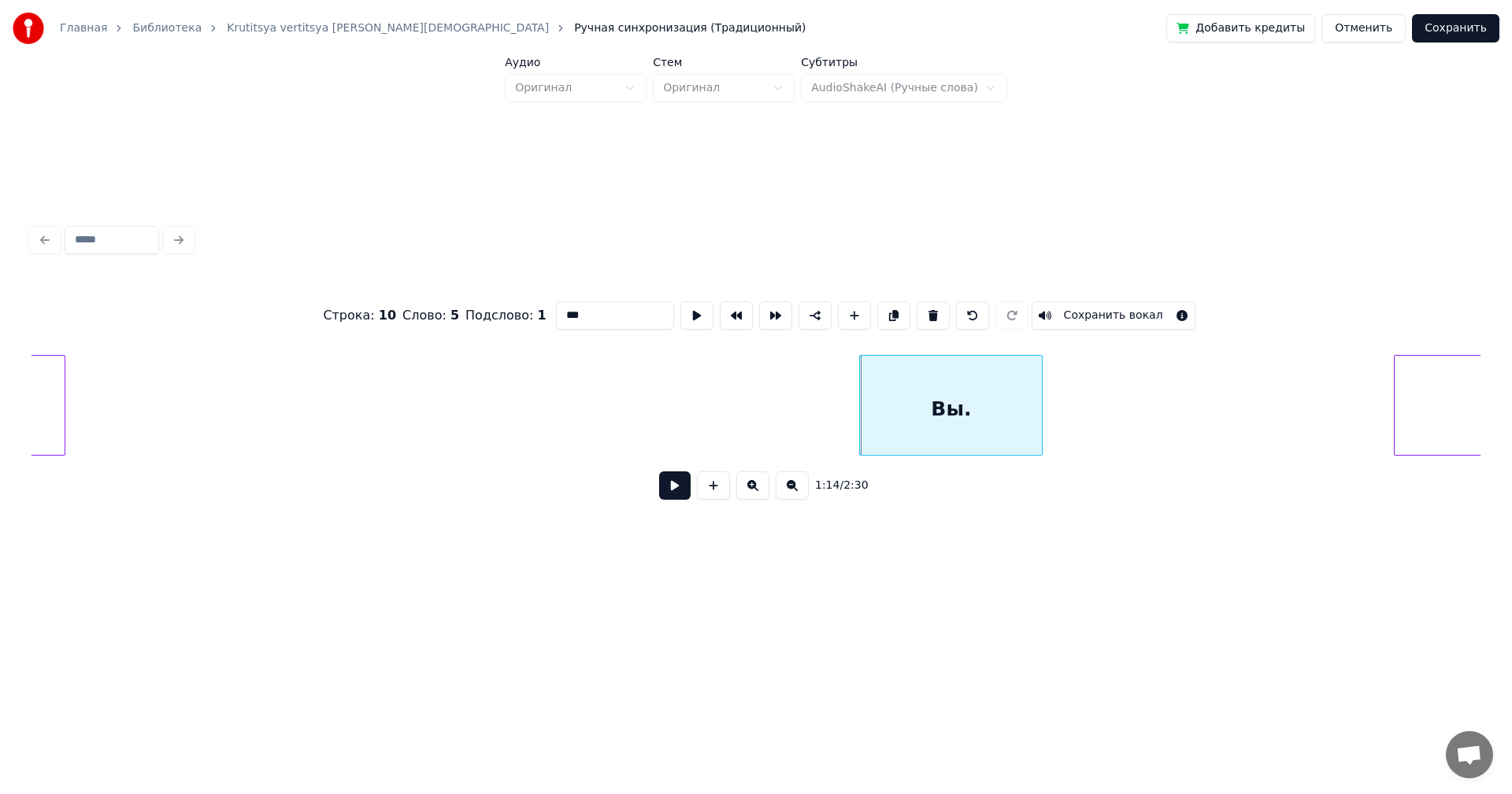
click at [790, 491] on button at bounding box center [792, 486] width 33 height 29
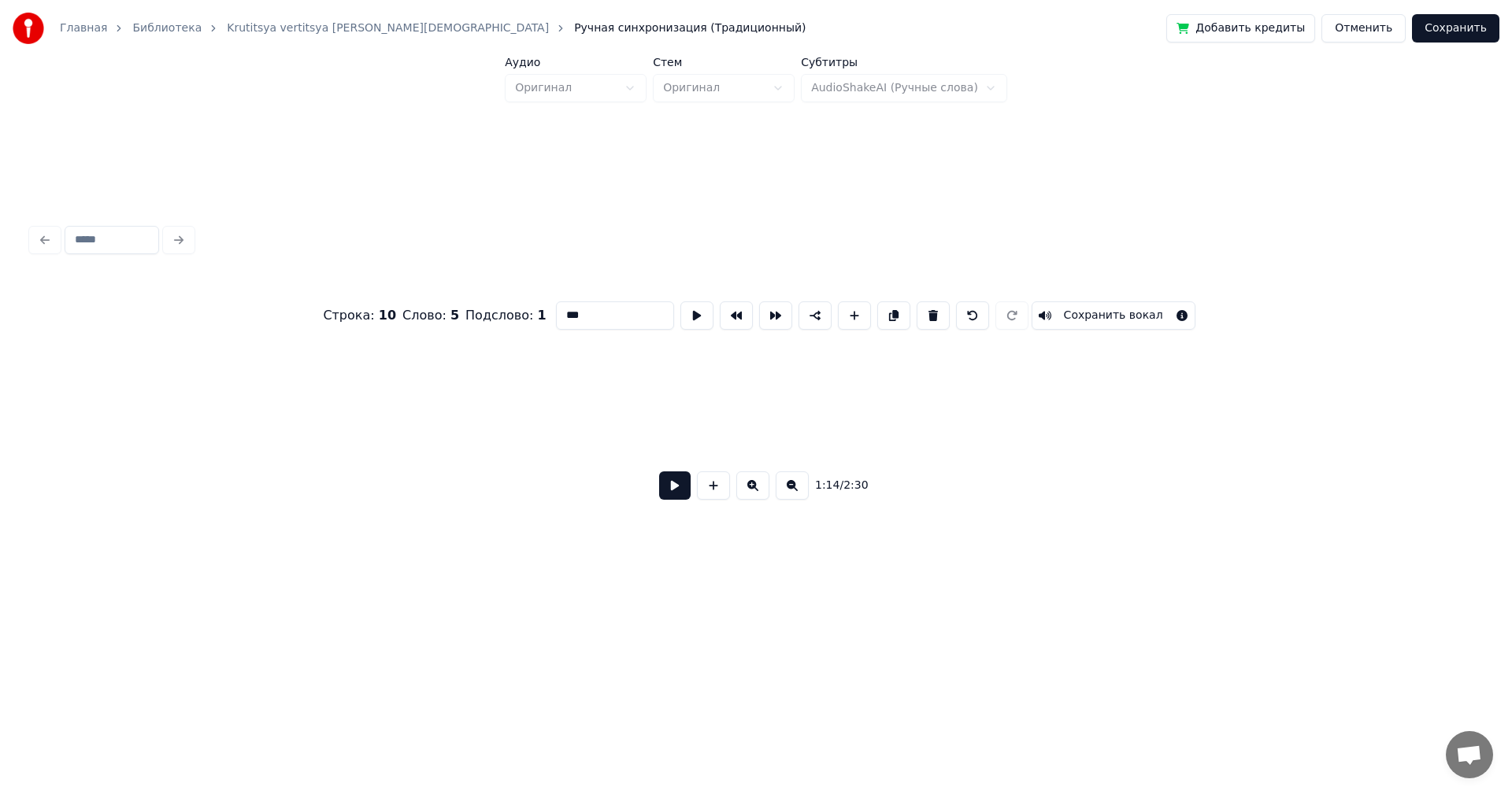
click at [790, 491] on button at bounding box center [792, 486] width 33 height 29
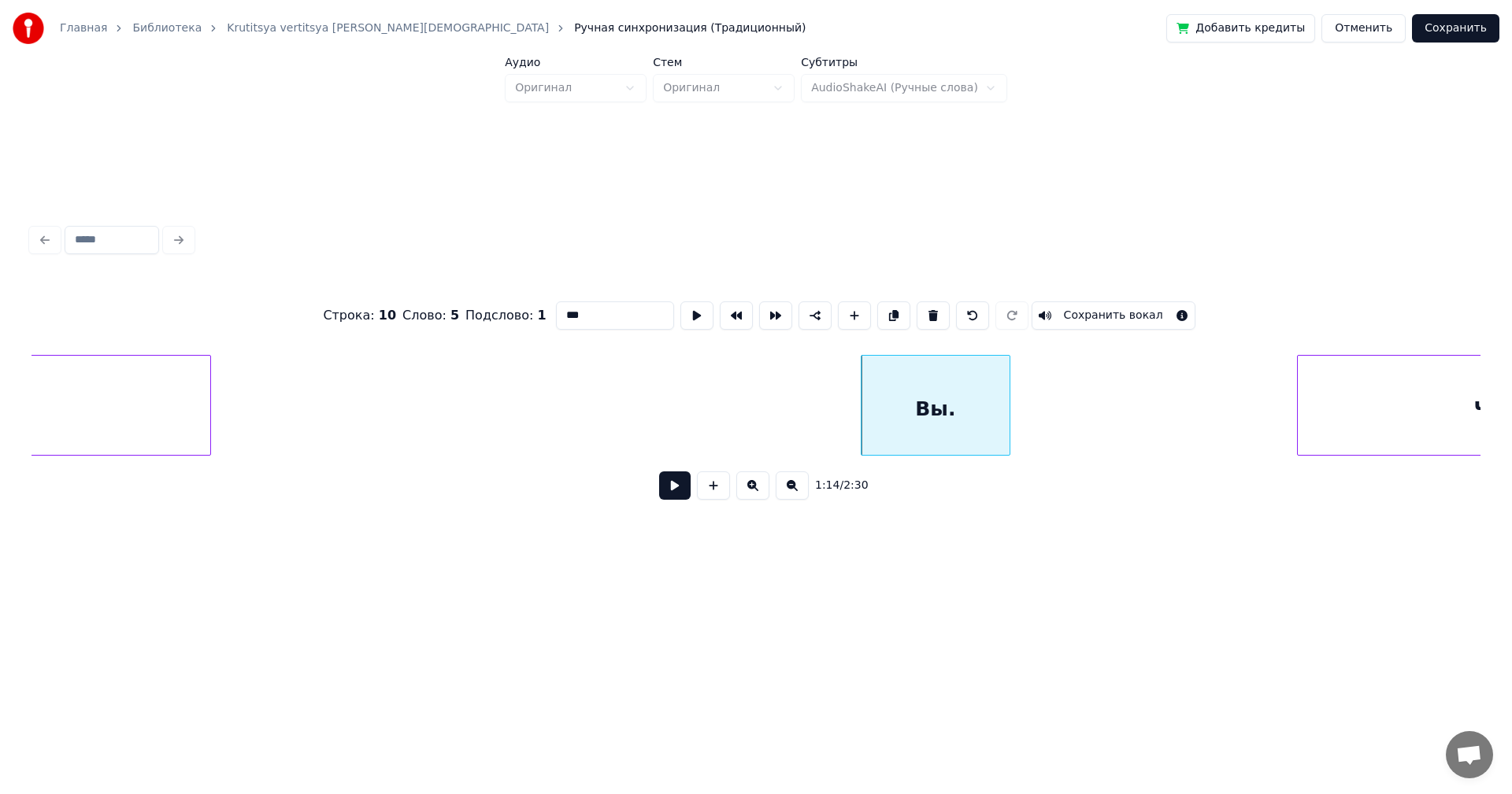
click at [790, 491] on button at bounding box center [792, 486] width 33 height 29
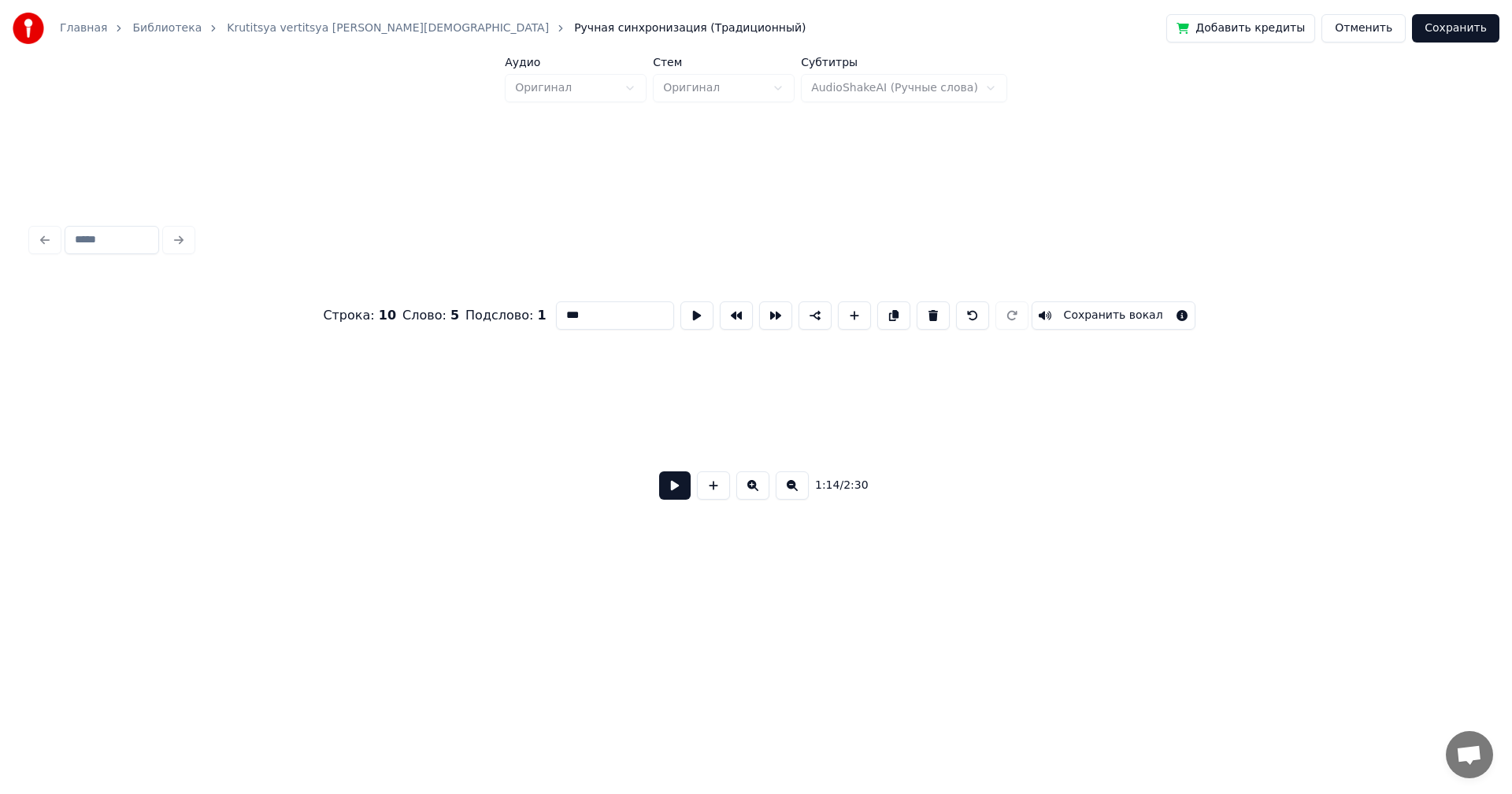
click at [790, 491] on button at bounding box center [792, 486] width 33 height 29
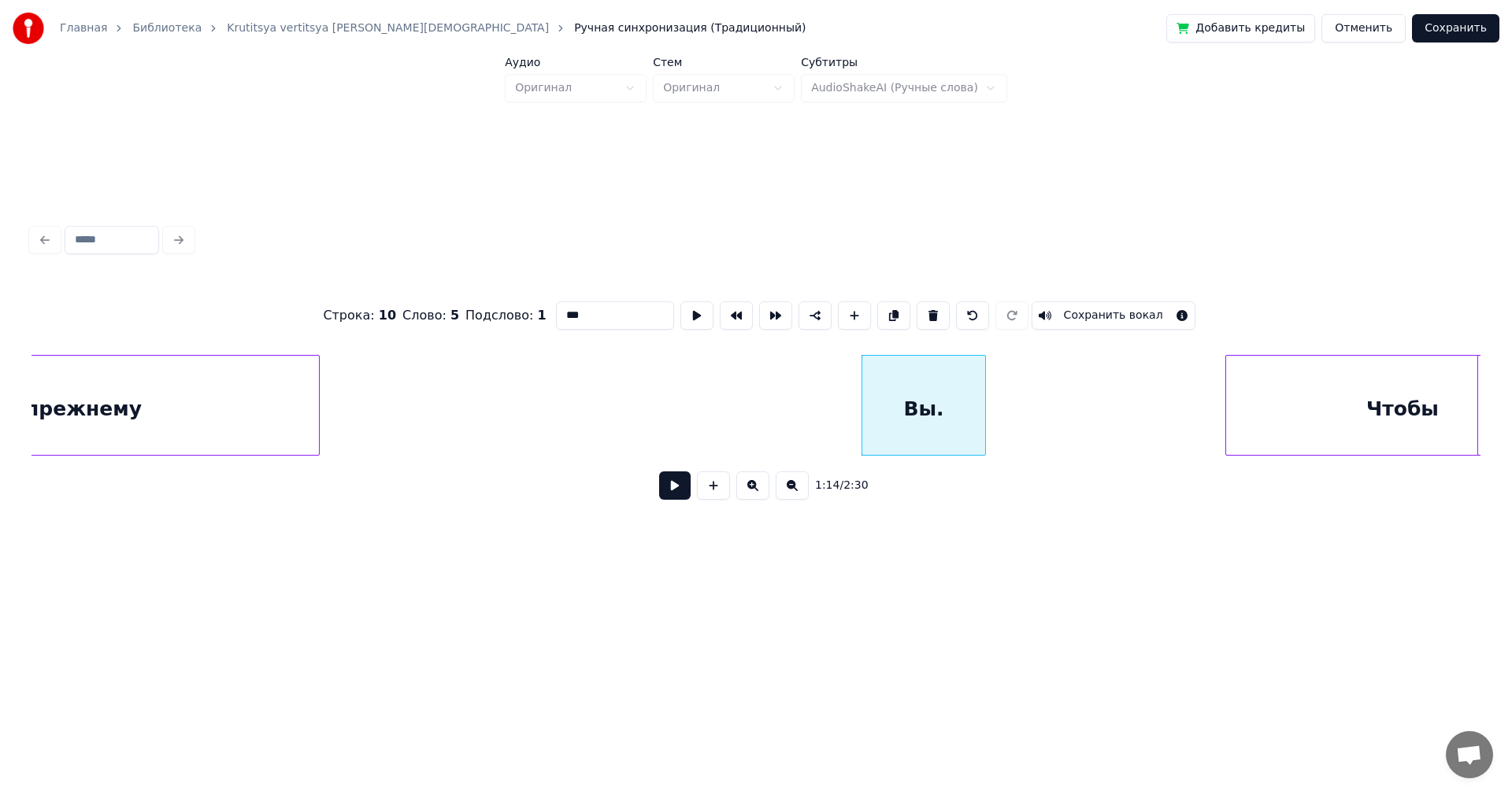
click at [790, 491] on button at bounding box center [792, 486] width 33 height 29
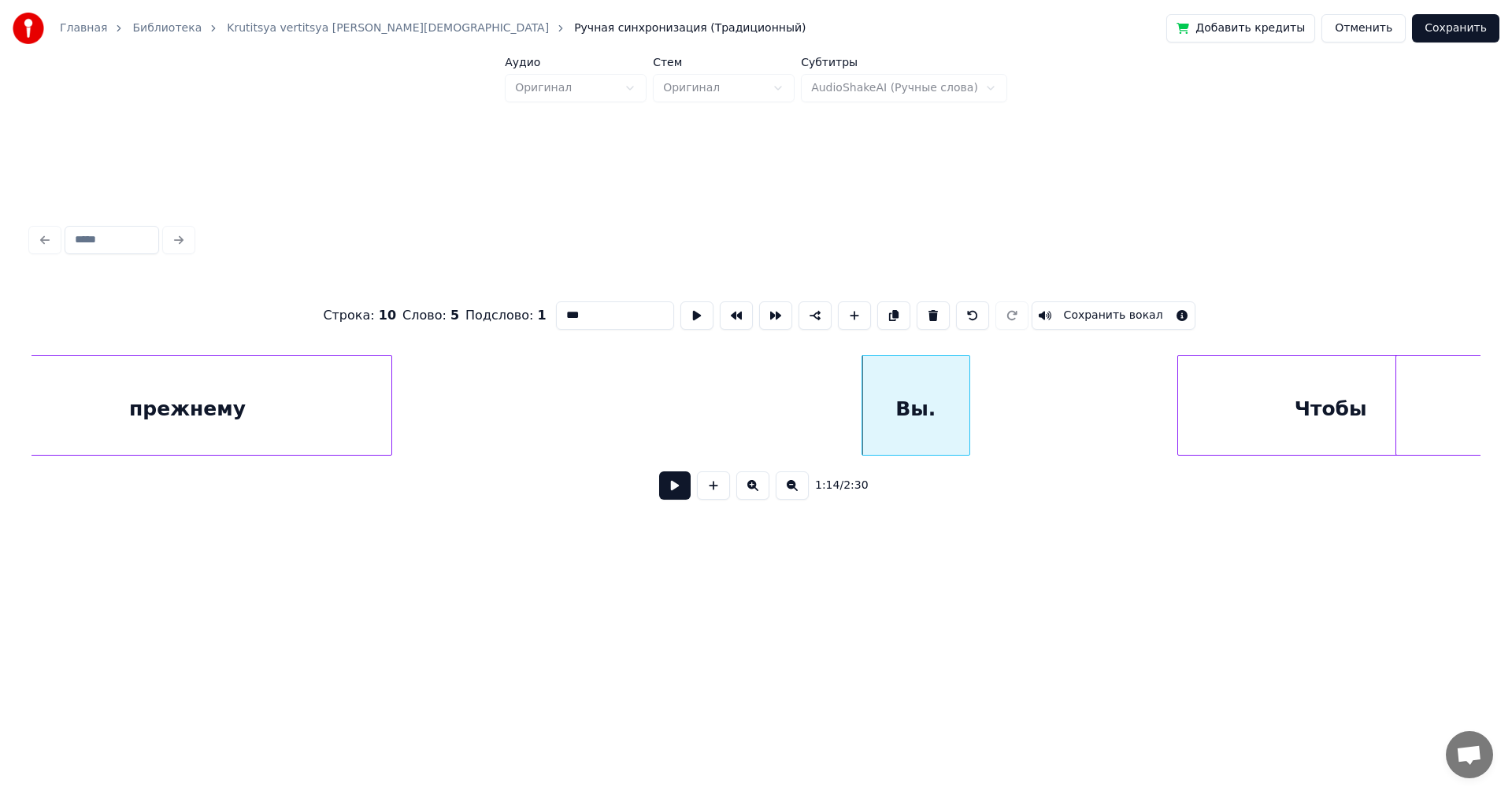
click at [790, 491] on button at bounding box center [792, 486] width 33 height 29
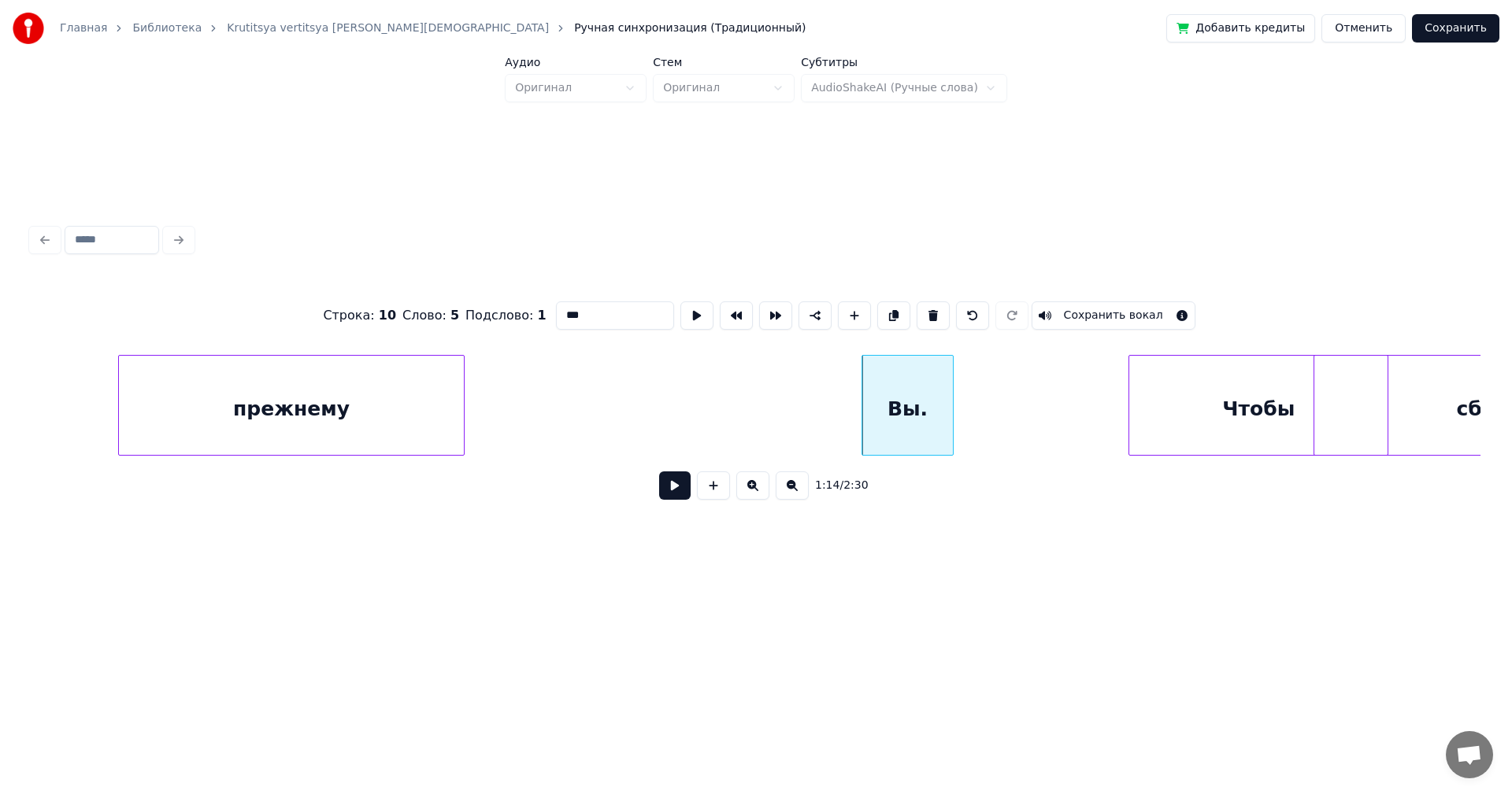
click at [790, 491] on button at bounding box center [792, 486] width 33 height 29
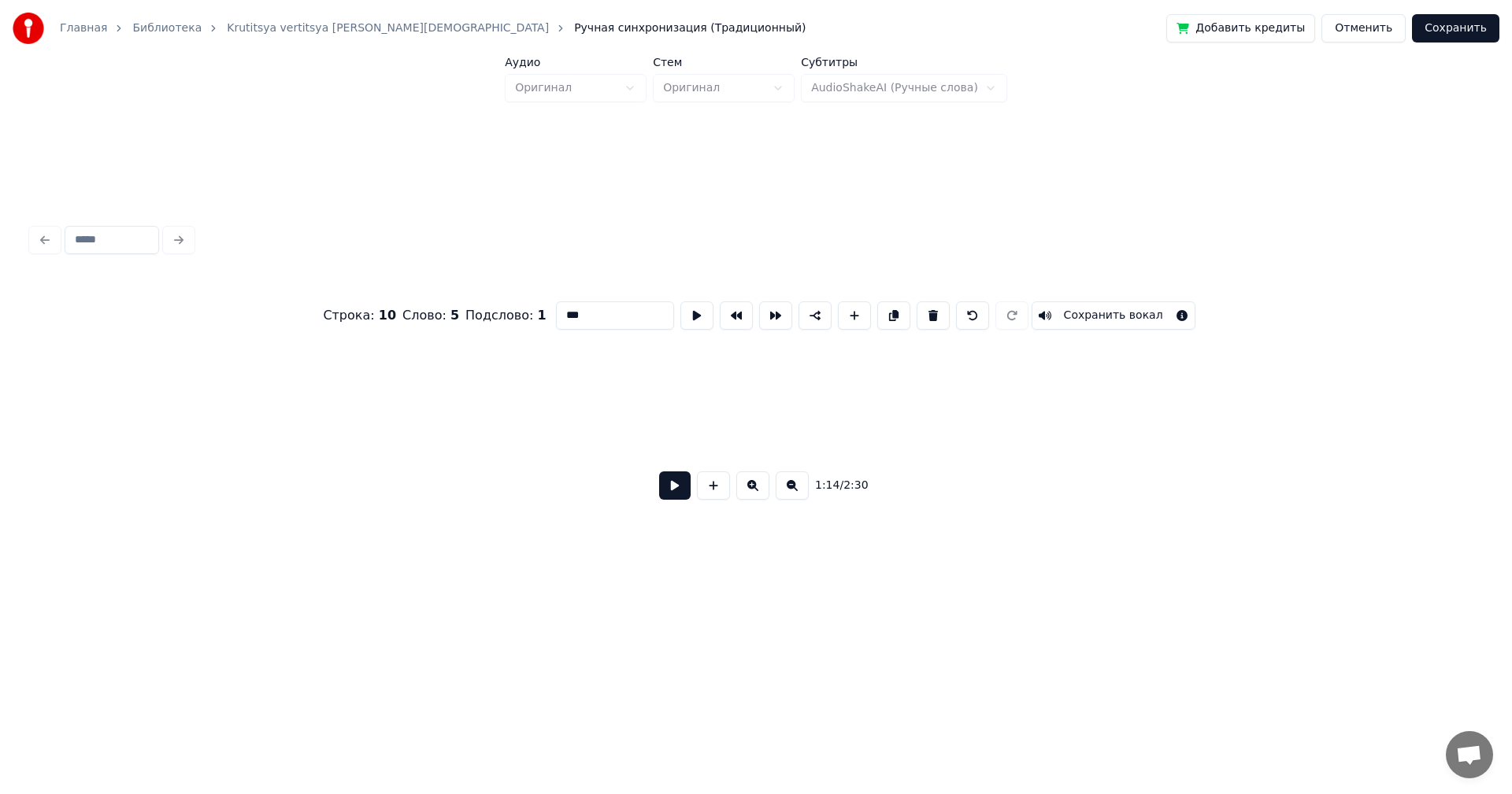
click at [790, 491] on button at bounding box center [792, 486] width 33 height 29
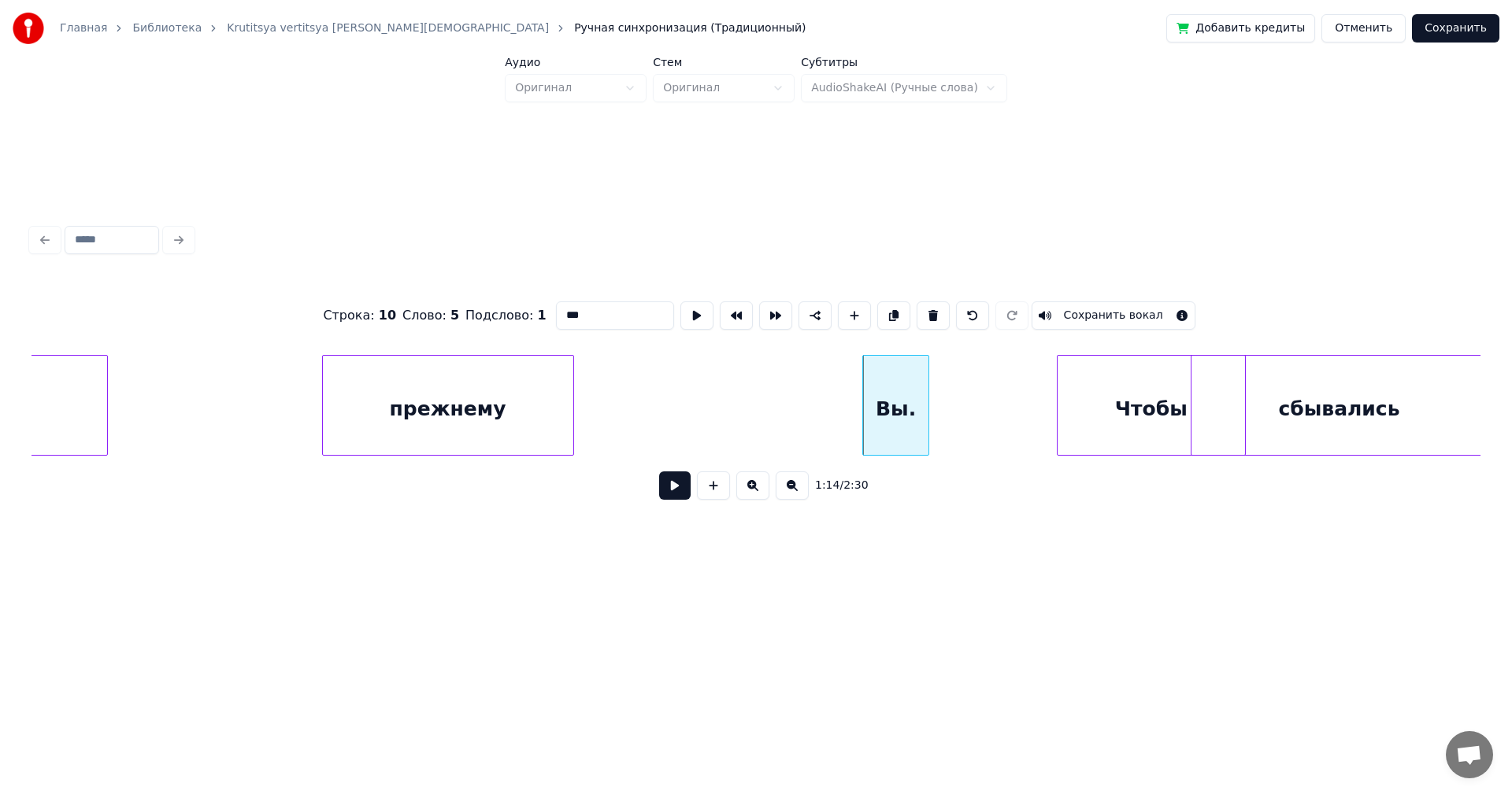
click at [790, 491] on button at bounding box center [792, 486] width 33 height 29
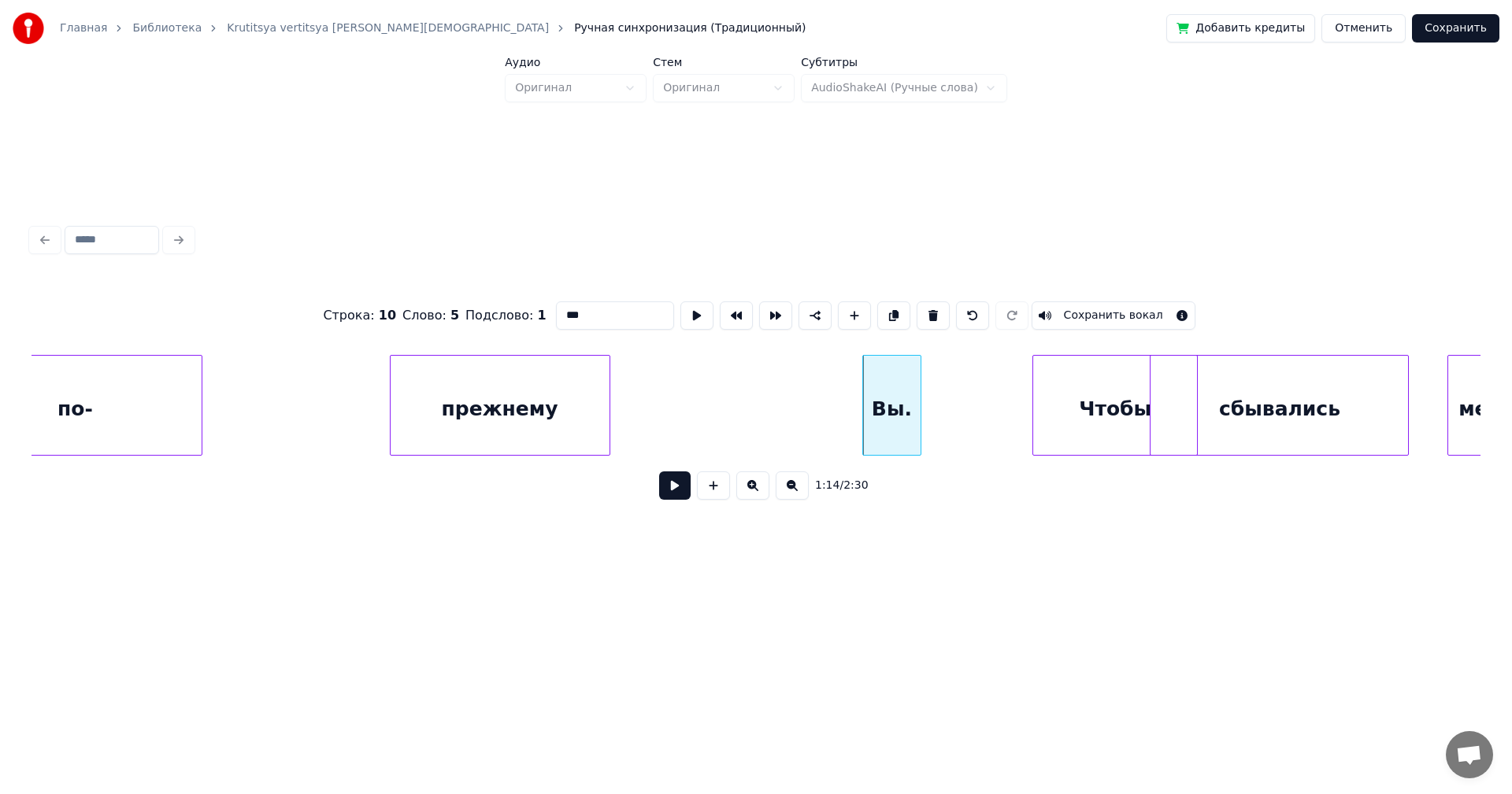
click at [790, 492] on button at bounding box center [792, 486] width 33 height 29
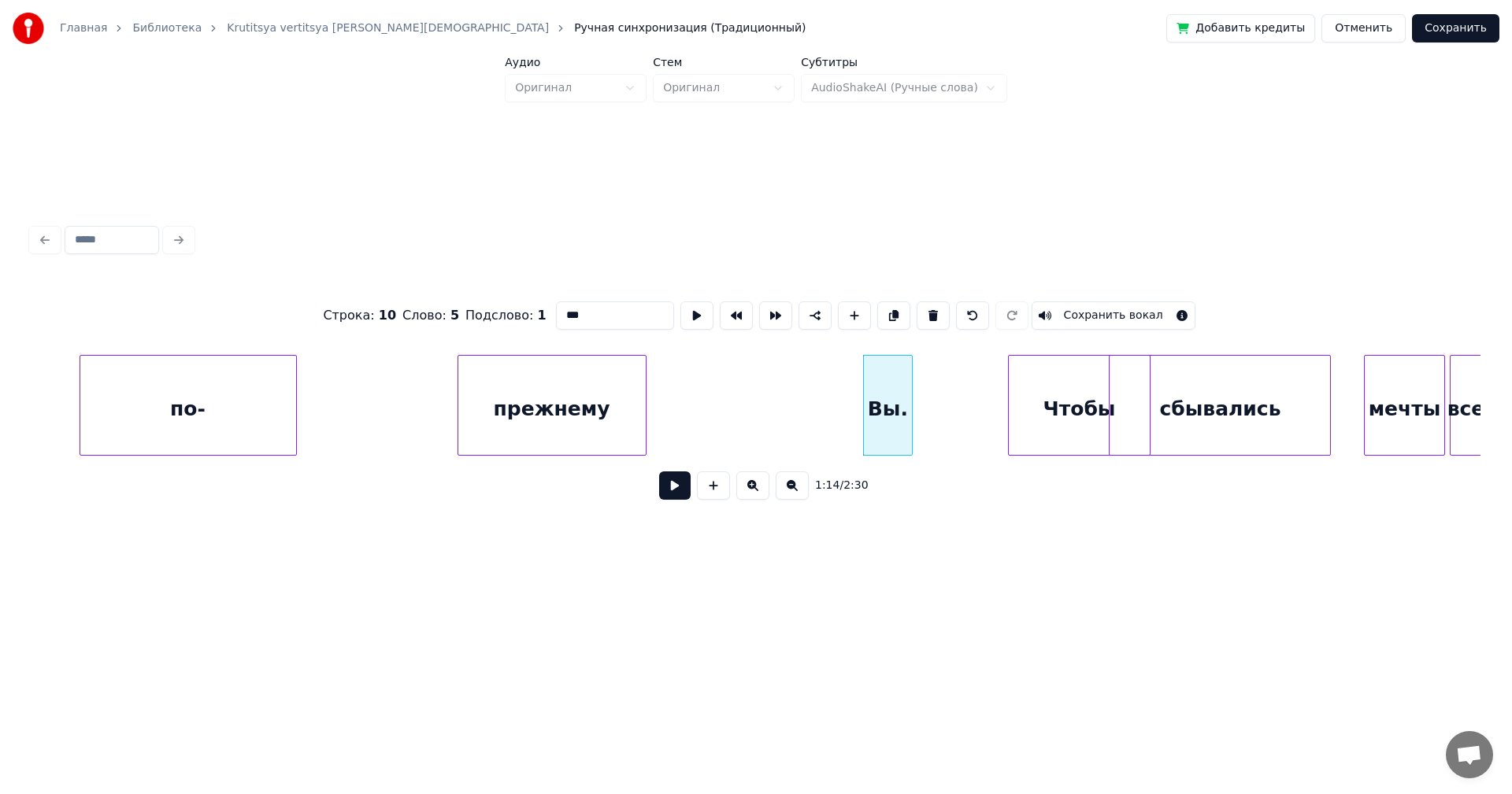
click at [790, 492] on button at bounding box center [792, 486] width 33 height 29
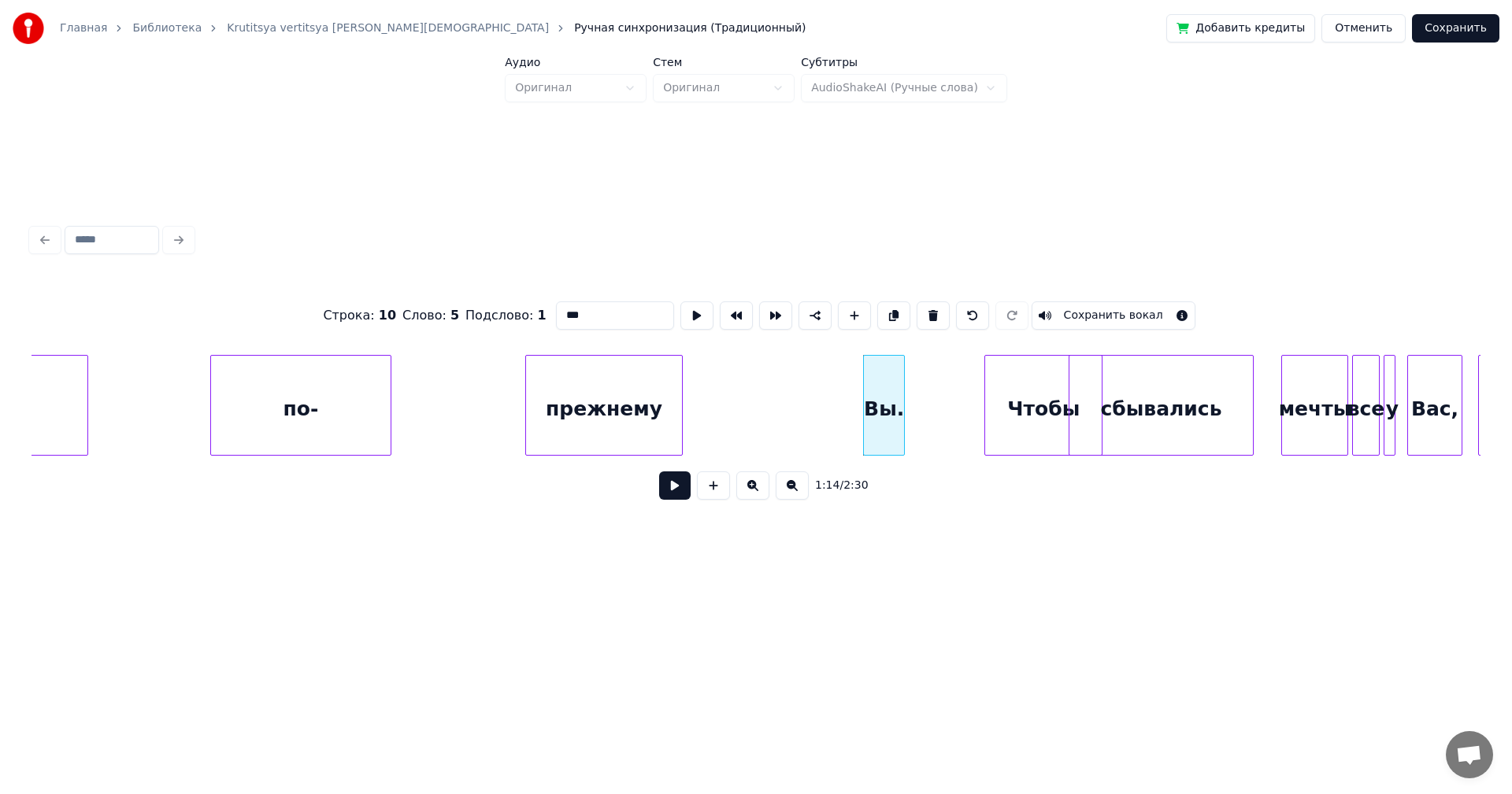
click at [790, 492] on button at bounding box center [792, 486] width 33 height 29
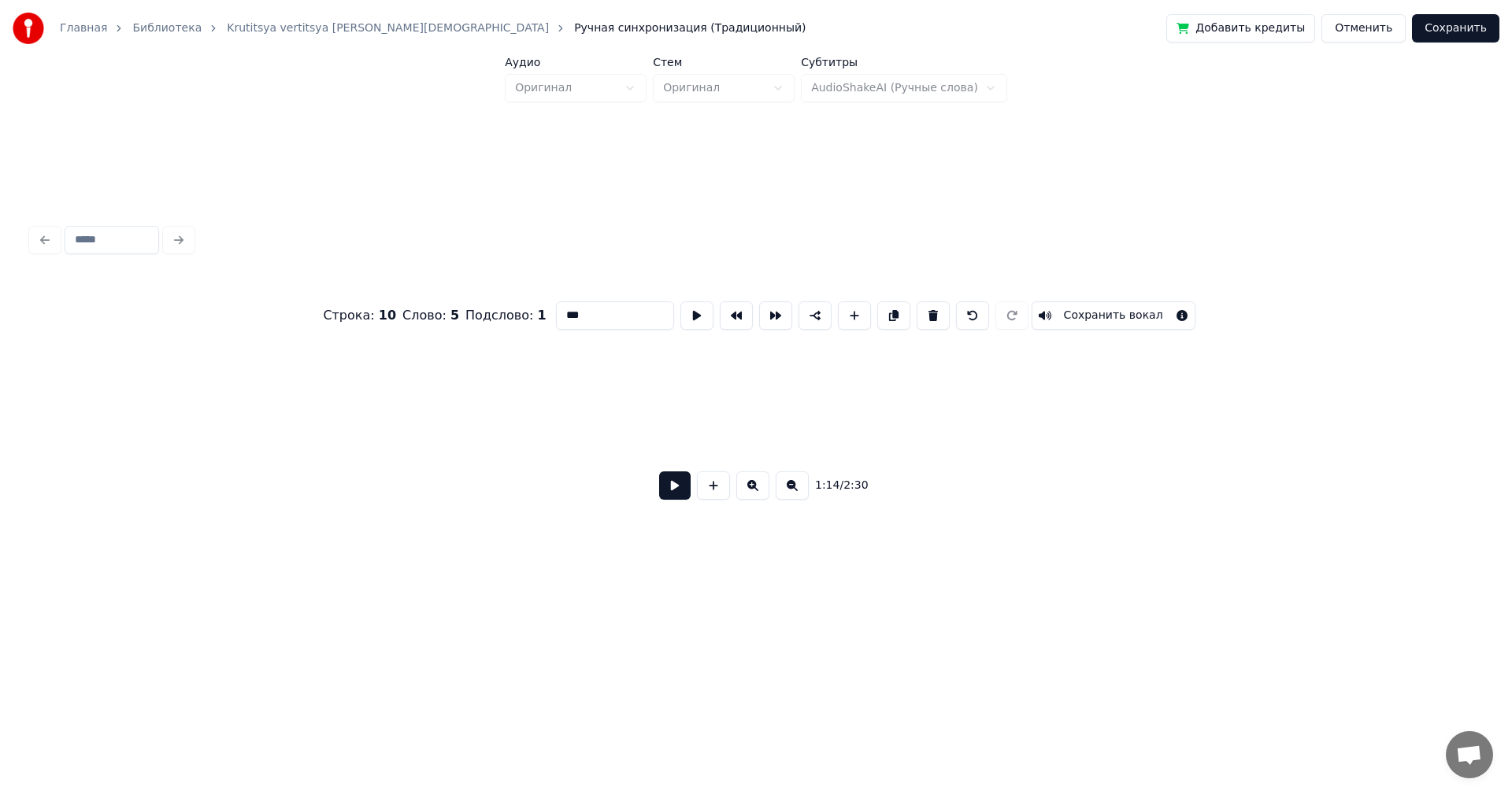
click at [790, 492] on button at bounding box center [792, 486] width 33 height 29
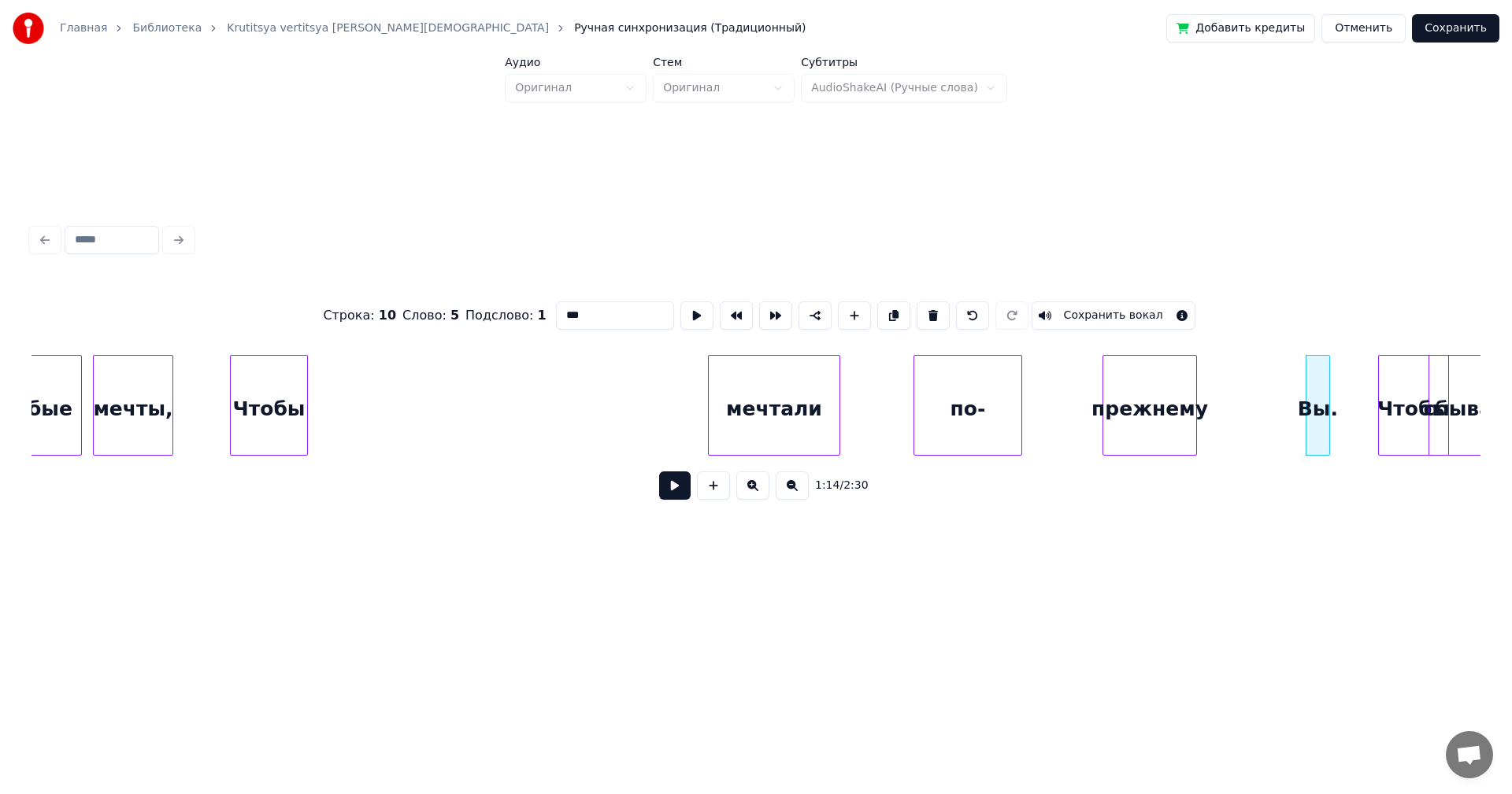
click at [799, 493] on button at bounding box center [792, 486] width 33 height 29
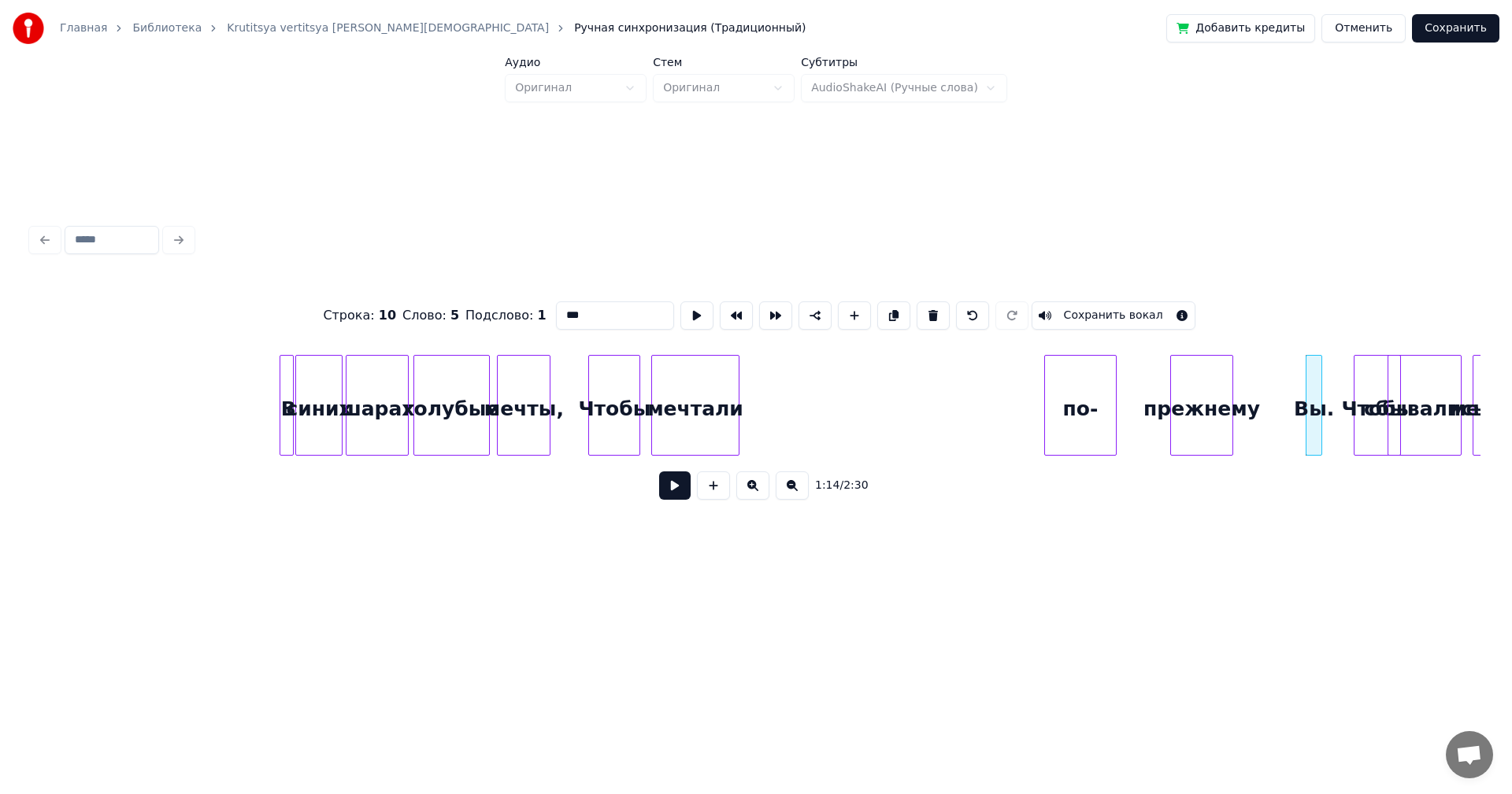
click at [687, 388] on div "мечтали" at bounding box center [695, 409] width 87 height 107
click at [602, 412] on div "Чтобы" at bounding box center [614, 409] width 51 height 107
type input "*****"
click at [666, 494] on button at bounding box center [675, 486] width 32 height 29
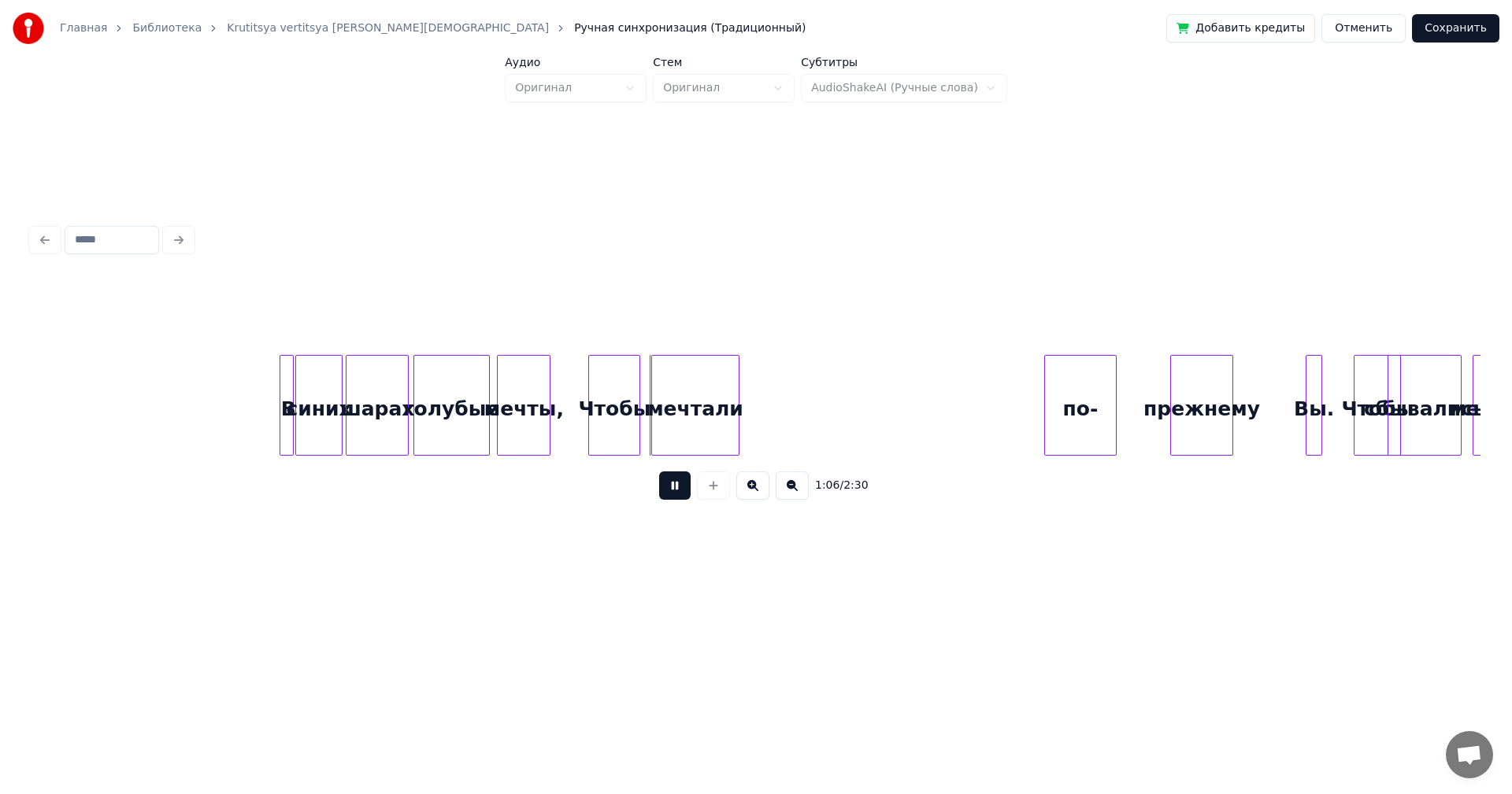
click at [666, 494] on button at bounding box center [675, 486] width 32 height 29
click at [610, 412] on div "Чтобы" at bounding box center [614, 409] width 51 height 107
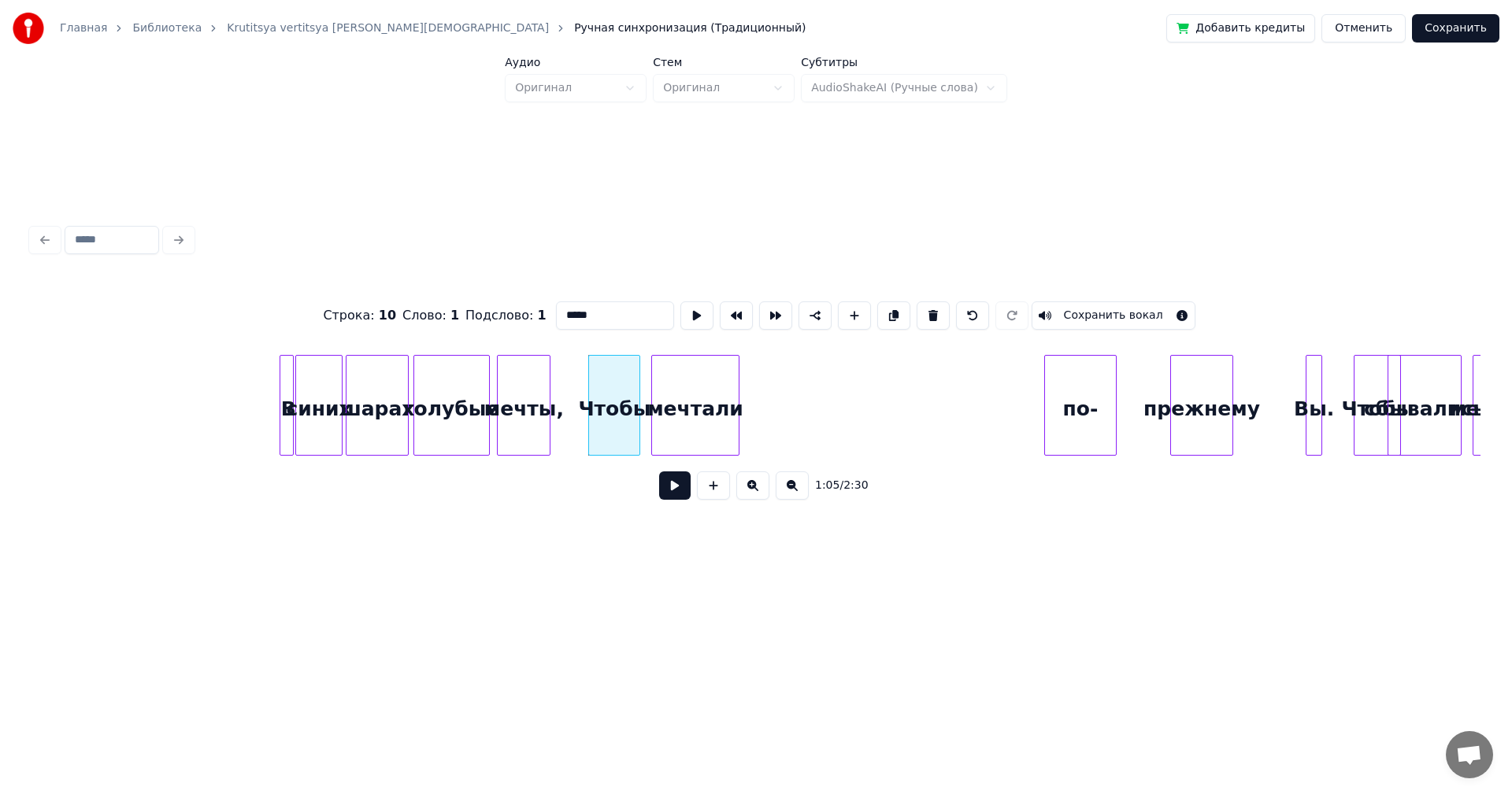
click at [666, 496] on button at bounding box center [675, 486] width 32 height 29
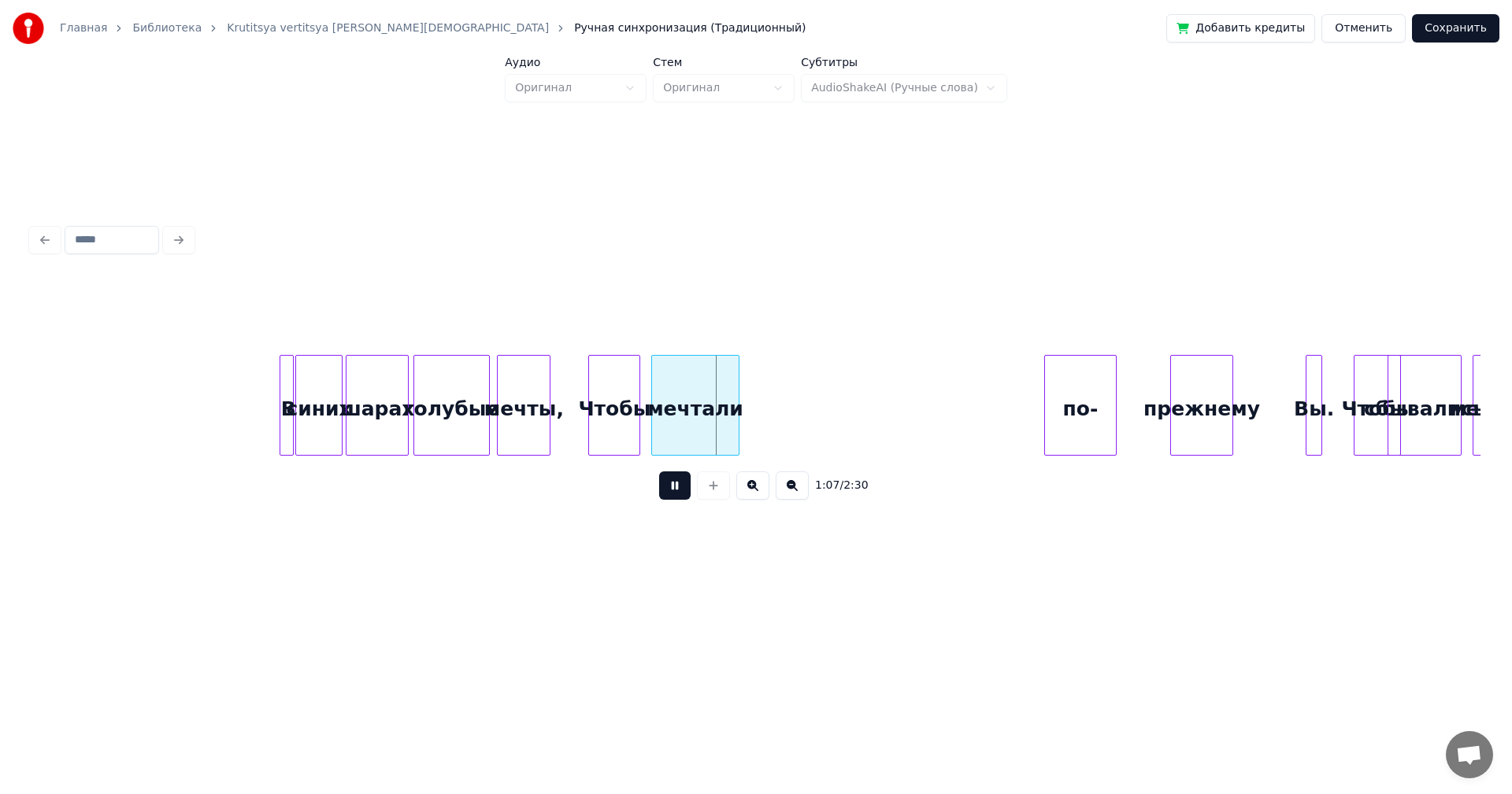
click at [665, 496] on button at bounding box center [675, 486] width 32 height 29
click at [714, 404] on div at bounding box center [715, 405] width 5 height 99
click at [758, 400] on div "по-" at bounding box center [758, 409] width 71 height 107
click at [735, 405] on div at bounding box center [736, 405] width 5 height 99
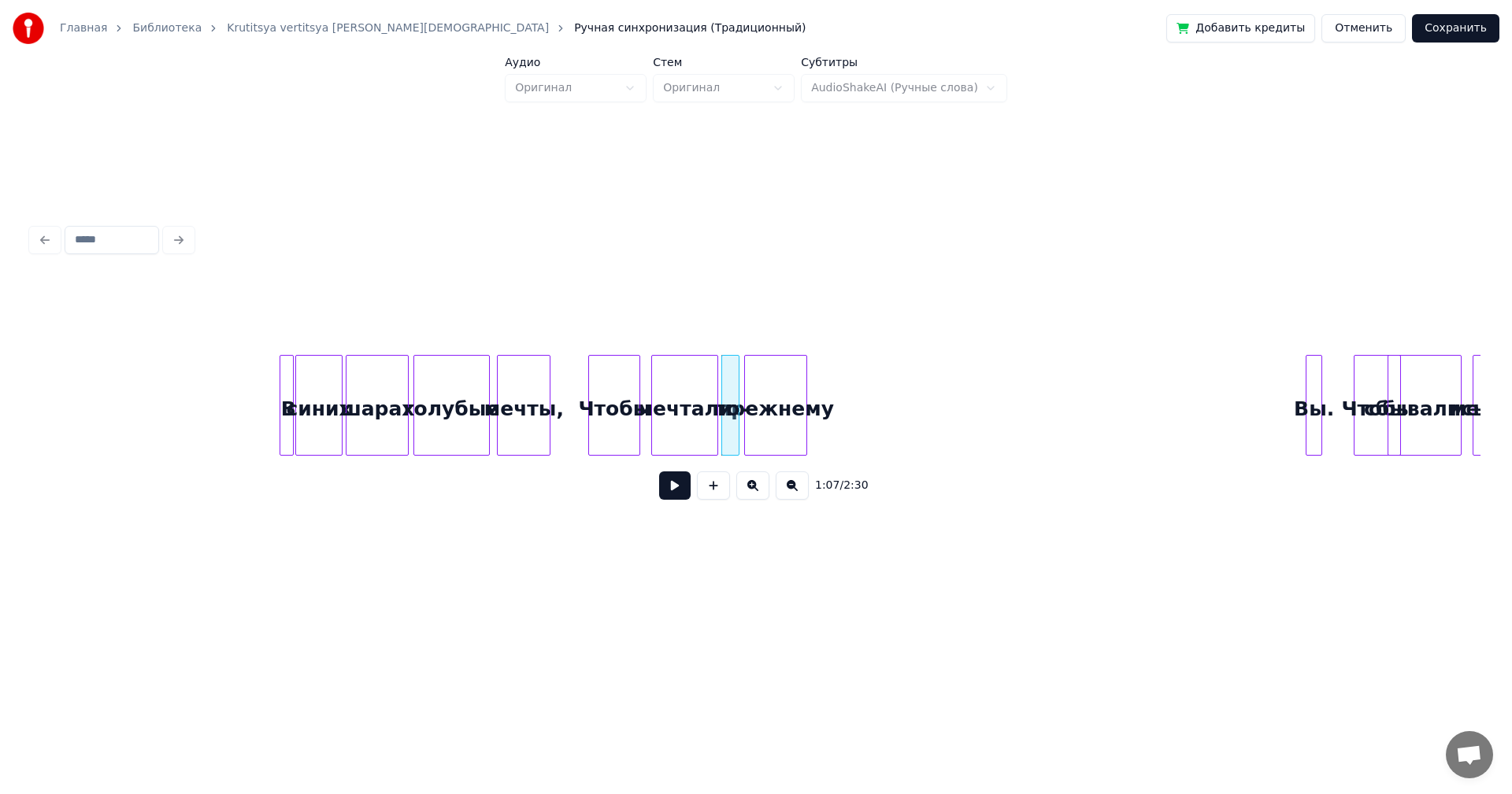
click at [780, 404] on div "прежнему" at bounding box center [776, 409] width 61 height 107
click at [616, 420] on div "Чтобы" at bounding box center [614, 409] width 51 height 107
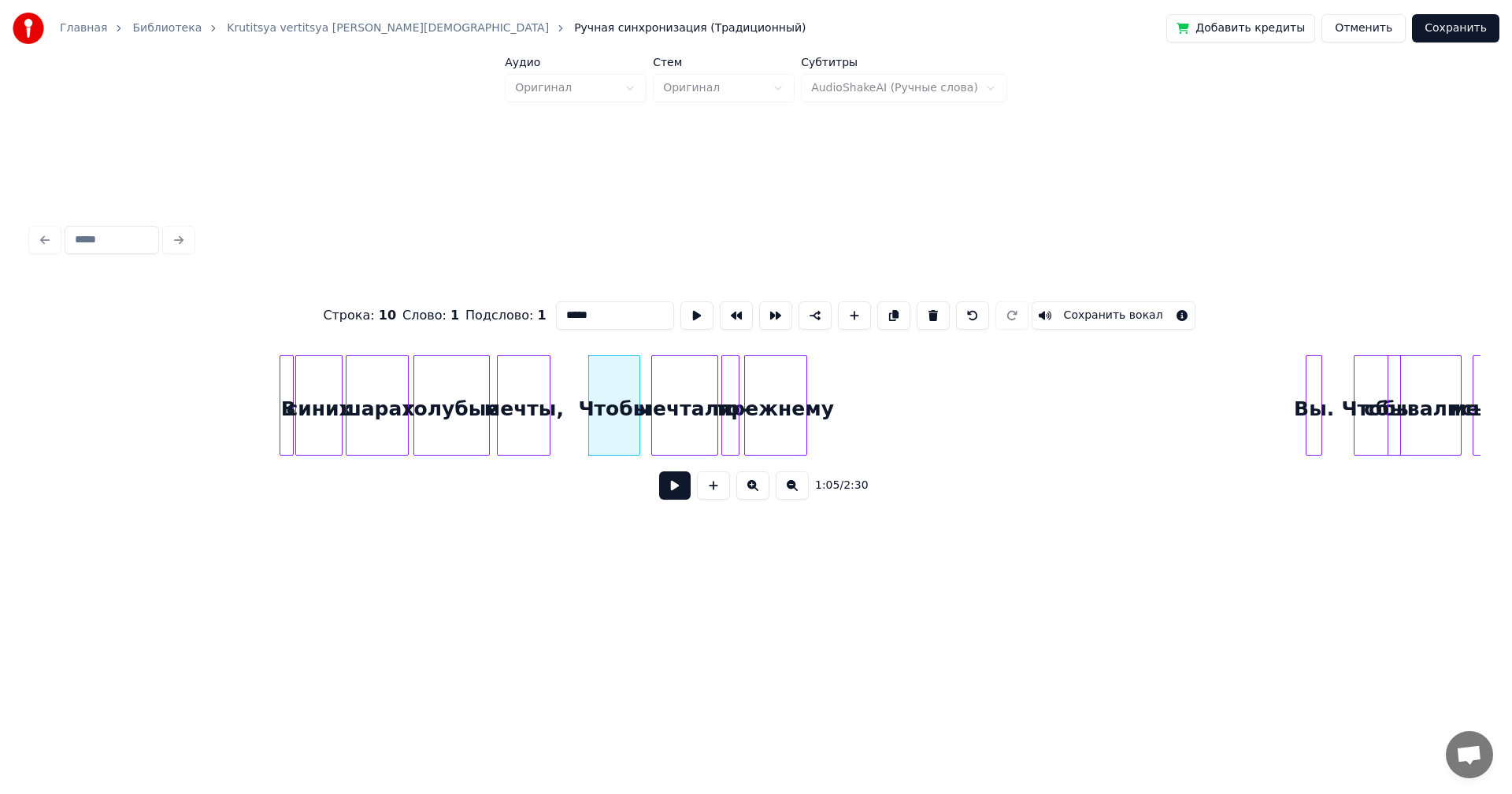
click at [673, 488] on button at bounding box center [675, 486] width 32 height 29
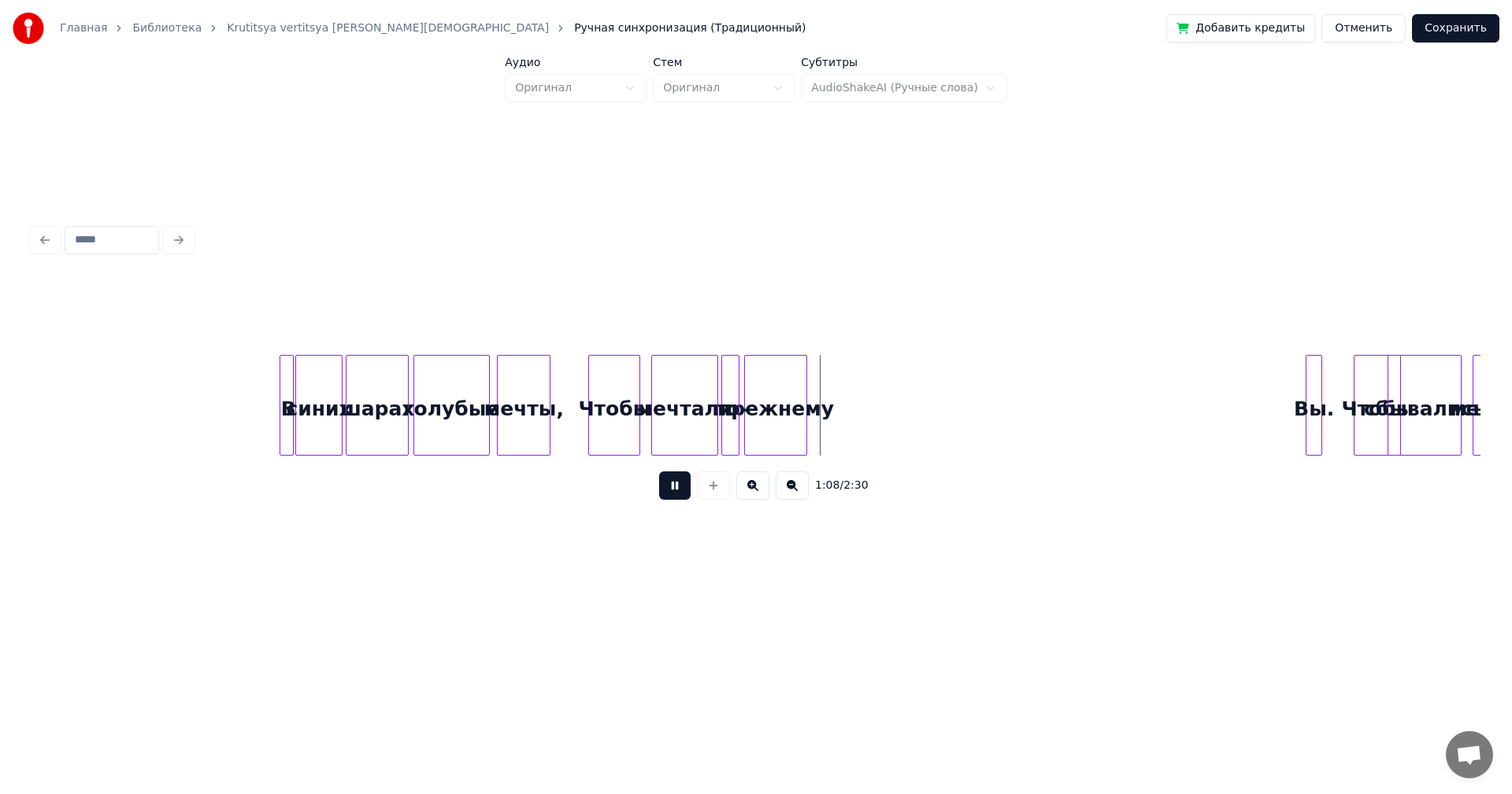
click at [668, 496] on button at bounding box center [675, 486] width 32 height 29
click at [1316, 424] on div at bounding box center [1319, 405] width 5 height 99
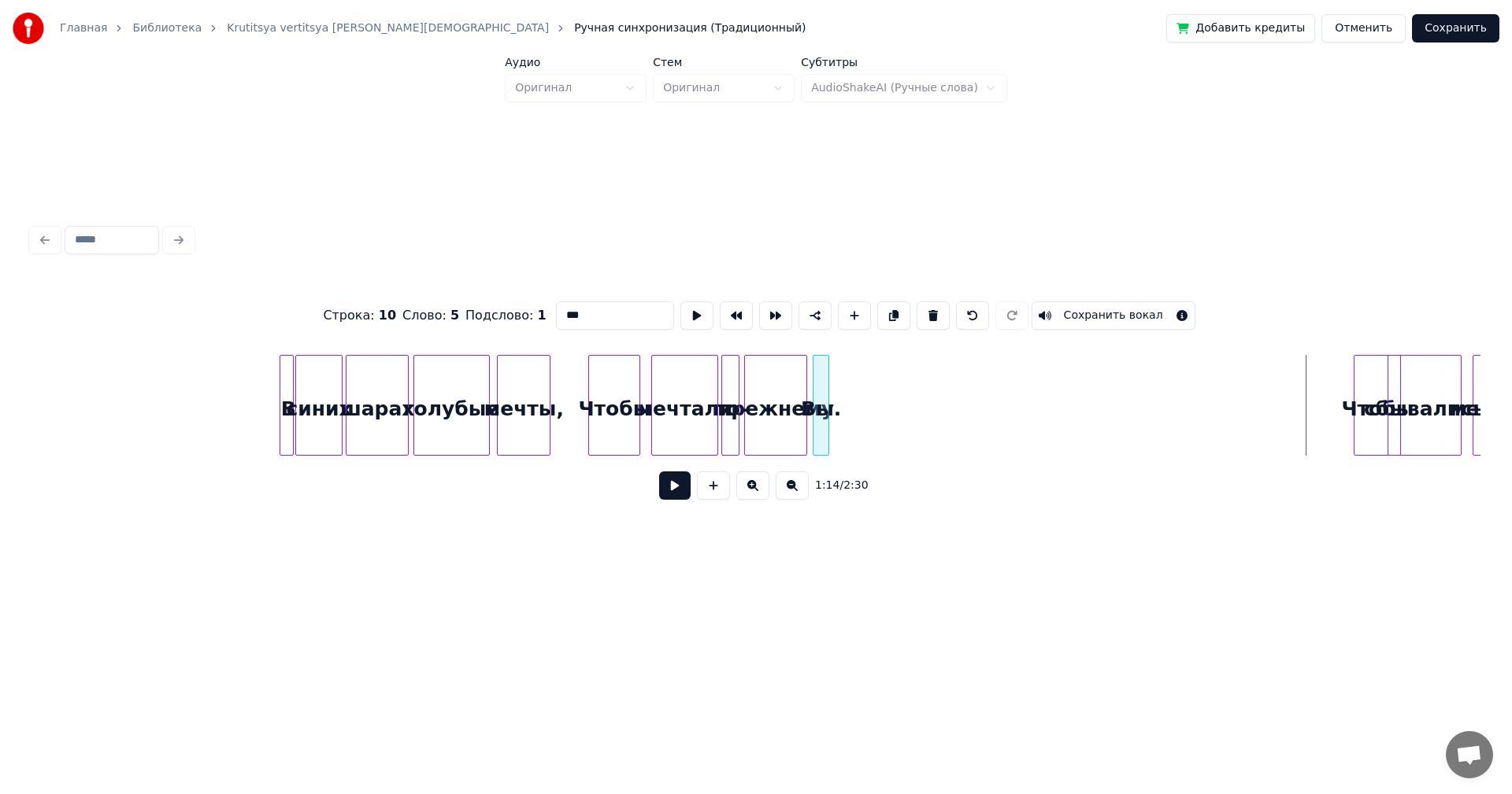
click at [821, 401] on div "Вы." at bounding box center [821, 409] width 16 height 107
click at [608, 415] on div "Чтобы" at bounding box center [614, 409] width 51 height 107
type input "*****"
click at [670, 489] on button at bounding box center [675, 486] width 32 height 29
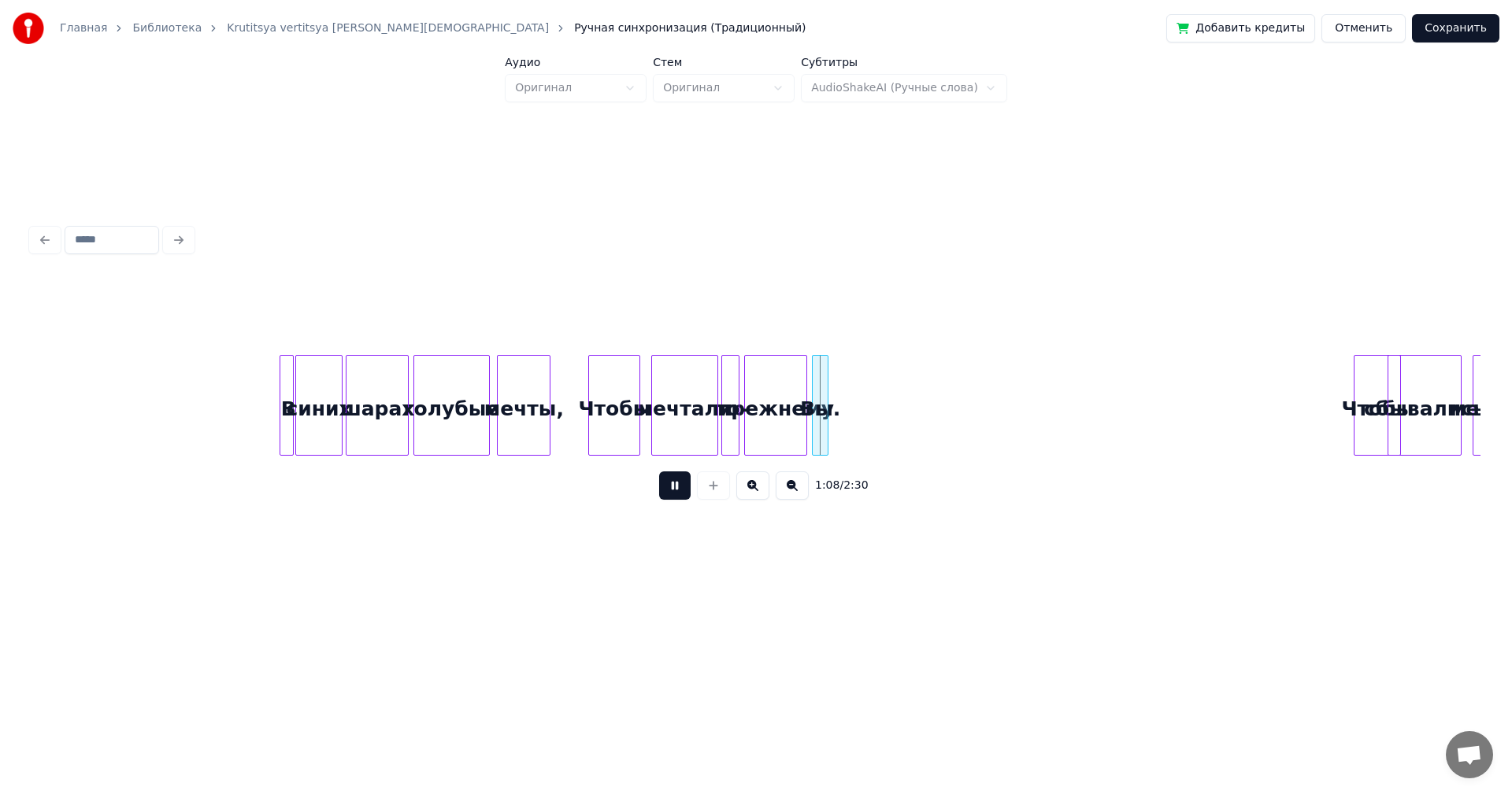
click at [689, 494] on button at bounding box center [675, 486] width 32 height 29
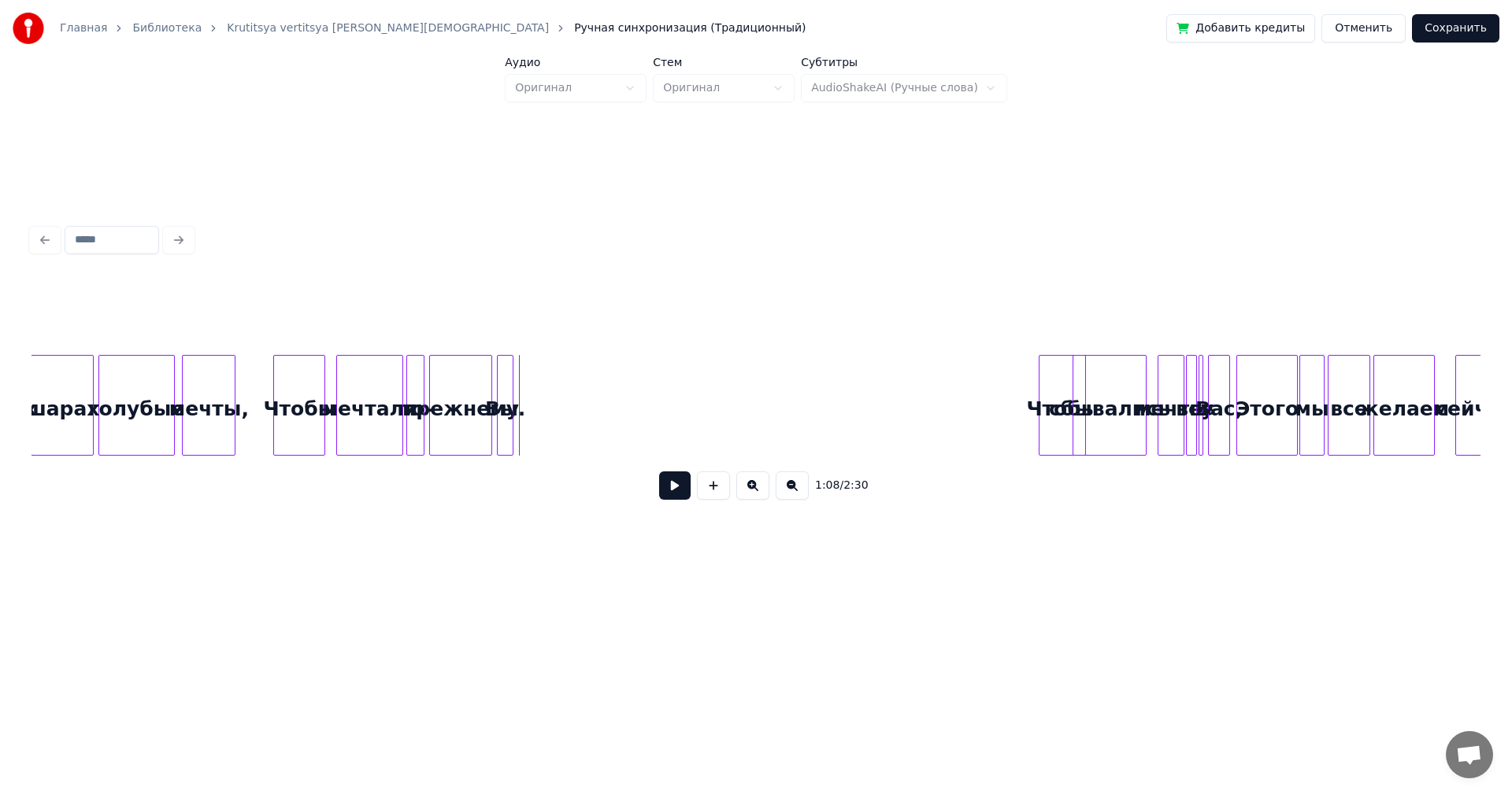
scroll to position [0, 4941]
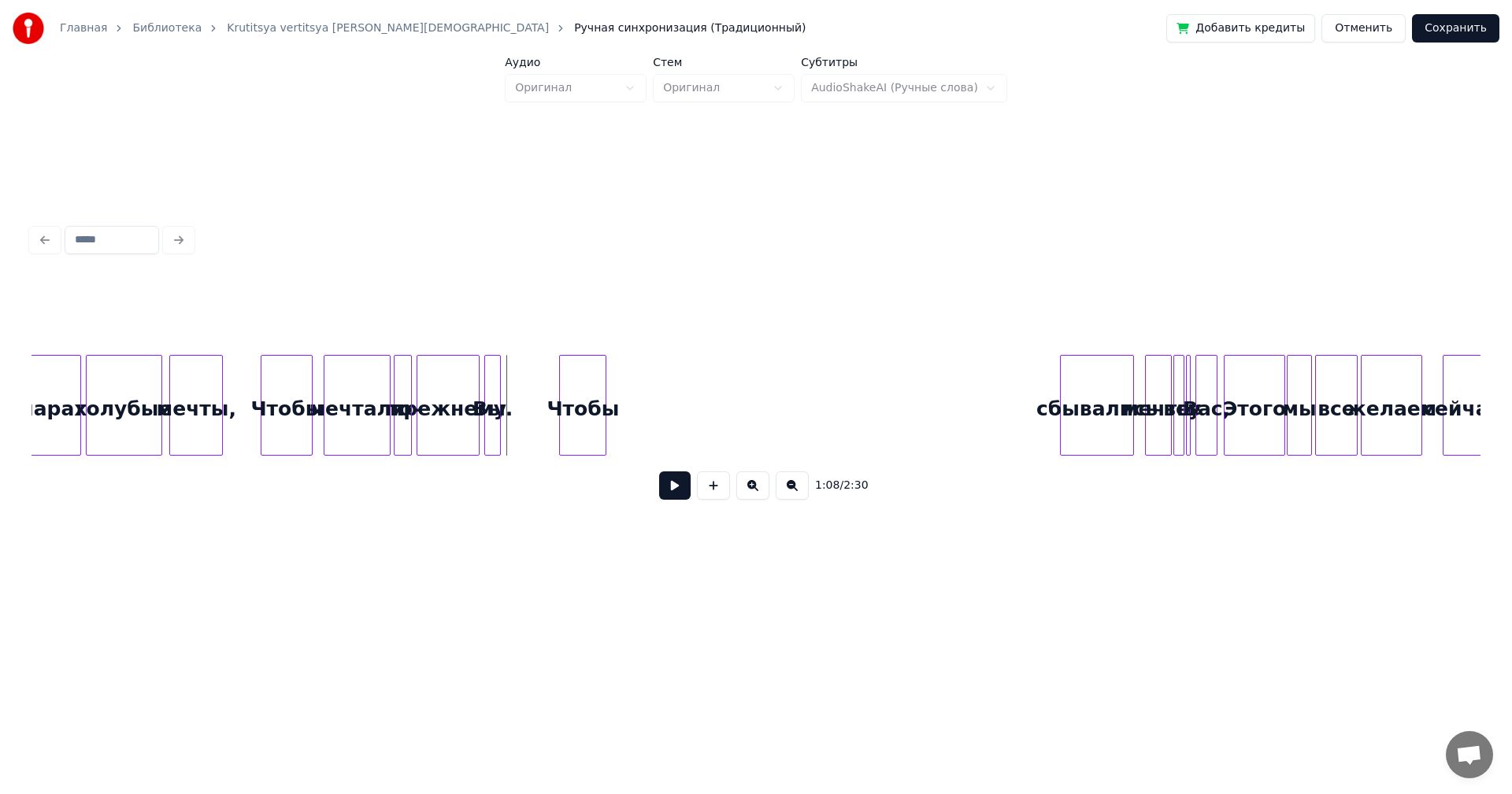
click at [570, 370] on div "Чтобы" at bounding box center [583, 409] width 46 height 107
click at [284, 416] on div "Чтобы" at bounding box center [287, 409] width 51 height 107
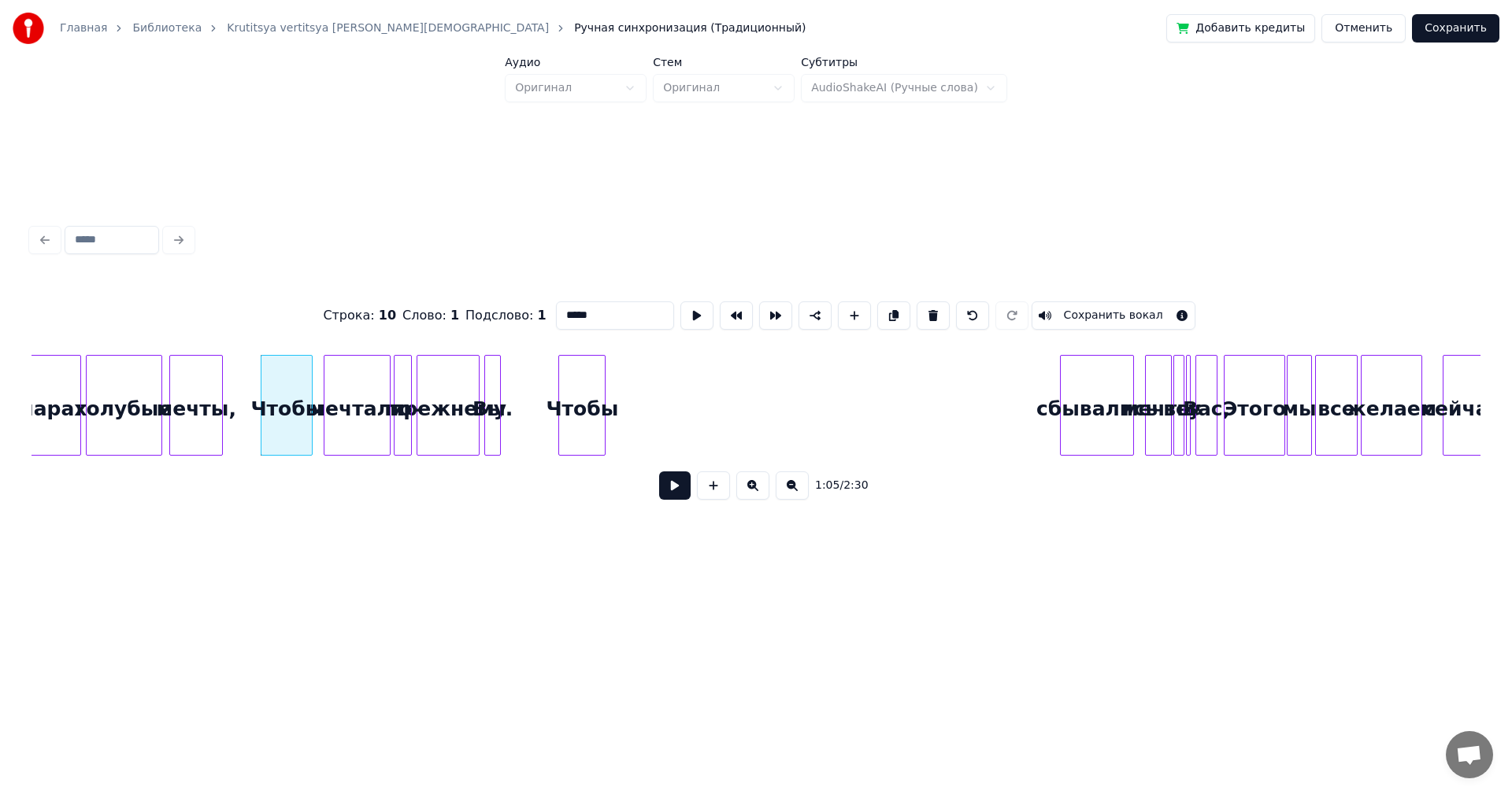
click at [677, 488] on button at bounding box center [675, 486] width 32 height 29
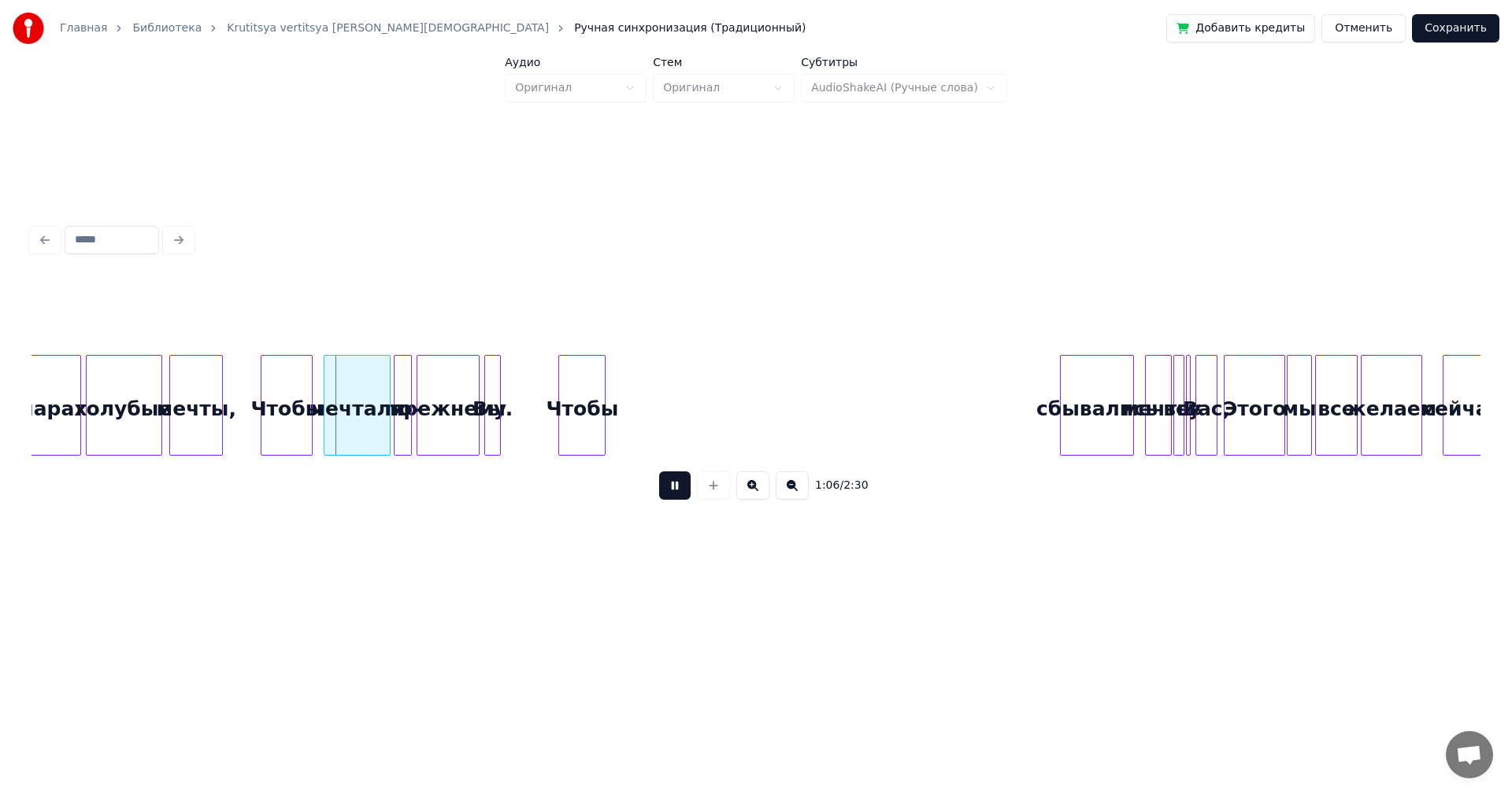
click at [677, 488] on button at bounding box center [675, 486] width 32 height 29
click at [524, 386] on div "прежнему по- мечтали Чтобы мечты, голубые Вы. Чтобы сбывались шарах мечты все у…" at bounding box center [1022, 405] width 11864 height 101
click at [676, 494] on button at bounding box center [675, 486] width 32 height 29
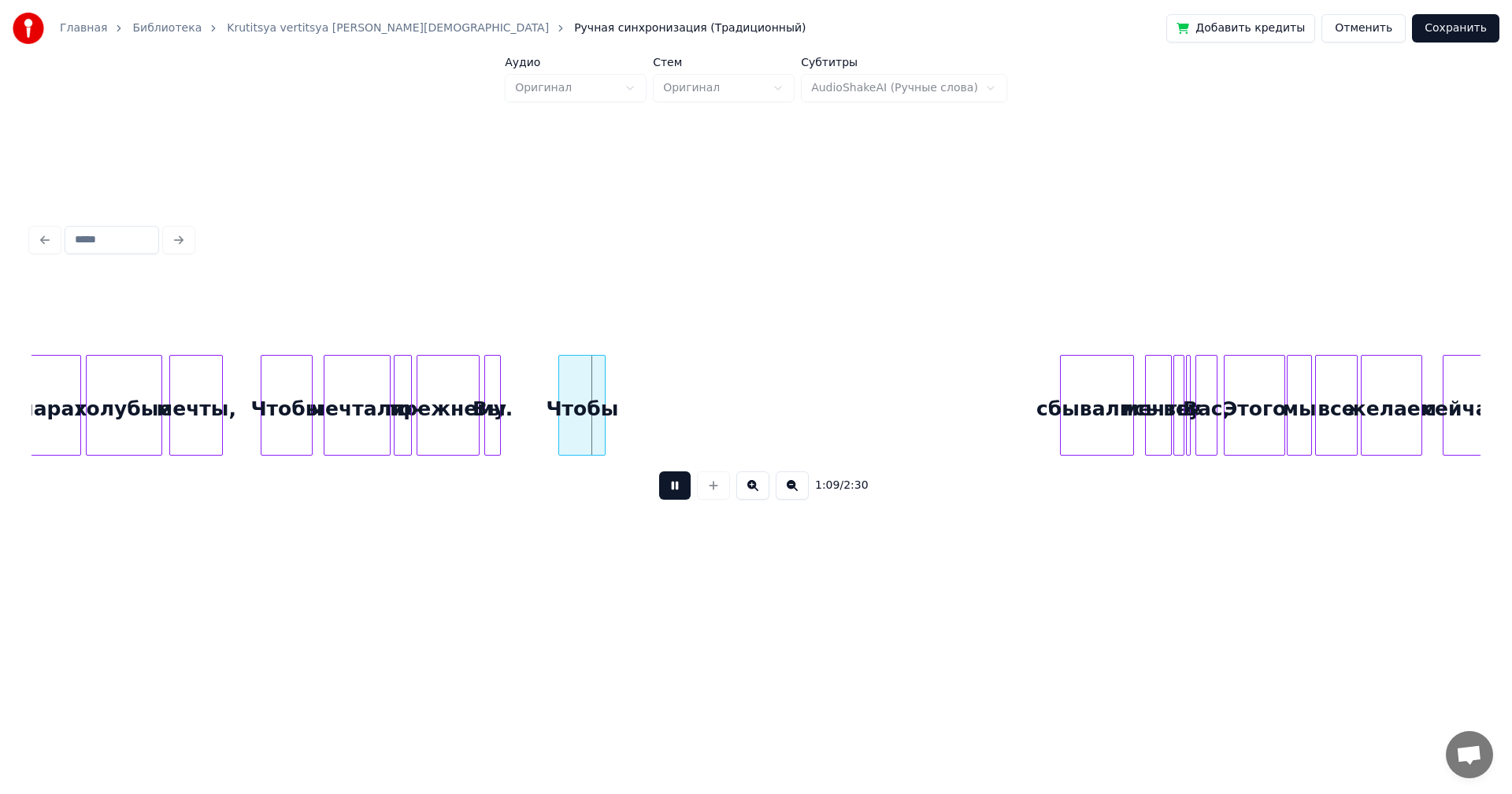
click at [681, 489] on button at bounding box center [675, 486] width 32 height 29
click at [557, 385] on div "прежнему по- мечтали Чтобы мечты, голубые Вы. Чтобы сбывались шарах мечты все у…" at bounding box center [1022, 405] width 11864 height 101
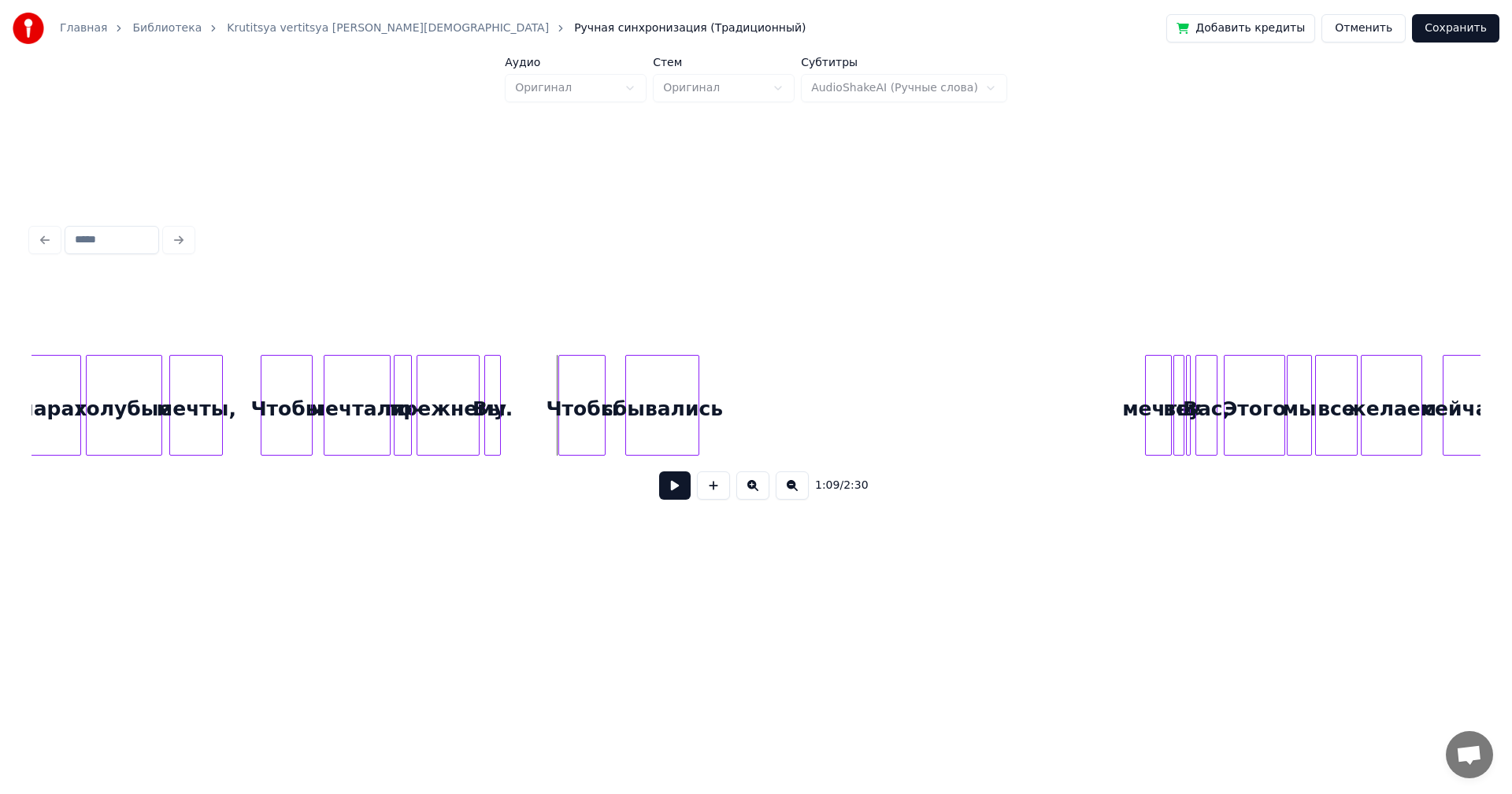
click at [659, 376] on div "сбывались" at bounding box center [662, 409] width 73 height 107
click at [714, 388] on div "мечты" at bounding box center [719, 409] width 25 height 107
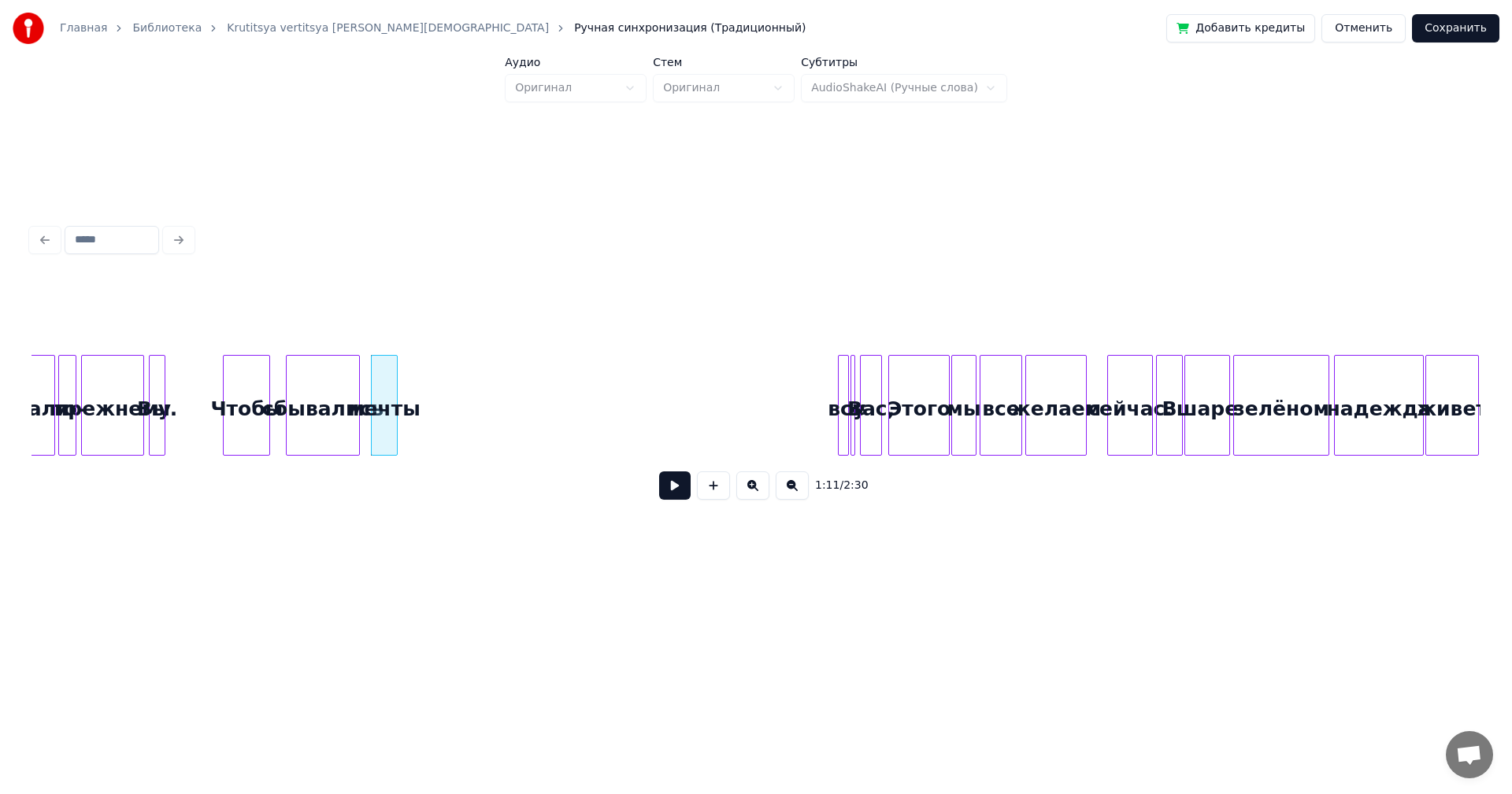
scroll to position [0, 5283]
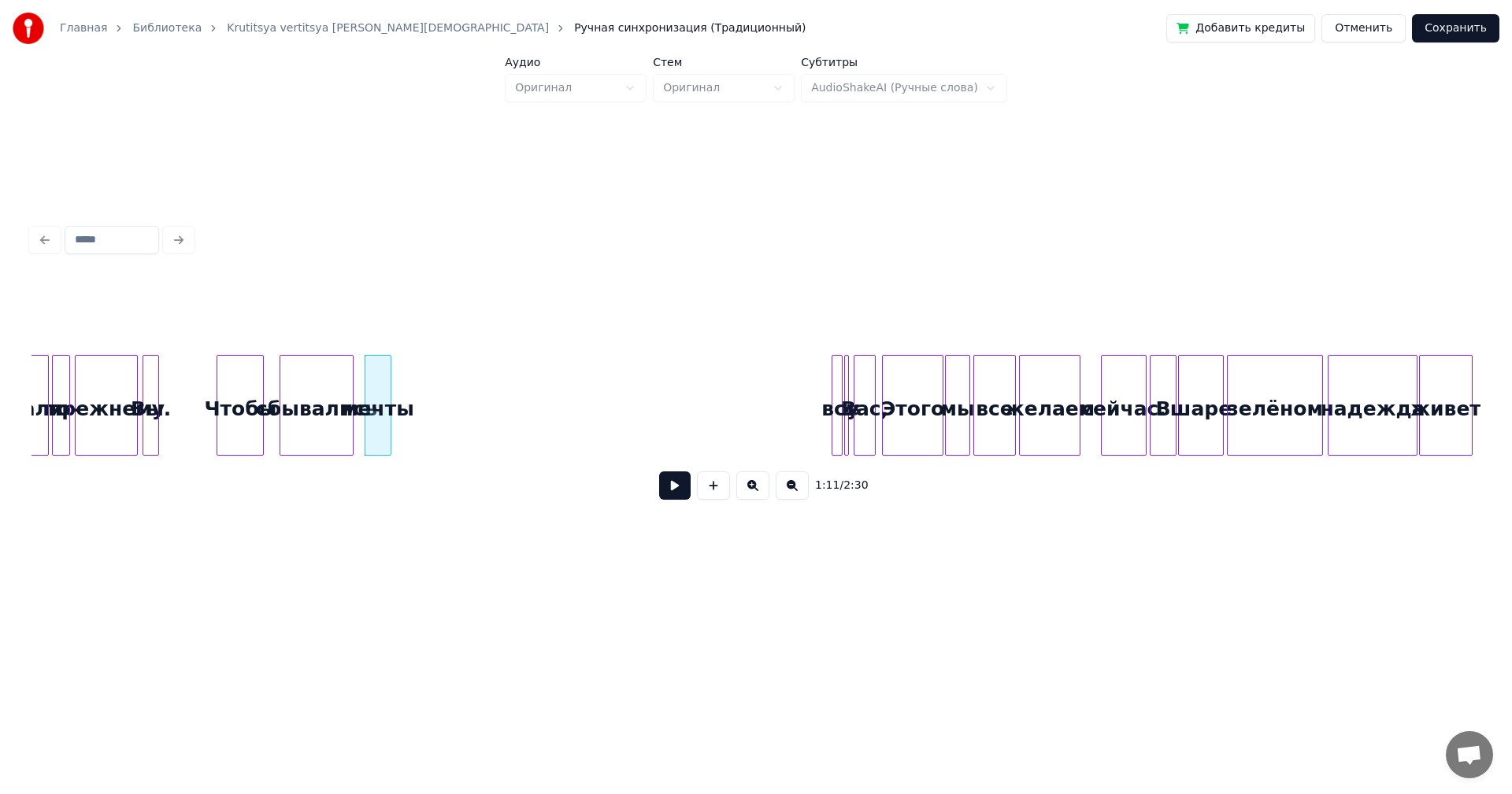
click at [832, 424] on div at bounding box center [835, 405] width 5 height 99
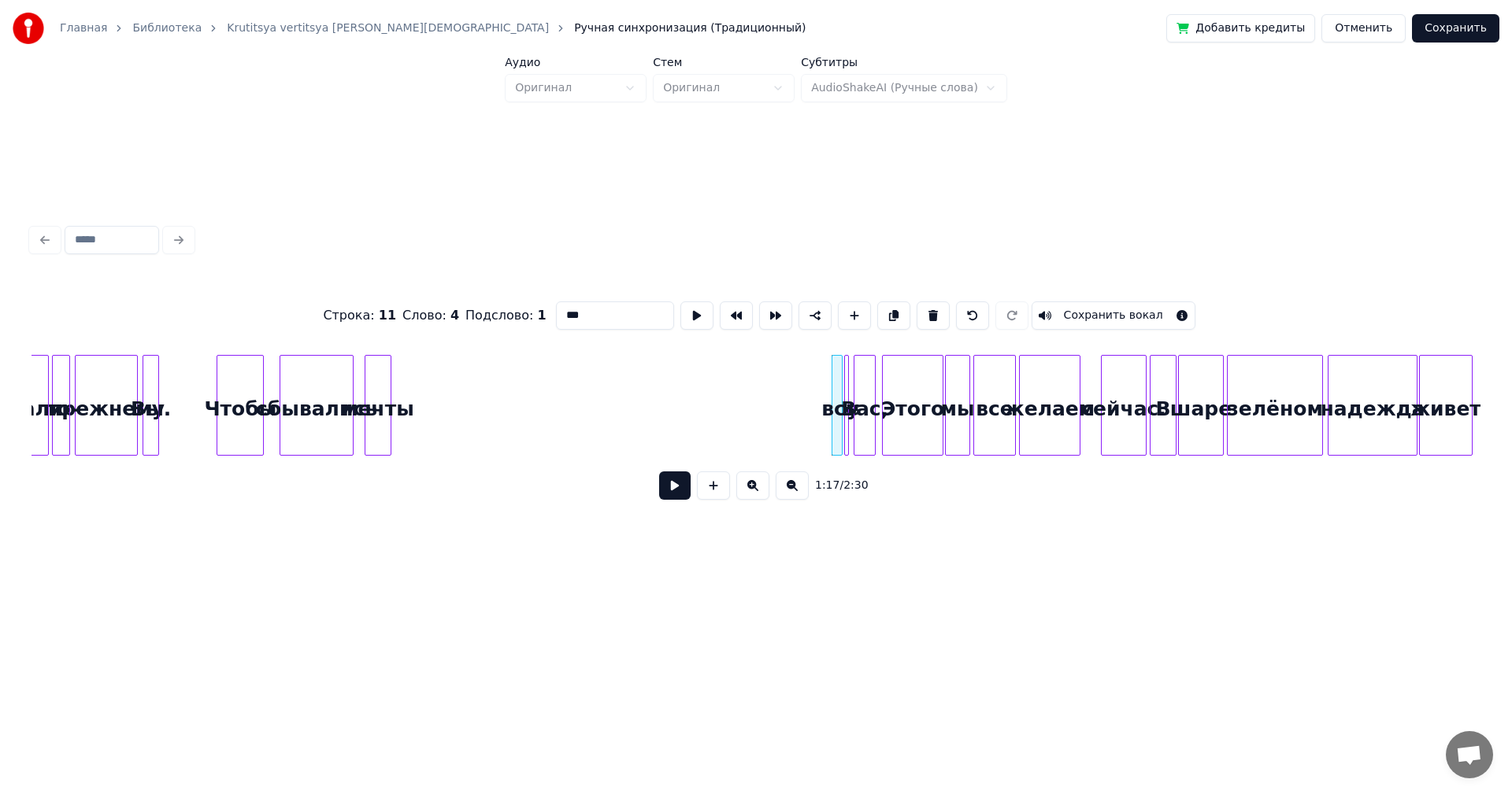
click at [762, 491] on button at bounding box center [753, 486] width 33 height 29
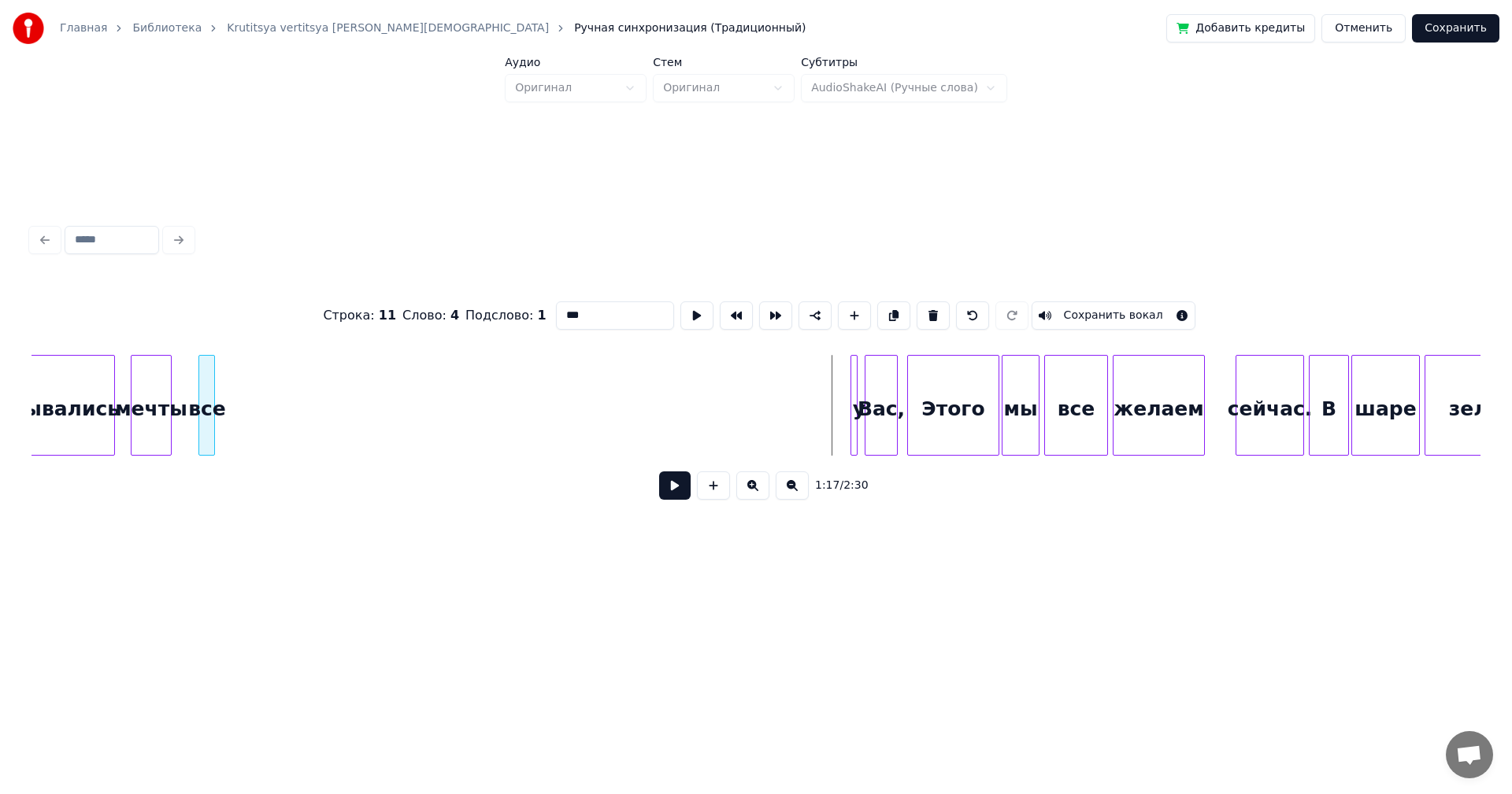
click at [206, 375] on div "все" at bounding box center [207, 409] width 16 height 107
click at [857, 389] on div "у" at bounding box center [859, 409] width 16 height 107
click at [844, 388] on div "у" at bounding box center [850, 405] width 14 height 101
click at [254, 382] on div "у" at bounding box center [254, 409] width 37 height 107
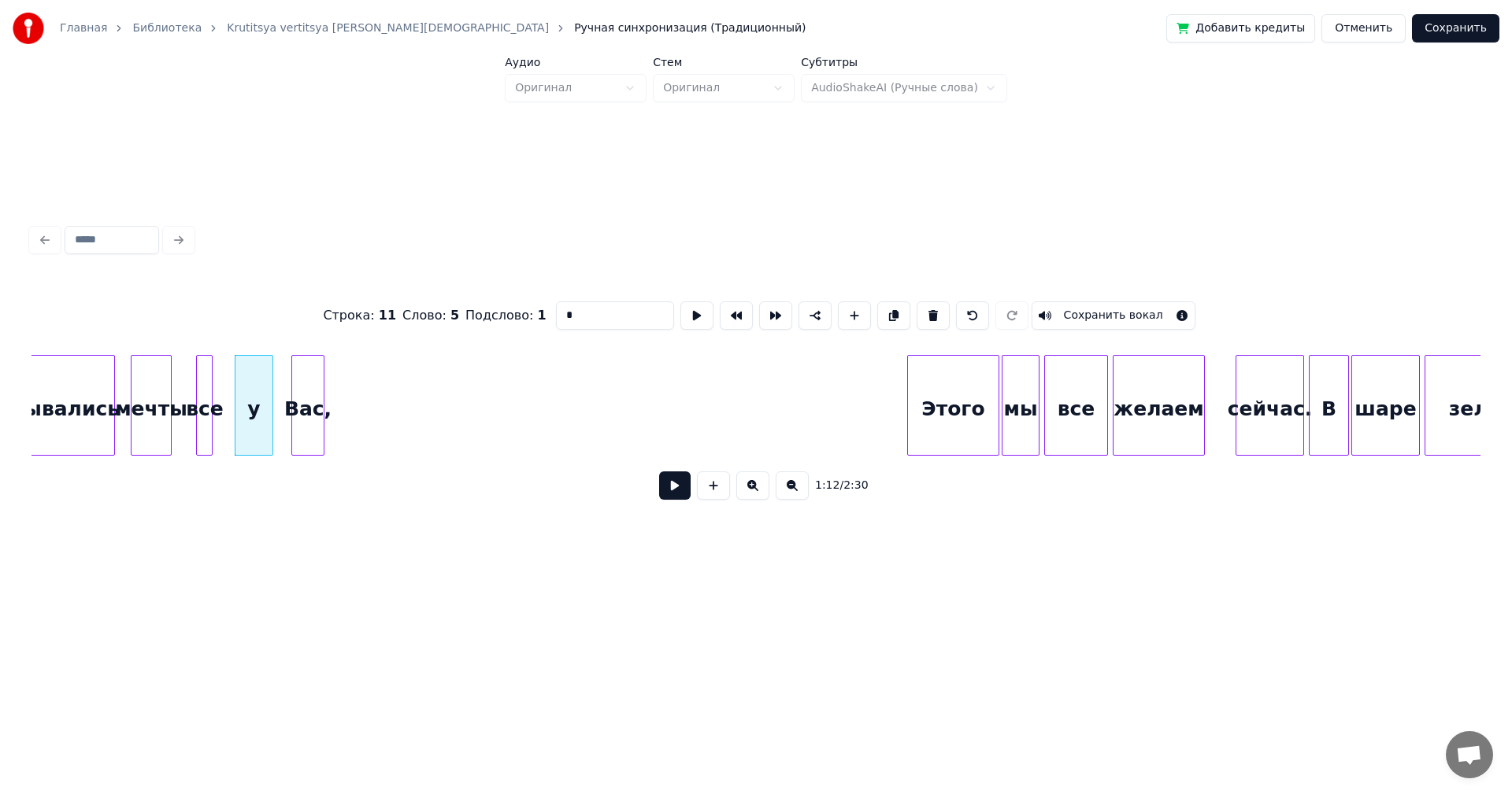
click at [309, 364] on div "Вас," at bounding box center [308, 409] width 32 height 107
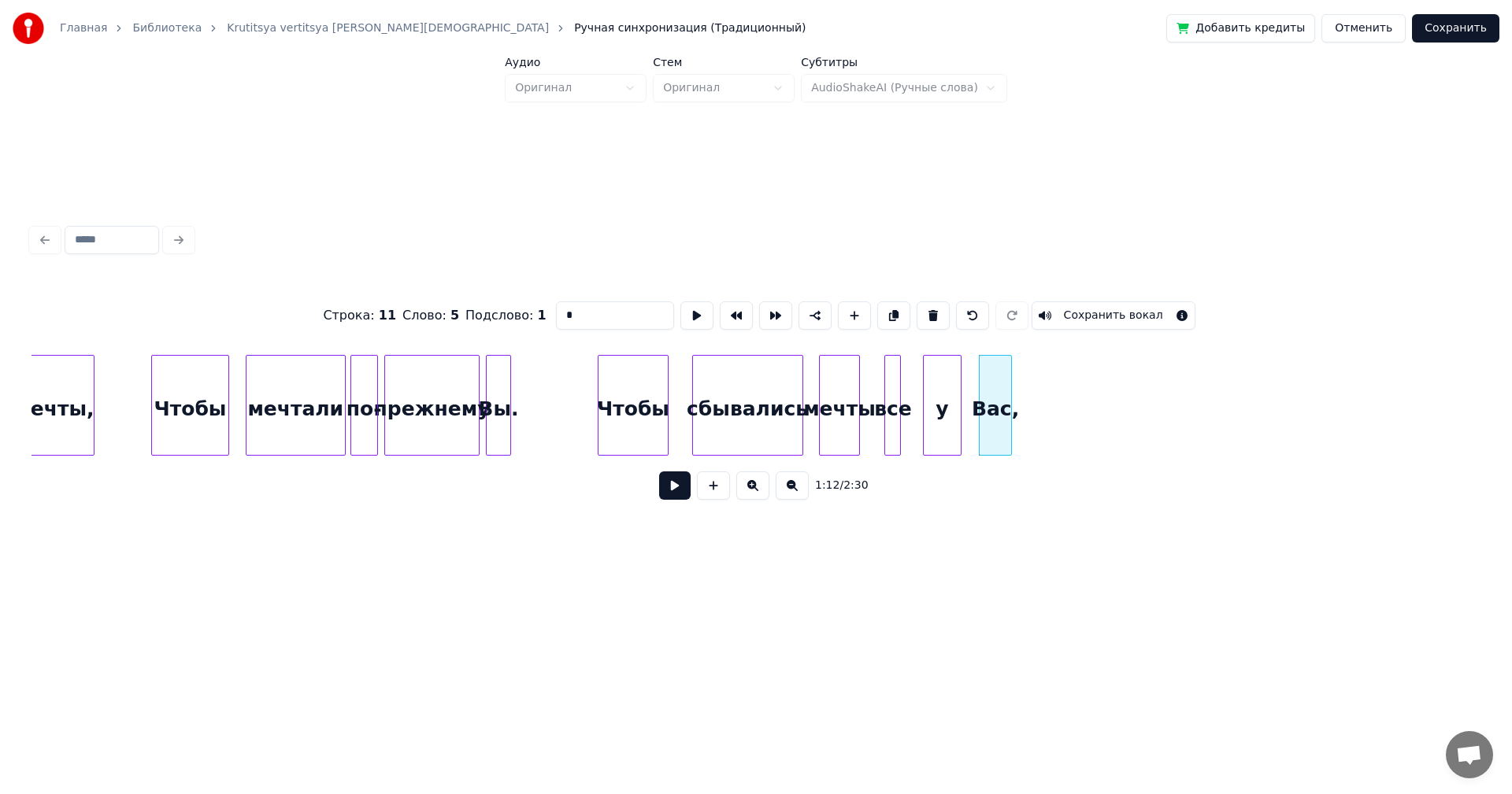
scroll to position [0, 7676]
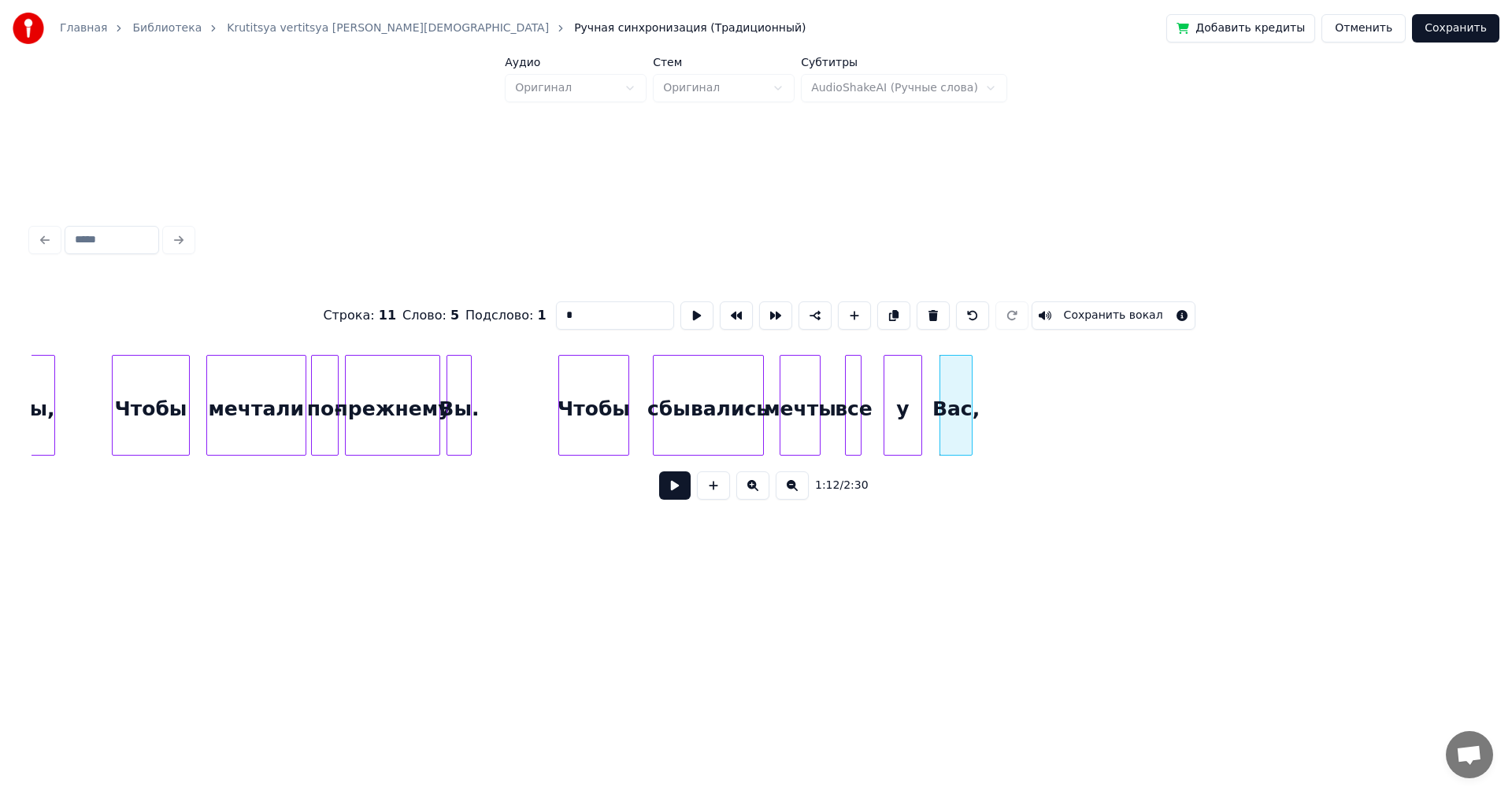
click at [560, 401] on div at bounding box center [561, 405] width 5 height 99
type input "*****"
click at [676, 496] on button at bounding box center [675, 486] width 32 height 29
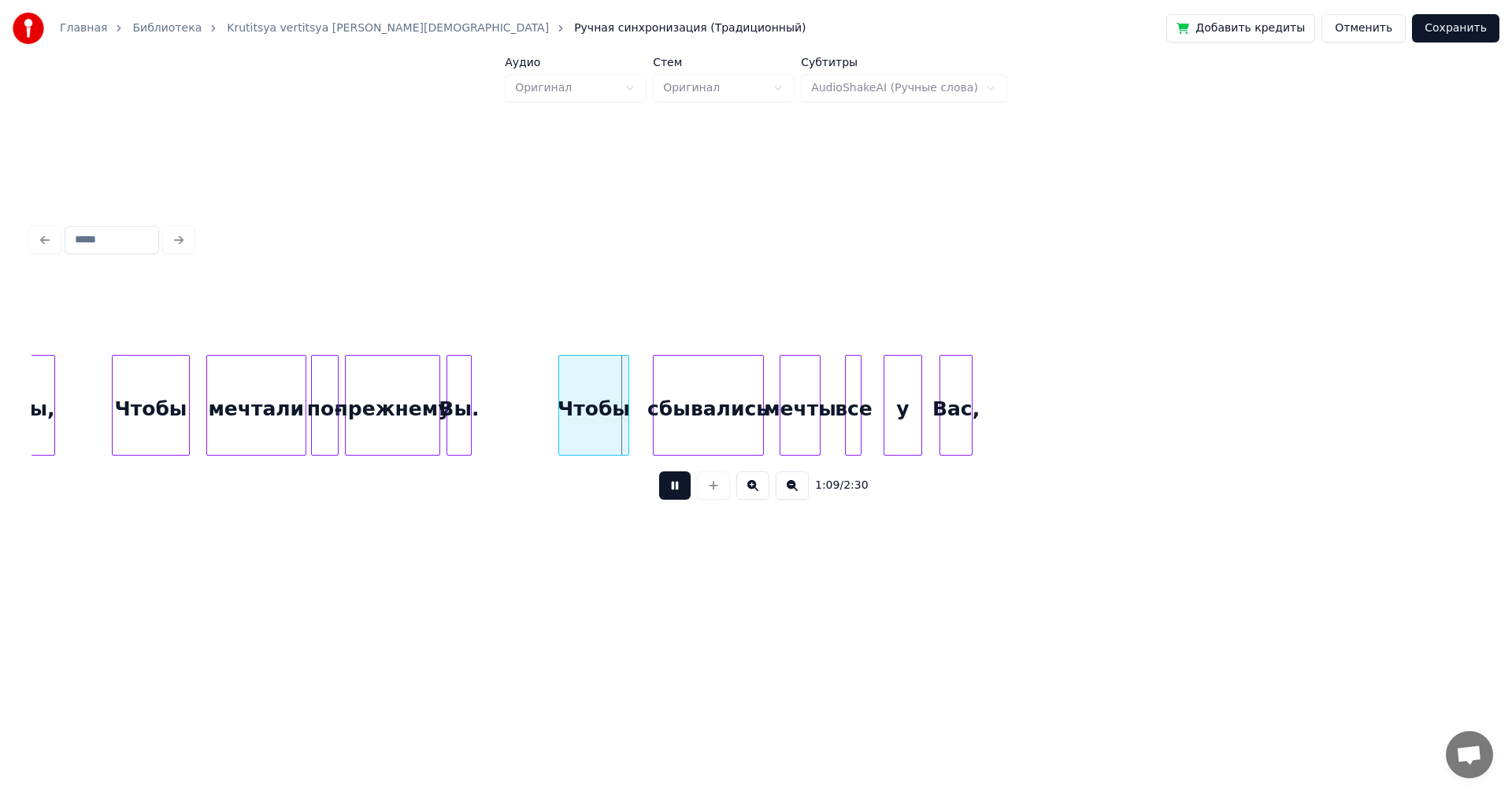
click at [676, 496] on button at bounding box center [675, 486] width 32 height 29
click at [581, 421] on div "Чтобы" at bounding box center [593, 409] width 70 height 107
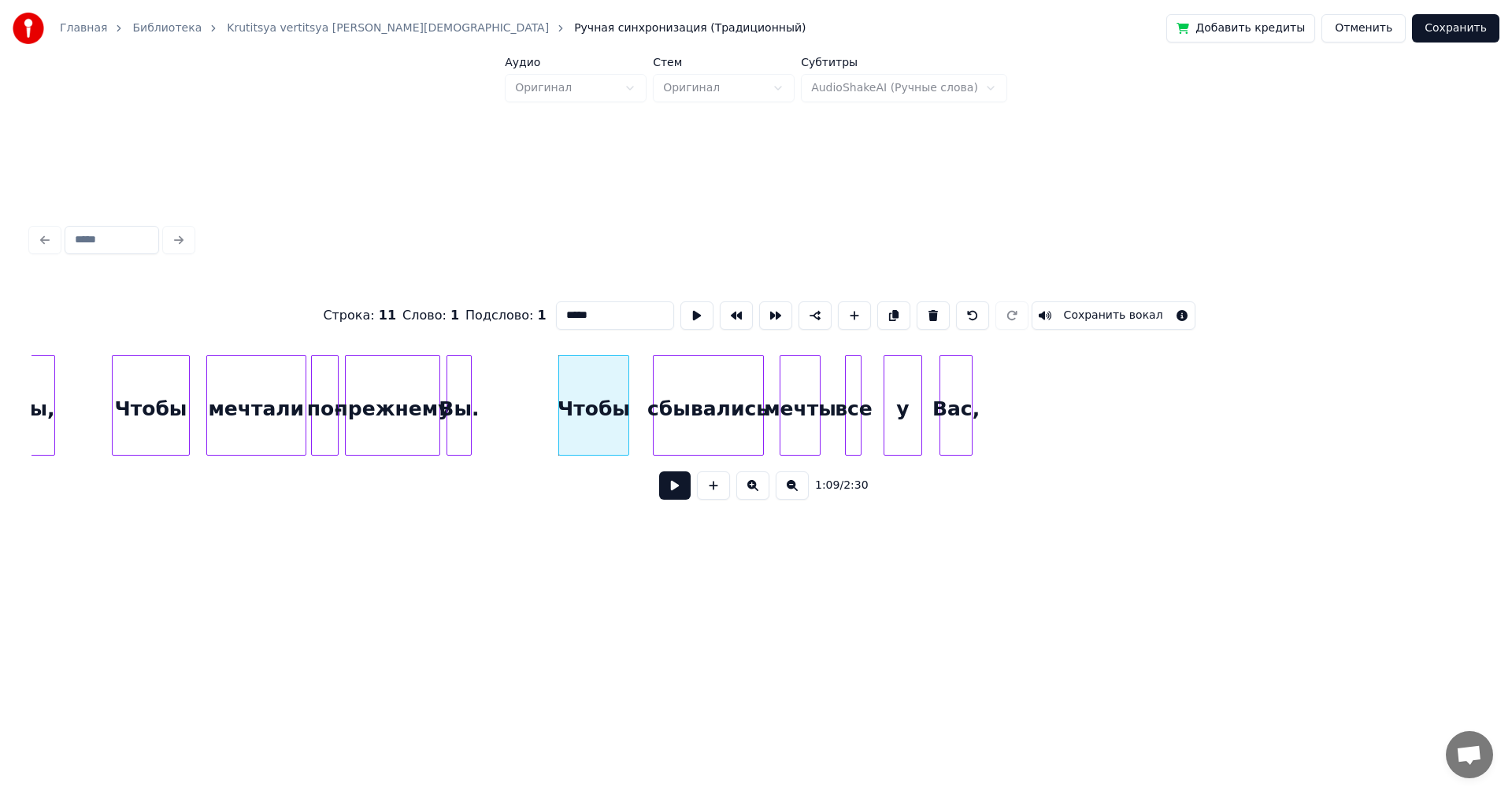
click at [674, 493] on button at bounding box center [675, 486] width 32 height 29
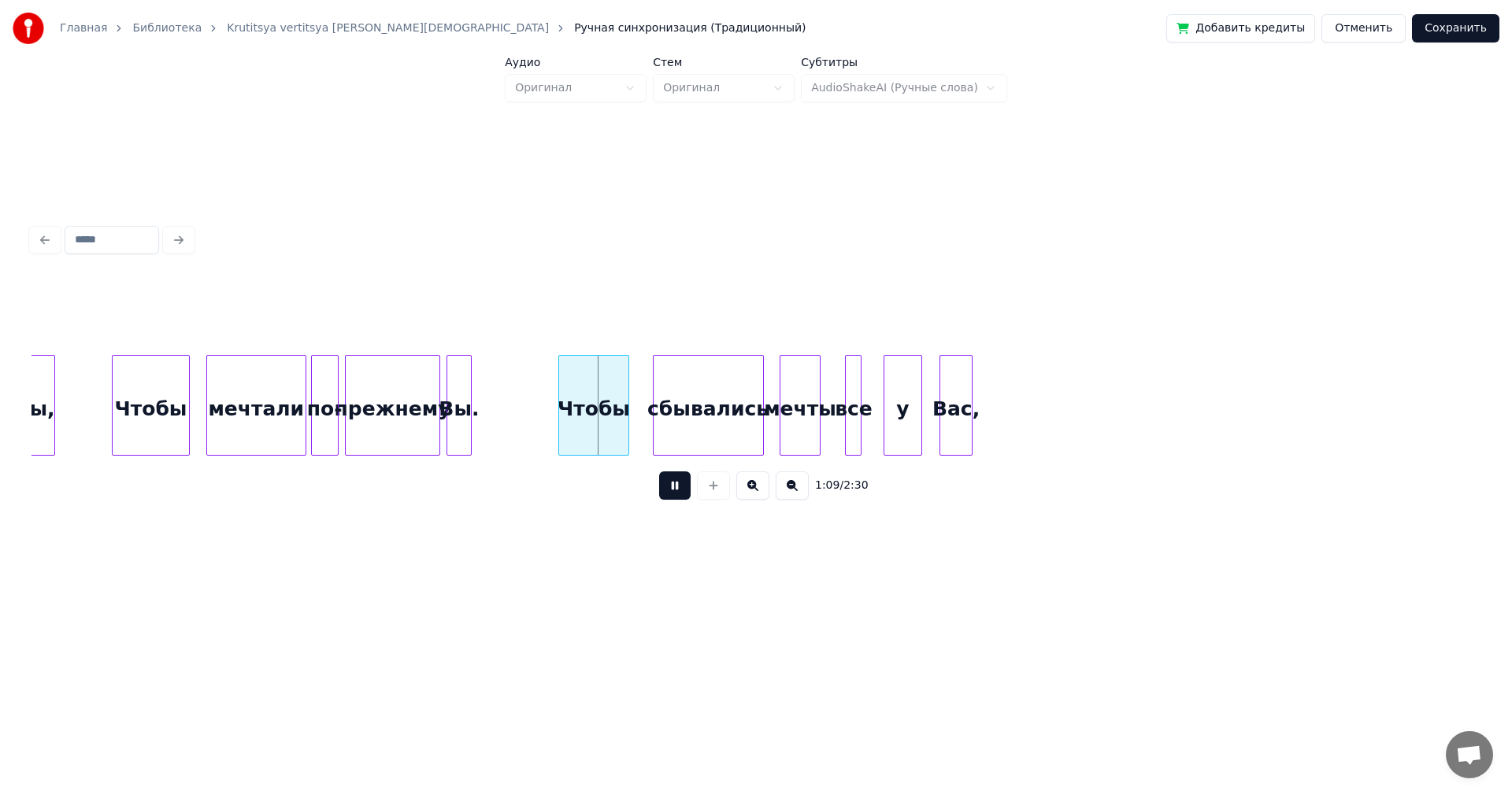
click at [674, 492] on button at bounding box center [675, 486] width 32 height 29
click at [606, 403] on div at bounding box center [605, 405] width 5 height 99
click at [559, 397] on div "Чтобы" at bounding box center [583, 409] width 48 height 107
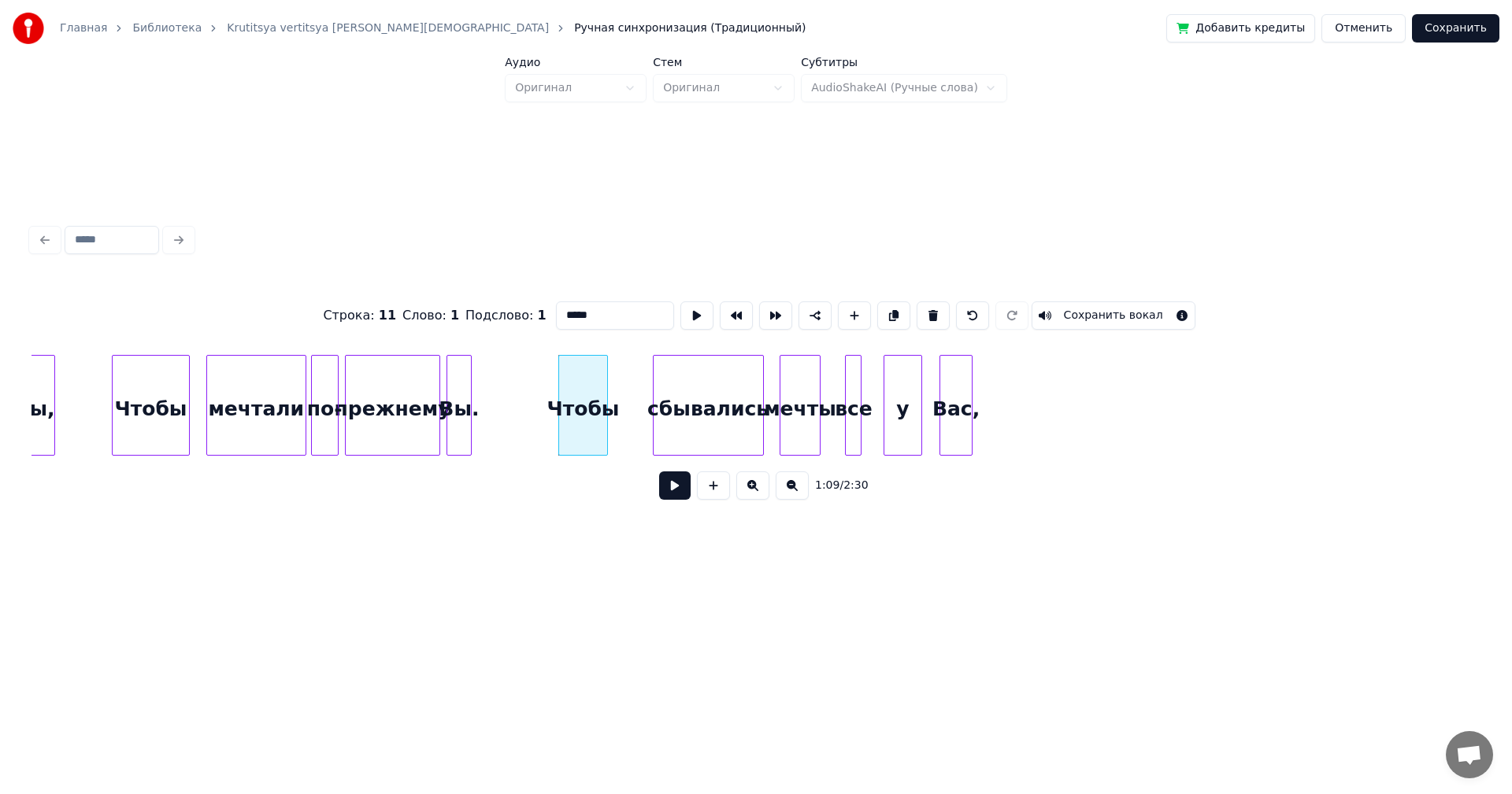
click at [682, 498] on button at bounding box center [675, 486] width 32 height 29
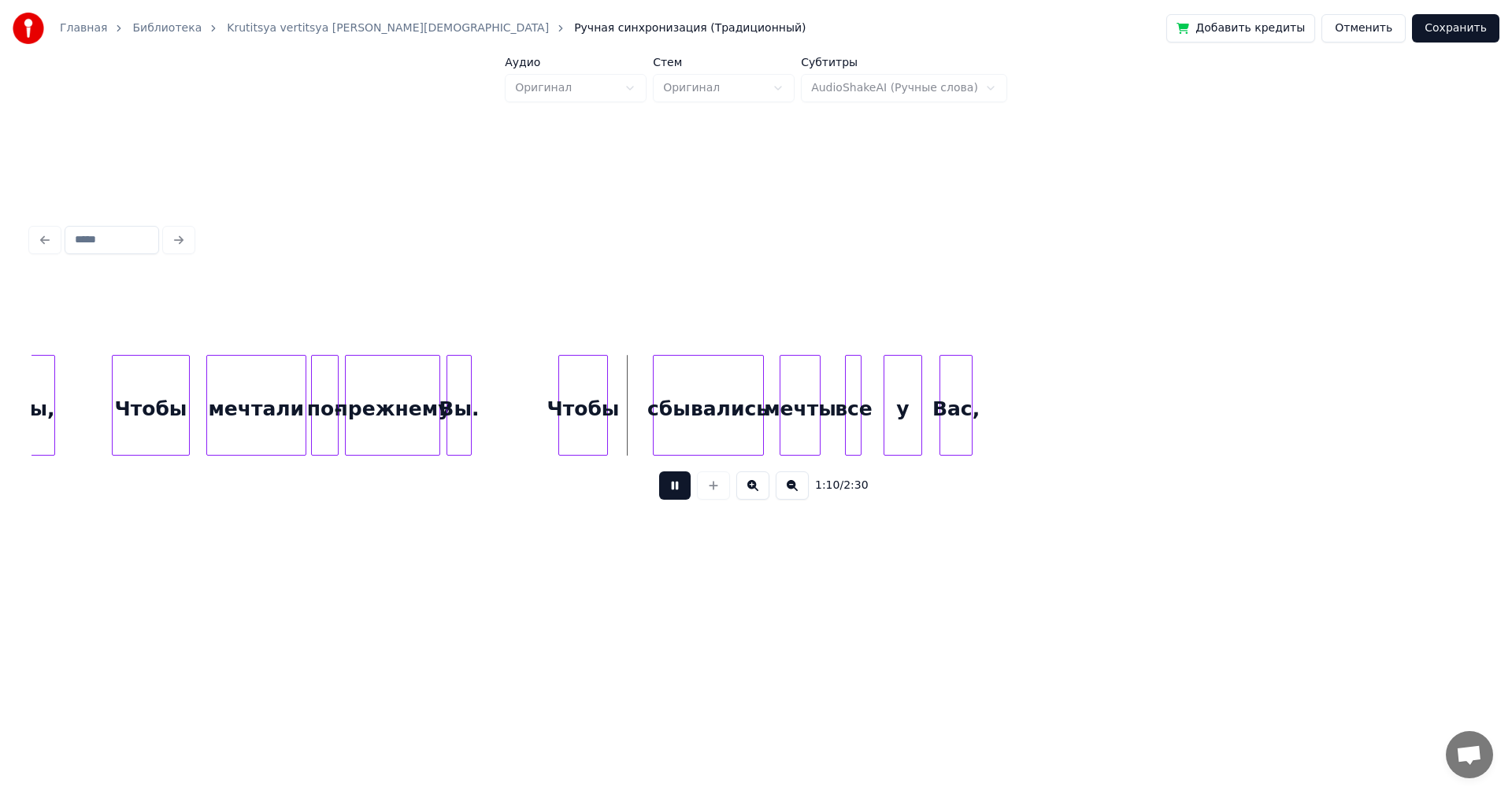
click at [682, 498] on button at bounding box center [675, 486] width 32 height 29
click at [671, 410] on div "сбывались" at bounding box center [668, 409] width 110 height 107
click at [593, 415] on div "Чтобы" at bounding box center [583, 409] width 48 height 107
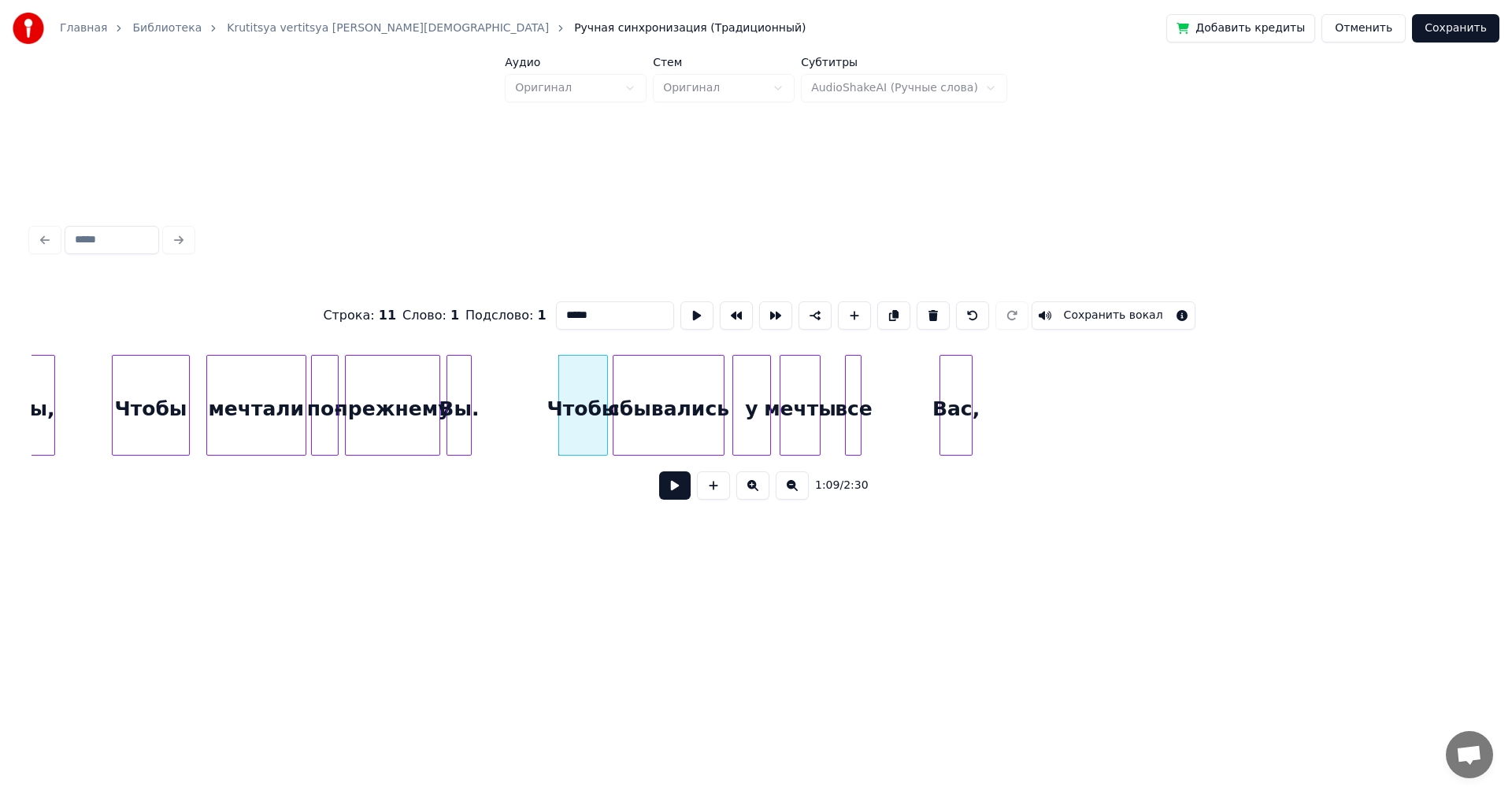
click at [754, 406] on div "у" at bounding box center [751, 409] width 37 height 107
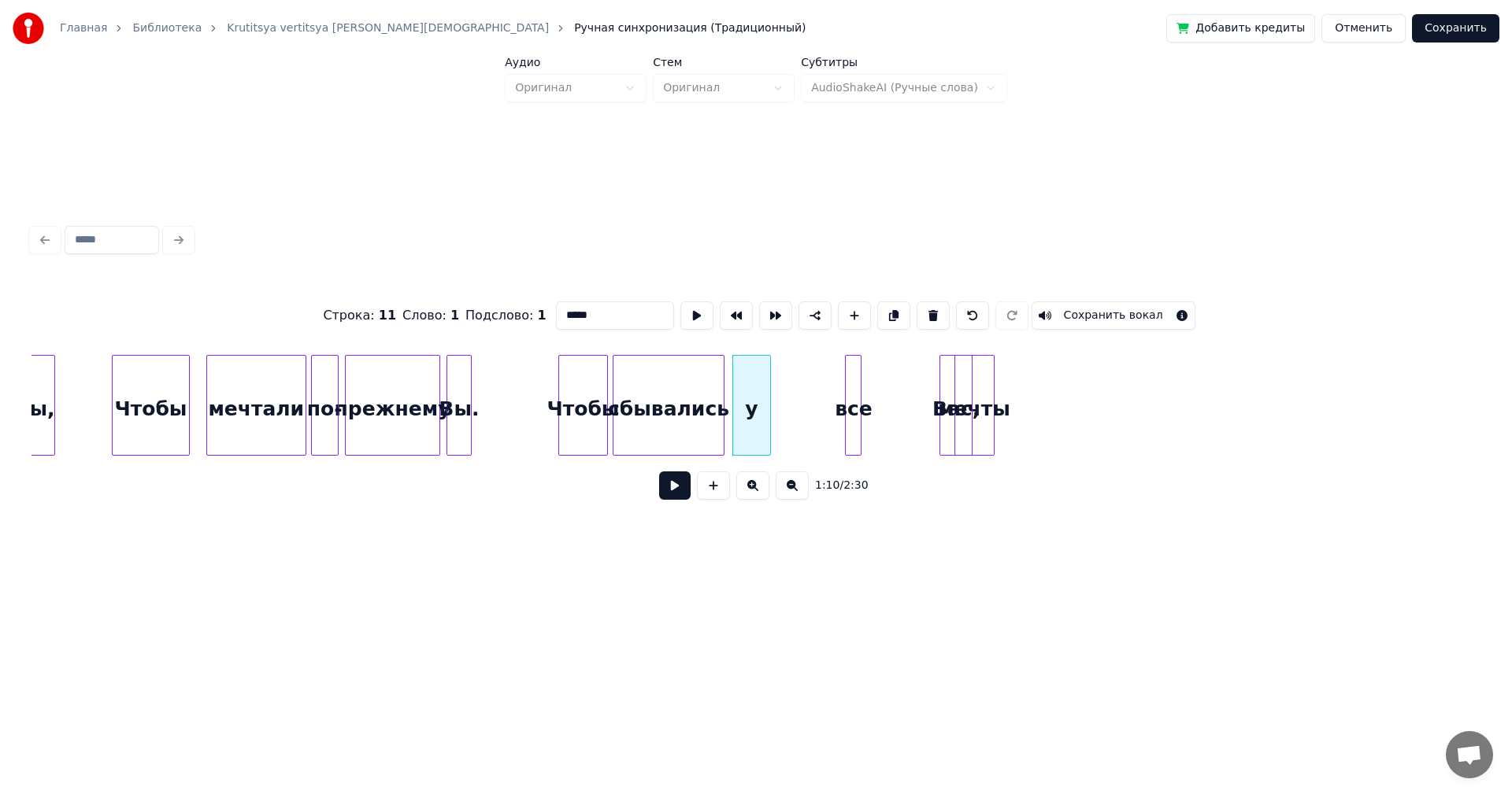
click at [994, 421] on div "мечты" at bounding box center [974, 409] width 38 height 107
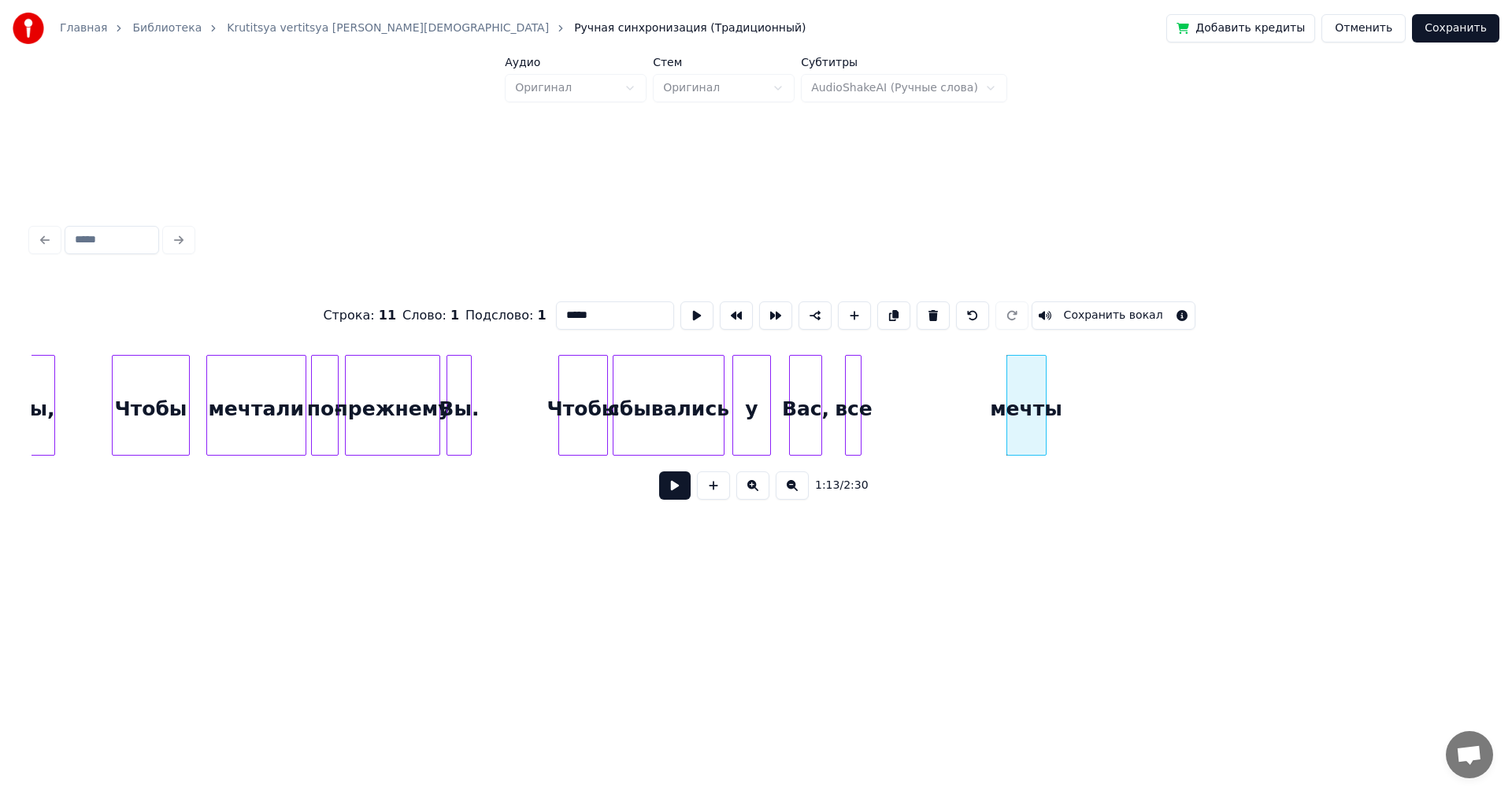
click at [803, 406] on div "Вас," at bounding box center [806, 409] width 32 height 107
click at [684, 490] on button at bounding box center [675, 486] width 32 height 29
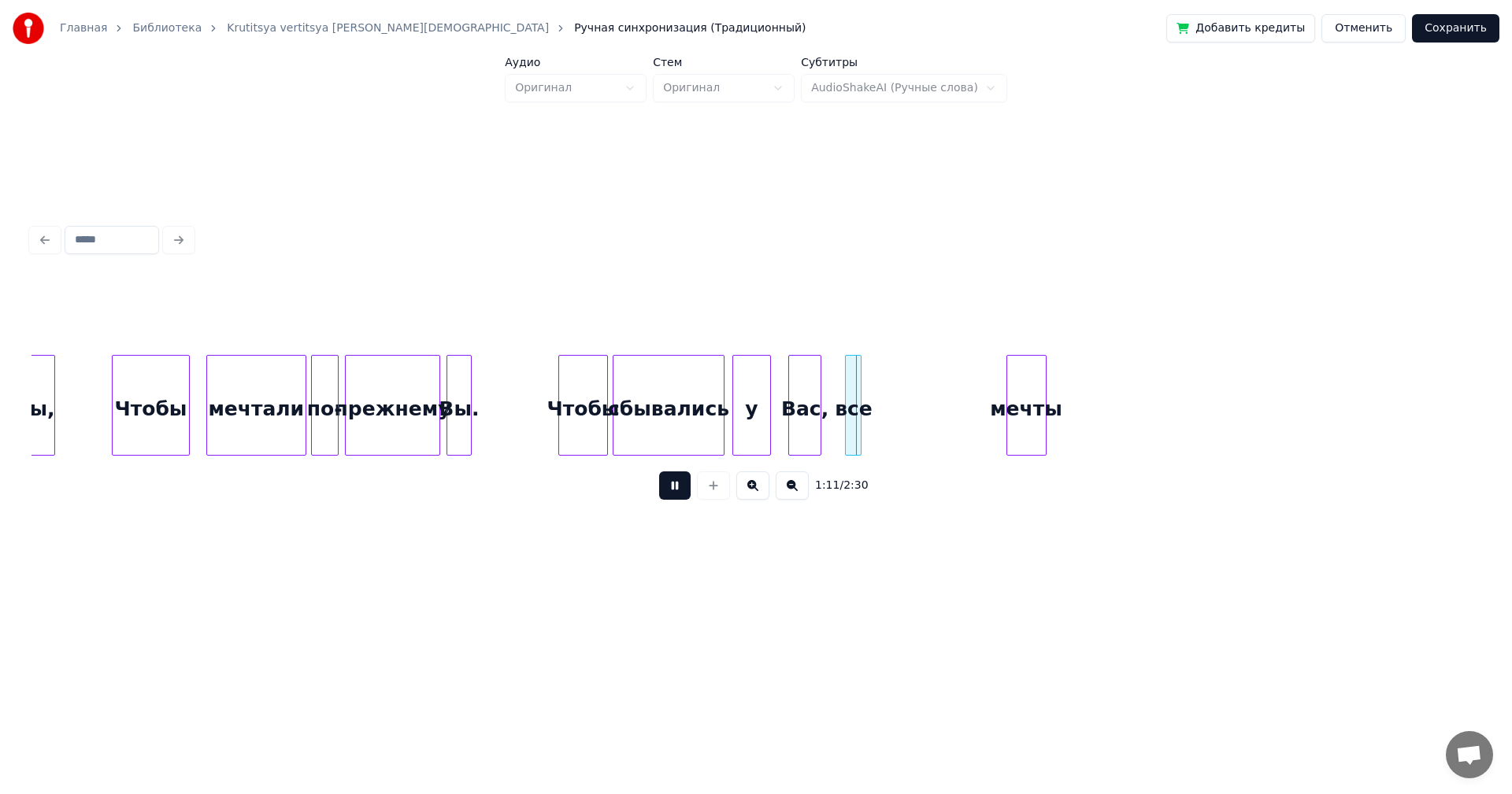
click at [678, 485] on button at bounding box center [675, 486] width 32 height 29
click at [592, 408] on div "Чтобы" at bounding box center [583, 409] width 48 height 107
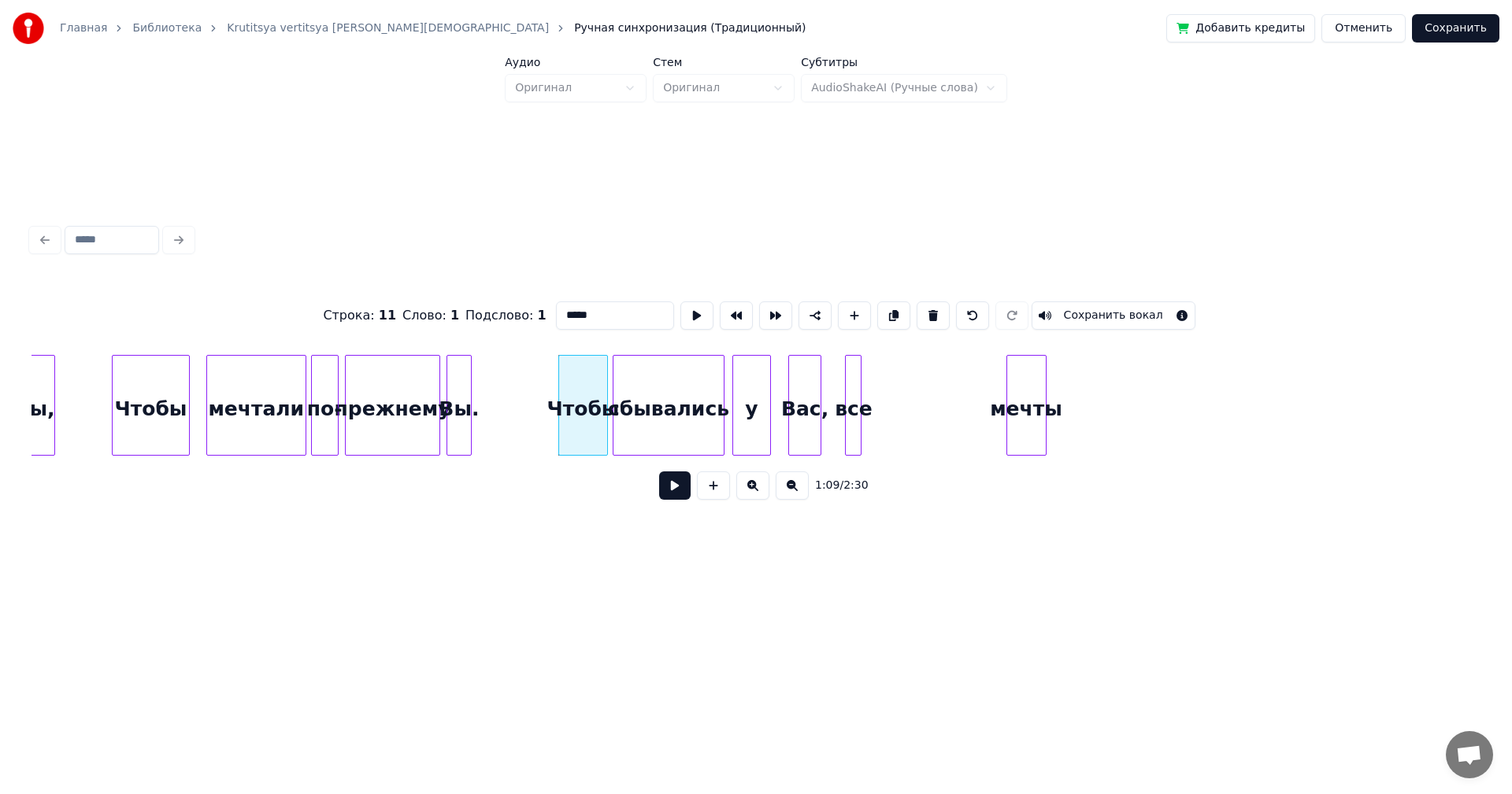
click at [675, 496] on button at bounding box center [675, 486] width 32 height 29
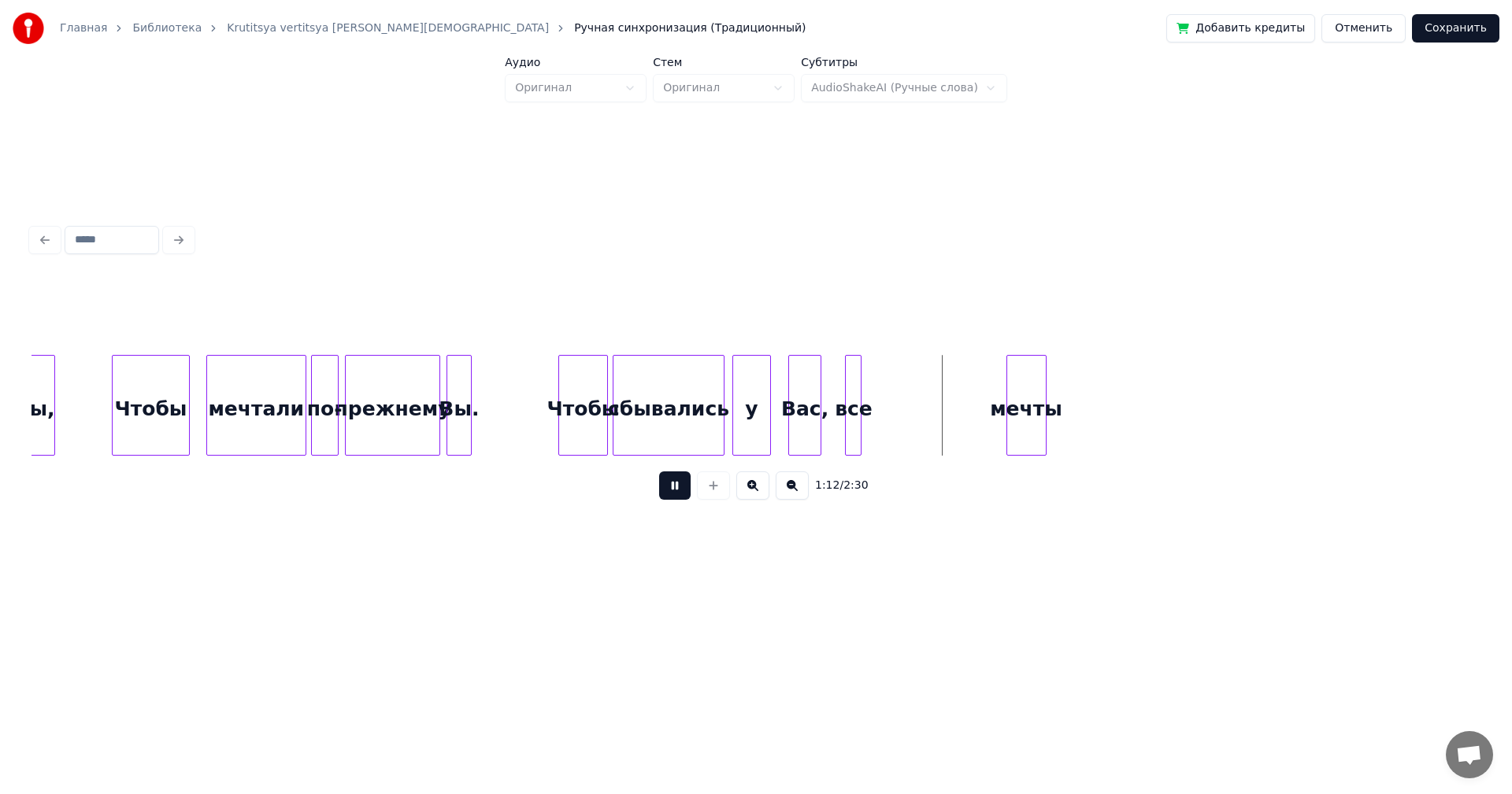
click at [680, 496] on button at bounding box center [675, 486] width 32 height 29
click at [719, 402] on div at bounding box center [722, 405] width 5 height 99
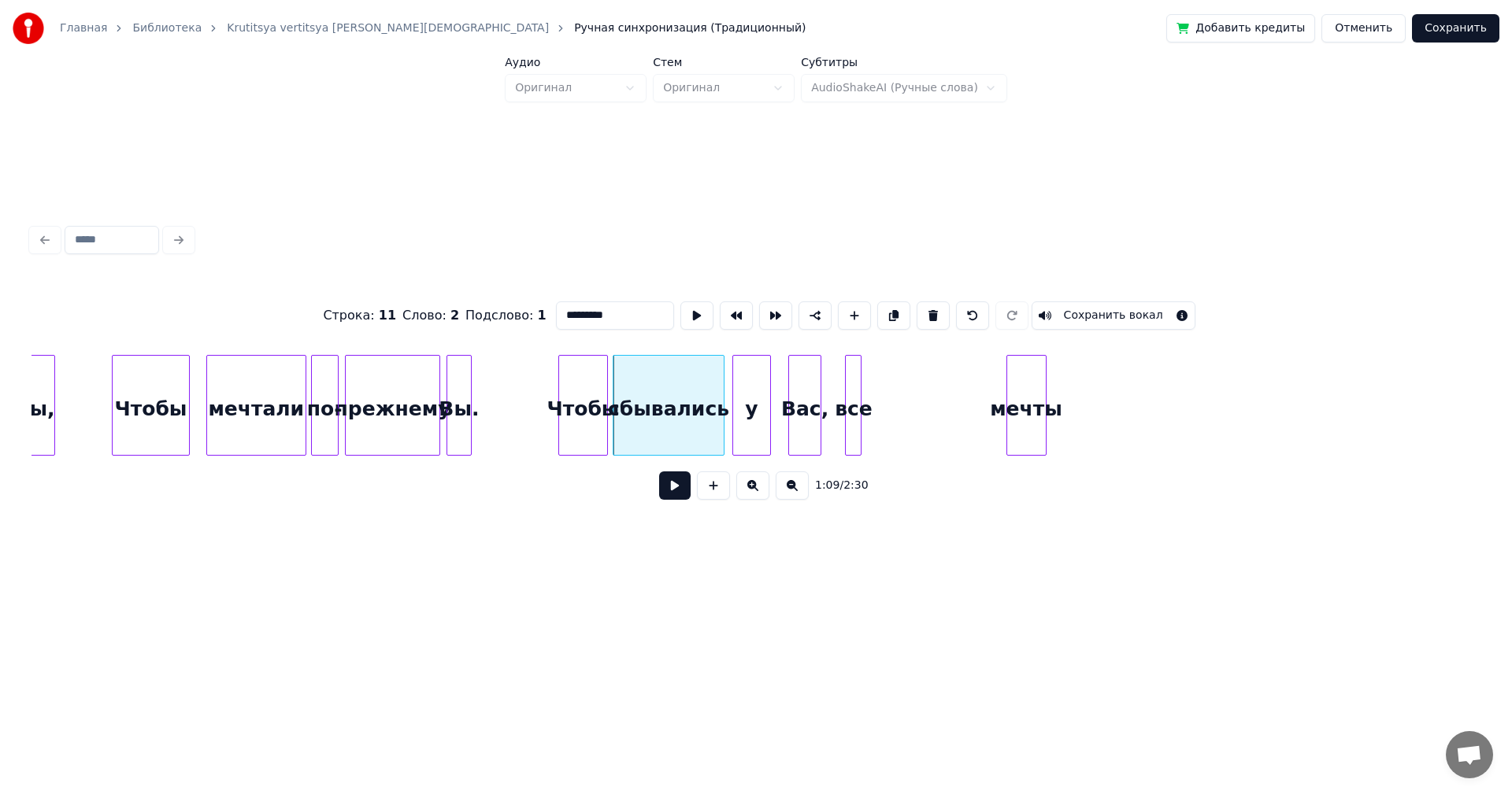
click at [673, 491] on button at bounding box center [675, 486] width 32 height 29
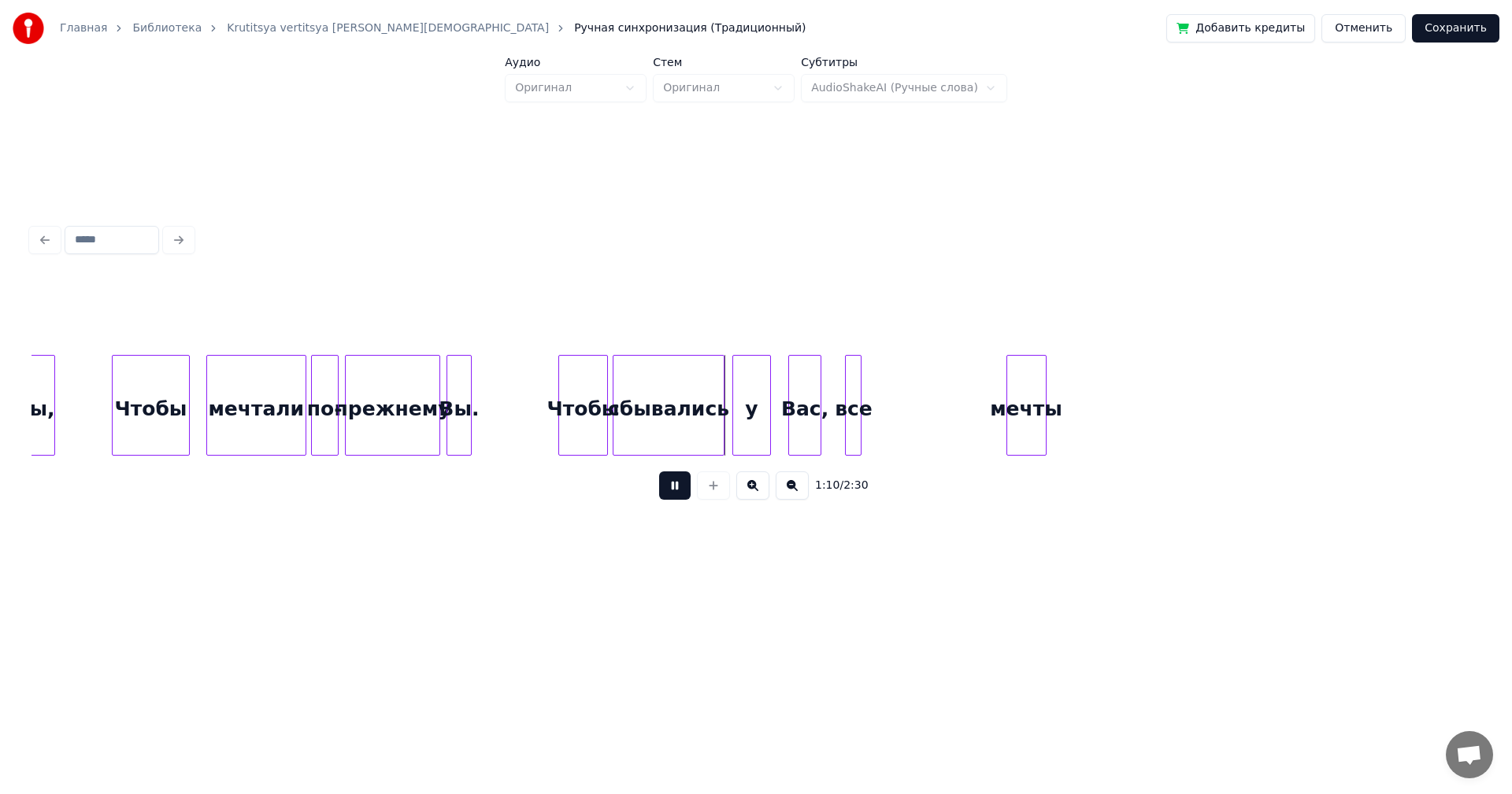
click at [670, 490] on button at bounding box center [675, 486] width 32 height 29
click at [596, 419] on div "Чтобы" at bounding box center [583, 409] width 48 height 107
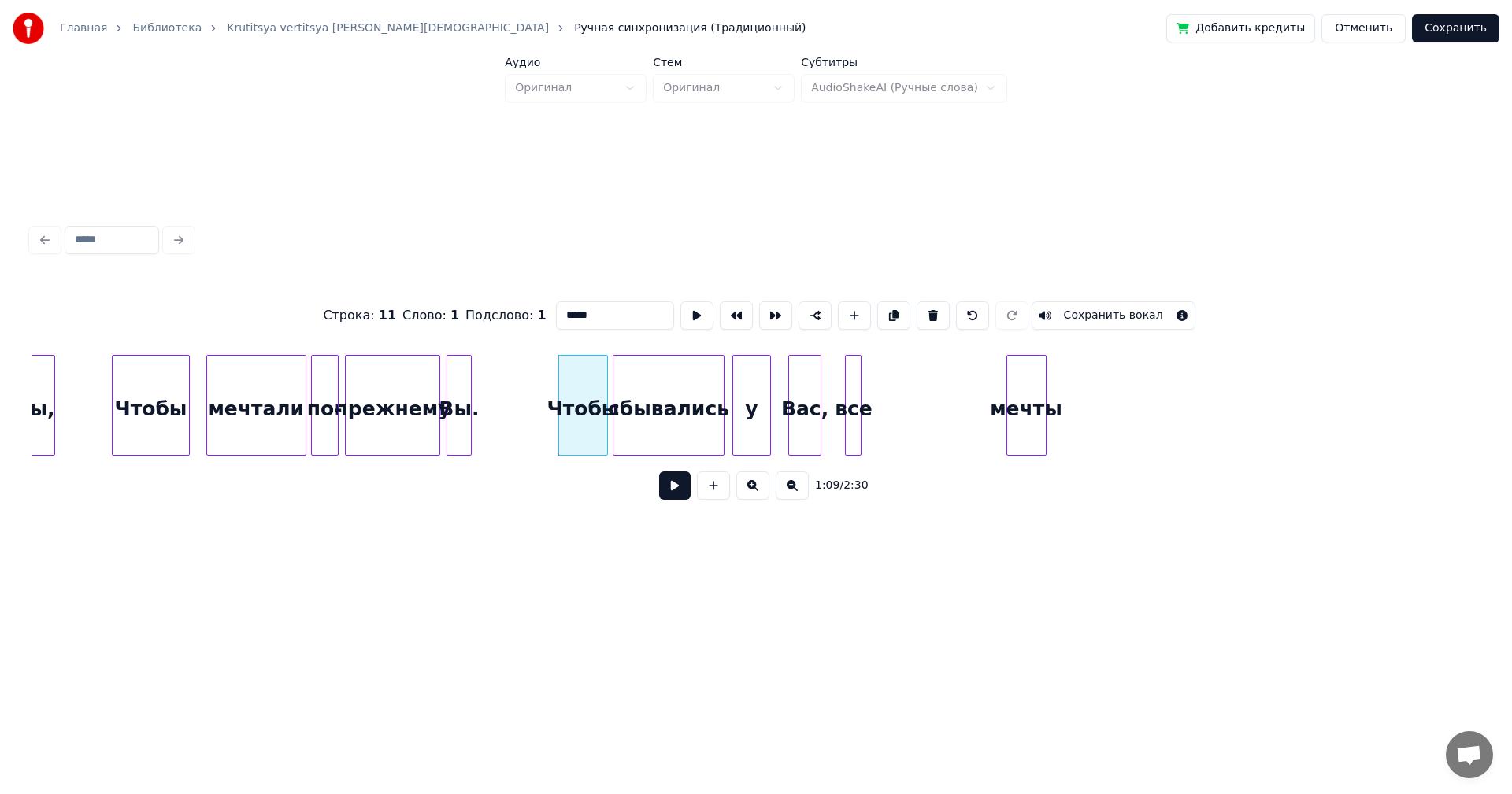
click at [677, 491] on button at bounding box center [675, 486] width 32 height 29
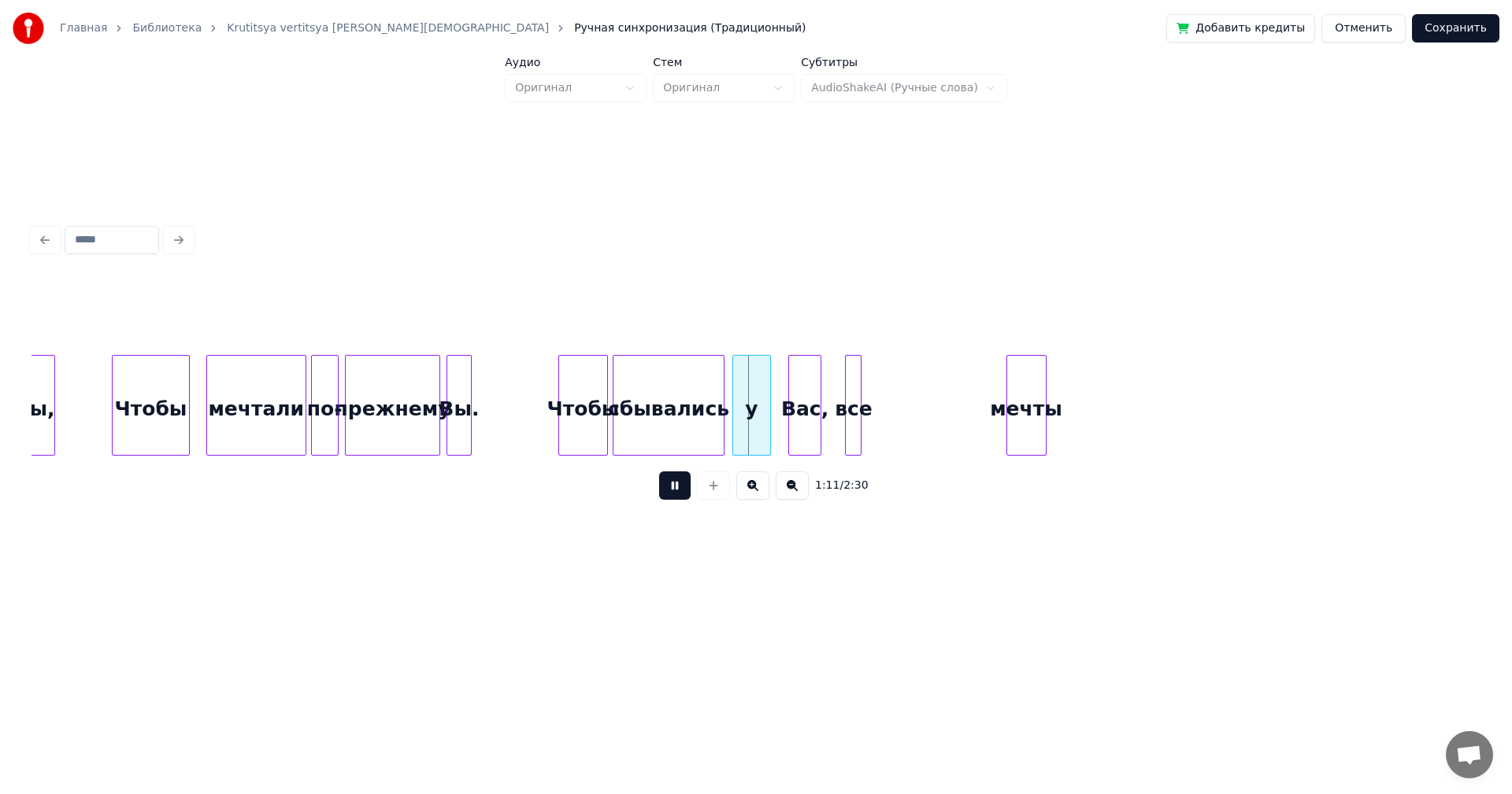
click at [686, 490] on button at bounding box center [675, 486] width 32 height 29
click at [676, 492] on button at bounding box center [675, 486] width 32 height 29
click at [578, 397] on div "Чтобы" at bounding box center [583, 409] width 48 height 107
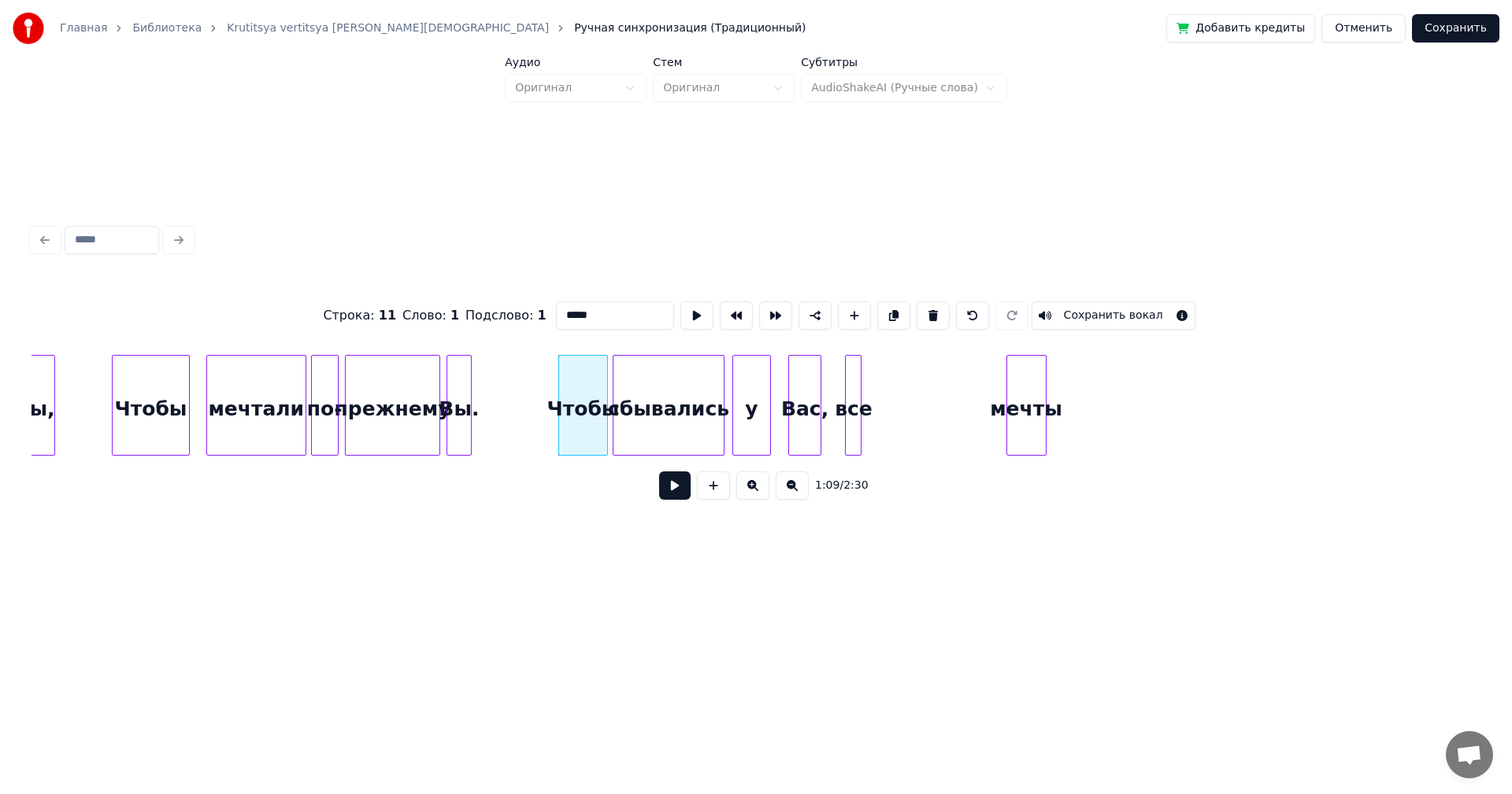
click at [682, 489] on button at bounding box center [675, 486] width 32 height 29
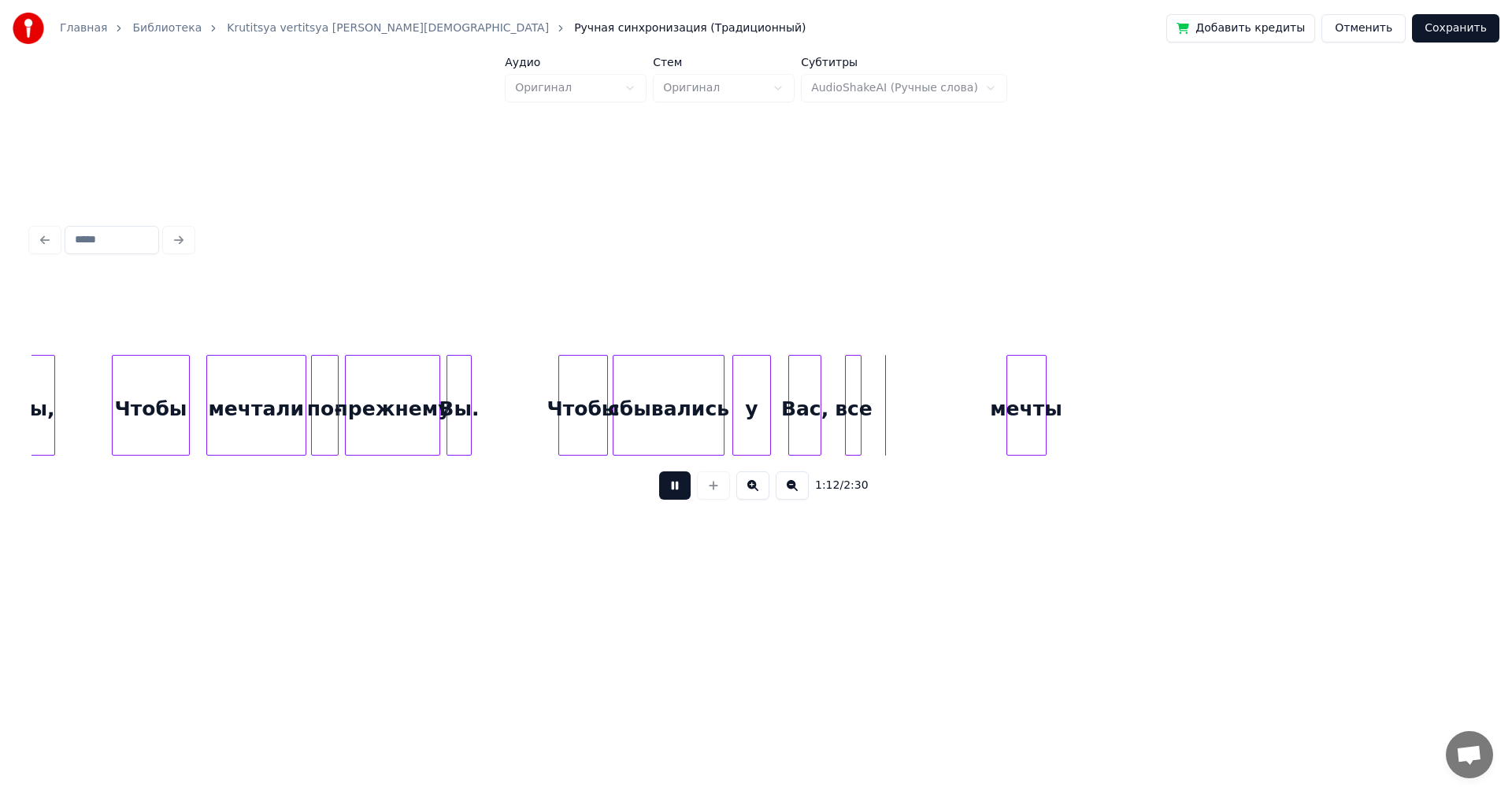
click at [680, 487] on button at bounding box center [675, 486] width 32 height 29
click at [838, 406] on div "все" at bounding box center [839, 409] width 16 height 107
click at [863, 411] on div "мечты" at bounding box center [873, 409] width 38 height 107
click at [578, 408] on div "Чтобы" at bounding box center [583, 409] width 48 height 107
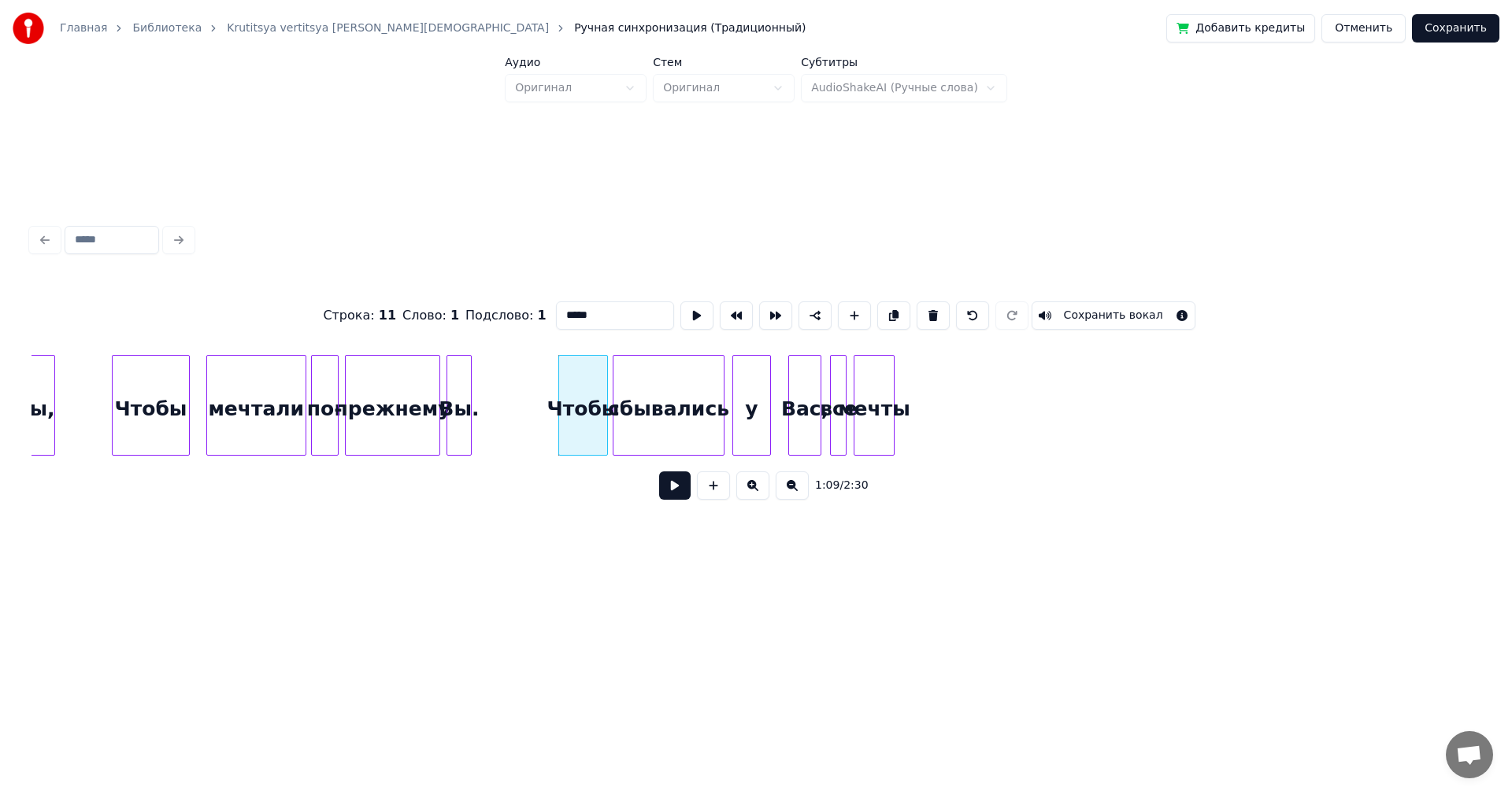
click at [682, 487] on button at bounding box center [675, 486] width 32 height 29
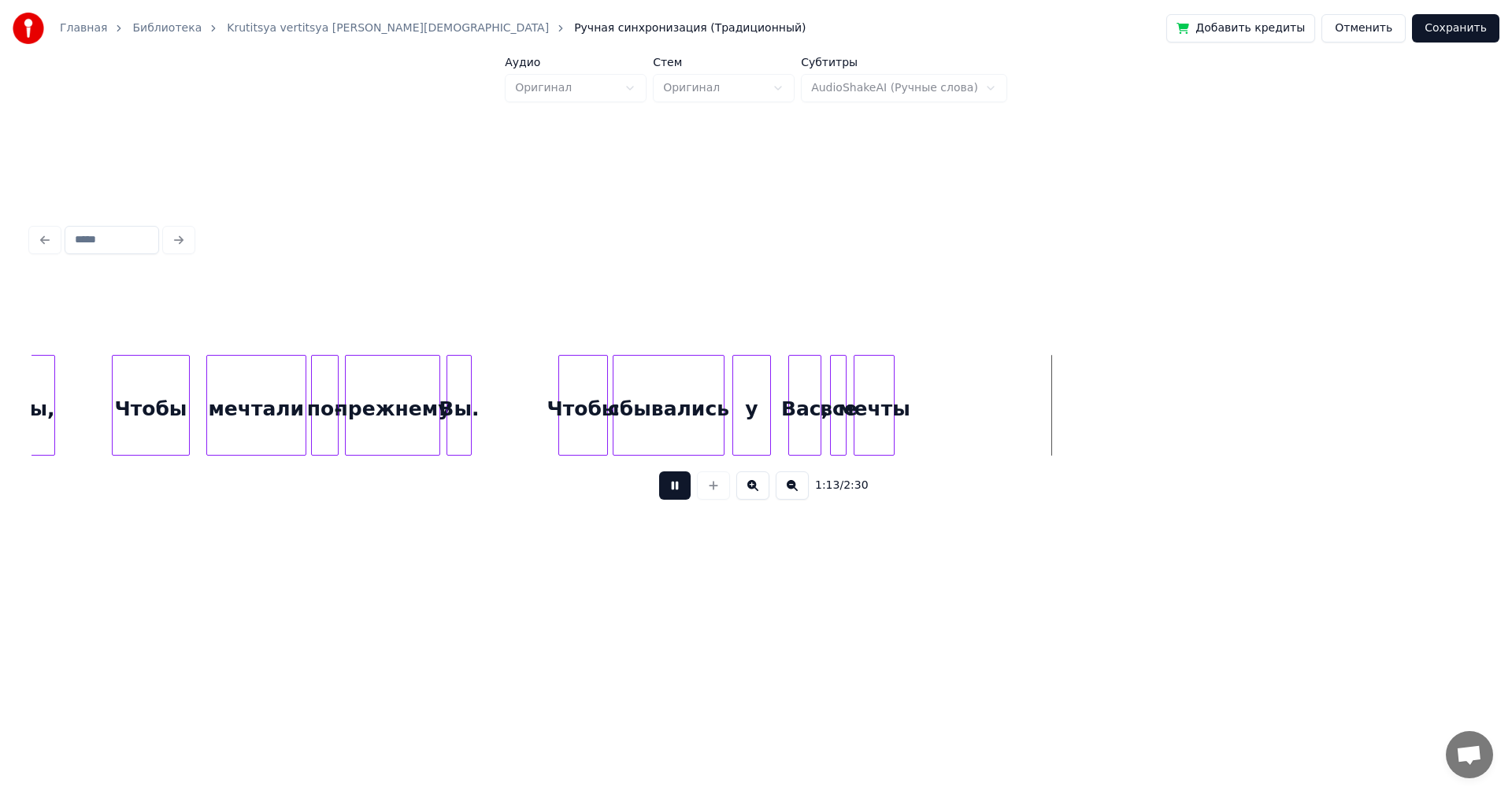
click at [667, 491] on button at bounding box center [675, 486] width 32 height 29
click at [752, 397] on div at bounding box center [754, 405] width 5 height 99
click at [770, 403] on div "Вас," at bounding box center [781, 409] width 32 height 107
click at [798, 405] on div at bounding box center [797, 405] width 5 height 99
click at [831, 401] on div "все" at bounding box center [839, 409] width 16 height 107
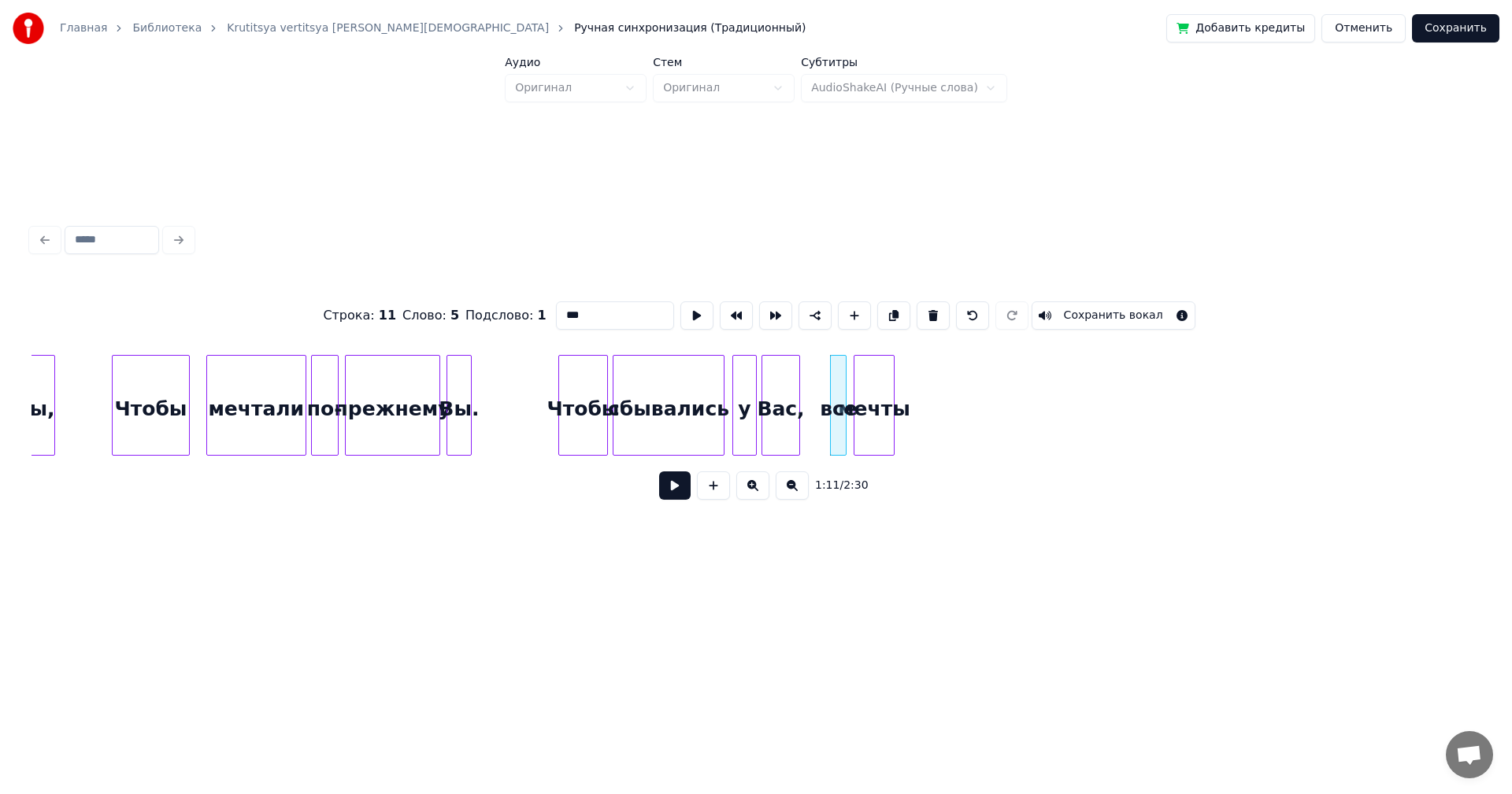
click at [831, 401] on div at bounding box center [834, 405] width 5 height 99
click at [812, 395] on div at bounding box center [814, 405] width 5 height 99
click at [594, 409] on div "Чтобы" at bounding box center [583, 409] width 48 height 107
type input "*****"
click at [675, 487] on button at bounding box center [675, 486] width 32 height 29
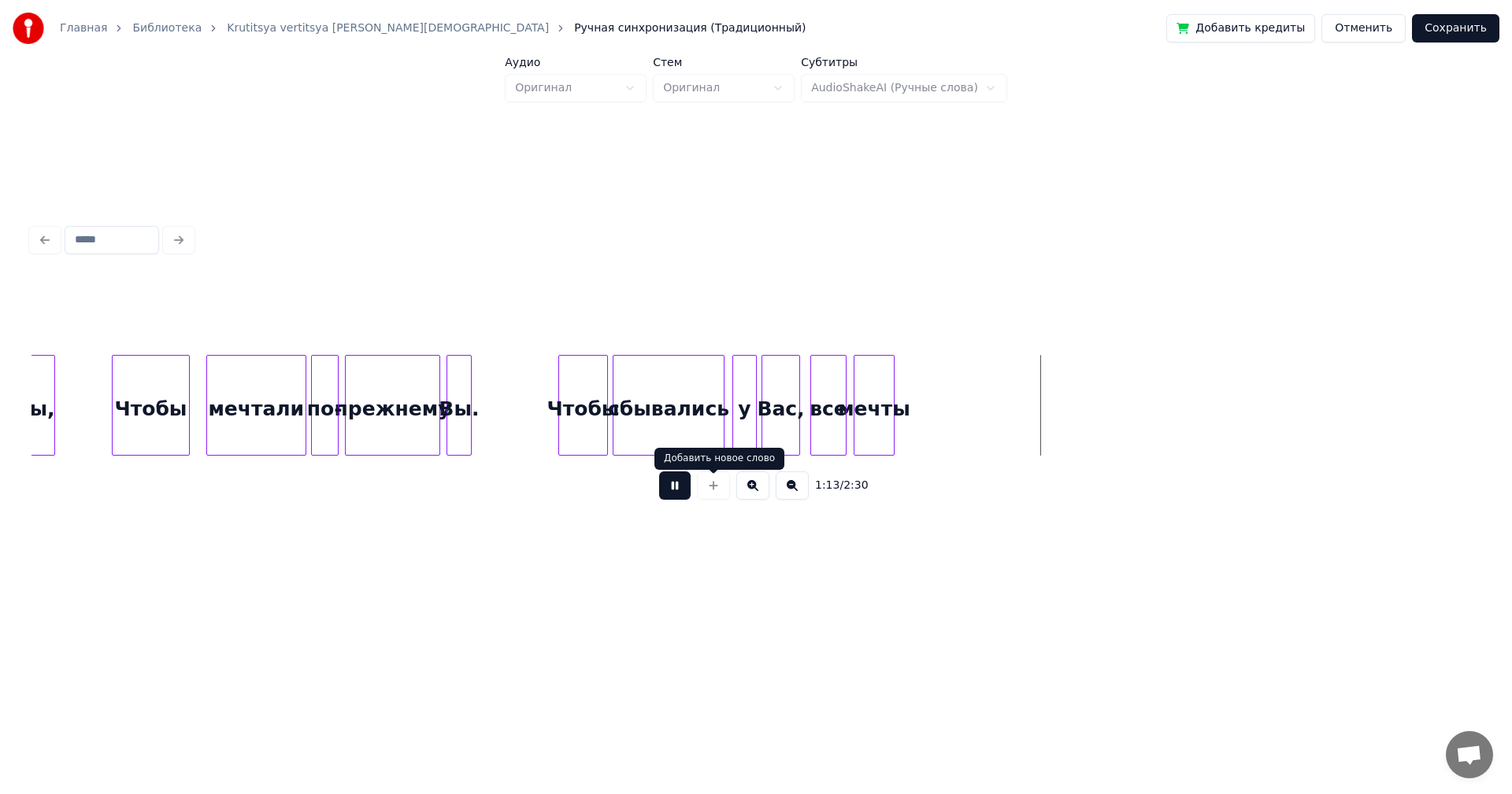
click at [682, 496] on button at bounding box center [675, 486] width 32 height 29
click at [1001, 377] on div at bounding box center [1001, 405] width 5 height 99
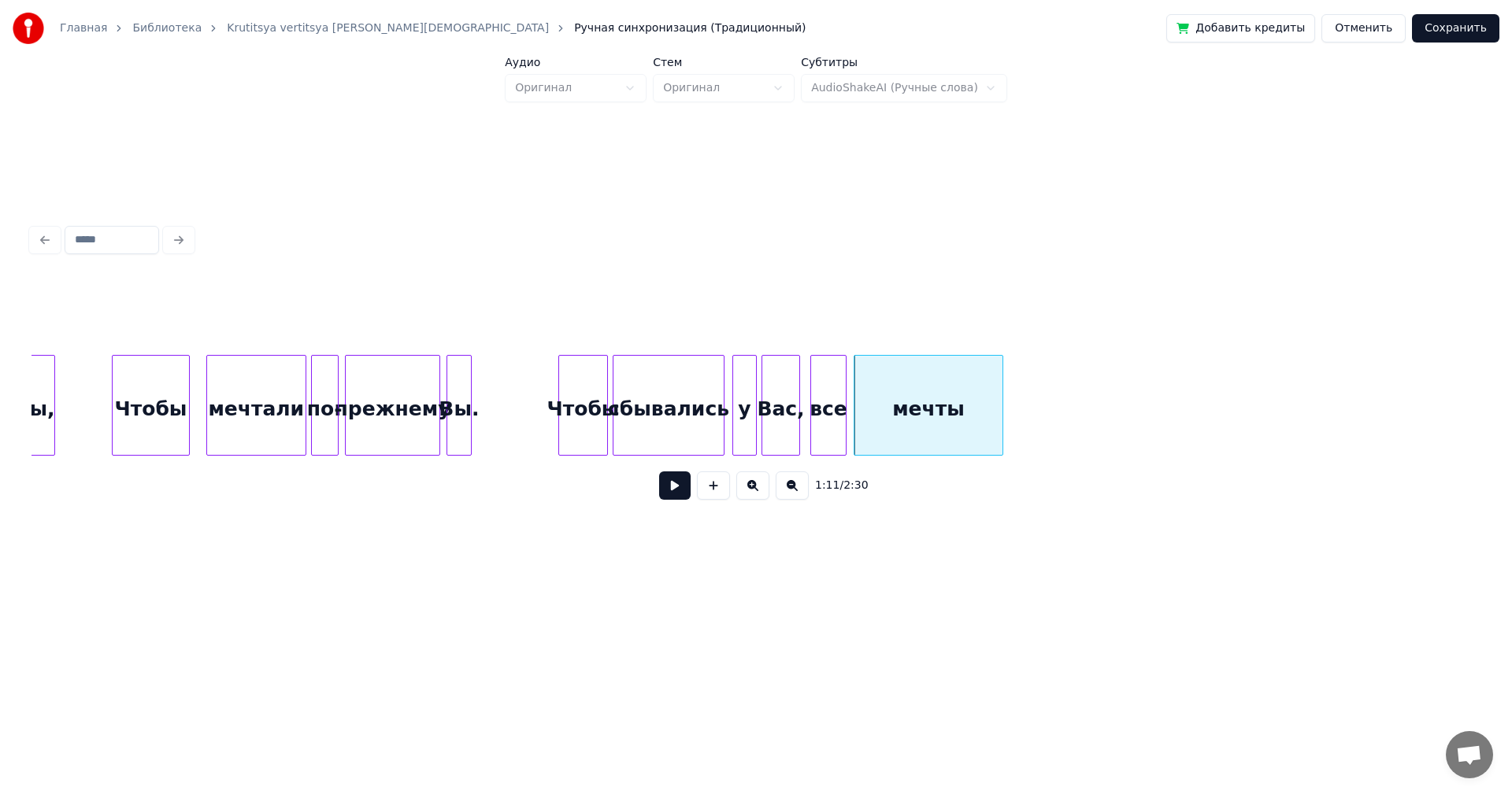
click at [591, 410] on div "Чтобы" at bounding box center [583, 409] width 48 height 107
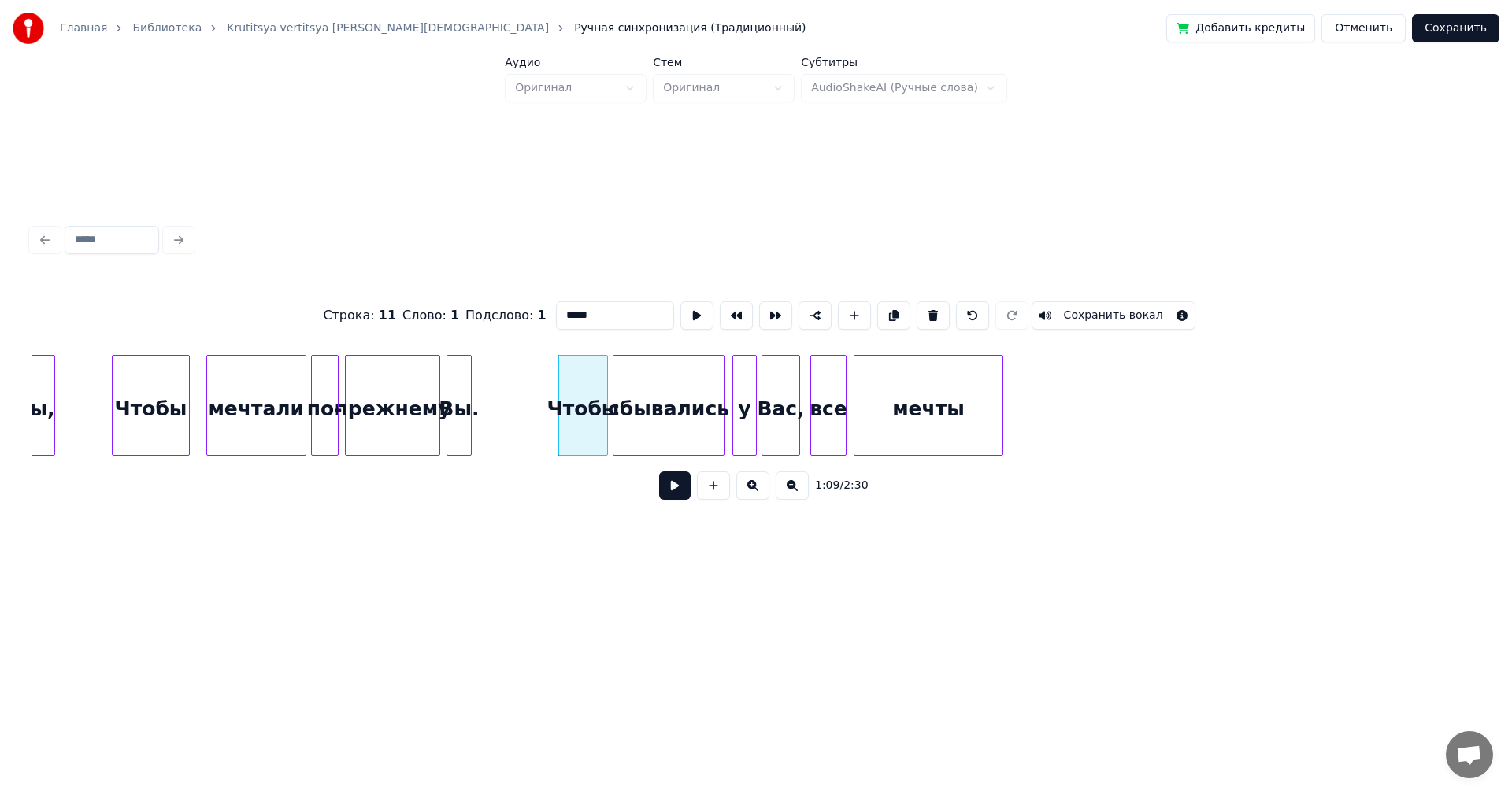
click at [687, 490] on button at bounding box center [675, 486] width 32 height 29
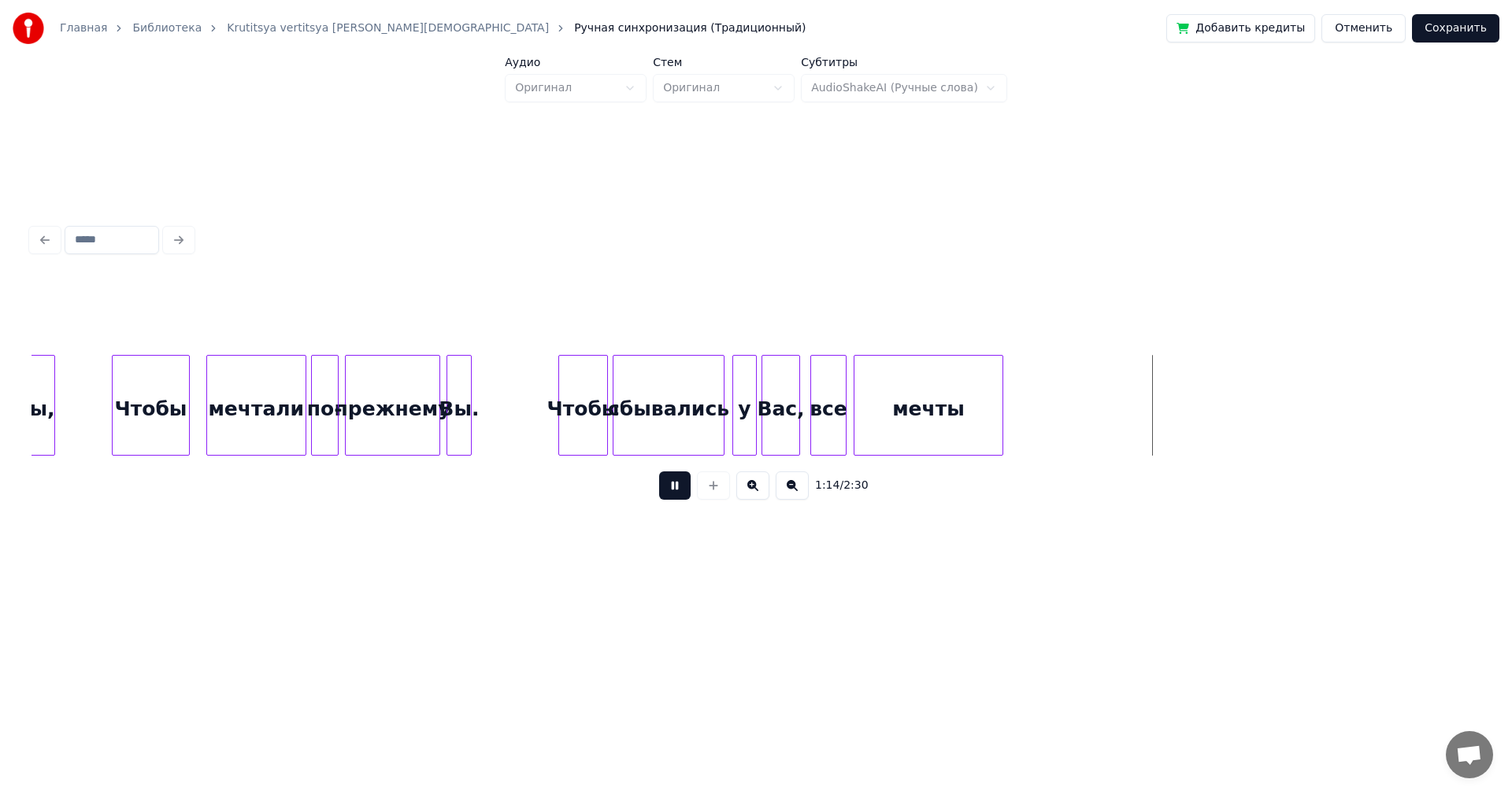
click
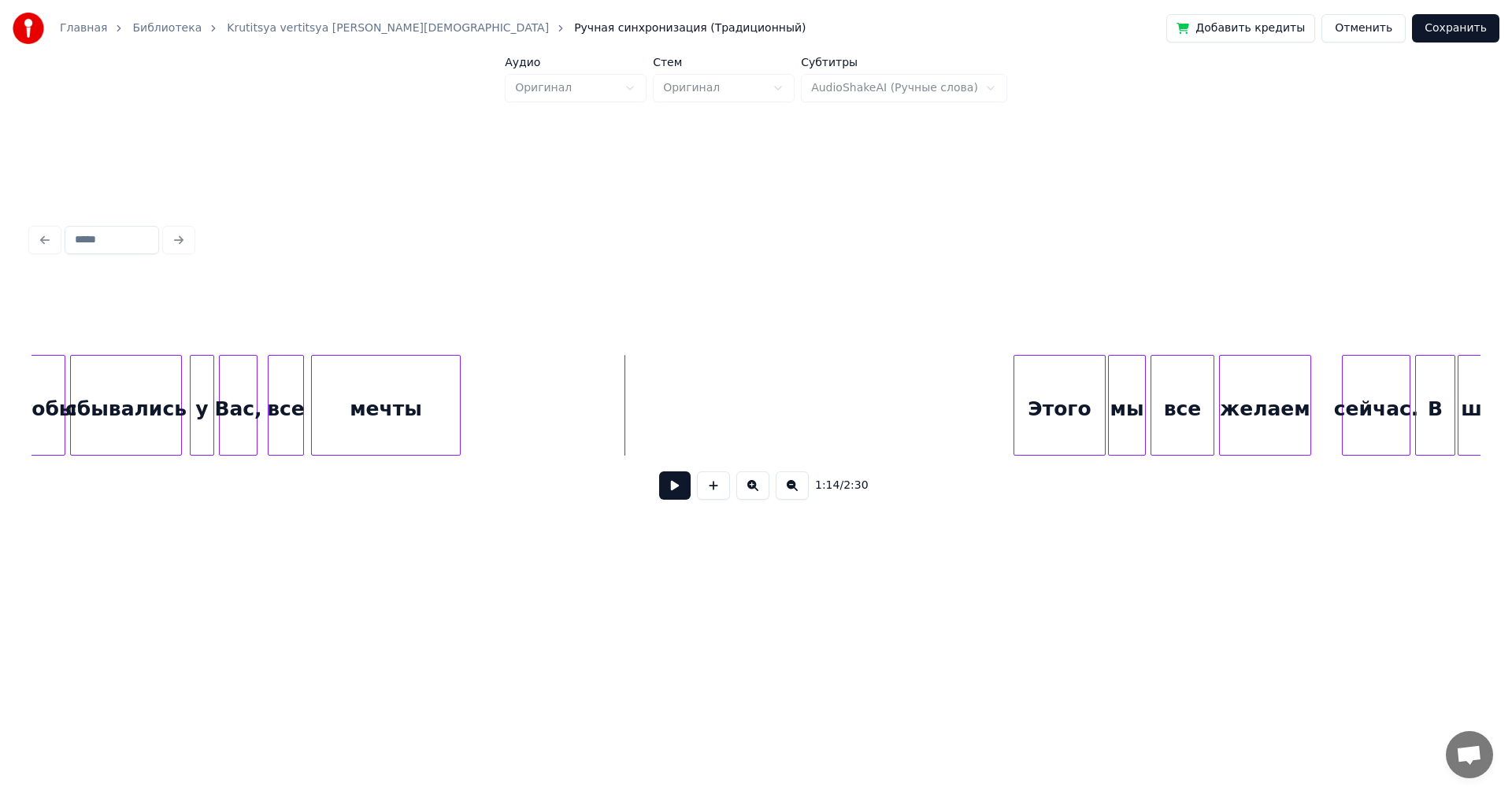
scroll to position [0, 8238]
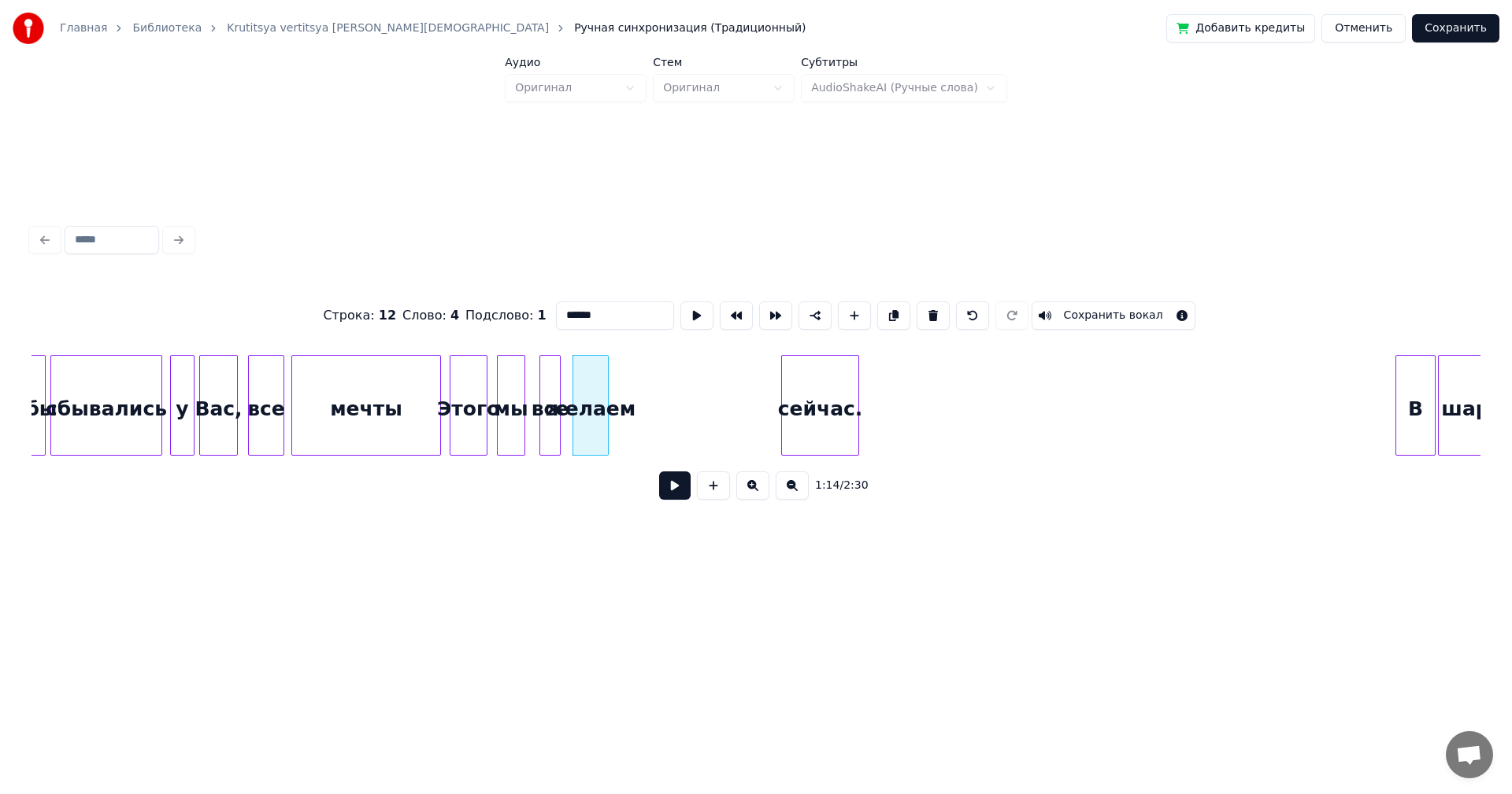
type input "*****"
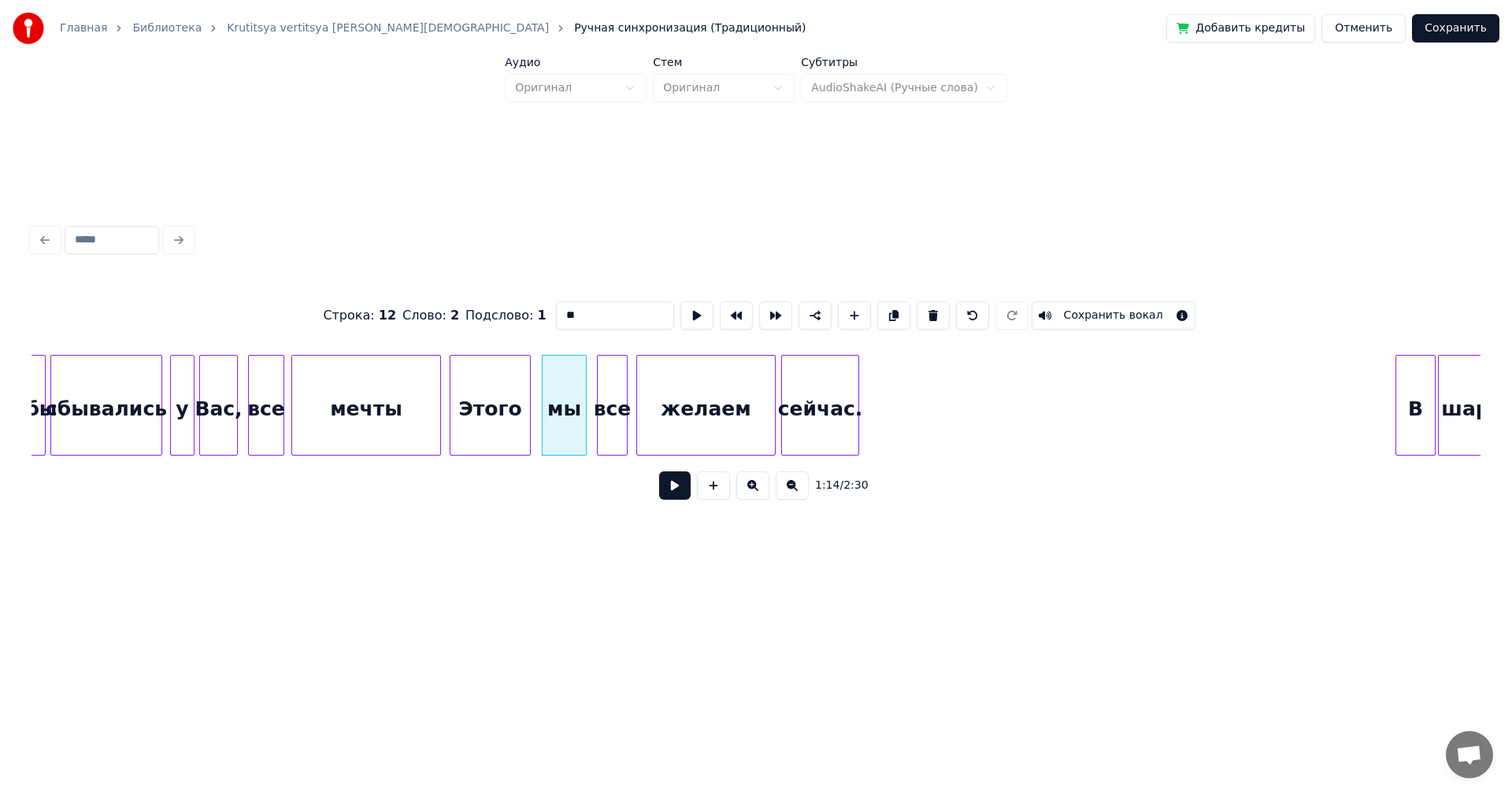
type input "*****"
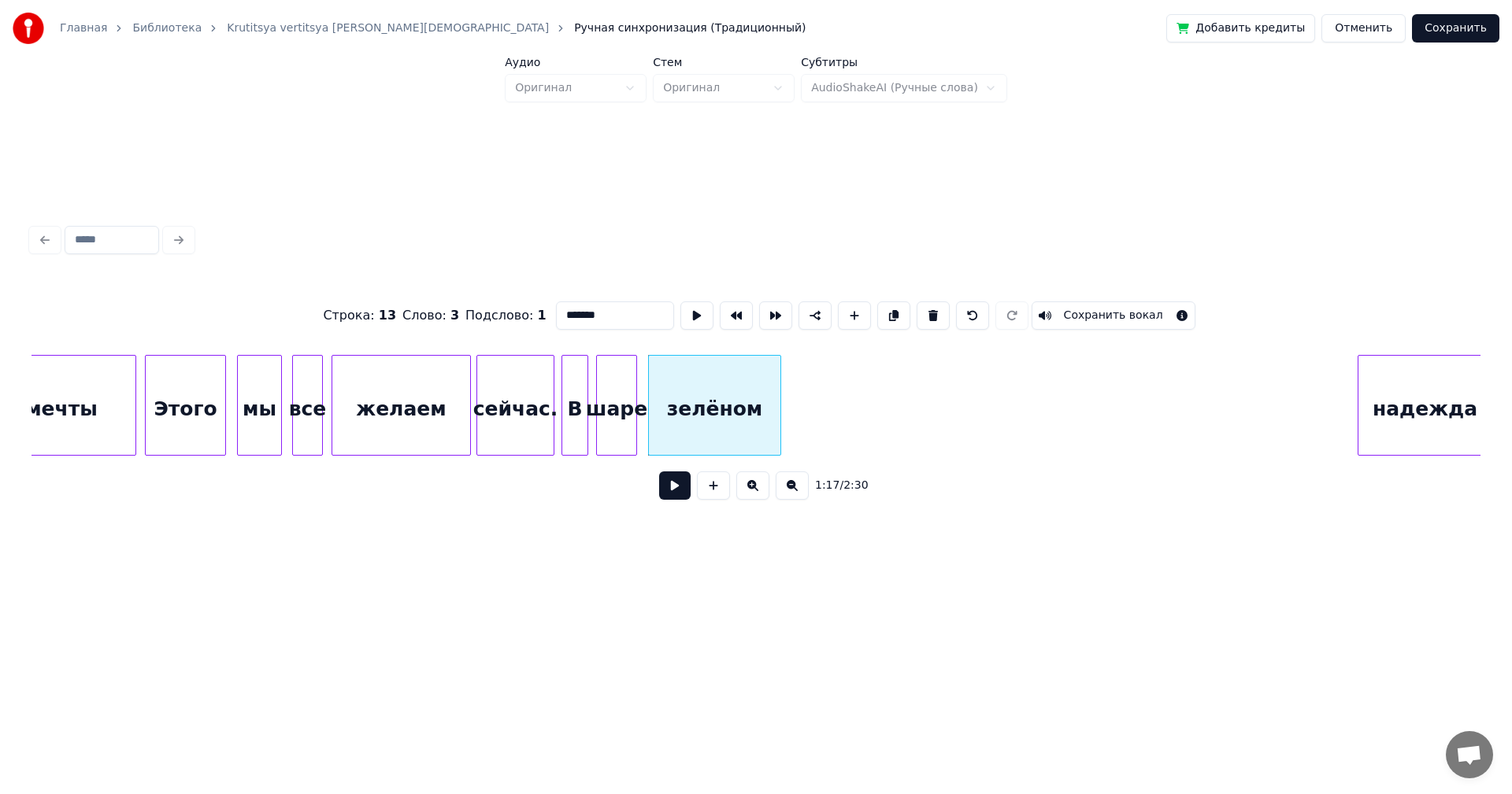
scroll to position [0, 8551]
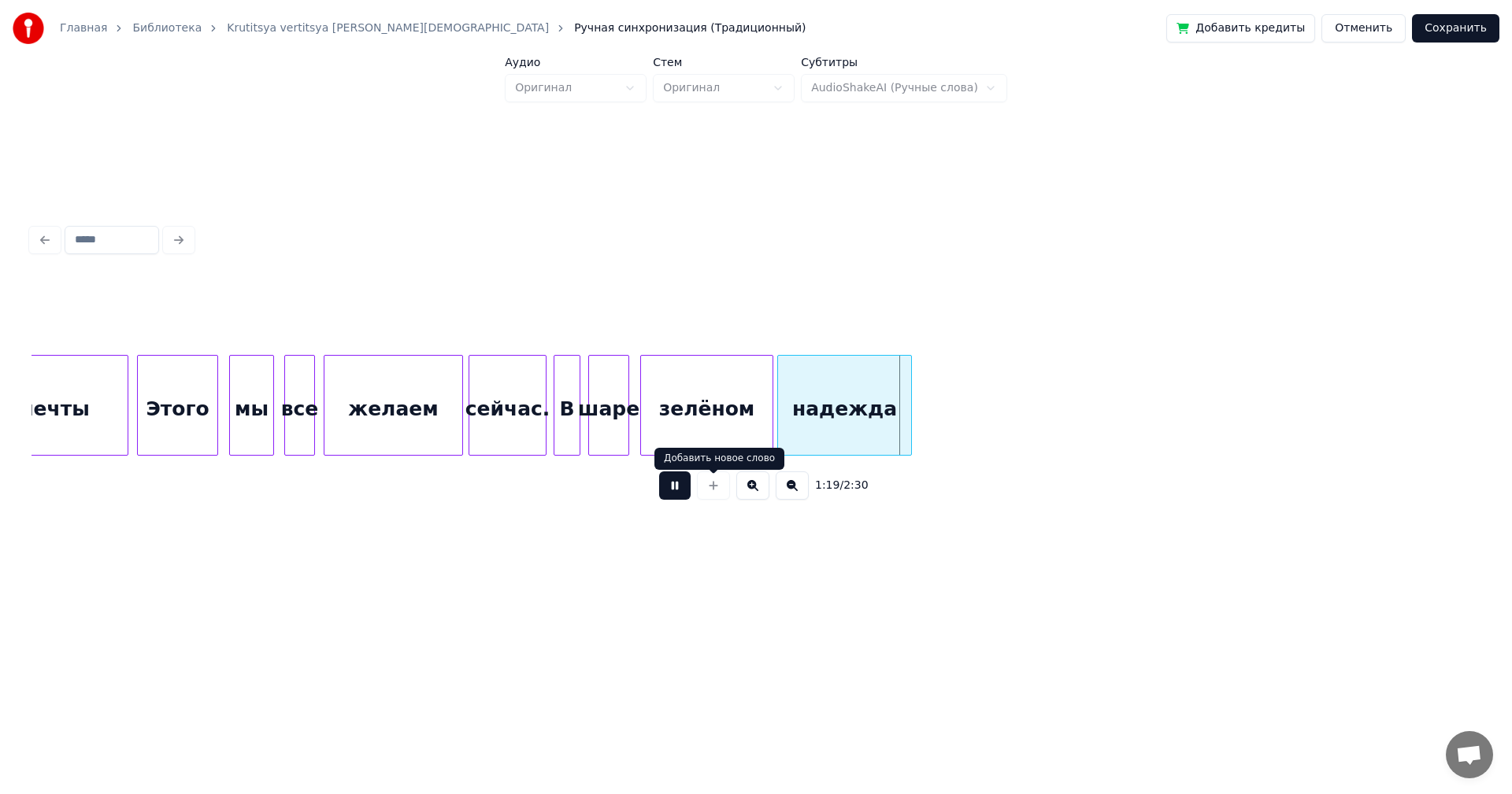
drag, startPoint x: 693, startPoint y: 498, endPoint x: 853, endPoint y: 478, distance: 161.2
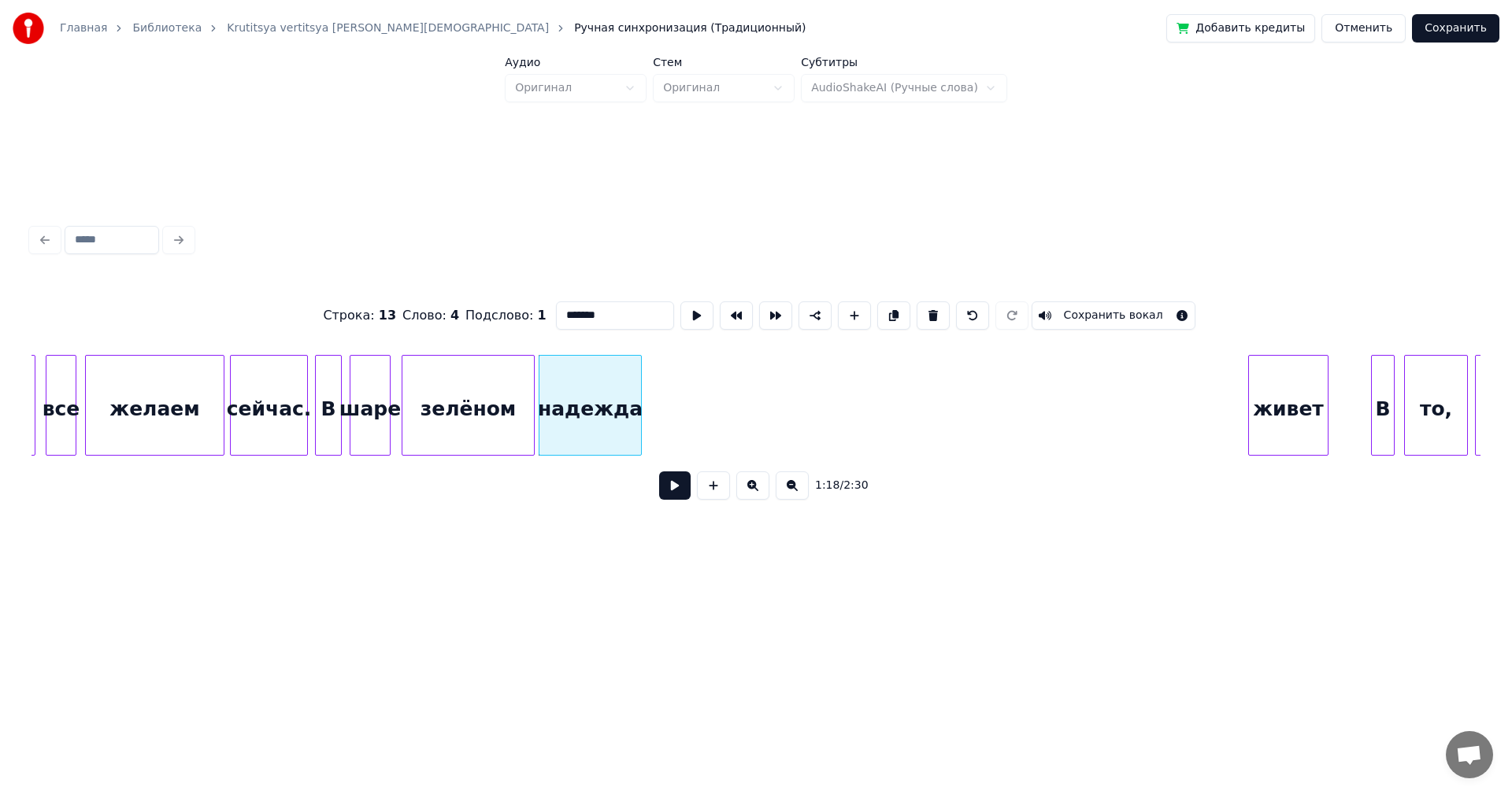
scroll to position [0, 8957]
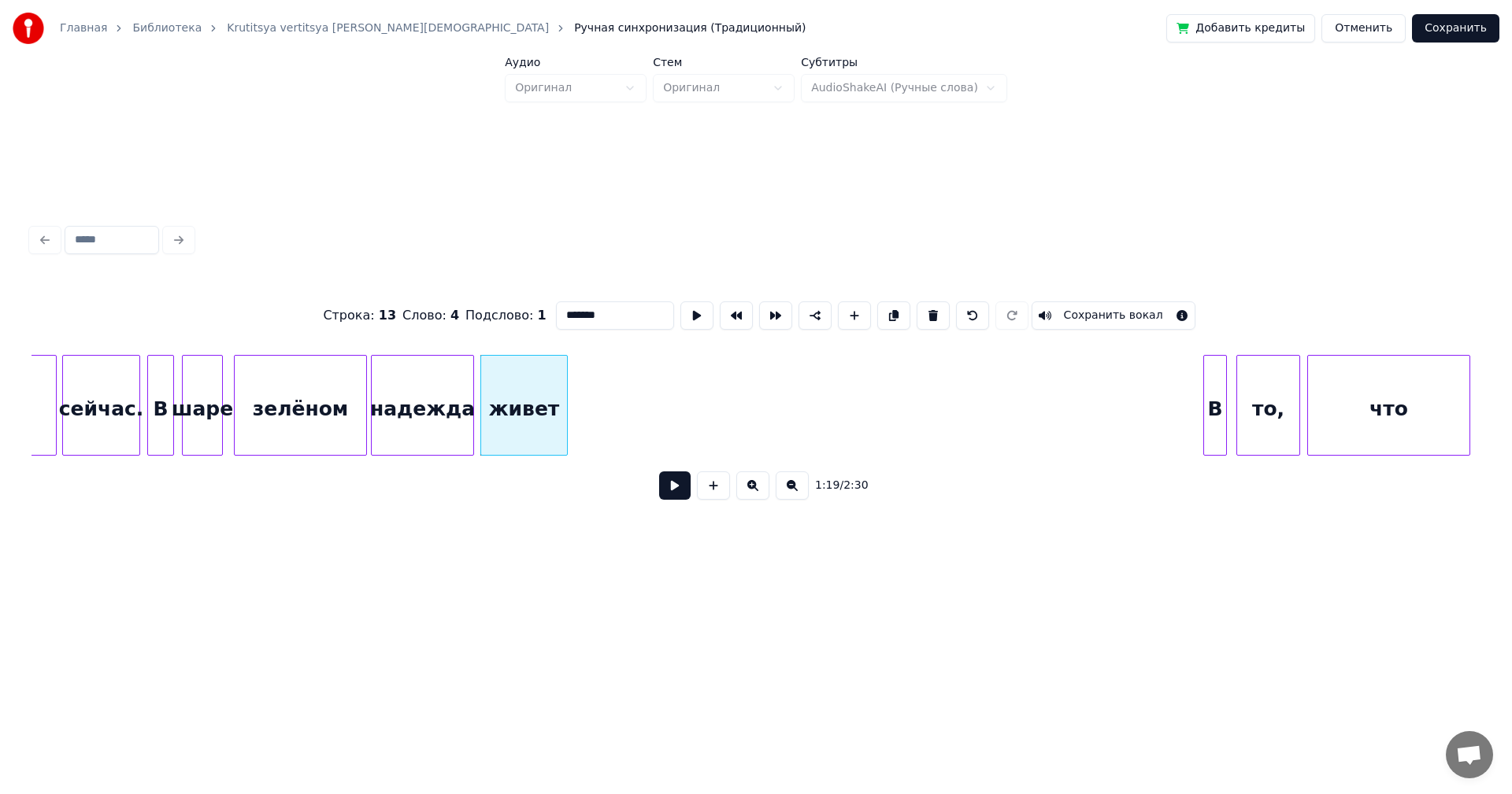
type input "*"
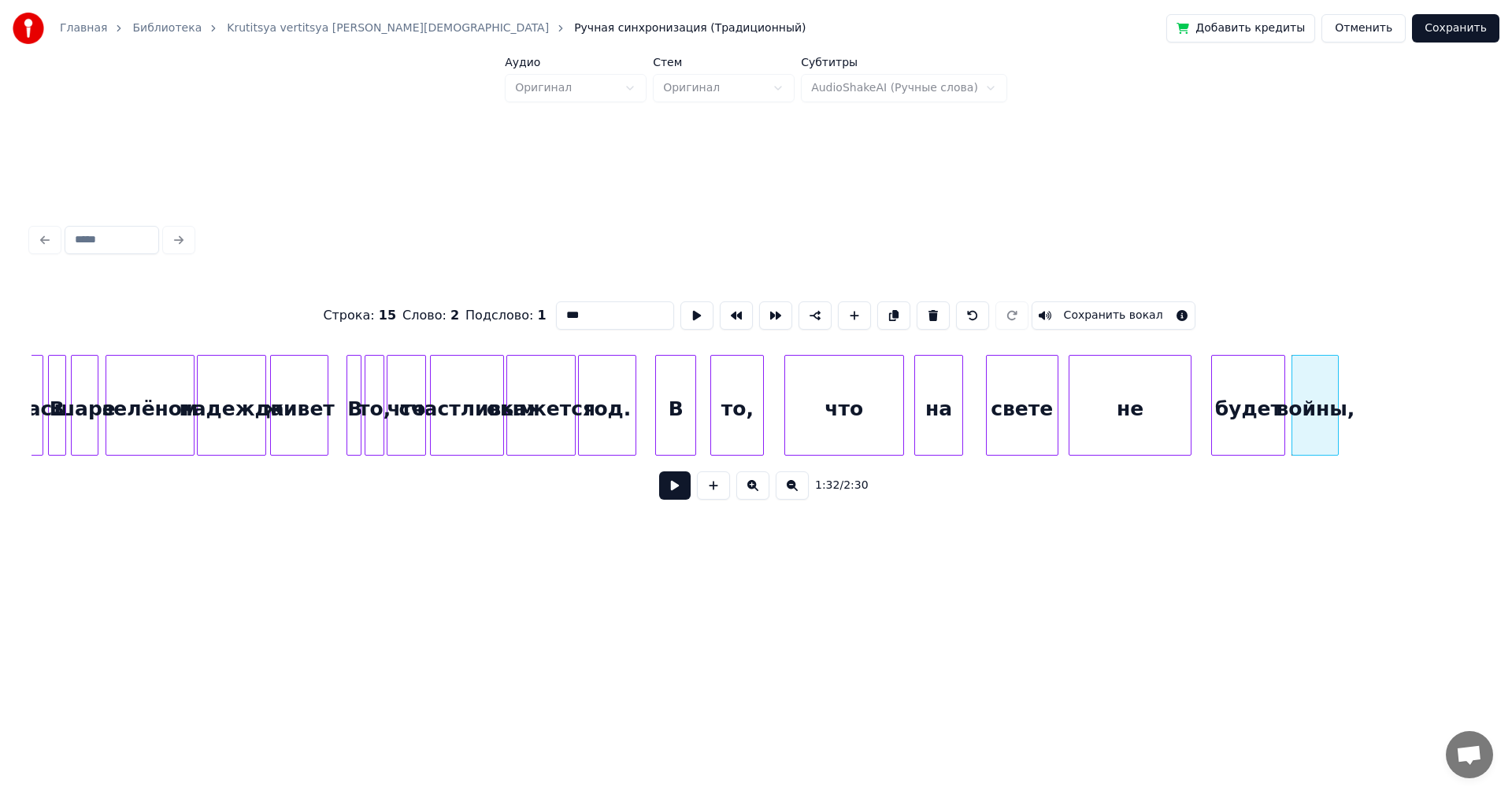
scroll to position [0, 6019]
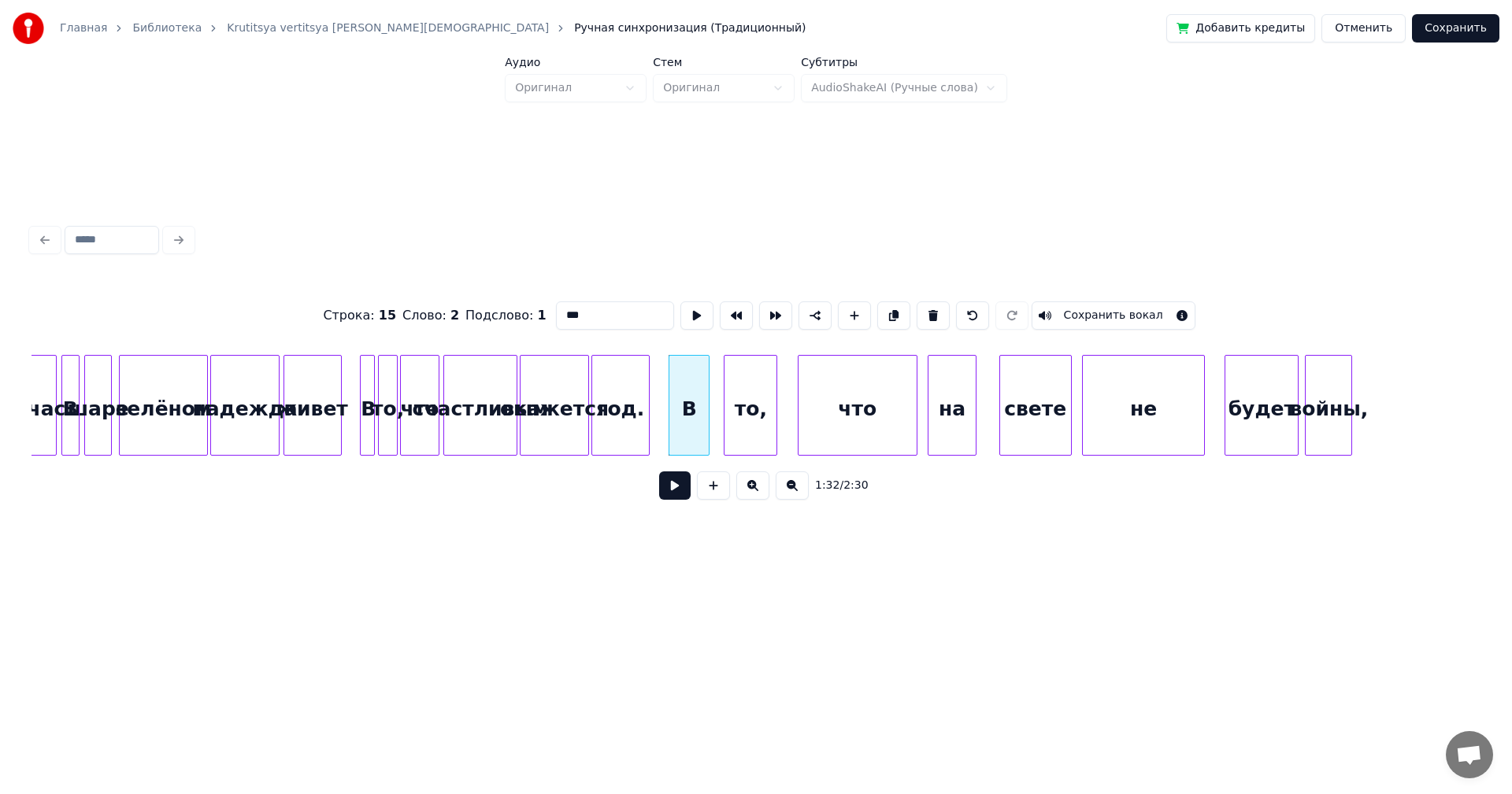
type input "*"
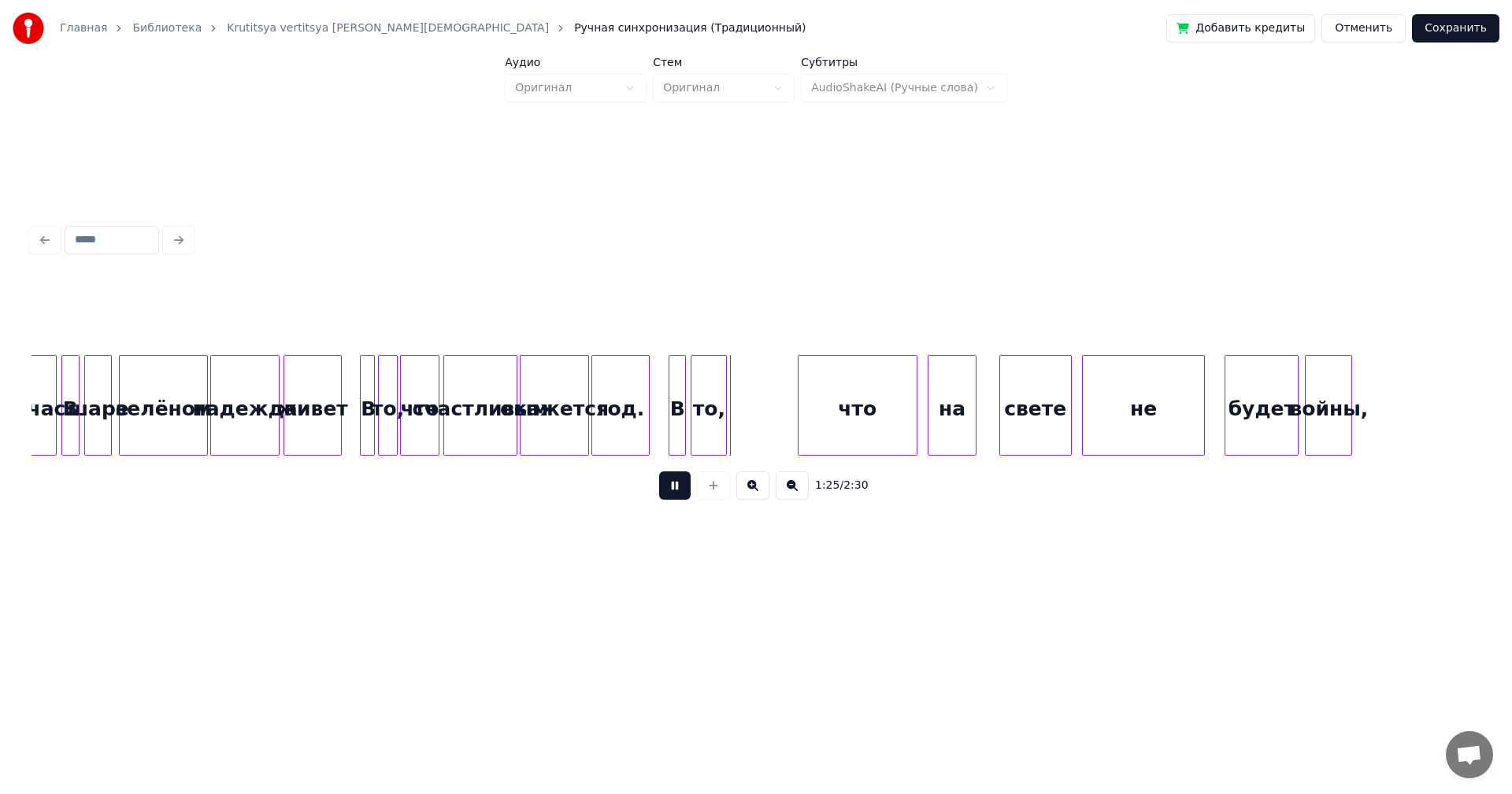
drag, startPoint x: 681, startPoint y: 485, endPoint x: 727, endPoint y: 455, distance: 54.9
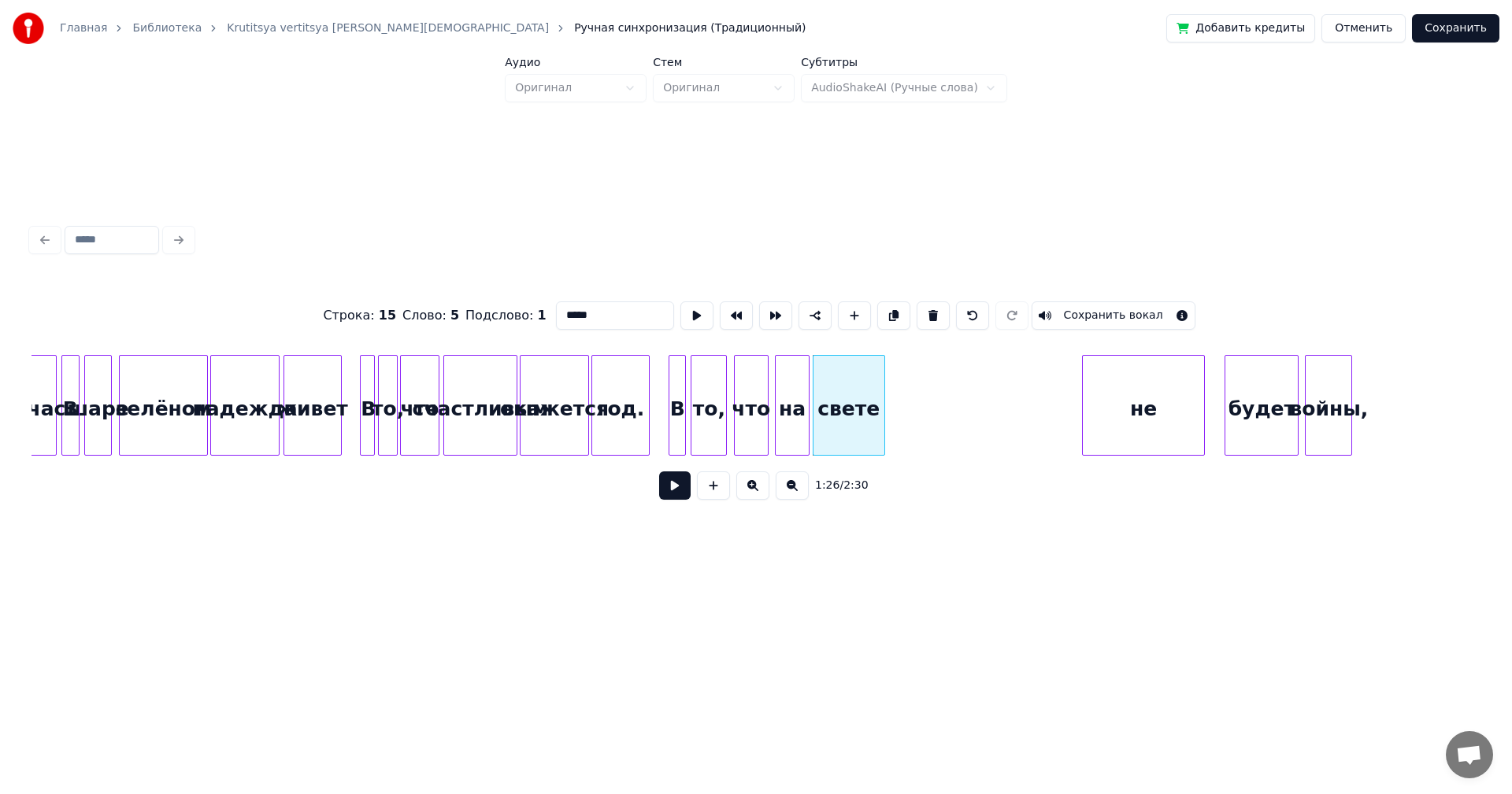
type input "*"
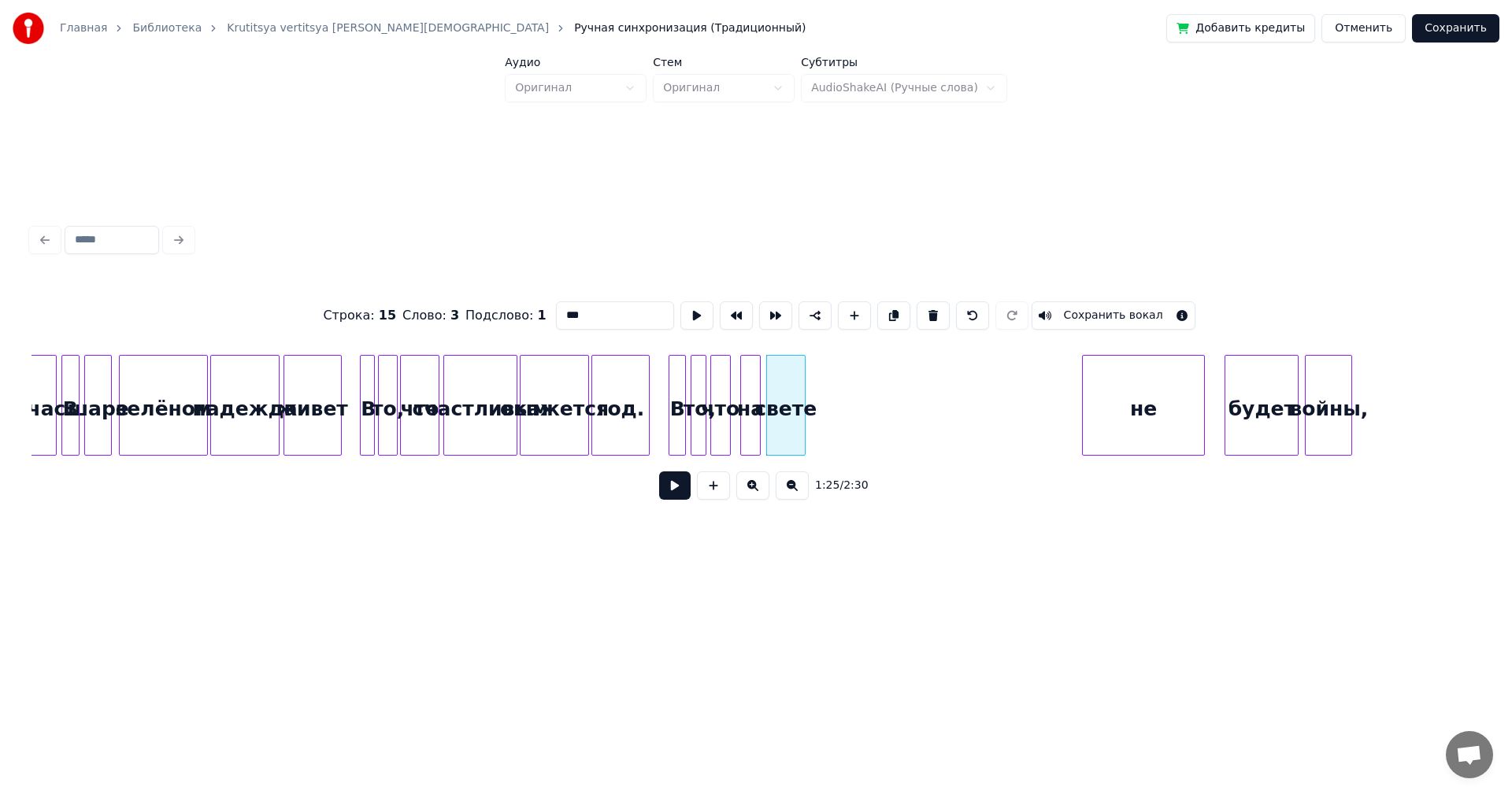
type input "*"
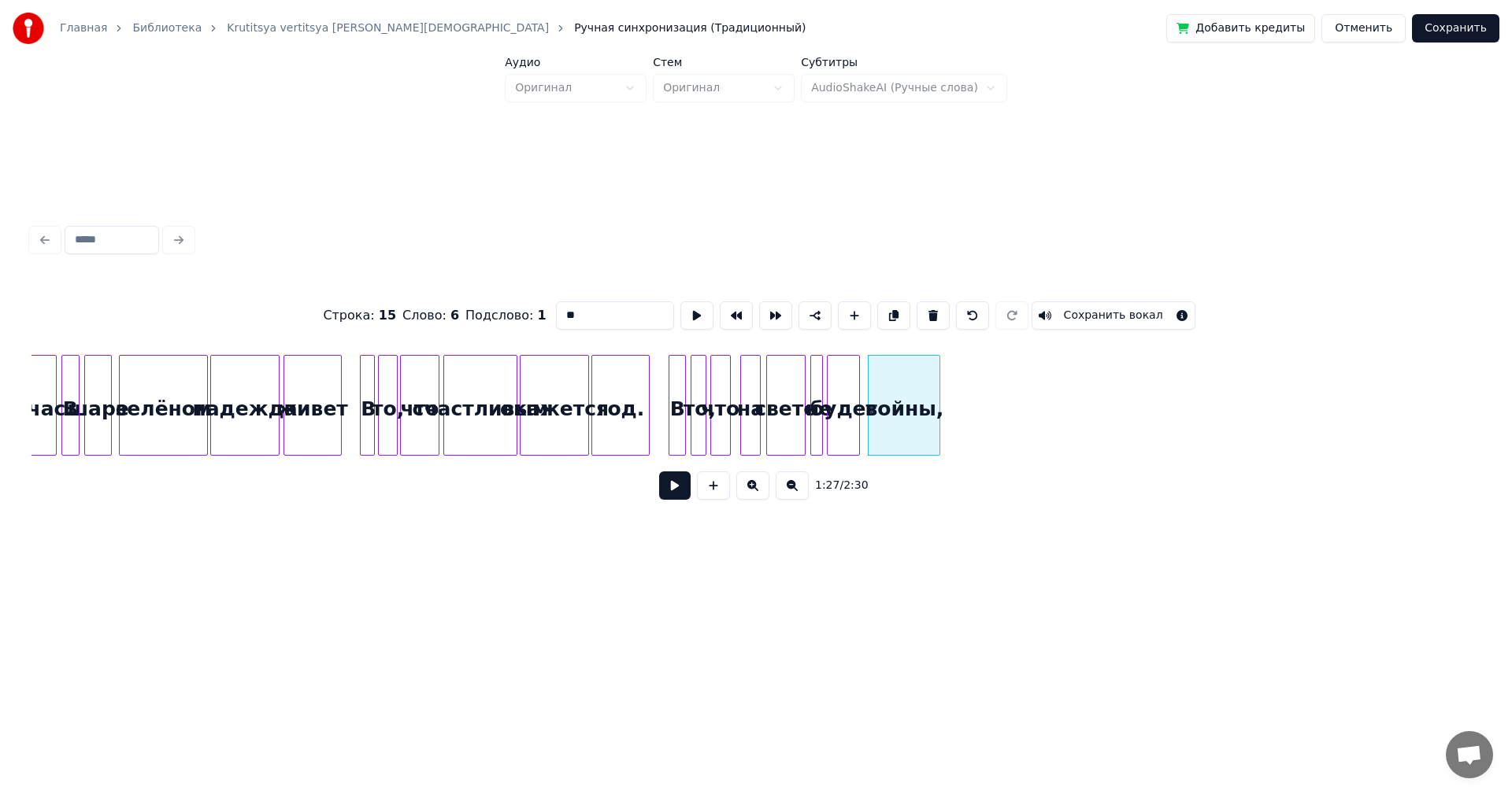
type input "*"
drag, startPoint x: 668, startPoint y: 484, endPoint x: 675, endPoint y: 495, distance: 13.0
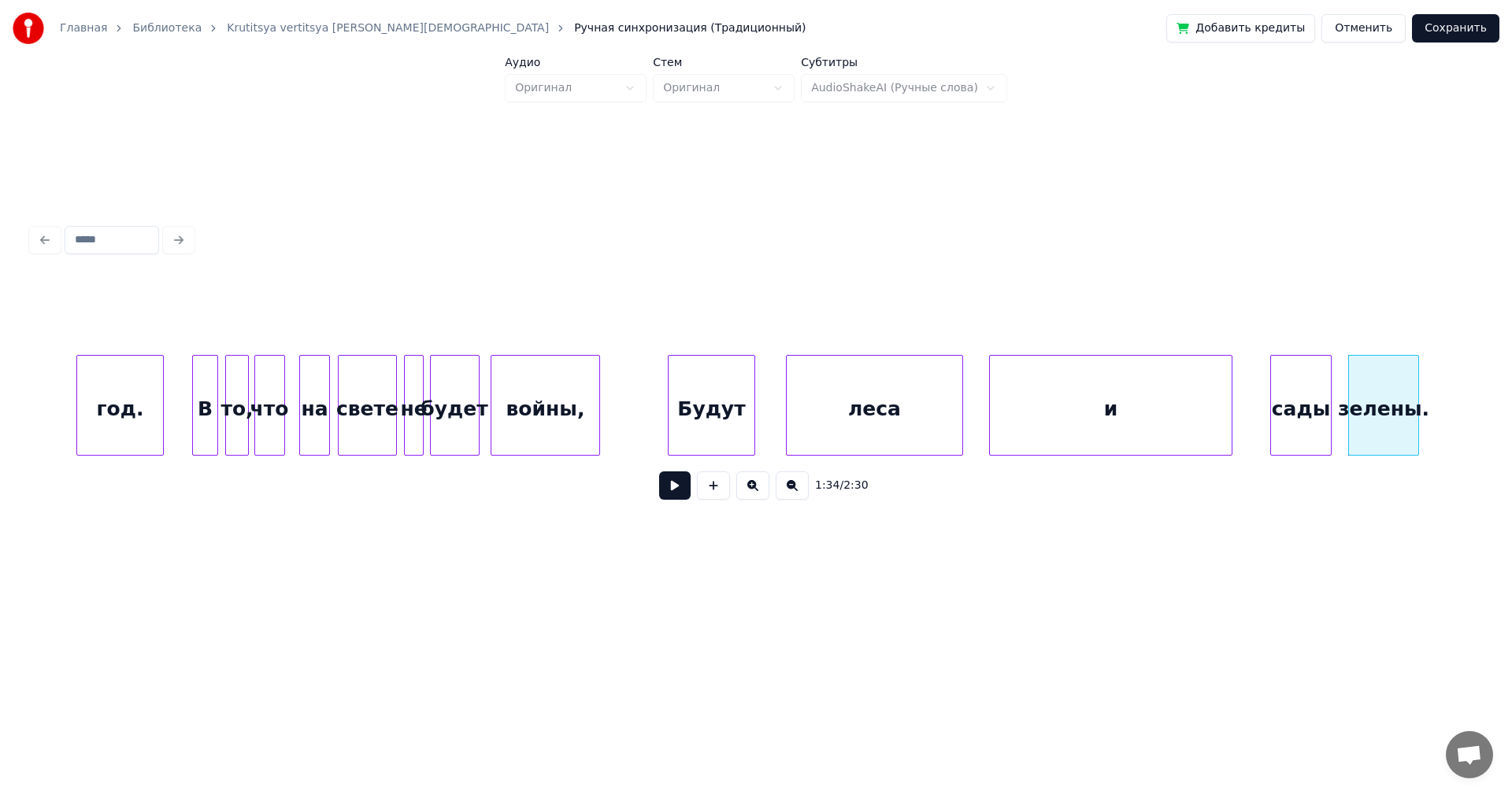
scroll to position [0, 9884]
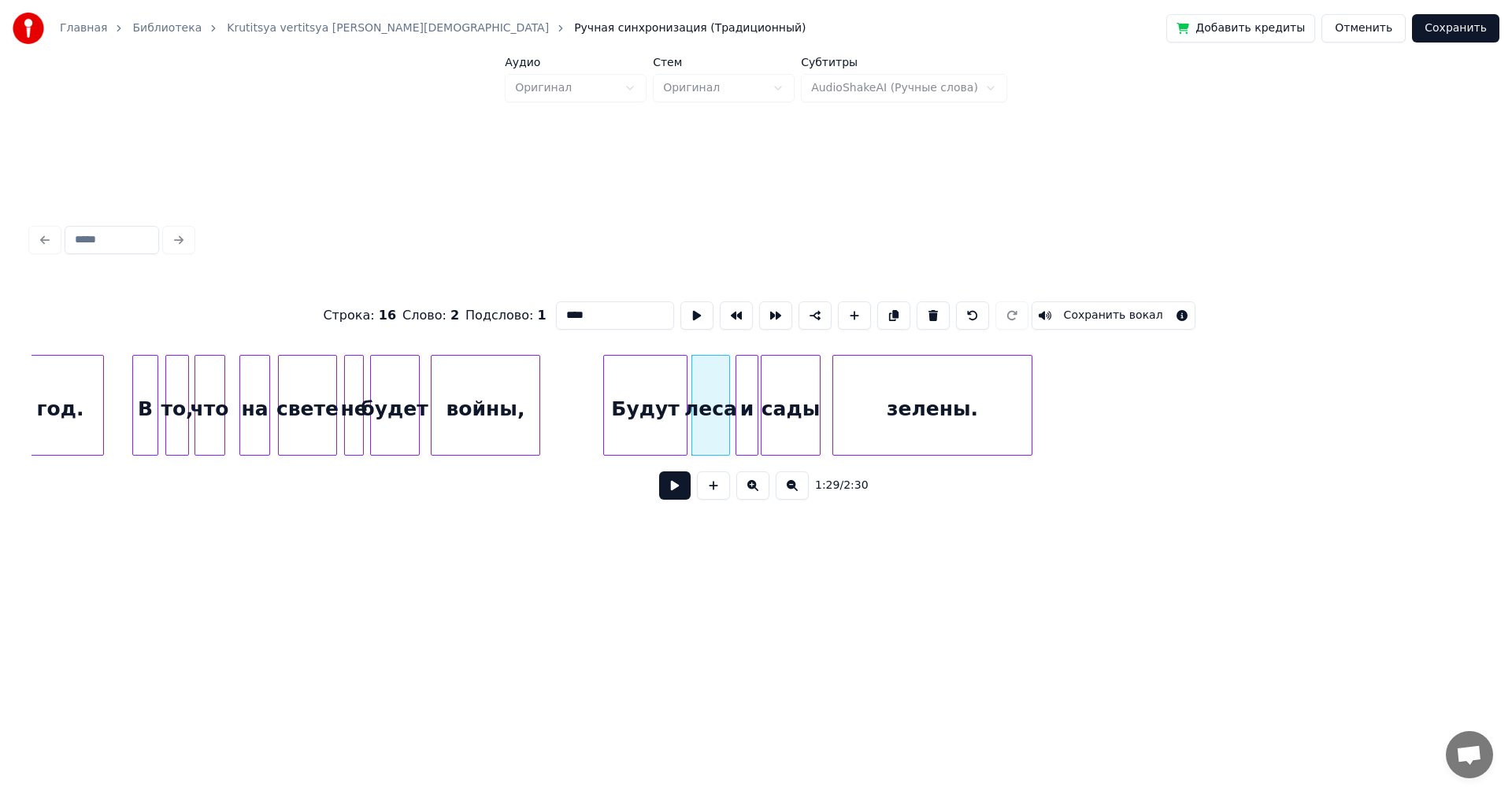
type input "*****"
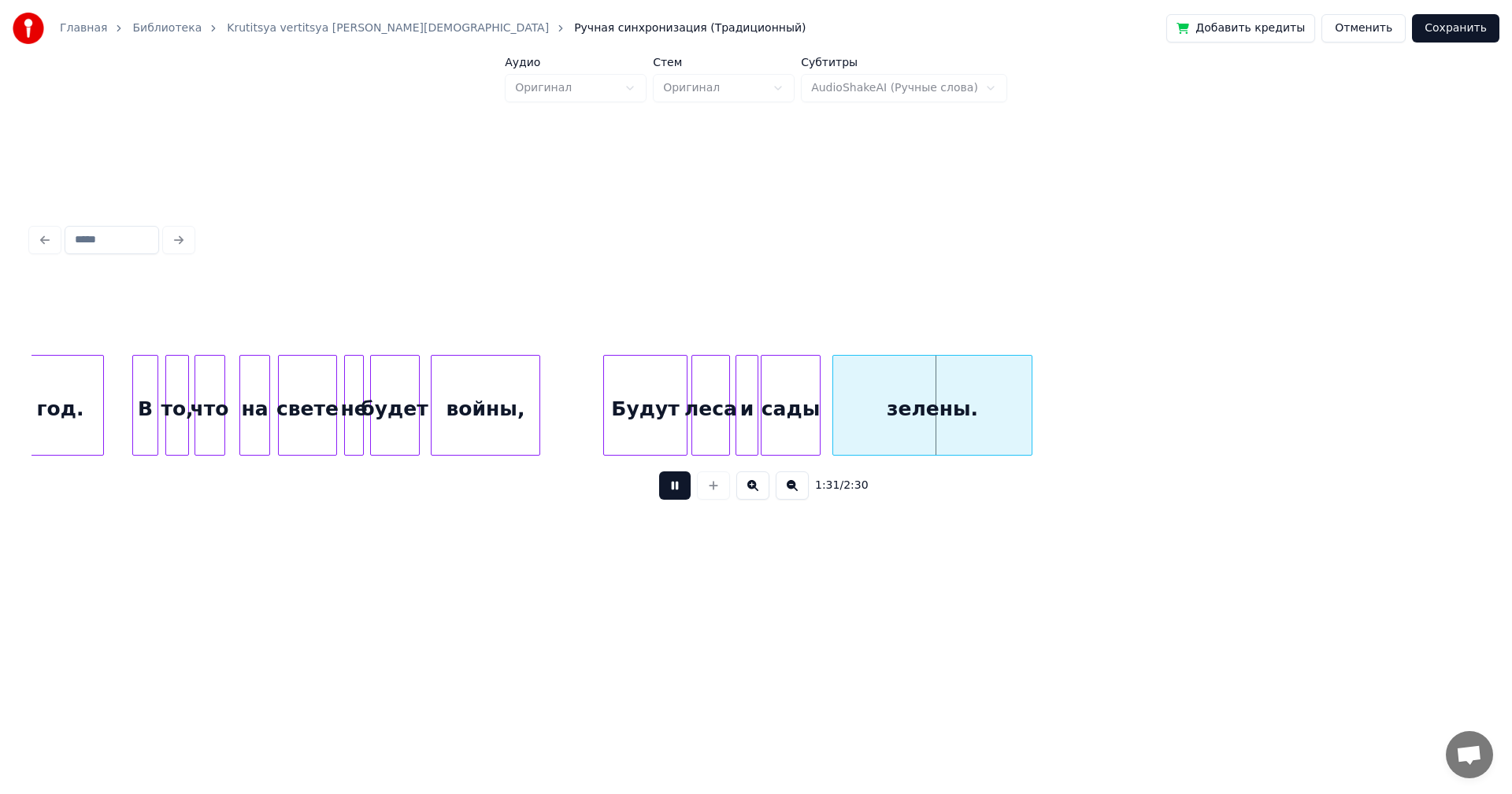
drag, startPoint x: 560, startPoint y: 389, endPoint x: 629, endPoint y: 432, distance: 81.3
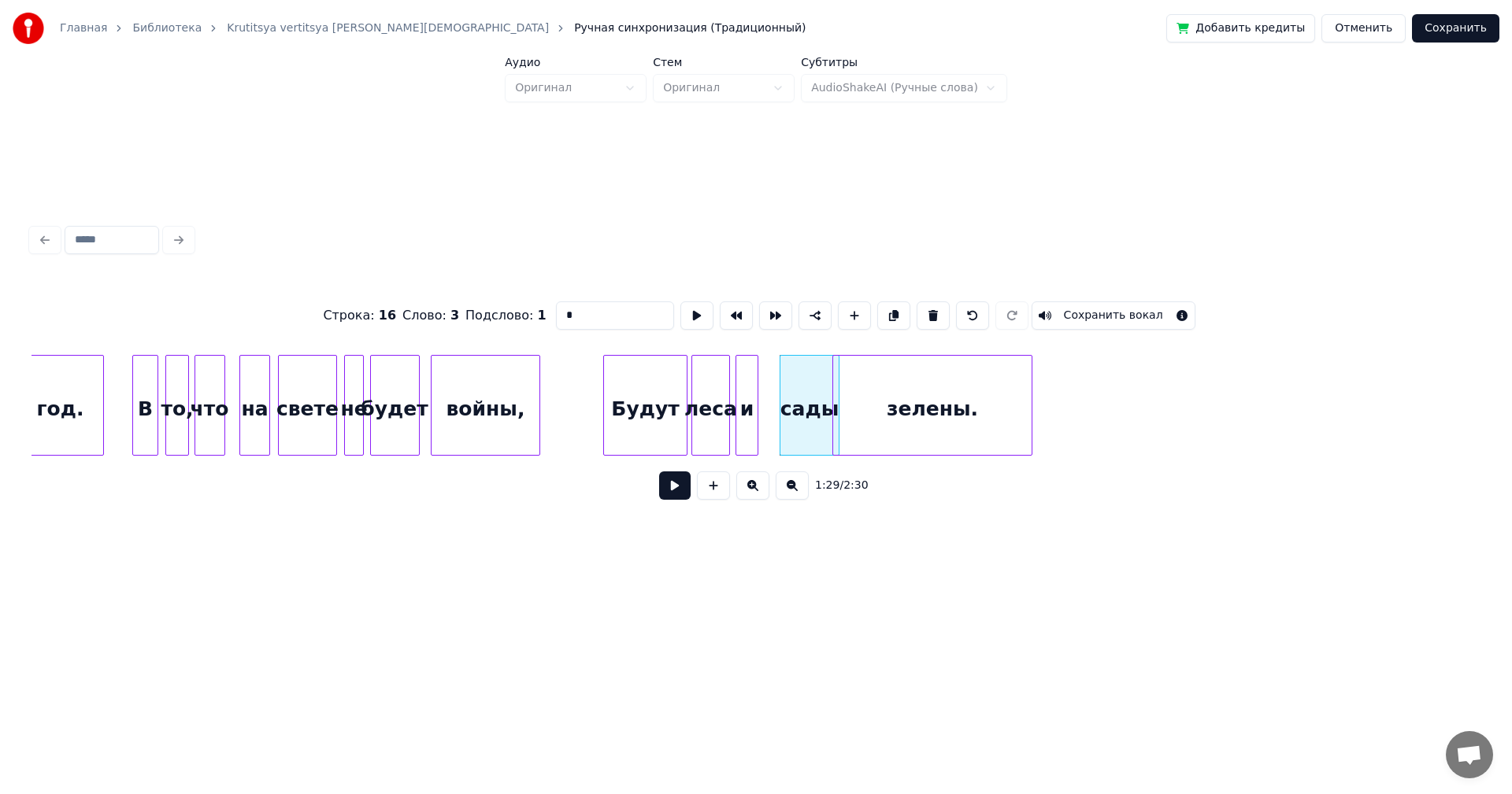
type input "****"
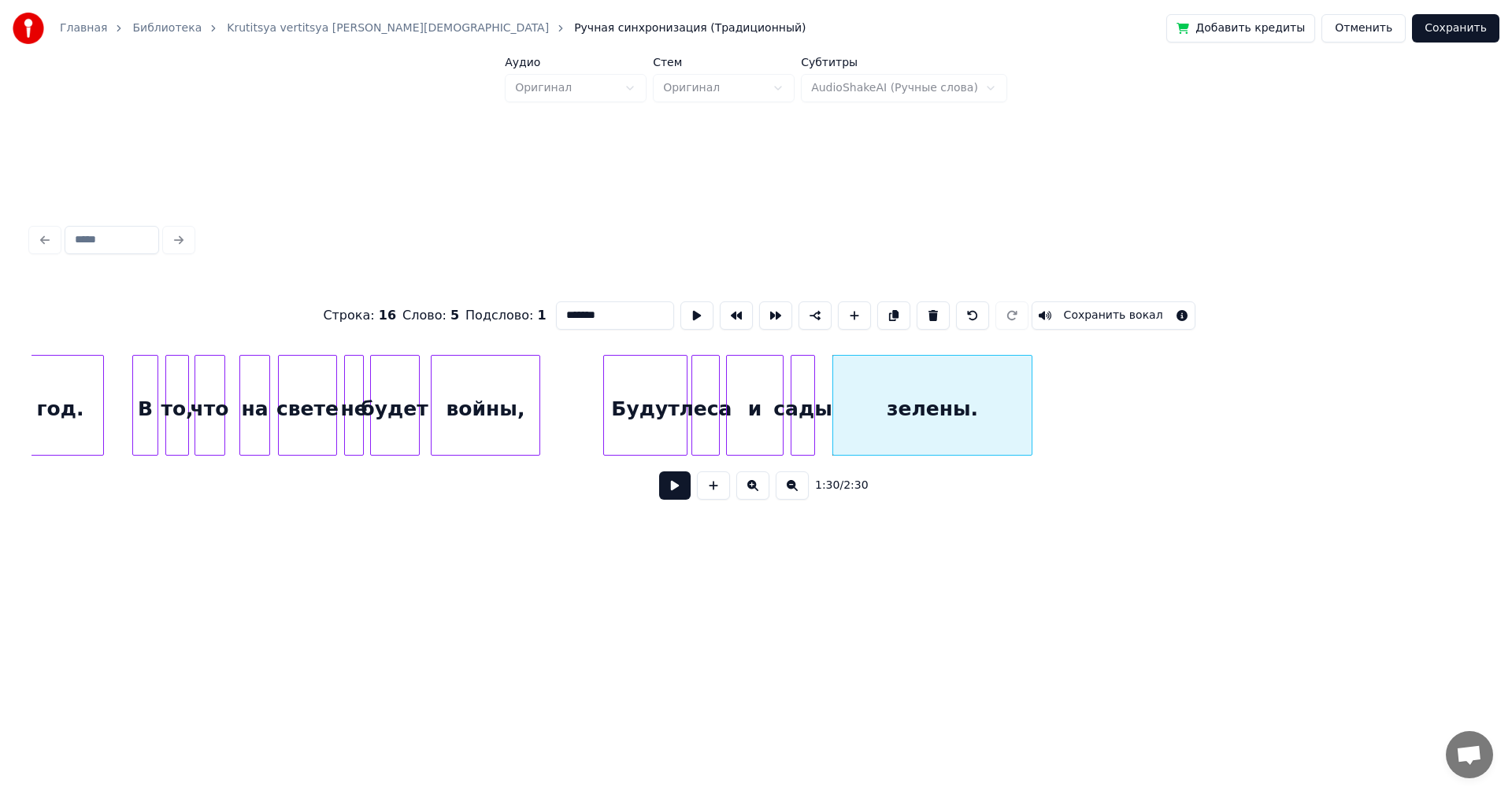
type input "****"
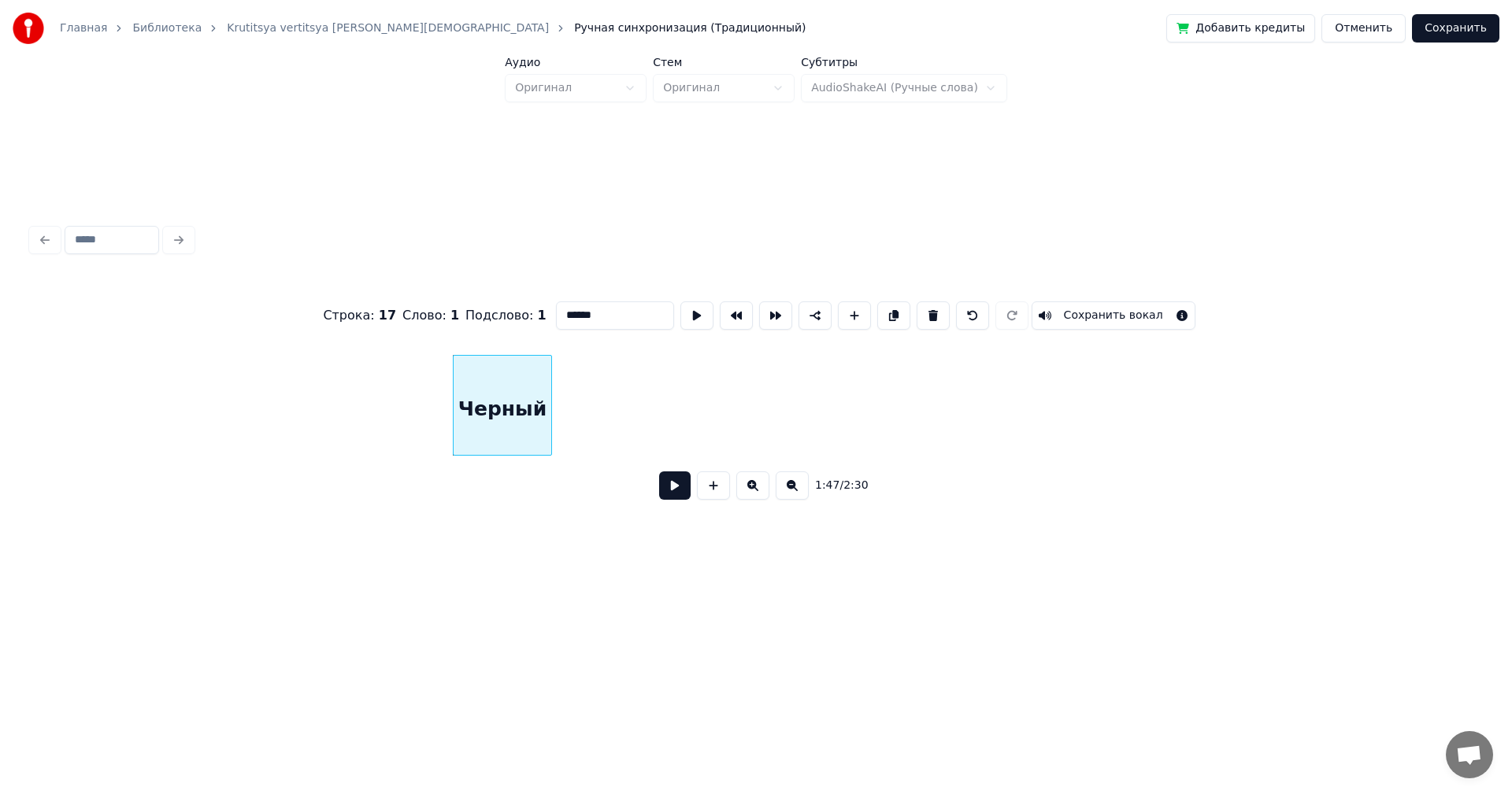
scroll to position [0, 3803]
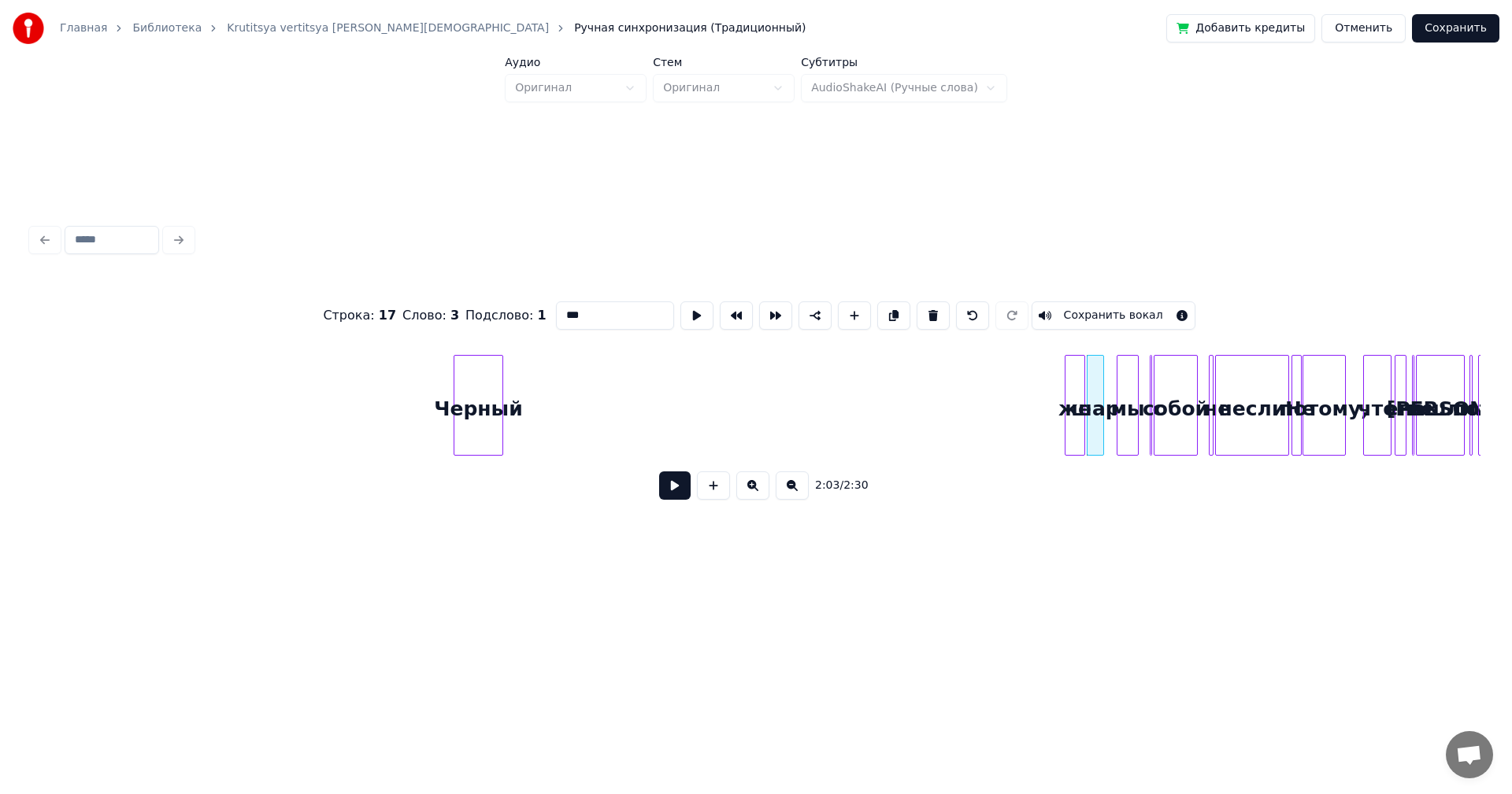
type input "**"
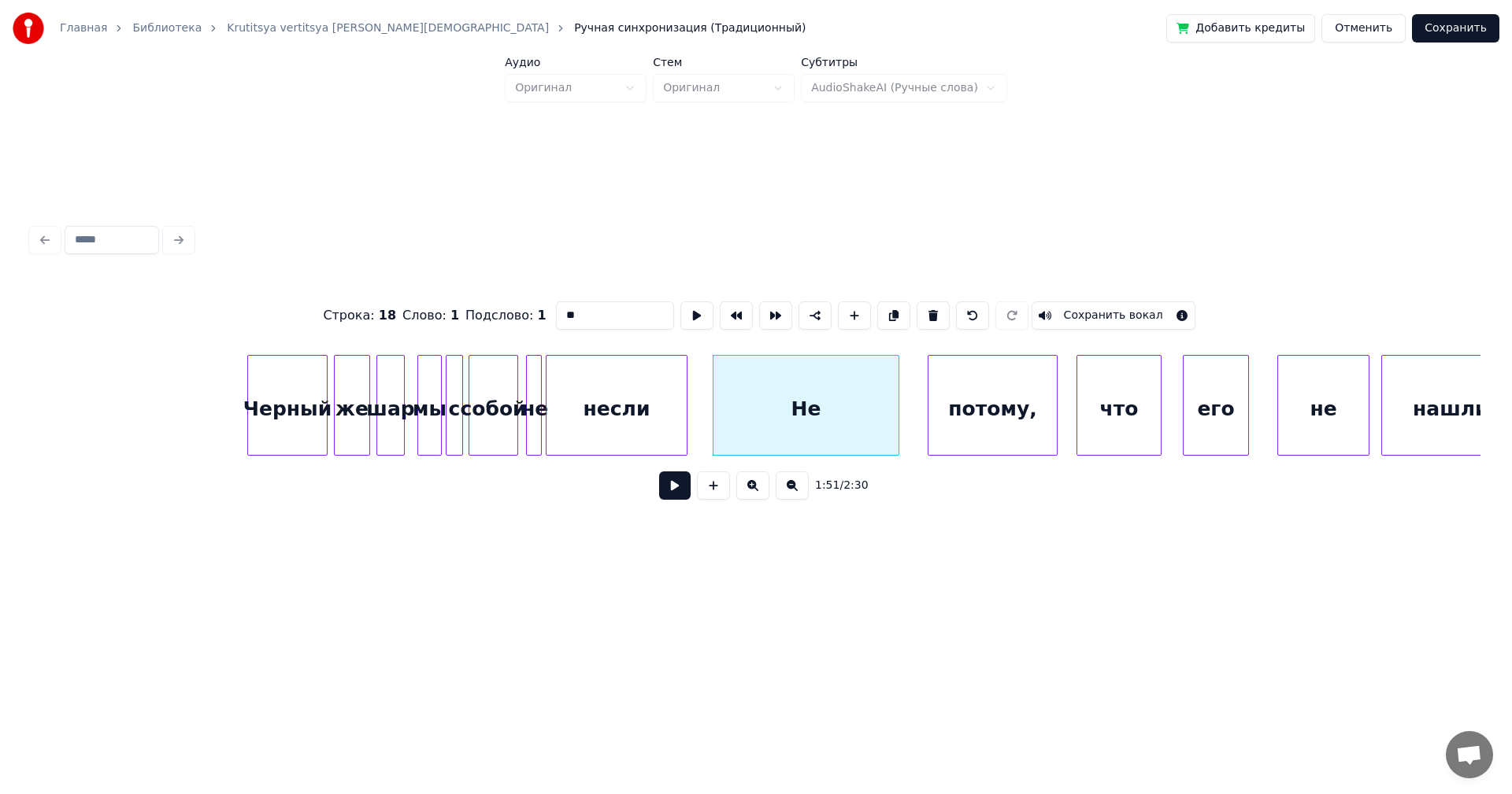
scroll to position [0, 12612]
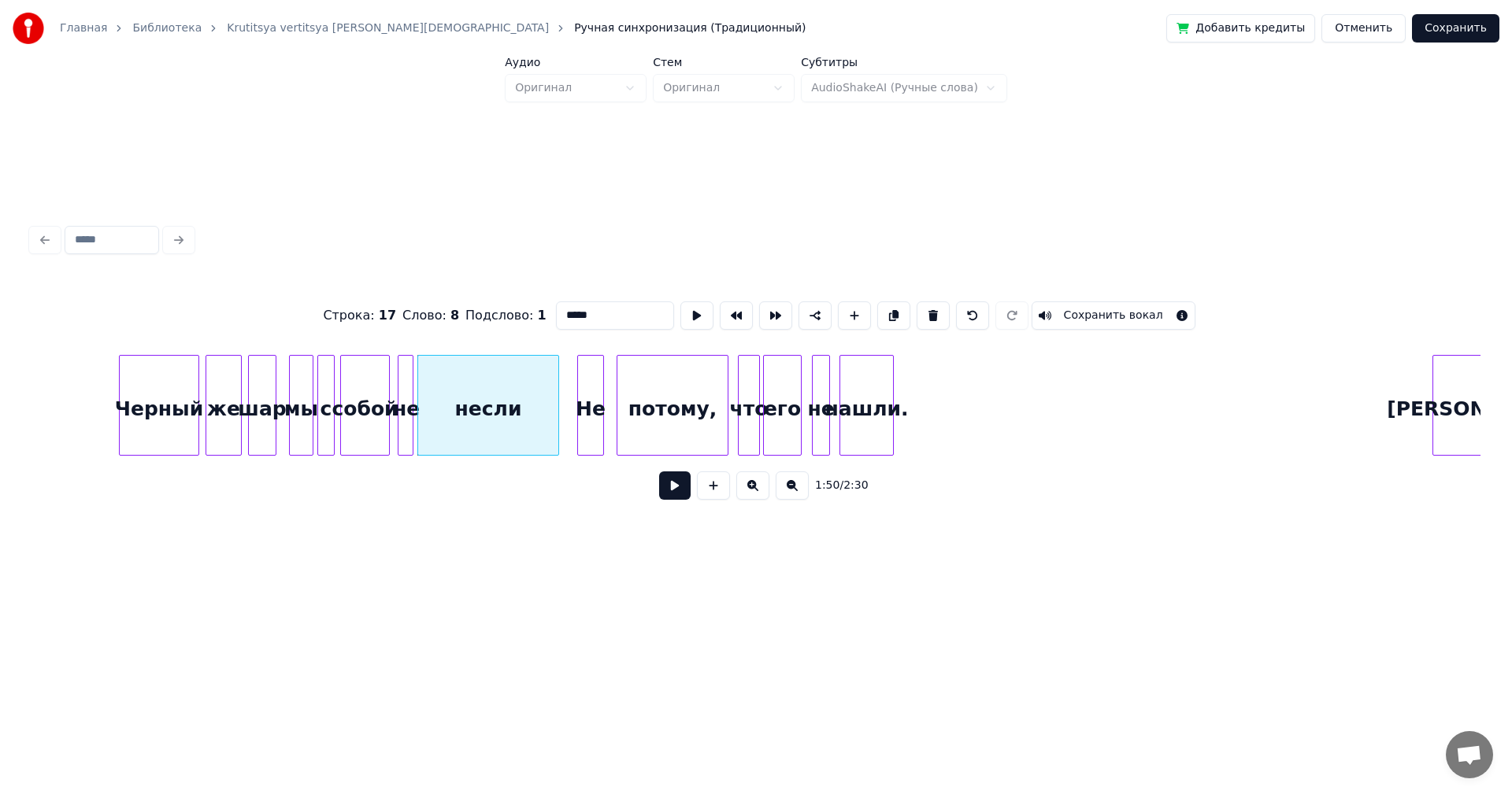
type input "**"
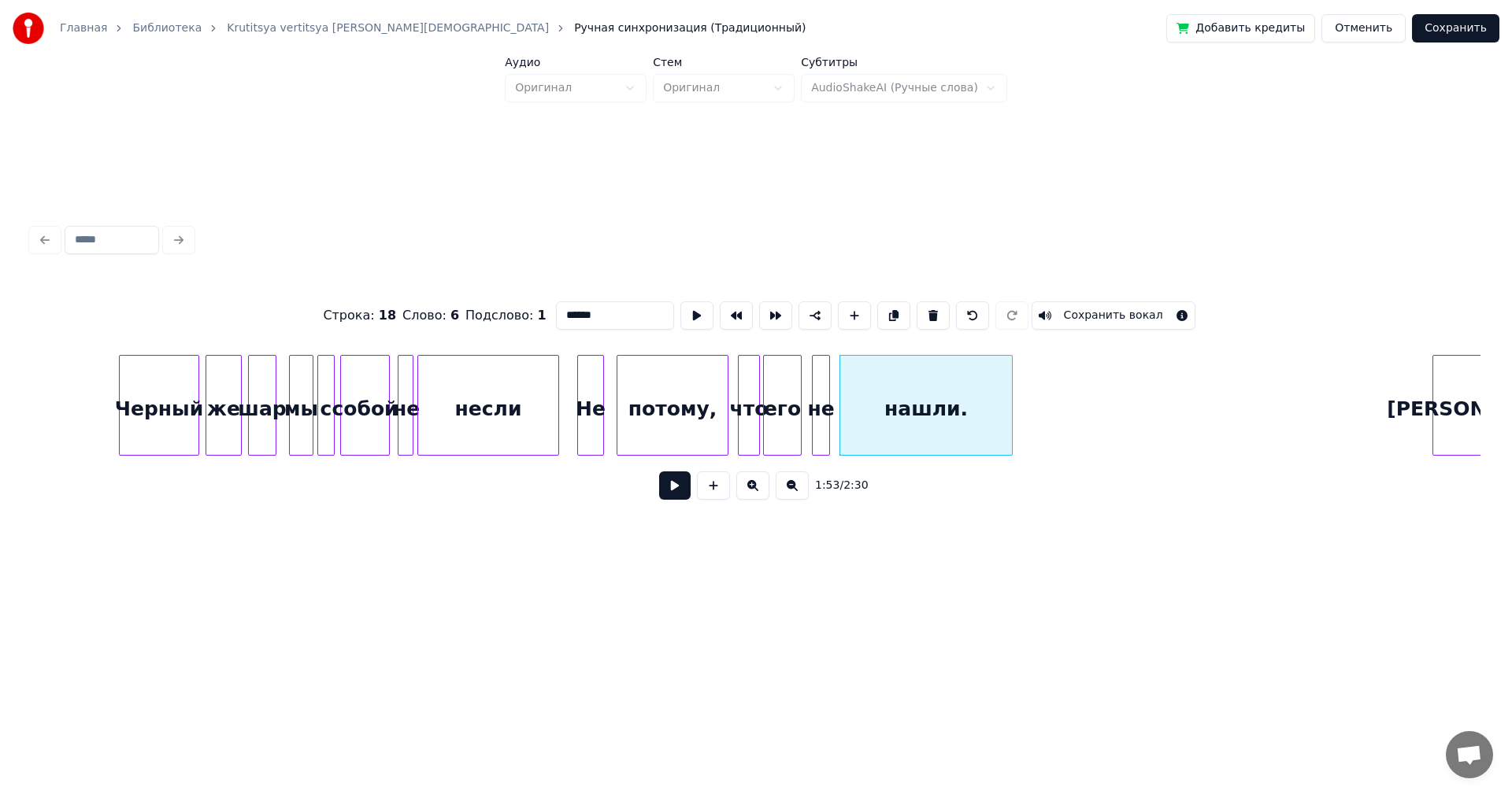
type input "**"
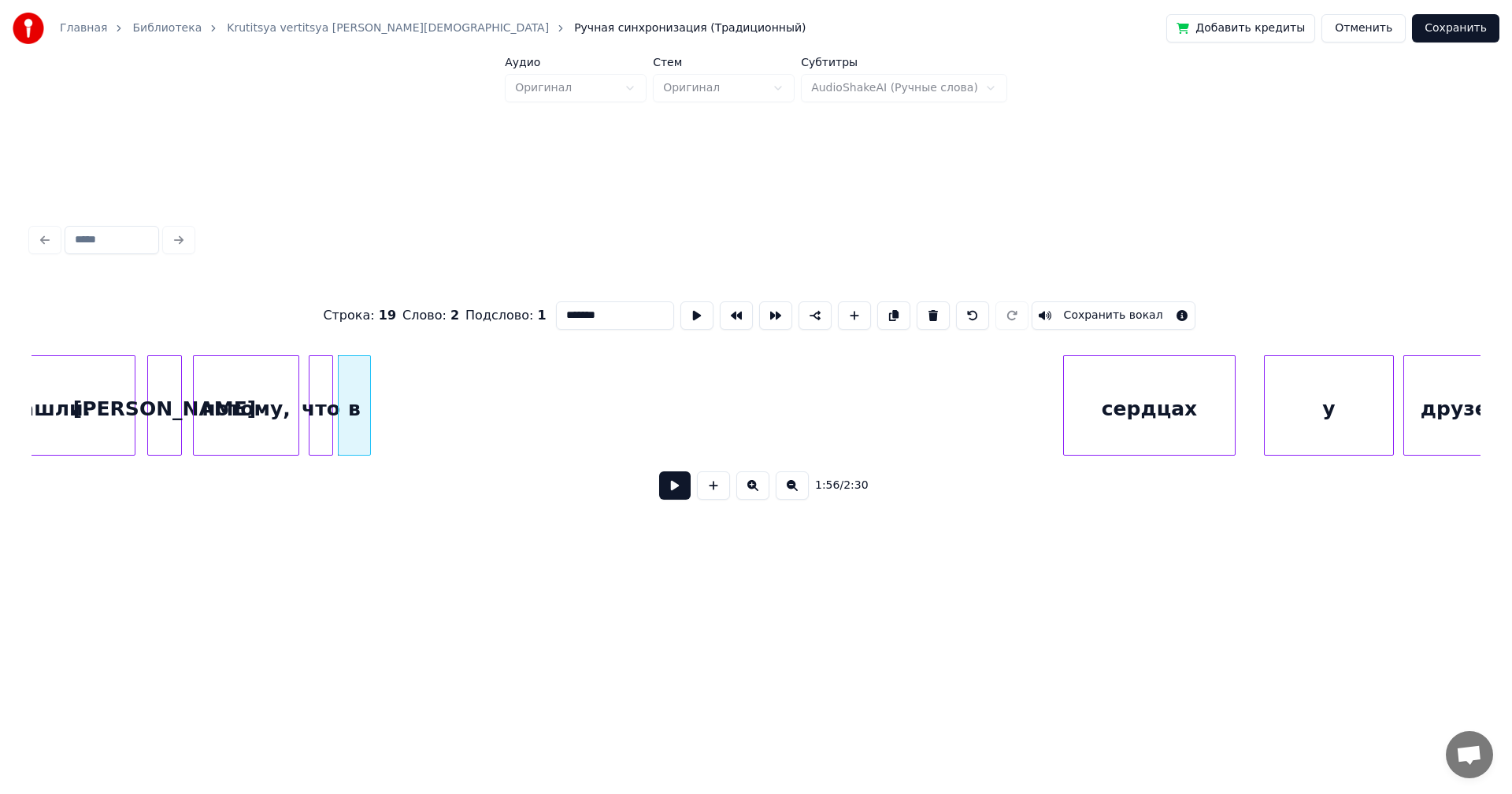
scroll to position [0, 13519]
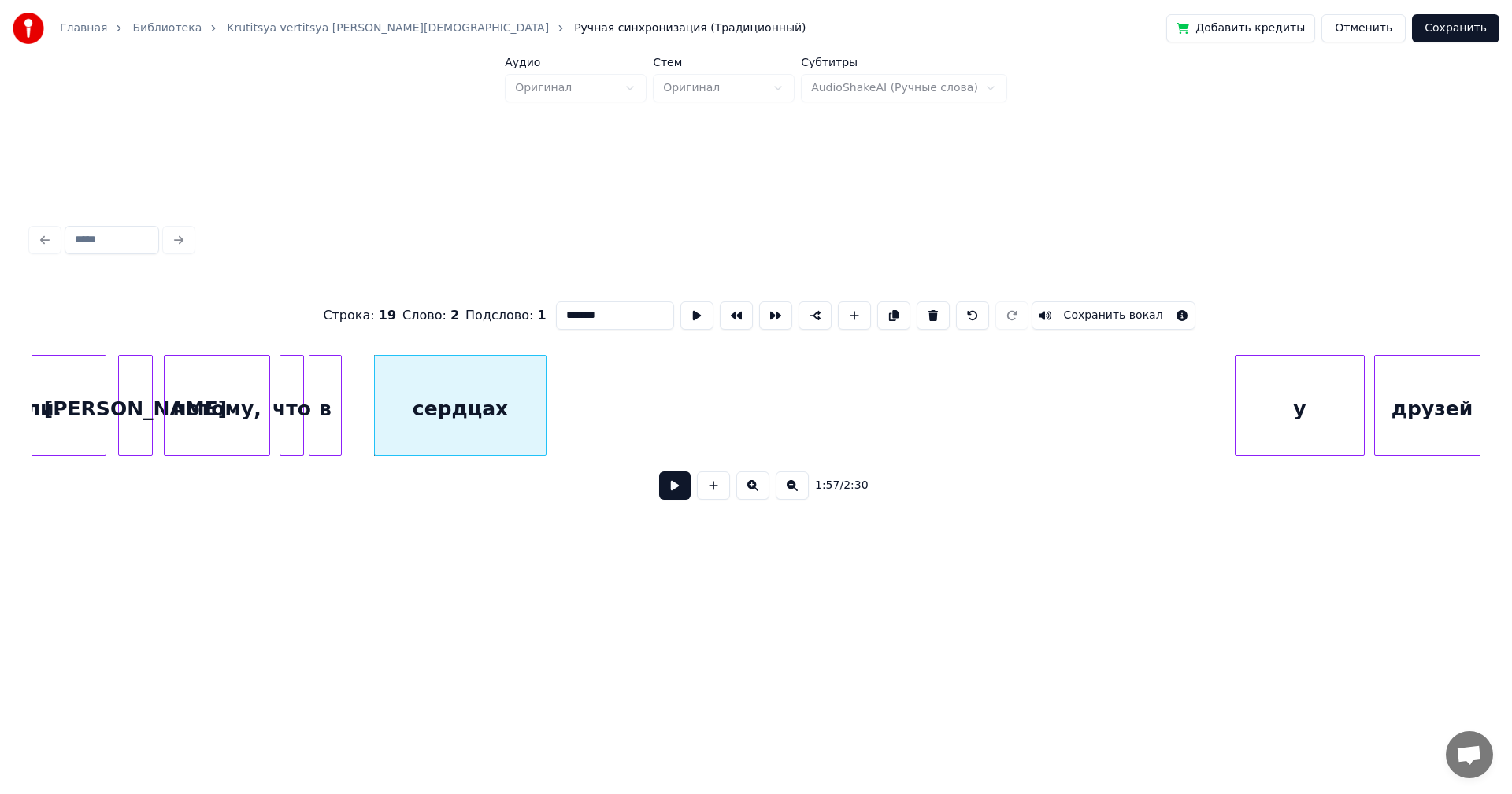
type input "*"
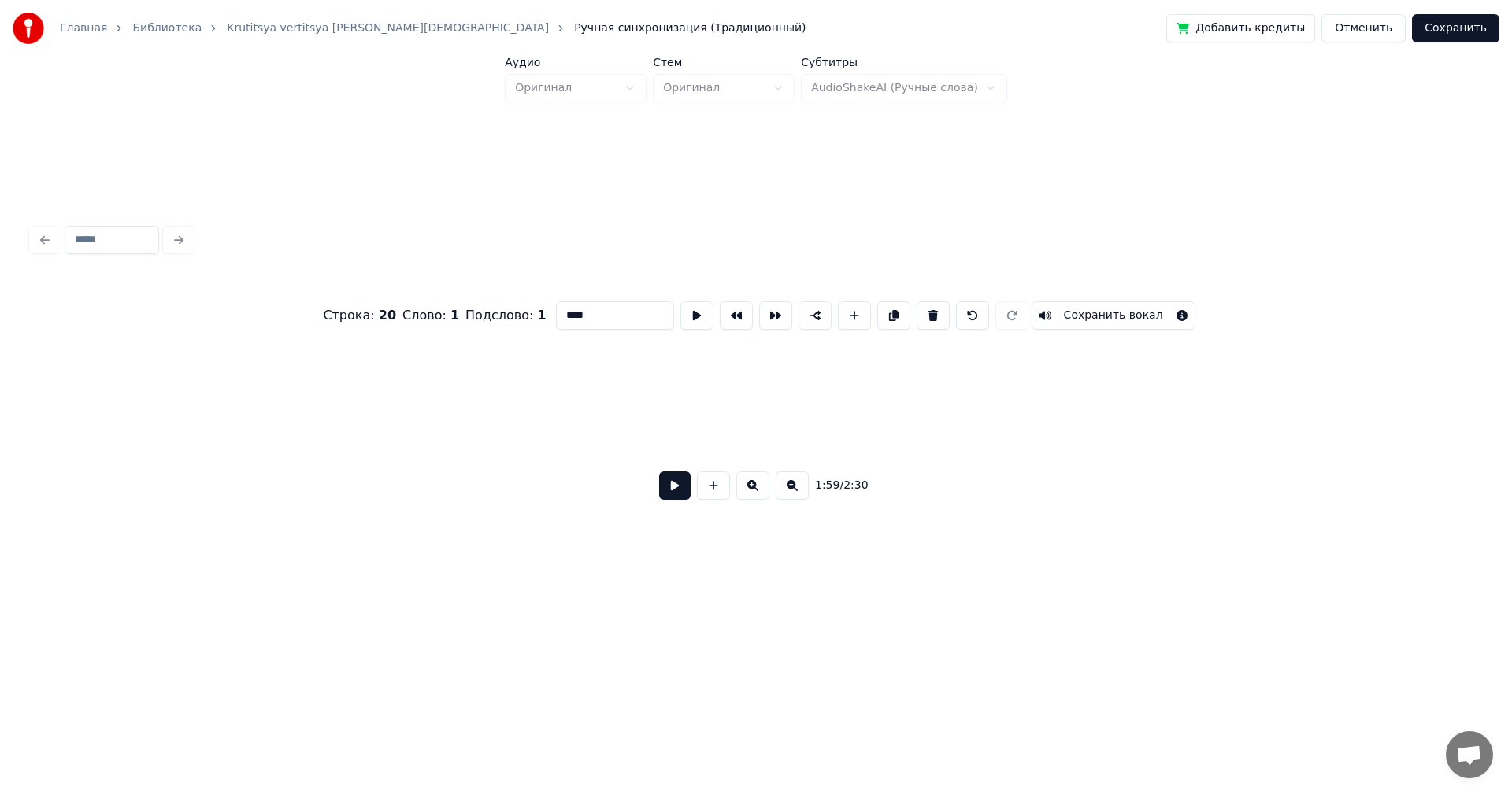
scroll to position [0, 17979]
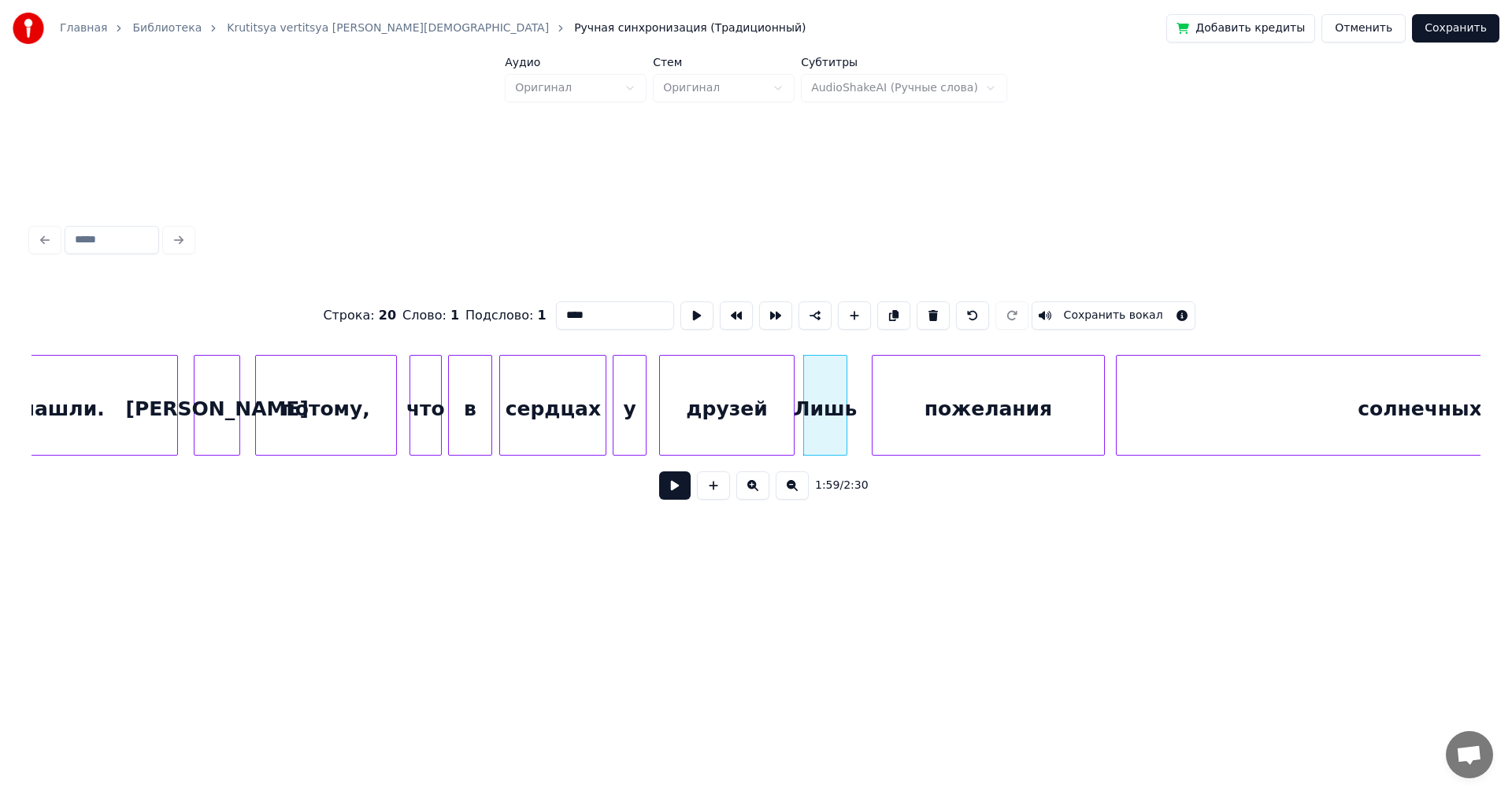
type input "******"
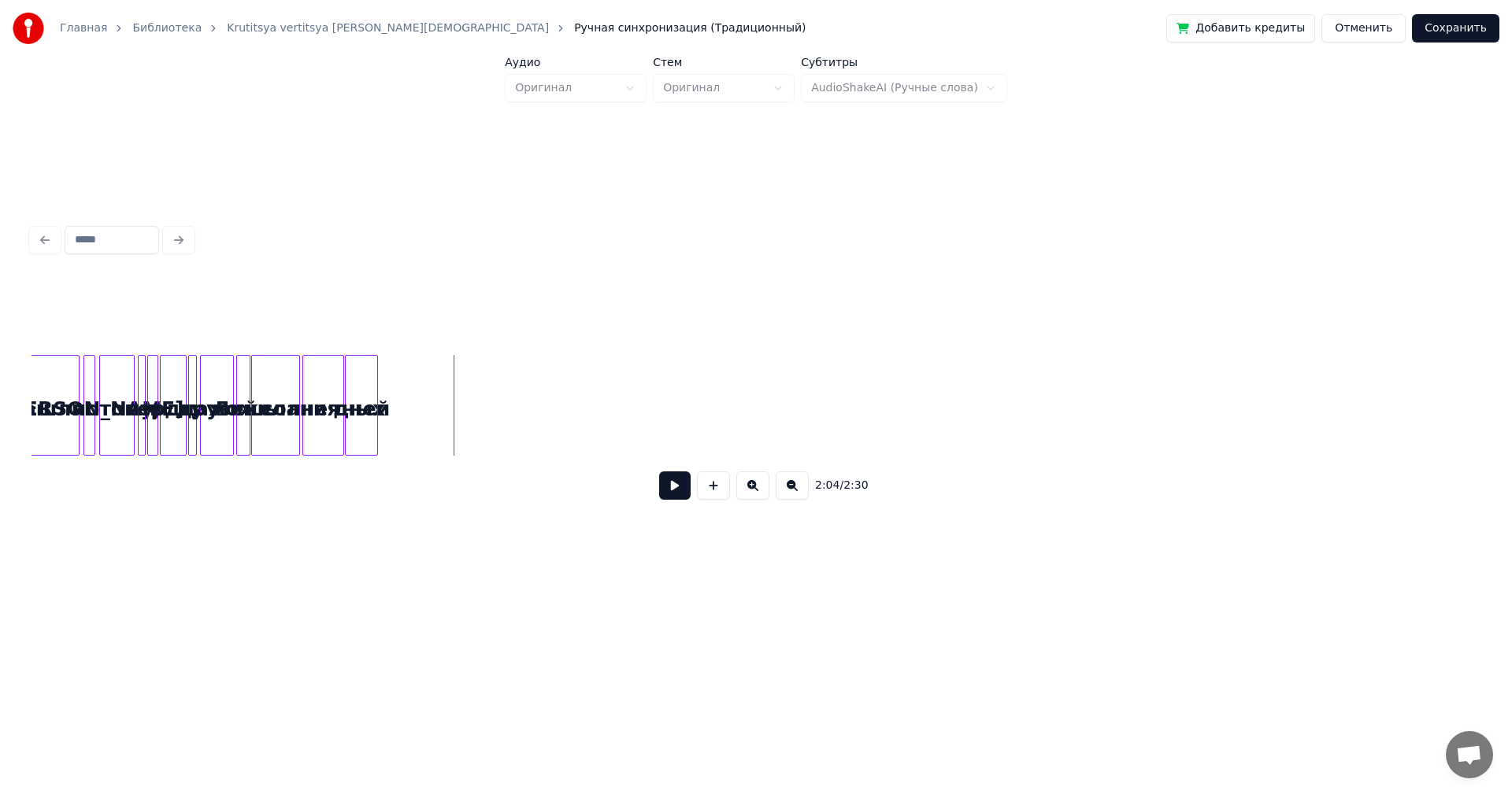
scroll to position [0, 0]
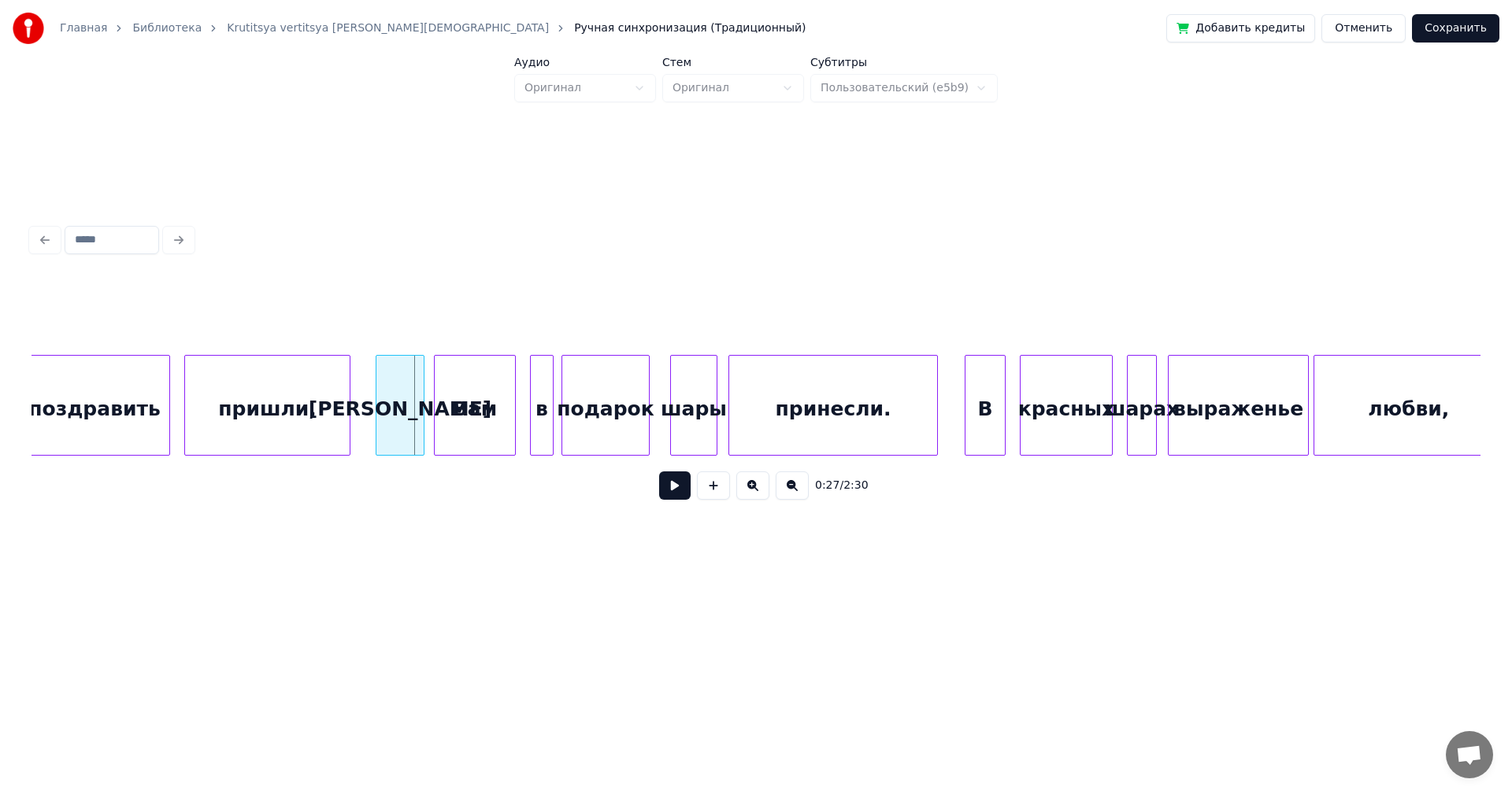
scroll to position [0, 4059]
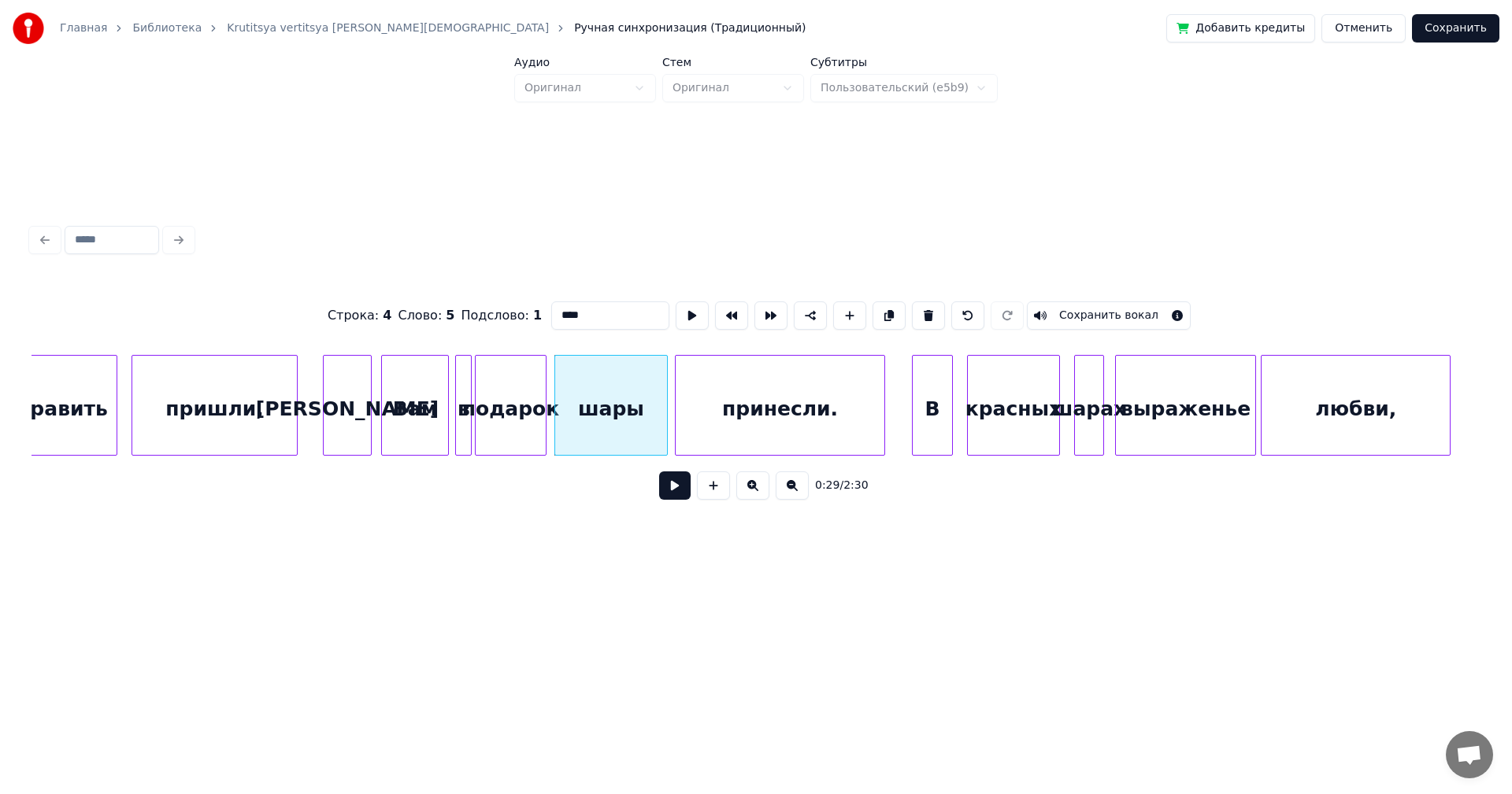
type input "*"
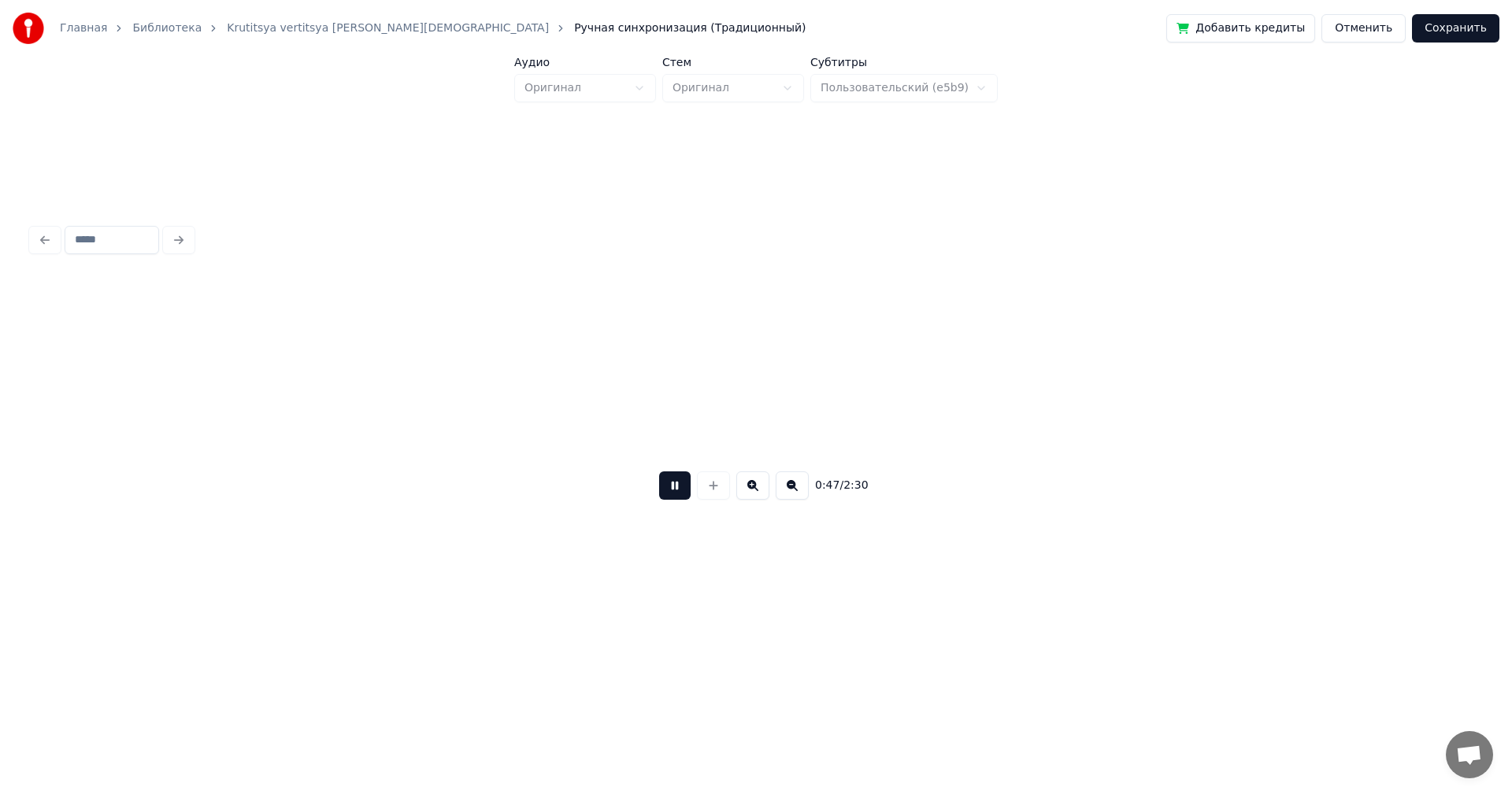
scroll to position [0, 7434]
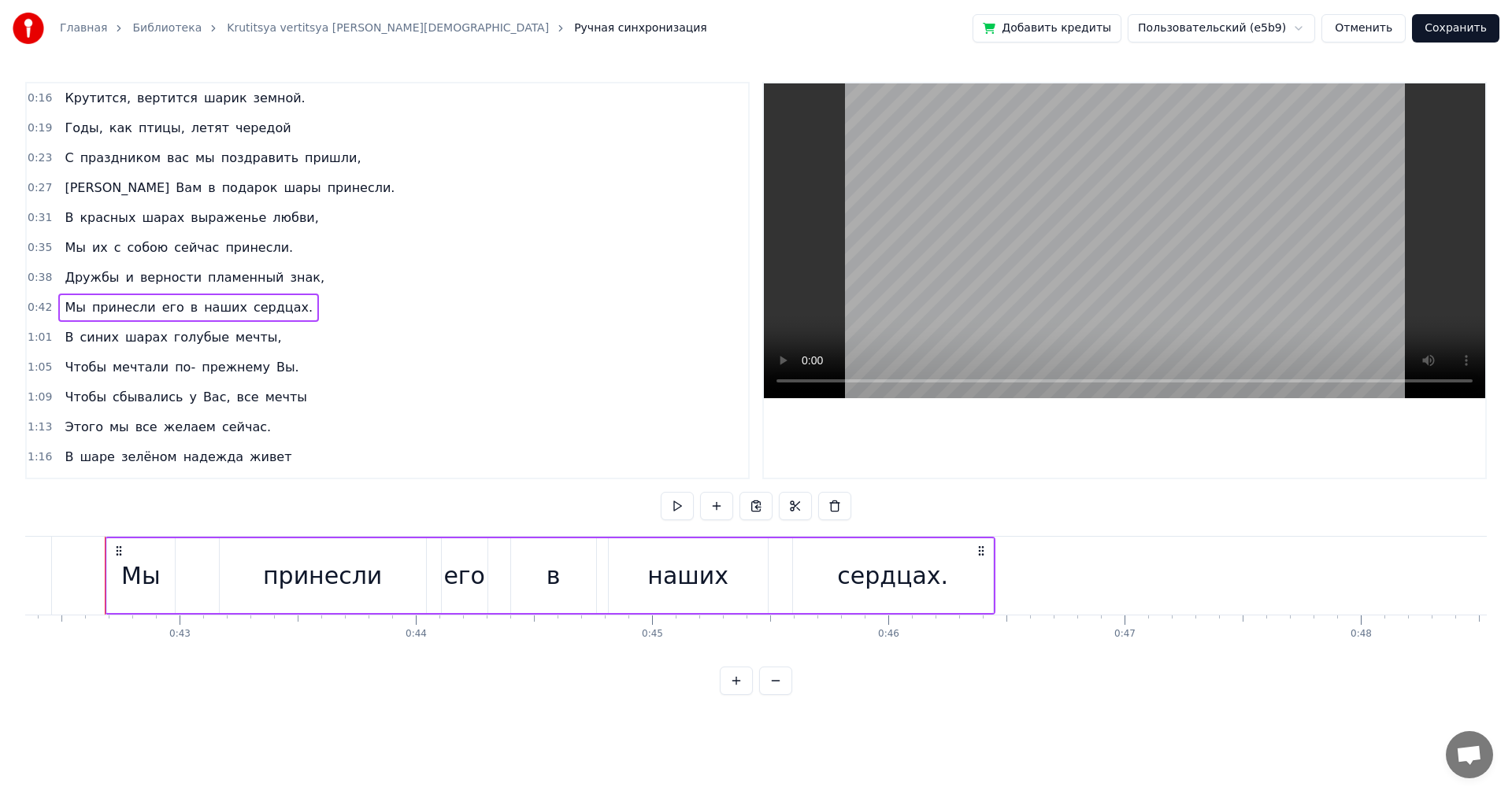
drag, startPoint x: 308, startPoint y: 218, endPoint x: 331, endPoint y: 310, distance: 94.8
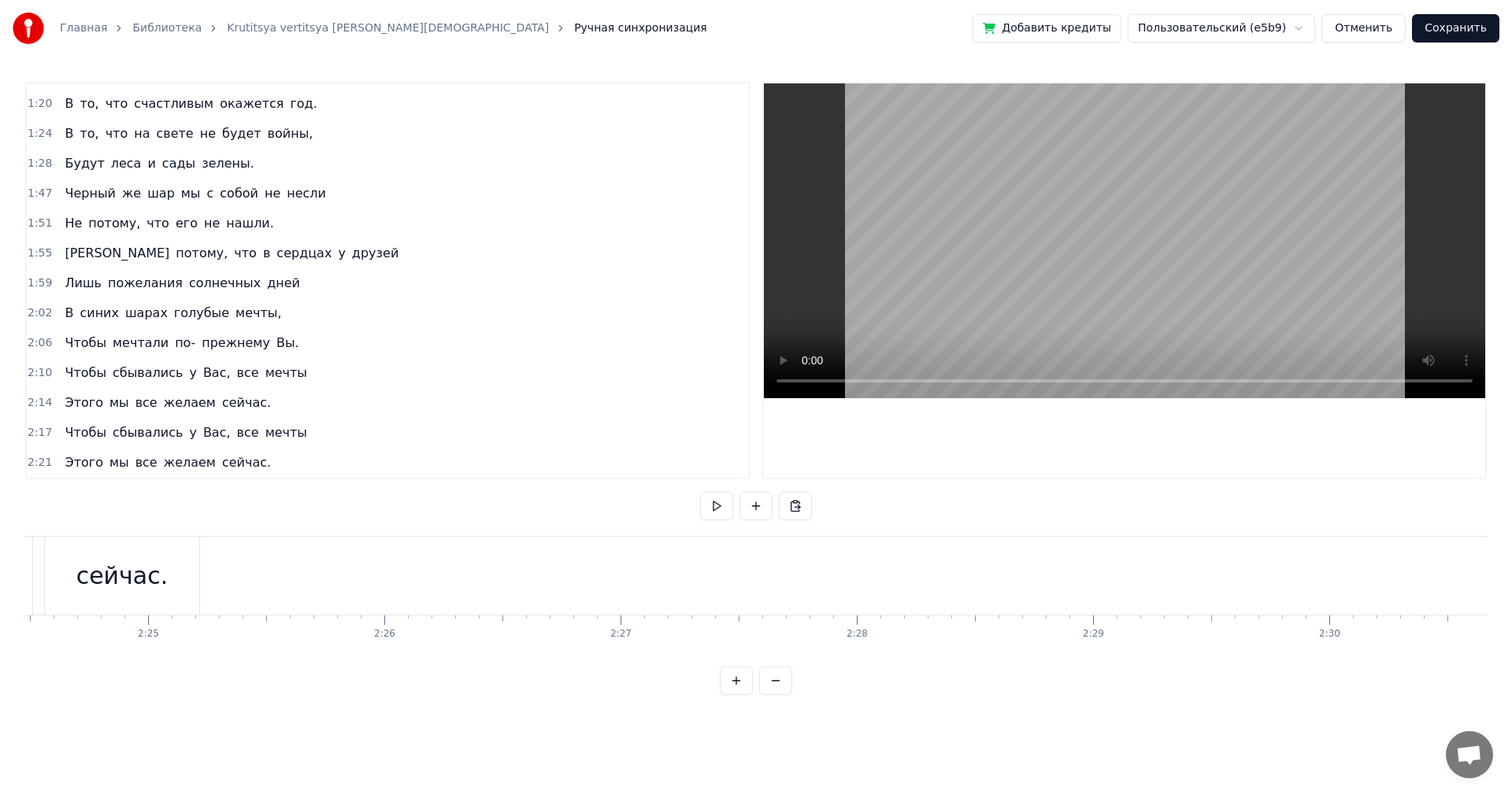
scroll to position [0, 34139]
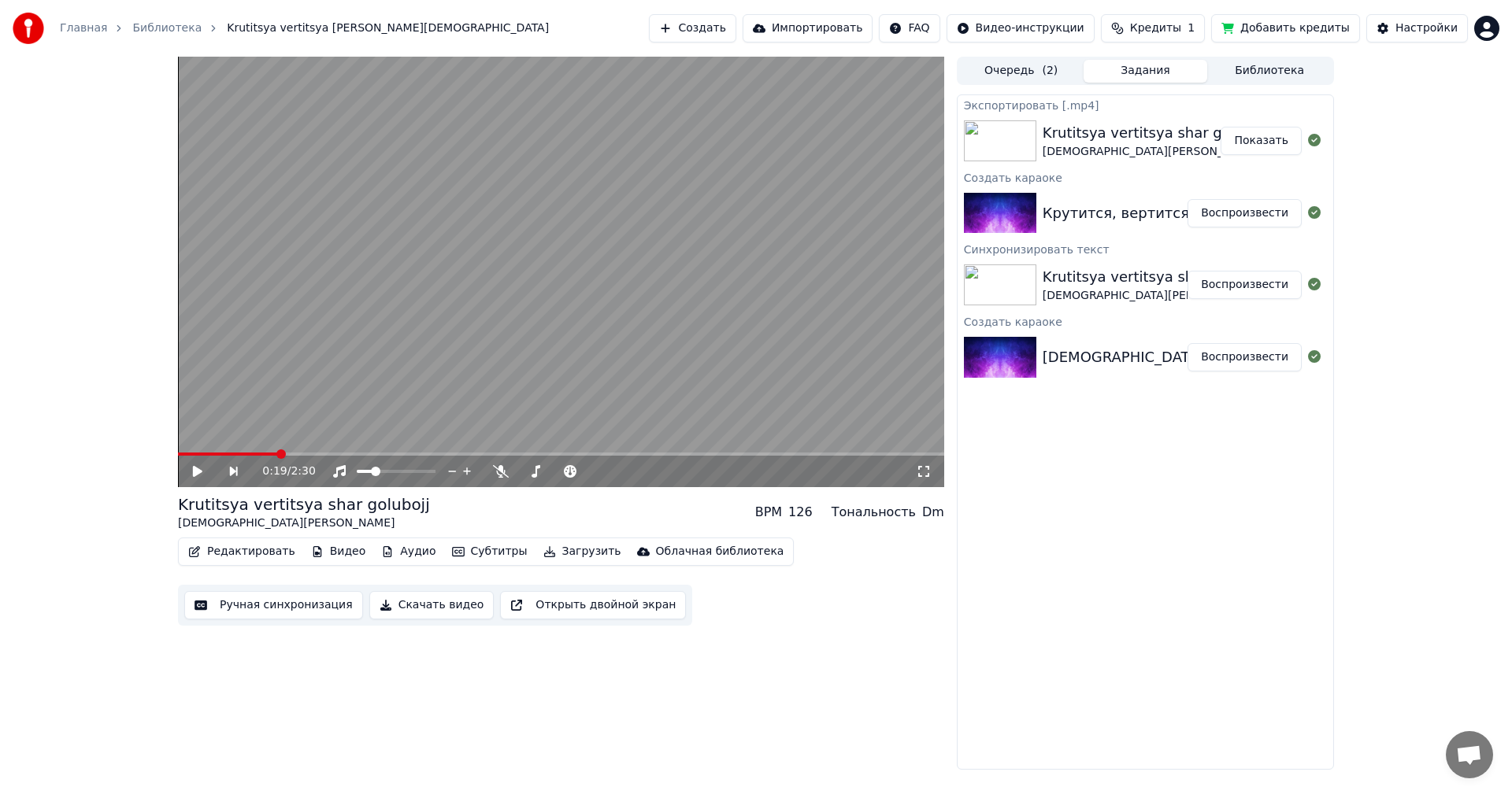
click at [1255, 143] on button "Показать" at bounding box center [1261, 141] width 81 height 29
